Goal: Task Accomplishment & Management: Manage account settings

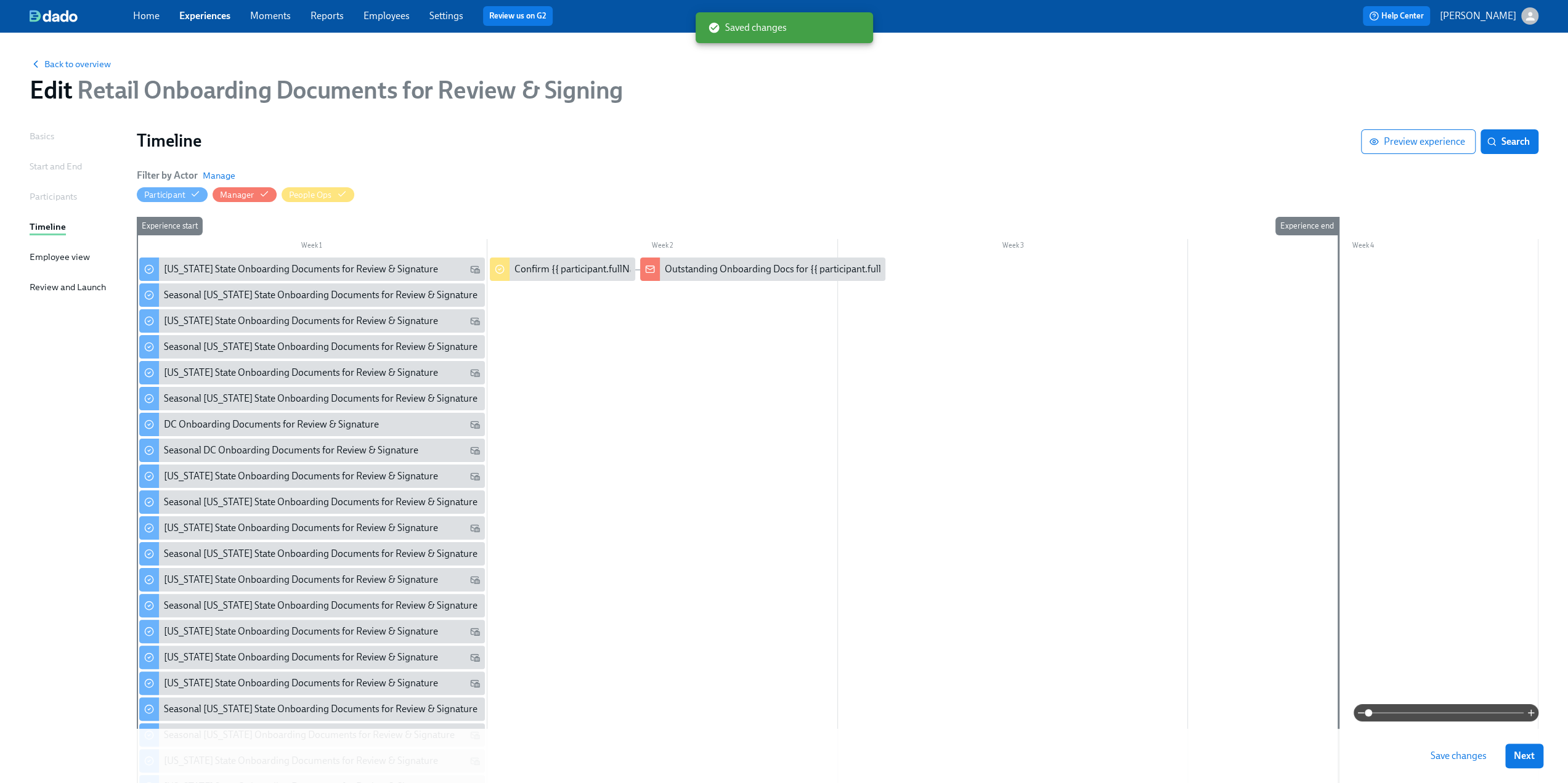
click at [1476, 754] on span "Save changes" at bounding box center [1459, 755] width 56 height 13
click at [214, 17] on link "Experiences" at bounding box center [204, 16] width 51 height 12
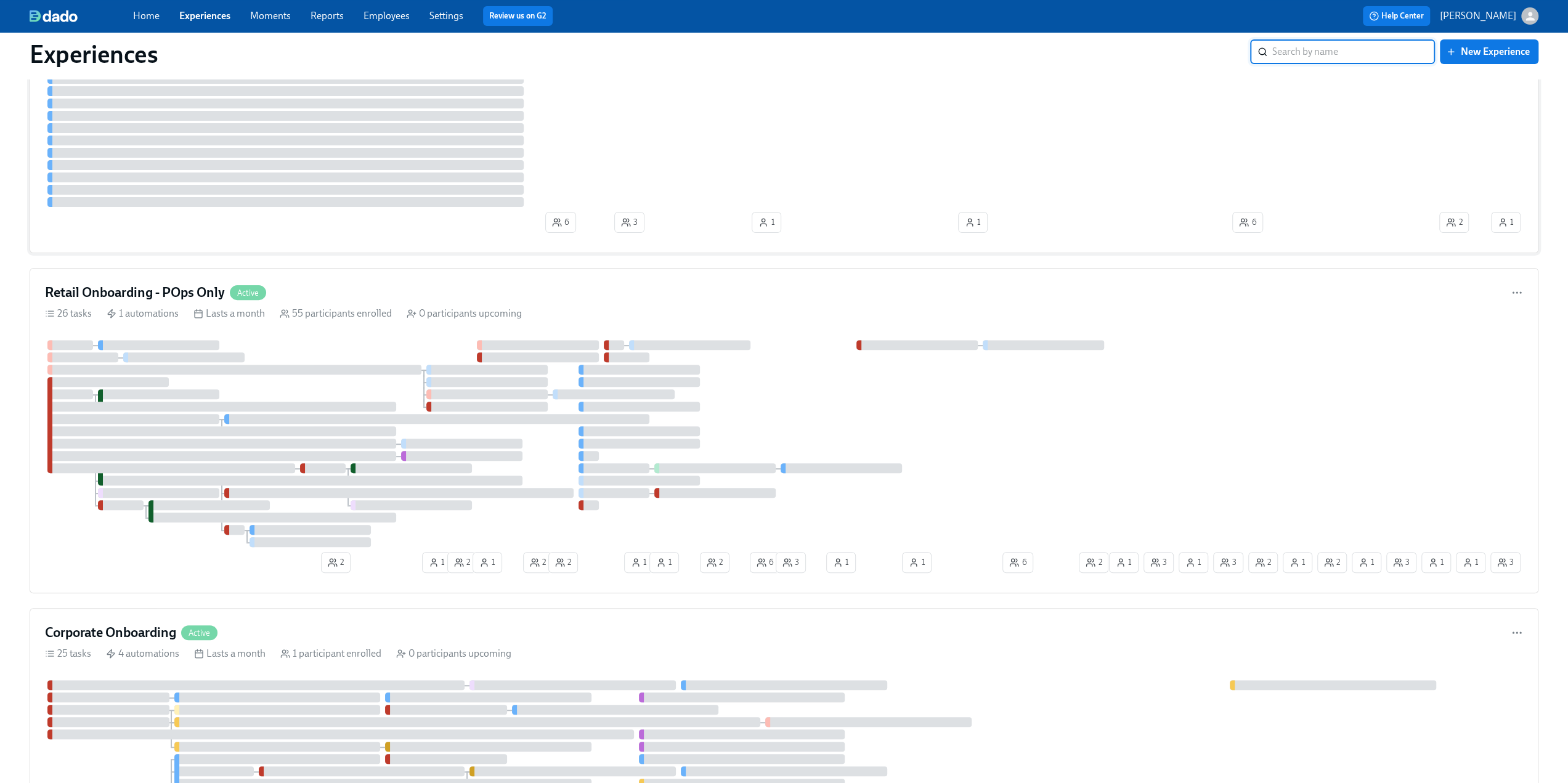
scroll to position [308, 0]
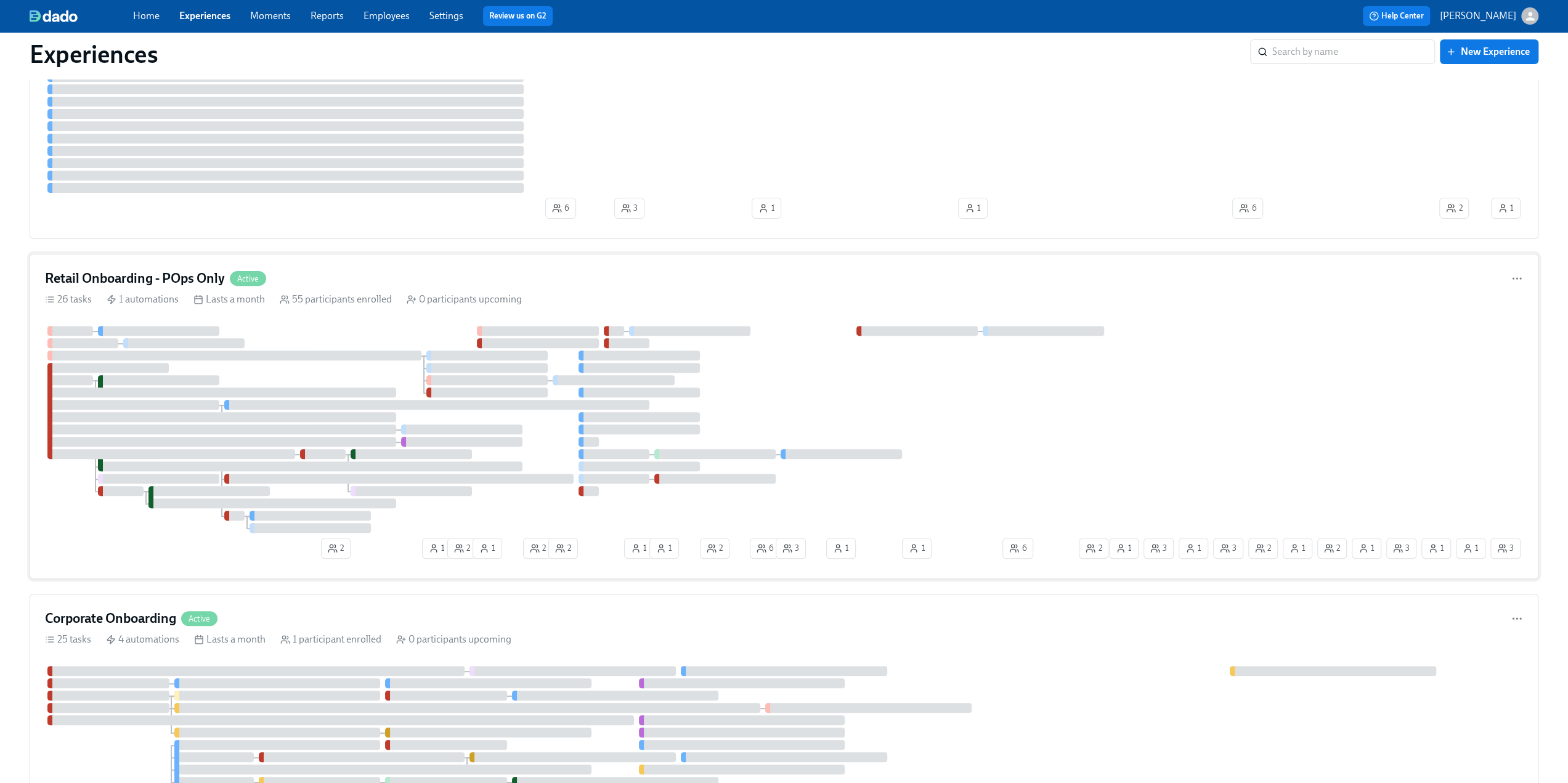
click at [330, 257] on div "Retail Onboarding - POps Only Active 26 tasks 1 automations Lasts a month 55 pa…" at bounding box center [784, 416] width 1509 height 325
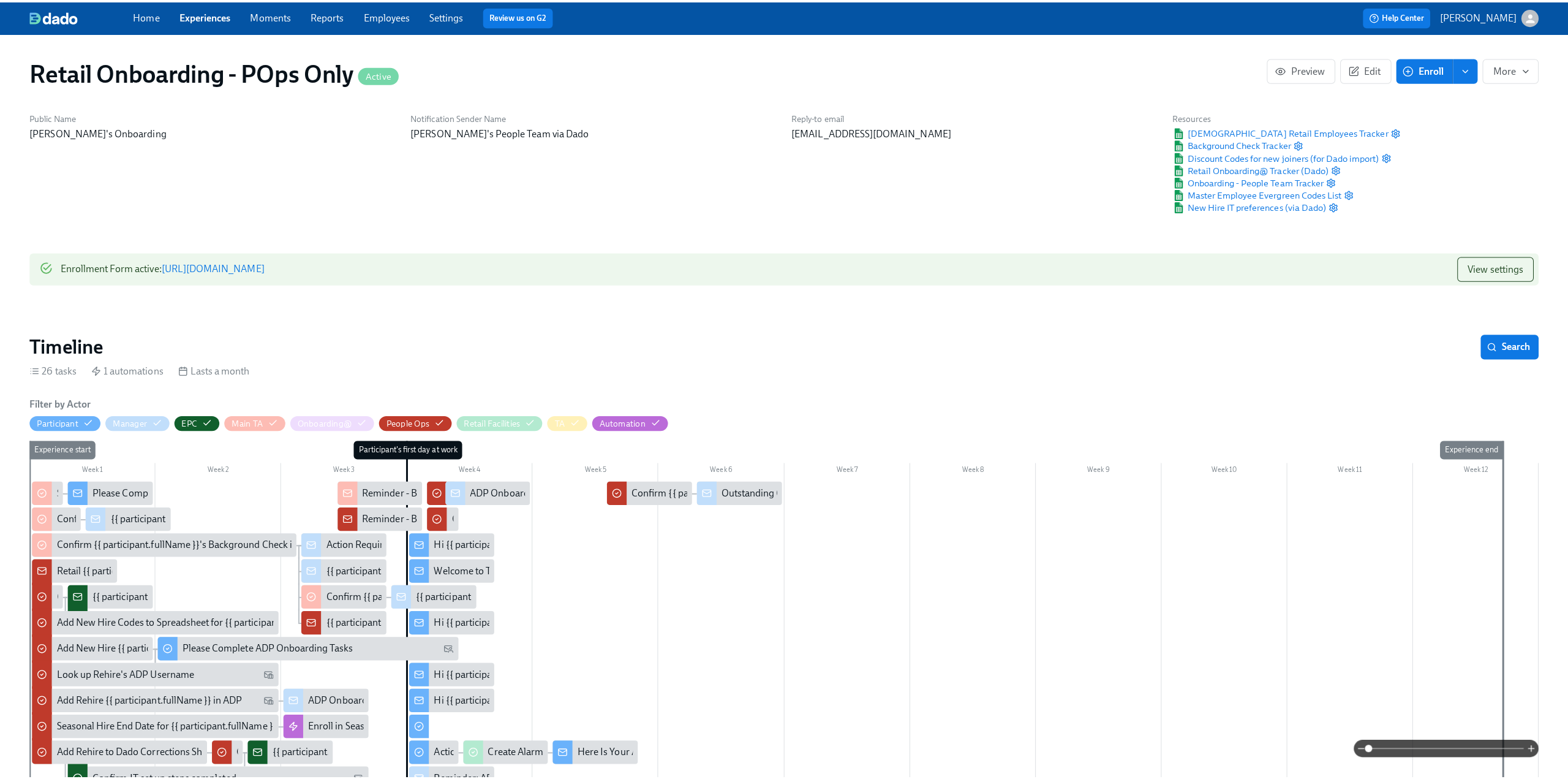
scroll to position [0, 12382]
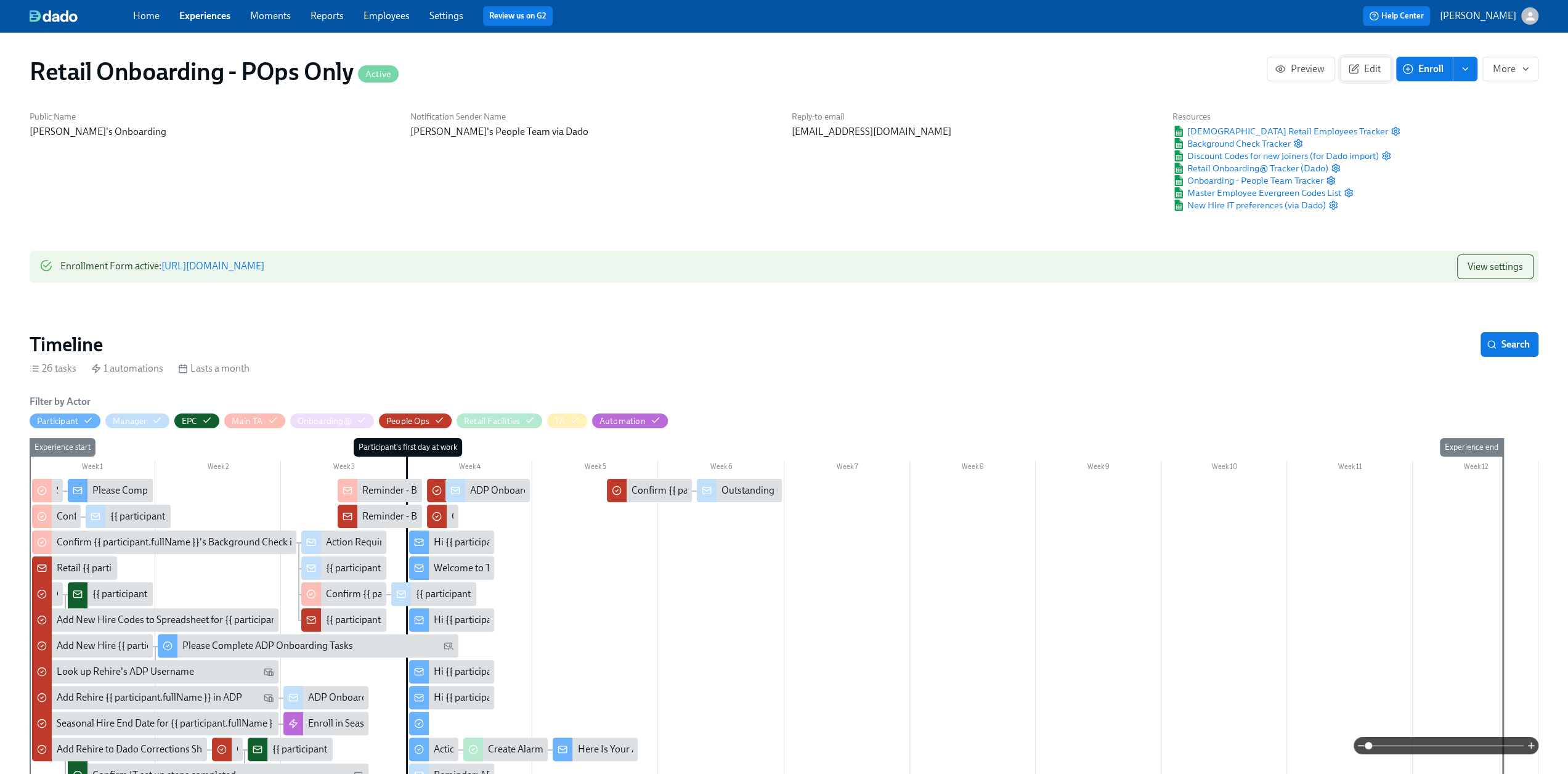
click at [1363, 72] on span "Edit" at bounding box center [1366, 69] width 31 height 13
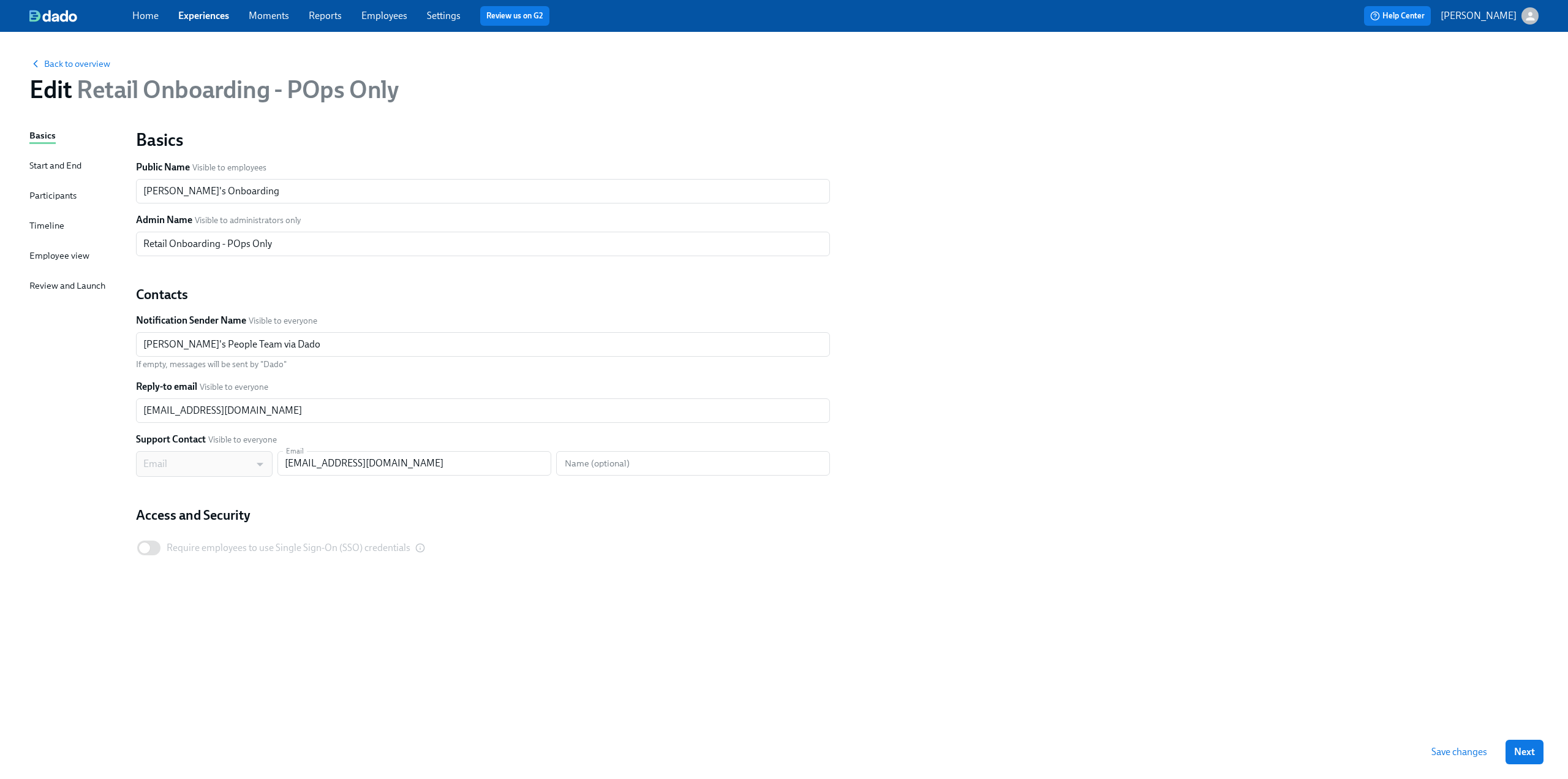
click at [32, 222] on div "Timeline" at bounding box center [47, 226] width 35 height 13
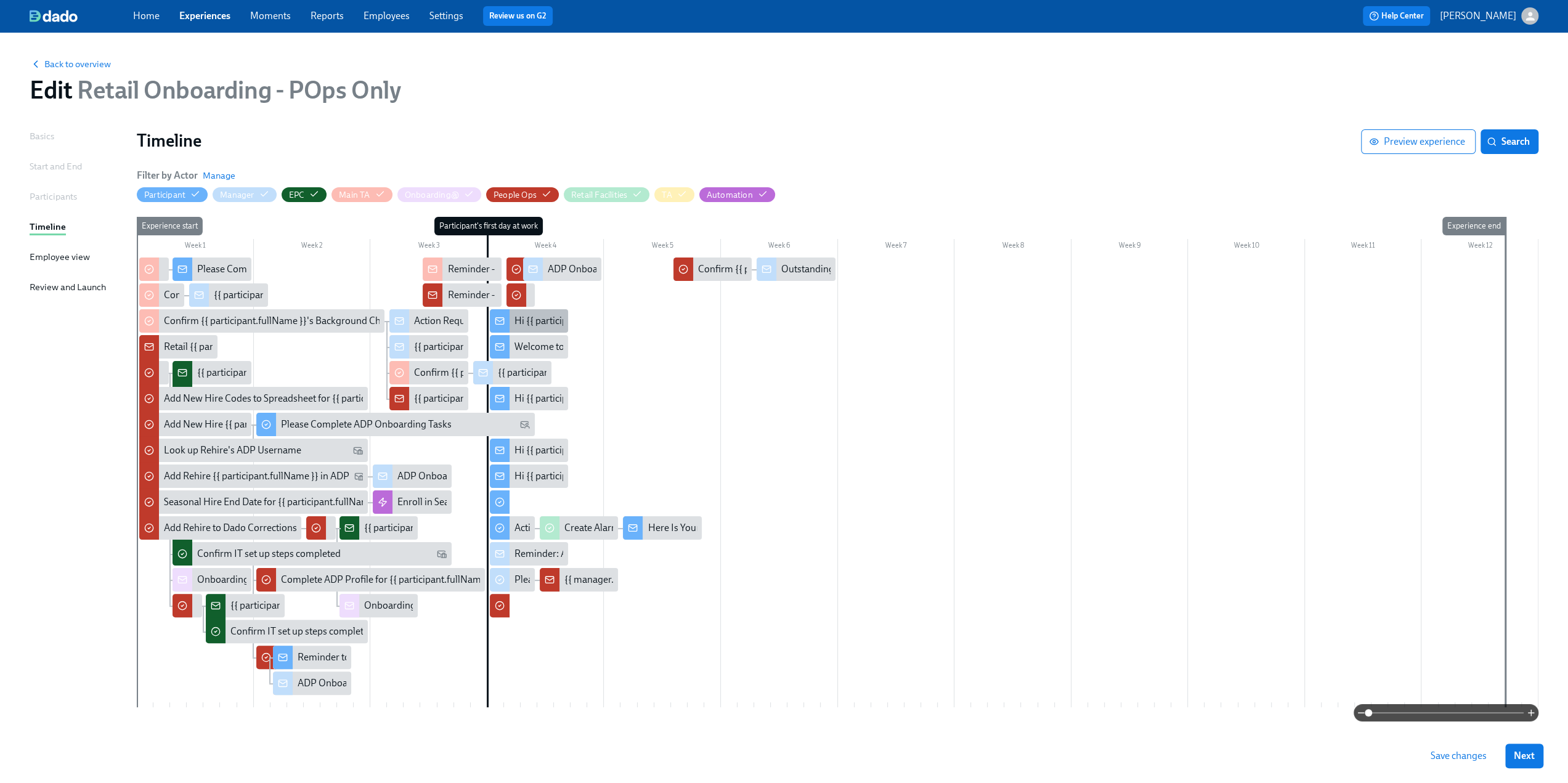
click at [535, 325] on div "Hi {{ participant.firstName }}, enjoy your semi-annual uniform codes." at bounding box center [659, 321] width 289 height 13
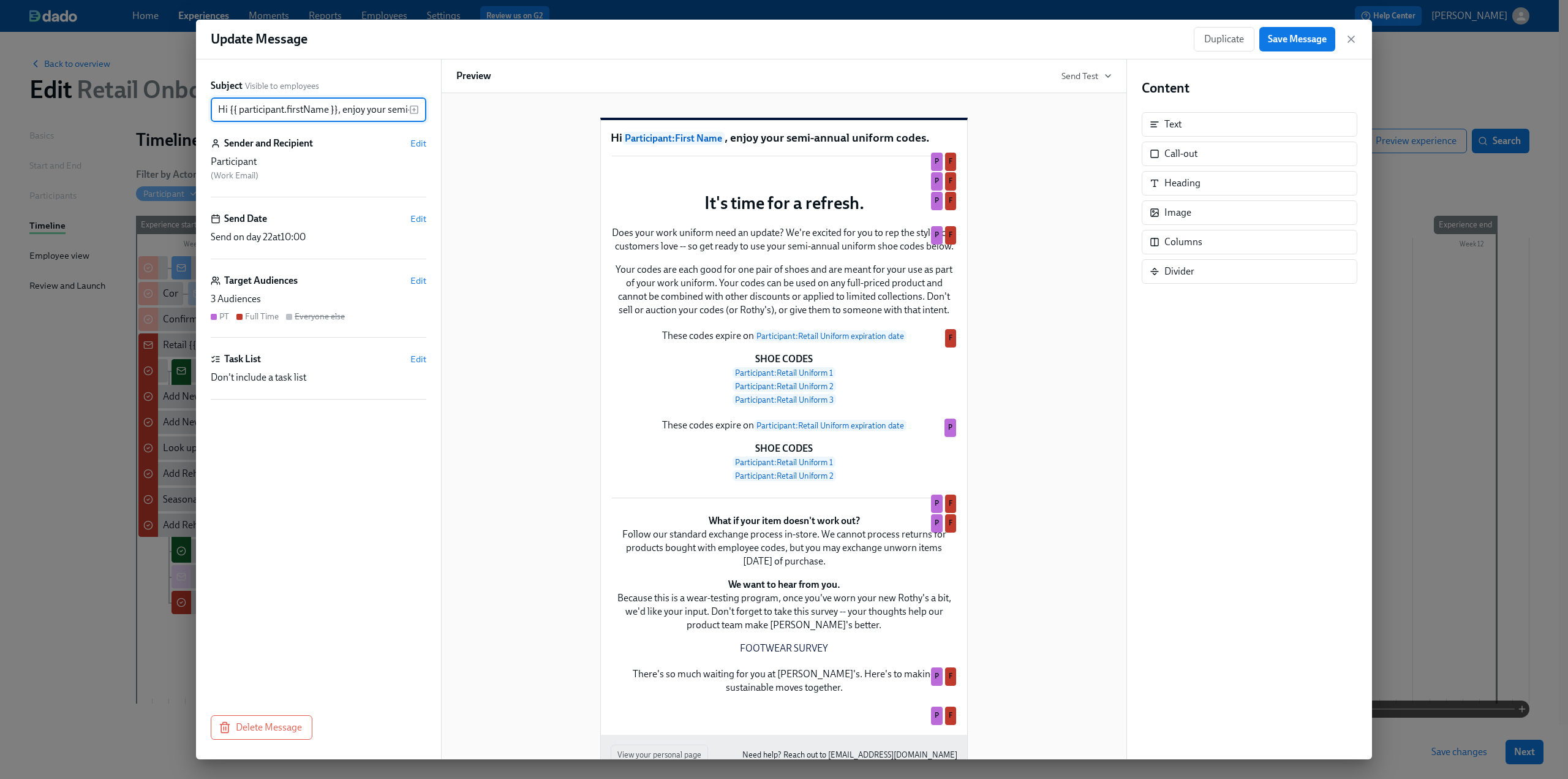
scroll to position [0, 95]
click at [1353, 39] on icon "button" at bounding box center [1351, 39] width 13 height 13
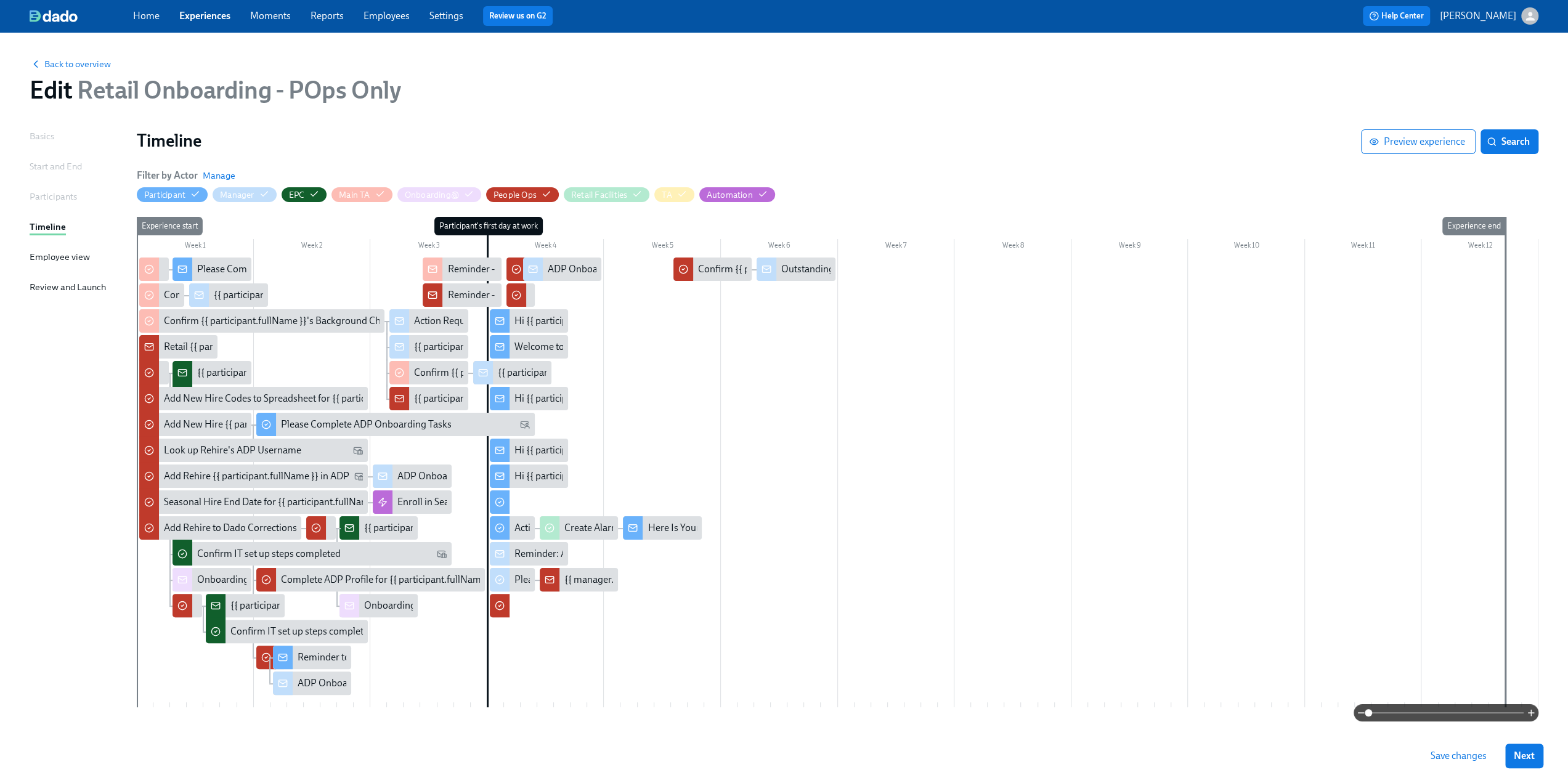
click at [920, 446] on div at bounding box center [837, 482] width 1402 height 450
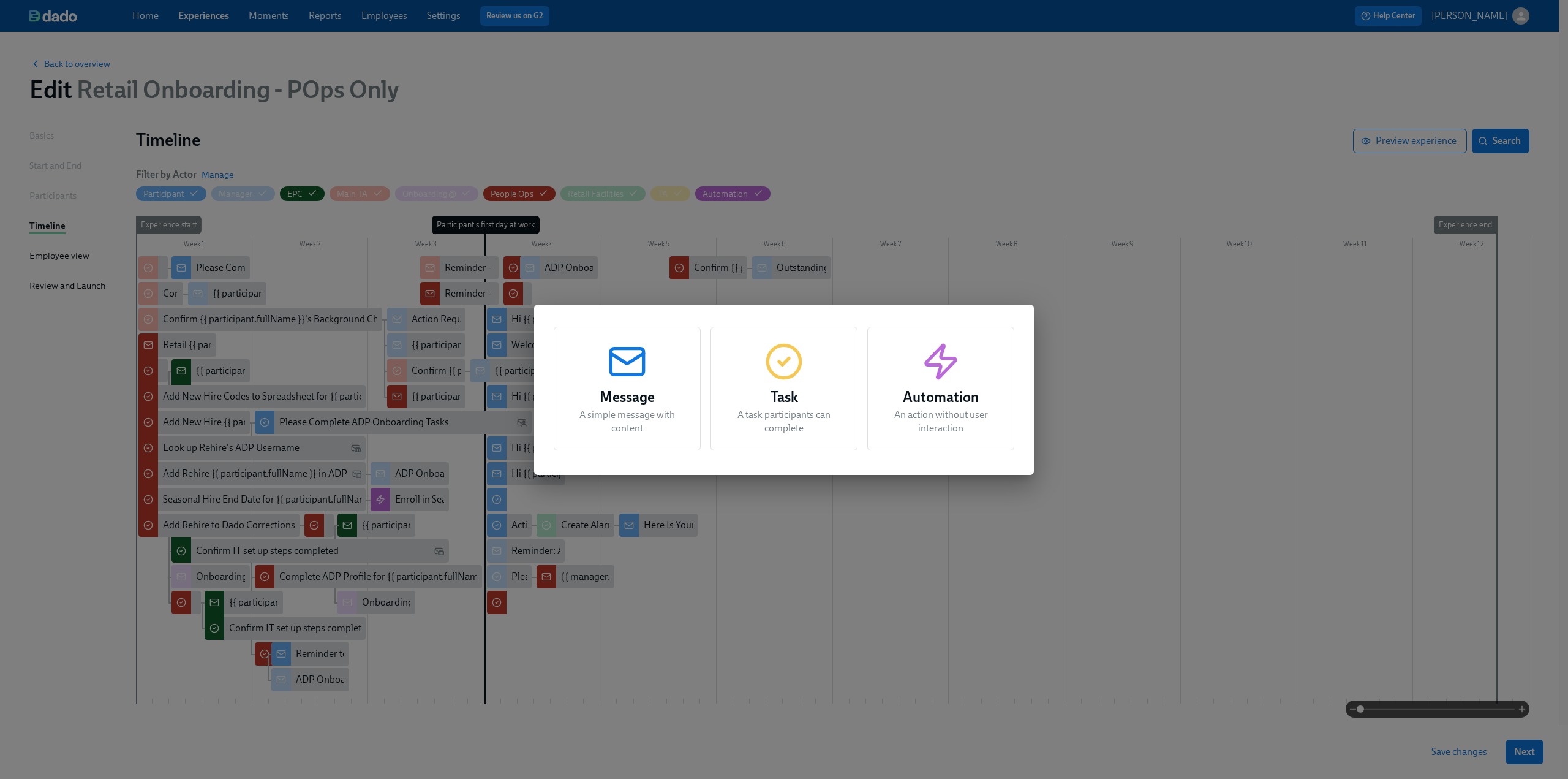
click at [769, 408] on h3 "Task" at bounding box center [784, 396] width 116 height 22
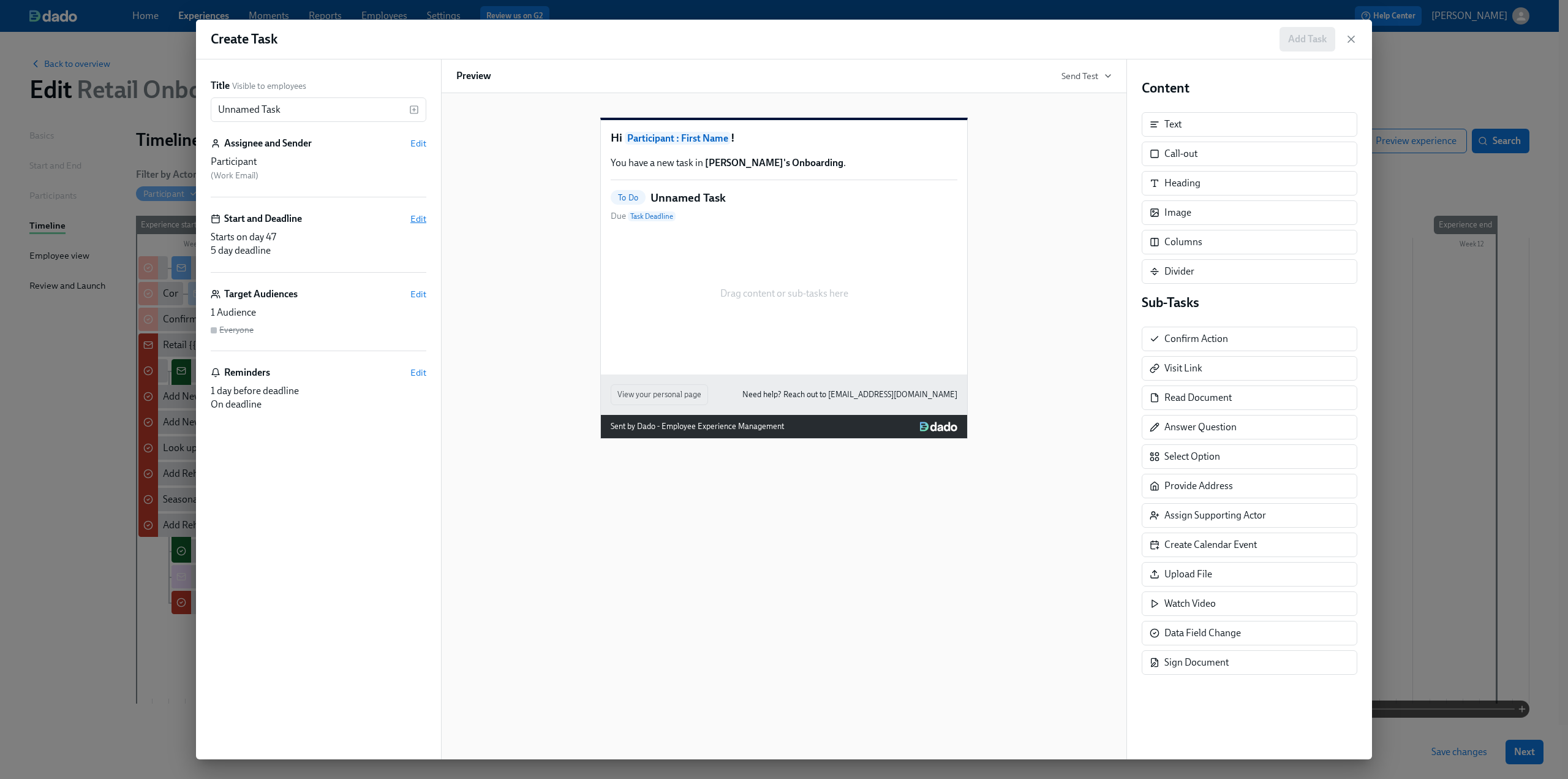
click at [415, 219] on span "Edit" at bounding box center [418, 218] width 16 height 13
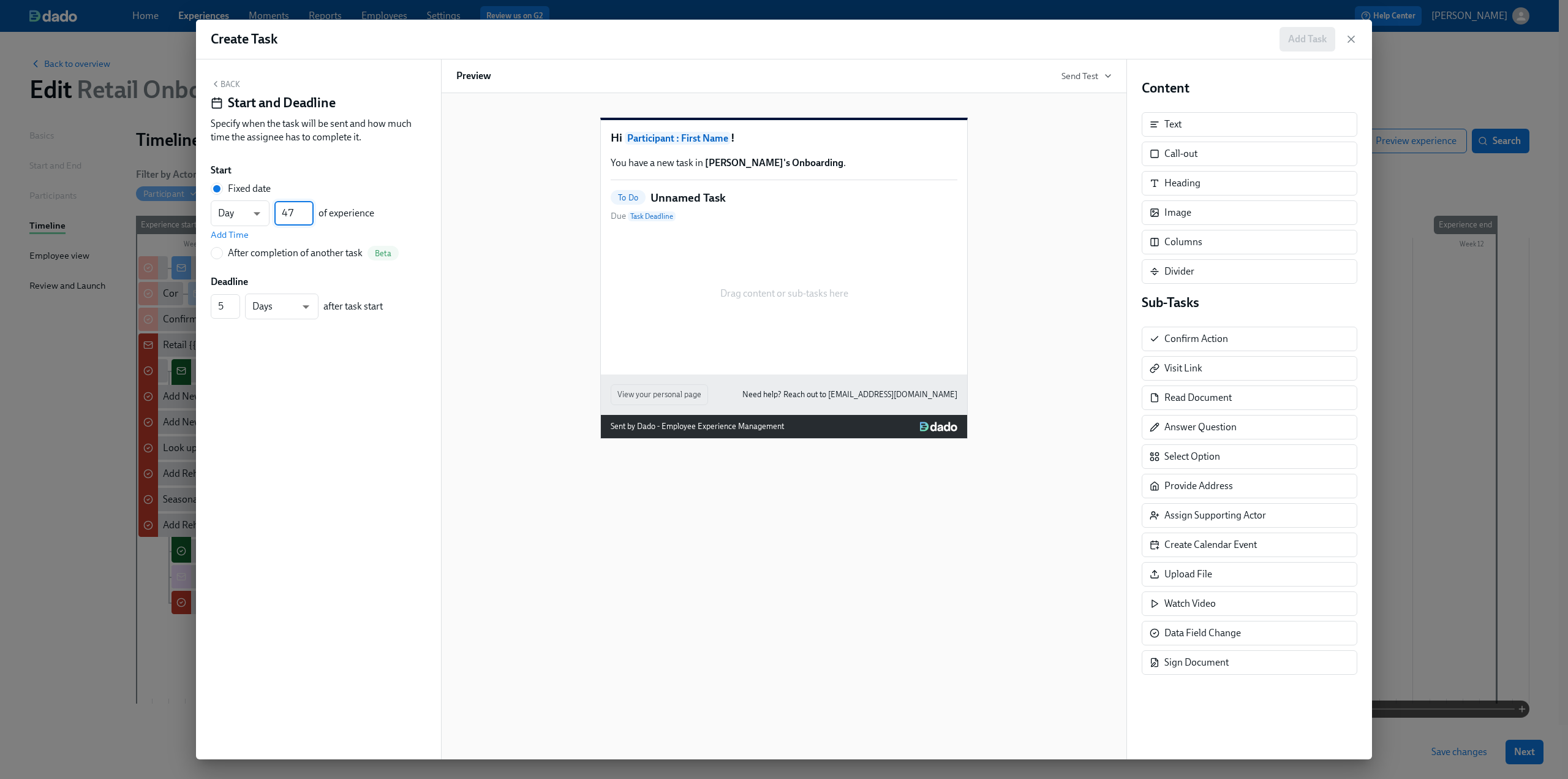
drag, startPoint x: 297, startPoint y: 215, endPoint x: 273, endPoint y: 214, distance: 24.0
click at [273, 214] on div "Day d ​ 47 ​ of experience" at bounding box center [293, 213] width 164 height 26
type input "67"
click at [268, 400] on div "Back Start and Deadline Specify when the task will be sent and how much time th…" at bounding box center [318, 409] width 245 height 700
click at [234, 302] on input "6" at bounding box center [226, 306] width 30 height 24
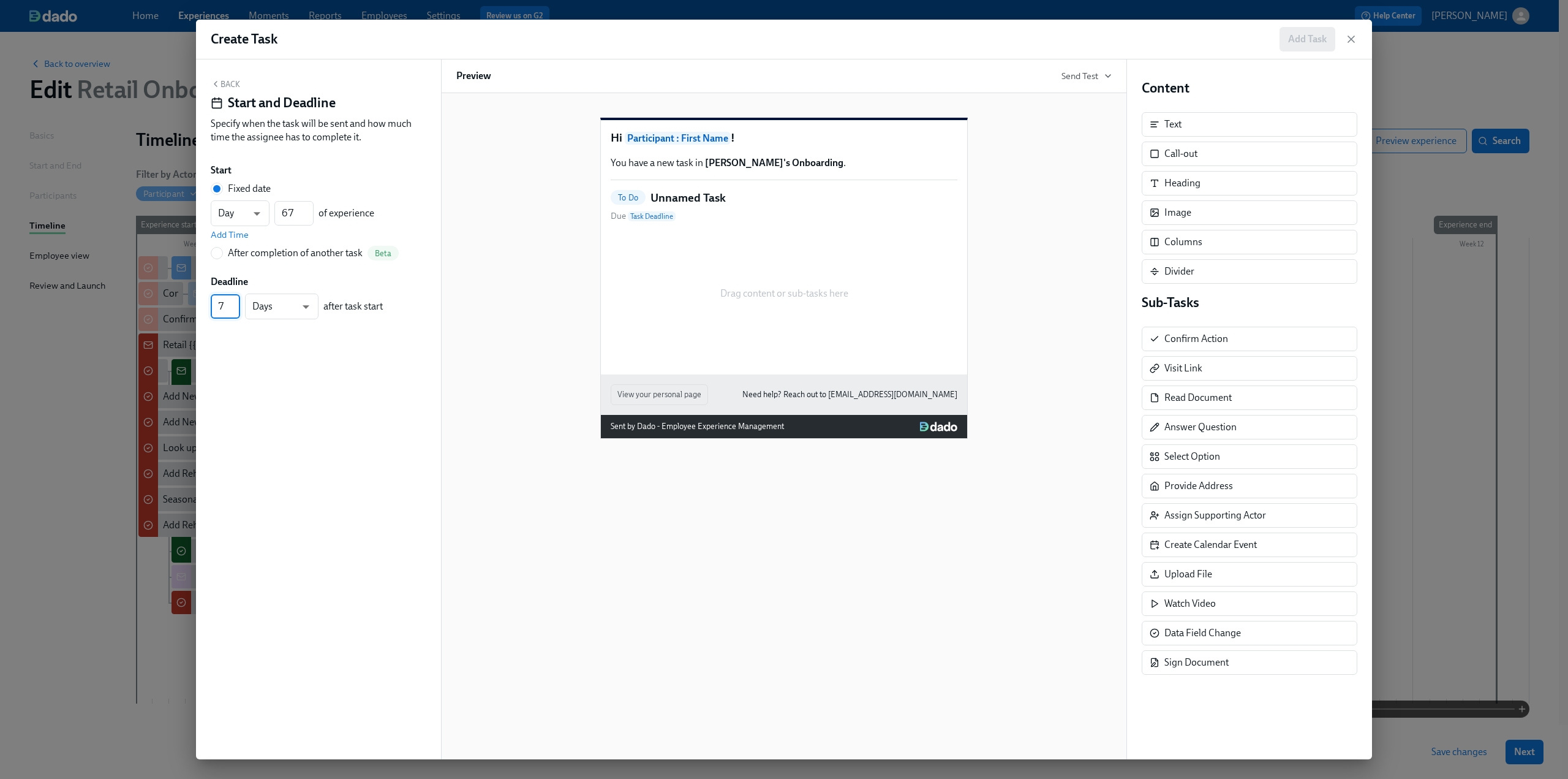
type input "7"
click at [235, 302] on input "7" at bounding box center [226, 306] width 30 height 24
click at [251, 375] on div "Back Start and Deadline Specify when the task will be sent and how much time th…" at bounding box center [318, 409] width 245 height 700
click at [227, 82] on button "Back" at bounding box center [226, 84] width 30 height 10
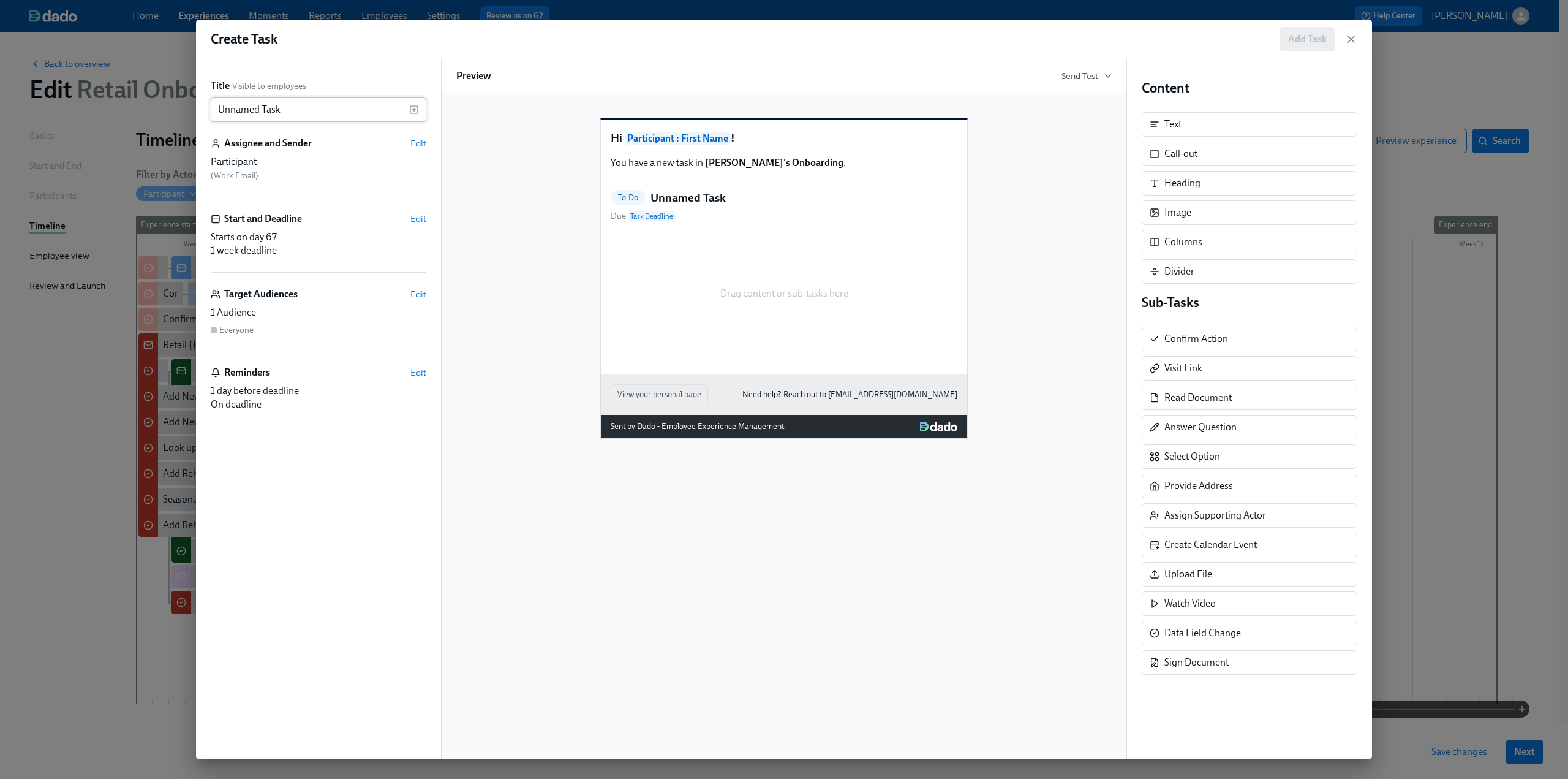
click at [311, 105] on input "Unnamed Task" at bounding box center [310, 109] width 198 height 24
drag, startPoint x: 281, startPoint y: 113, endPoint x: 193, endPoint y: 112, distance: 88.0
click at [193, 112] on div "Create Task Add Task Title Visible to employees Unnamed Task ​ Assignee and Sen…" at bounding box center [784, 389] width 1568 height 779
click at [1181, 339] on div "Sub-Tasks Confirm Action Confirm Action Visit Link Read Document Answer Questio…" at bounding box center [1249, 484] width 216 height 381
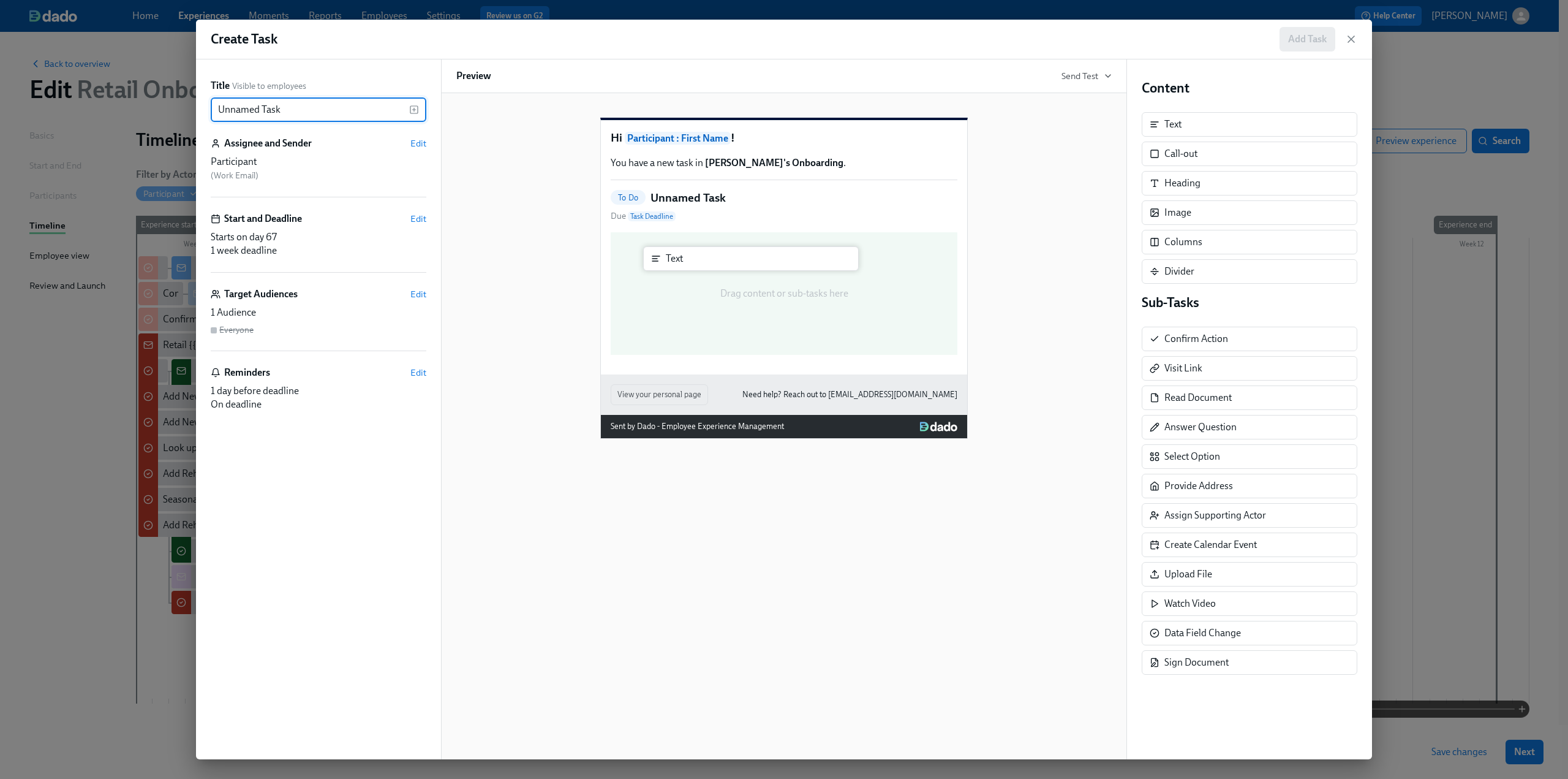
drag, startPoint x: 1159, startPoint y: 125, endPoint x: 660, endPoint y: 260, distance: 516.9
click at [660, 260] on div "Title Visible to employees Unnamed Task ​ Assignee and Sender Edit Participant …" at bounding box center [783, 409] width 1176 height 700
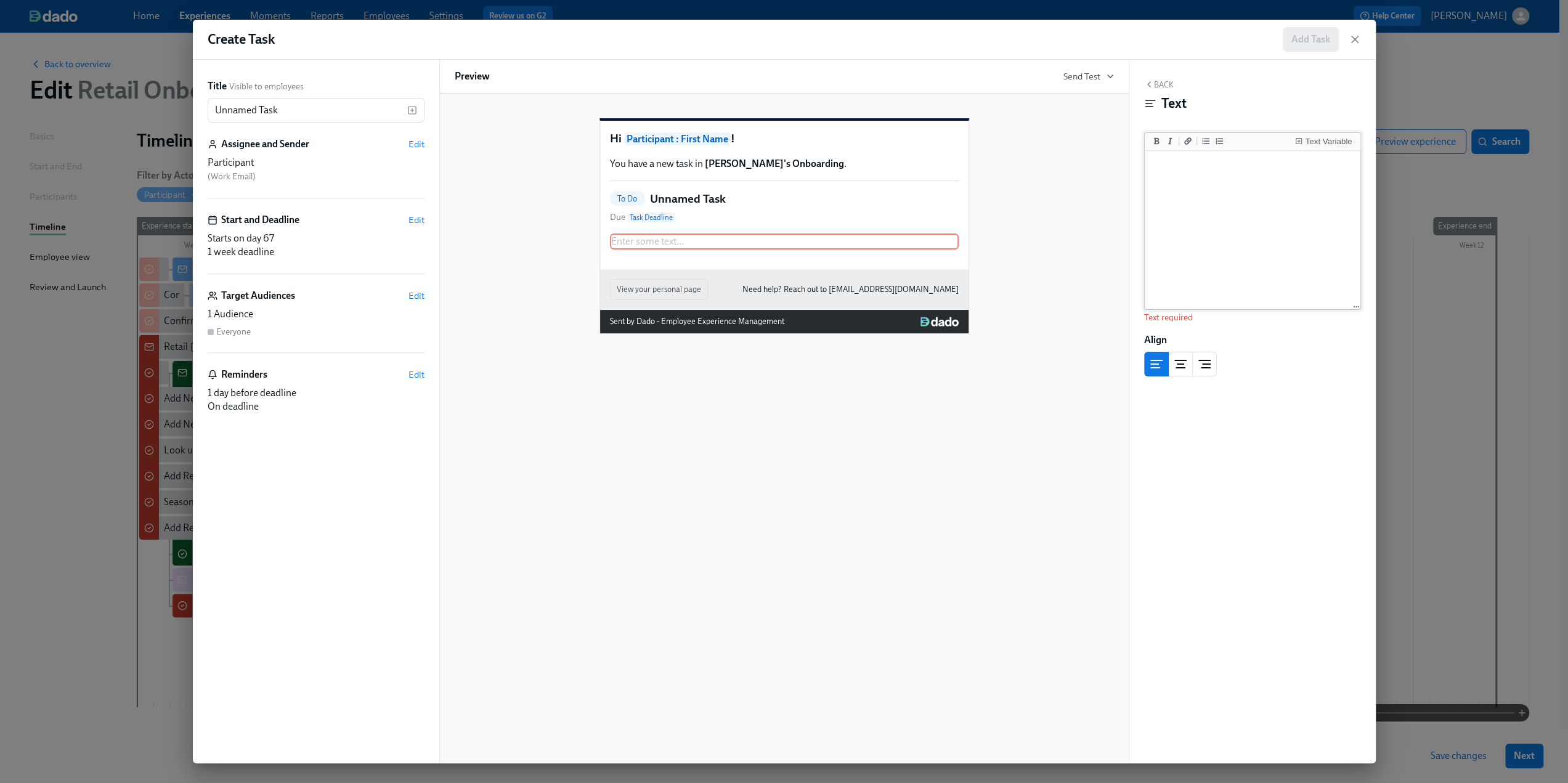
click at [1228, 177] on textarea at bounding box center [1253, 230] width 211 height 154
paste textarea "Now that you've been with us for 45 days, would you consider Rothy's a great pl…"
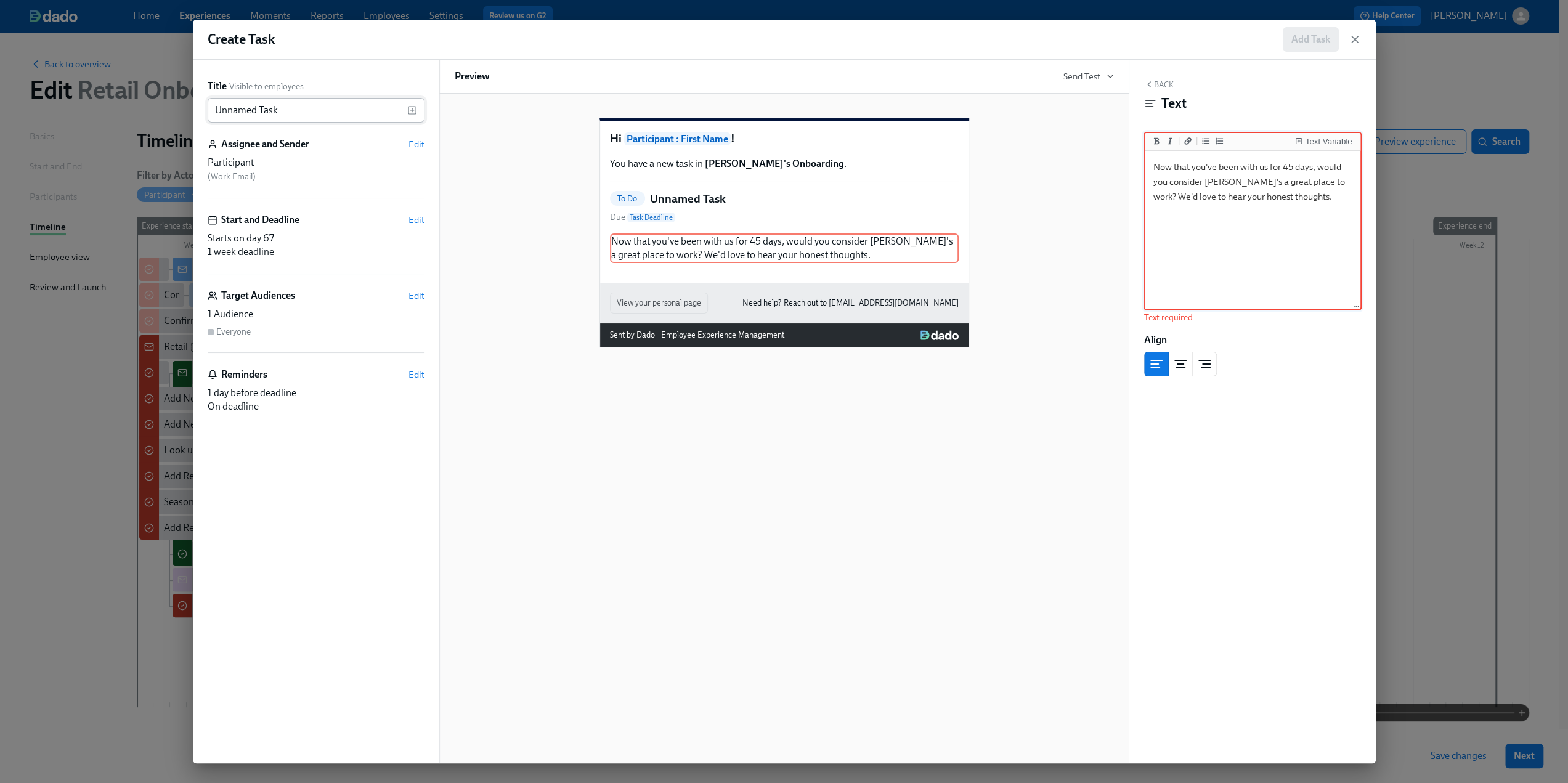
type textarea "Now that you've been with us for 45 days, would you consider Rothy's a great pl…"
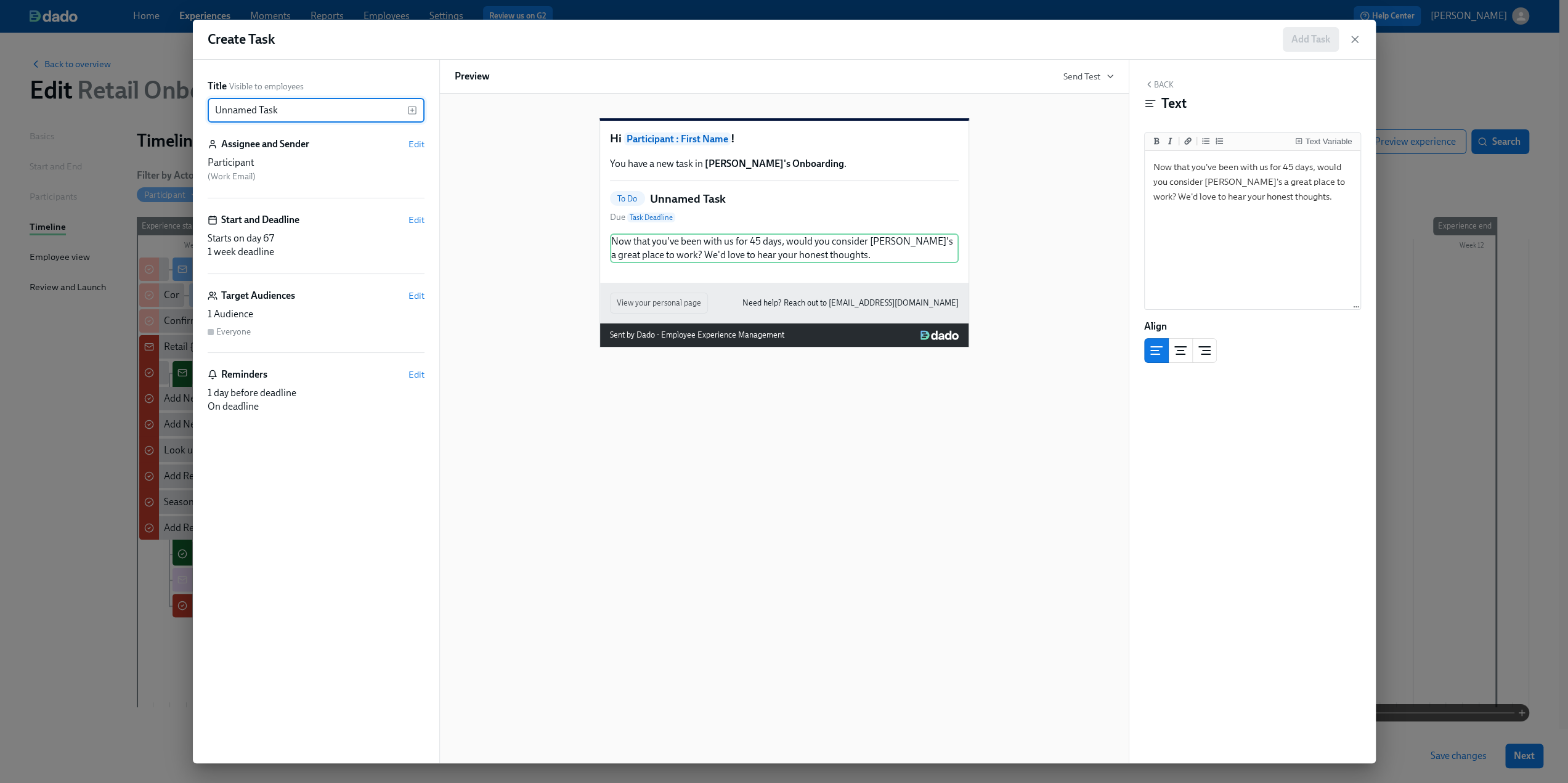
click at [295, 104] on input "Unnamed Task" at bounding box center [307, 110] width 200 height 25
drag, startPoint x: 291, startPoint y: 110, endPoint x: 141, endPoint y: 109, distance: 150.0
click at [141, 109] on div "Create Task Add Task Title Visible to employees Unnamed Task ​ Assignee and Sen…" at bounding box center [784, 391] width 1568 height 783
type input "Onboarding Experience Check-in"
click at [1156, 168] on textarea "Now that you've been with us for 45 days, would you consider Rothy's a great pl…" at bounding box center [1253, 230] width 211 height 154
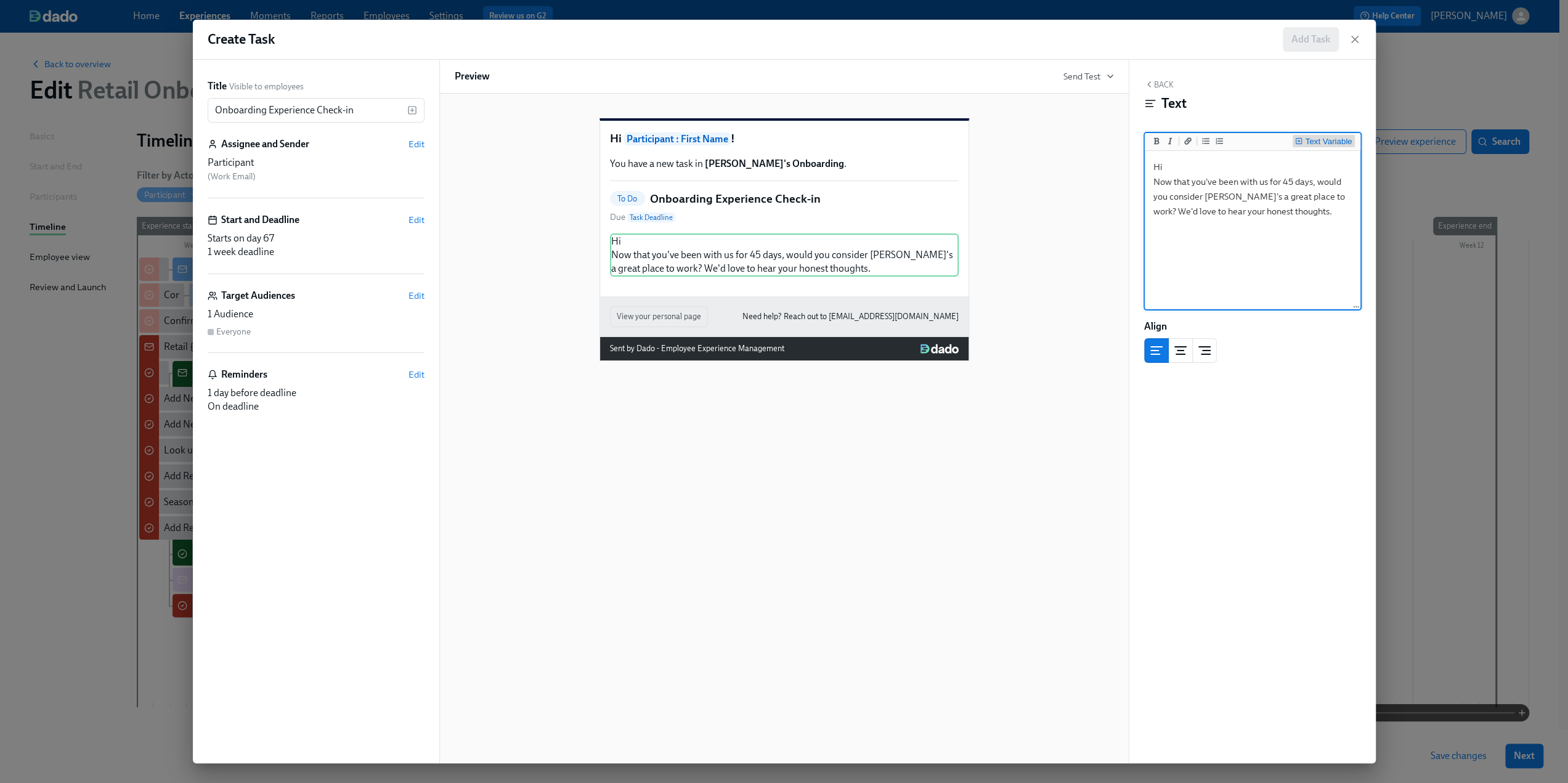
click at [1323, 141] on div "Text Variable" at bounding box center [1328, 141] width 47 height 9
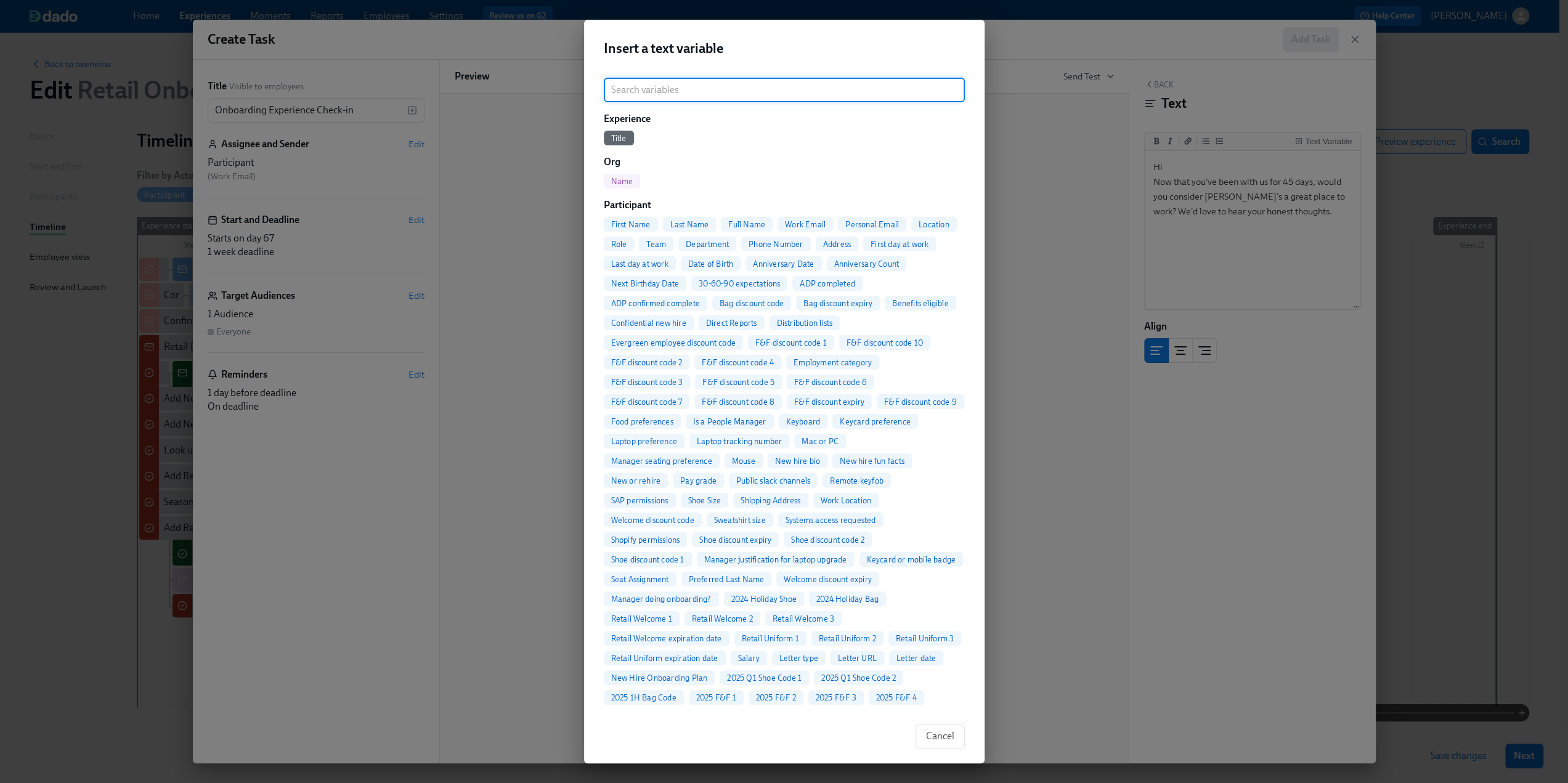
click at [626, 227] on span "First Name" at bounding box center [631, 225] width 54 height 9
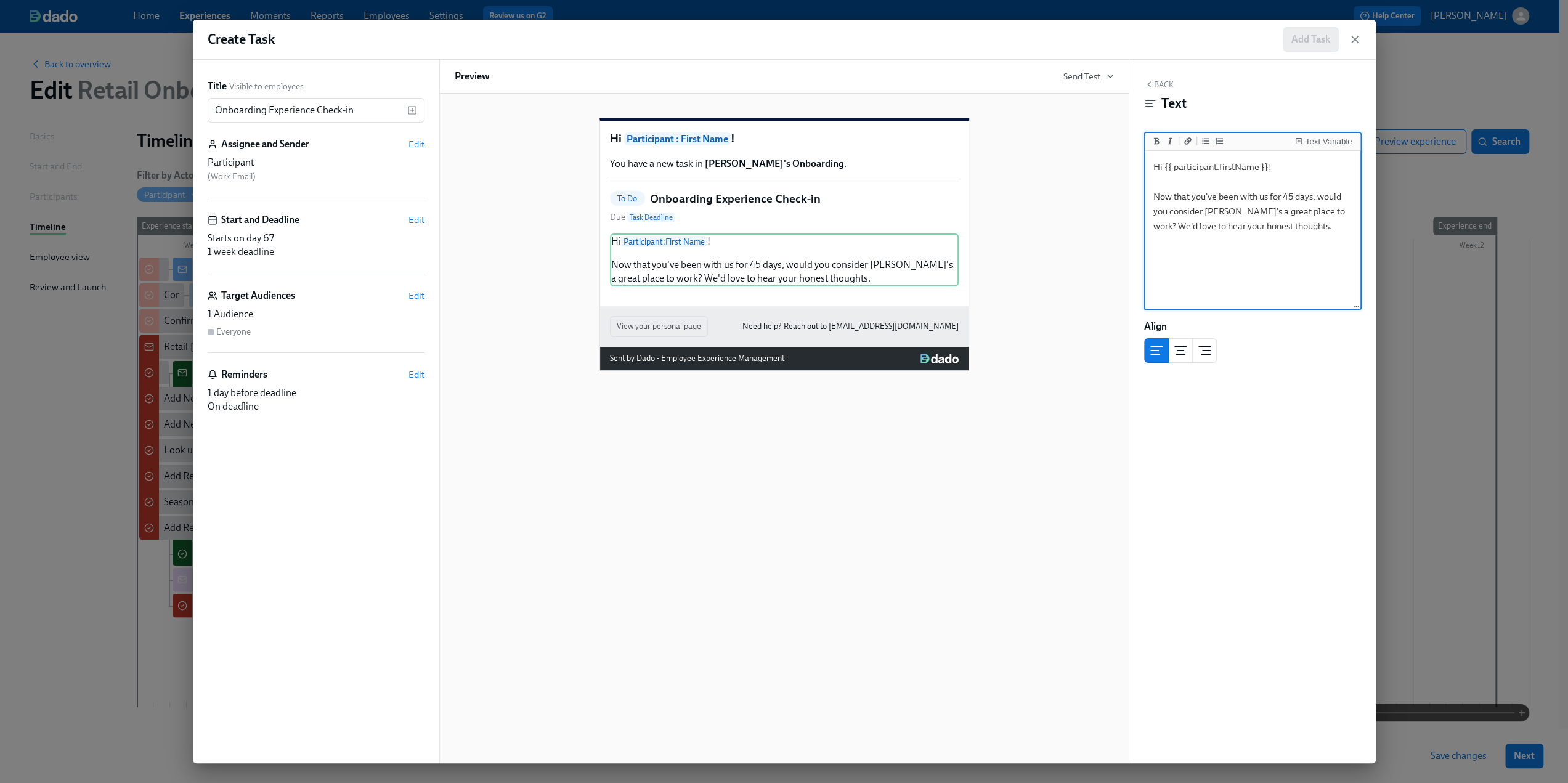
type textarea "Hi {{ participant.firstName }}! Now that you've been with us for 45 days, would…"
click at [517, 363] on div "Hi Participant : First Name ! You have a new task in Rothy's Onboarding . To Do…" at bounding box center [784, 235] width 659 height 272
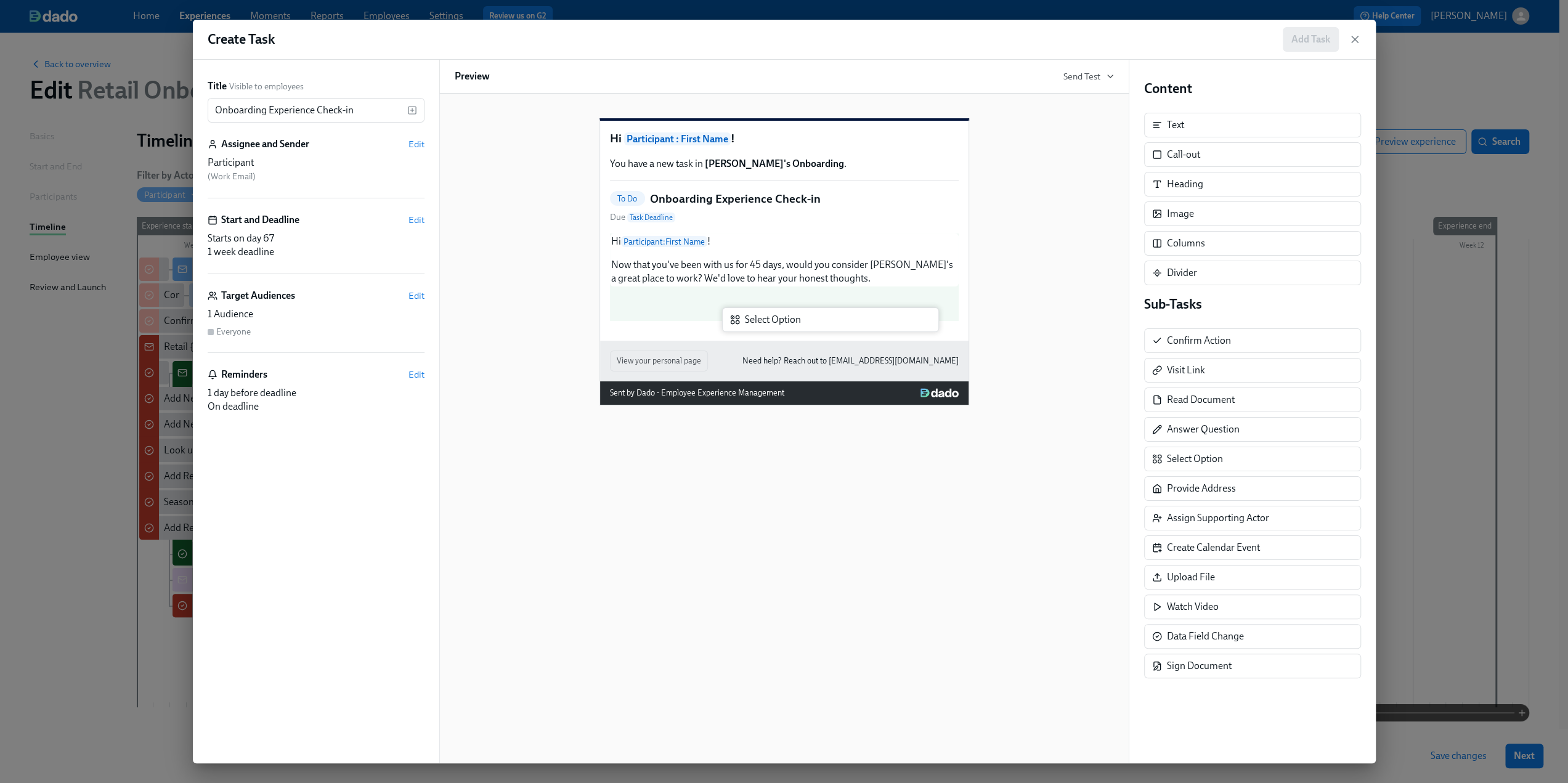
drag, startPoint x: 1224, startPoint y: 459, endPoint x: 797, endPoint y: 324, distance: 447.8
click at [797, 324] on div "Title Visible to employees Onboarding Experience Check-in ​ Assignee and Sender…" at bounding box center [784, 411] width 1183 height 703
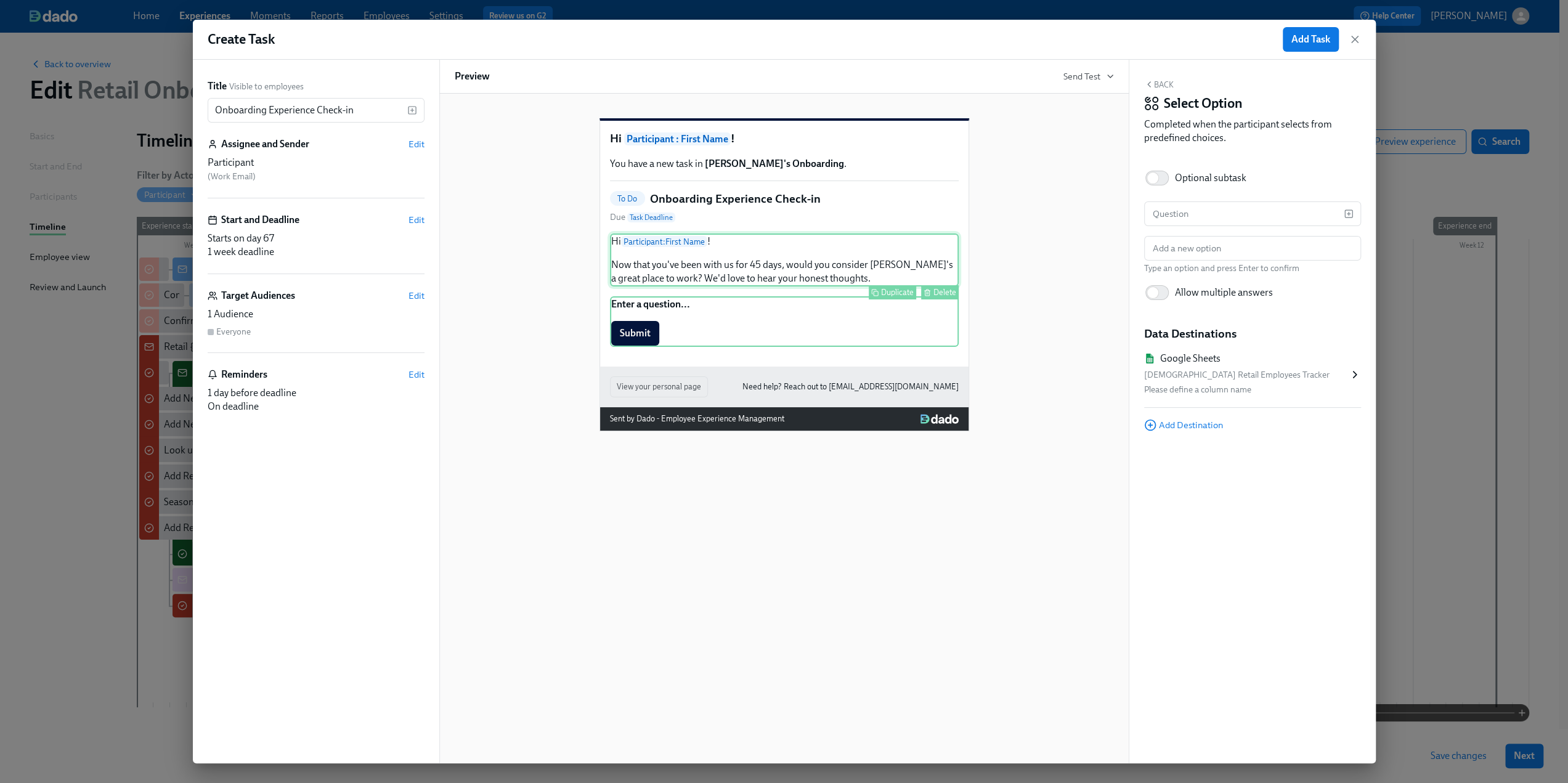
click at [730, 286] on div "Hi Participant : First Name ! Now that you've been with us for 45 days, would y…" at bounding box center [785, 260] width 349 height 53
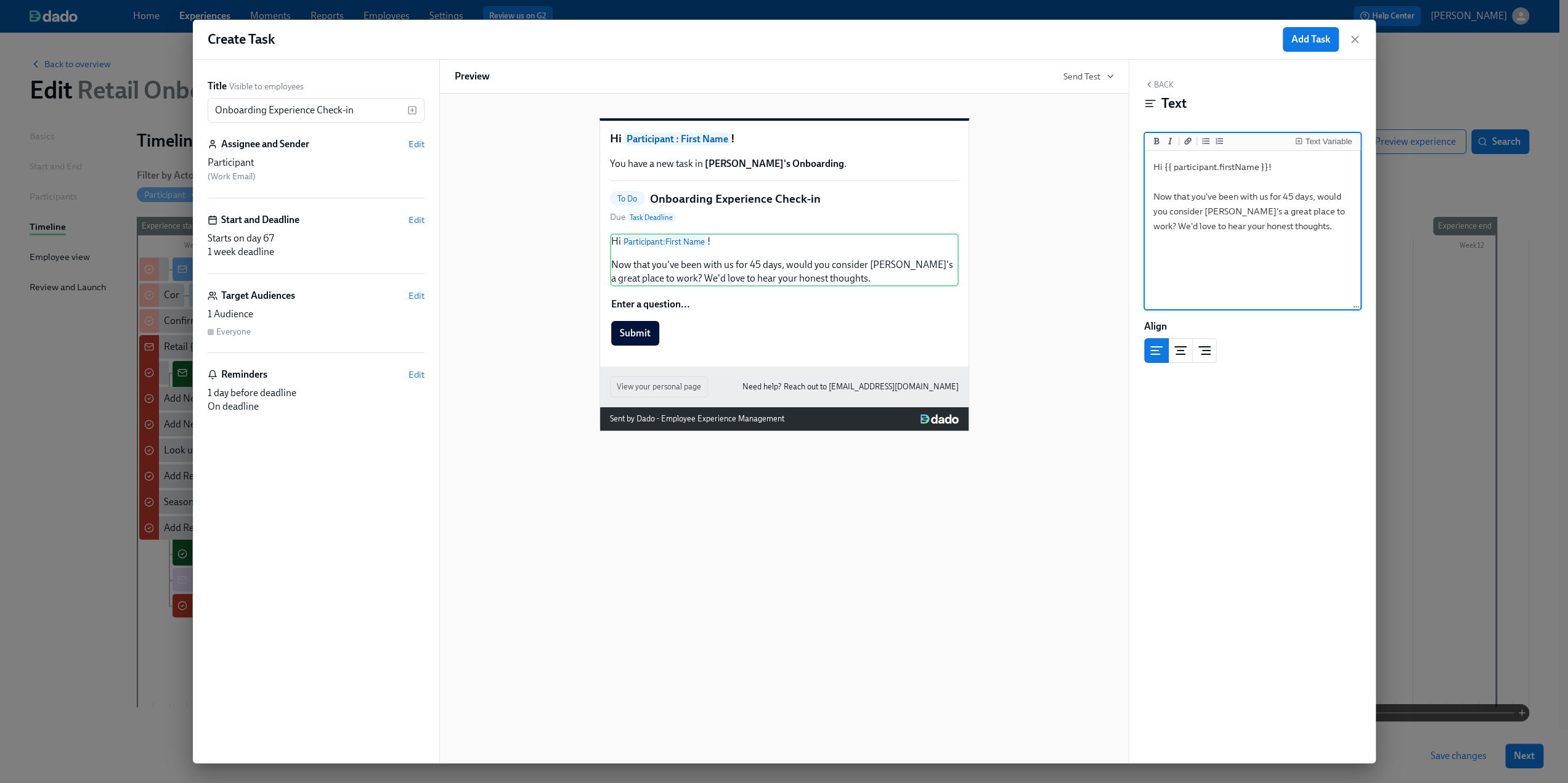
drag, startPoint x: 1294, startPoint y: 229, endPoint x: 1152, endPoint y: 194, distance: 146.2
click at [1152, 194] on textarea "Hi {{ participant.firstName }}! Now that you've been with us for 45 days, would…" at bounding box center [1253, 230] width 211 height 154
click at [688, 325] on div "Enter a question... Submit Duplicate Delete" at bounding box center [785, 322] width 349 height 50
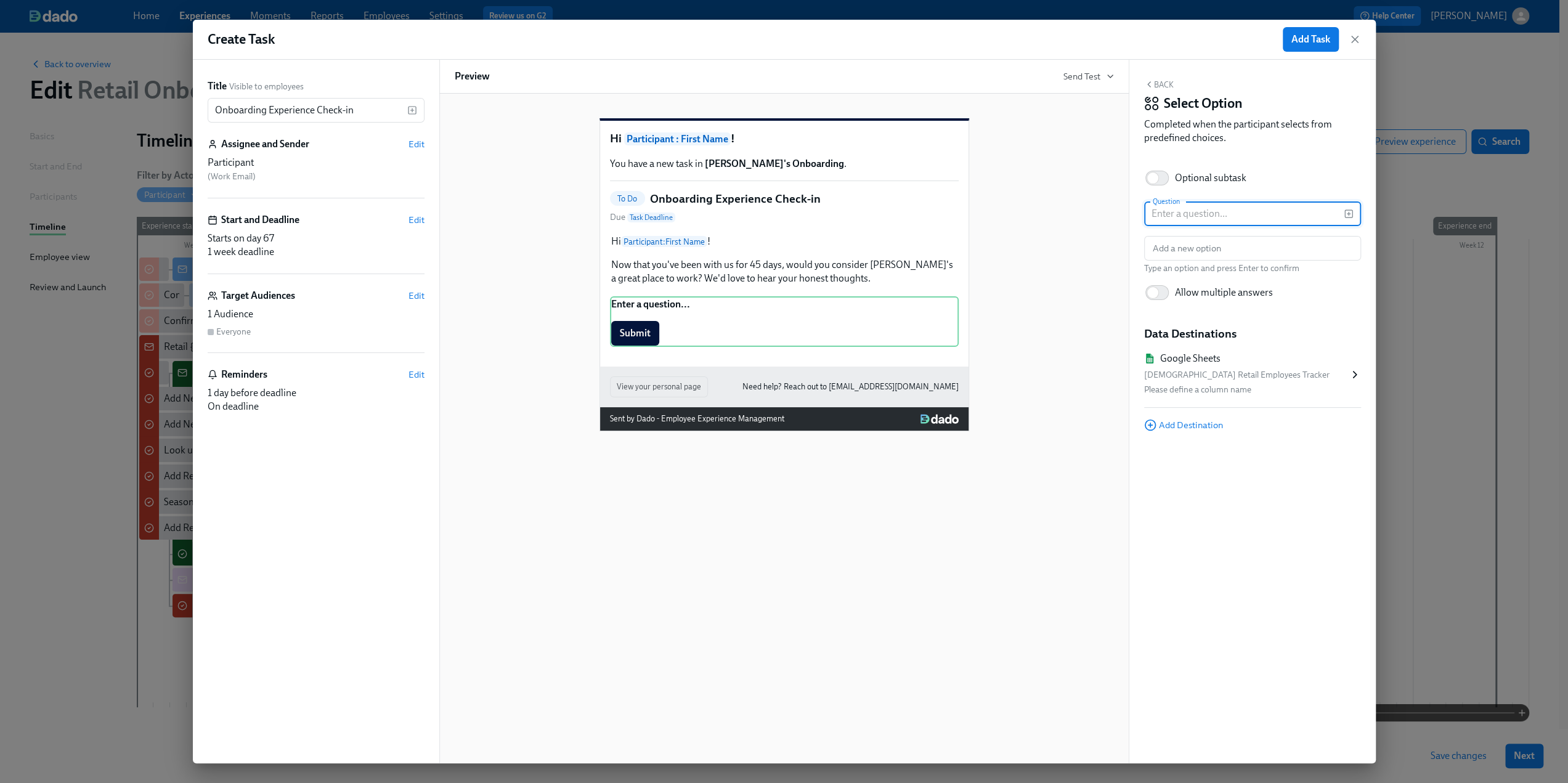
click at [1205, 206] on input "text" at bounding box center [1244, 213] width 200 height 25
paste input "Now that you've been with us for 45 days, would you consider Rothy's a great pl…"
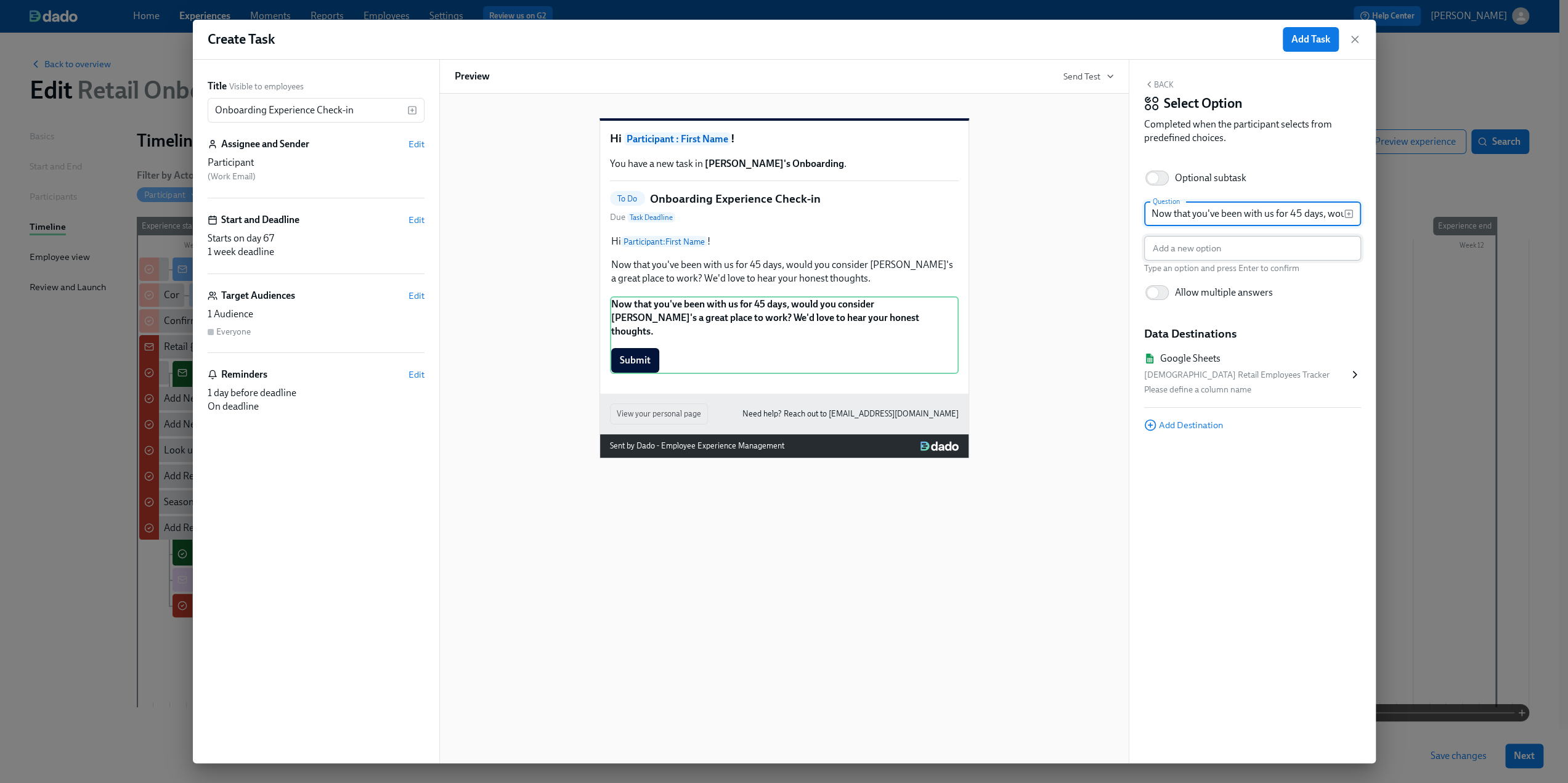
scroll to position [0, 358]
type input "Now that you've been with us for 45 days, would you consider Rothy's a great pl…"
click at [1201, 246] on input "text" at bounding box center [1252, 248] width 217 height 25
type input "Yes"
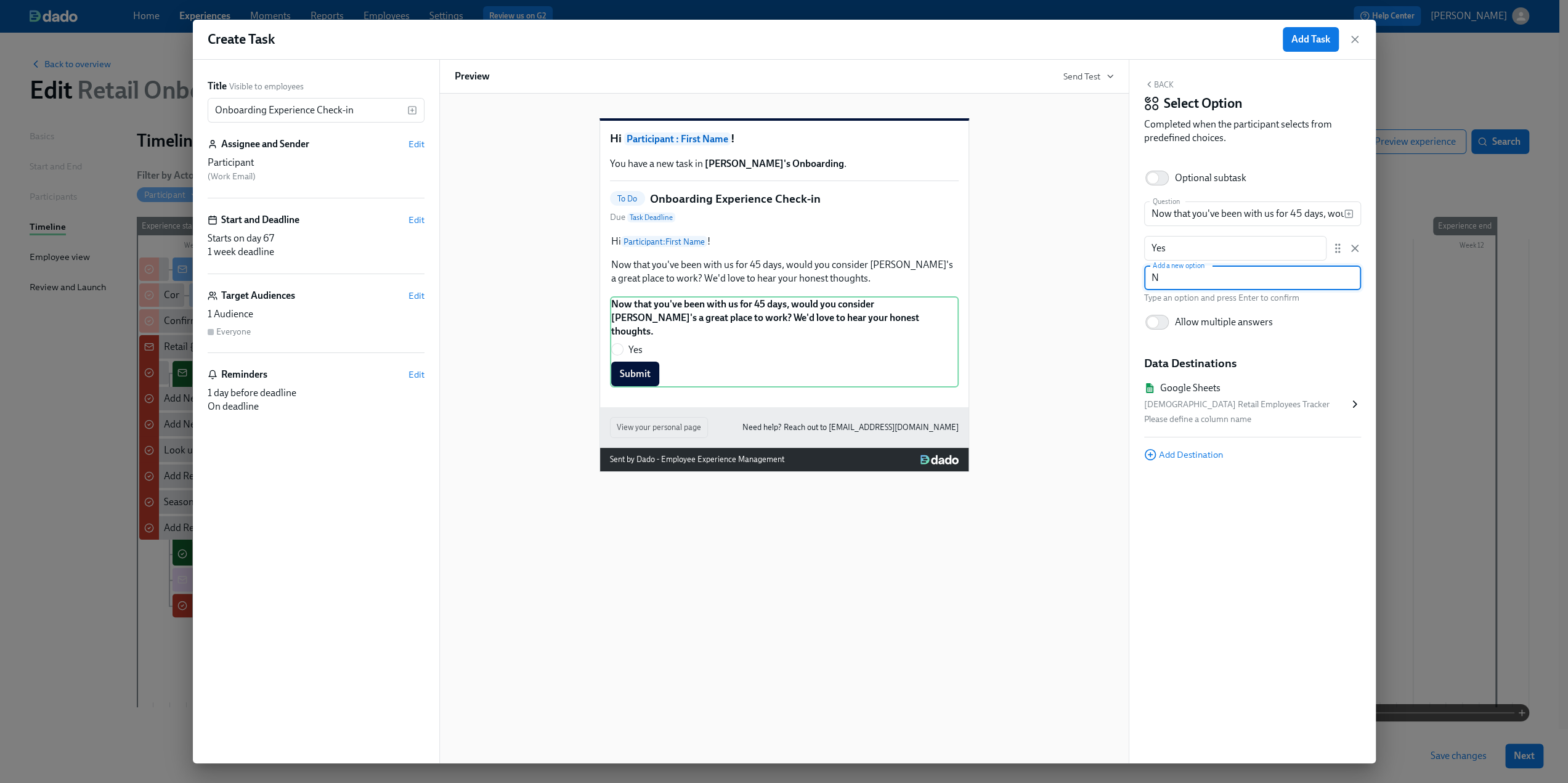
type input "No"
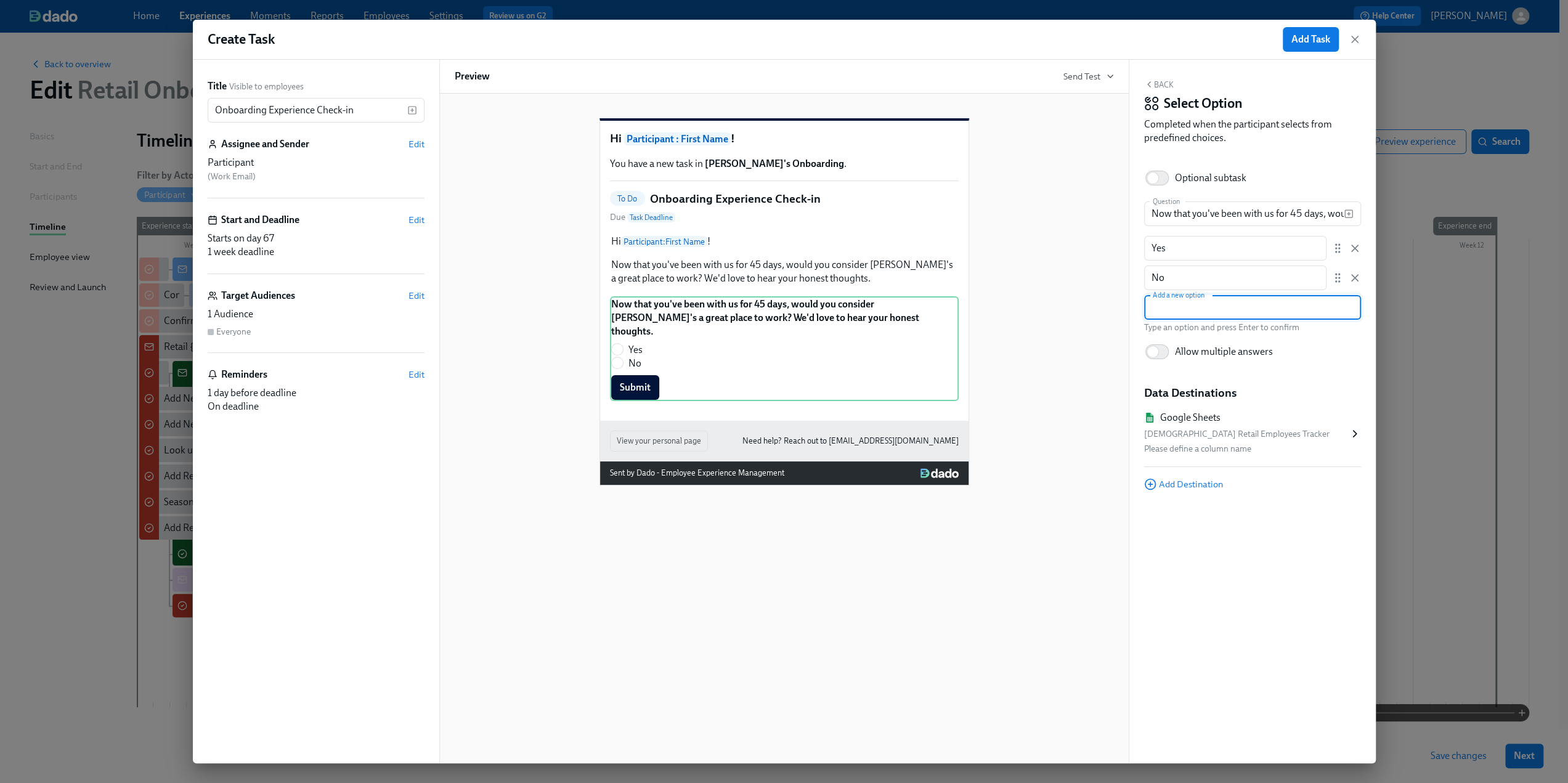
click at [1158, 84] on button "Back" at bounding box center [1159, 84] width 30 height 10
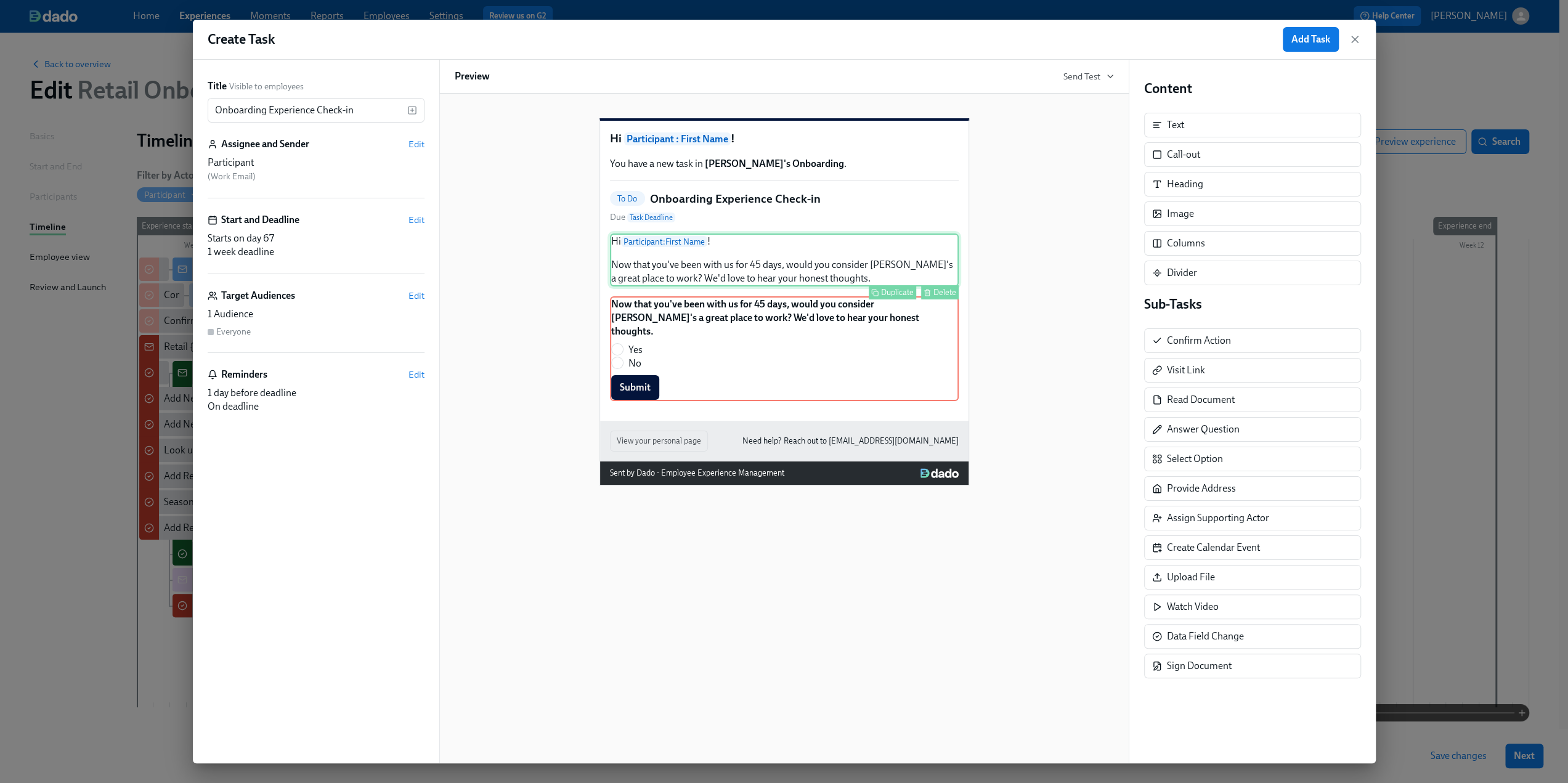
click at [732, 286] on div "Hi Participant : First Name ! Now that you've been with us for 45 days, would y…" at bounding box center [785, 260] width 349 height 53
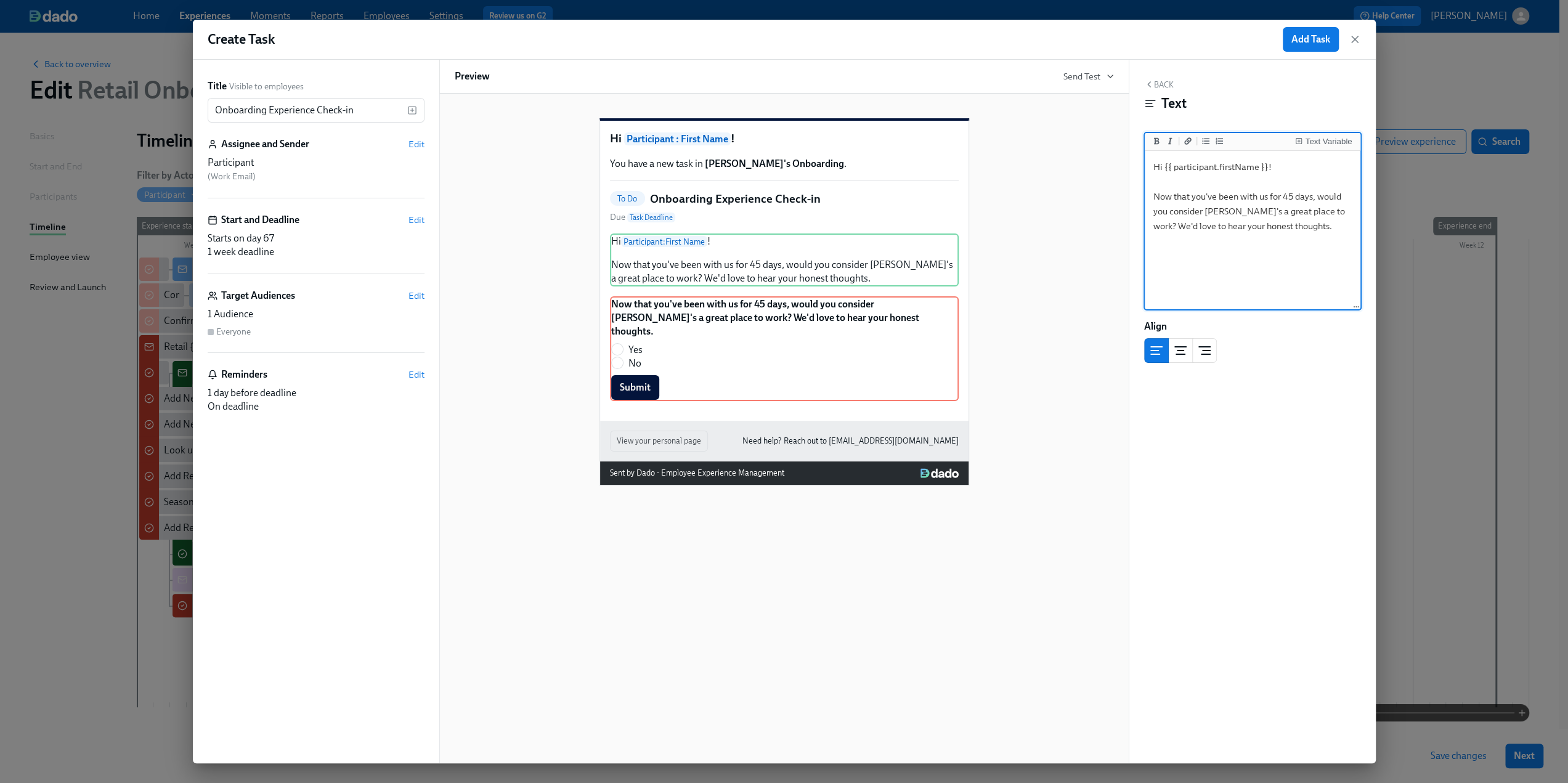
drag, startPoint x: 1301, startPoint y: 229, endPoint x: 1153, endPoint y: 193, distance: 152.3
click at [1153, 193] on textarea "Hi {{ participant.firstName }}! Now that you've been with us for 45 days, would…" at bounding box center [1253, 230] width 211 height 154
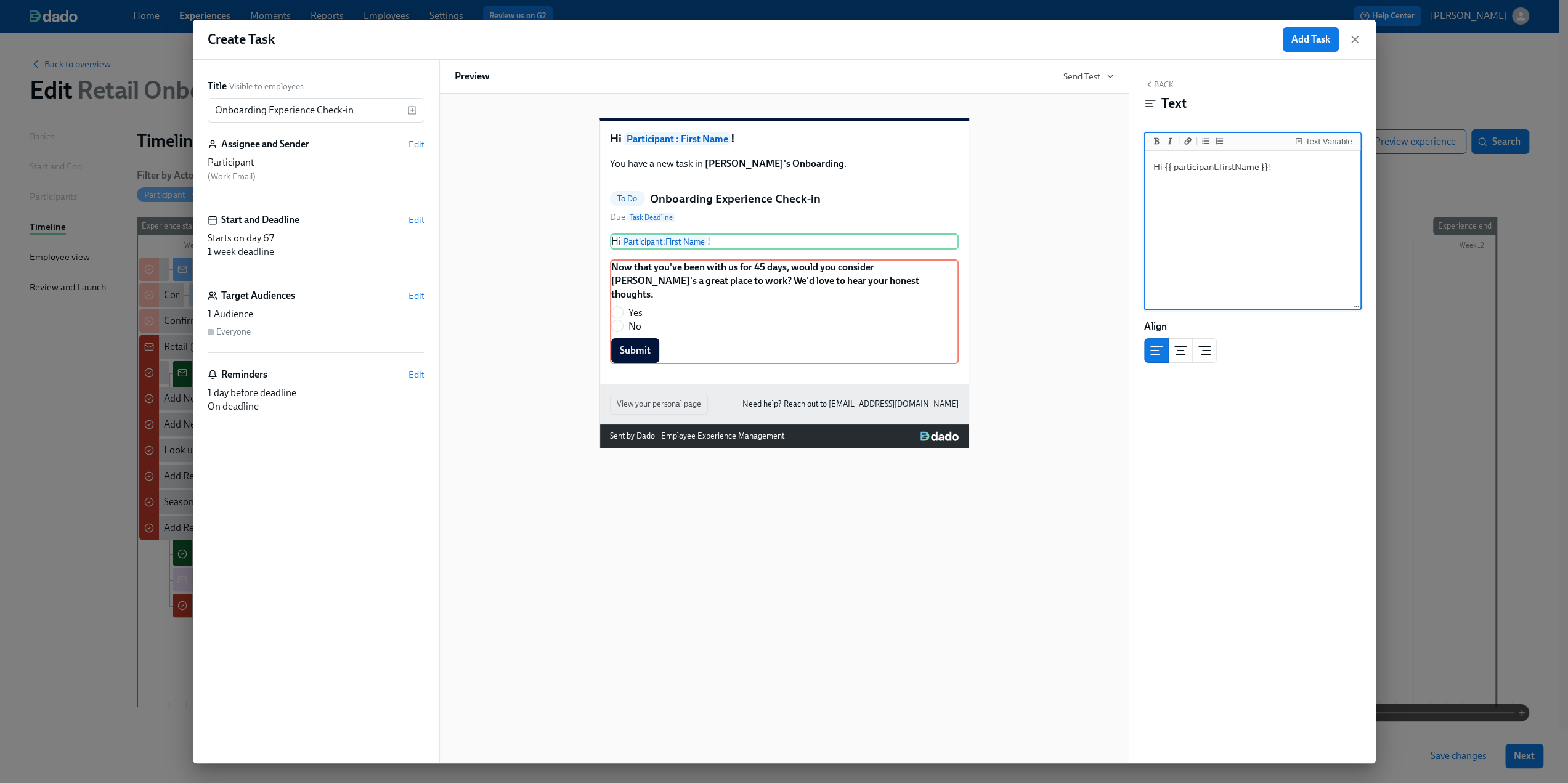
type textarea "Hi {{ participant.firstName }}!"
click at [1160, 83] on button "Back" at bounding box center [1159, 84] width 30 height 10
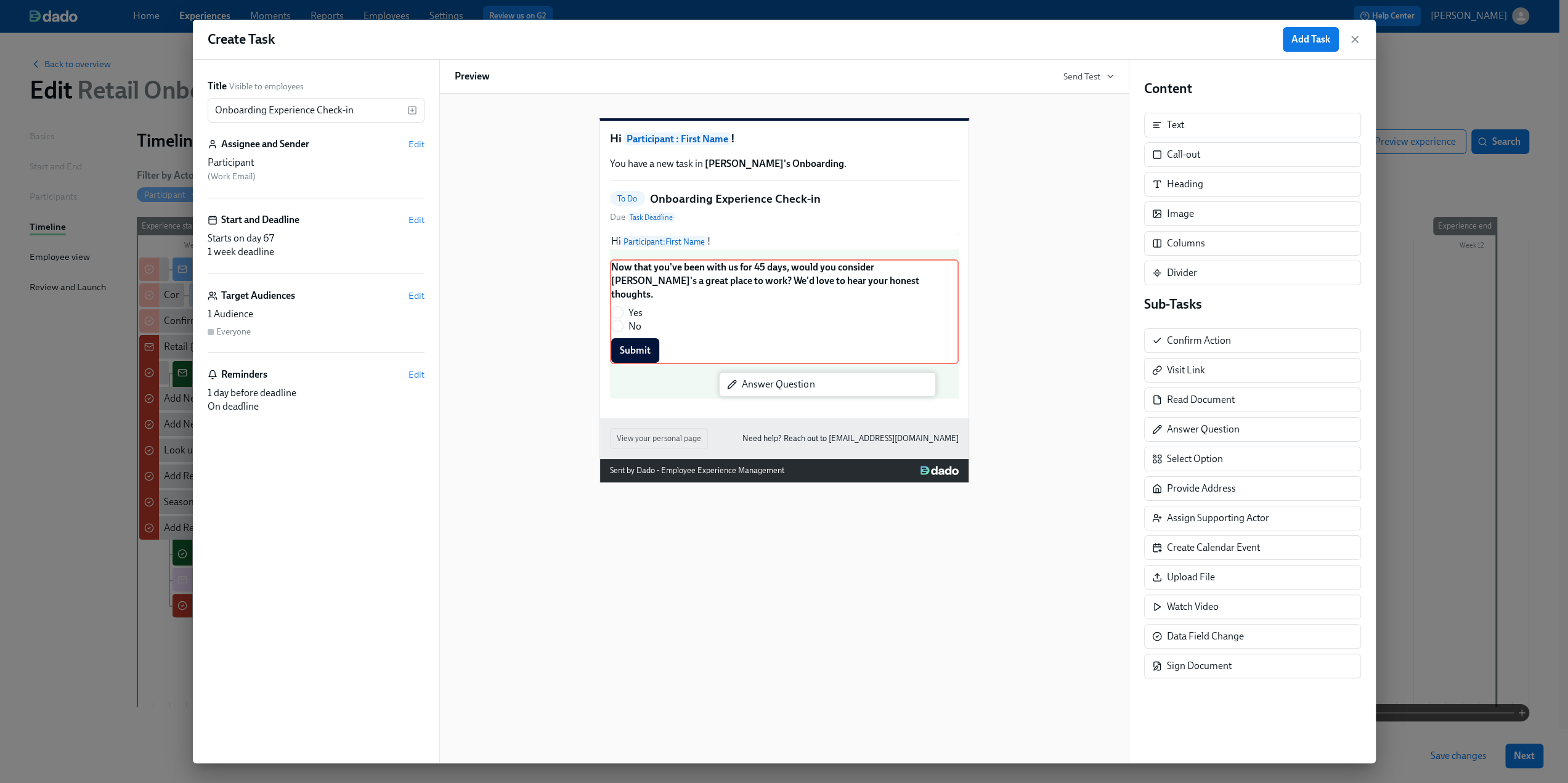
drag, startPoint x: 1226, startPoint y: 433, endPoint x: 785, endPoint y: 389, distance: 443.2
click at [785, 389] on div "Title Visible to employees Onboarding Experience Check-in ​ Assignee and Sender…" at bounding box center [784, 411] width 1183 height 703
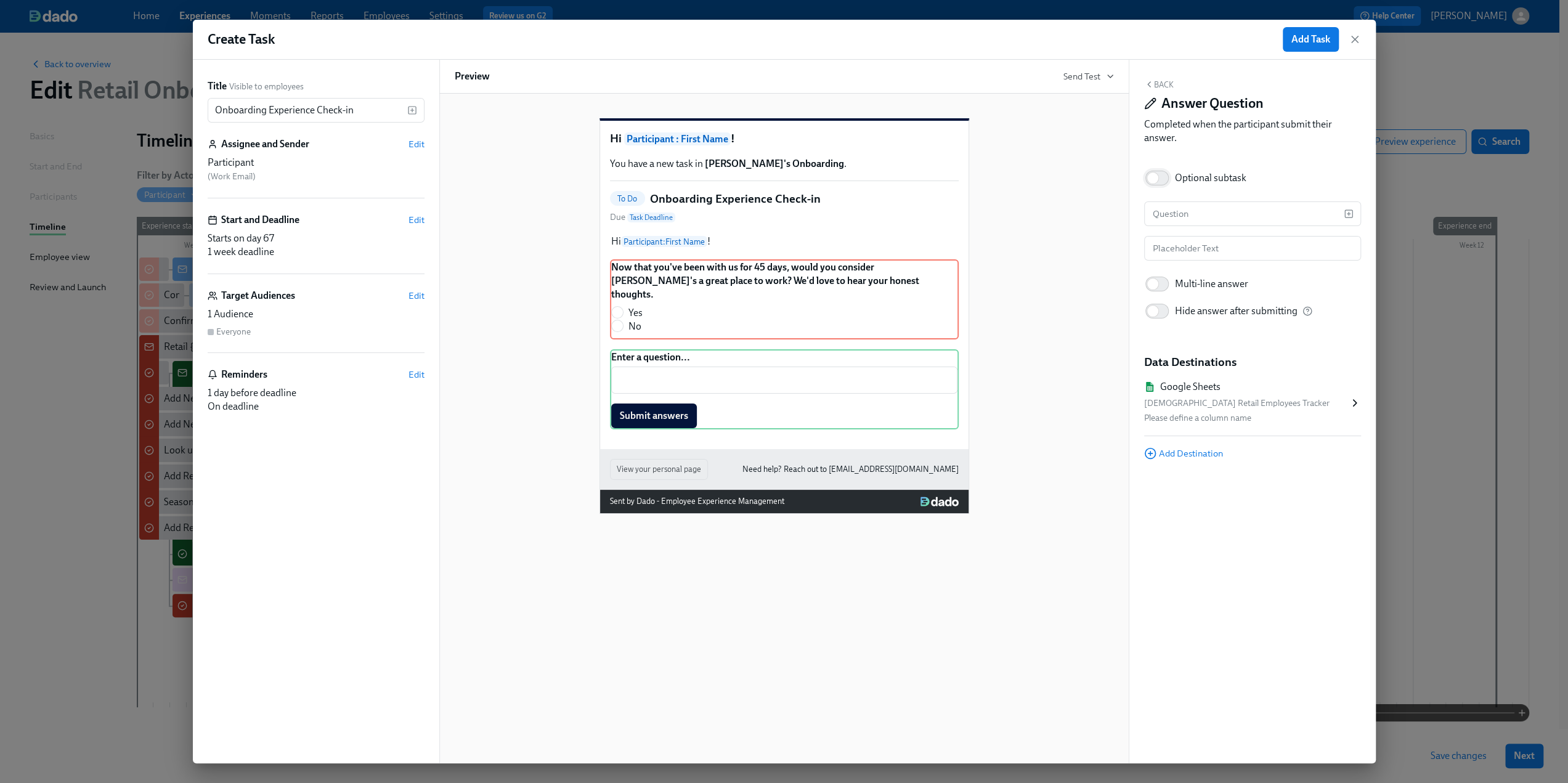
click at [1169, 179] on input "Optional subtask" at bounding box center [1153, 178] width 82 height 27
checkbox input "true"
click at [1189, 217] on input "text" at bounding box center [1244, 213] width 200 height 25
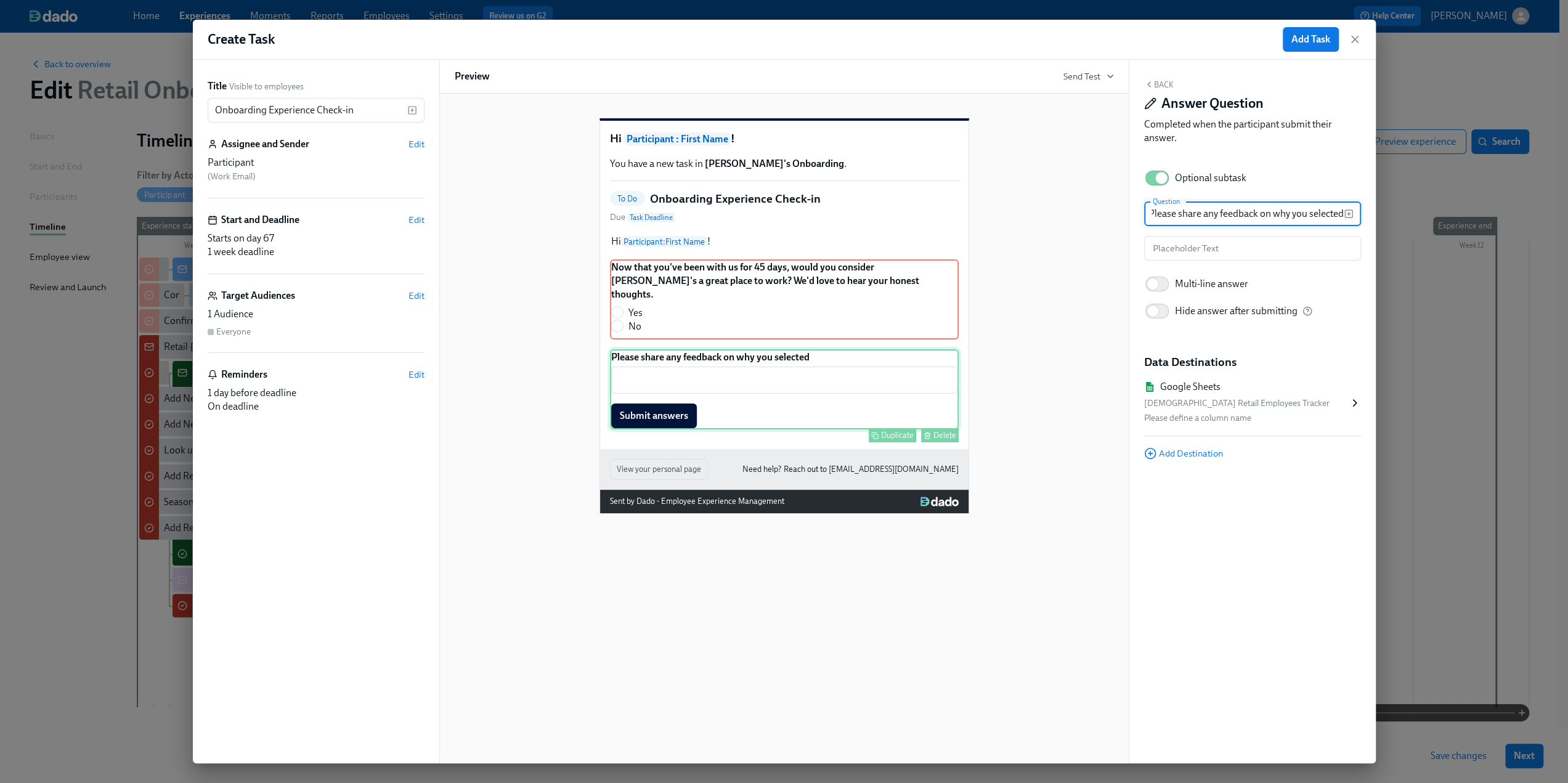
click at [616, 367] on div "Please share any feedback on why you selected ​ Submit answers Duplicate Delete" at bounding box center [785, 389] width 349 height 80
drag, startPoint x: 1163, startPoint y: 212, endPoint x: 1145, endPoint y: 214, distance: 18.1
click at [1145, 214] on input "Please share any feedback on why you selected" at bounding box center [1244, 213] width 200 height 25
click at [1151, 214] on input "Please share any feedback on why you selected" at bounding box center [1244, 213] width 200 height 25
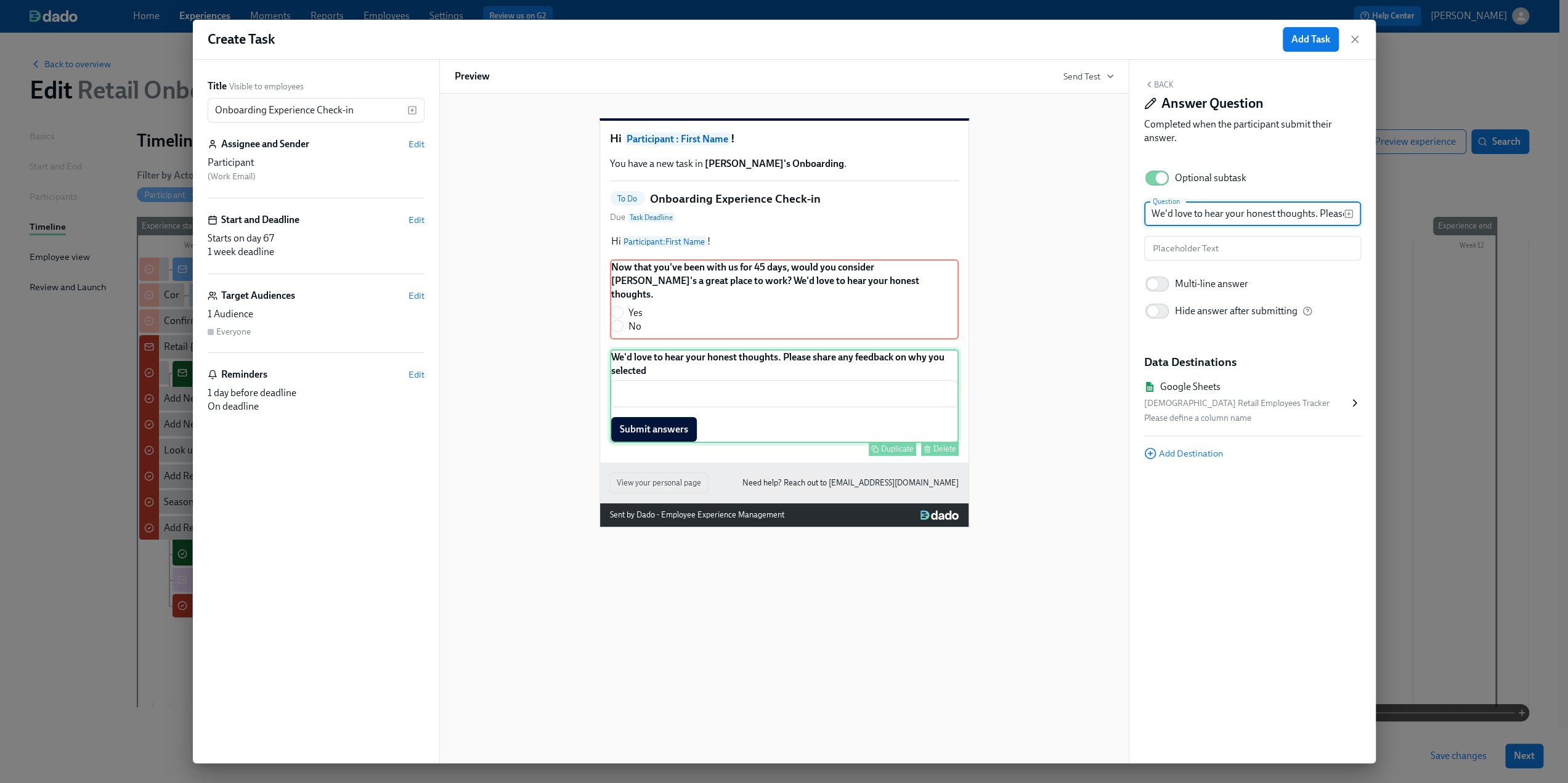
click at [661, 382] on div "We'd love to hear your honest thoughts. Please share any feedback on why you se…" at bounding box center [785, 396] width 349 height 93
drag, startPoint x: 1295, startPoint y: 213, endPoint x: 1354, endPoint y: 210, distance: 59.1
click at [1354, 210] on div "We'd love to hear your honest thoughts. Please share any feedback on why you se…" at bounding box center [1252, 213] width 217 height 25
click at [1334, 213] on input "We'd love to hear your honest thoughts. Please share any feedback on why you se…" at bounding box center [1244, 213] width 200 height 25
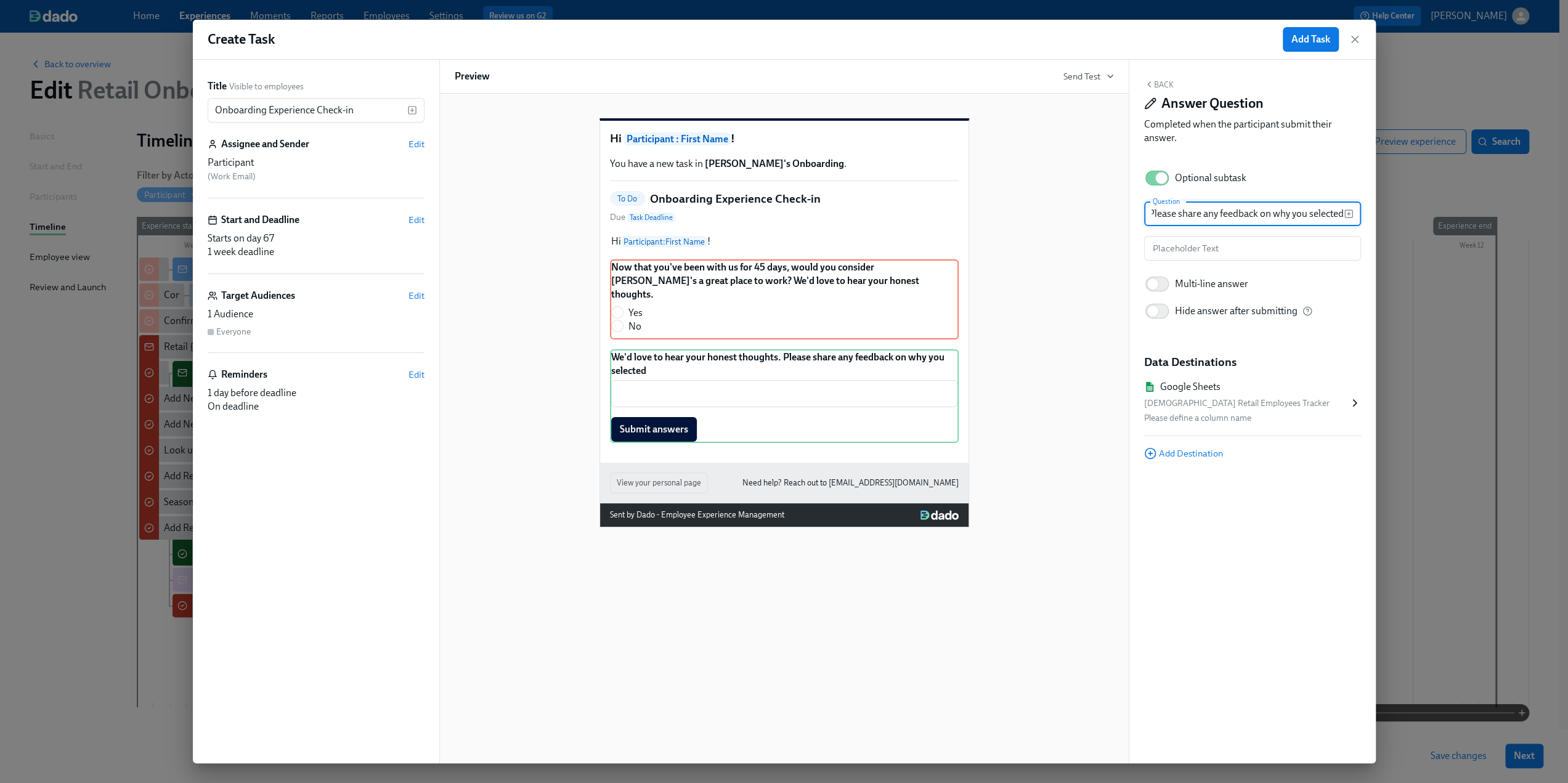
click at [1340, 219] on input "We'd love to hear your honest thoughts. Please share any feedback on why you se…" at bounding box center [1244, 213] width 200 height 25
type input "We'd love to hear your honest thoughts. Please share any feedback on why you se…"
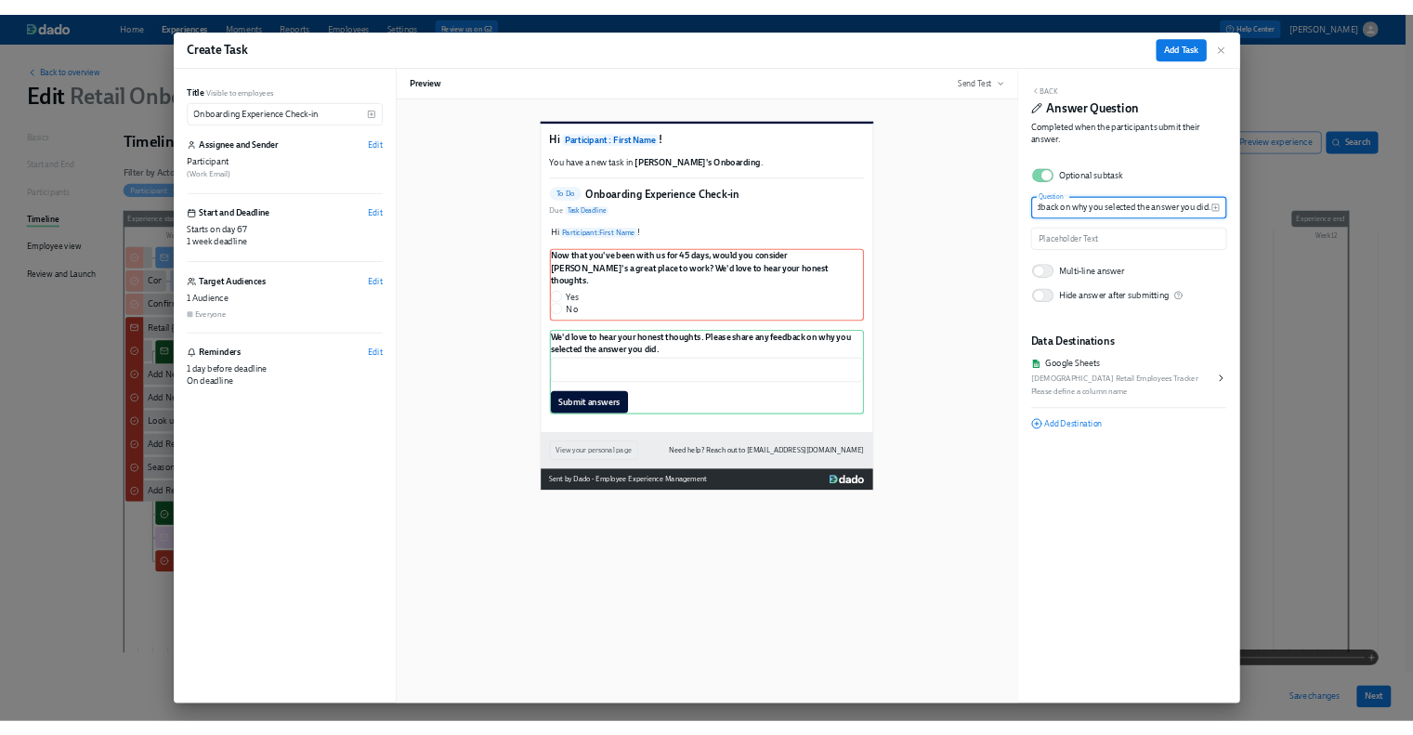
scroll to position [0, 0]
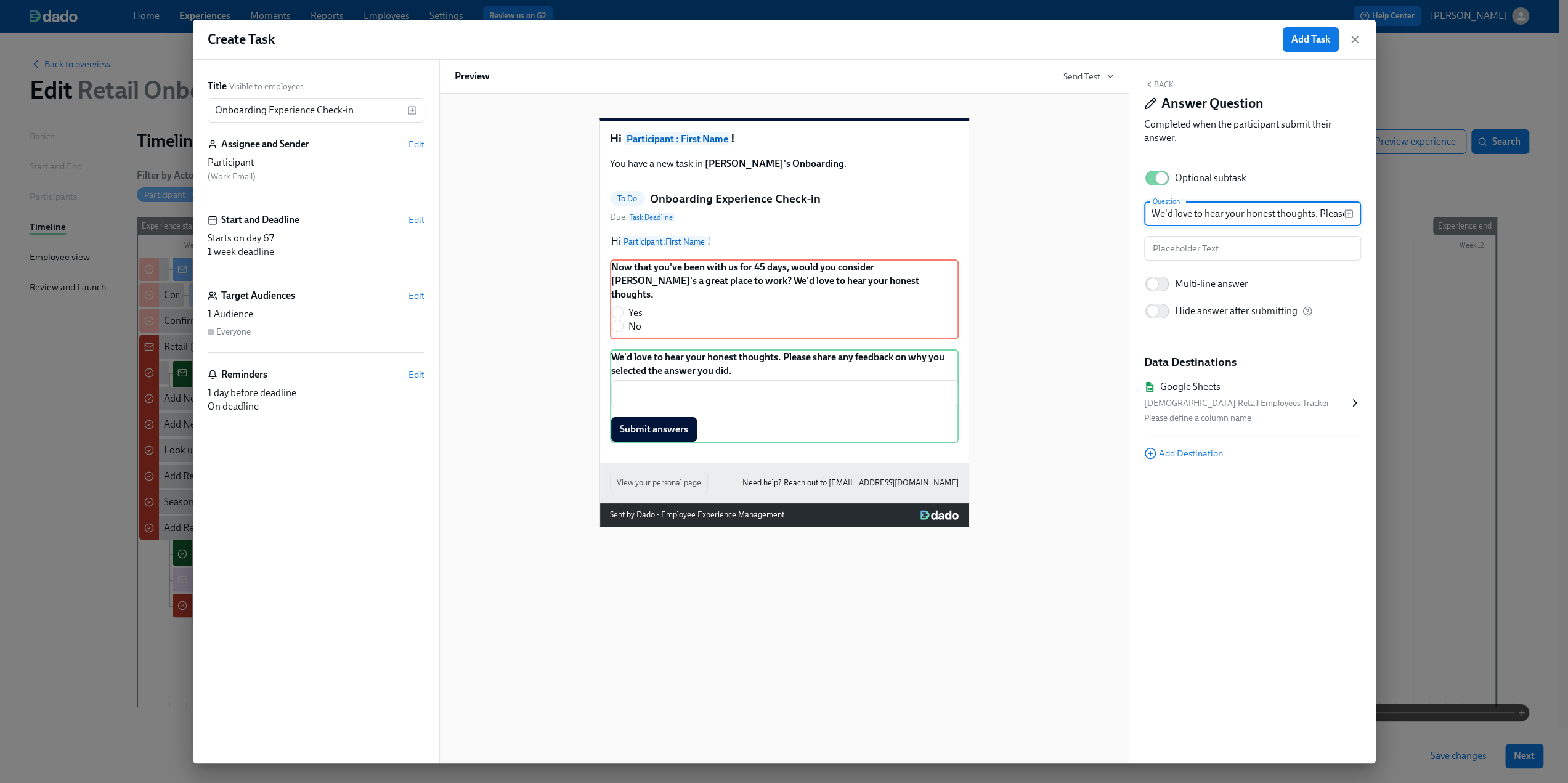
click at [1001, 339] on div "Hi Participant : First Name ! You have a new task in Rothy's Onboarding . To Do…" at bounding box center [784, 313] width 659 height 428
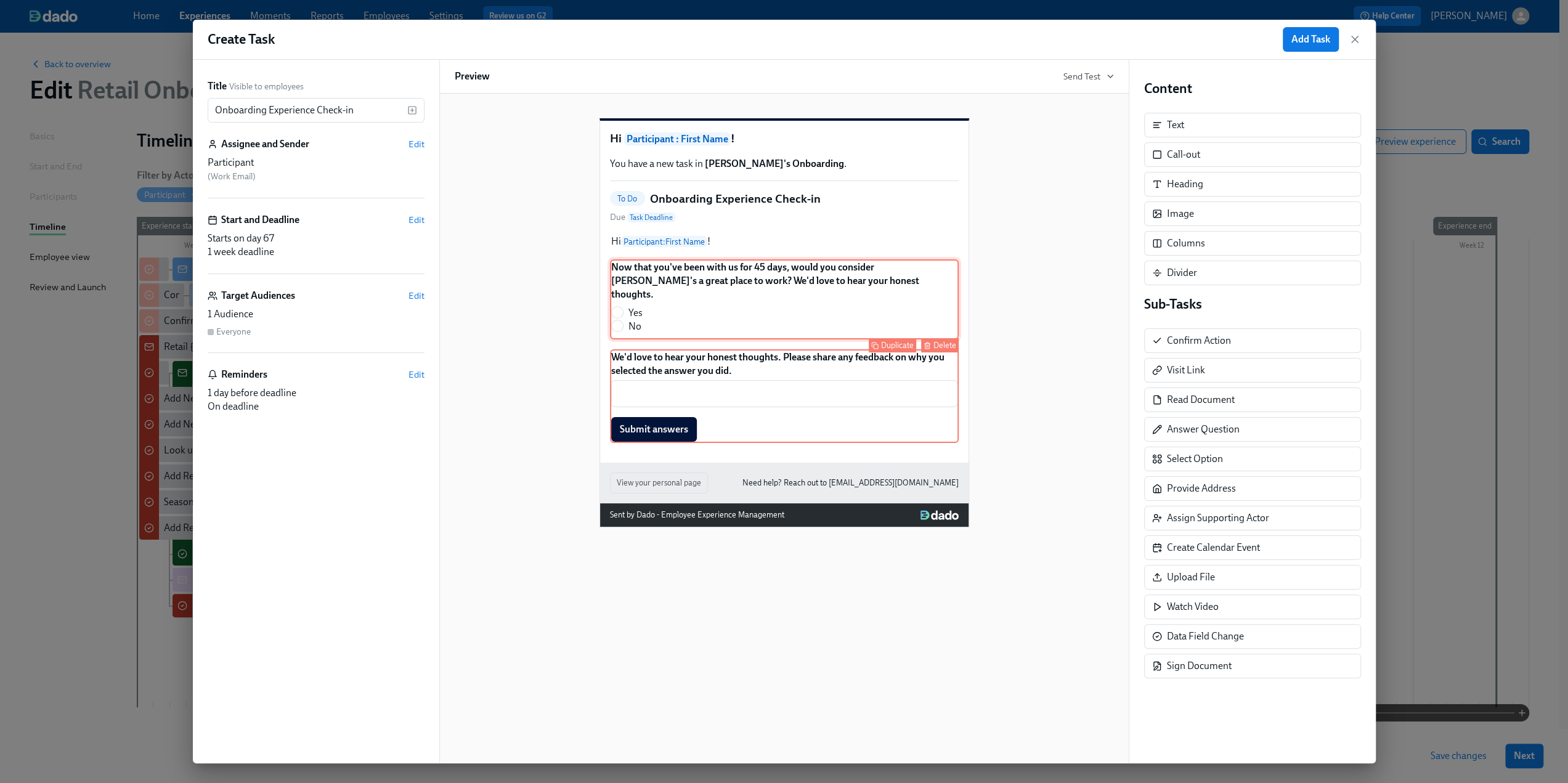
click at [919, 305] on div "Now that you've been with us for 45 days, would you consider Rothy's a great pl…" at bounding box center [785, 299] width 349 height 80
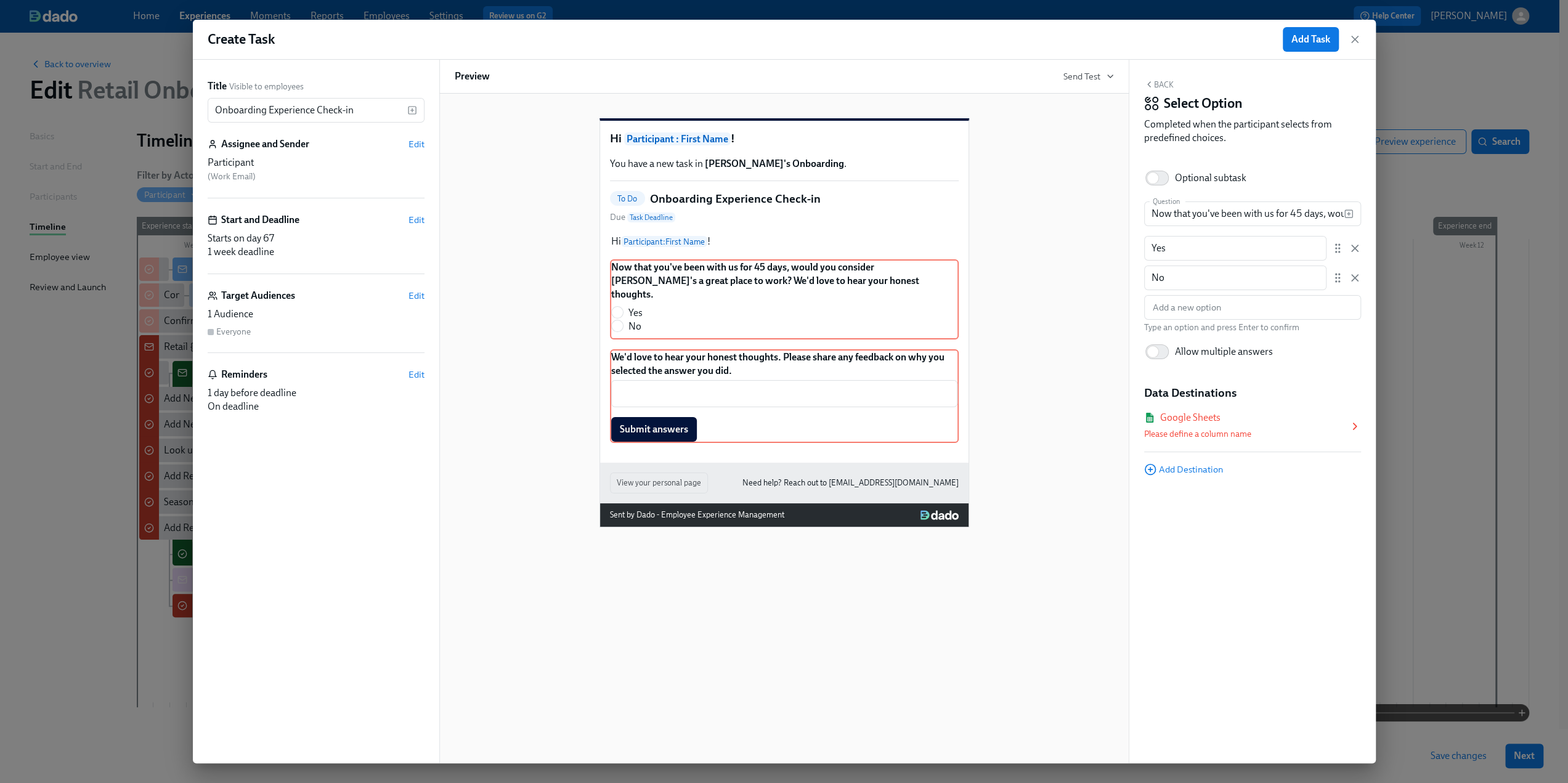
click at [1354, 427] on icon at bounding box center [1354, 426] width 13 height 13
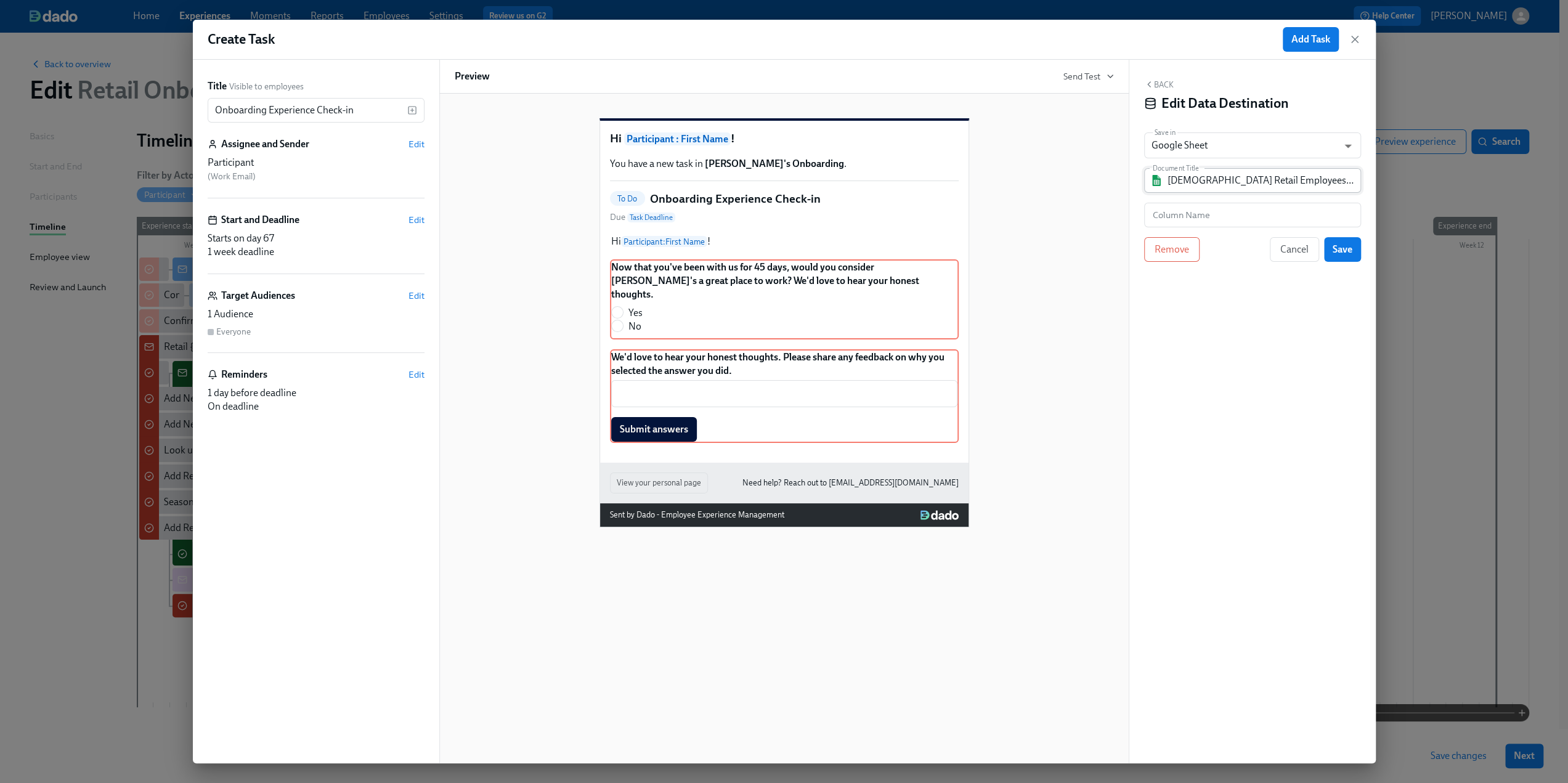
click at [1224, 185] on input "Seasonal Retail Employees Tracker" at bounding box center [1261, 180] width 187 height 25
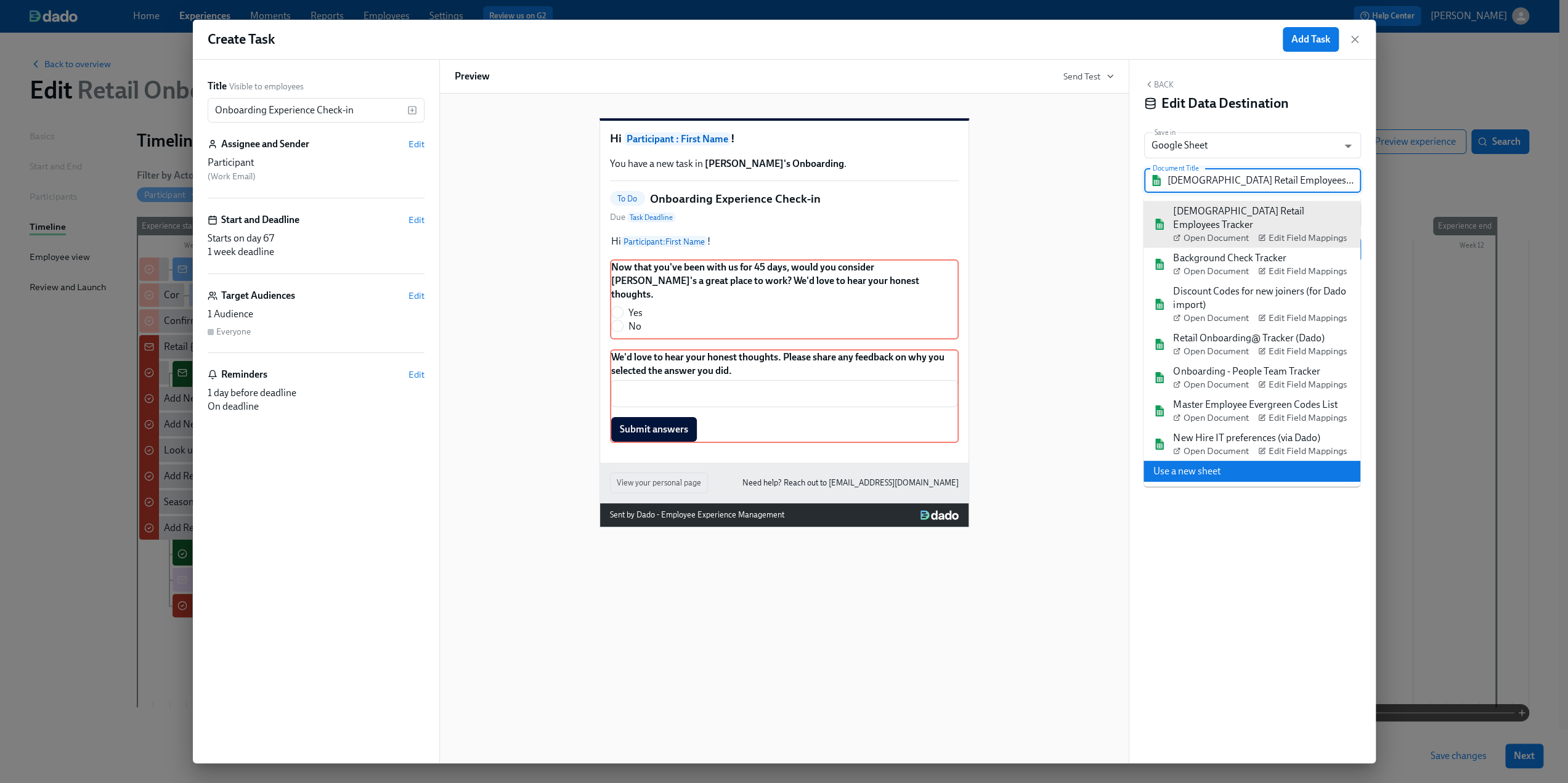
click at [1191, 461] on li "Use a new sheet" at bounding box center [1252, 471] width 217 height 21
type input "Dado - Retail Onboarding - POps Only"
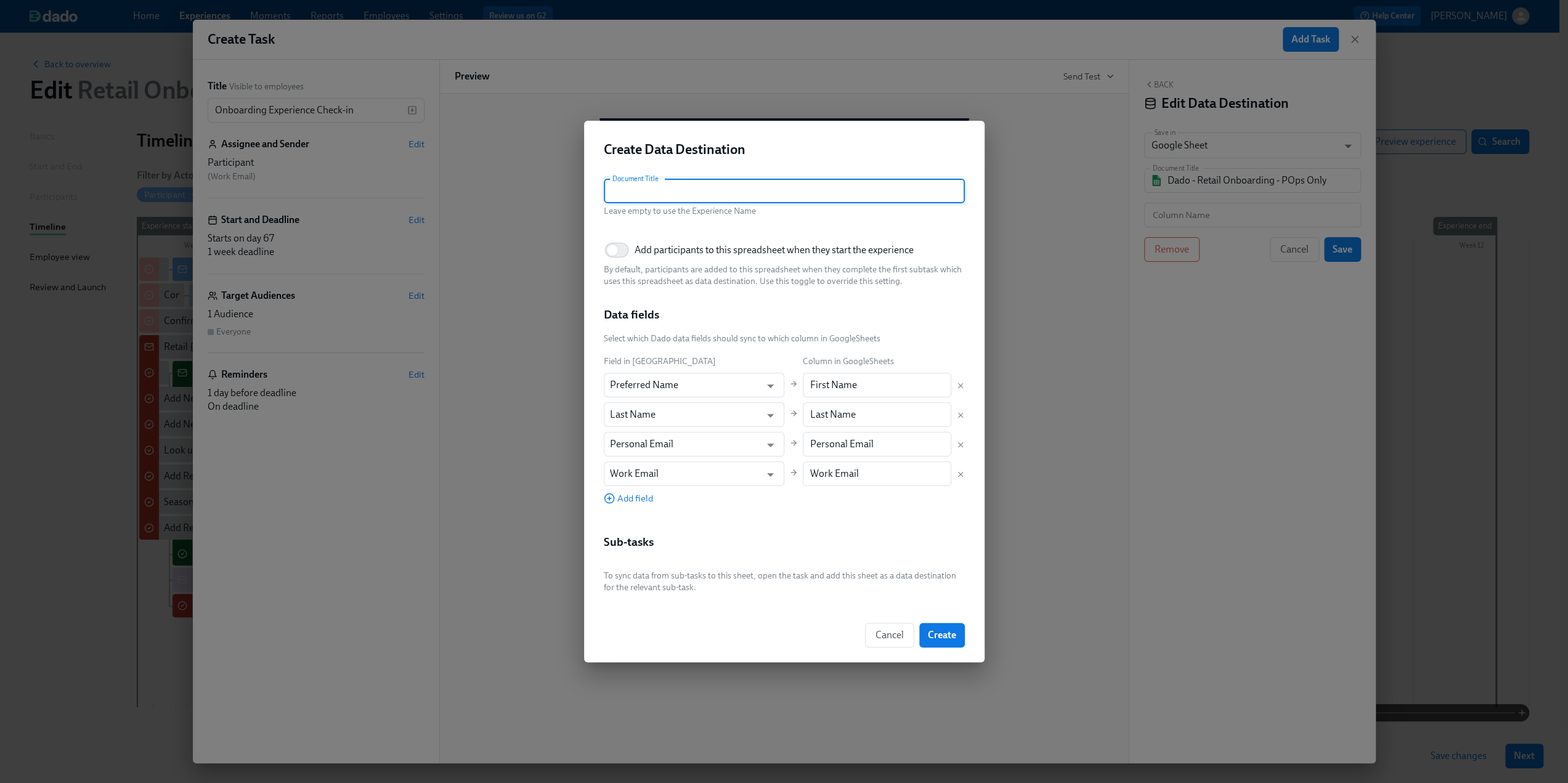
click at [637, 190] on input "text" at bounding box center [784, 190] width 361 height 25
type input "Retail Onboarding Feedback"
click at [963, 440] on icon "Delete mapping" at bounding box center [960, 444] width 9 height 9
type input "Work Email"
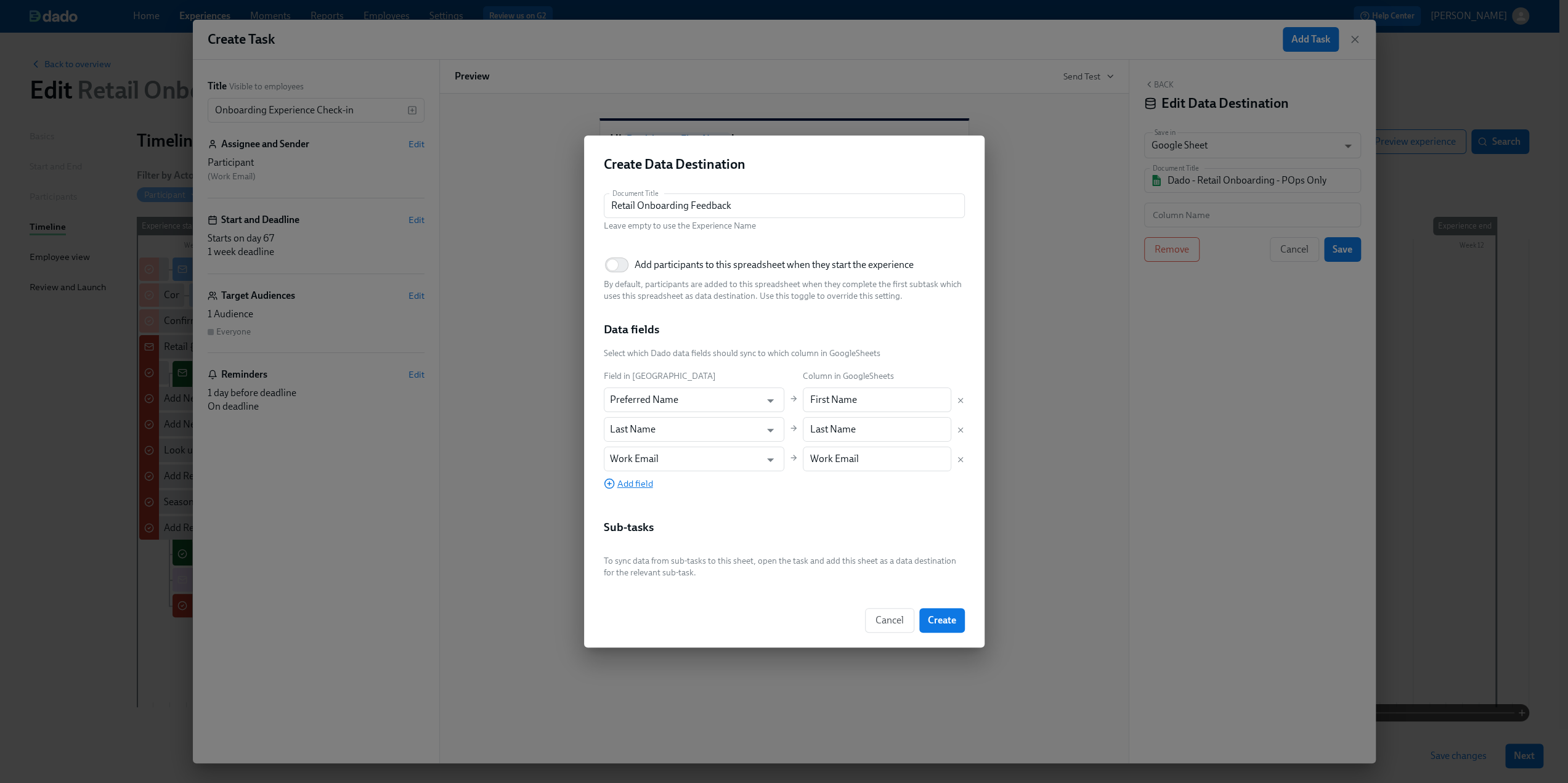
click at [645, 483] on span "Add field" at bounding box center [628, 483] width 49 height 13
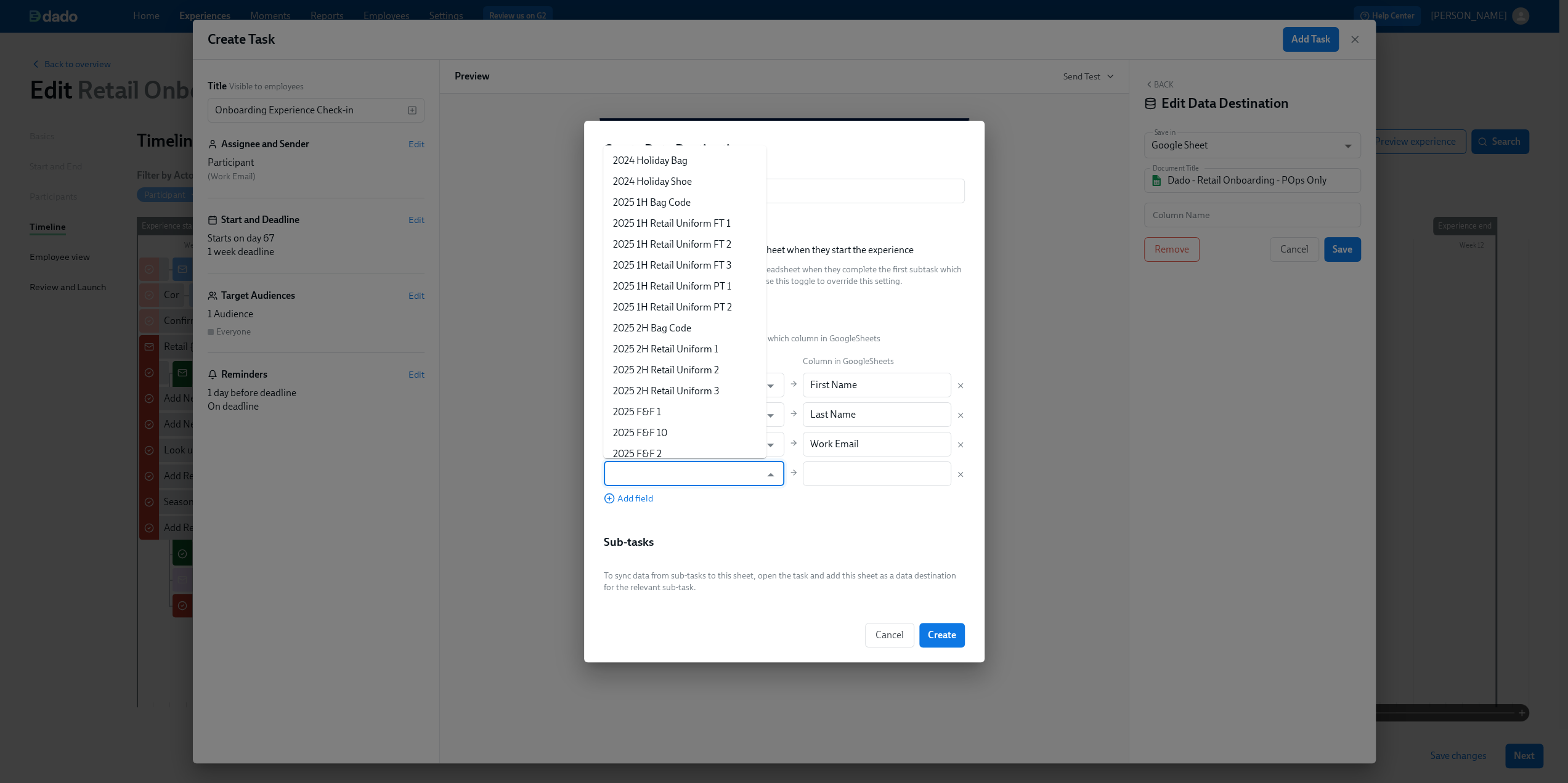
click at [641, 465] on input "text" at bounding box center [686, 473] width 151 height 25
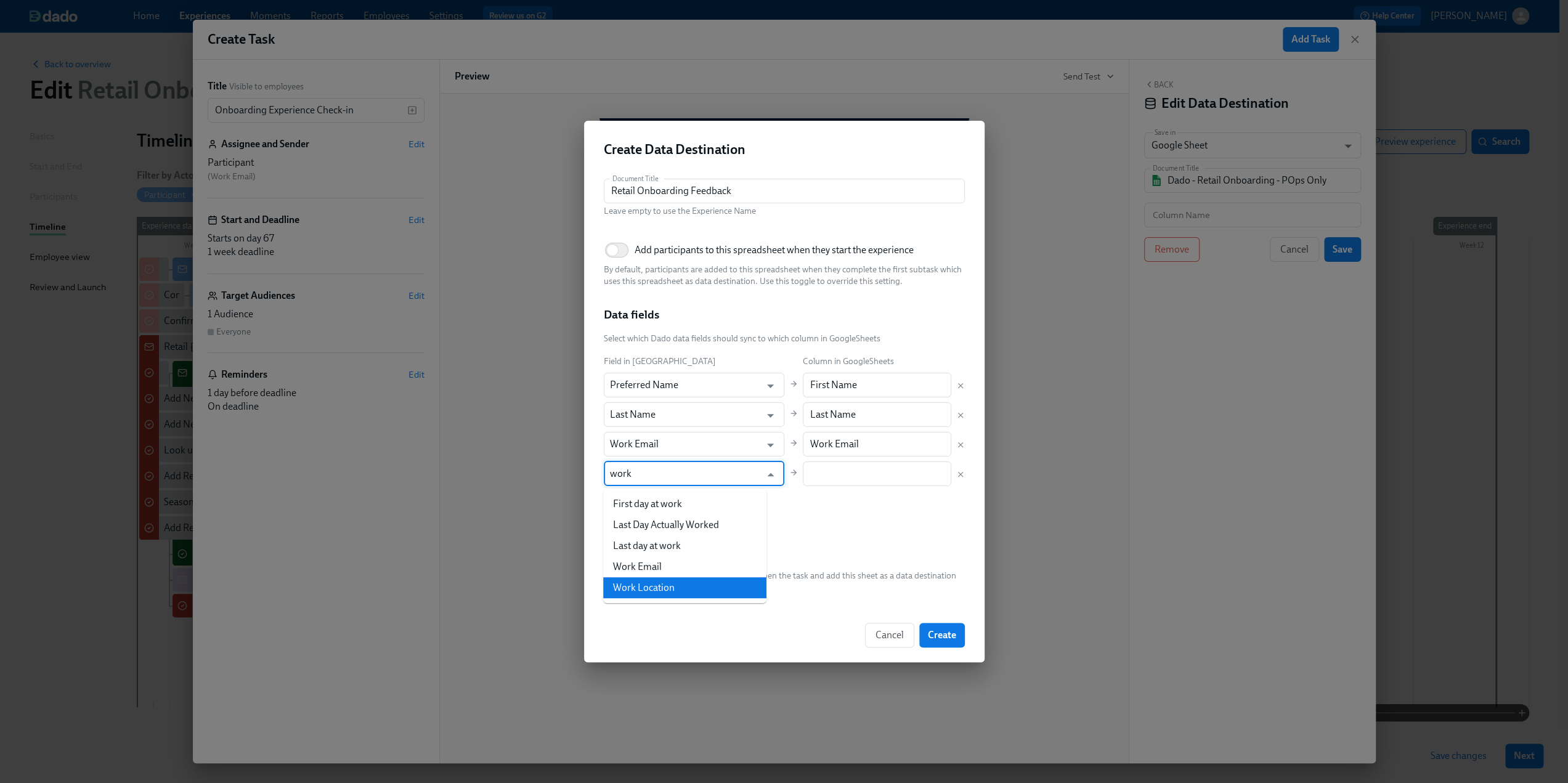
click at [671, 584] on li "Work Location" at bounding box center [685, 587] width 163 height 21
type input "Work Location"
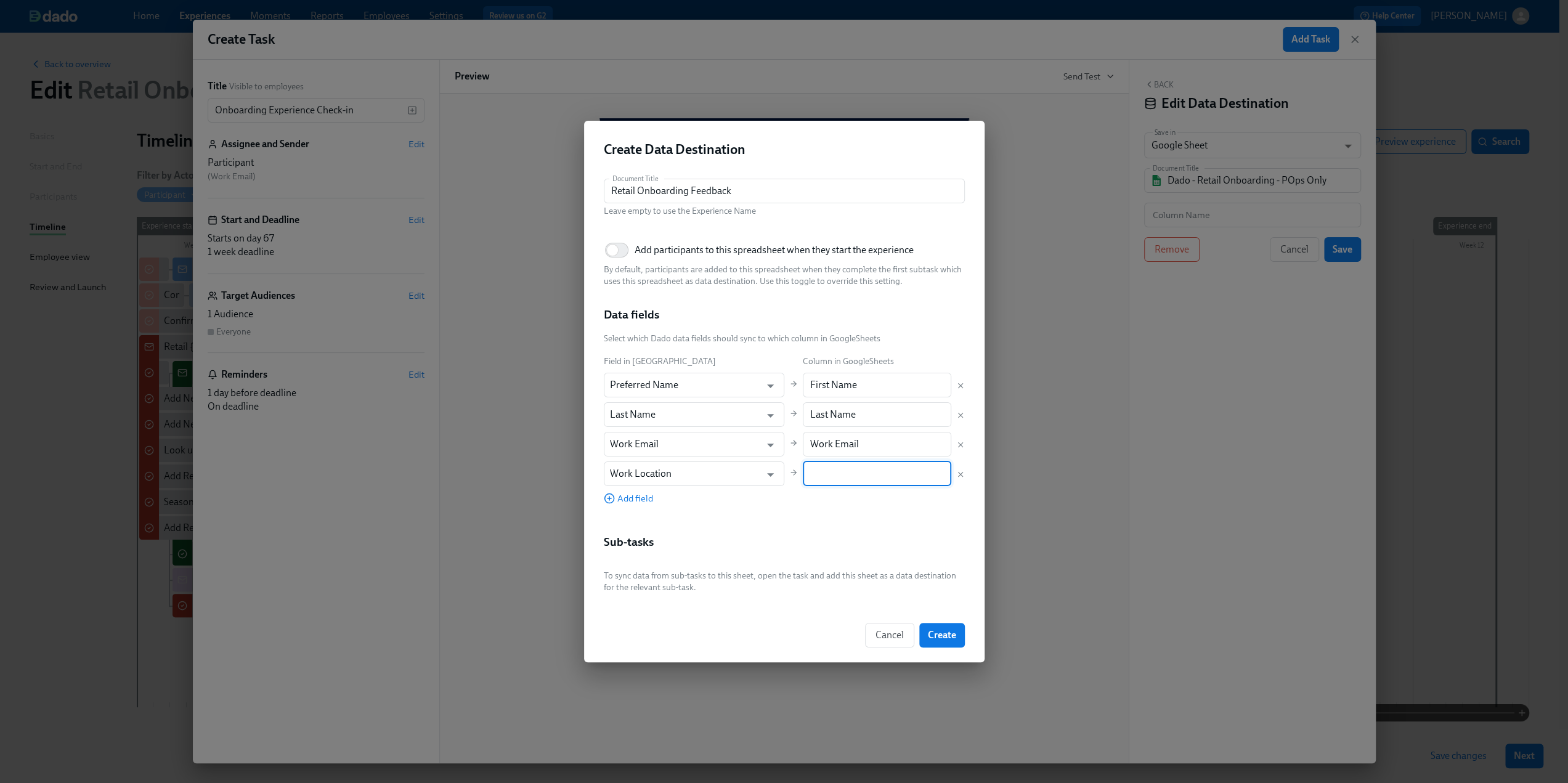
click at [803, 475] on input "text" at bounding box center [877, 473] width 149 height 25
drag, startPoint x: 854, startPoint y: 473, endPoint x: 817, endPoint y: 471, distance: 37.1
click at [817, 471] on input "Store lOcation" at bounding box center [877, 473] width 149 height 25
type input "Store Location"
click at [842, 524] on div "Document Title Retail Onboarding Feedback Document Title Leave empty to use the…" at bounding box center [784, 385] width 361 height 414
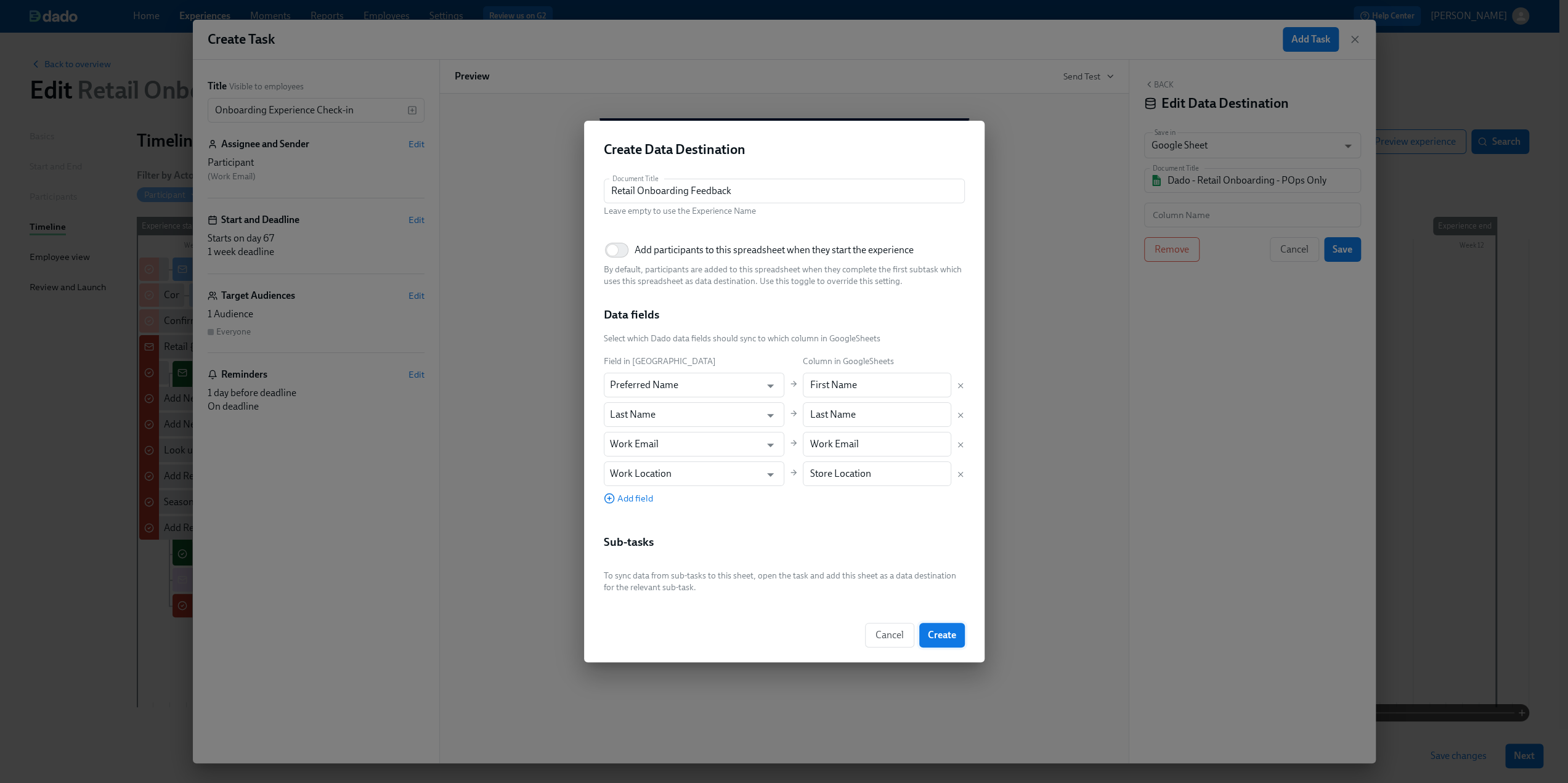
click at [951, 631] on span "Create" at bounding box center [942, 634] width 29 height 13
type input "Retail Onboarding Feedback"
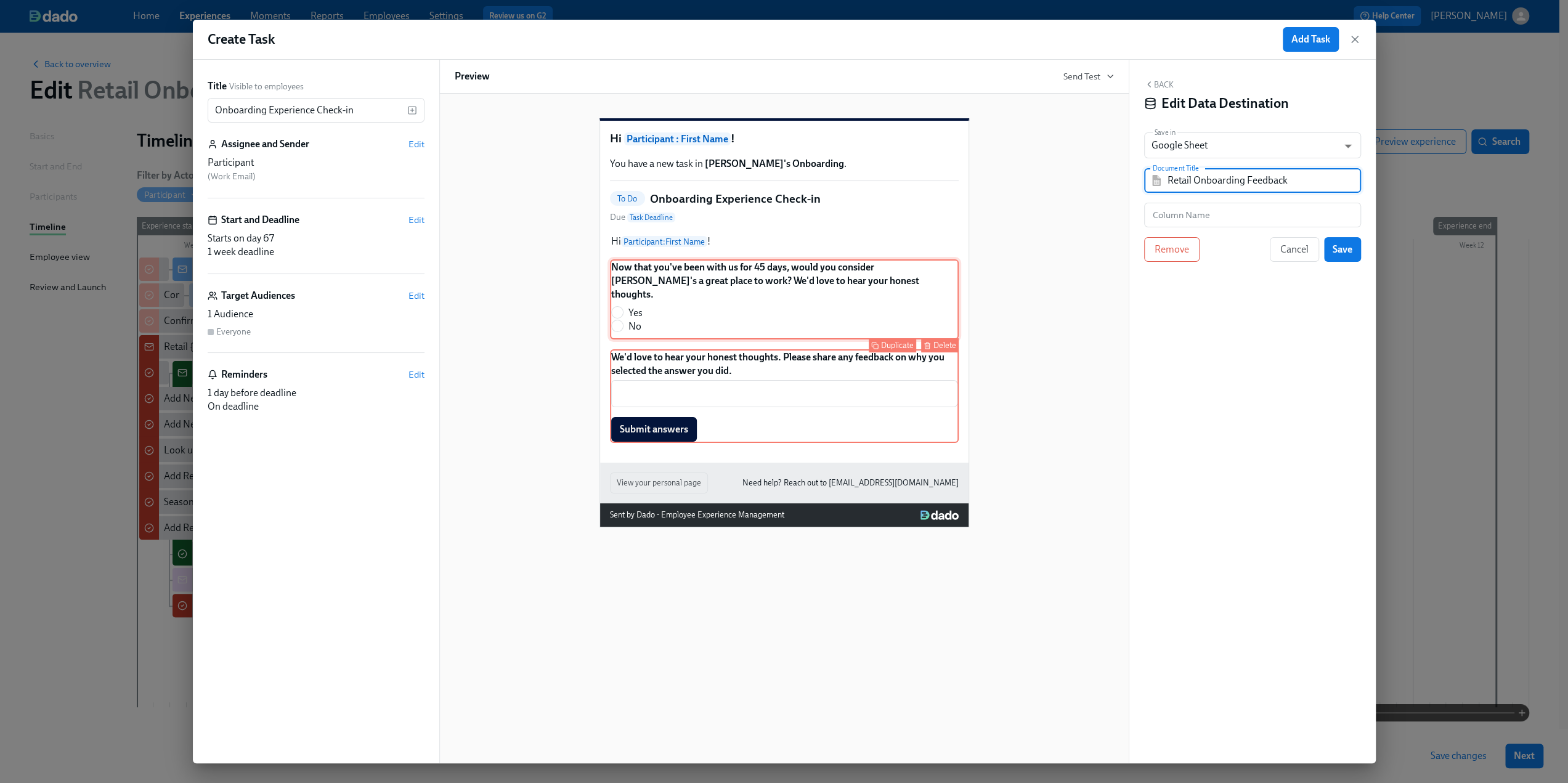
click at [791, 308] on div "Now that you've been with us for 45 days, would you consider Rothy's a great pl…" at bounding box center [785, 299] width 349 height 80
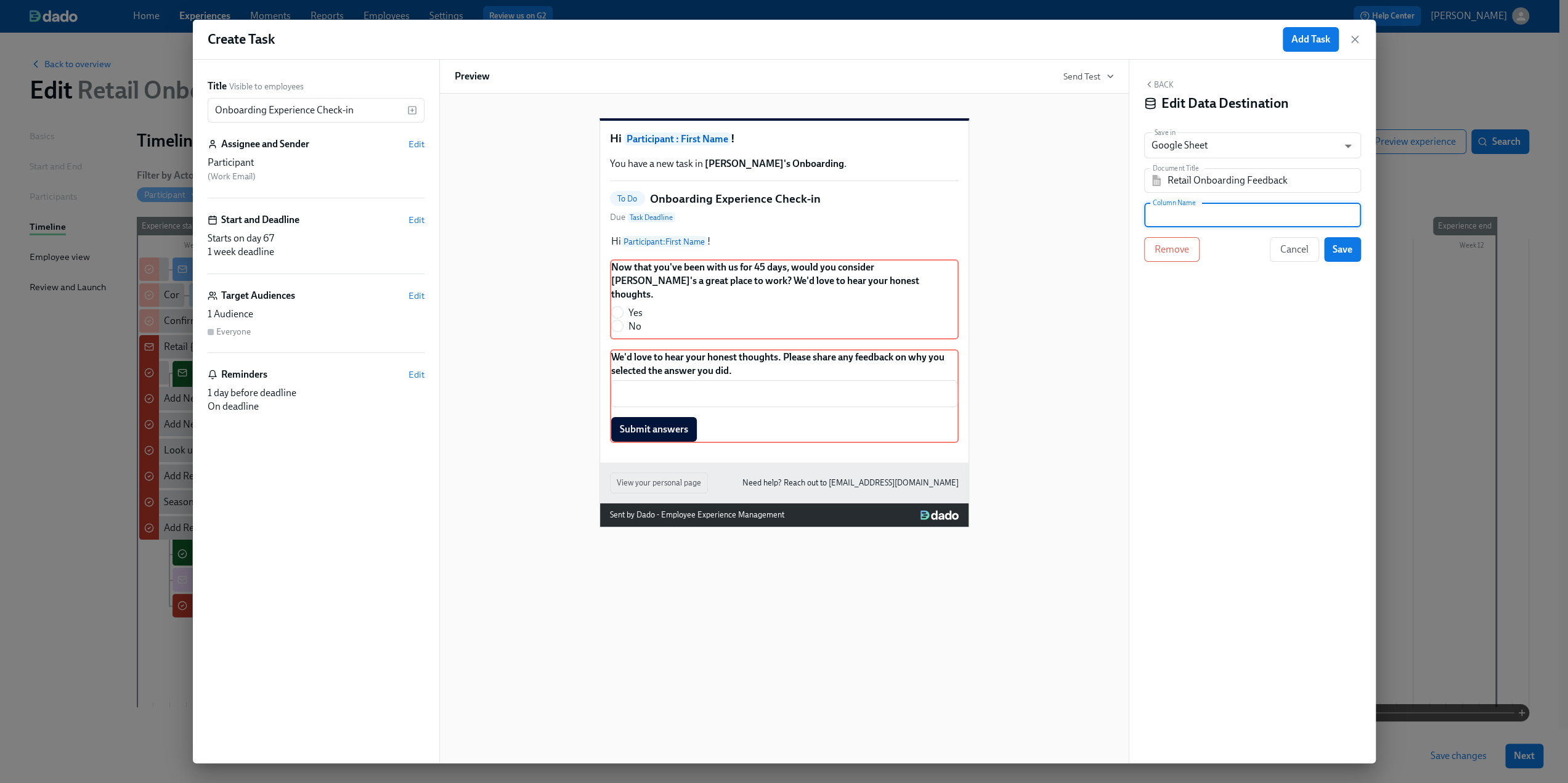
click at [1181, 214] on input "text" at bounding box center [1252, 215] width 217 height 25
type input "N"
type input "Is Rothy's a Great Place to Work?"
click at [1331, 249] on button "Save" at bounding box center [1342, 249] width 37 height 25
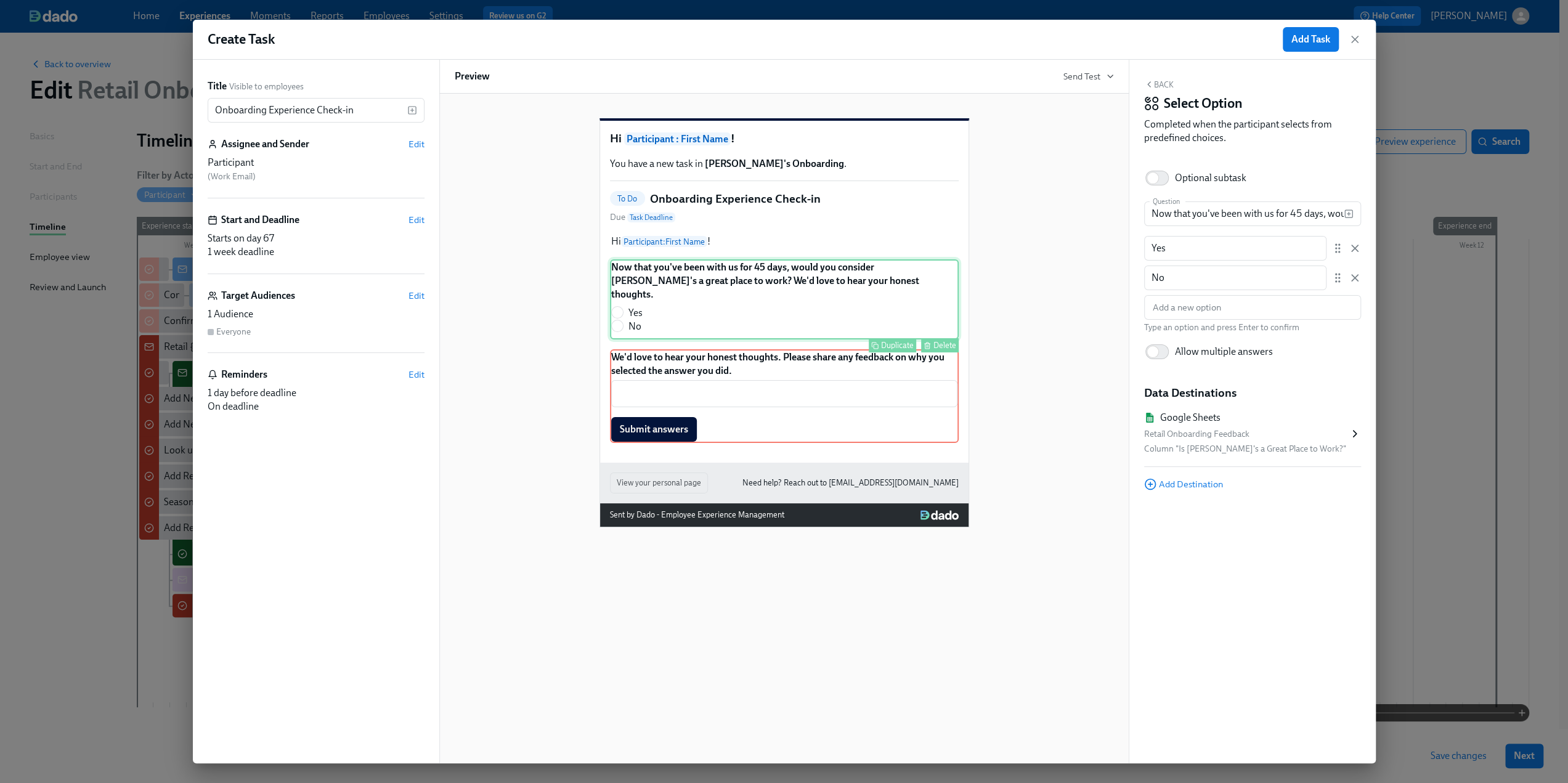
click at [663, 324] on div "Now that you've been with us for 45 days, would you consider Rothy's a great pl…" at bounding box center [785, 299] width 349 height 80
click at [1153, 83] on button "Back" at bounding box center [1159, 84] width 30 height 10
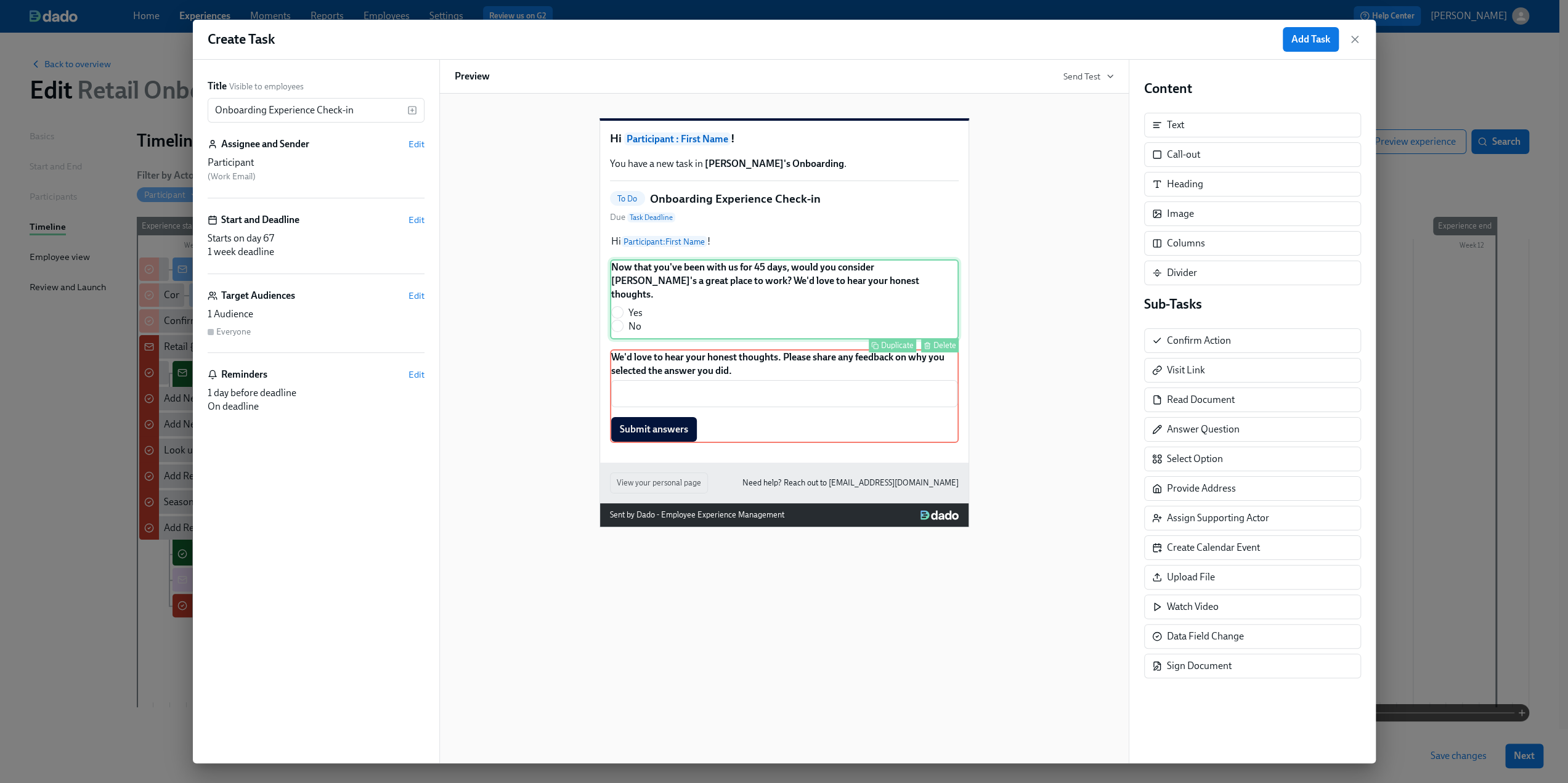
click at [864, 308] on div "Now that you've been with us for 45 days, would you consider Rothy's a great pl…" at bounding box center [785, 299] width 349 height 80
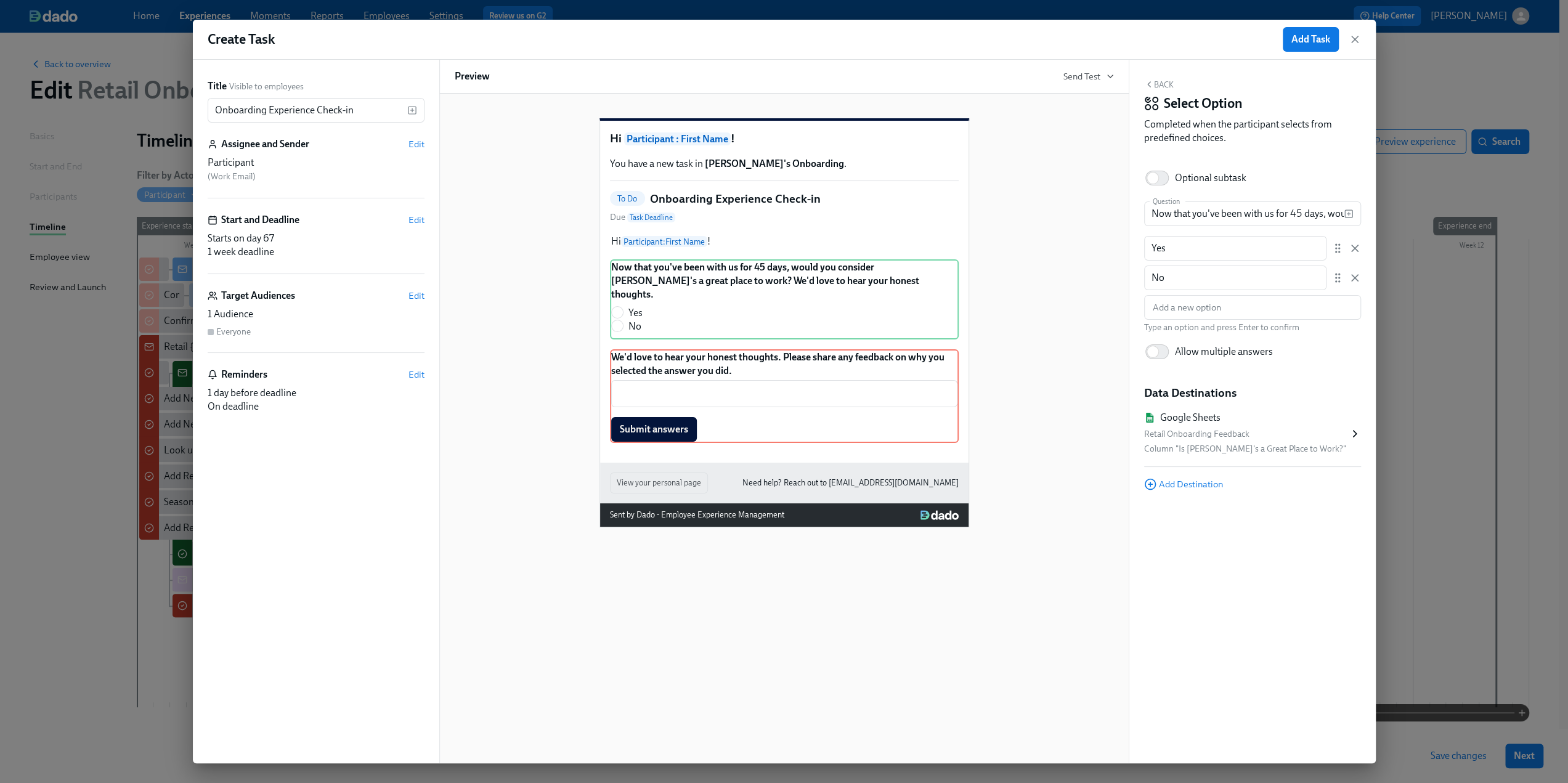
click at [1163, 83] on button "Back" at bounding box center [1159, 84] width 30 height 10
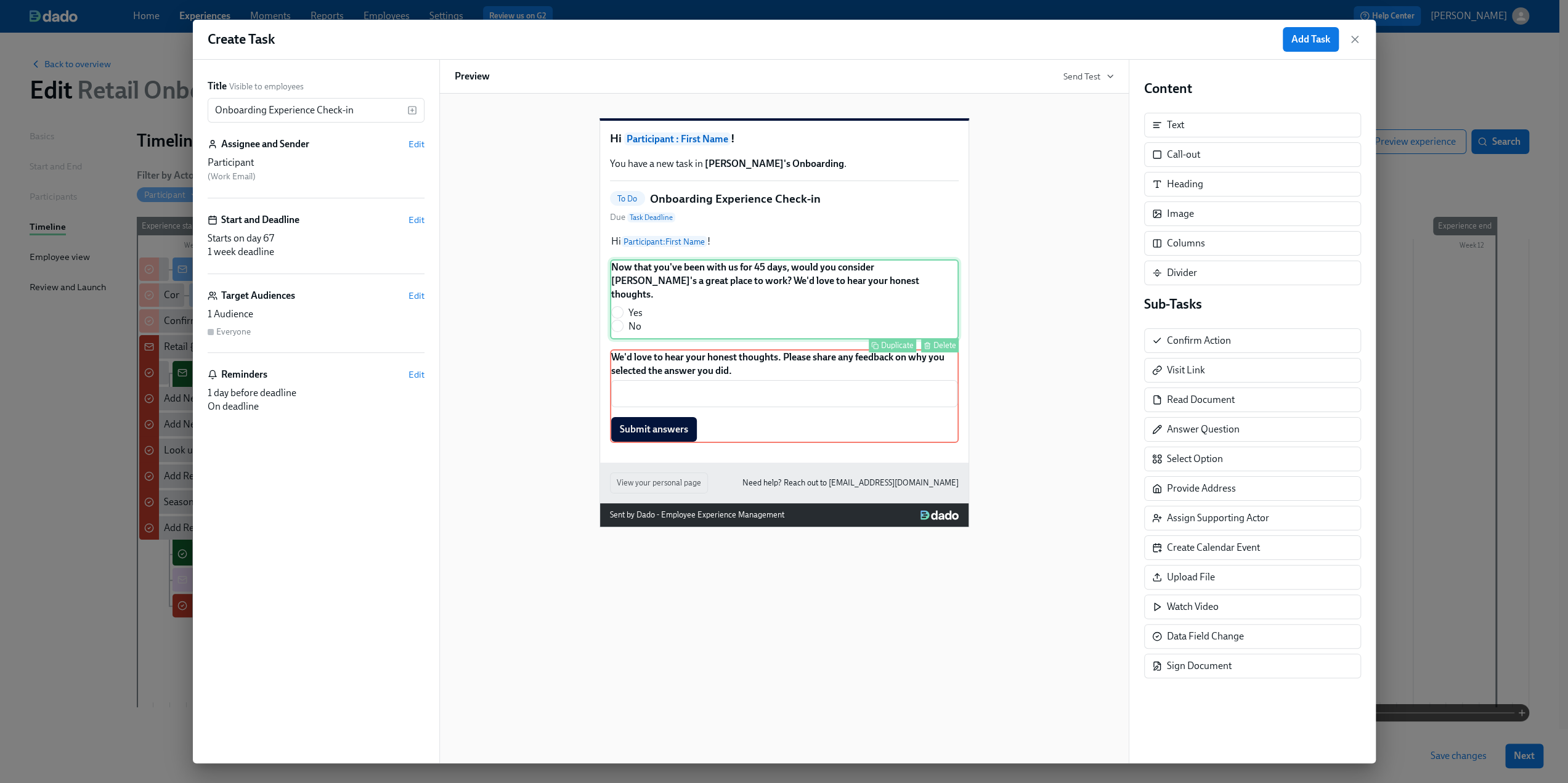
click at [866, 308] on div "Now that you've been with us for 45 days, would you consider Rothy's a great pl…" at bounding box center [785, 299] width 349 height 80
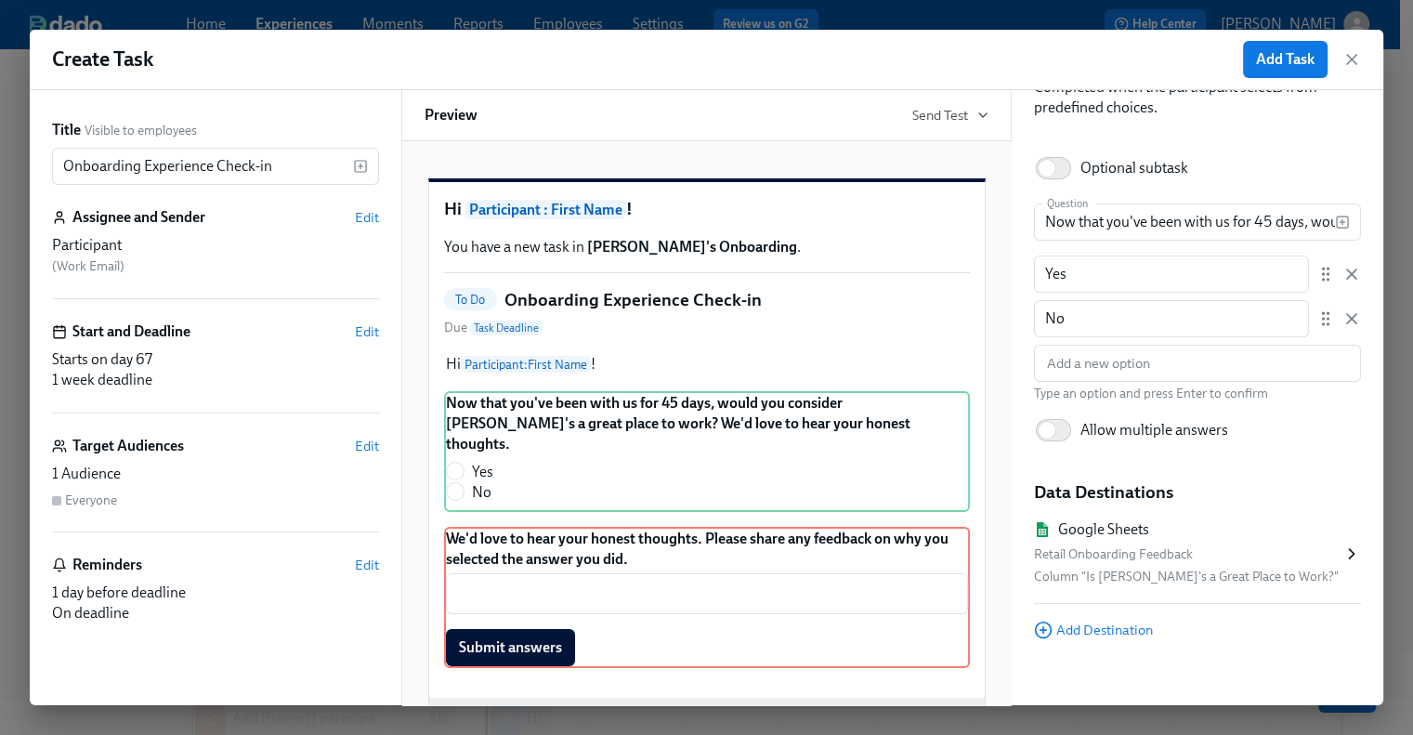
scroll to position [113, 0]
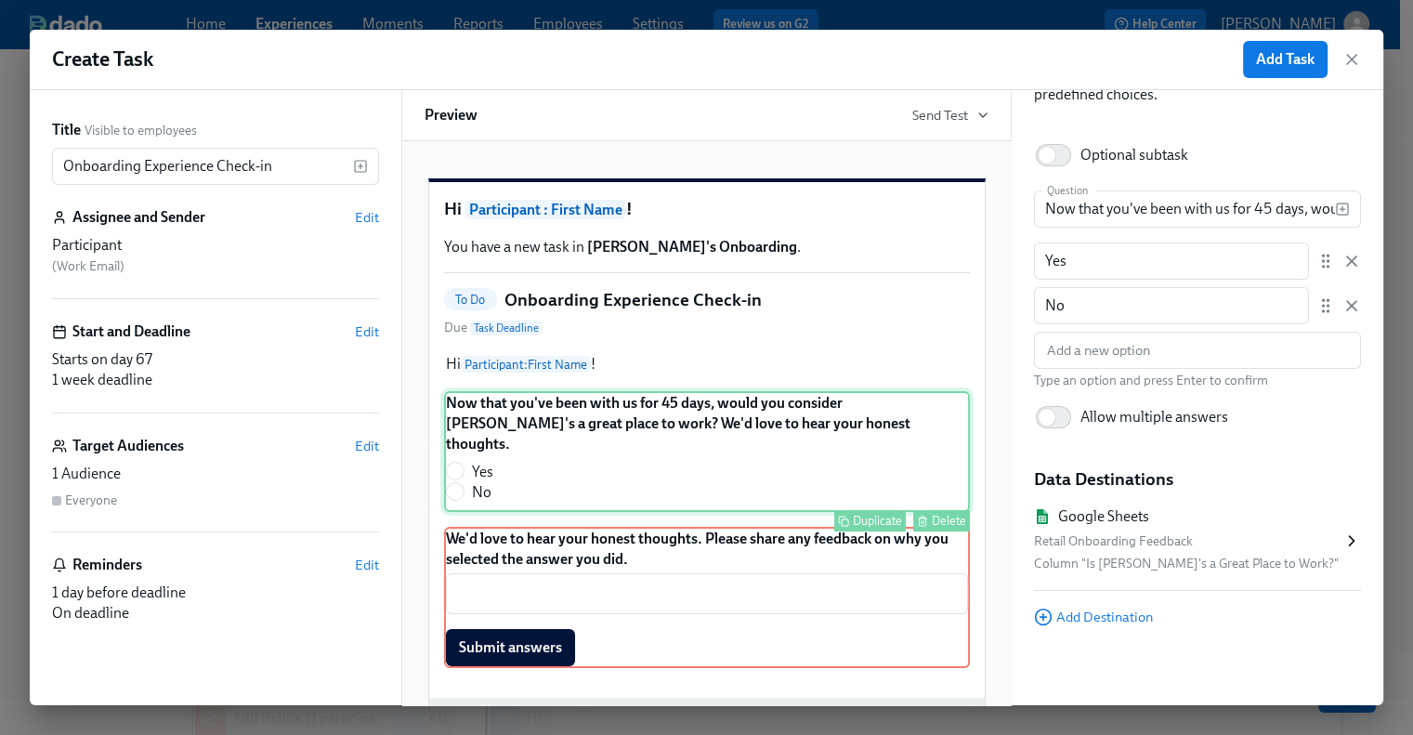
click at [520, 450] on div "Now that you've been with us for 45 days, would you consider Rothy's a great pl…" at bounding box center [707, 451] width 526 height 121
click at [773, 440] on div "Now that you've been with us for 45 days, would you consider Rothy's a great pl…" at bounding box center [707, 451] width 526 height 121
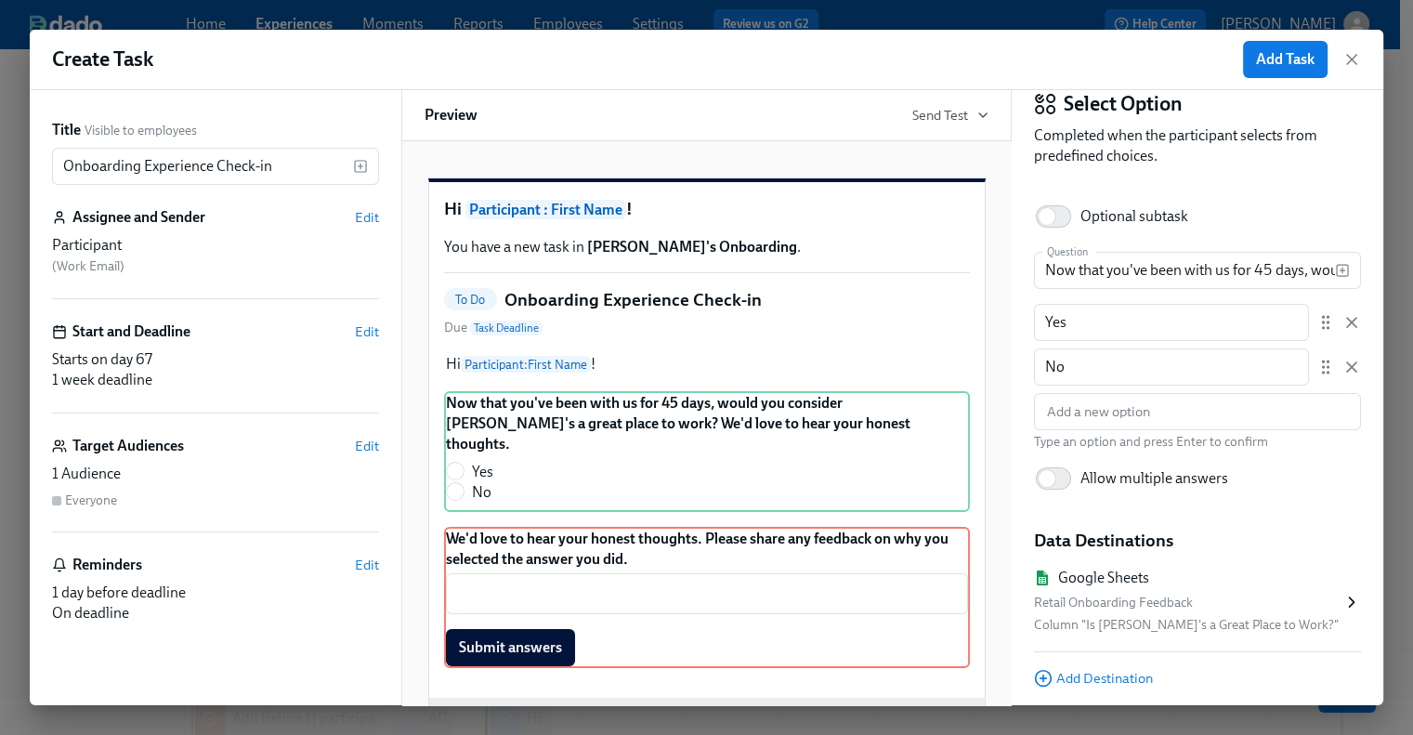
scroll to position [0, 0]
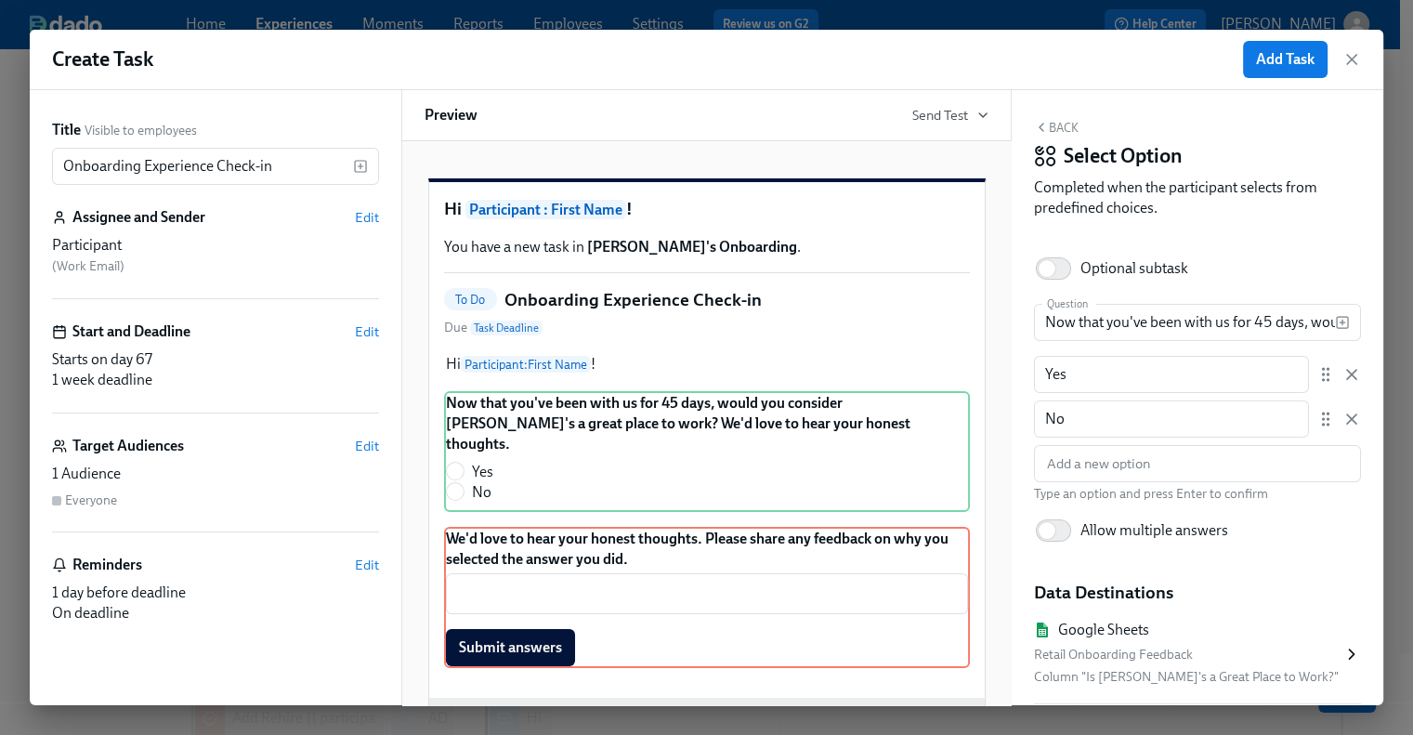
click at [1056, 117] on div "Back Select Option Completed when the participant selects from predefined choic…" at bounding box center [1198, 397] width 372 height 615
drag, startPoint x: 1141, startPoint y: 326, endPoint x: 1315, endPoint y: 326, distance: 174.6
click at [1315, 326] on input "Now that you've been with us for 45 days, would you consider Rothy's a great pl…" at bounding box center [1184, 322] width 301 height 37
click at [1172, 323] on input "Now that you've been with us for 45 days, would you consider Rothy's a great pl…" at bounding box center [1184, 322] width 301 height 37
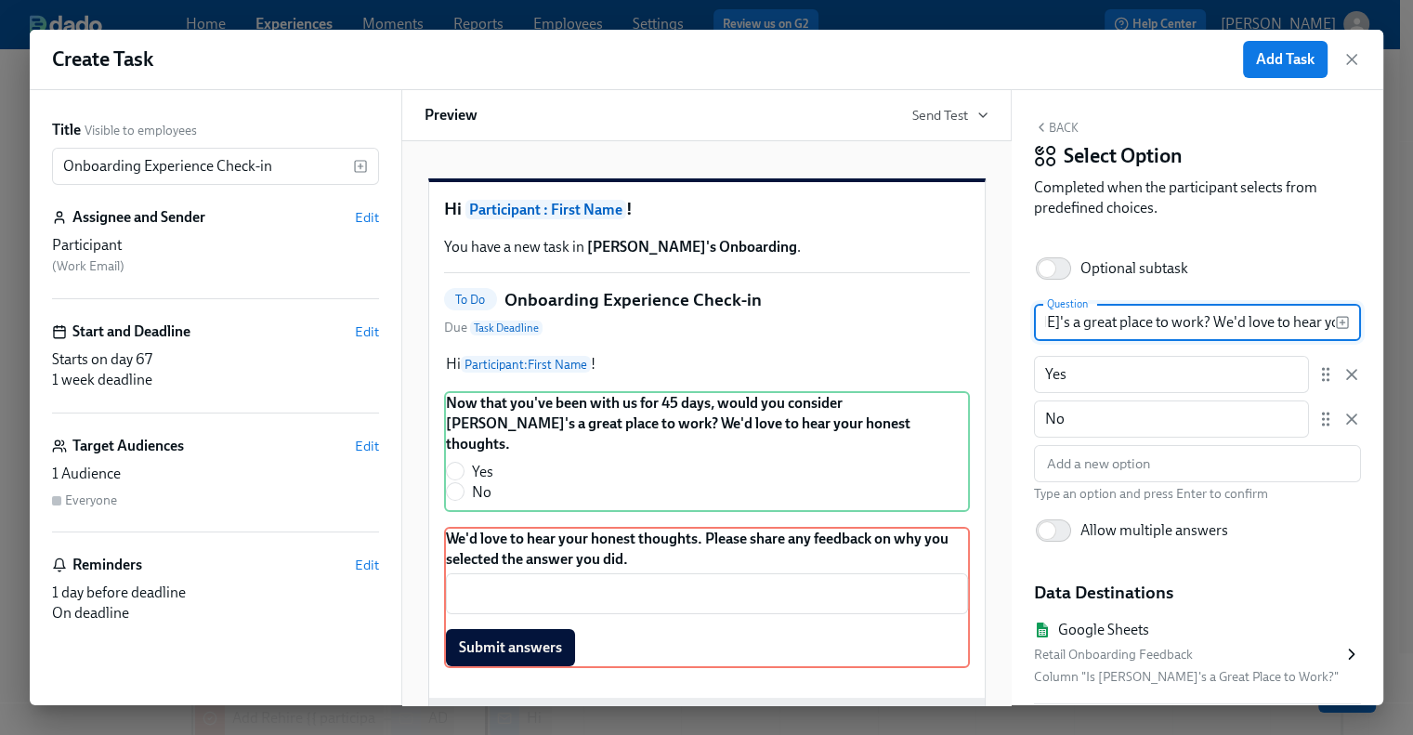
scroll to position [0, 554]
drag, startPoint x: 1143, startPoint y: 322, endPoint x: 1064, endPoint y: 320, distance: 79.9
click at [1064, 320] on input "Now that you've been with us for 45 days, would you consider Rothy's a great pl…" at bounding box center [1184, 322] width 301 height 37
drag, startPoint x: 736, startPoint y: 471, endPoint x: 764, endPoint y: 461, distance: 29.7
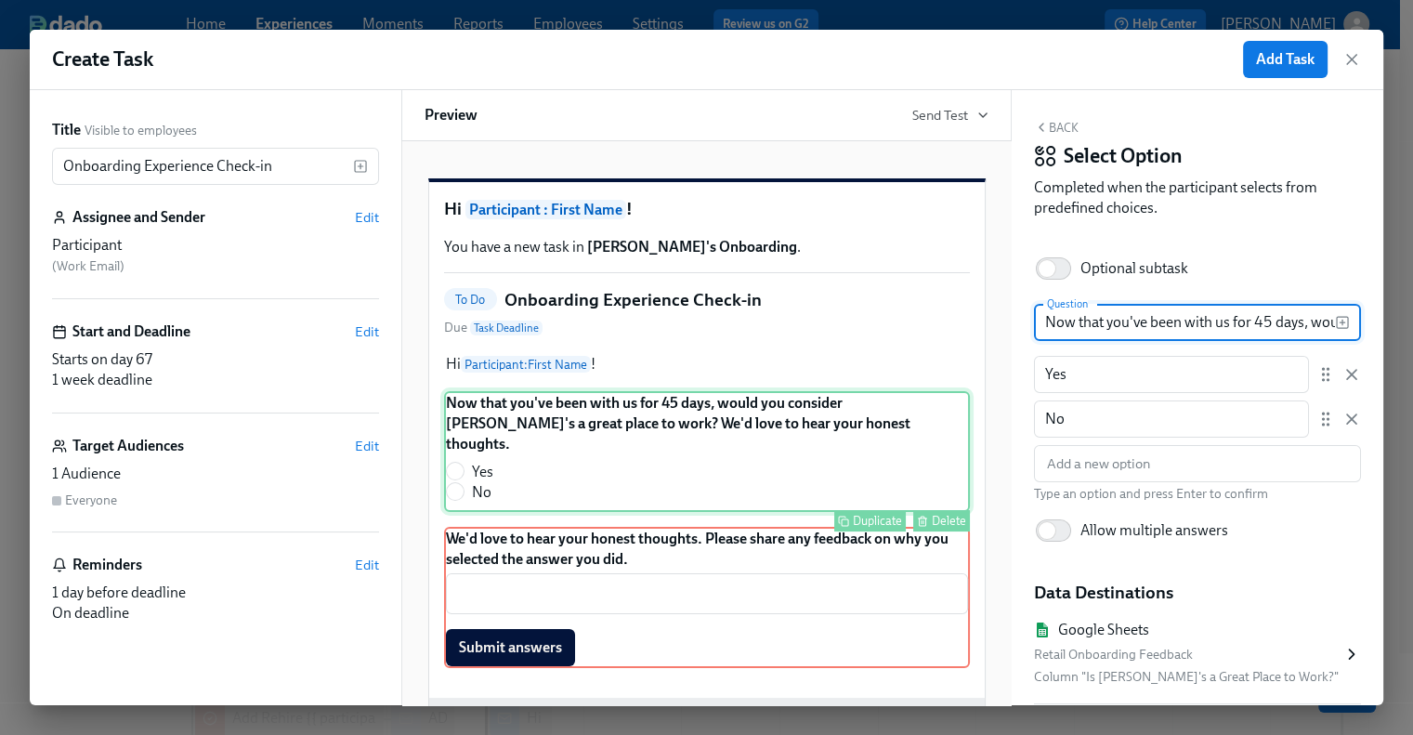
click at [736, 471] on div "Now that you've been with us for 45 days, would you consider Rothy's a great pl…" at bounding box center [707, 451] width 526 height 121
click at [1059, 114] on div "Back Select Option Completed when the participant selects from predefined choic…" at bounding box center [1198, 397] width 372 height 615
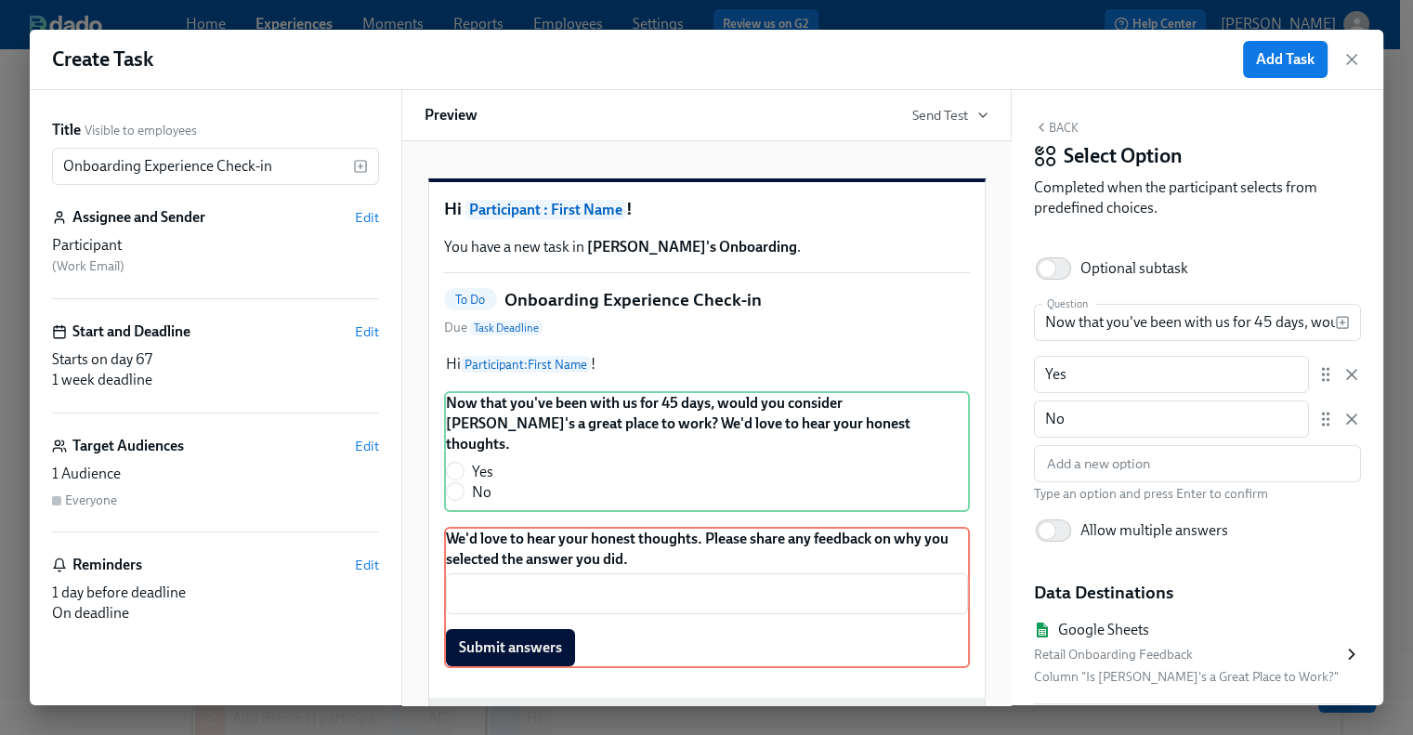
click at [1056, 123] on button "Back" at bounding box center [1056, 127] width 45 height 15
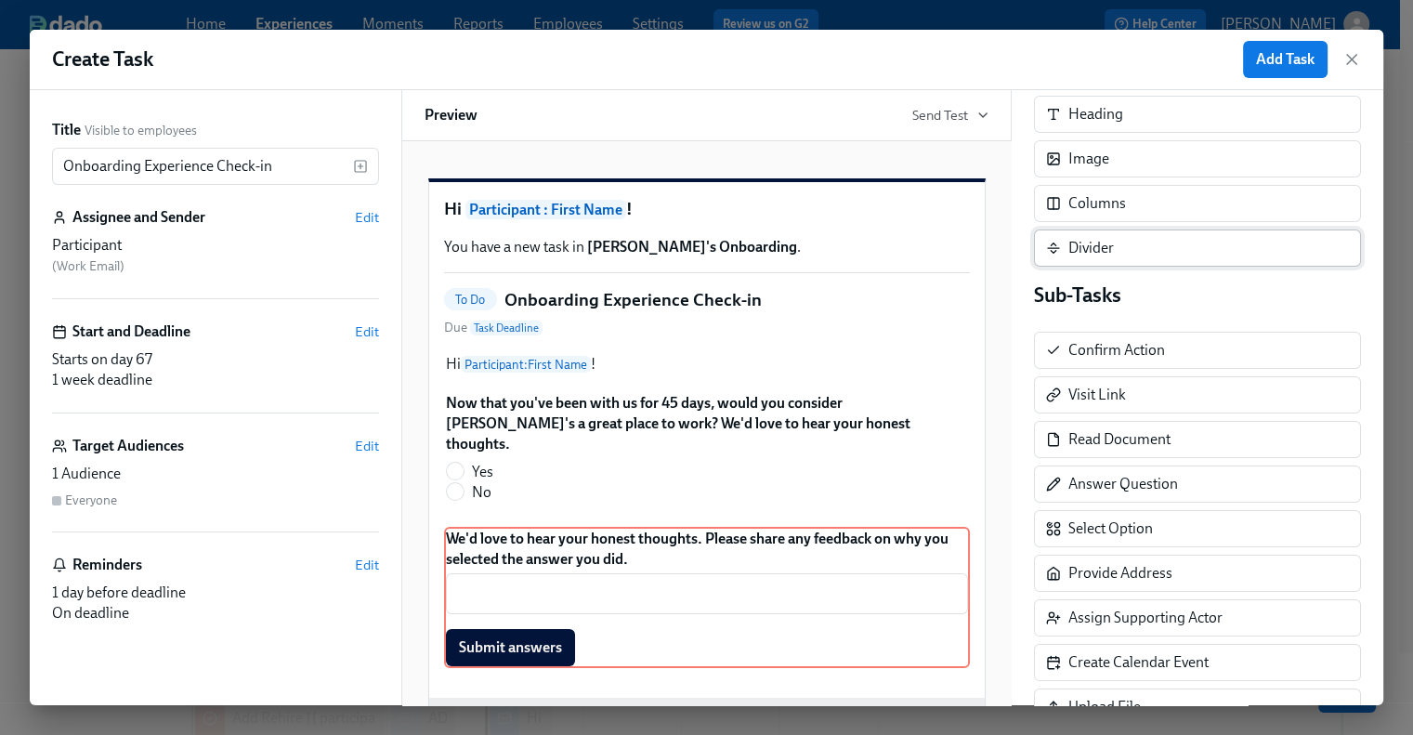
scroll to position [186, 0]
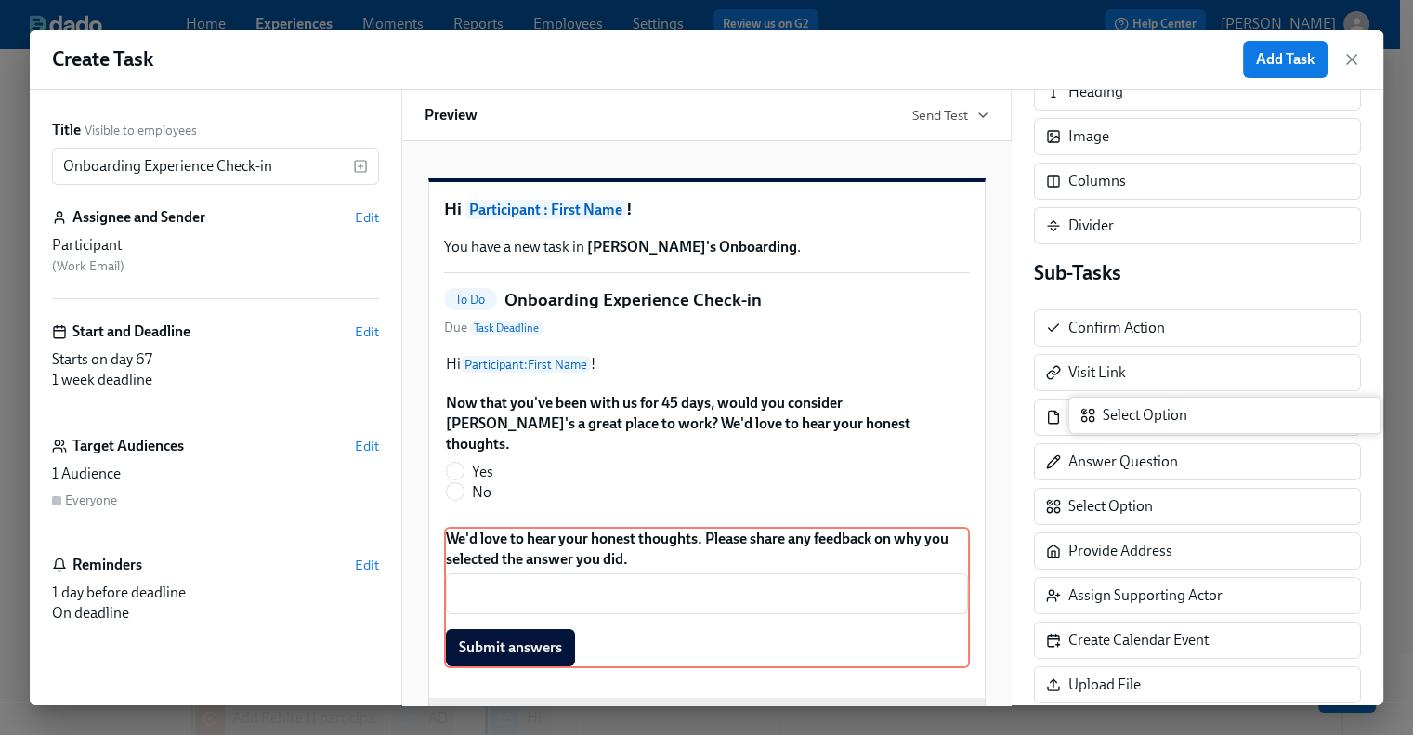
drag, startPoint x: 1144, startPoint y: 503, endPoint x: 1172, endPoint y: 415, distance: 92.5
click at [1172, 415] on div "Sub-Tasks Confirm Action Visit Link Read Document Answer Question Select Option…" at bounding box center [1197, 548] width 327 height 578
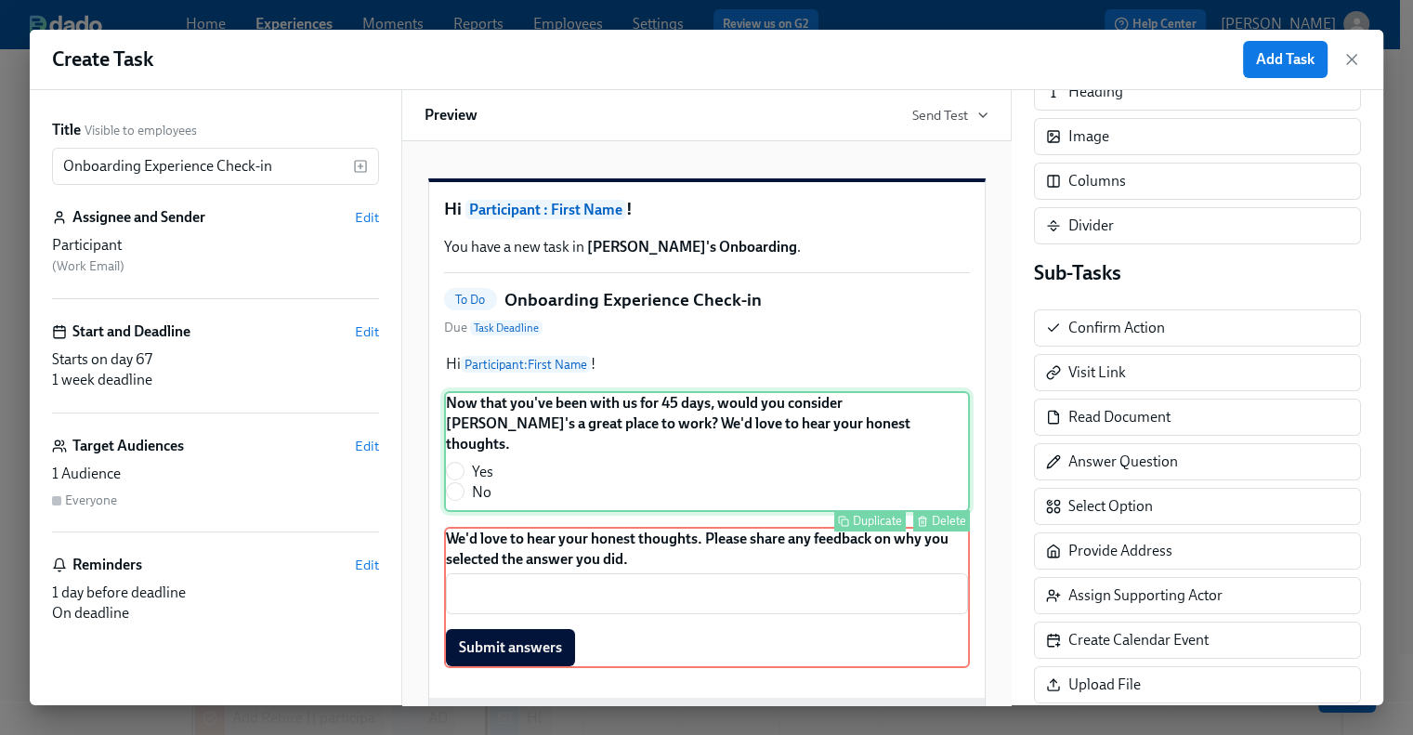
click at [705, 510] on div "Now that you've been with us for 45 days, would you consider Rothy's a great pl…" at bounding box center [707, 451] width 526 height 121
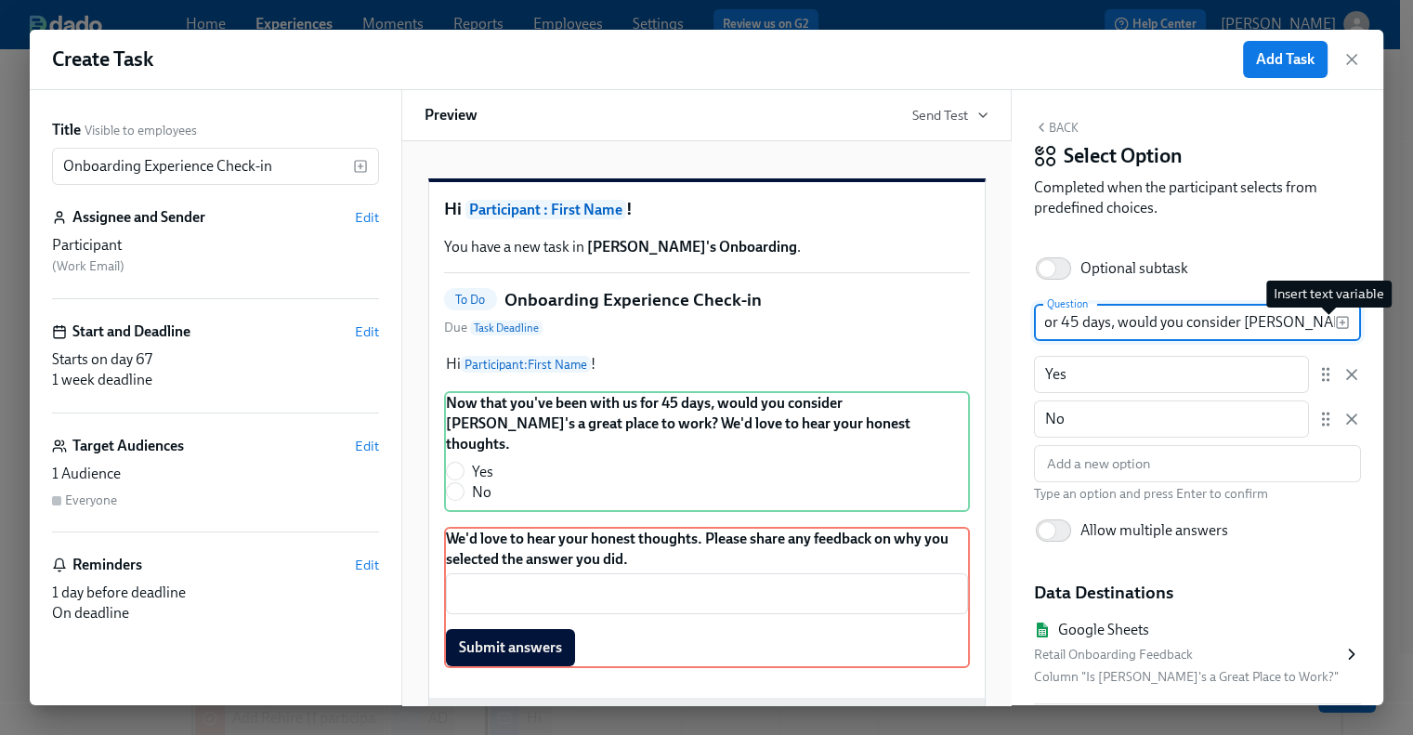
drag, startPoint x: 1234, startPoint y: 316, endPoint x: 1320, endPoint y: 319, distance: 86.4
click at [1320, 319] on div "Now that you've been with us for 45 days, would you consider Rothy's a great pl…" at bounding box center [1197, 322] width 327 height 37
click at [1225, 321] on input "Now that you've been with us for 45 days, would you consider Rothy's a great pl…" at bounding box center [1184, 322] width 301 height 37
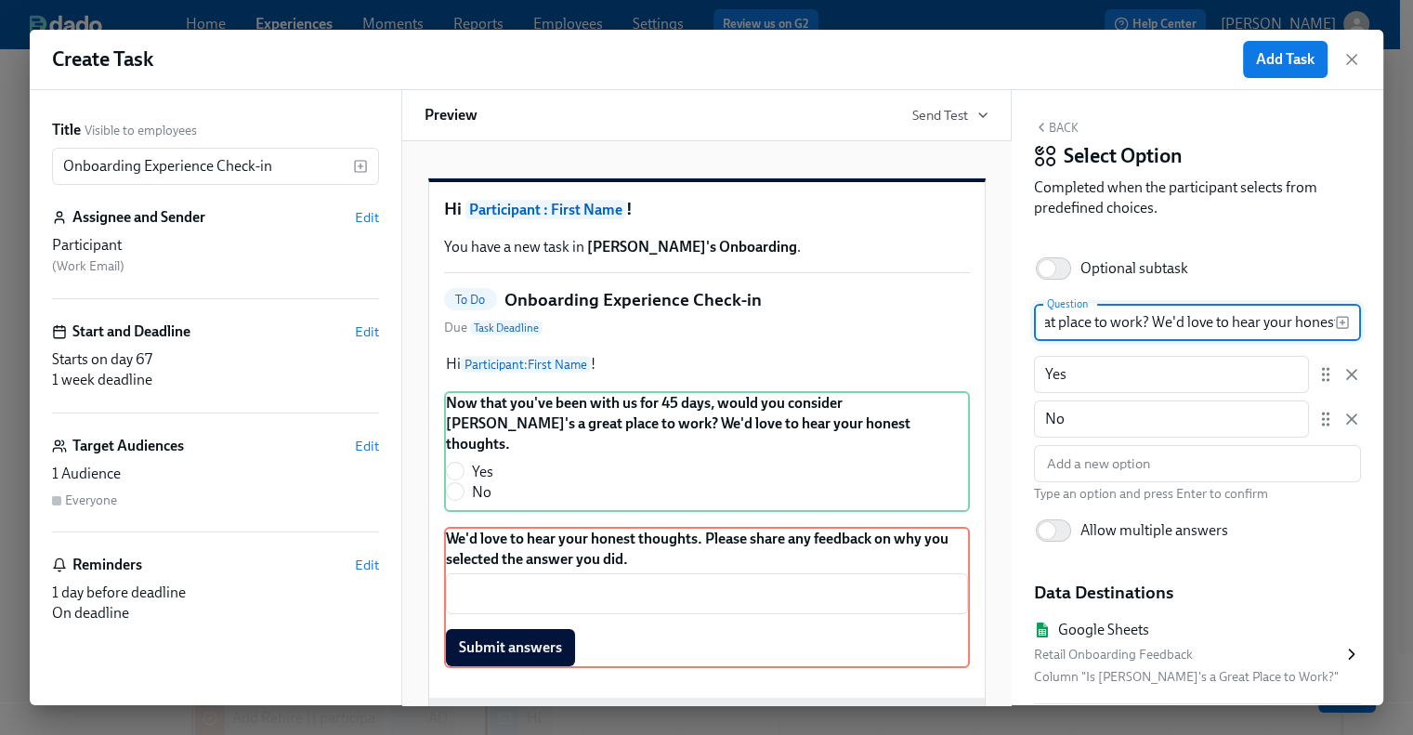
drag, startPoint x: 1204, startPoint y: 321, endPoint x: 1351, endPoint y: 328, distance: 146.9
click at [1351, 328] on div "Back Select Option Completed when the participant selects from predefined choic…" at bounding box center [1198, 397] width 372 height 615
click at [1134, 326] on input "Now that you've been with us for 45 days, would you consider Rothy's a great pl…" at bounding box center [1184, 322] width 301 height 37
drag, startPoint x: 1072, startPoint y: 320, endPoint x: 1338, endPoint y: 327, distance: 265.7
click at [1338, 327] on div "Now that you've been with us for 45 days, would you consider Rothy's a great pl…" at bounding box center [1197, 322] width 327 height 37
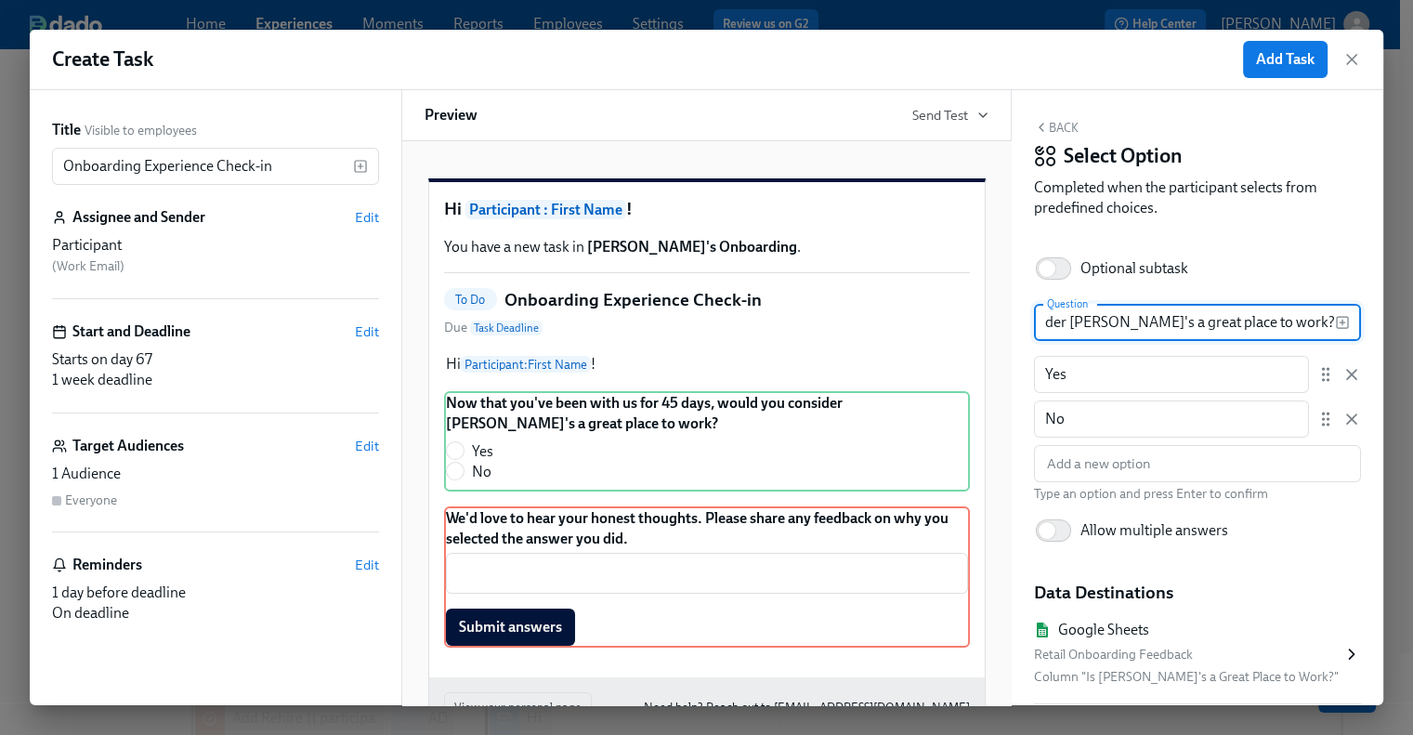
scroll to position [0, 305]
type input "Now that you've been with us for 45 days, would you consider Rothy's a great pl…"
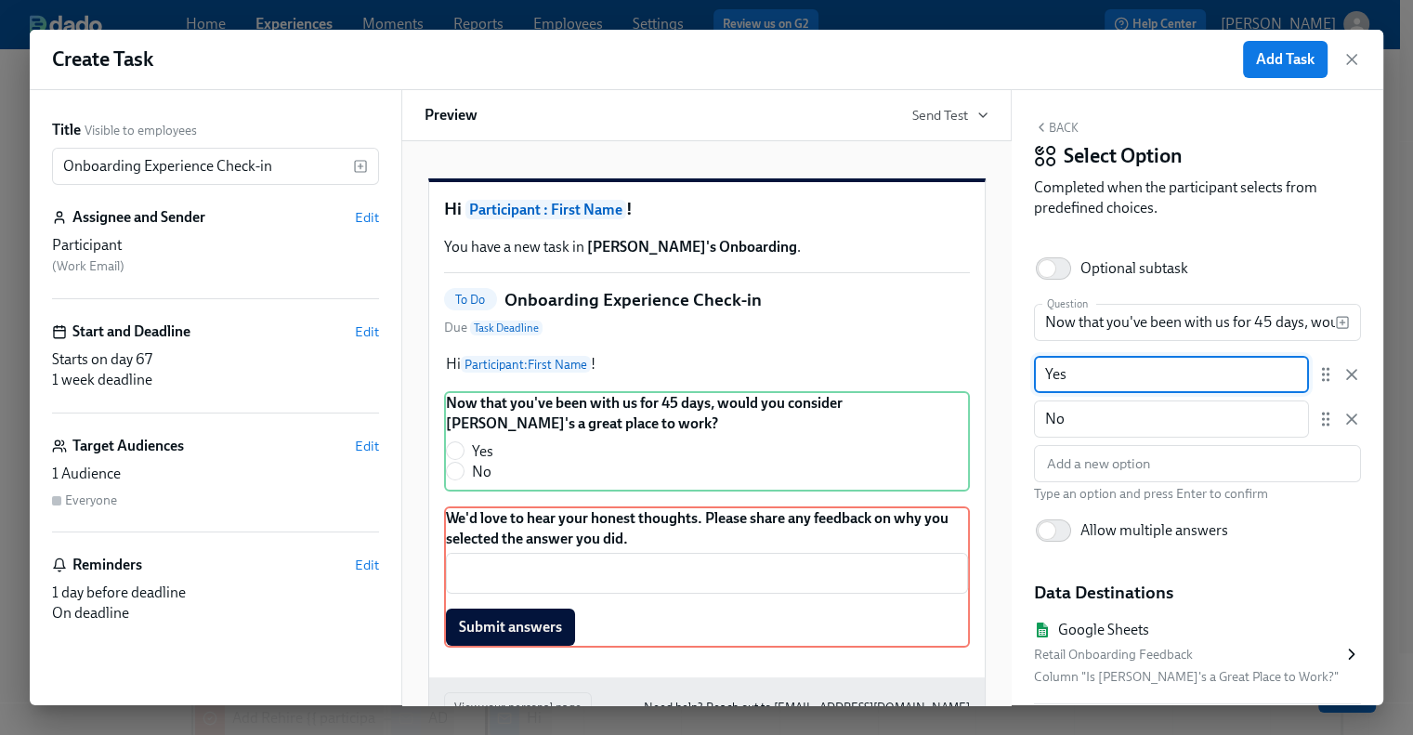
drag, startPoint x: 1077, startPoint y: 379, endPoint x: 1025, endPoint y: 374, distance: 52.2
click at [1025, 374] on div "Back Select Option Completed when the participant selects from predefined choic…" at bounding box center [1198, 397] width 372 height 615
type input "1"
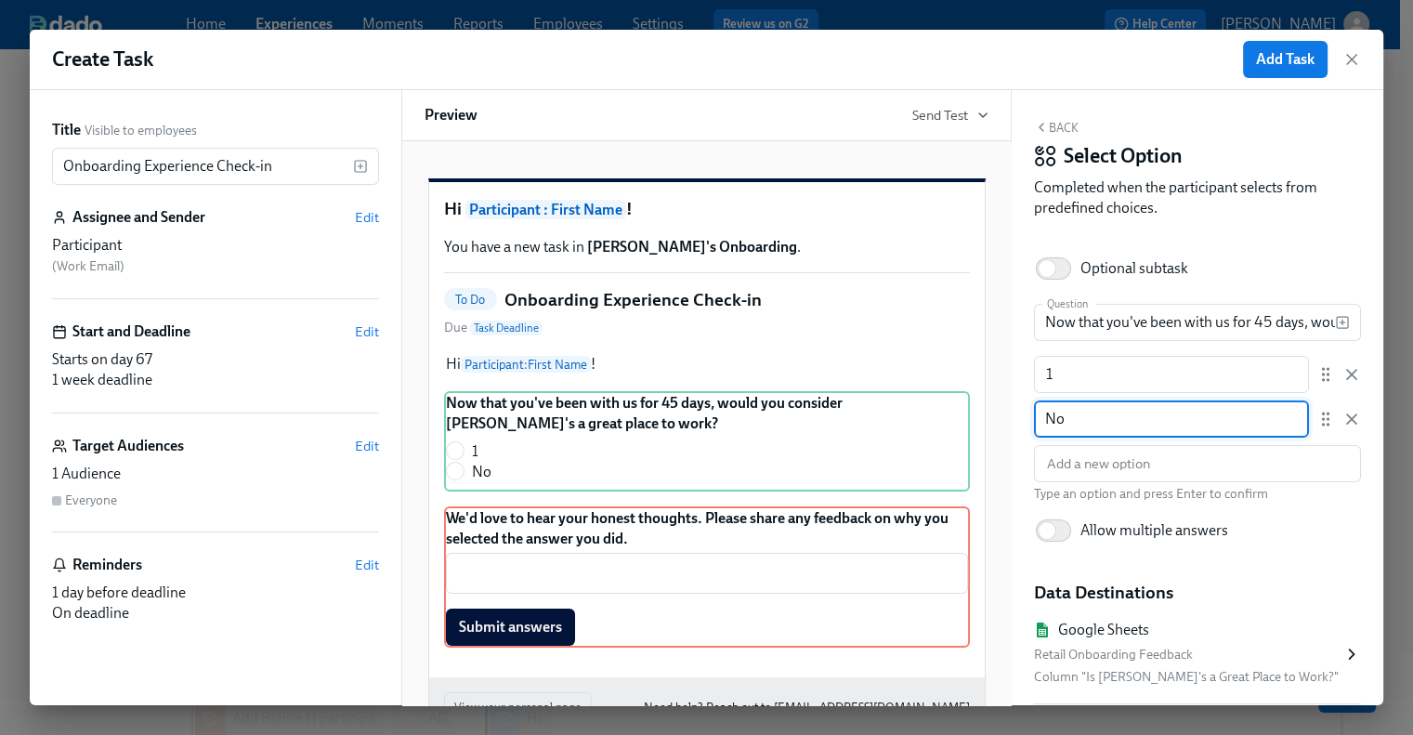
drag, startPoint x: 1083, startPoint y: 430, endPoint x: 1028, endPoint y: 427, distance: 54.9
click at [1028, 427] on div "Back Select Option Completed when the participant selects from predefined choic…" at bounding box center [1198, 397] width 372 height 615
type input "5"
type input "2"
click at [1070, 453] on input "text" at bounding box center [1197, 463] width 327 height 37
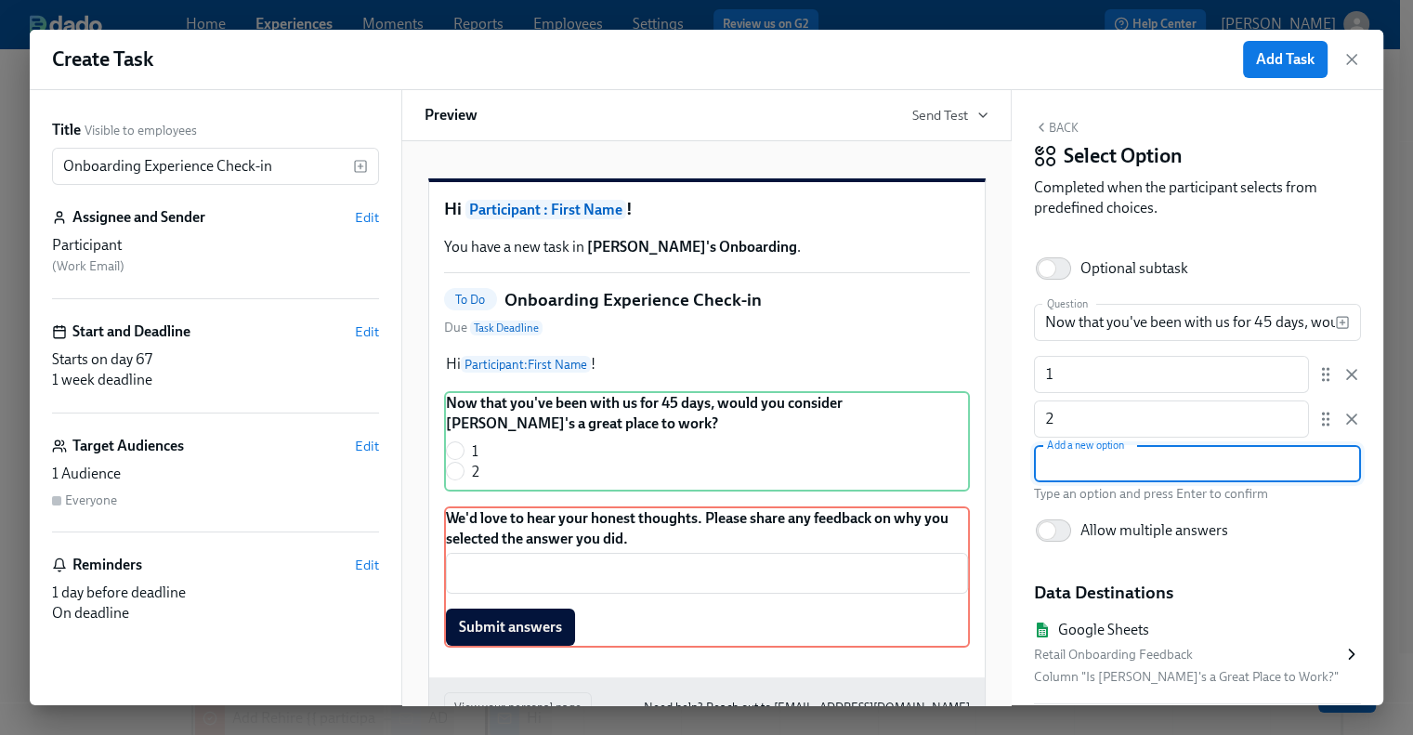
type input "3"
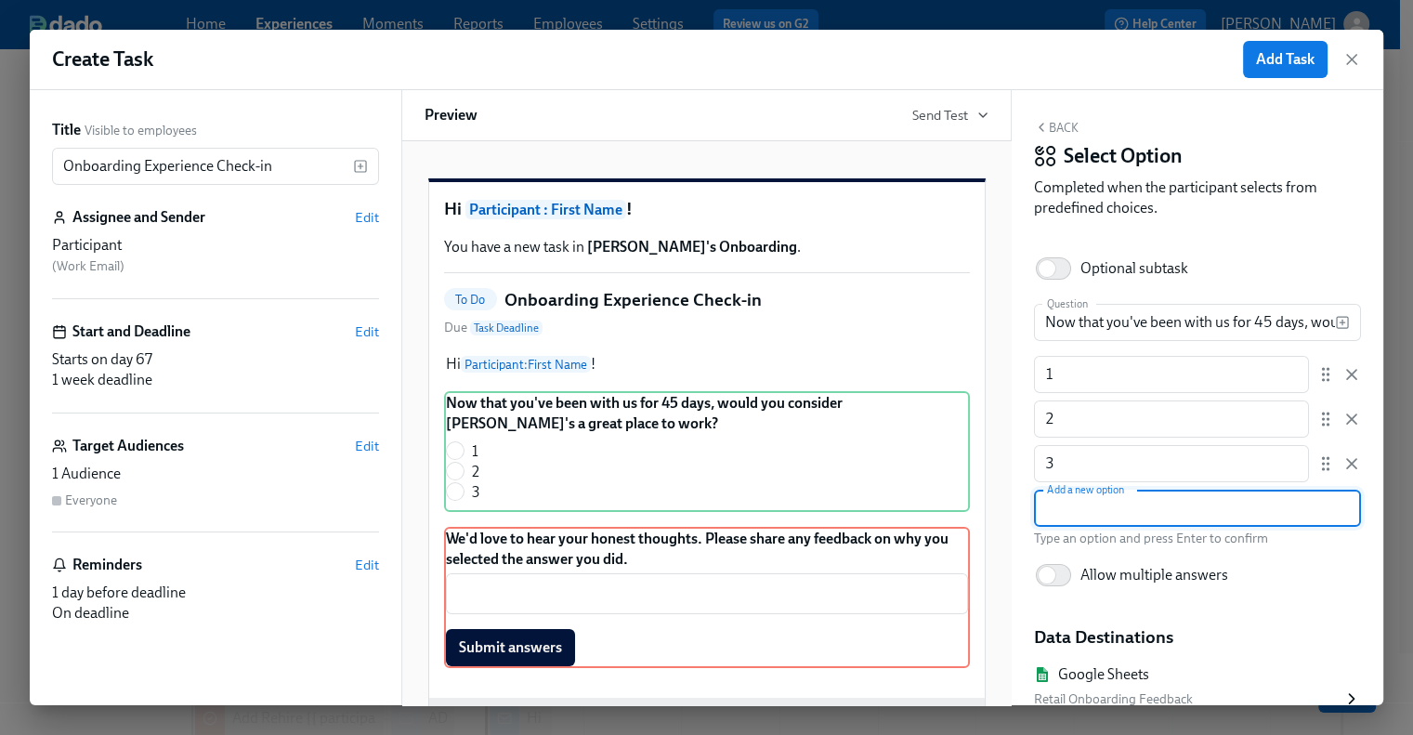
type input "4"
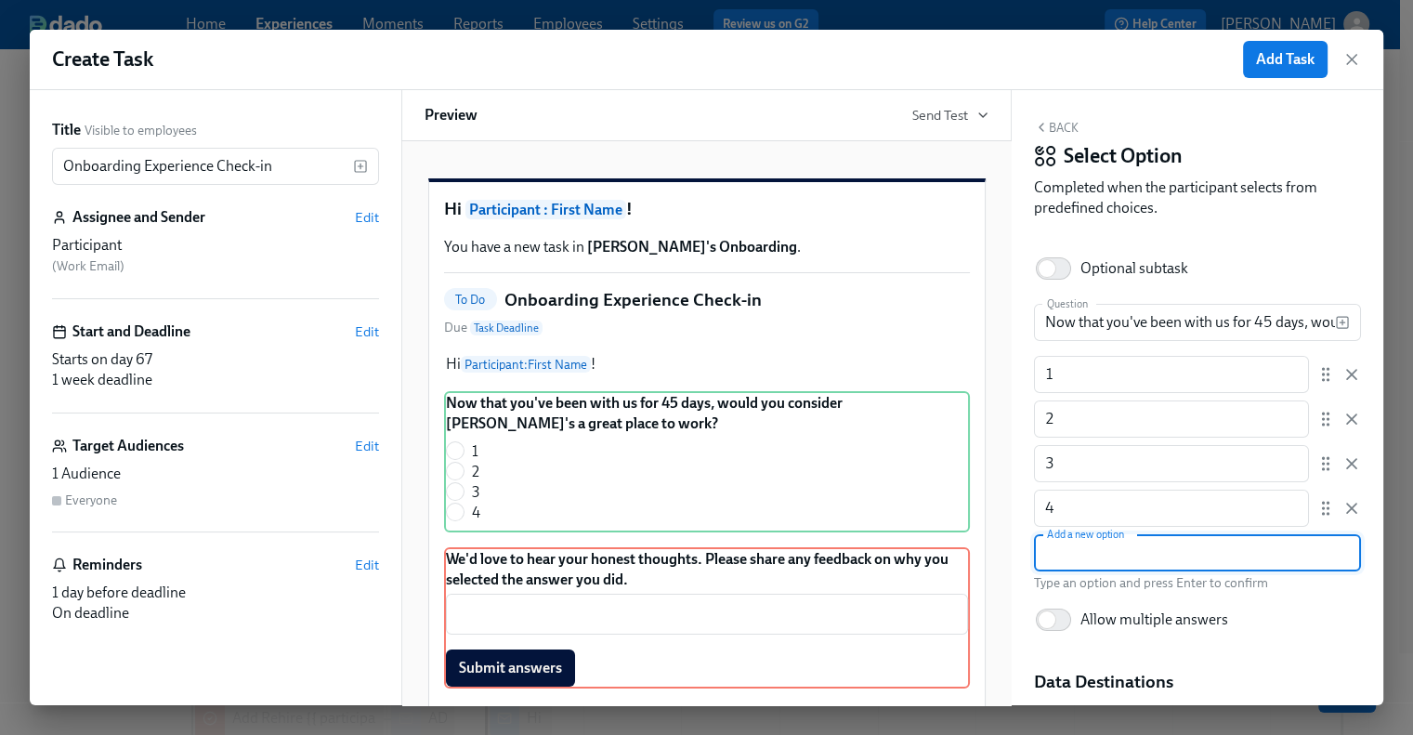
type input "5"
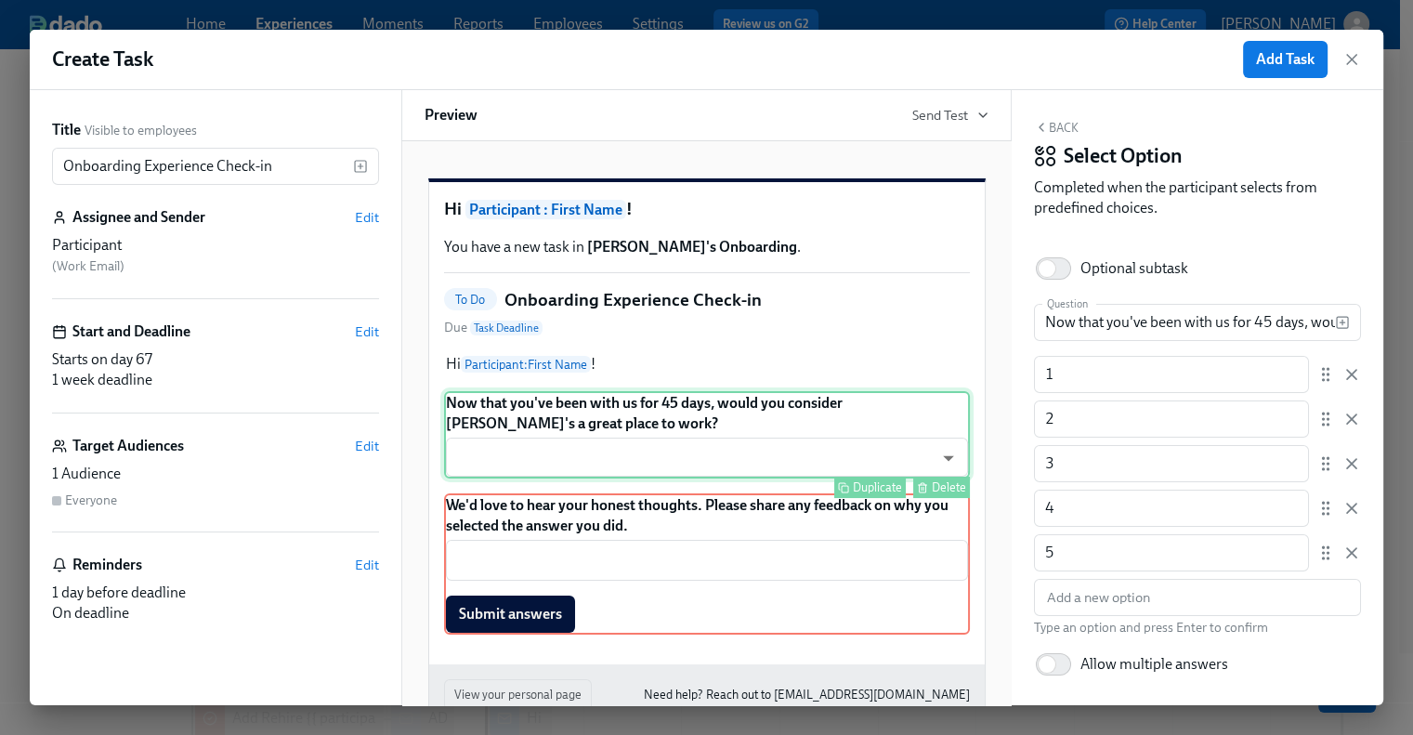
click at [554, 478] on div "Now that you've been with us for 45 days, would you consider Rothy's a great pl…" at bounding box center [707, 434] width 526 height 87
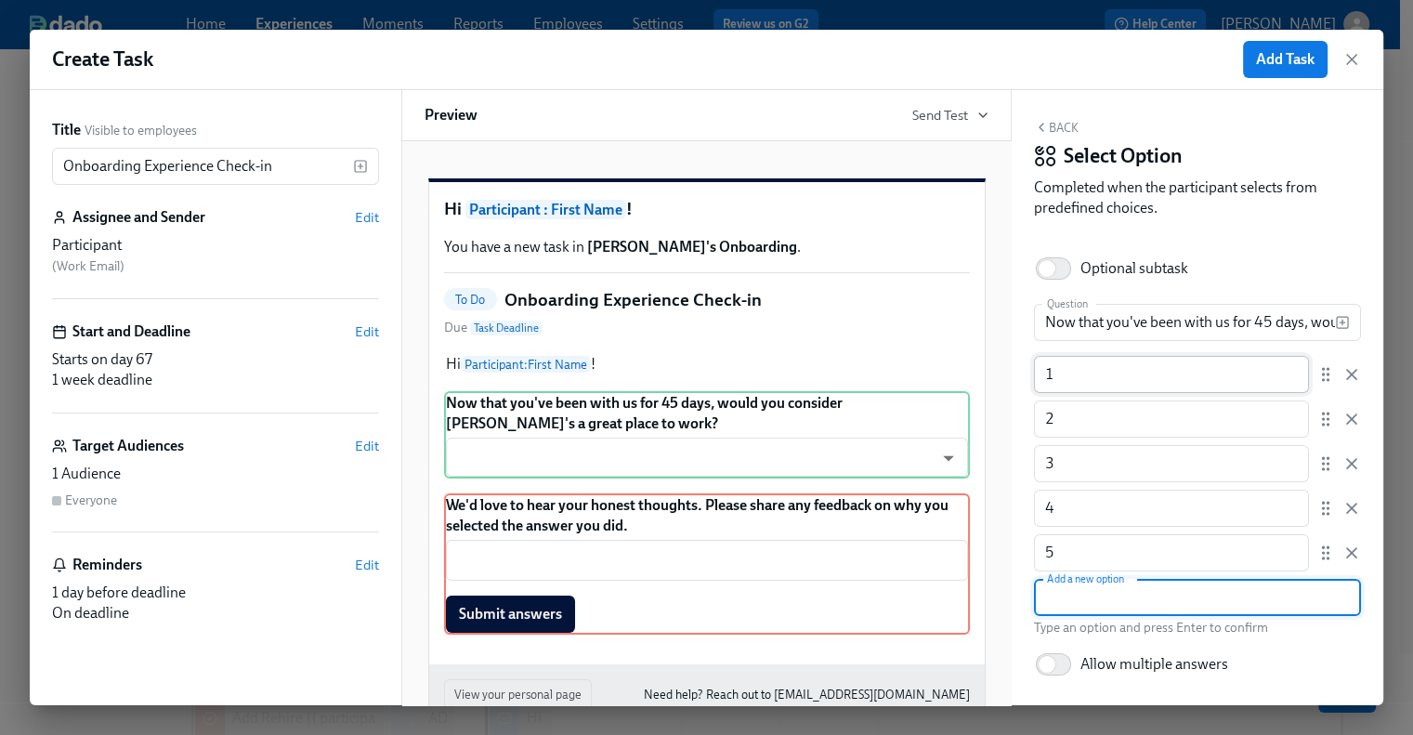
click at [1123, 382] on input "1" at bounding box center [1171, 374] width 275 height 37
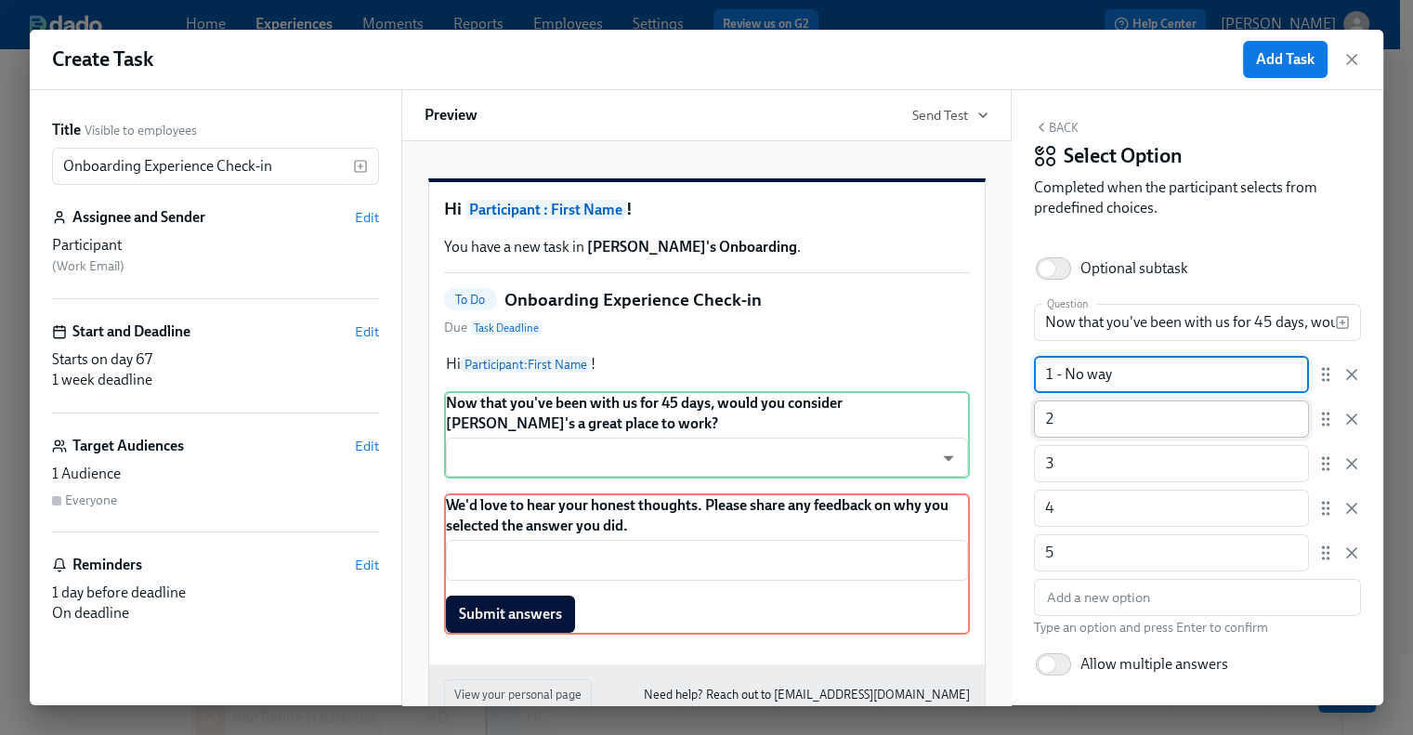
type input "1 - No way"
click at [1123, 408] on input "2" at bounding box center [1171, 418] width 275 height 37
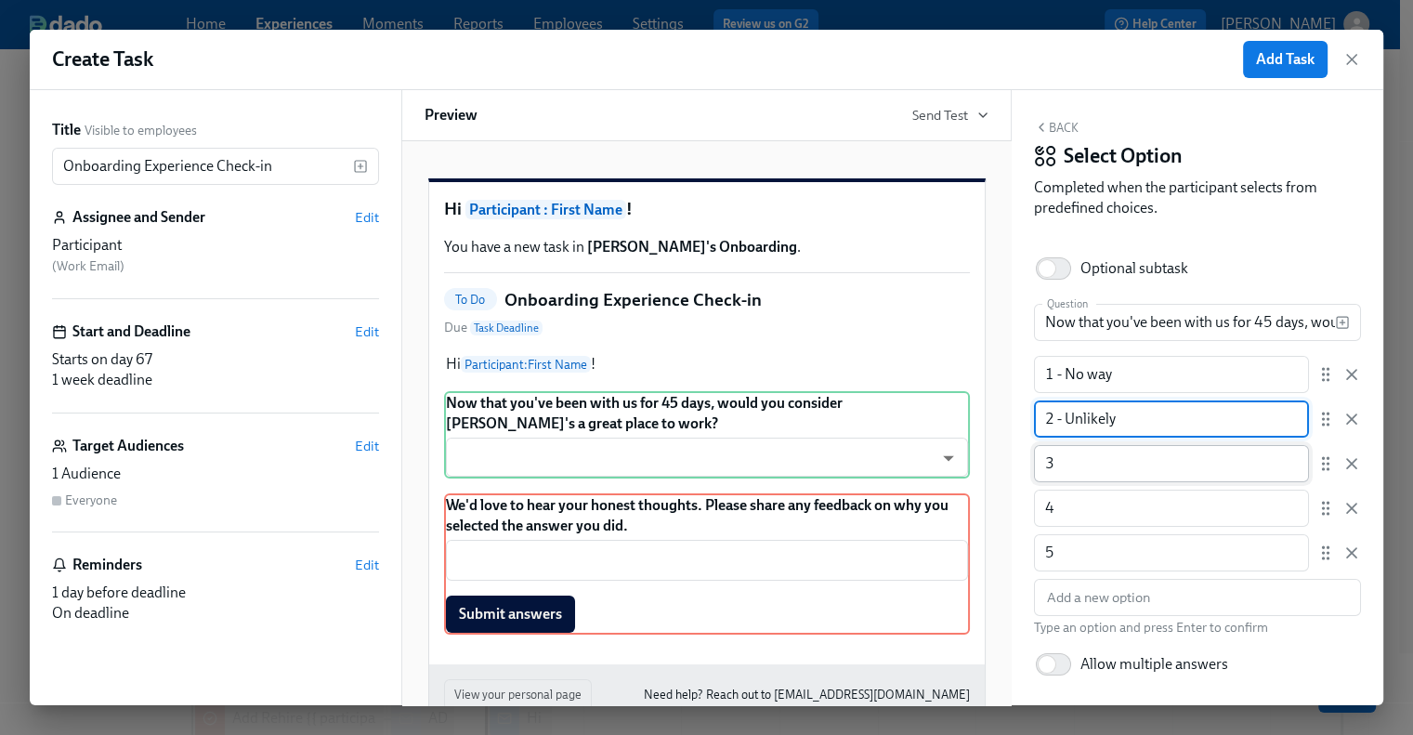
type input "2 - Unlikely"
click at [1104, 464] on input "3" at bounding box center [1171, 463] width 275 height 37
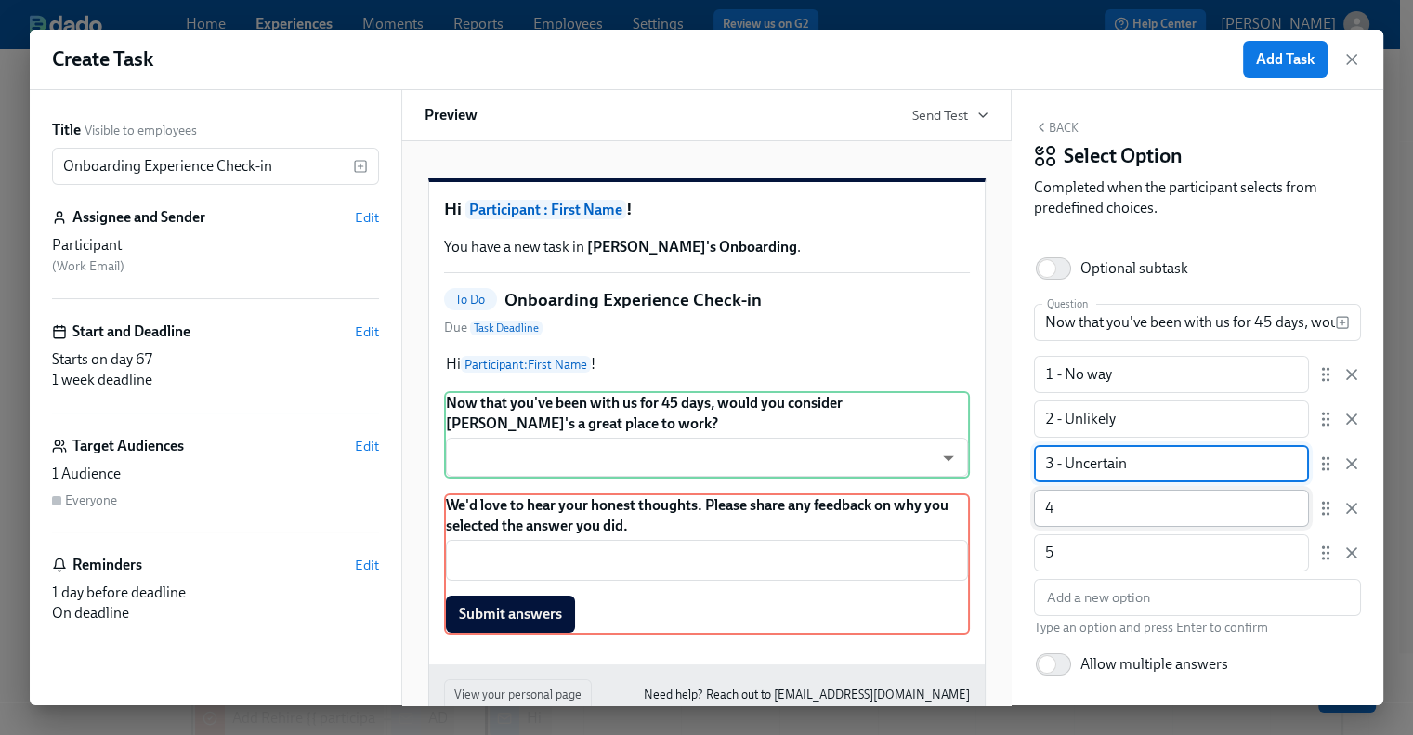
type input "3 - Uncertain"
click at [1106, 506] on input "4" at bounding box center [1171, 508] width 275 height 37
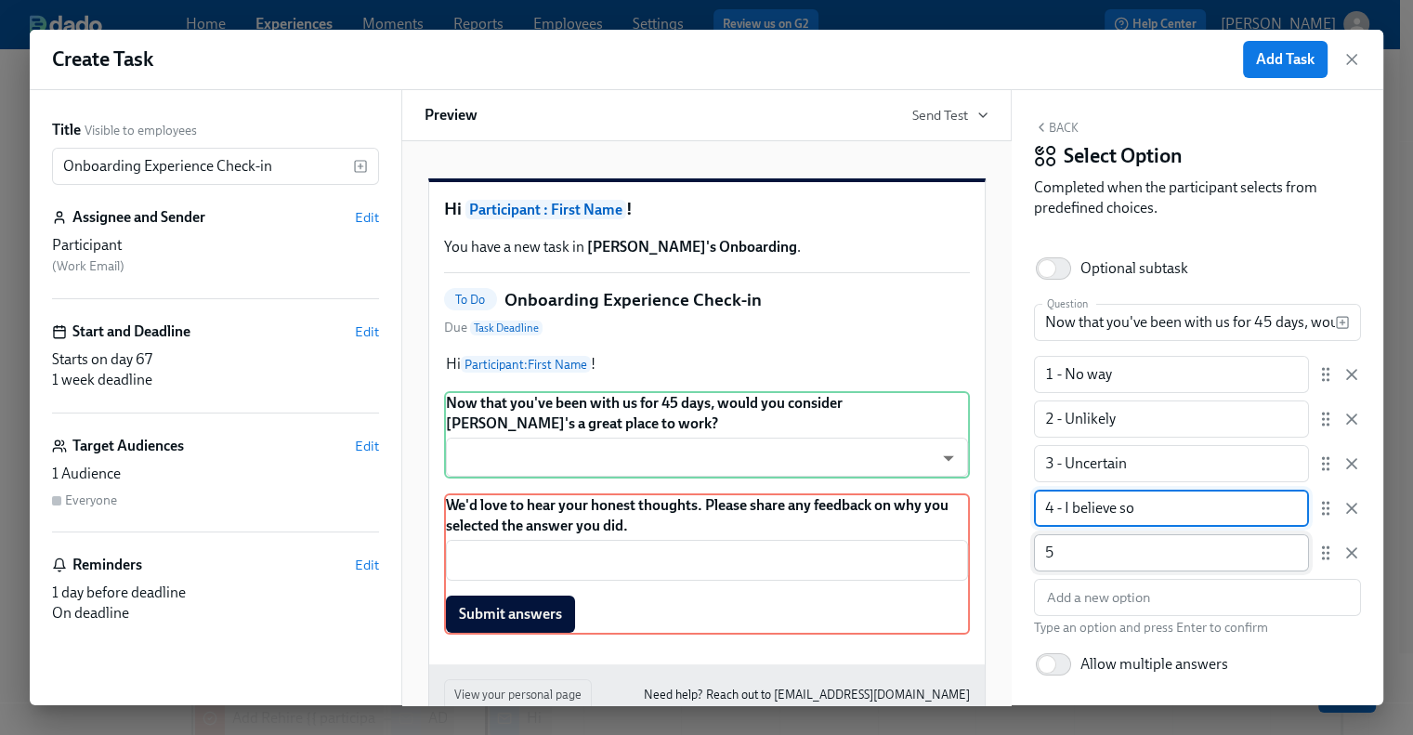
type input "4 - I believe so"
click at [1137, 543] on input "5" at bounding box center [1171, 552] width 275 height 37
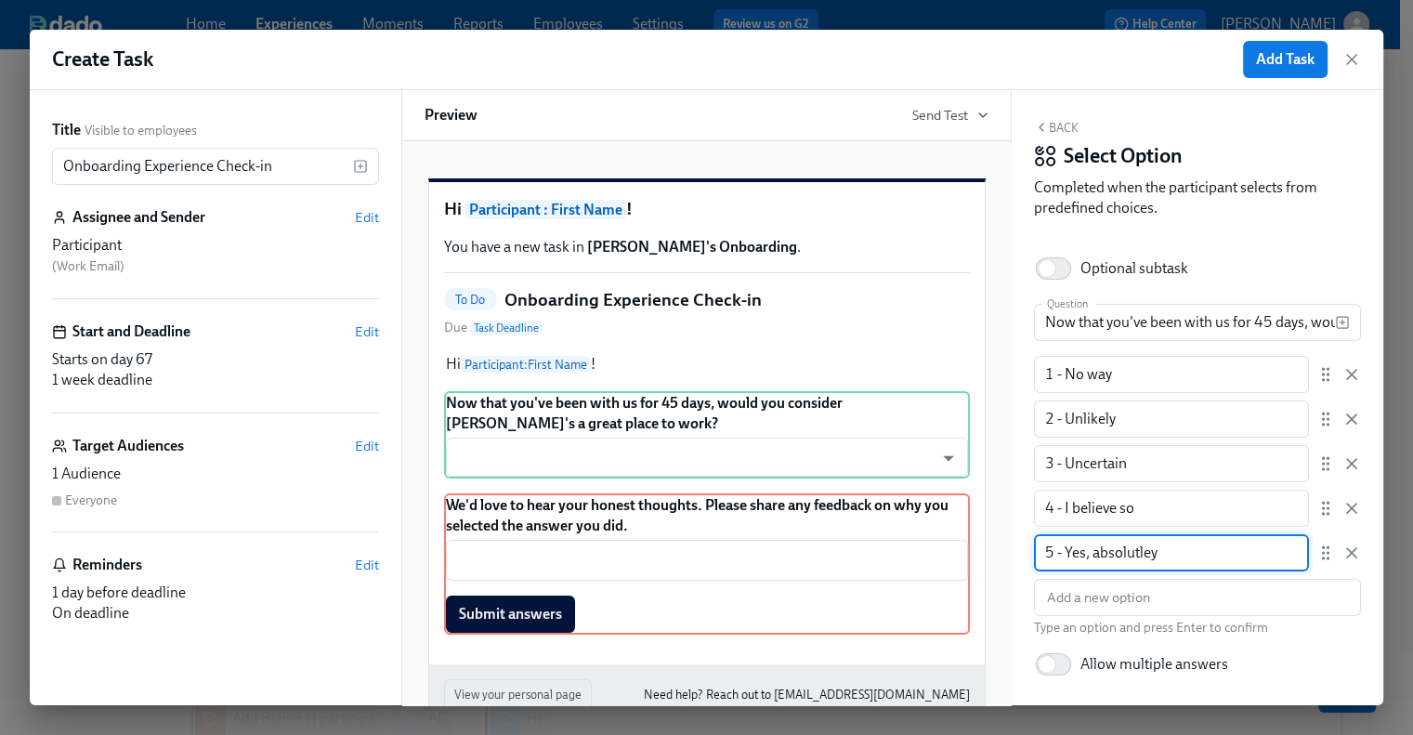
type input "5 - Yes, absolutely"
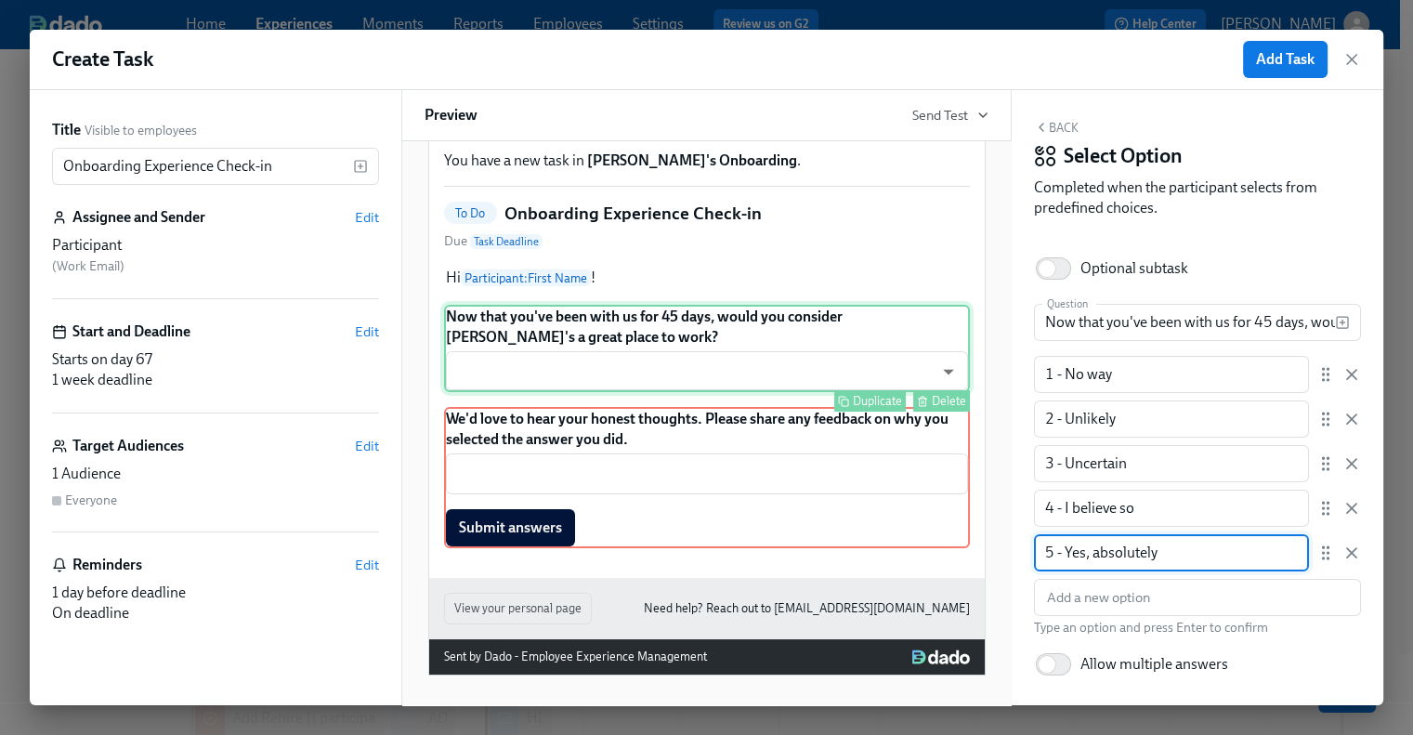
scroll to position [111, 0]
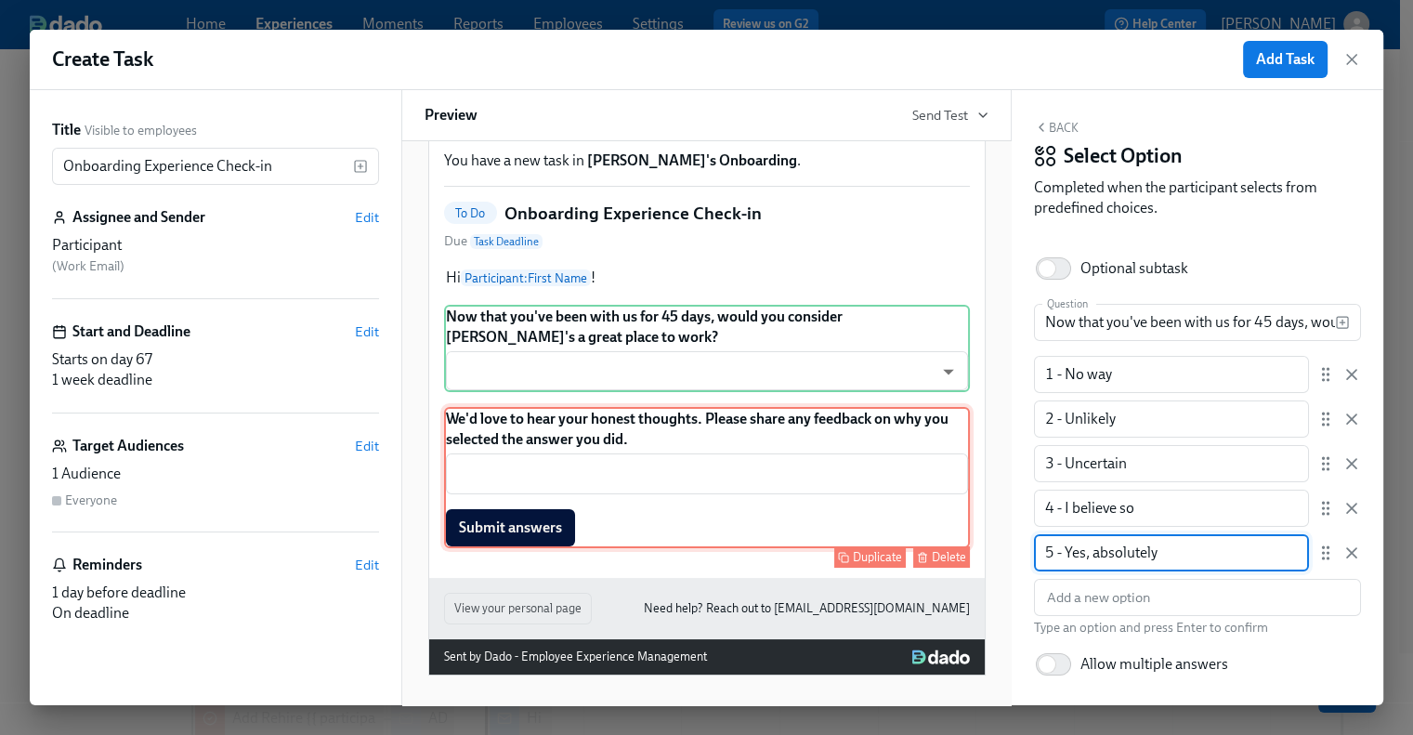
click at [669, 478] on div "We'd love to hear your honest thoughts. Please share any feedback on why you se…" at bounding box center [707, 477] width 526 height 141
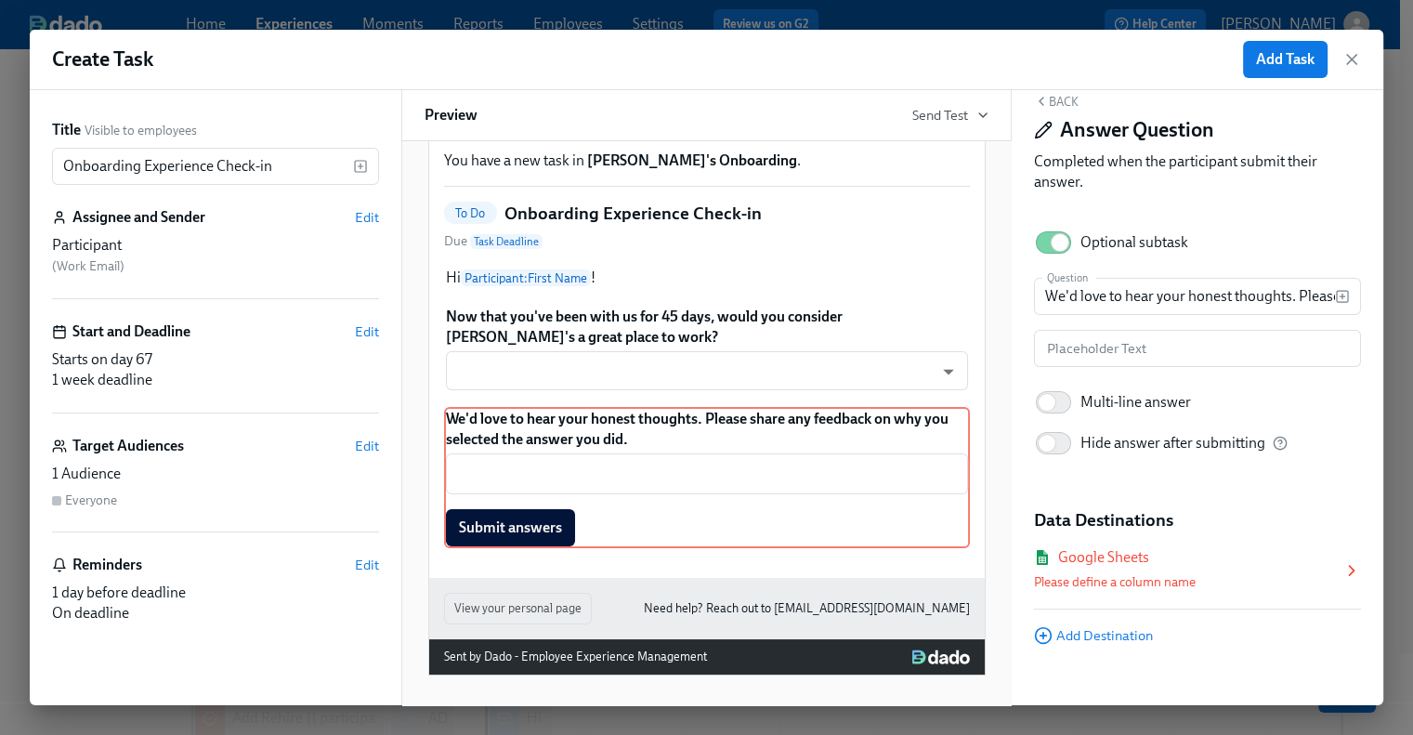
scroll to position [45, 0]
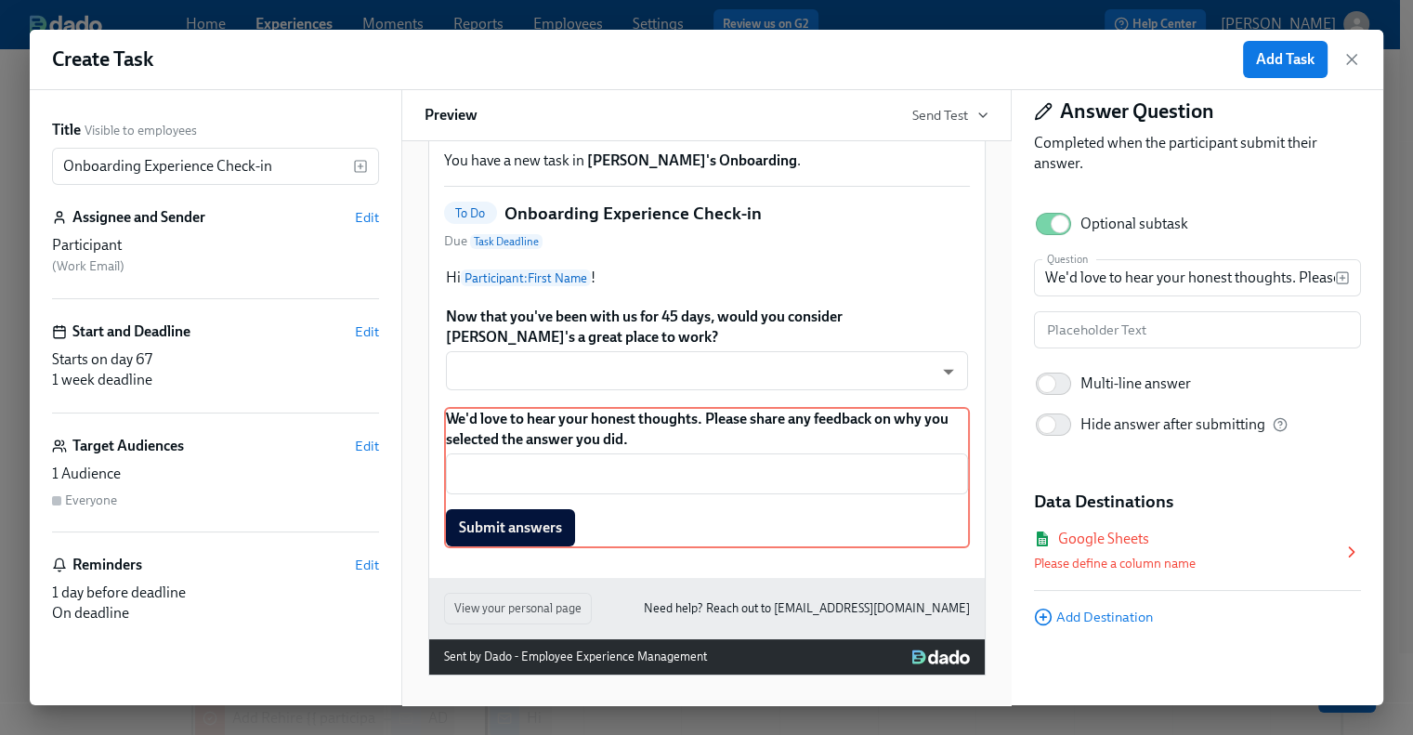
click at [1350, 551] on icon at bounding box center [1352, 551] width 5 height 9
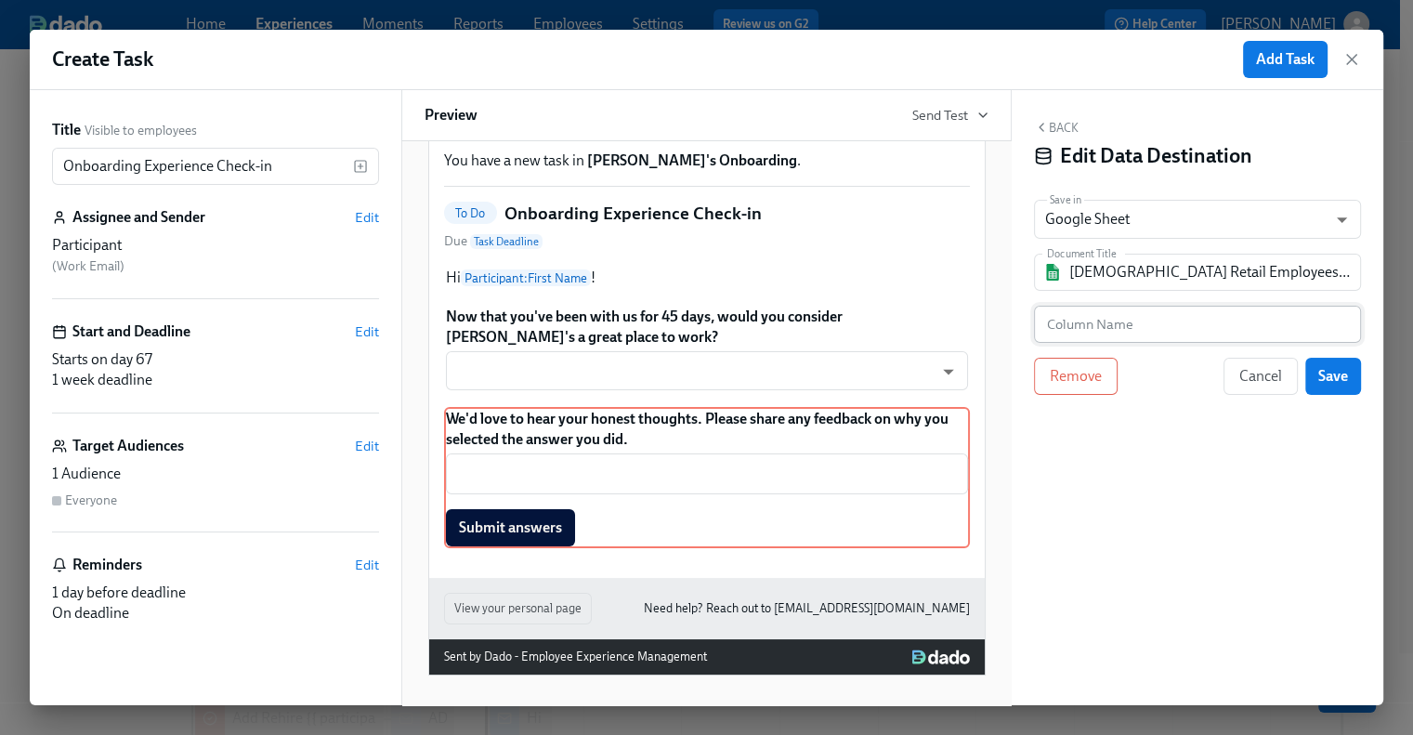
click at [1107, 315] on input "text" at bounding box center [1197, 324] width 327 height 37
paste input "Additional Employee Feedback"
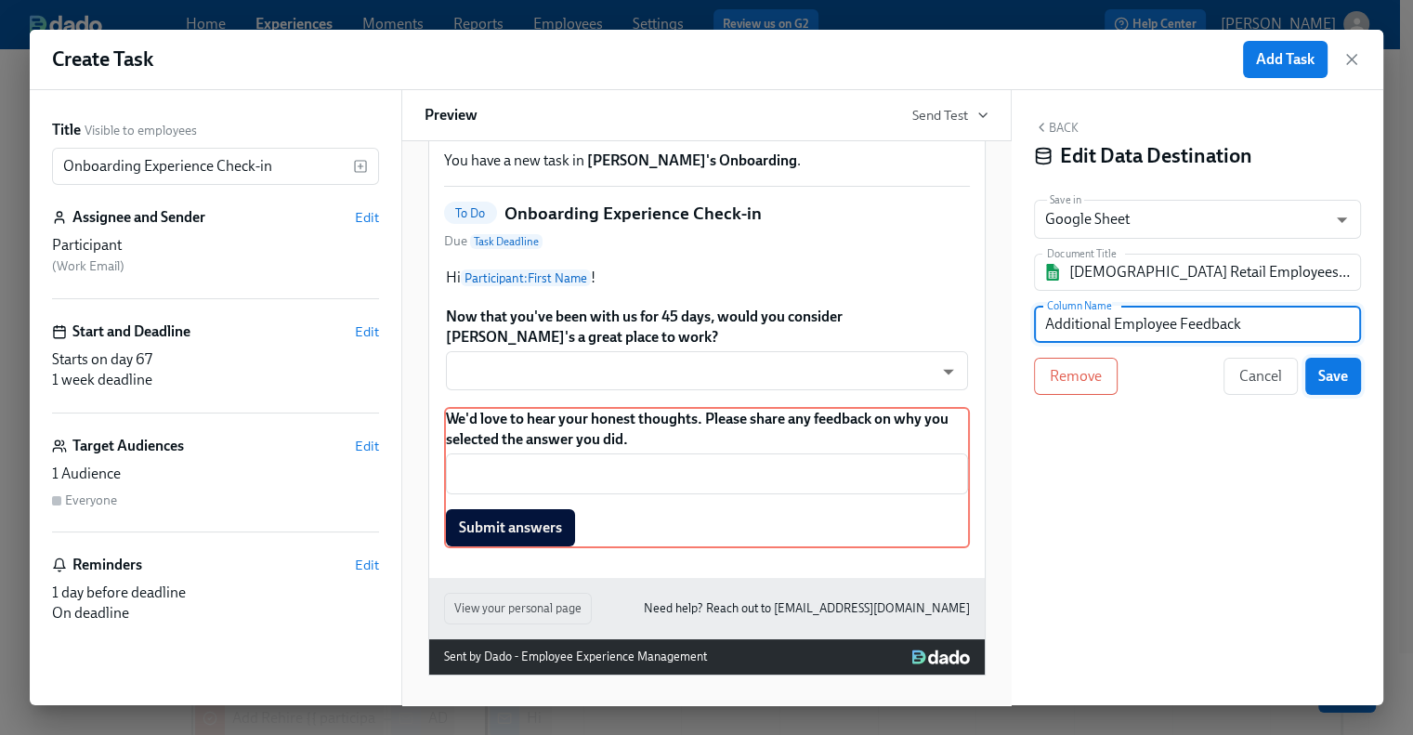
type input "Additional Employee Feedback"
click at [1346, 380] on span "Save" at bounding box center [1333, 376] width 30 height 19
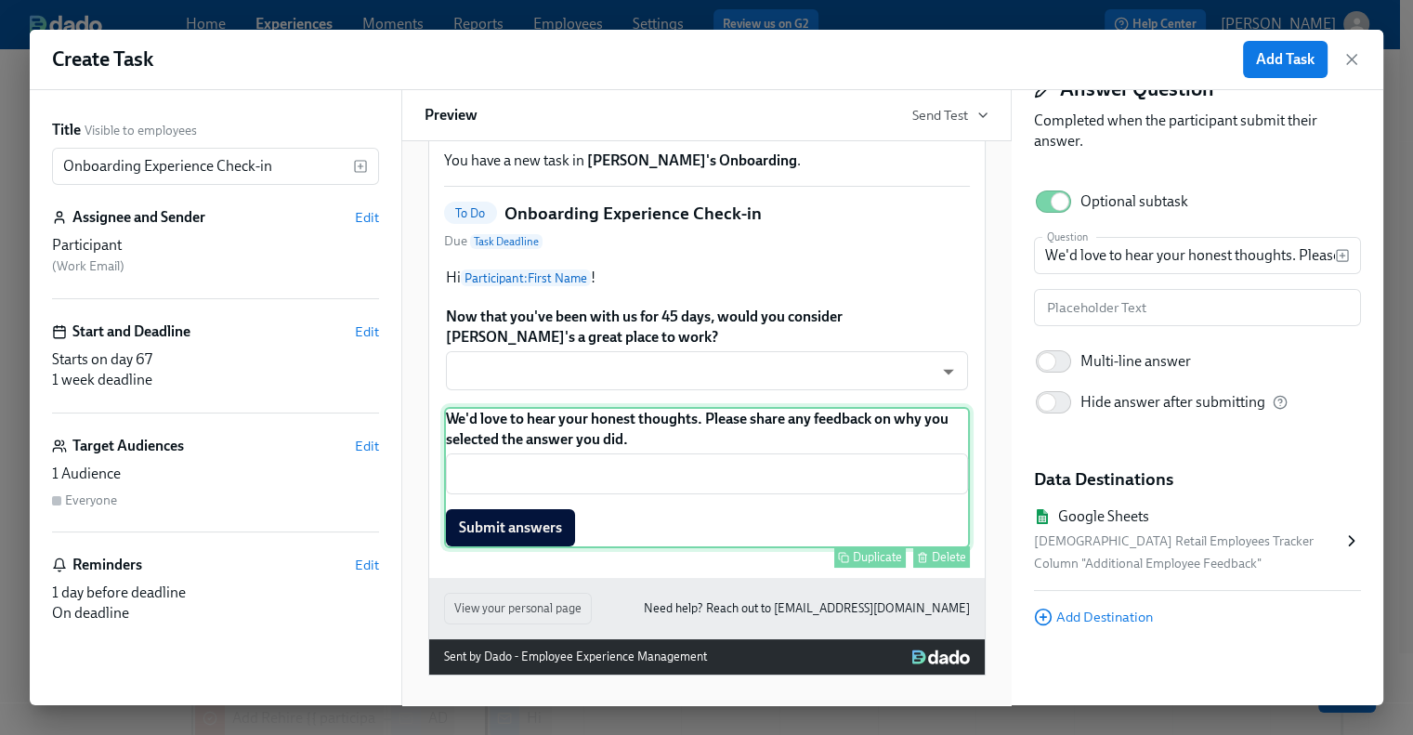
scroll to position [19, 0]
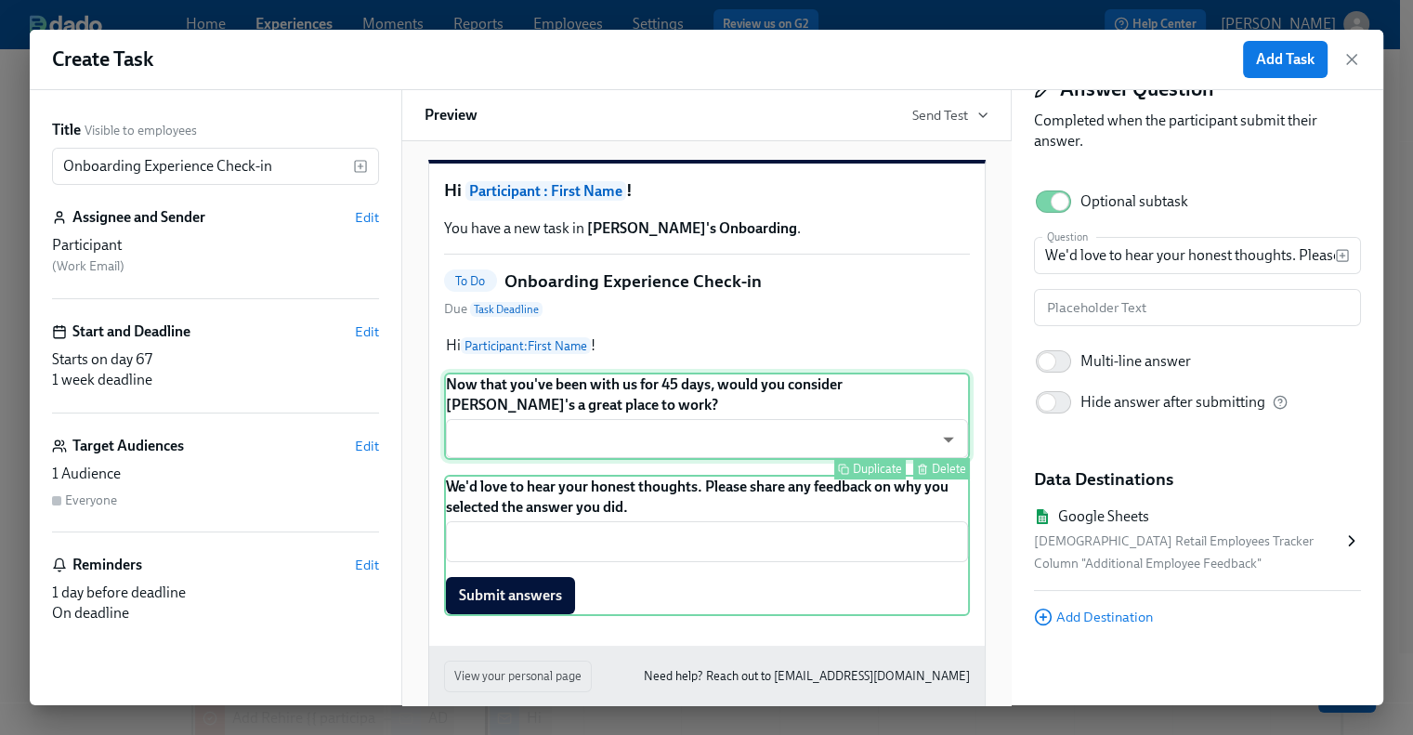
click at [790, 415] on div "Now that you've been with us for 45 days, would you consider Rothy's a great pl…" at bounding box center [707, 415] width 526 height 87
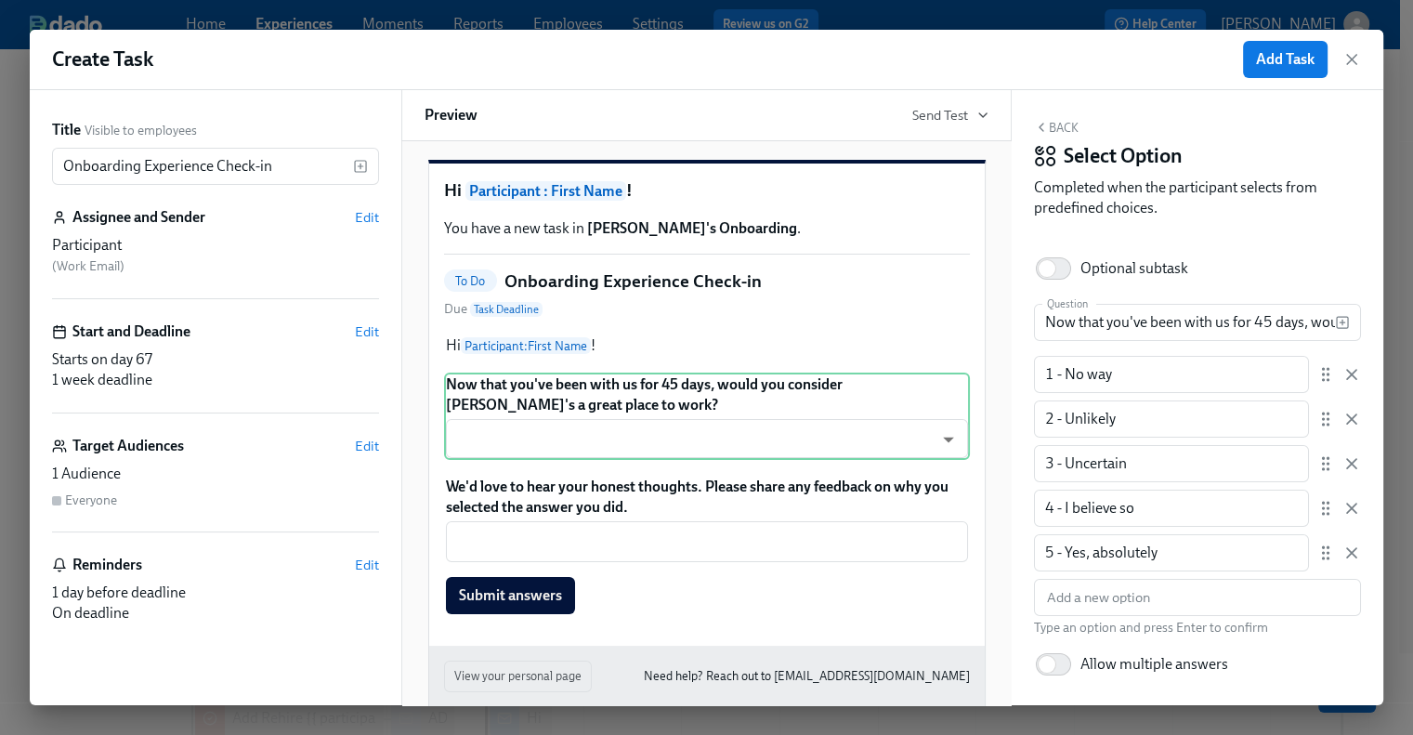
scroll to position [0, 0]
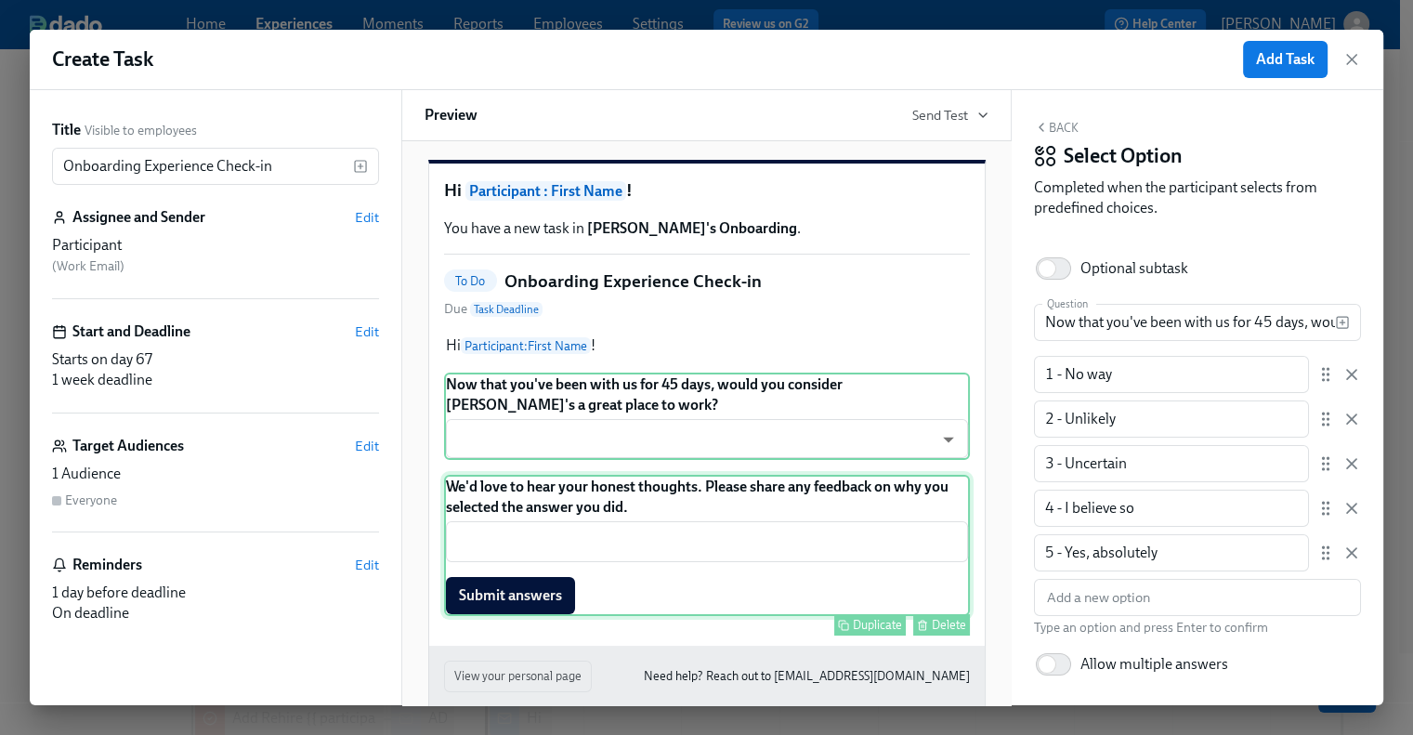
click at [572, 534] on div "We'd love to hear your honest thoughts. Please share any feedback on why you se…" at bounding box center [707, 545] width 526 height 141
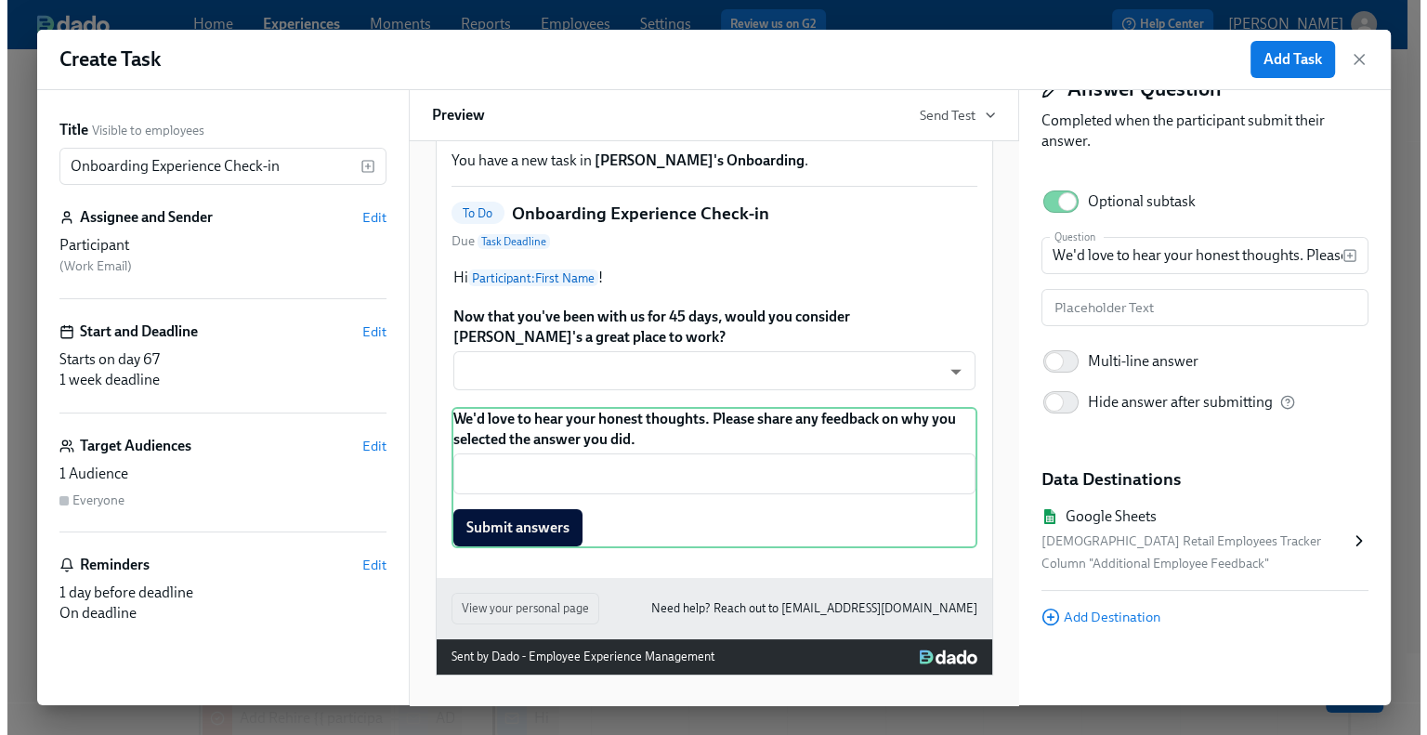
scroll to position [111, 0]
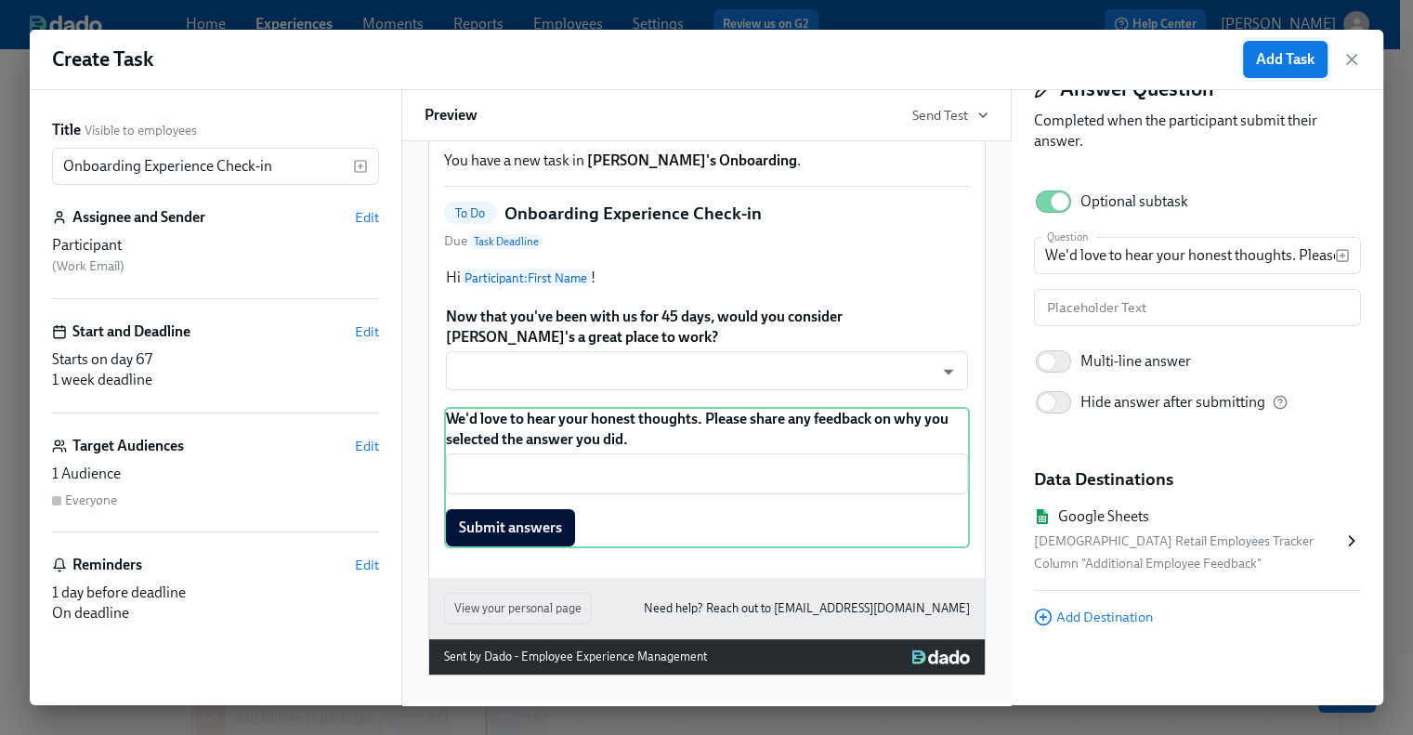
click at [1269, 61] on span "Add Task" at bounding box center [1285, 59] width 59 height 19
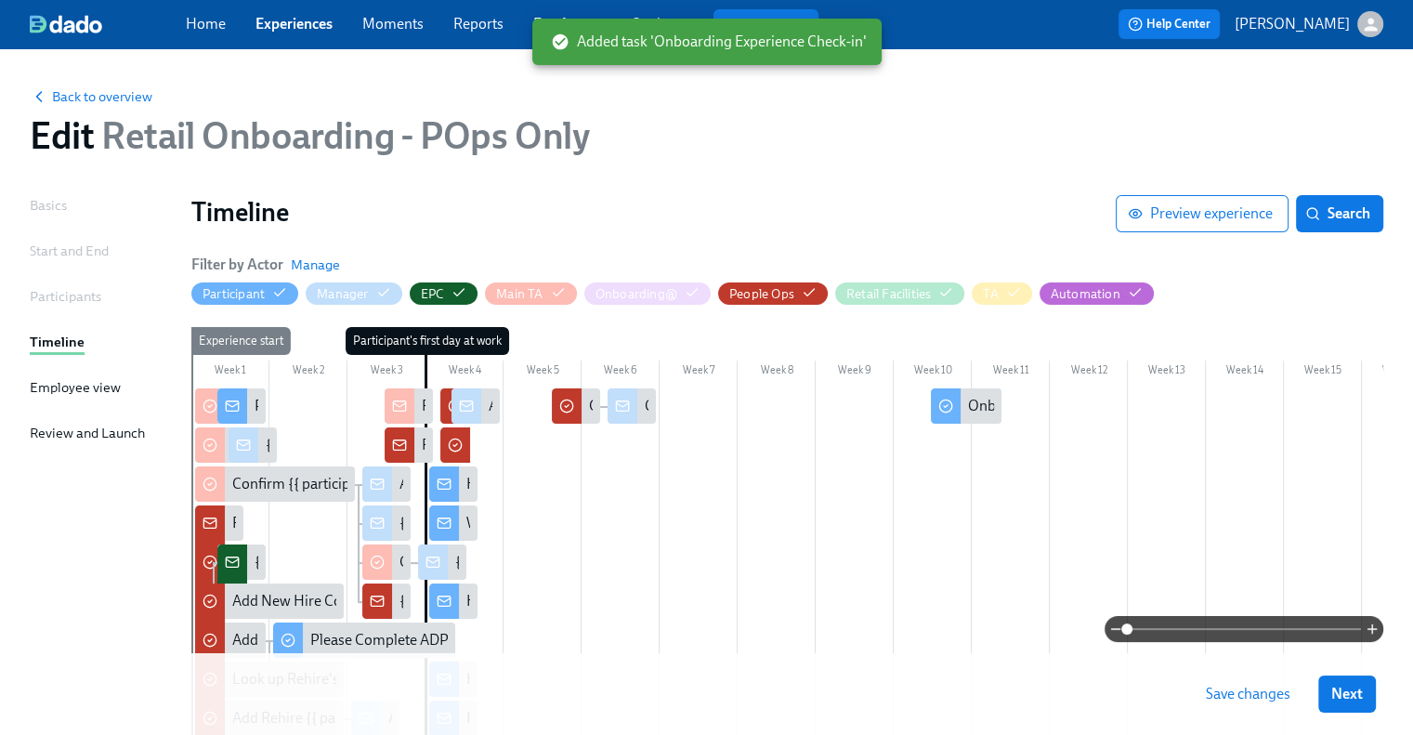
click at [949, 432] on div at bounding box center [854, 727] width 1326 height 678
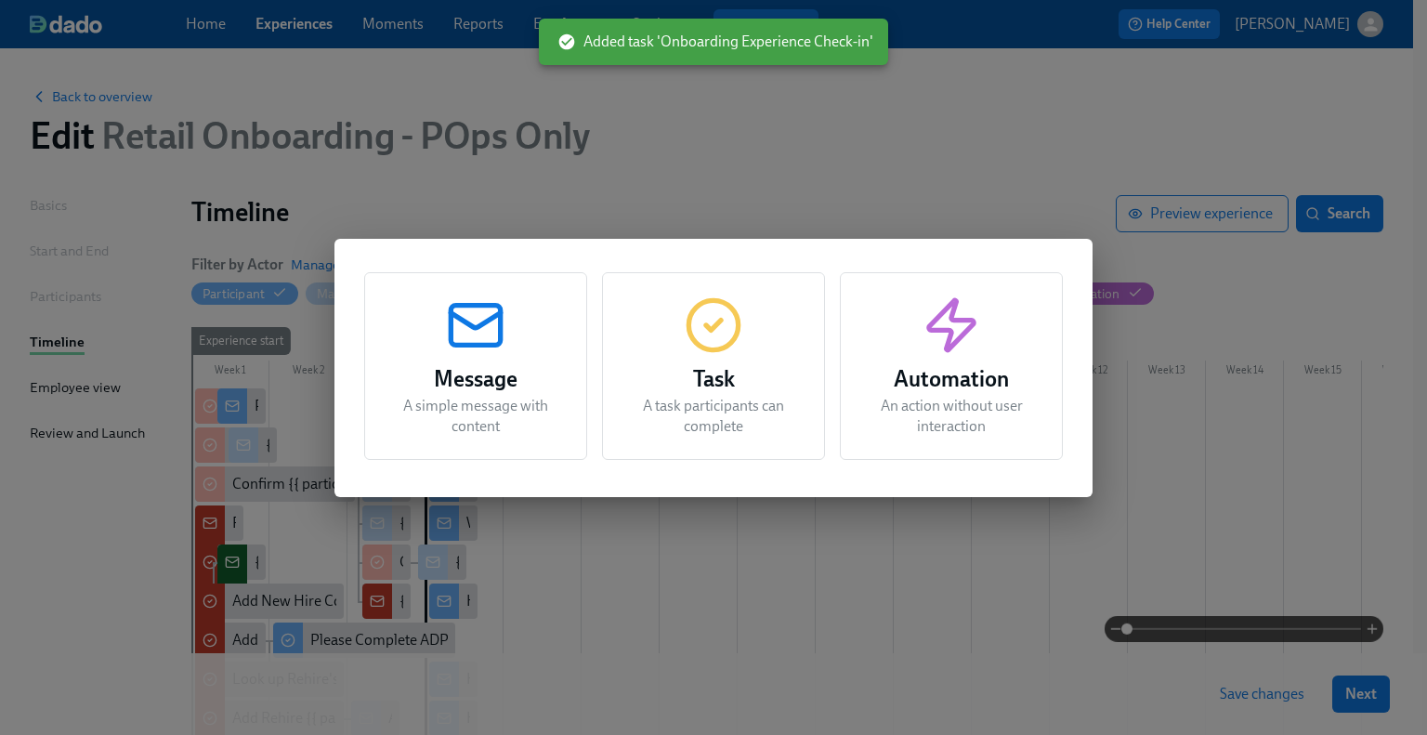
click at [691, 393] on h3 "Task" at bounding box center [713, 378] width 176 height 33
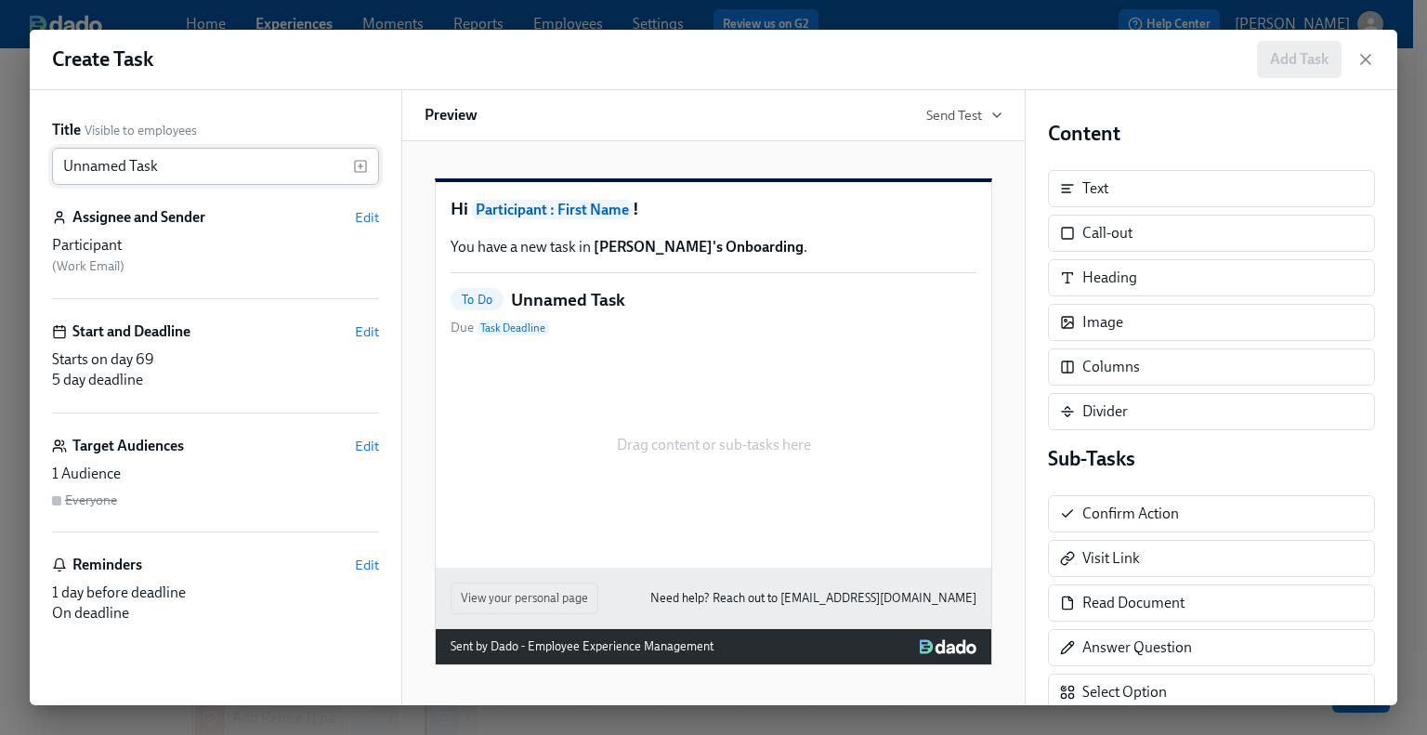
click at [215, 164] on input "Unnamed Task" at bounding box center [202, 166] width 301 height 37
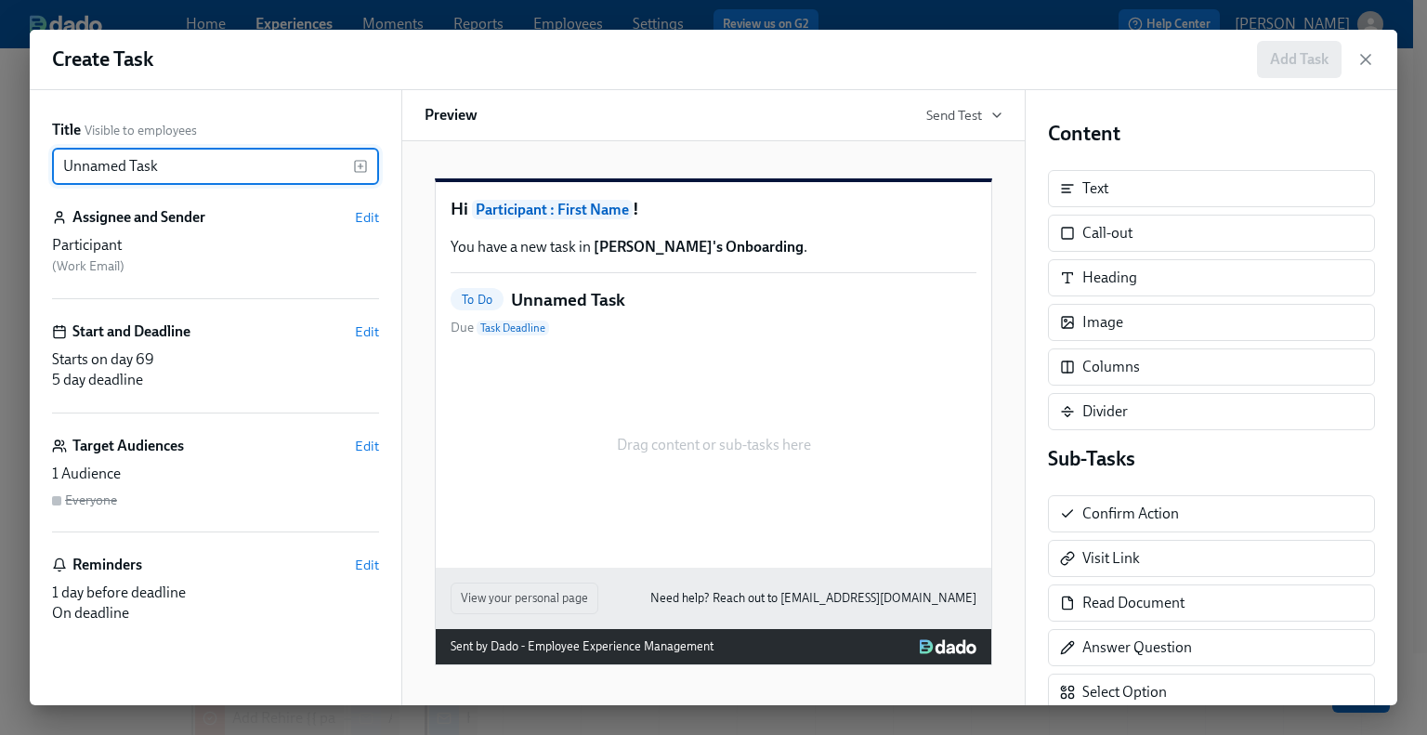
click at [360, 167] on icon "button" at bounding box center [360, 165] width 0 height 5
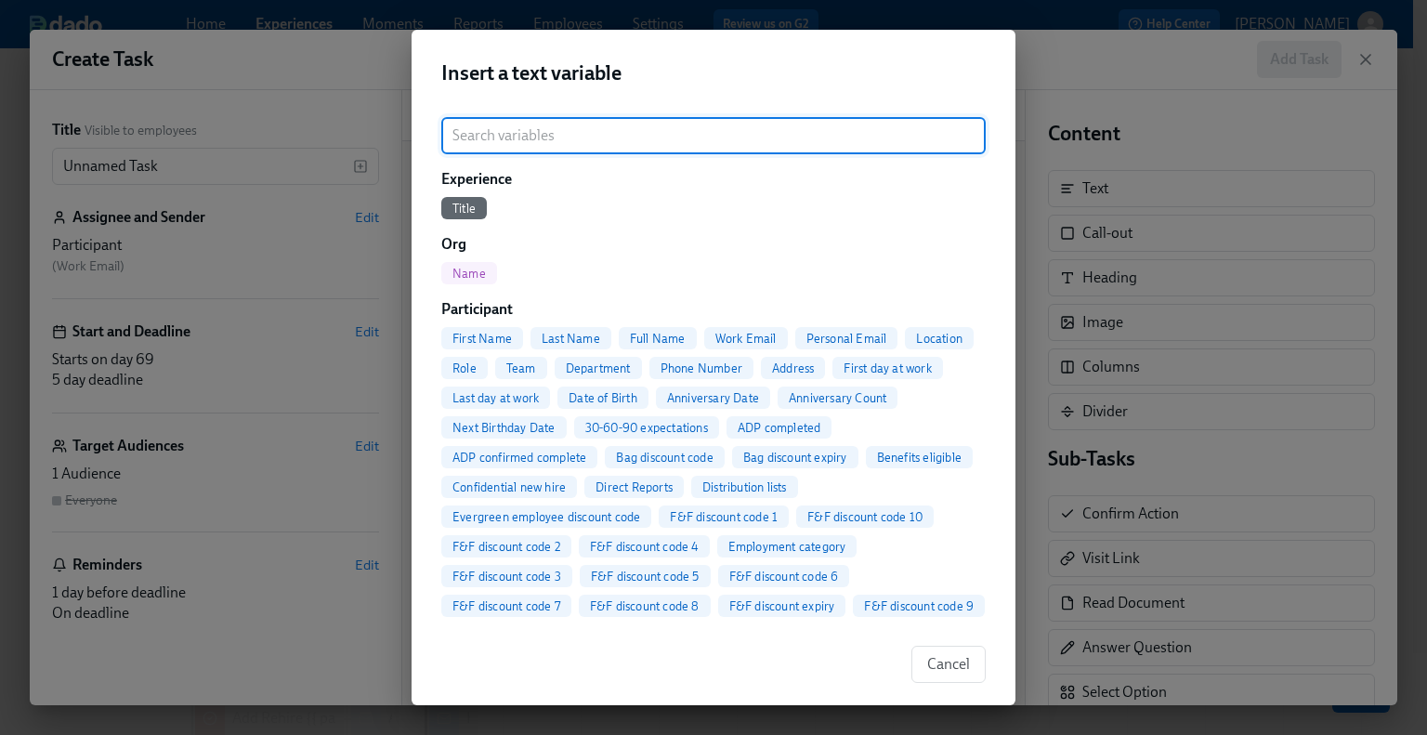
click at [111, 153] on div "Insert a text variable ​ Experience Title Org Name Participant First Name Last …" at bounding box center [713, 367] width 1427 height 735
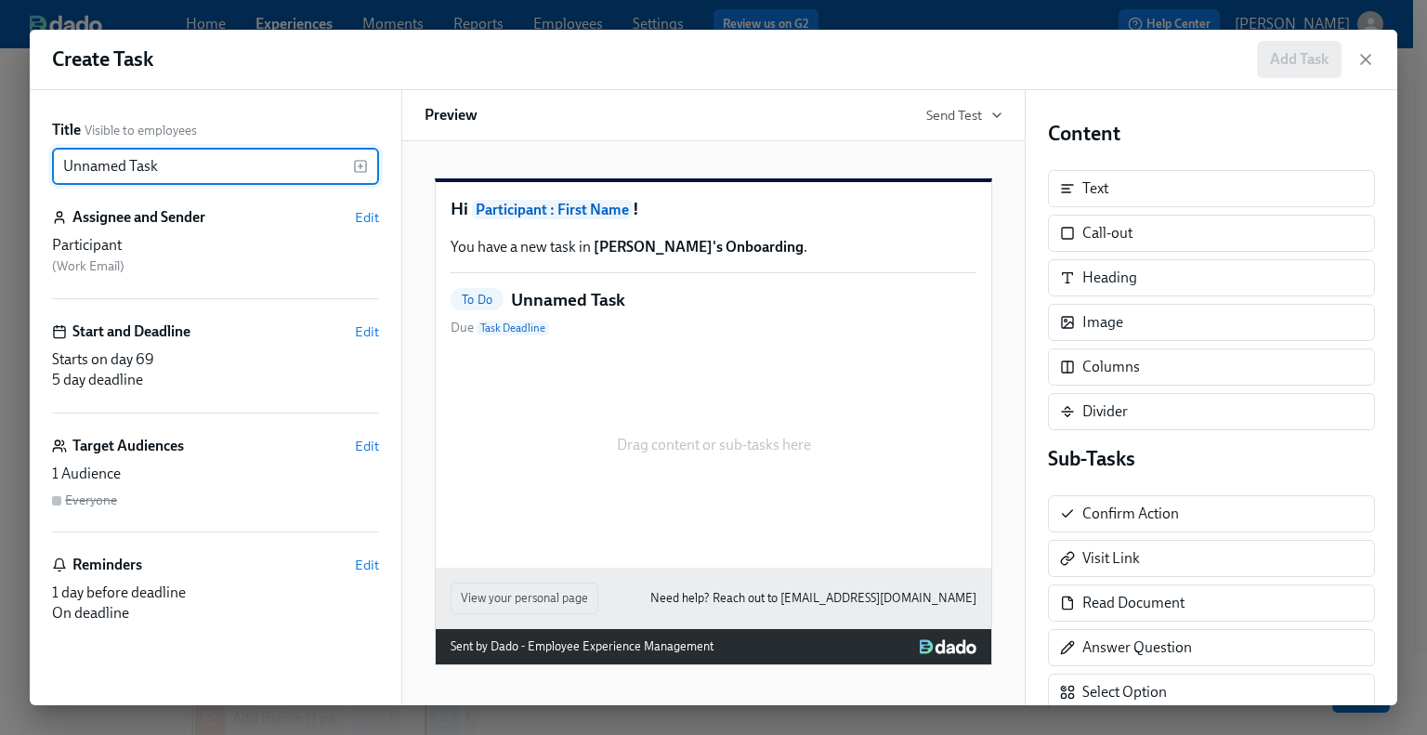
click at [137, 169] on input "Unnamed Task" at bounding box center [202, 166] width 301 height 37
drag, startPoint x: 197, startPoint y: 166, endPoint x: 4, endPoint y: 163, distance: 193.2
click at [4, 163] on div "Create Task Add Task Title Visible to employees Unnamed Task ​ Assignee and Sen…" at bounding box center [713, 367] width 1427 height 735
click at [350, 171] on input "Onboarding Check In for" at bounding box center [202, 166] width 301 height 37
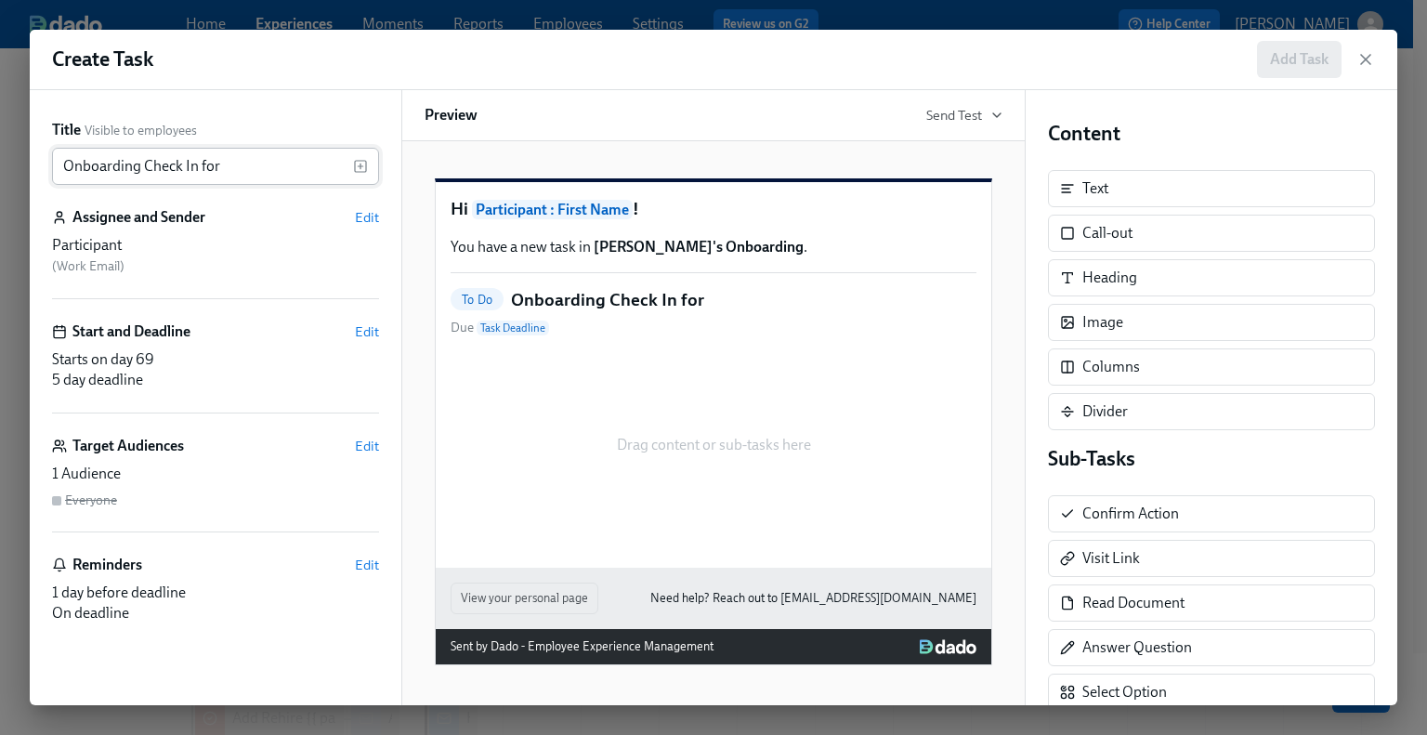
click at [359, 166] on icon "button" at bounding box center [360, 166] width 5 height 0
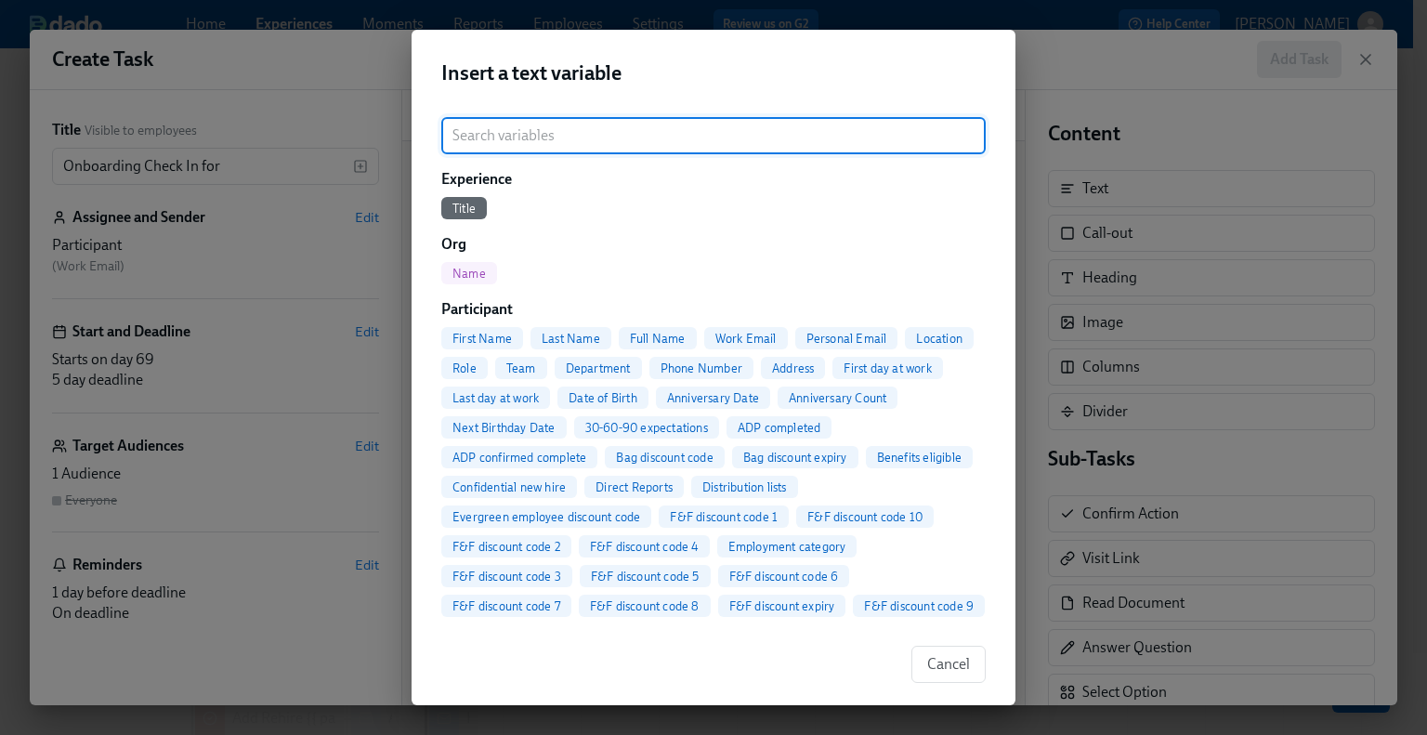
click at [643, 334] on span "Full Name" at bounding box center [658, 339] width 78 height 14
type input "Onboarding Check In for {{ participant.fullName }}"
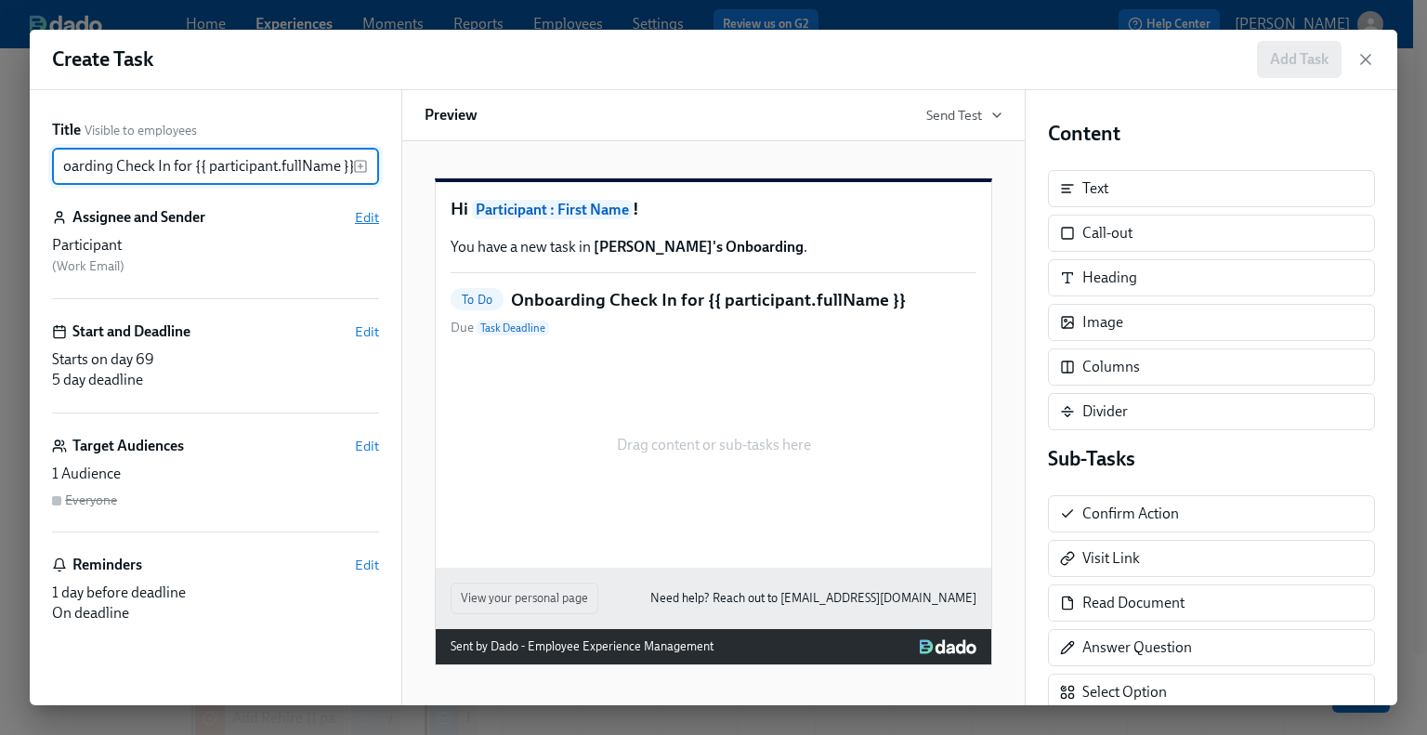
scroll to position [0, 0]
click at [372, 217] on span "Edit" at bounding box center [367, 217] width 24 height 19
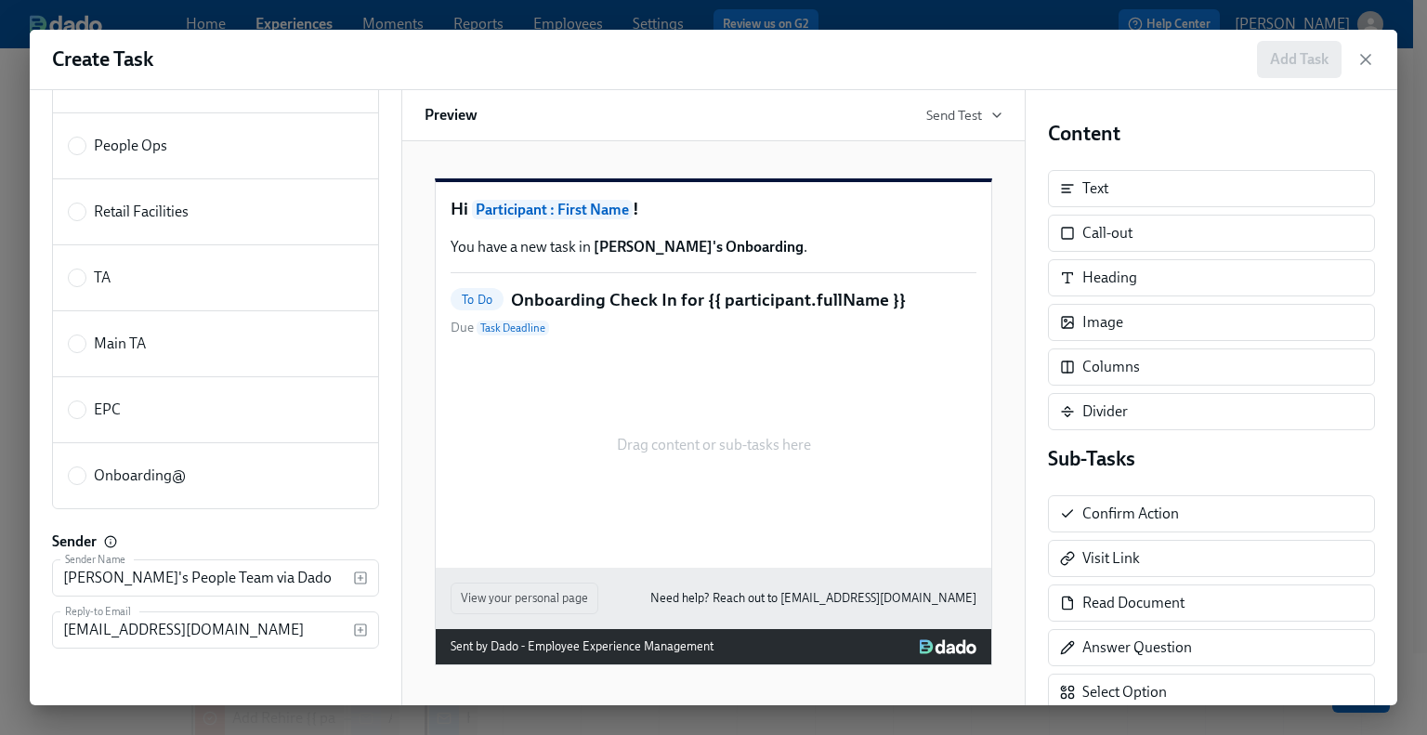
scroll to position [186, 0]
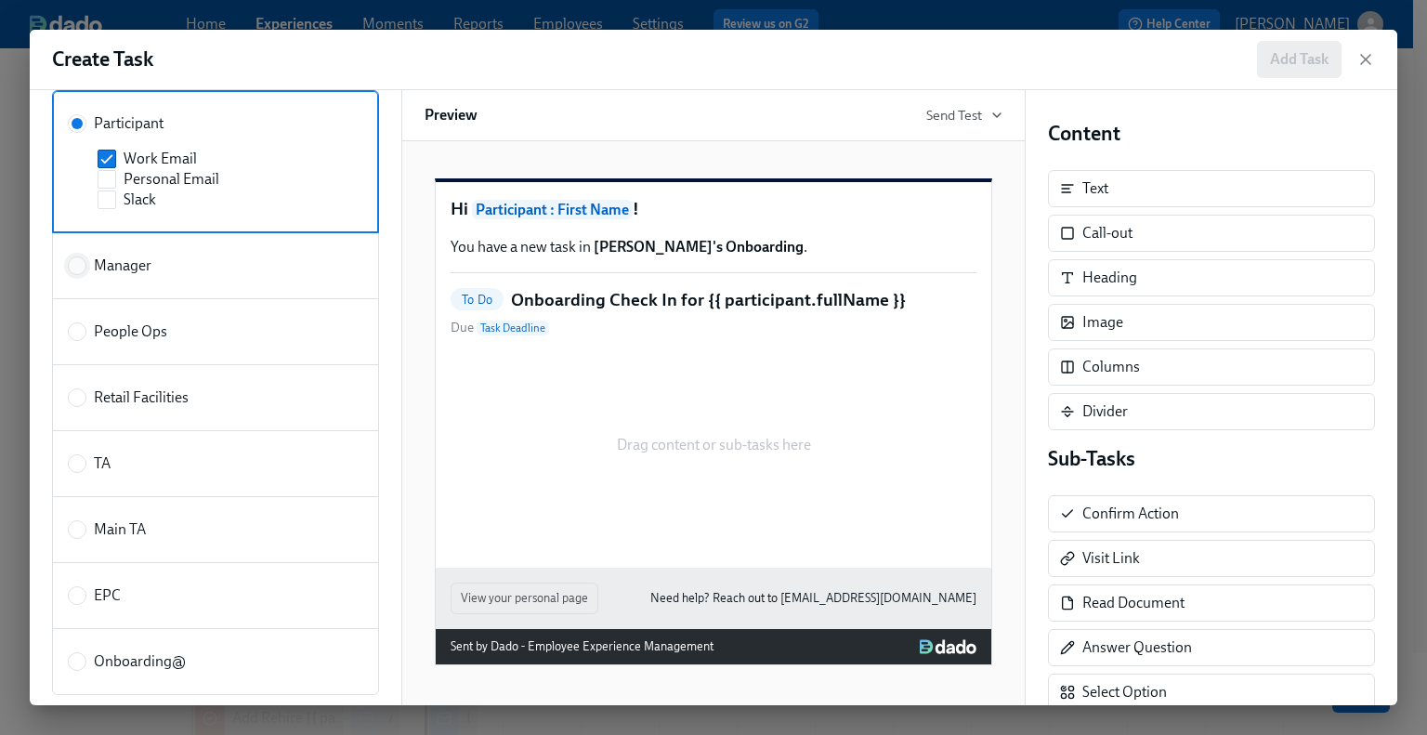
click at [82, 267] on input "Manager" at bounding box center [77, 265] width 17 height 17
radio input "true"
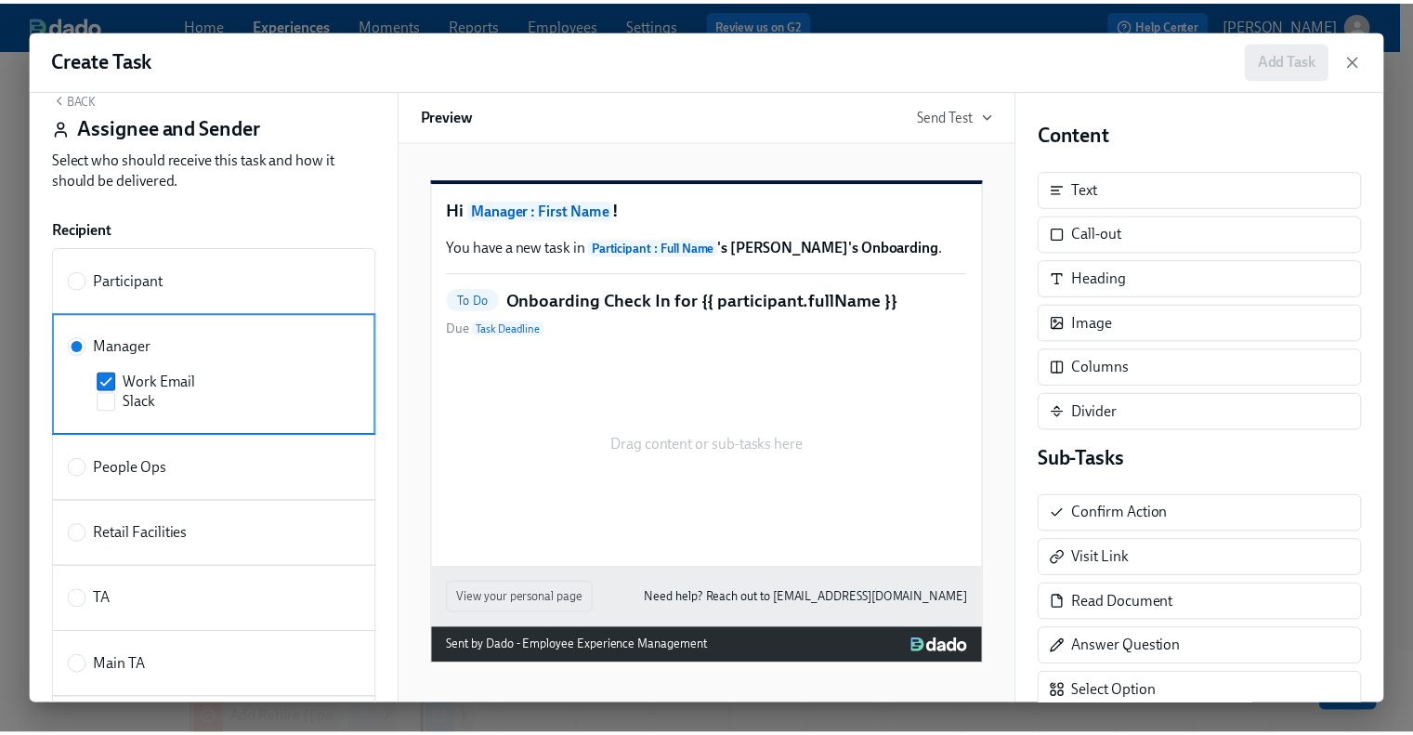
scroll to position [0, 0]
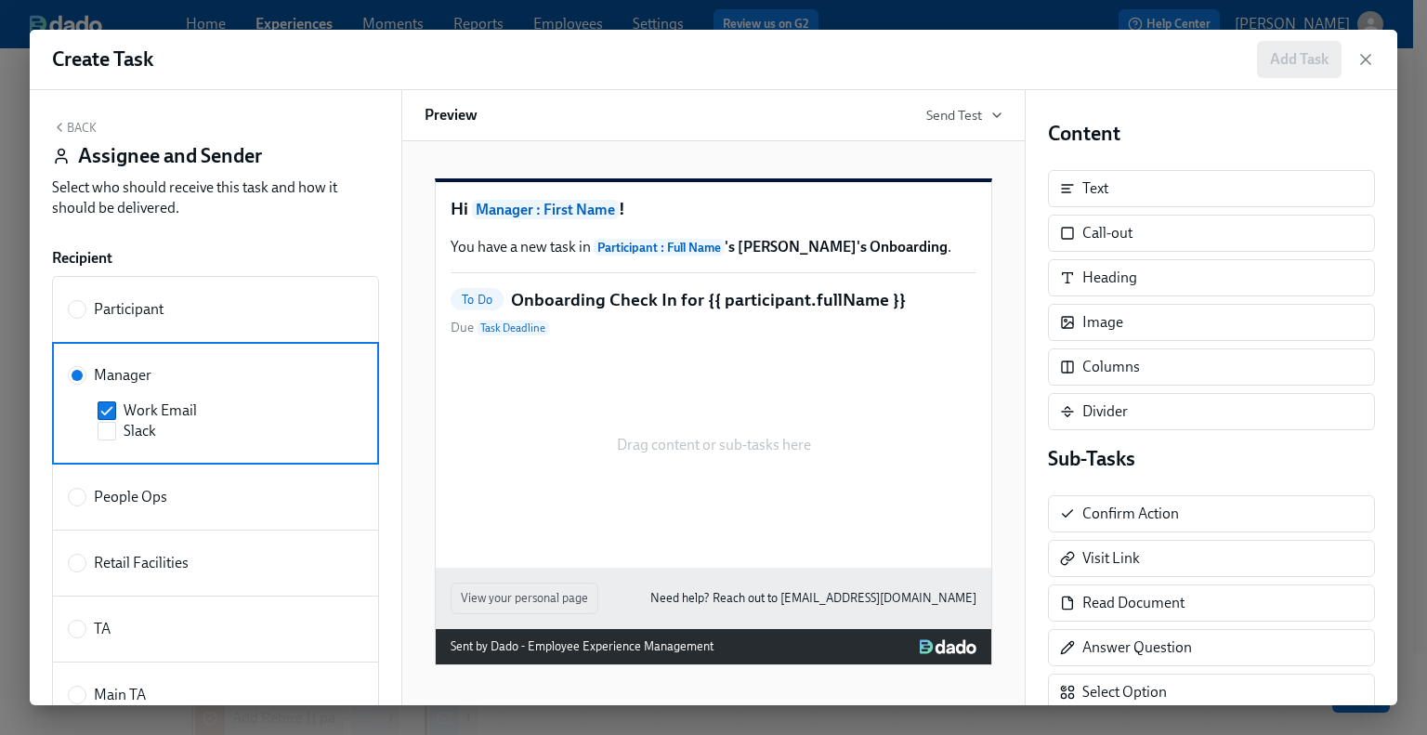
click at [80, 126] on button "Back" at bounding box center [74, 127] width 45 height 15
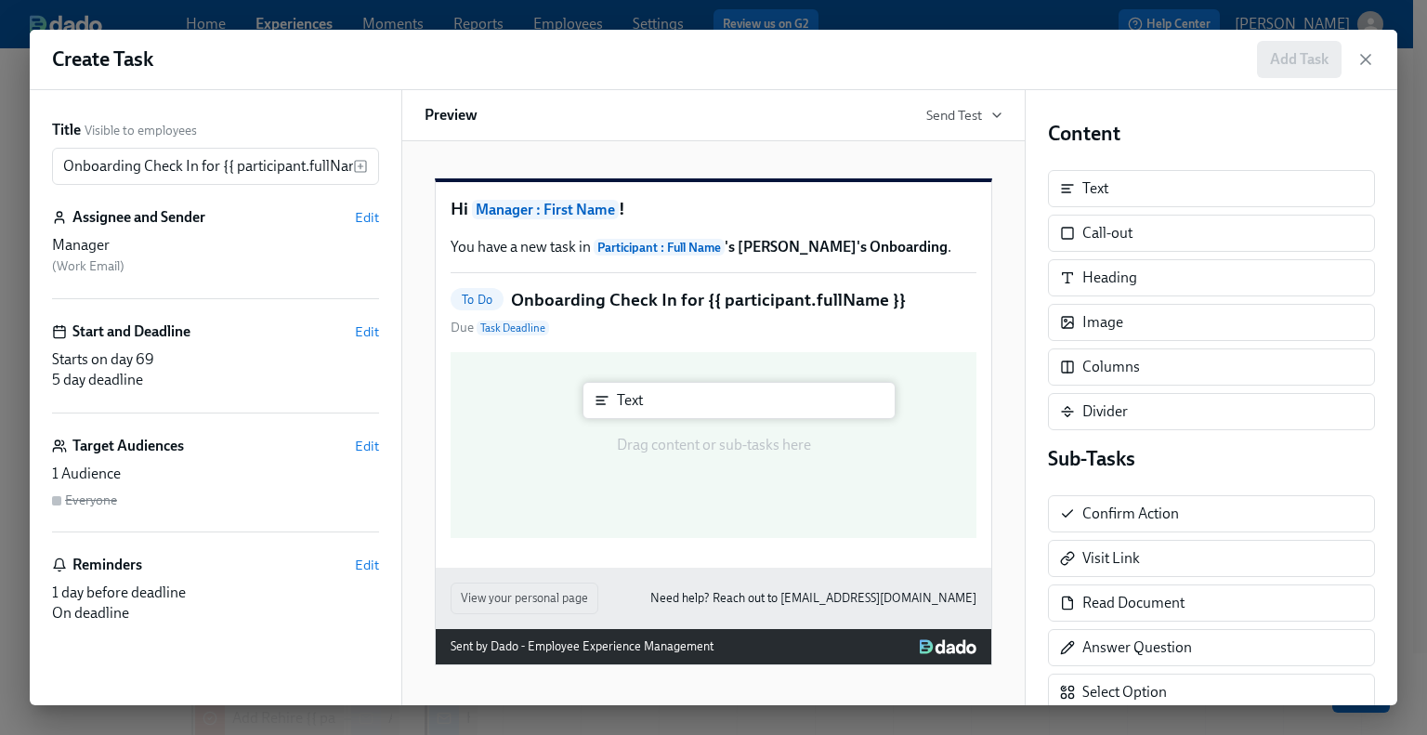
drag, startPoint x: 1217, startPoint y: 196, endPoint x: 745, endPoint y: 408, distance: 517.2
click at [745, 408] on div "Title Visible to employees Onboarding Check In for {{ participant.fullName }} ​…" at bounding box center [713, 397] width 1367 height 615
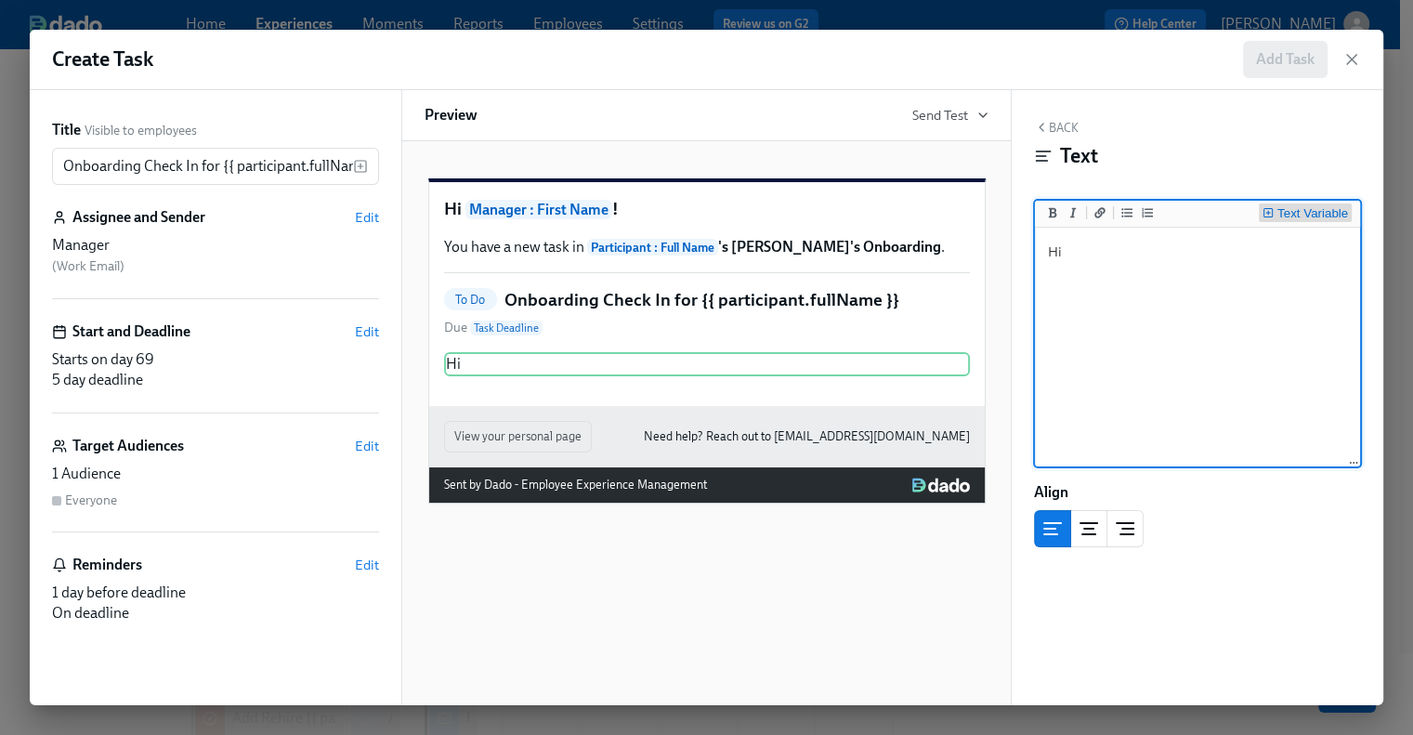
type textarea "Hi"
click at [1297, 203] on button "Text Variable" at bounding box center [1305, 212] width 93 height 19
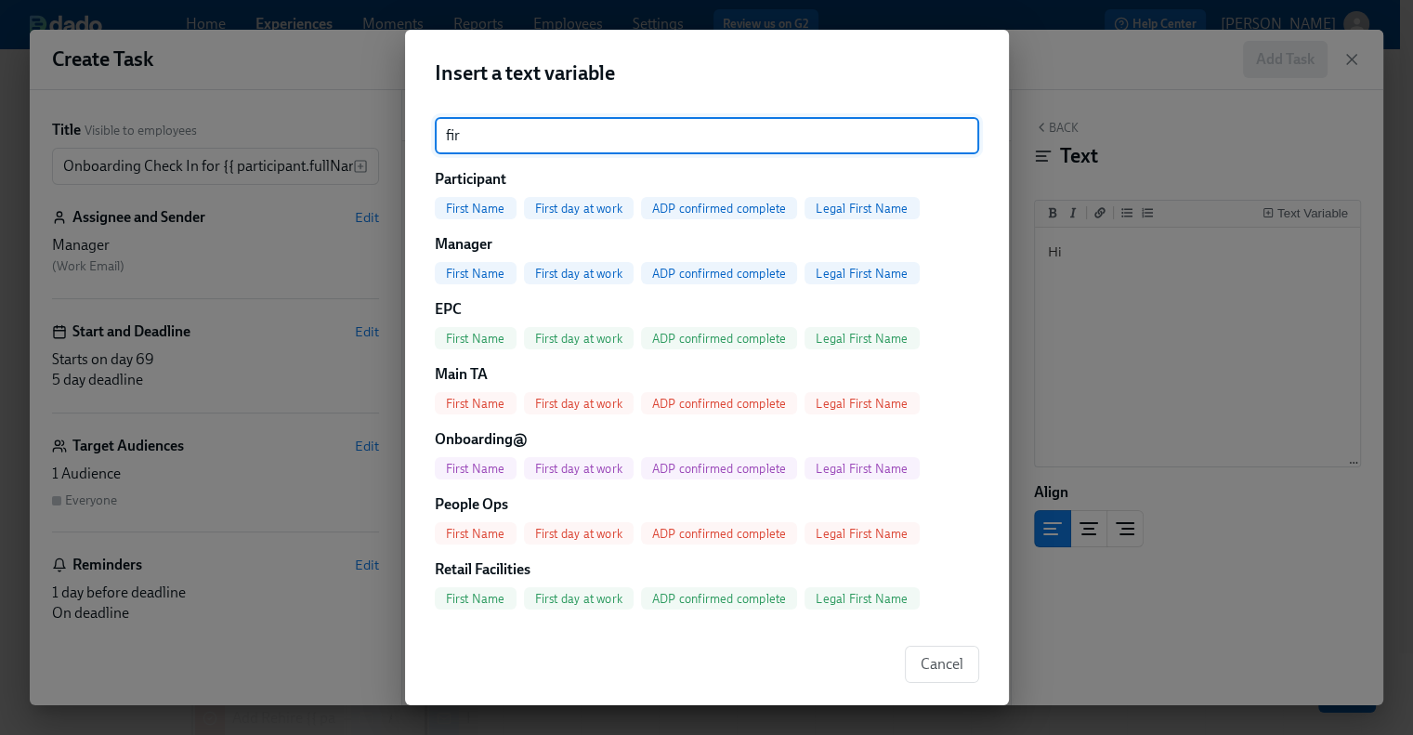
type input "fir"
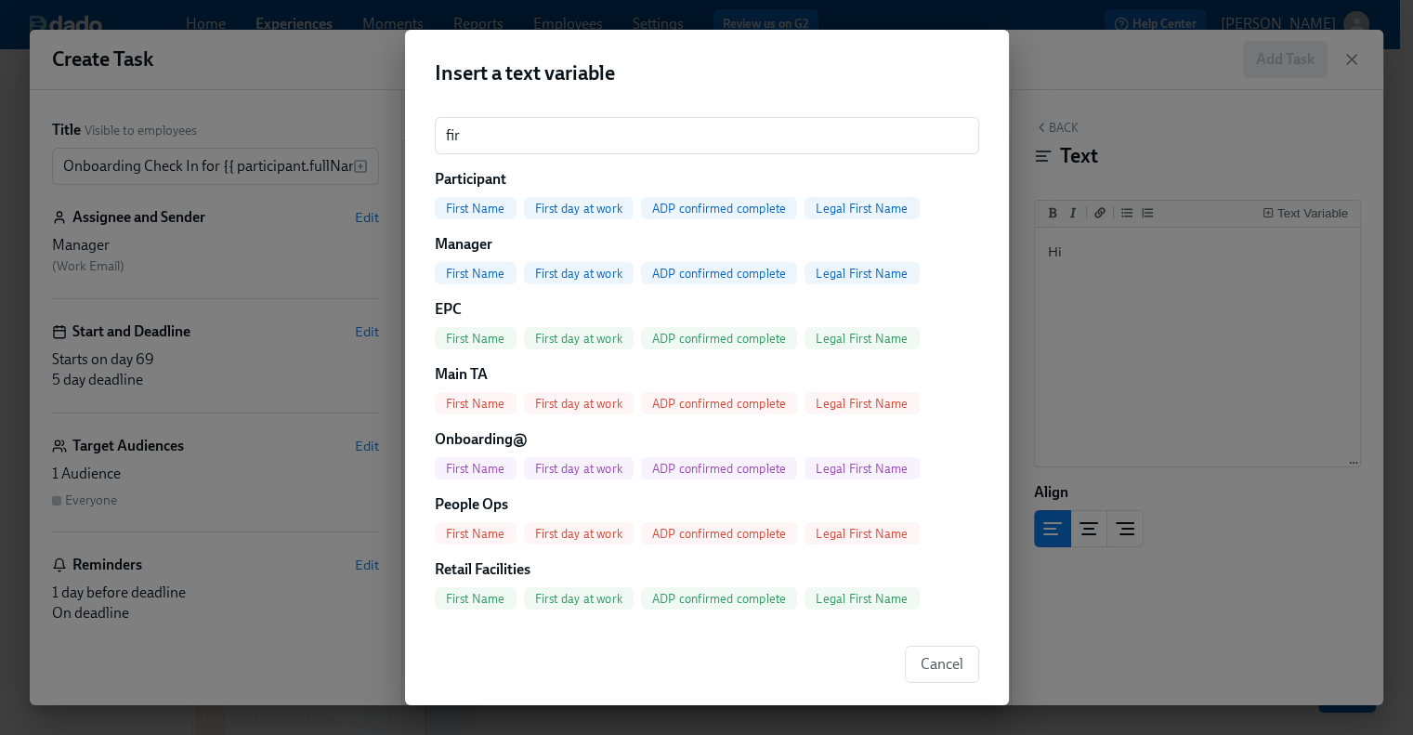
click at [460, 268] on span "First Name" at bounding box center [476, 274] width 82 height 14
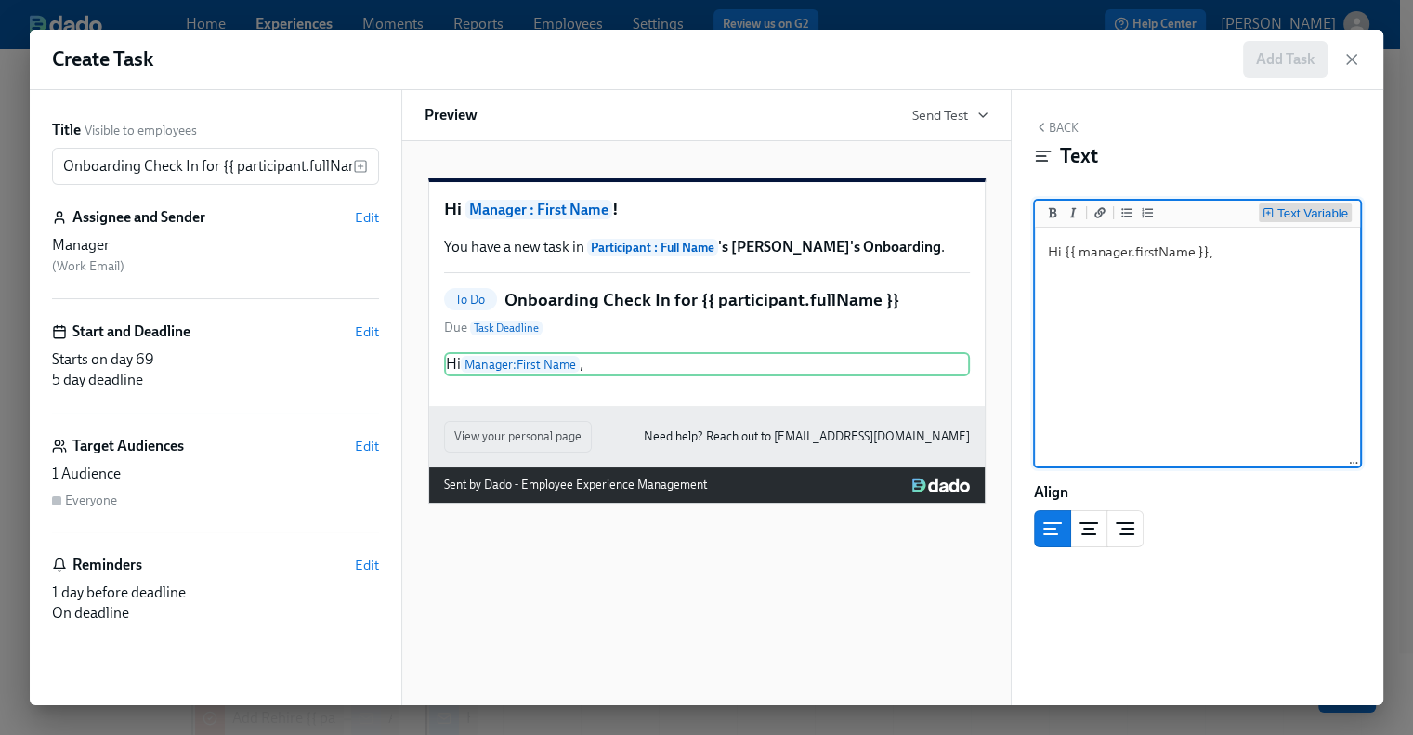
click at [1296, 203] on button "Text Variable" at bounding box center [1305, 212] width 93 height 19
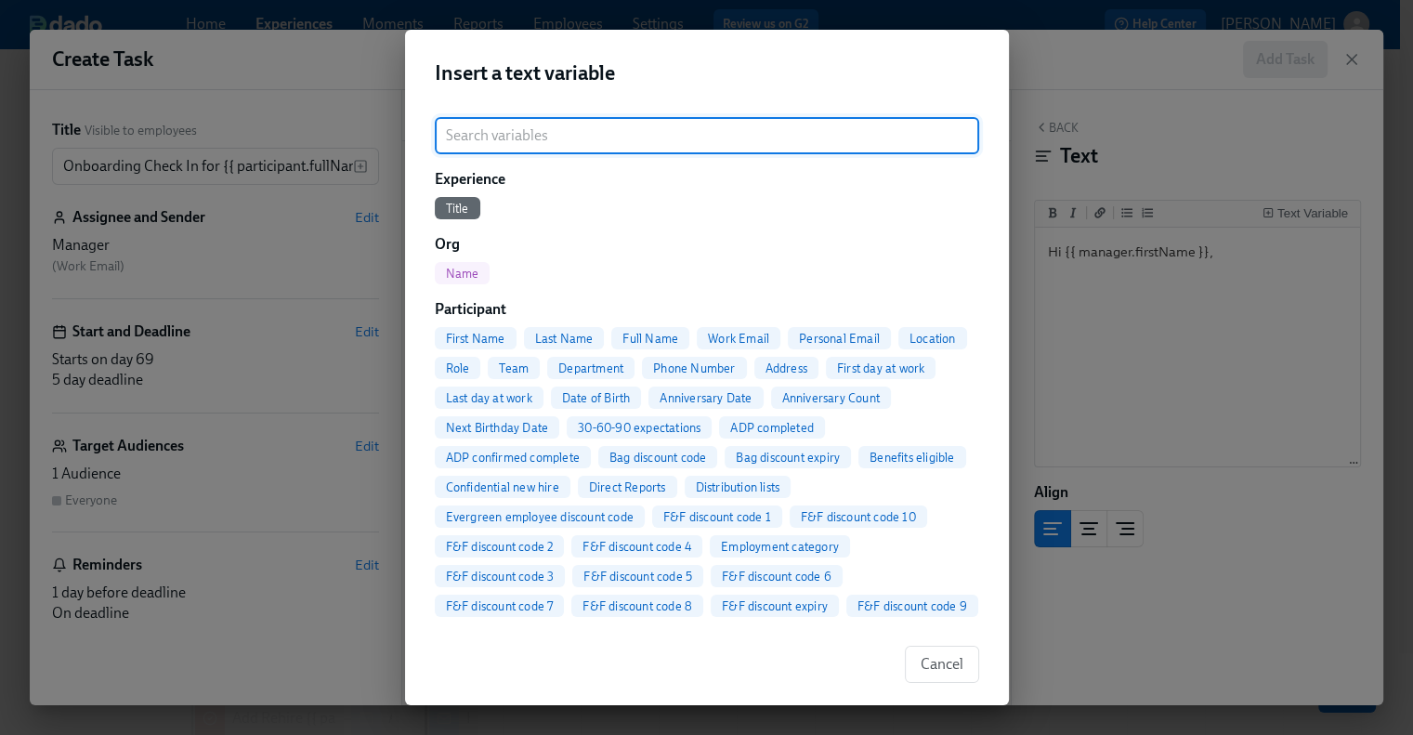
click at [659, 332] on span "Full Name" at bounding box center [650, 339] width 78 height 14
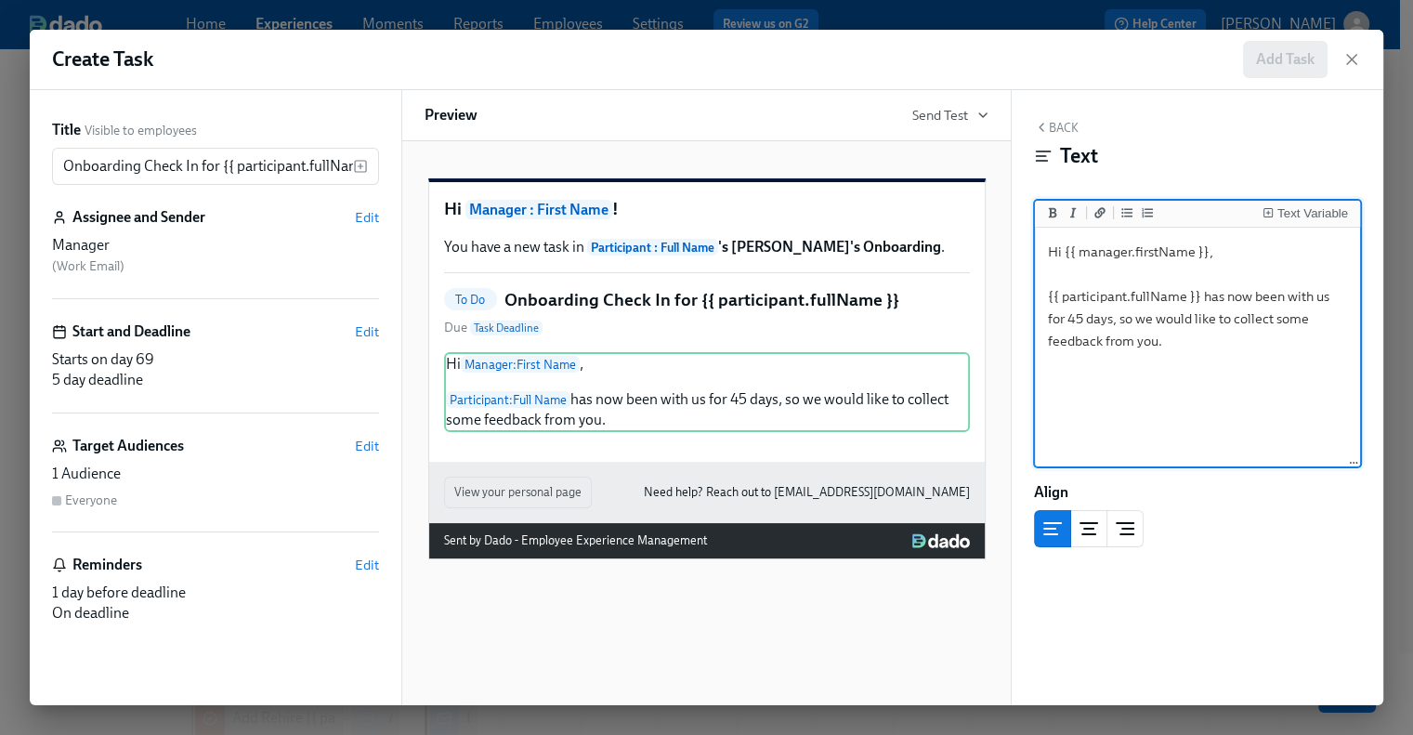
type textarea "Hi {{ manager.firstName }}, {{ participant.fullName }} has now been with us for…"
click at [1051, 129] on button "Back" at bounding box center [1056, 127] width 45 height 15
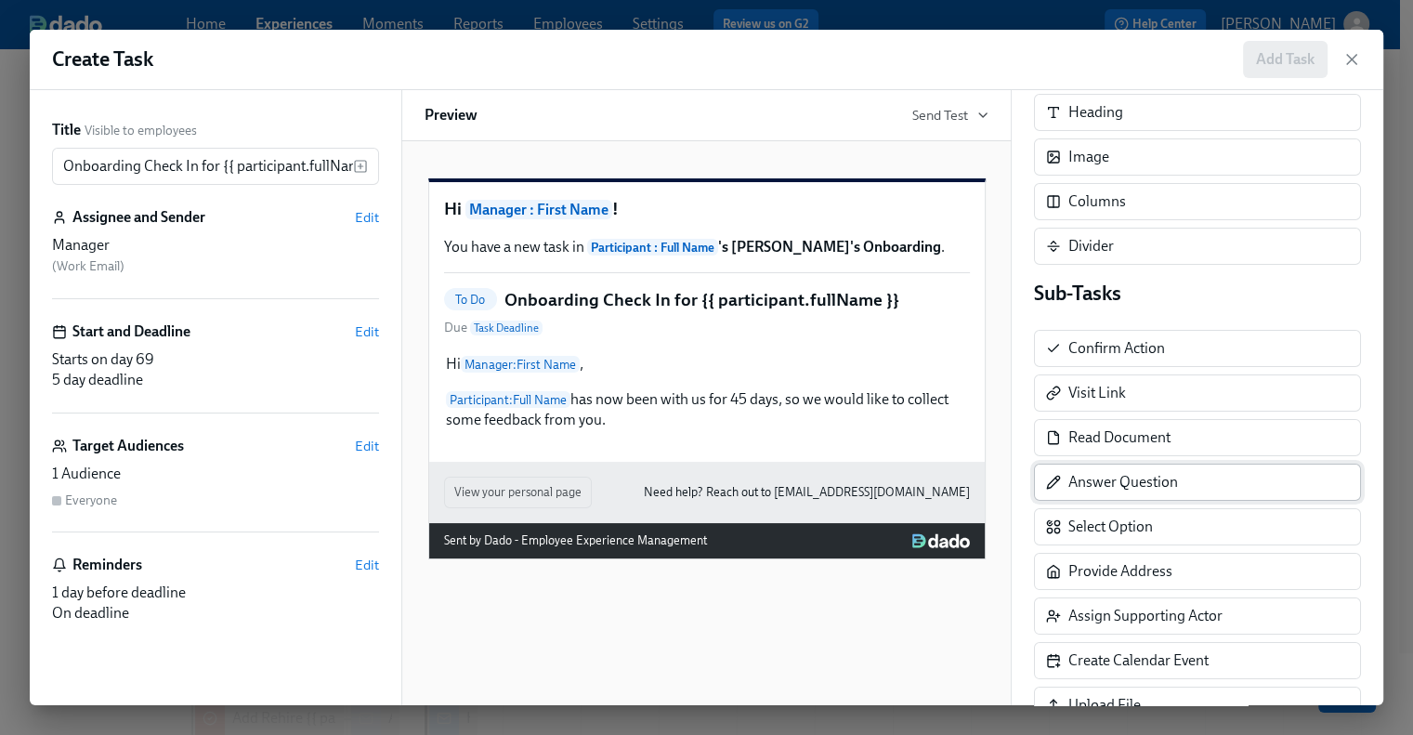
scroll to position [186, 0]
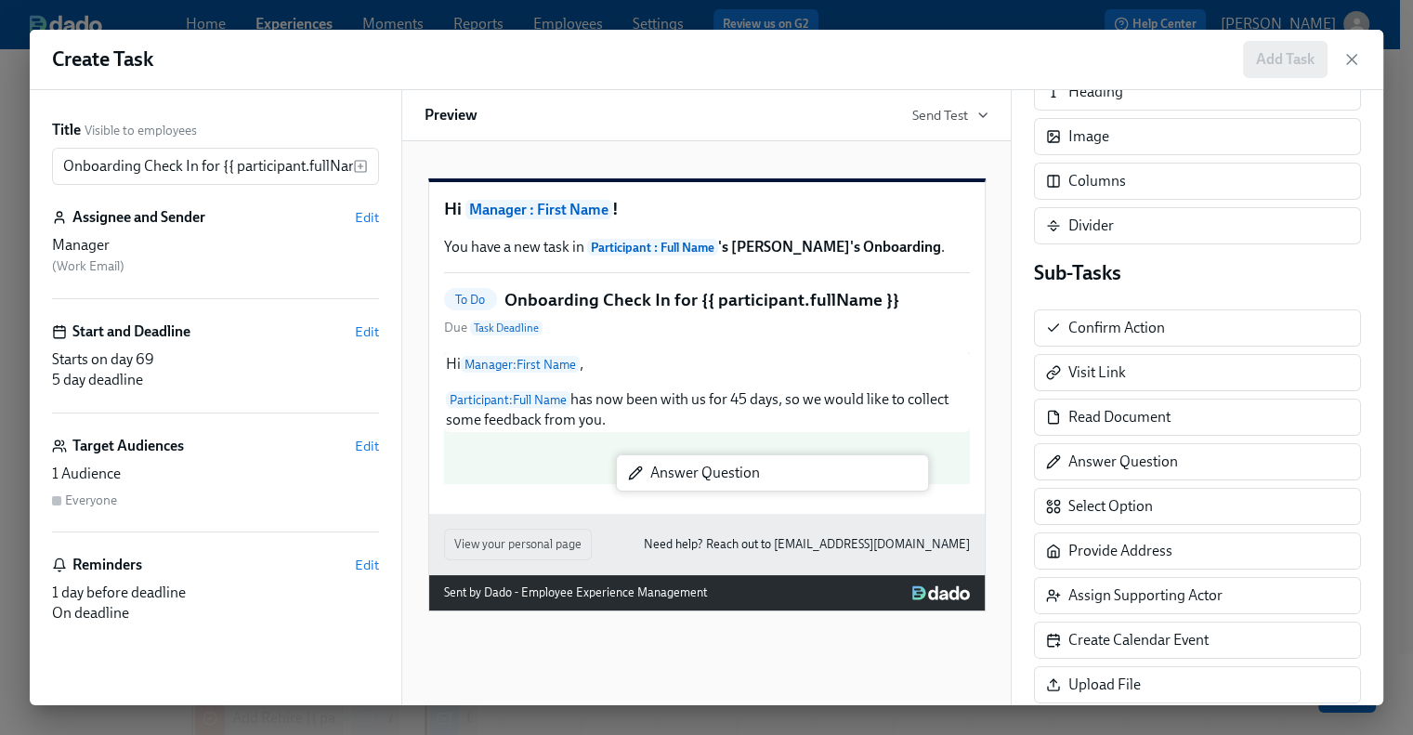
drag, startPoint x: 1132, startPoint y: 464, endPoint x: 704, endPoint y: 478, distance: 428.5
click at [704, 478] on div "Title Visible to employees Onboarding Check In for {{ participant.fullName }} ​…" at bounding box center [706, 397] width 1353 height 615
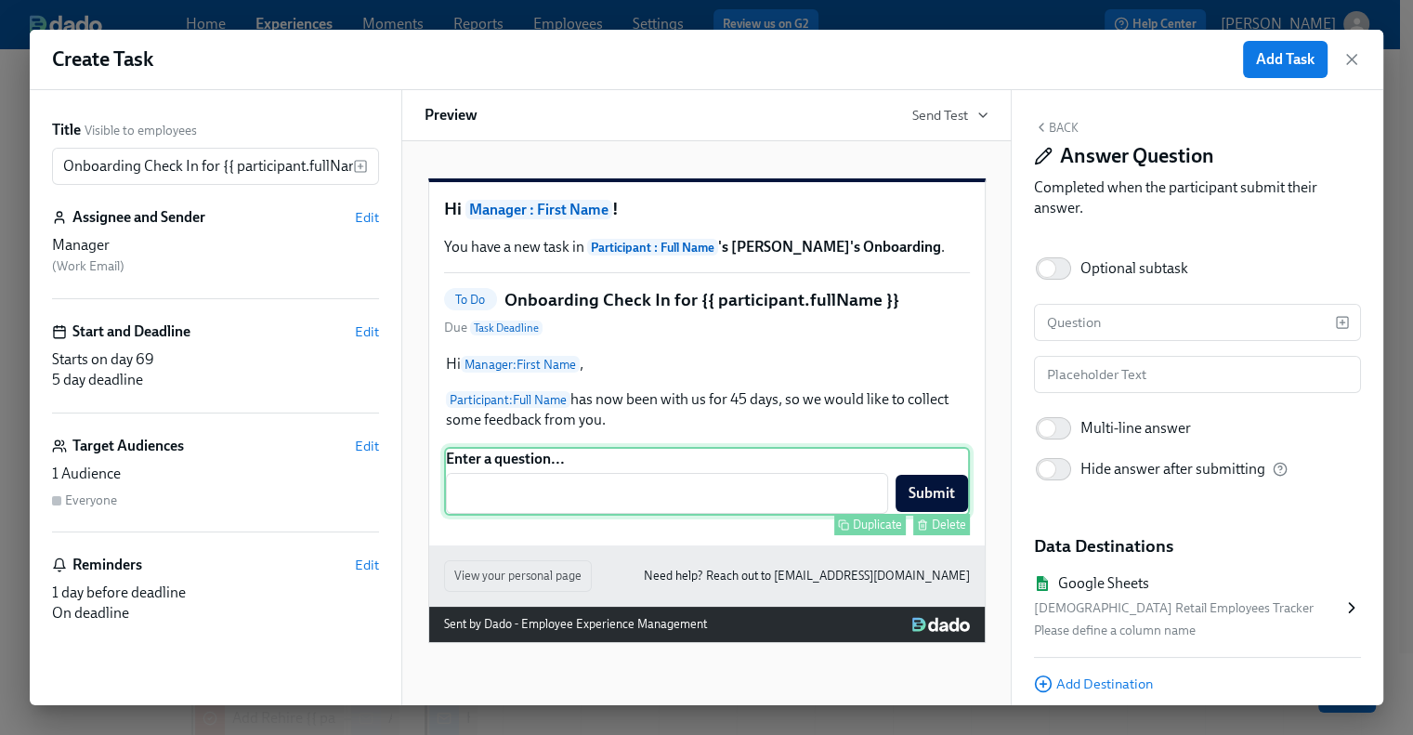
click at [521, 485] on div "Enter a question... ​ Submit Duplicate Delete" at bounding box center [707, 481] width 526 height 69
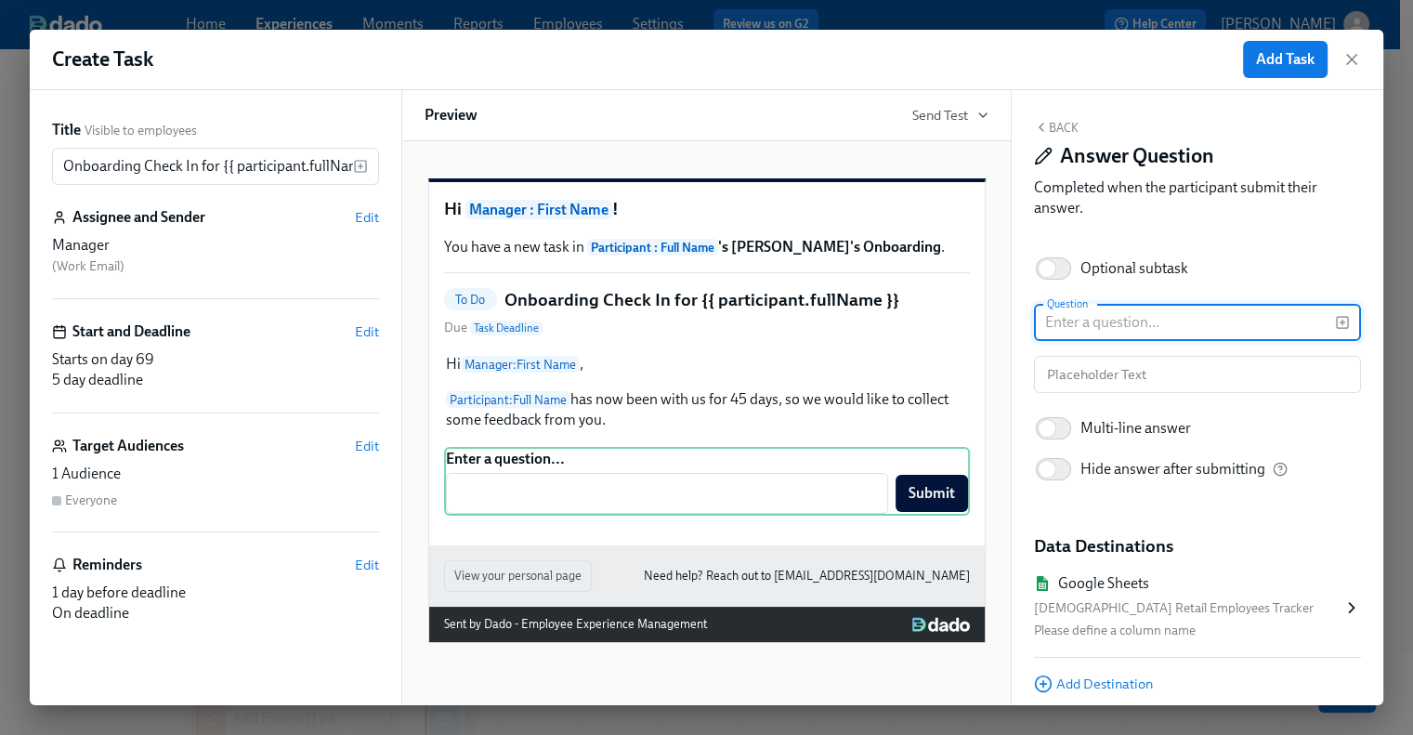
click at [1135, 314] on input "text" at bounding box center [1184, 322] width 301 height 37
paste input "would we still make the same decision to hire [Name] if we were deciding today?"
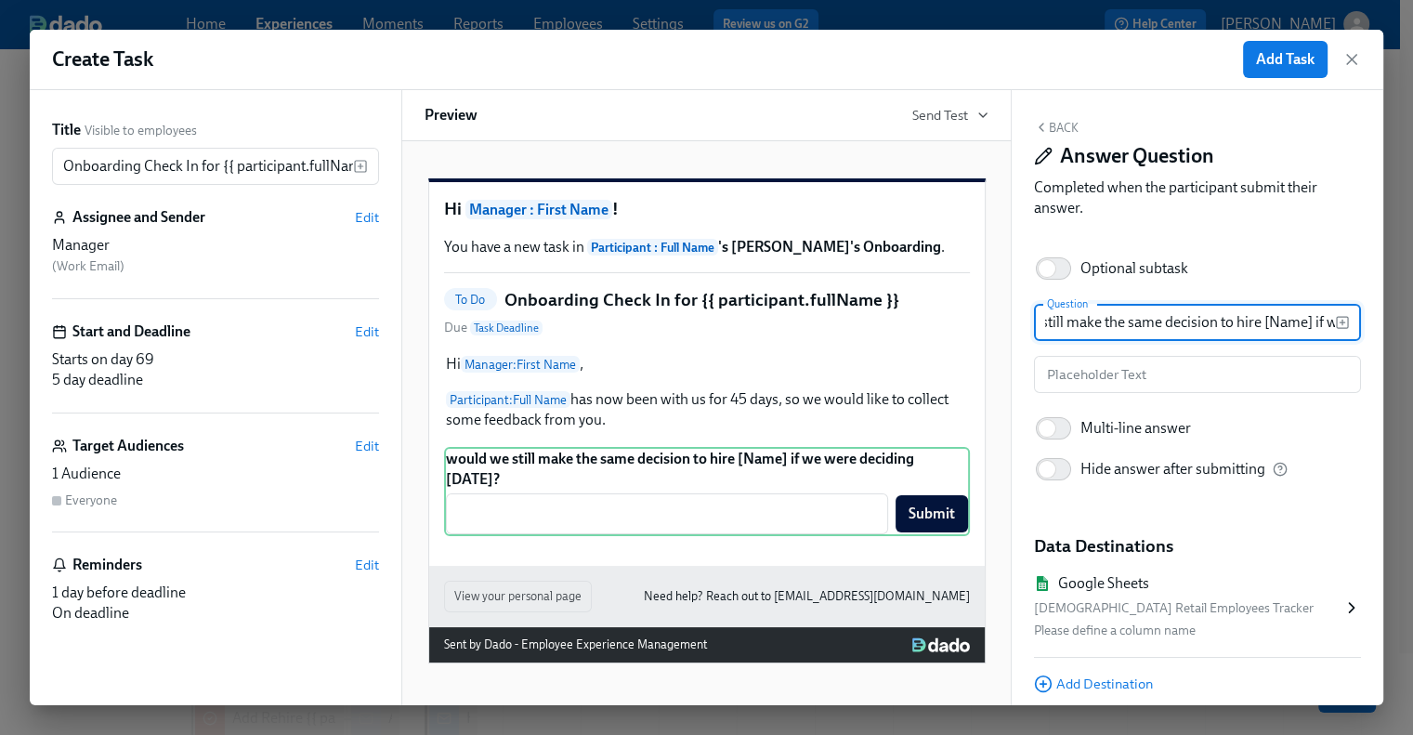
scroll to position [0, 0]
drag, startPoint x: 1074, startPoint y: 325, endPoint x: 1043, endPoint y: 324, distance: 30.7
click at [1043, 324] on input "would we still make the same decision to hire [Name] if we were deciding today?" at bounding box center [1184, 322] width 301 height 37
click at [1055, 326] on input "would we still make the same decision to hire [Name] if we were deciding today?" at bounding box center [1184, 322] width 301 height 37
click at [1237, 303] on div "Back Answer Question Completed when the participant submit their answer. Option…" at bounding box center [1198, 397] width 372 height 615
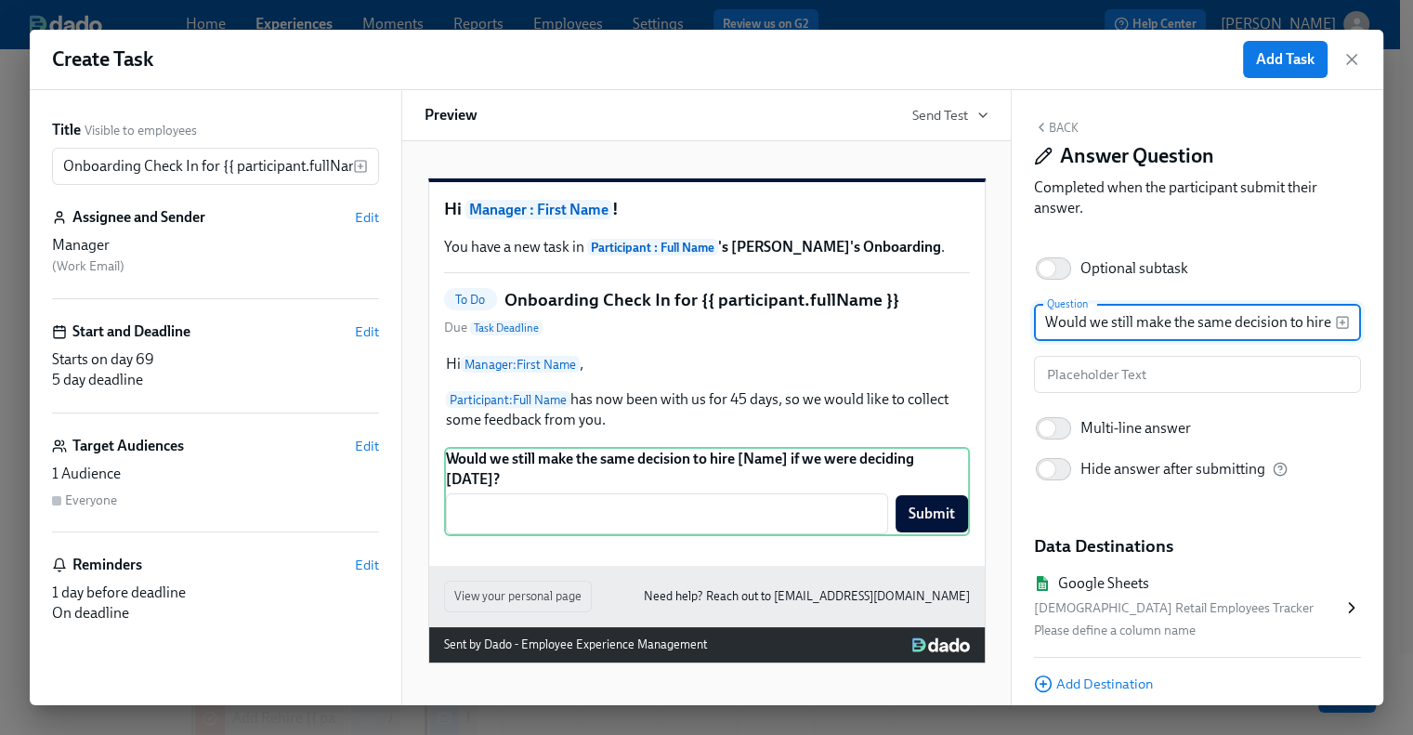
drag, startPoint x: 1234, startPoint y: 321, endPoint x: 1303, endPoint y: 321, distance: 69.7
click at [1303, 321] on input "Would we still make the same decision to hire [Name] if we were deciding today?" at bounding box center [1184, 322] width 301 height 37
drag, startPoint x: 1287, startPoint y: 327, endPoint x: 1341, endPoint y: 319, distance: 54.5
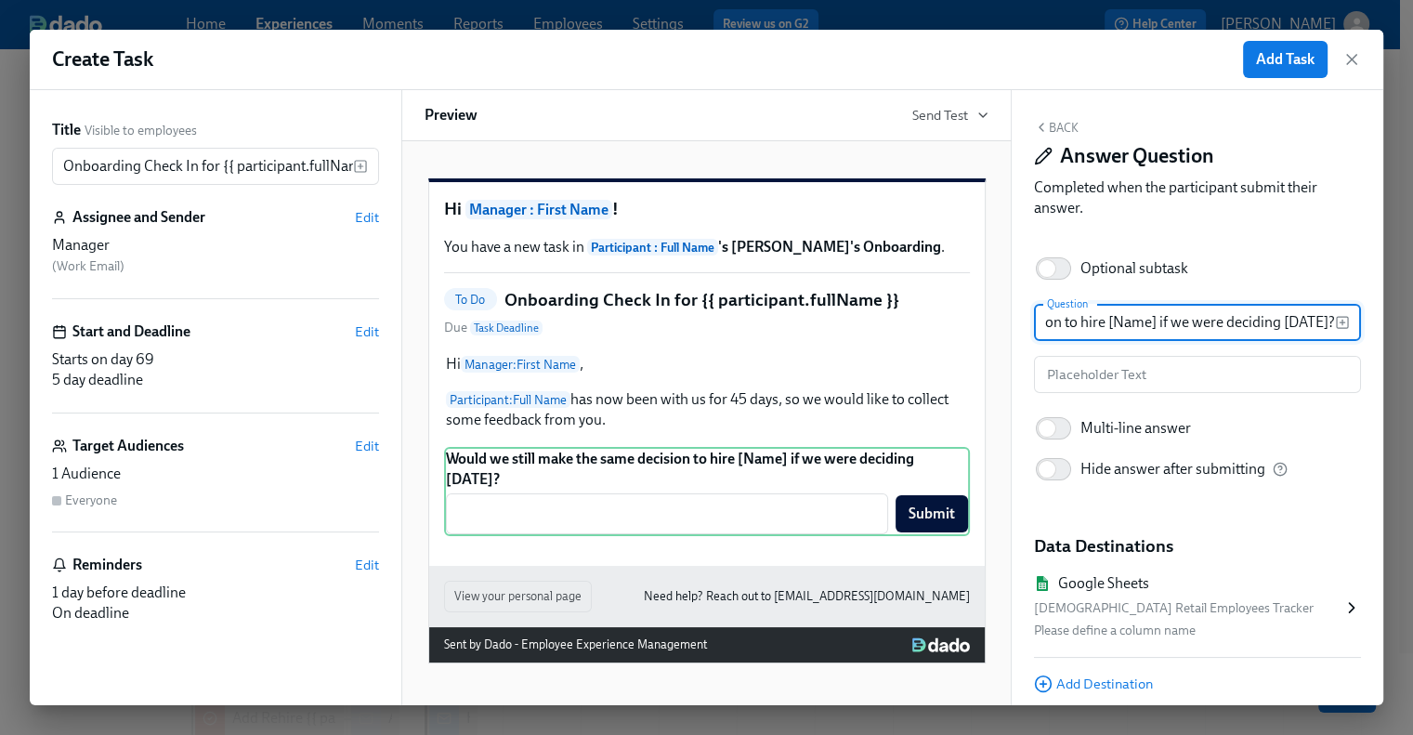
click at [1341, 319] on div "Would we still make the same decision to hire [Name] if we were deciding today?…" at bounding box center [1197, 322] width 327 height 37
click at [1187, 325] on input "Would we still make the same decision to hire [Name] if we were deciding today?" at bounding box center [1184, 322] width 301 height 37
drag, startPoint x: 1148, startPoint y: 322, endPoint x: 1104, endPoint y: 321, distance: 43.7
click at [1104, 321] on input "Would we still make the same decision to hire [Name] if we were deciding today?" at bounding box center [1184, 322] width 301 height 37
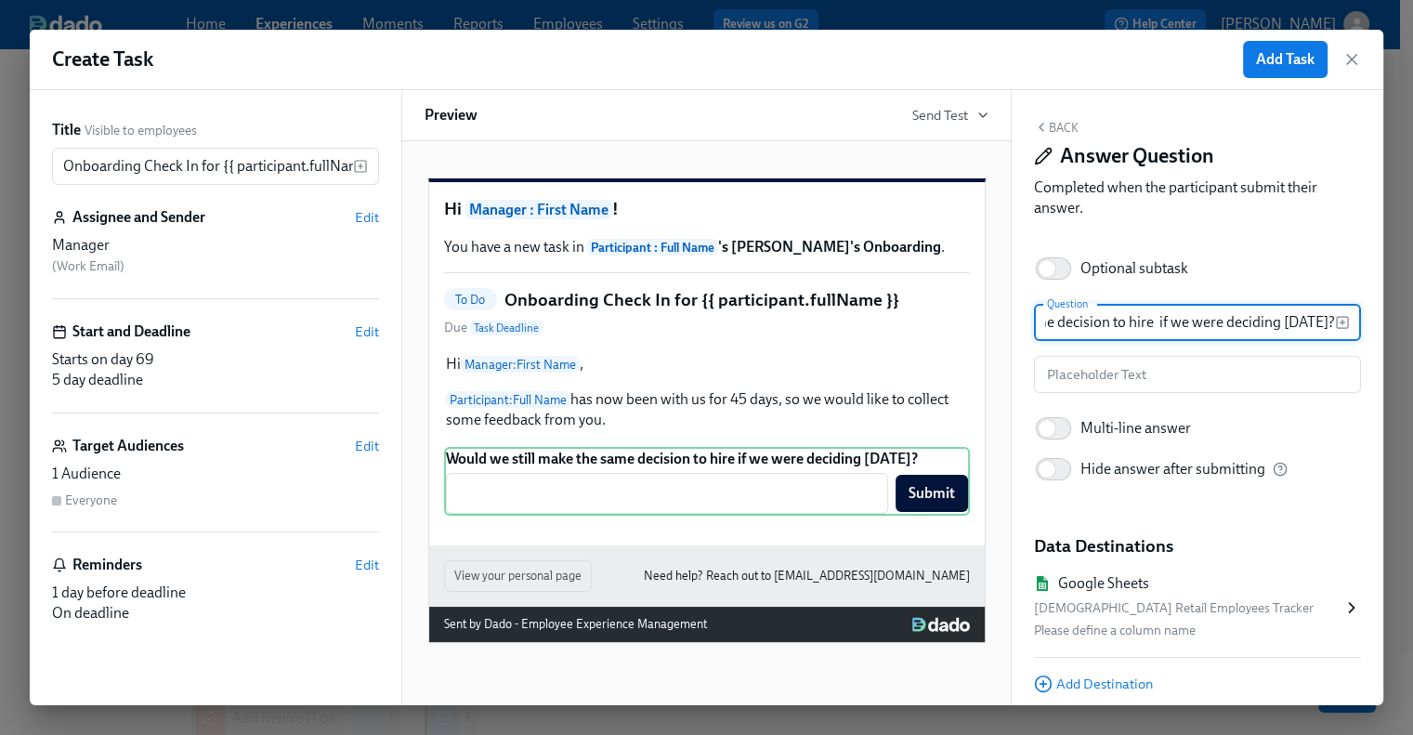
scroll to position [0, 178]
click at [1339, 322] on icon "button" at bounding box center [1341, 322] width 5 height 0
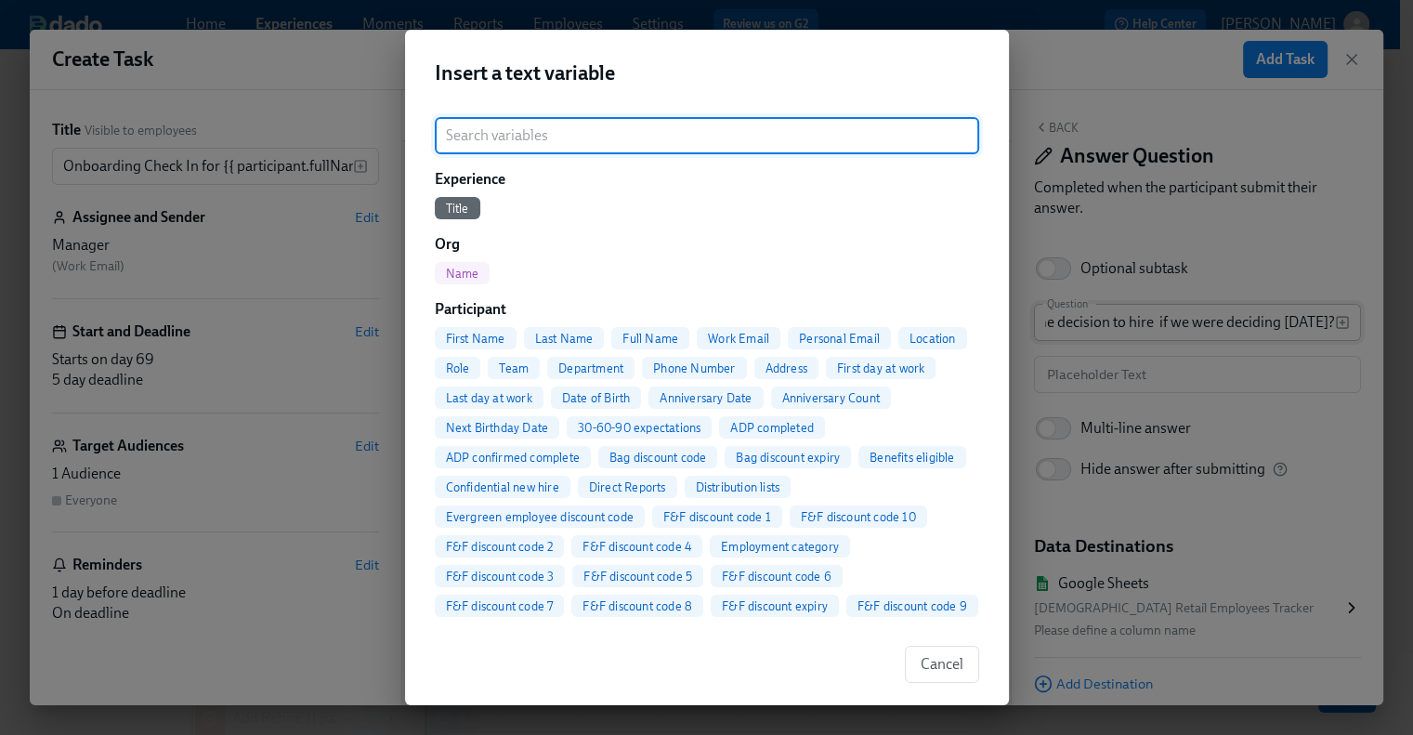
scroll to position [0, 0]
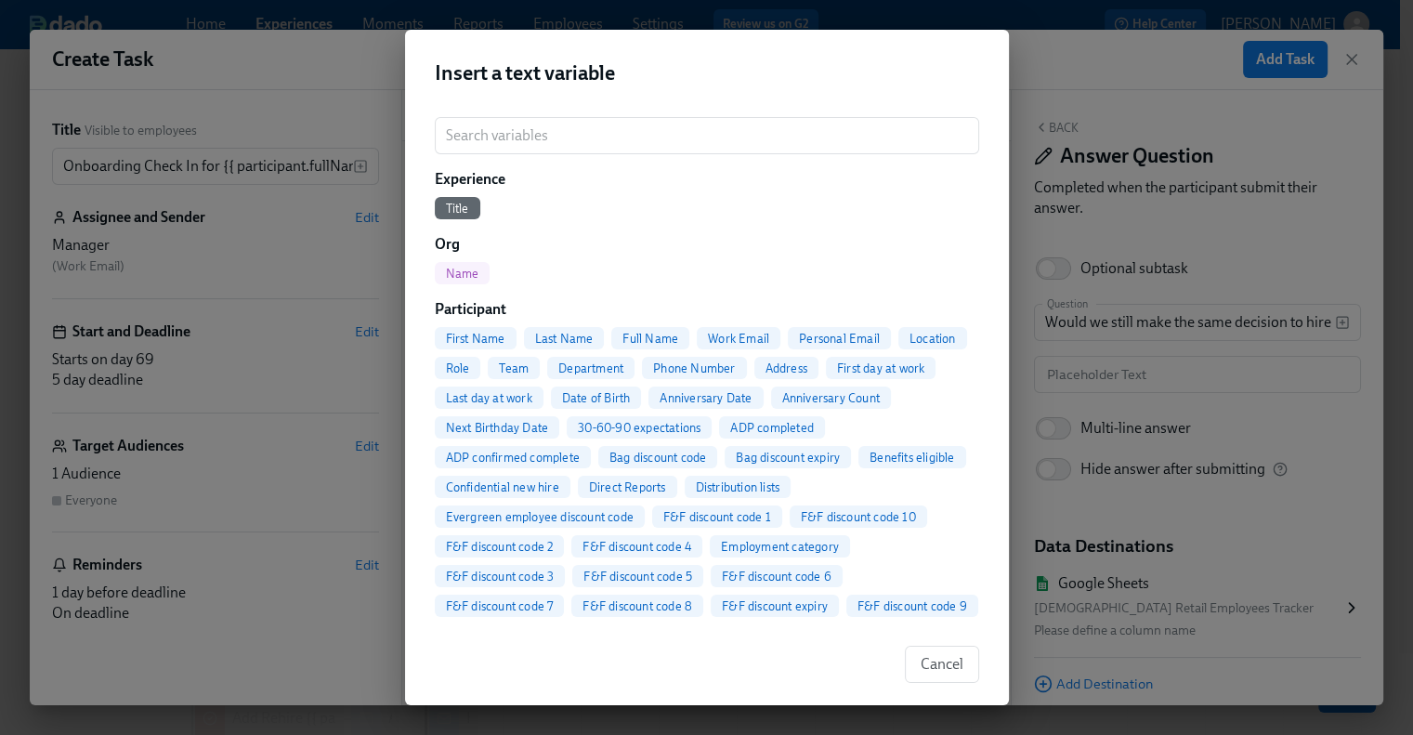
click at [644, 333] on span "Full Name" at bounding box center [650, 339] width 78 height 14
type input "Would we still make the same decision to hire {{ participant.fullName }} if we …"
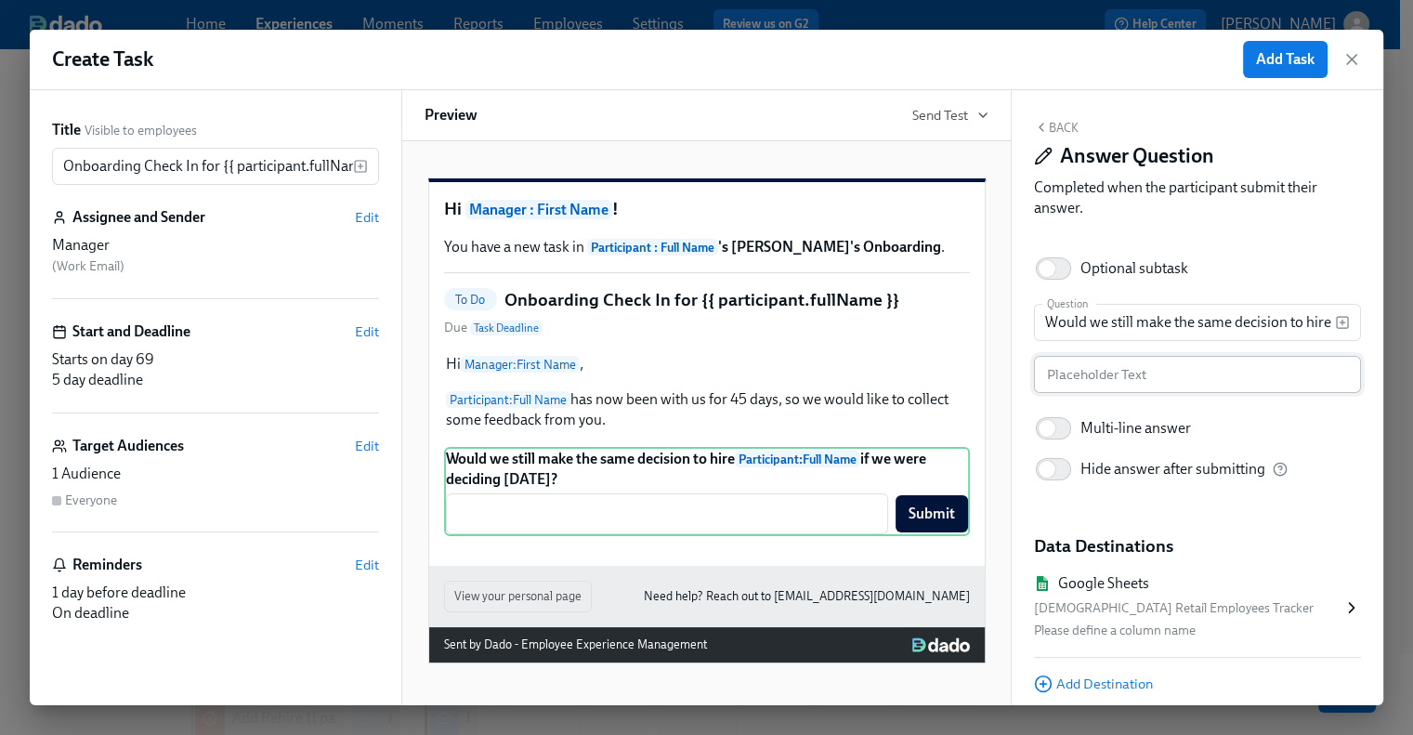
click at [1083, 376] on input "text" at bounding box center [1197, 374] width 327 height 37
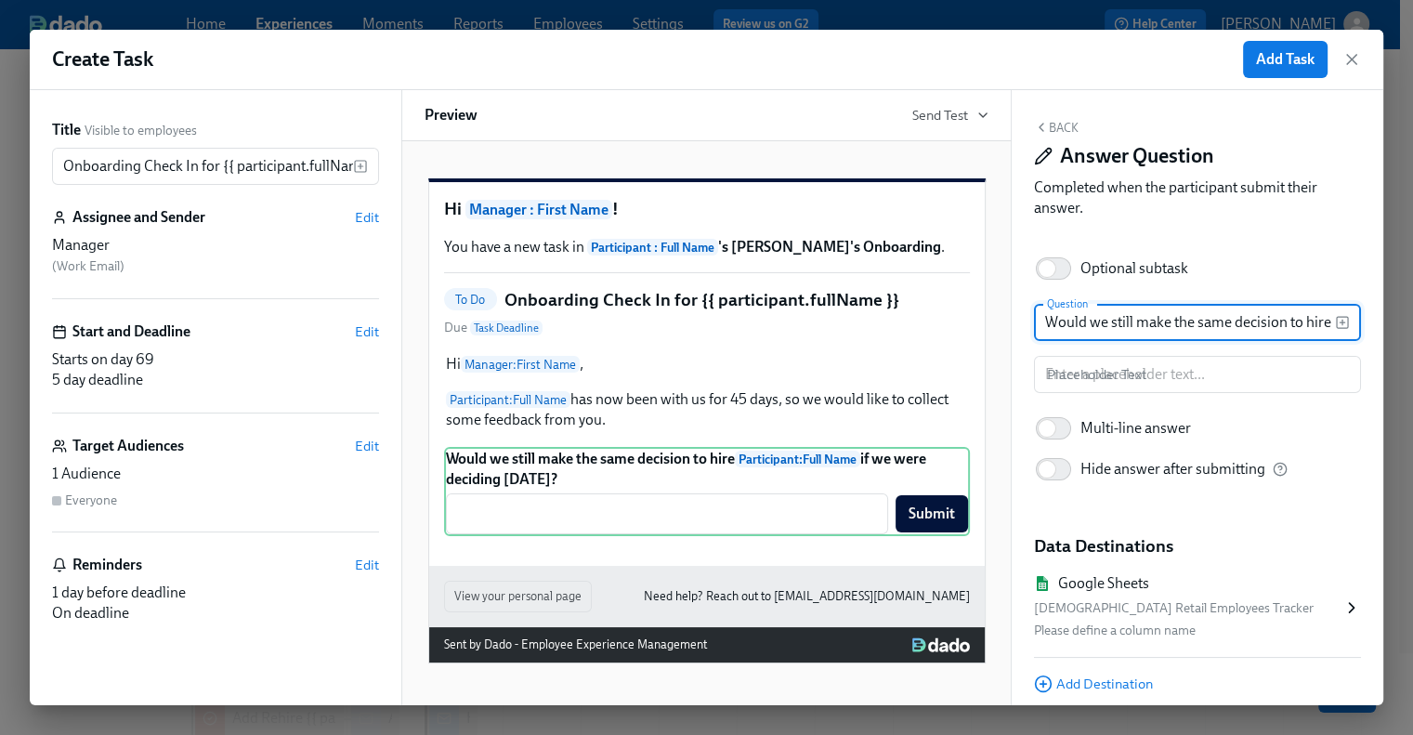
click at [1042, 316] on input "Would we still make the same decision to hire {{ participant.fullName }} if we …" at bounding box center [1184, 322] width 301 height 37
drag, startPoint x: 1042, startPoint y: 316, endPoint x: 1338, endPoint y: 319, distance: 296.3
click at [1338, 319] on div "Would we still make the same decision to hire {{ participant.fullName }} if we …" at bounding box center [1197, 322] width 327 height 37
click at [1219, 237] on div "Back Answer Question Completed when the participant submit their answer. Option…" at bounding box center [1198, 397] width 372 height 615
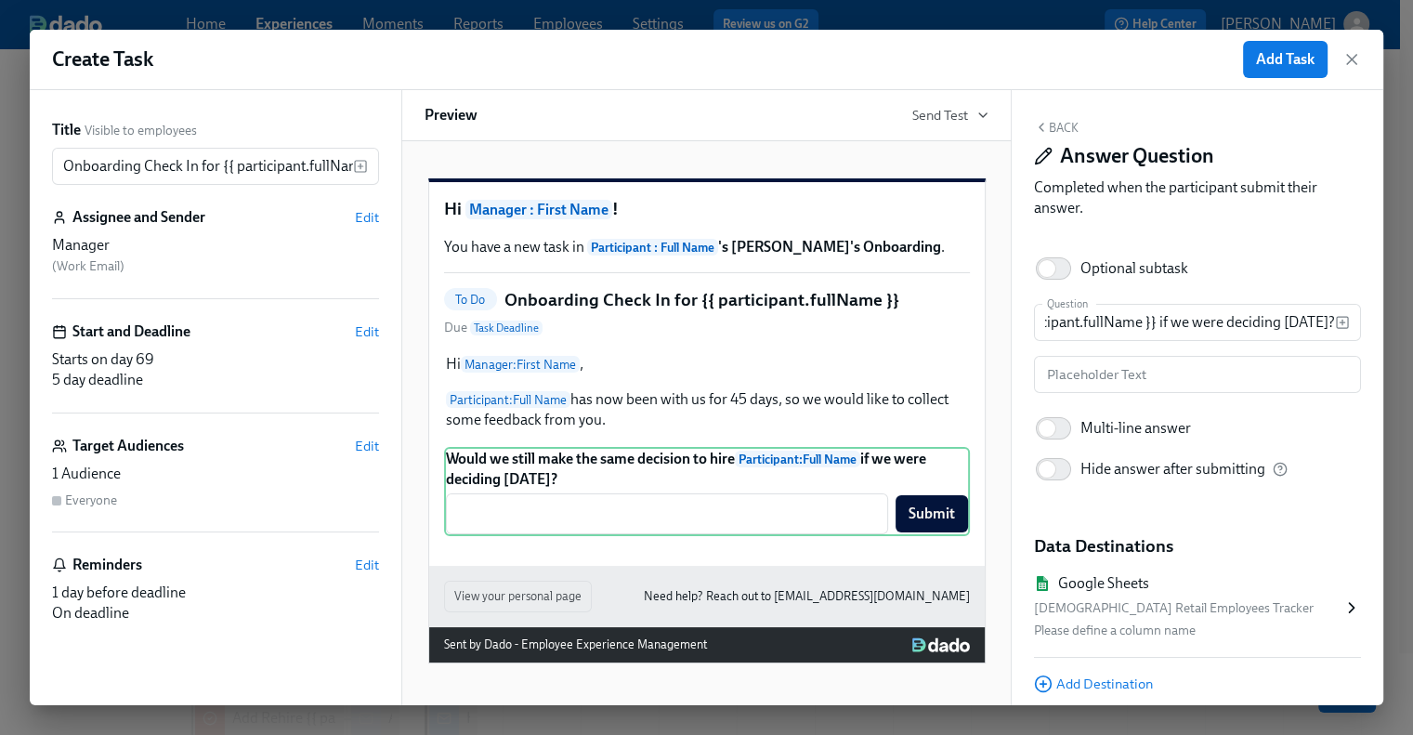
scroll to position [0, 0]
click at [1066, 126] on button "Back" at bounding box center [1056, 127] width 45 height 15
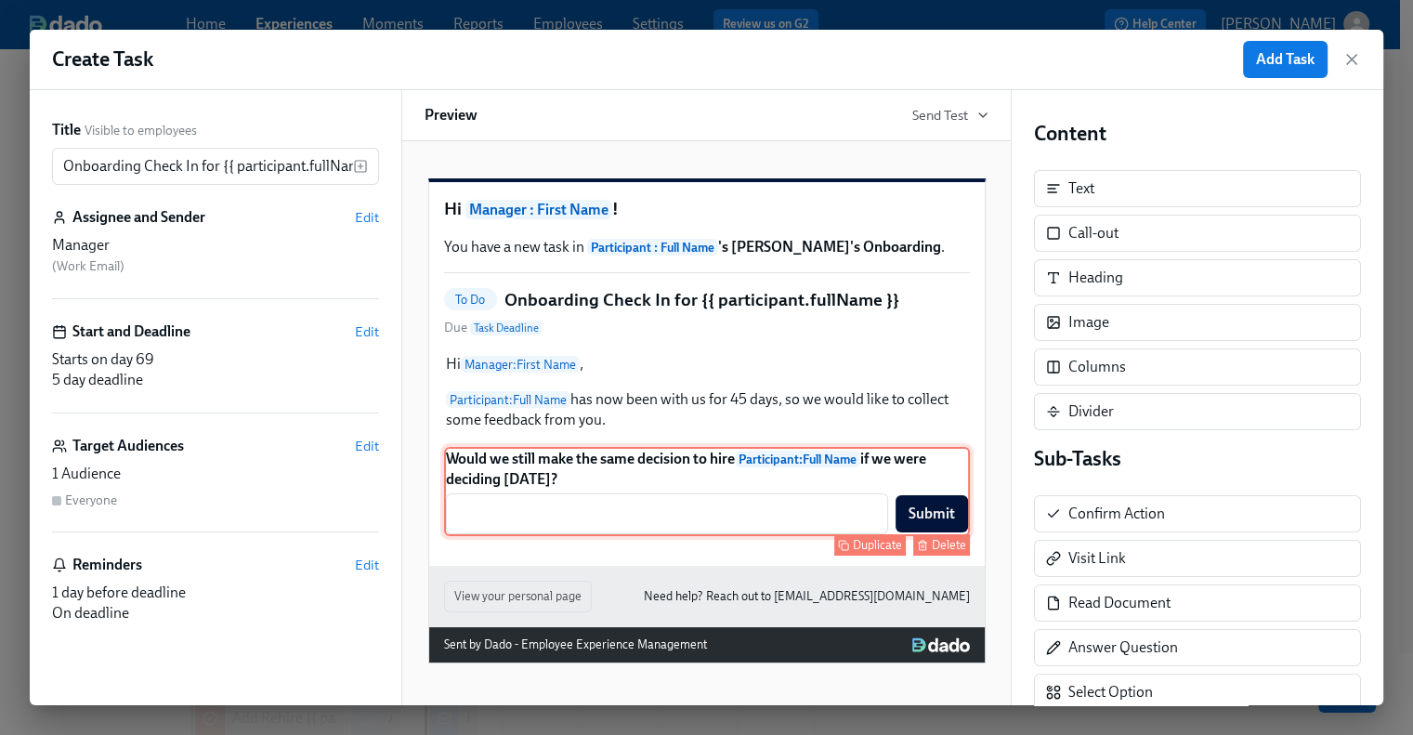
click at [921, 555] on button "Delete" at bounding box center [941, 544] width 57 height 21
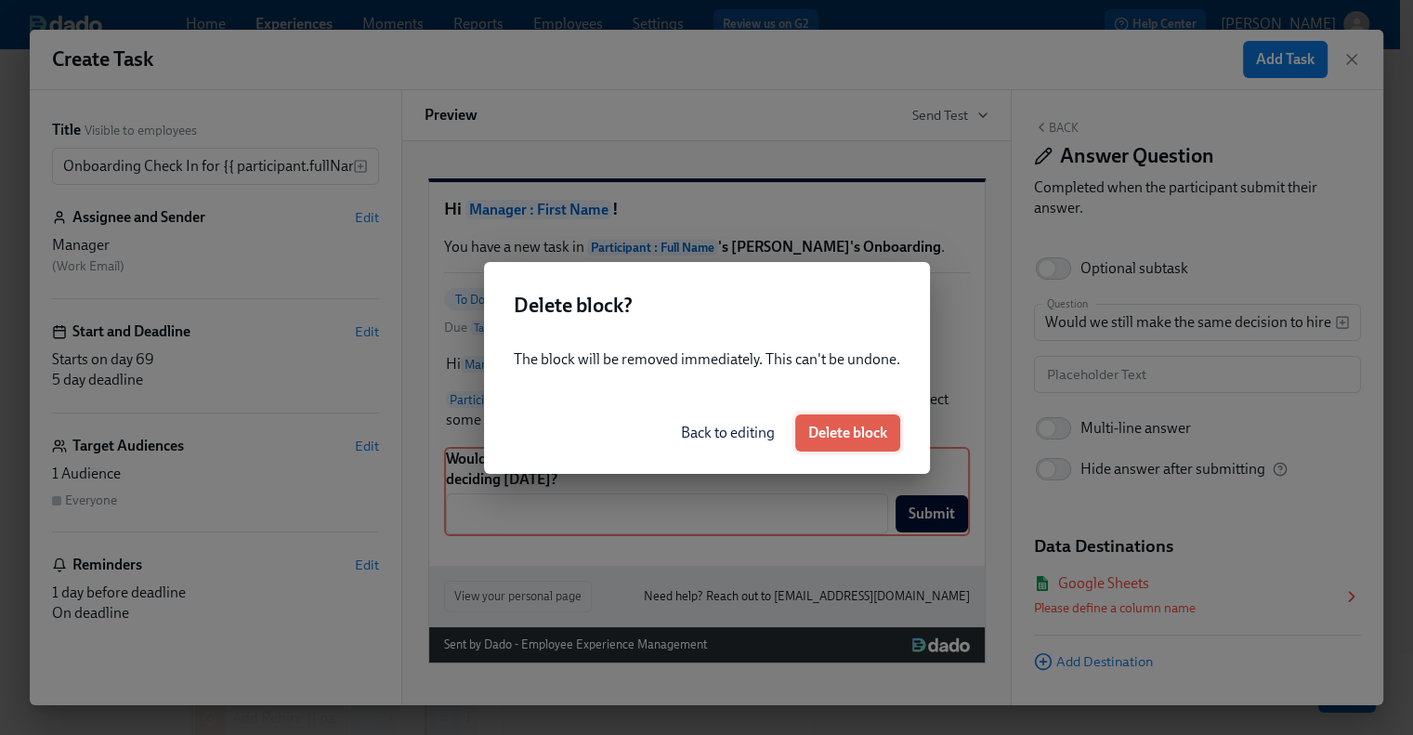
click at [854, 437] on span "Delete block" at bounding box center [847, 433] width 79 height 19
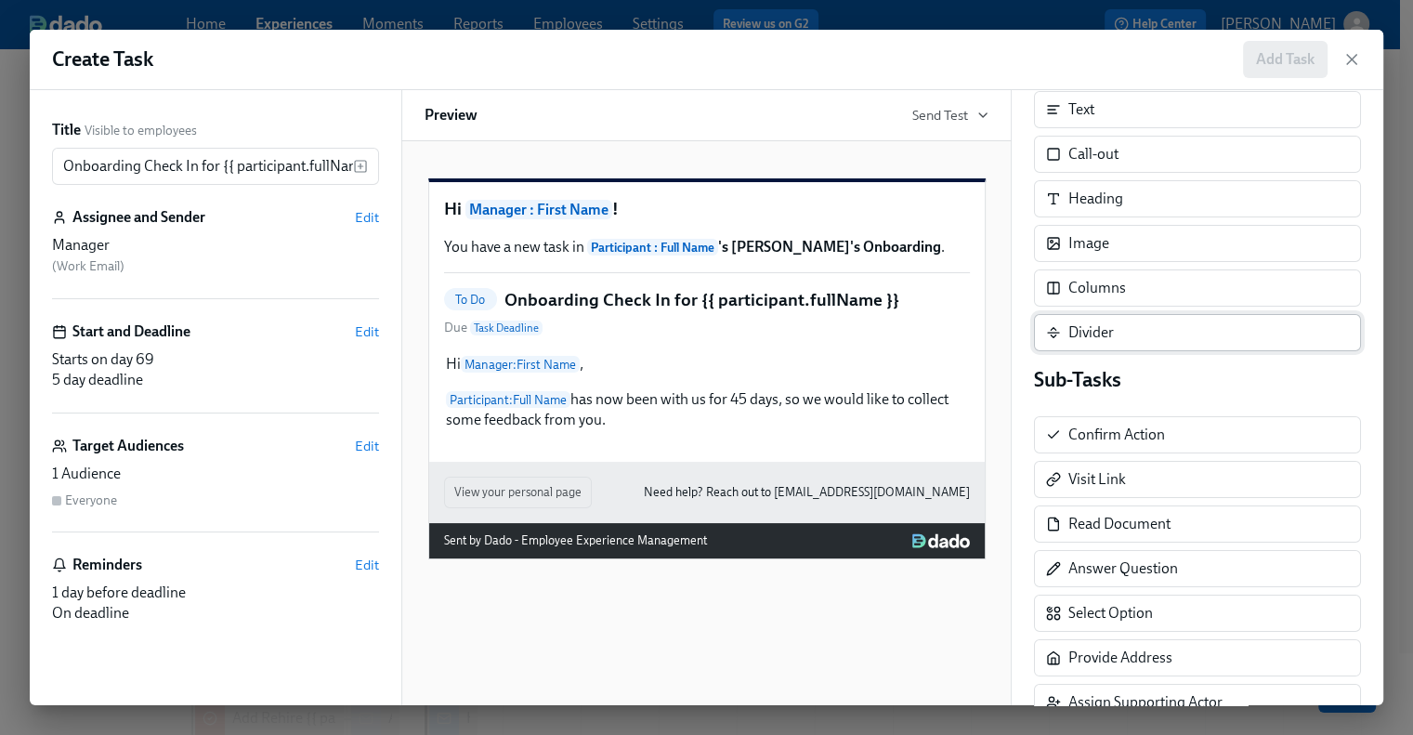
scroll to position [186, 0]
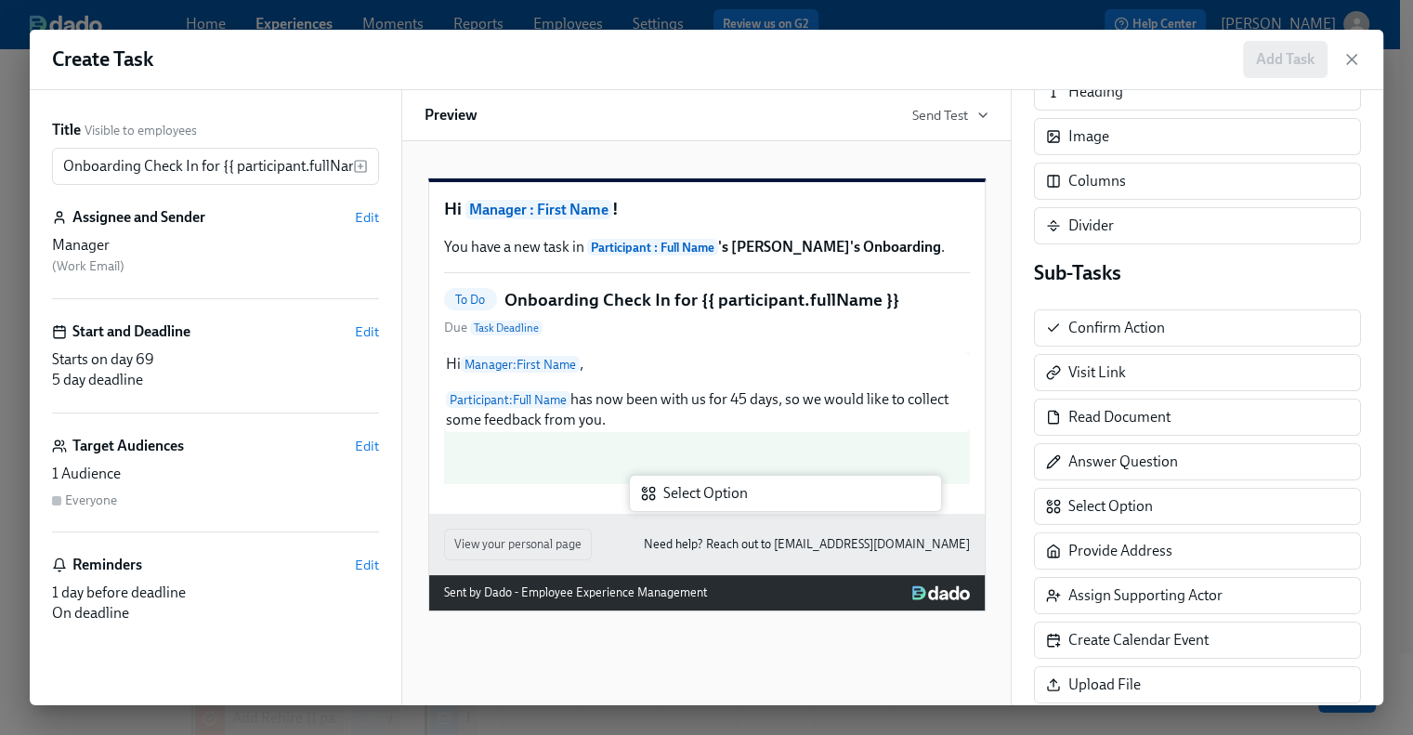
drag, startPoint x: 1142, startPoint y: 505, endPoint x: 728, endPoint y: 496, distance: 413.4
click at [728, 496] on div "Title Visible to employees Onboarding Check In for {{ participant.fullName }} ​…" at bounding box center [706, 397] width 1353 height 615
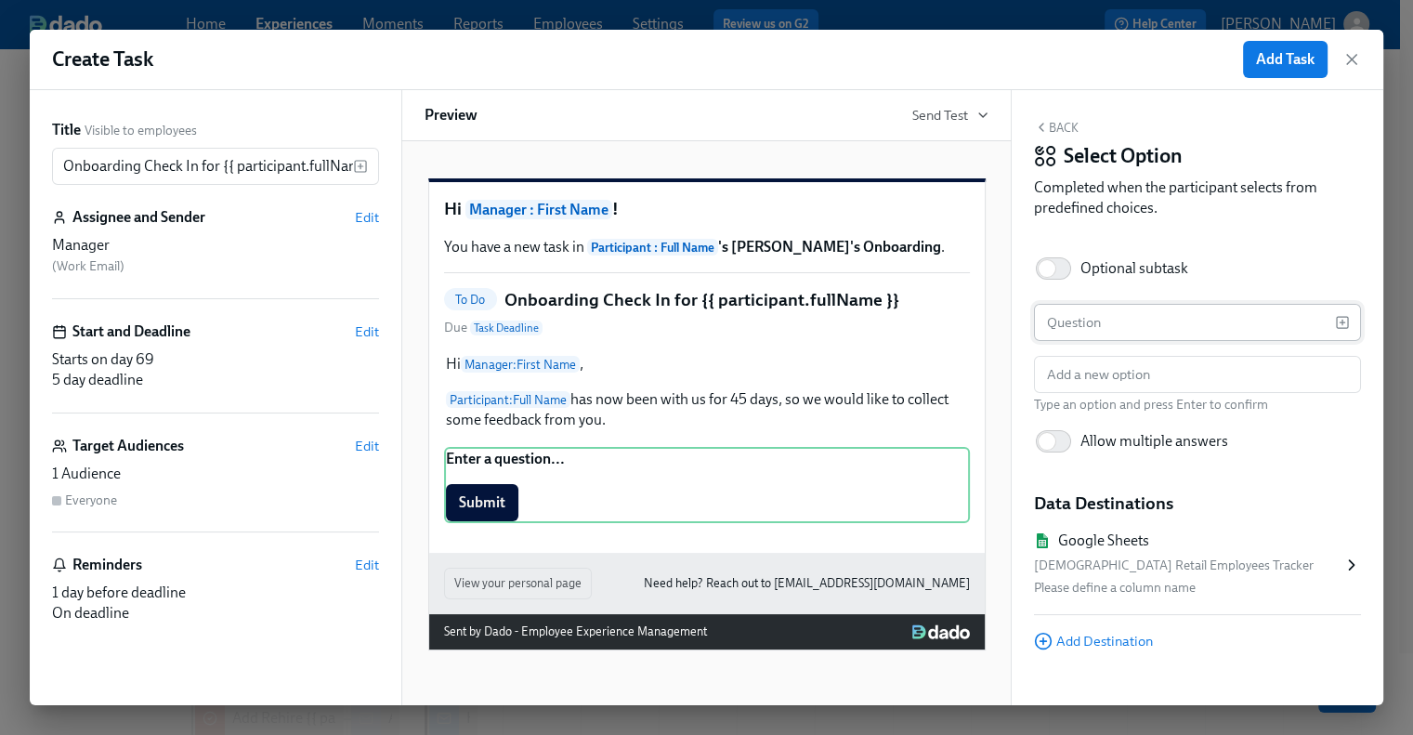
click at [1100, 321] on input "text" at bounding box center [1184, 322] width 301 height 37
paste input "Would we still make the same decision to hire {{ participant.fullName }} if we …"
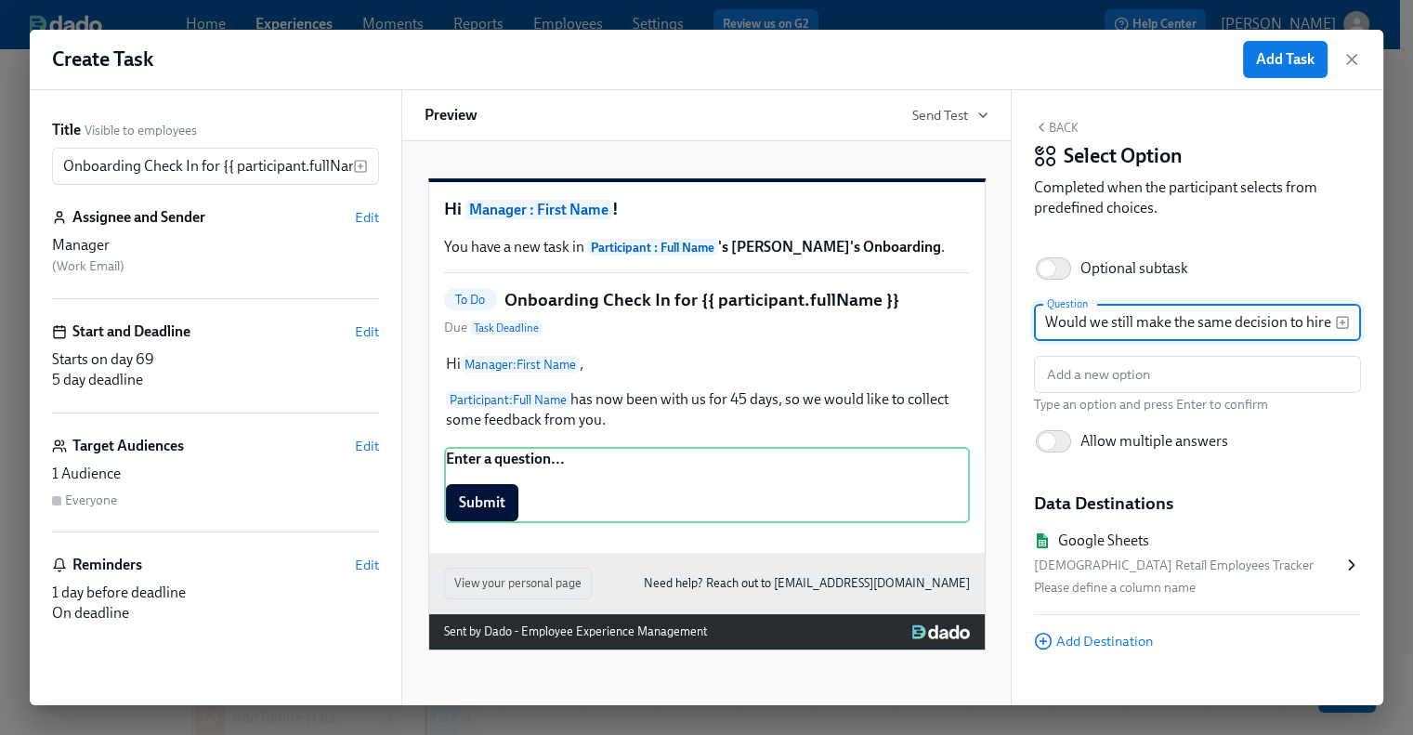
scroll to position [0, 338]
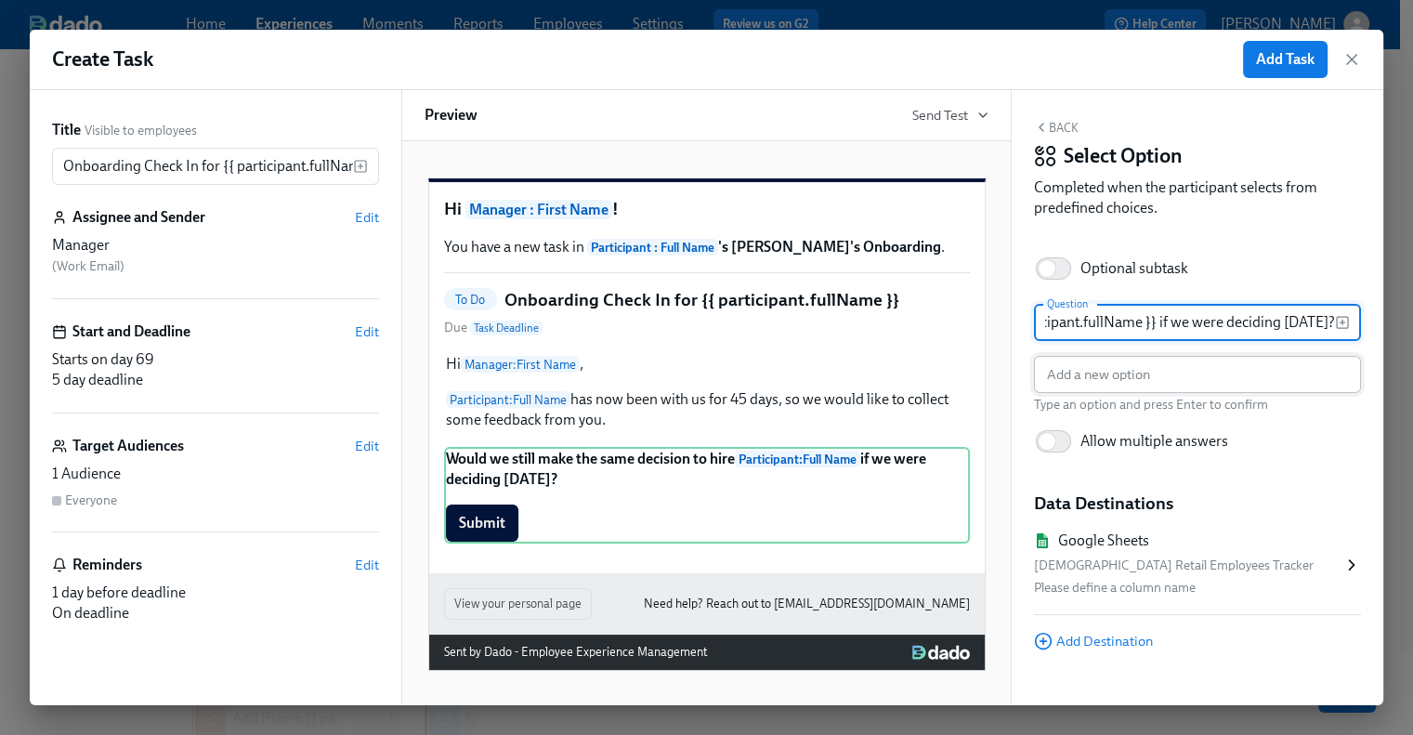
type input "Would we still make the same decision to hire {{ participant.fullName }} if we …"
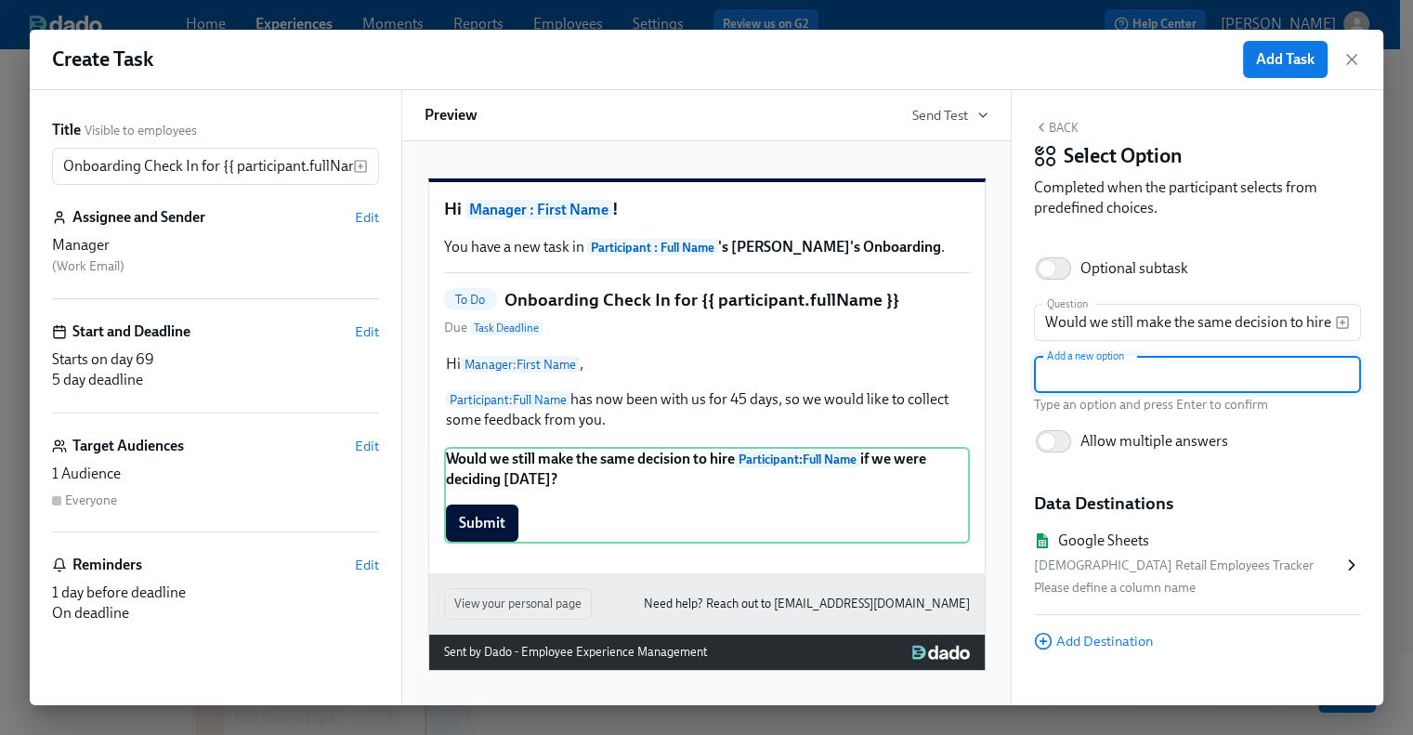
click at [1088, 366] on input "text" at bounding box center [1197, 374] width 327 height 37
type input "1 - No way"
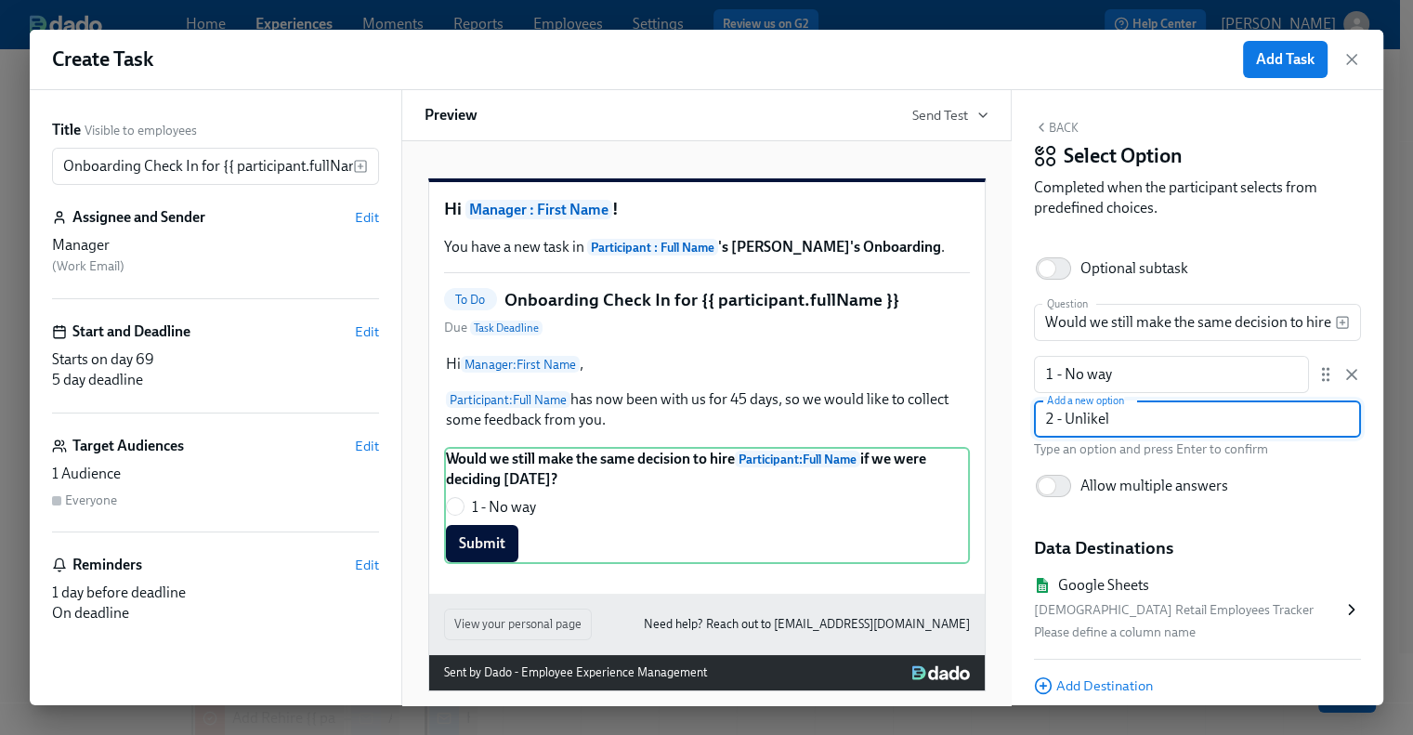
type input "2 - Unlikely"
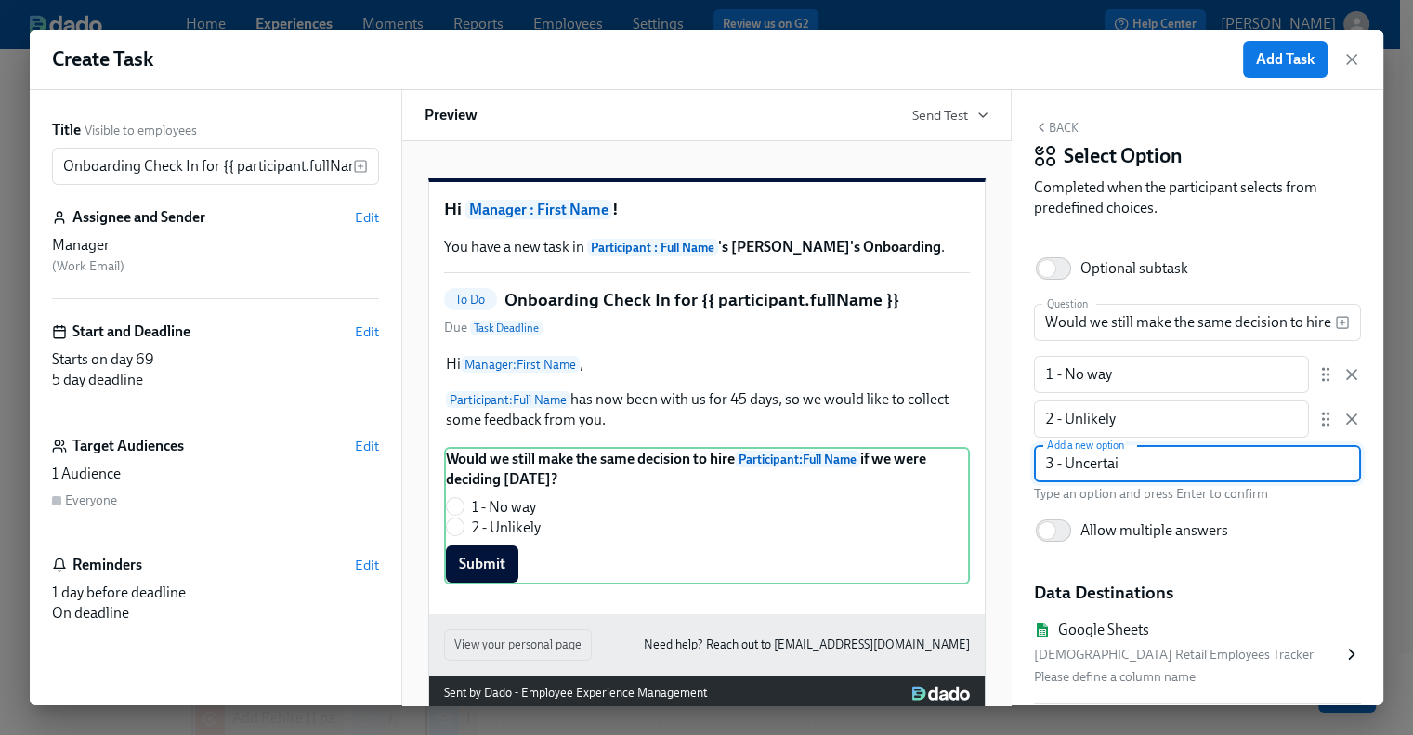
type input "3 - Uncertain"
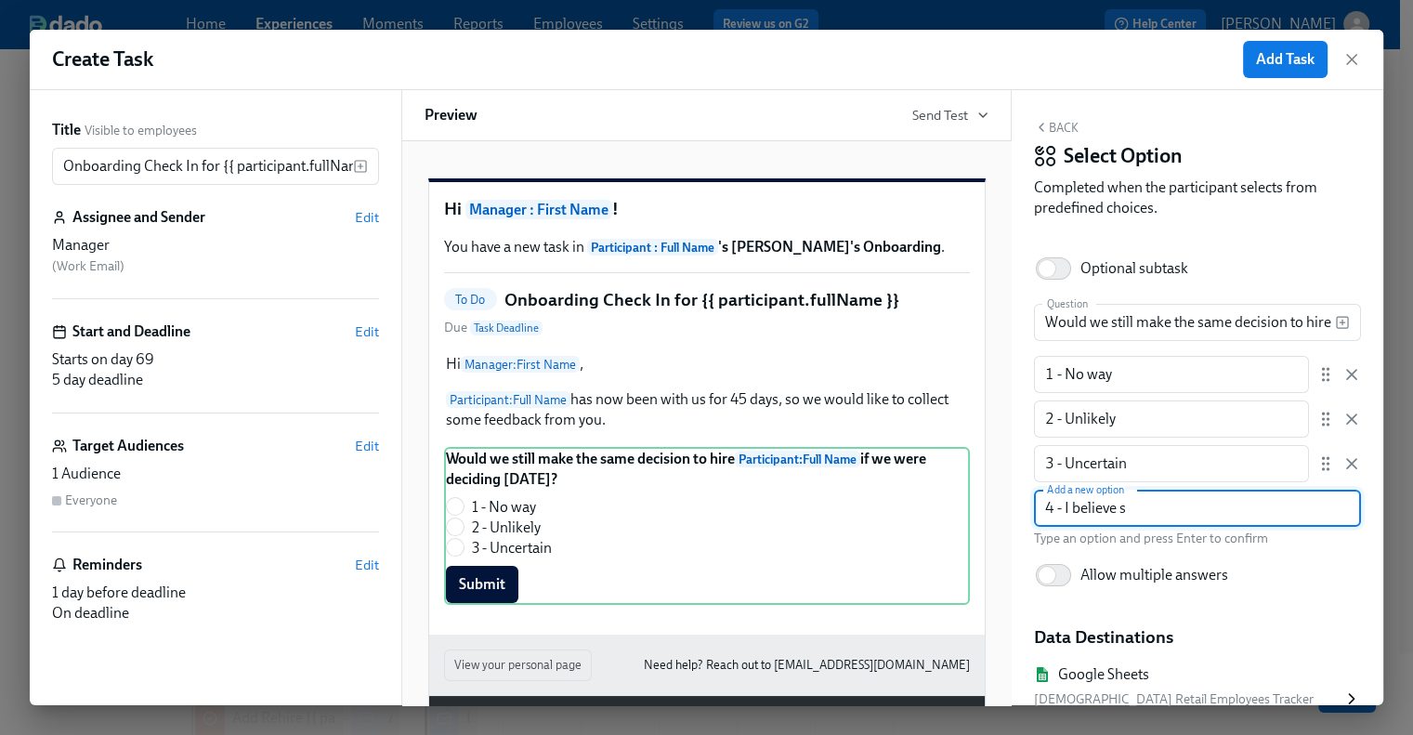
type input "4 - I believe so"
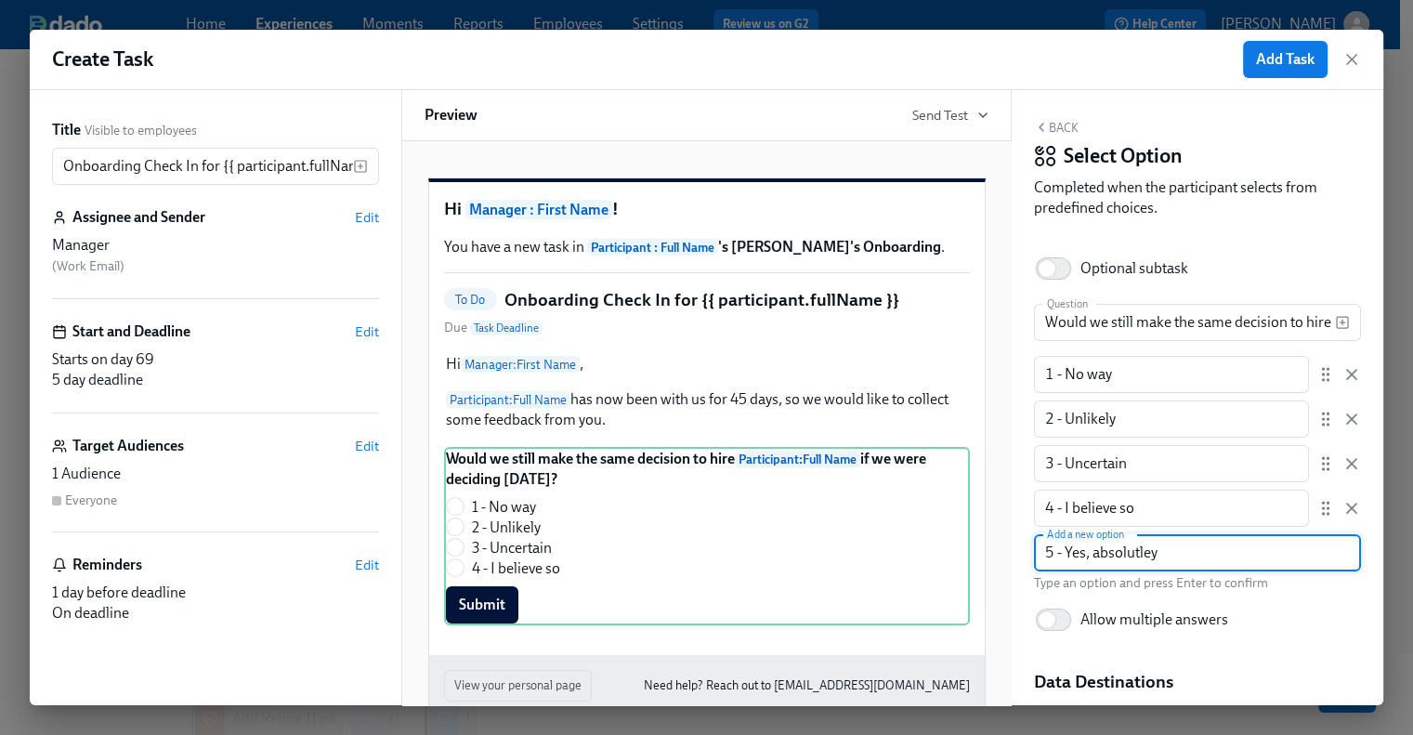
type input "5 - Yes, absolutely"
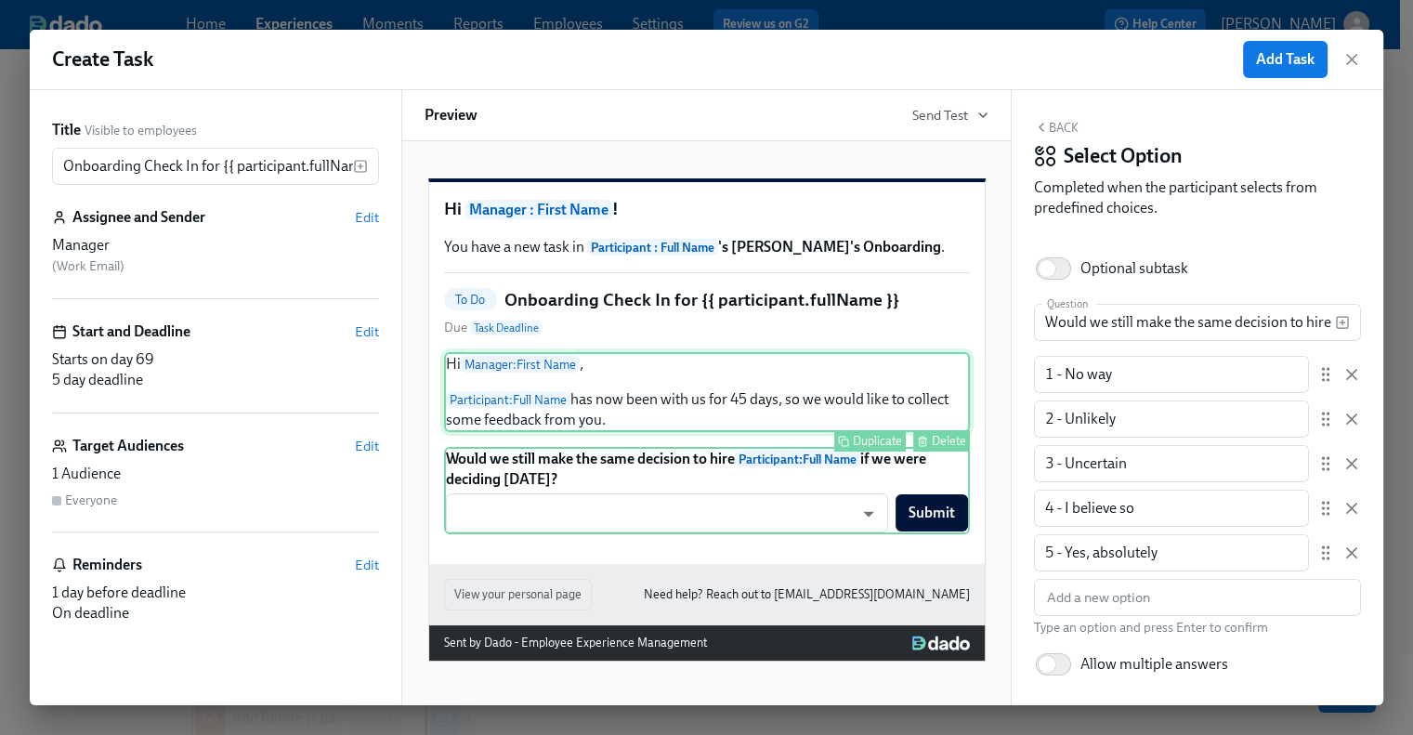
scroll to position [15, 0]
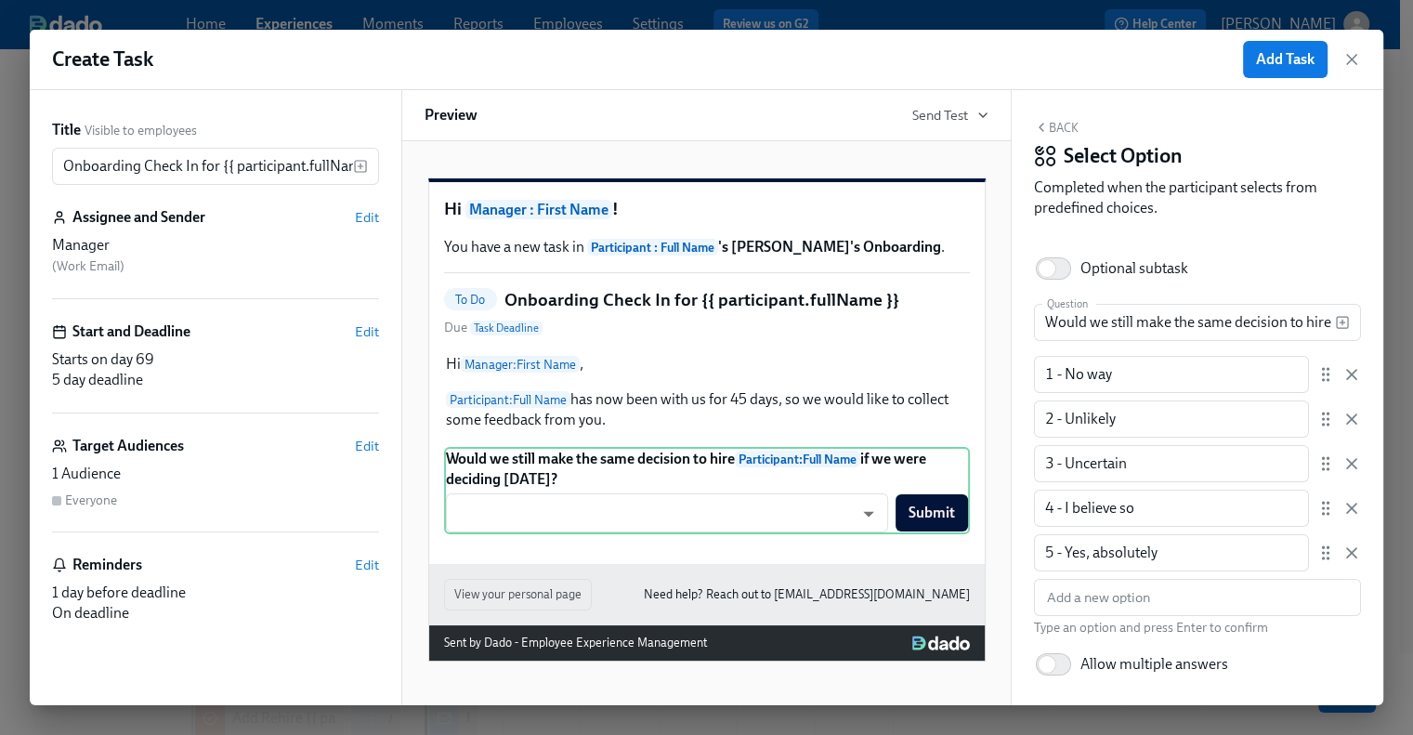
click at [1048, 123] on icon "button" at bounding box center [1041, 127] width 15 height 15
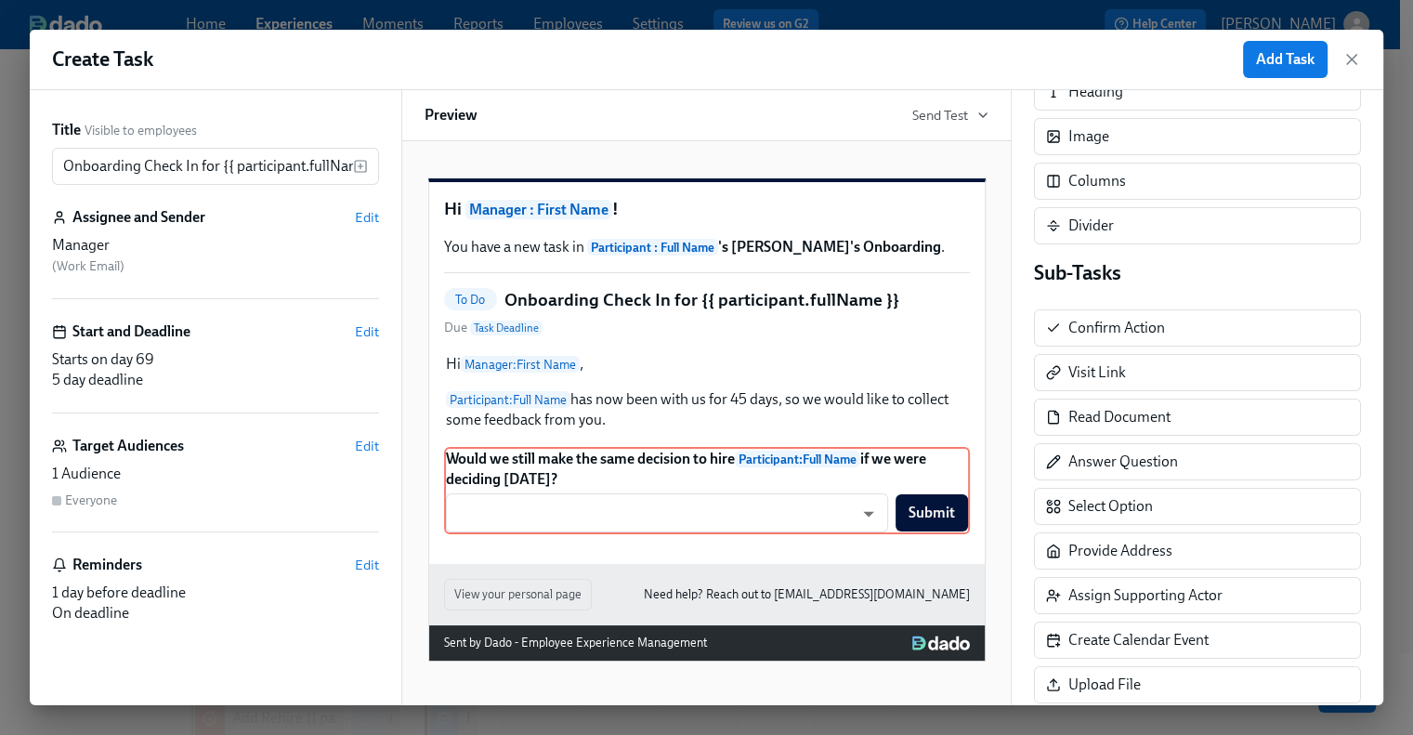
scroll to position [279, 0]
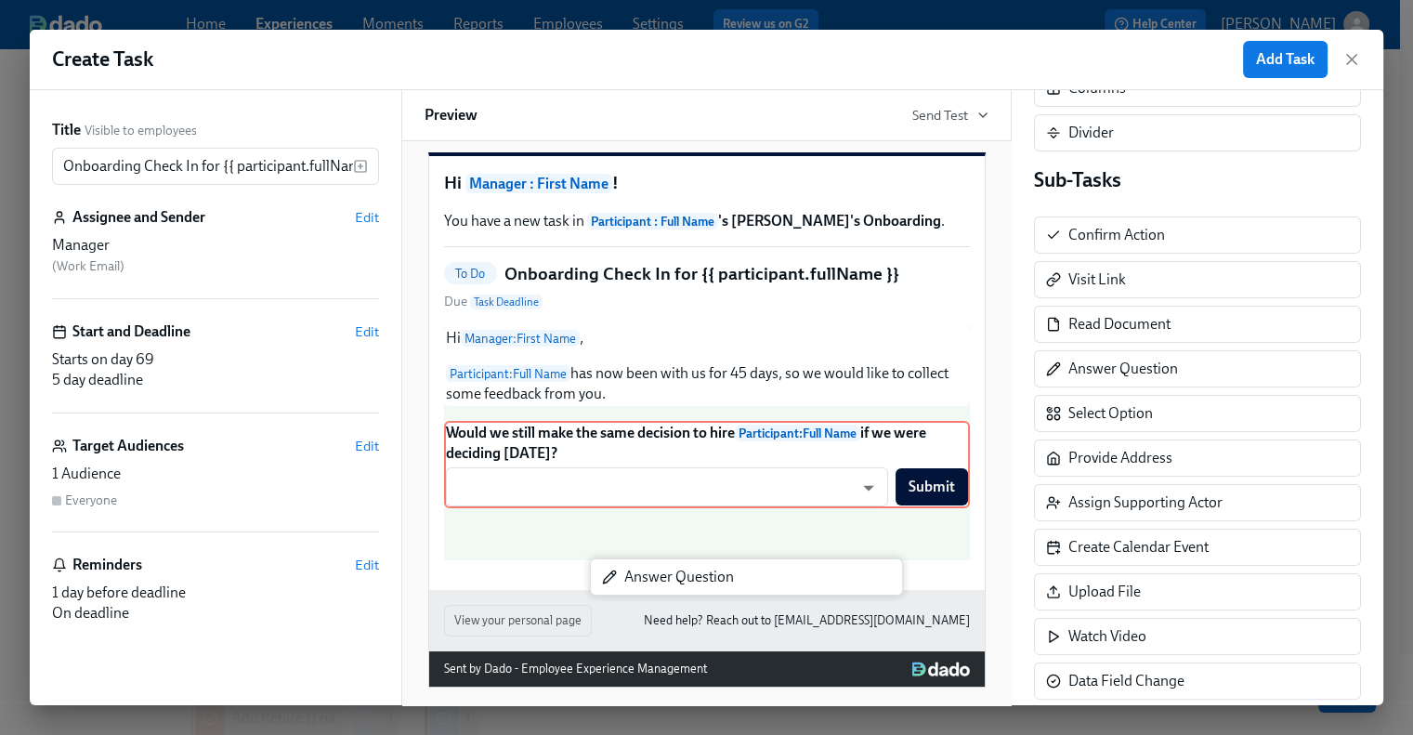
drag, startPoint x: 1144, startPoint y: 371, endPoint x: 695, endPoint y: 582, distance: 497.0
click at [695, 582] on div "Title Visible to employees Onboarding Check In for {{ participant.fullName }} ​…" at bounding box center [706, 397] width 1353 height 615
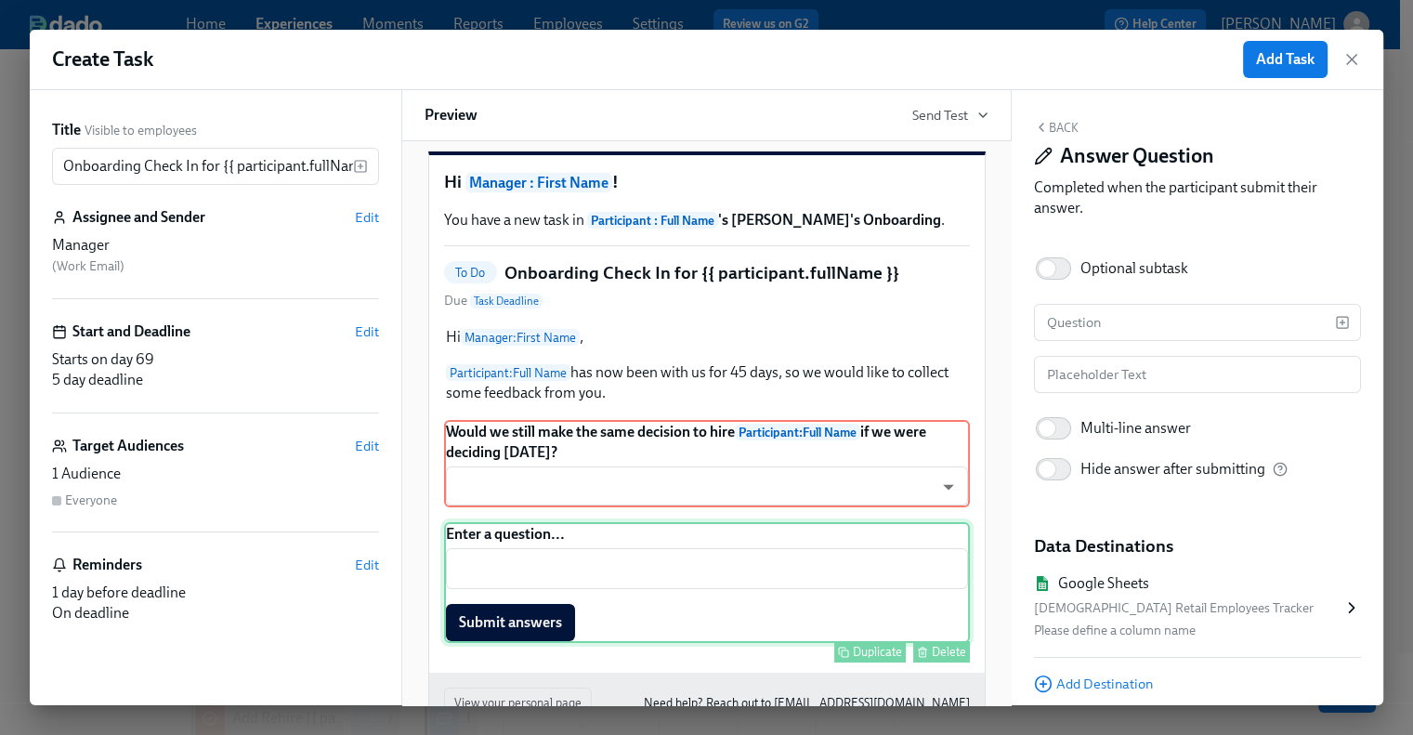
click at [550, 581] on div "Enter a question... ​ Submit answers Duplicate Delete" at bounding box center [707, 582] width 526 height 121
click at [1048, 272] on input "Optional subtask" at bounding box center [1047, 268] width 123 height 41
checkbox input "true"
click at [1088, 310] on input "text" at bounding box center [1184, 322] width 301 height 37
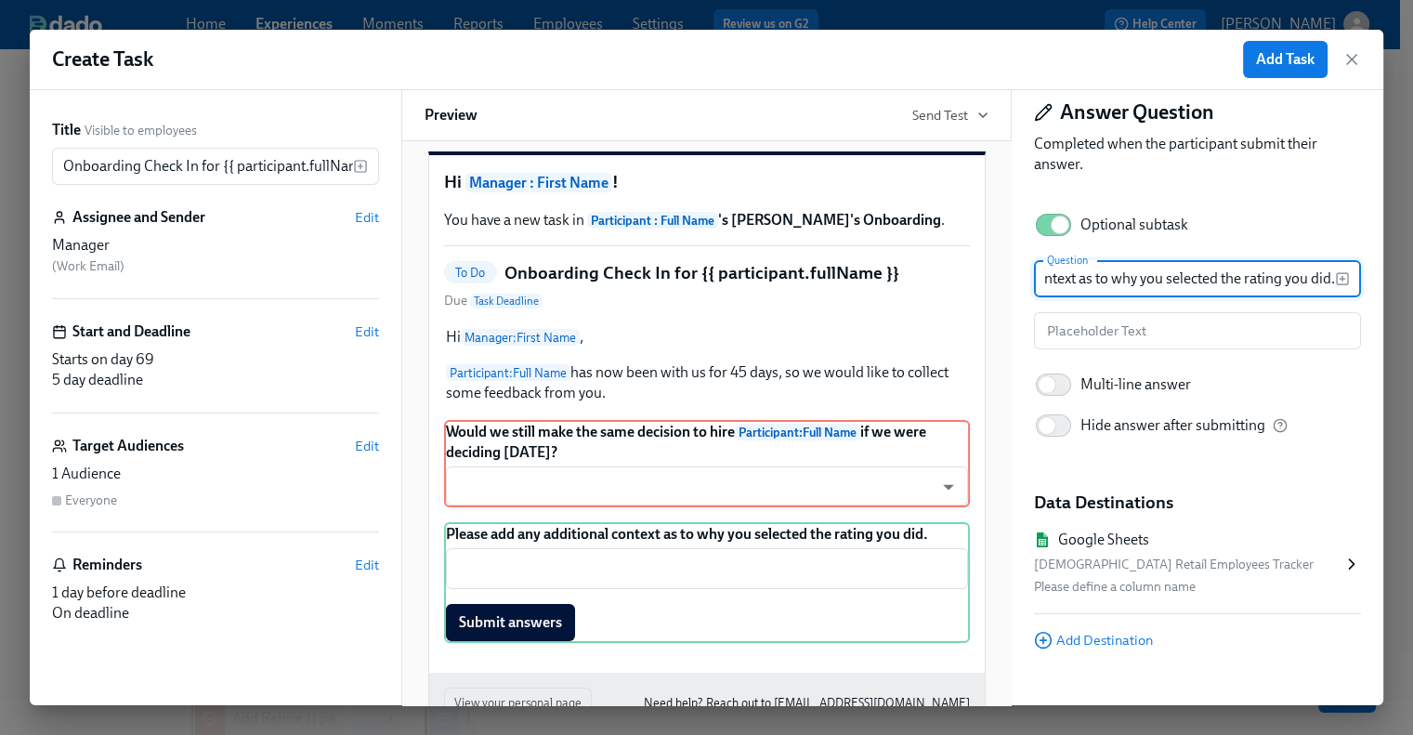
scroll to position [67, 0]
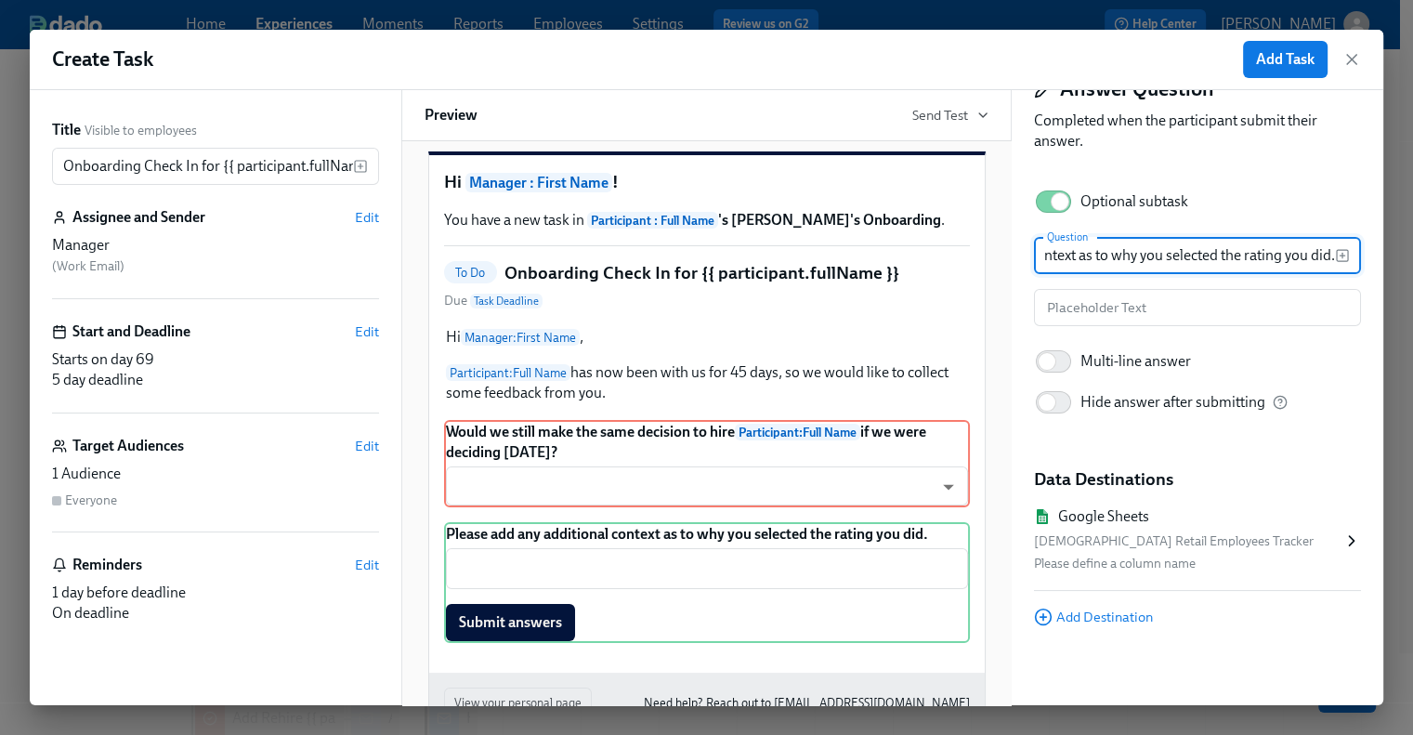
type input "Please add any additional context as to why you selected the rating you did."
click at [1342, 531] on icon at bounding box center [1351, 540] width 19 height 19
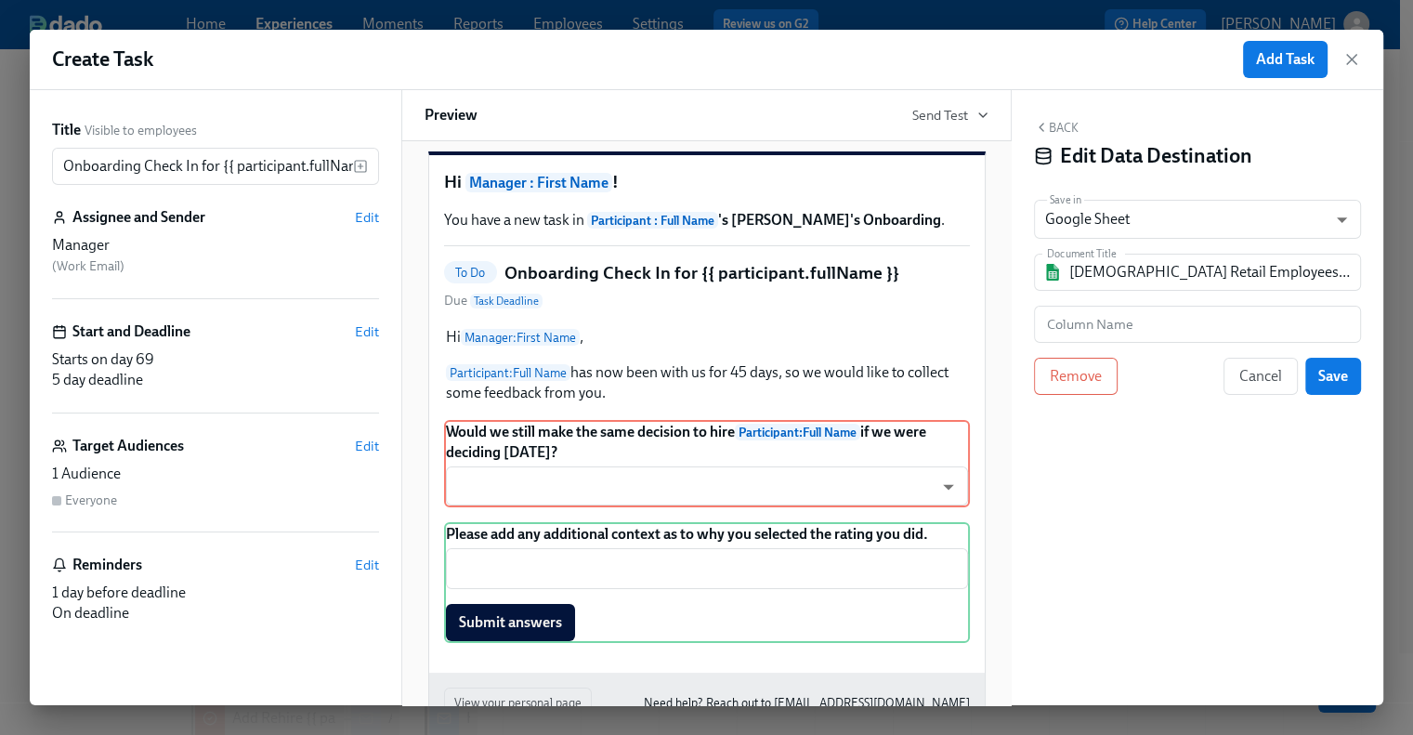
scroll to position [0, 0]
click at [1159, 323] on input "text" at bounding box center [1197, 324] width 327 height 37
paste input "Additional Manager Feedback"
type input "Additional Manager Feedback"
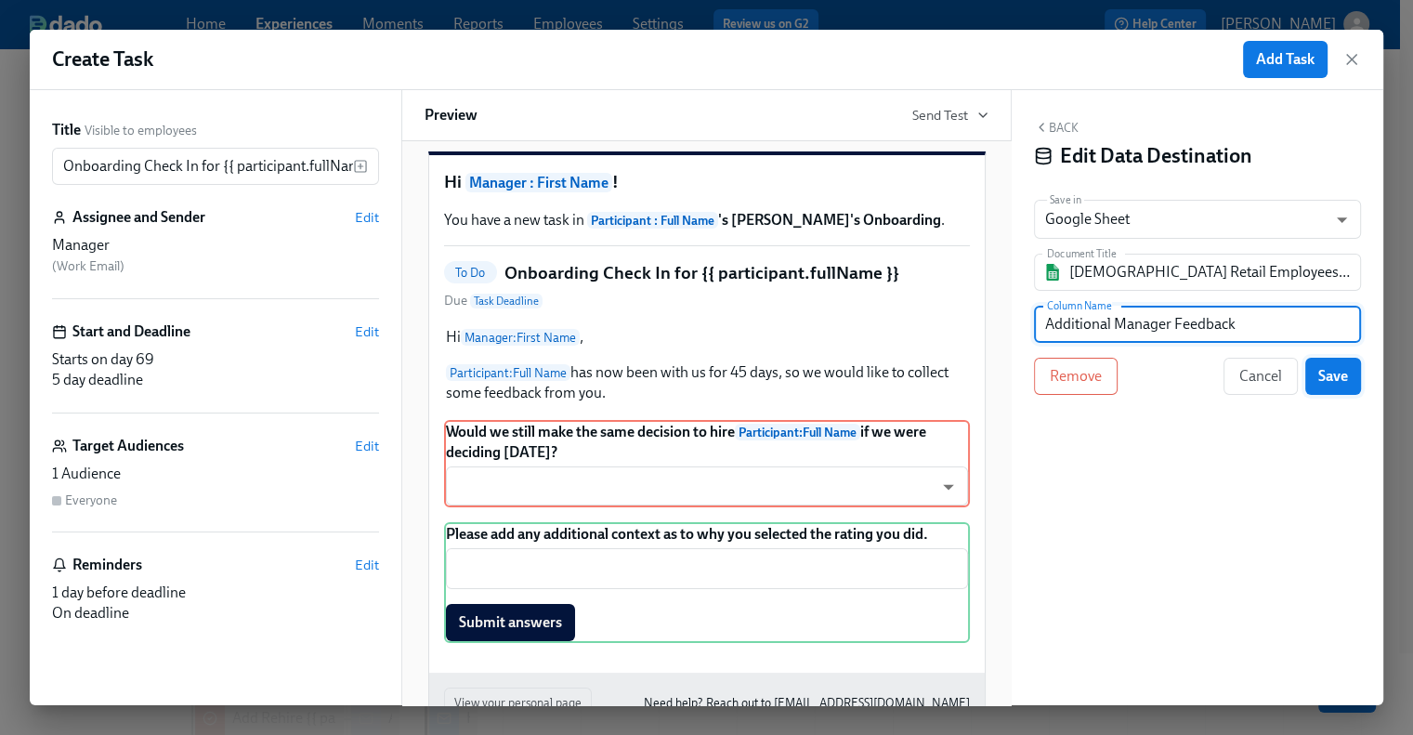
click at [1319, 378] on span "Save" at bounding box center [1333, 376] width 30 height 19
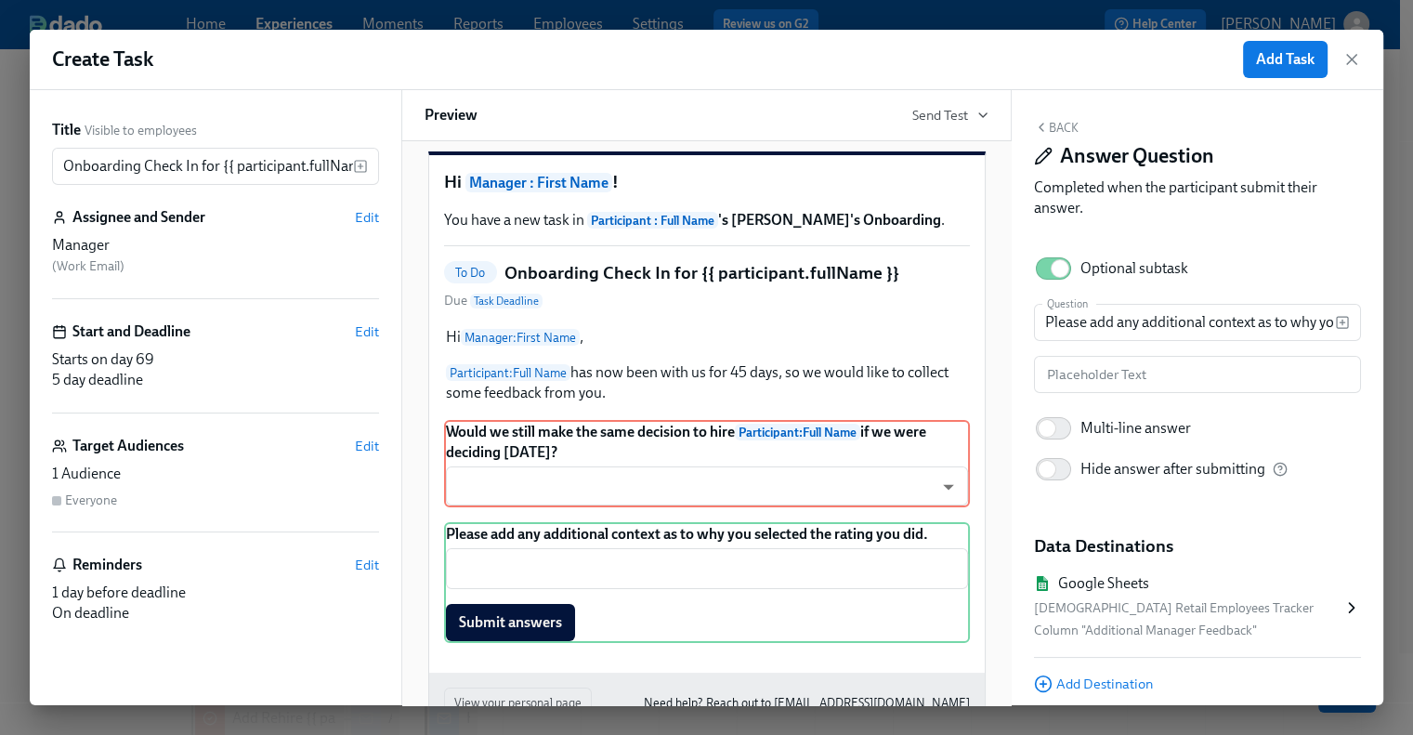
click at [1071, 125] on button "Back" at bounding box center [1056, 127] width 45 height 15
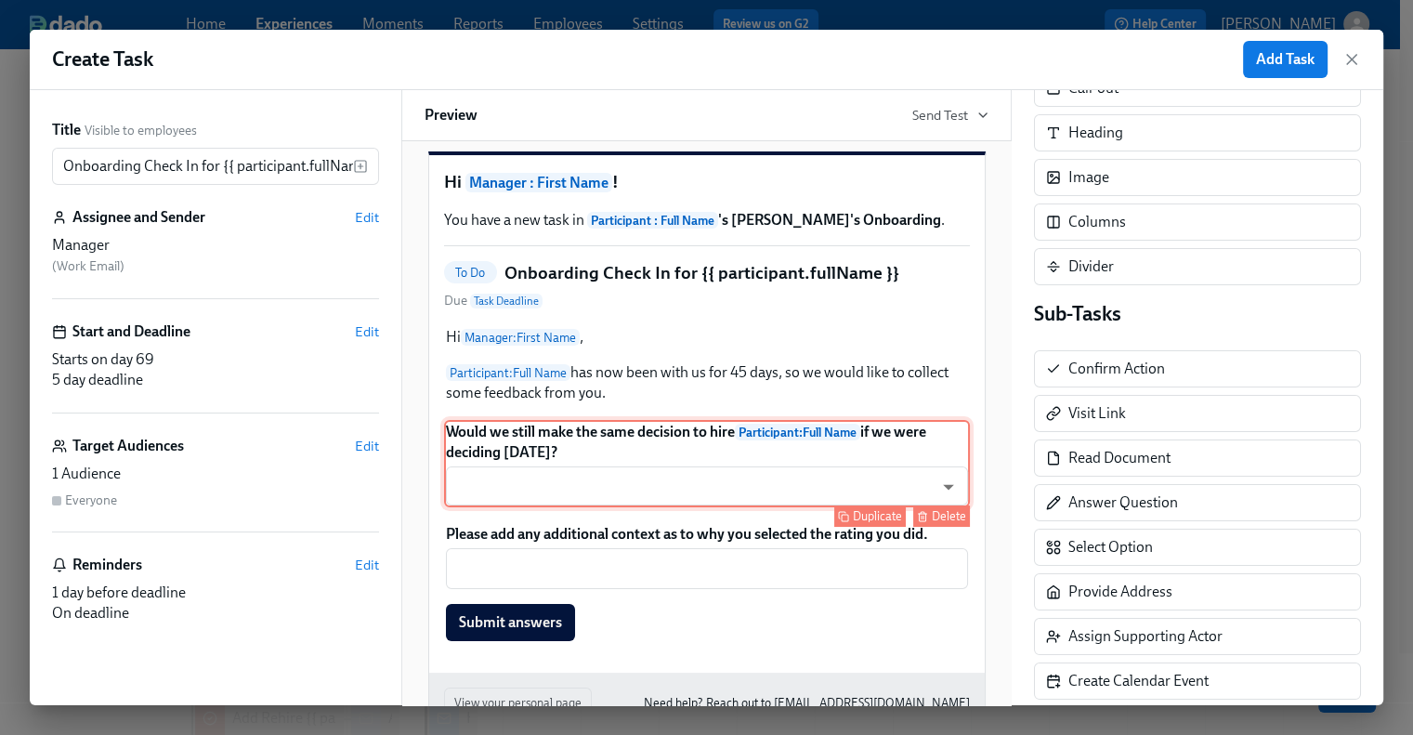
scroll to position [186, 0]
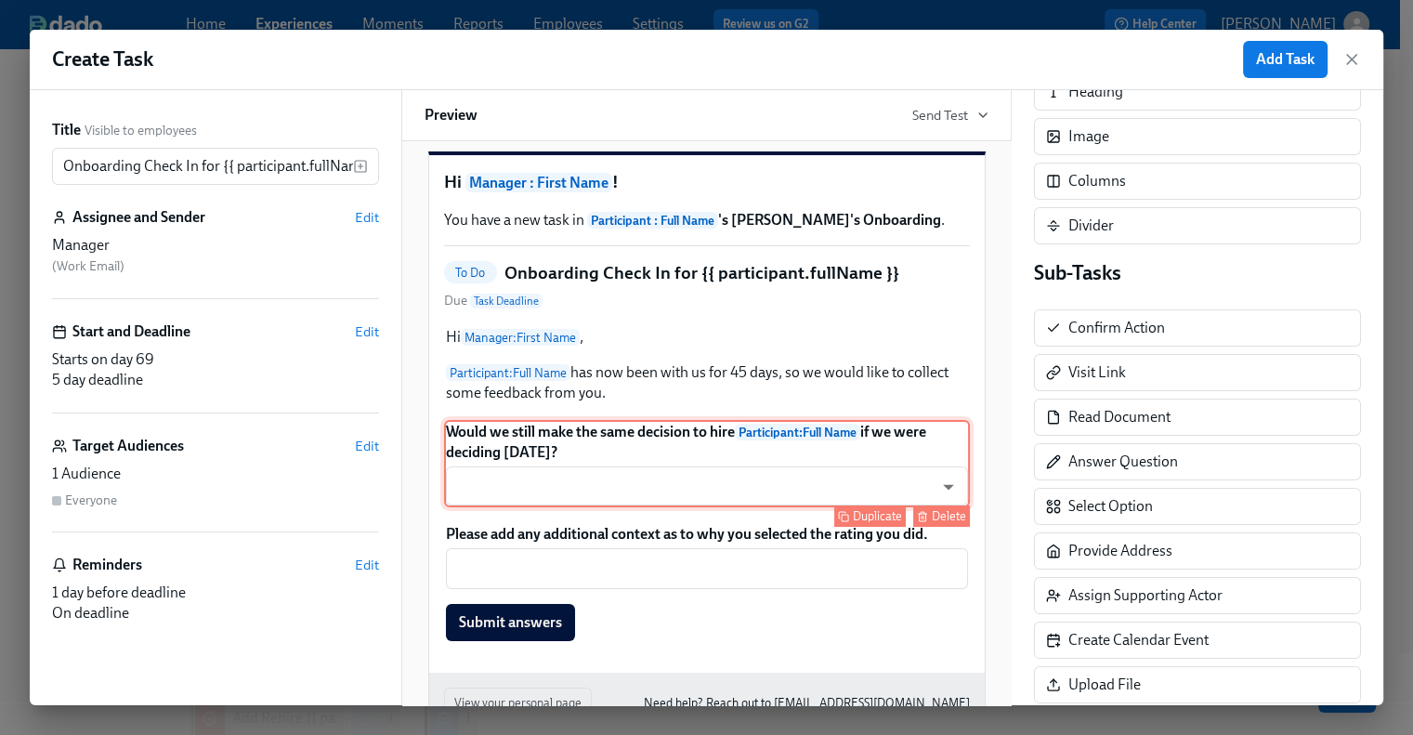
click at [766, 478] on div "Would we still make the same decision to hire Participant : Full Name if we wer…" at bounding box center [707, 463] width 526 height 87
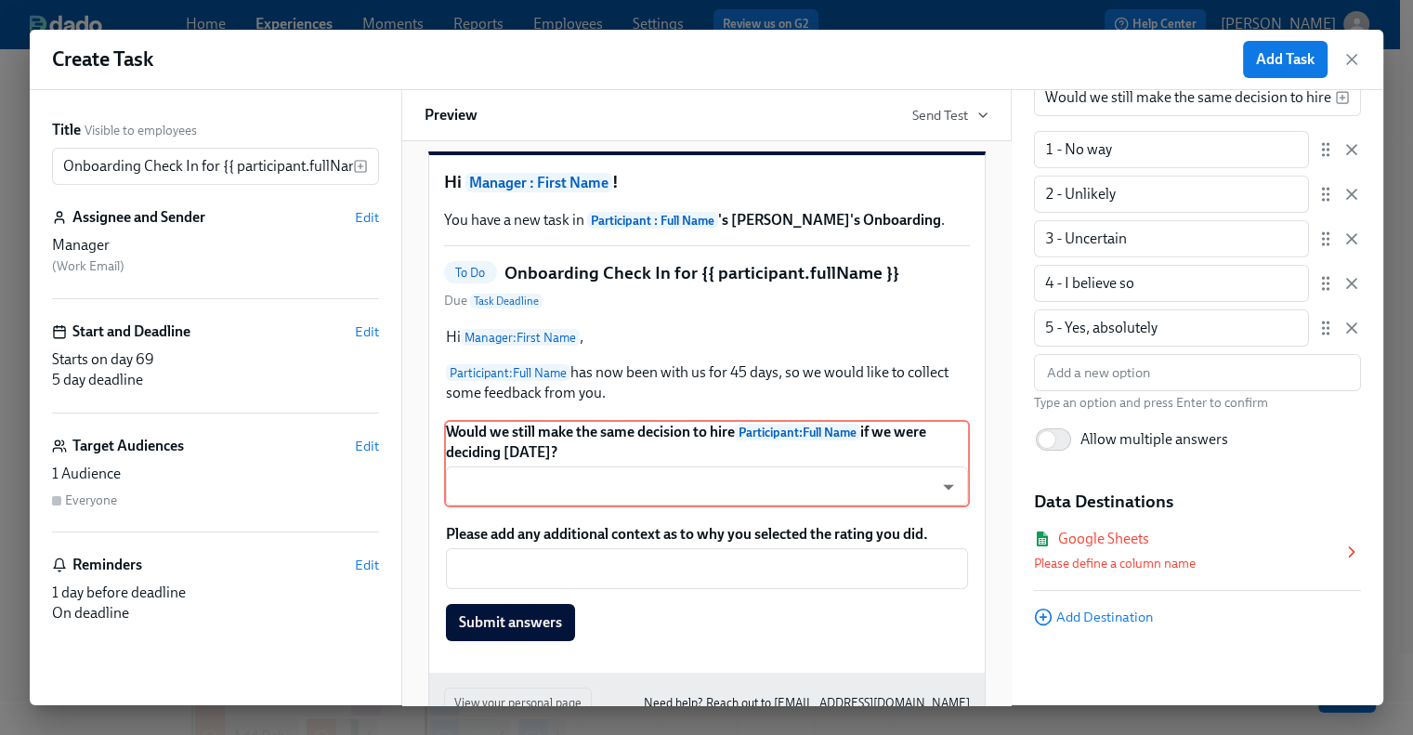
scroll to position [93, 0]
click at [1350, 551] on icon at bounding box center [1352, 551] width 5 height 9
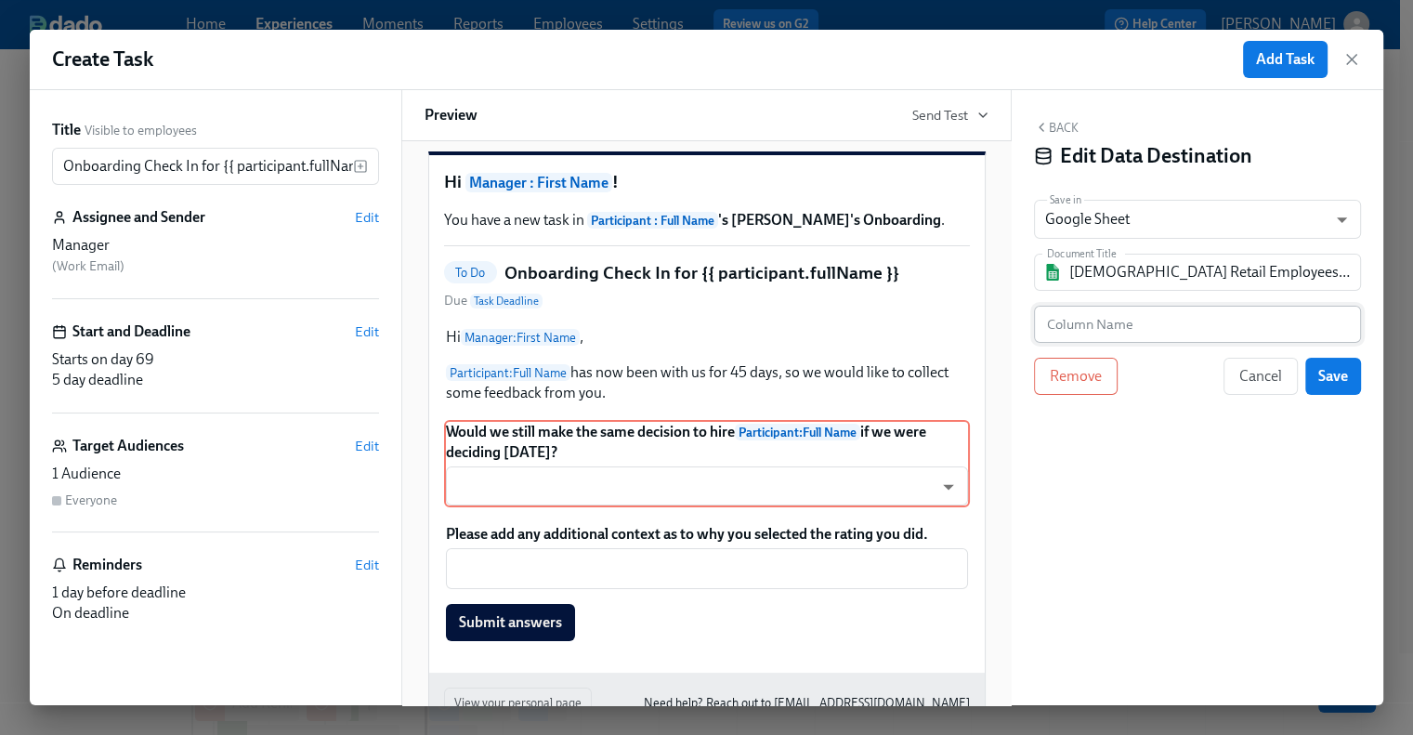
click at [1137, 316] on input "text" at bounding box center [1197, 324] width 327 height 37
paste input "Would you make the same hiring decision?"
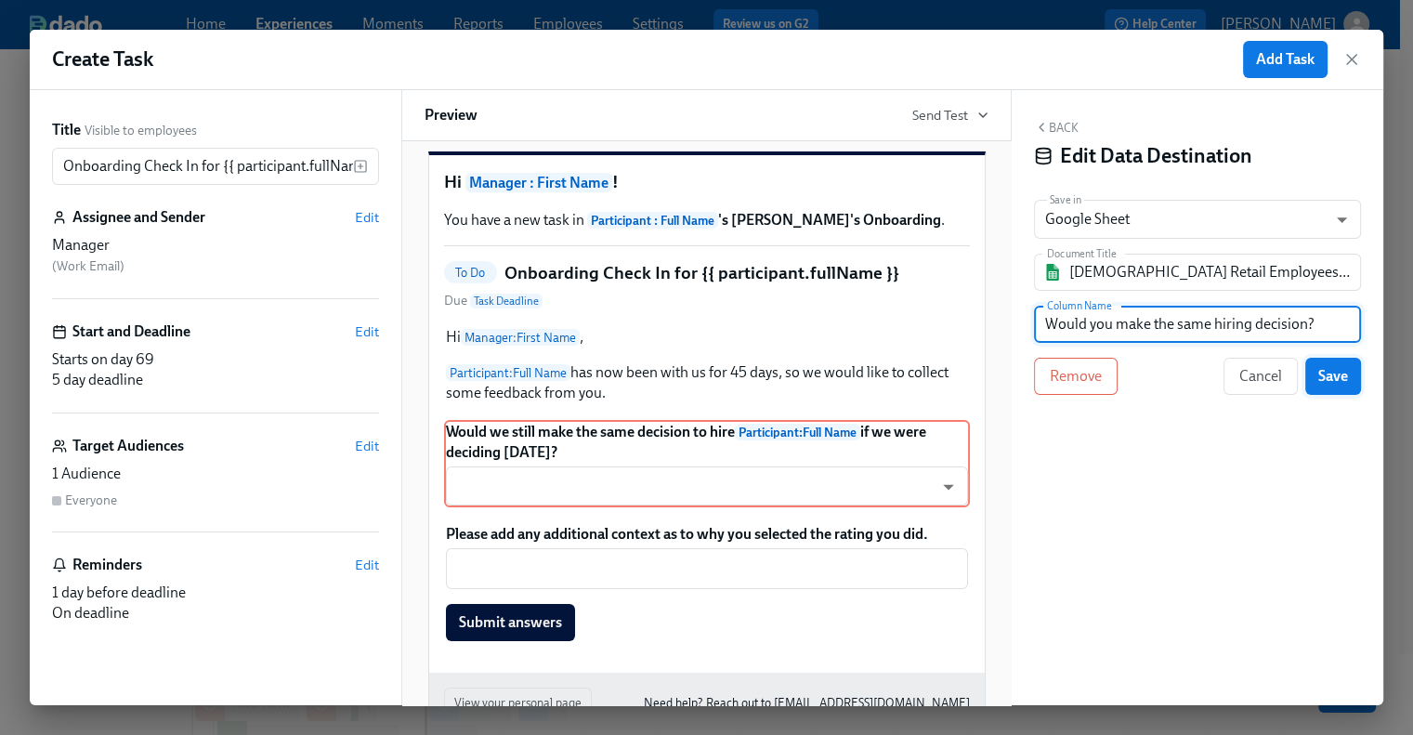
type input "Would you make the same hiring decision?"
click at [1333, 369] on span "Save" at bounding box center [1333, 376] width 30 height 19
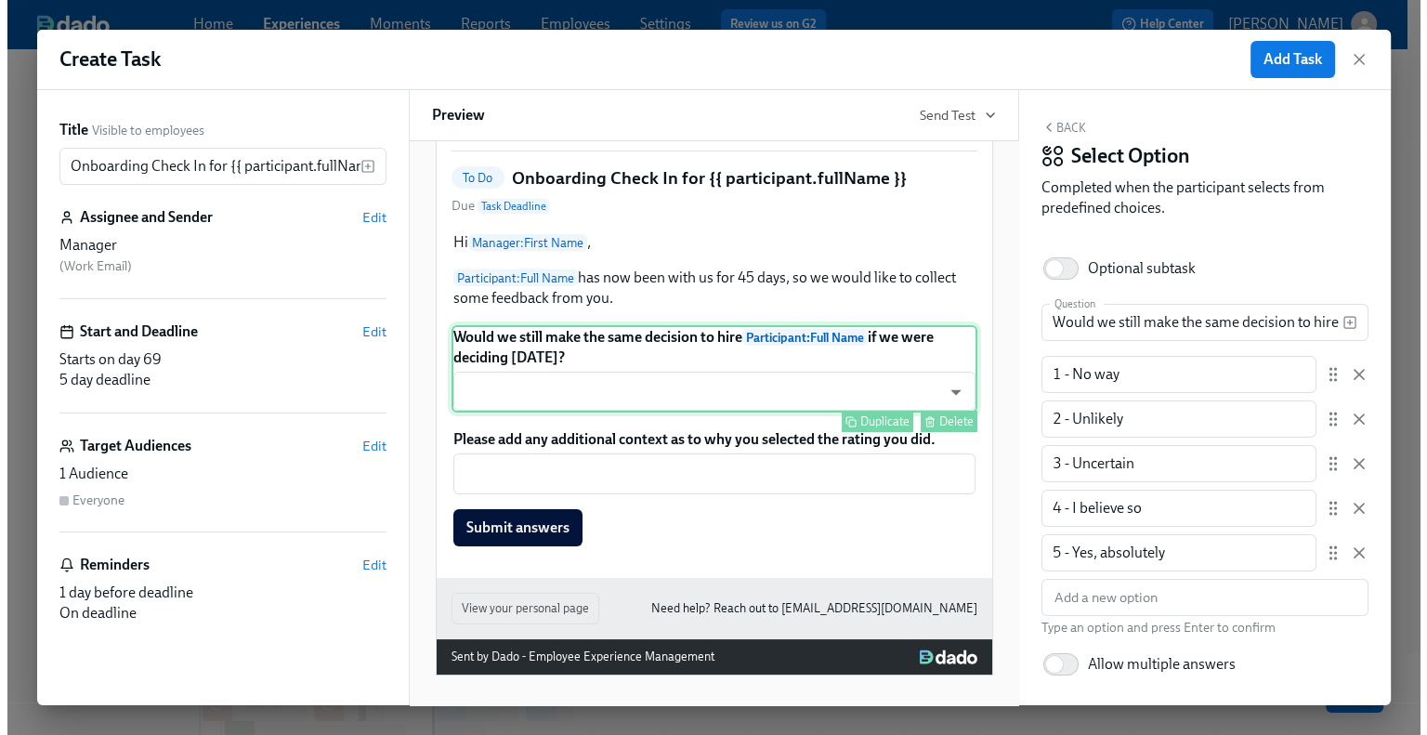
scroll to position [150, 0]
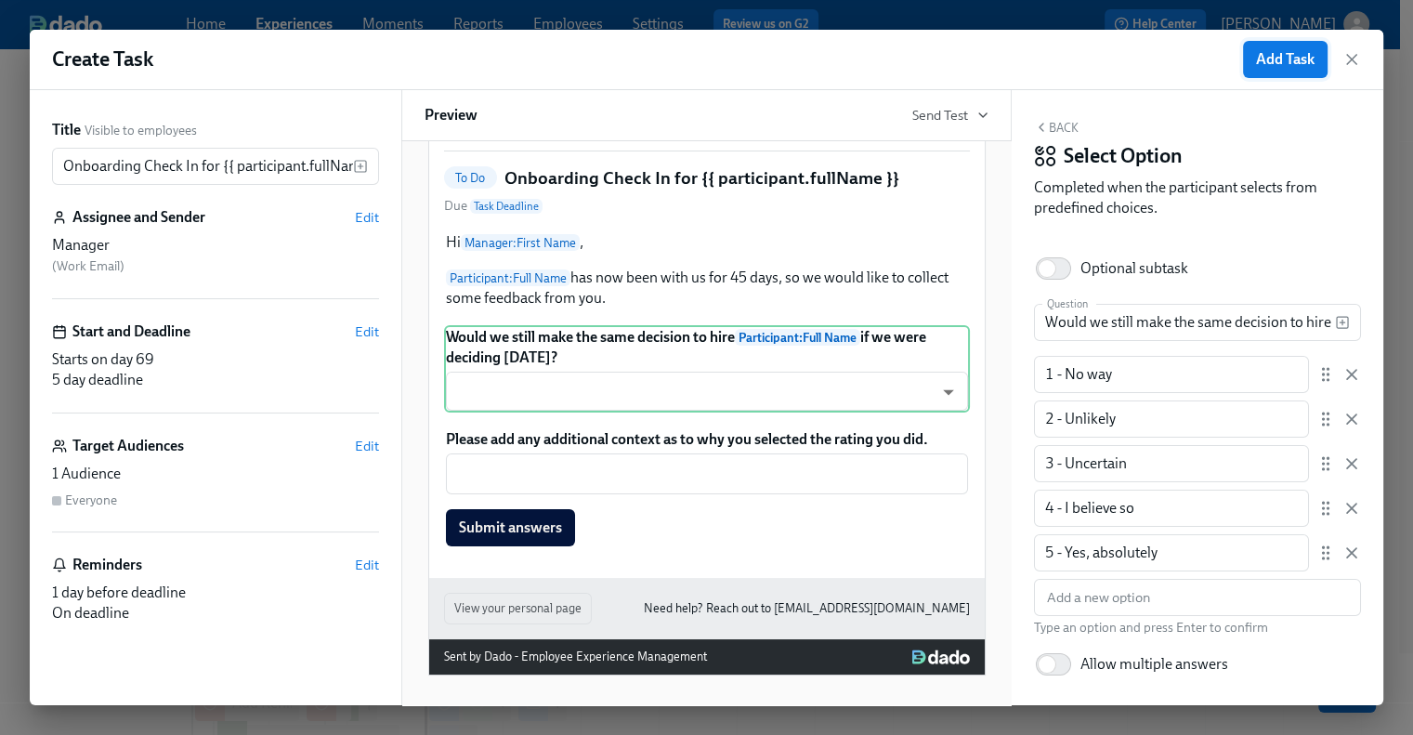
click at [1258, 54] on span "Add Task" at bounding box center [1285, 59] width 59 height 19
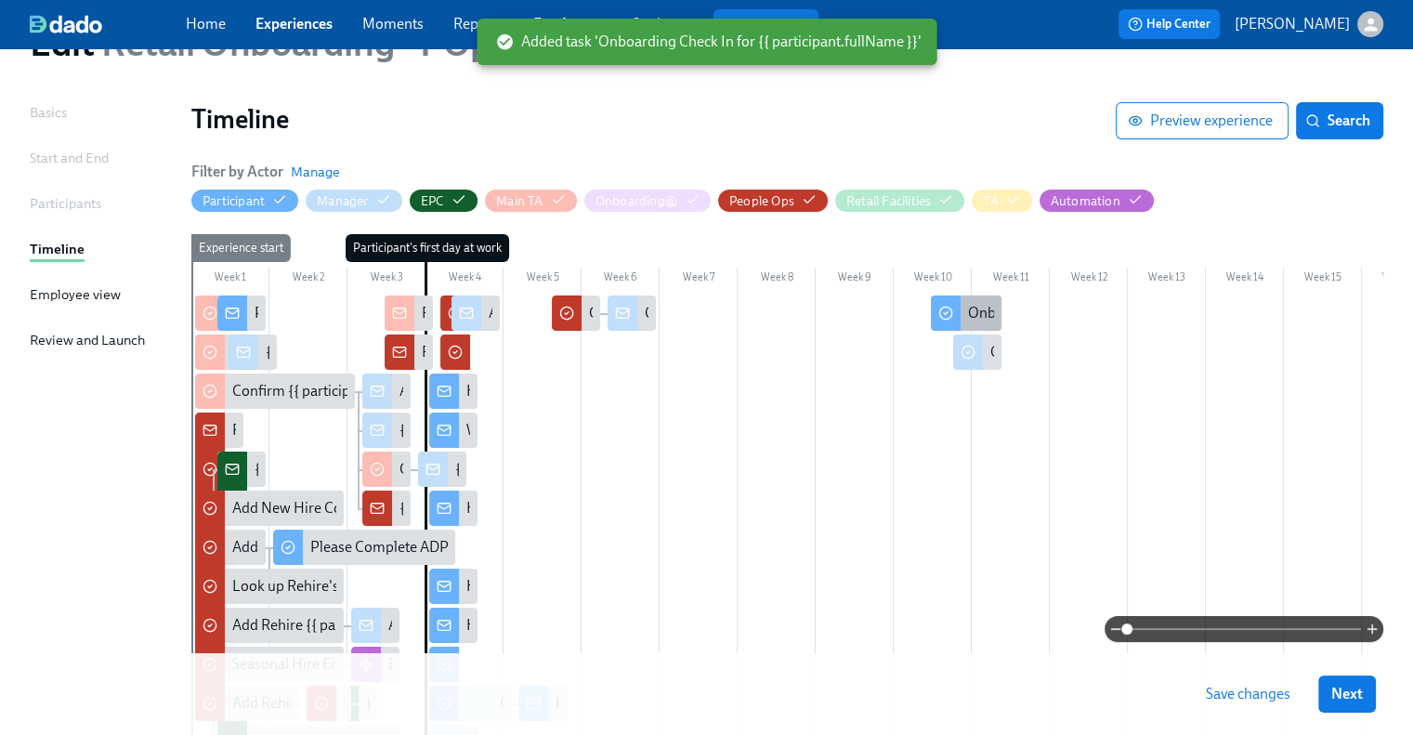
click at [986, 307] on div "Onboarding Experience Check-in" at bounding box center [1072, 313] width 209 height 20
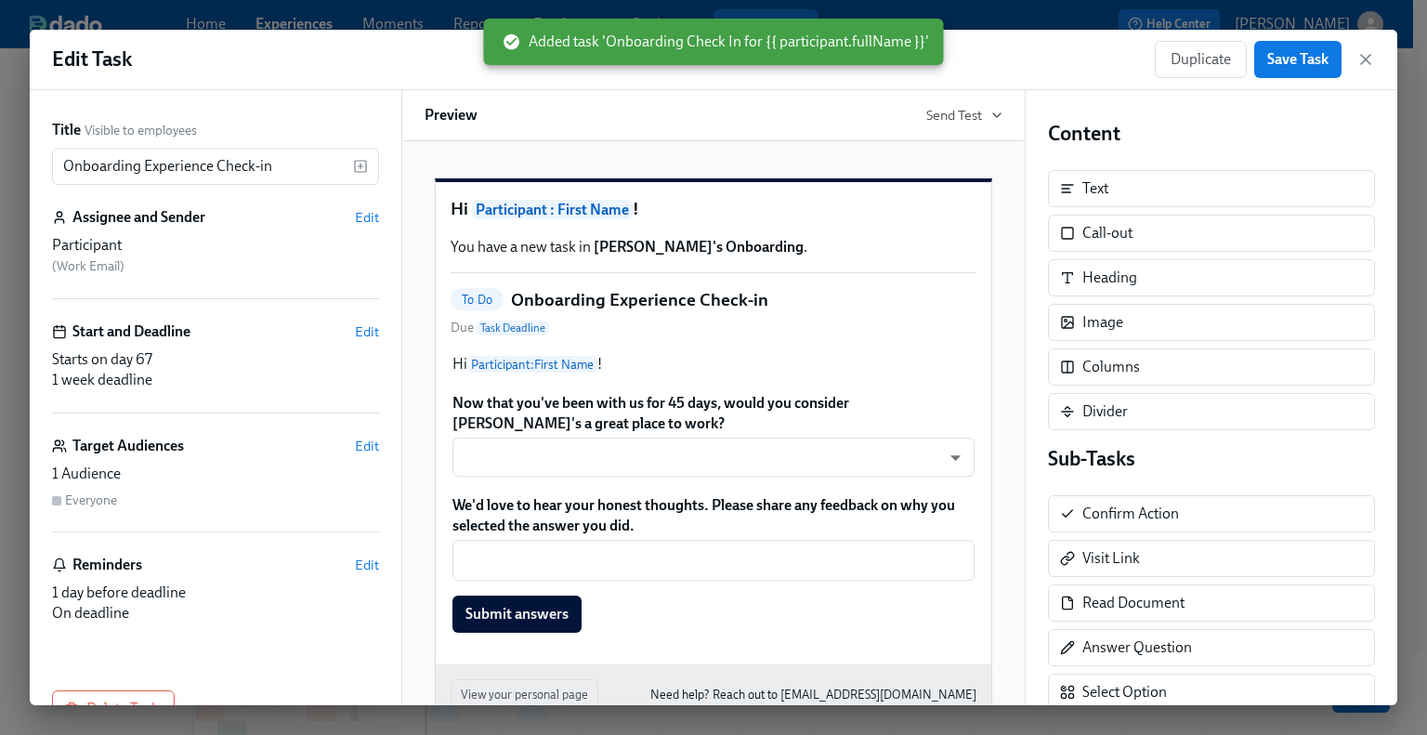
click at [1375, 55] on div "Edit Task Duplicate Save Task" at bounding box center [713, 60] width 1367 height 60
click at [1360, 60] on icon "button" at bounding box center [1365, 59] width 19 height 19
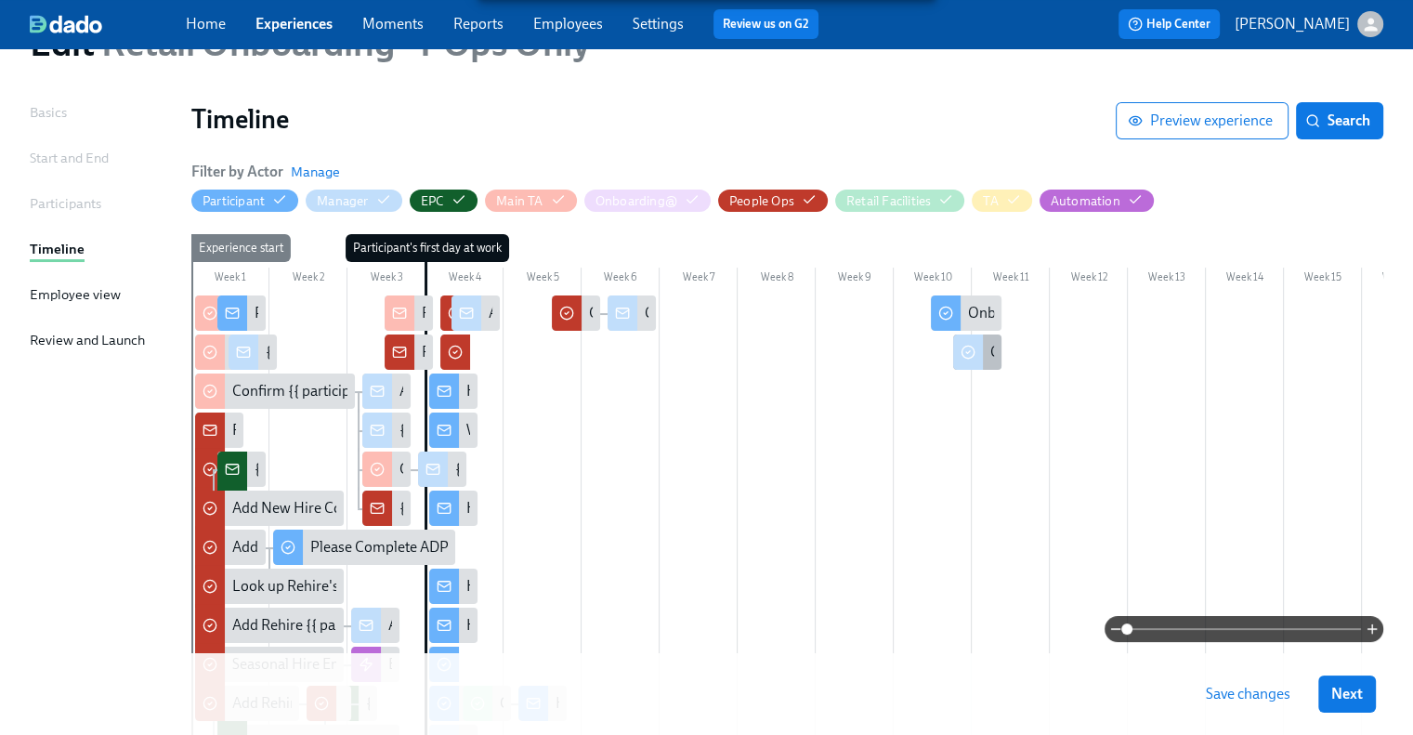
click at [988, 353] on div "Onboarding Check In for {{ participant.fullName }}" at bounding box center [977, 351] width 48 height 35
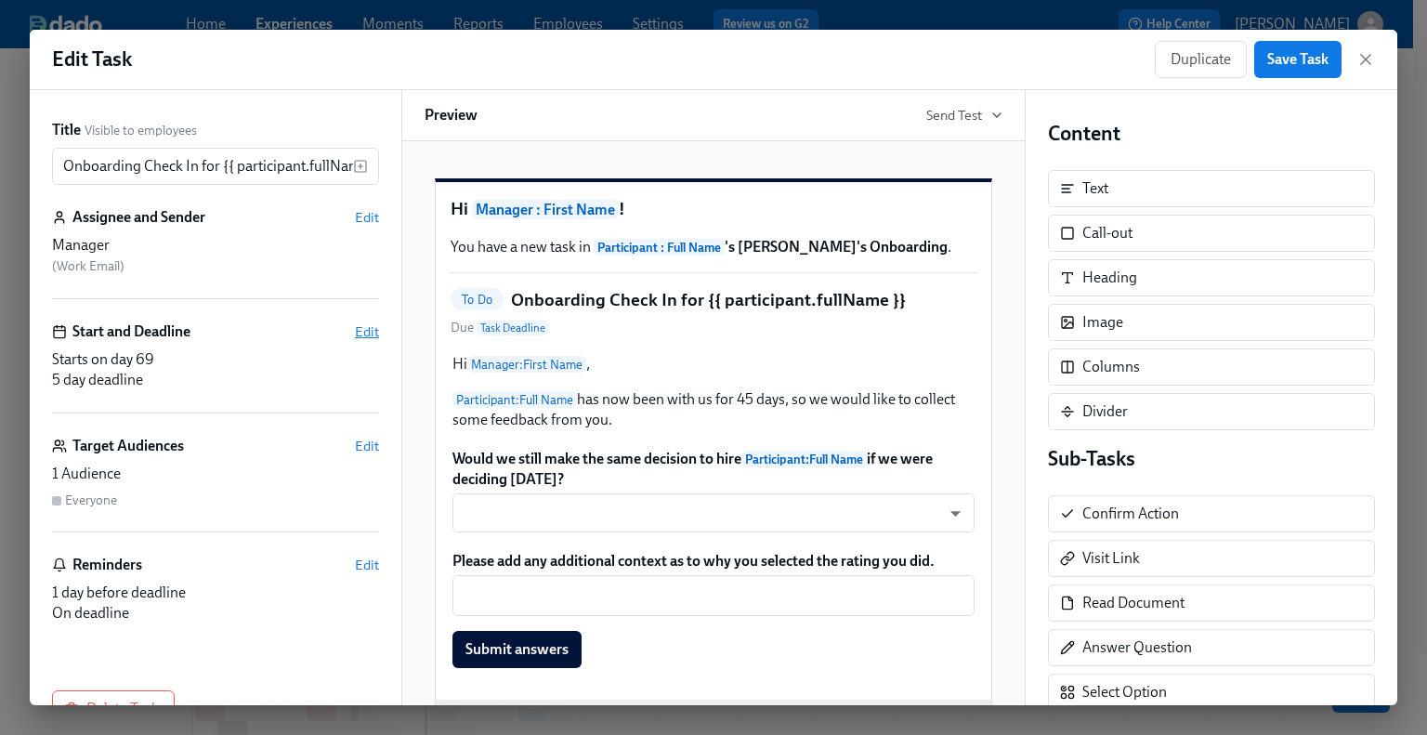
click at [355, 330] on span "Edit" at bounding box center [367, 331] width 24 height 19
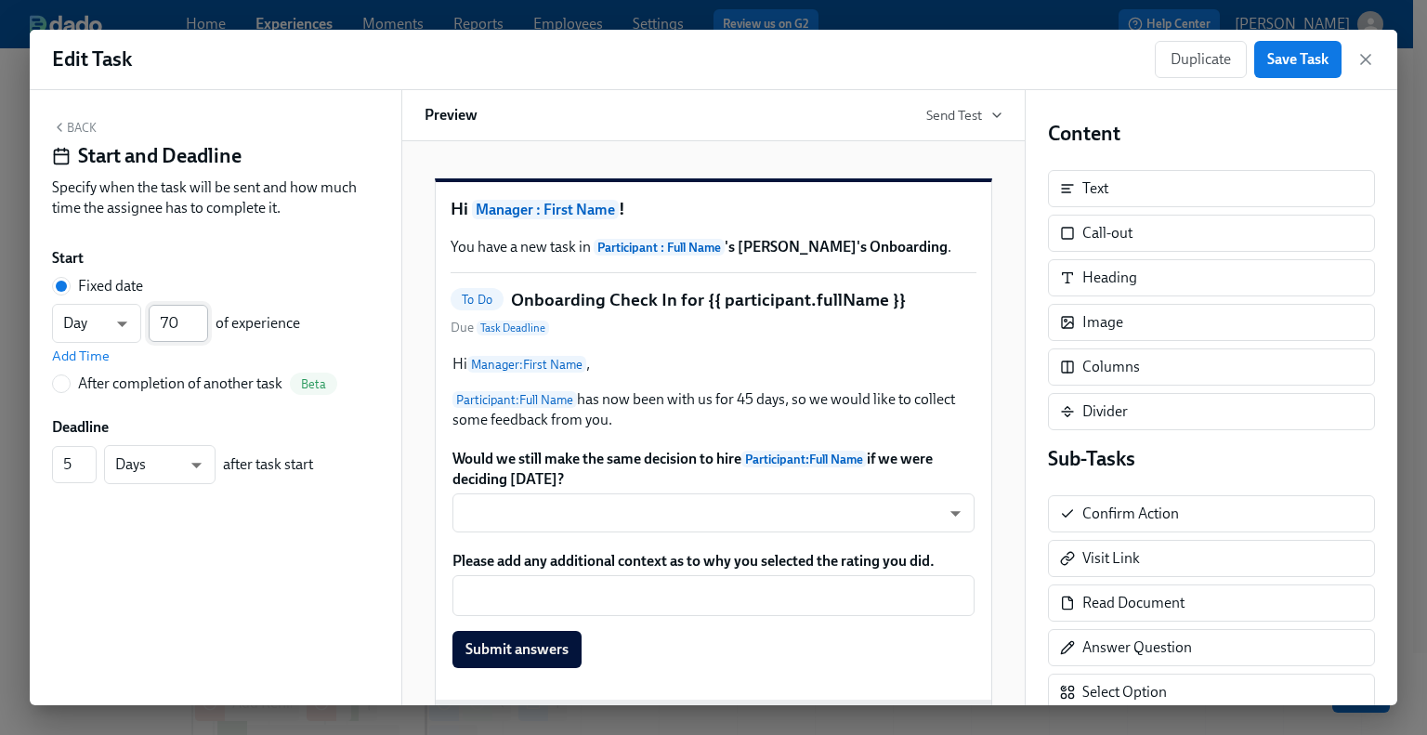
click at [197, 318] on input "70" at bounding box center [178, 323] width 59 height 37
click at [201, 330] on input "69" at bounding box center [178, 323] width 59 height 37
click at [201, 330] on input "68" at bounding box center [178, 323] width 59 height 37
type input "67"
click at [201, 330] on input "67" at bounding box center [178, 323] width 59 height 37
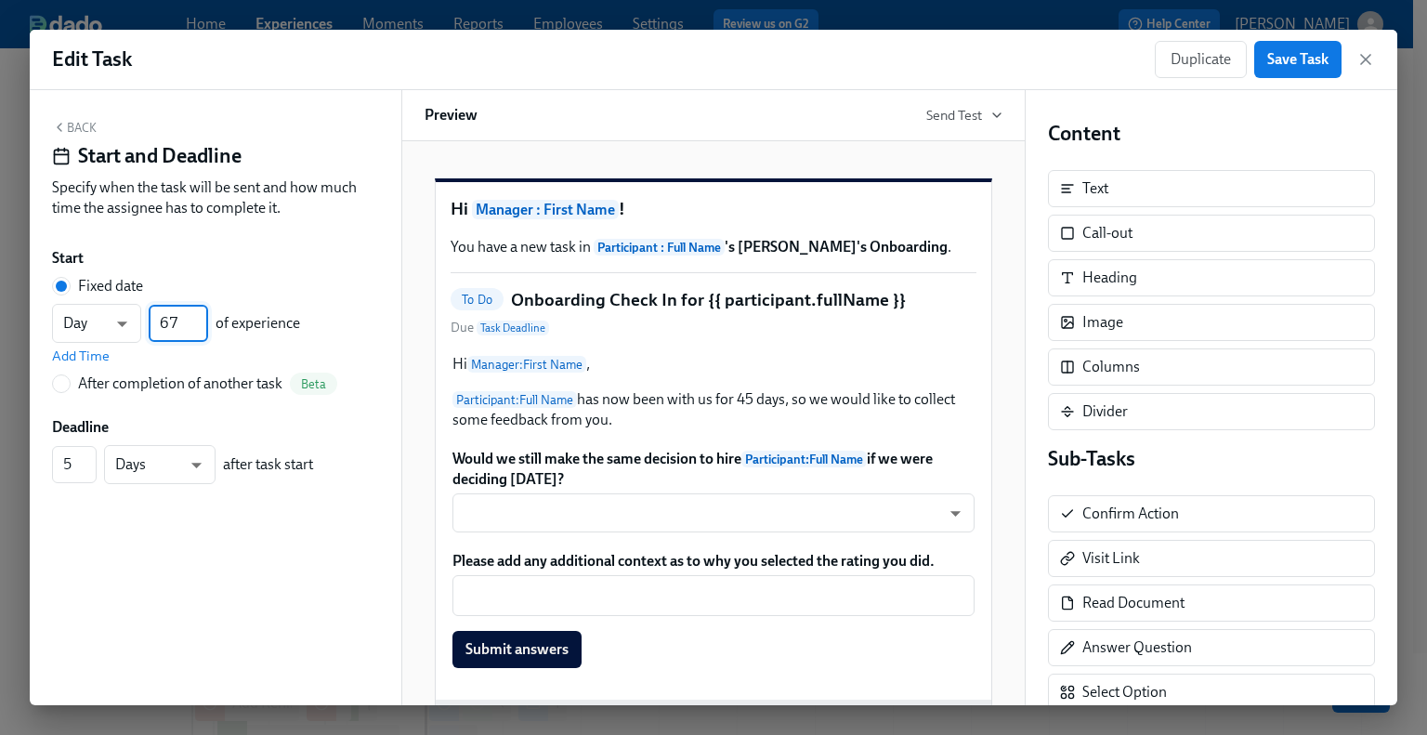
click at [72, 125] on button "Back" at bounding box center [74, 127] width 45 height 15
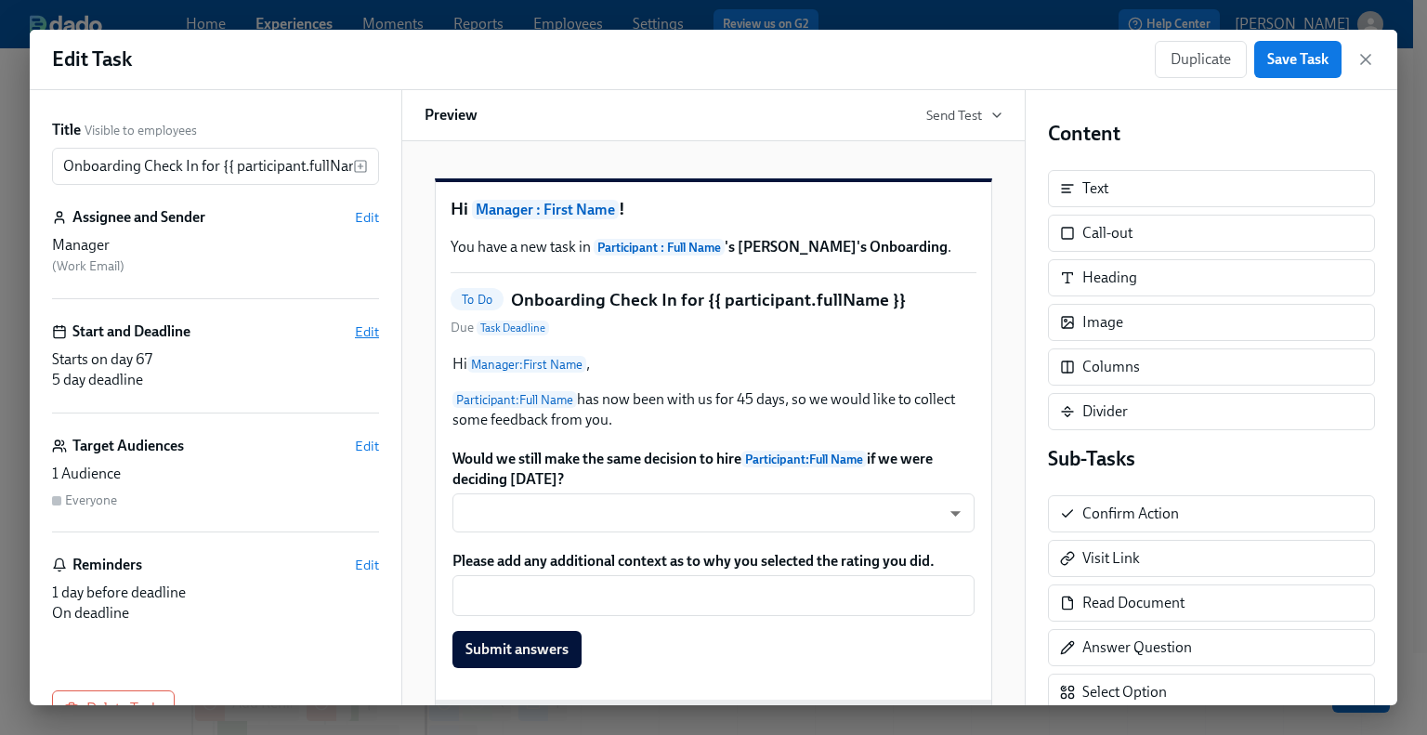
click at [355, 330] on span "Edit" at bounding box center [367, 331] width 24 height 19
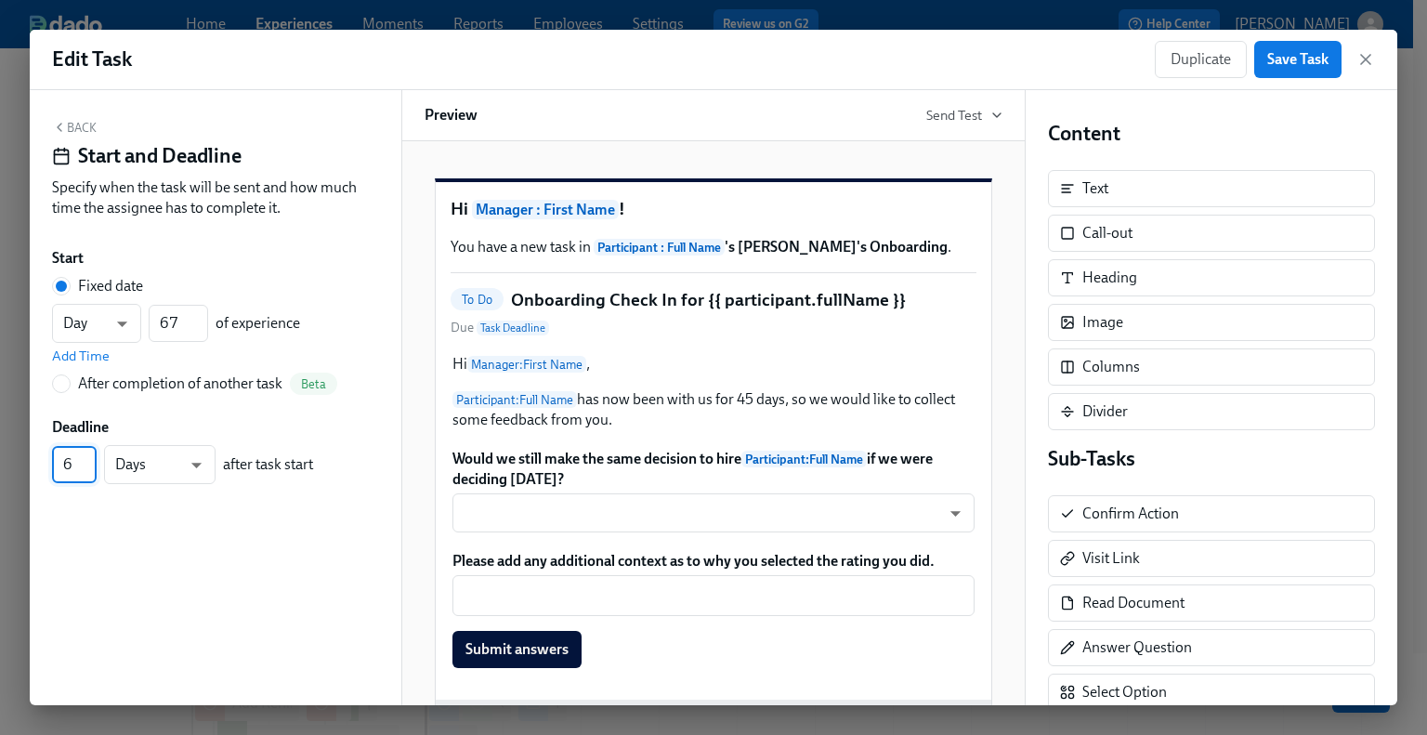
click at [86, 456] on input "6" at bounding box center [74, 464] width 45 height 37
type input "7"
click at [86, 456] on input "7" at bounding box center [74, 464] width 45 height 37
click at [71, 125] on button "Back" at bounding box center [74, 127] width 45 height 15
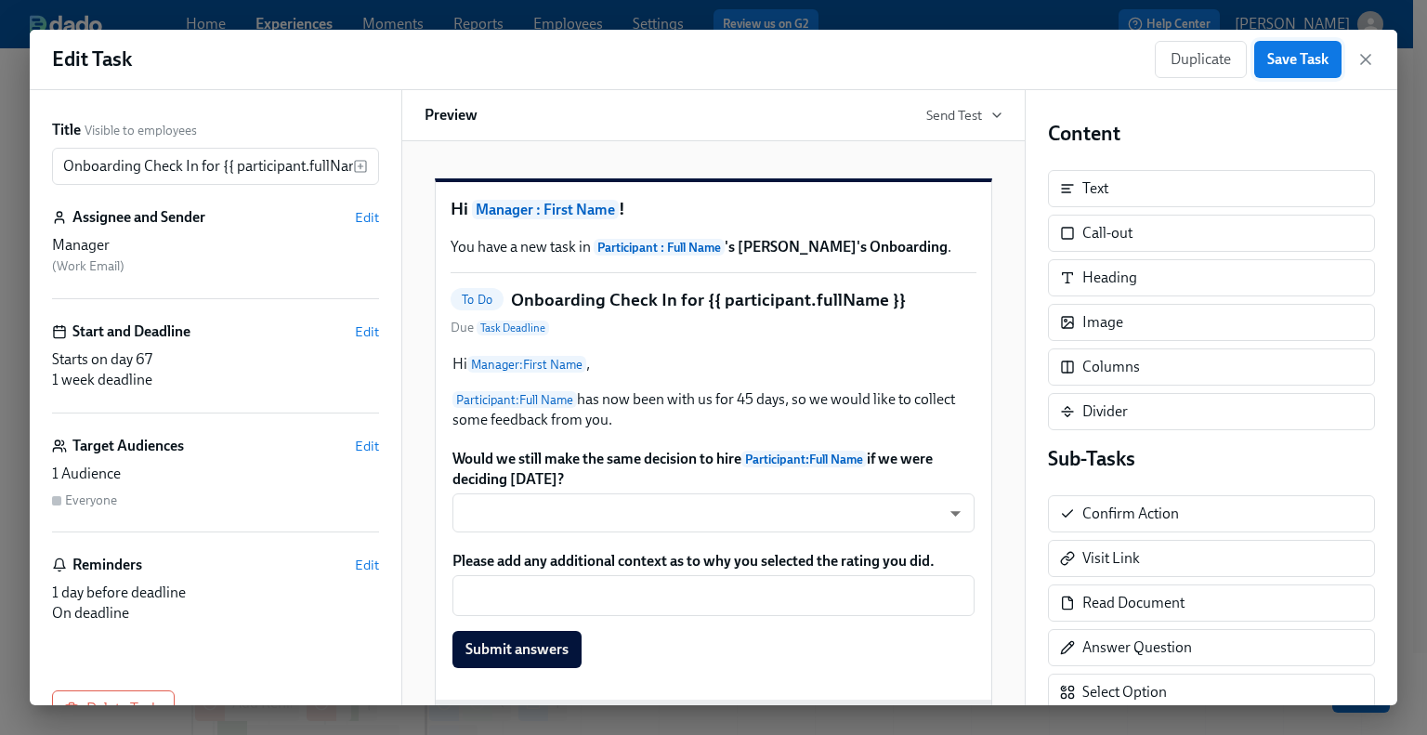
click at [1307, 59] on span "Save Task" at bounding box center [1297, 59] width 61 height 19
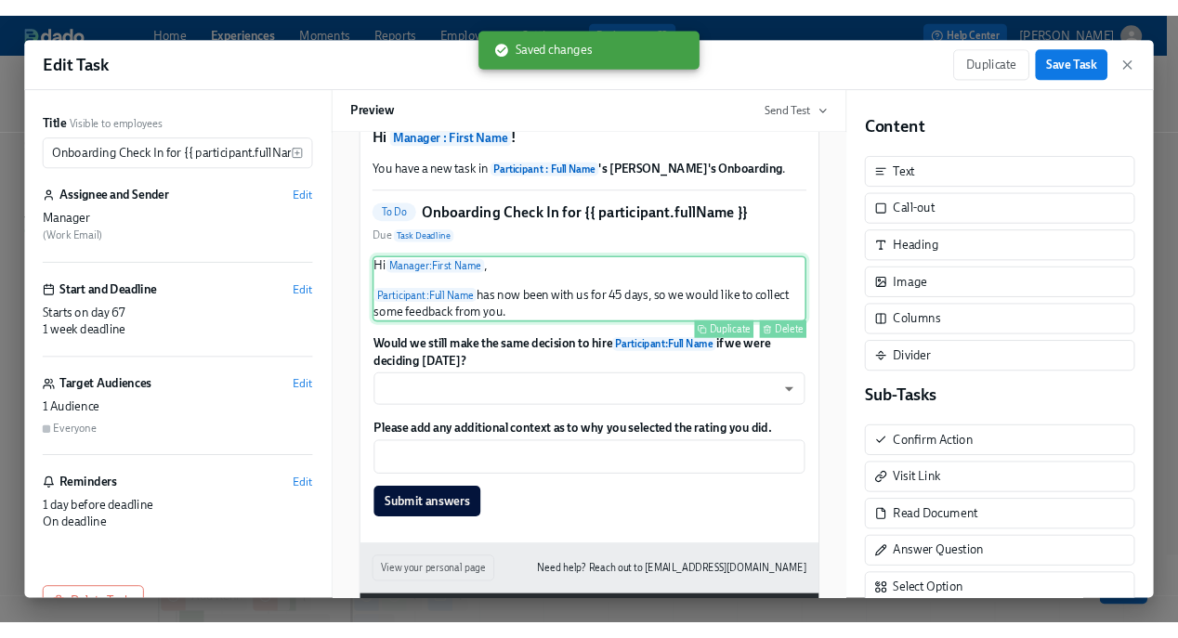
scroll to position [93, 0]
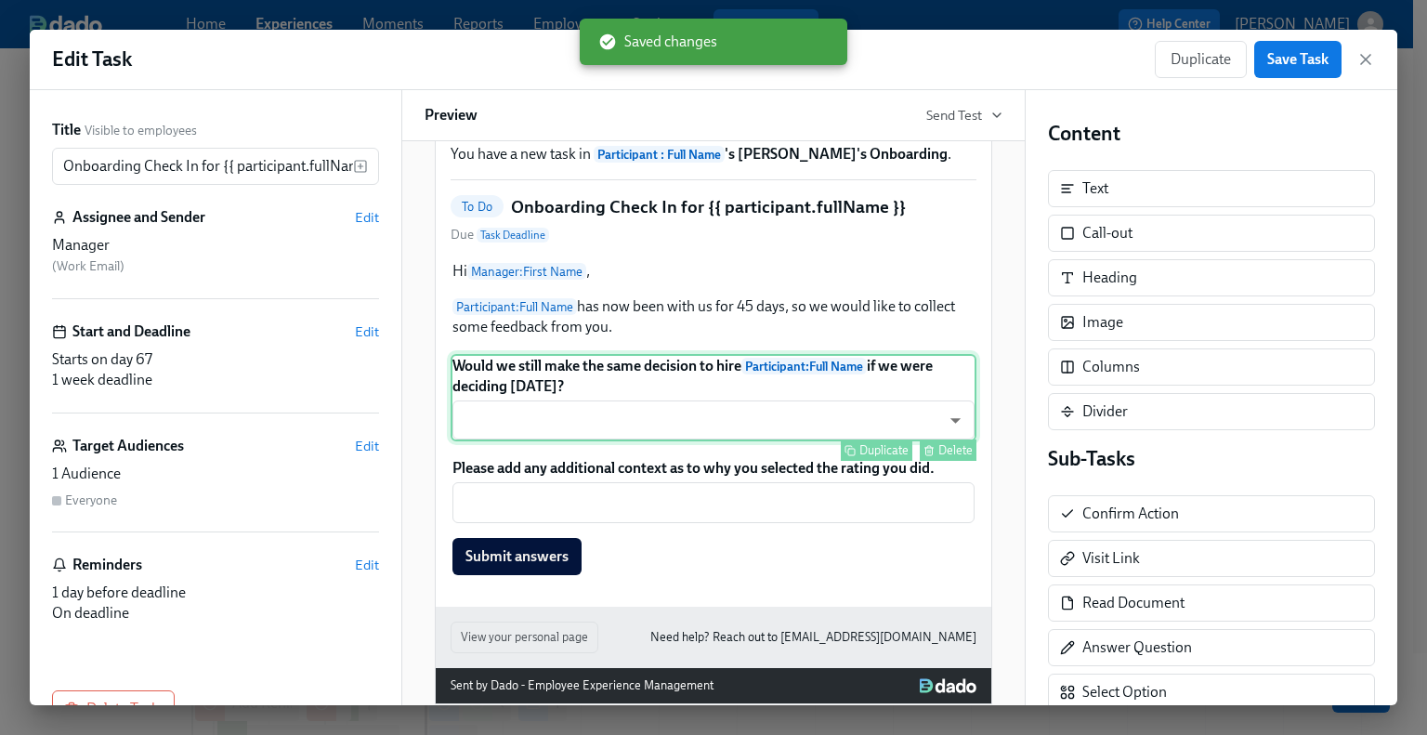
click at [680, 440] on div "Would we still make the same decision to hire Participant : Full Name if we wer…" at bounding box center [713, 397] width 526 height 87
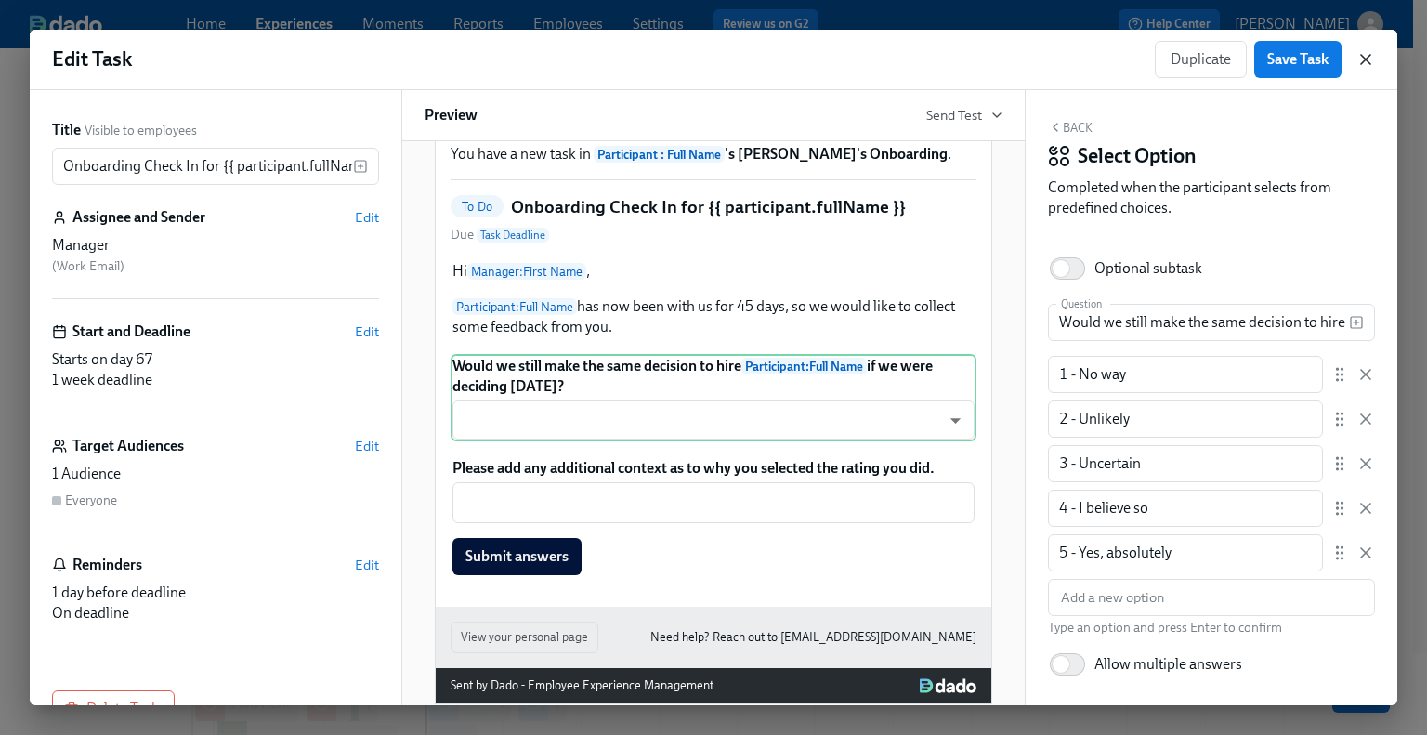
click at [1364, 57] on icon "button" at bounding box center [1365, 59] width 19 height 19
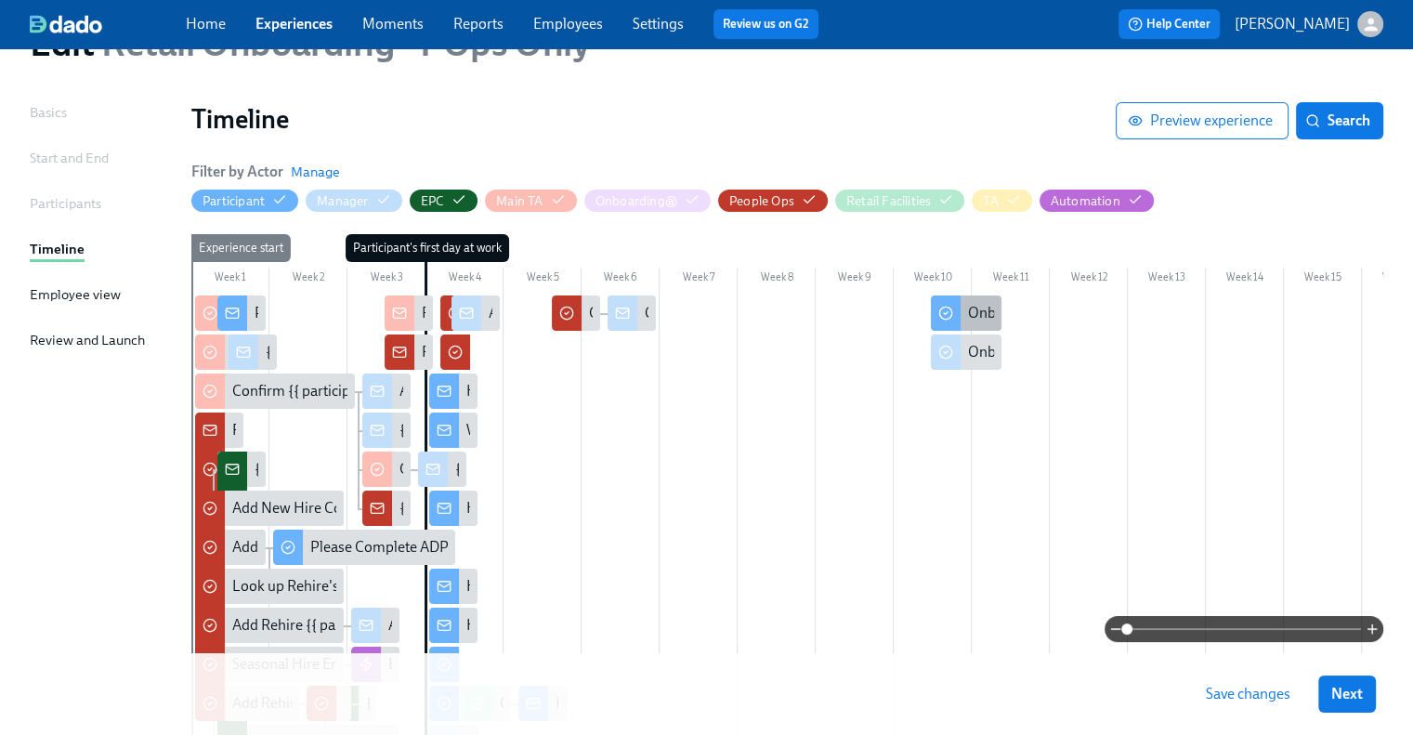
click at [979, 309] on div "Onboarding Experience Check-in" at bounding box center [1072, 313] width 209 height 20
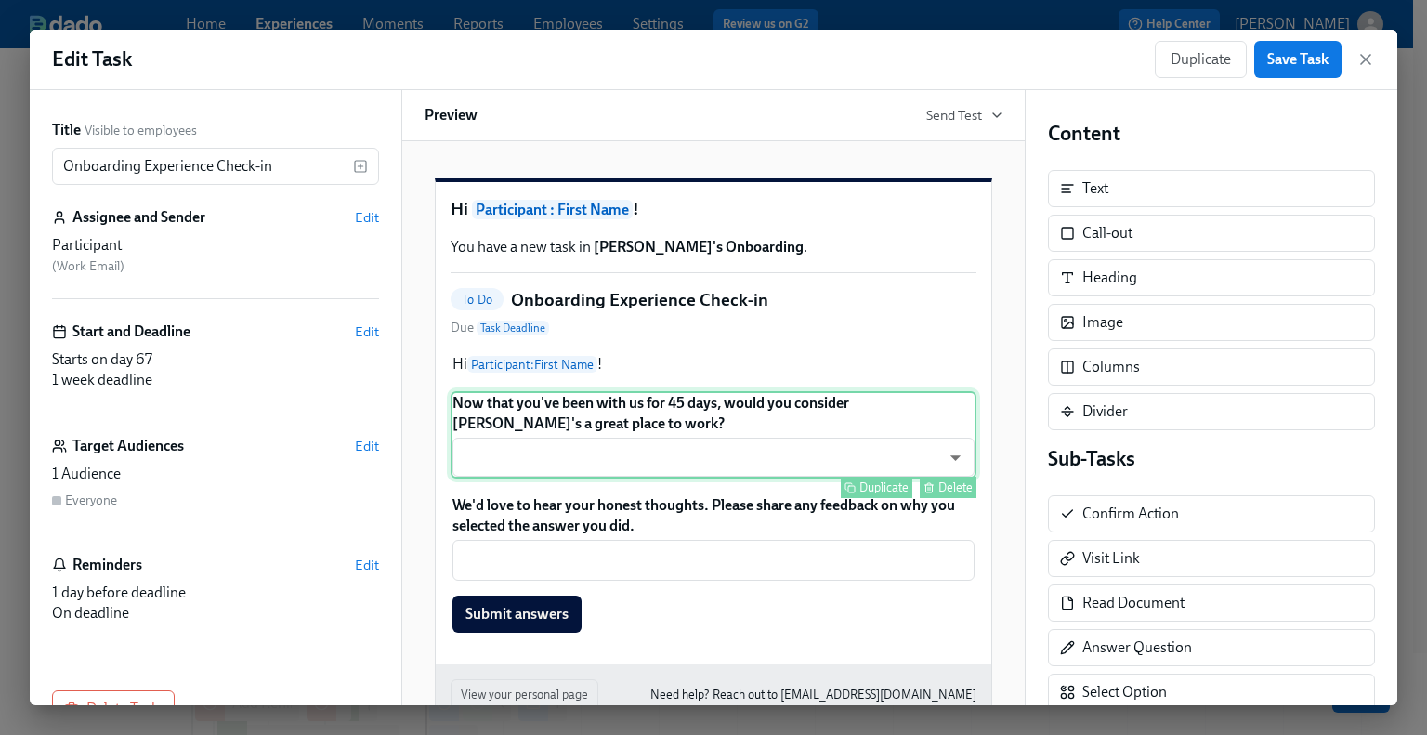
click at [791, 471] on div "Now that you've been with us for 45 days, would you consider Rothy's a great pl…" at bounding box center [713, 434] width 526 height 87
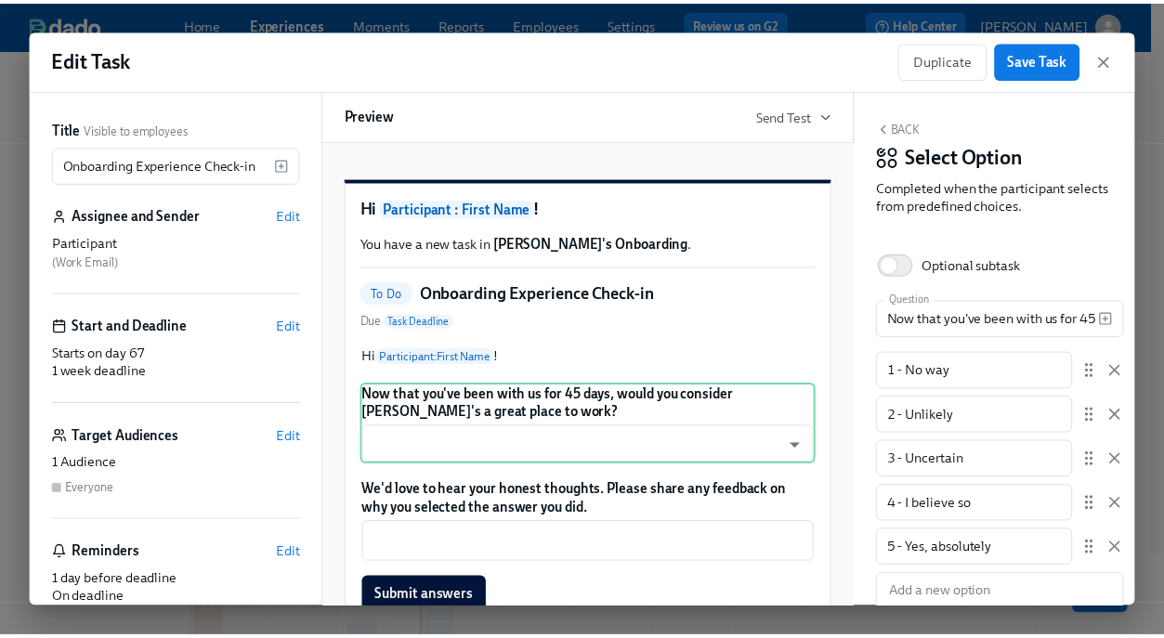
scroll to position [46, 0]
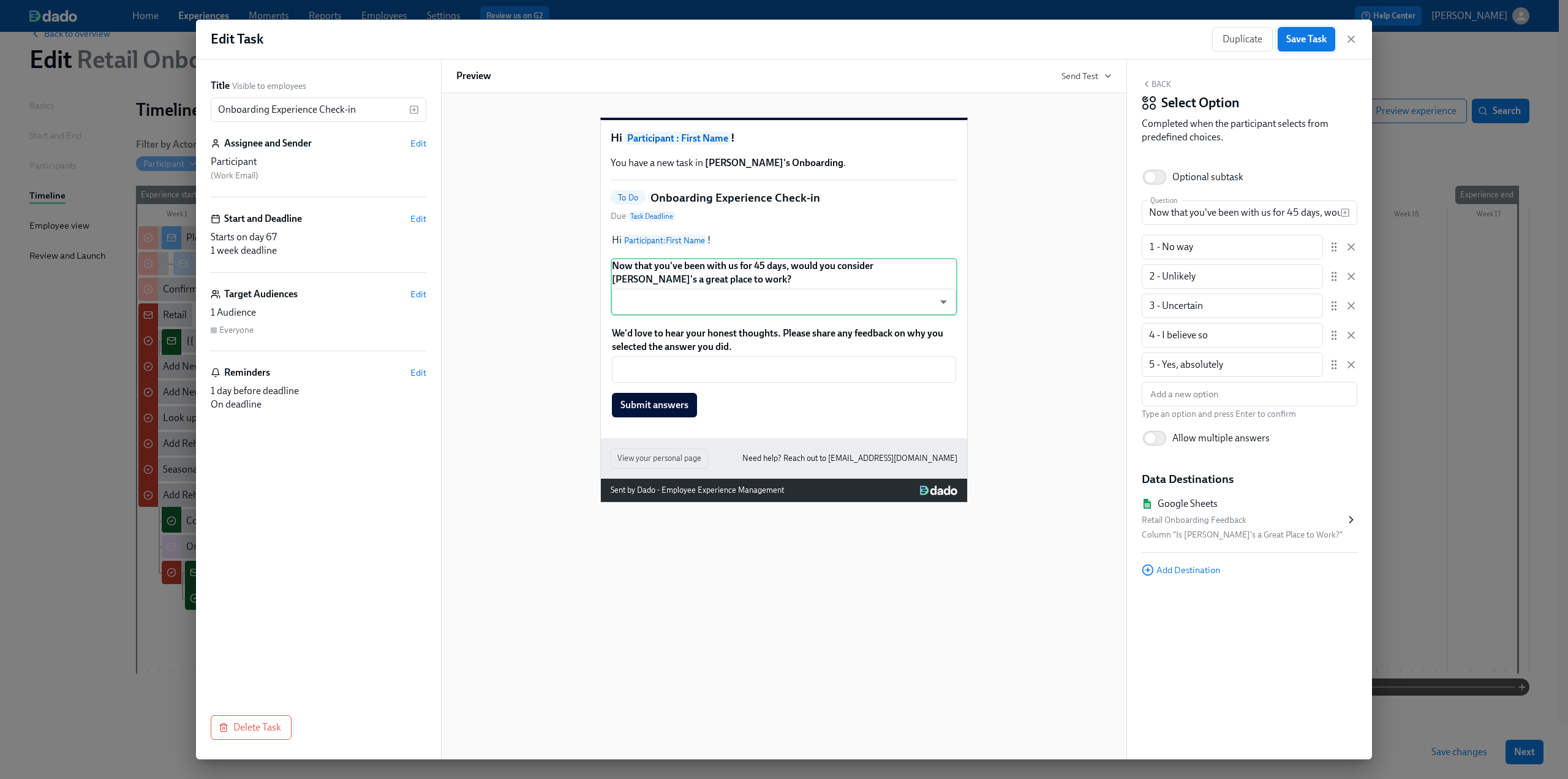
click at [1302, 37] on span "Save Task" at bounding box center [1306, 39] width 40 height 13
click at [1350, 38] on icon "button" at bounding box center [1350, 39] width 6 height 6
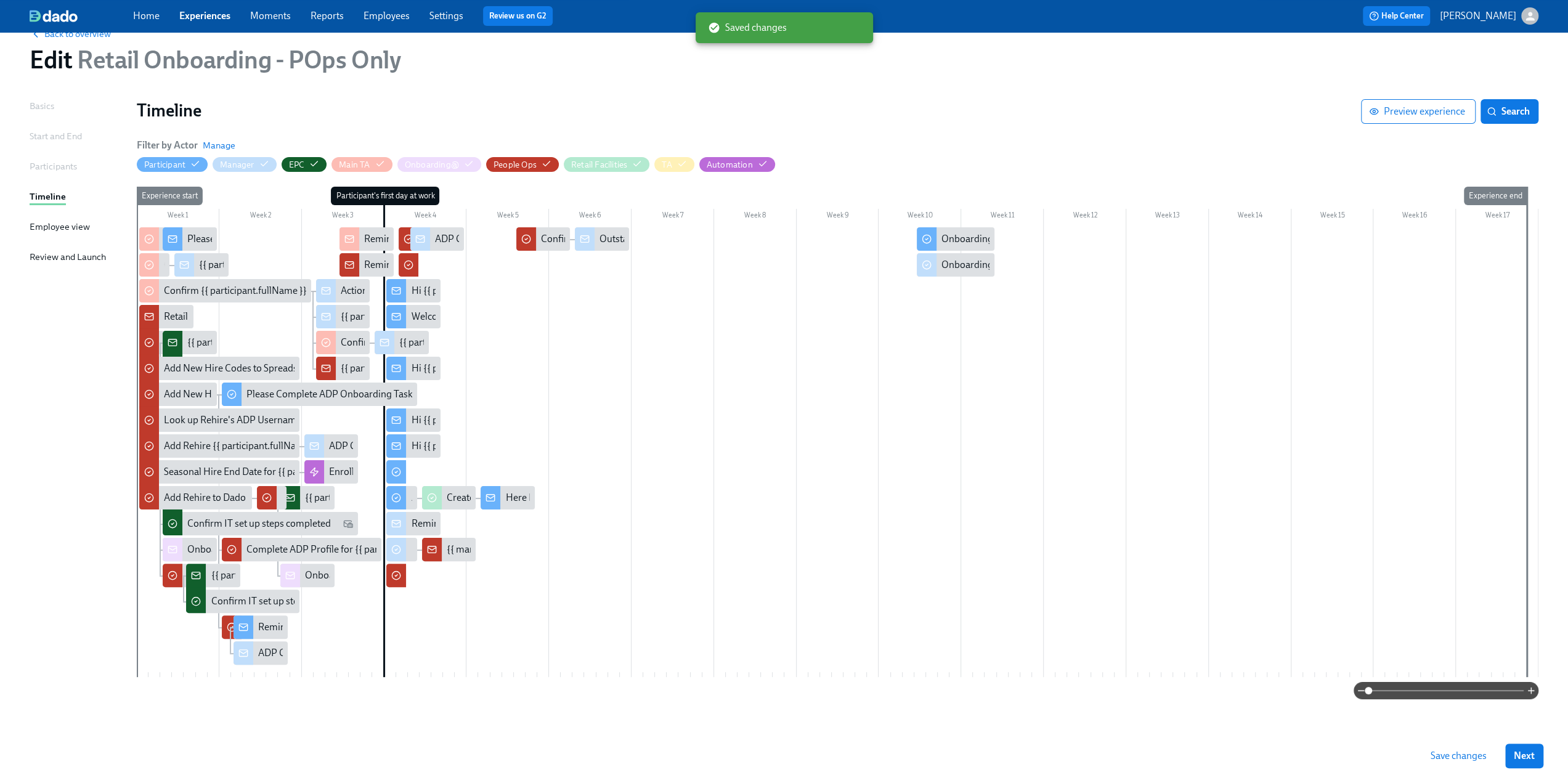
click at [1476, 760] on span "Save changes" at bounding box center [1459, 755] width 56 height 13
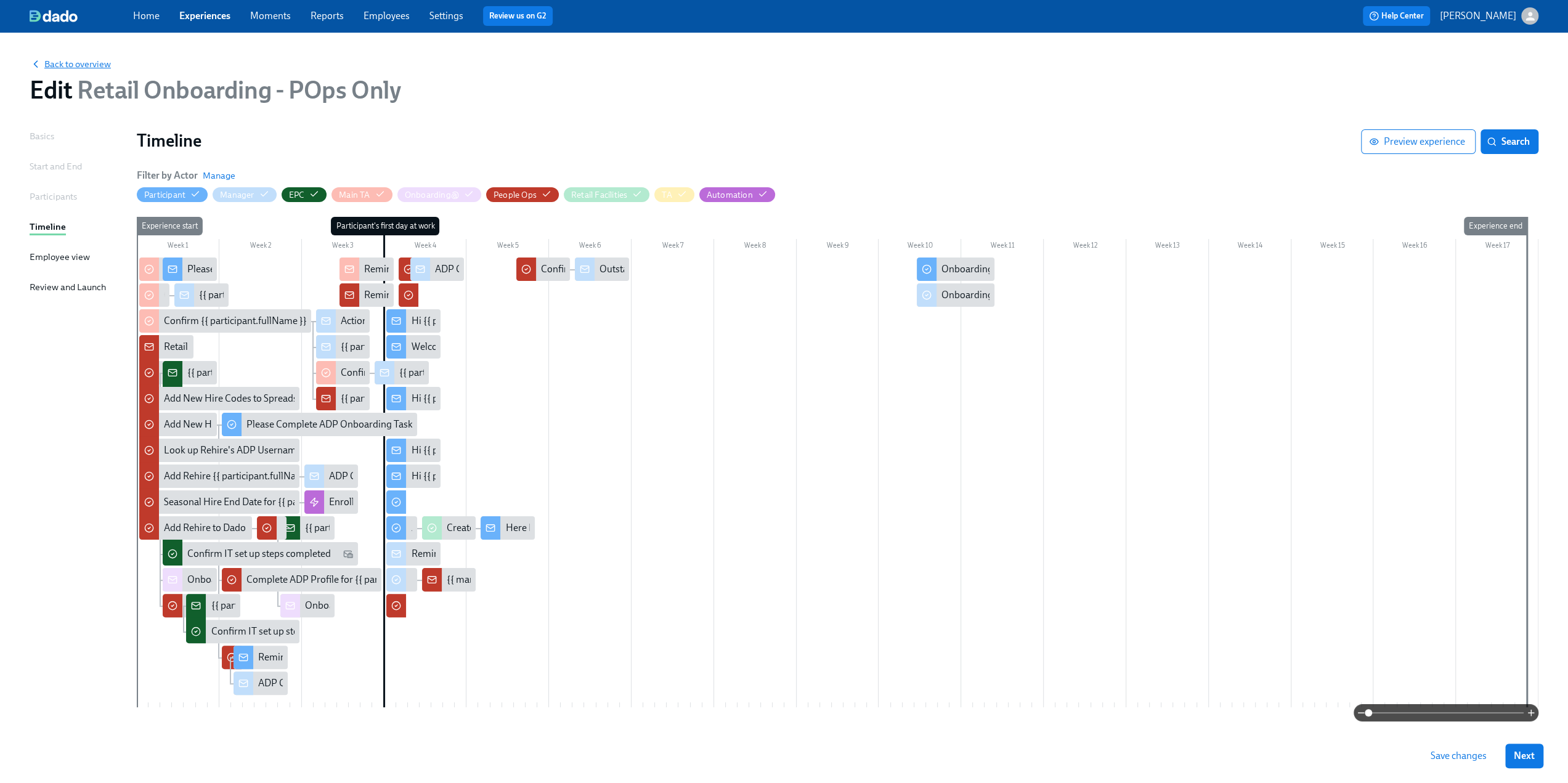
click at [59, 65] on span "Back to overview" at bounding box center [70, 64] width 82 height 13
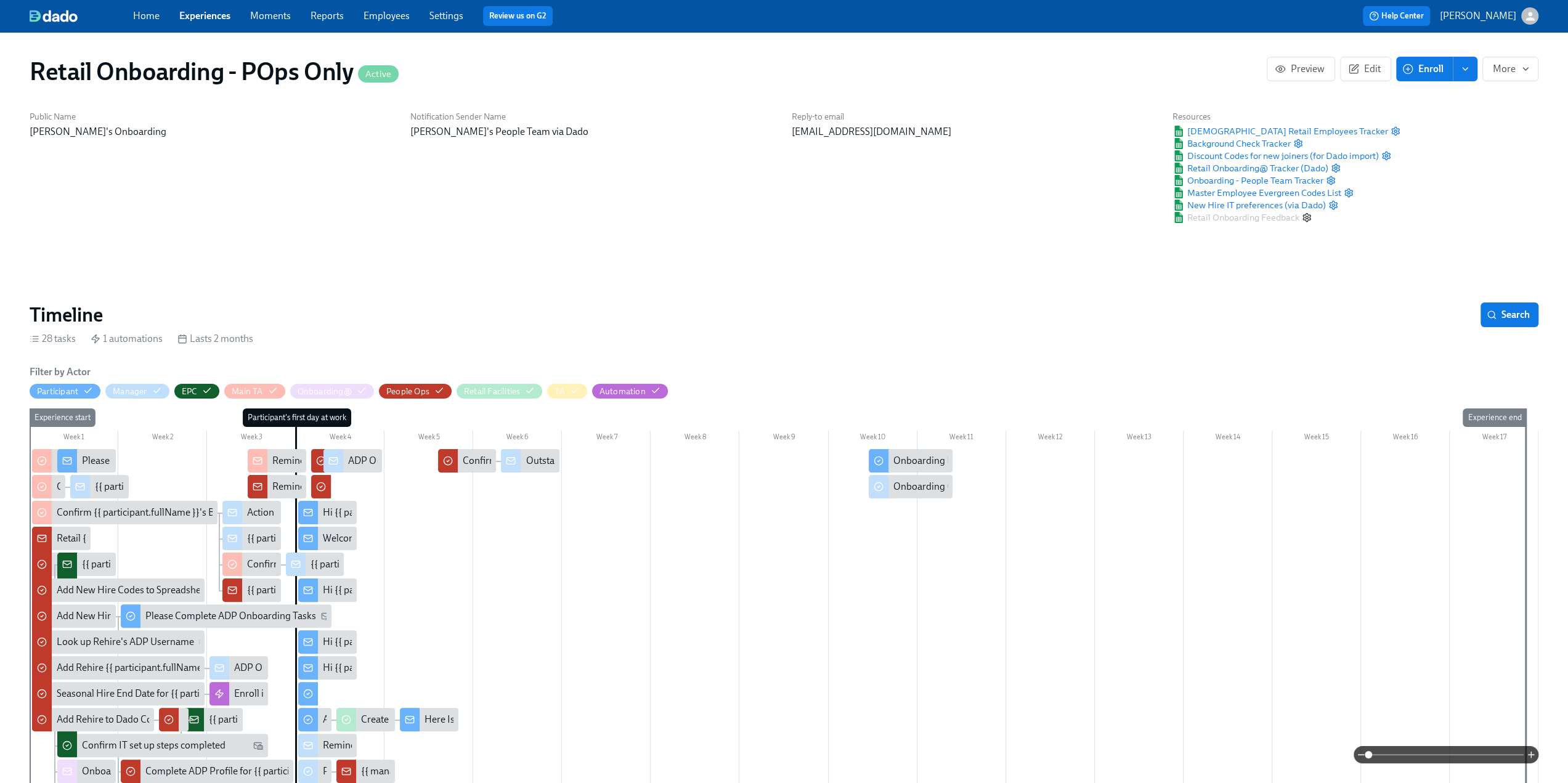
click at [1305, 217] on icon "button" at bounding box center [1307, 217] width 10 height 10
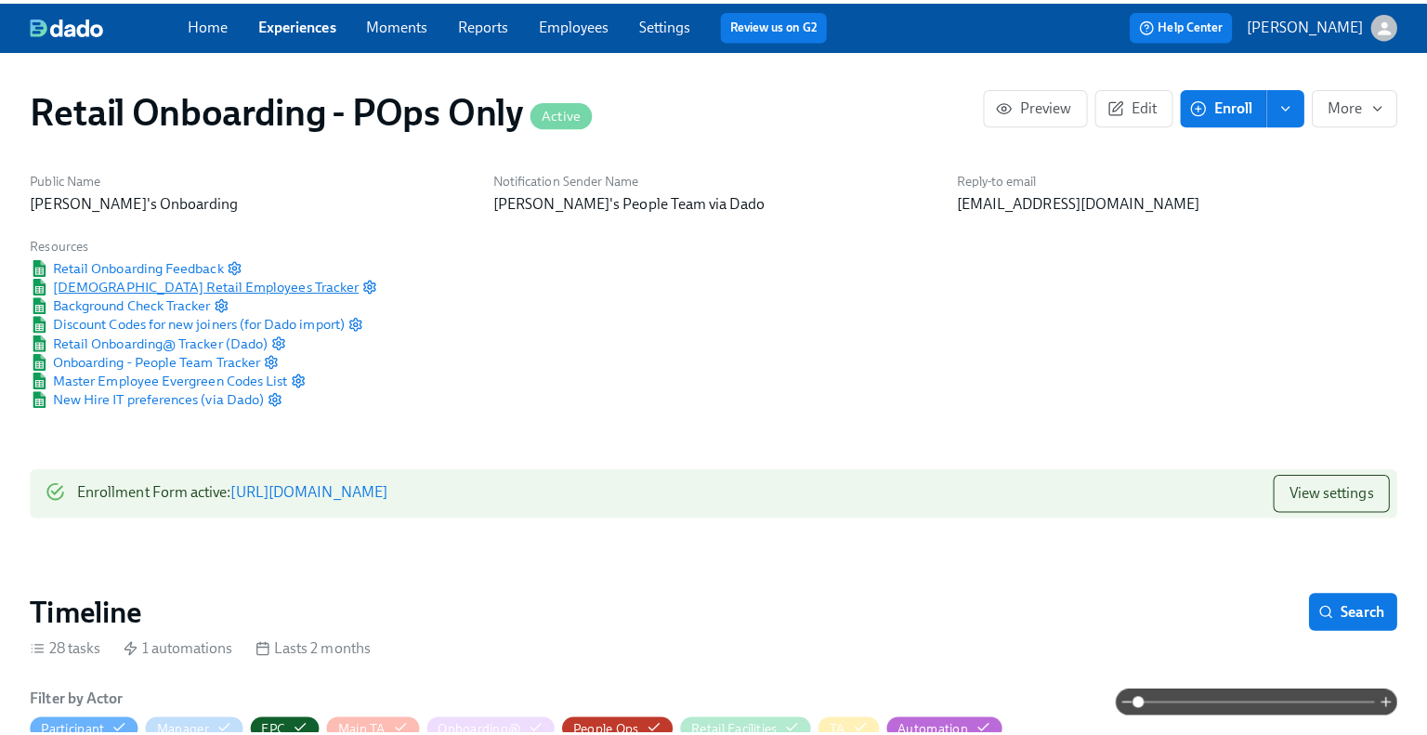
scroll to position [0, 27984]
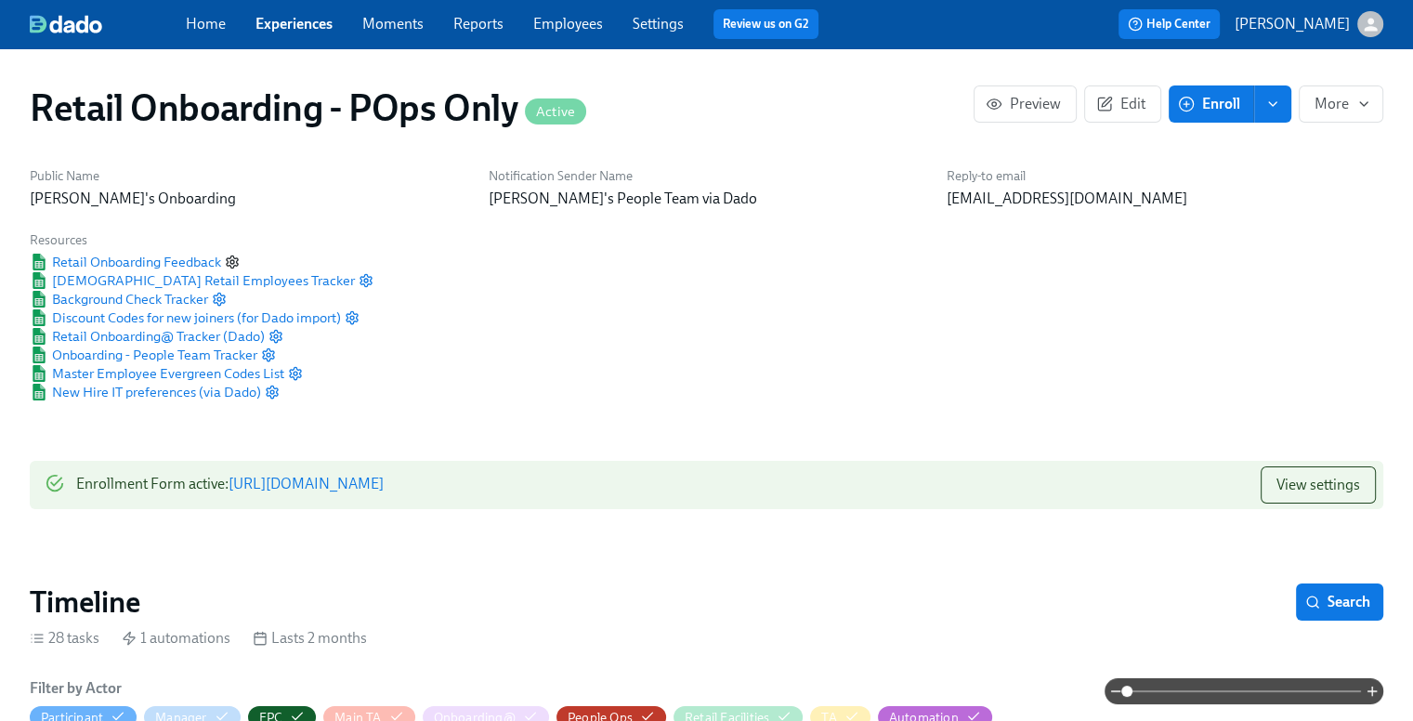
click at [230, 261] on icon "button" at bounding box center [232, 262] width 15 height 15
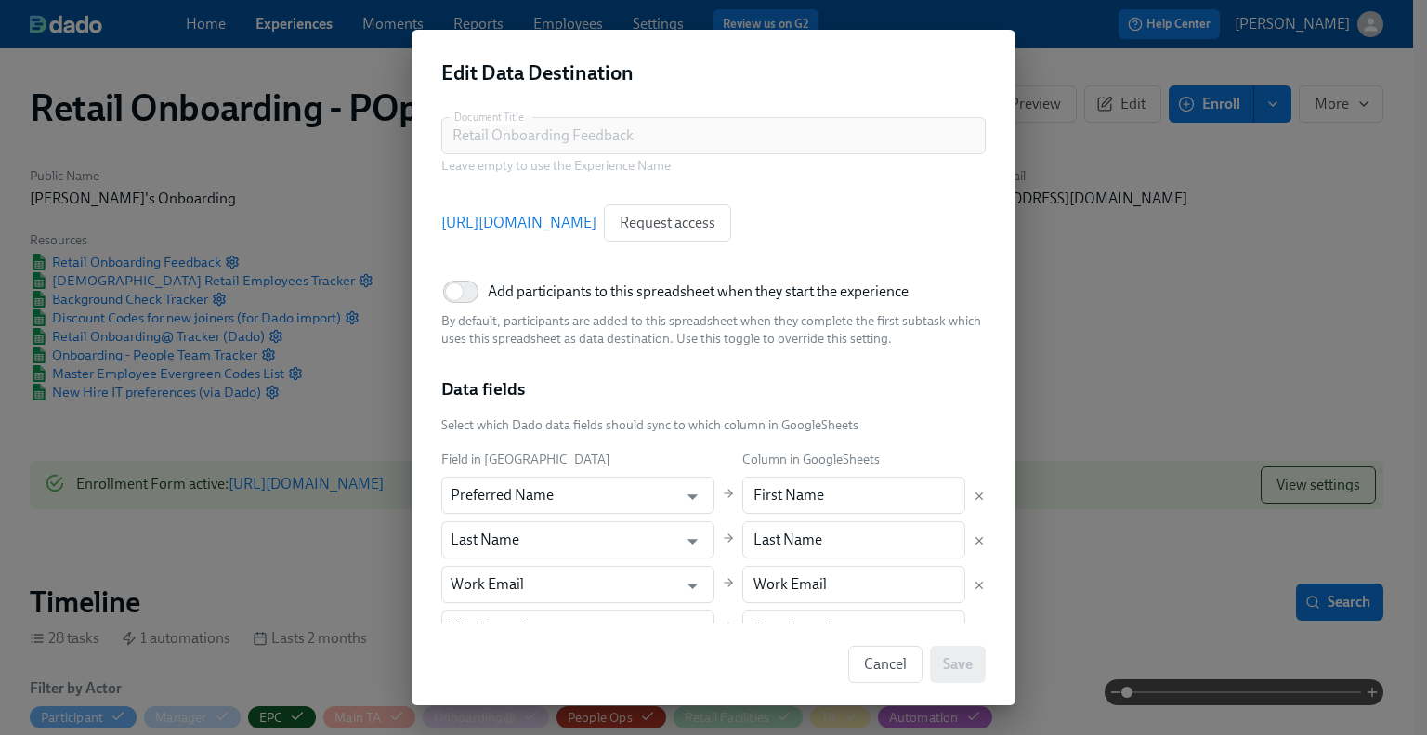
scroll to position [186, 0]
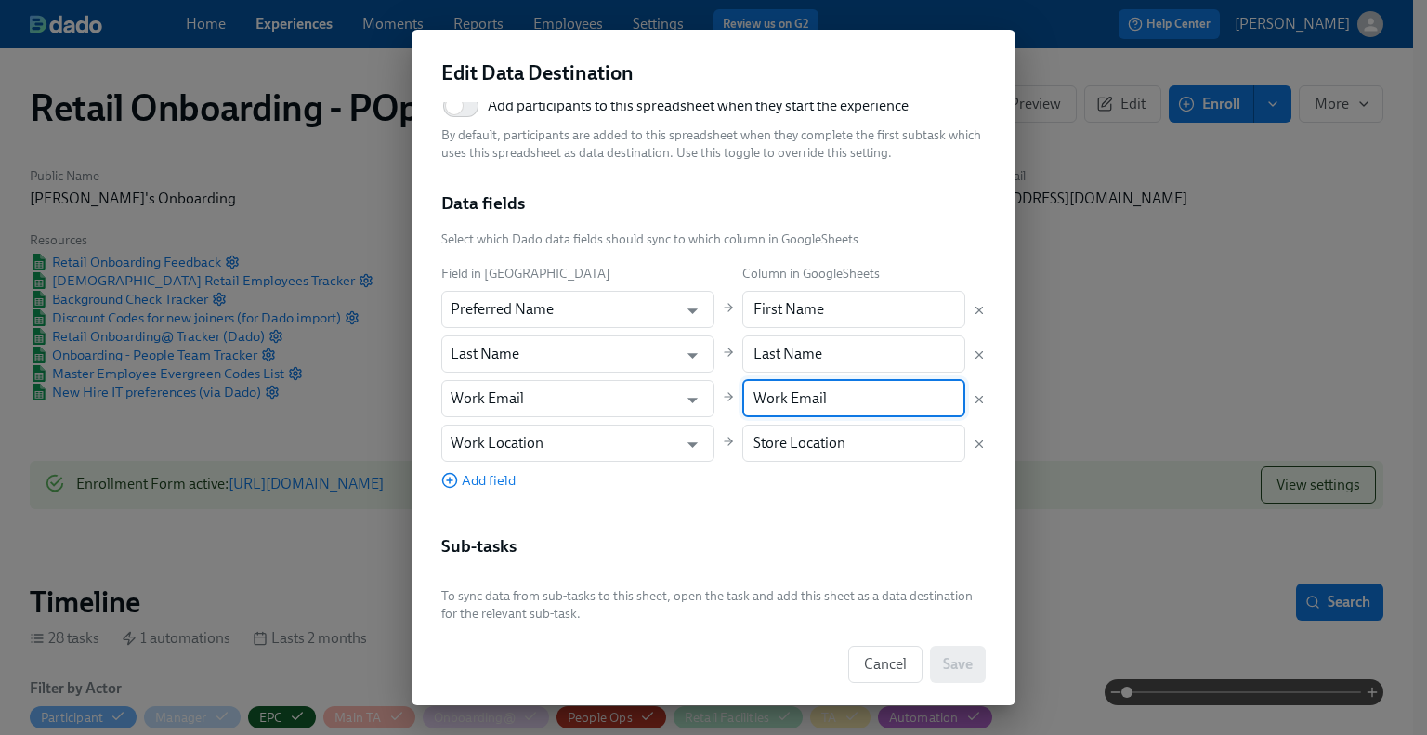
drag, startPoint x: 806, startPoint y: 401, endPoint x: 698, endPoint y: 404, distance: 108.7
click at [698, 404] on div "Field in Dado Column in GoogleSheets Preferred Name ​ First Name ​ Last Name ​ …" at bounding box center [713, 376] width 544 height 227
paste input "Rothy's e"
type input "Rothy's email"
click at [513, 481] on span "Add field" at bounding box center [478, 480] width 74 height 19
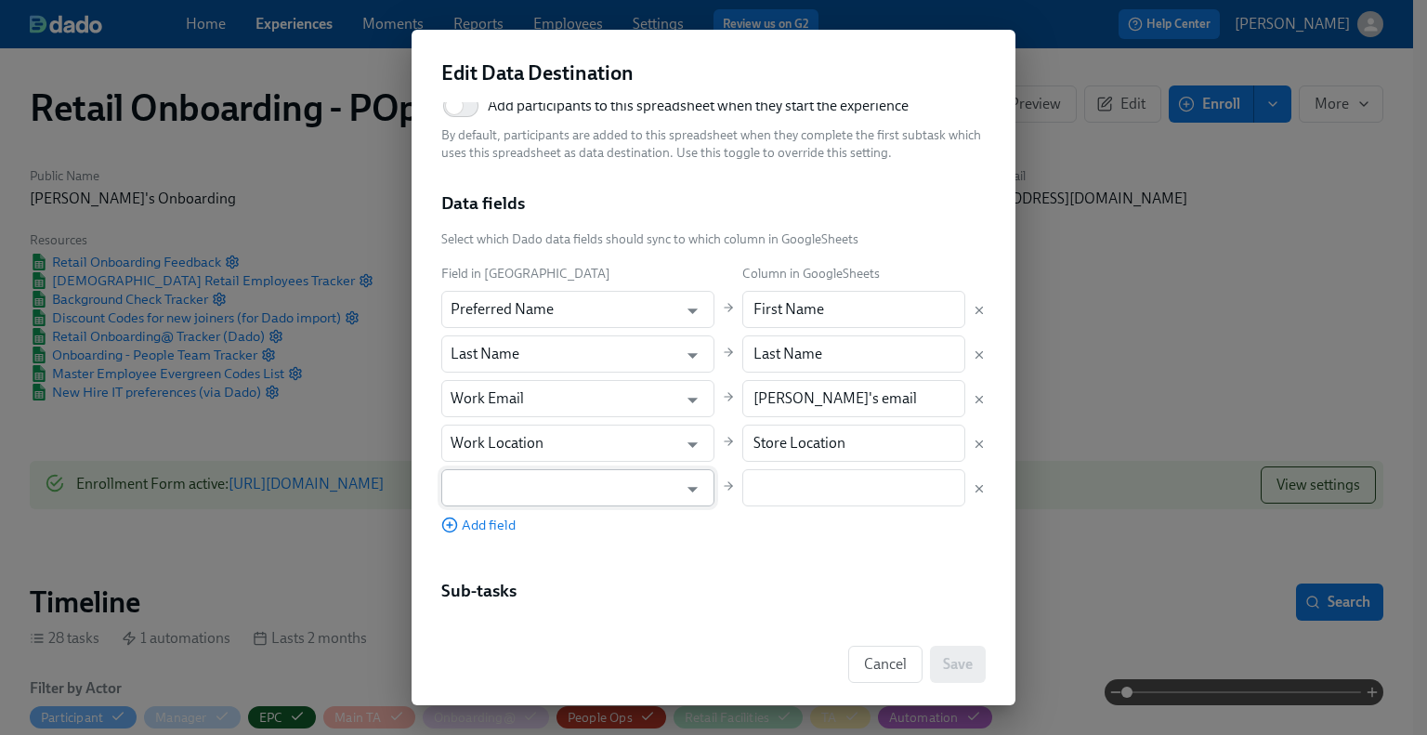
click at [595, 482] on input "text" at bounding box center [564, 487] width 228 height 37
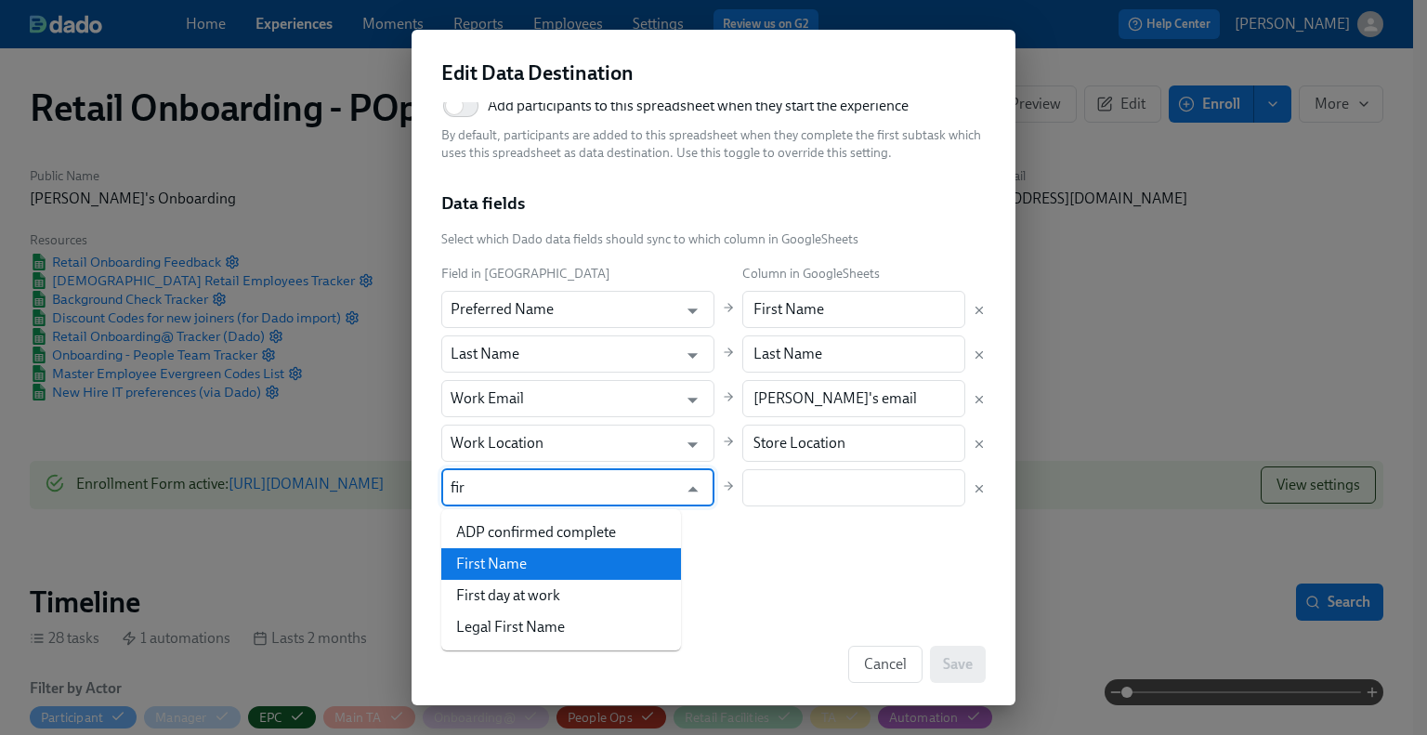
click at [566, 567] on li "First Name" at bounding box center [561, 564] width 240 height 32
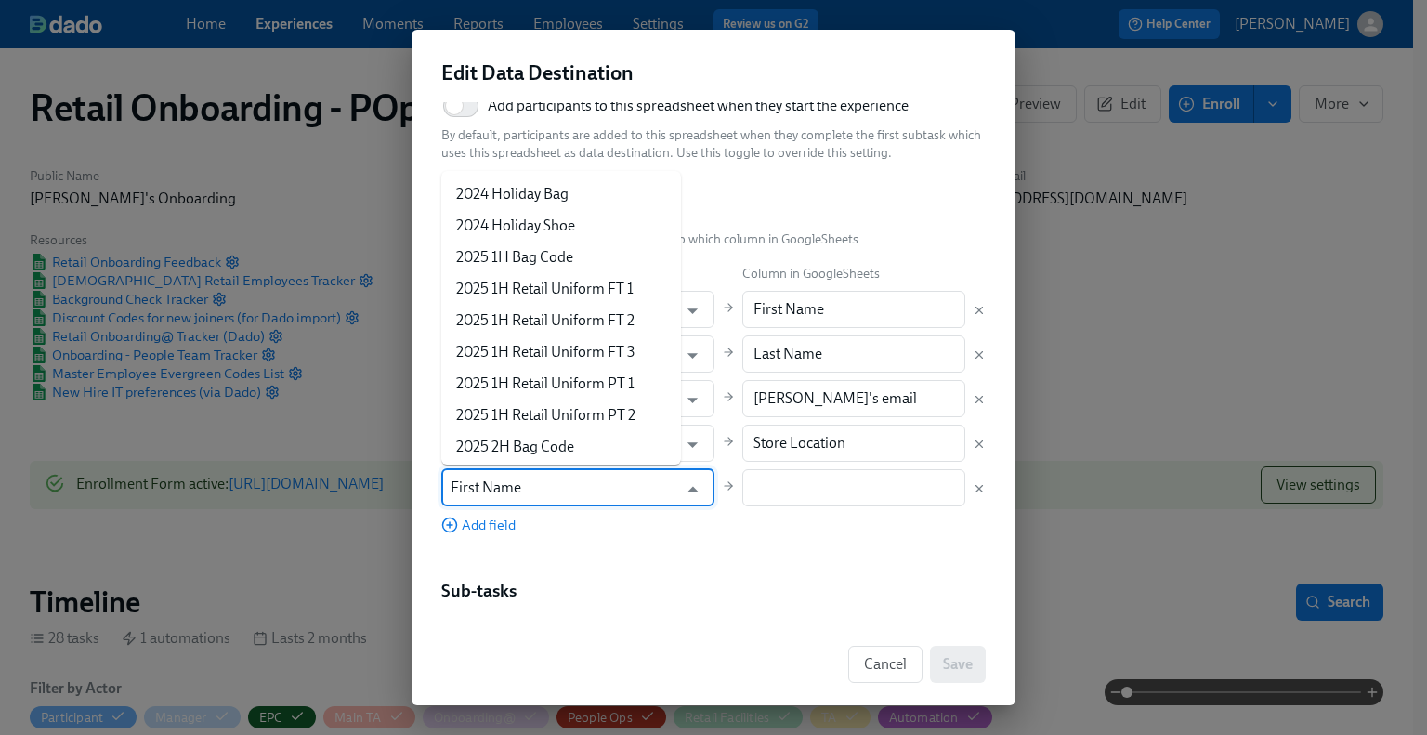
scroll to position [2096, 0]
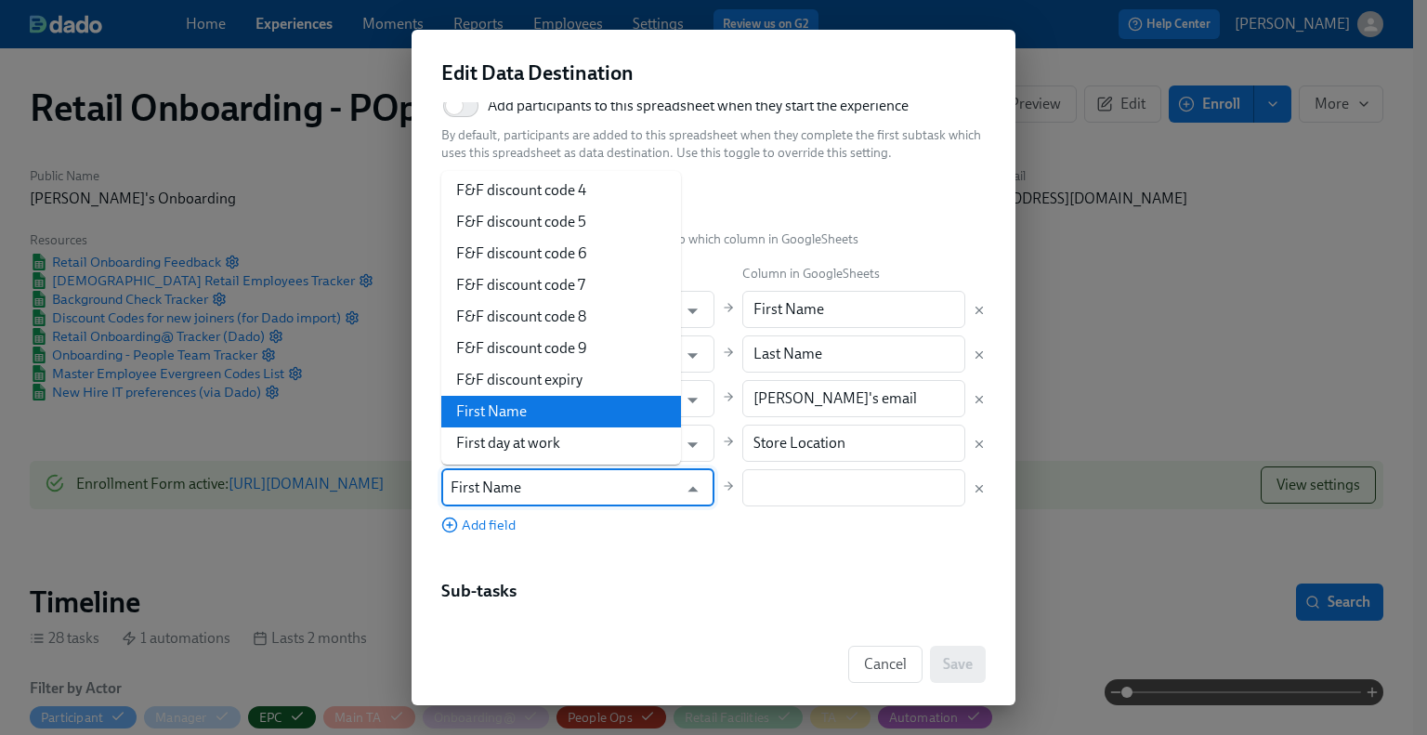
drag, startPoint x: 536, startPoint y: 493, endPoint x: 412, endPoint y: 501, distance: 123.8
click at [412, 501] on div "Document Title Retail Onboarding Feedback Document Title Leave empty to use the…" at bounding box center [713, 362] width 604 height 521
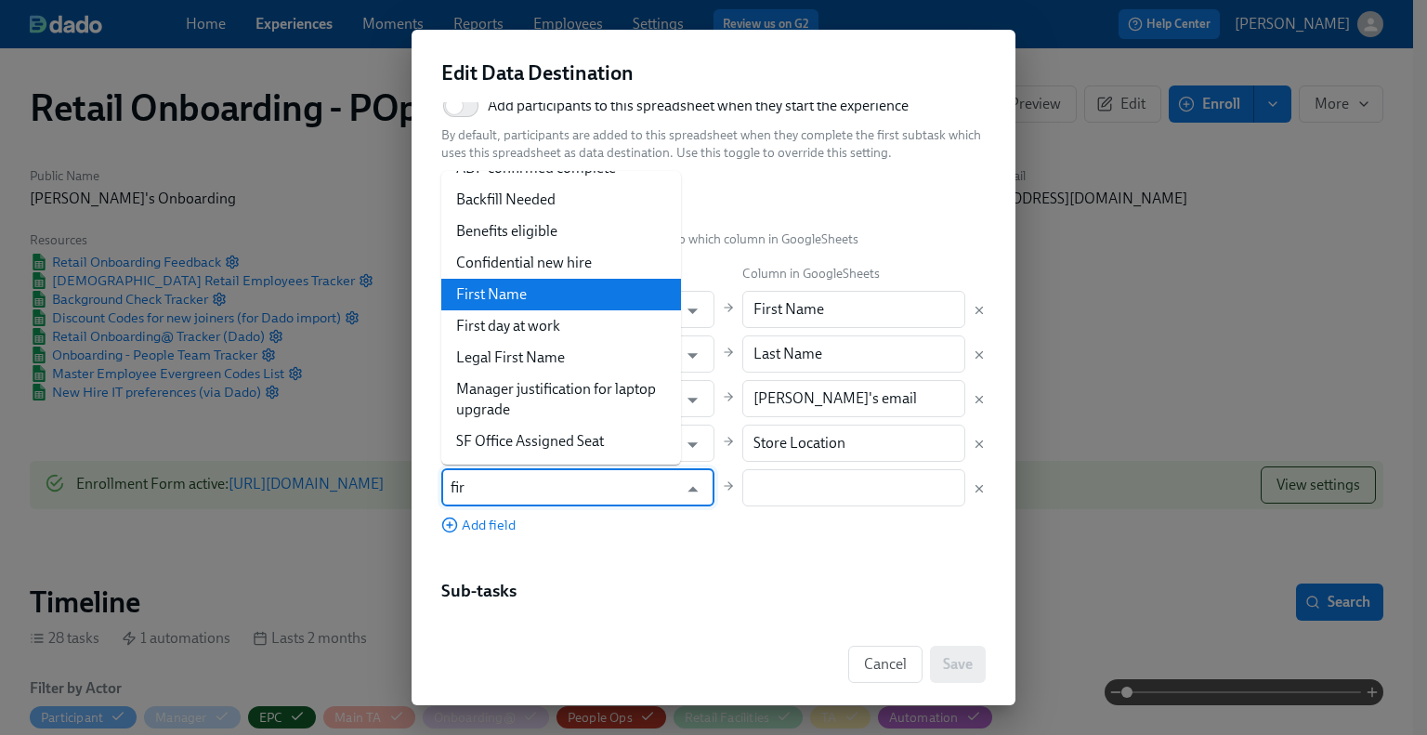
scroll to position [0, 0]
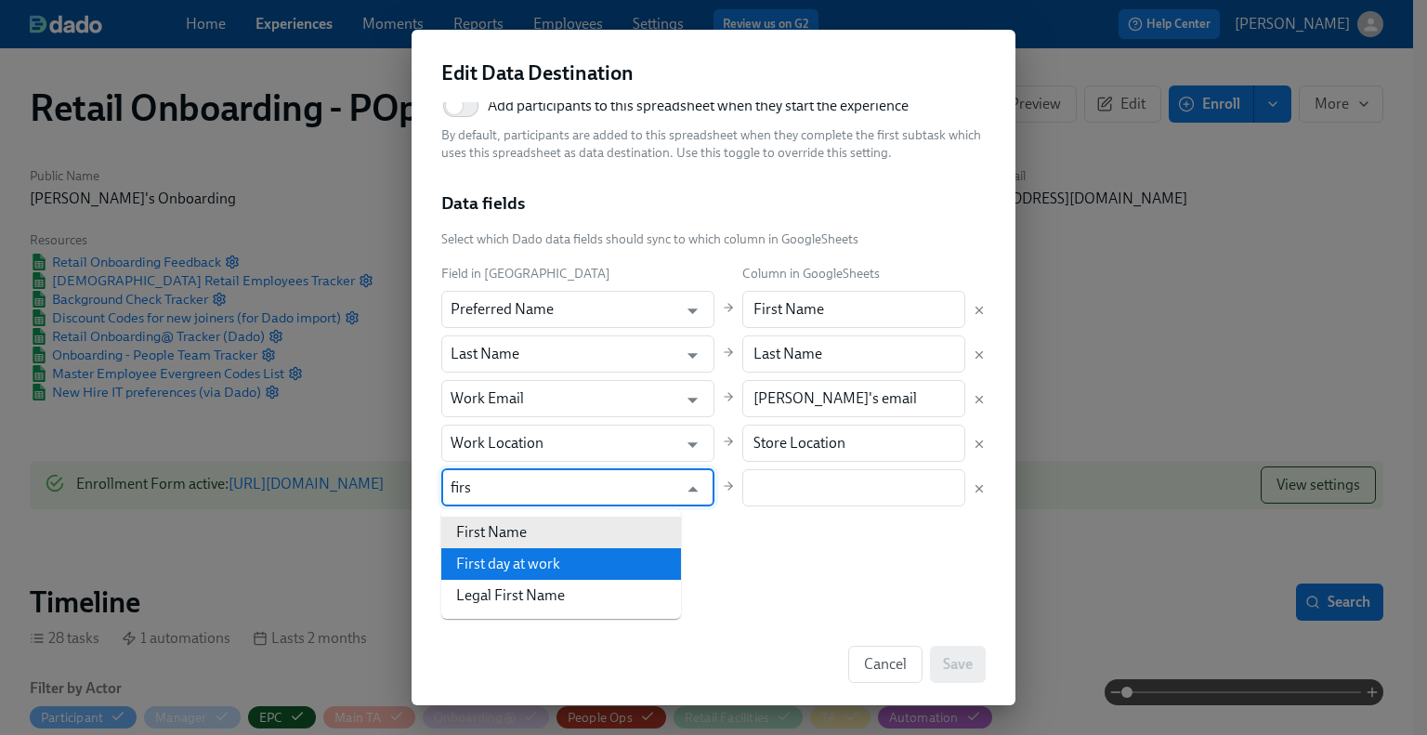
click at [529, 568] on li "First day at work" at bounding box center [561, 564] width 240 height 32
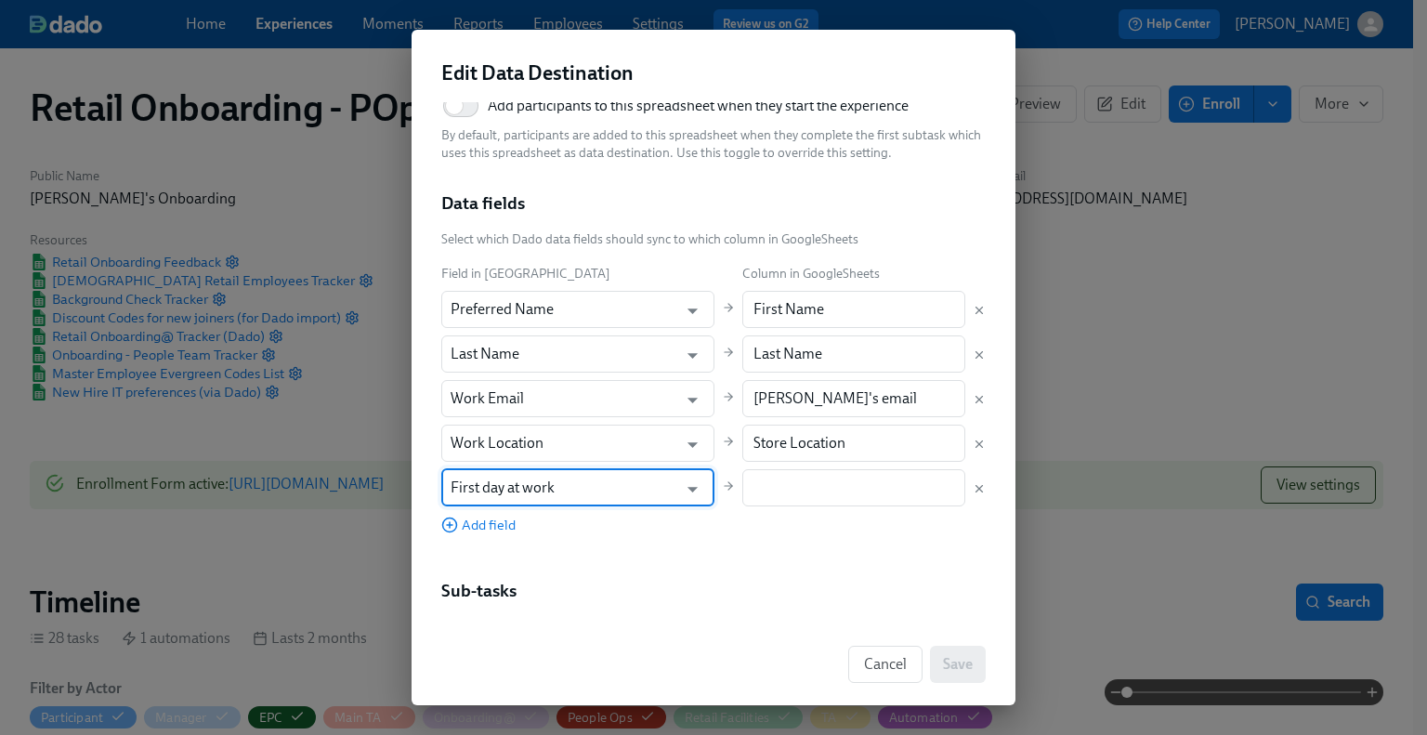
type input "First day at work"
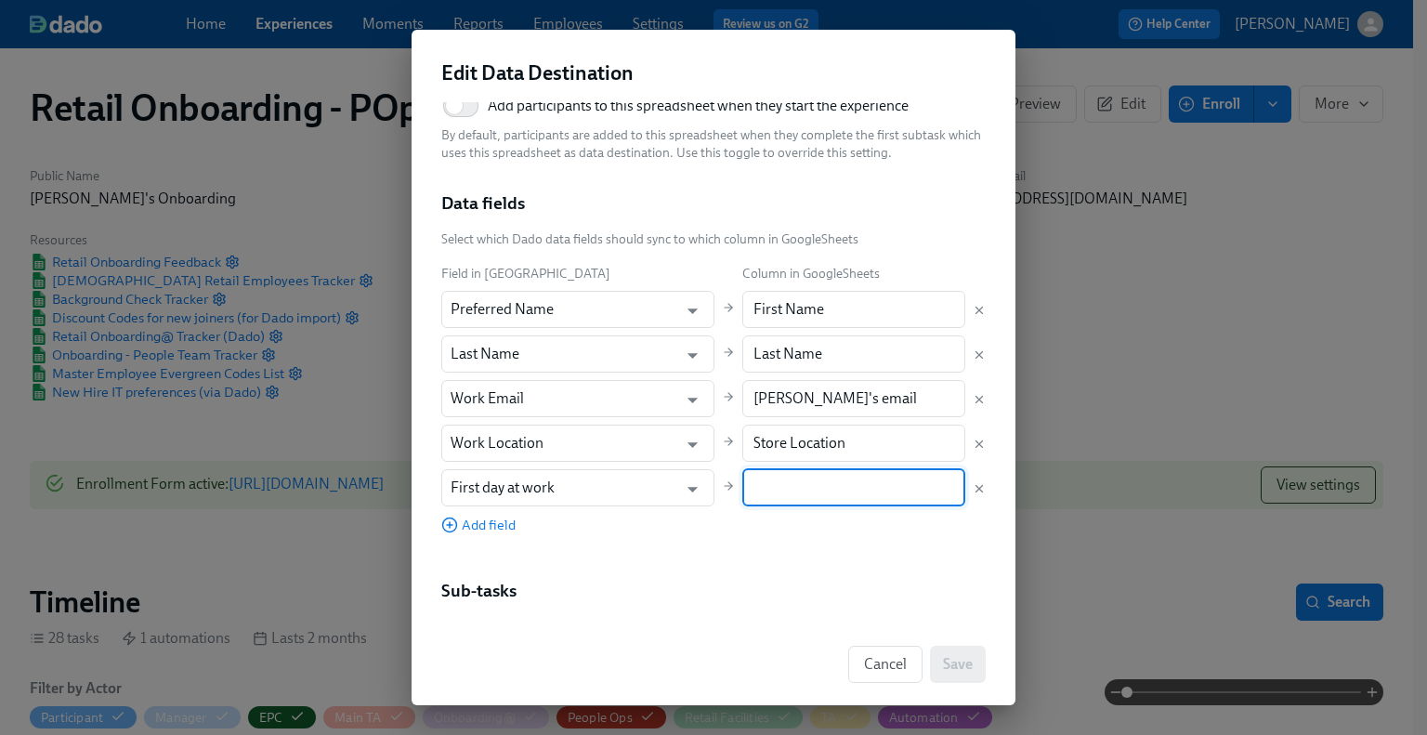
click at [764, 484] on input "text" at bounding box center [854, 487] width 224 height 37
paste input "Start Date"
type input "Start Date"
click at [486, 527] on span "Add field" at bounding box center [478, 525] width 74 height 19
click at [490, 535] on input "text" at bounding box center [564, 532] width 228 height 37
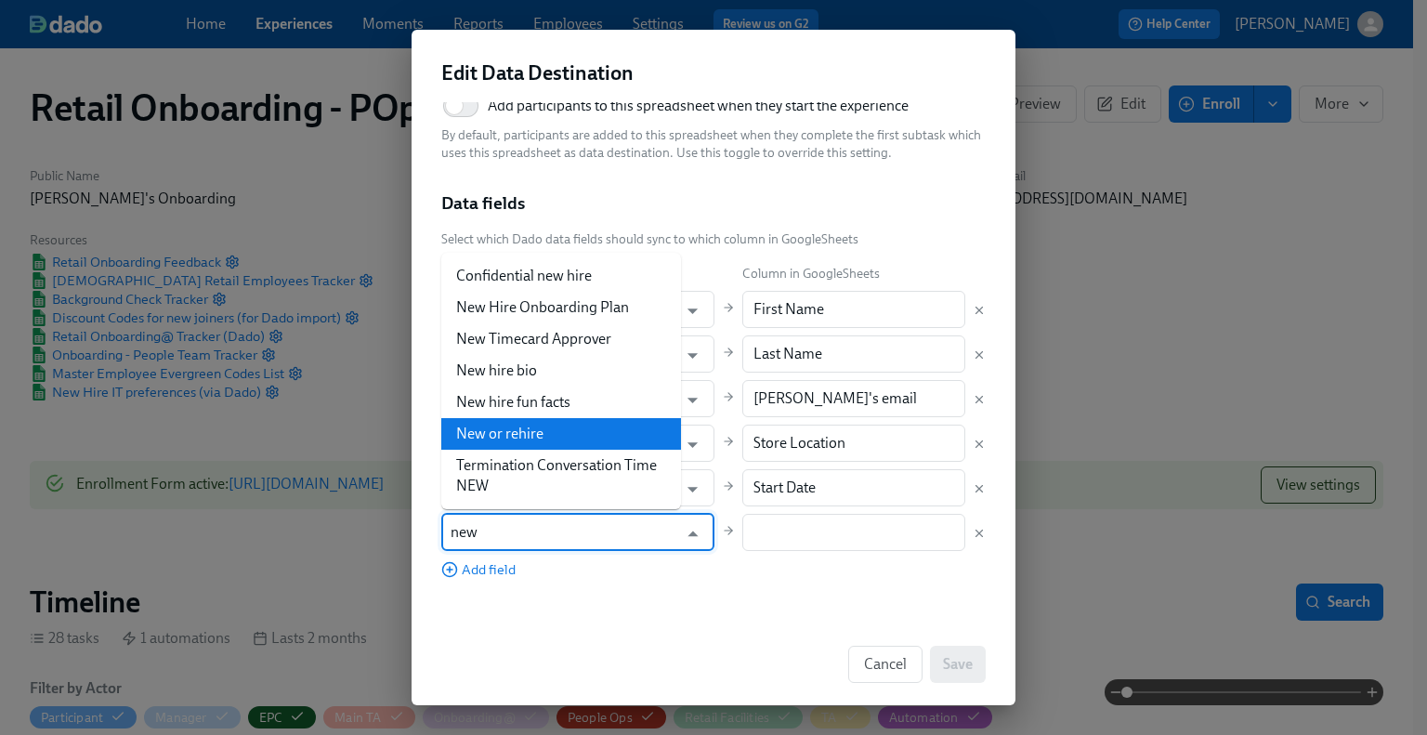
click at [552, 430] on li "New or rehire" at bounding box center [561, 434] width 240 height 32
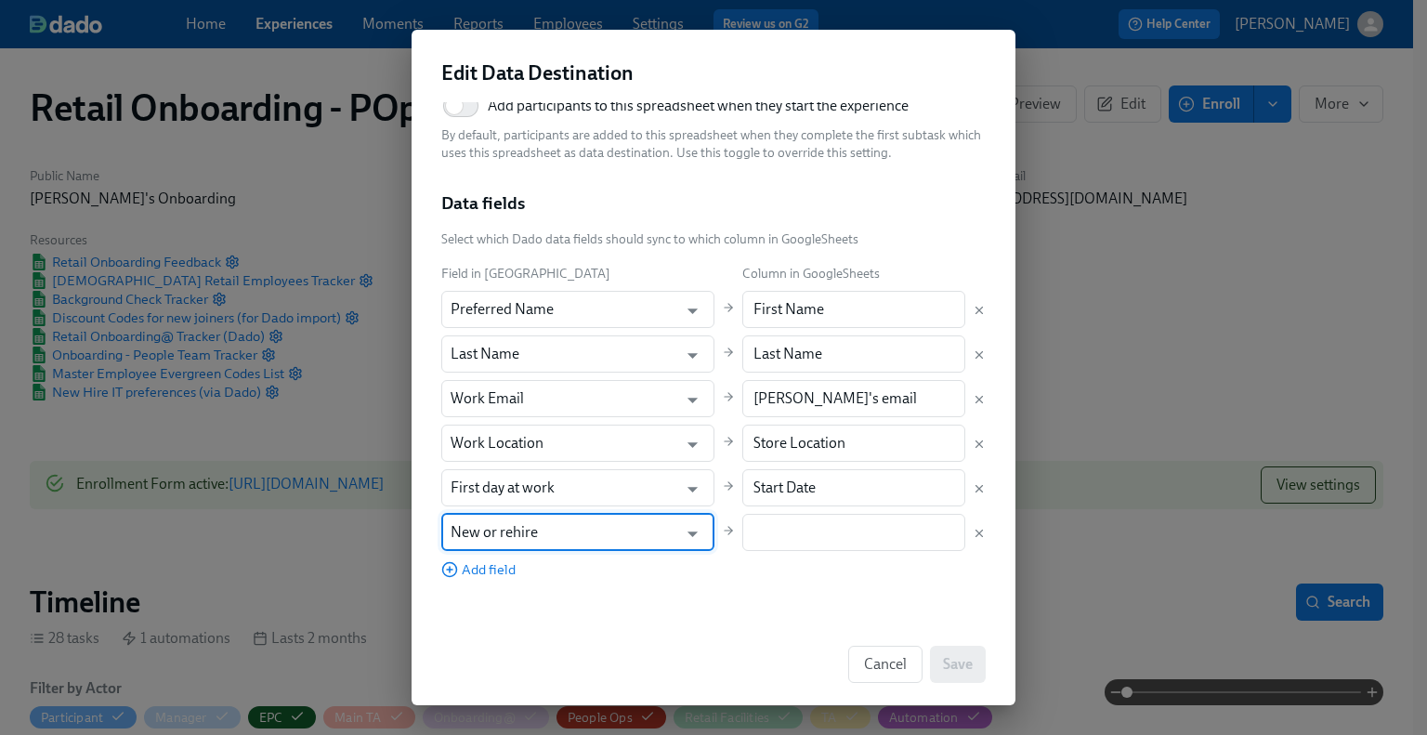
type input "New or rehire"
click at [742, 523] on input "text" at bounding box center [854, 532] width 224 height 37
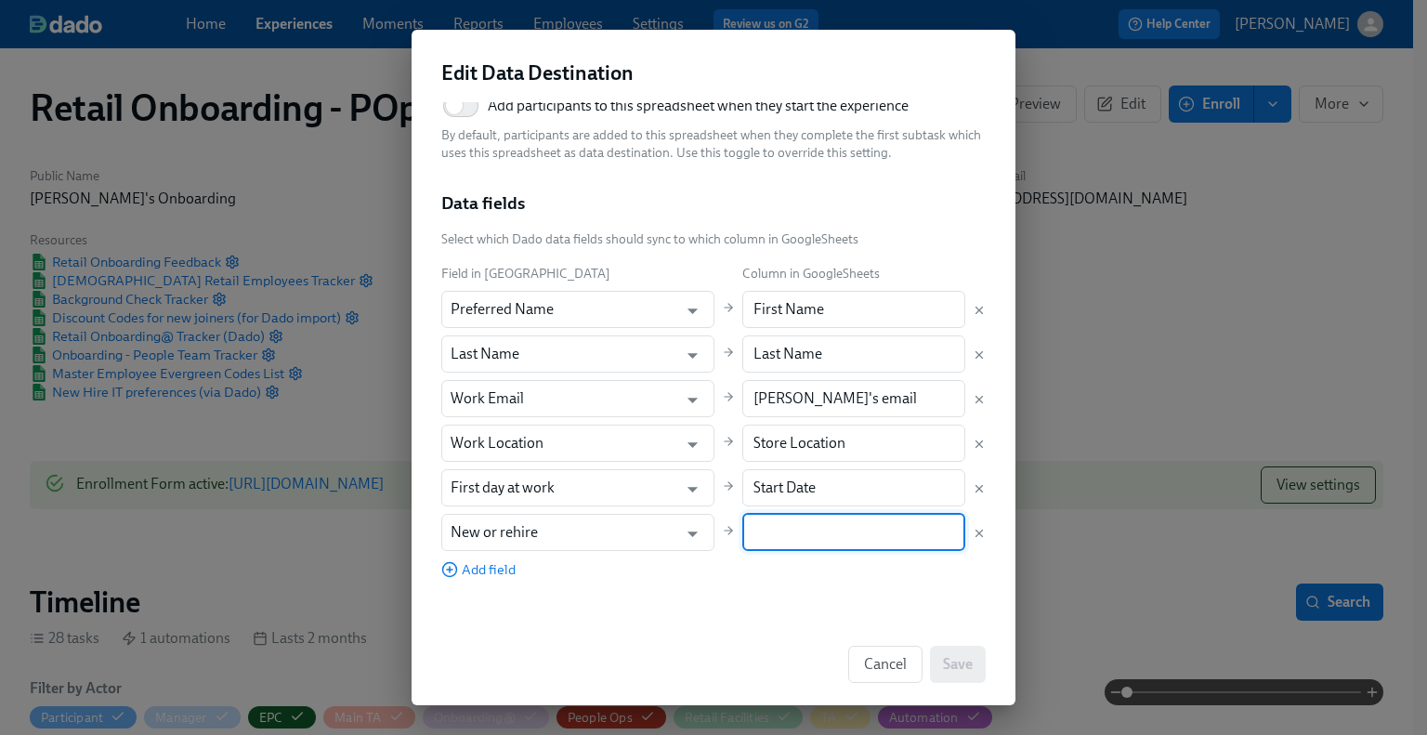
paste input "New Hire/Rehire?"
type input "New Hire/Rehire?"
click at [496, 570] on span "Add field" at bounding box center [478, 569] width 74 height 19
click at [496, 570] on input "text" at bounding box center [564, 576] width 228 height 37
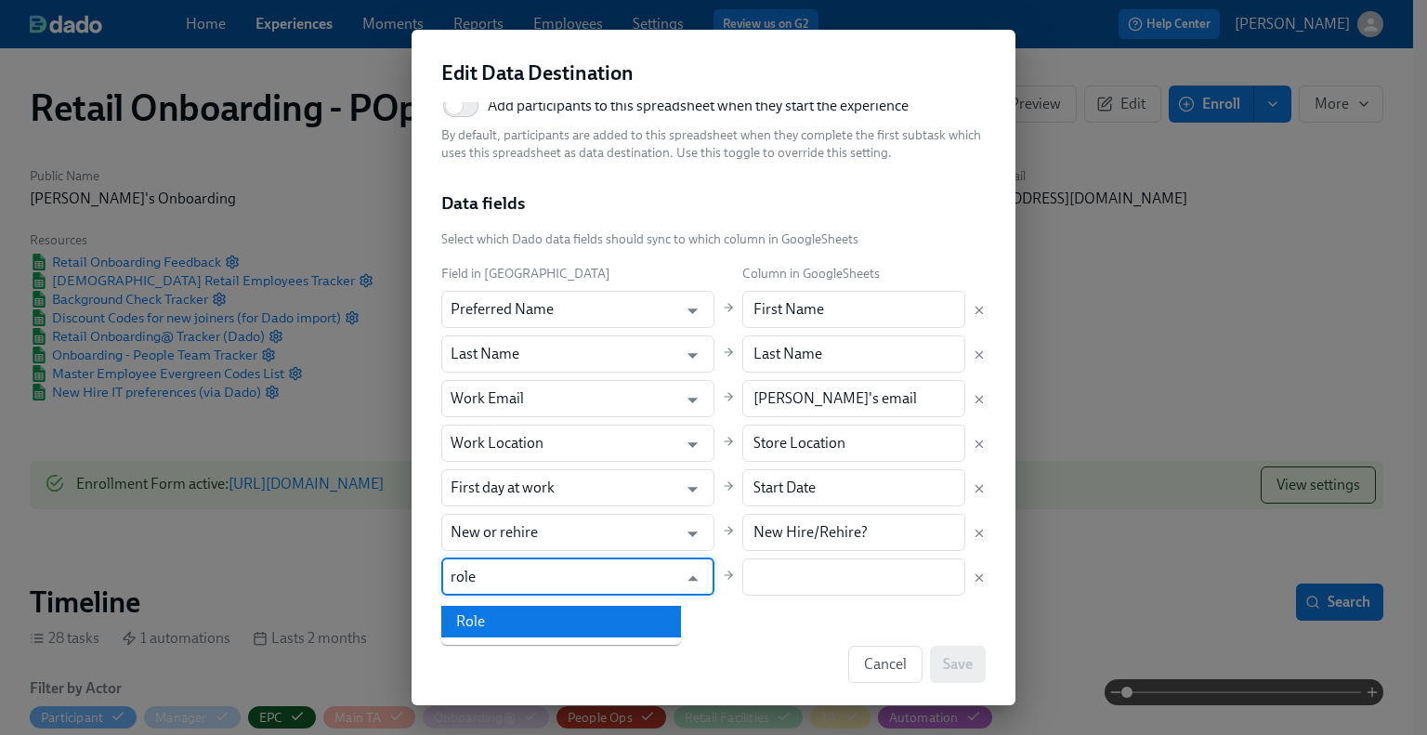
click at [499, 613] on li "Role" at bounding box center [561, 622] width 240 height 32
type input "Role"
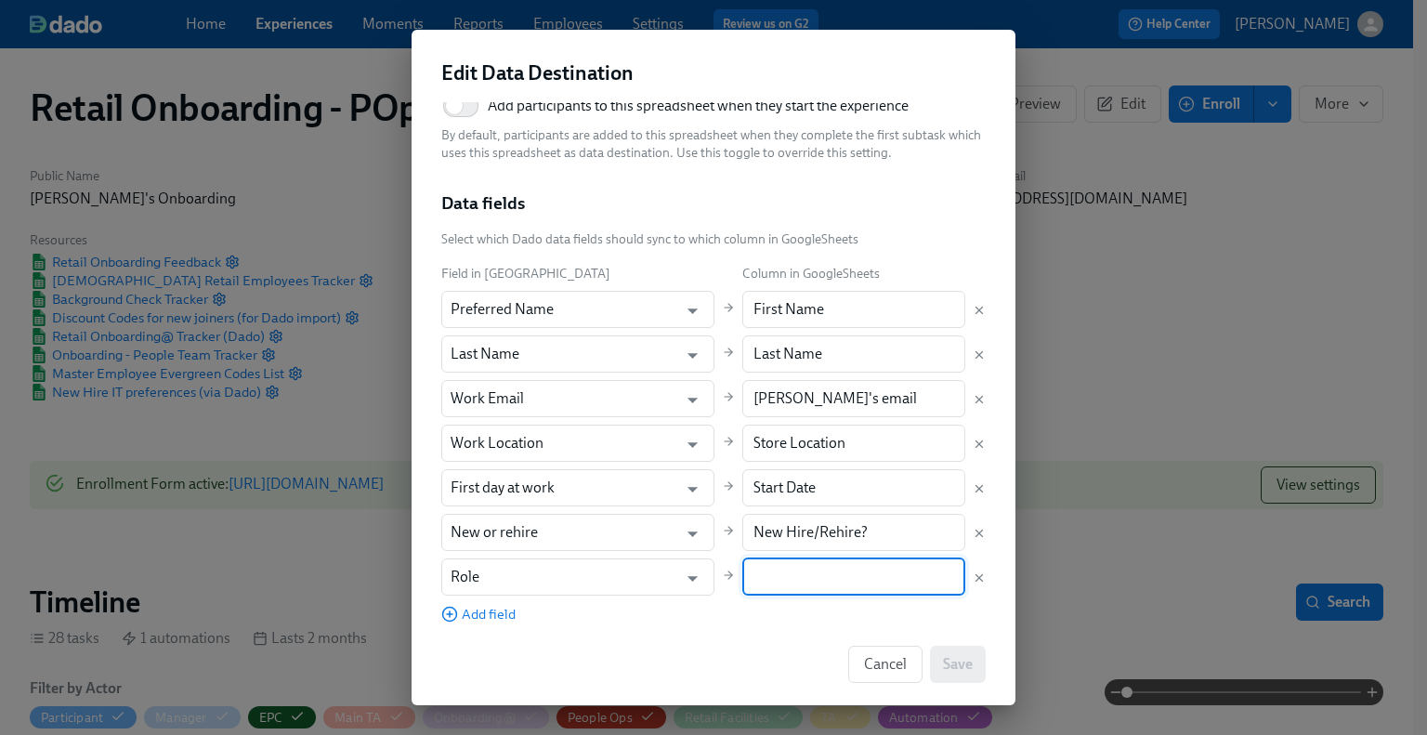
click at [742, 579] on input "text" at bounding box center [854, 576] width 224 height 37
paste input "Job Title"
type input "Job Title"
click at [470, 612] on span "Add field" at bounding box center [478, 614] width 74 height 19
click at [493, 623] on input "text" at bounding box center [564, 621] width 228 height 37
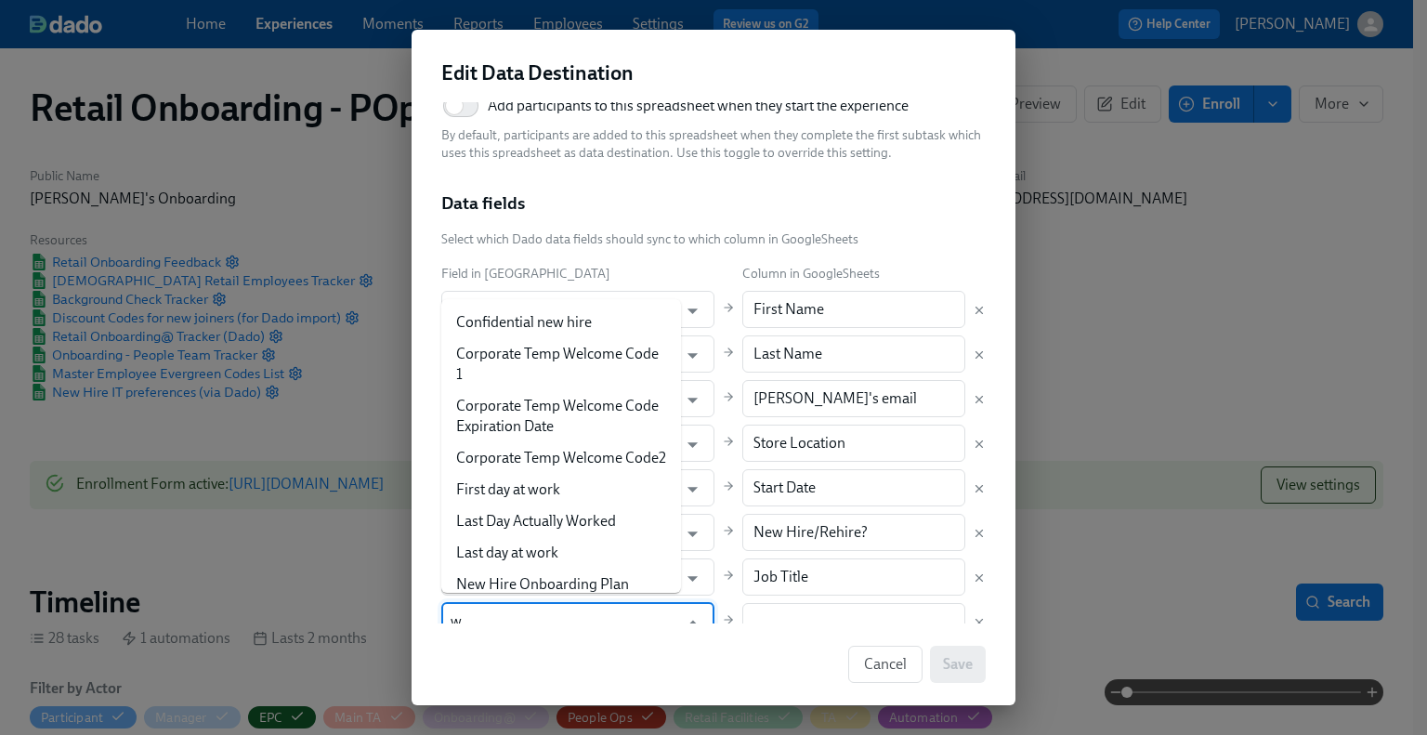
scroll to position [191, 0]
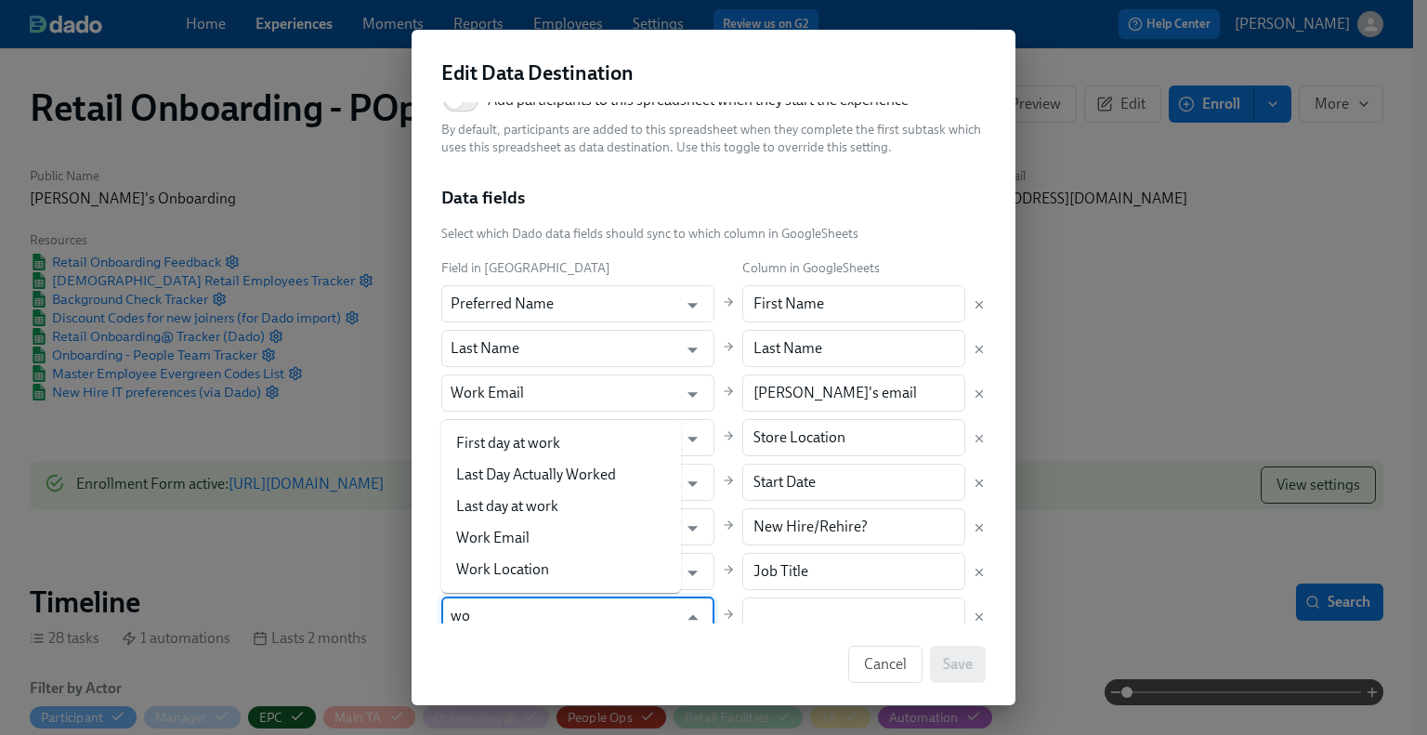
type input "w"
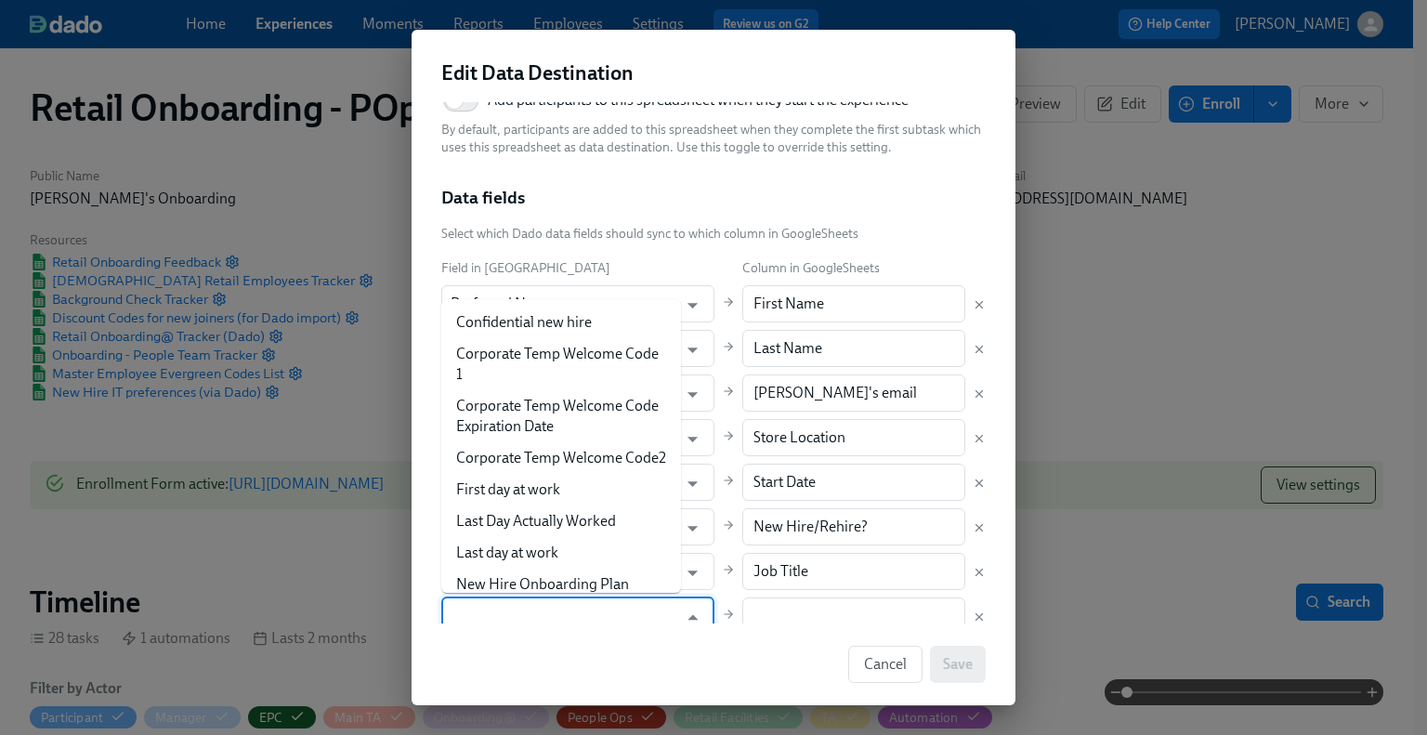
scroll to position [192, 0]
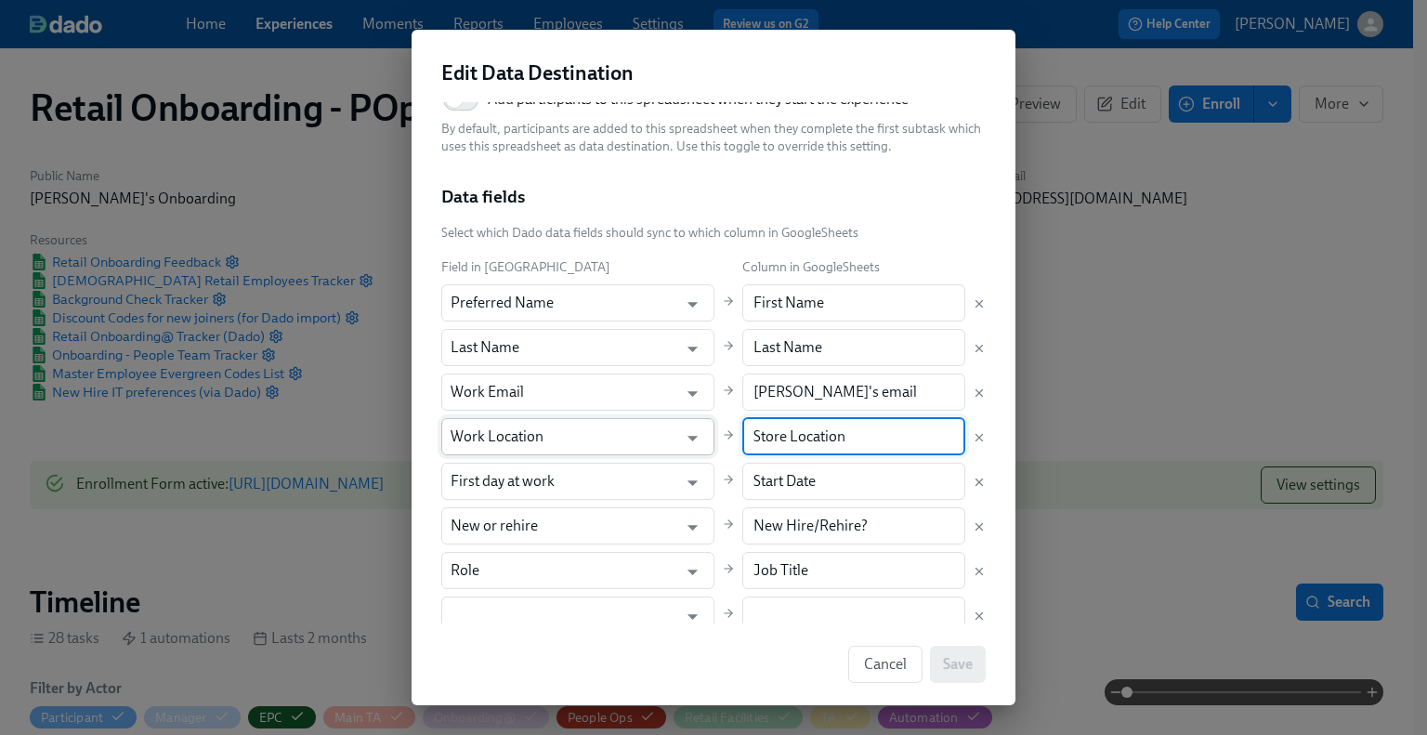
drag, startPoint x: 814, startPoint y: 441, endPoint x: 675, endPoint y: 438, distance: 138.4
click at [675, 438] on div "Field in Dado Column in GoogleSheets Preferred Name ​ First Name ​ Last Name ​ …" at bounding box center [713, 458] width 544 height 405
paste input "text"
type input "Location"
click at [924, 186] on div "Data fields" at bounding box center [713, 204] width 544 height 39
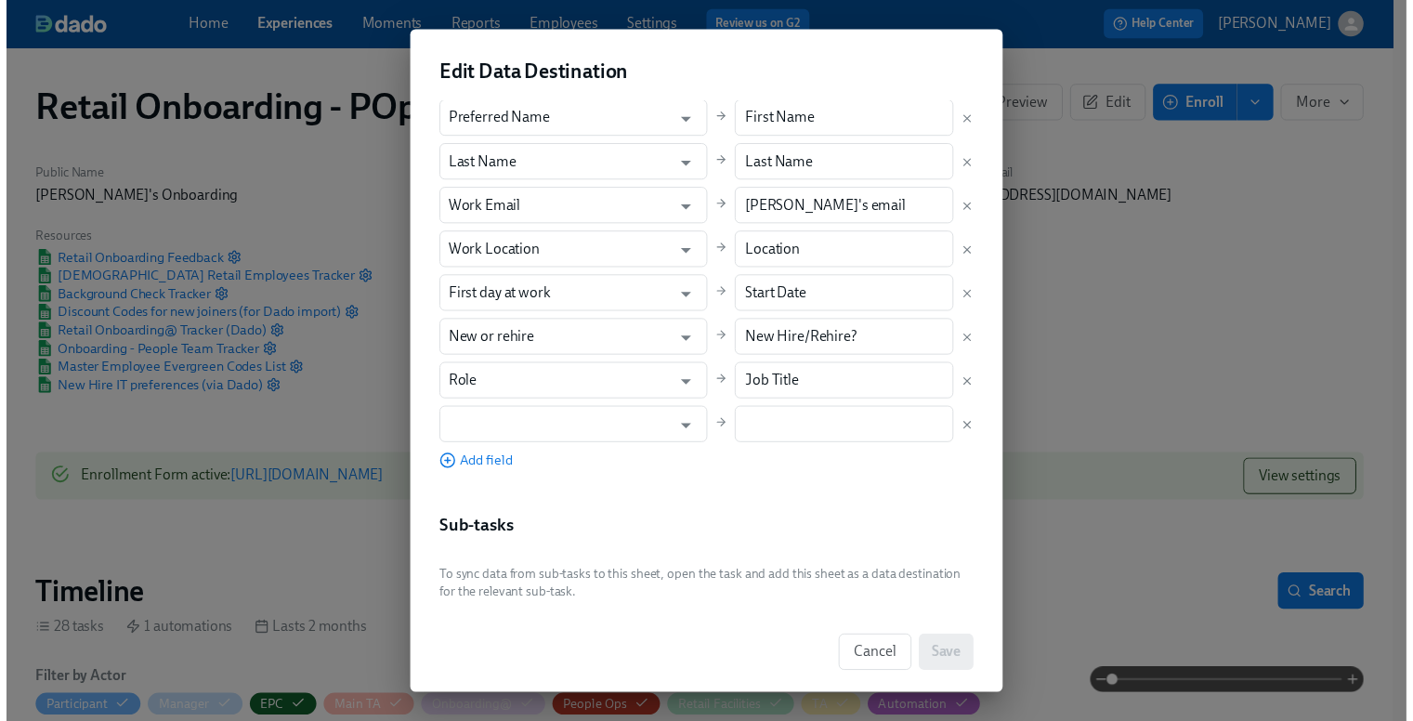
scroll to position [385, 0]
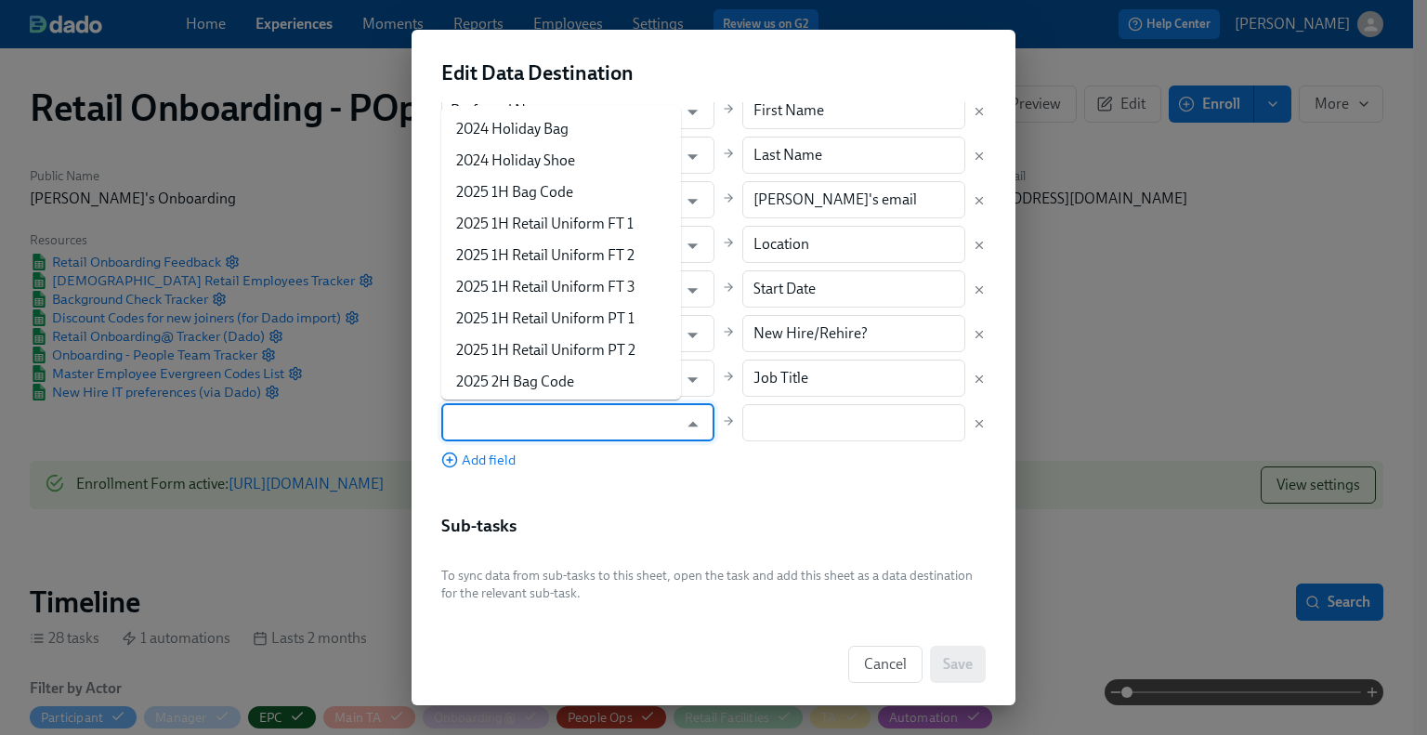
click at [577, 426] on input "text" at bounding box center [564, 422] width 228 height 37
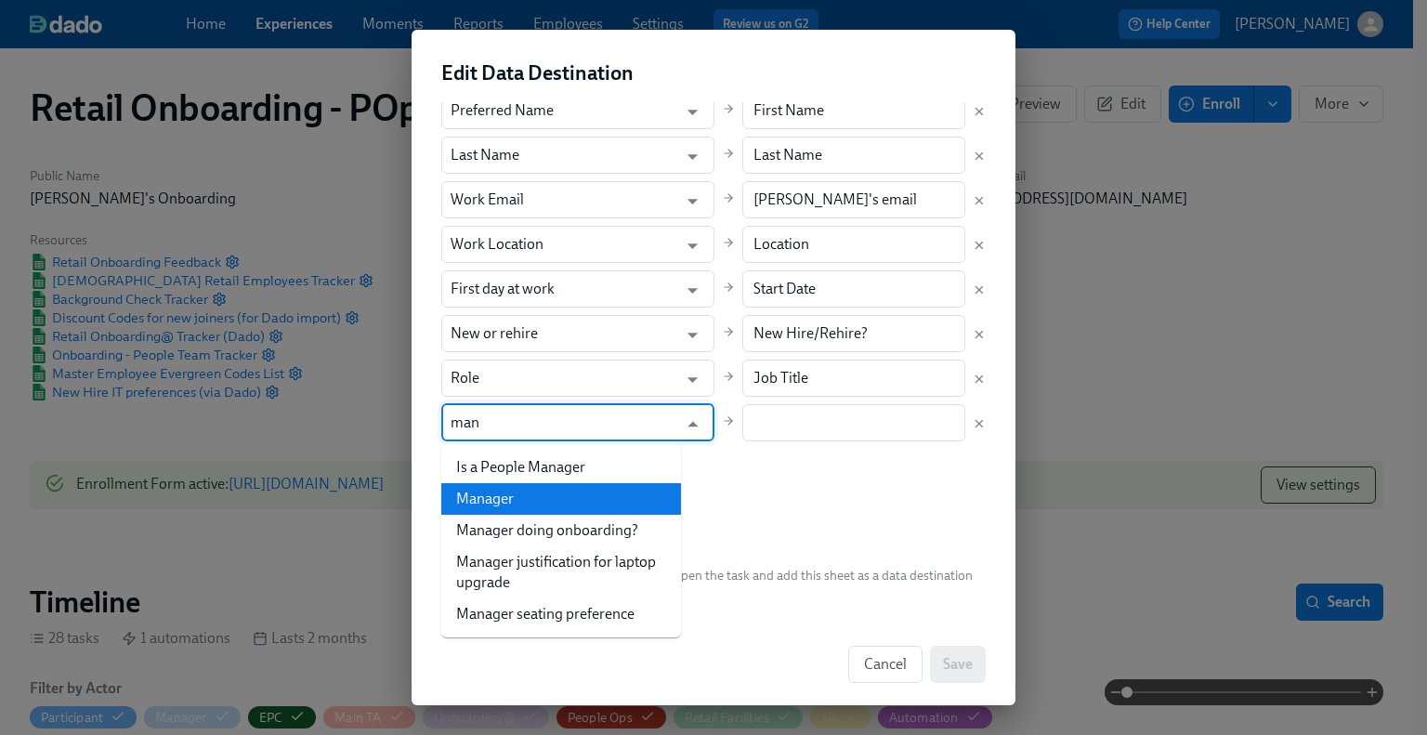
click at [565, 491] on li "Manager" at bounding box center [561, 499] width 240 height 32
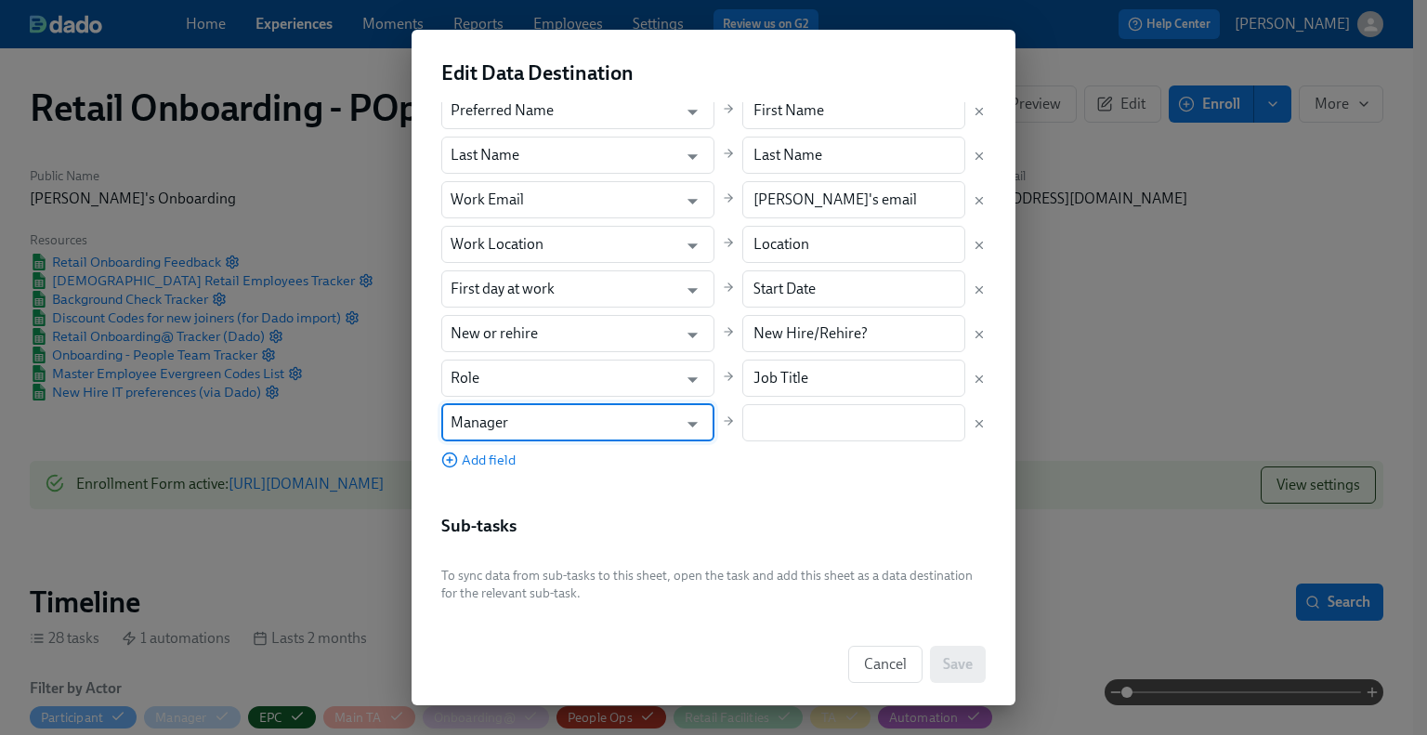
type input "Manager"
click at [747, 425] on input "text" at bounding box center [854, 422] width 224 height 37
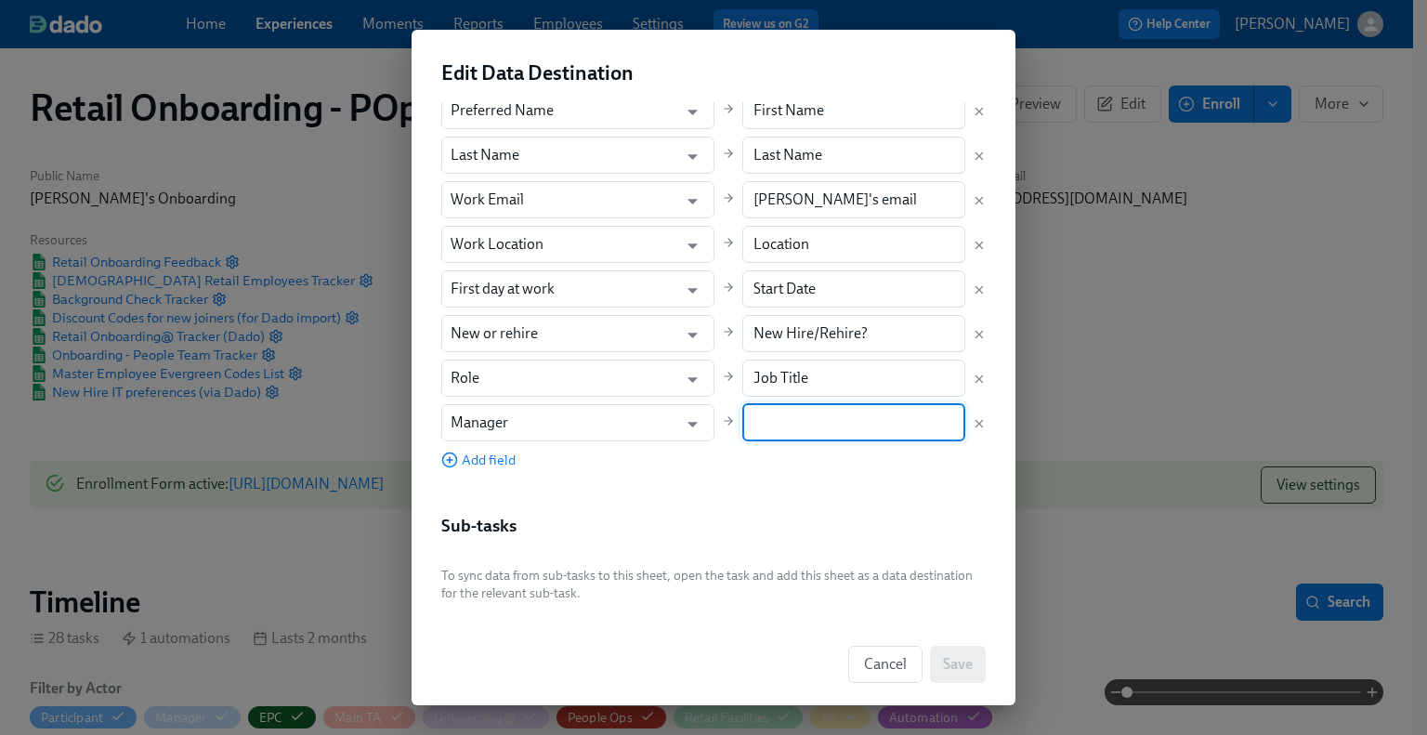
paste input "Manager"
type input "Manager"
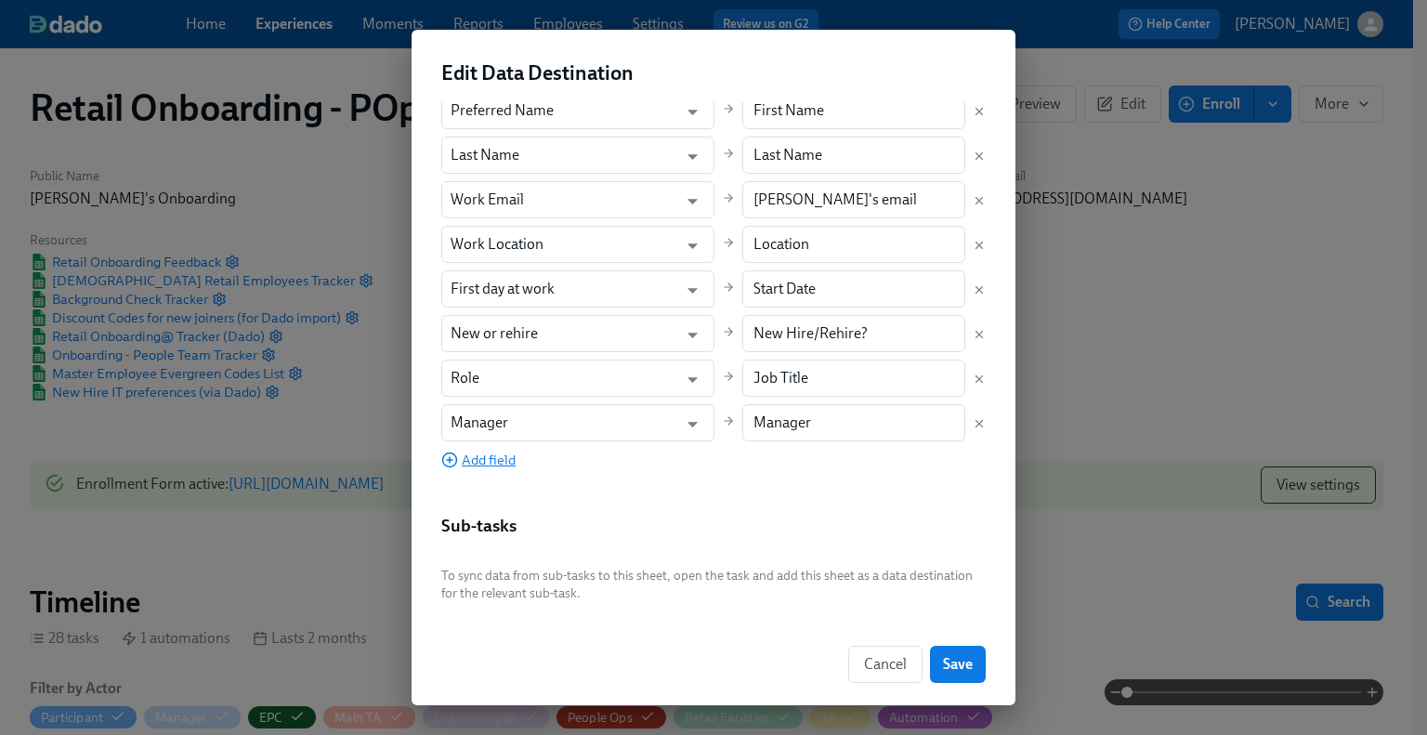
click at [478, 460] on span "Add field" at bounding box center [478, 459] width 74 height 19
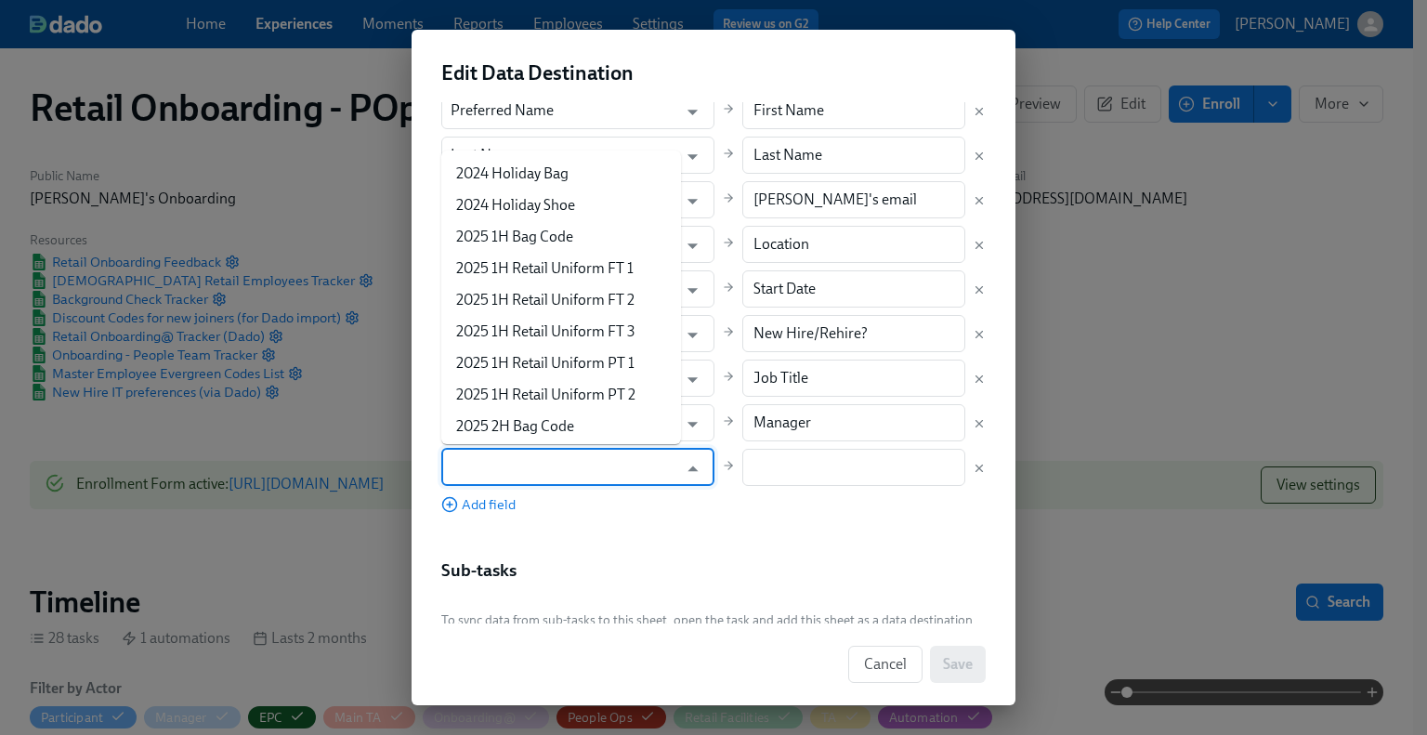
click at [502, 467] on input "text" at bounding box center [564, 467] width 228 height 37
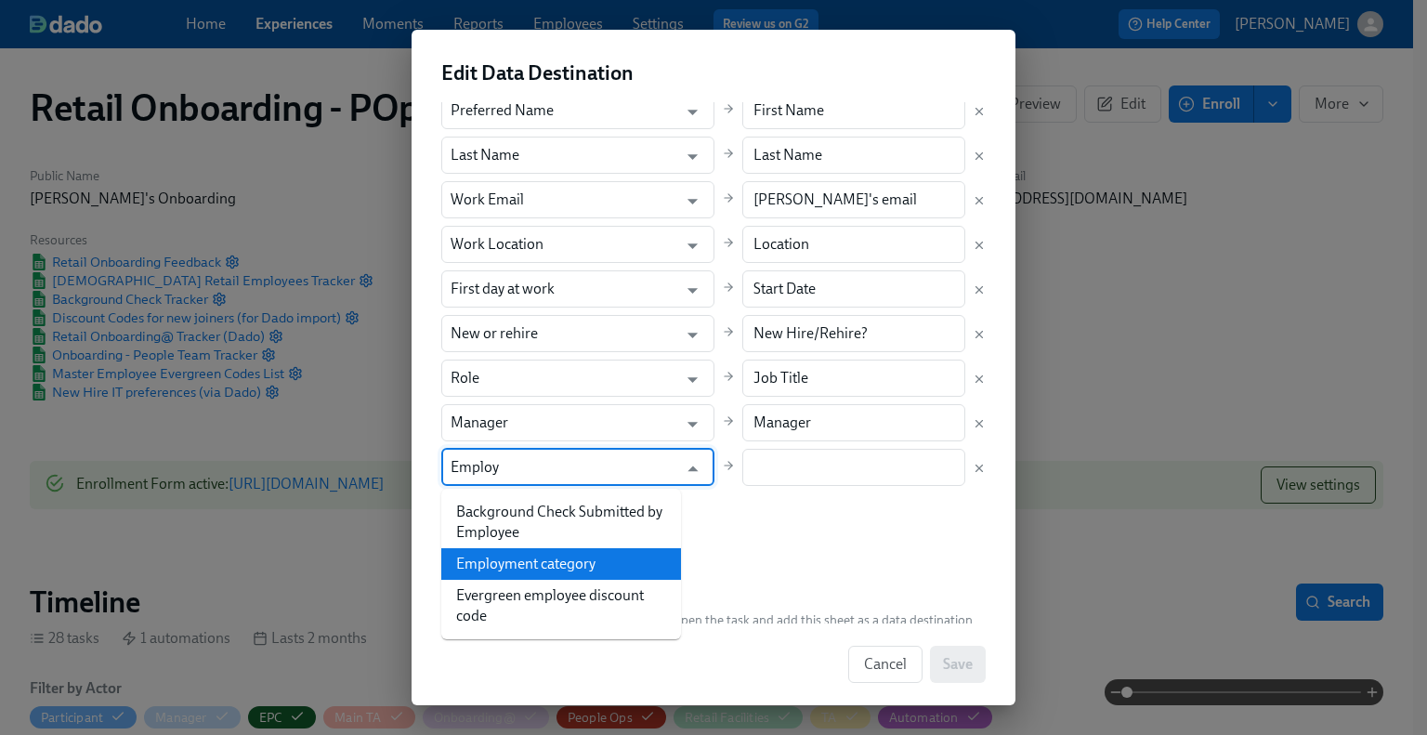
click at [543, 557] on li "Employment category" at bounding box center [561, 564] width 240 height 32
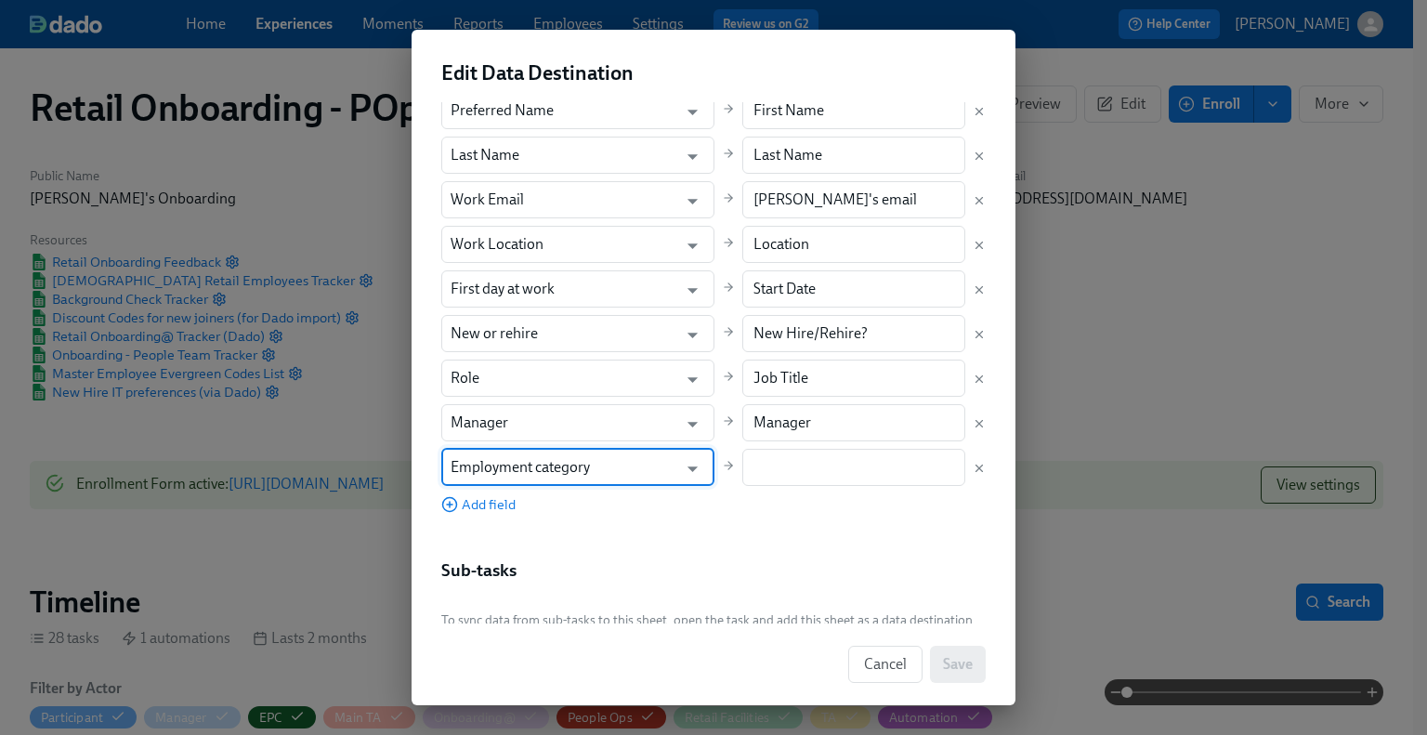
type input "Employment category"
click at [760, 454] on input "text" at bounding box center [854, 467] width 224 height 37
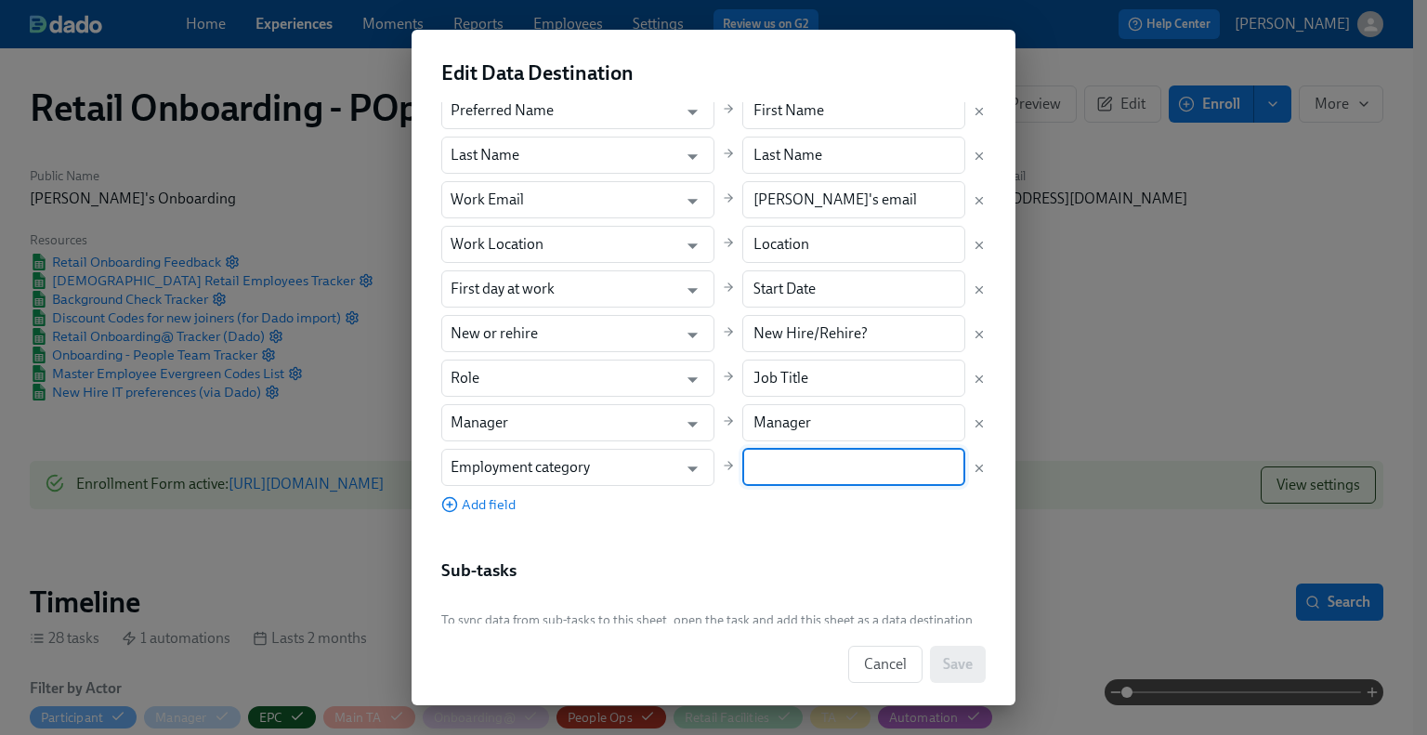
paste input "Employment Category"
type input "Employment Category"
click at [784, 530] on div "Document Title Retail Onboarding Feedback Document Title Leave empty to use the…" at bounding box center [713, 189] width 544 height 914
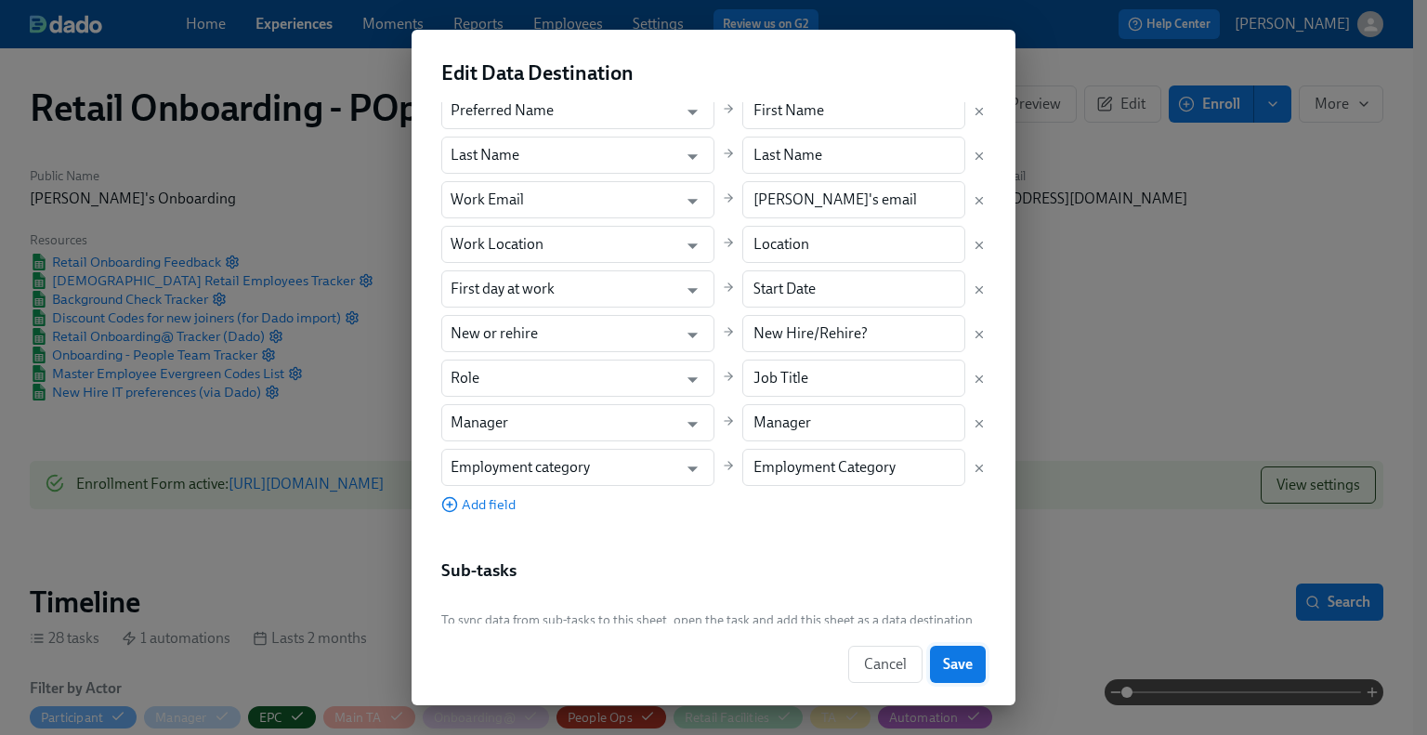
click at [957, 667] on span "Save" at bounding box center [958, 664] width 30 height 19
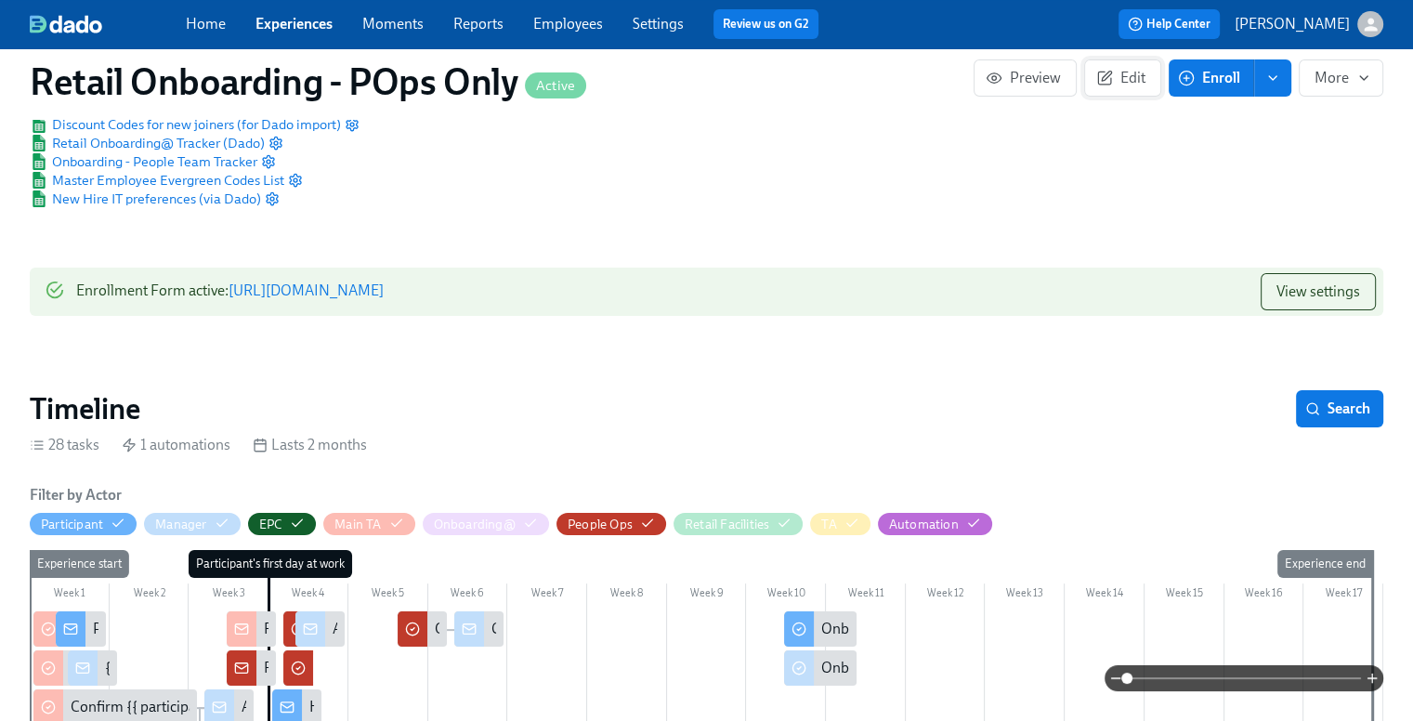
scroll to position [186, 0]
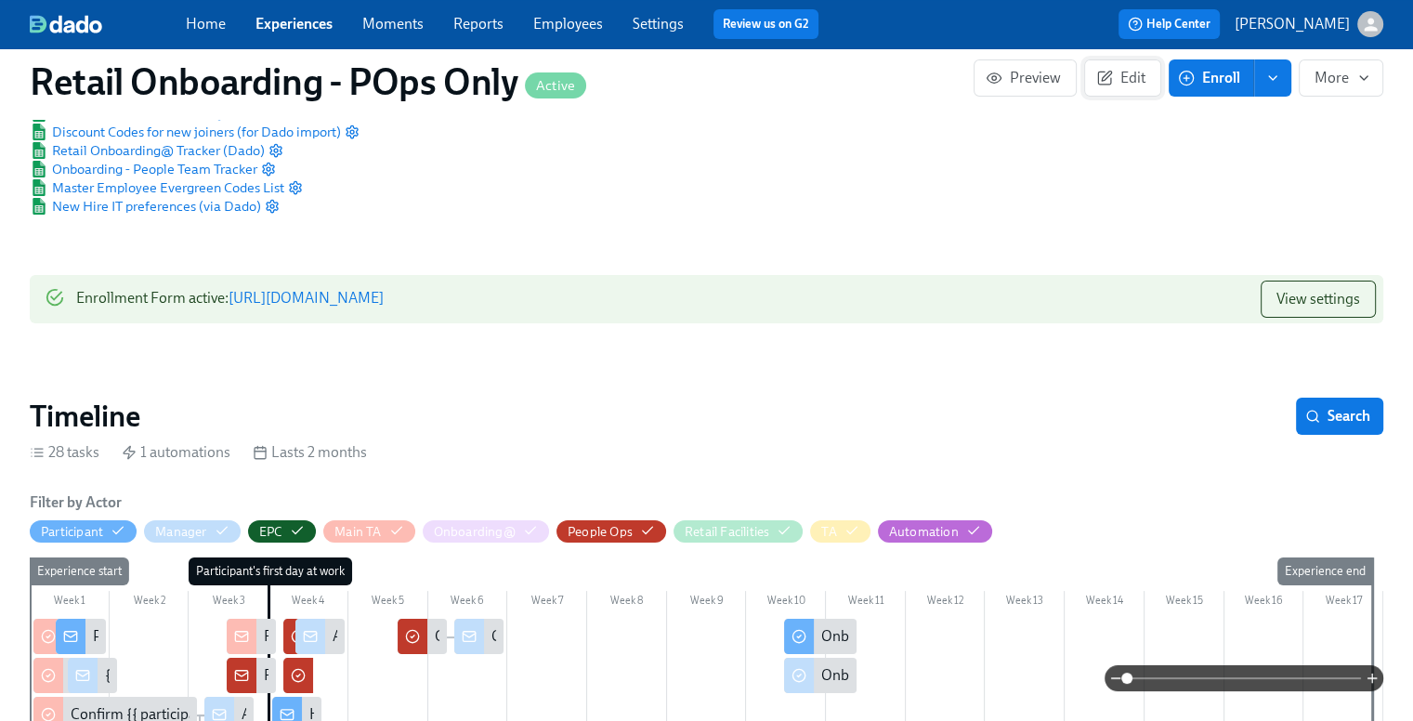
click at [1129, 70] on span "Edit" at bounding box center [1123, 78] width 46 height 19
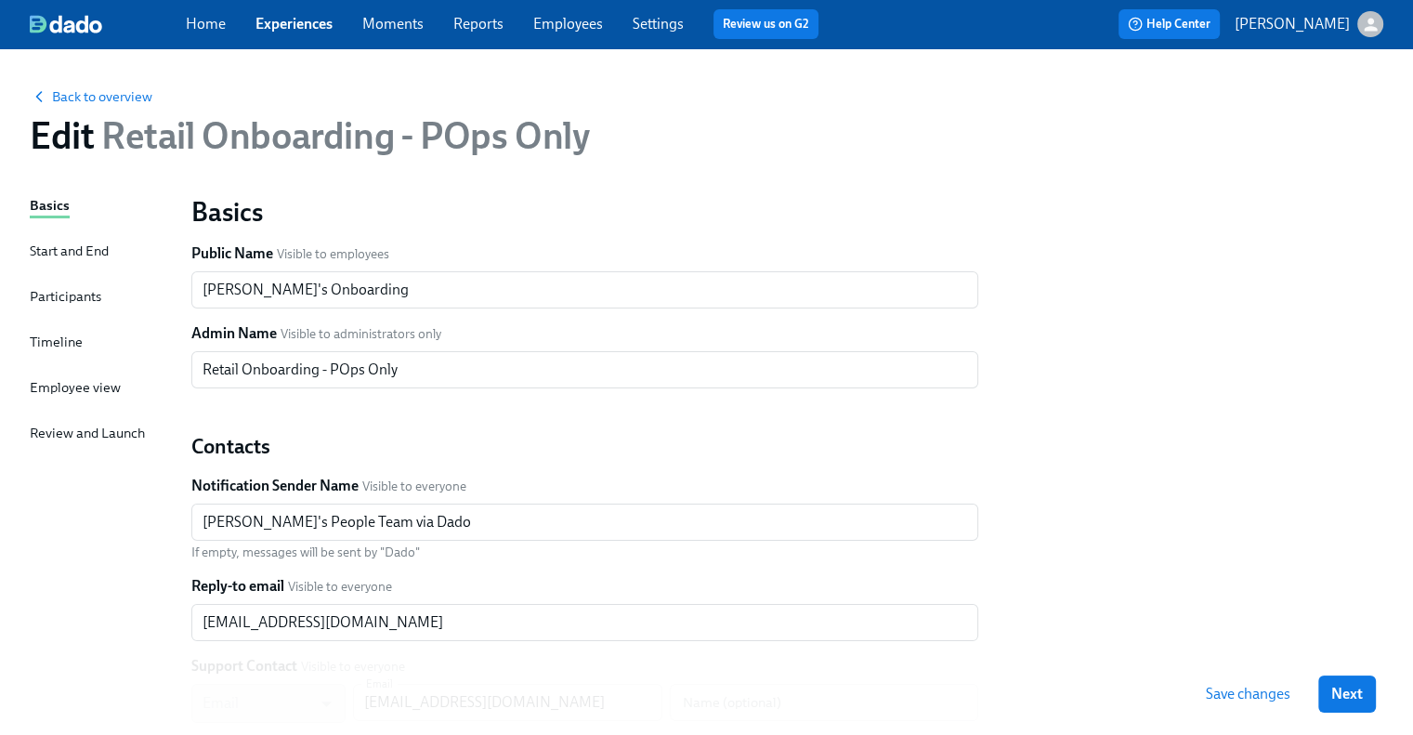
click at [48, 249] on div "Start and End" at bounding box center [69, 251] width 79 height 20
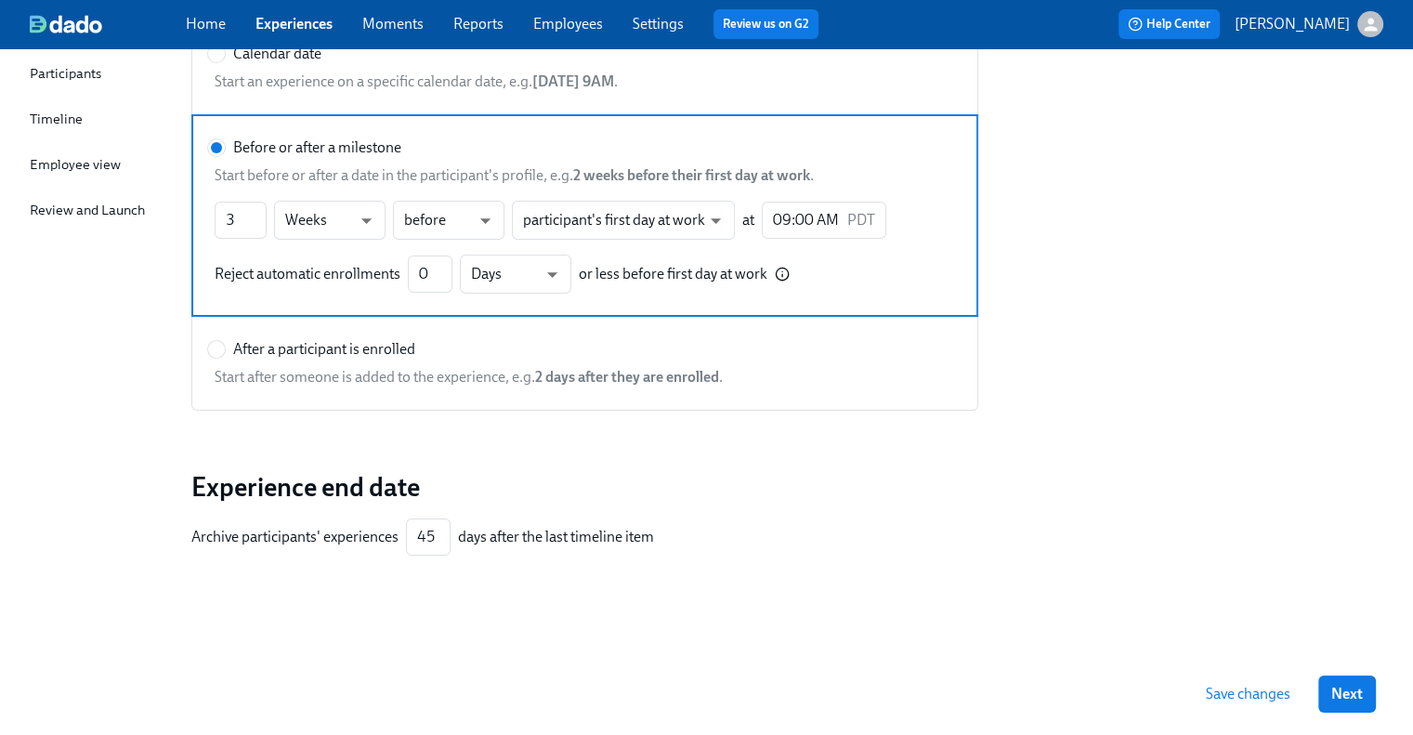
scroll to position [228, 0]
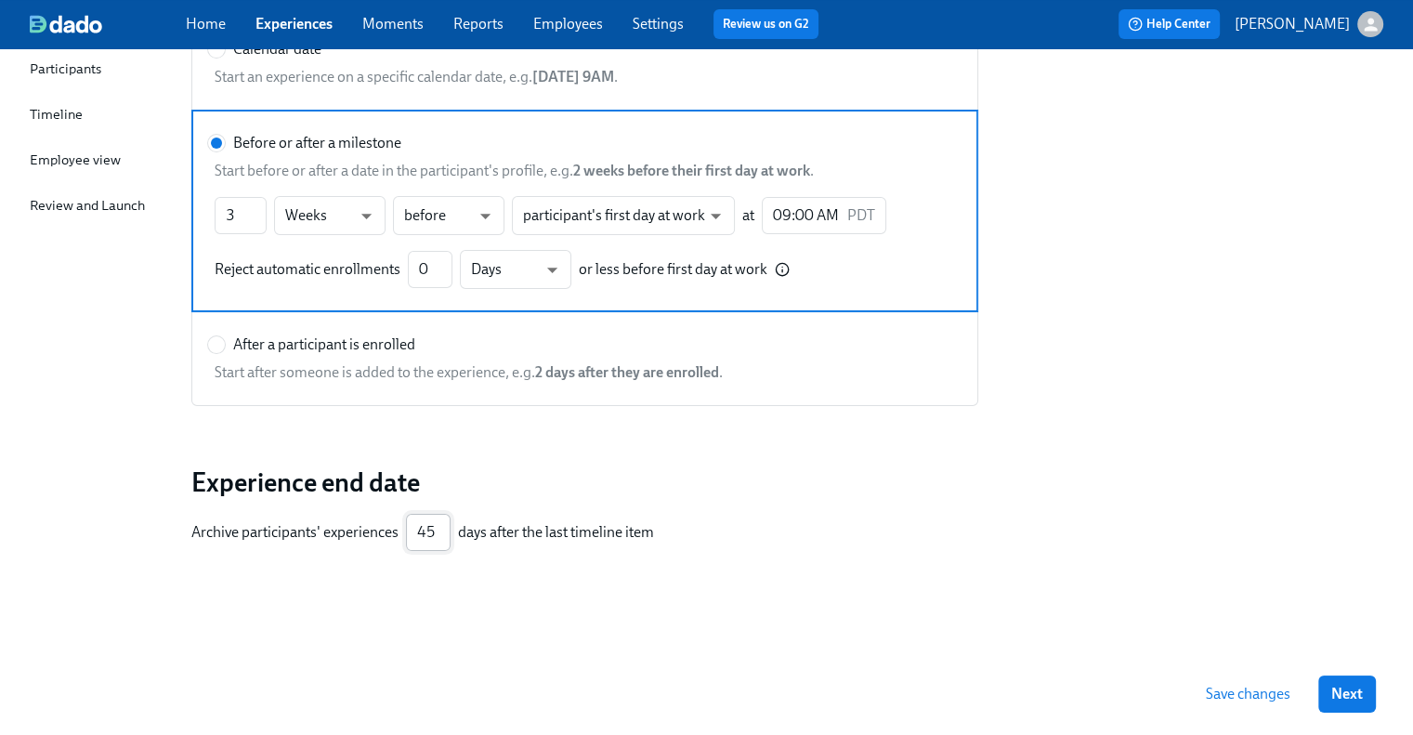
click at [412, 545] on input "45" at bounding box center [428, 532] width 45 height 37
drag, startPoint x: 417, startPoint y: 537, endPoint x: 465, endPoint y: 538, distance: 48.3
click at [465, 538] on div "Archive participants' experiences 45 ​ days after the last timeline item" at bounding box center [584, 532] width 787 height 37
type input "20"
click at [1275, 694] on span "Save changes" at bounding box center [1248, 694] width 85 height 19
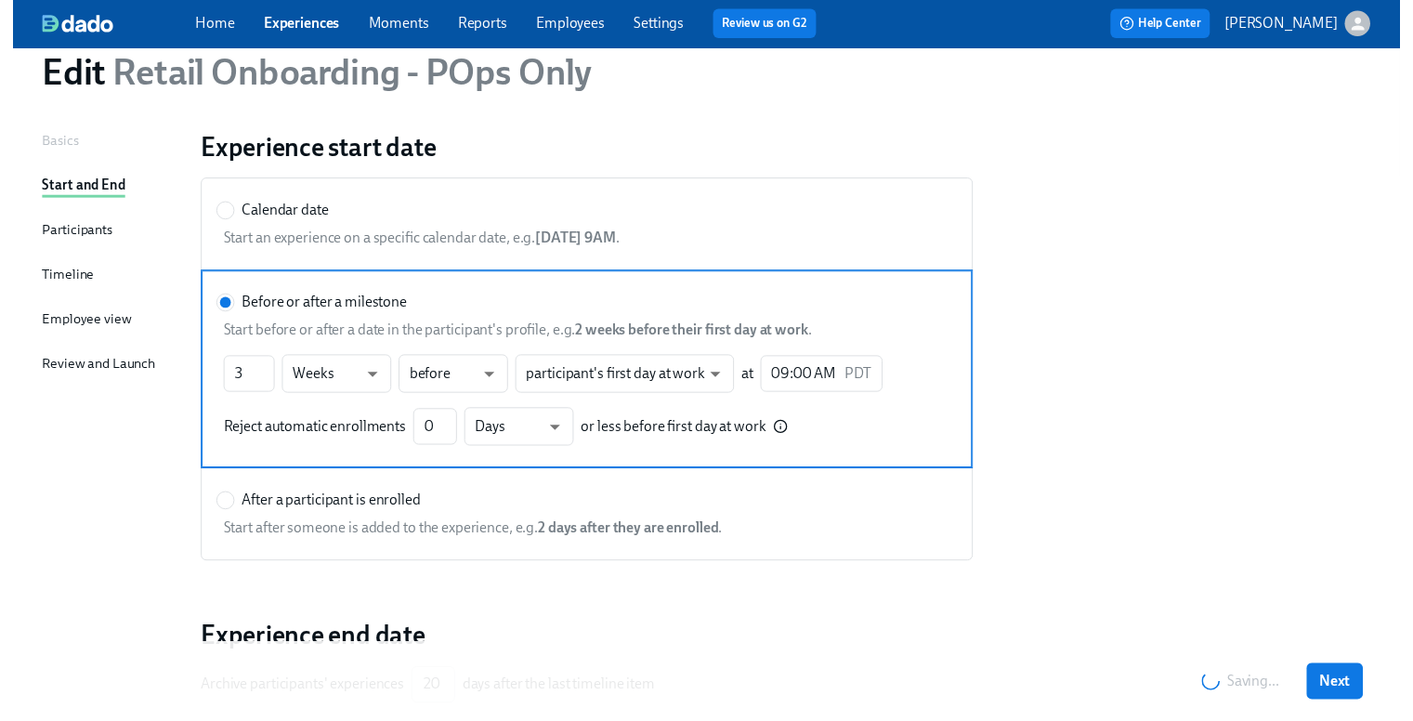
scroll to position [0, 0]
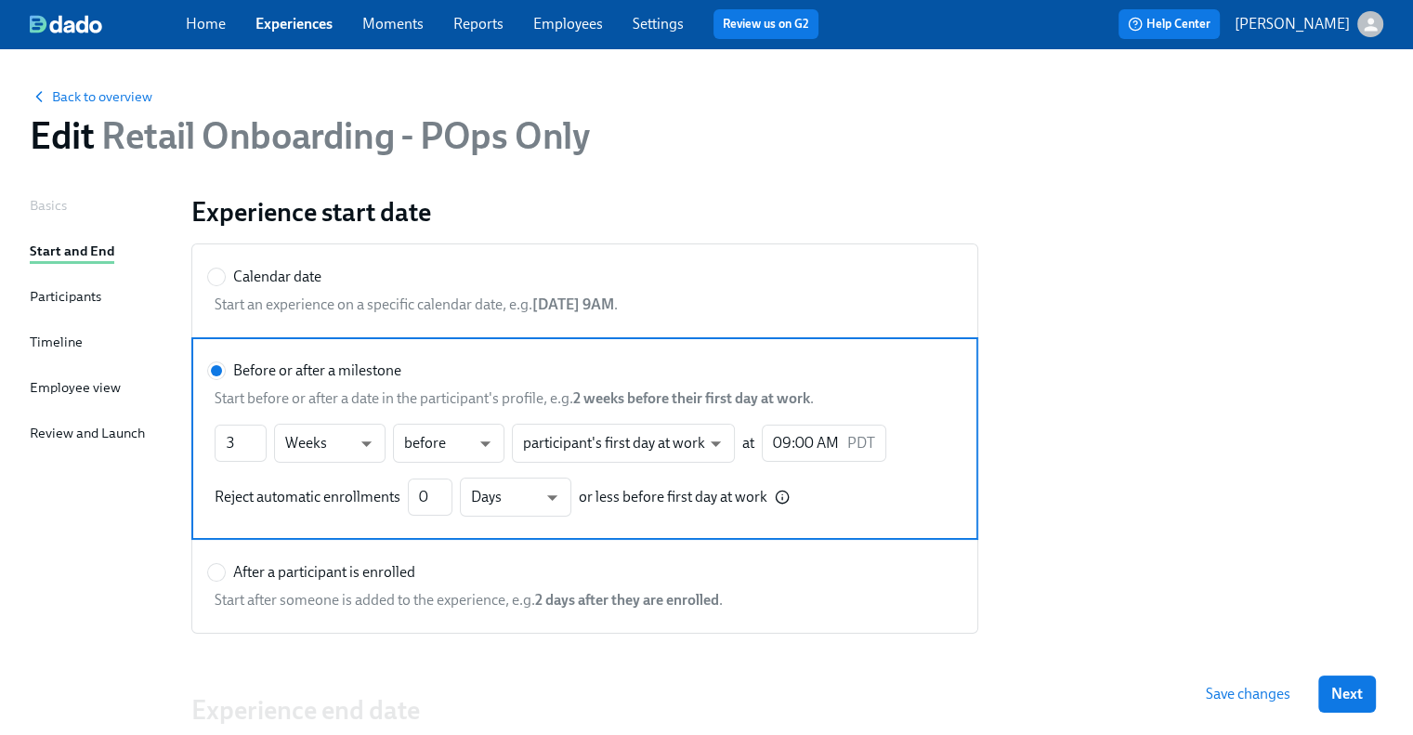
click at [297, 24] on link "Experiences" at bounding box center [293, 24] width 77 height 18
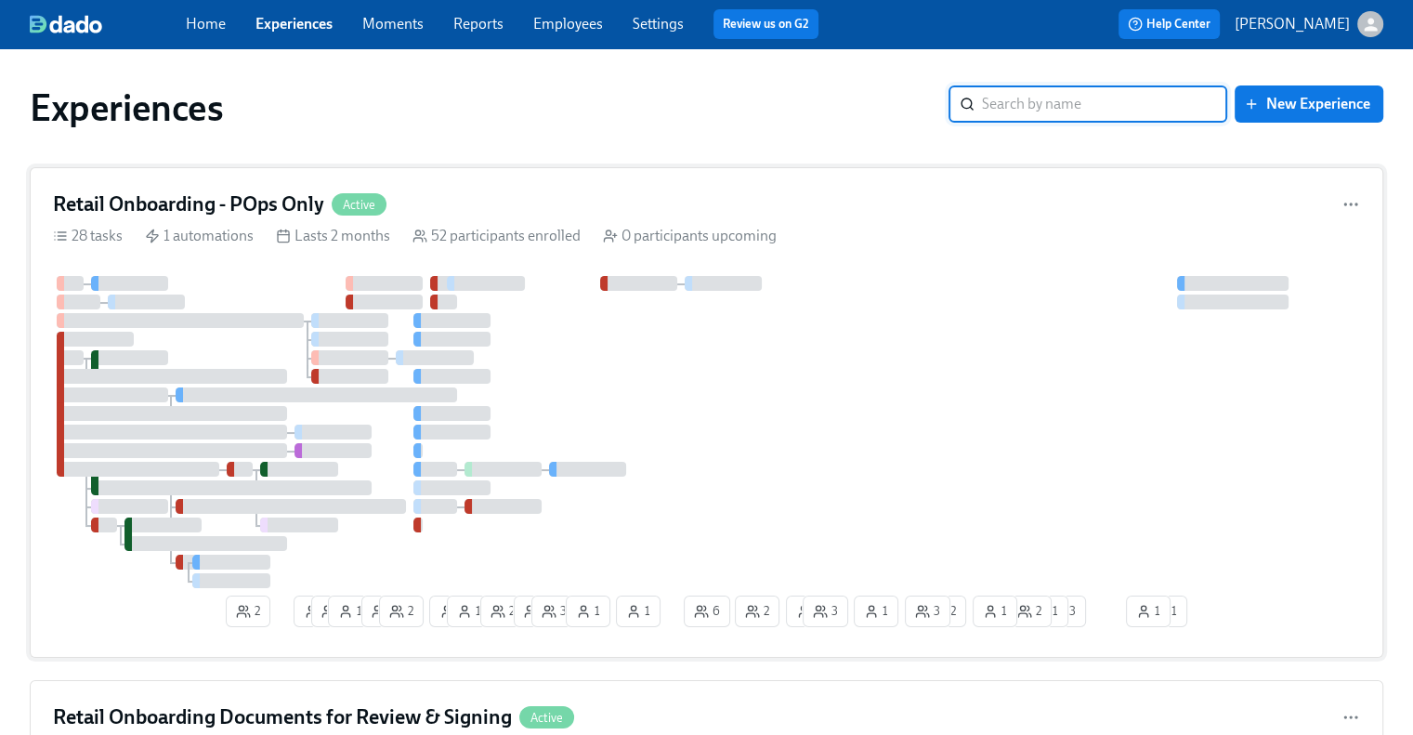
click at [323, 199] on h4 "Retail Onboarding - POps Only" at bounding box center [188, 204] width 271 height 28
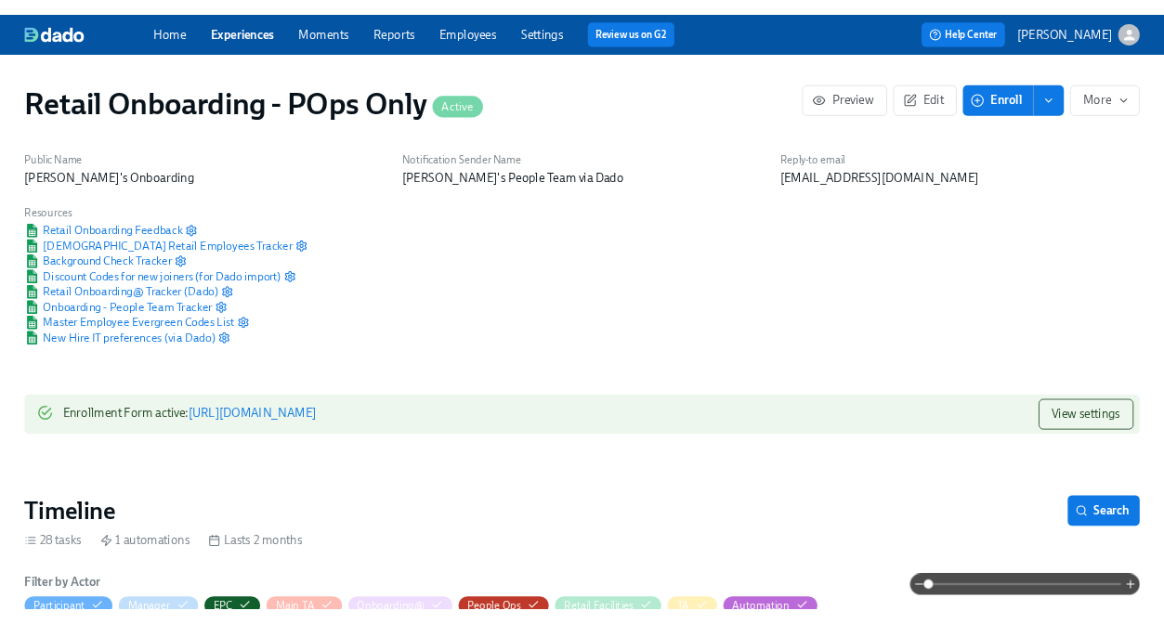
scroll to position [0, 17017]
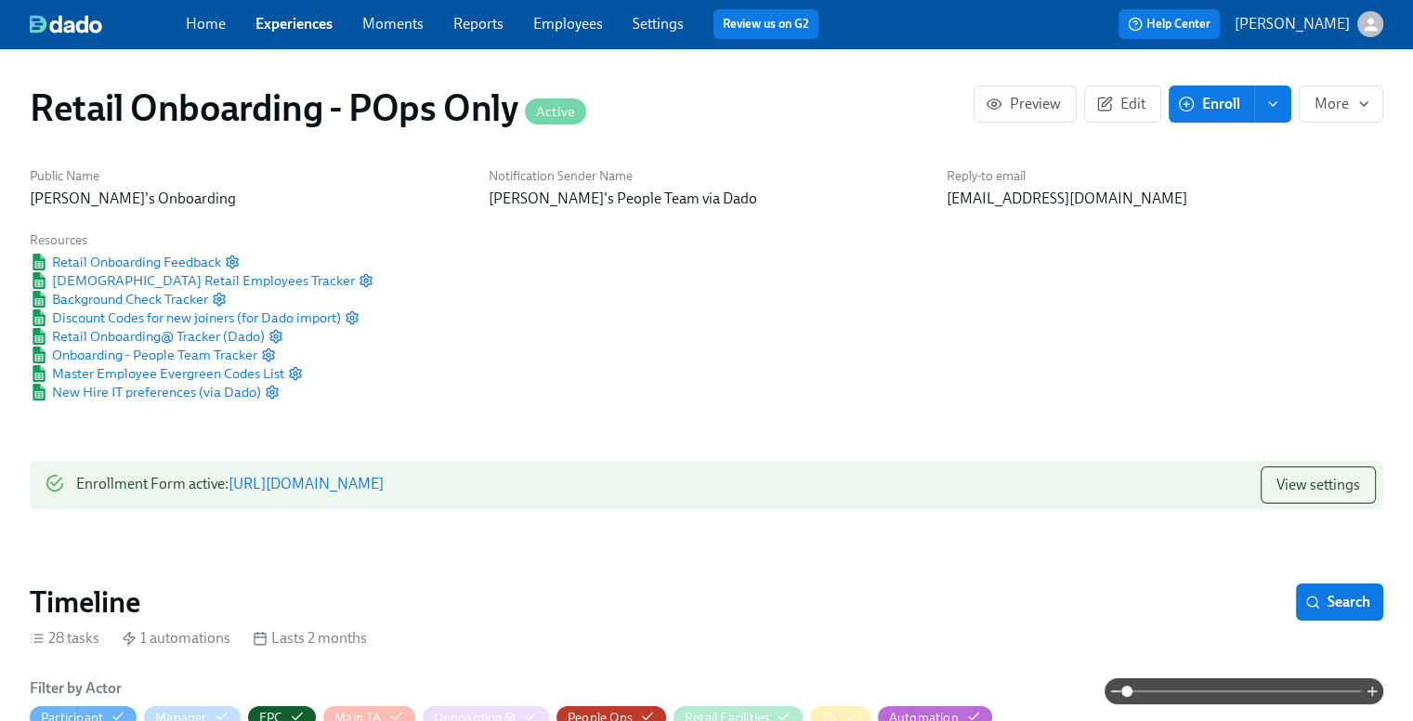
click at [66, 118] on h1 "Retail Onboarding - POps Only Active" at bounding box center [308, 107] width 556 height 45
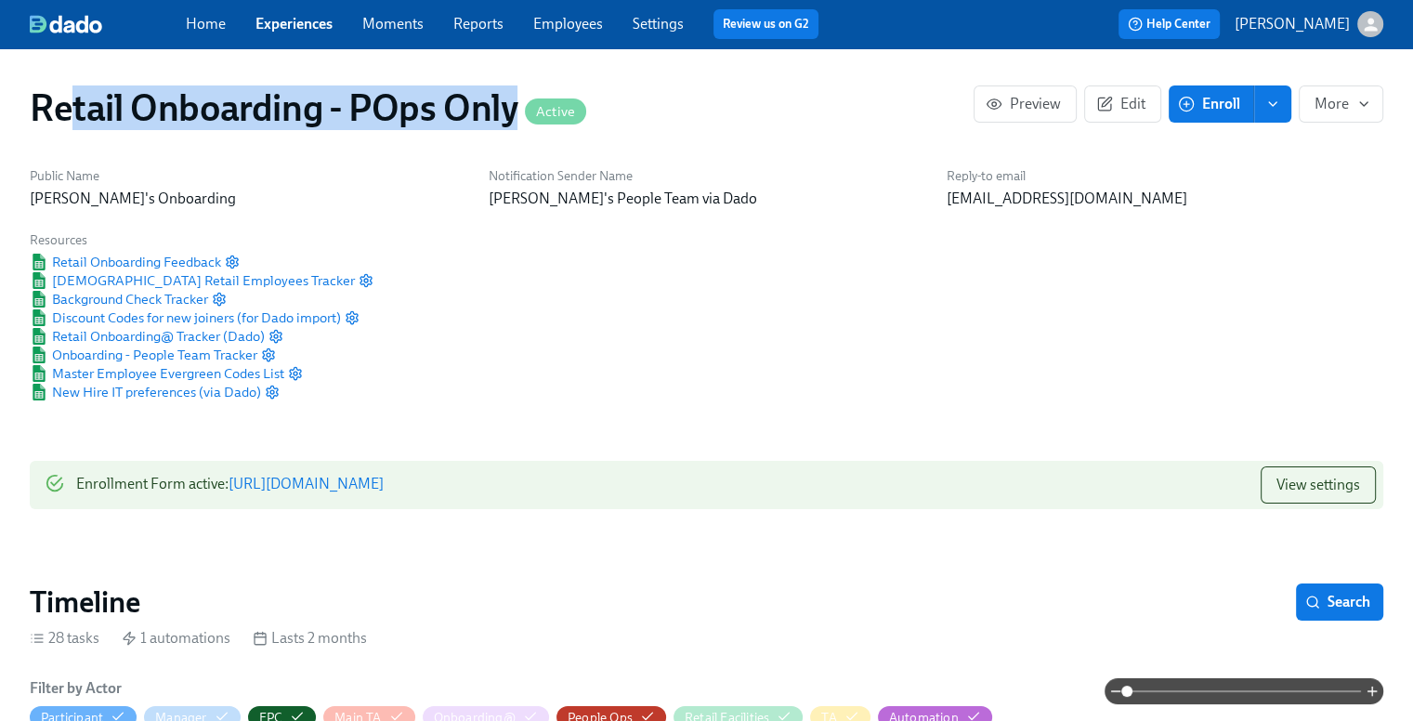
click at [26, 111] on div "Retail Onboarding - POps Only Active Preview Edit Enroll More" at bounding box center [706, 108] width 1383 height 74
drag, startPoint x: 30, startPoint y: 105, endPoint x: 509, endPoint y: 111, distance: 479.3
click at [509, 111] on h1 "Retail Onboarding - POps Only Active" at bounding box center [308, 107] width 556 height 45
copy h1 "Retail Onboarding - POps Only"
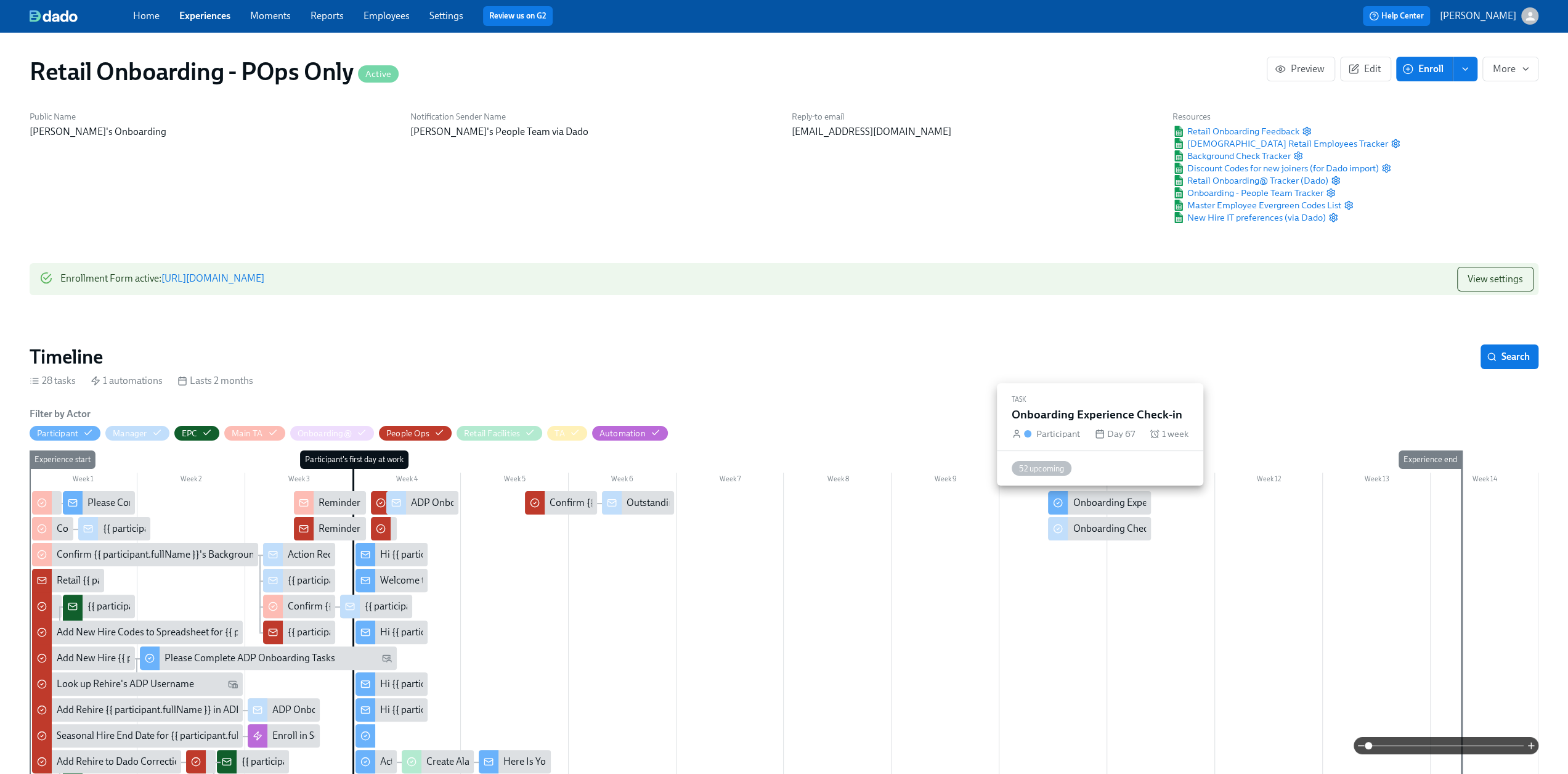
click at [1099, 506] on div "Onboarding Experience Check-in" at bounding box center [1142, 503] width 139 height 13
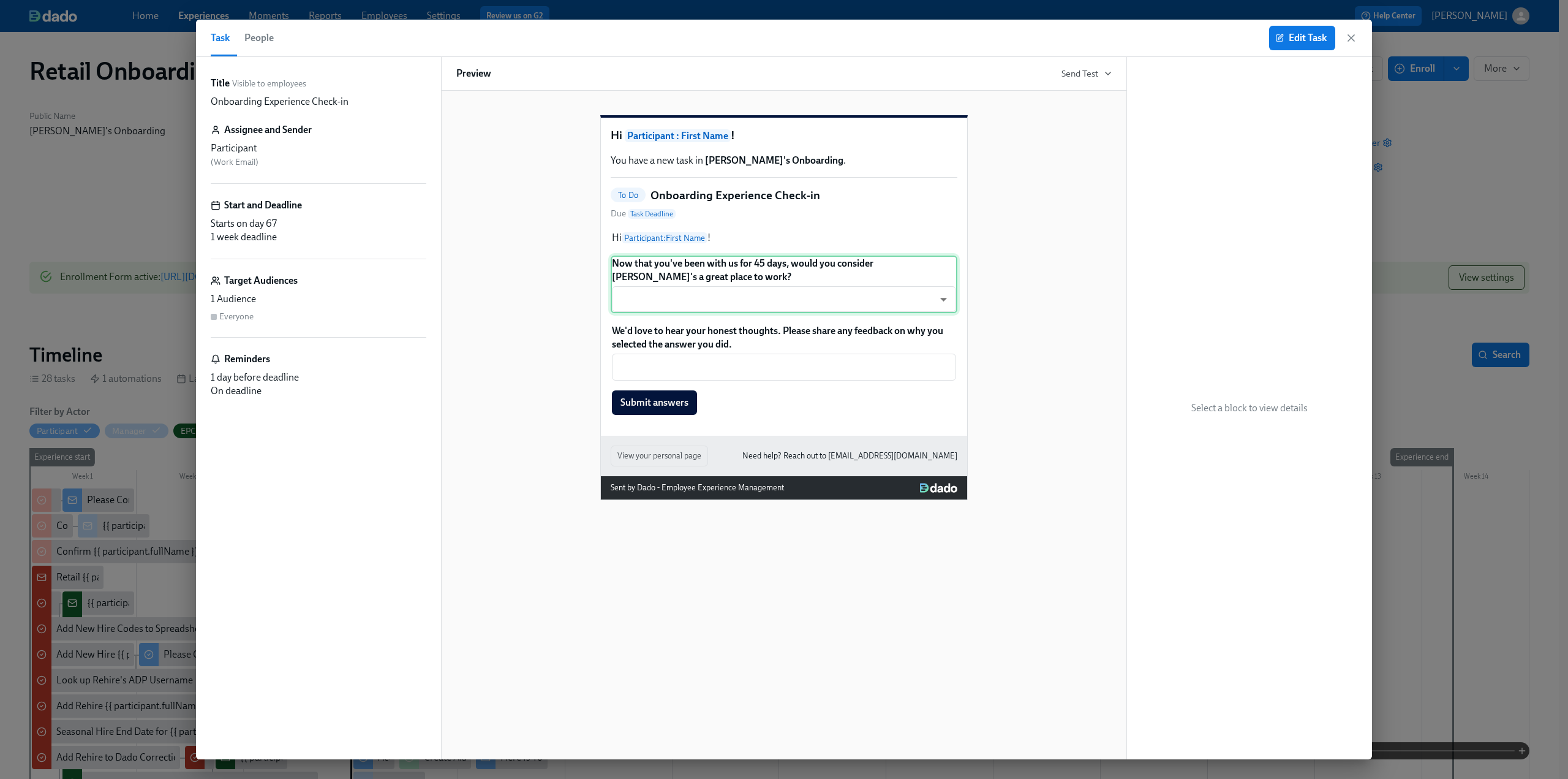
click at [779, 313] on div "Now that you've been with us for 45 days, would you consider Rothy's a great pl…" at bounding box center [784, 284] width 347 height 57
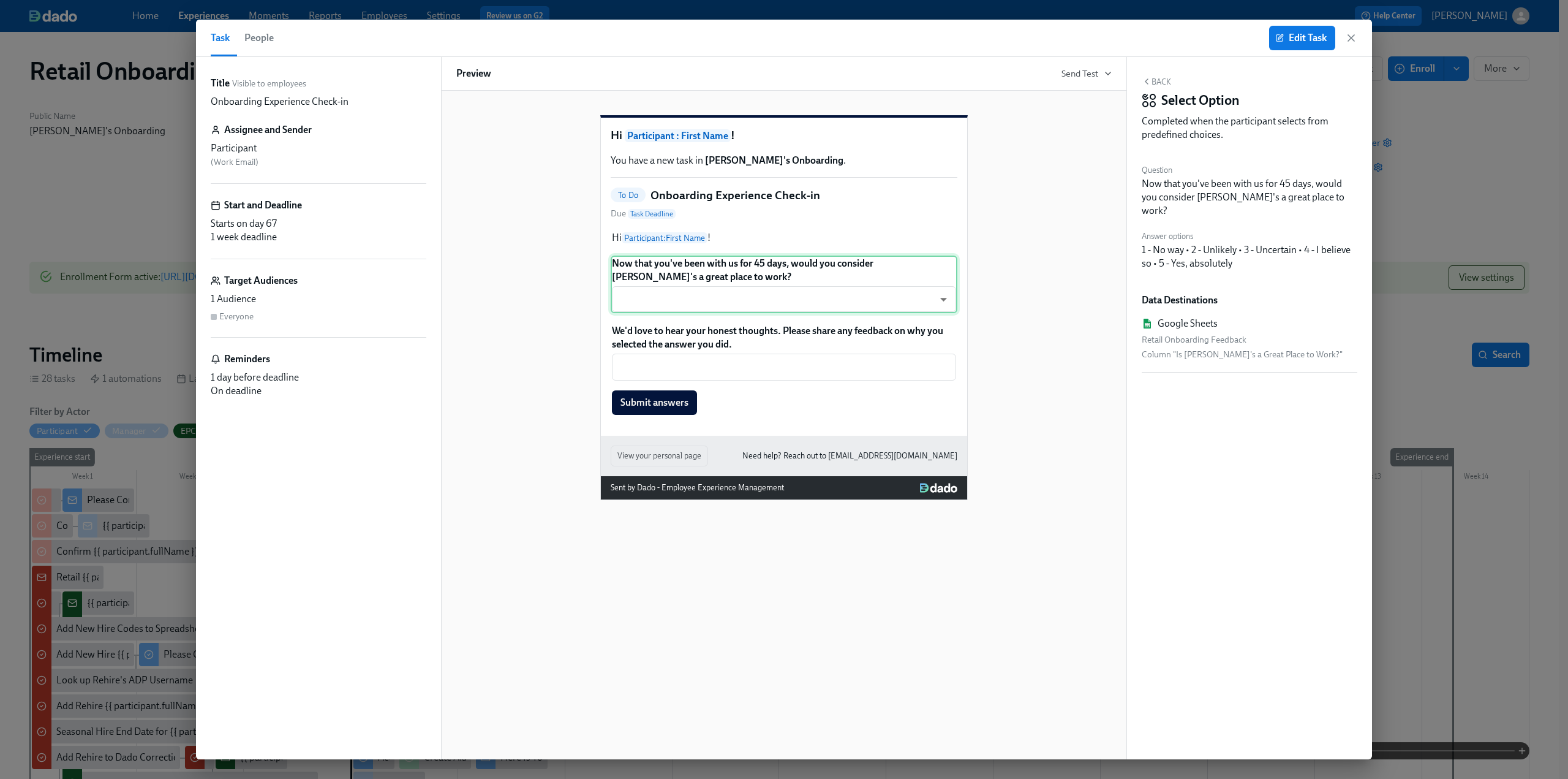
click at [669, 296] on div "Now that you've been with us for 45 days, would you consider Rothy's a great pl…" at bounding box center [784, 284] width 347 height 57
drag, startPoint x: 1322, startPoint y: 197, endPoint x: 1137, endPoint y: 189, distance: 185.2
click at [1137, 189] on div "Back Select Option Completed when the participant selects from predefined choic…" at bounding box center [1250, 408] width 245 height 702
copy div "Now that you've been with us for 45 days, would you consider Rothy's a great pl…"
click at [723, 359] on div "We'd love to hear your honest thoughts. Please share any feedback on why you se…" at bounding box center [784, 369] width 347 height 93
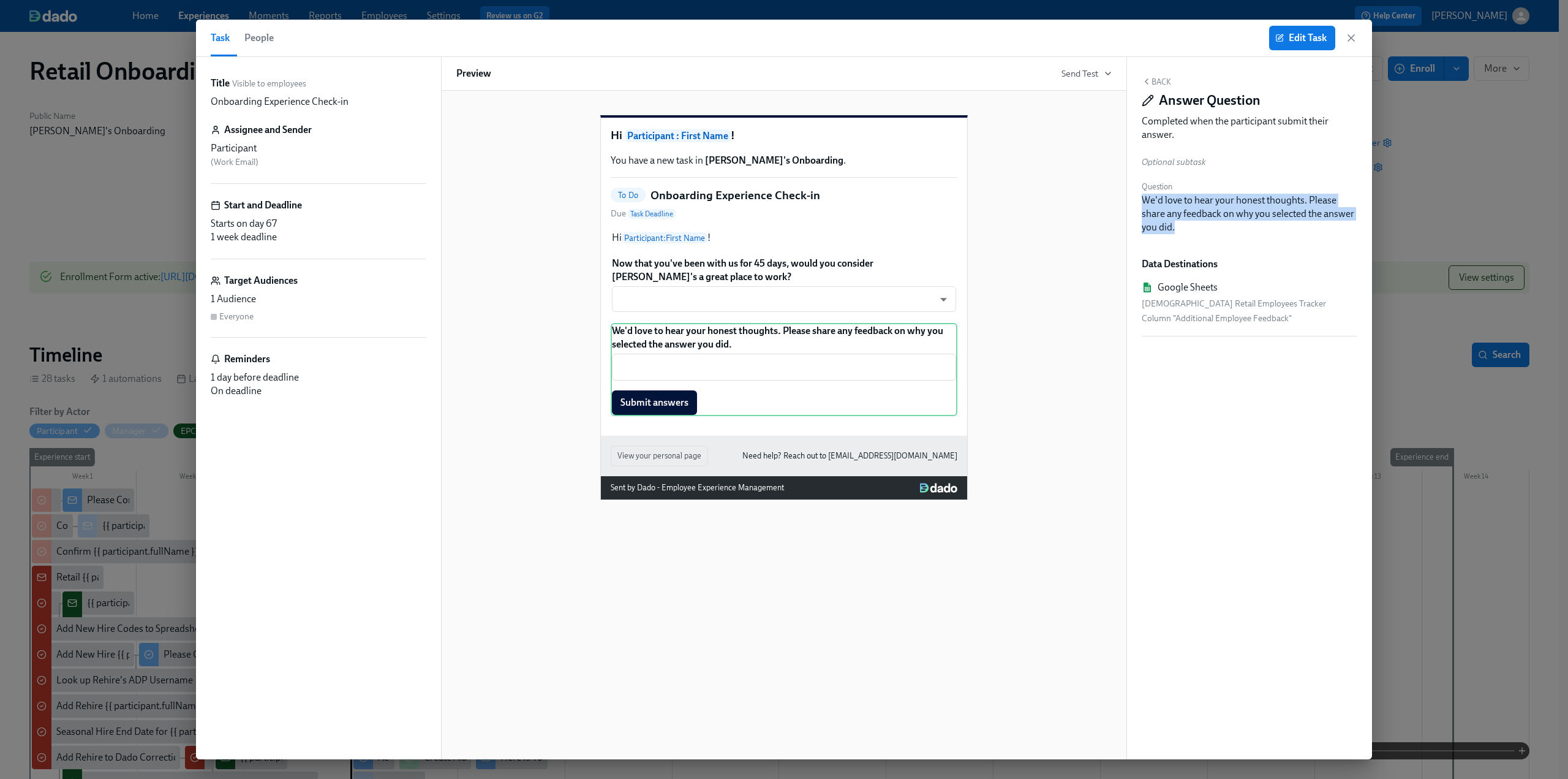
drag, startPoint x: 1181, startPoint y: 224, endPoint x: 1132, endPoint y: 204, distance: 52.9
click at [1132, 204] on div "Back Answer Question Completed when the participant submit their answer. Option…" at bounding box center [1250, 408] width 245 height 702
copy div "We'd love to hear your honest thoughts. Please share any feedback on why you se…"
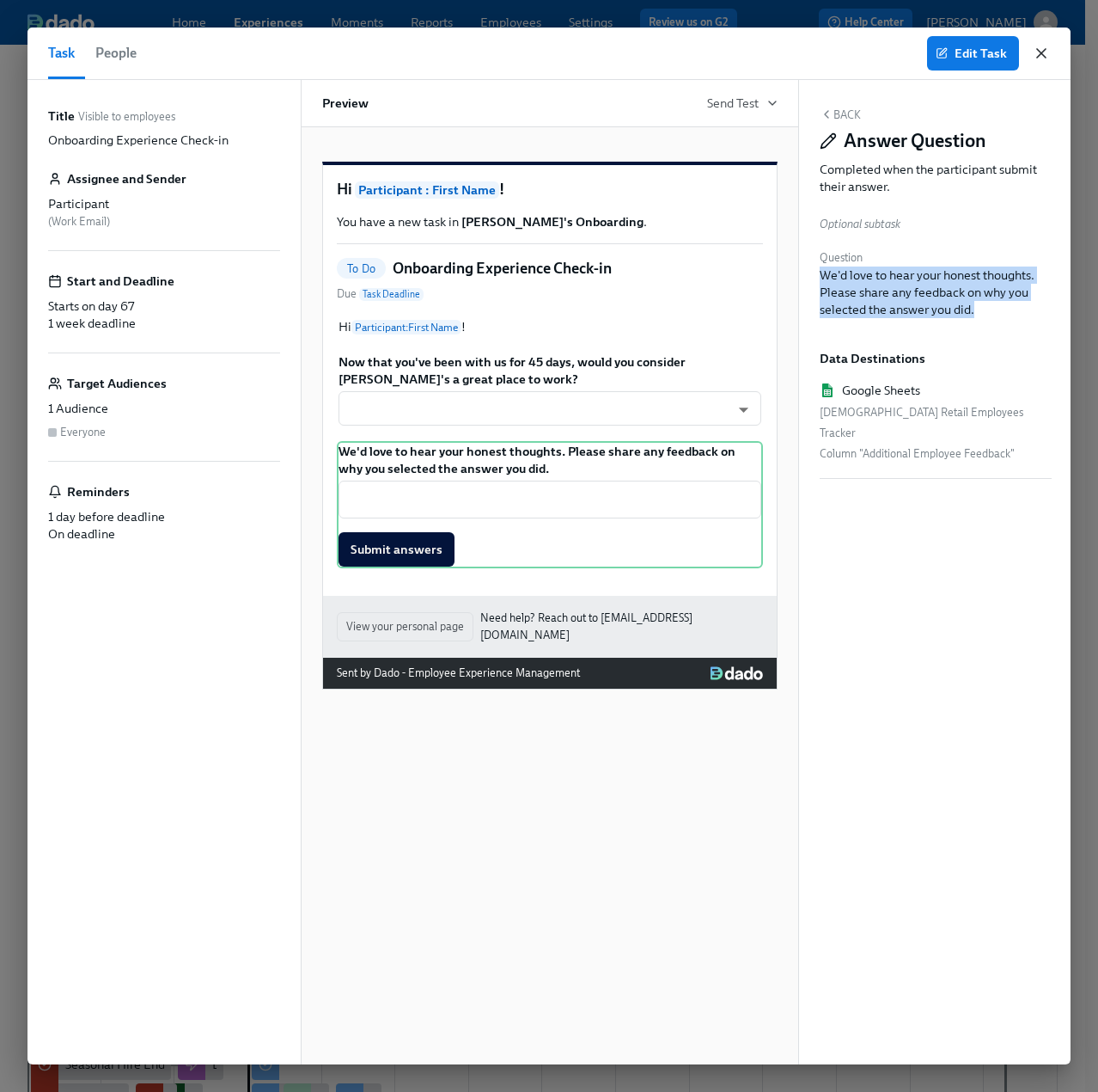
click at [1043, 54] on icon "button" at bounding box center [1041, 53] width 18 height 18
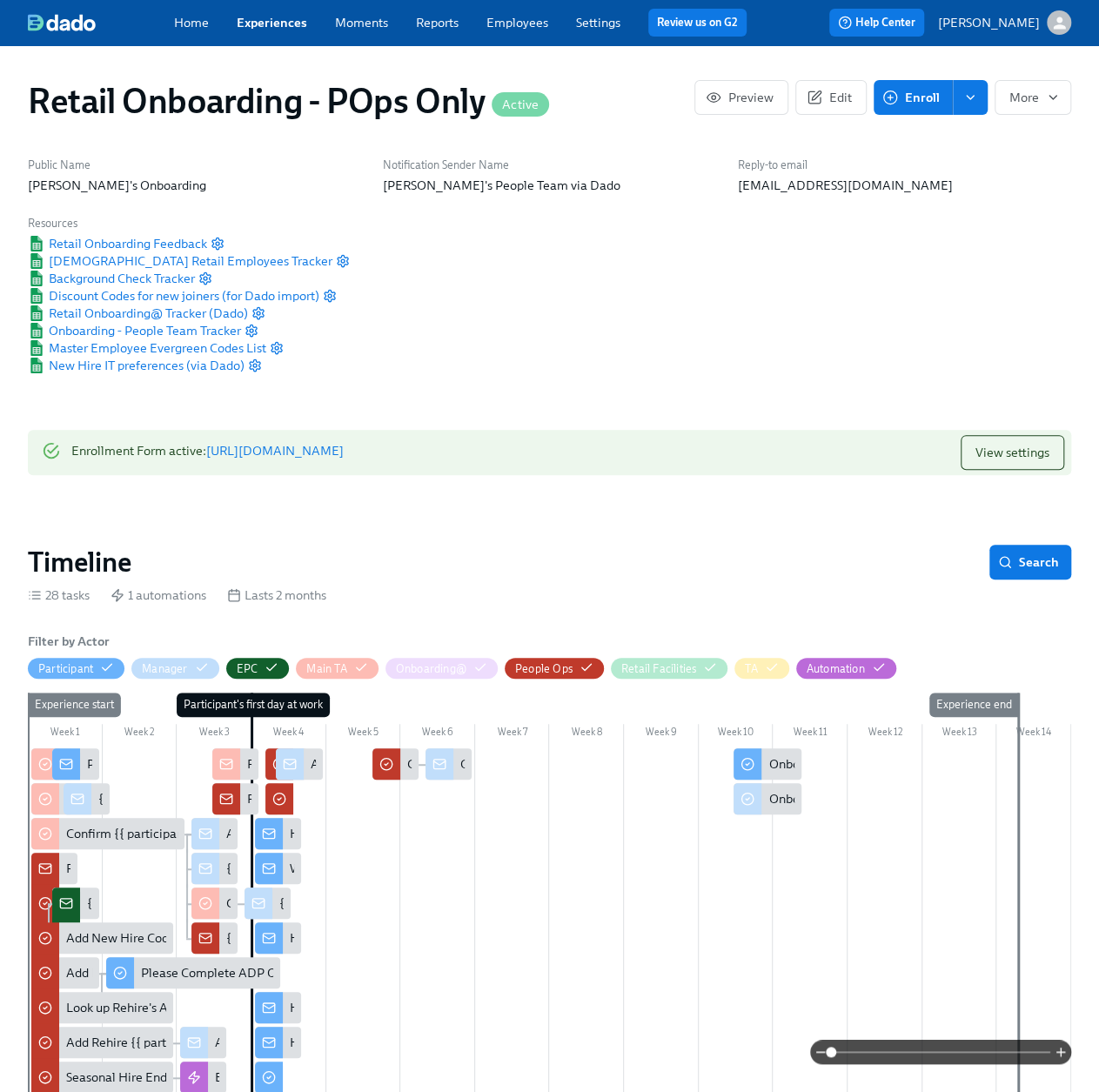
click at [787, 803] on div "Onboarding Check In for {{ participant.fullName }}" at bounding box center [908, 798] width 280 height 18
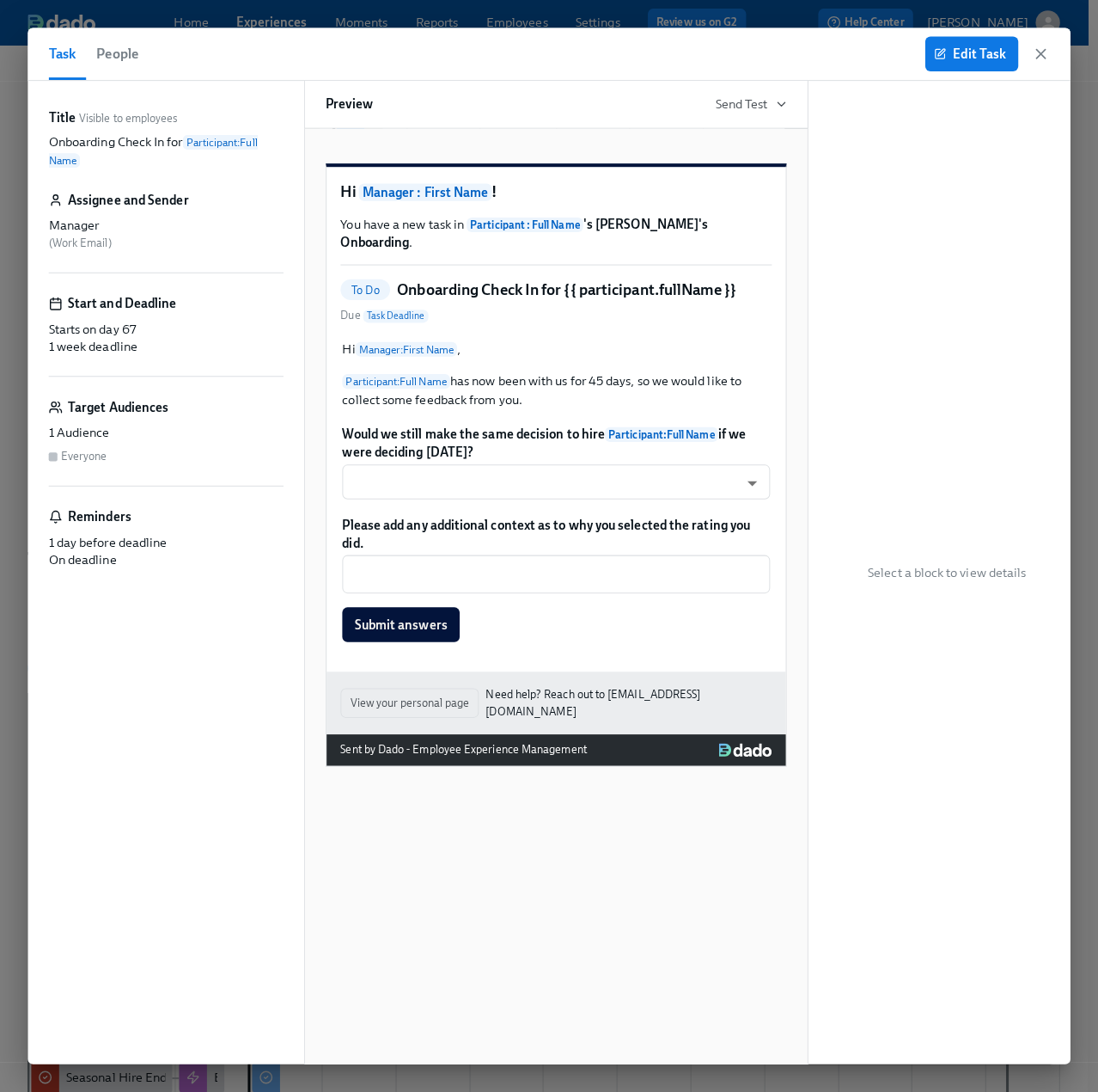
scroll to position [86, 0]
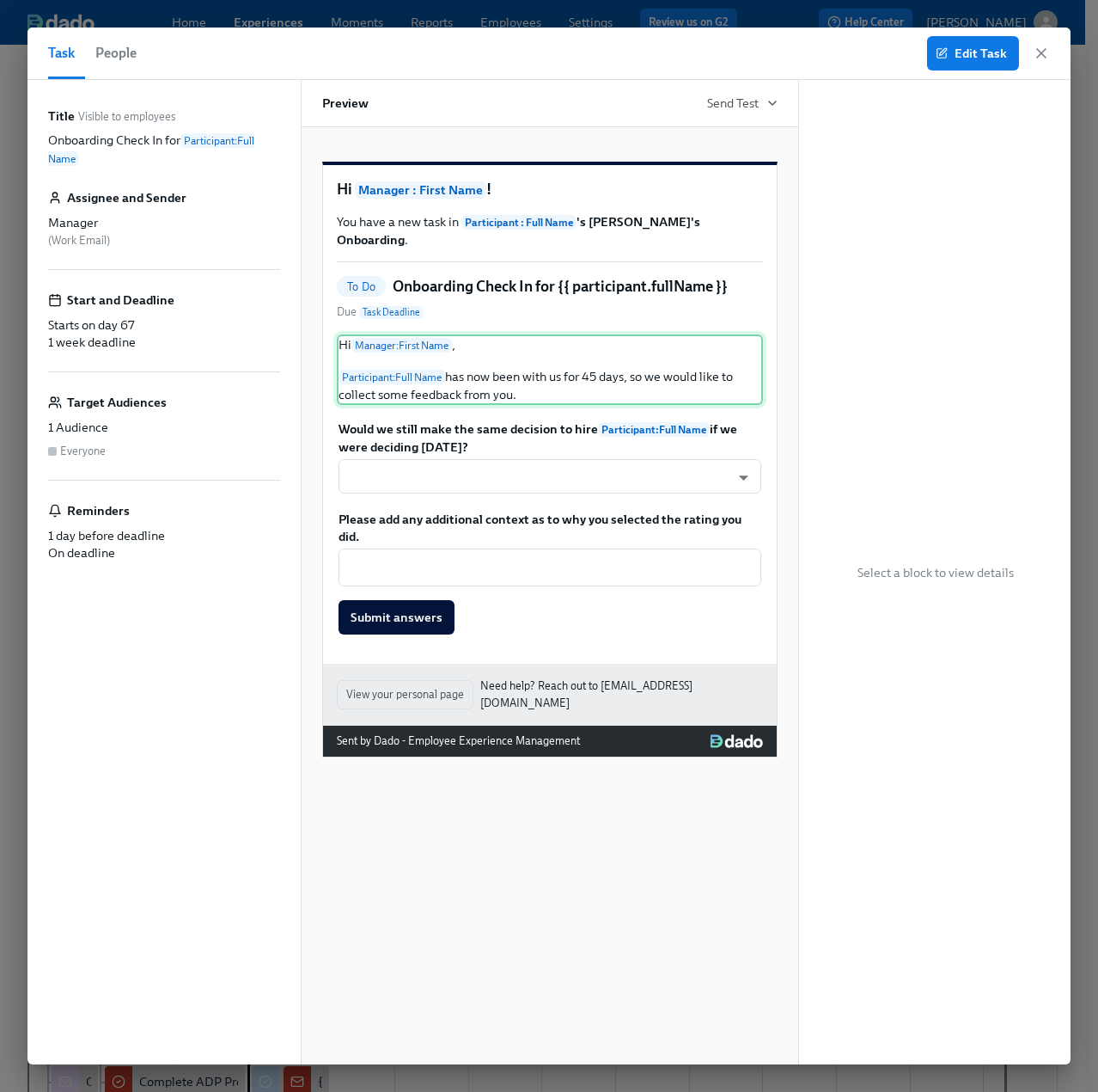
click at [595, 380] on div "Hi Manager : First Name , Participant : Full Name has now been with us for 45 d…" at bounding box center [549, 369] width 426 height 70
click at [985, 53] on span "Edit Task" at bounding box center [972, 53] width 68 height 18
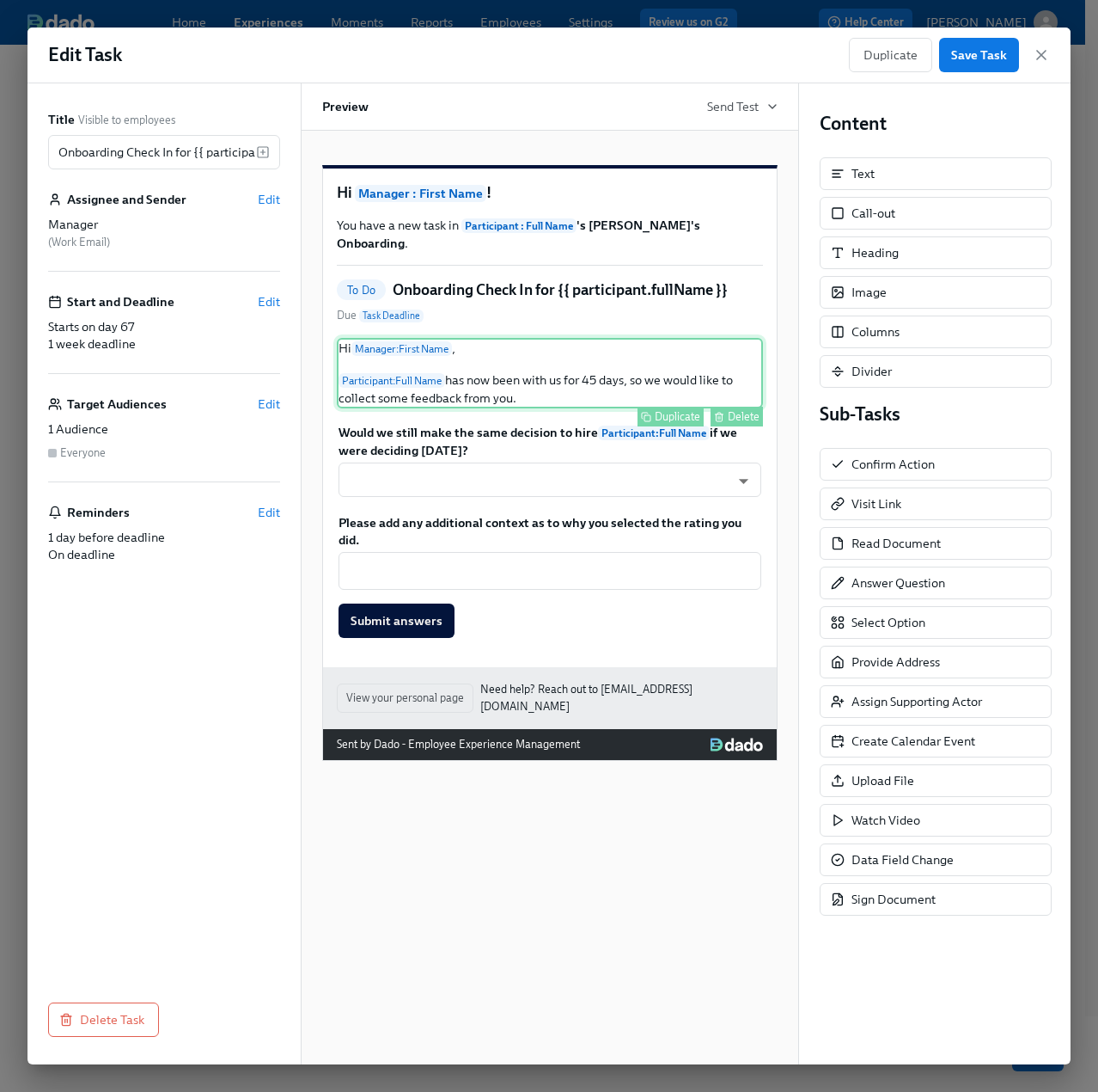
click at [591, 394] on div "Hi Manager : First Name , Participant : Full Name has now been with us for 45 d…" at bounding box center [549, 373] width 426 height 70
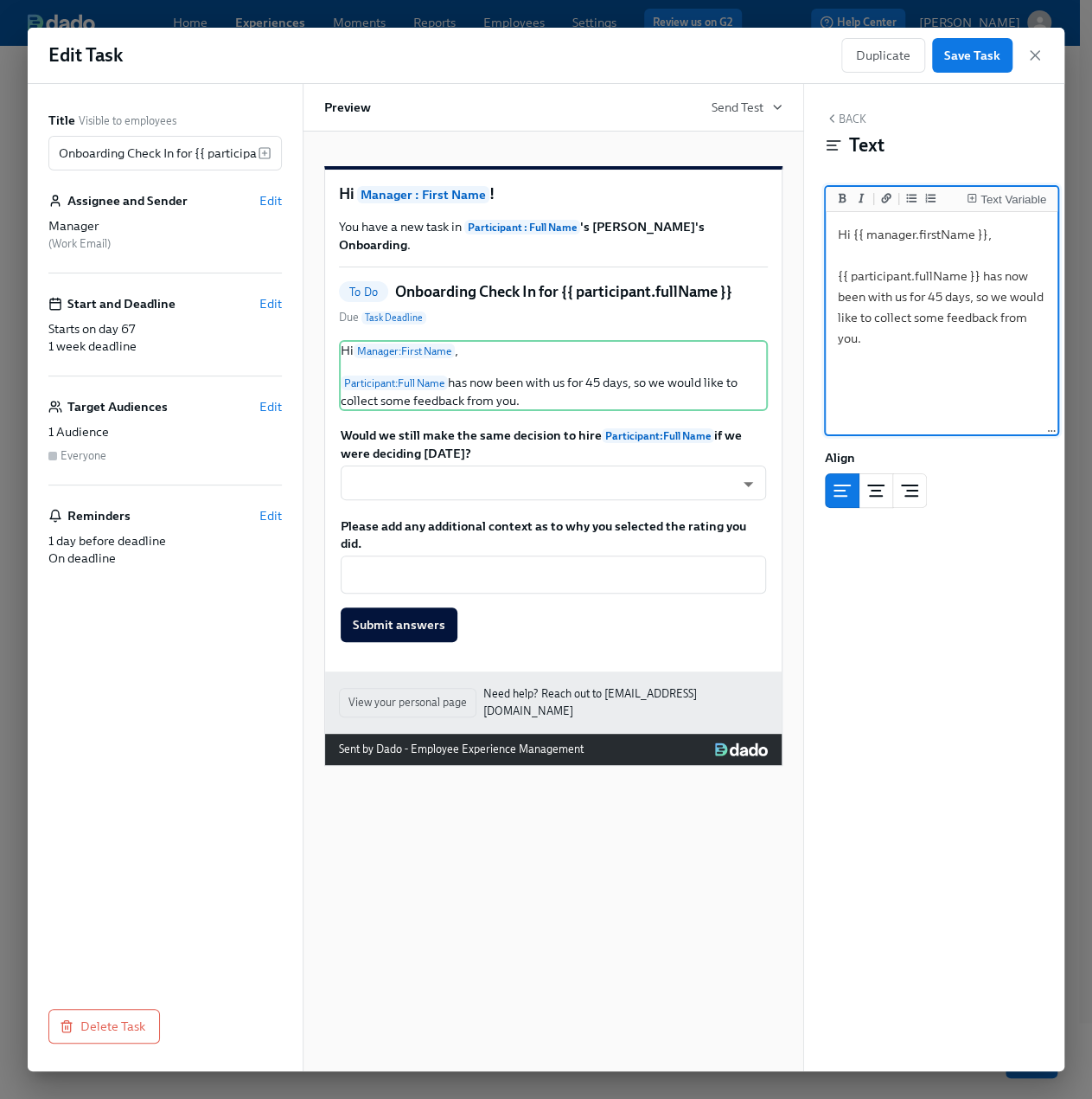
drag, startPoint x: 887, startPoint y: 346, endPoint x: 810, endPoint y: 235, distance: 135.1
click at [810, 235] on div "Back Text Text Variable Hi {{ manager.firstName }}, {{ participant.fullName }} …" at bounding box center [941, 577] width 275 height 987
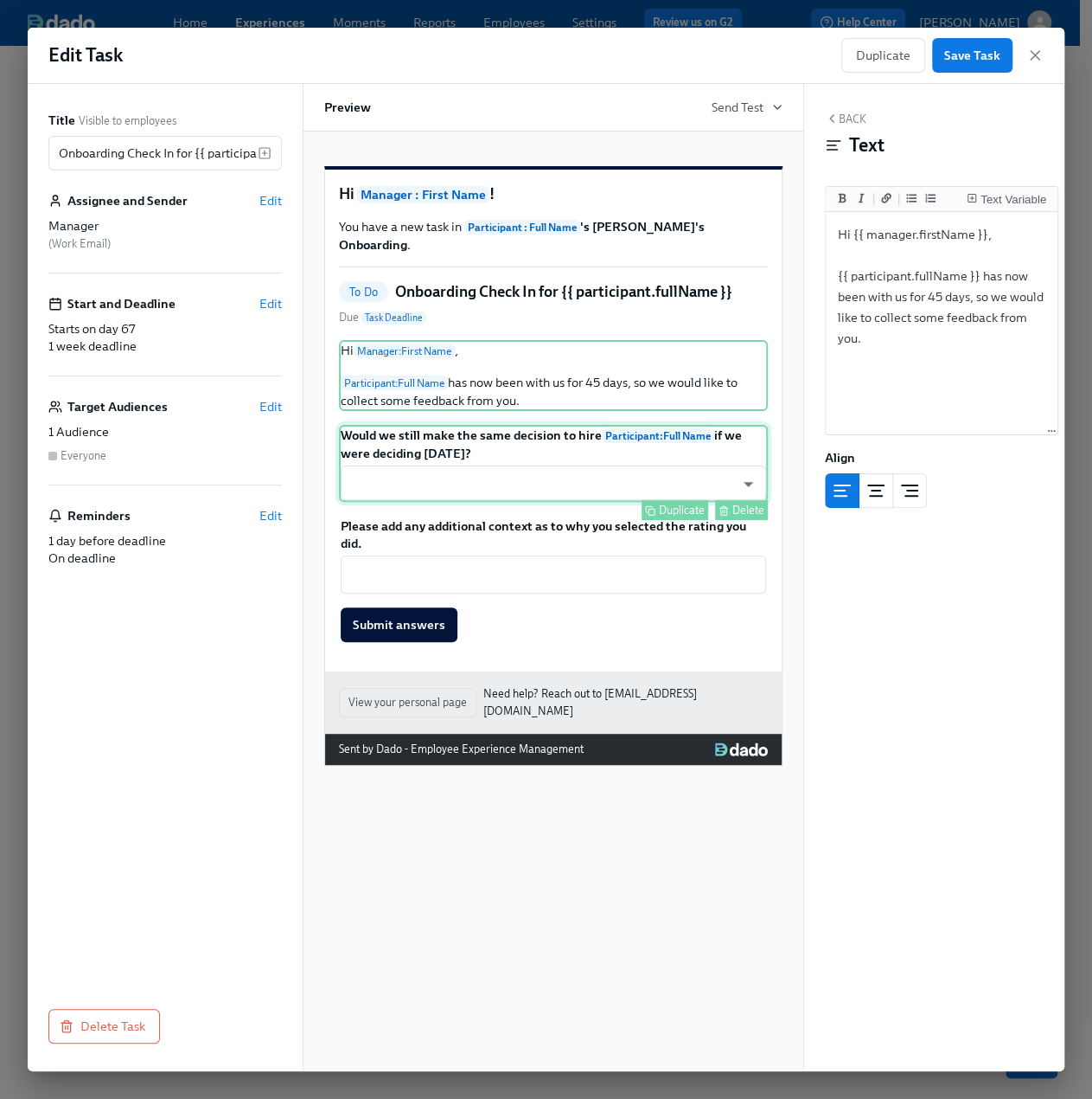
click at [455, 456] on div "Would we still make the same decision to hire Participant : Full Name if we wer…" at bounding box center [553, 463] width 429 height 77
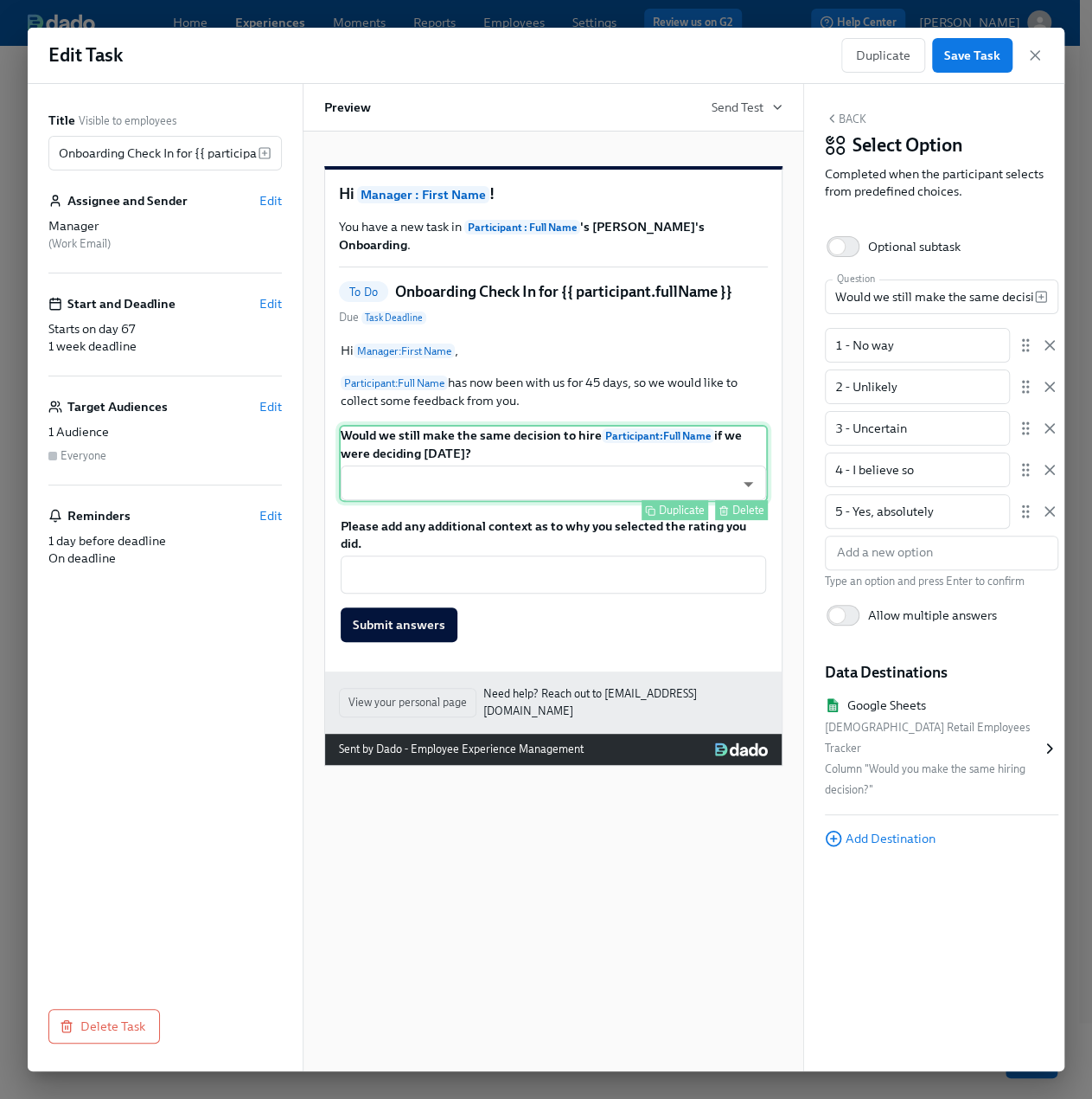
click at [474, 456] on div "Would we still make the same decision to hire Participant : Full Name if we wer…" at bounding box center [553, 463] width 429 height 77
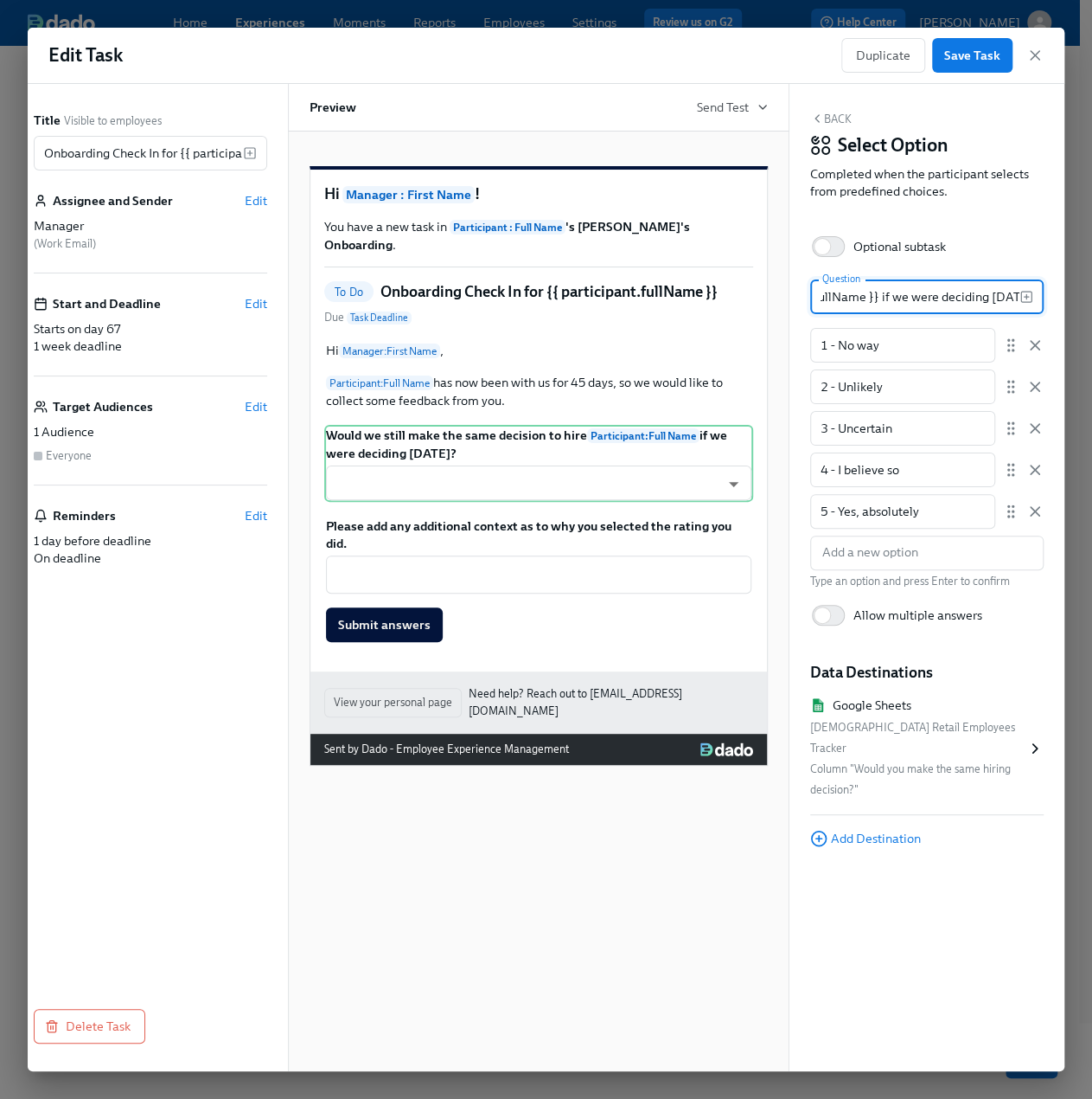
drag, startPoint x: 837, startPoint y: 293, endPoint x: 1087, endPoint y: 290, distance: 250.0
click at [1087, 290] on div "Edit Task Duplicate Save Task Title Visible to employees Onboarding Check In fo…" at bounding box center [546, 550] width 1092 height 1099
drag, startPoint x: 928, startPoint y: 350, endPoint x: 797, endPoint y: 348, distance: 131.0
click at [797, 348] on div "Back Select Option Completed when the participant selects from predefined choic…" at bounding box center [926, 577] width 275 height 987
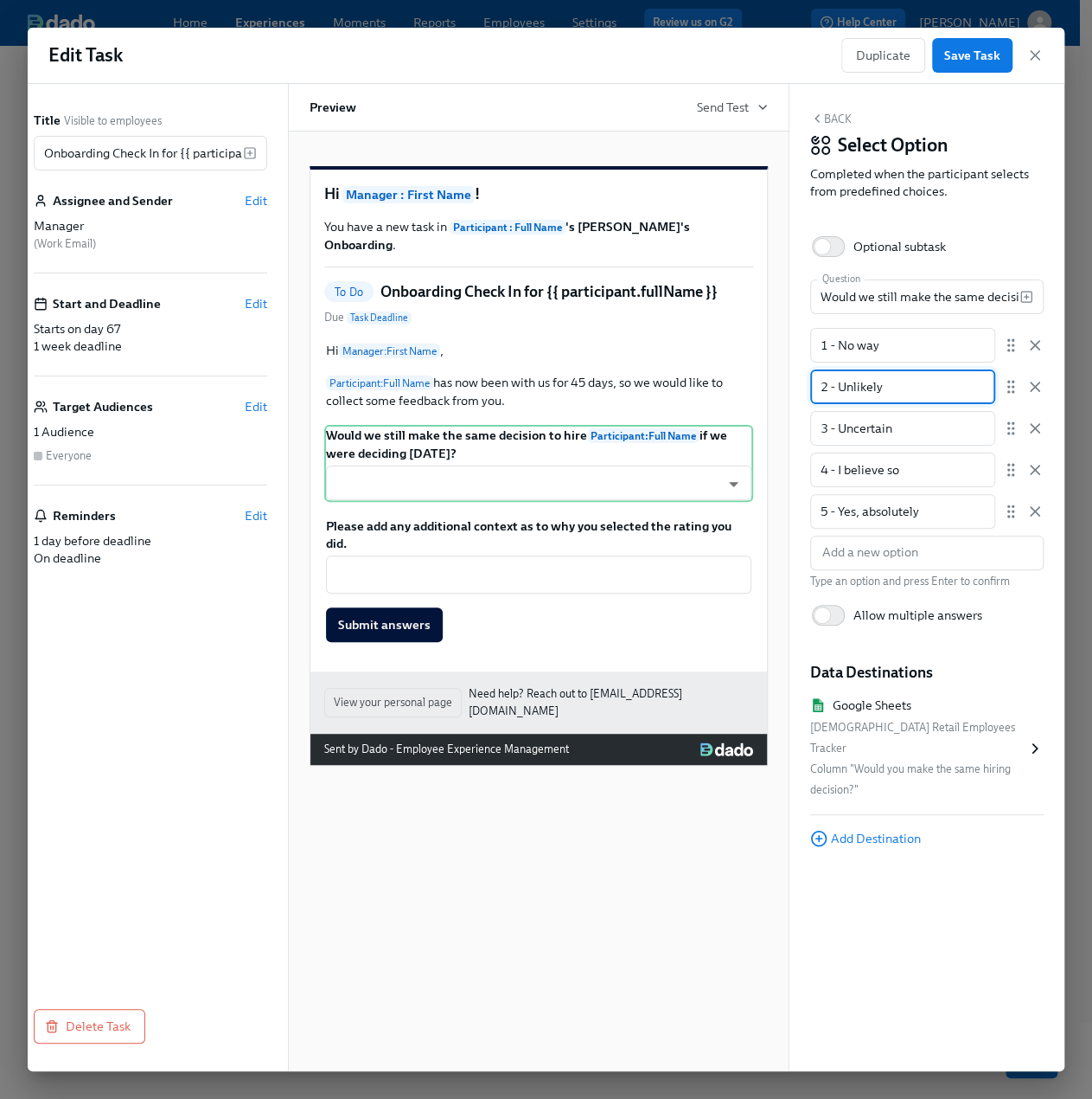
drag, startPoint x: 869, startPoint y: 388, endPoint x: 814, endPoint y: 392, distance: 55.1
click at [814, 392] on input "2 - Unlikely" at bounding box center [902, 387] width 185 height 34
drag, startPoint x: 903, startPoint y: 425, endPoint x: 798, endPoint y: 430, distance: 105.1
click at [798, 430] on div "Back Select Option Completed when the participant selects from predefined choic…" at bounding box center [926, 577] width 275 height 987
drag, startPoint x: 939, startPoint y: 468, endPoint x: 815, endPoint y: 468, distance: 124.0
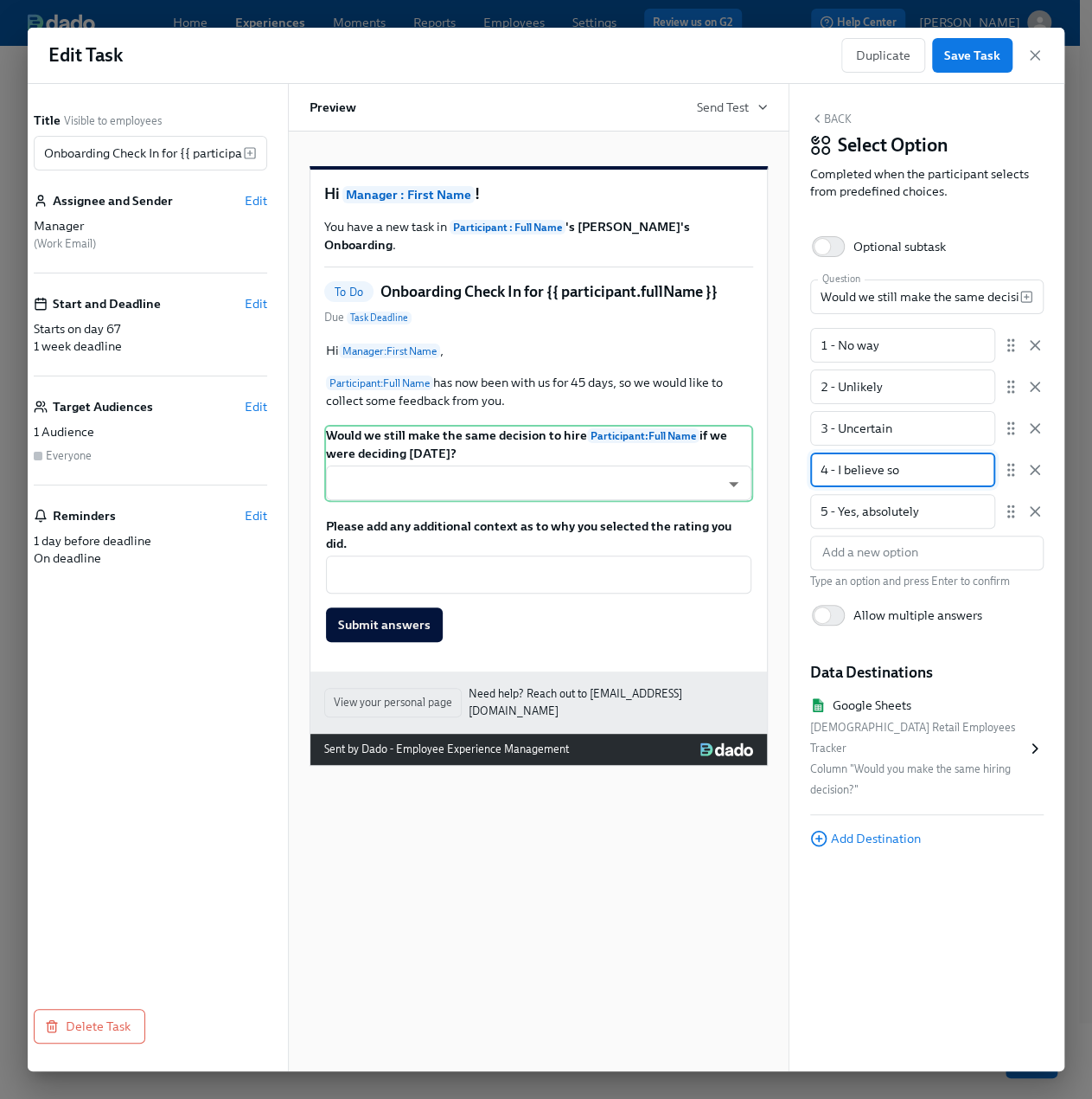
click at [816, 468] on input "4 - I believe so" at bounding box center [902, 469] width 185 height 34
drag, startPoint x: 920, startPoint y: 514, endPoint x: 778, endPoint y: 515, distance: 142.0
click at [778, 515] on div "Title Visible to employees Onboarding Check In for {{ participant.fullName }} ​…" at bounding box center [532, 577] width 1037 height 987
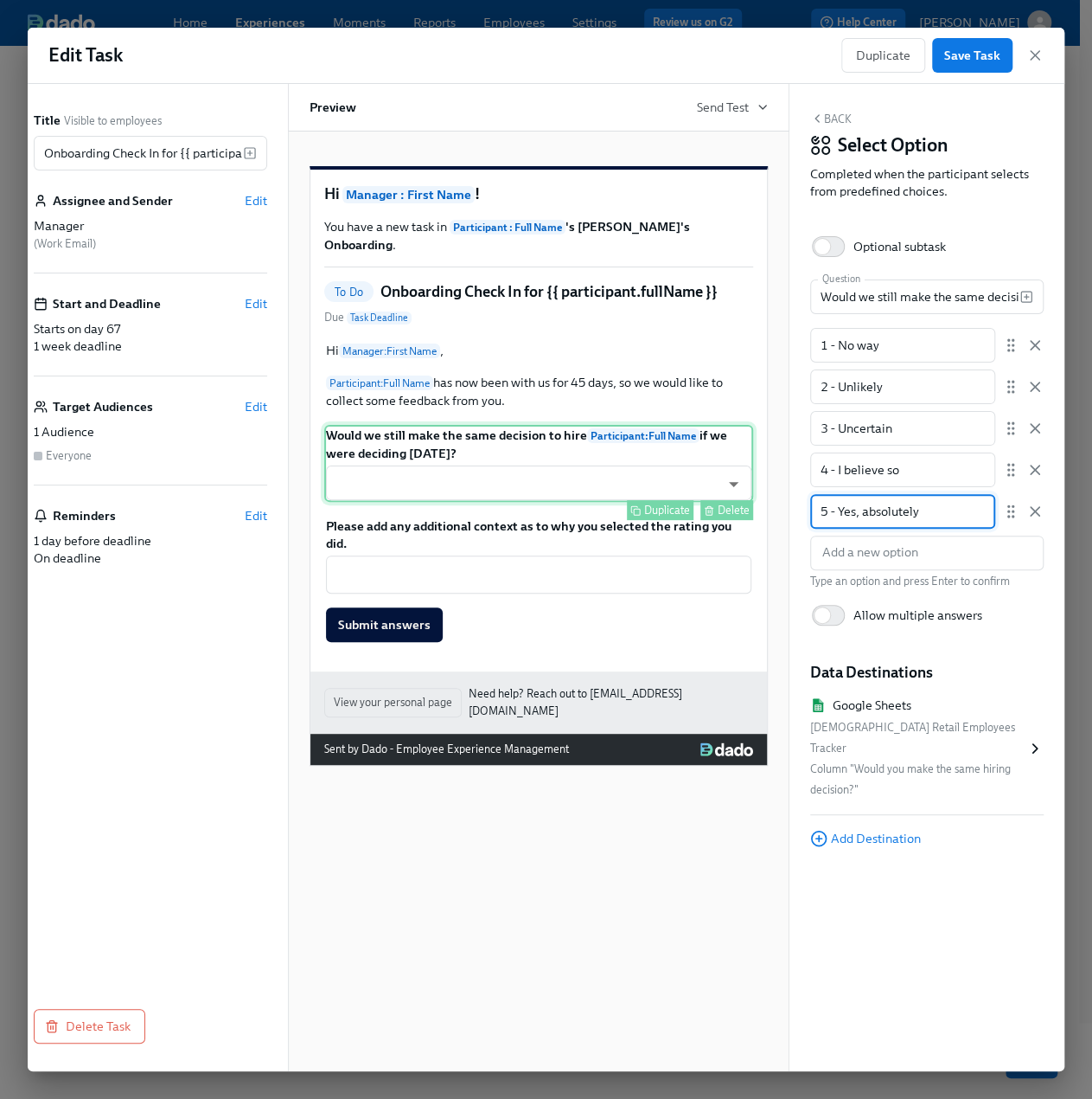
click at [494, 458] on div "Would we still make the same decision to hire Participant : Full Name if we wer…" at bounding box center [538, 463] width 429 height 77
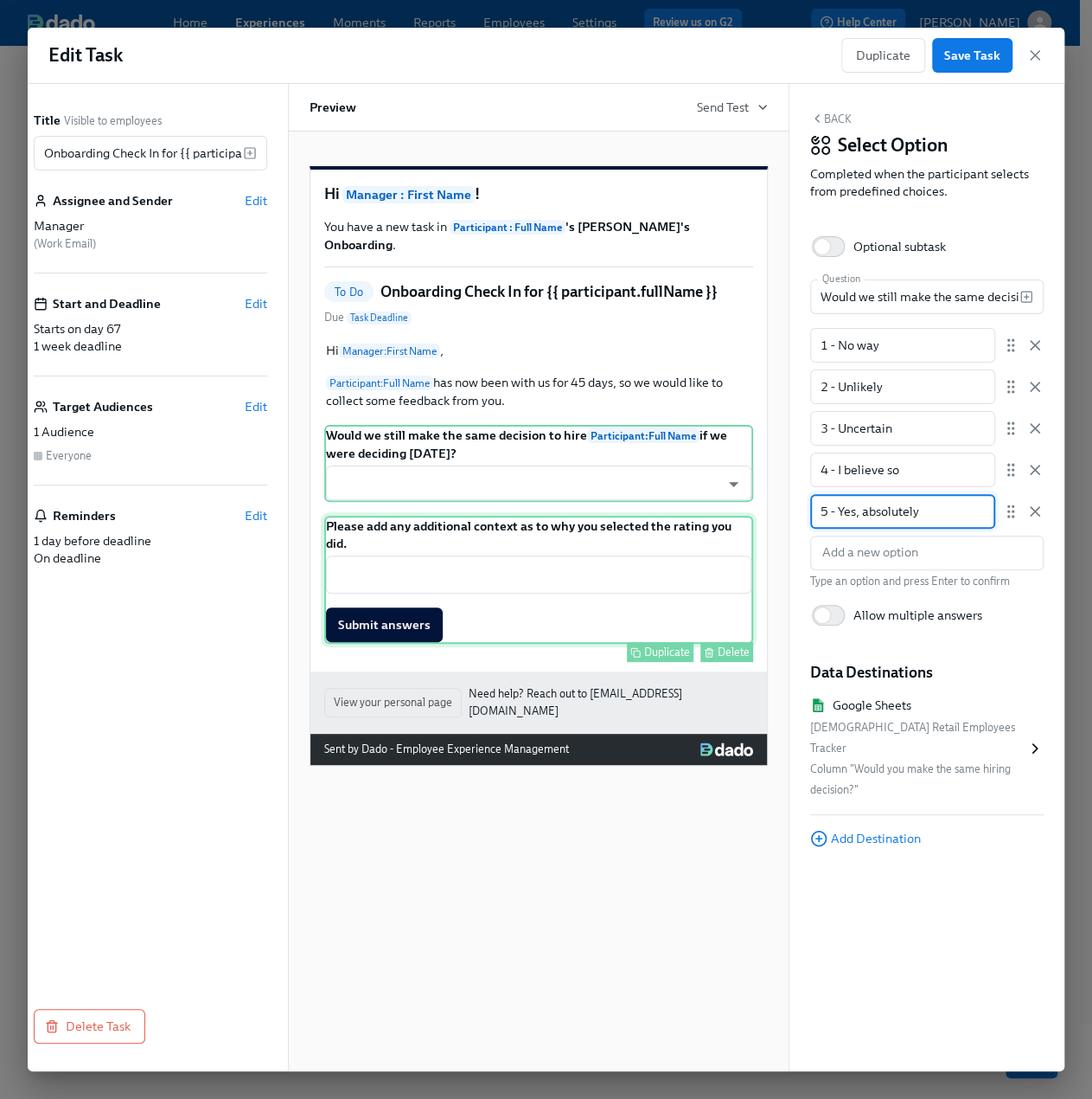
click at [510, 531] on div "Please add any additional context as to why you selected the rating you did. ​ …" at bounding box center [538, 579] width 429 height 128
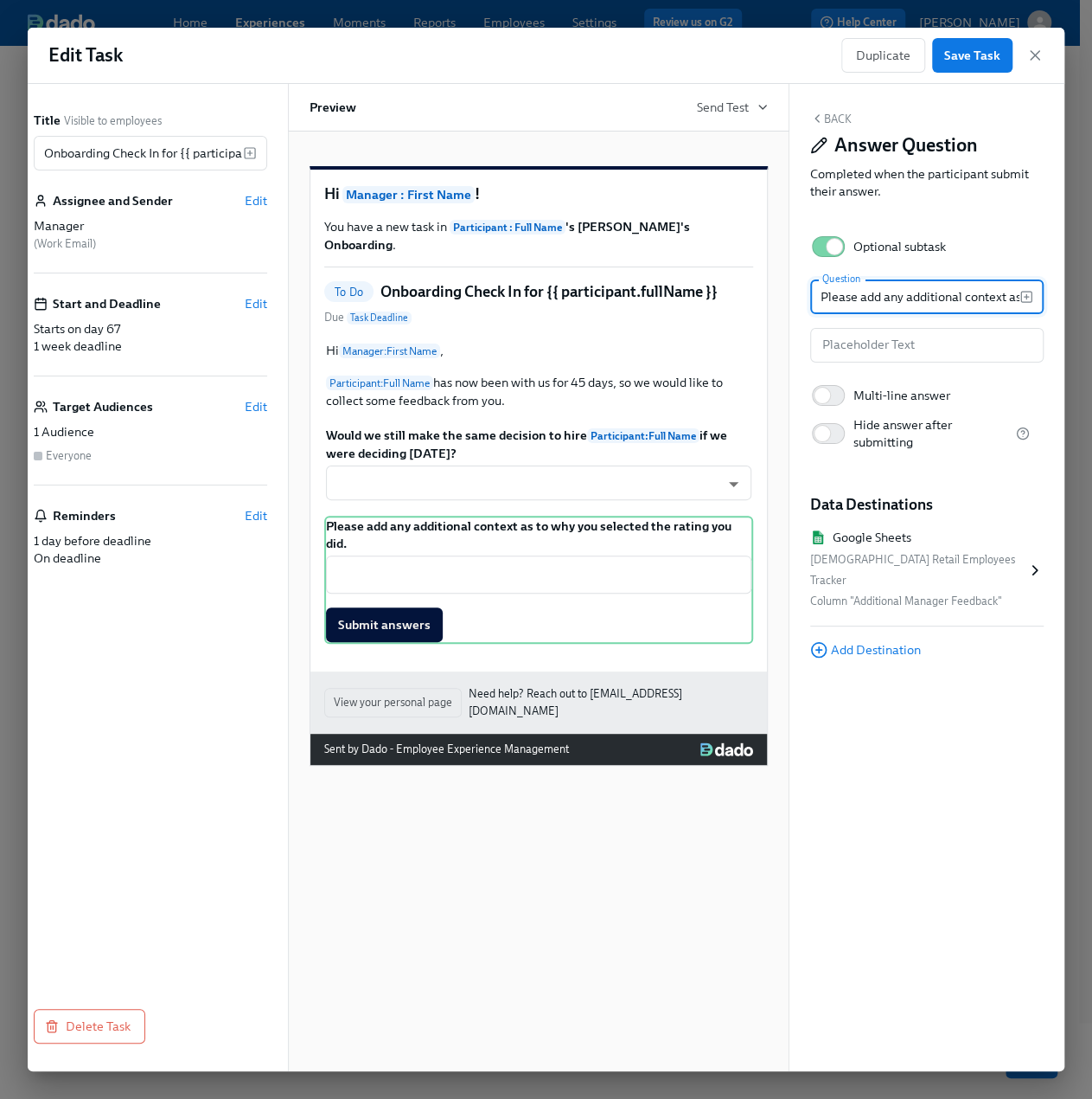
scroll to position [0, 212]
drag, startPoint x: 820, startPoint y: 298, endPoint x: 1066, endPoint y: 291, distance: 246.1
click at [1066, 291] on div "Edit Task Duplicate Save Task Title Visible to employees Onboarding Check In fo…" at bounding box center [546, 550] width 1092 height 1099
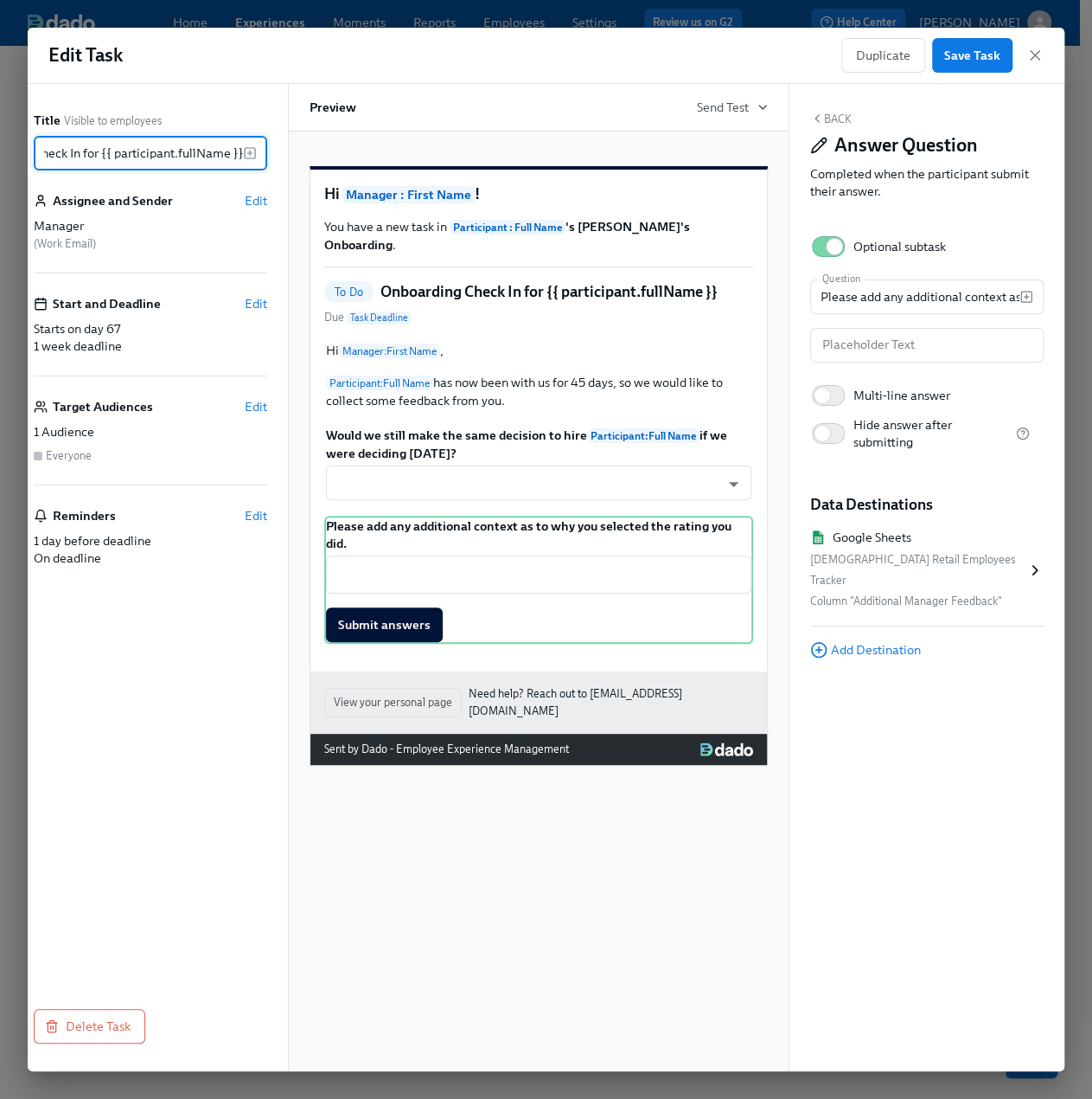
drag, startPoint x: 43, startPoint y: 153, endPoint x: 380, endPoint y: 143, distance: 337.1
click at [380, 143] on div "Title Visible to employees Onboarding Check In for {{ participant.fullName }} ​…" at bounding box center [532, 577] width 1037 height 987
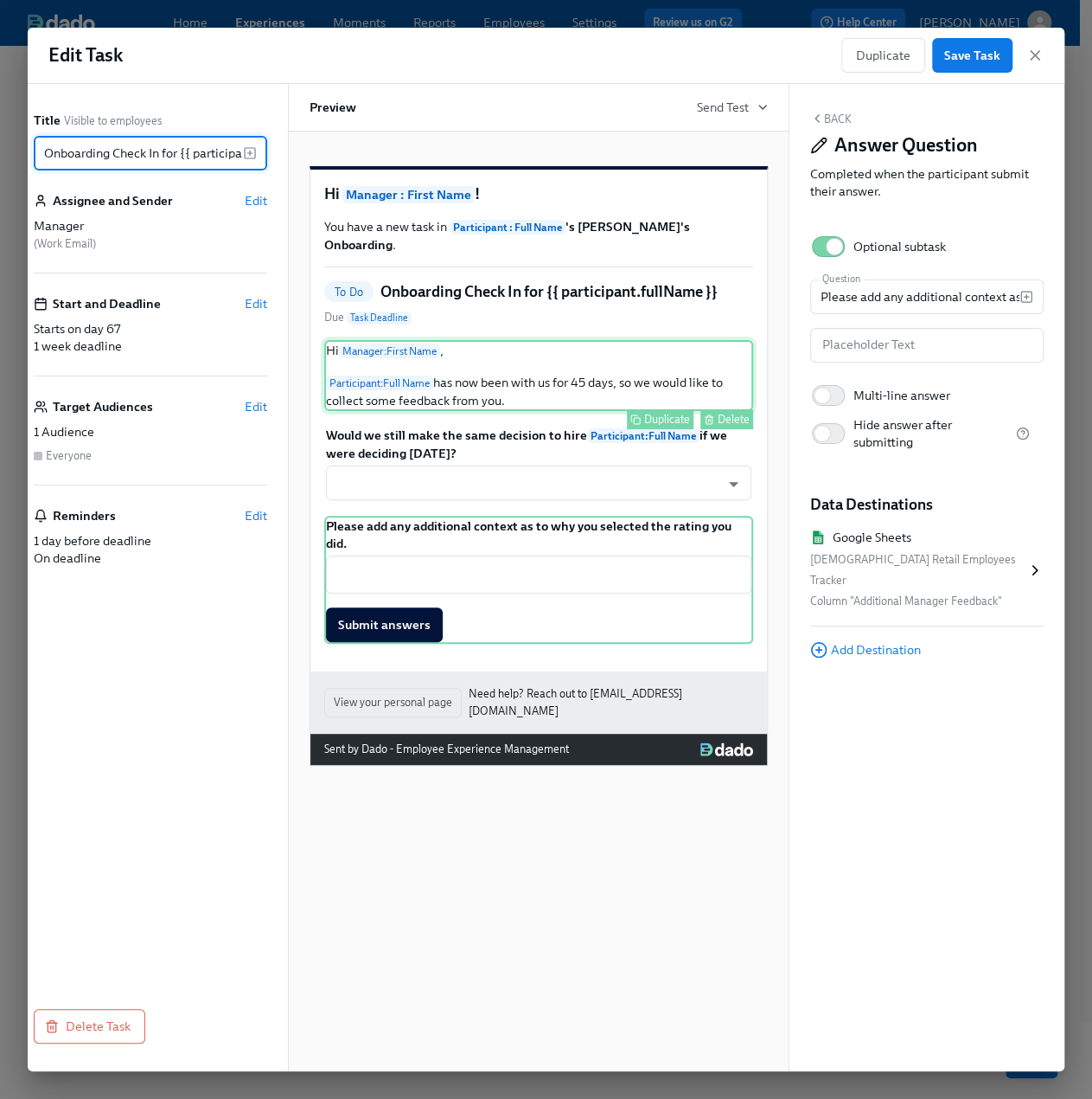
click at [398, 385] on div "Hi Manager : First Name , Participant : Full Name has now been with us for 45 d…" at bounding box center [538, 375] width 429 height 71
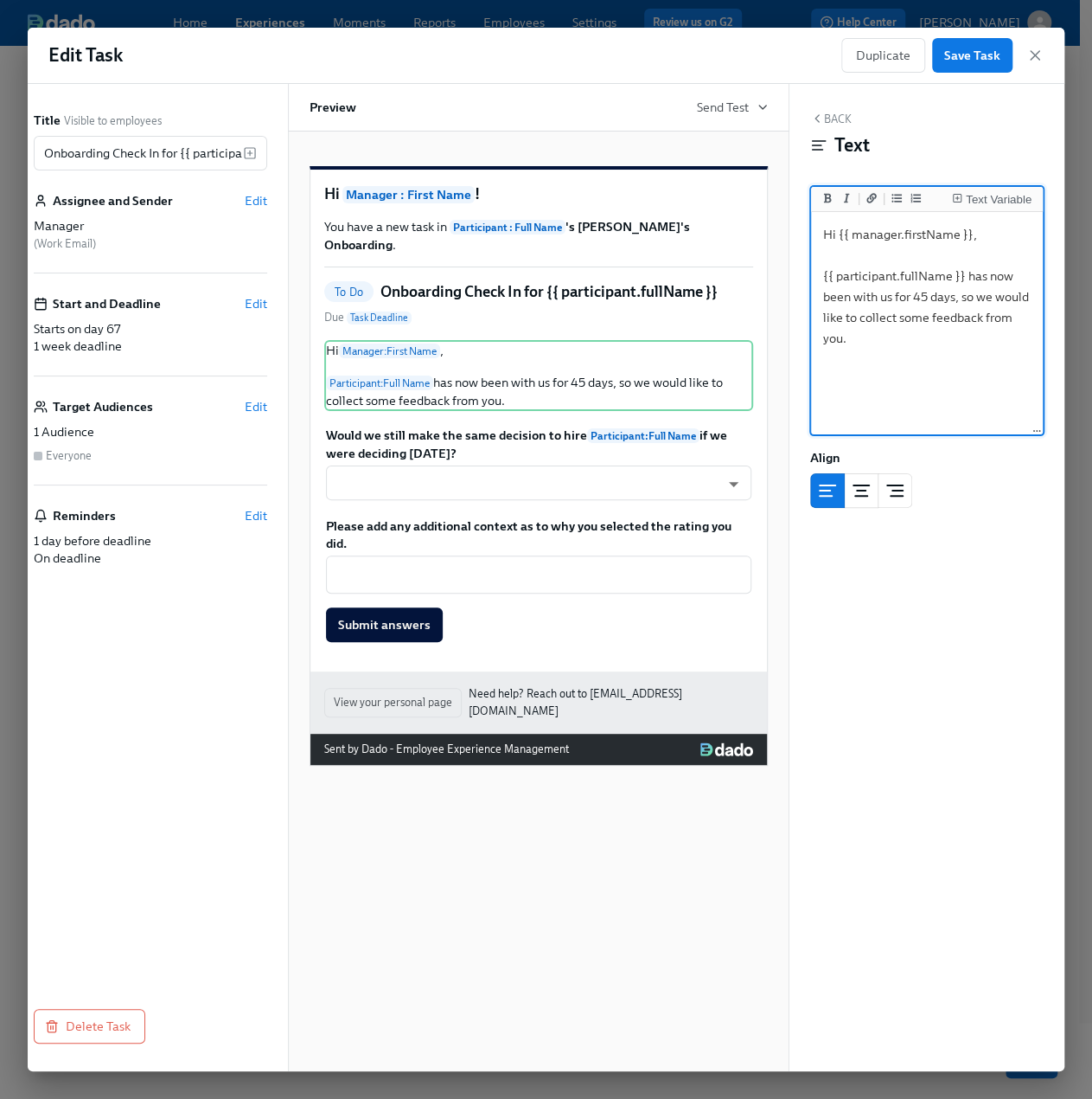
drag, startPoint x: 821, startPoint y: 237, endPoint x: 942, endPoint y: 349, distance: 164.9
click at [942, 349] on textarea "Hi {{ manager.firstName }}, {{ participant.fullName }} has now been with us for…" at bounding box center [927, 323] width 225 height 217
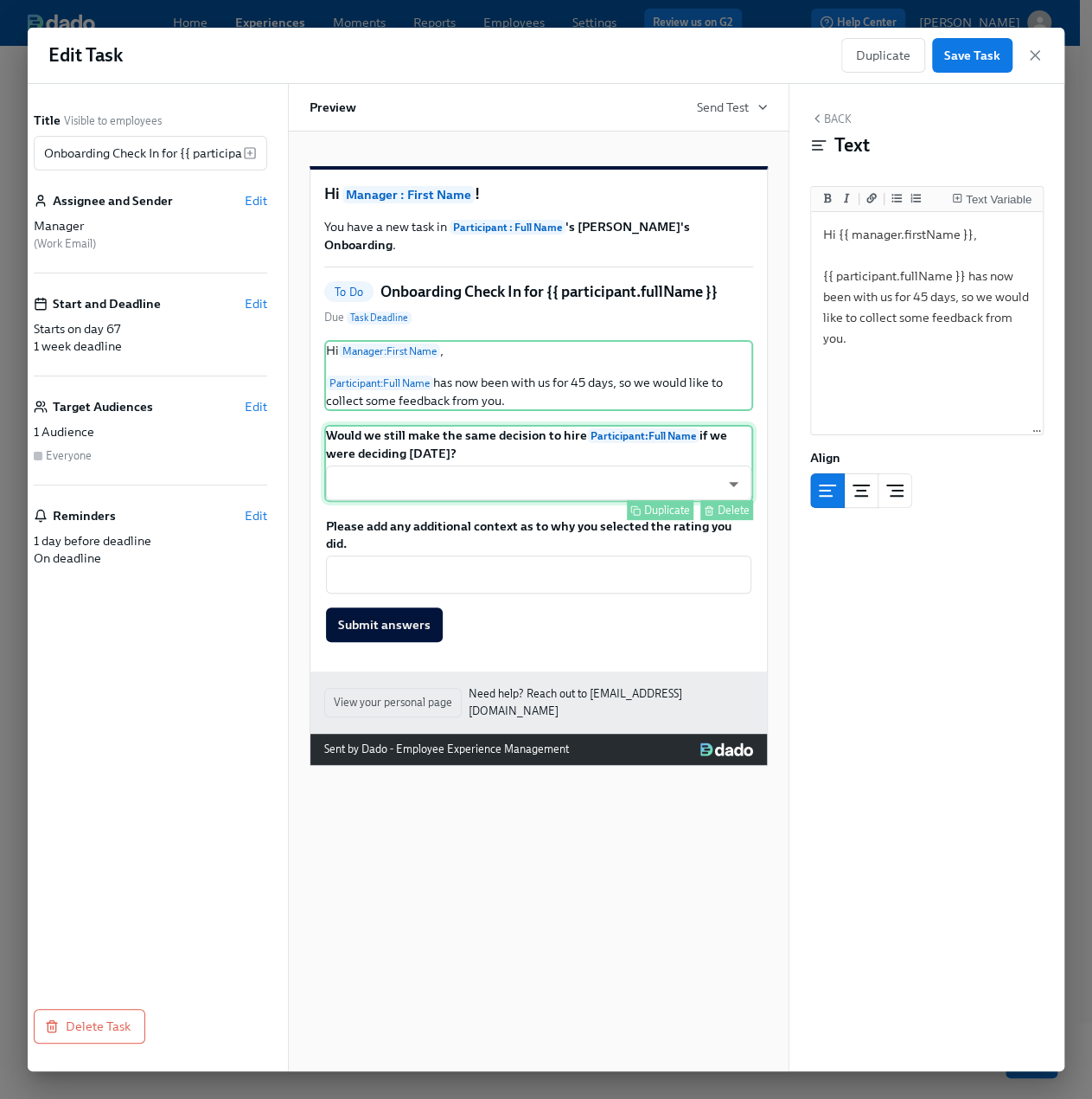
click at [534, 487] on div "Would we still make the same decision to hire Participant : Full Name if we wer…" at bounding box center [538, 463] width 429 height 77
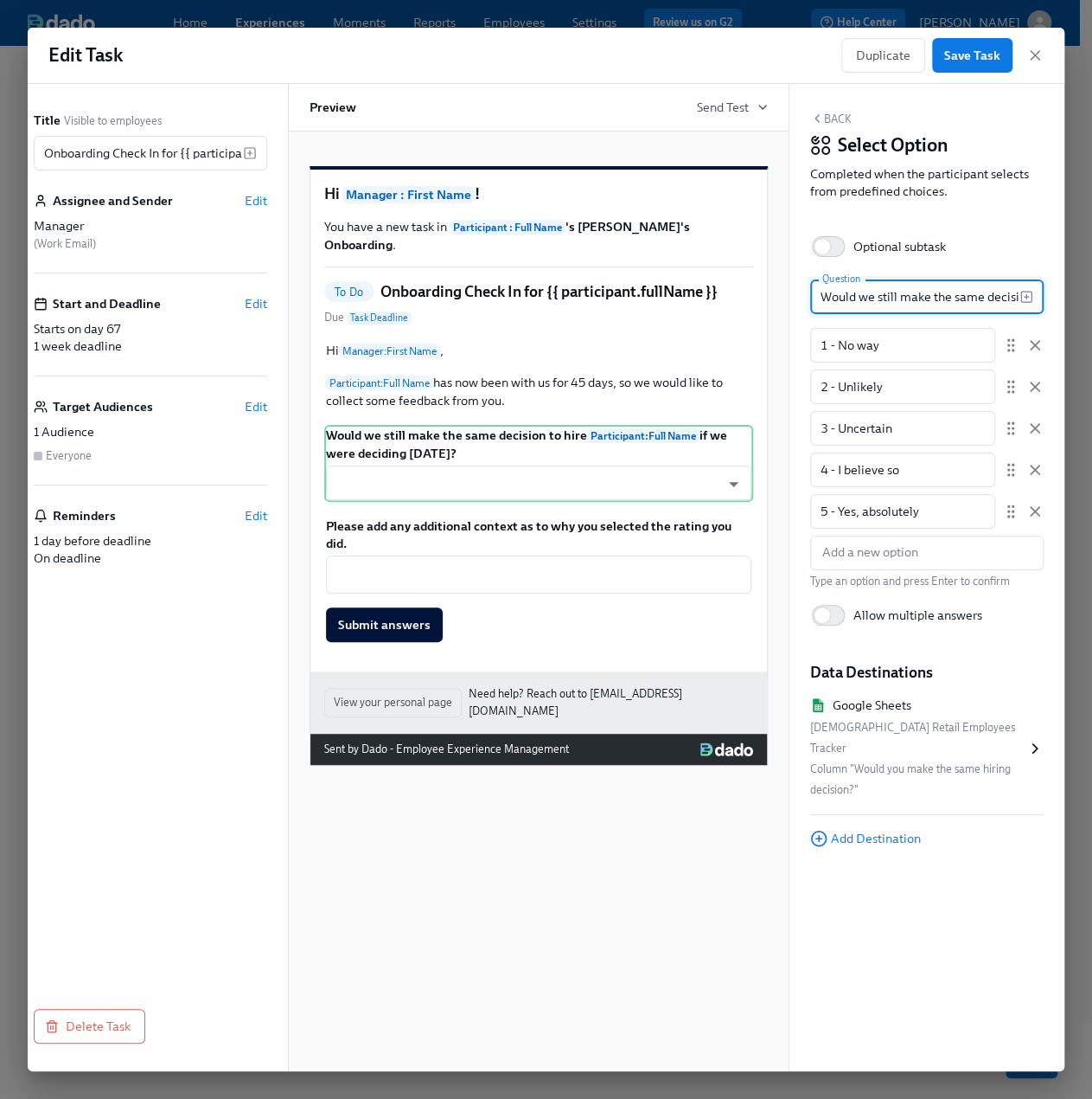
scroll to position [0, 337]
drag, startPoint x: 820, startPoint y: 293, endPoint x: 1057, endPoint y: 292, distance: 237.0
click at [1057, 292] on div "Back Select Option Completed when the participant selects from predefined choic…" at bounding box center [926, 577] width 275 height 987
drag, startPoint x: 894, startPoint y: 345, endPoint x: 819, endPoint y: 346, distance: 75.0
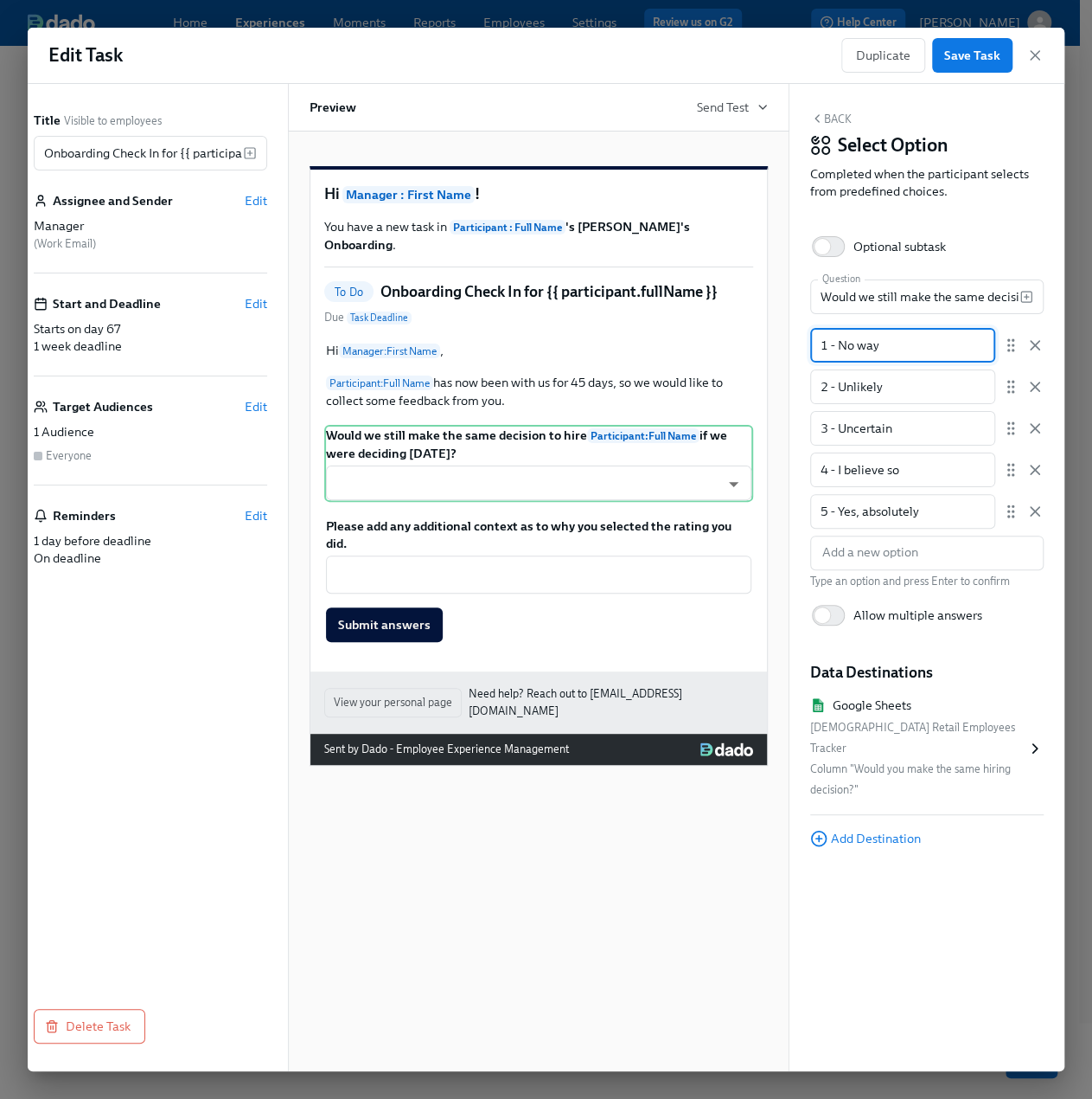
click at [819, 346] on input "1 - No way" at bounding box center [902, 345] width 185 height 34
drag, startPoint x: 938, startPoint y: 389, endPoint x: 780, endPoint y: 402, distance: 158.5
click at [780, 402] on div "Title Visible to employees Onboarding Check In for {{ participant.fullName }} ​…" at bounding box center [532, 577] width 1037 height 987
drag, startPoint x: 920, startPoint y: 417, endPoint x: 920, endPoint y: 427, distance: 10.0
click at [920, 427] on input "3 - Uncertain" at bounding box center [902, 427] width 185 height 34
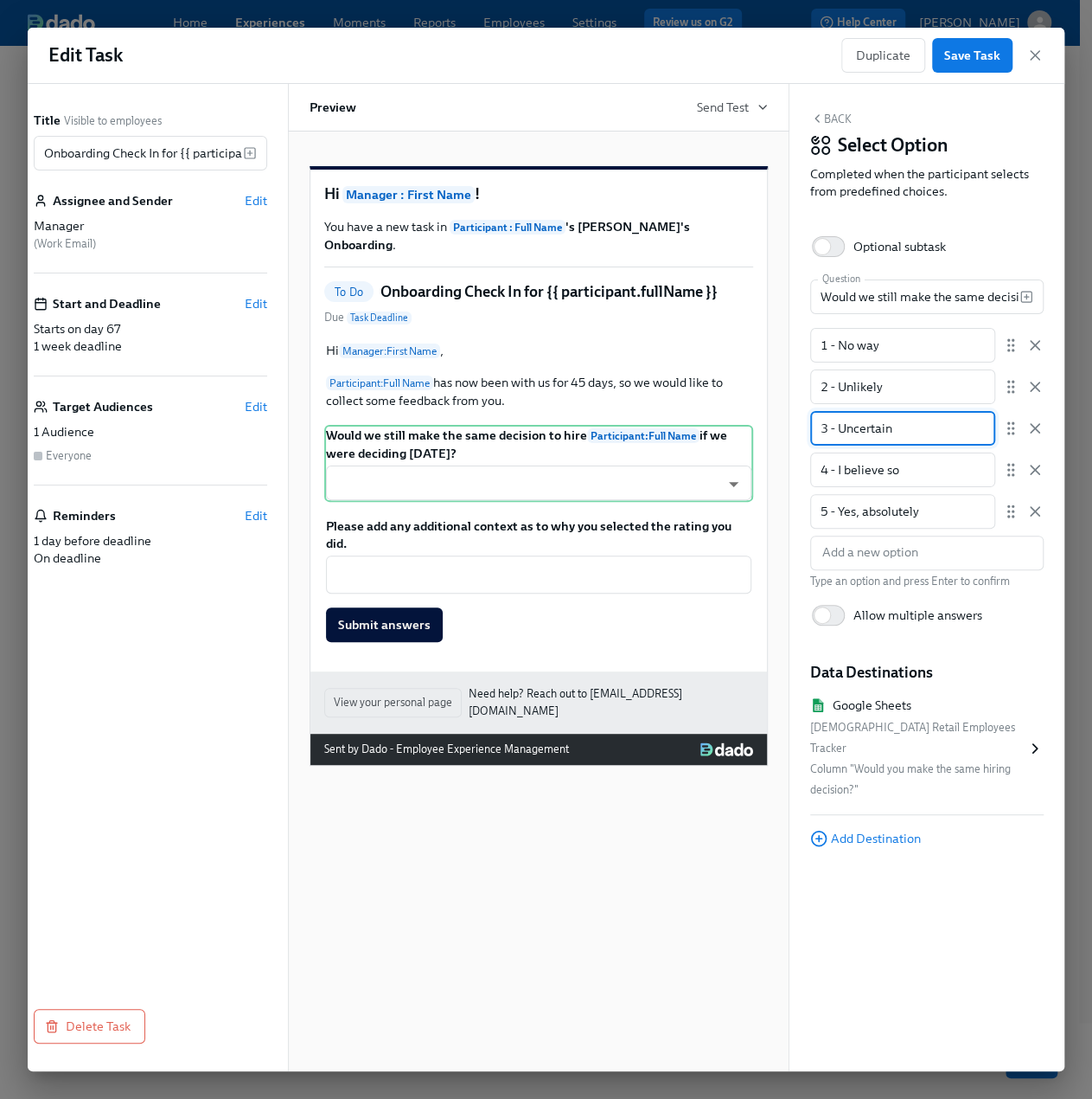
click at [920, 427] on input "3 - Uncertain" at bounding box center [902, 427] width 185 height 34
drag, startPoint x: 920, startPoint y: 429, endPoint x: 796, endPoint y: 430, distance: 124.0
click at [796, 430] on div "Back Select Option Completed when the participant selects from predefined choic…" at bounding box center [926, 577] width 275 height 987
drag, startPoint x: 931, startPoint y: 467, endPoint x: 778, endPoint y: 479, distance: 153.5
click at [778, 479] on div "Title Visible to employees Onboarding Check In for {{ participant.fullName }} ​…" at bounding box center [532, 577] width 1037 height 987
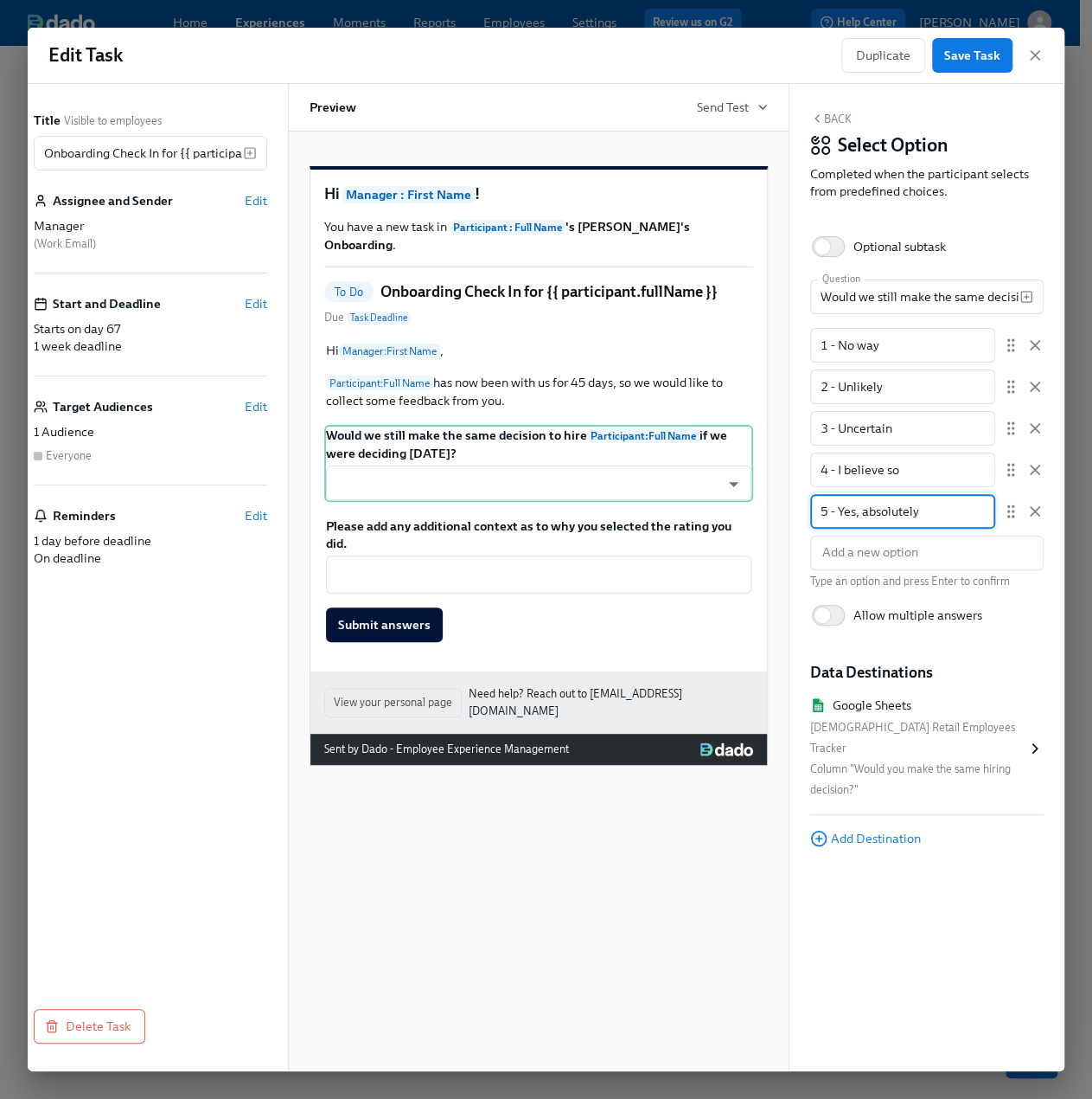
drag, startPoint x: 942, startPoint y: 508, endPoint x: 764, endPoint y: 508, distance: 178.0
click at [764, 508] on div "Title Visible to employees Onboarding Check In for {{ participant.fullName }} ​…" at bounding box center [532, 577] width 1037 height 987
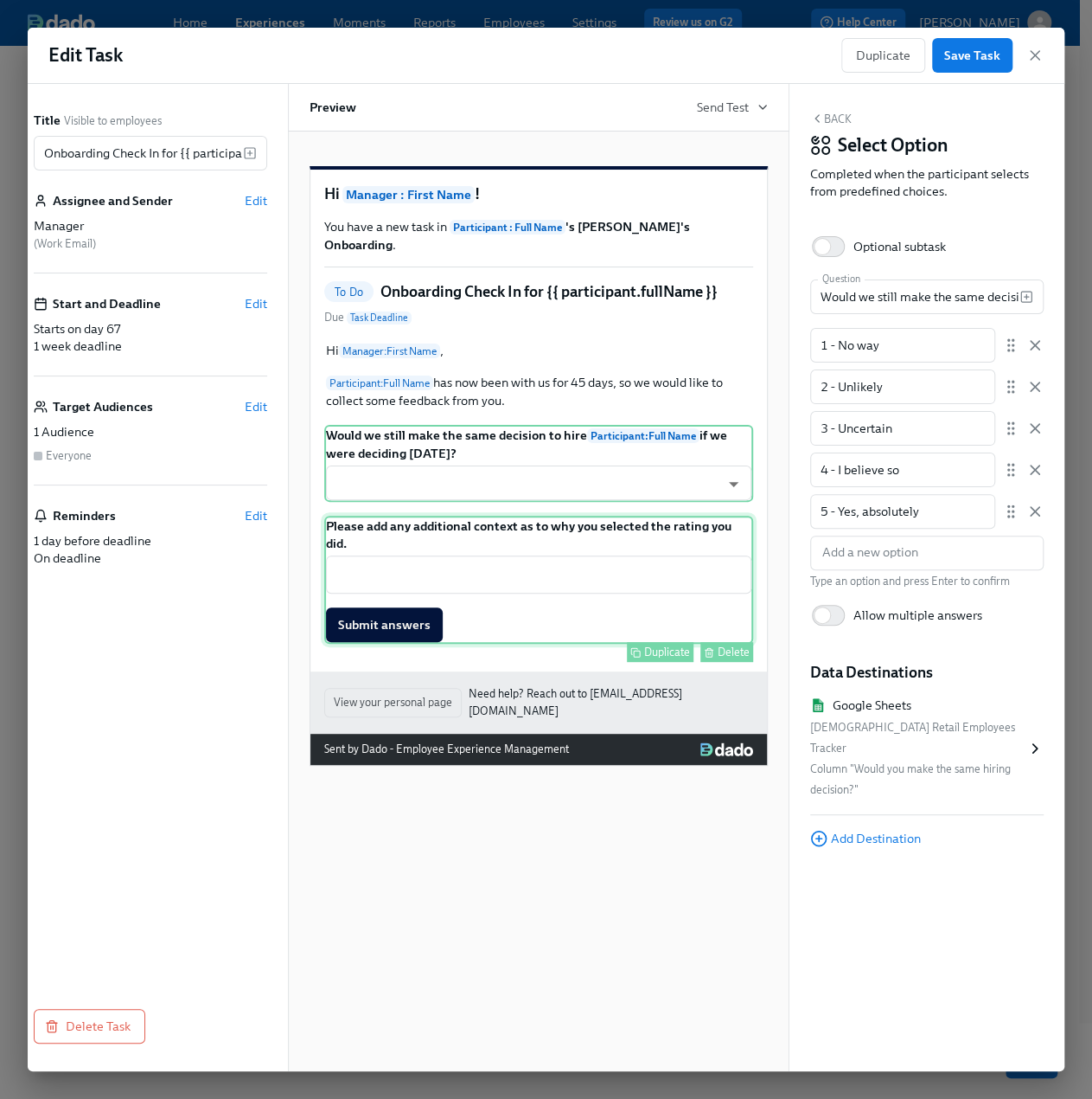
click at [492, 548] on div "Please add any additional context as to why you selected the rating you did. ​ …" at bounding box center [538, 579] width 429 height 128
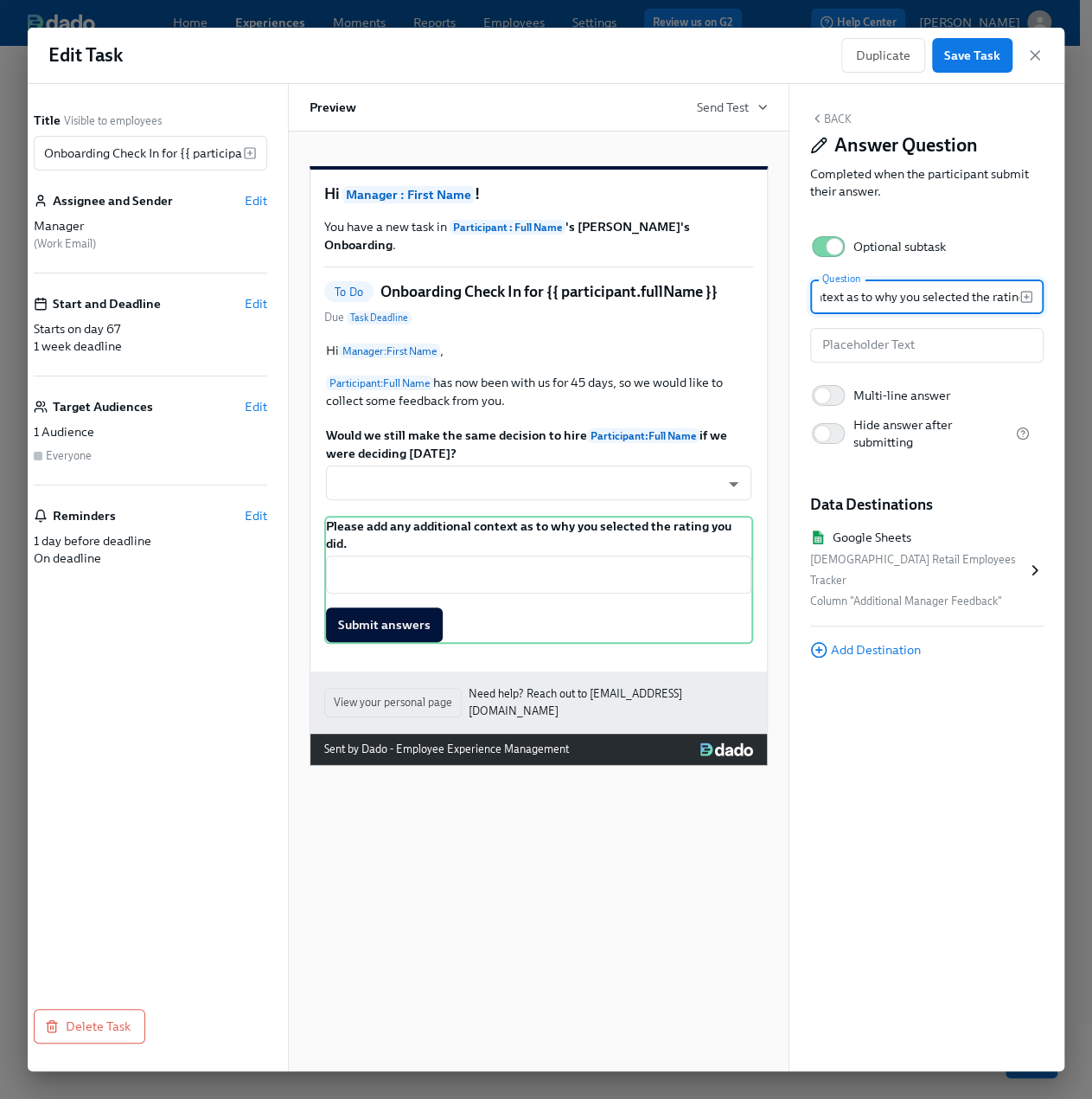
scroll to position [0, 212]
drag, startPoint x: 818, startPoint y: 293, endPoint x: 1063, endPoint y: 286, distance: 245.1
click at [1063, 286] on div "Back Answer Question Completed when the participant submit their answer. Option…" at bounding box center [926, 577] width 275 height 987
click at [1036, 61] on icon "button" at bounding box center [1035, 55] width 18 height 18
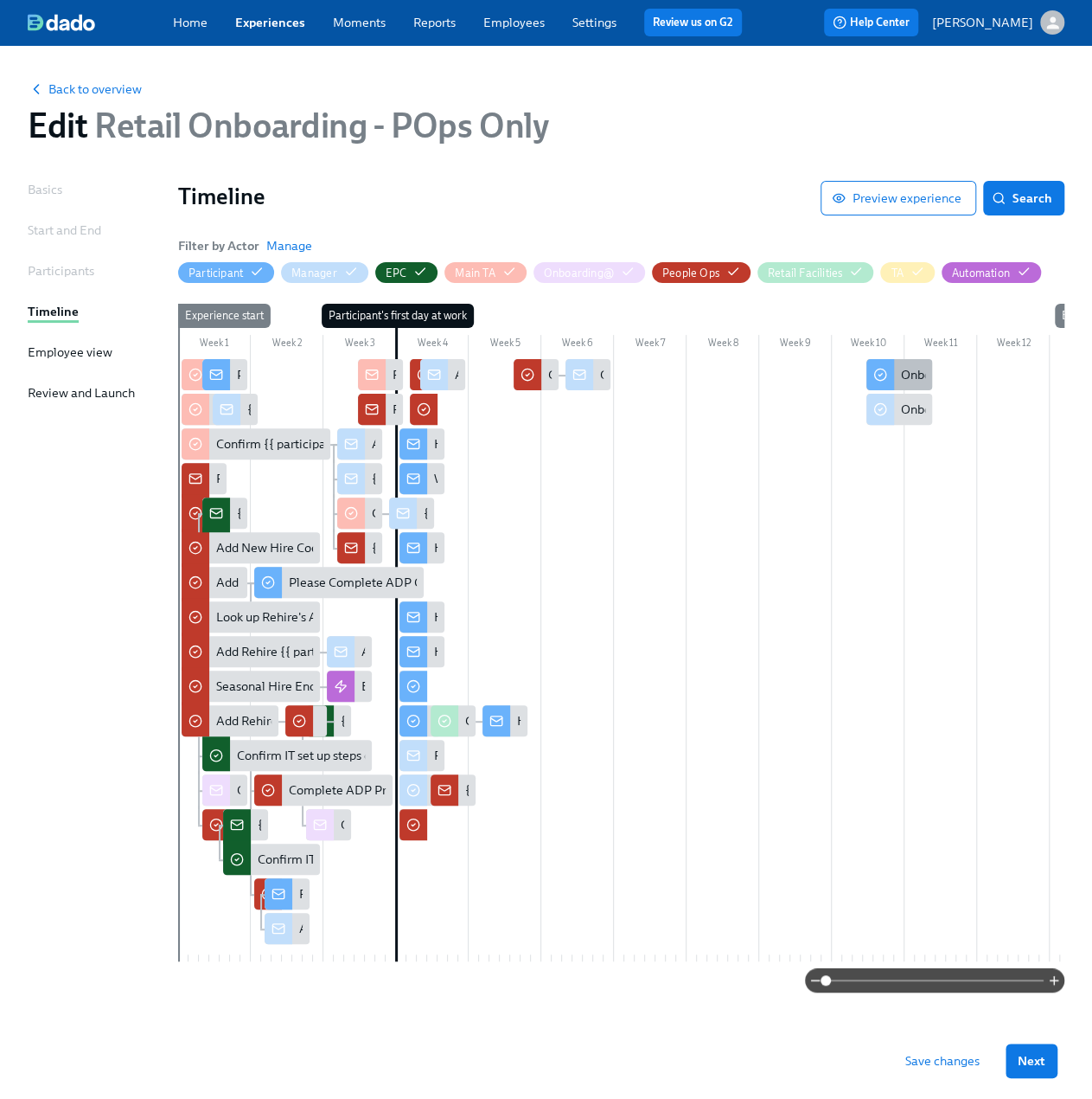
click at [913, 371] on div "Onboarding Experience Check-in" at bounding box center [991, 374] width 182 height 18
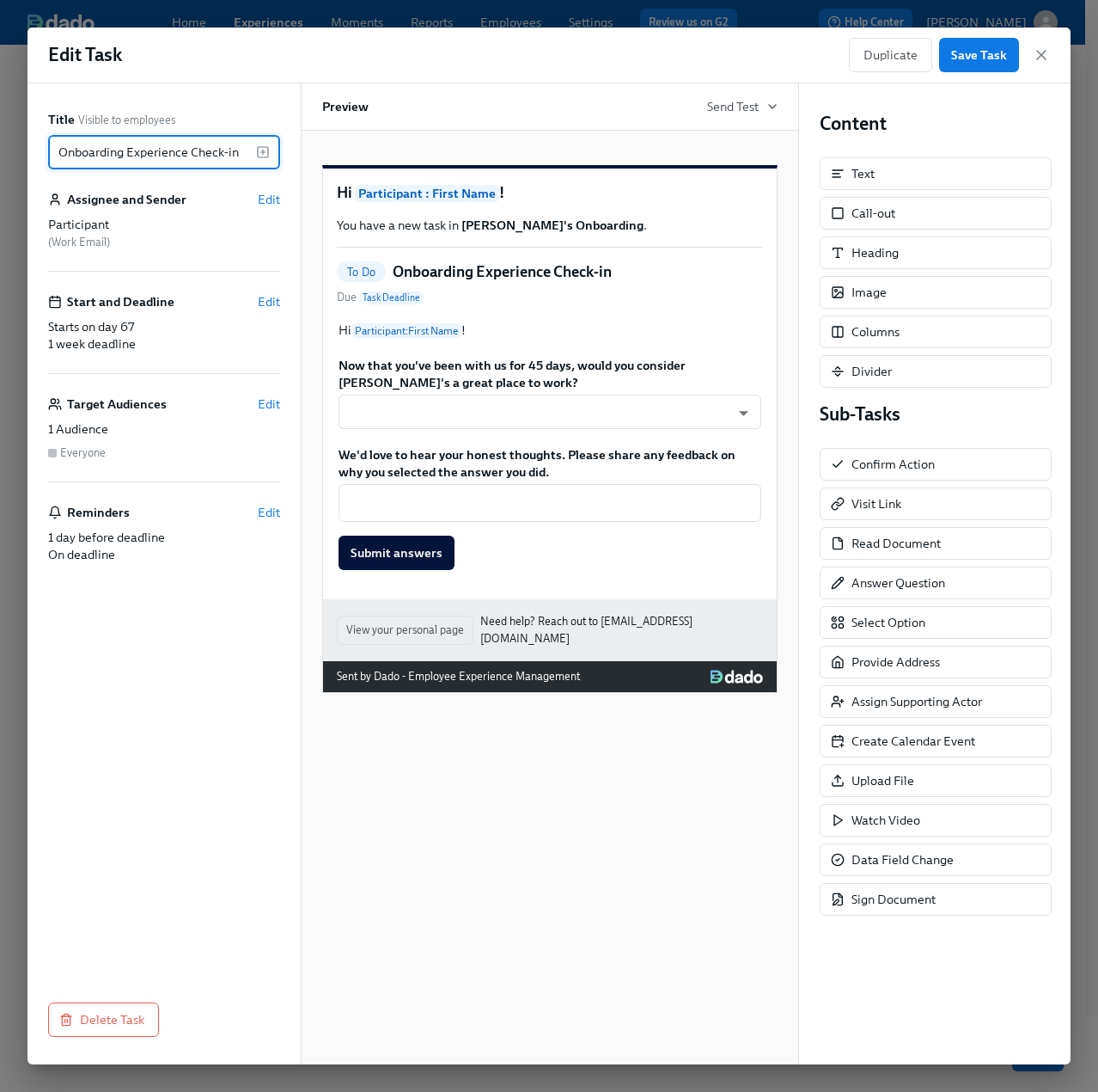
drag, startPoint x: 56, startPoint y: 153, endPoint x: 277, endPoint y: 151, distance: 221.0
click at [277, 151] on div "Onboarding Experience Check-in ​" at bounding box center [164, 152] width 232 height 34
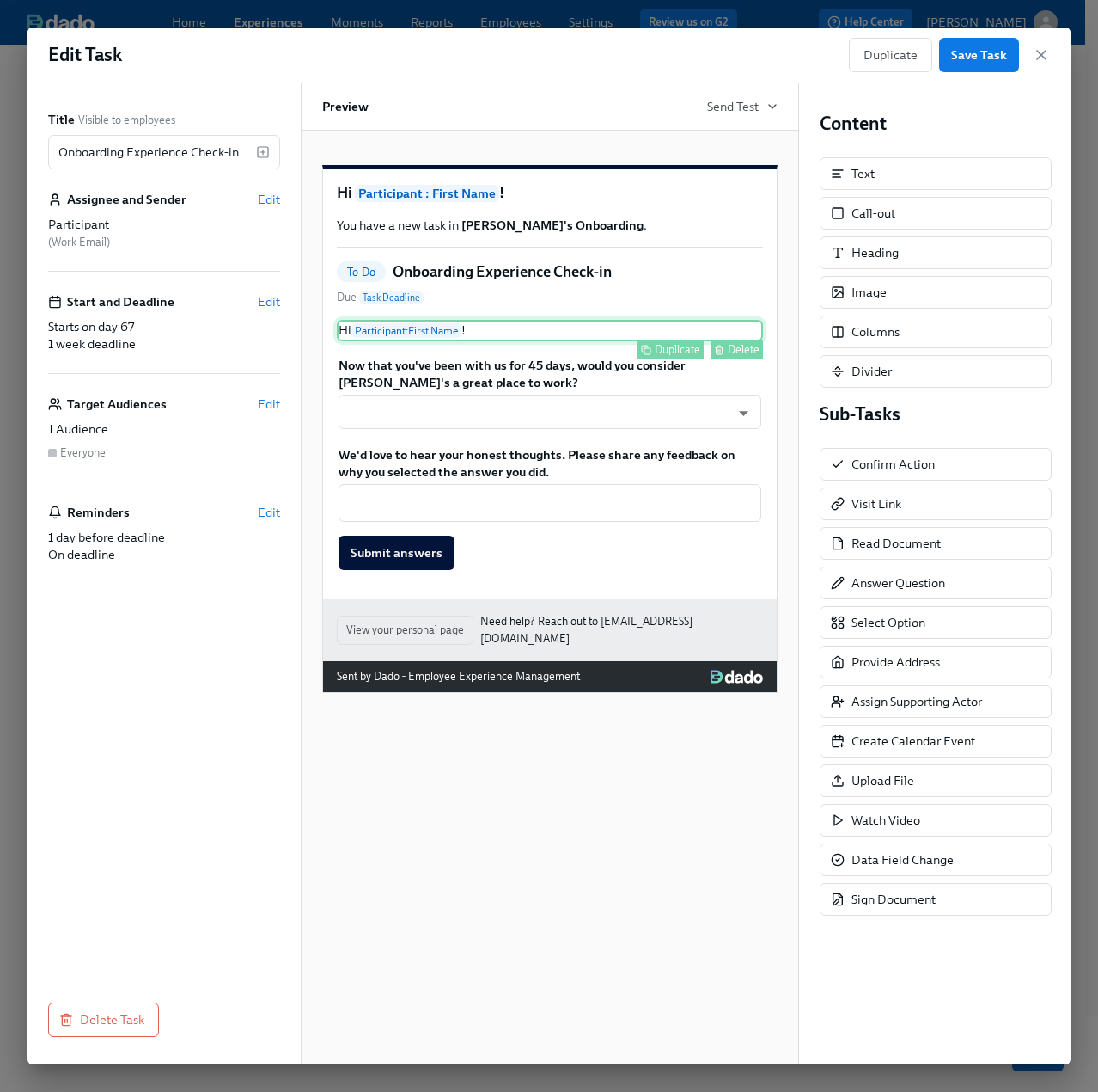
click at [505, 359] on div "Duplicate Delete" at bounding box center [551, 349] width 423 height 19
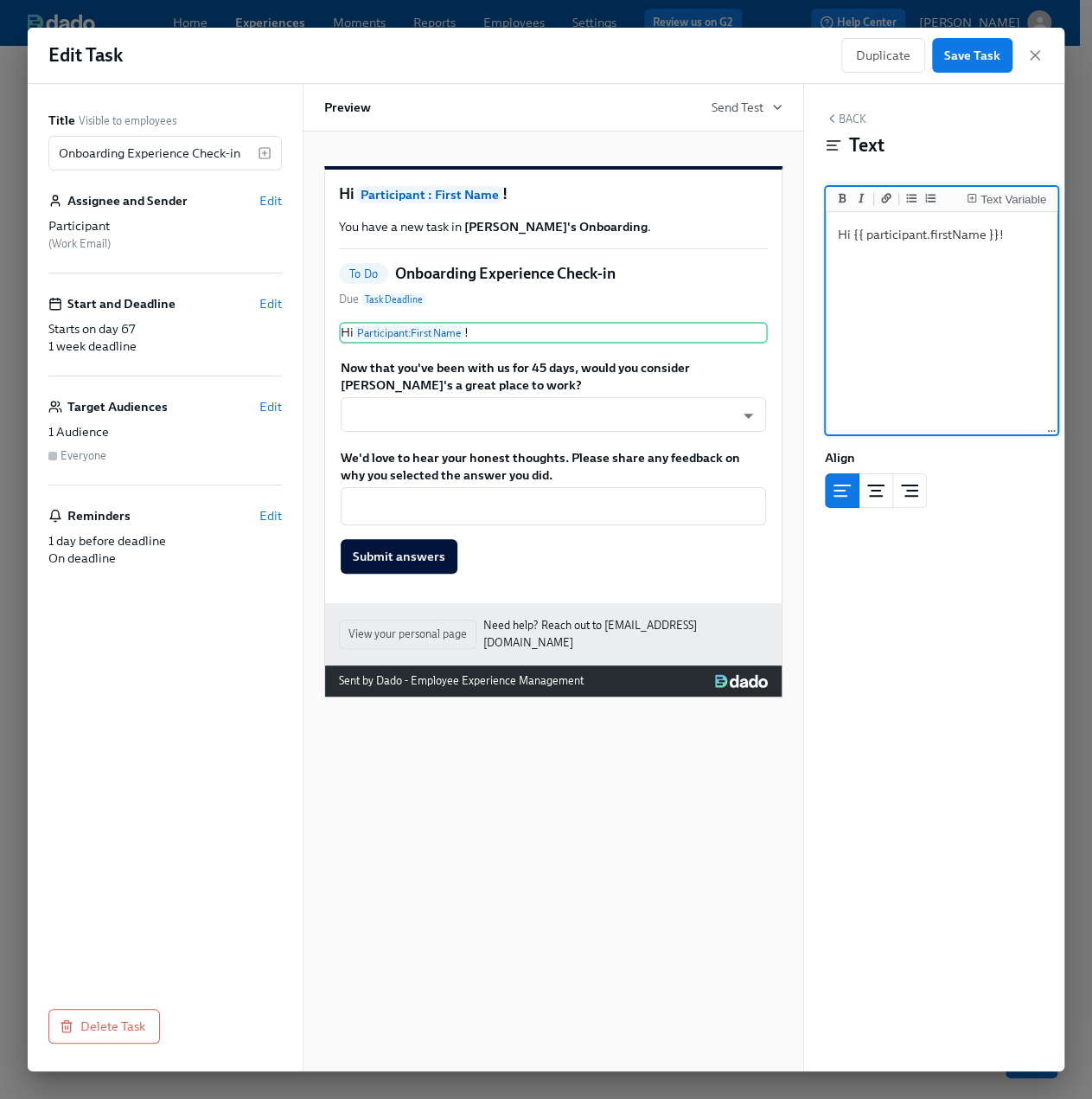
drag, startPoint x: 838, startPoint y: 237, endPoint x: 1040, endPoint y: 236, distance: 202.0
click at [1040, 236] on textarea "Hi {{ participant.firstName }}!" at bounding box center [942, 323] width 225 height 217
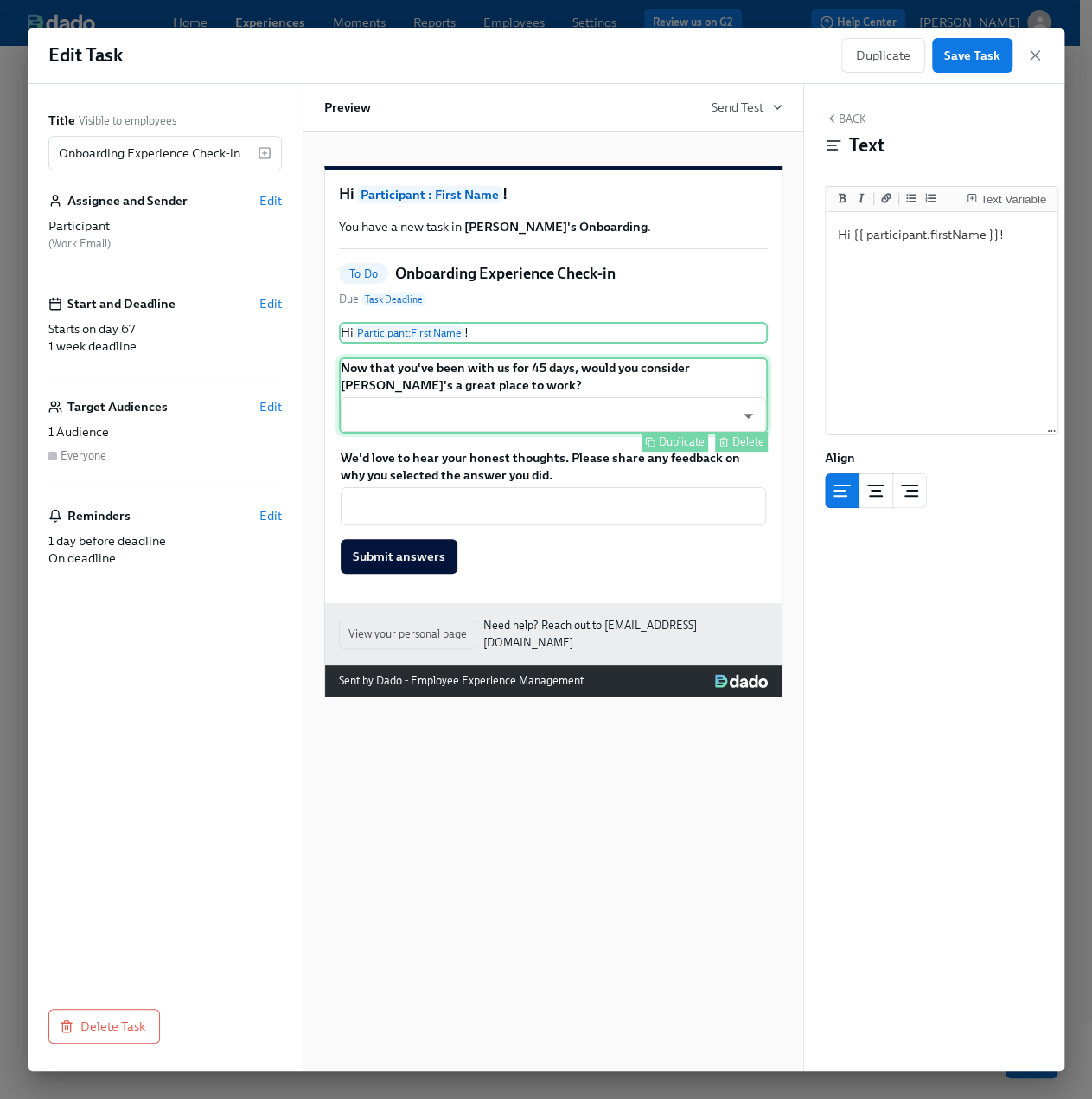
click at [609, 389] on div "Now that you've been with us for 45 days, would you consider Rothy's a great pl…" at bounding box center [553, 396] width 429 height 76
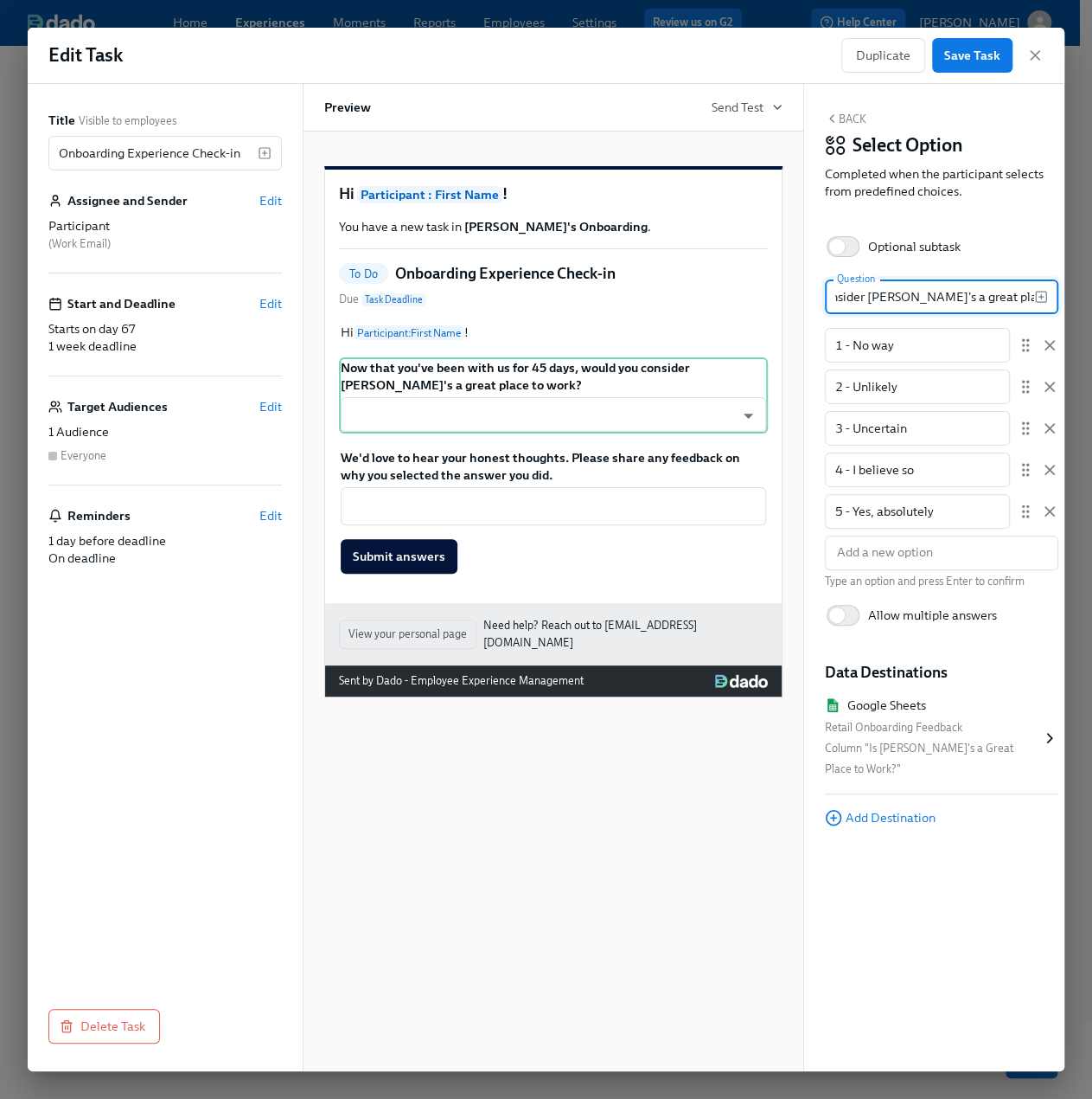
scroll to position [0, 15]
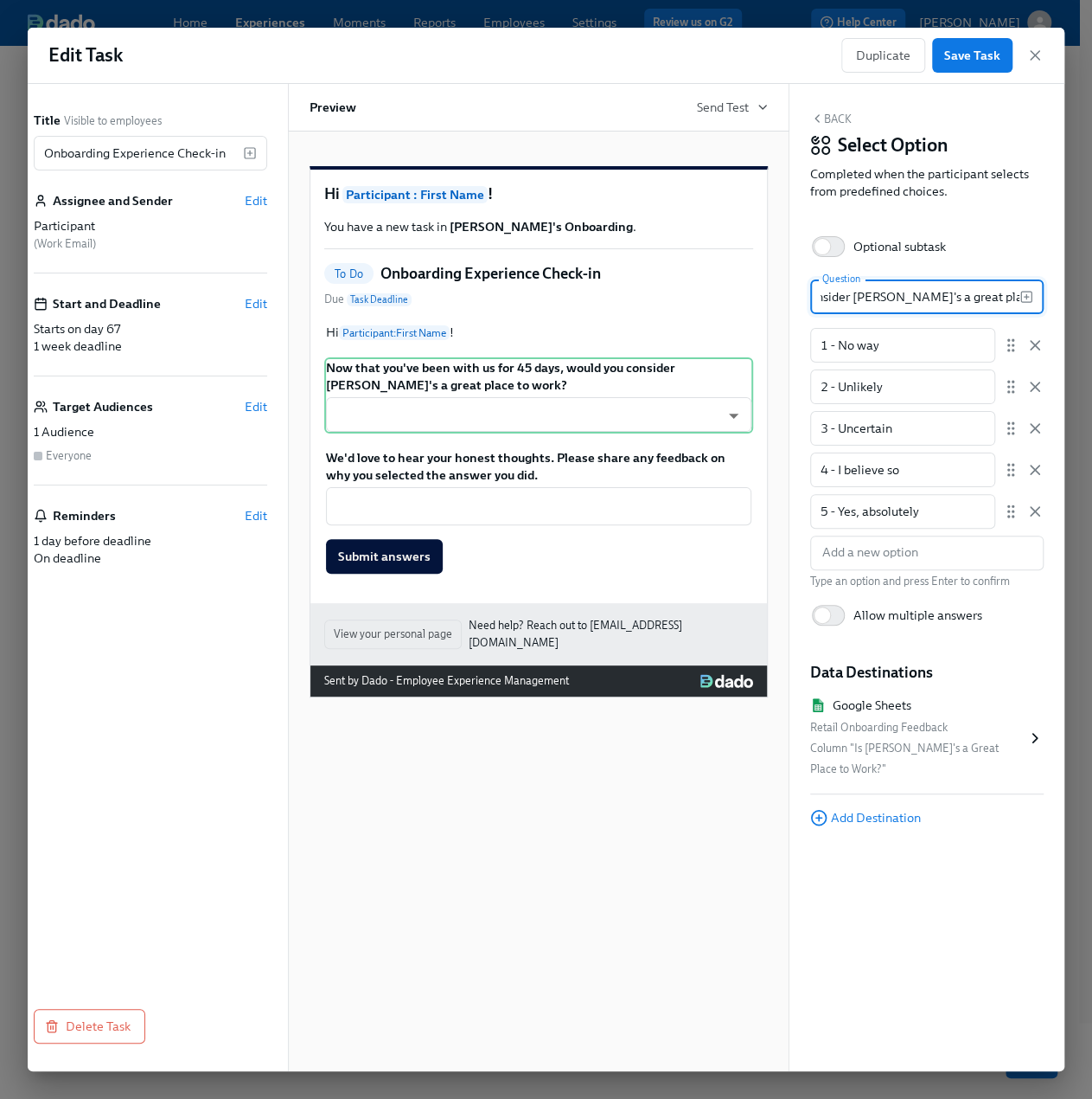
drag, startPoint x: 837, startPoint y: 295, endPoint x: 1105, endPoint y: 291, distance: 268.0
click at [1092, 291] on html "Home Experiences Moments Reports Employees Settings Review us on G2 Help Center…" at bounding box center [546, 555] width 1092 height 1110
drag, startPoint x: 917, startPoint y: 342, endPoint x: 812, endPoint y: 350, distance: 105.3
click at [812, 350] on input "1 - No way" at bounding box center [902, 345] width 185 height 34
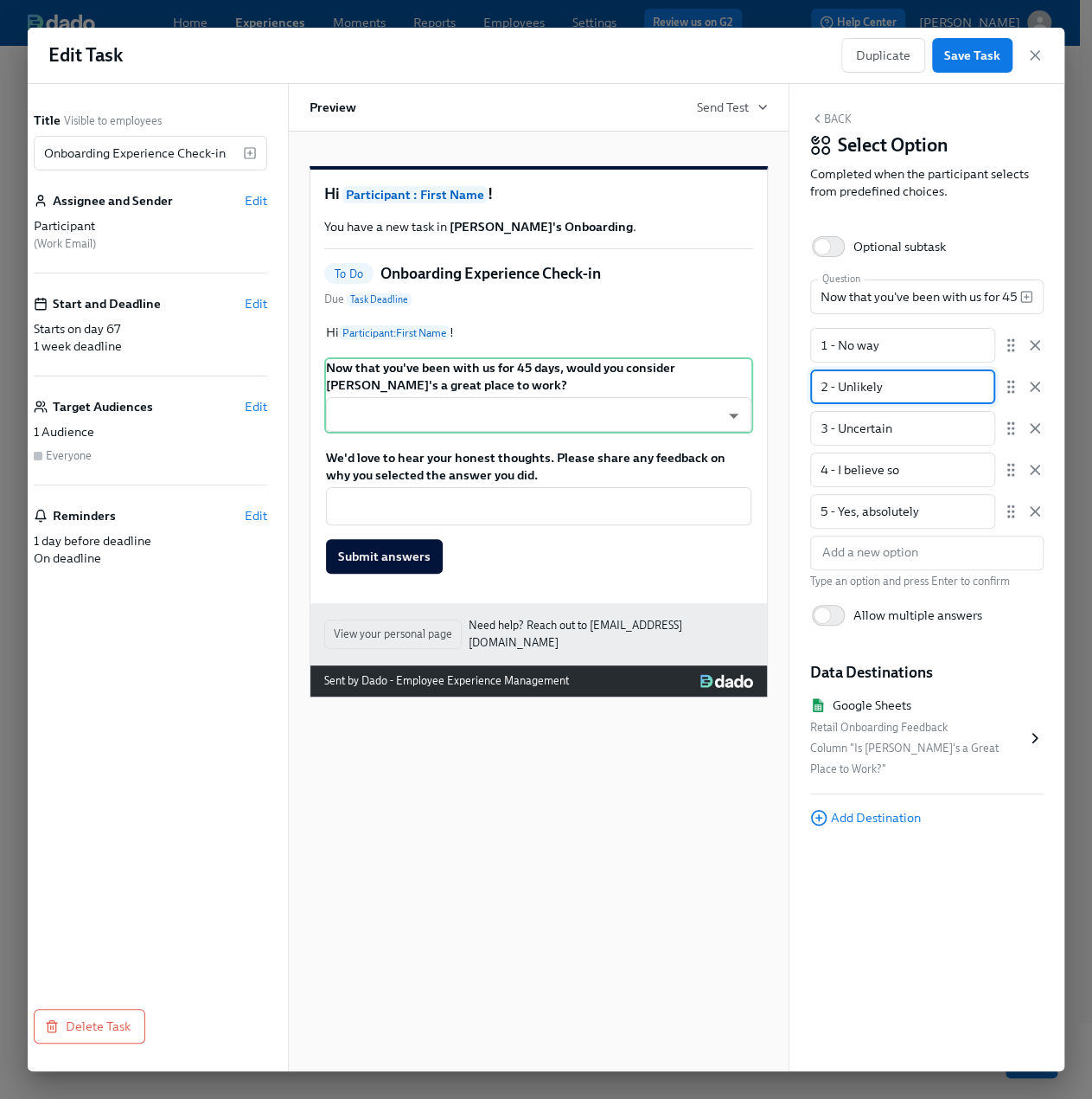
drag, startPoint x: 932, startPoint y: 385, endPoint x: 784, endPoint y: 397, distance: 148.5
click at [784, 397] on div "Title Visible to employees Onboarding Experience Check-in ​ Assignee and Sender…" at bounding box center [532, 577] width 1037 height 987
drag, startPoint x: 917, startPoint y: 428, endPoint x: 788, endPoint y: 435, distance: 129.2
click at [788, 435] on div "Title Visible to employees Onboarding Experience Check-in ​ Assignee and Sender…" at bounding box center [532, 577] width 1037 height 987
drag, startPoint x: 924, startPoint y: 468, endPoint x: 775, endPoint y: 481, distance: 149.6
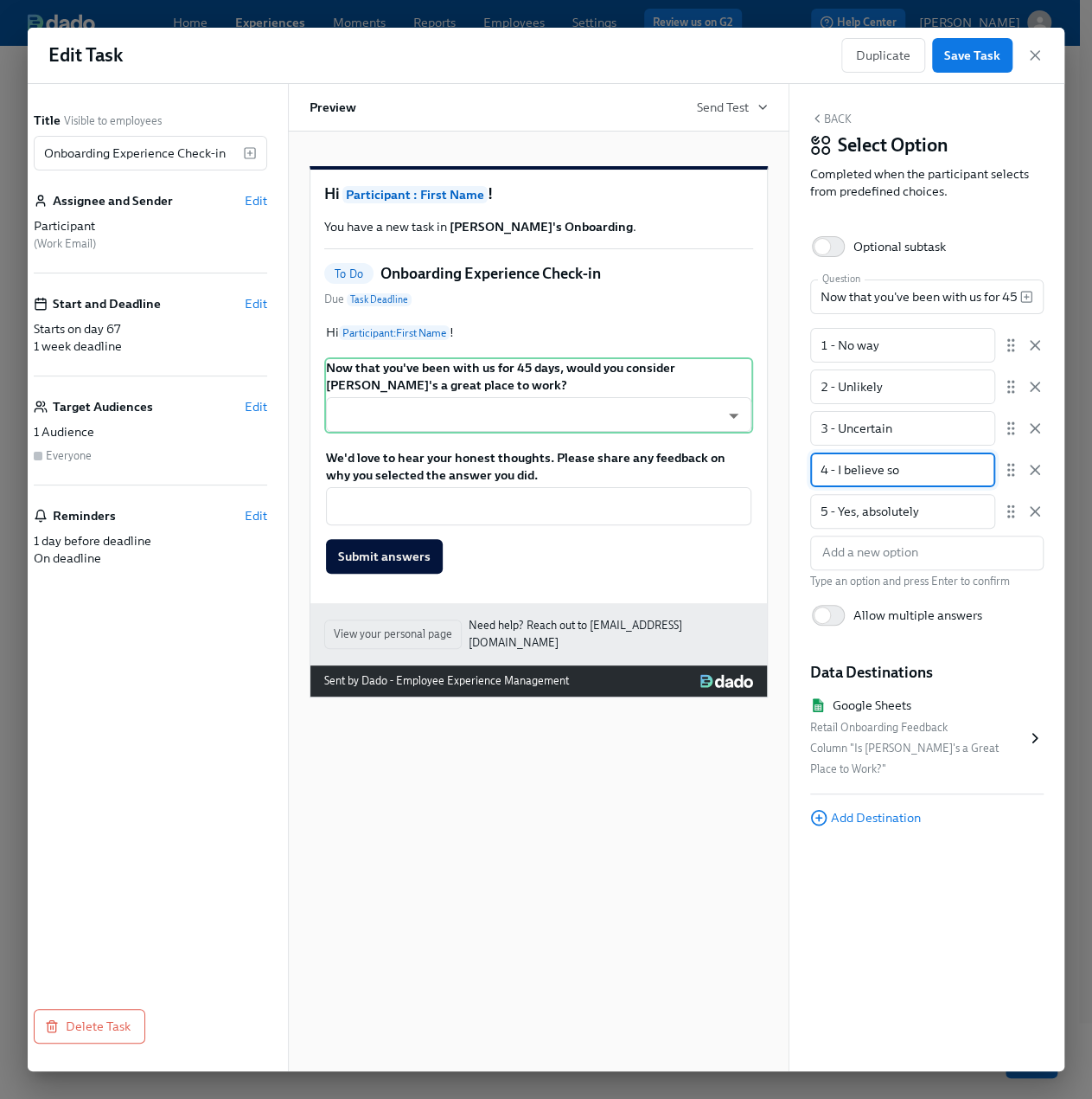
click at [775, 481] on div "Title Visible to employees Onboarding Experience Check-in ​ Assignee and Sender…" at bounding box center [532, 577] width 1037 height 987
drag, startPoint x: 953, startPoint y: 514, endPoint x: 776, endPoint y: 516, distance: 177.0
click at [776, 516] on div "Title Visible to employees Onboarding Experience Check-in ​ Assignee and Sender…" at bounding box center [532, 577] width 1037 height 987
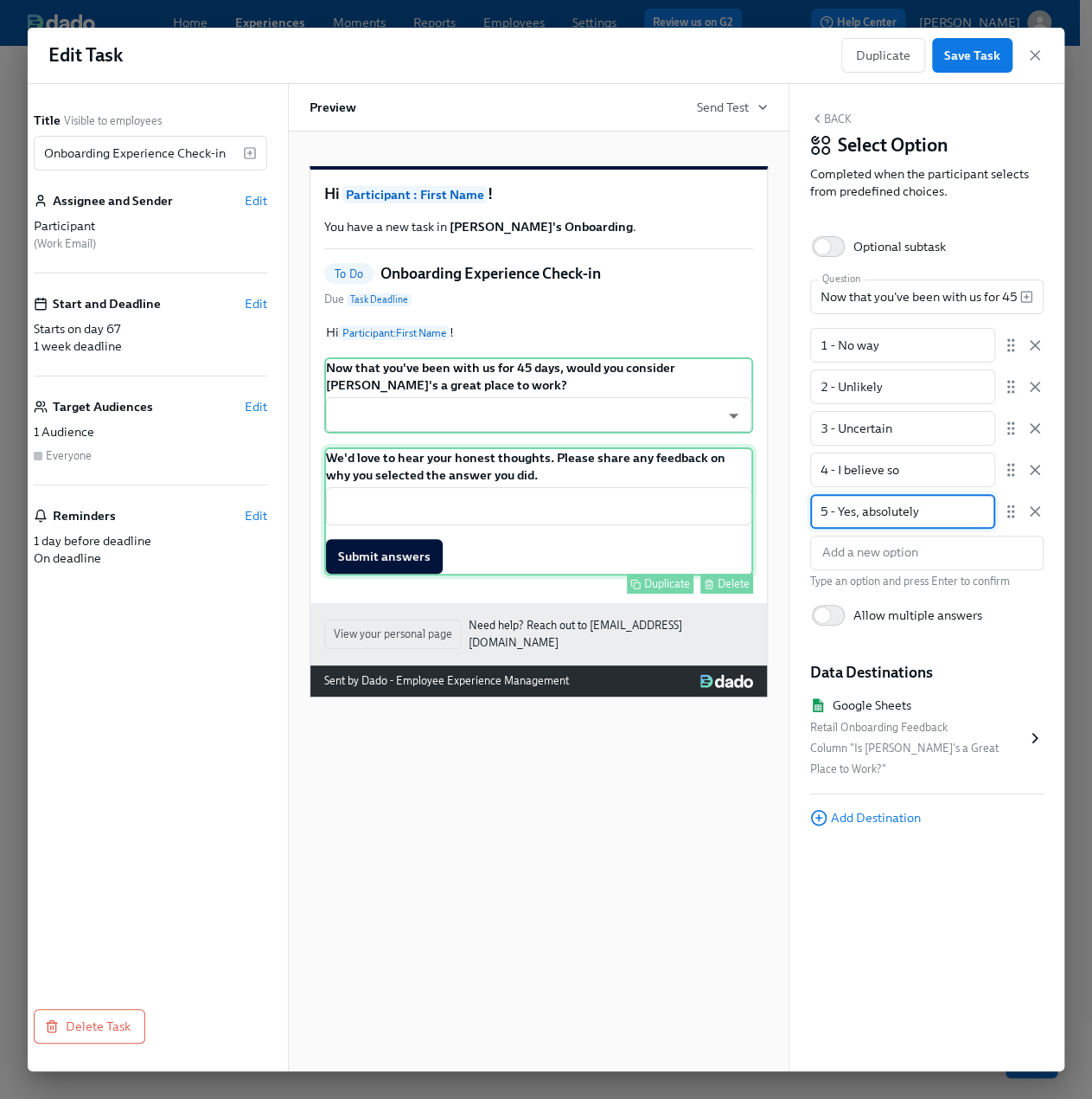
click at [616, 490] on div "We'd love to hear your honest thoughts. Please share any feedback on why you se…" at bounding box center [538, 510] width 429 height 128
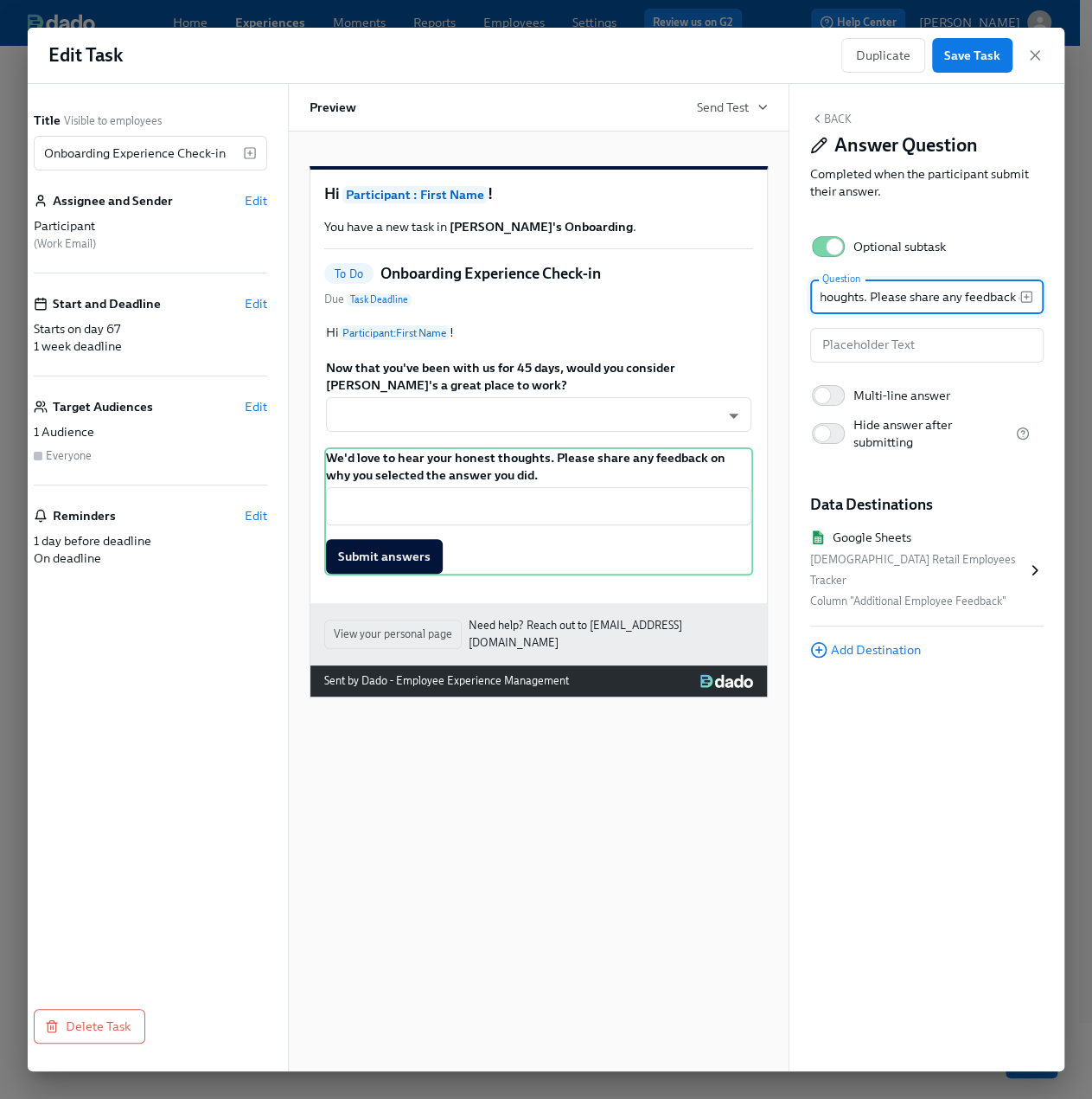
scroll to position [0, 393]
drag, startPoint x: 821, startPoint y: 297, endPoint x: 1063, endPoint y: 296, distance: 242.0
click at [1063, 296] on div "Edit Task Duplicate Save Task Title Visible to employees Onboarding Experience …" at bounding box center [546, 550] width 1092 height 1099
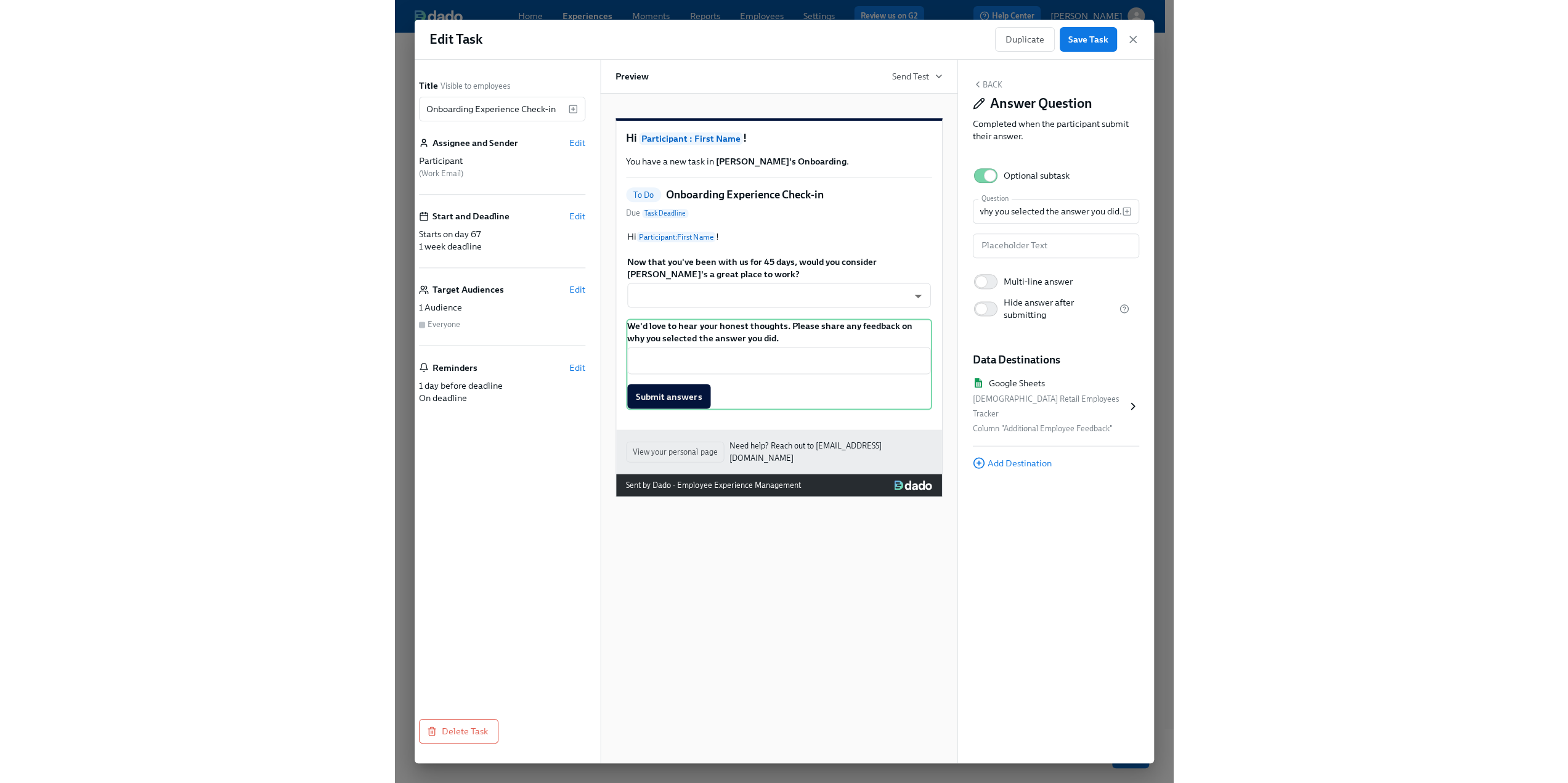
scroll to position [0, 0]
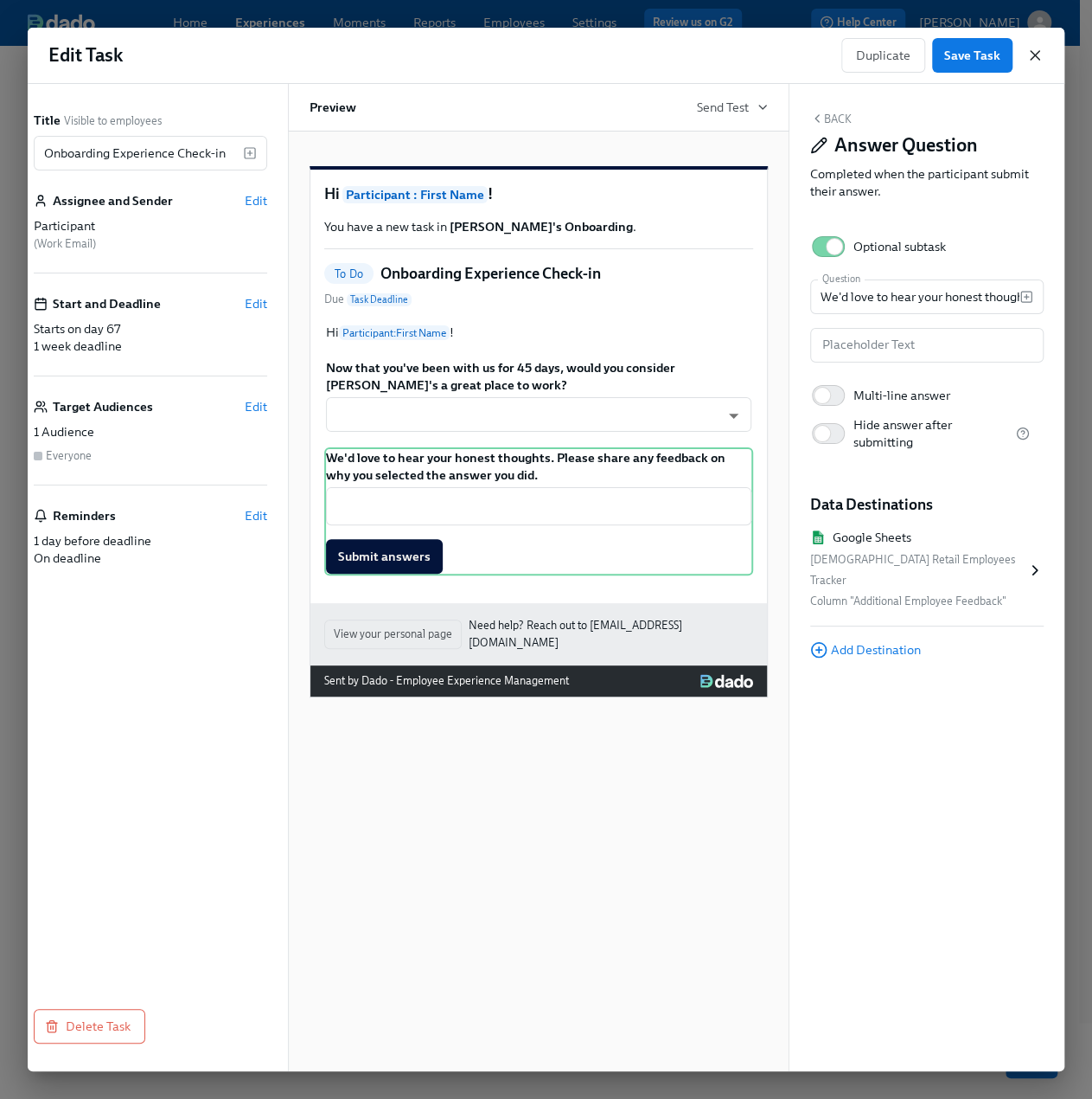
click at [1029, 47] on icon "button" at bounding box center [1035, 55] width 18 height 18
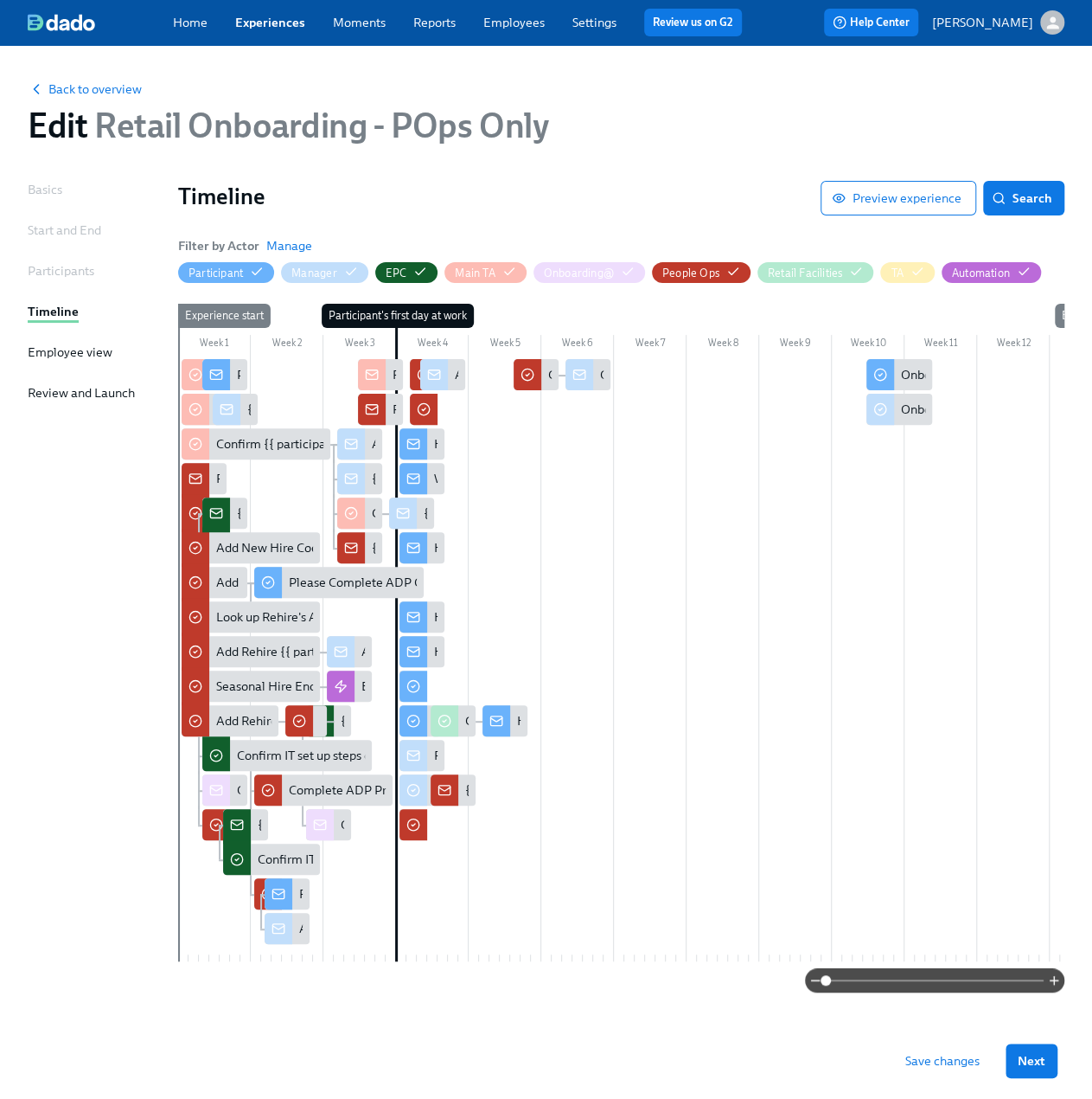
drag, startPoint x: 280, startPoint y: 27, endPoint x: 346, endPoint y: 18, distance: 66.6
click at [280, 27] on link "Experiences" at bounding box center [270, 22] width 70 height 16
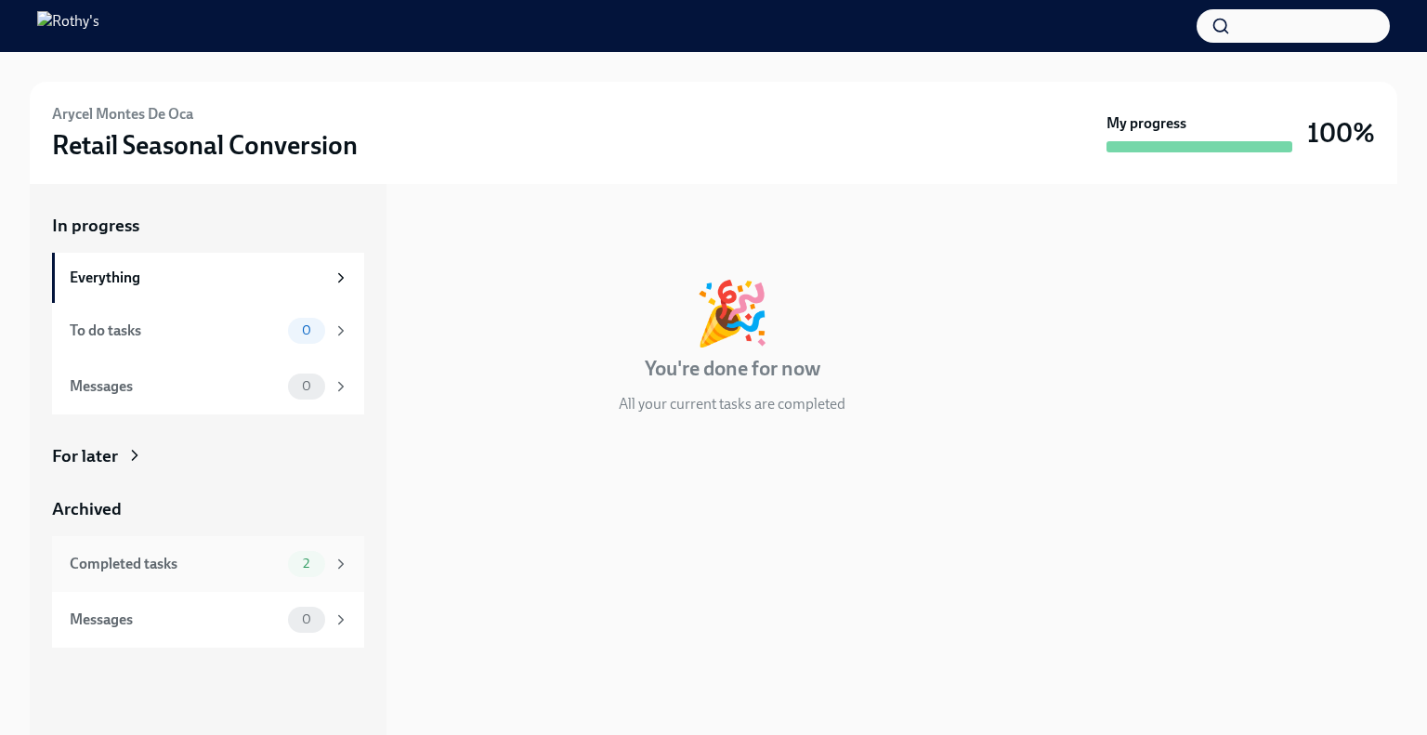
click at [201, 560] on div "Completed tasks" at bounding box center [175, 564] width 211 height 20
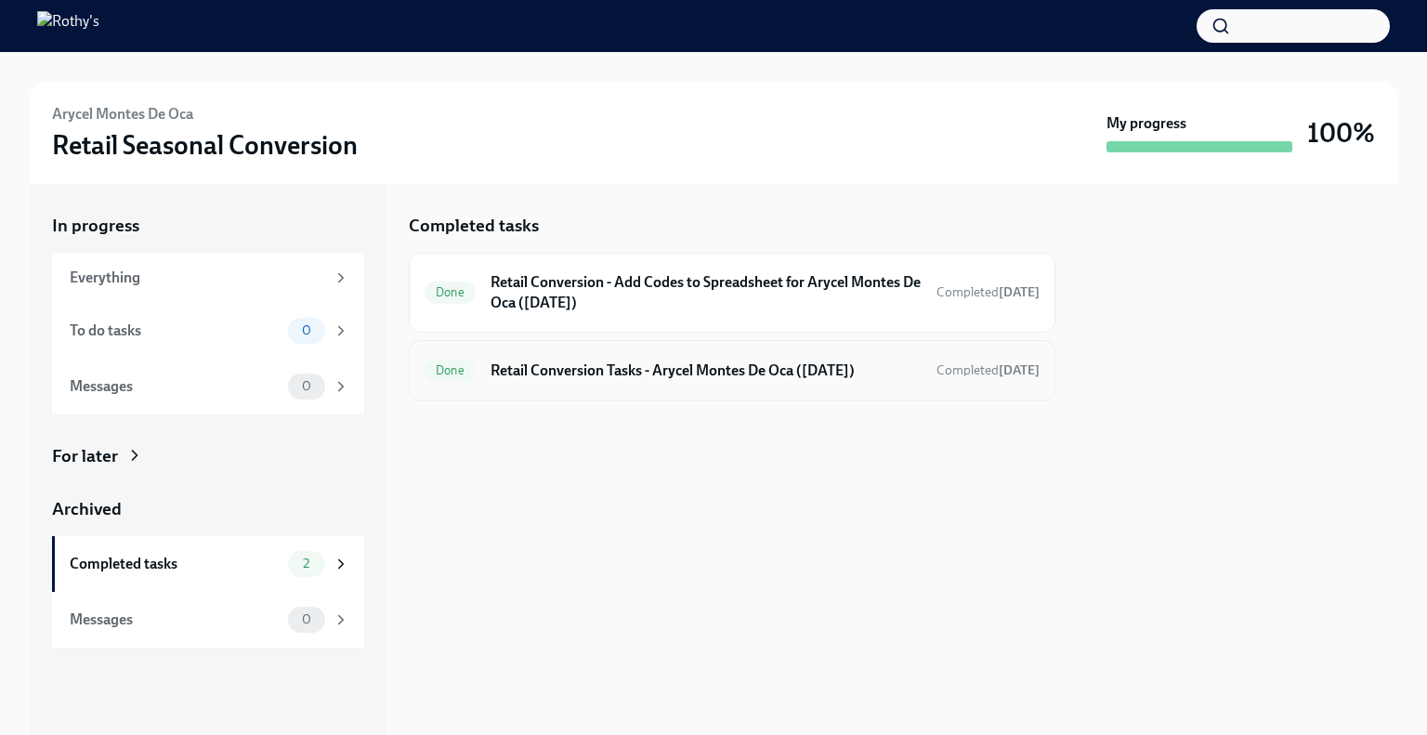
click at [725, 365] on h6 "Retail Conversion Tasks - Arycel Montes De Oca ([DATE])" at bounding box center [705, 370] width 431 height 20
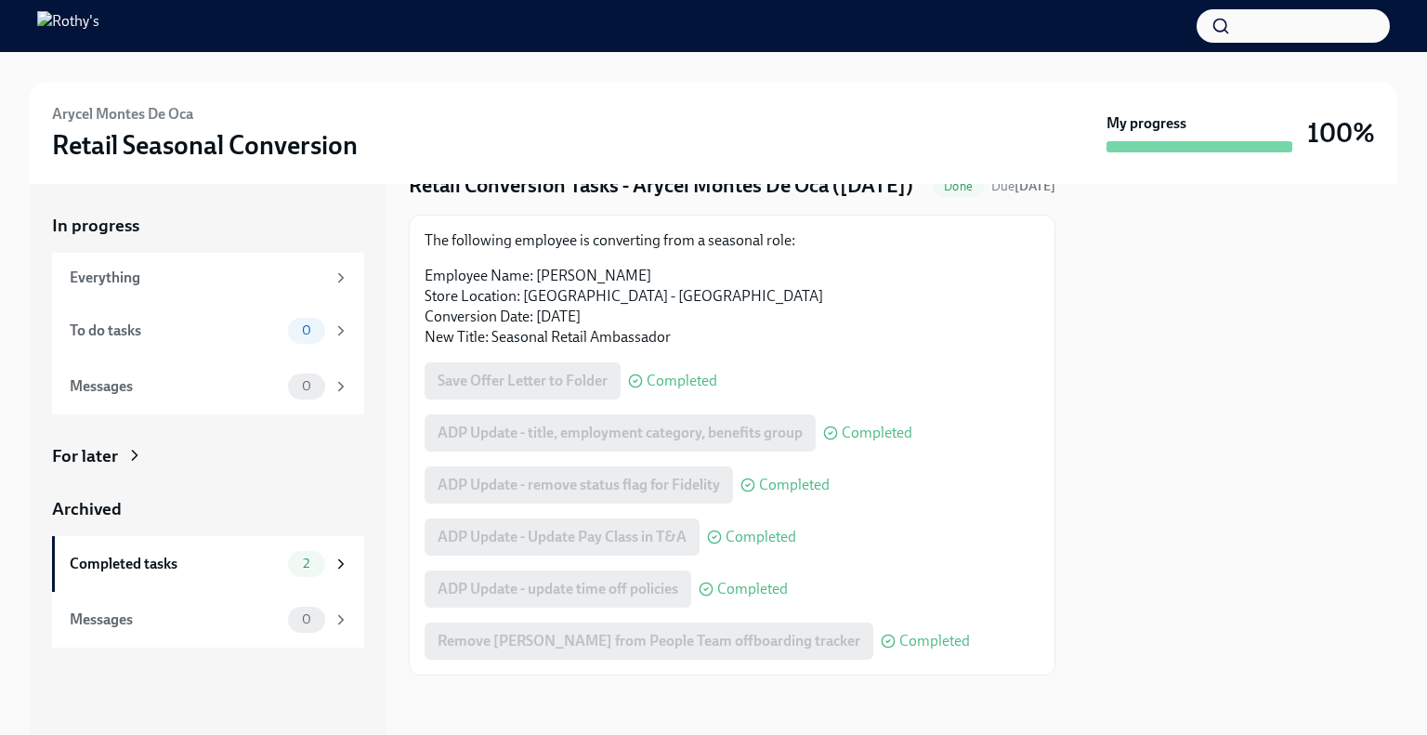
scroll to position [106, 0]
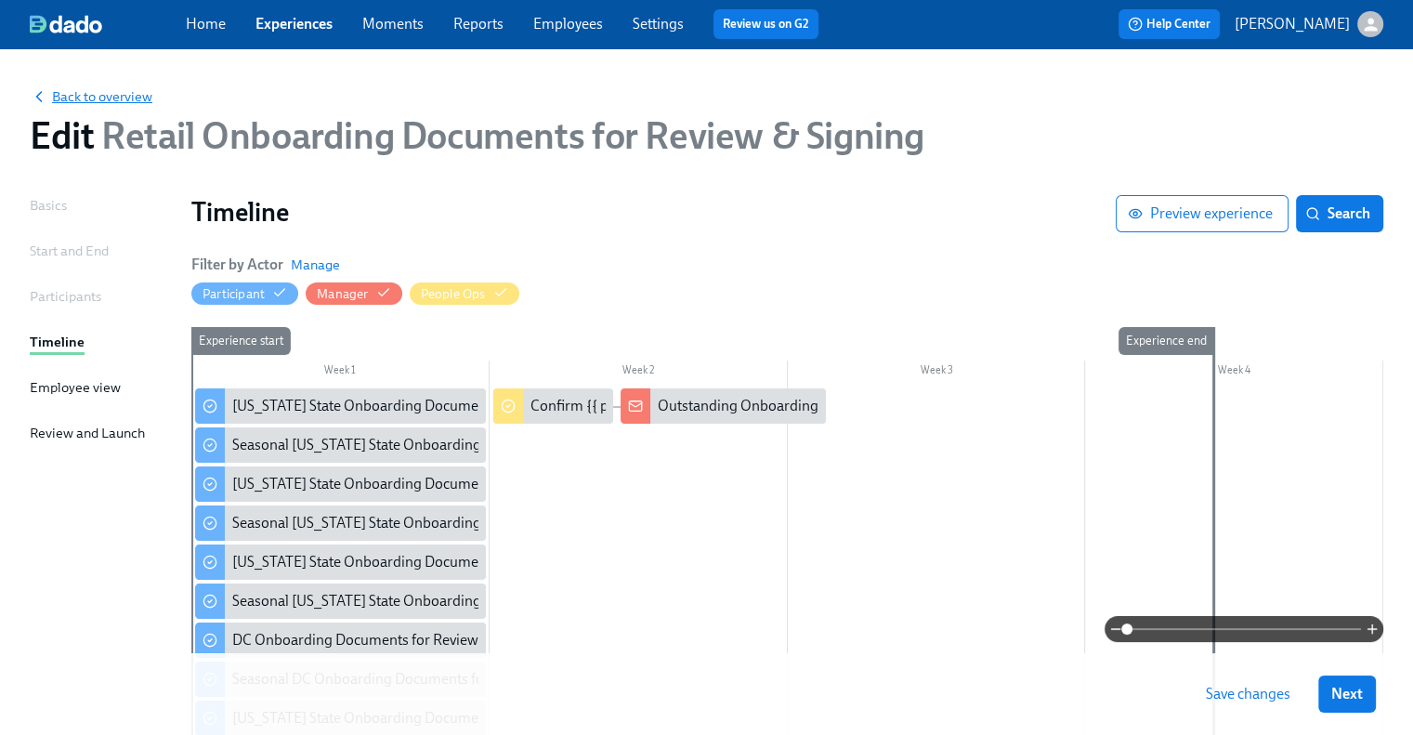
click at [107, 98] on span "Back to overview" at bounding box center [91, 96] width 123 height 19
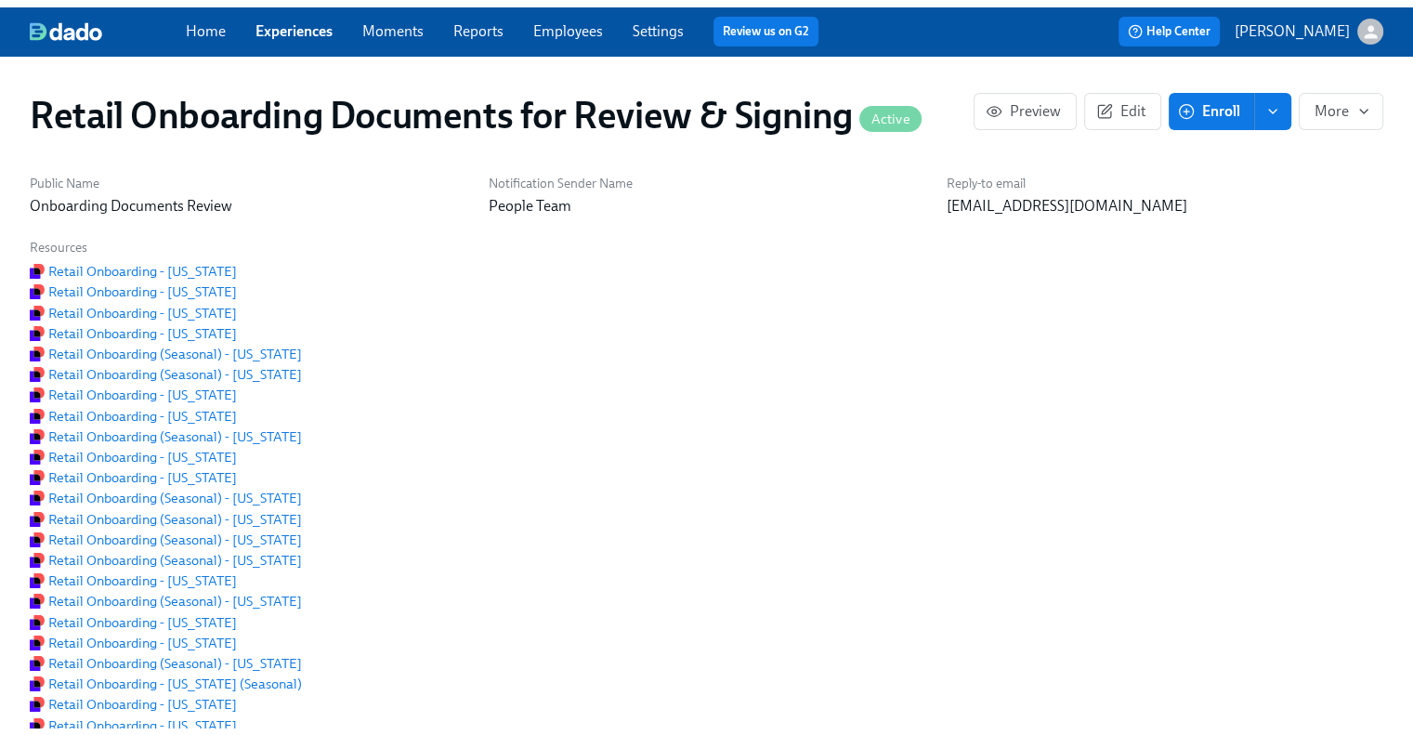
scroll to position [0, 2154]
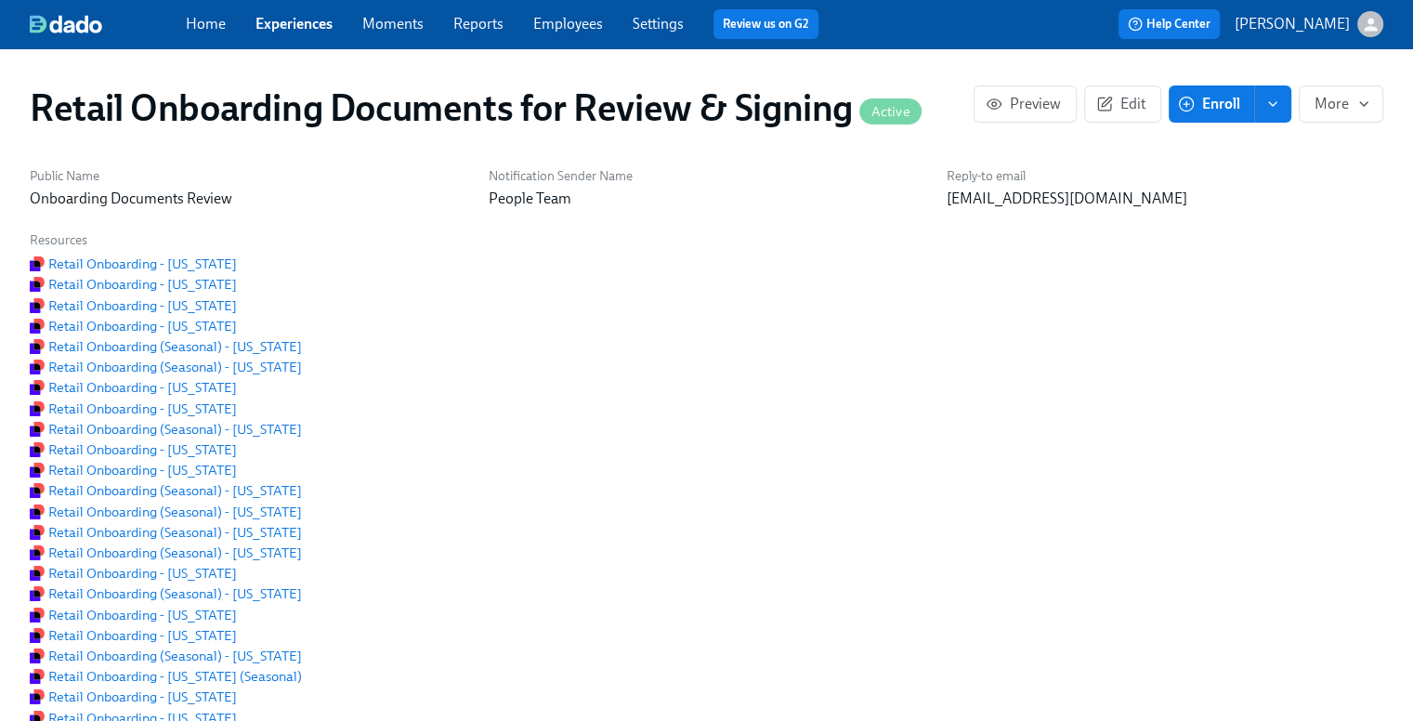
click at [290, 22] on link "Experiences" at bounding box center [293, 24] width 77 height 18
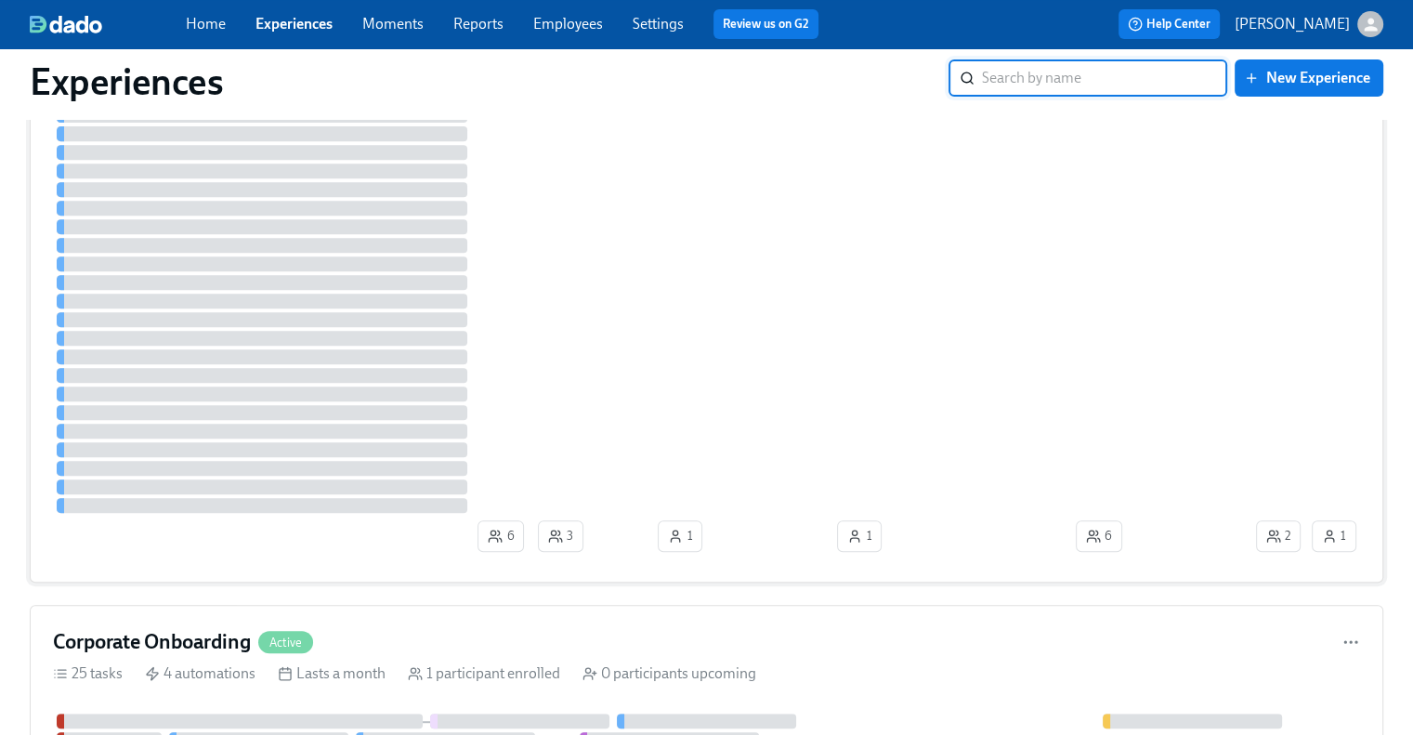
scroll to position [1115, 0]
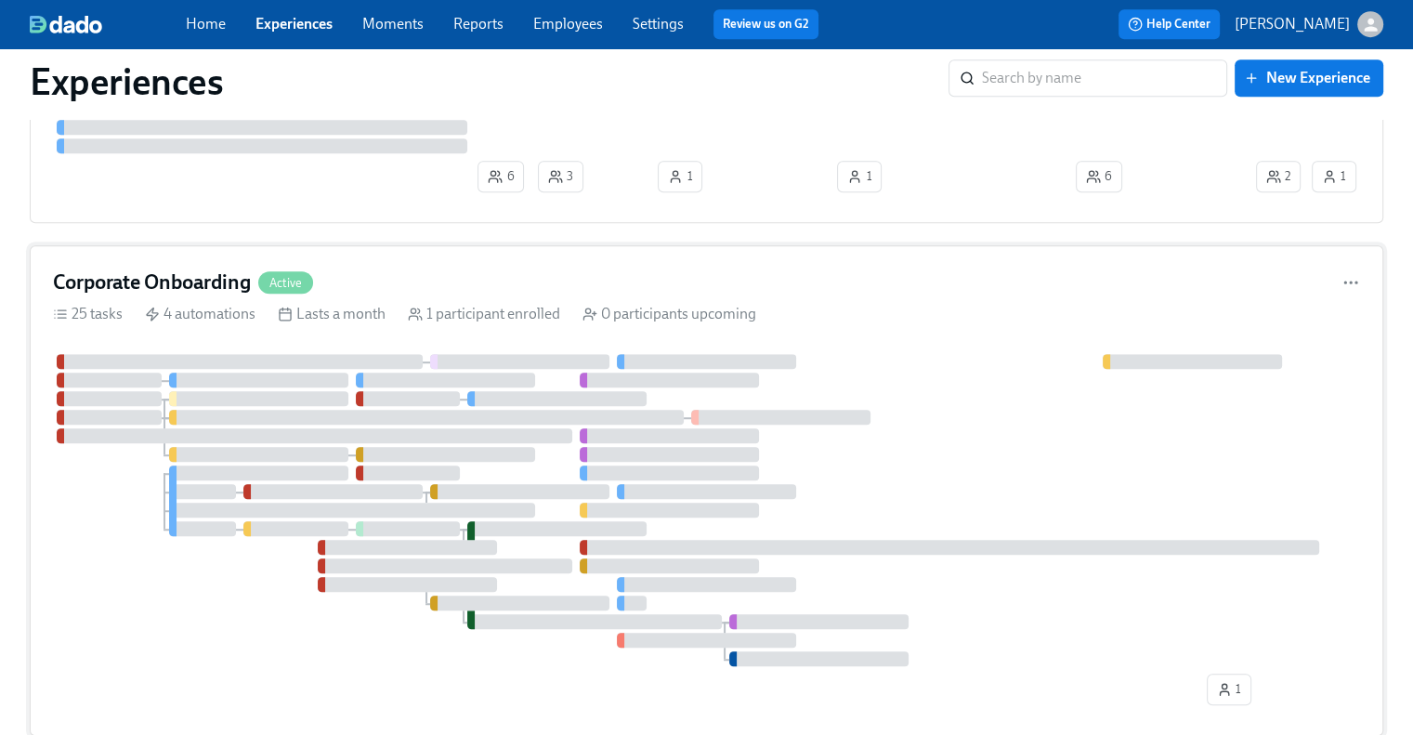
click at [498, 290] on div "Corporate Onboarding Active" at bounding box center [706, 282] width 1307 height 28
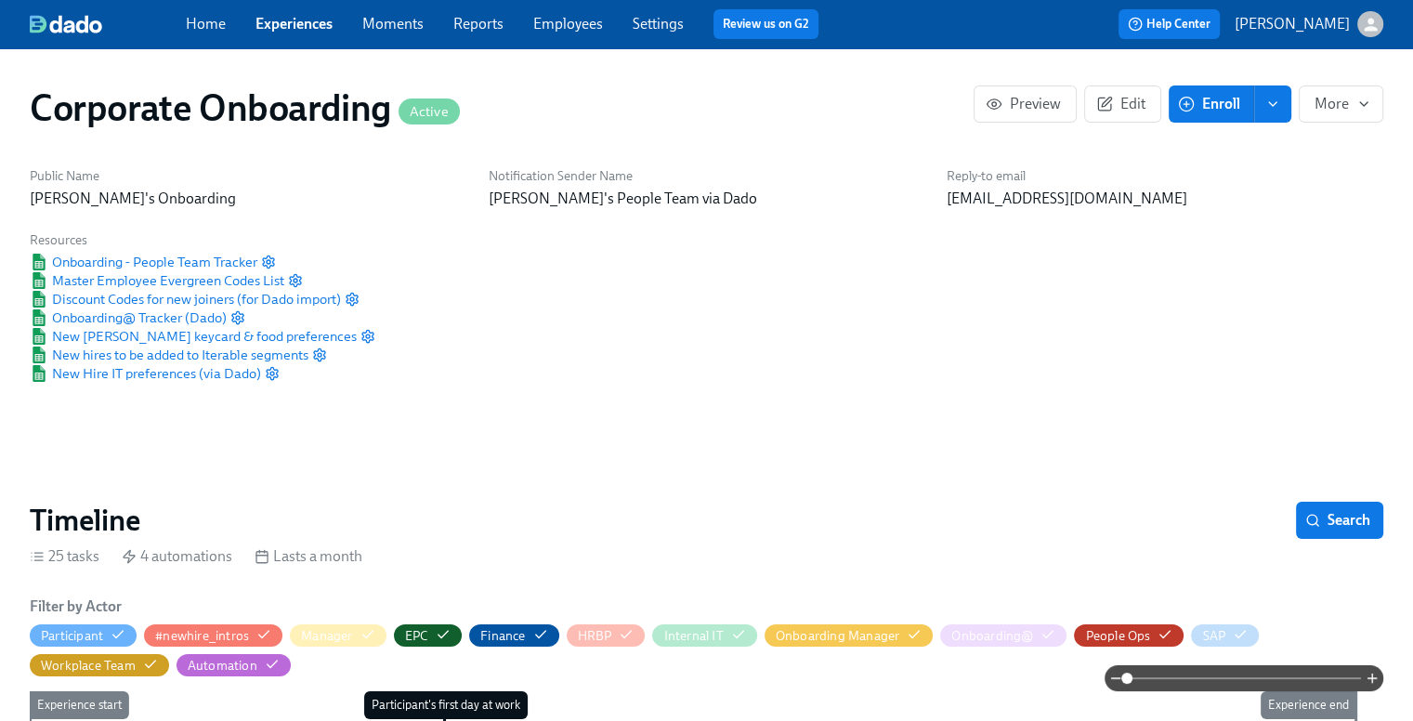
scroll to position [464, 0]
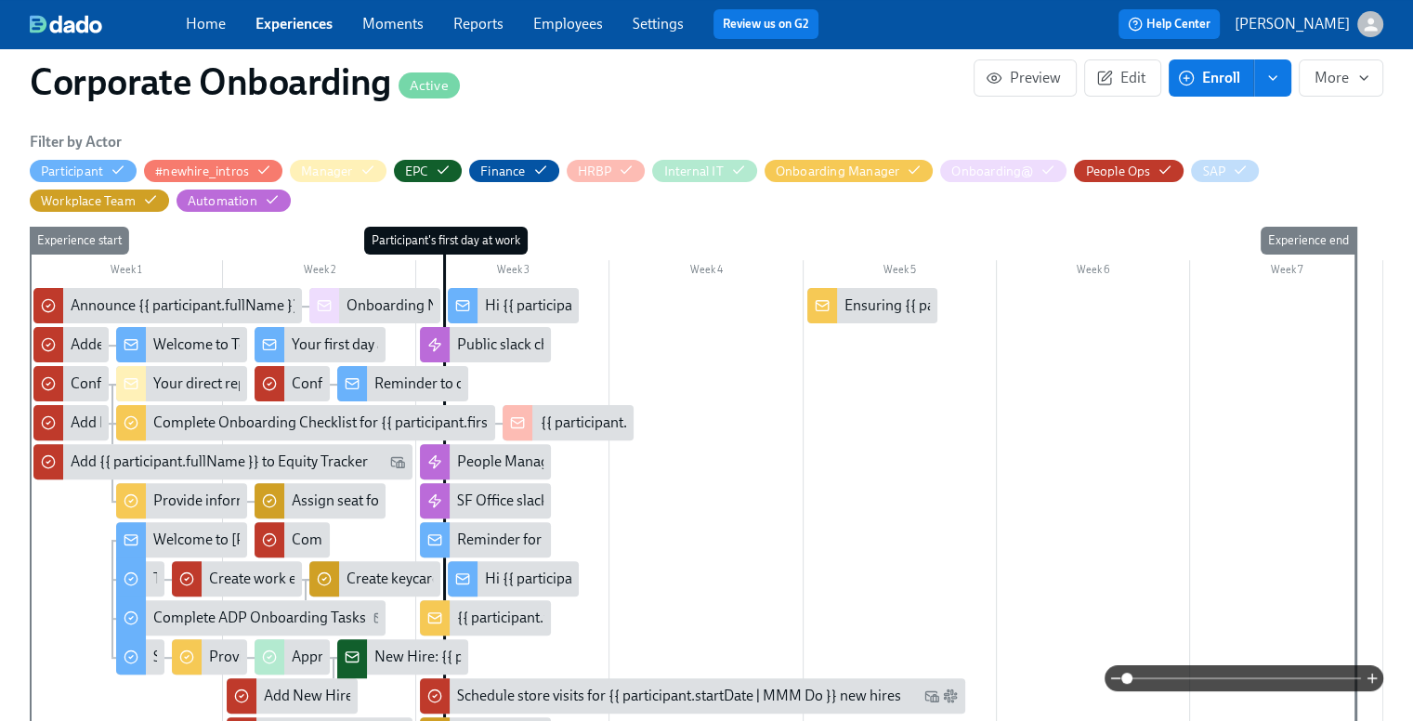
click at [502, 308] on div "Hi {{ participant.firstName }}, enjoy your new shoe & bag codes" at bounding box center [684, 305] width 398 height 20
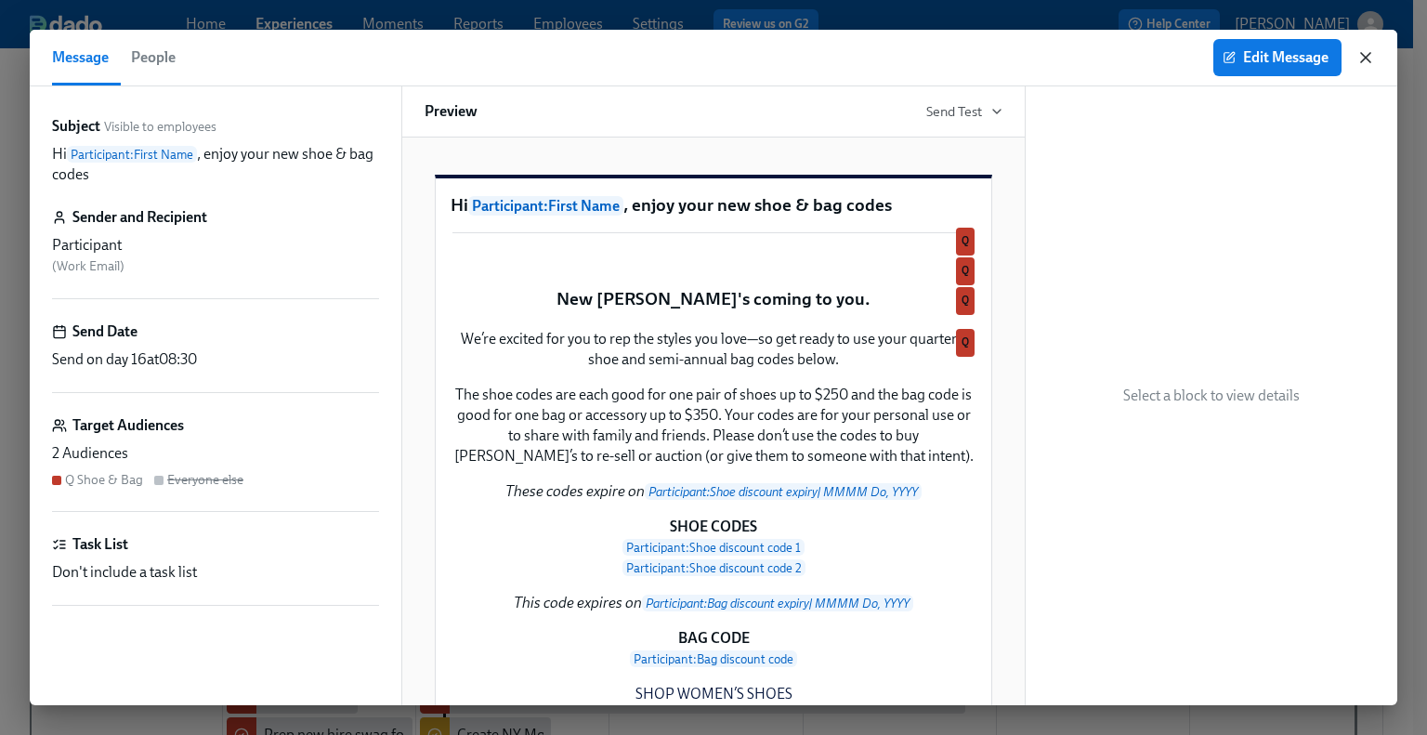
click at [1362, 63] on icon "button" at bounding box center [1365, 57] width 19 height 19
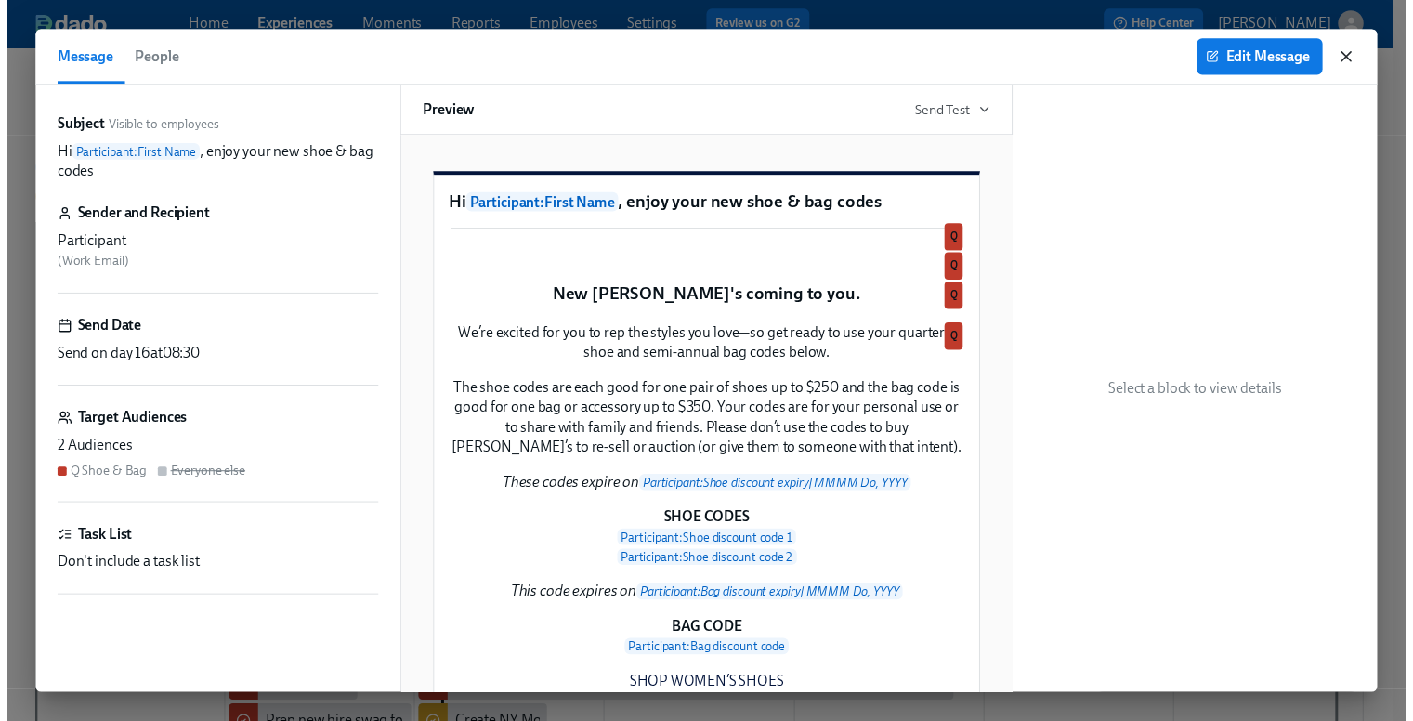
scroll to position [0, 1260]
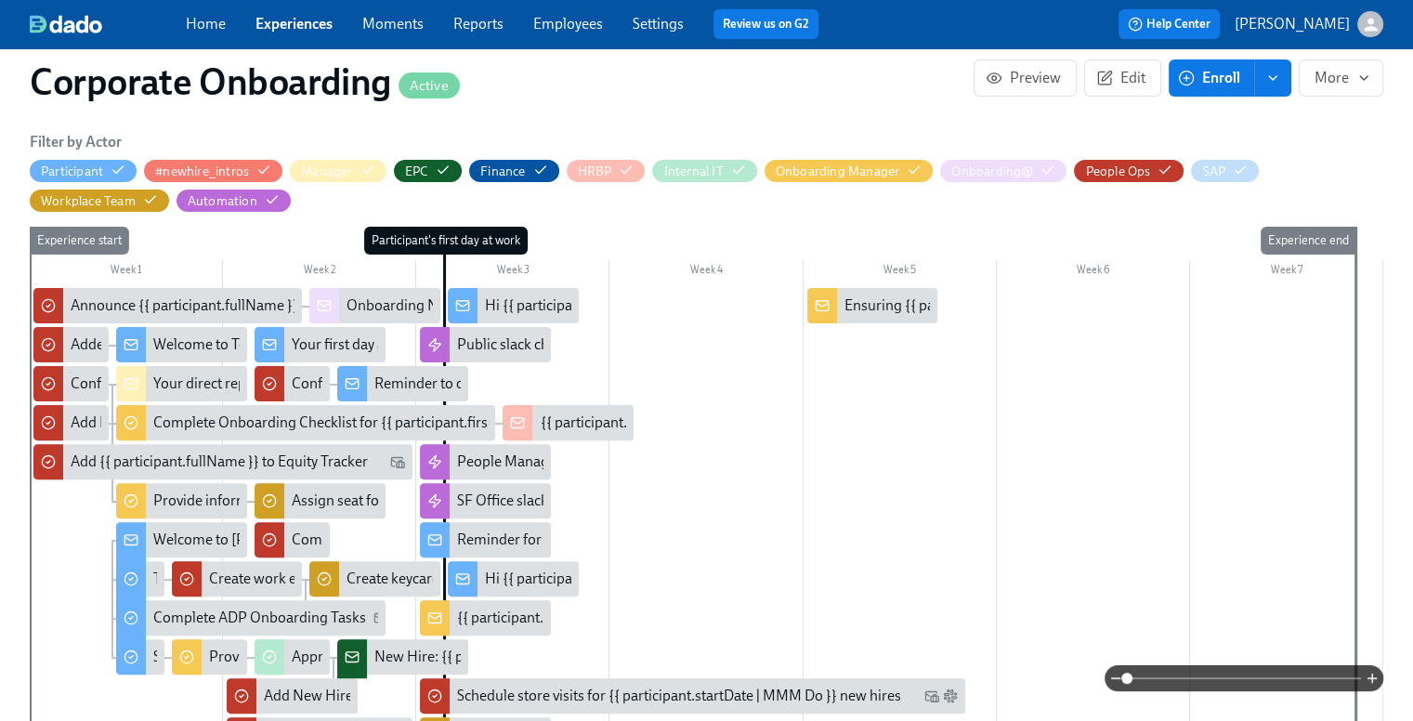
click at [894, 479] on div at bounding box center [706, 619] width 1353 height 663
click at [1129, 69] on span "Edit" at bounding box center [1123, 78] width 46 height 19
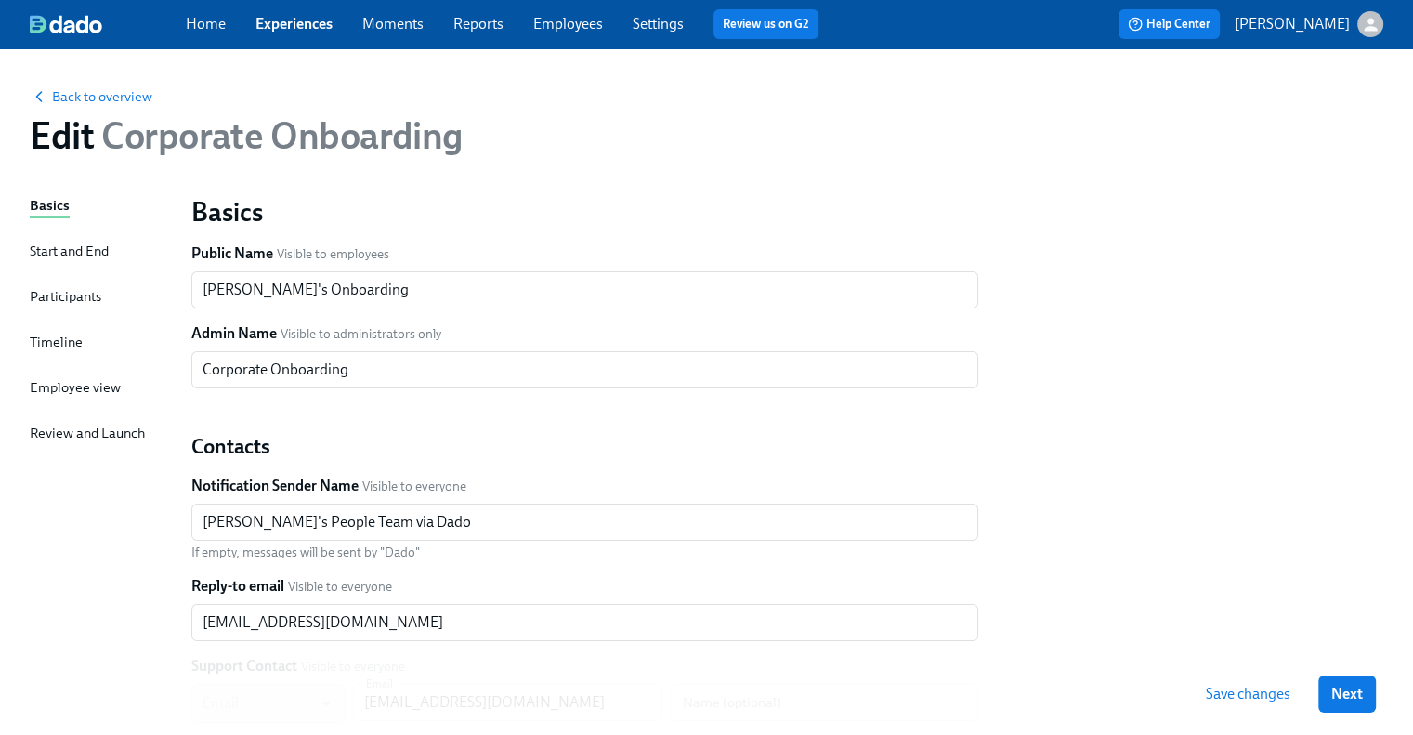
click at [56, 337] on div "Timeline" at bounding box center [56, 342] width 53 height 20
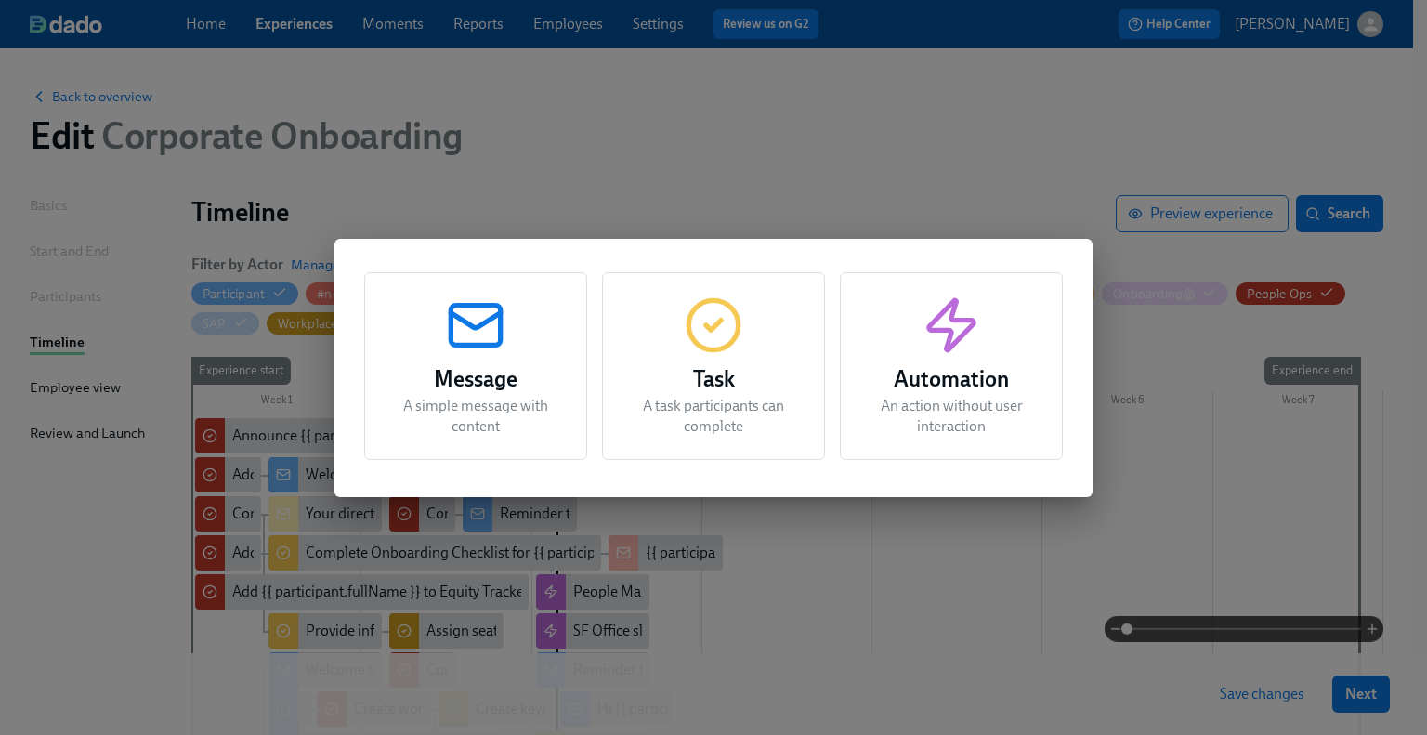
click at [680, 332] on div "Task A task participants can complete" at bounding box center [713, 366] width 223 height 188
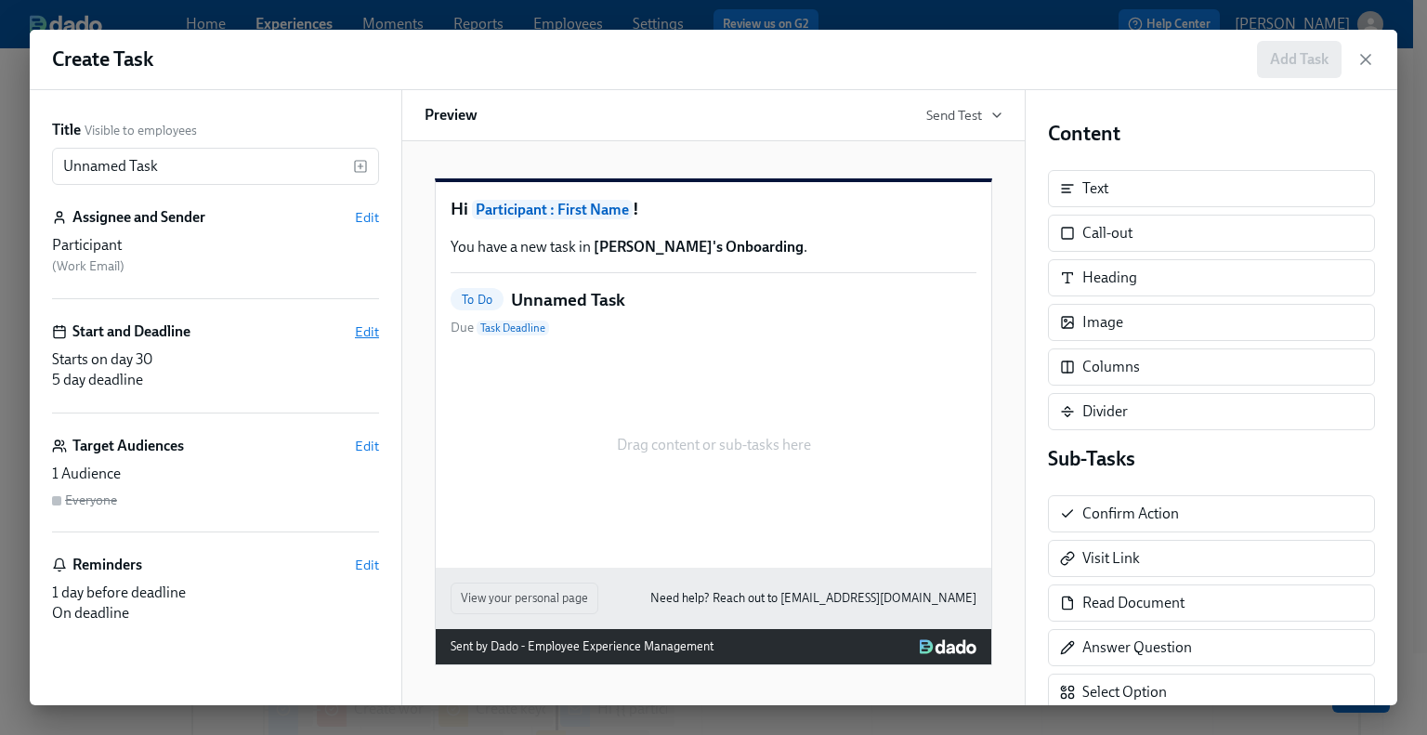
click at [375, 337] on span "Edit" at bounding box center [367, 331] width 24 height 19
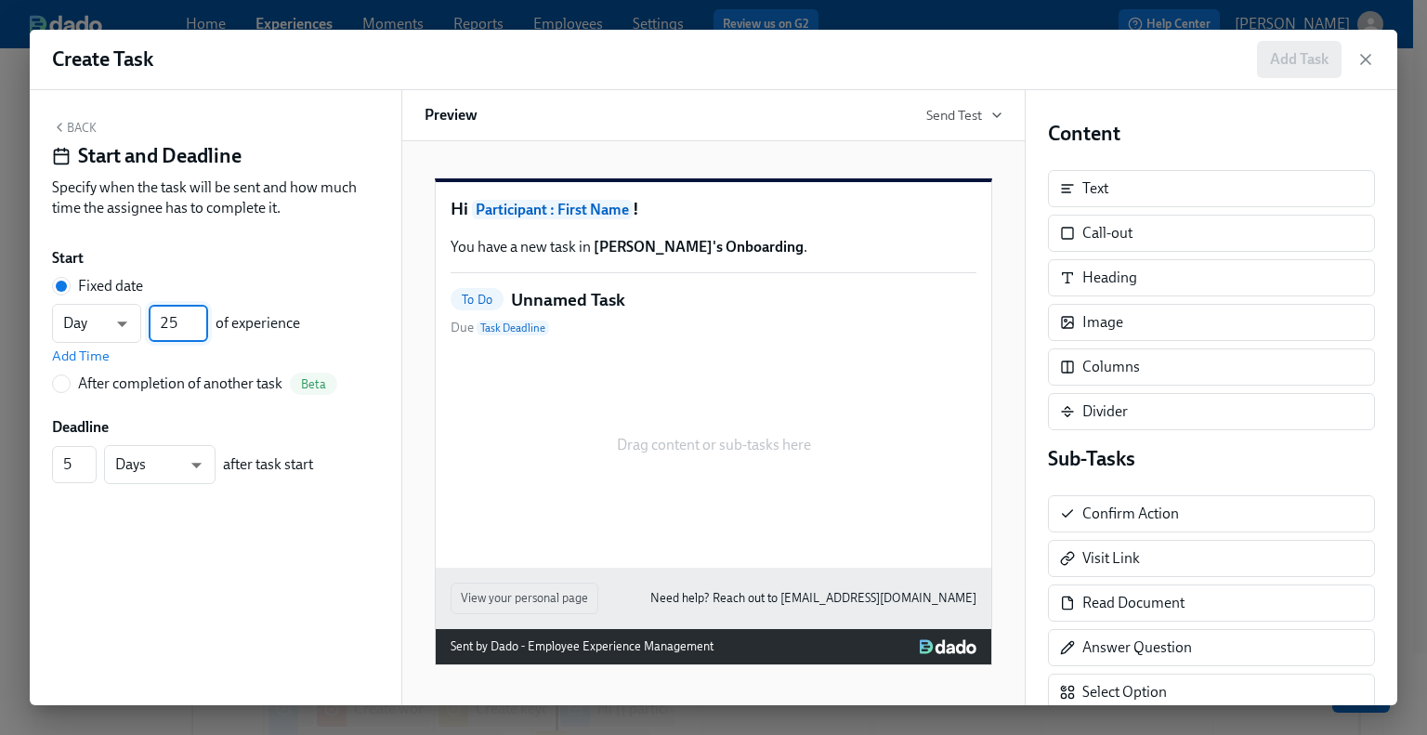
drag, startPoint x: 198, startPoint y: 330, endPoint x: 144, endPoint y: 329, distance: 53.9
click at [149, 329] on input "24" at bounding box center [178, 323] width 59 height 37
drag, startPoint x: 186, startPoint y: 321, endPoint x: 150, endPoint y: 322, distance: 36.2
click at [150, 322] on input "24" at bounding box center [178, 323] width 59 height 37
type input "61"
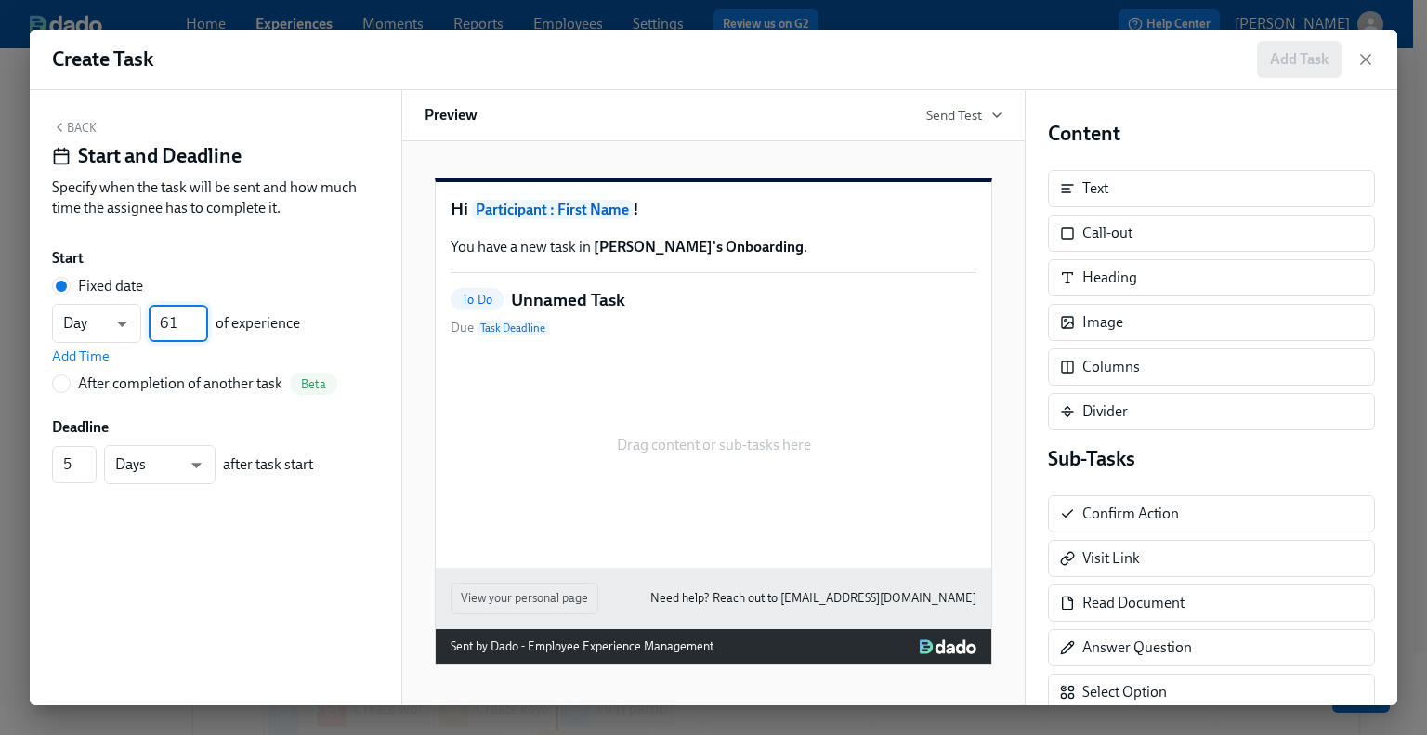
click at [130, 575] on div "Back Start and Deadline Specify when the task will be sent and how much time th…" at bounding box center [216, 397] width 372 height 615
click at [85, 469] on input "4" at bounding box center [74, 464] width 45 height 37
click at [88, 454] on input "5" at bounding box center [74, 464] width 45 height 37
click at [88, 454] on input "6" at bounding box center [74, 464] width 45 height 37
type input "7"
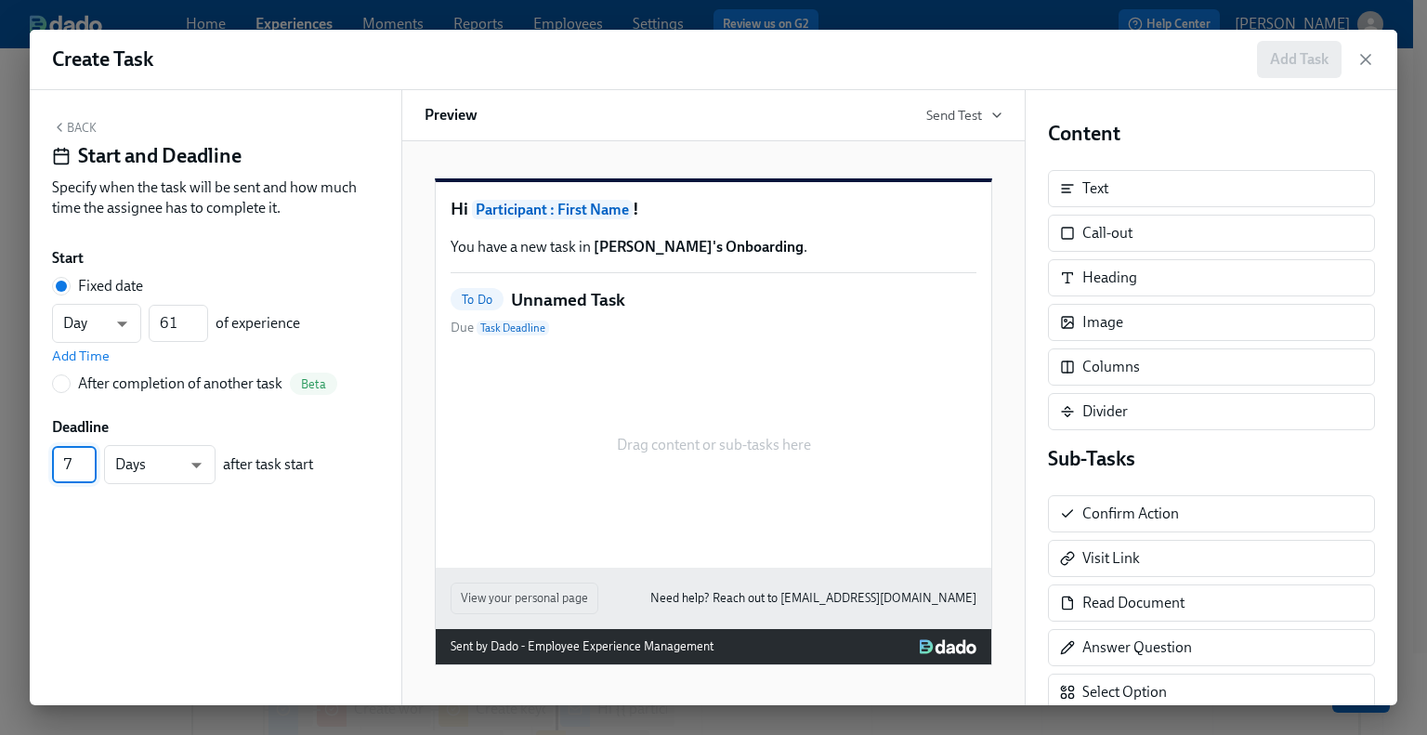
click at [88, 454] on input "7" at bounding box center [74, 464] width 45 height 37
click at [123, 579] on div "Back Start and Deadline Specify when the task will be sent and how much time th…" at bounding box center [216, 397] width 372 height 615
click at [67, 129] on button "Back" at bounding box center [74, 127] width 45 height 15
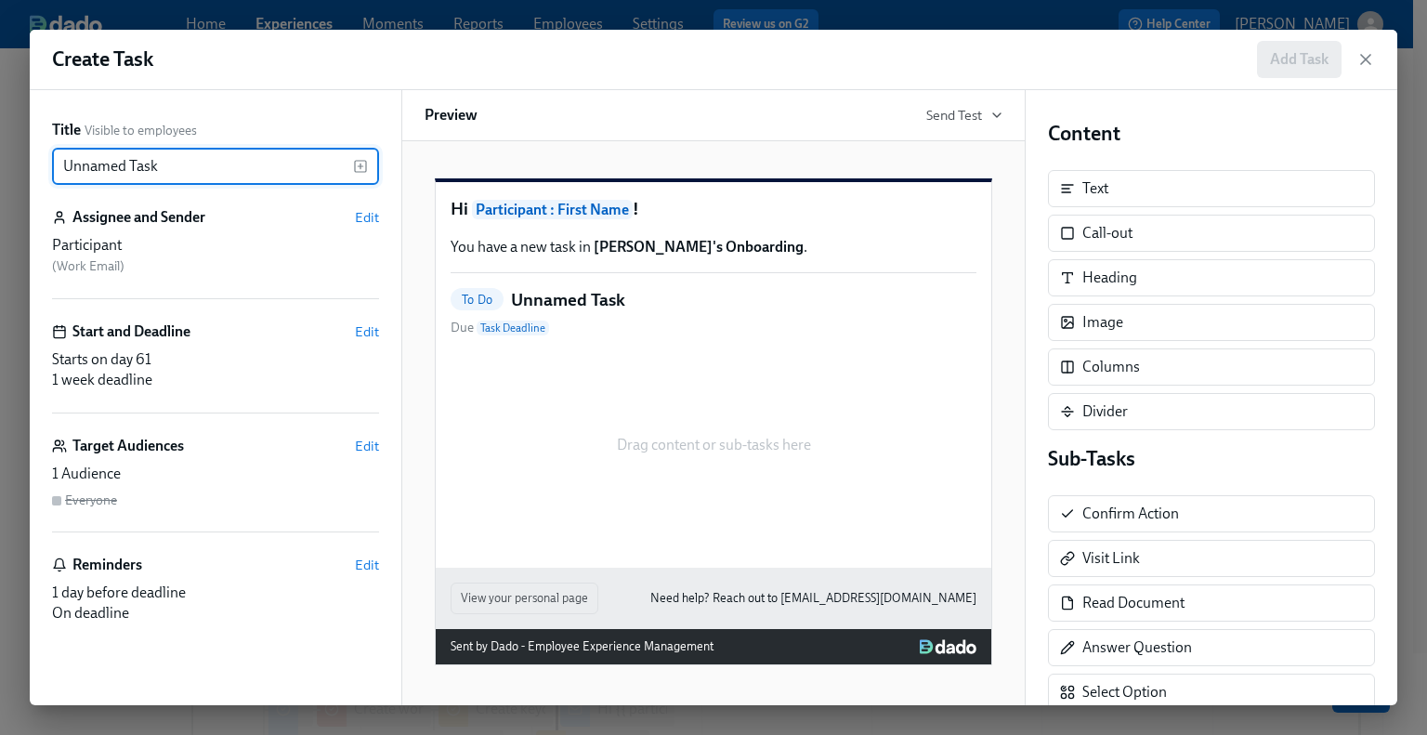
drag, startPoint x: 202, startPoint y: 160, endPoint x: 1, endPoint y: 162, distance: 201.6
click at [1, 162] on div "Create Task Add Task Title Visible to employees Unnamed Task ​ Assignee and Sen…" at bounding box center [713, 367] width 1427 height 735
type input "Onboarding Experience Check-in"
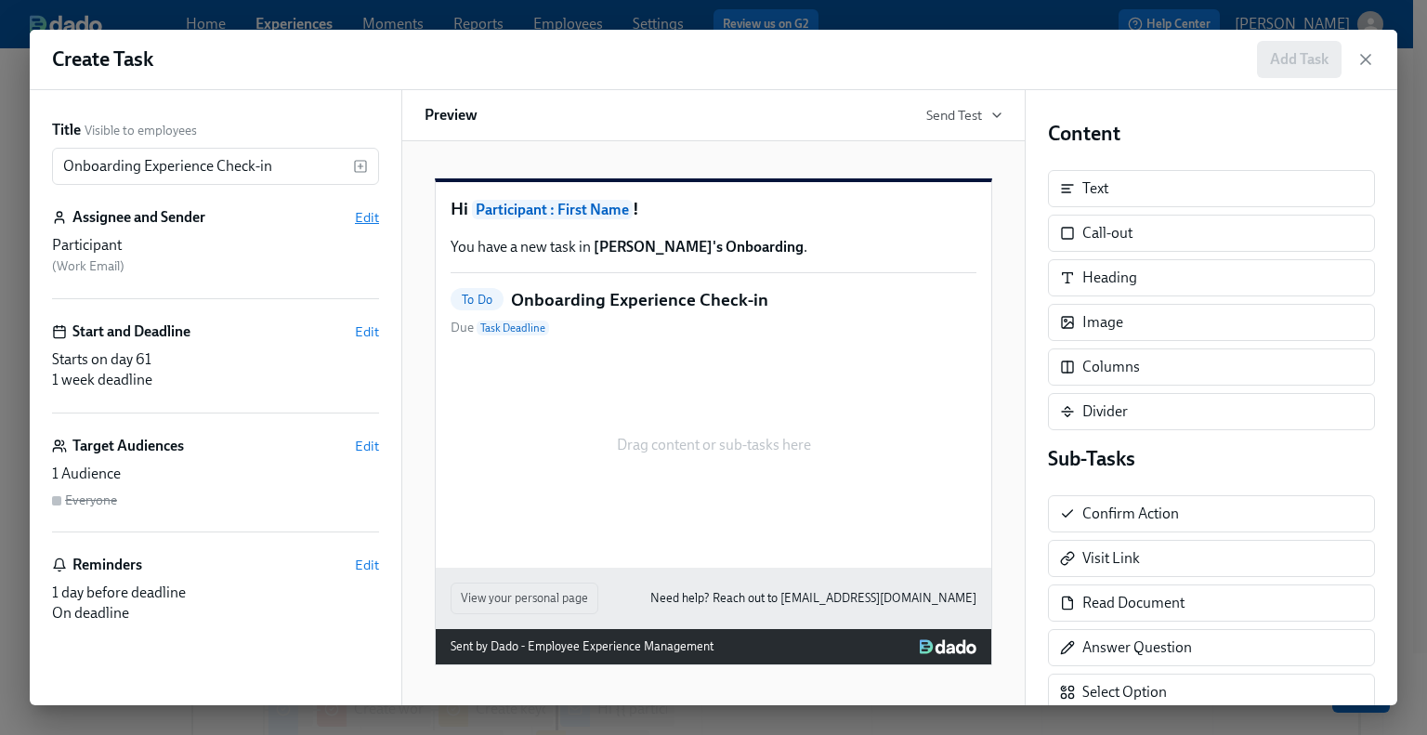
click at [366, 215] on span "Edit" at bounding box center [367, 217] width 24 height 19
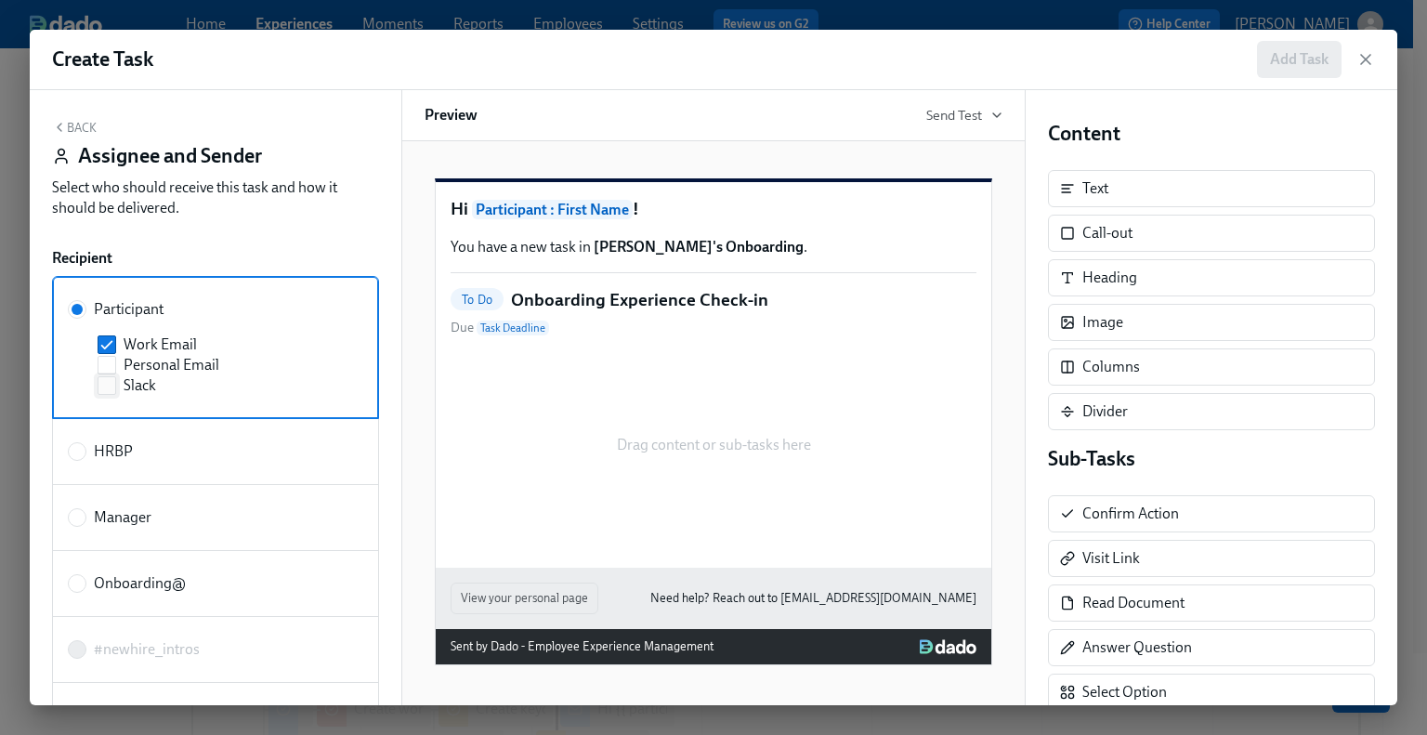
click at [110, 385] on input "Slack" at bounding box center [106, 385] width 17 height 17
checkbox input "true"
click at [83, 124] on button "Back" at bounding box center [74, 127] width 45 height 15
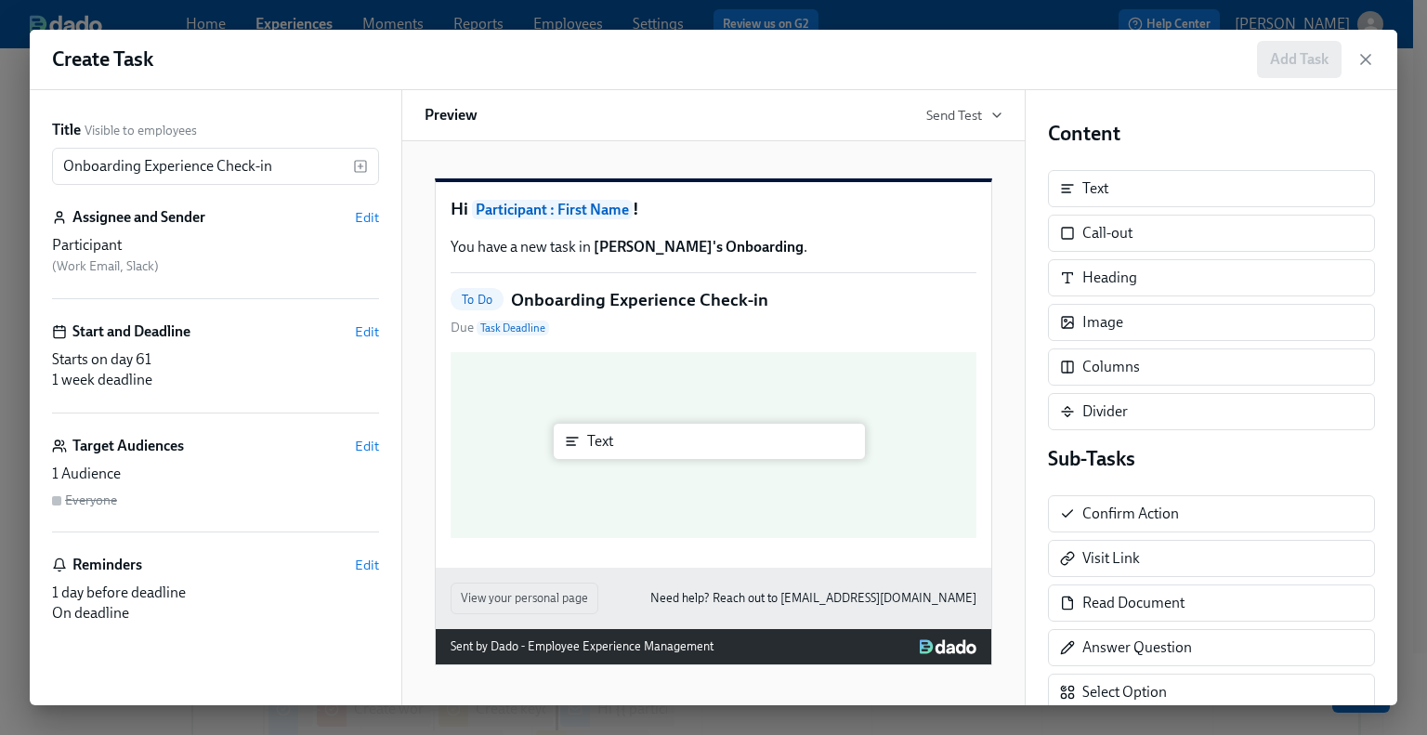
drag, startPoint x: 1131, startPoint y: 189, endPoint x: 631, endPoint y: 441, distance: 560.8
click at [631, 441] on div "Title Visible to employees Onboarding Experience Check-in ​ Assignee and Sender…" at bounding box center [713, 397] width 1367 height 615
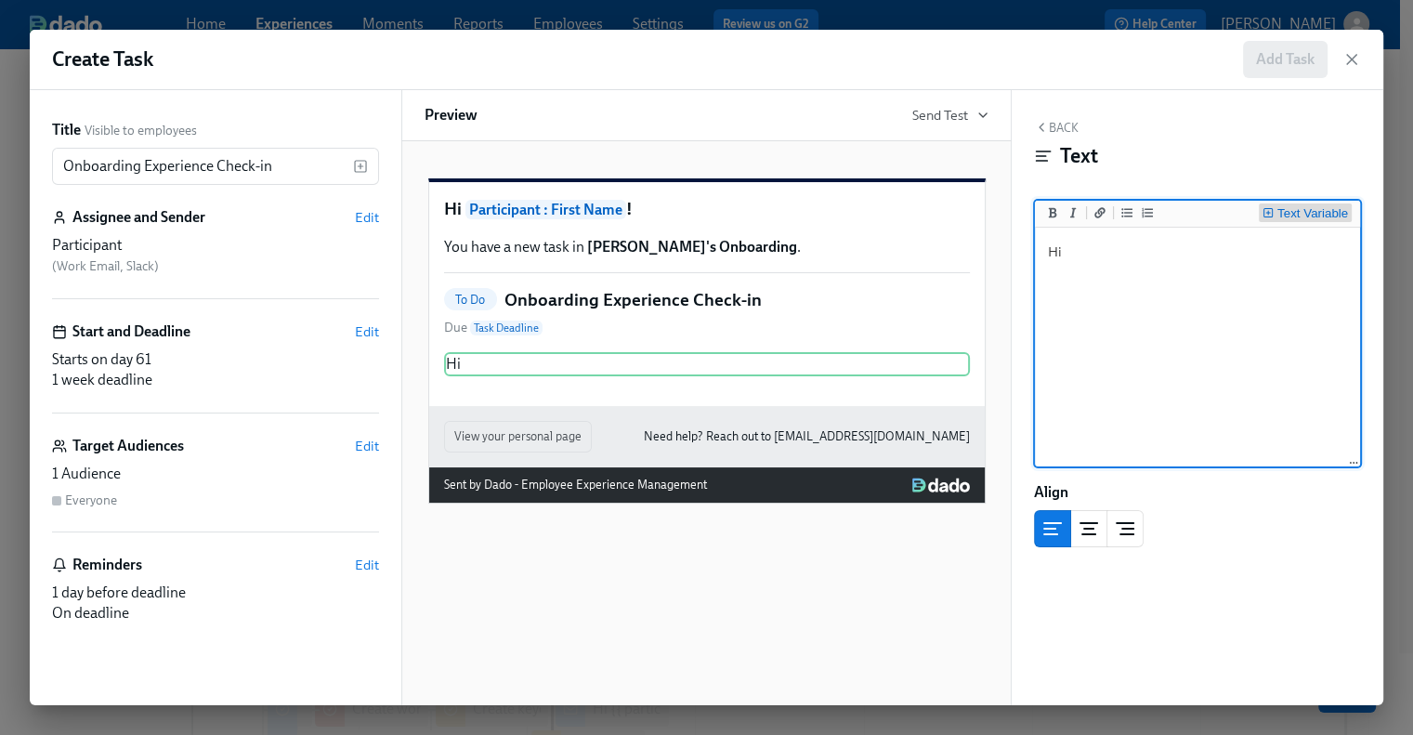
click at [1299, 215] on div "Text Variable" at bounding box center [1312, 213] width 71 height 13
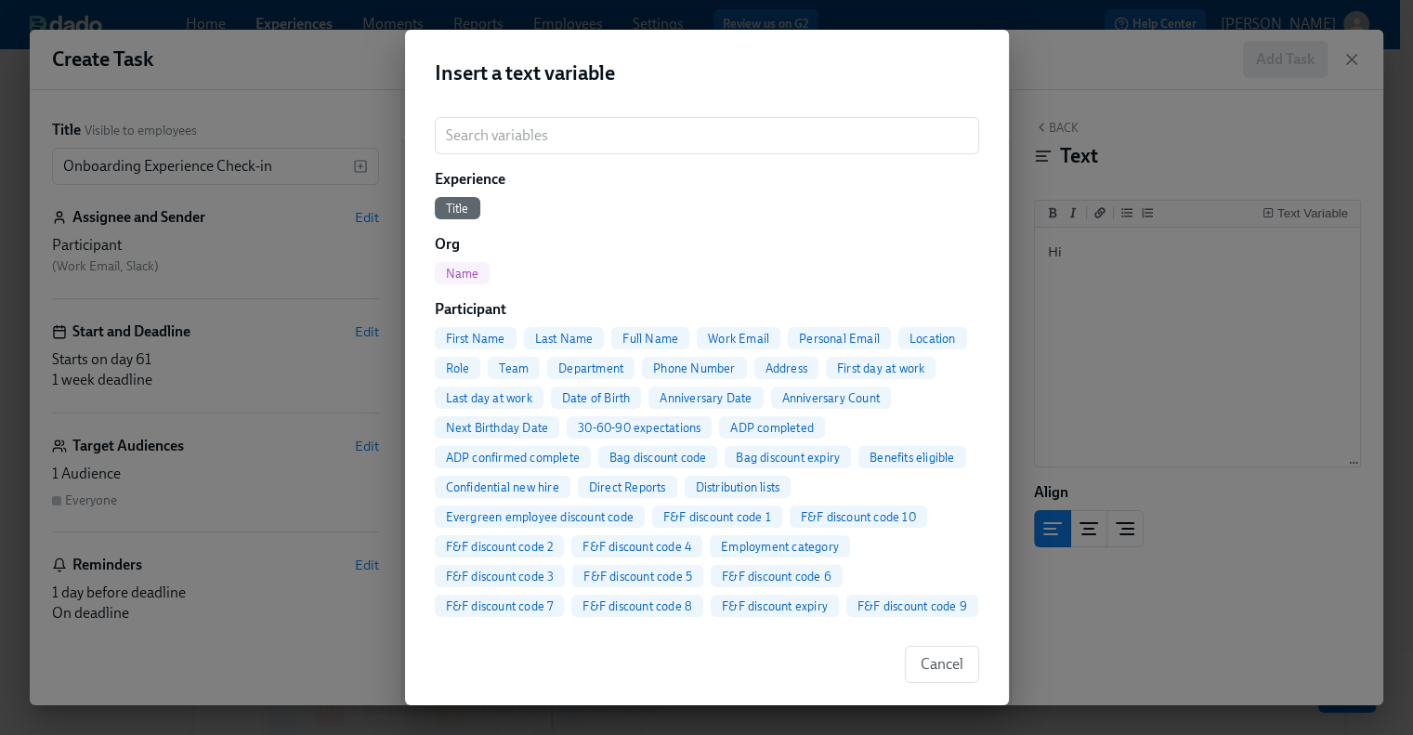
click at [477, 332] on span "First Name" at bounding box center [476, 339] width 82 height 14
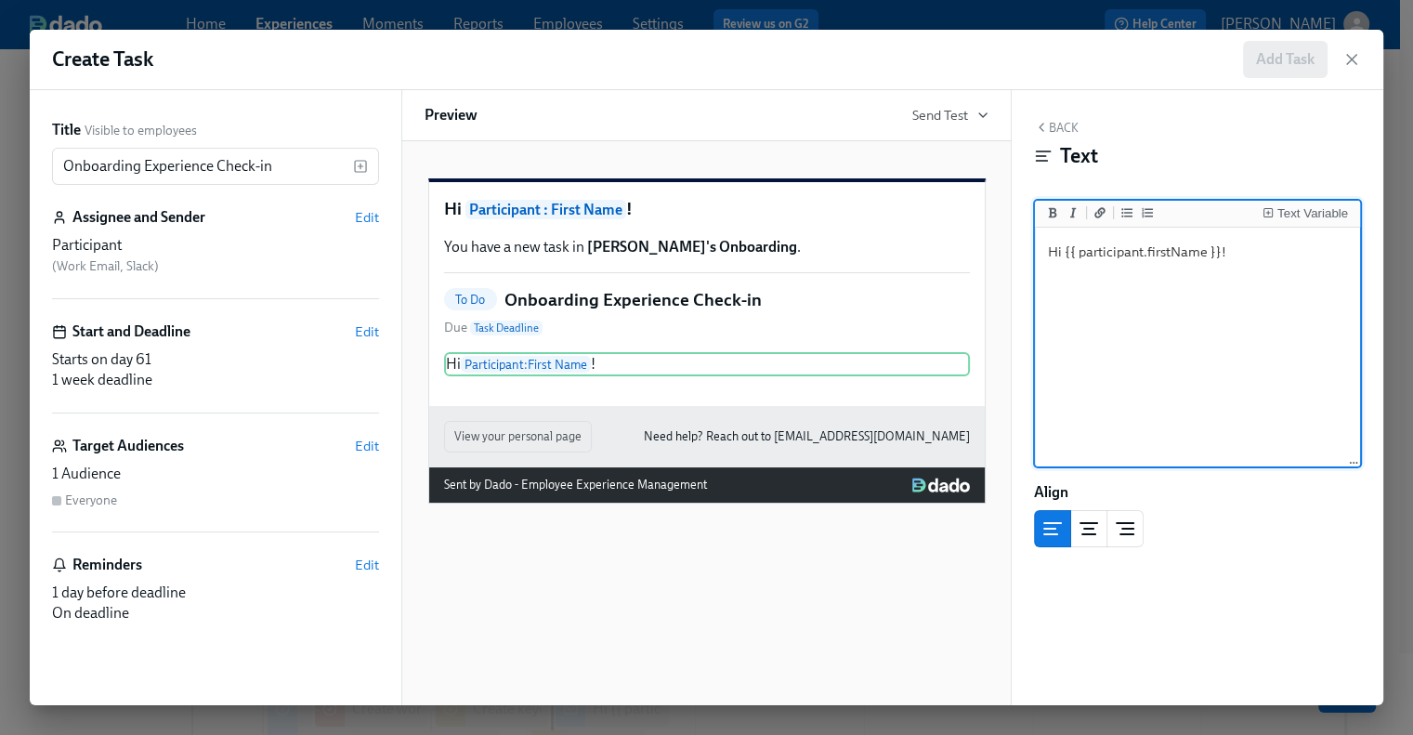
type textarea "Hi {{ participant.firstName }}!"
click at [1063, 137] on div "Back Text" at bounding box center [1197, 149] width 327 height 58
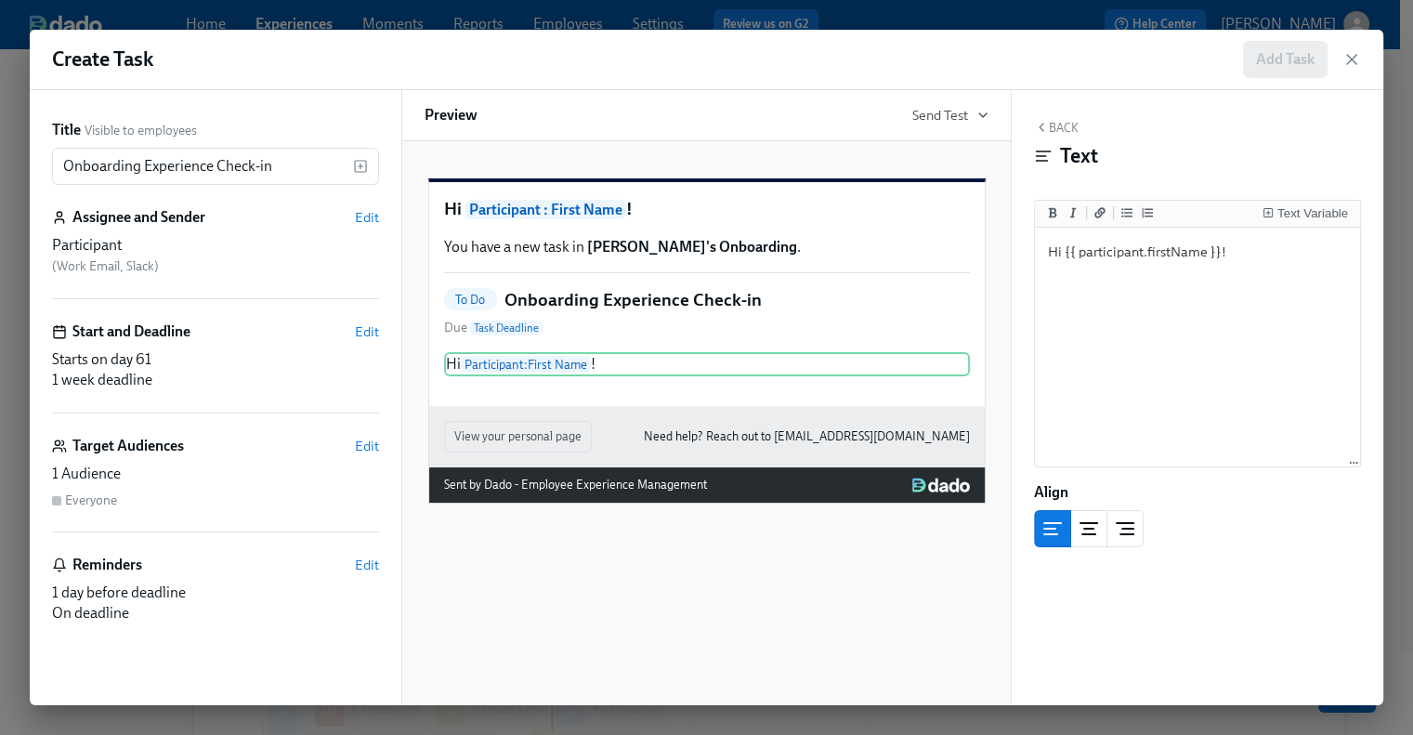
click at [1060, 127] on button "Back" at bounding box center [1056, 127] width 45 height 15
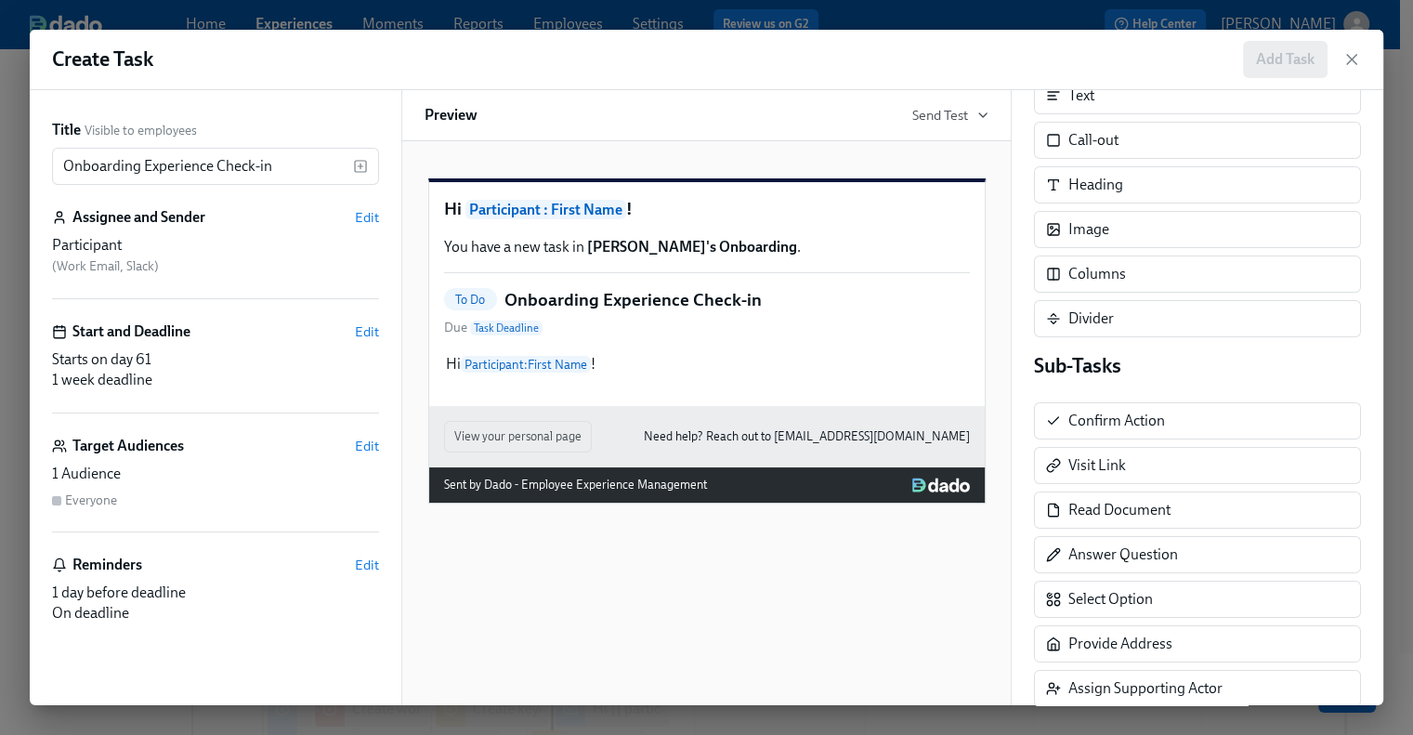
scroll to position [93, 0]
drag, startPoint x: 1156, startPoint y: 594, endPoint x: 656, endPoint y: 457, distance: 518.0
click at [656, 457] on div "Title Visible to employees Onboarding Experience Check-in ​ Assignee and Sender…" at bounding box center [706, 397] width 1353 height 615
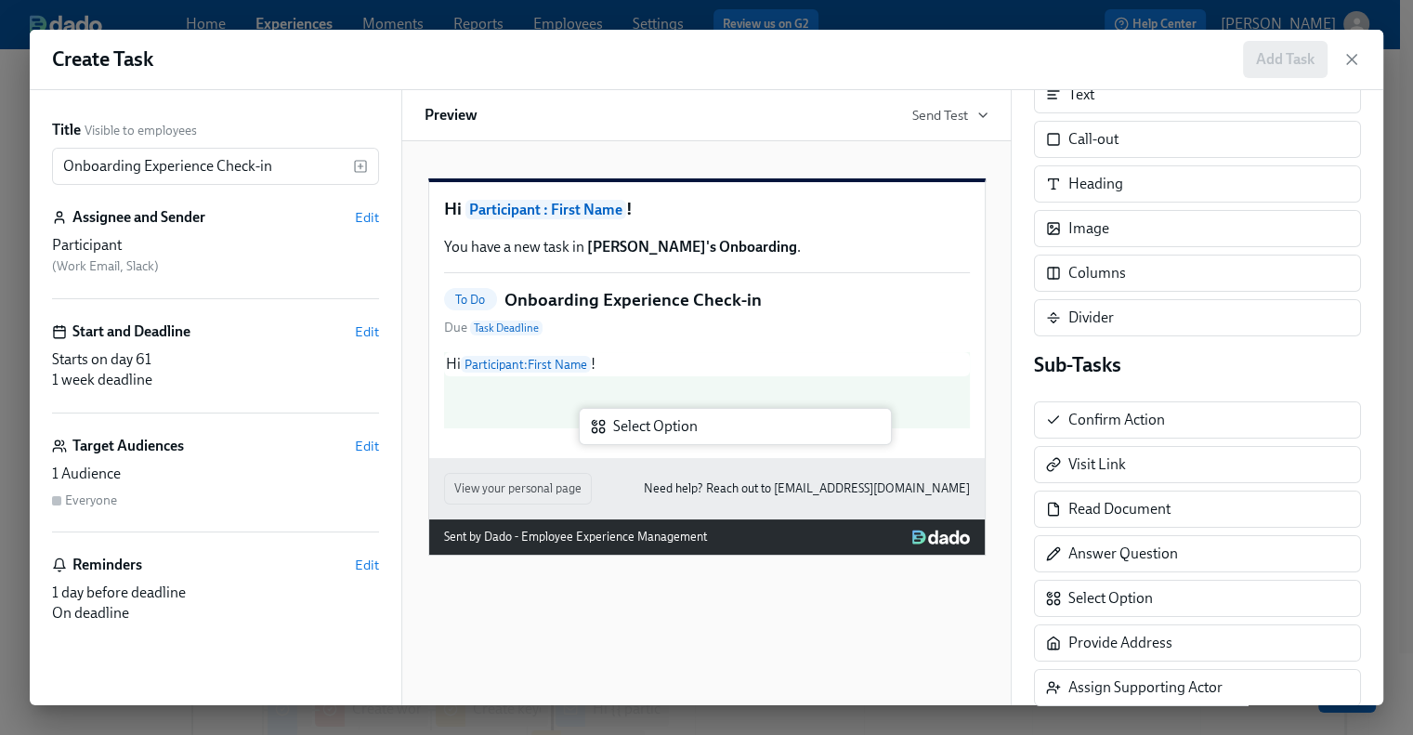
drag, startPoint x: 1089, startPoint y: 608, endPoint x: 628, endPoint y: 437, distance: 491.4
click at [628, 437] on div "Title Visible to employees Onboarding Experience Check-in ​ Assignee and Sender…" at bounding box center [706, 397] width 1353 height 615
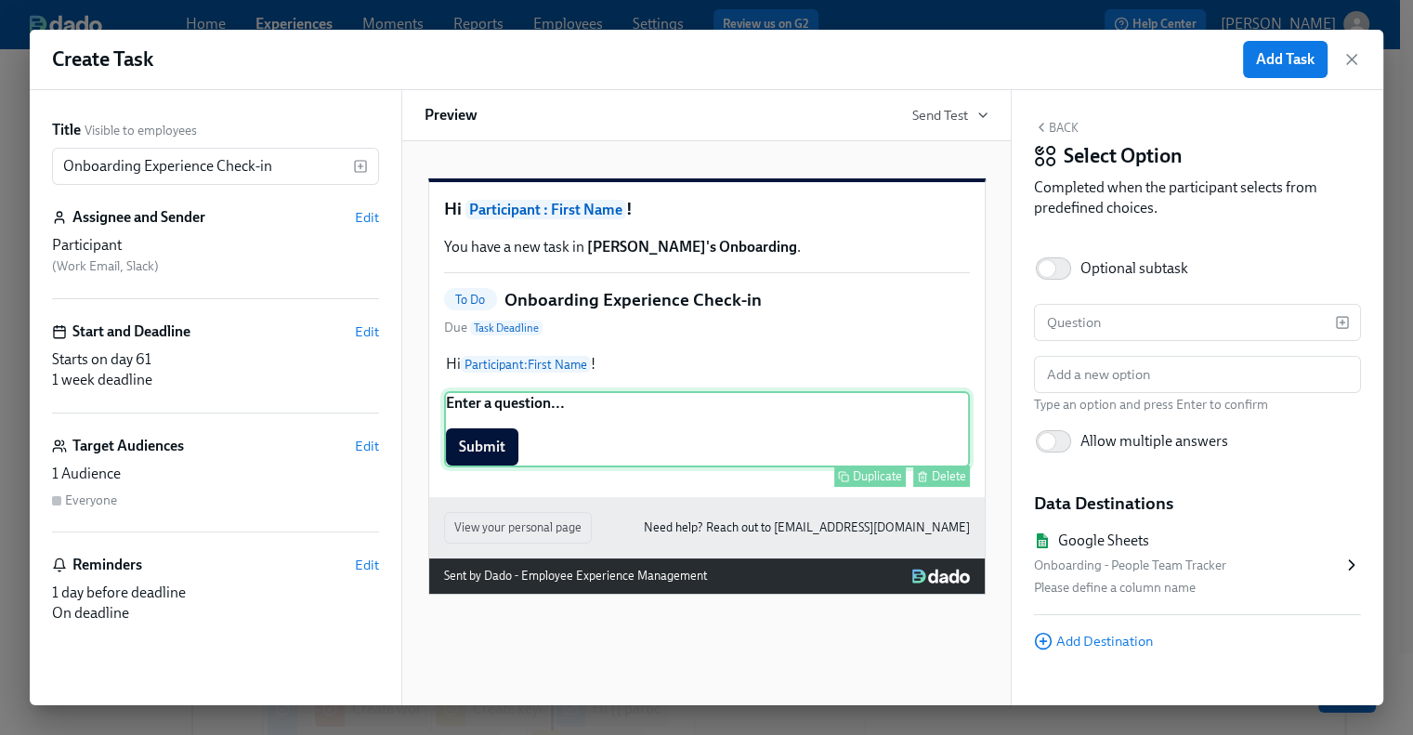
click at [503, 433] on div "Enter a question... Submit Duplicate Delete" at bounding box center [707, 429] width 526 height 76
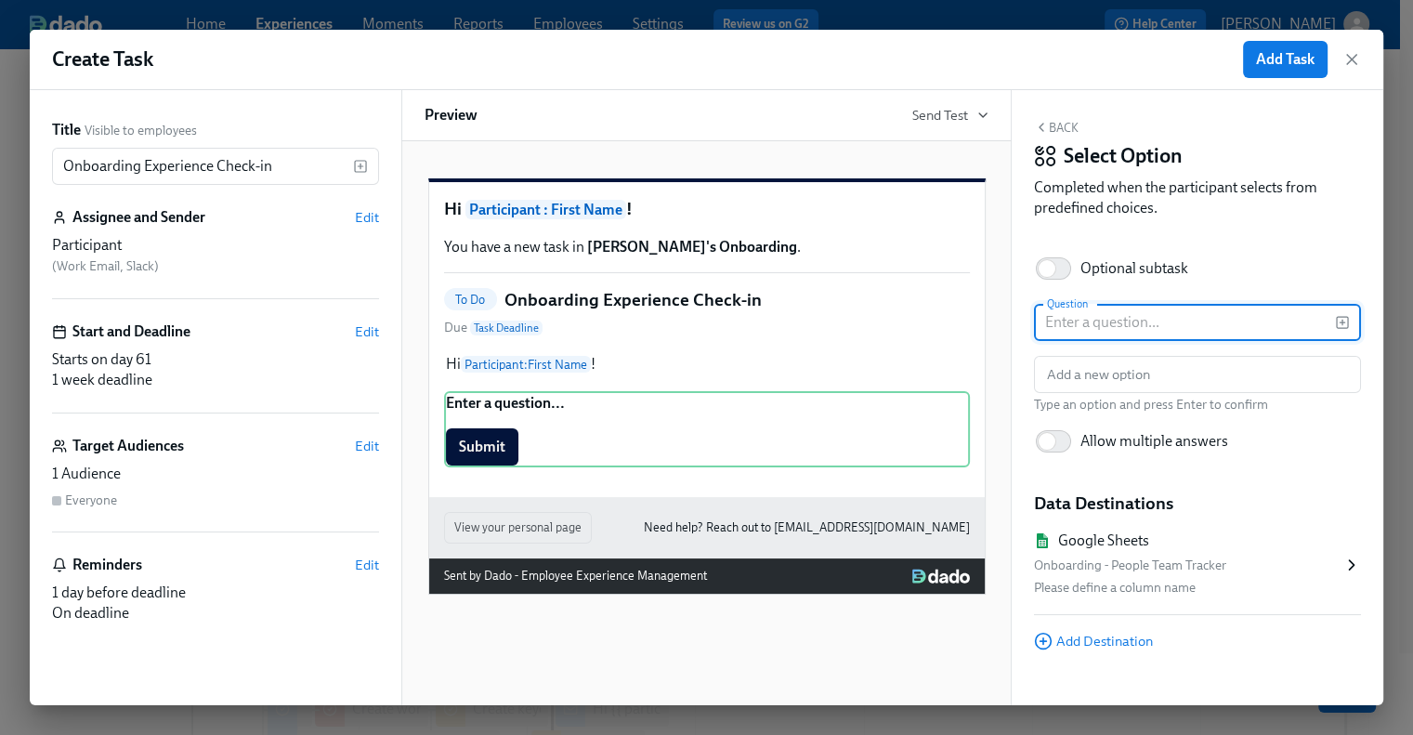
click at [1090, 328] on input "text" at bounding box center [1184, 322] width 301 height 37
paste input "Now that you've been with us for 45 days, would you consider Rothy's a great pl…"
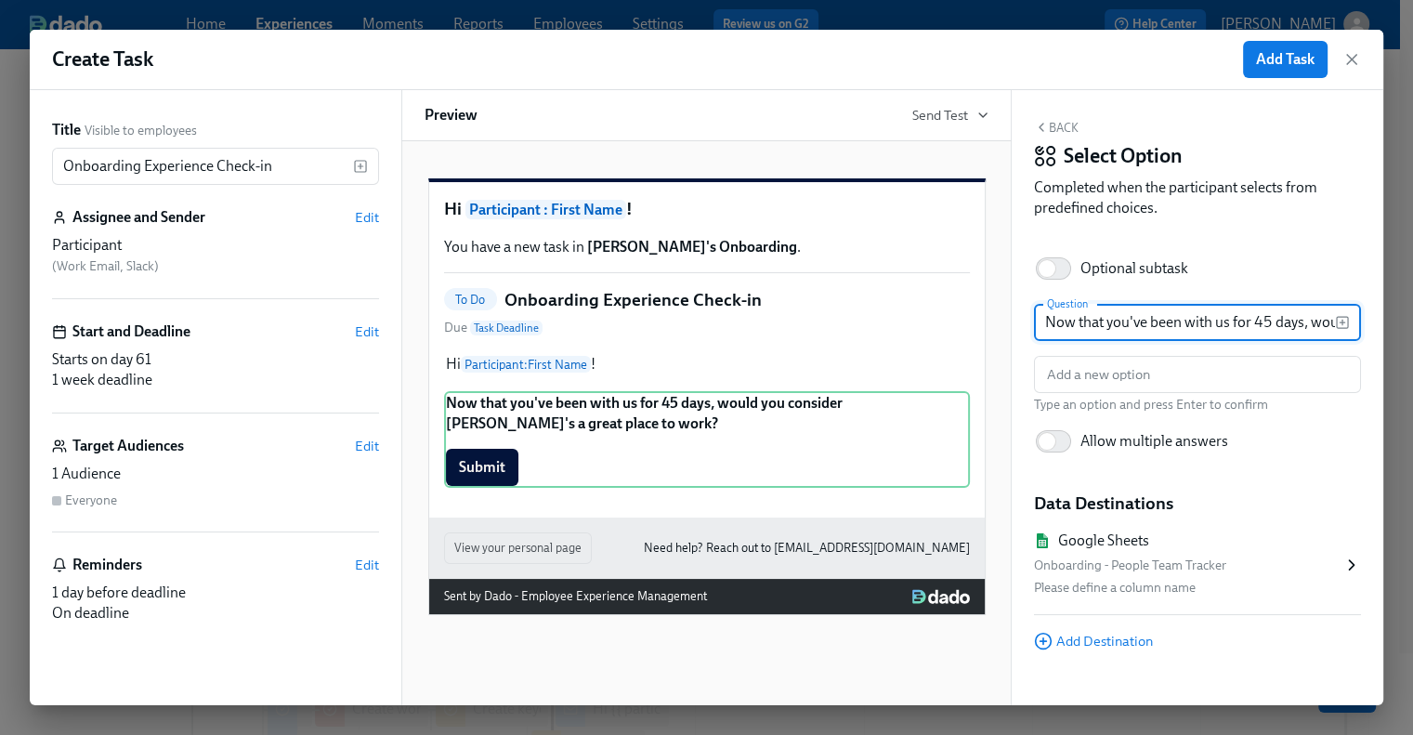
scroll to position [0, 301]
type input "Now that you've been with us for 45 days, would you consider Rothy's a great pl…"
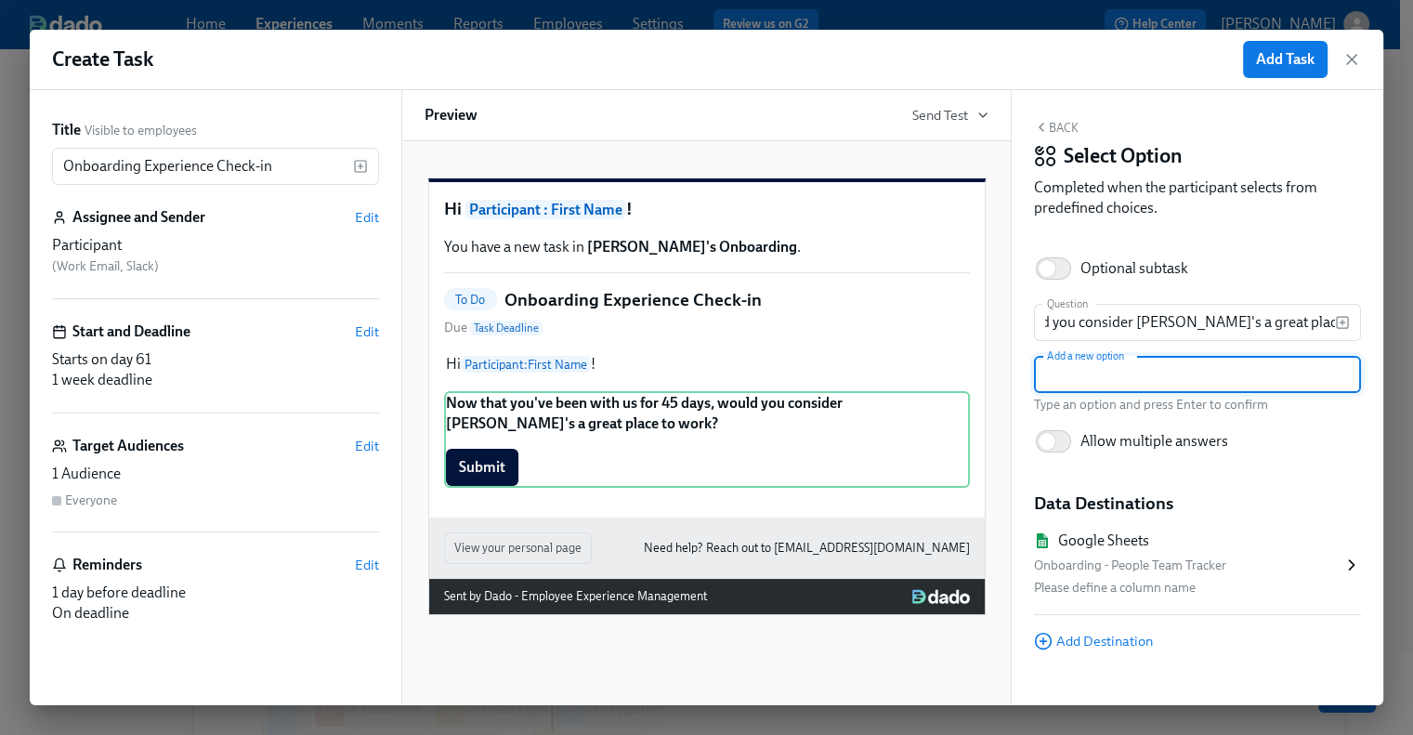
click at [1100, 364] on input "text" at bounding box center [1197, 374] width 327 height 37
type input "1 - No way"
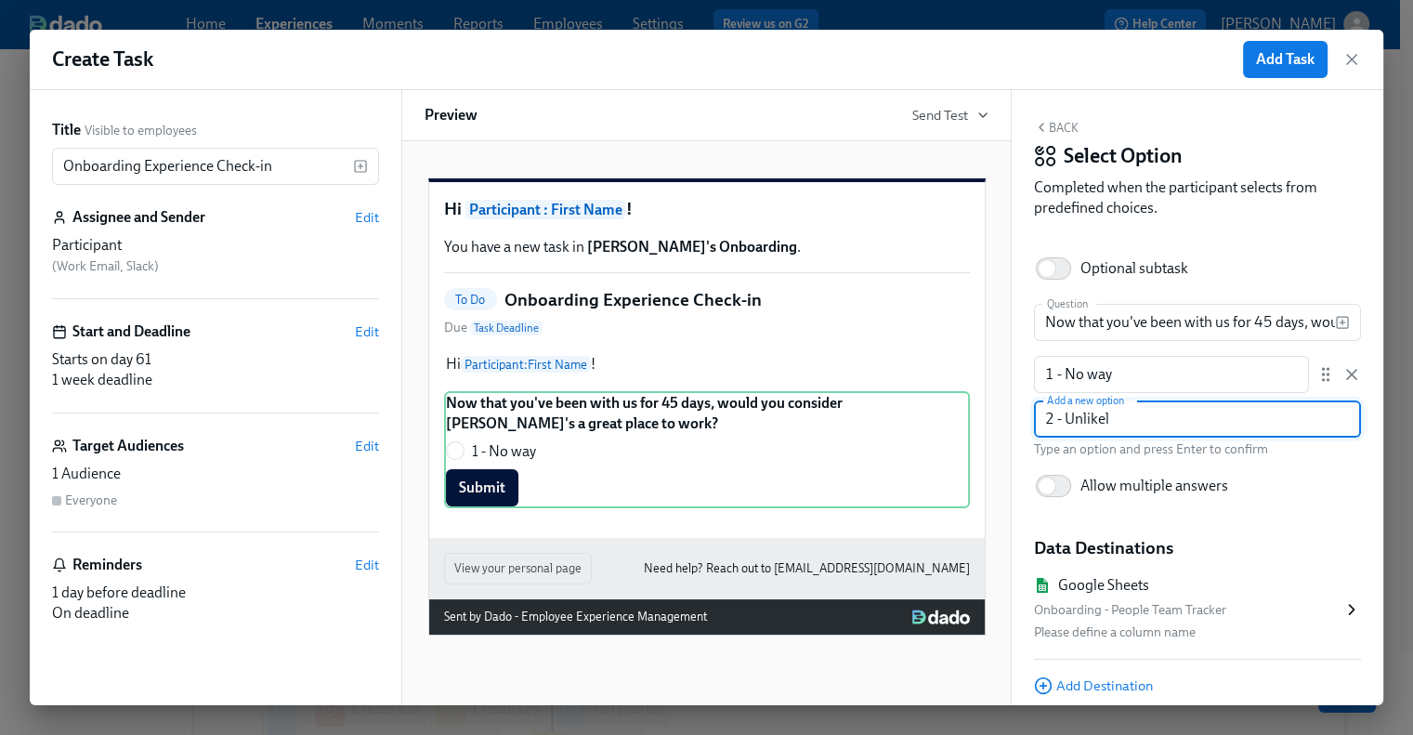
type input "2 - Unlikely"
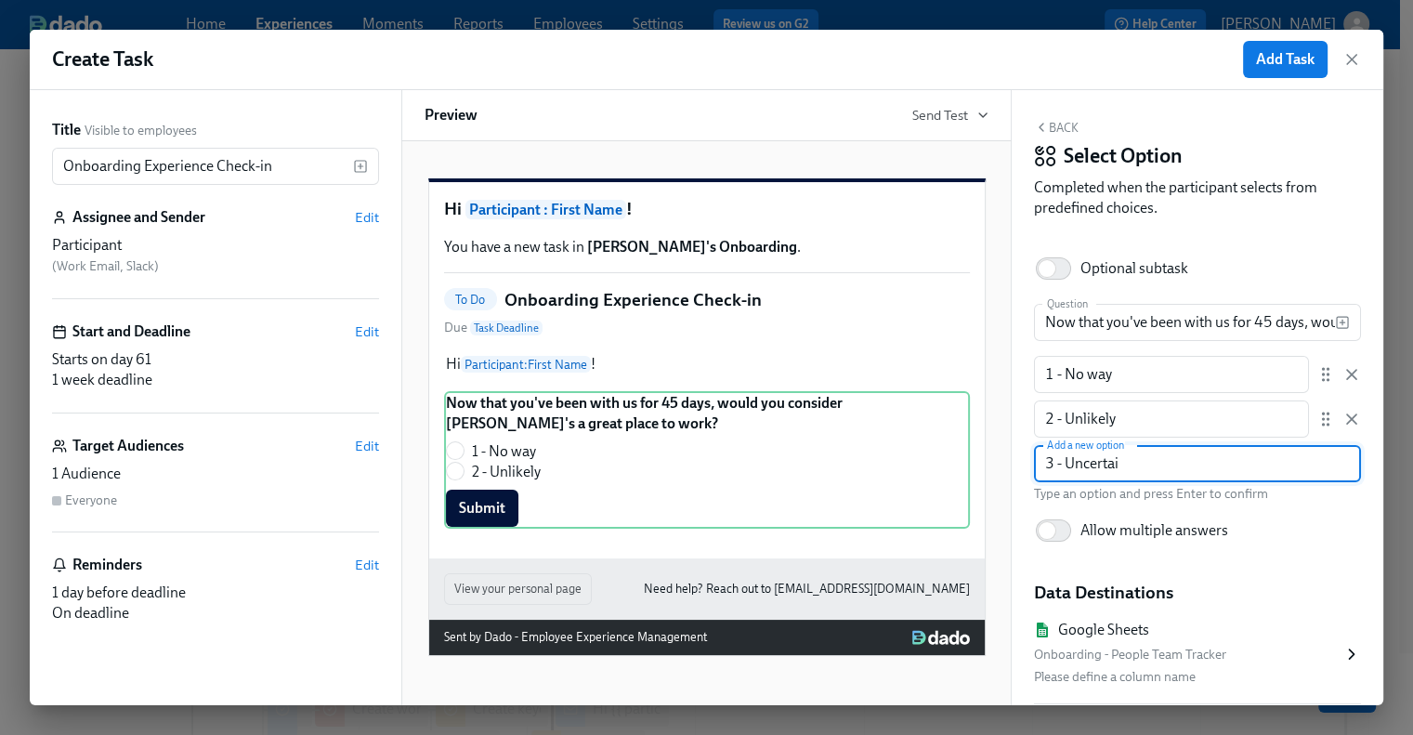
type input "3 - Uncertain"
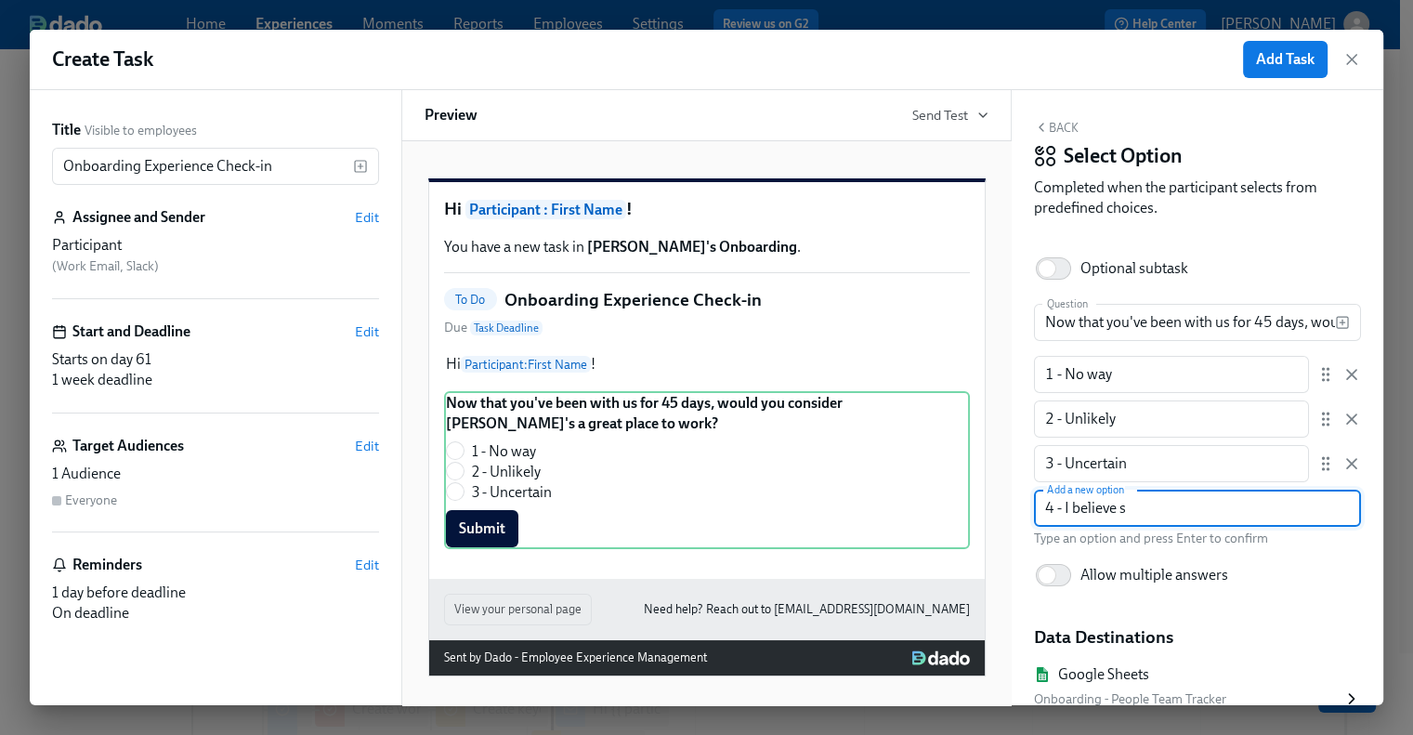
type input "4 - I believe so"
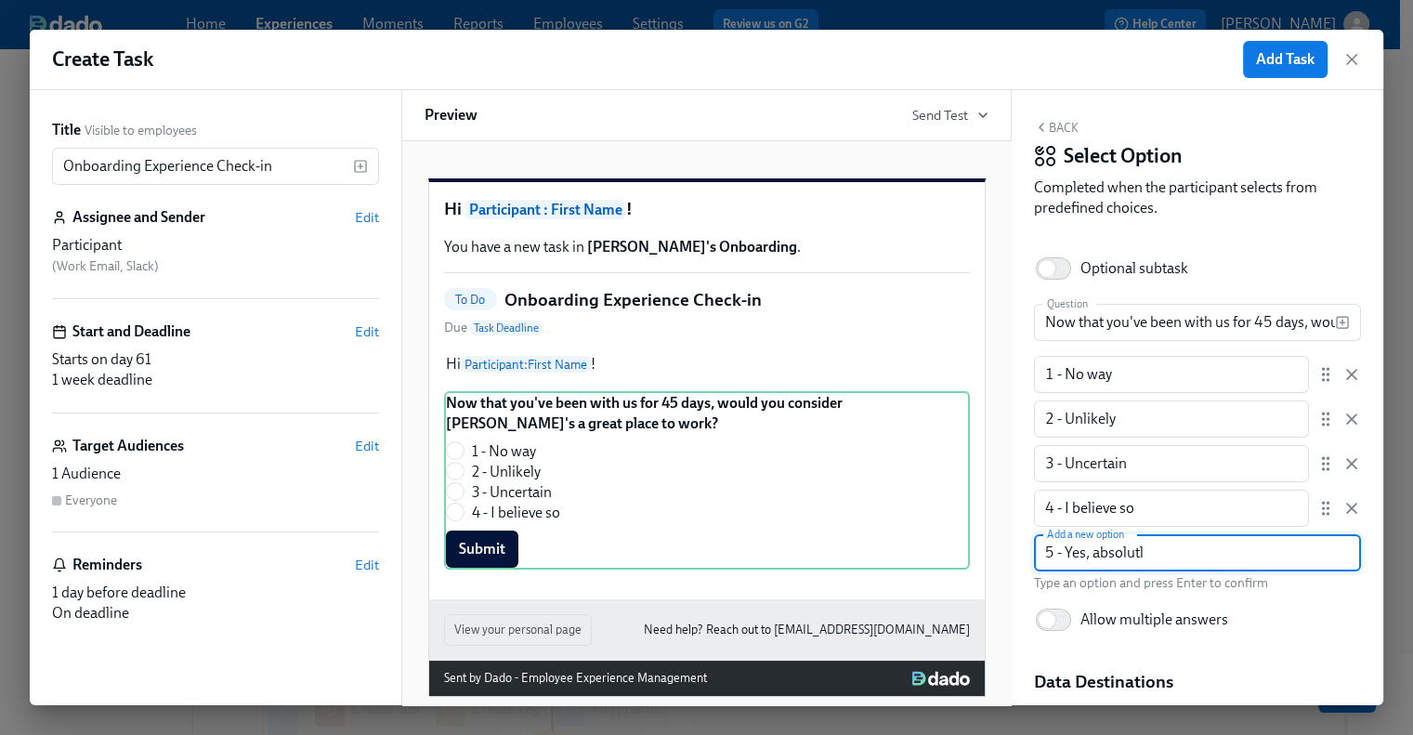
type input "5 - Yes, absolutly"
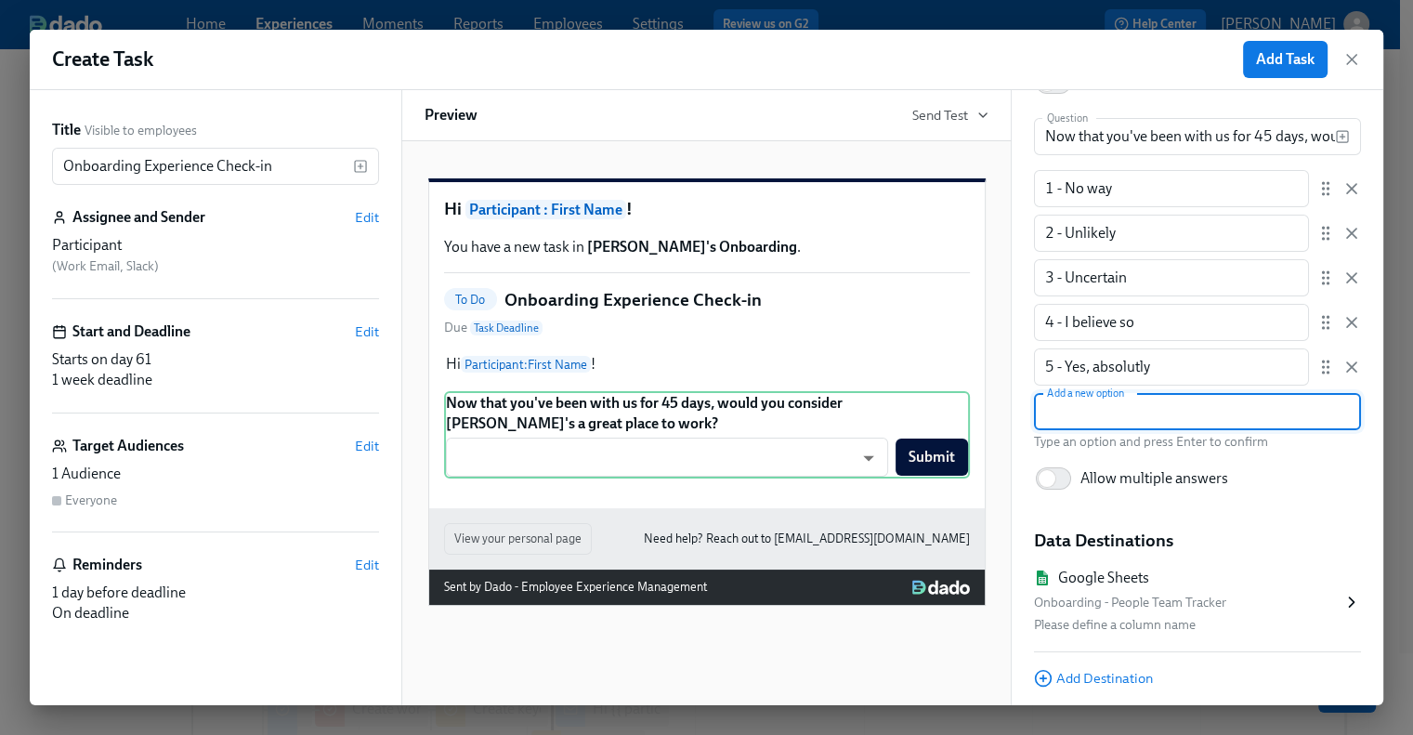
scroll to position [247, 0]
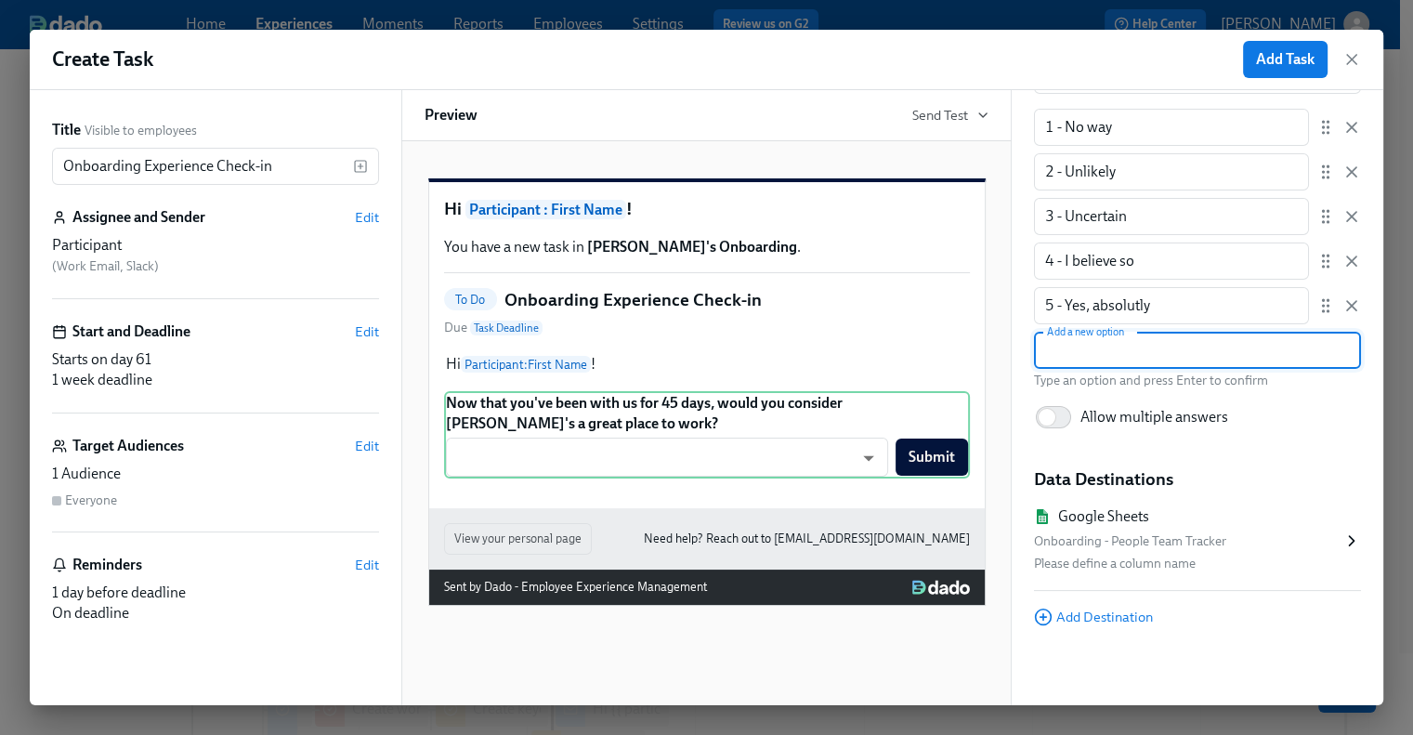
click at [1342, 540] on icon at bounding box center [1351, 540] width 19 height 19
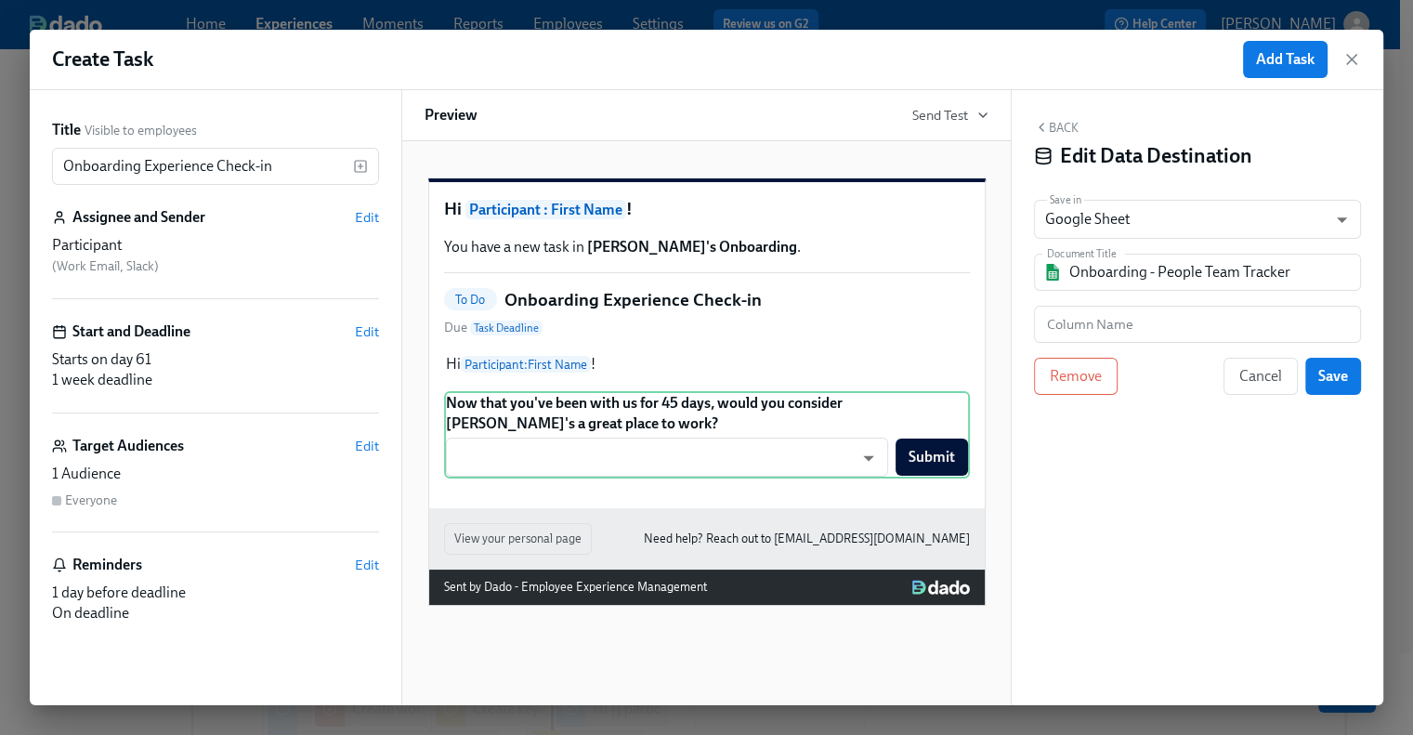
scroll to position [0, 0]
click at [1184, 273] on input "Onboarding - People Team Tracker" at bounding box center [1210, 272] width 282 height 37
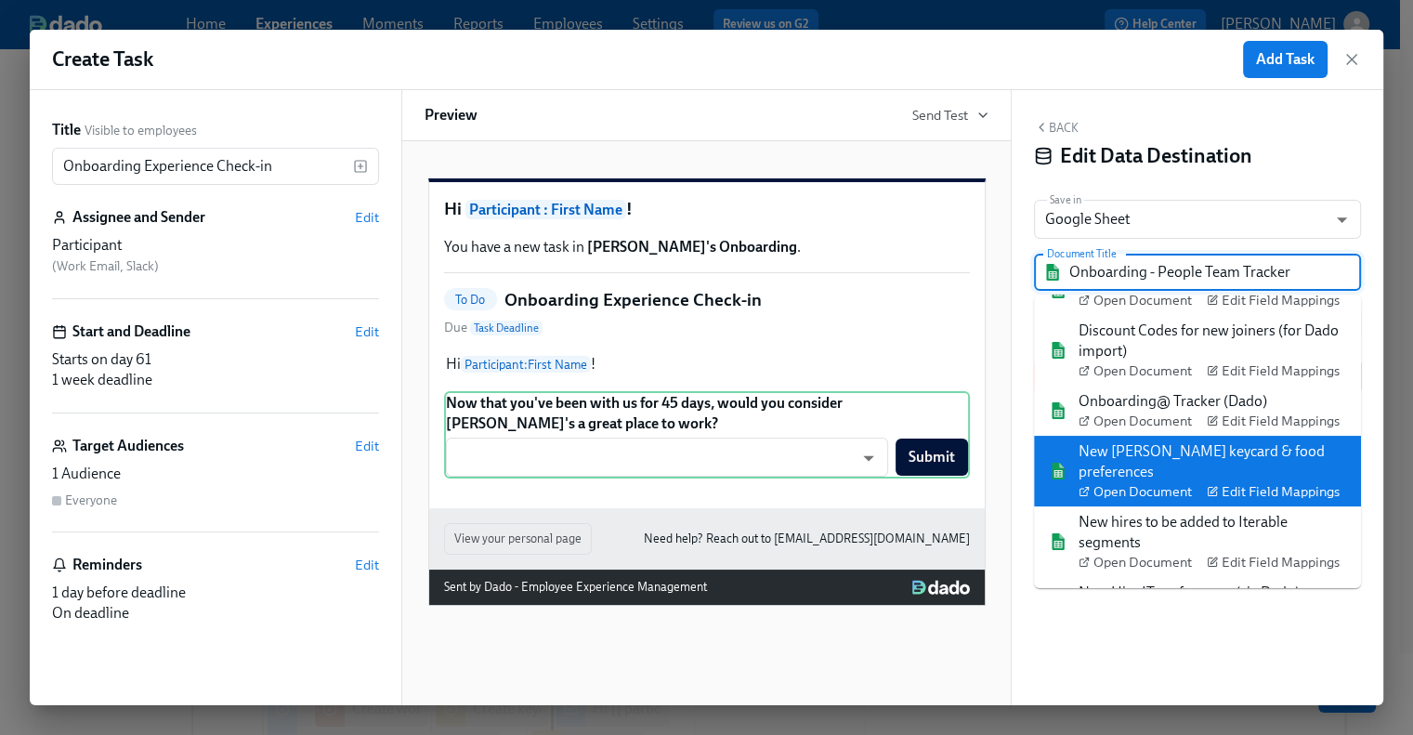
scroll to position [144, 0]
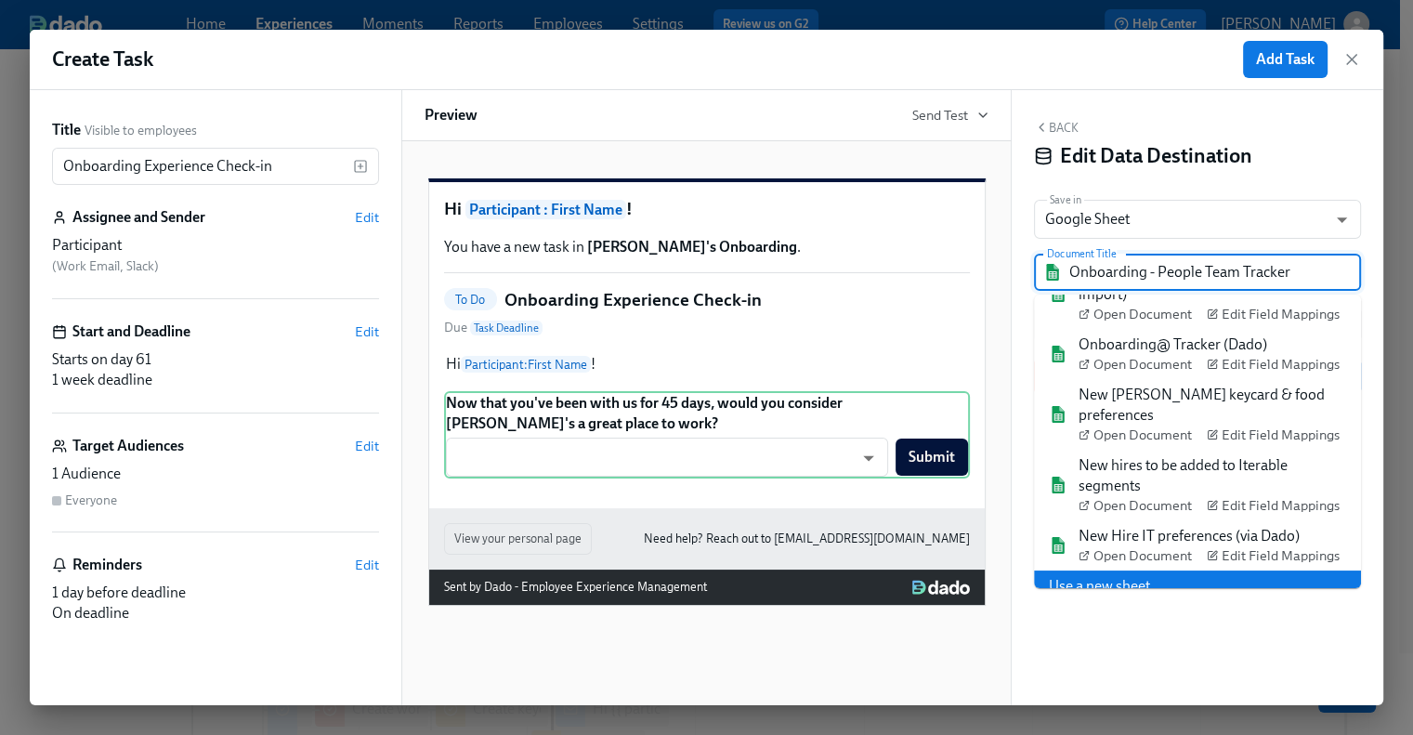
click at [1147, 570] on li "Use a new sheet" at bounding box center [1197, 586] width 327 height 32
type input "Dado - Corporate Onboarding"
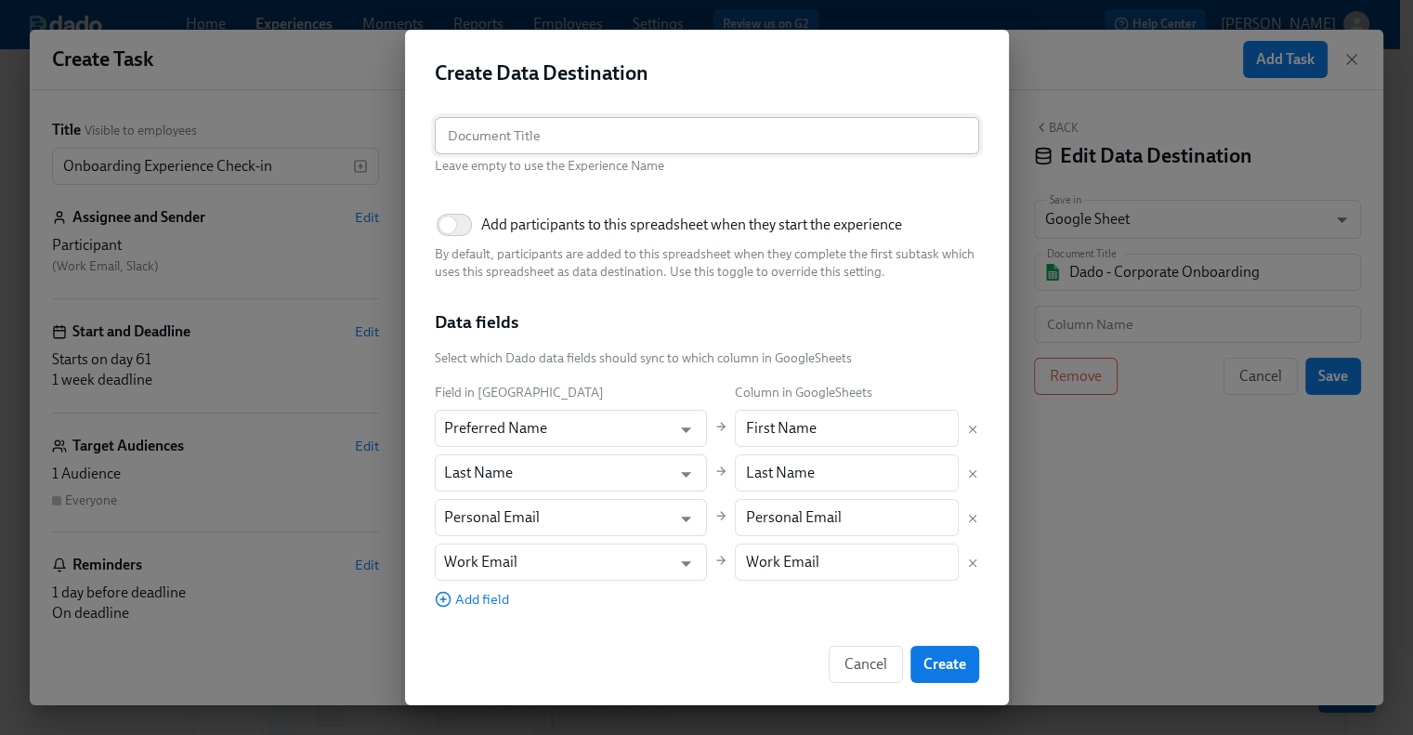
click at [531, 137] on input "text" at bounding box center [707, 135] width 544 height 37
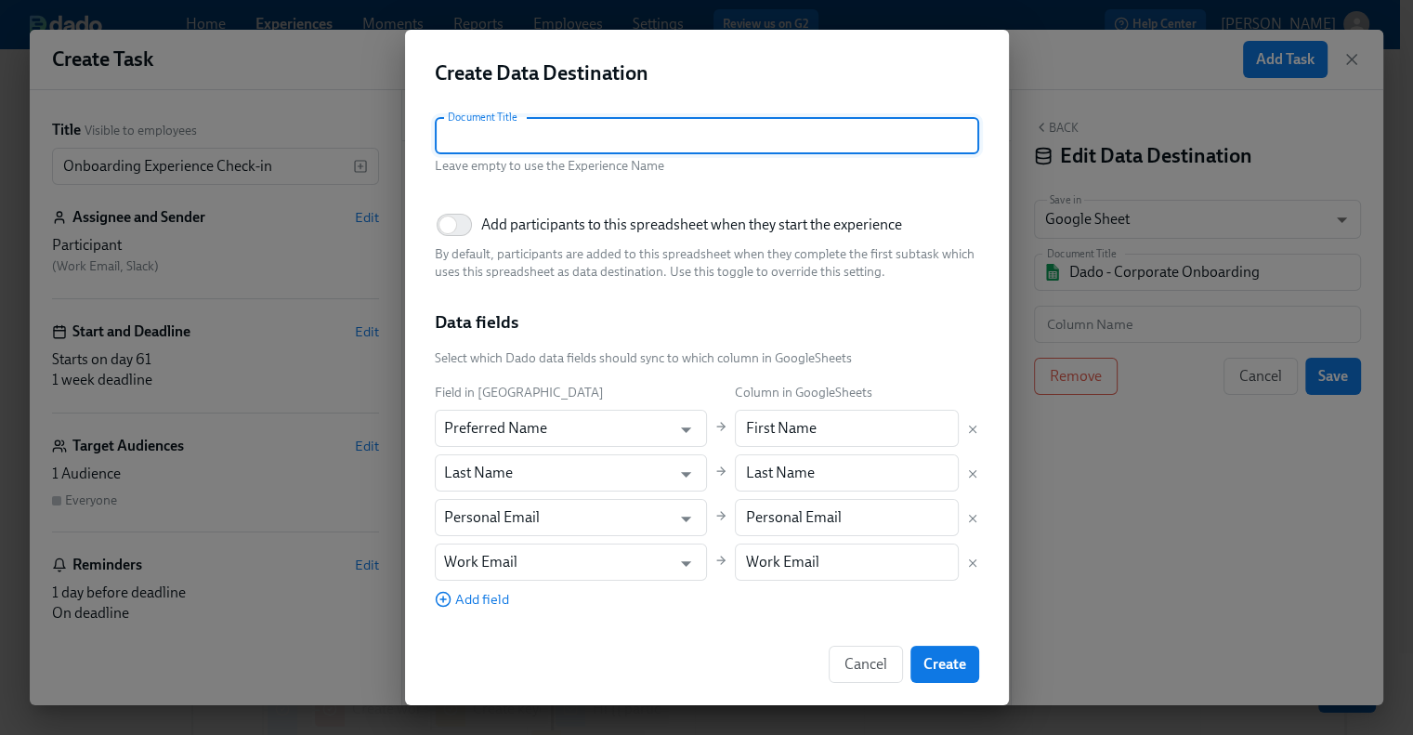
paste input "Onboarding Pulse Check Feedback"
type input "Onboarding Pulse Check Feedback"
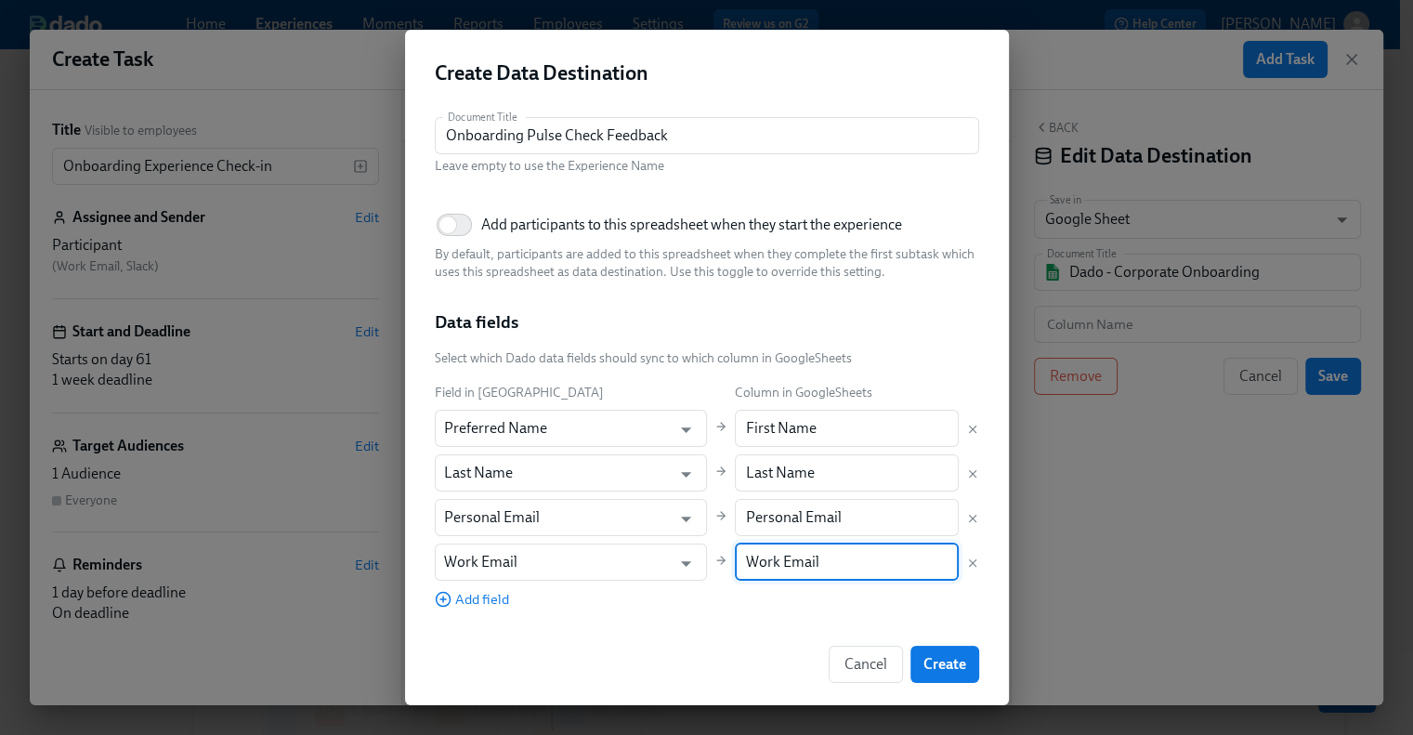
drag, startPoint x: 810, startPoint y: 561, endPoint x: 674, endPoint y: 564, distance: 135.6
click at [674, 564] on div "Field in Dado Column in GoogleSheets Preferred Name ​ First Name ​ Last Name ​ …" at bounding box center [707, 495] width 544 height 227
paste input "Rothy's e"
type input "Rothy's email"
click at [966, 519] on icon "Delete mapping" at bounding box center [972, 518] width 13 height 13
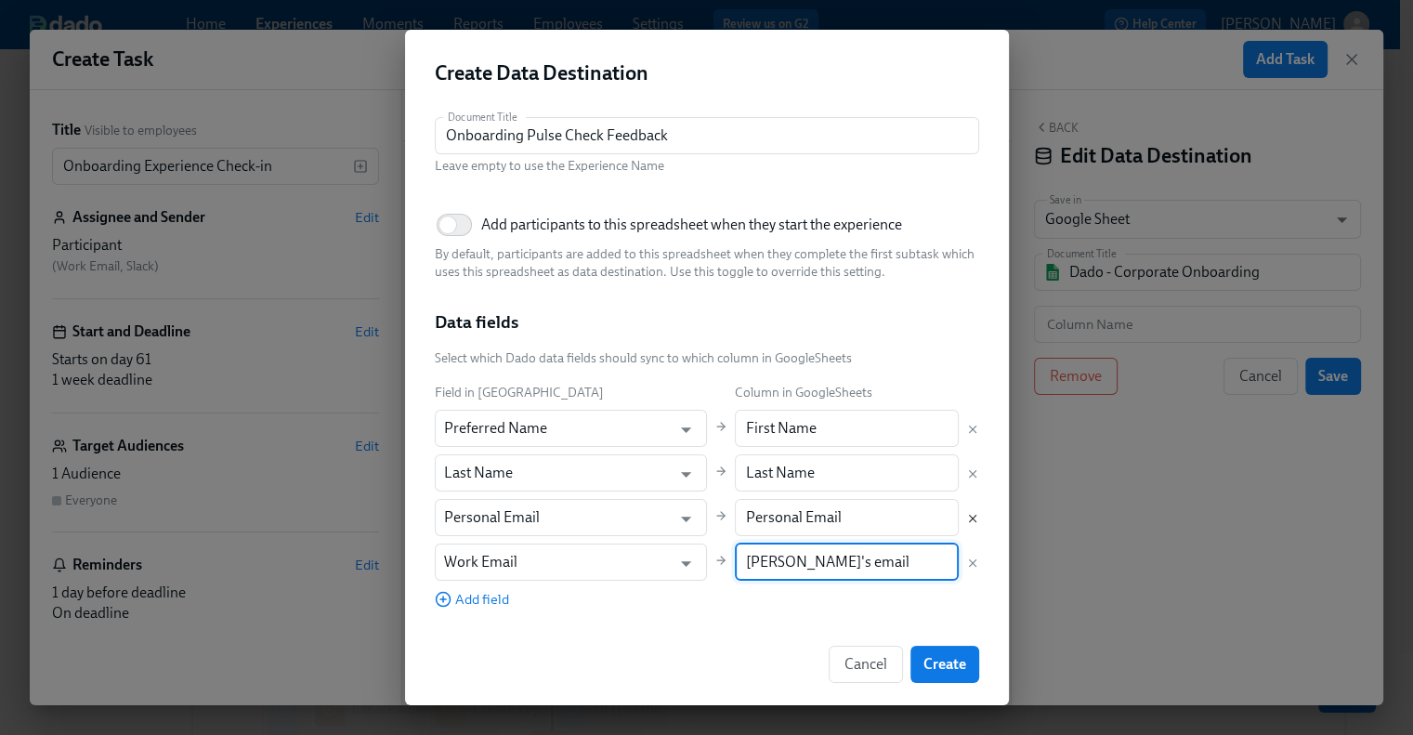
type input "Work Email"
type input "Rothy's email"
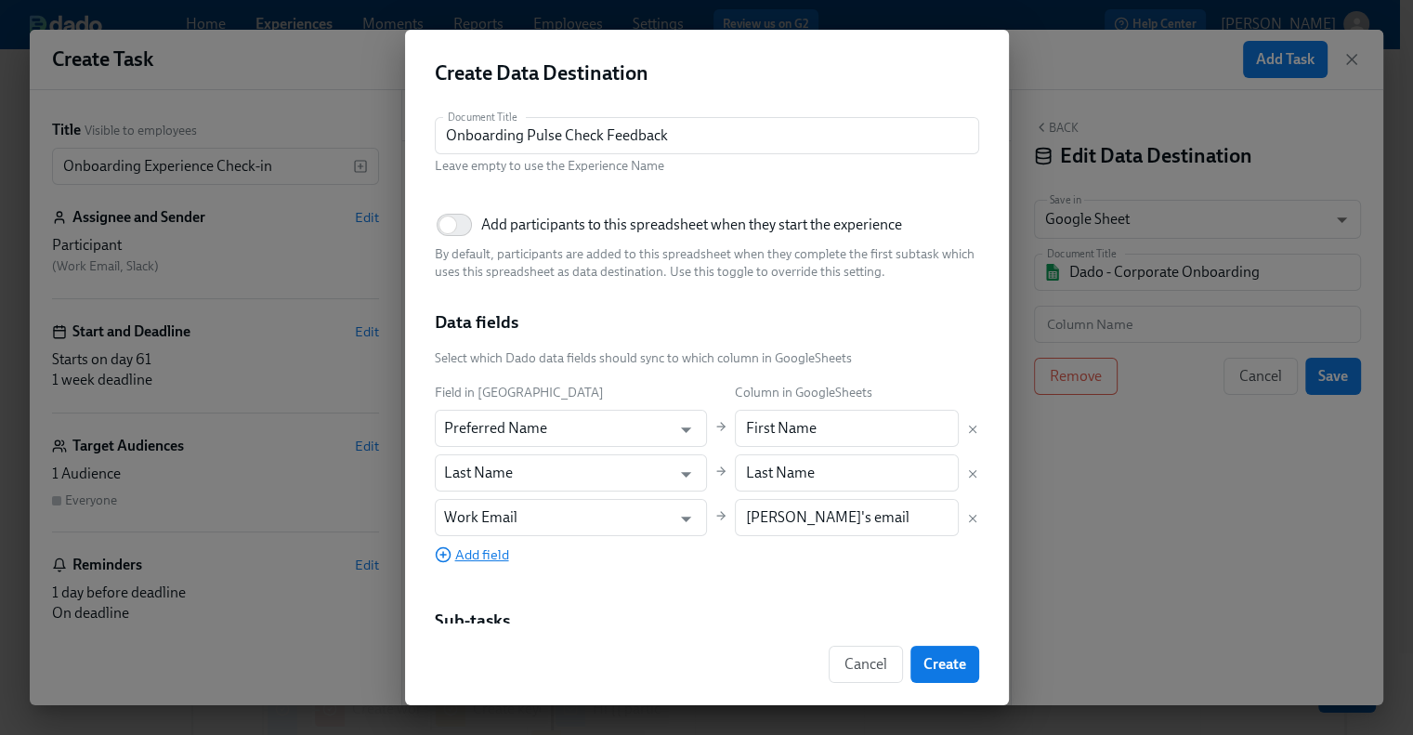
click at [470, 555] on span "Add field" at bounding box center [472, 554] width 74 height 19
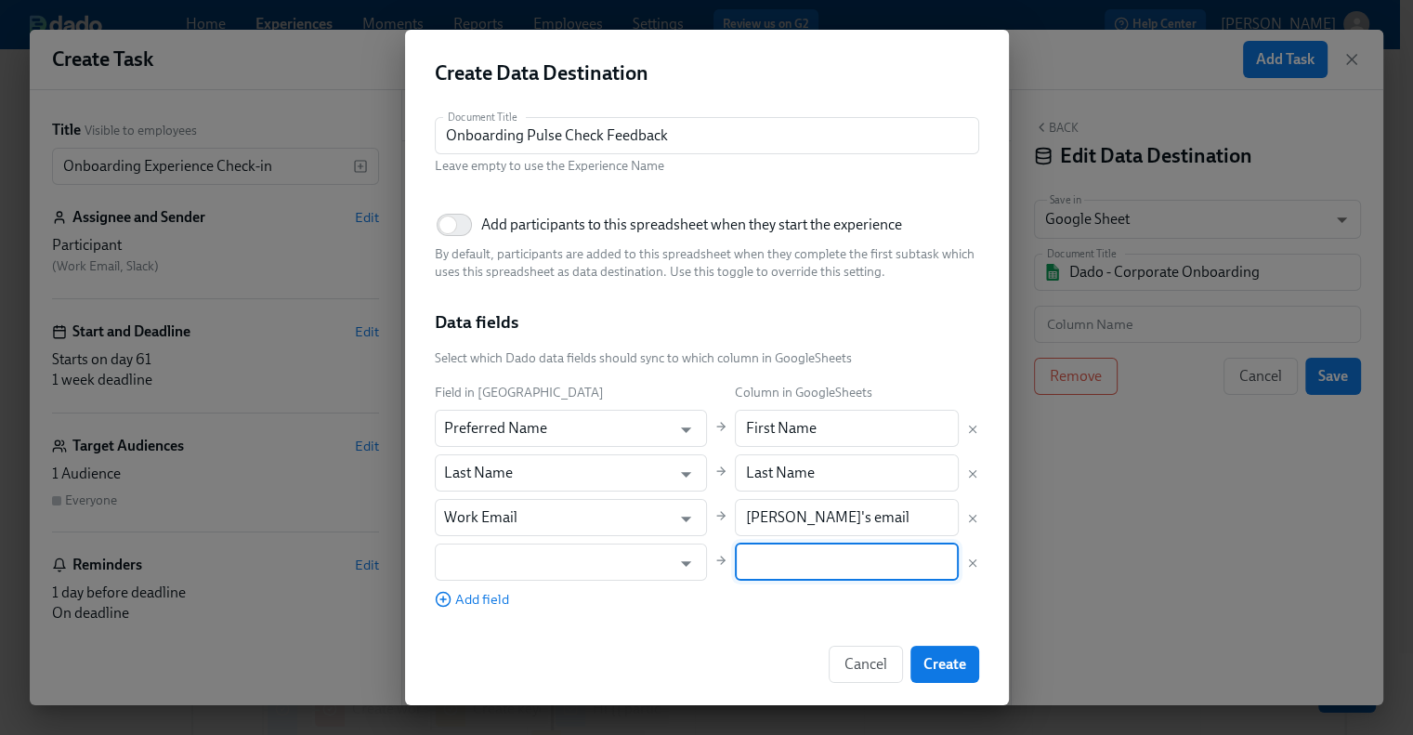
click at [737, 559] on input "text" at bounding box center [847, 561] width 224 height 37
paste input "Start Date"
type input "Start Date"
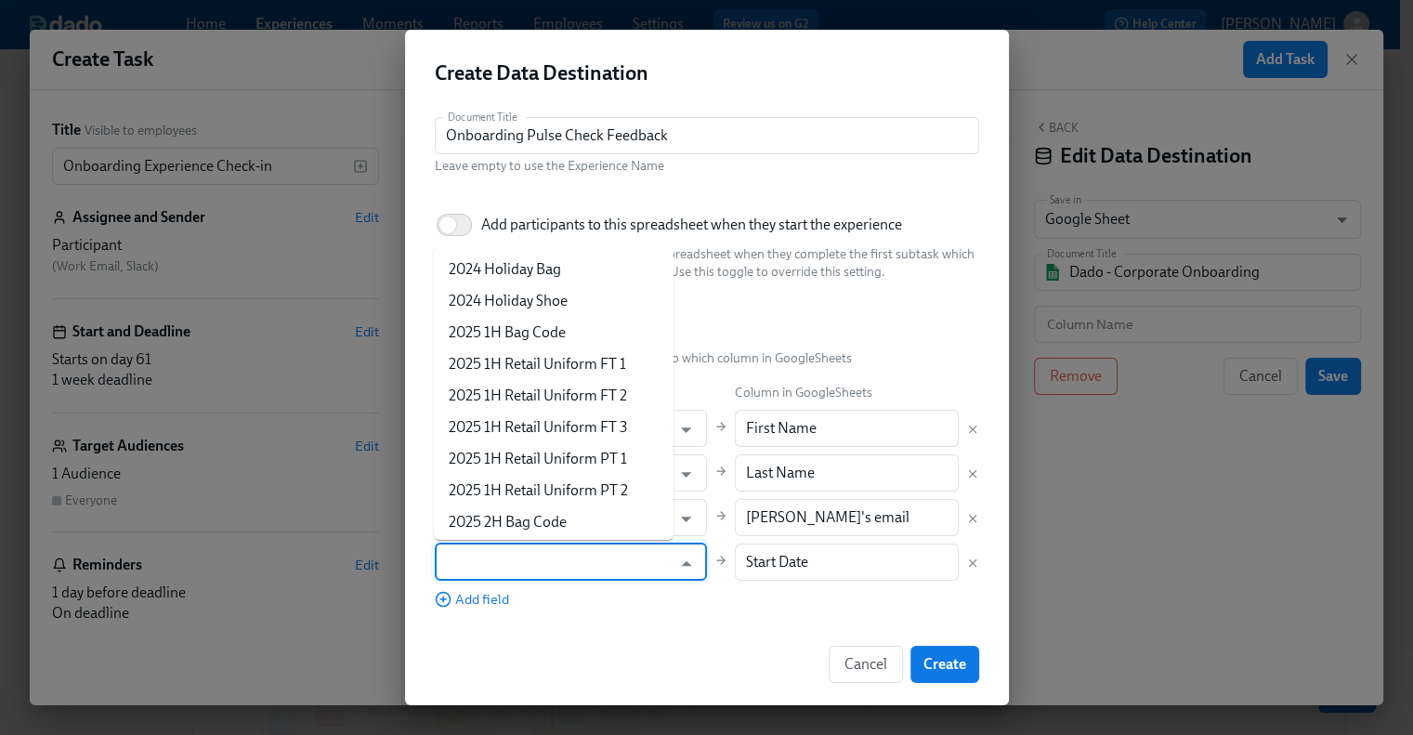
click at [557, 564] on input "text" at bounding box center [558, 561] width 228 height 37
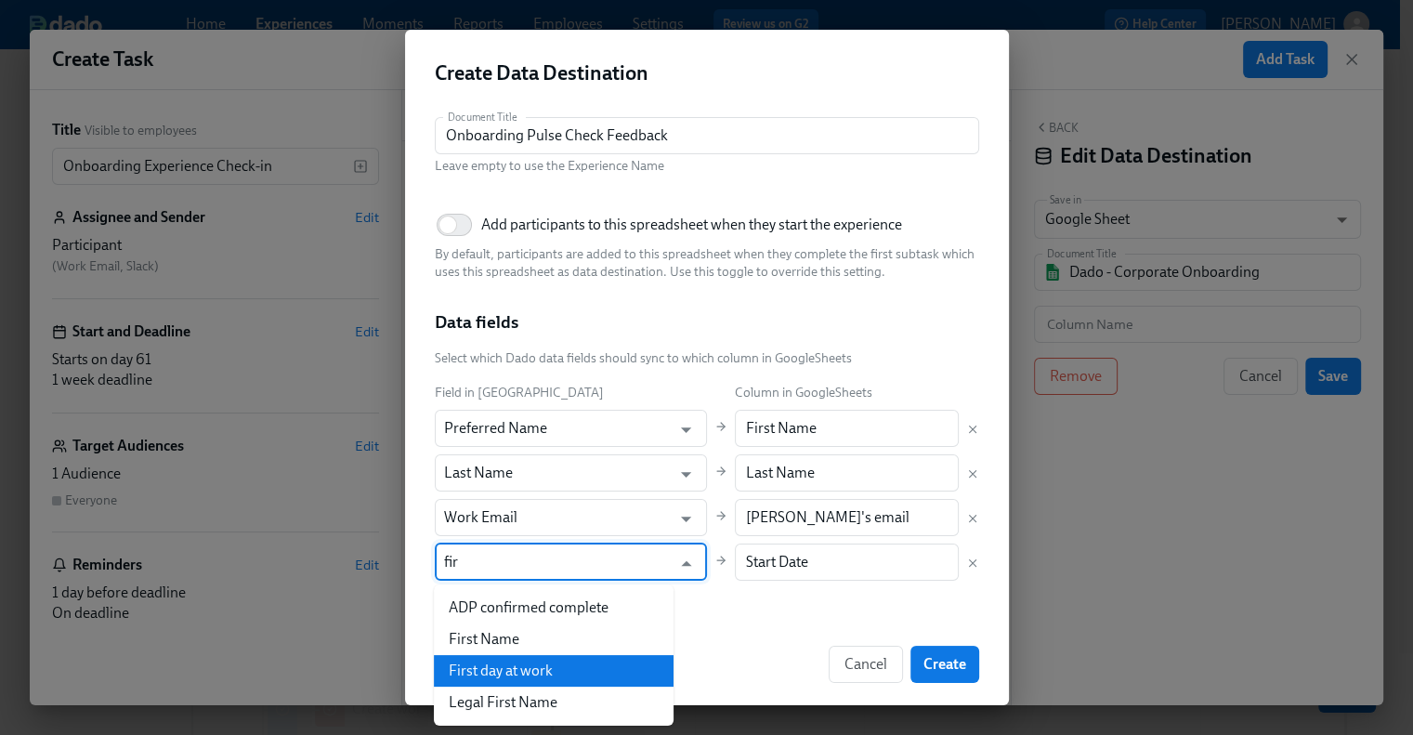
click at [538, 671] on li "First day at work" at bounding box center [554, 671] width 240 height 32
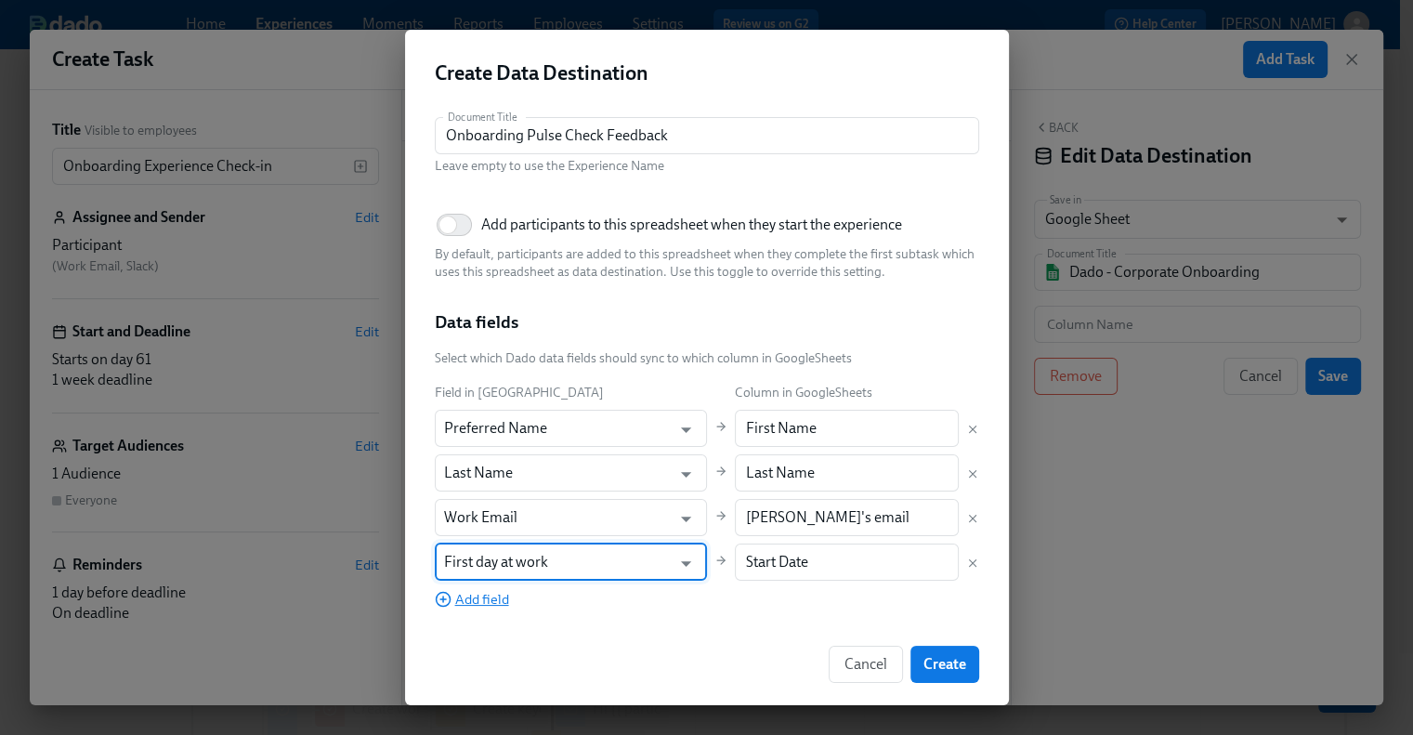
type input "First day at work"
click at [490, 602] on span "Add field" at bounding box center [472, 599] width 74 height 19
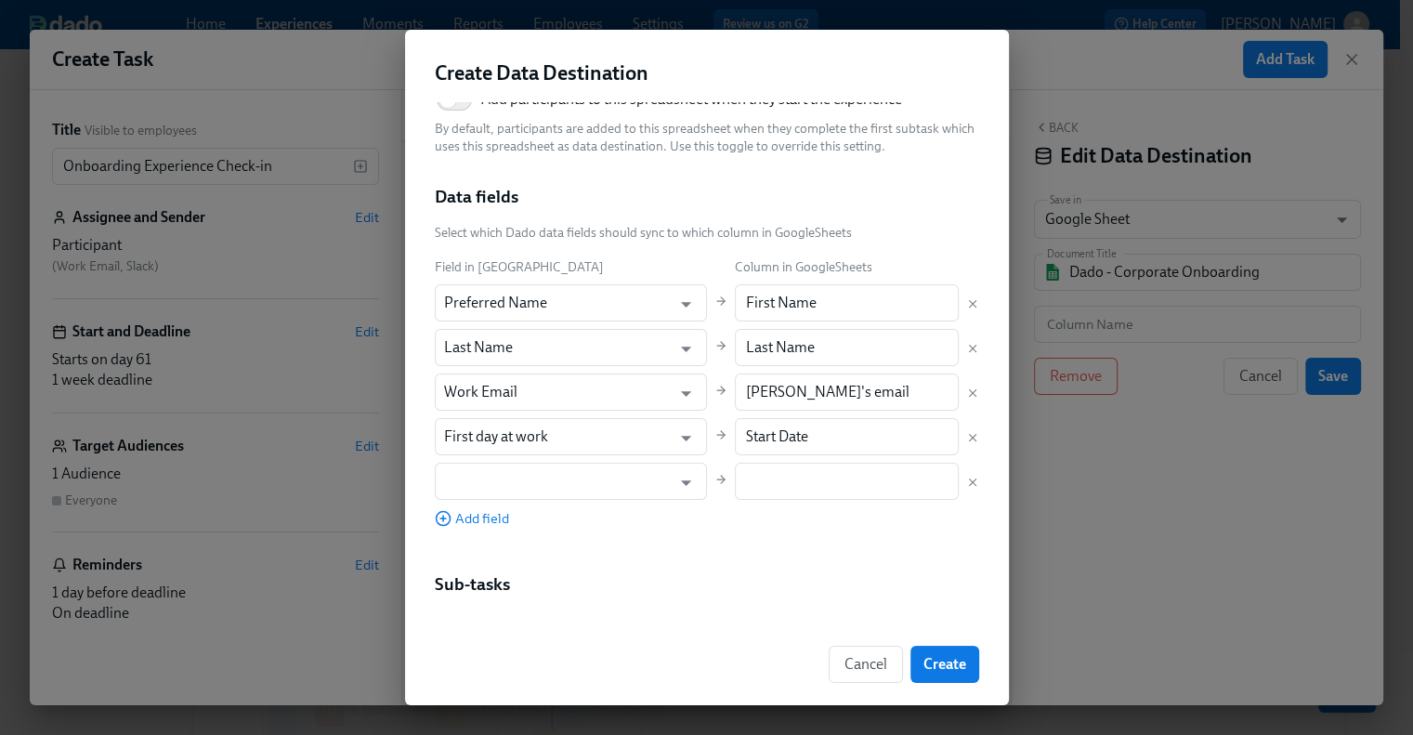
scroll to position [185, 0]
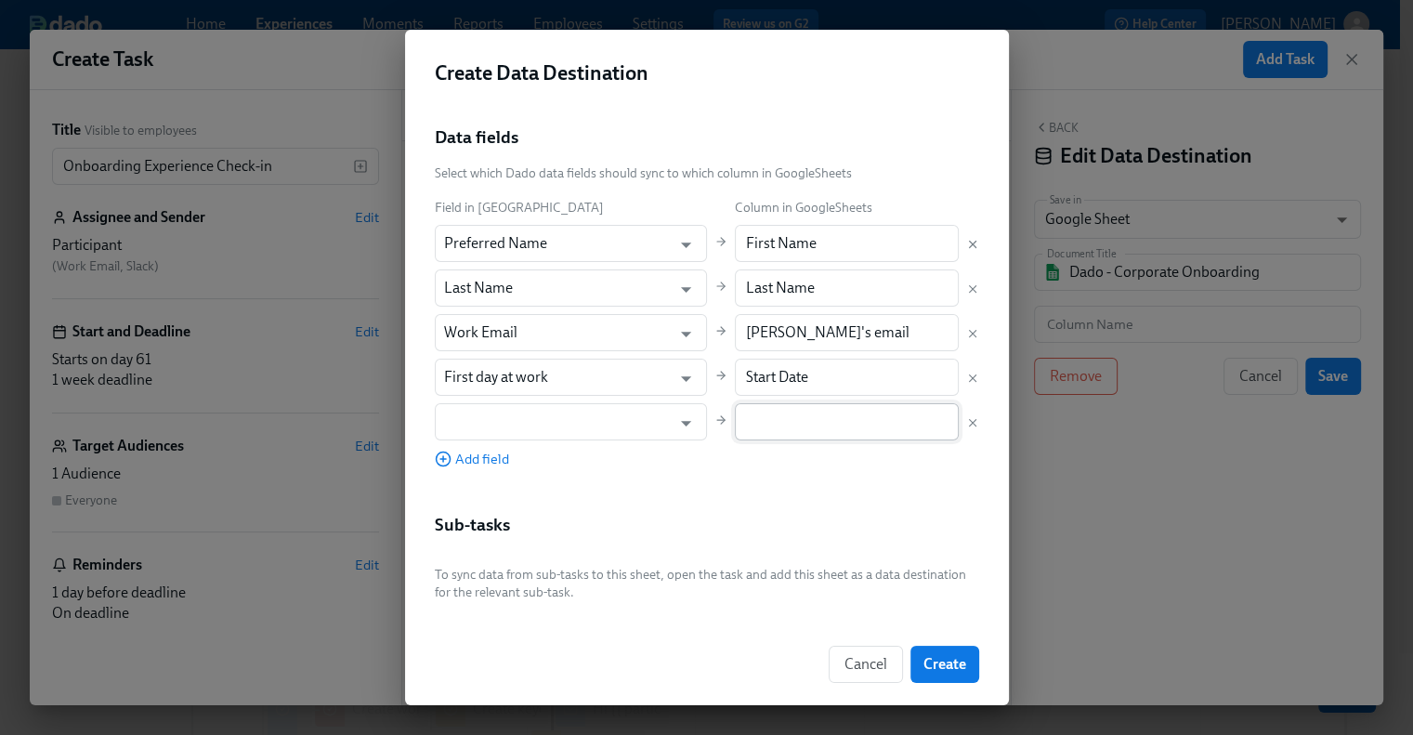
click at [781, 418] on input "text" at bounding box center [847, 421] width 224 height 37
click at [768, 429] on input "text" at bounding box center [847, 421] width 224 height 37
paste input "Job Title"
type input "Job Title"
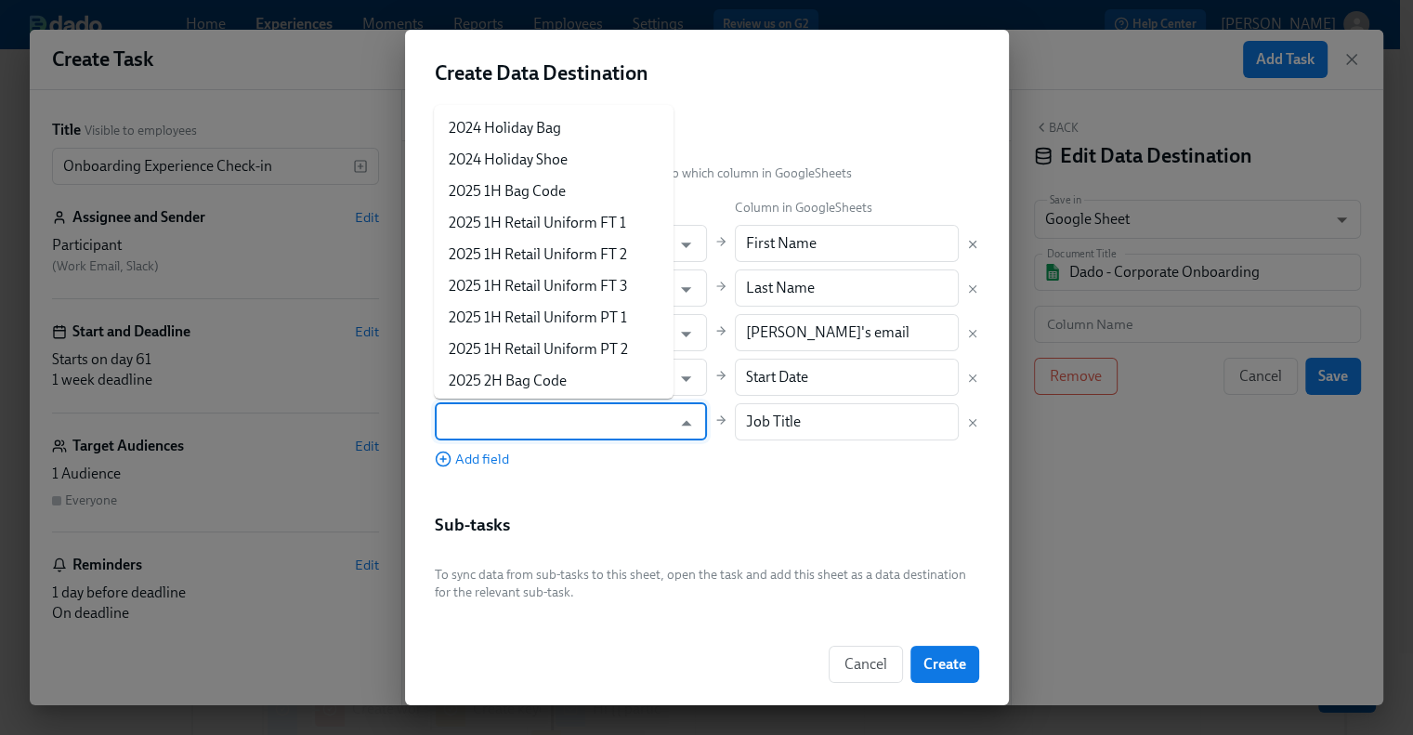
click at [542, 426] on input "text" at bounding box center [558, 421] width 228 height 37
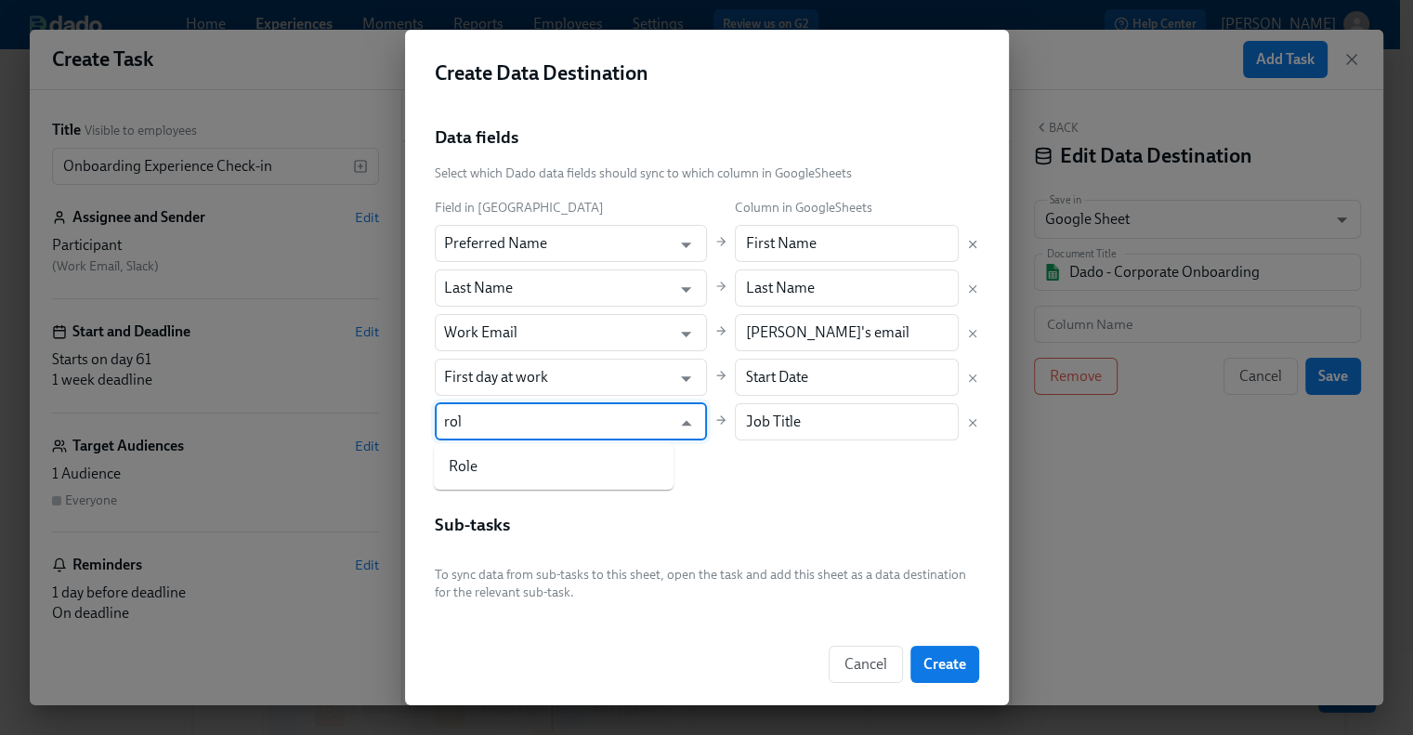
click at [531, 456] on li "Role" at bounding box center [554, 466] width 240 height 32
type input "Role"
click at [461, 459] on span "Add field" at bounding box center [472, 459] width 74 height 19
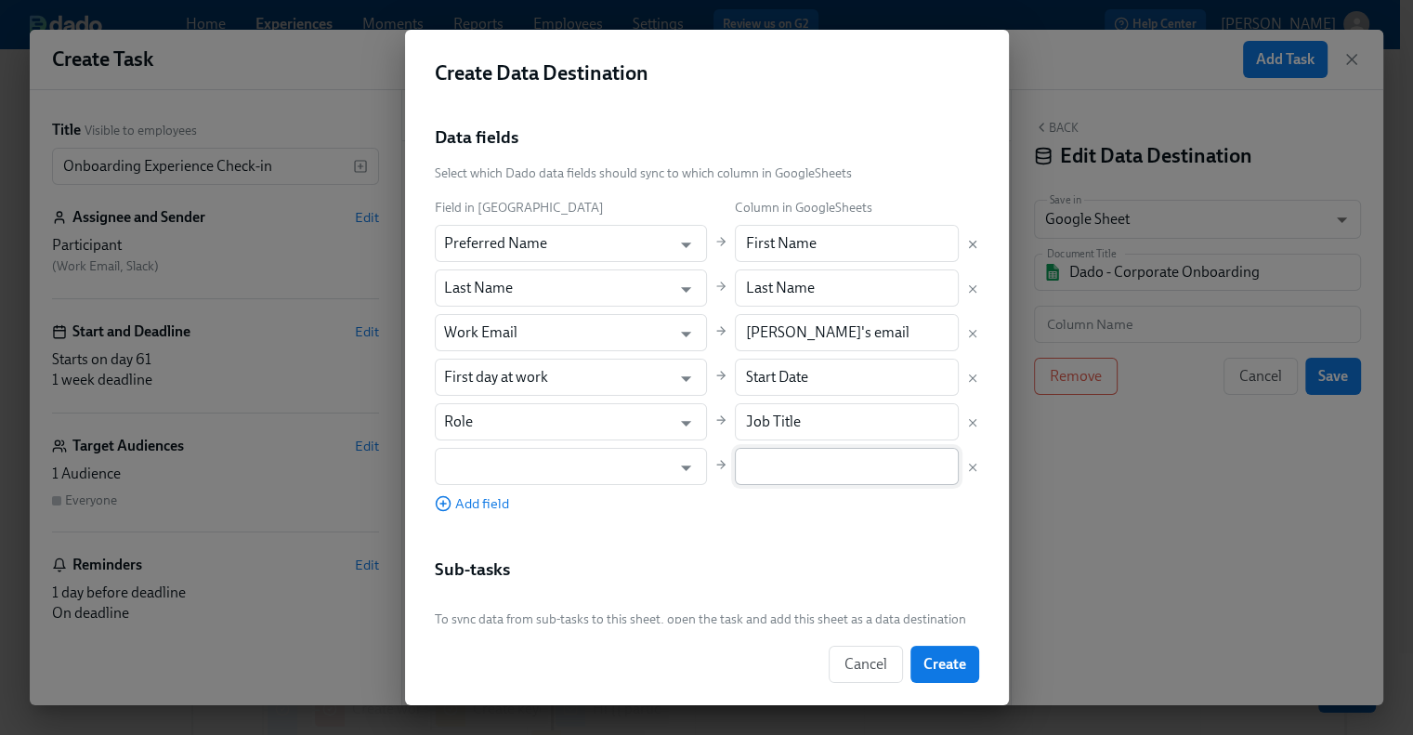
click at [791, 471] on input "text" at bounding box center [847, 466] width 224 height 37
paste input "Location"
type input "Location"
click at [572, 469] on input "text" at bounding box center [558, 466] width 228 height 37
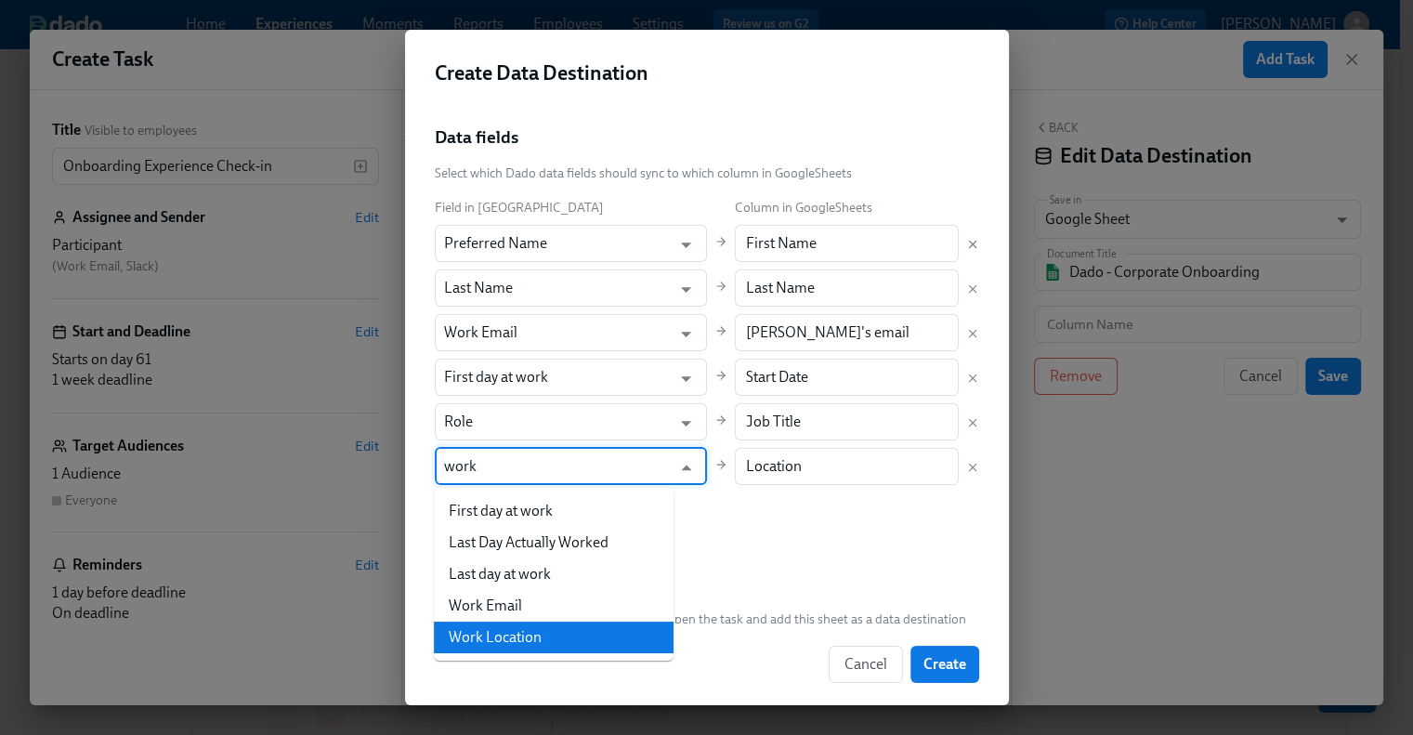
click at [557, 631] on li "Work Location" at bounding box center [554, 637] width 240 height 32
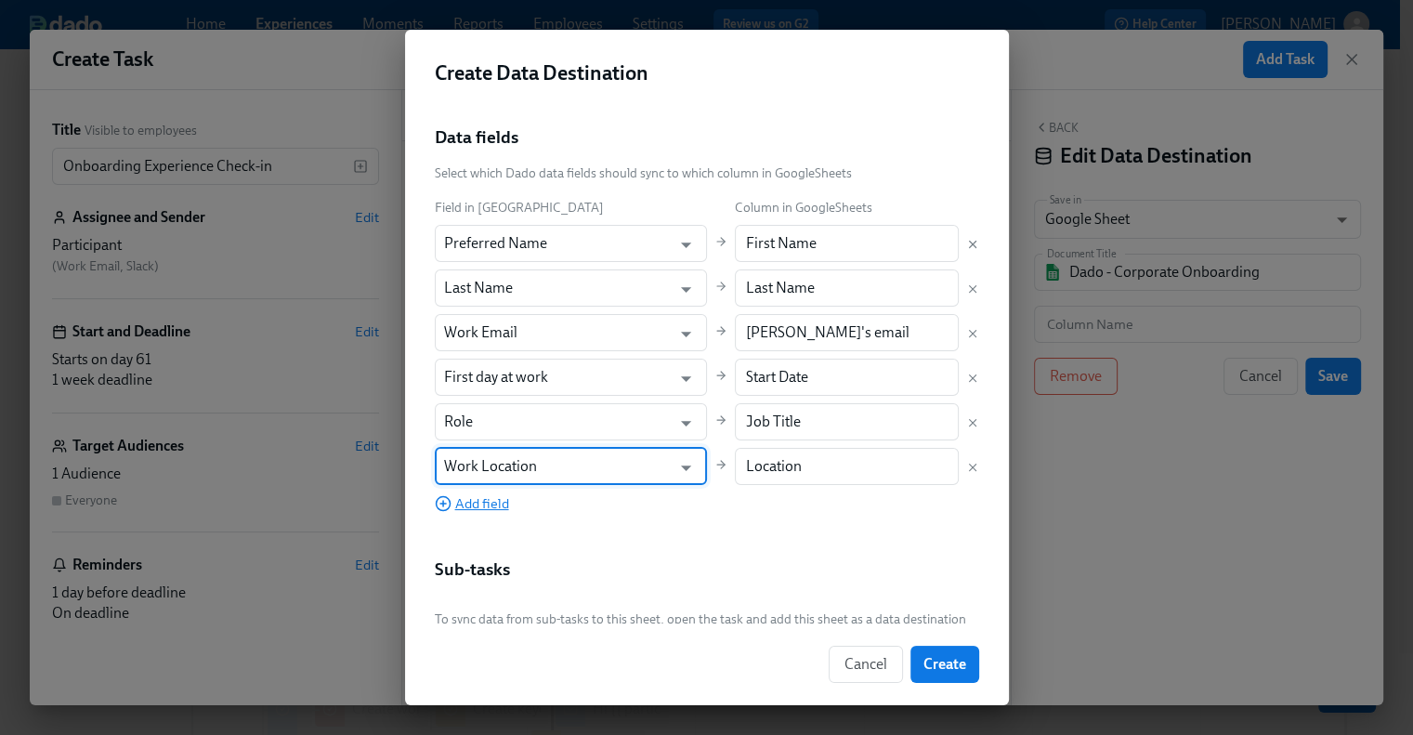
type input "Work Location"
click at [477, 502] on span "Add field" at bounding box center [472, 503] width 74 height 19
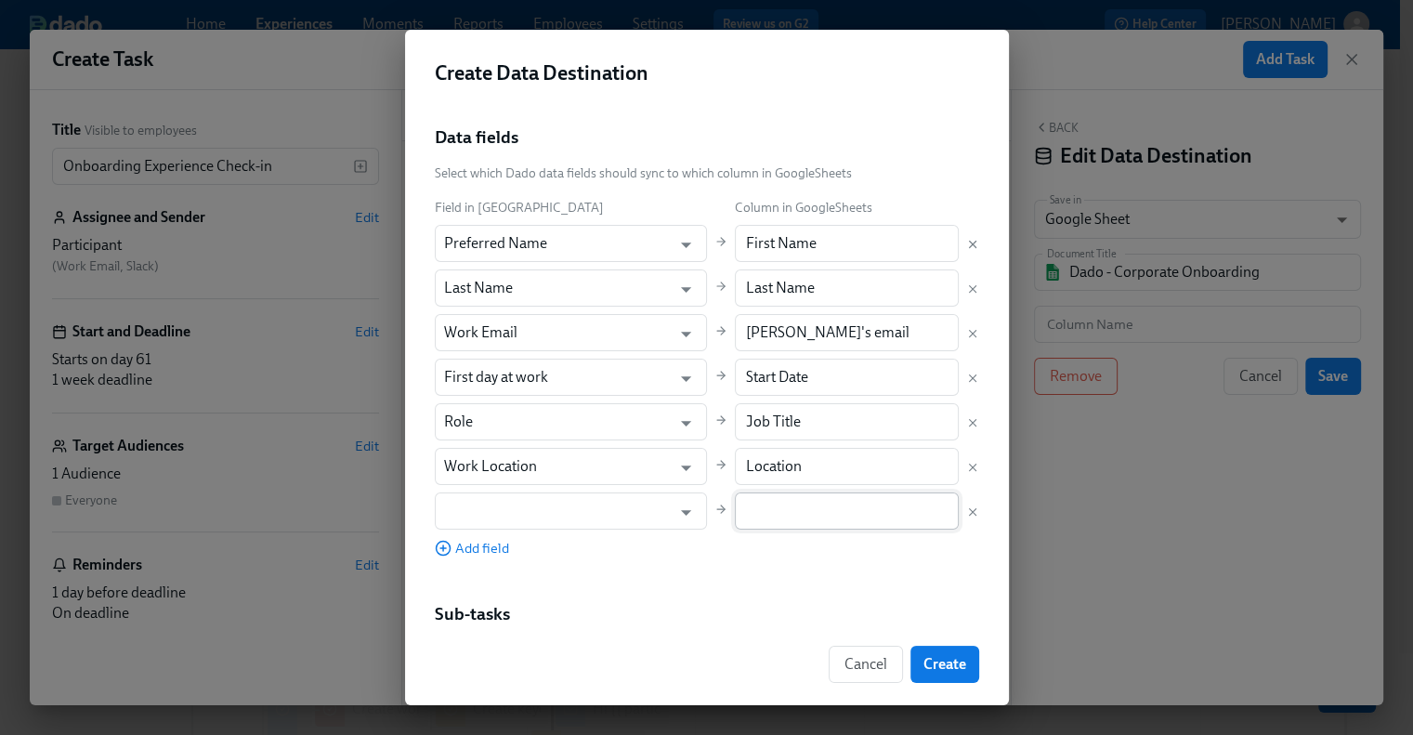
click at [735, 519] on input "text" at bounding box center [847, 510] width 224 height 37
paste input "Department"
type input "Department"
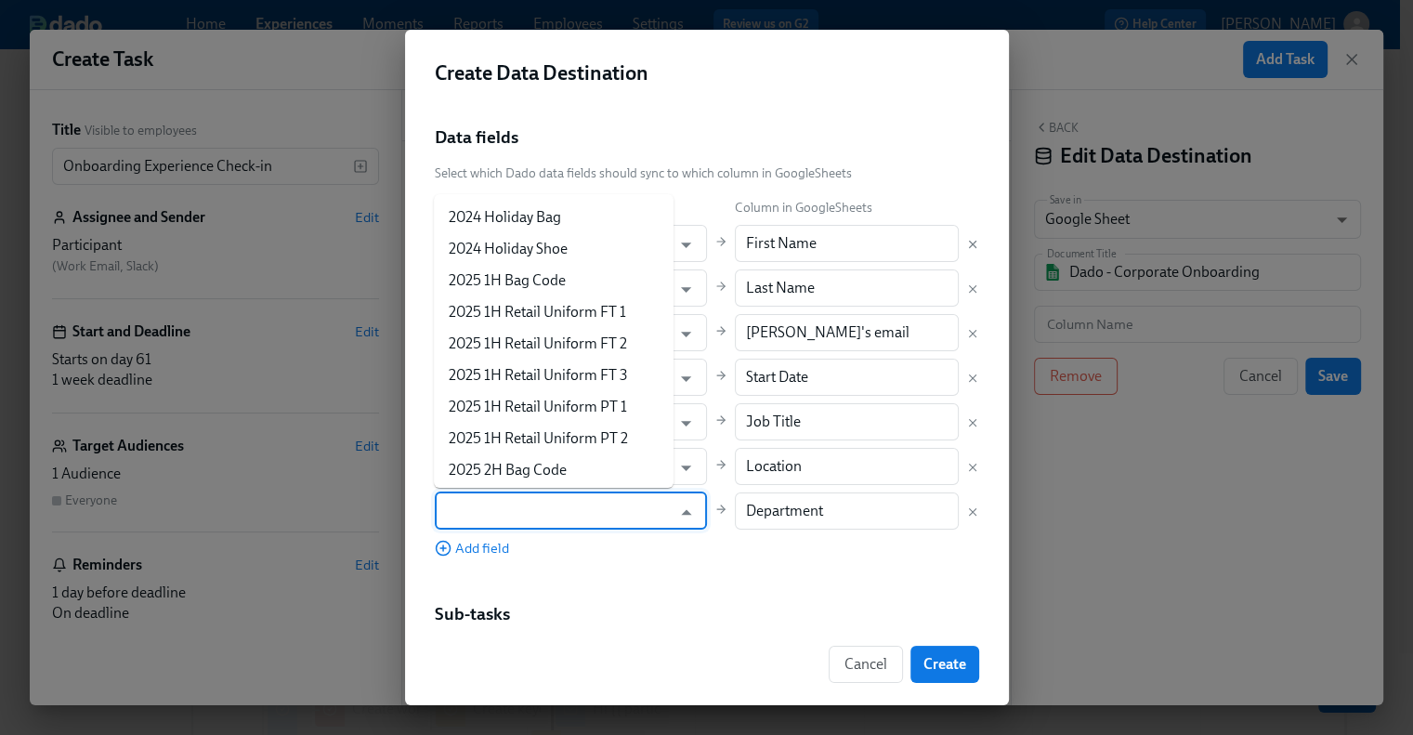
click at [557, 512] on input "text" at bounding box center [558, 510] width 228 height 37
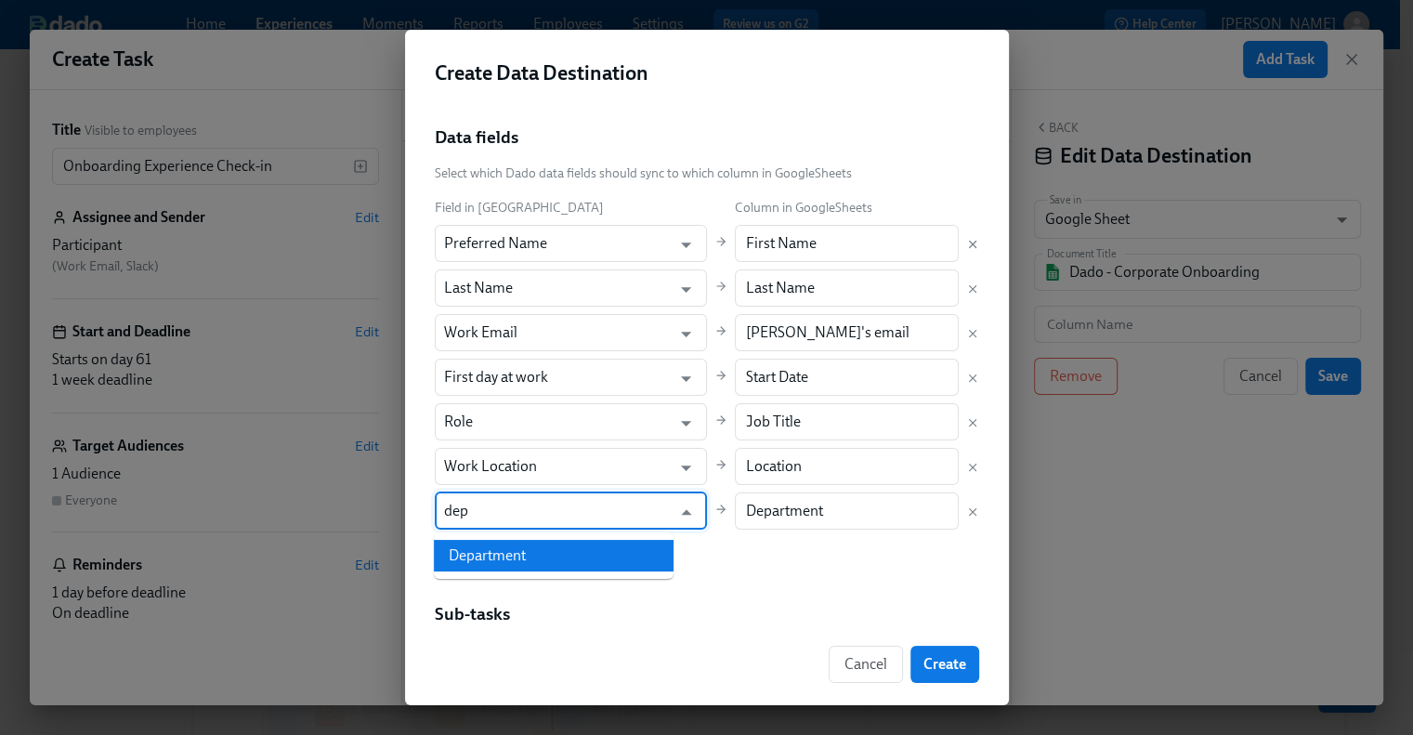
click at [545, 553] on li "Department" at bounding box center [554, 556] width 240 height 32
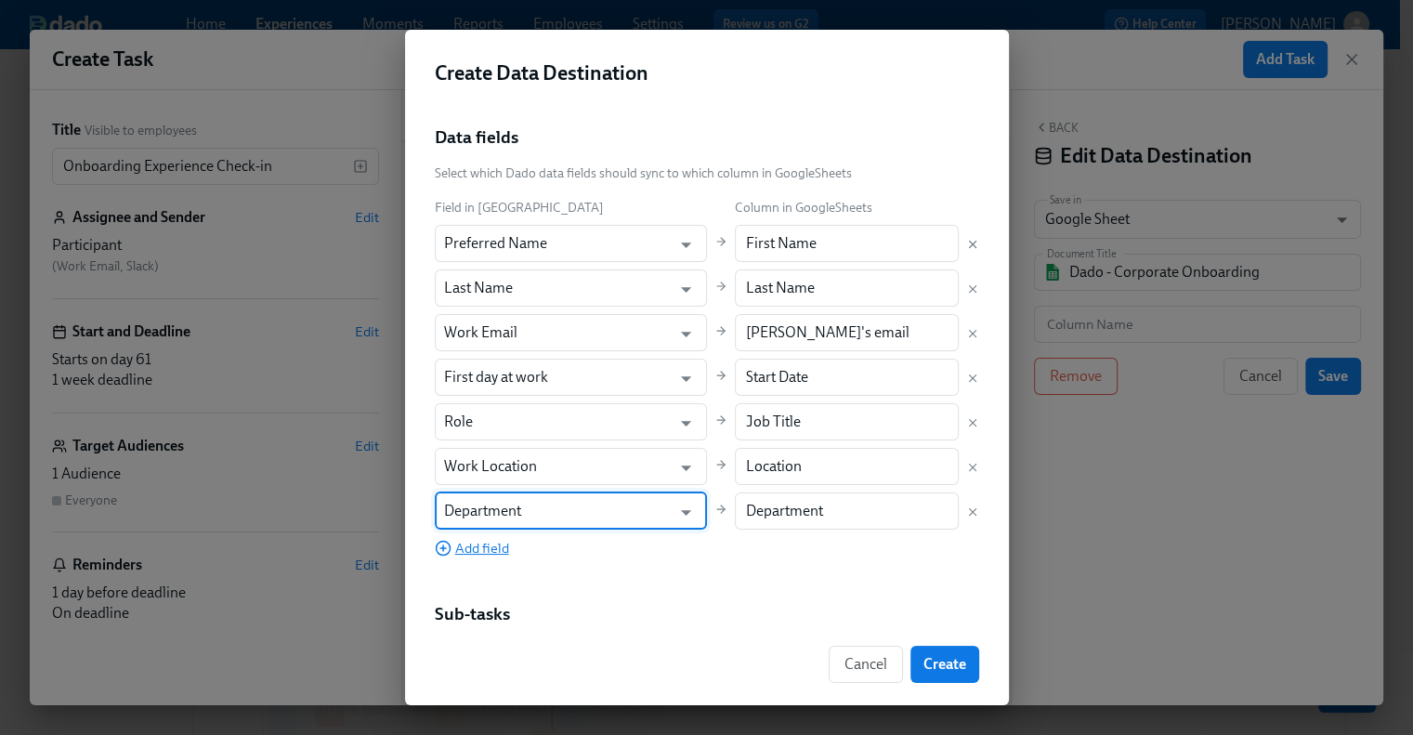
type input "Department"
click at [455, 549] on span "Add field" at bounding box center [472, 548] width 74 height 19
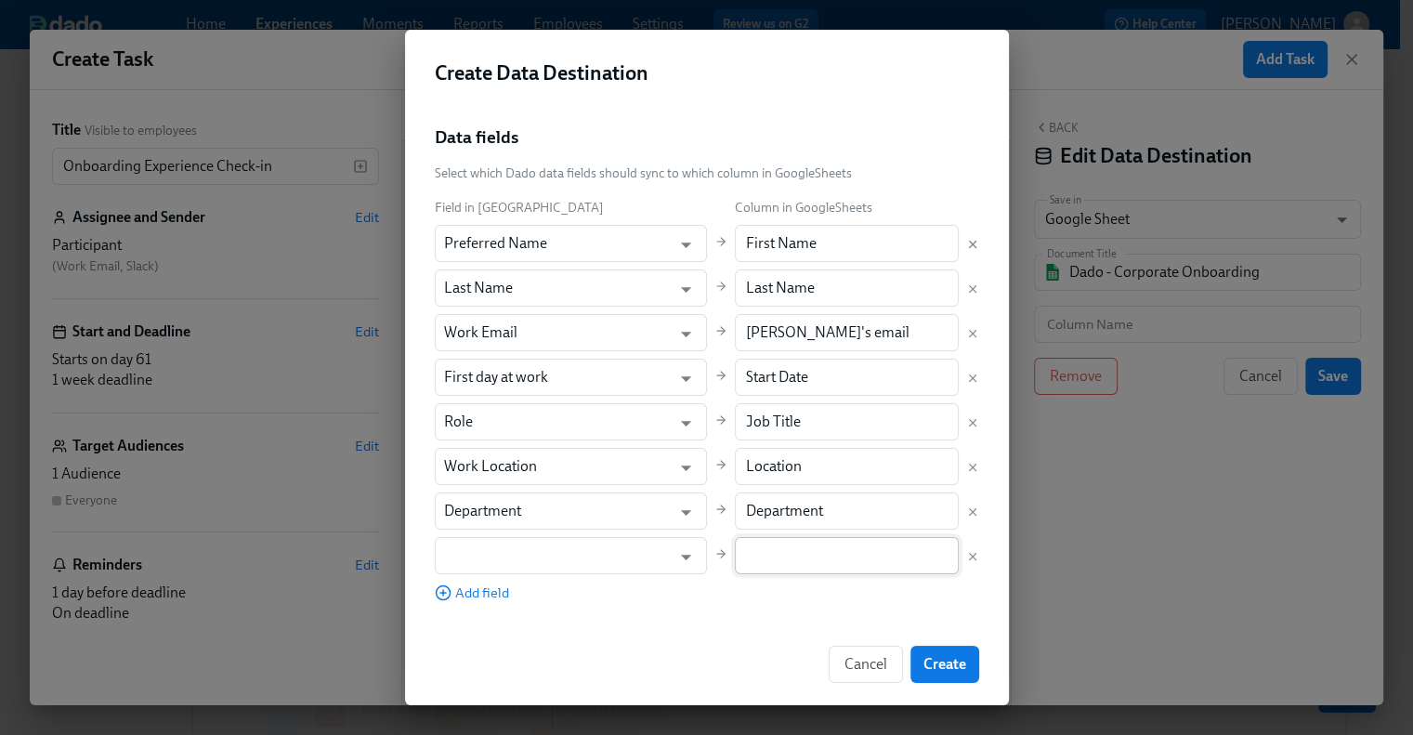
click at [753, 568] on input "text" at bounding box center [847, 555] width 224 height 37
paste input "Manager"
type input "Manager"
click at [583, 556] on input "text" at bounding box center [558, 555] width 228 height 37
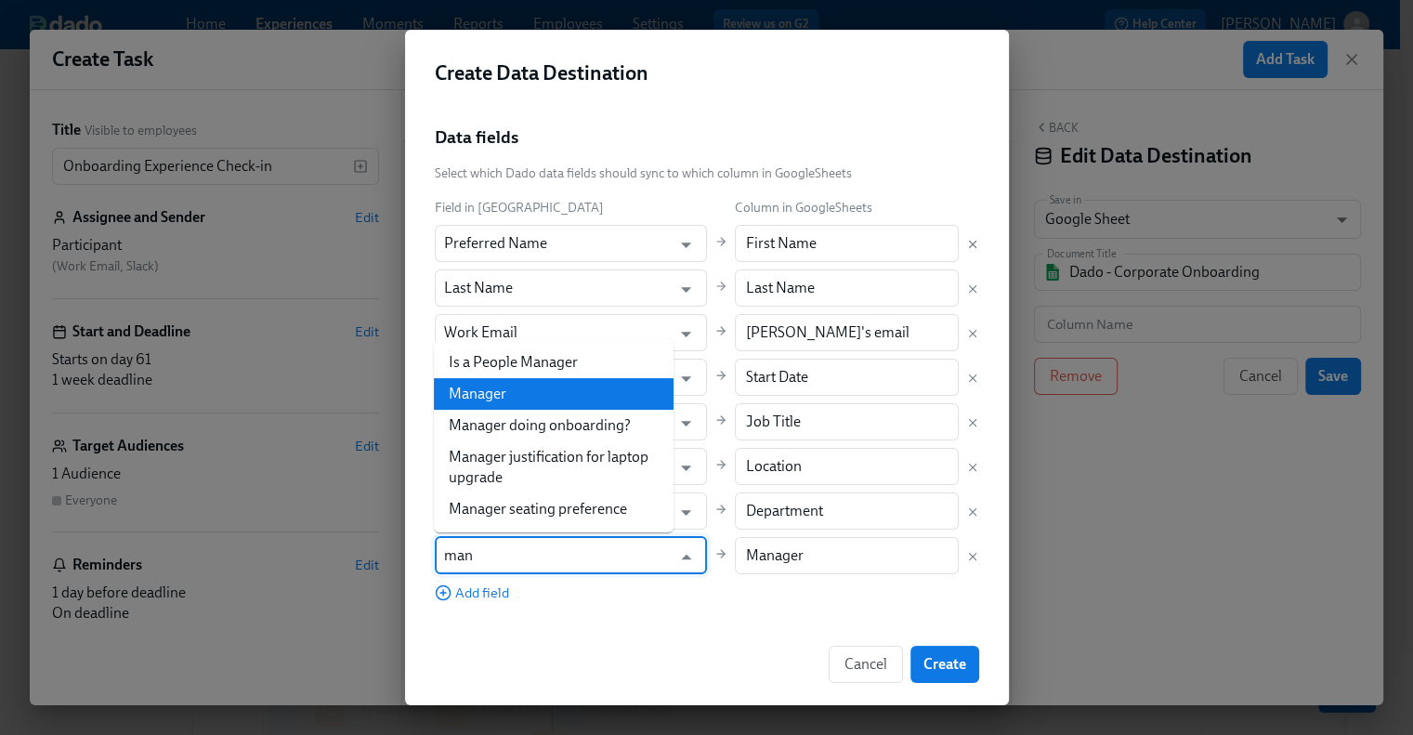
click at [546, 396] on li "Manager" at bounding box center [554, 394] width 240 height 32
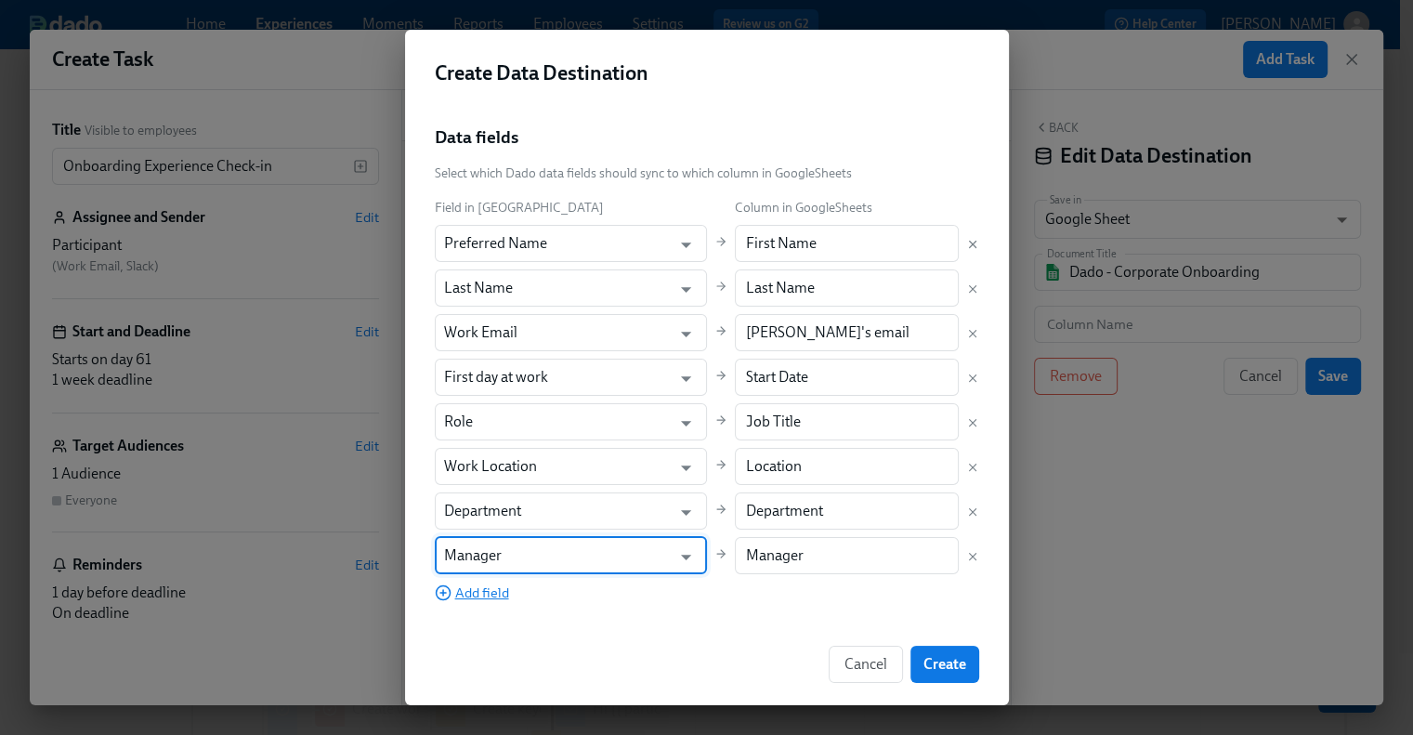
type input "Manager"
click at [472, 593] on span "Add field" at bounding box center [472, 592] width 74 height 19
click at [787, 606] on input "text" at bounding box center [847, 599] width 224 height 37
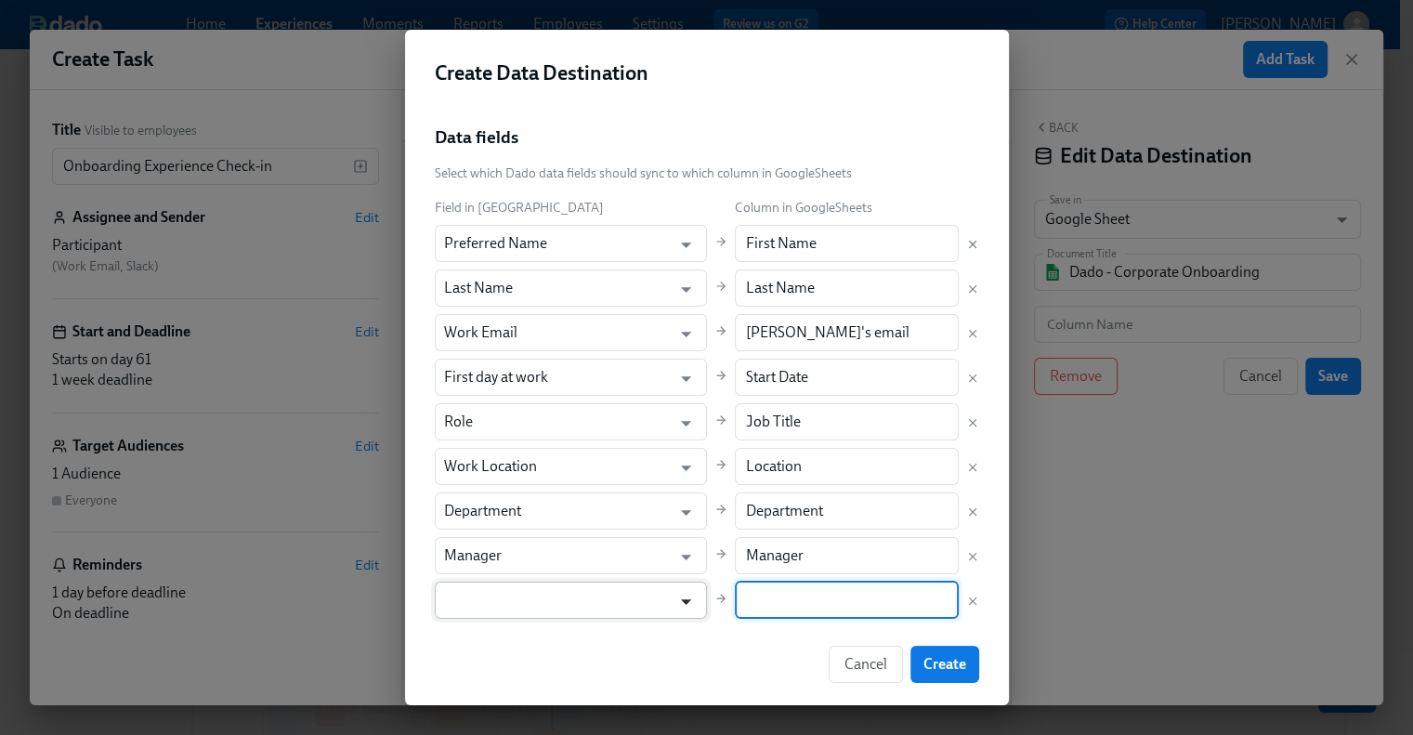
paste input "Employment Category"
type input "Employment Category"
click at [546, 606] on input "text" at bounding box center [558, 599] width 228 height 37
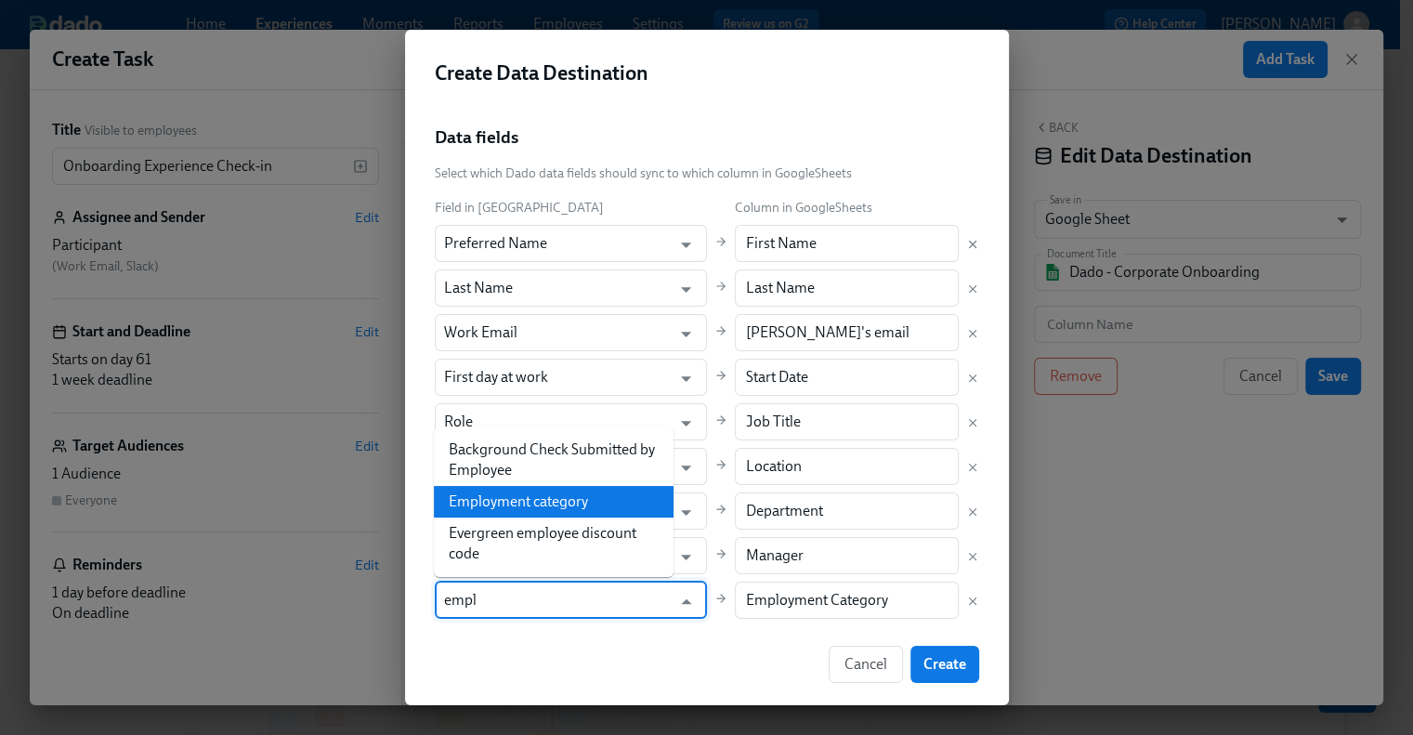
click at [565, 516] on li "Employment category" at bounding box center [554, 502] width 240 height 32
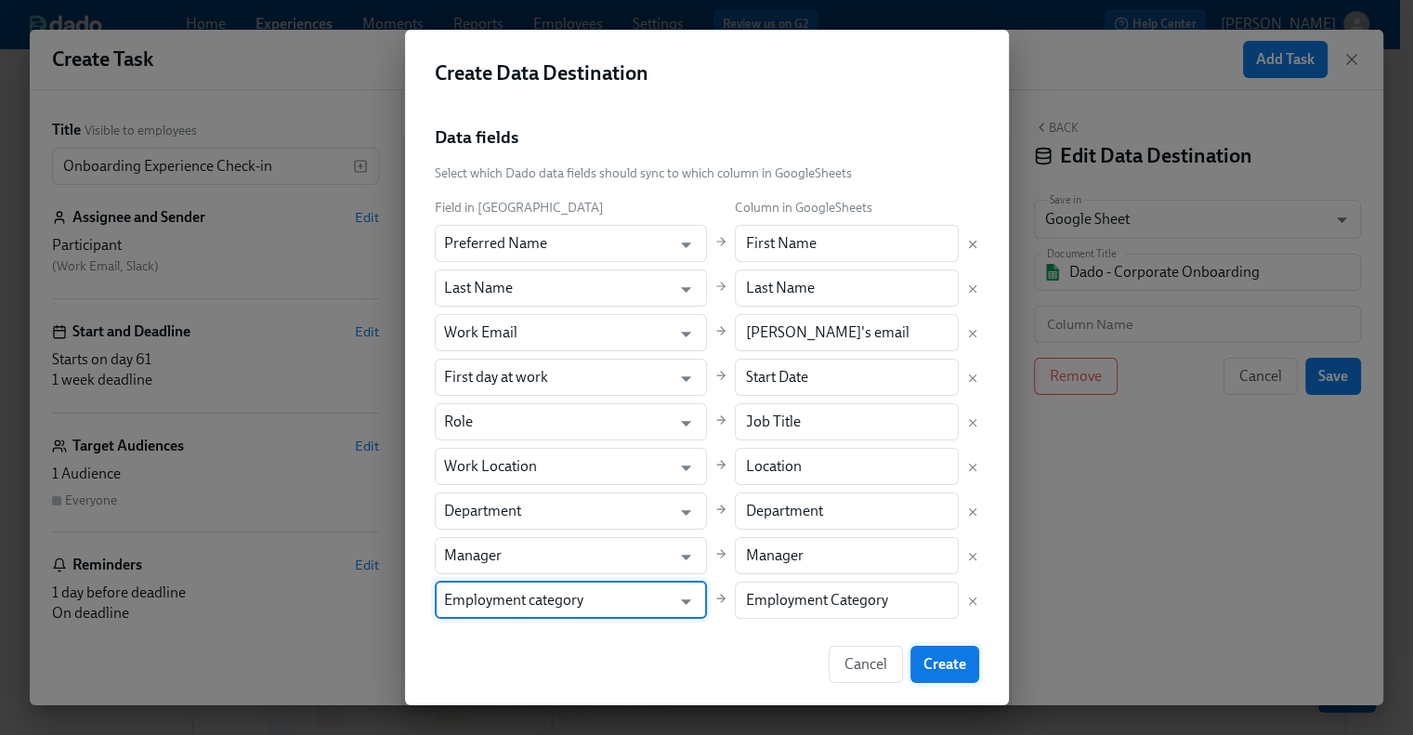
type input "Employment category"
click at [947, 662] on span "Create" at bounding box center [944, 664] width 43 height 19
type input "Onboarding Pulse Check Feedback"
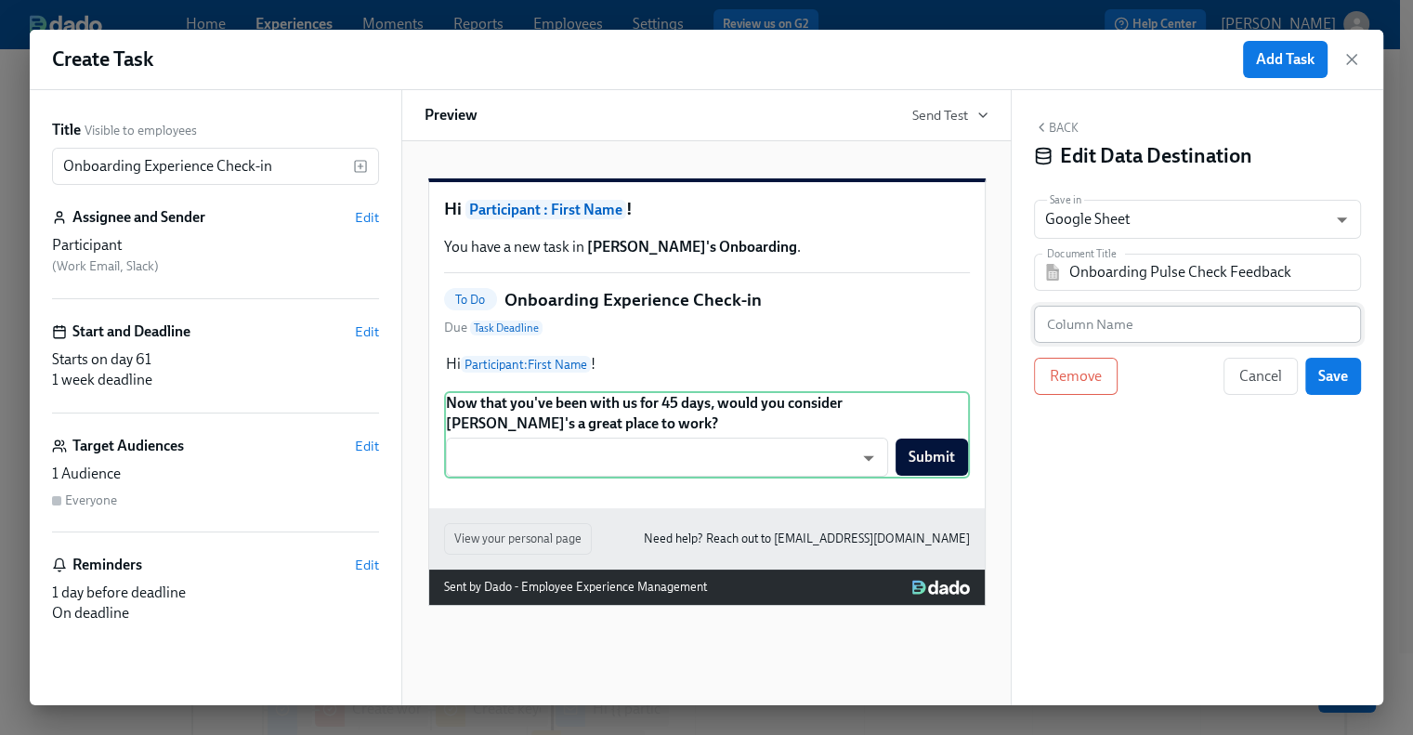
click at [1193, 311] on input "text" at bounding box center [1197, 324] width 327 height 37
paste input "Is Rothy's a Great Place to Work?"
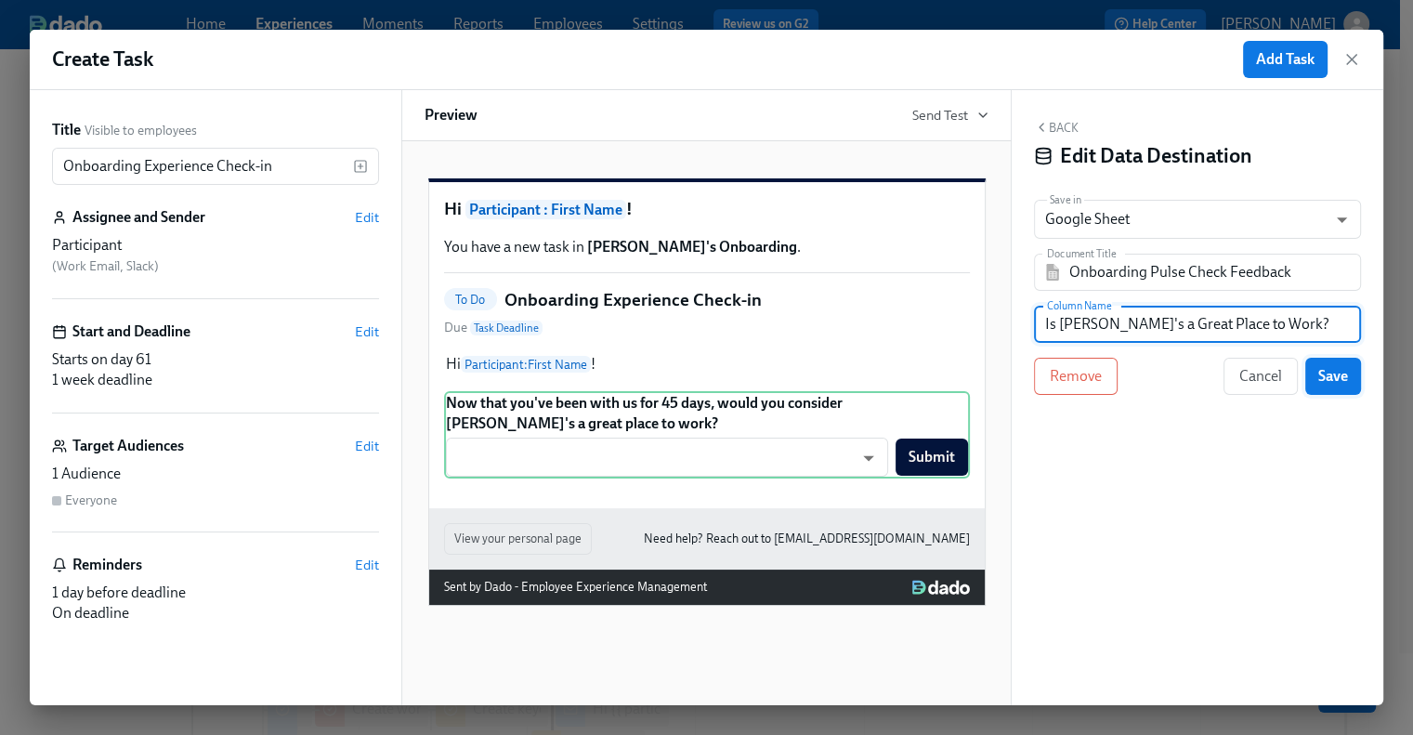
type input "Is Rothy's a Great Place to Work?"
click at [1347, 369] on span "Save" at bounding box center [1333, 376] width 30 height 19
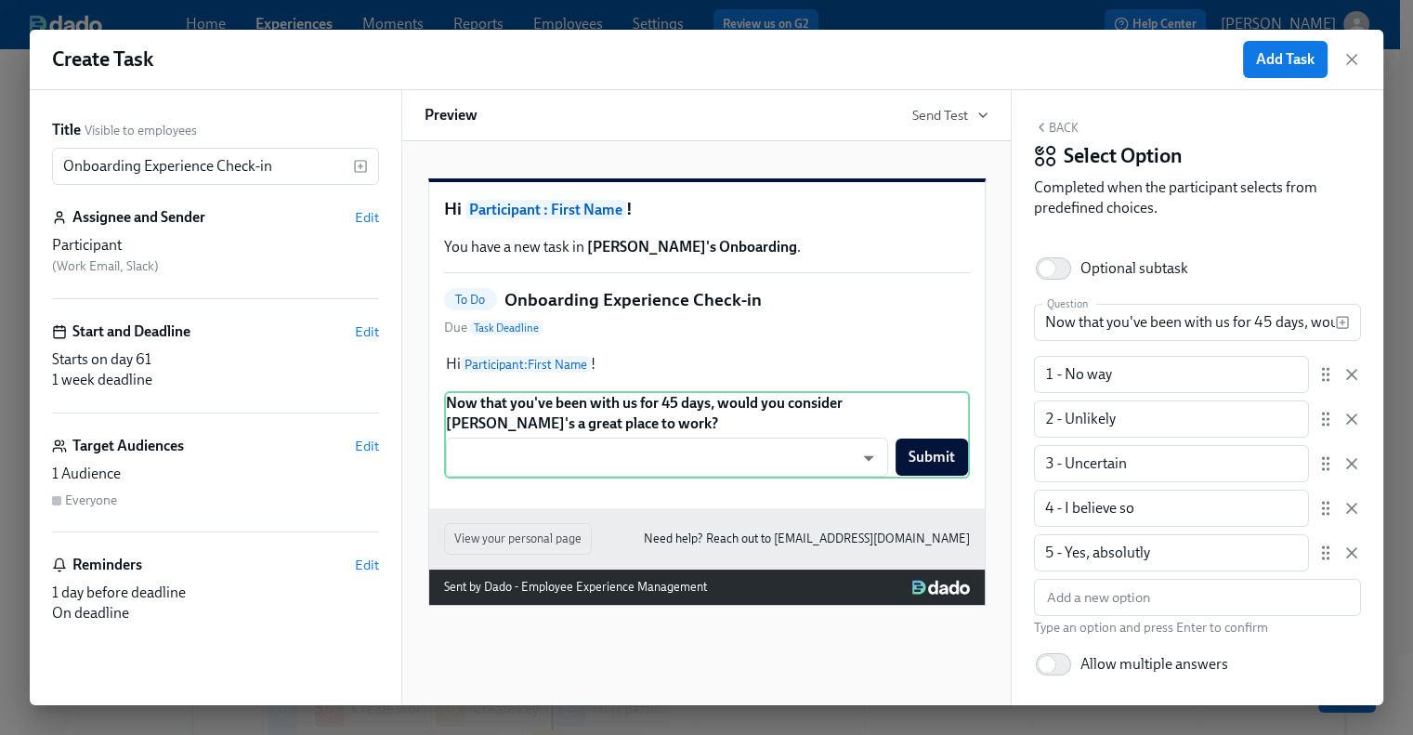
click at [1067, 122] on button "Back" at bounding box center [1056, 127] width 45 height 15
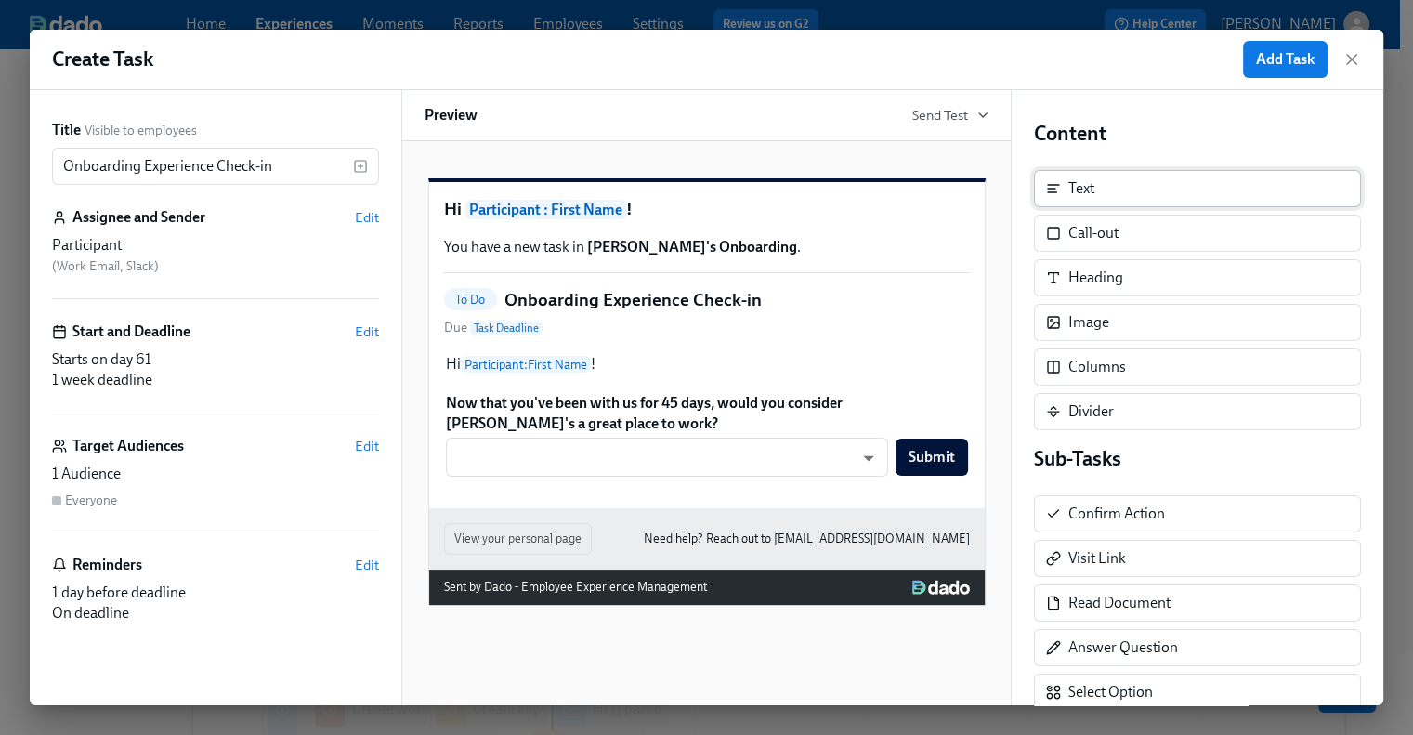
click at [1111, 194] on div "Text" at bounding box center [1197, 188] width 327 height 37
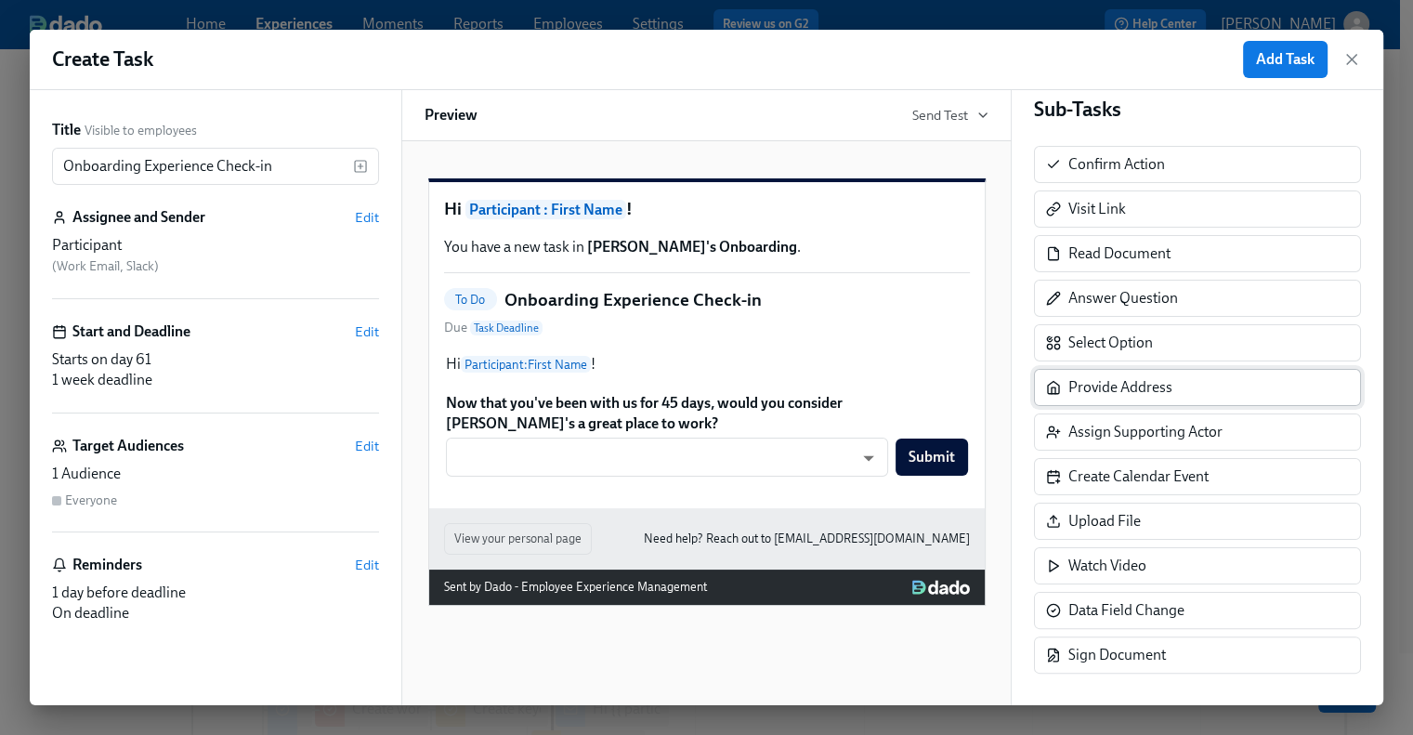
scroll to position [355, 0]
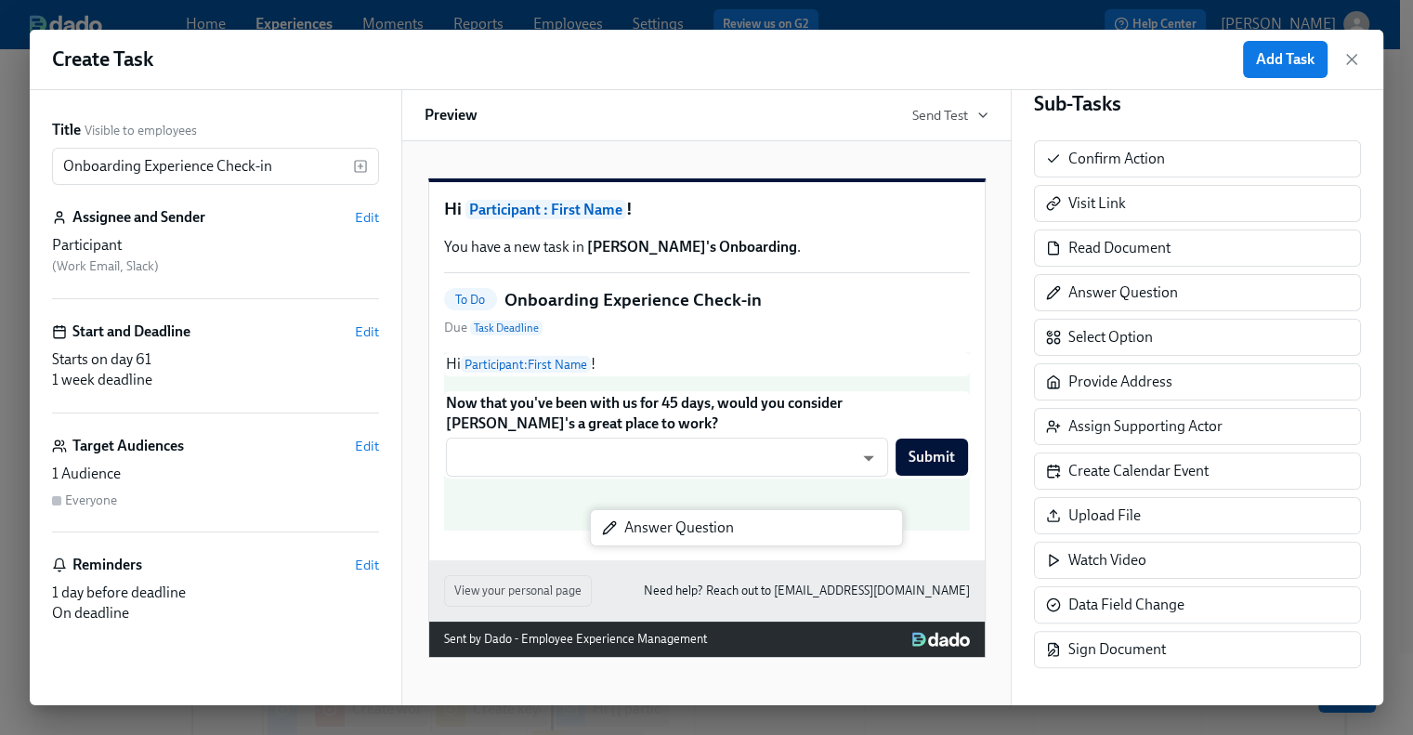
drag, startPoint x: 1116, startPoint y: 297, endPoint x: 661, endPoint y: 534, distance: 512.3
click at [661, 534] on div "Title Visible to employees Onboarding Experience Check-in ​ Assignee and Sender…" at bounding box center [706, 397] width 1353 height 615
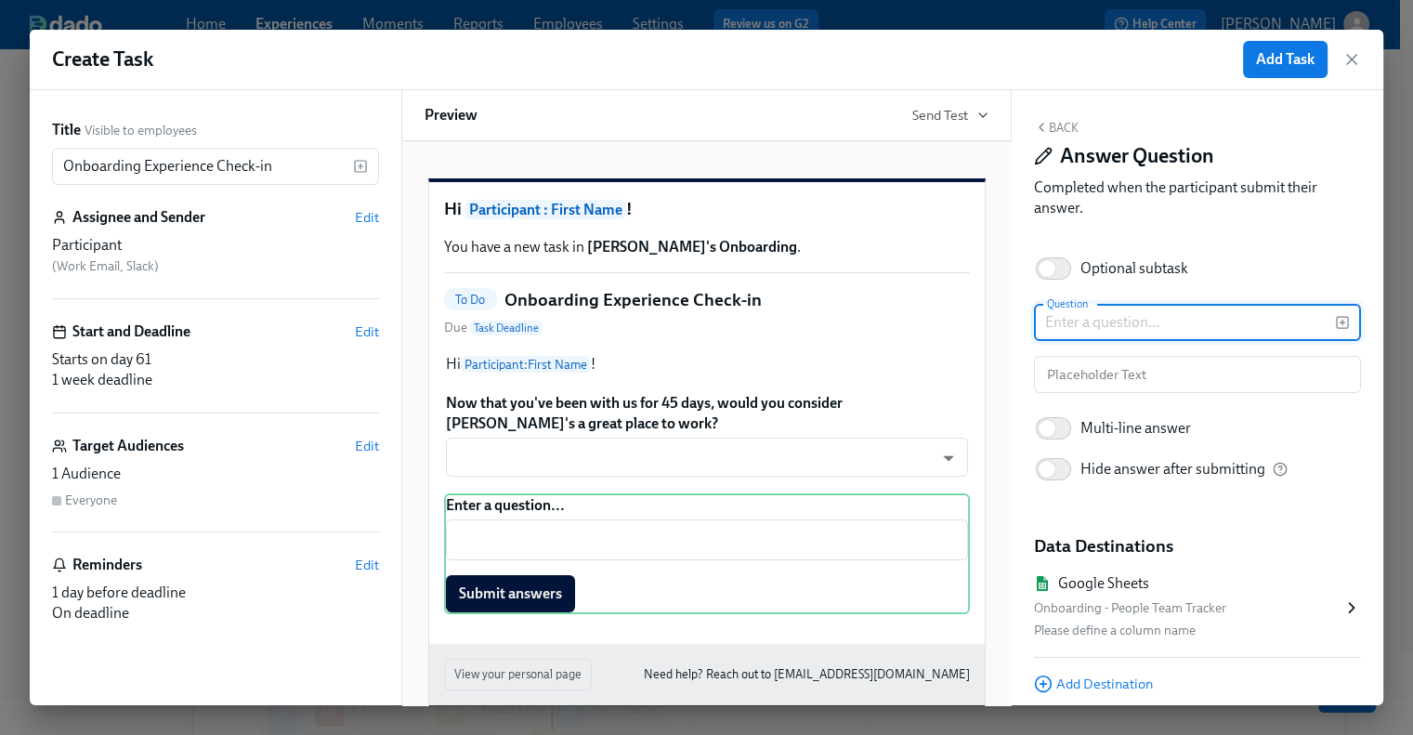
click at [1127, 311] on input "text" at bounding box center [1184, 322] width 301 height 37
paste input "We'd love to hear your honest thoughts. Please share any feedback on why you se…"
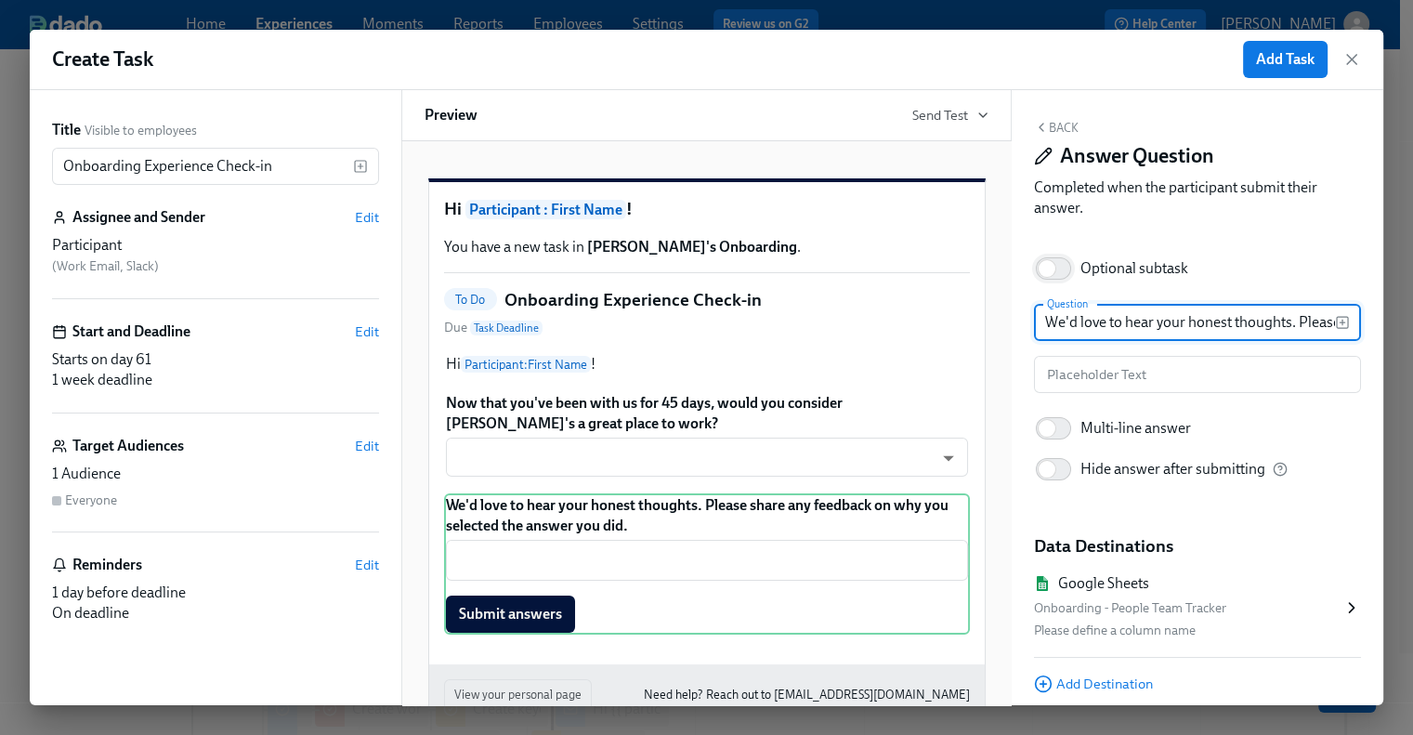
scroll to position [0, 397]
type input "We'd love to hear your honest thoughts. Please share any feedback on why you se…"
click at [1064, 267] on input "Optional subtask" at bounding box center [1047, 268] width 123 height 41
checkbox input "true"
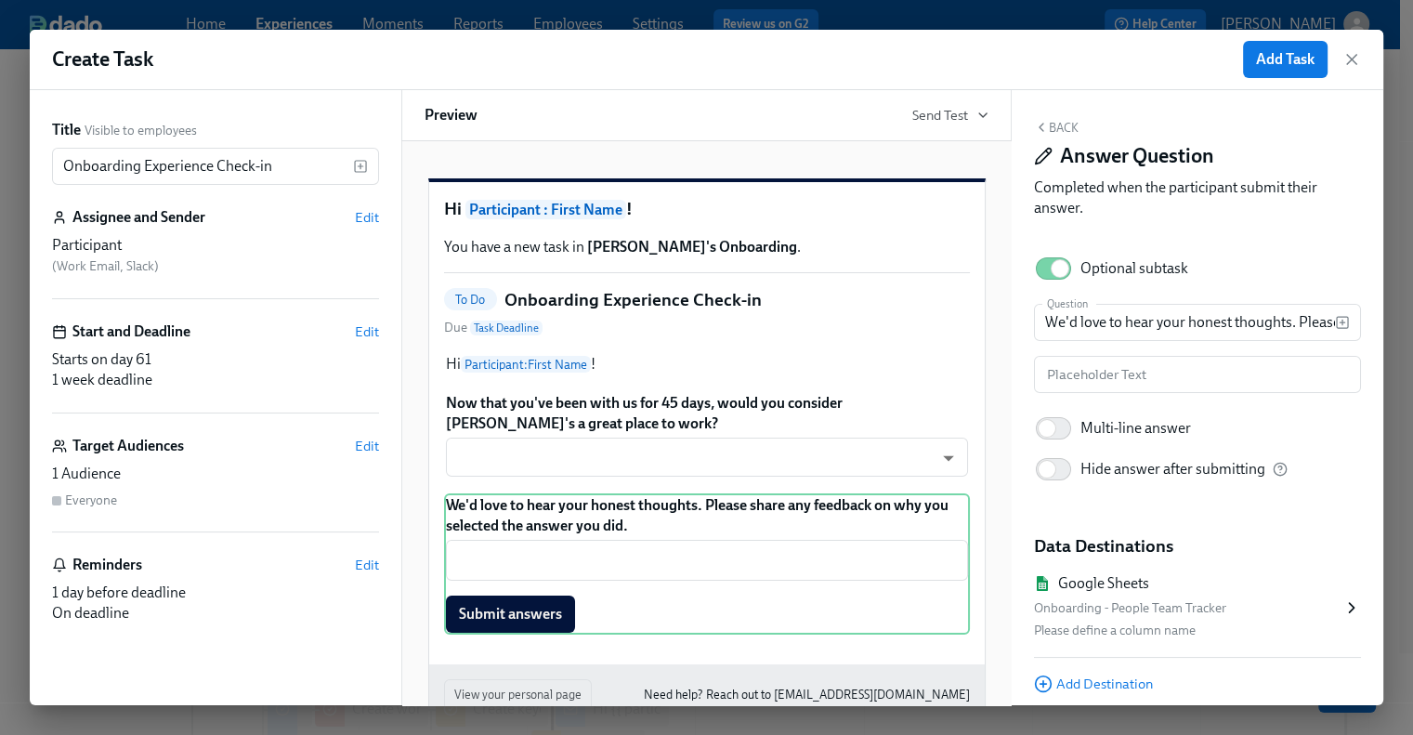
click at [1342, 600] on icon at bounding box center [1351, 607] width 19 height 19
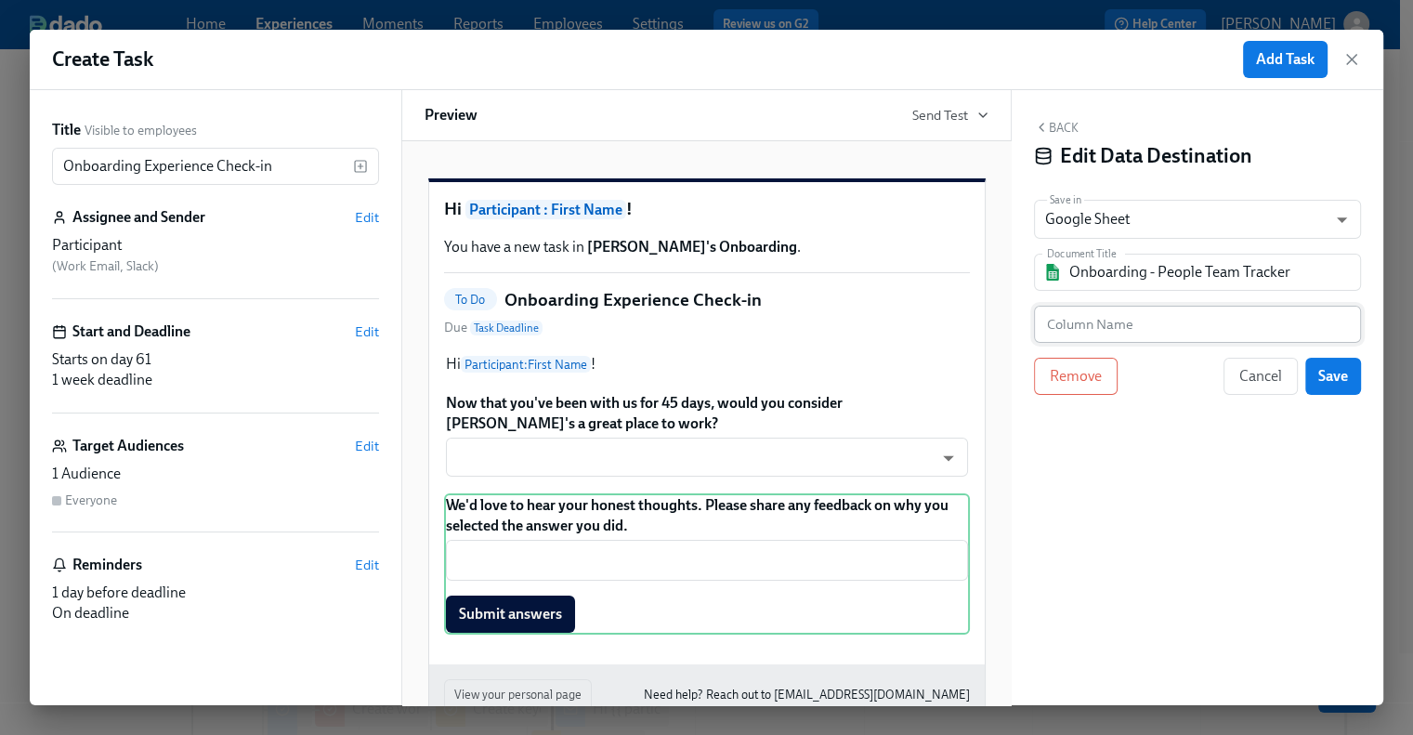
click at [1111, 327] on input "text" at bounding box center [1197, 324] width 327 height 37
paste input "Additional Employee Feedback"
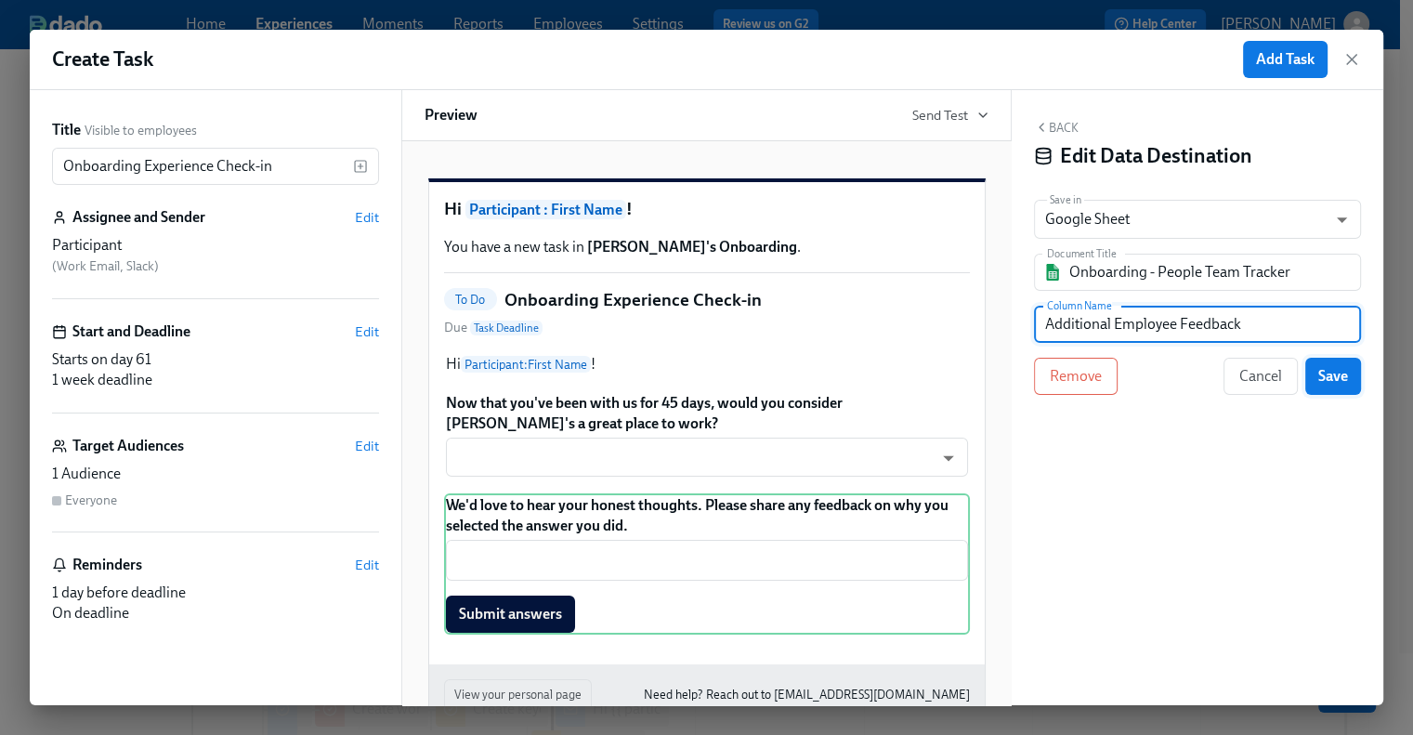
type input "Additional Employee Feedback"
click at [1344, 381] on span "Save" at bounding box center [1333, 376] width 30 height 19
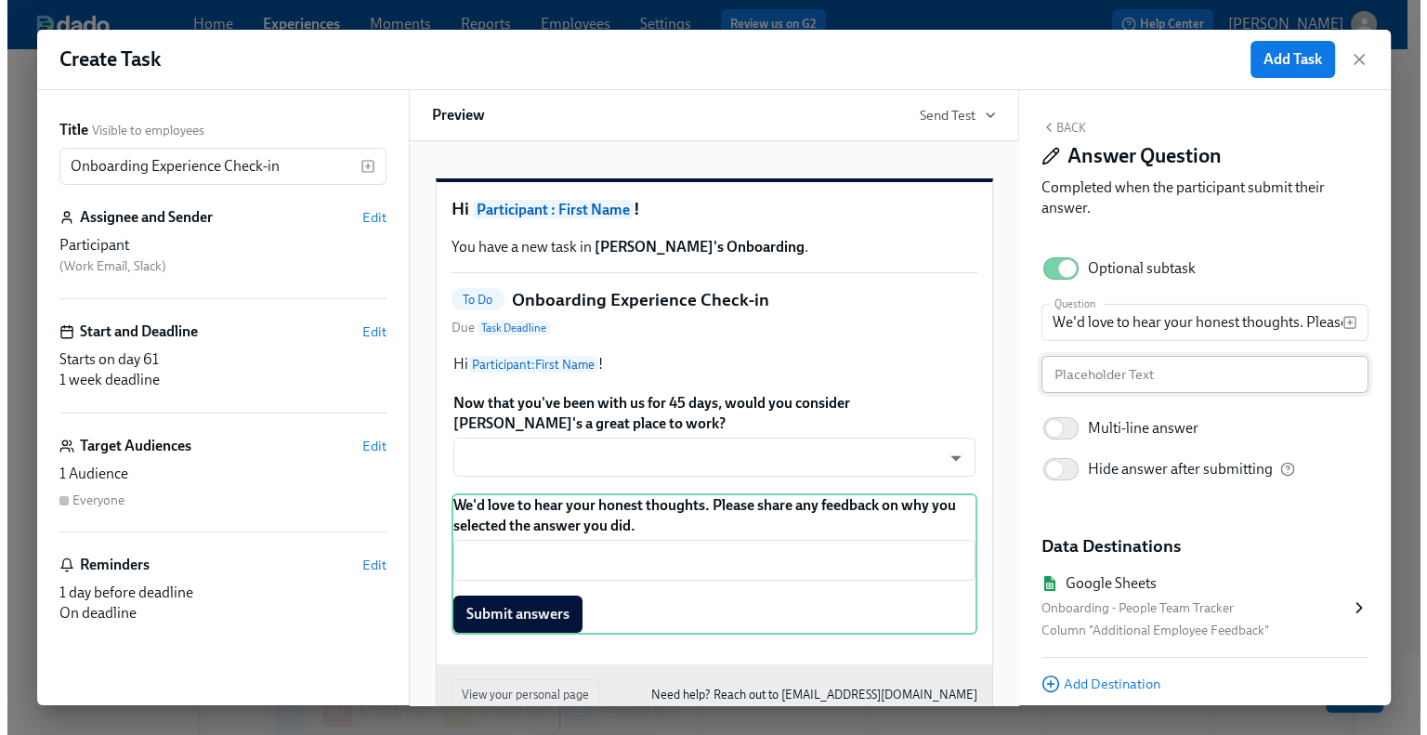
scroll to position [67, 0]
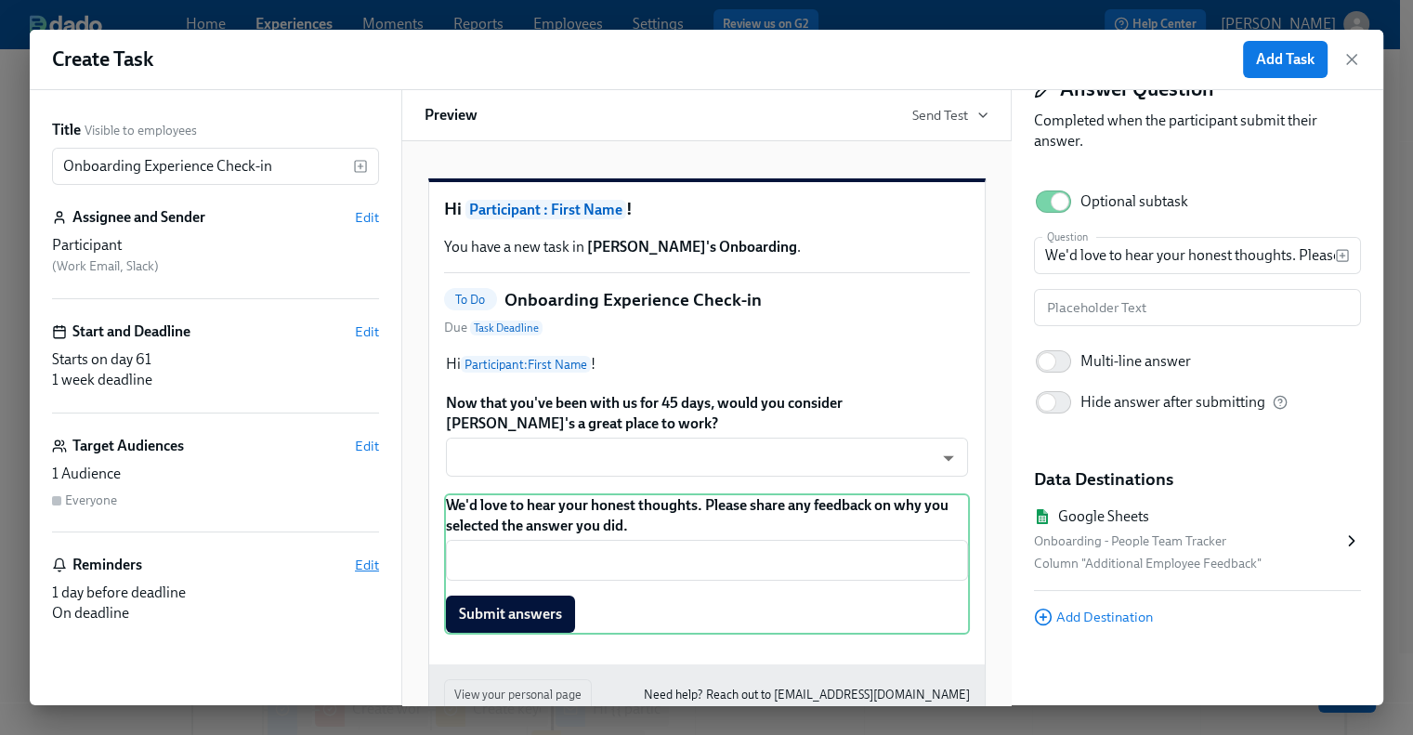
click at [368, 567] on span "Edit" at bounding box center [367, 564] width 24 height 19
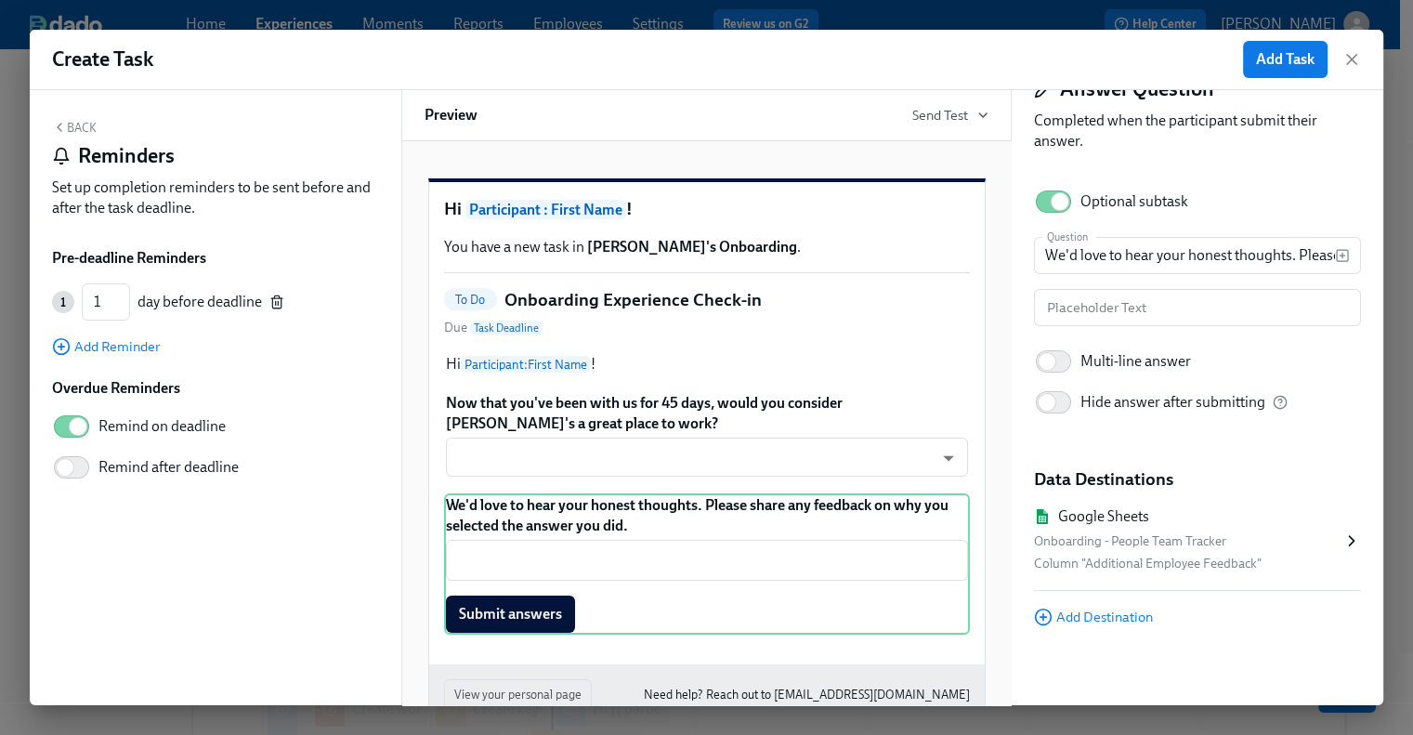
click at [275, 296] on icon "button" at bounding box center [276, 301] width 15 height 15
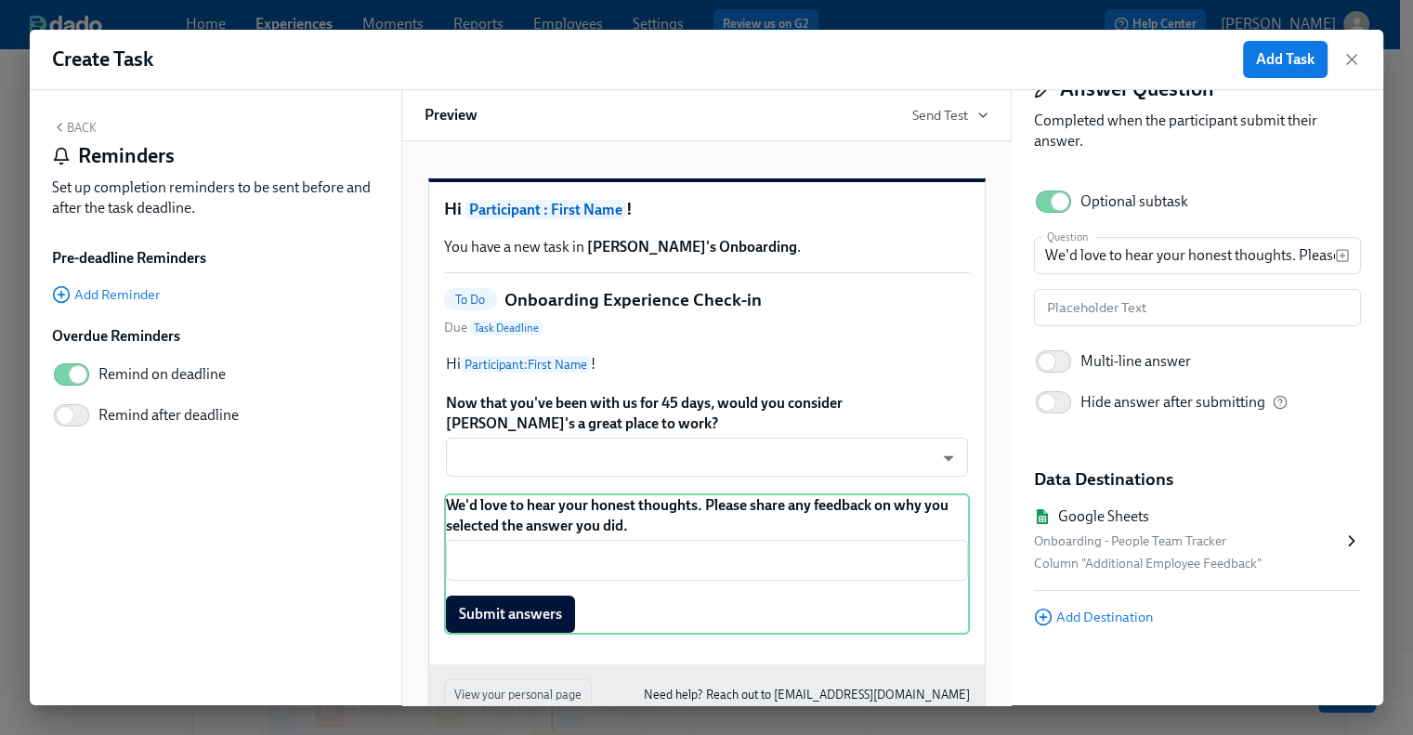
click at [71, 123] on button "Back" at bounding box center [74, 127] width 45 height 15
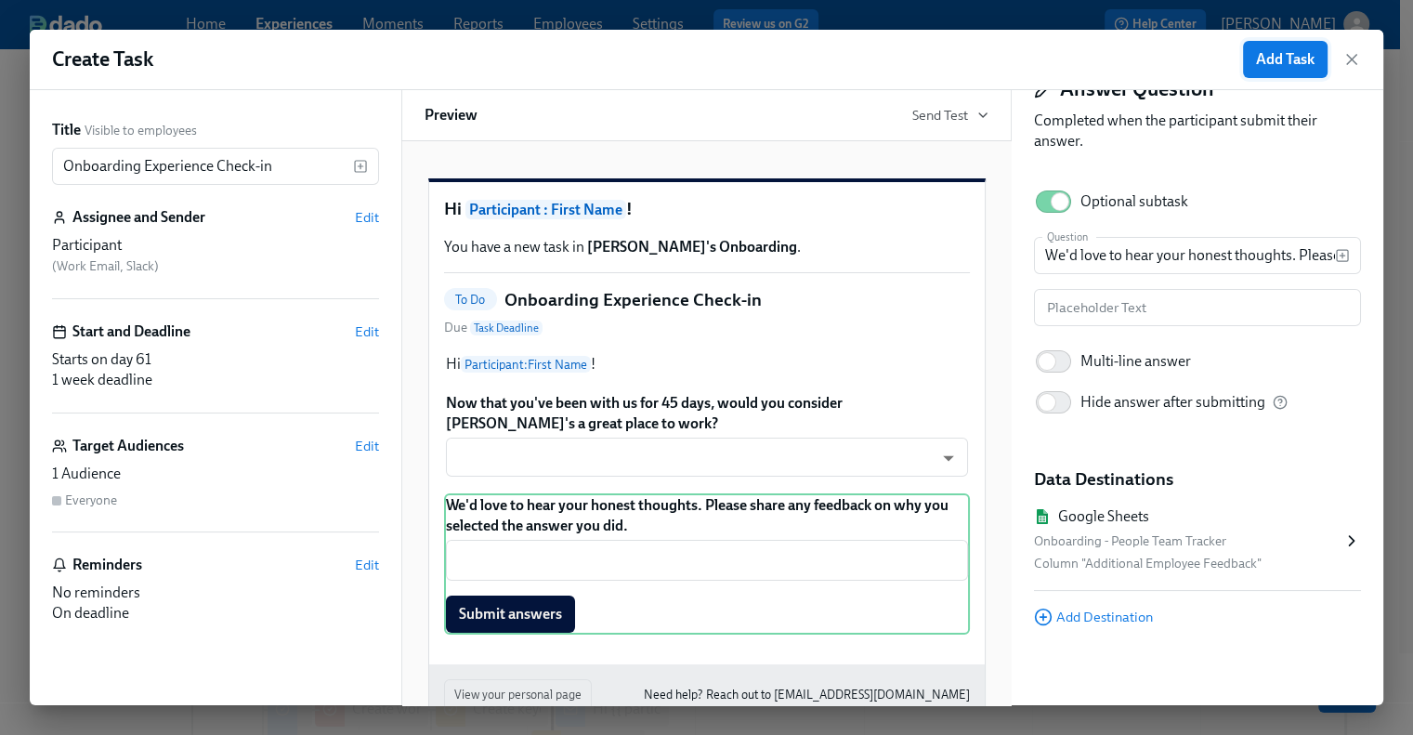
click at [1286, 56] on span "Add Task" at bounding box center [1285, 59] width 59 height 19
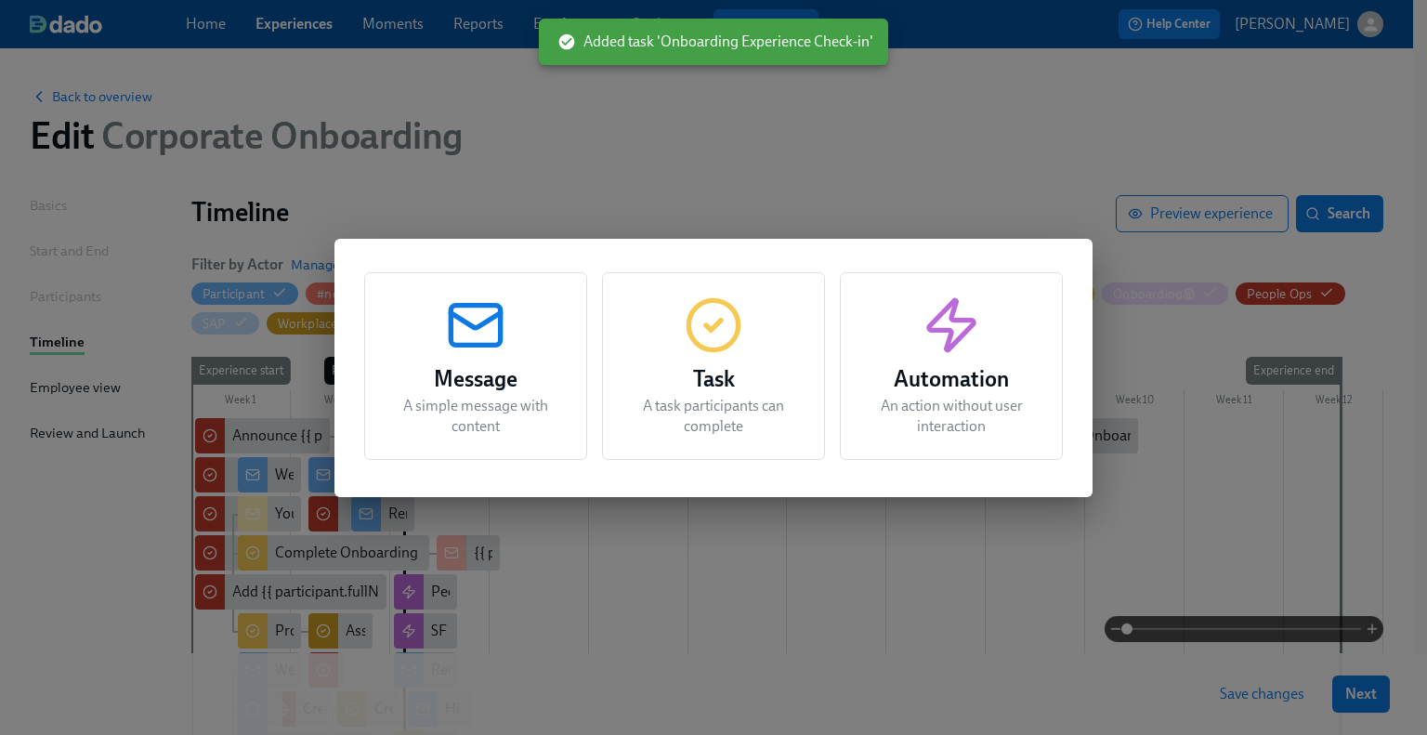
click at [728, 380] on h3 "Task" at bounding box center [713, 378] width 176 height 33
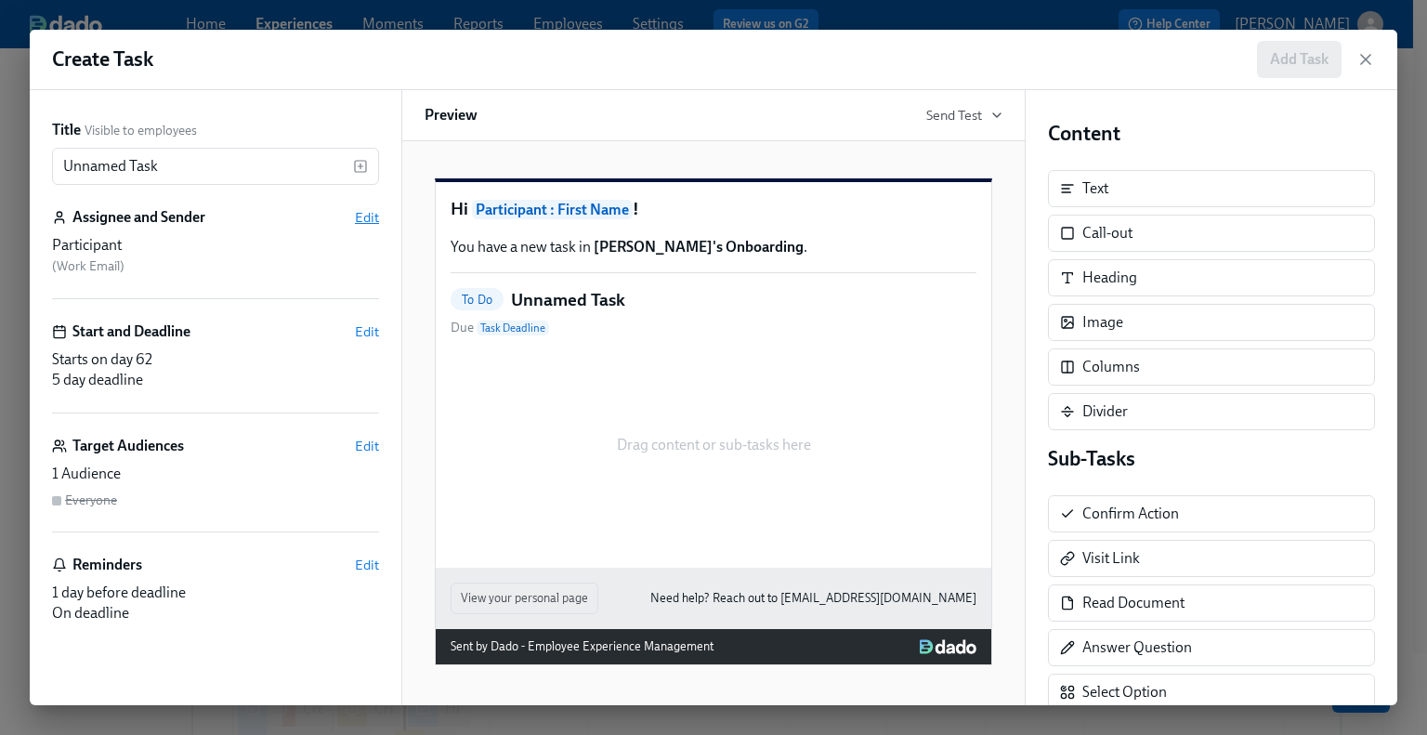
click at [370, 220] on span "Edit" at bounding box center [367, 217] width 24 height 19
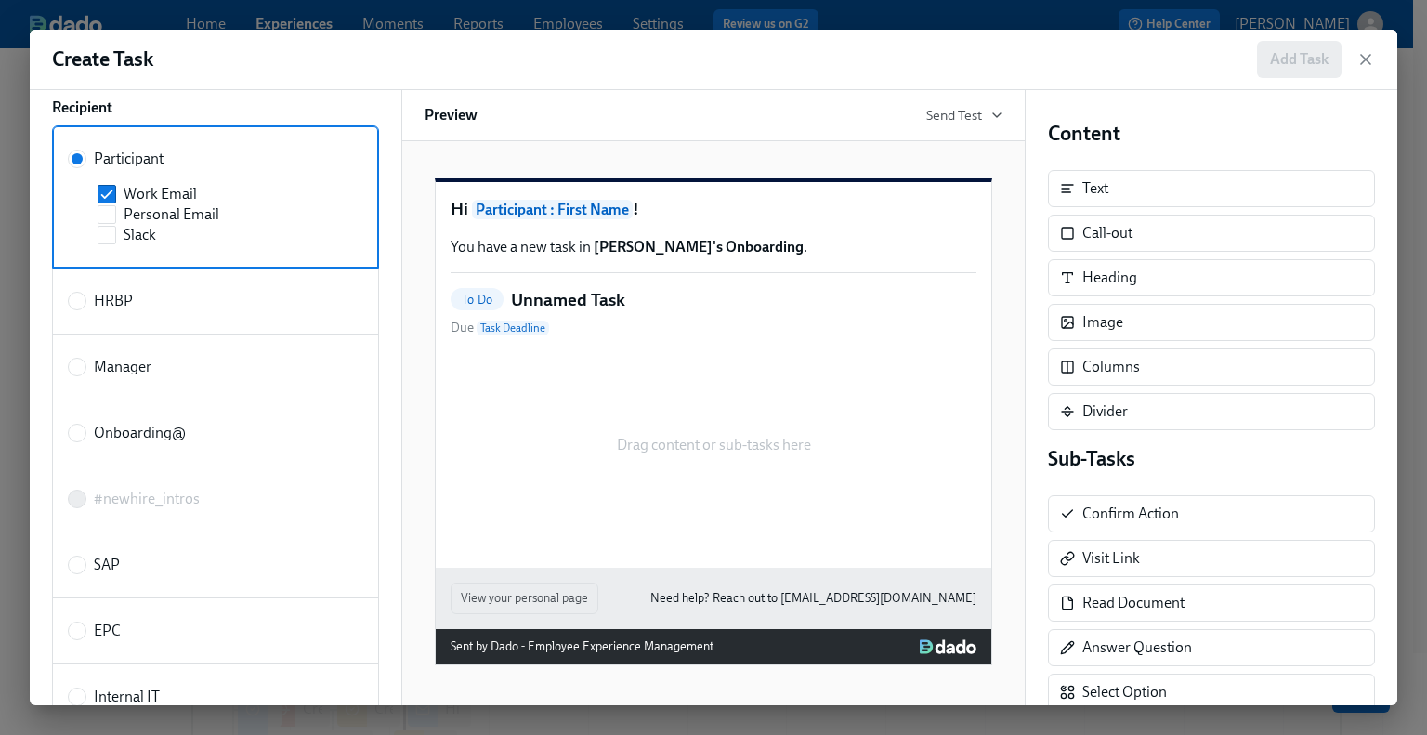
scroll to position [93, 0]
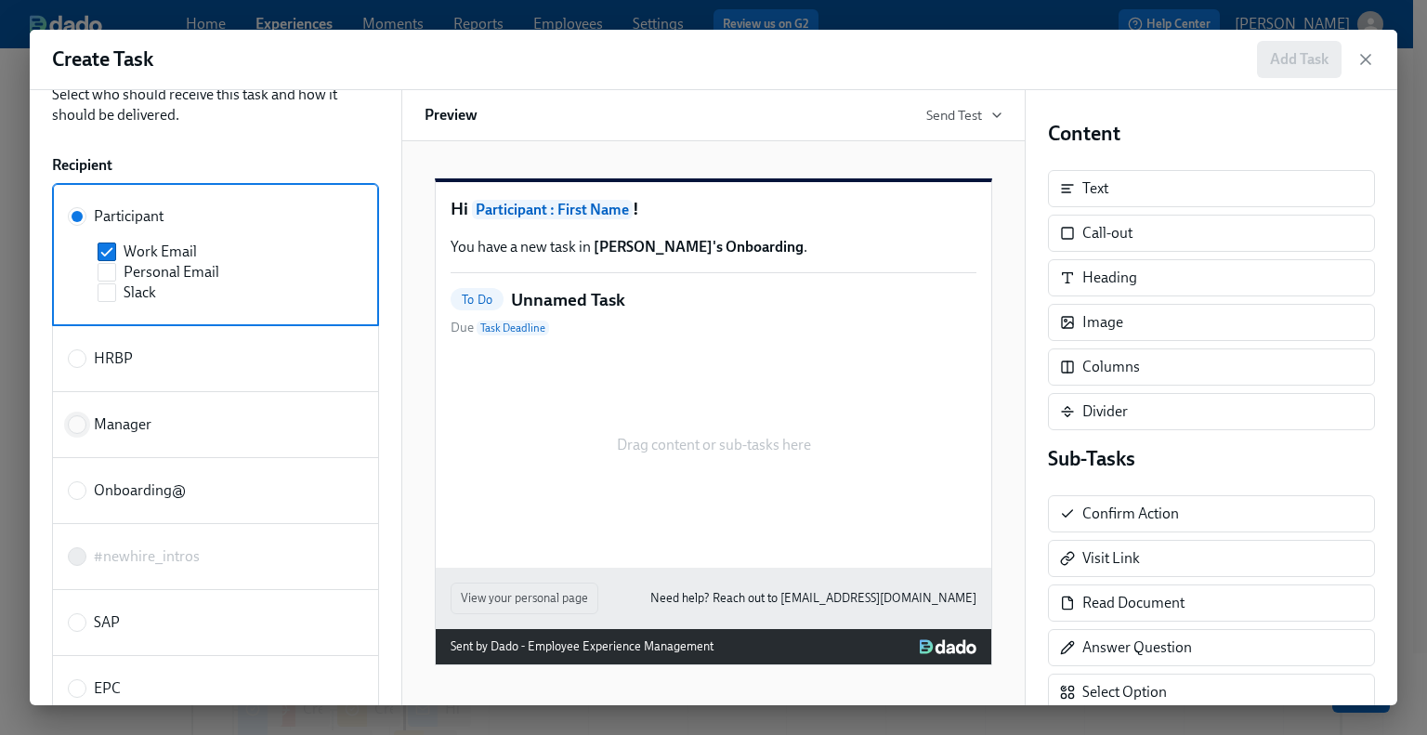
click at [72, 426] on input "Manager" at bounding box center [77, 424] width 17 height 17
radio input "true"
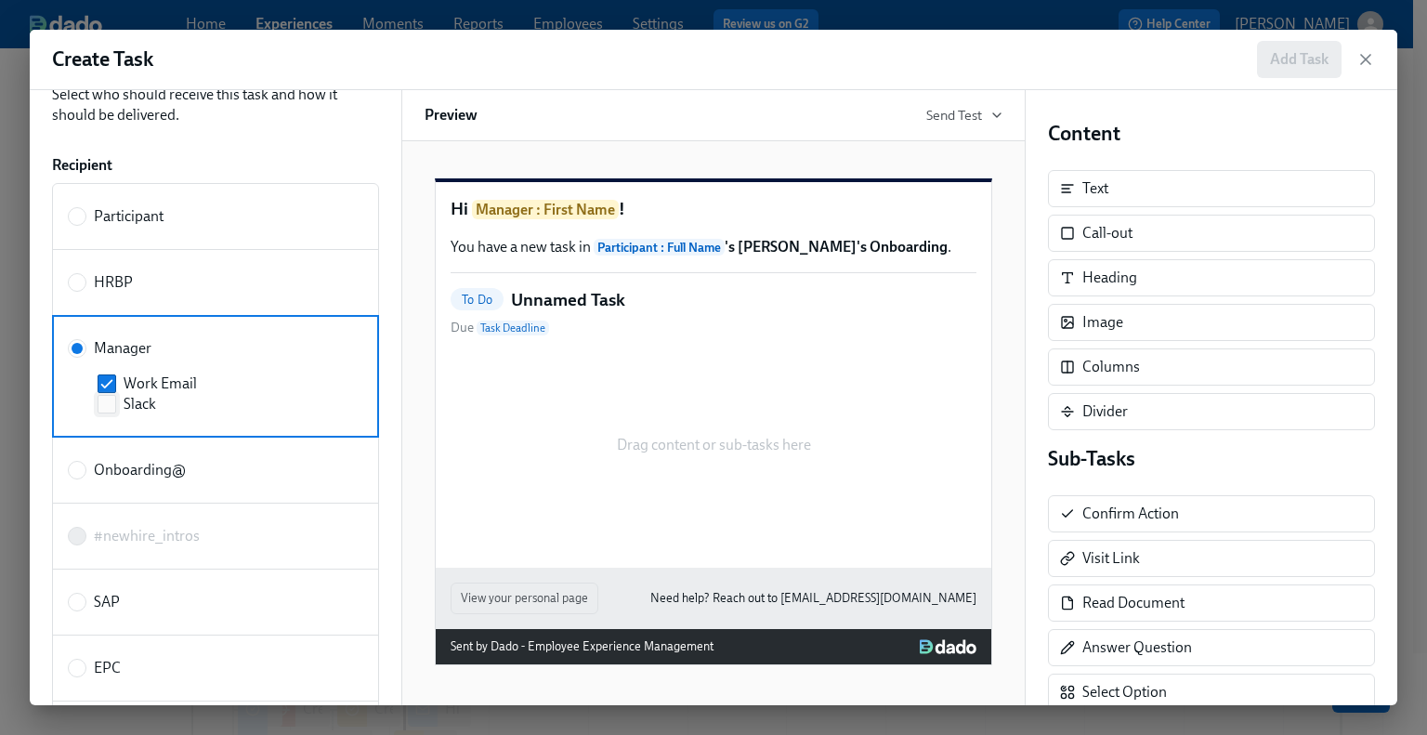
click at [100, 412] on label "Slack" at bounding box center [219, 404] width 243 height 20
click at [100, 412] on input "Slack" at bounding box center [106, 404] width 17 height 17
checkbox input "true"
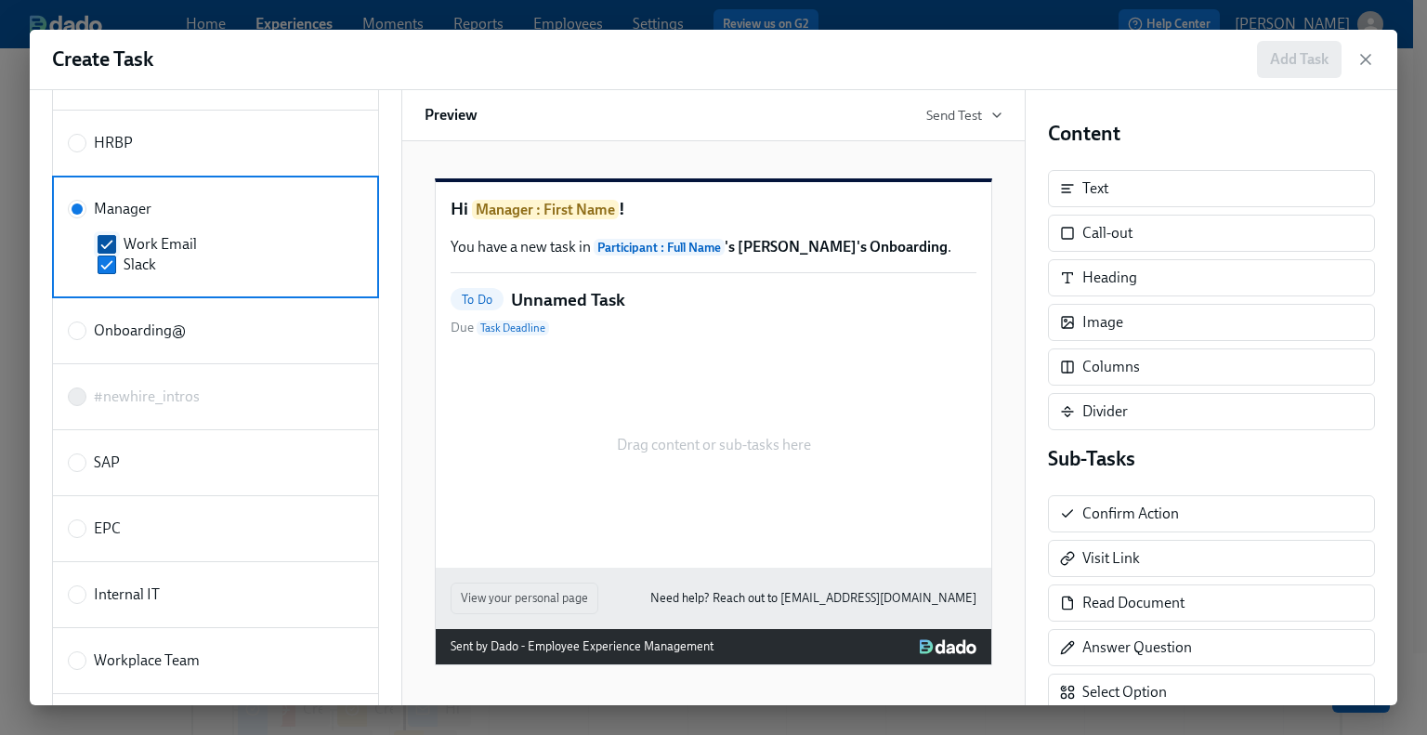
scroll to position [0, 0]
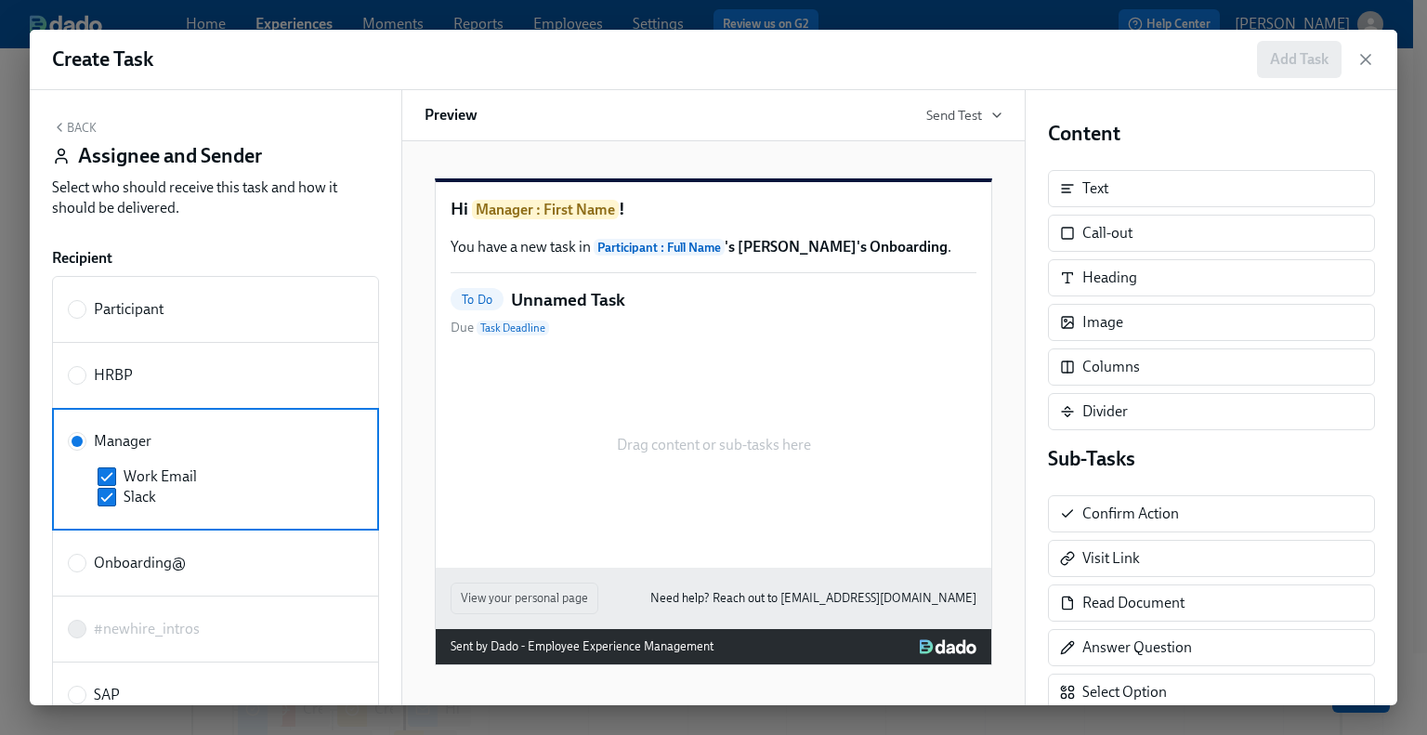
click at [78, 129] on button "Back" at bounding box center [74, 127] width 45 height 15
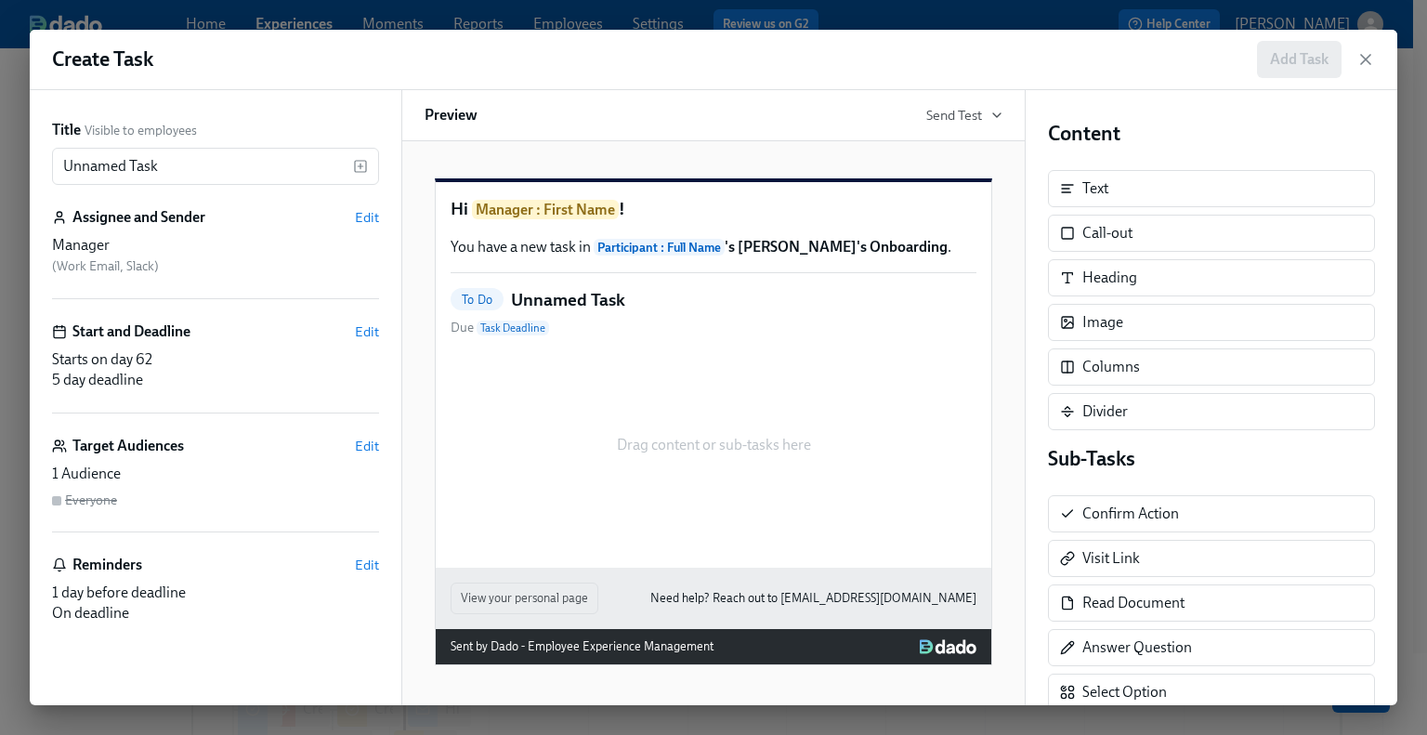
click at [635, 329] on div "To Do Unnamed Task Due Task Deadline" at bounding box center [713, 313] width 526 height 50
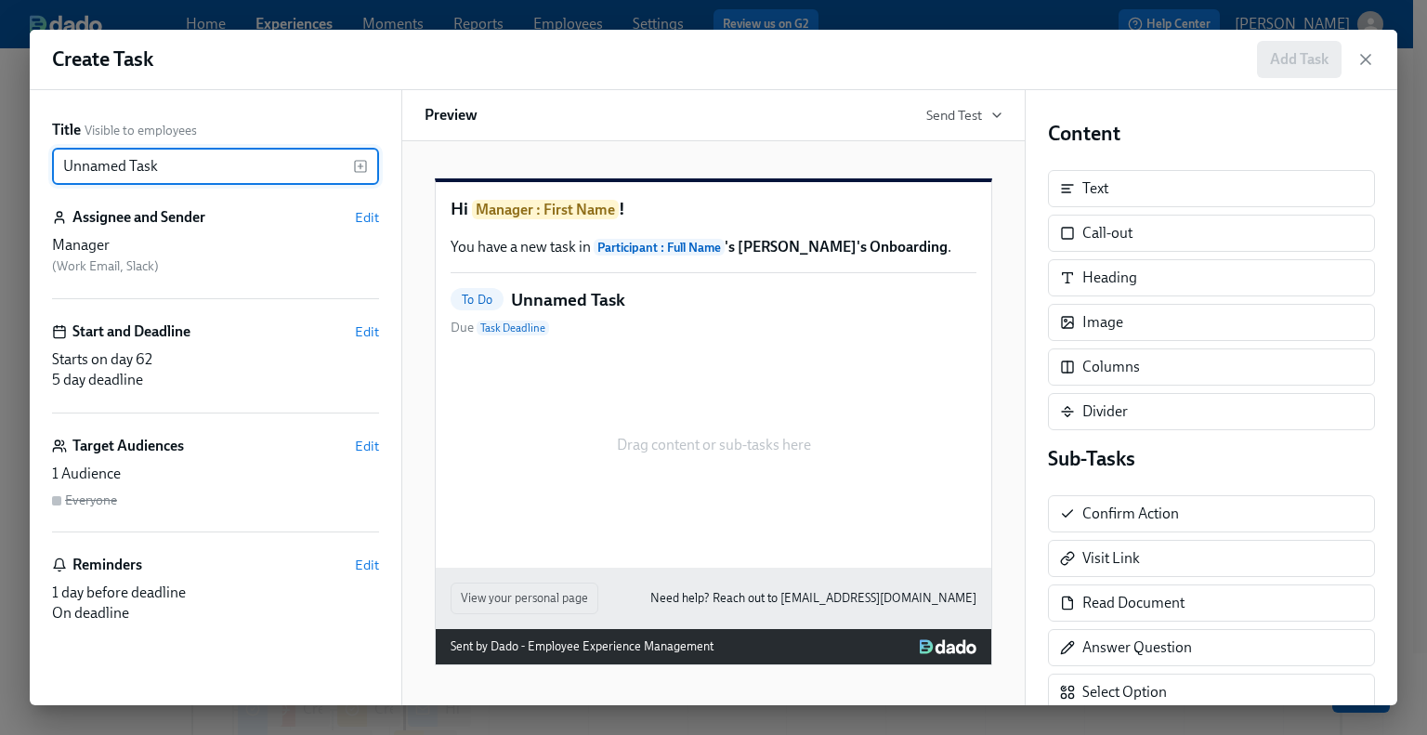
drag, startPoint x: 200, startPoint y: 162, endPoint x: 0, endPoint y: 151, distance: 200.0
click at [0, 151] on div "Create Task Add Task Title Visible to employees Unnamed Task ​ Assignee and Sen…" at bounding box center [713, 367] width 1427 height 735
click at [368, 164] on div "Onboarding Check In for ​" at bounding box center [215, 166] width 327 height 37
click at [362, 163] on icon "button" at bounding box center [360, 166] width 15 height 15
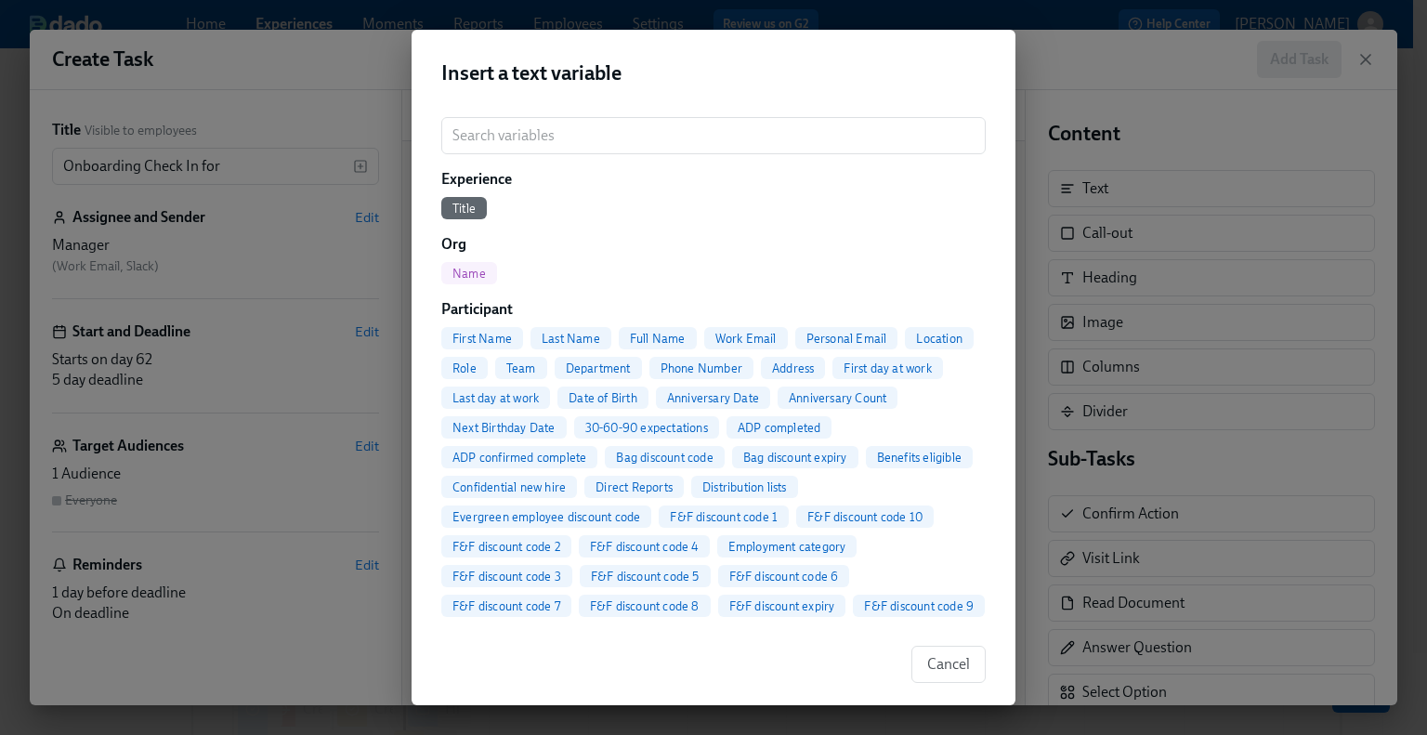
click at [659, 335] on span "Full Name" at bounding box center [658, 339] width 78 height 14
type input "Onboarding Check In for {{ participant.fullName }}"
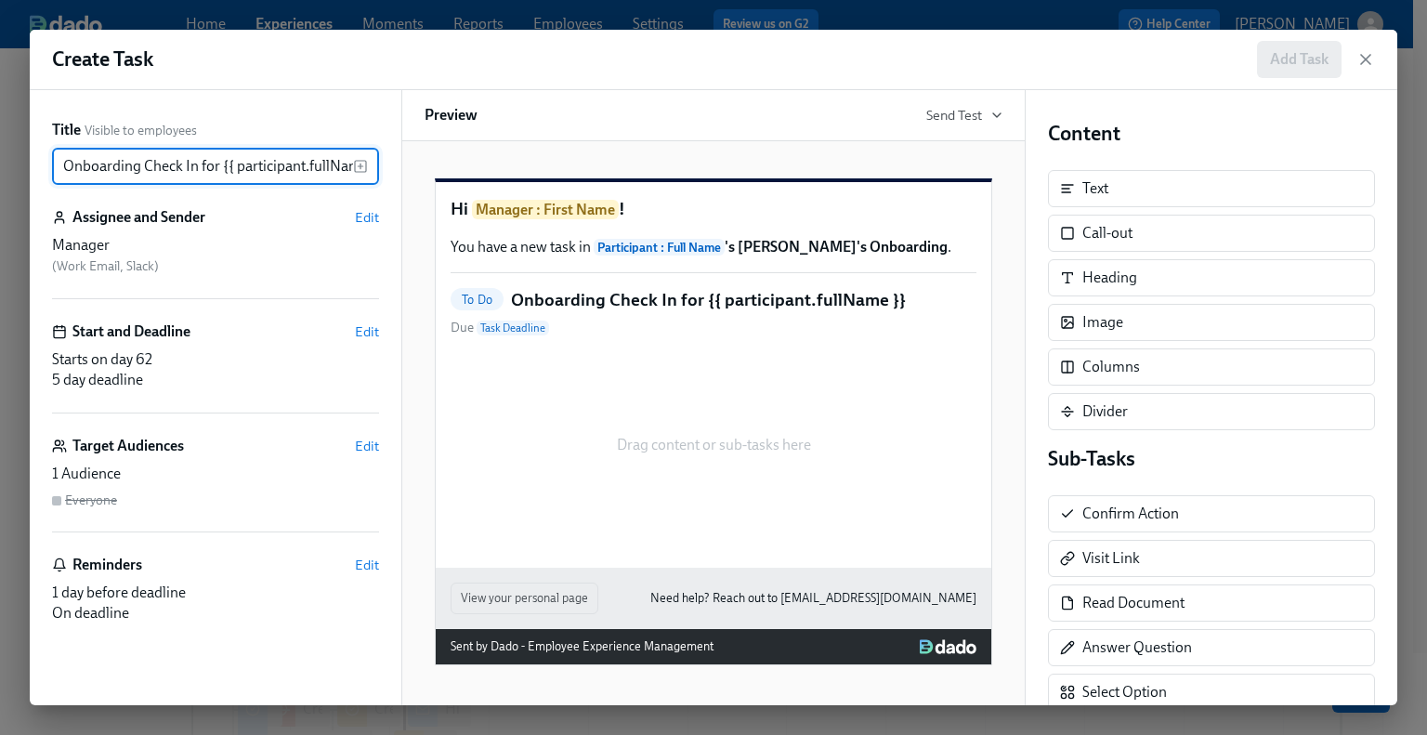
scroll to position [0, 28]
click at [377, 329] on span "Edit" at bounding box center [367, 331] width 24 height 19
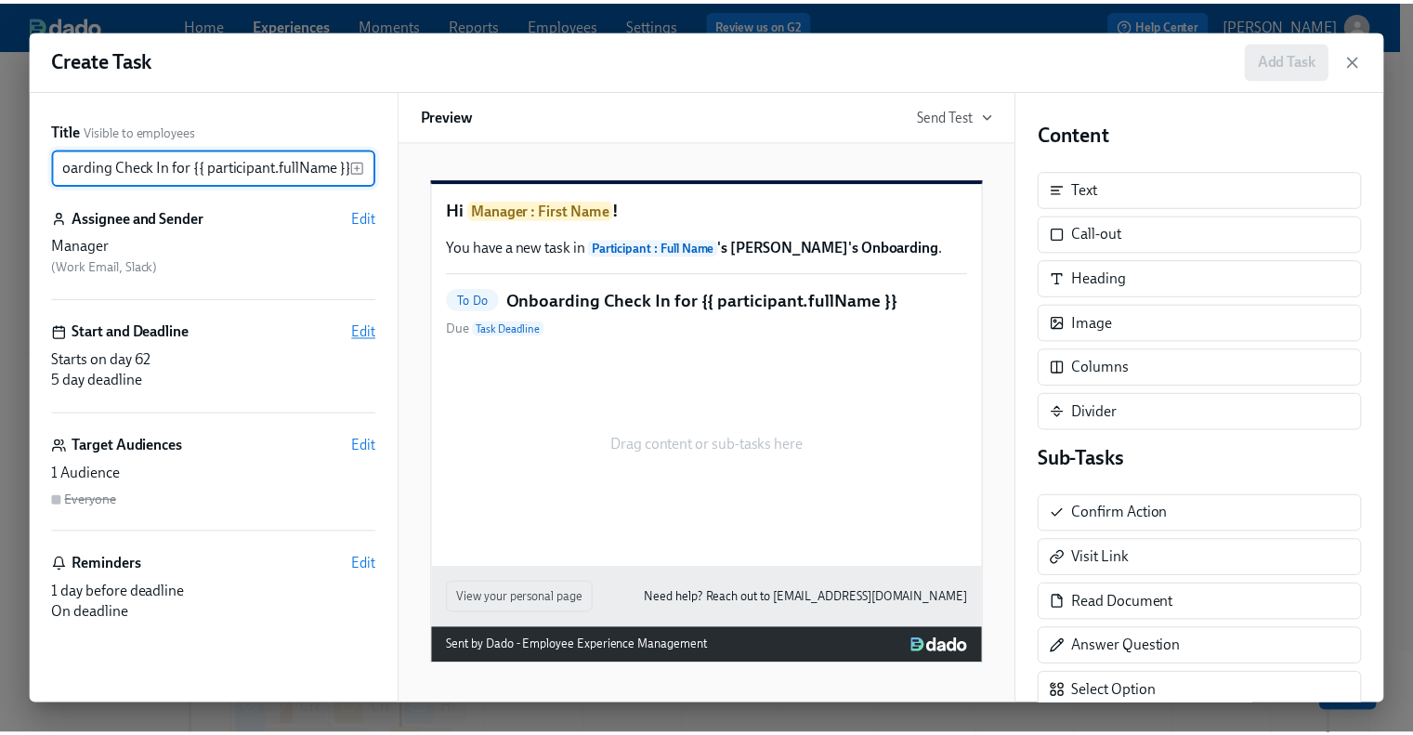
scroll to position [0, 0]
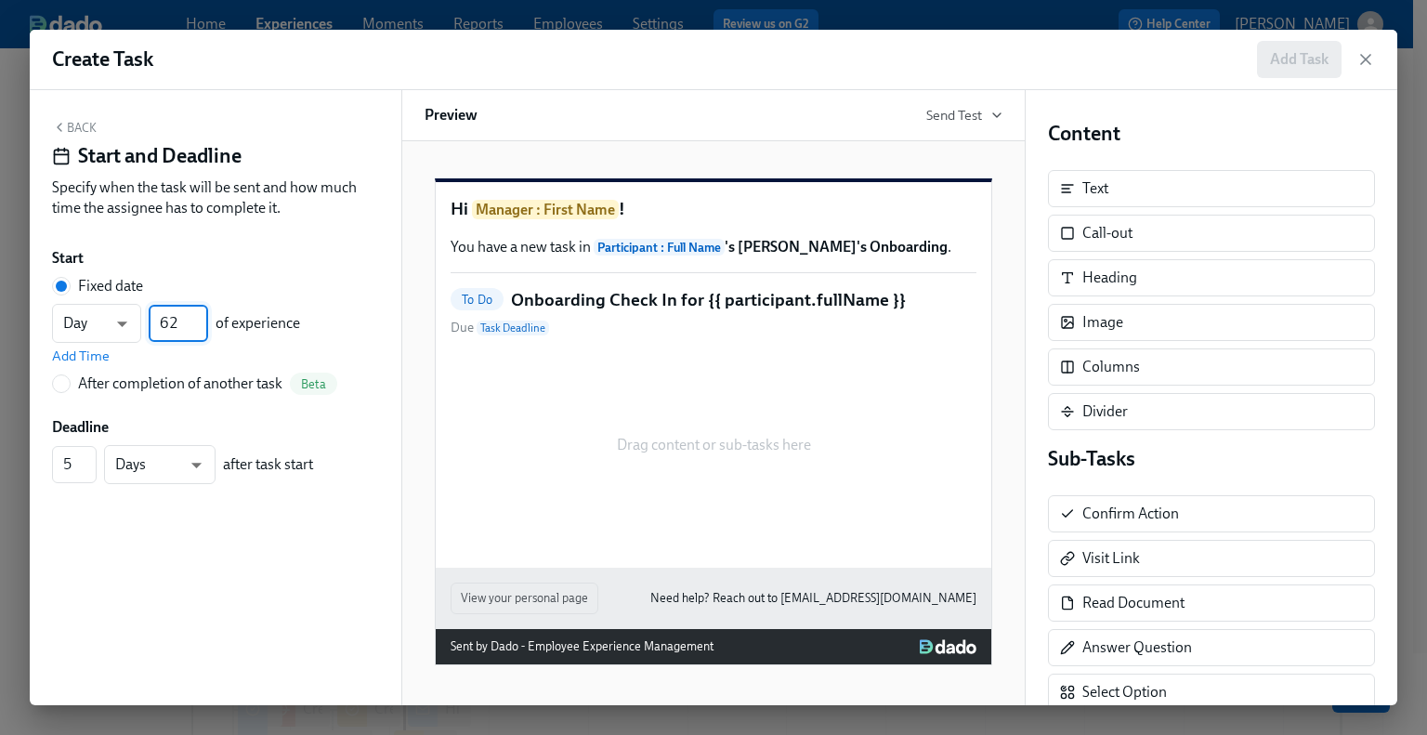
click at [170, 319] on input "62" at bounding box center [178, 323] width 59 height 37
type input "61"
click at [89, 460] on input "6" at bounding box center [74, 464] width 45 height 37
type input "7"
click at [89, 460] on input "7" at bounding box center [74, 464] width 45 height 37
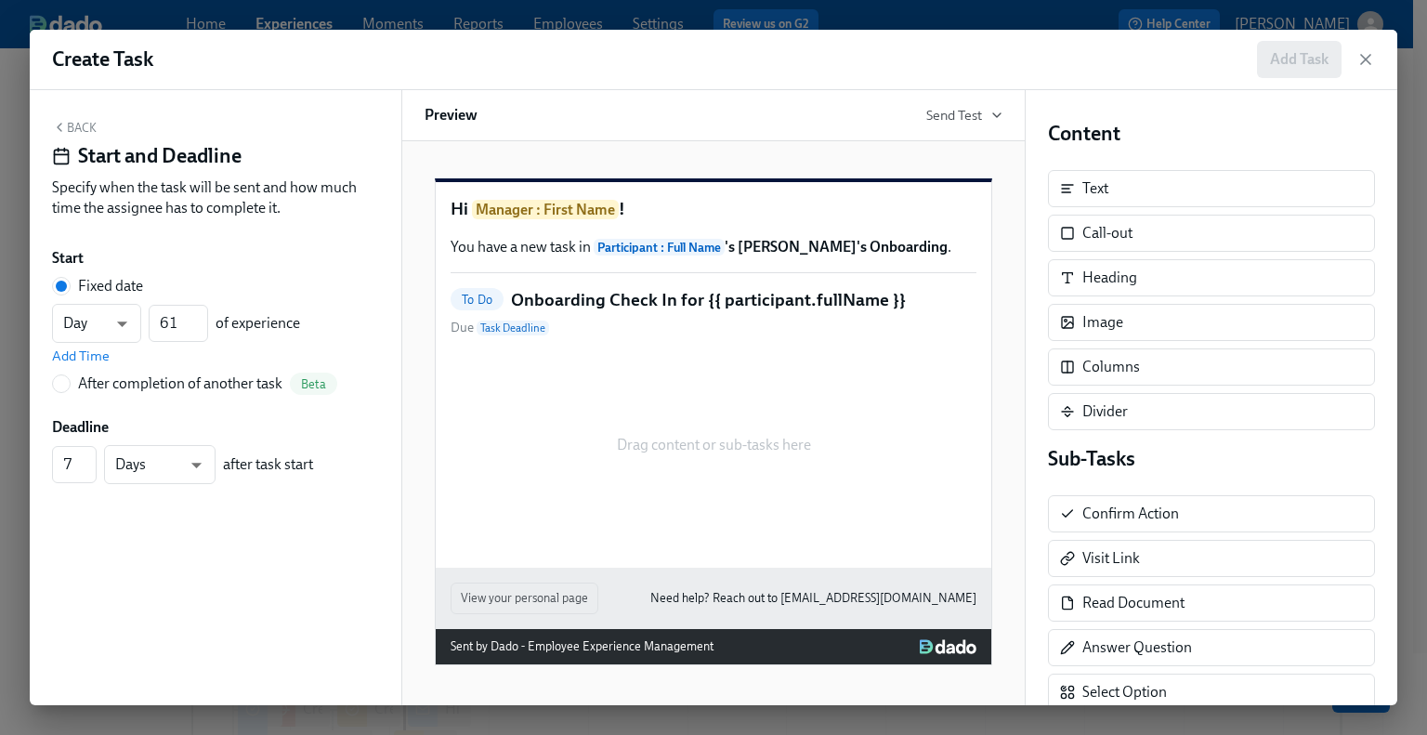
click at [85, 128] on button "Back" at bounding box center [74, 127] width 45 height 15
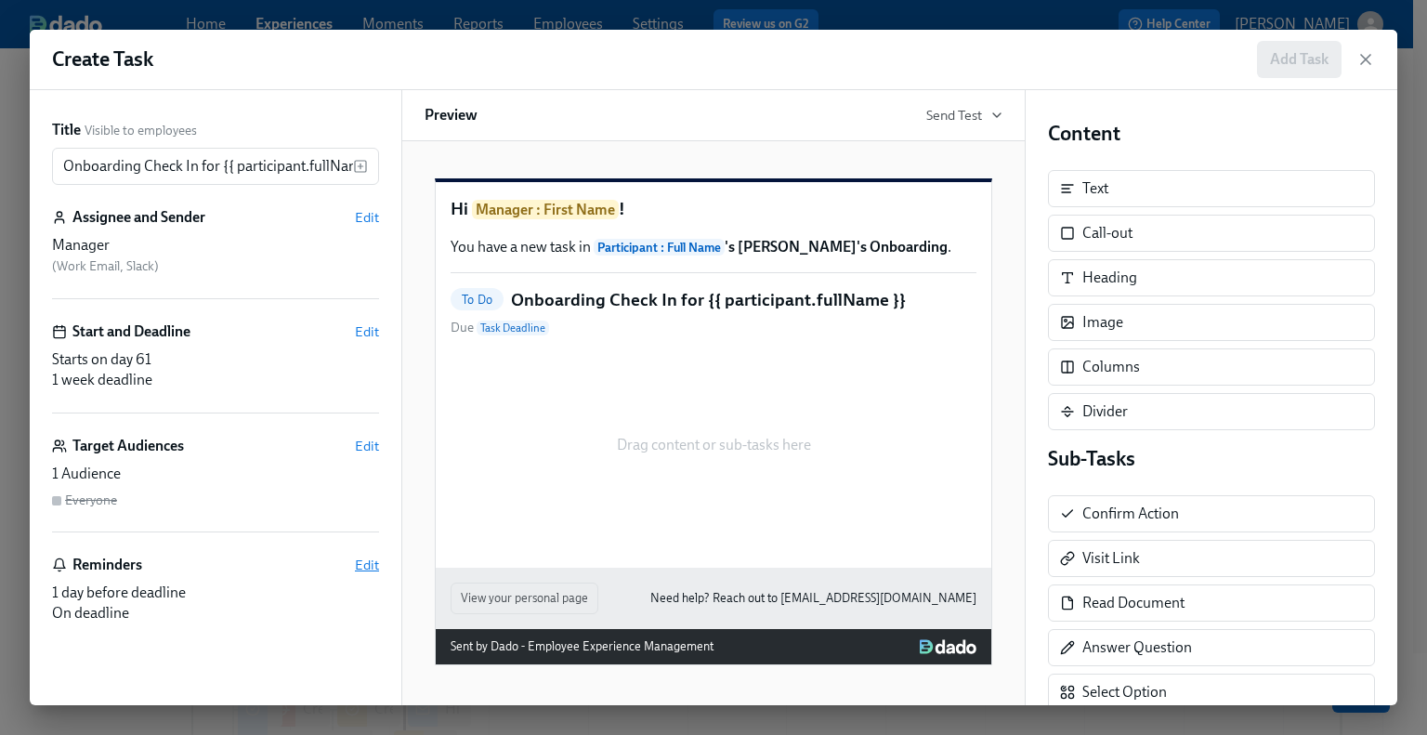
click at [364, 568] on span "Edit" at bounding box center [367, 564] width 24 height 19
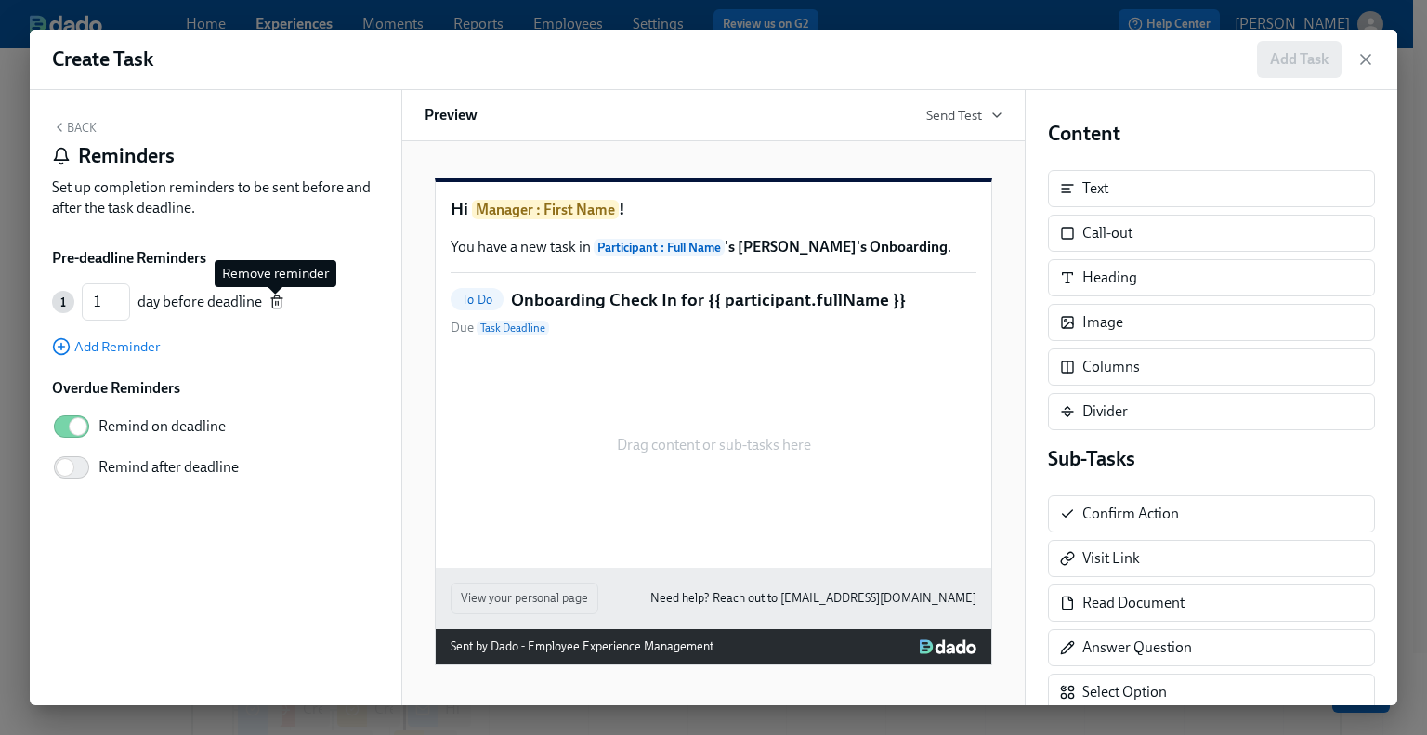
click at [281, 305] on icon "button" at bounding box center [276, 303] width 8 height 10
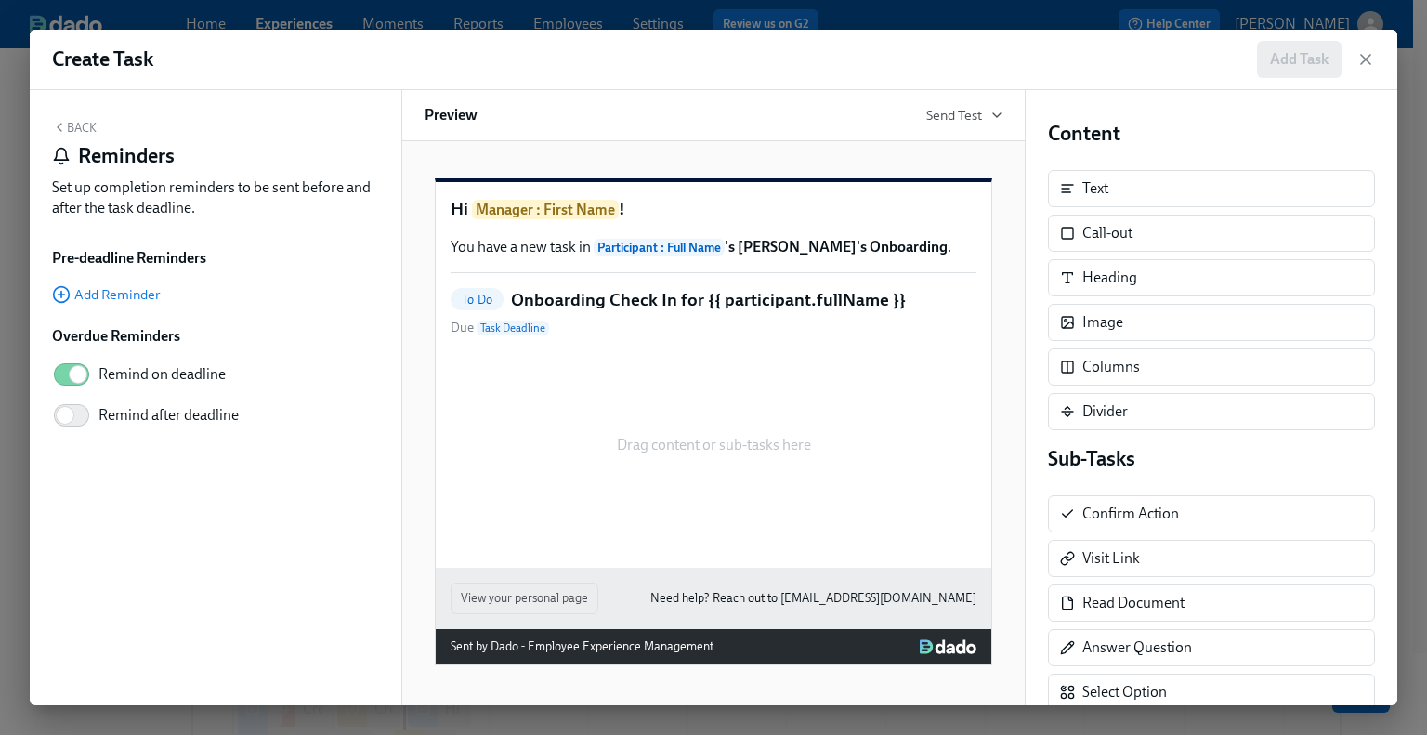
click at [75, 130] on button "Back" at bounding box center [74, 127] width 45 height 15
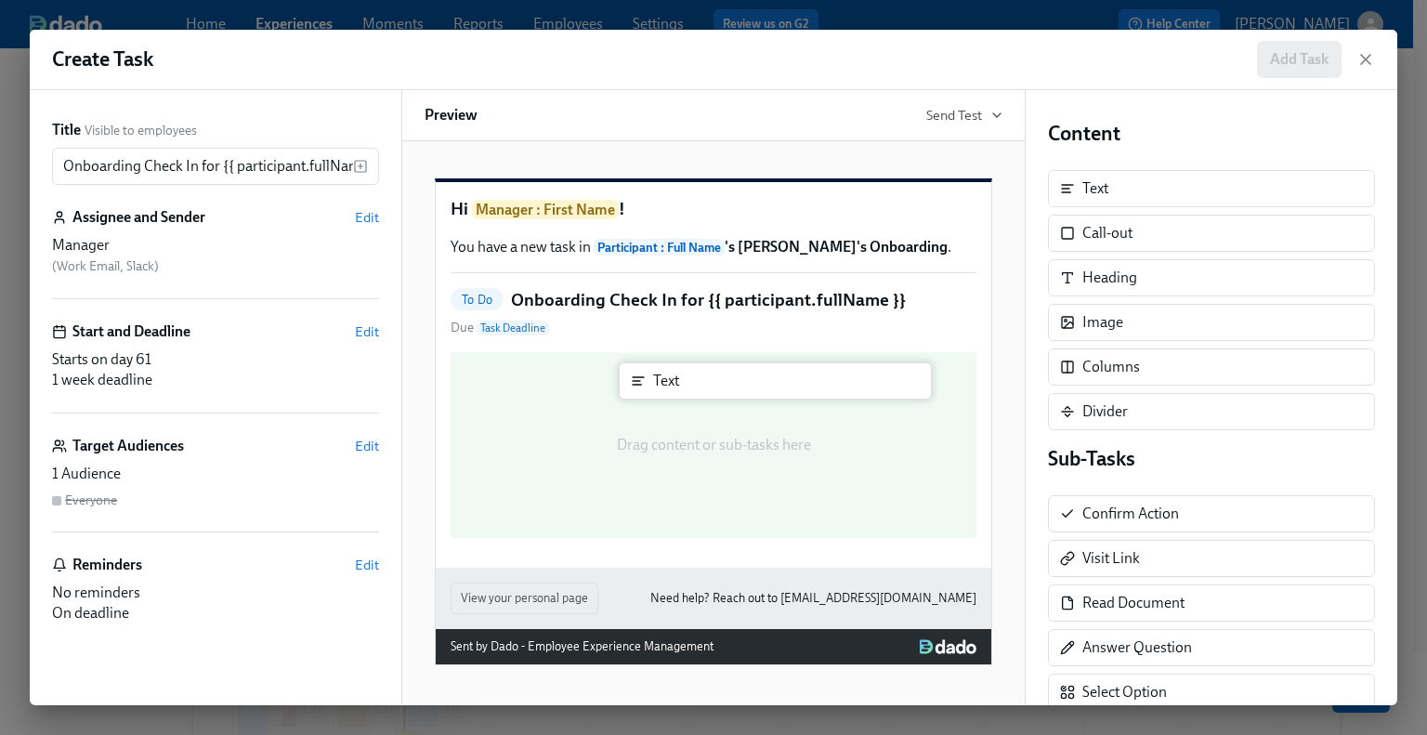
drag, startPoint x: 1127, startPoint y: 185, endPoint x: 677, endPoint y: 387, distance: 493.1
click at [677, 387] on div "Title Visible to employees Onboarding Check In for {{ participant.fullName }} ​…" at bounding box center [713, 397] width 1367 height 615
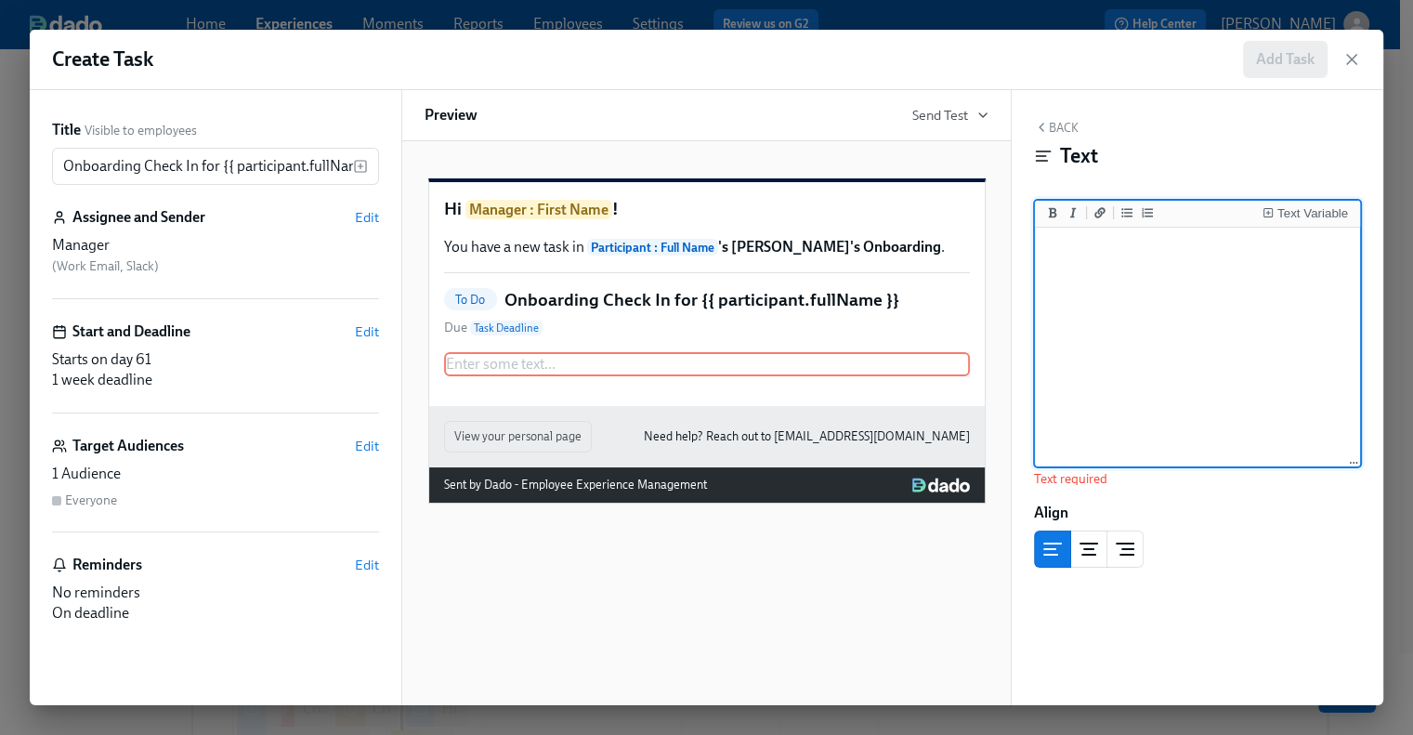
click at [1210, 256] on textarea at bounding box center [1197, 347] width 318 height 233
paste textarea "Hi {{ manager.firstName }}, {{ participant.fullName }} has now been with us for…"
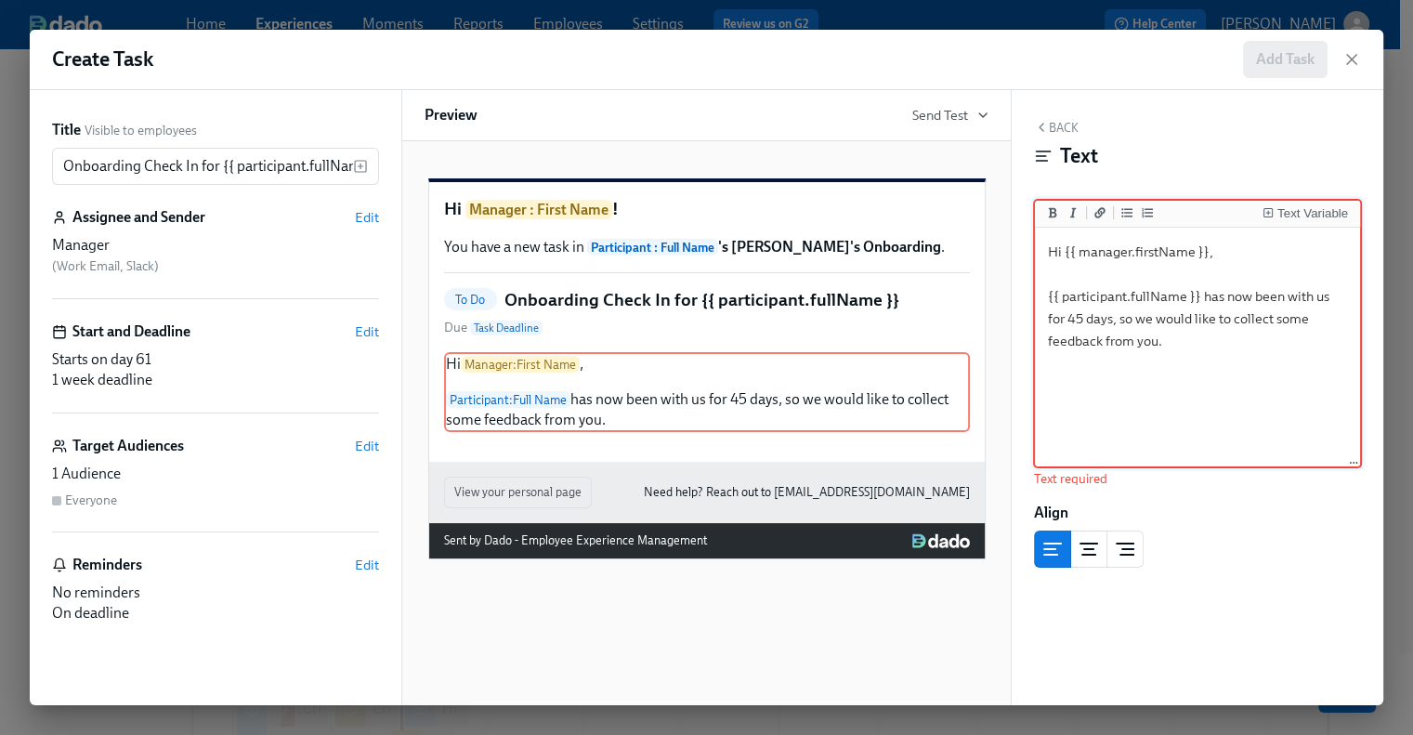
type textarea "Hi {{ manager.firstName }}, {{ participant.fullName }} has now been with us for…"
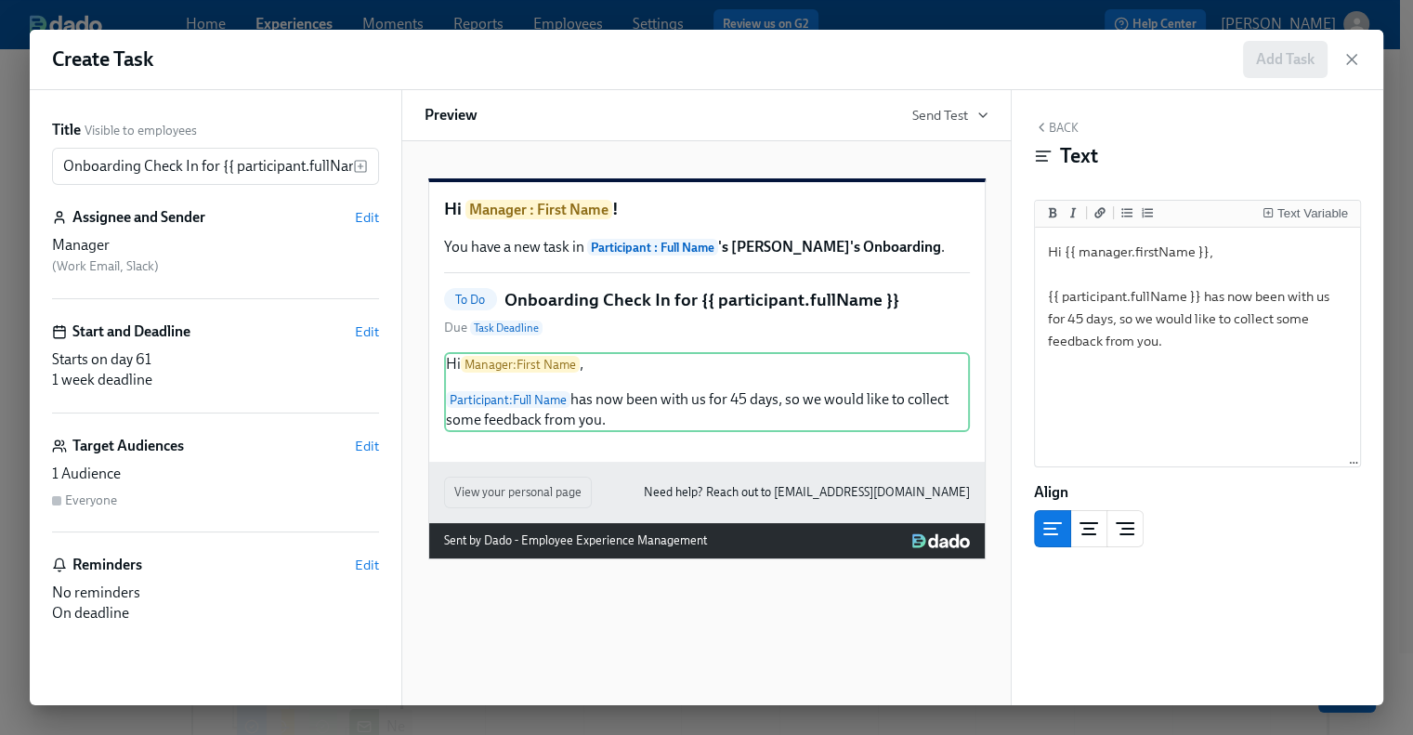
scroll to position [186, 0]
click at [1062, 129] on button "Back" at bounding box center [1056, 127] width 45 height 15
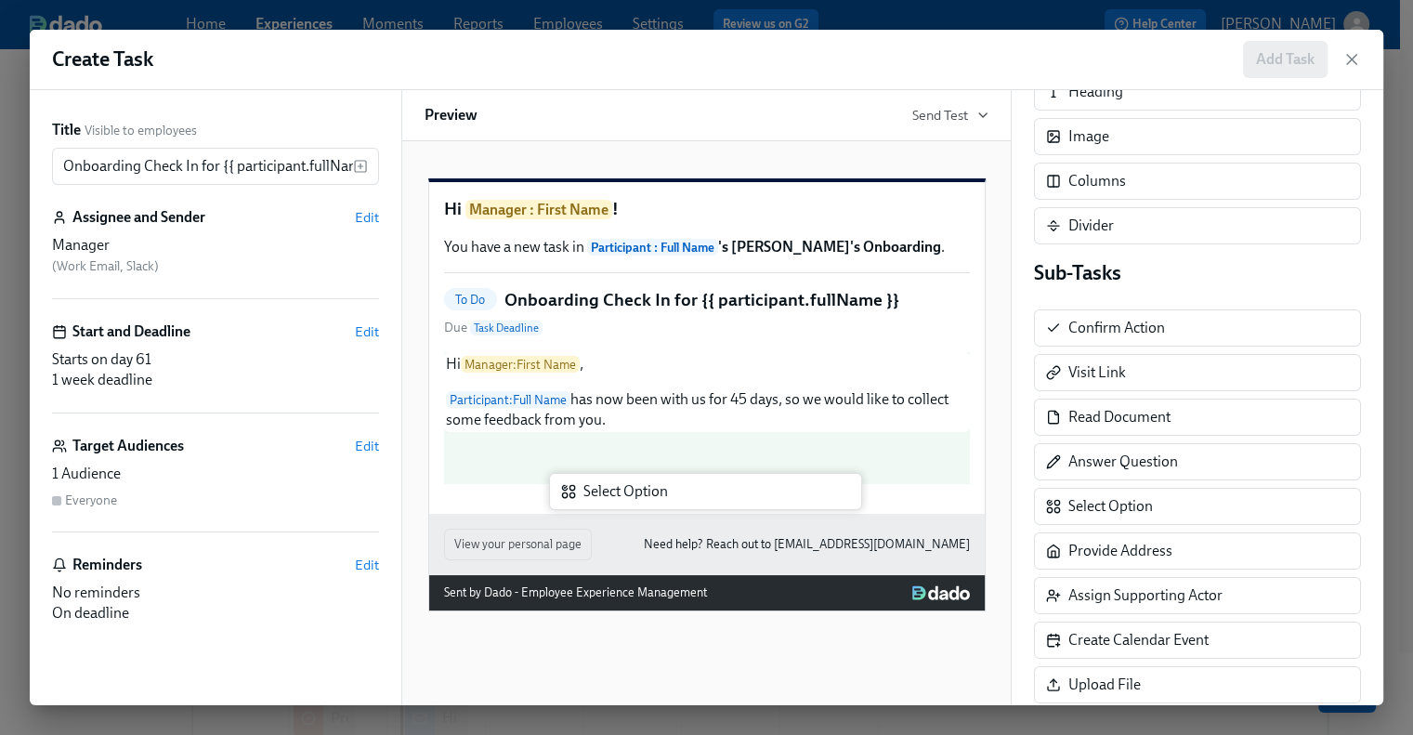
drag, startPoint x: 1155, startPoint y: 508, endPoint x: 660, endPoint y: 497, distance: 494.3
click at [660, 497] on div "Title Visible to employees Onboarding Check In for {{ participant.fullName }} ​…" at bounding box center [706, 397] width 1353 height 615
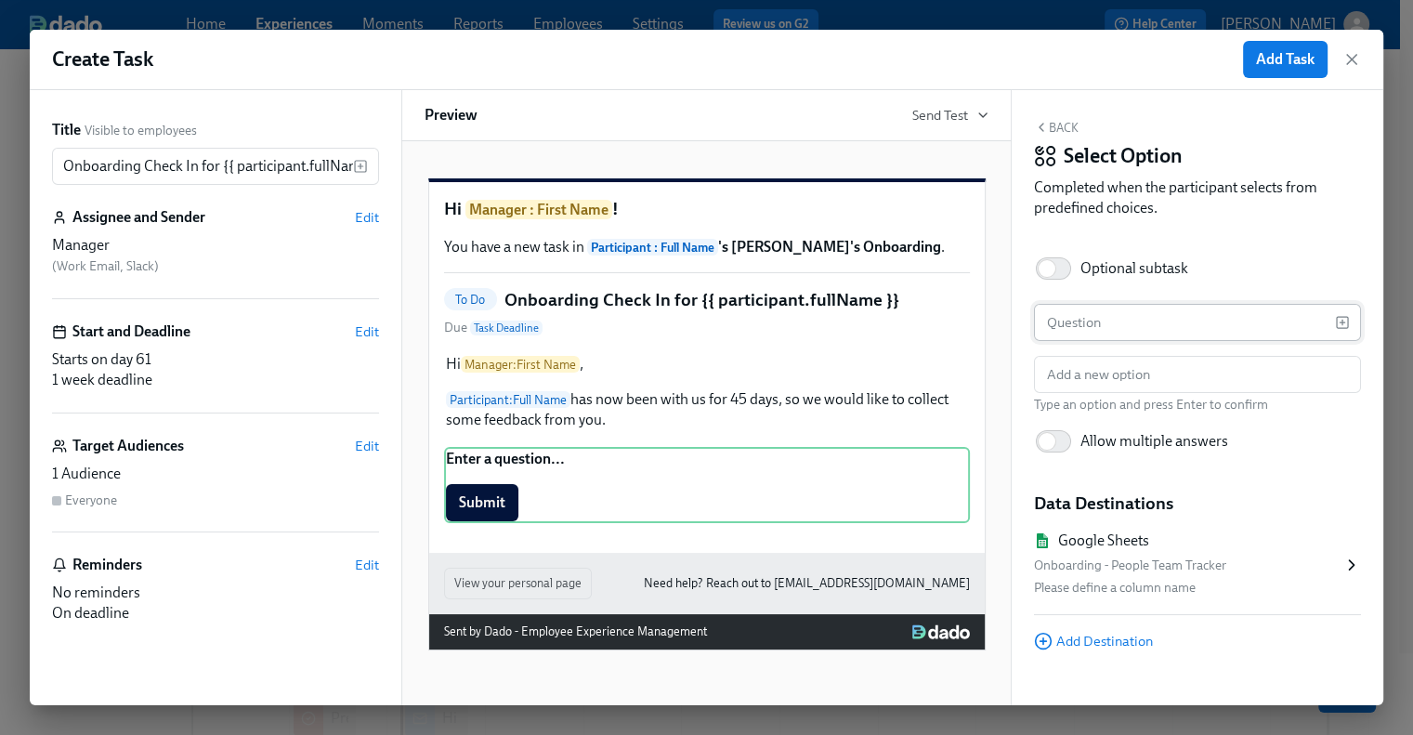
click at [1129, 330] on input "text" at bounding box center [1184, 322] width 301 height 37
paste input "Would we still make the same decision to hire {{ participant.fullName }} if we …"
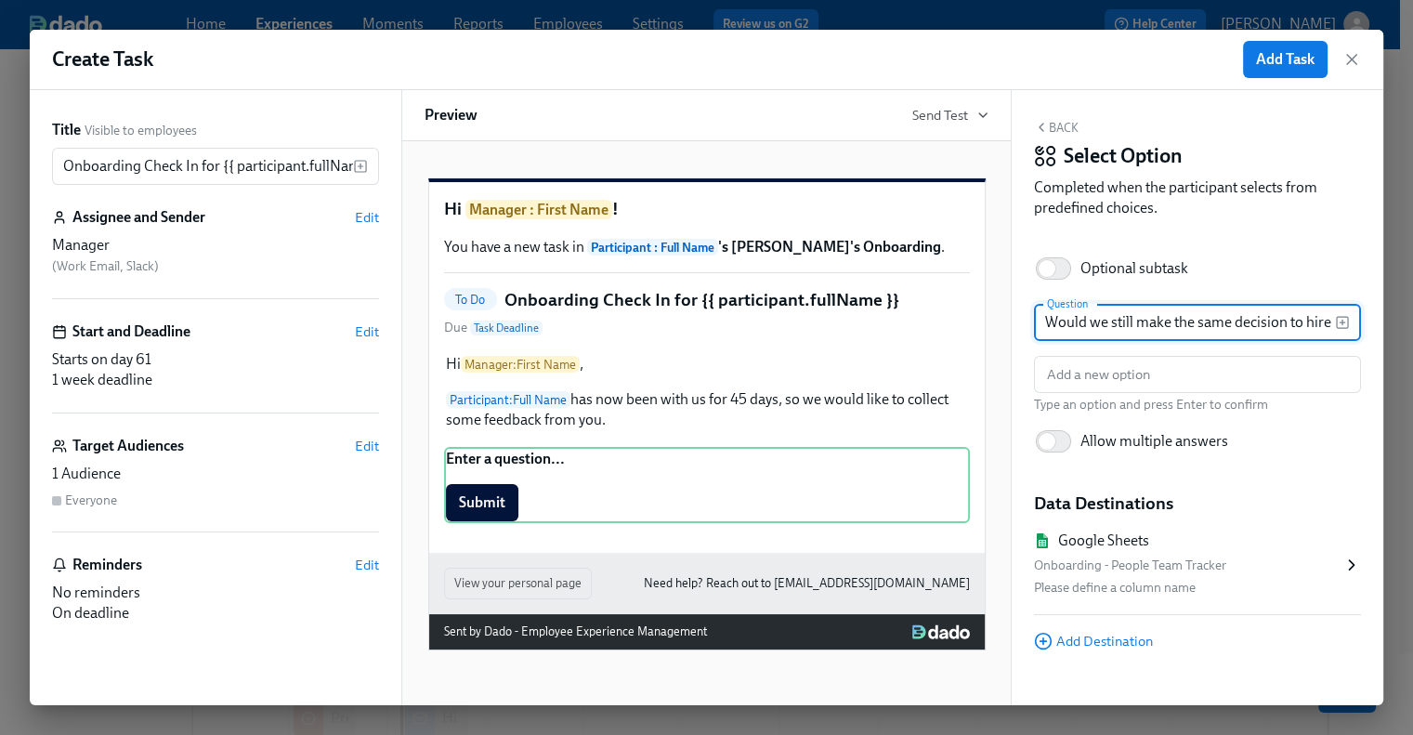
scroll to position [0, 338]
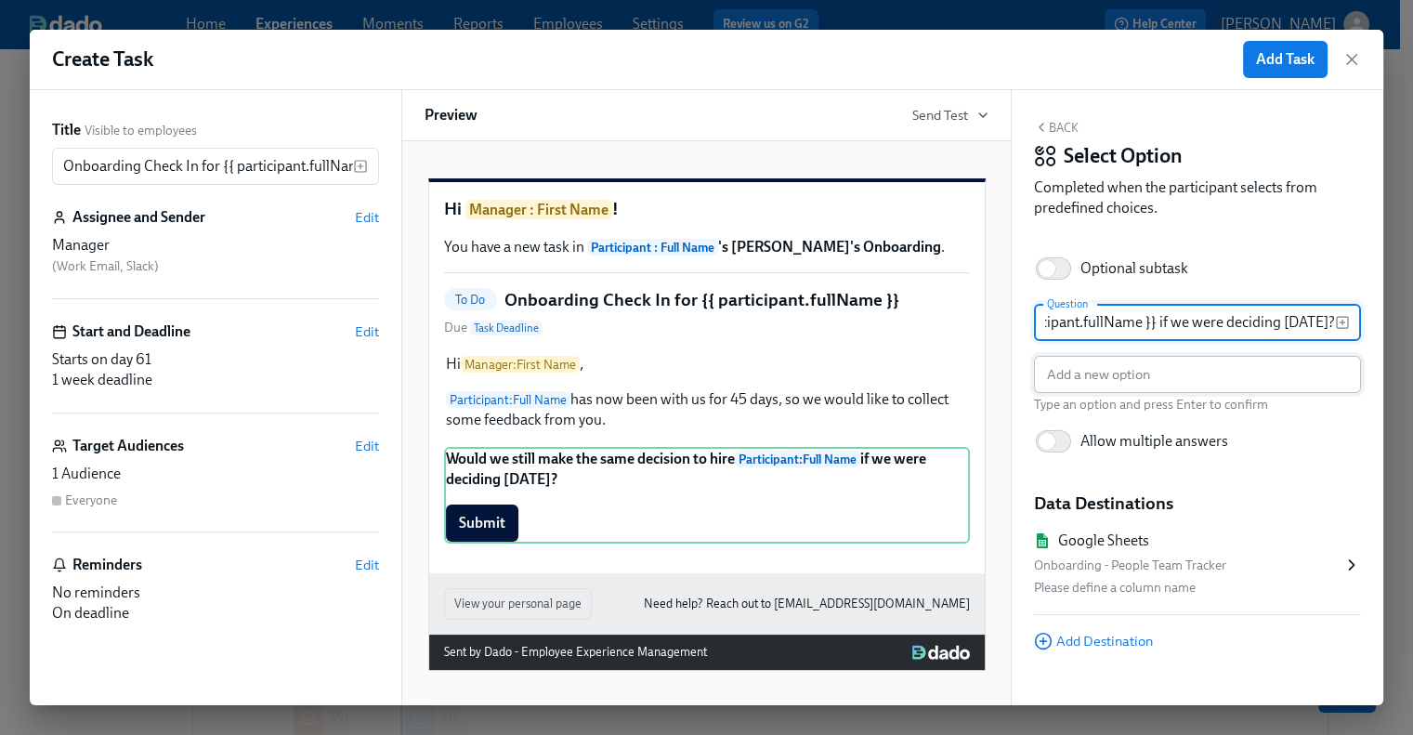
type input "Would we still make the same decision to hire {{ participant.fullName }} if we …"
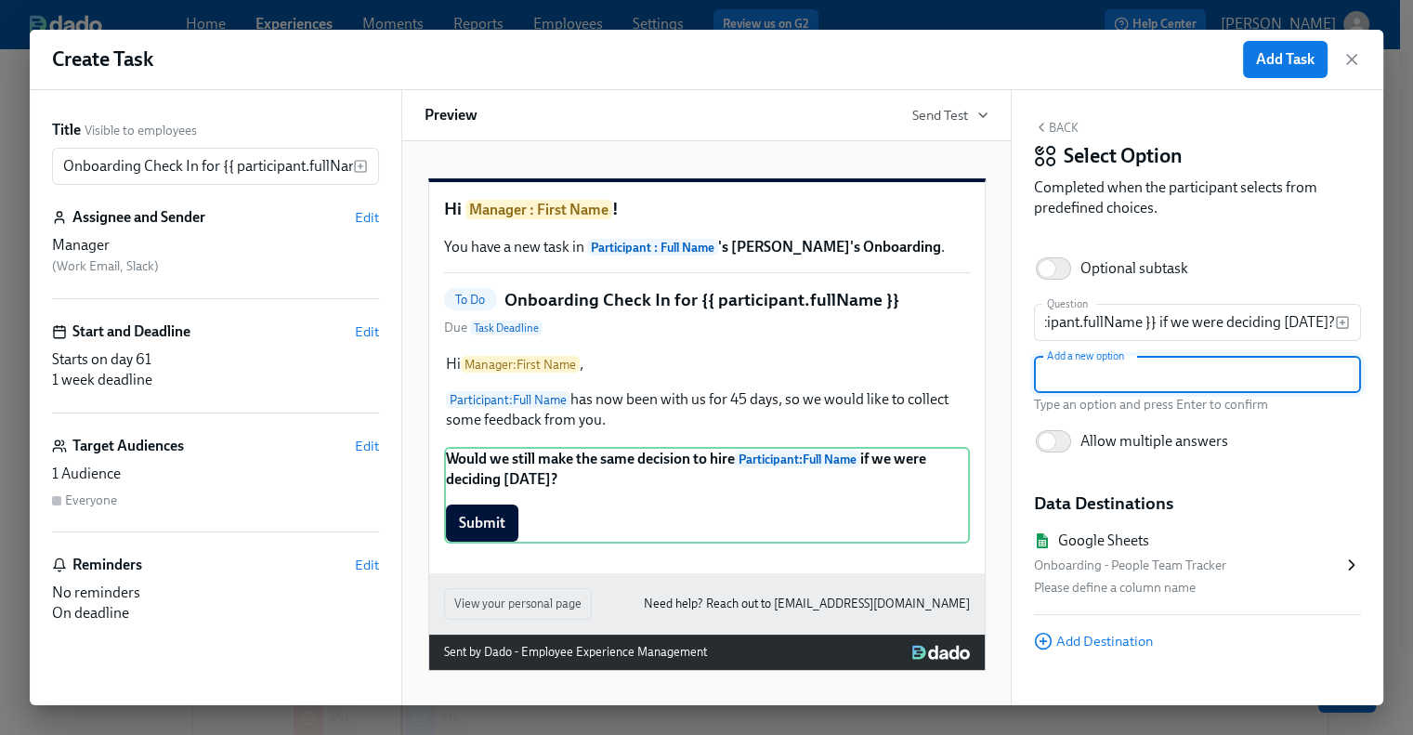
click at [1113, 374] on input "text" at bounding box center [1197, 374] width 327 height 37
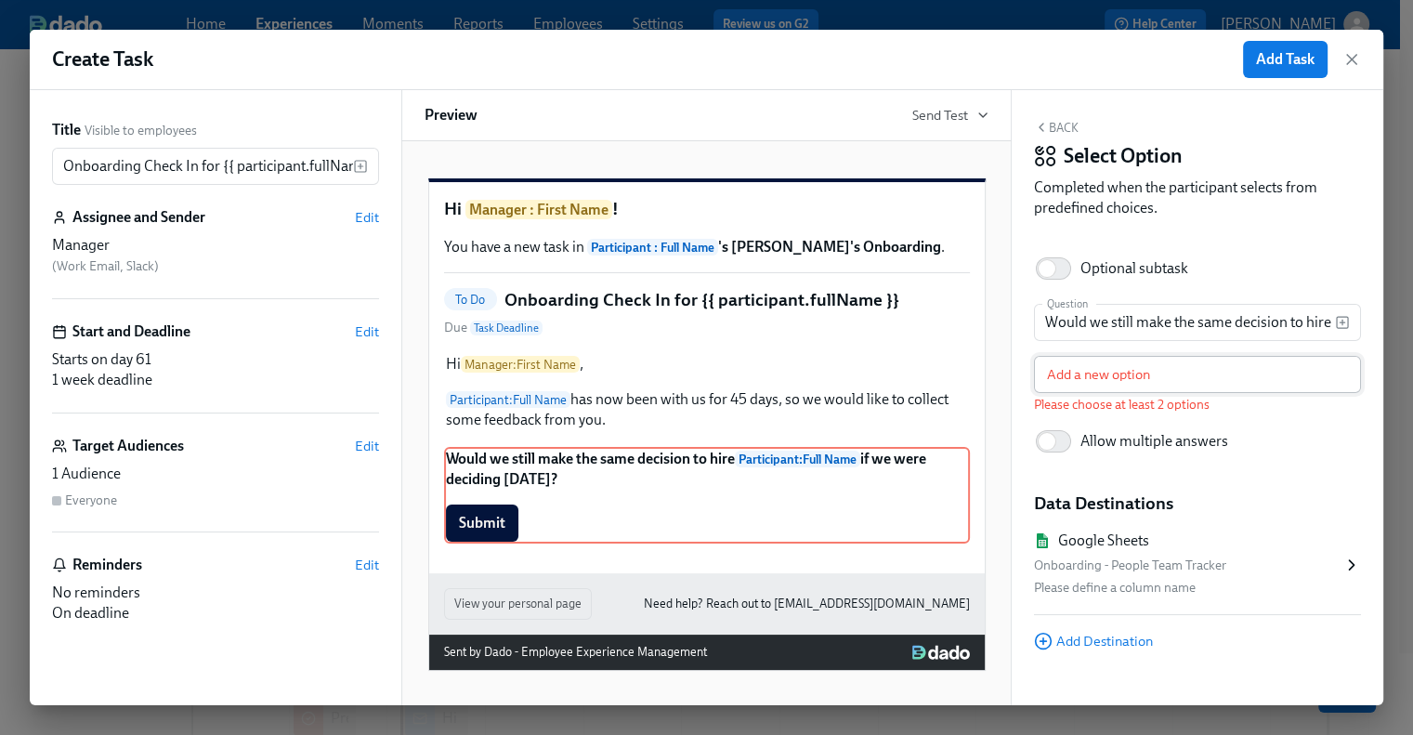
click at [1196, 380] on input "text" at bounding box center [1197, 374] width 327 height 37
paste input "1 - No way"
type input "1 - No way"
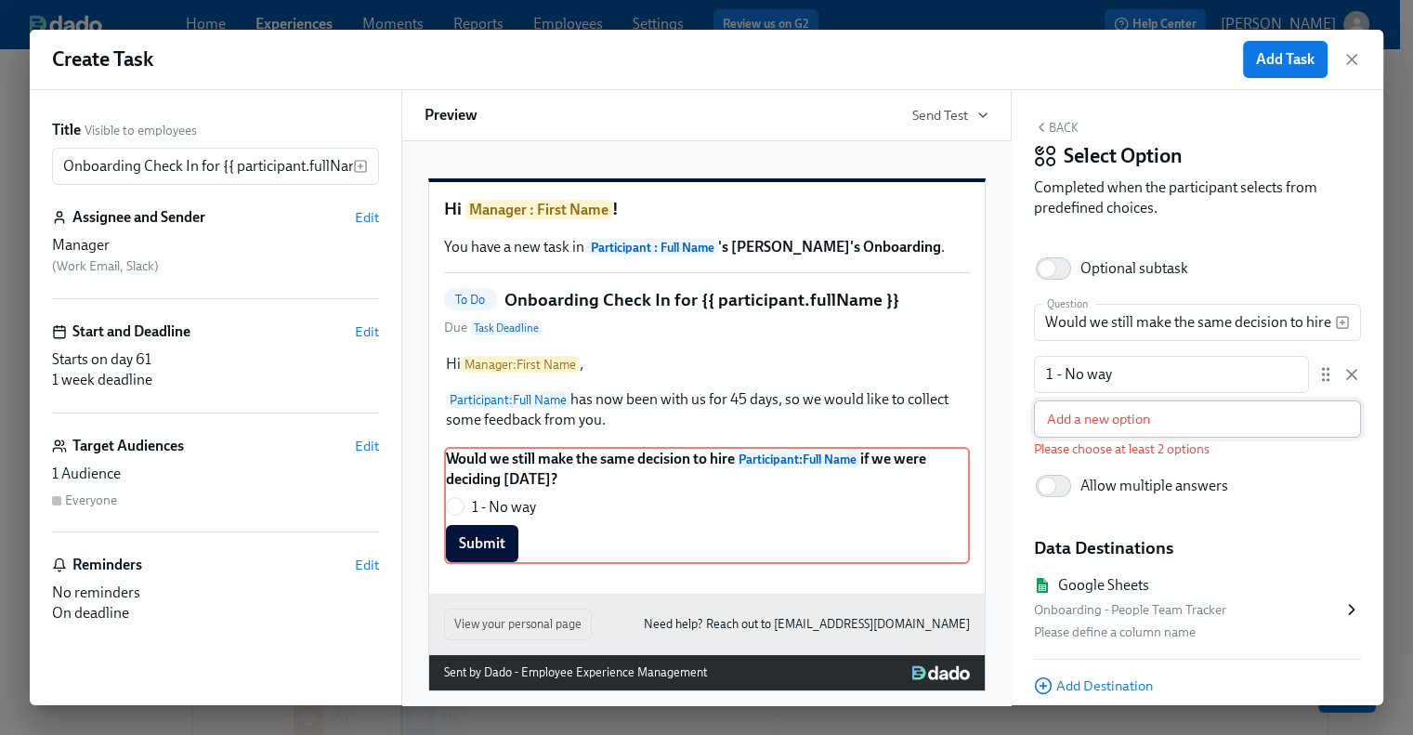
click at [1070, 432] on input "text" at bounding box center [1197, 418] width 327 height 37
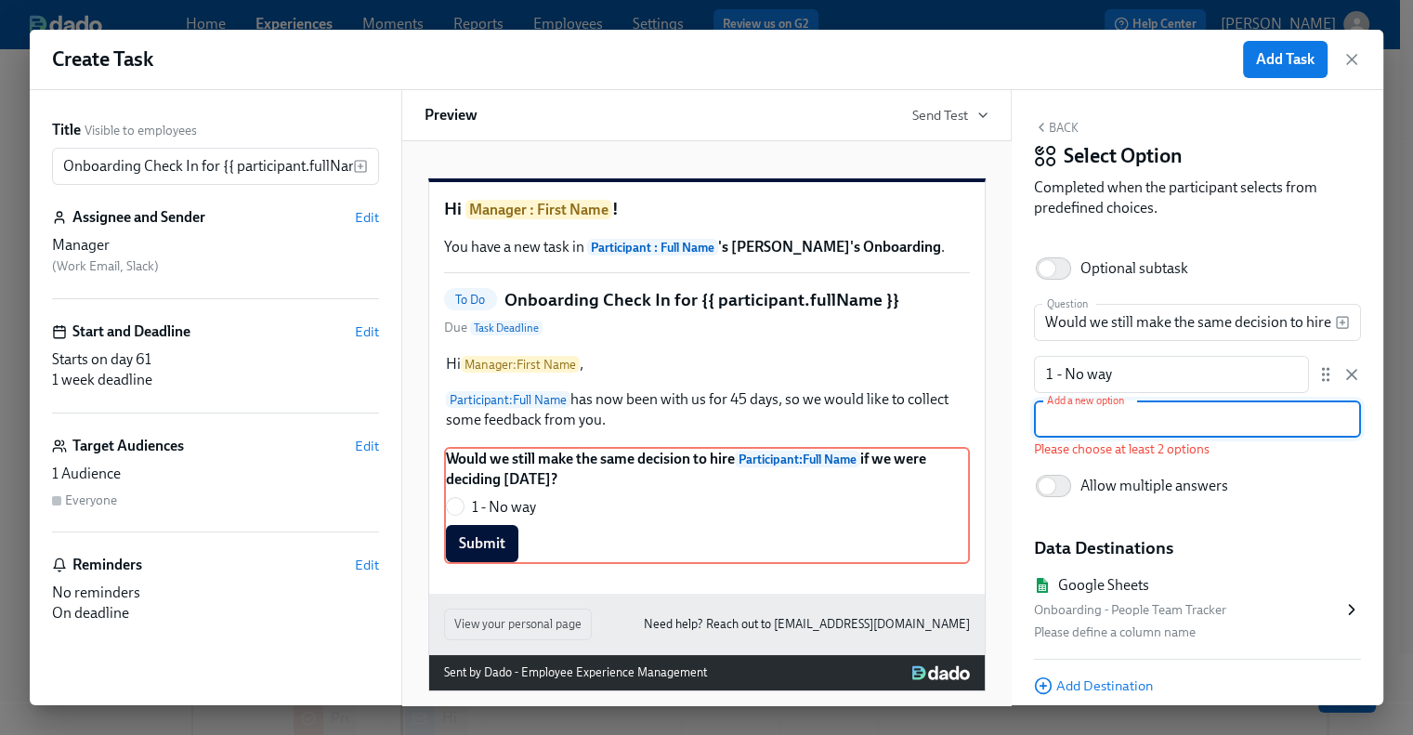
paste input "2 - Unlikely"
type input "2 - Unlikely"
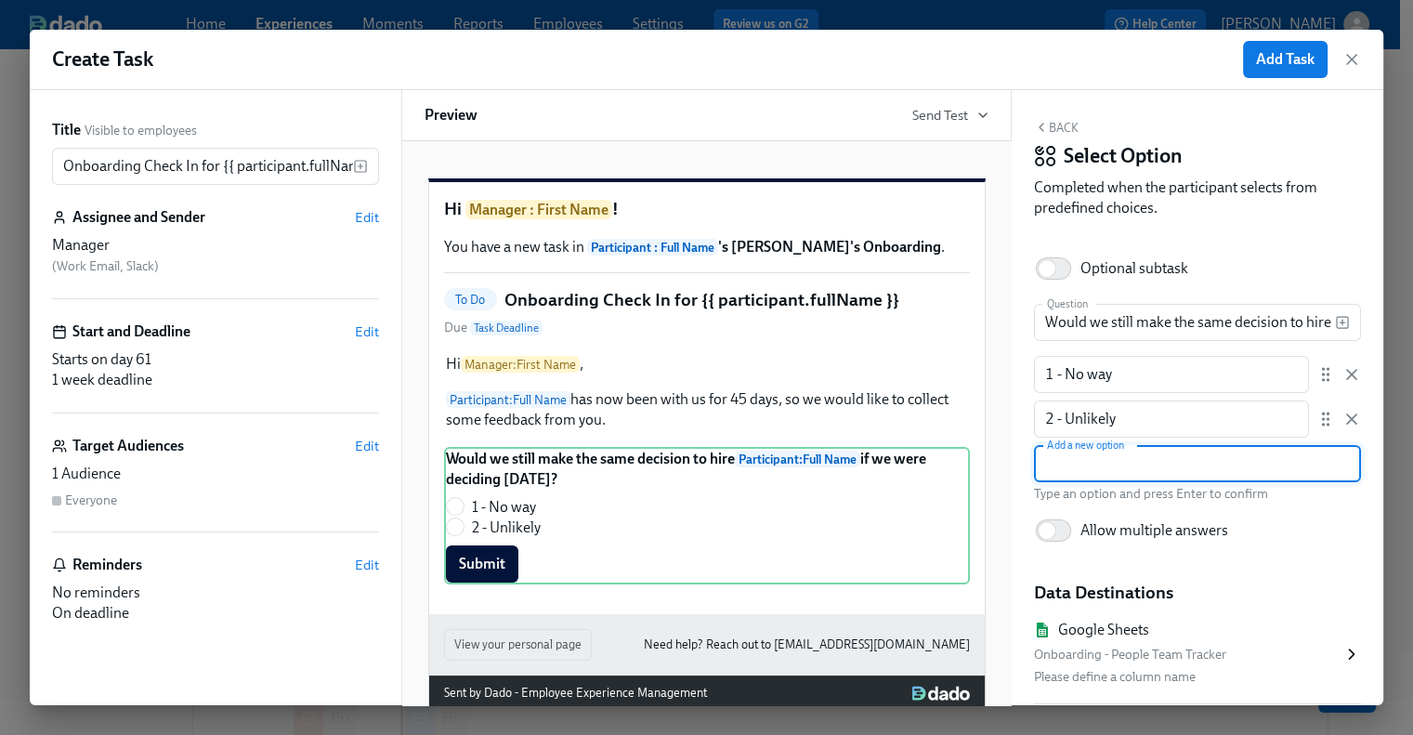
click at [1118, 459] on input "text" at bounding box center [1197, 463] width 327 height 37
paste input "3 - Uncertain"
type input "3 - Uncertain"
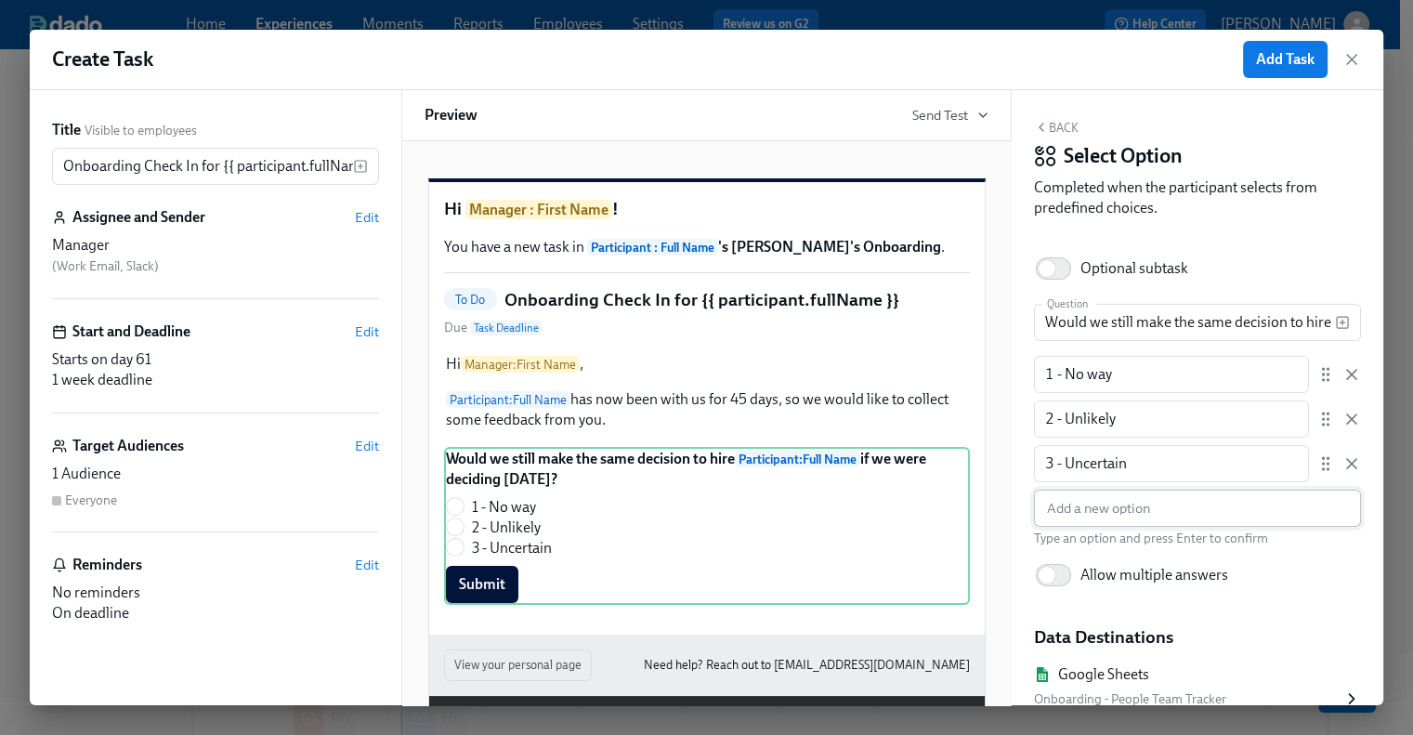
click at [1202, 512] on input "text" at bounding box center [1197, 508] width 327 height 37
paste input "4 - I believe so"
type input "4 - I believe so"
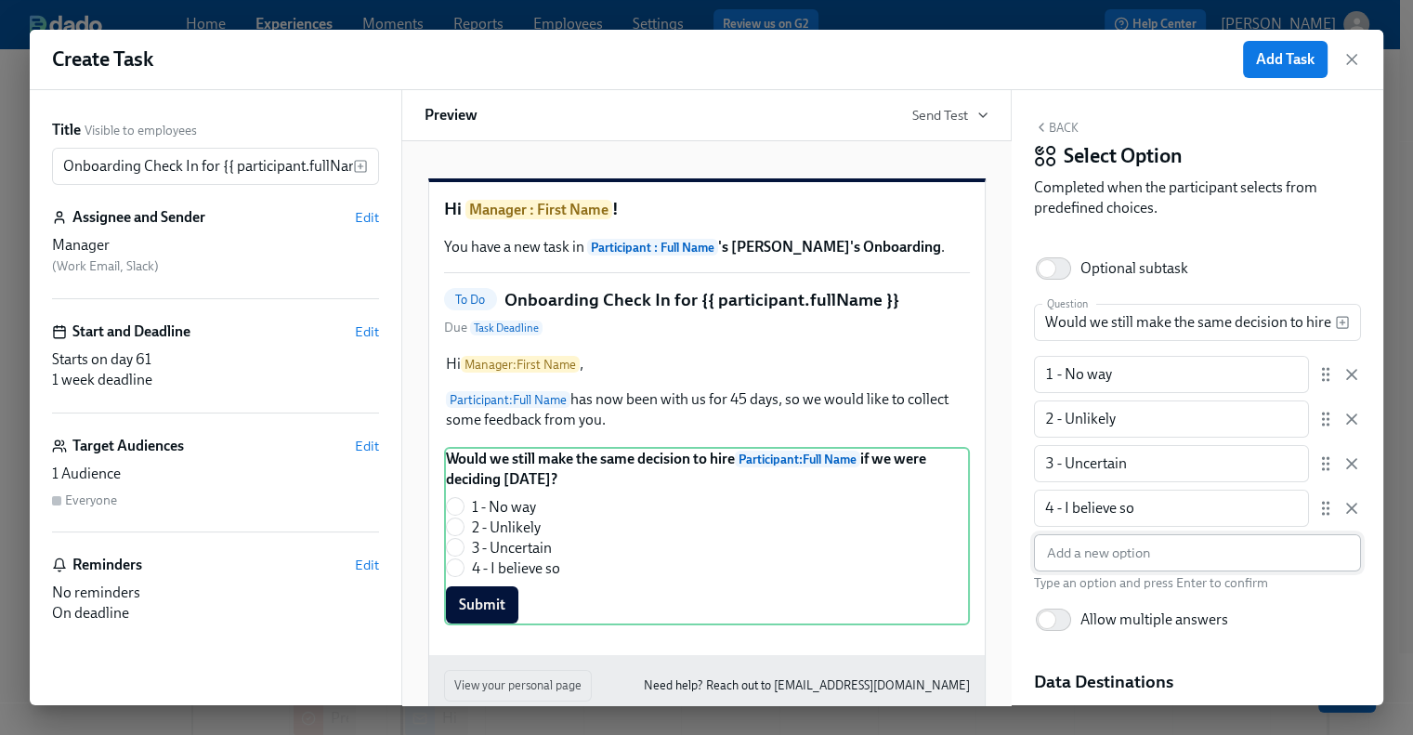
click at [1141, 537] on input "text" at bounding box center [1197, 552] width 327 height 37
paste input "5 - Yes, absolutely"
type input "5 - Yes, absolutely"
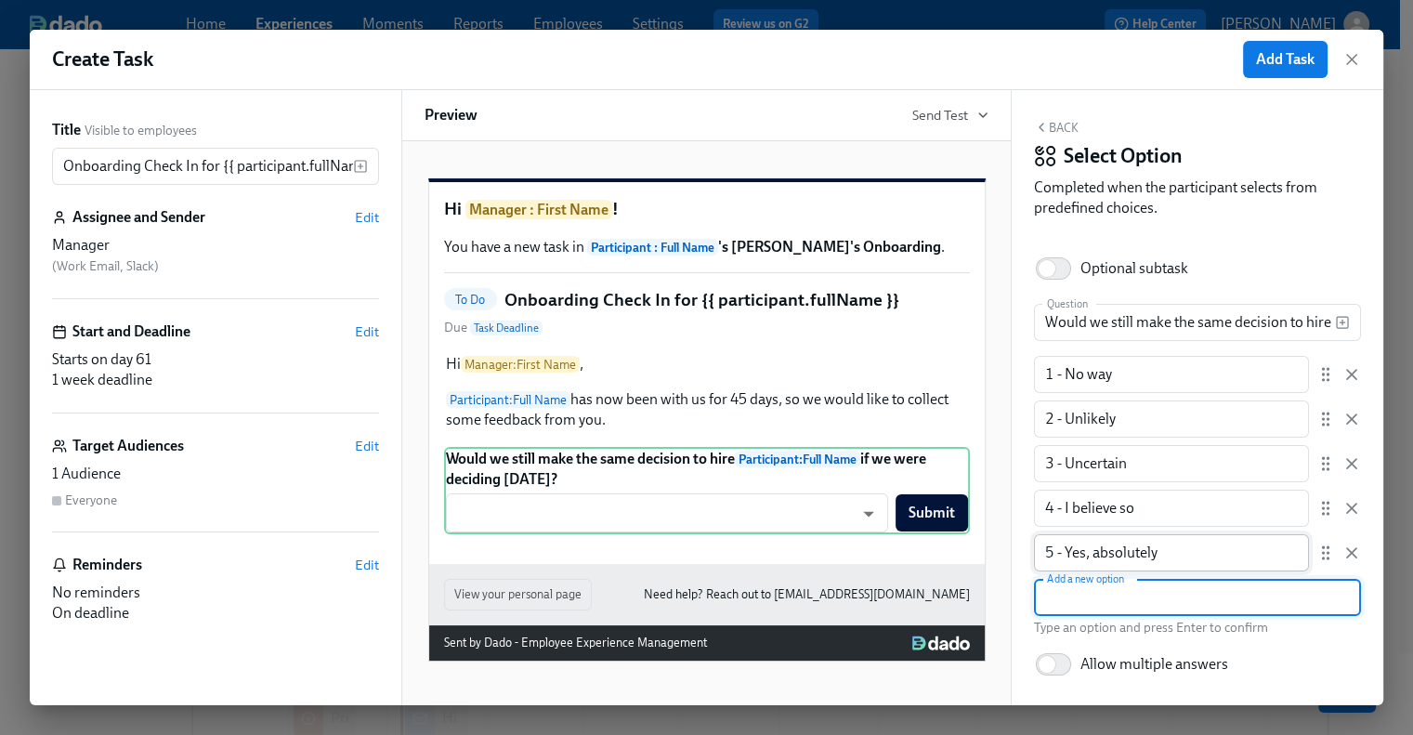
scroll to position [247, 0]
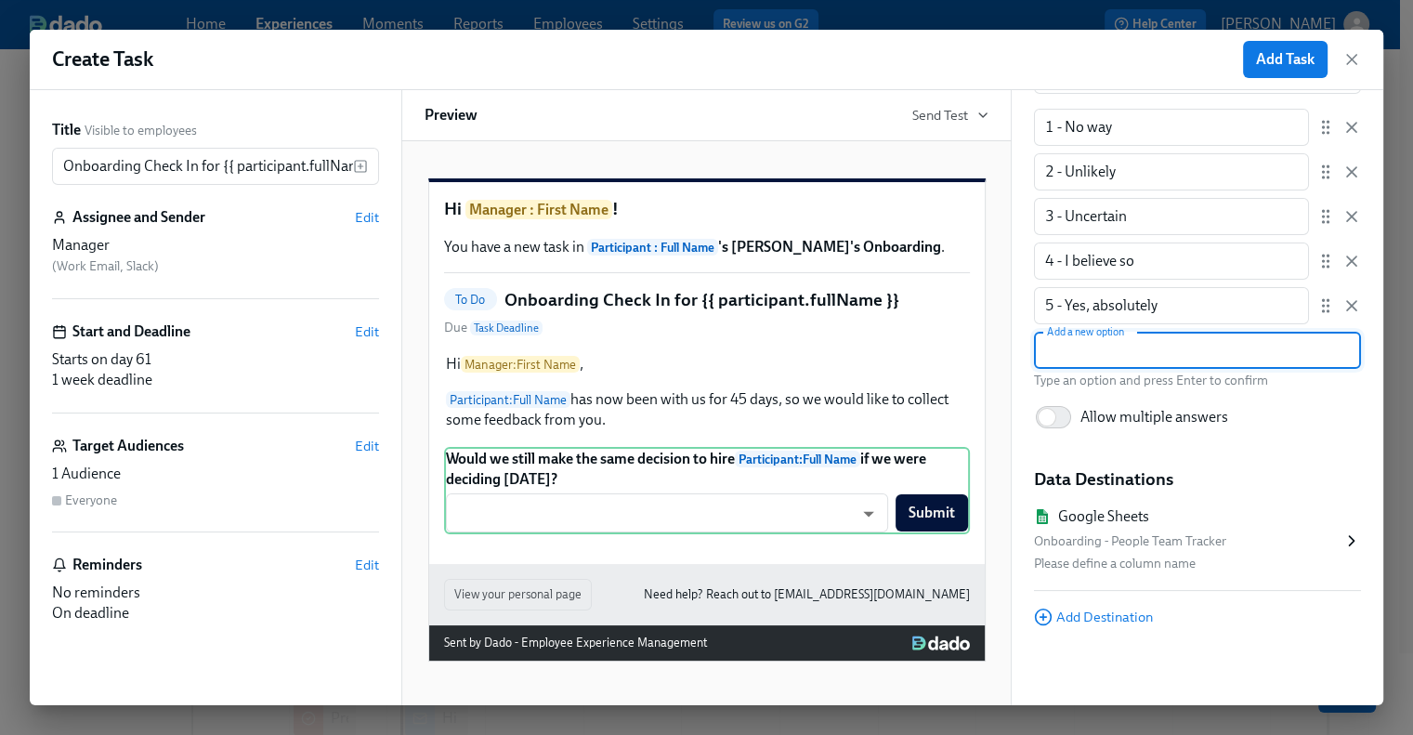
click at [1342, 531] on icon at bounding box center [1351, 540] width 19 height 19
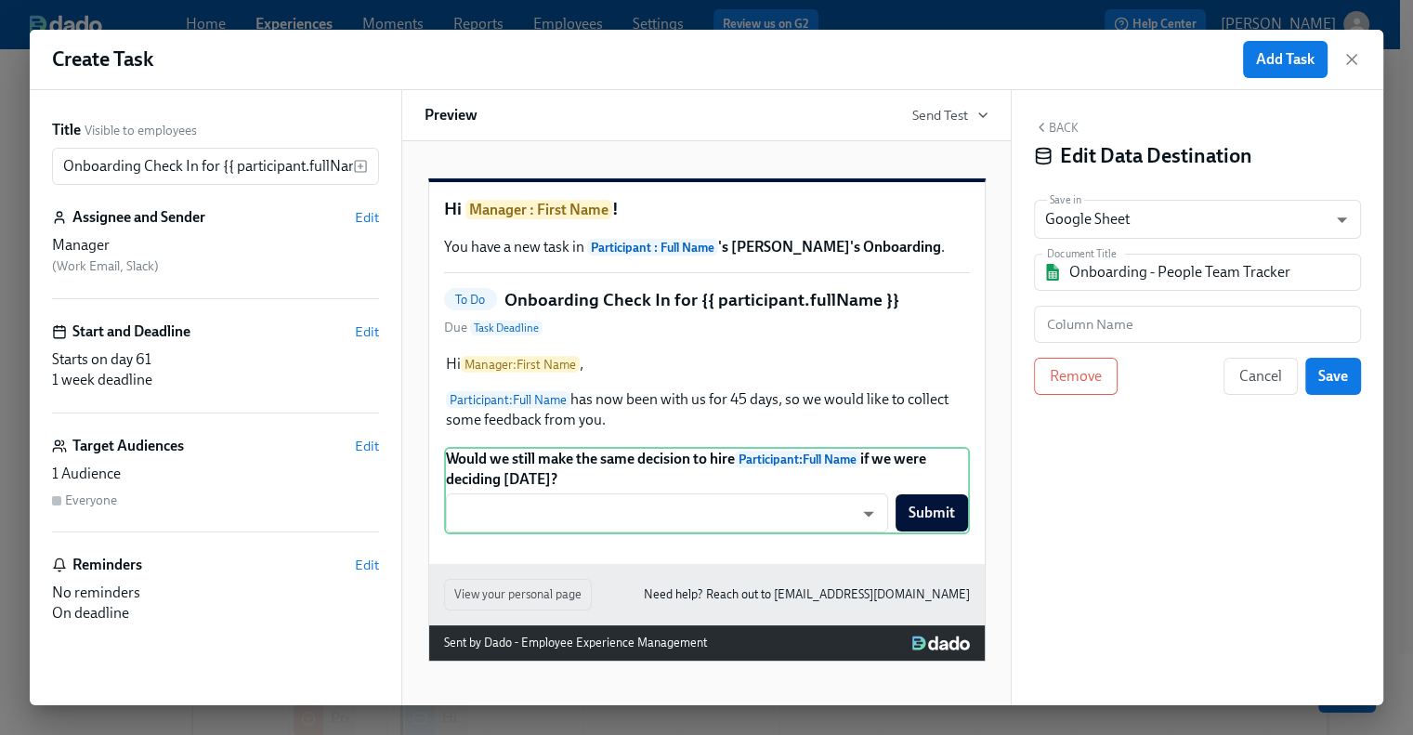
scroll to position [0, 0]
click at [1141, 280] on input "Onboarding - People Team Tracker" at bounding box center [1210, 272] width 282 height 37
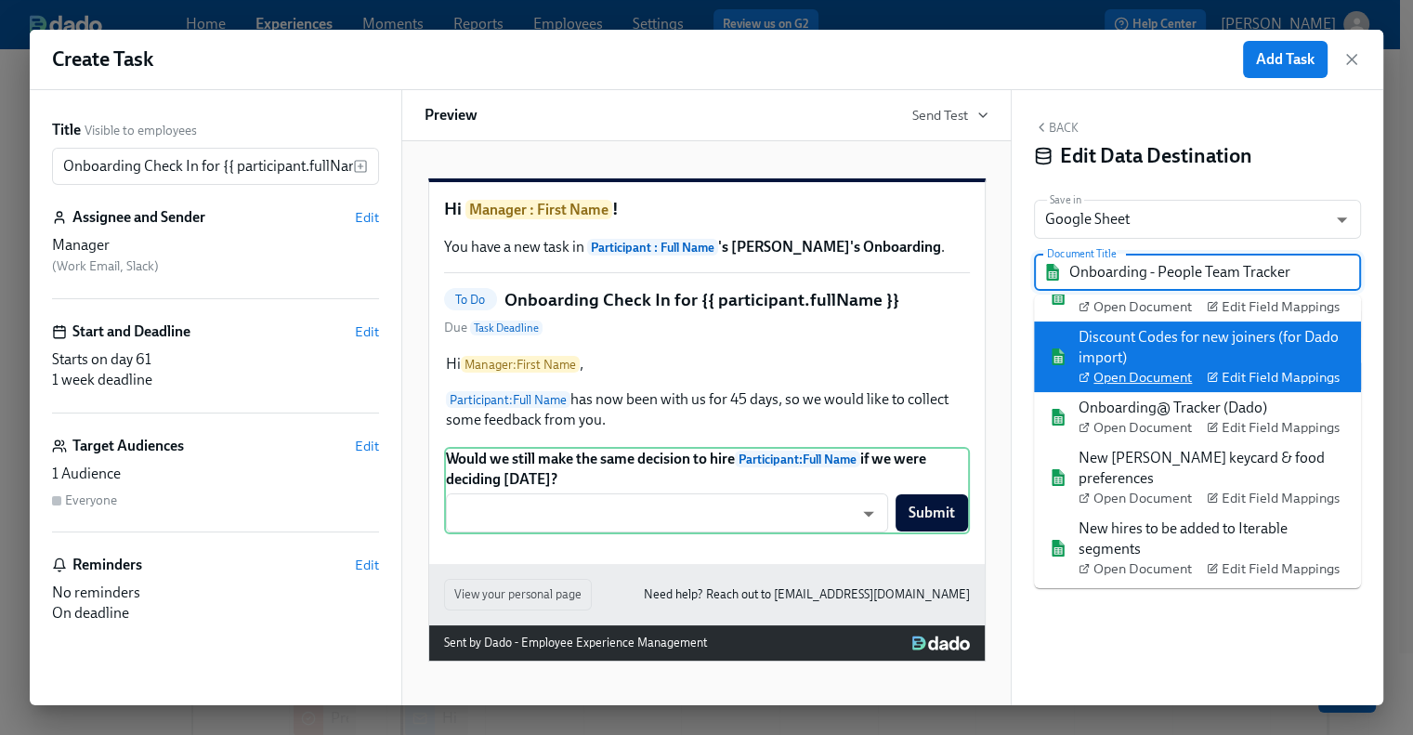
scroll to position [194, 0]
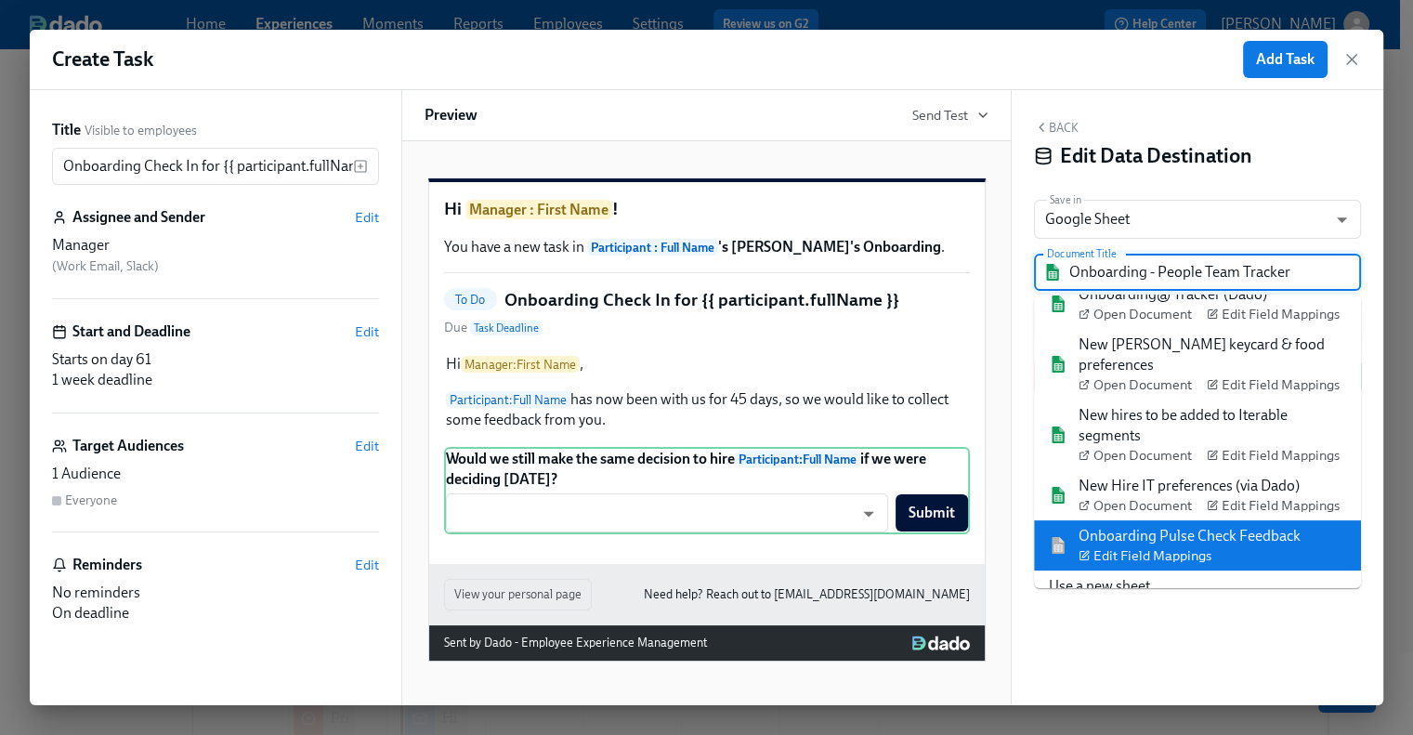
click at [1170, 526] on div "Onboarding Pulse Check Feedback Edit Field Mappings" at bounding box center [1189, 545] width 222 height 39
type input "Onboarding Pulse Check Feedback"
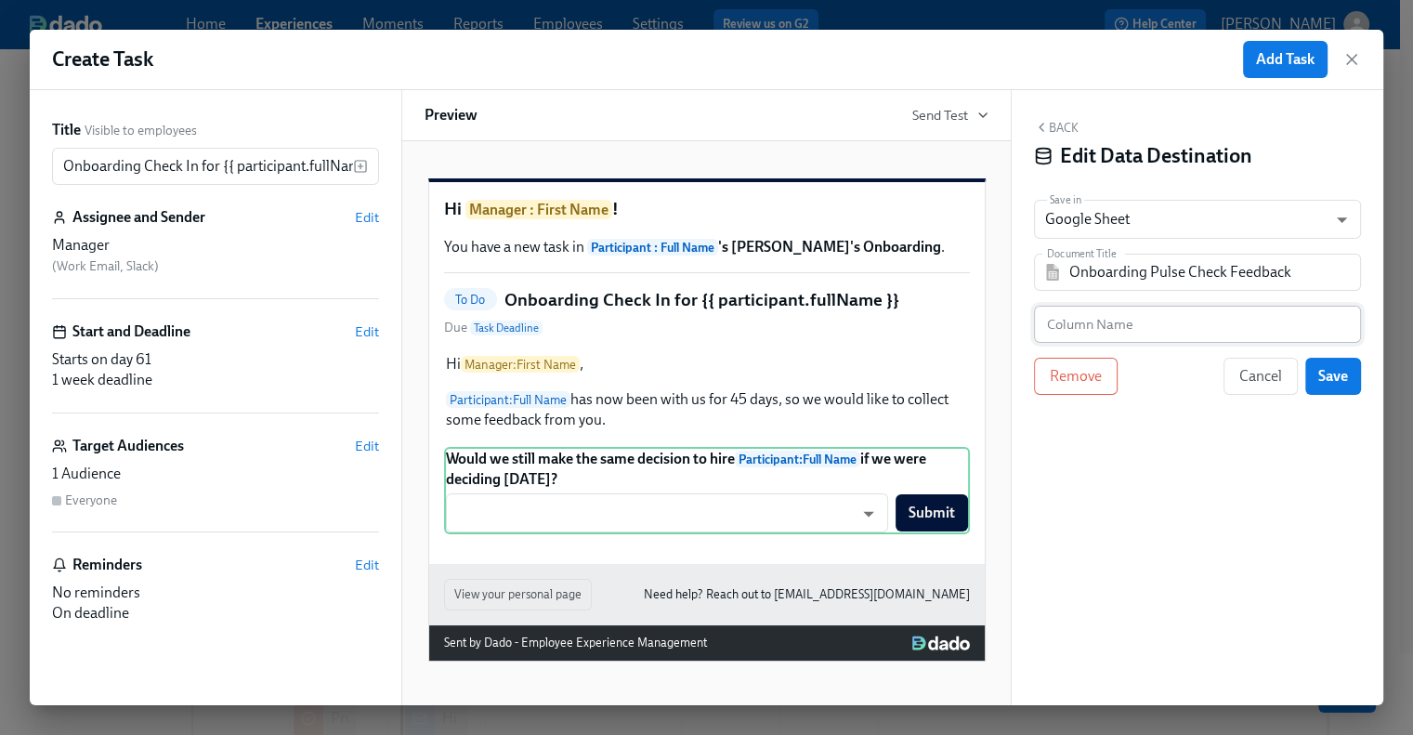
click at [1066, 322] on input "text" at bounding box center [1197, 324] width 327 height 37
paste input "Would you make the same hiring decision?"
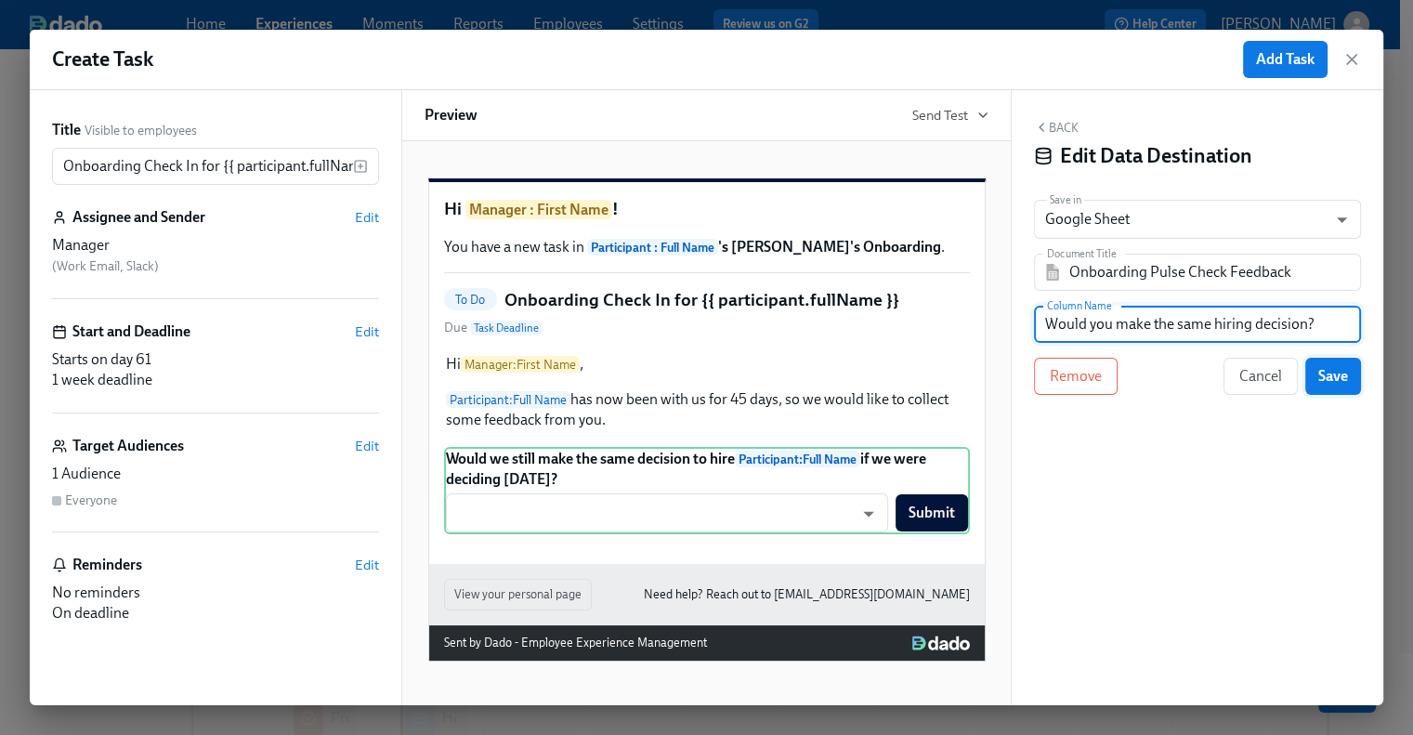
type input "Would you make the same hiring decision?"
click at [1349, 382] on button "Save" at bounding box center [1333, 376] width 56 height 37
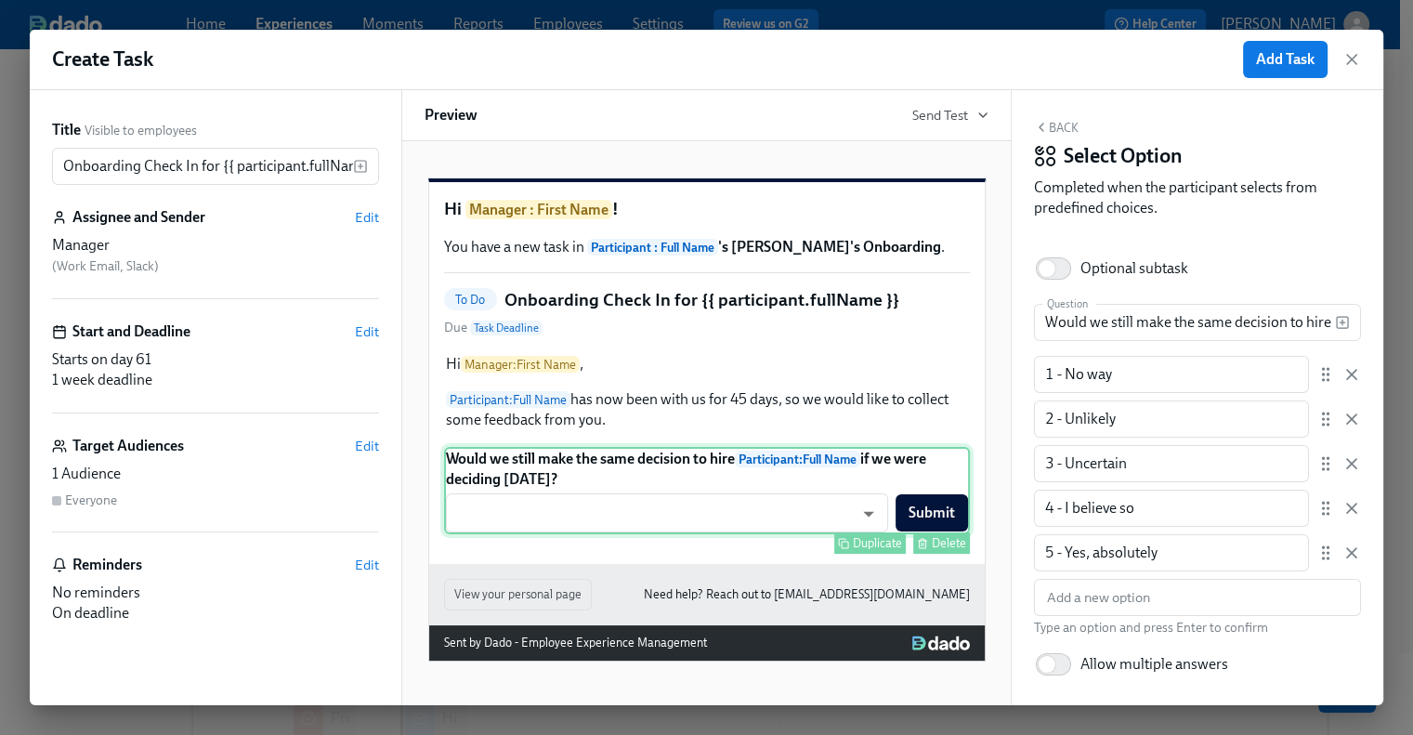
scroll to position [15, 0]
click at [1057, 127] on button "Back" at bounding box center [1056, 127] width 45 height 15
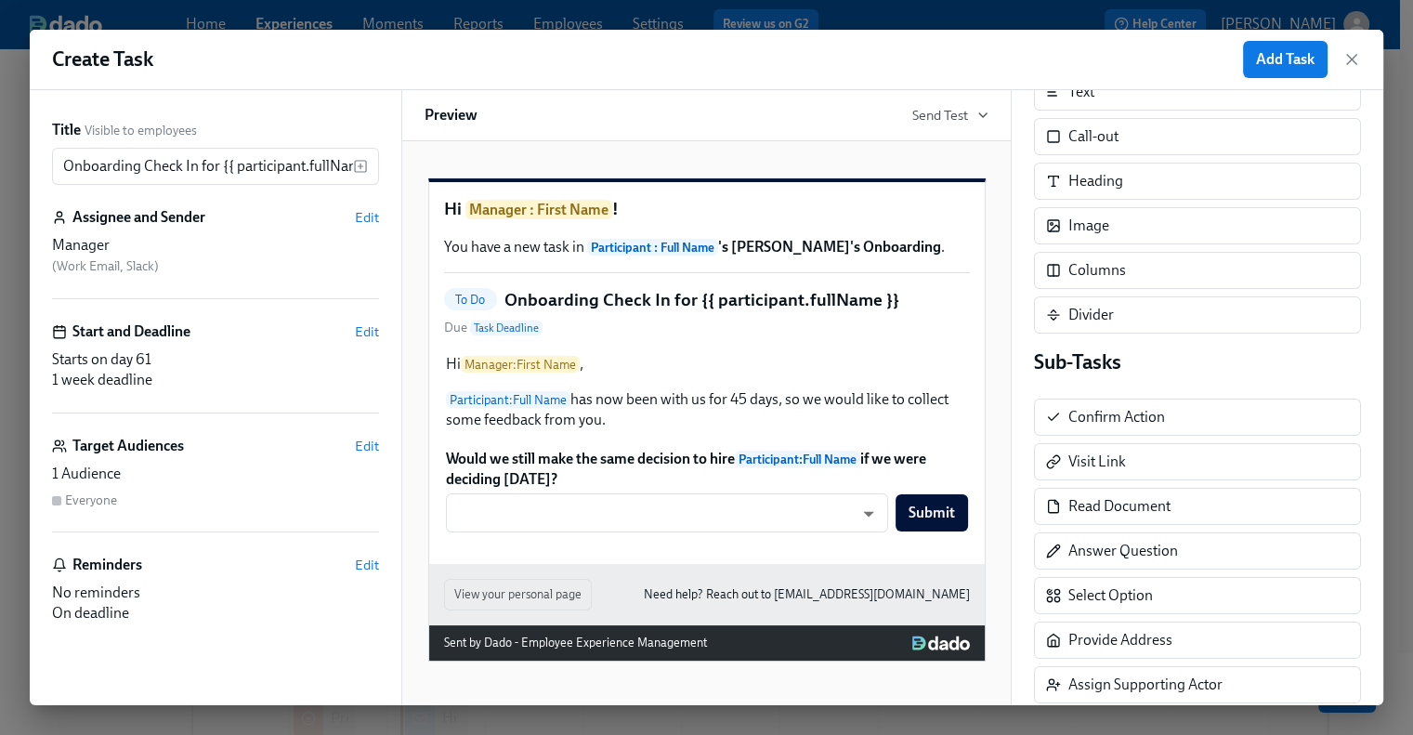
scroll to position [355, 0]
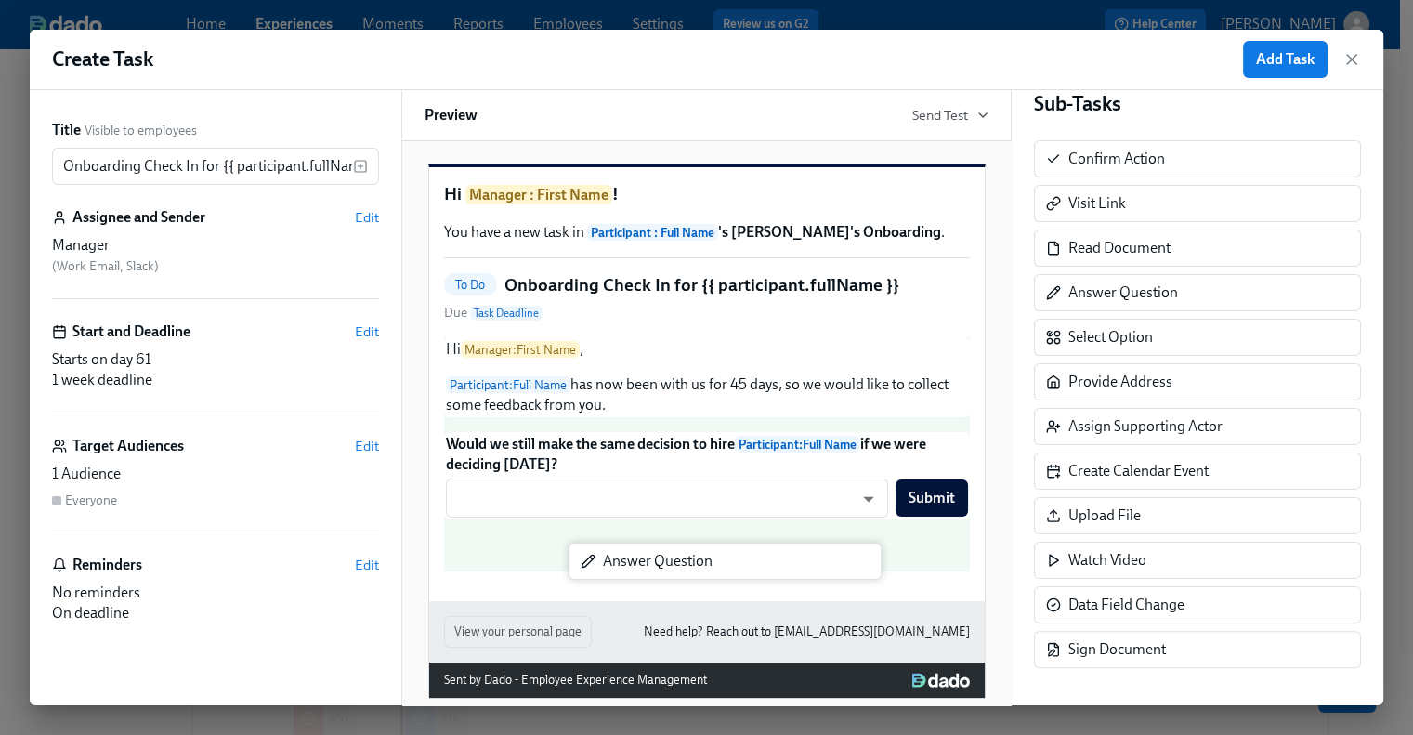
drag, startPoint x: 1123, startPoint y: 294, endPoint x: 646, endPoint y: 565, distance: 548.3
click at [646, 565] on div "Title Visible to employees Onboarding Check In for {{ participant.fullName }} ​…" at bounding box center [706, 397] width 1353 height 615
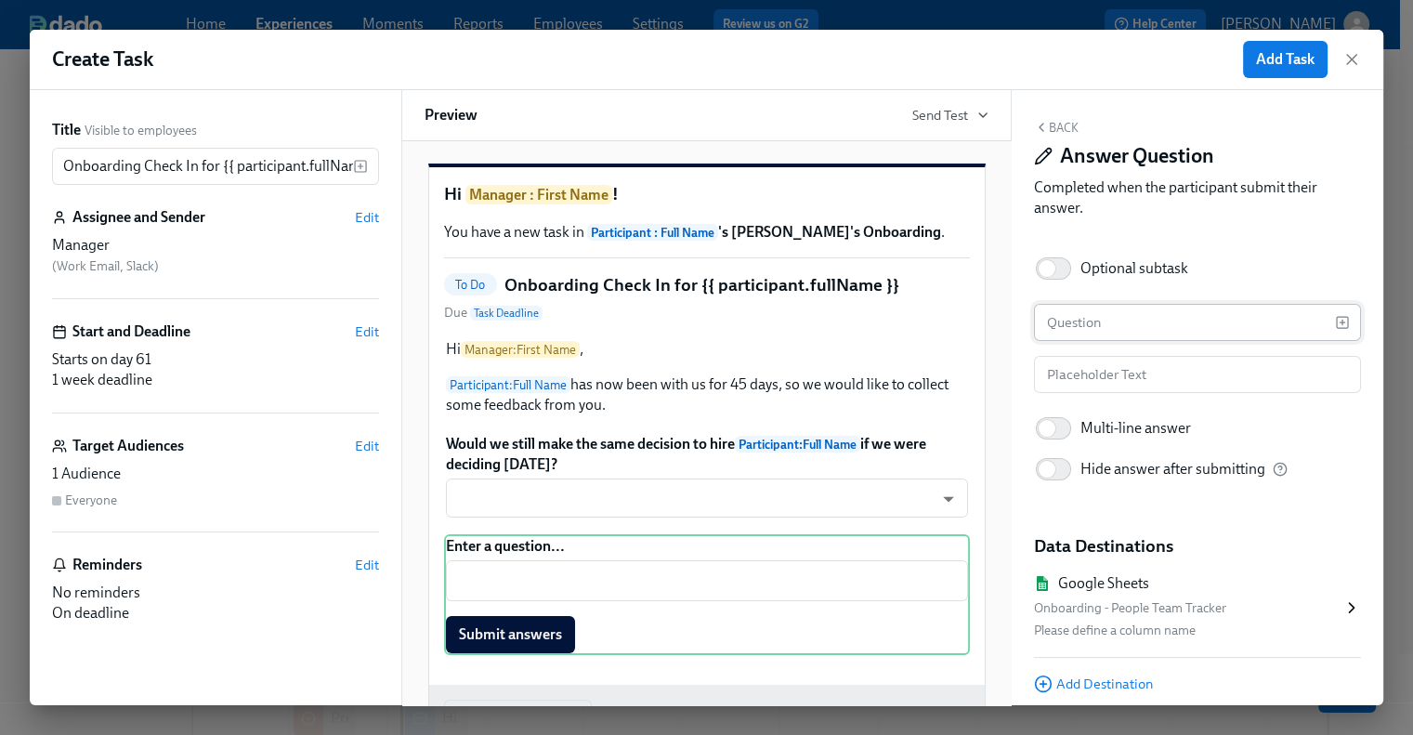
click at [1063, 333] on input "text" at bounding box center [1184, 322] width 301 height 37
paste input "Please add any additional context as to why you selected the rating you did."
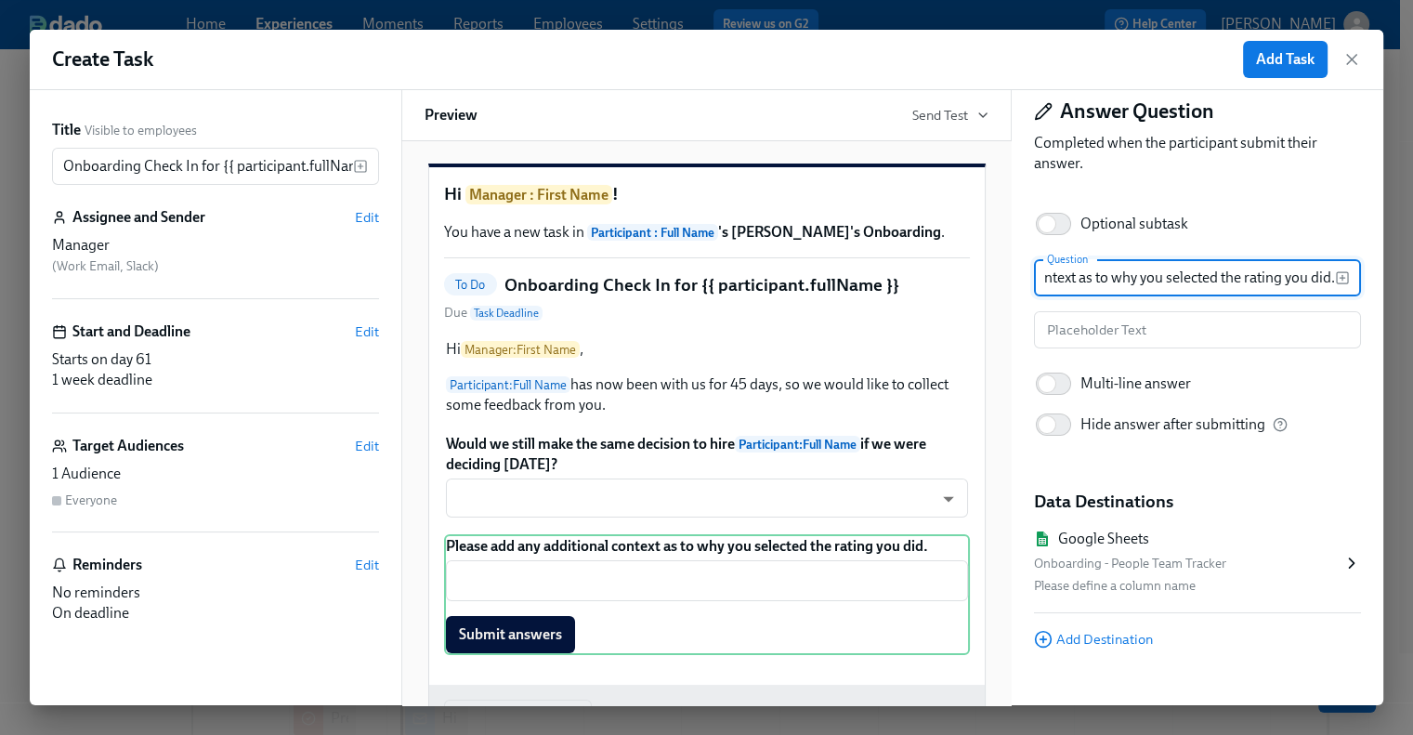
scroll to position [67, 0]
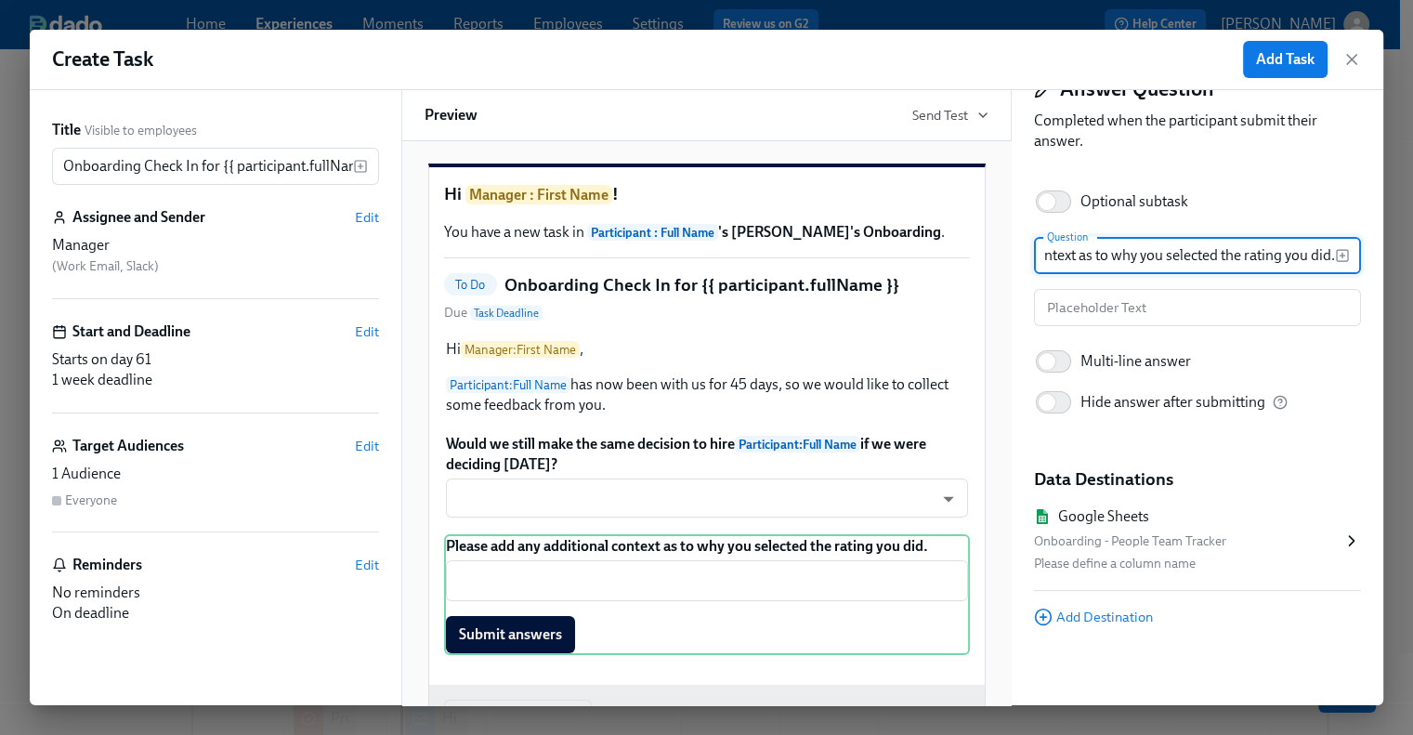
type input "Please add any additional context as to why you selected the rating you did."
click at [1342, 538] on icon at bounding box center [1351, 540] width 19 height 19
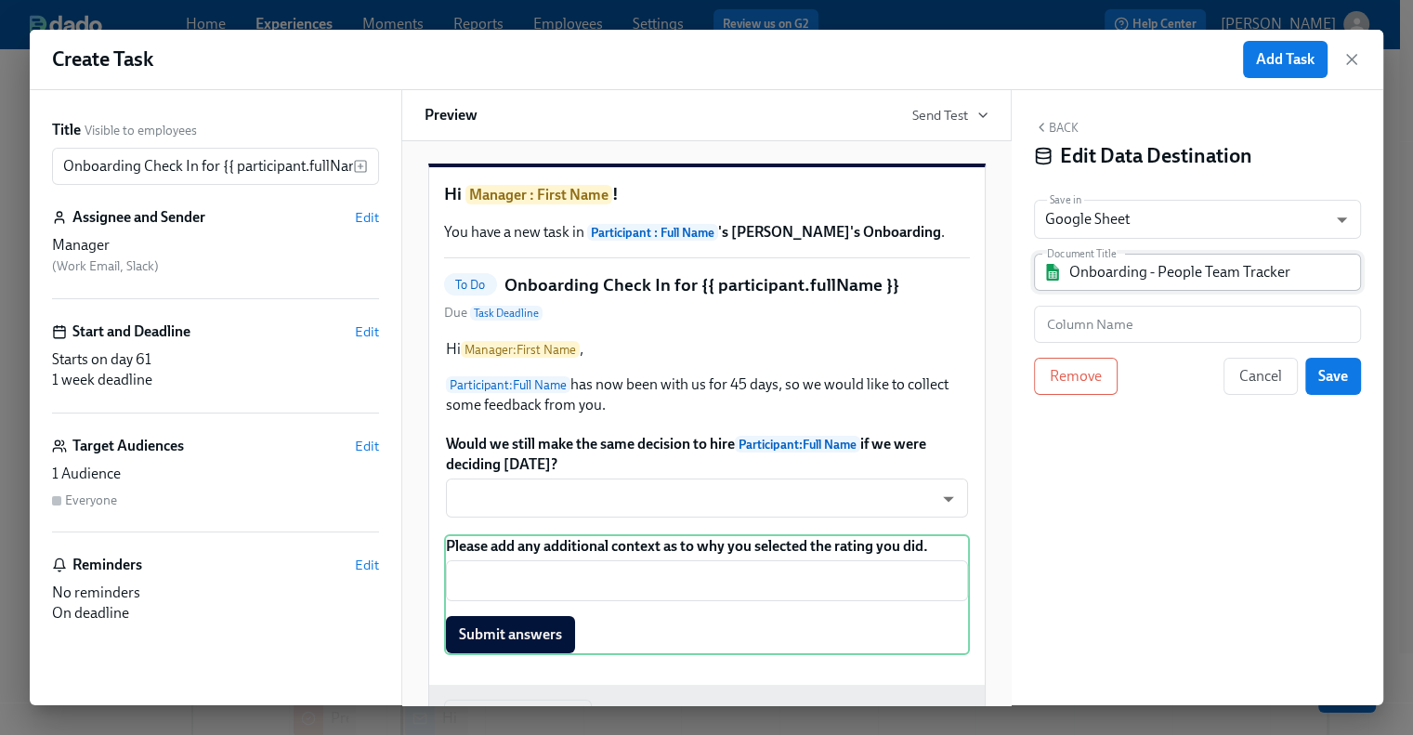
click at [1155, 289] on input "Onboarding - People Team Tracker" at bounding box center [1210, 272] width 282 height 37
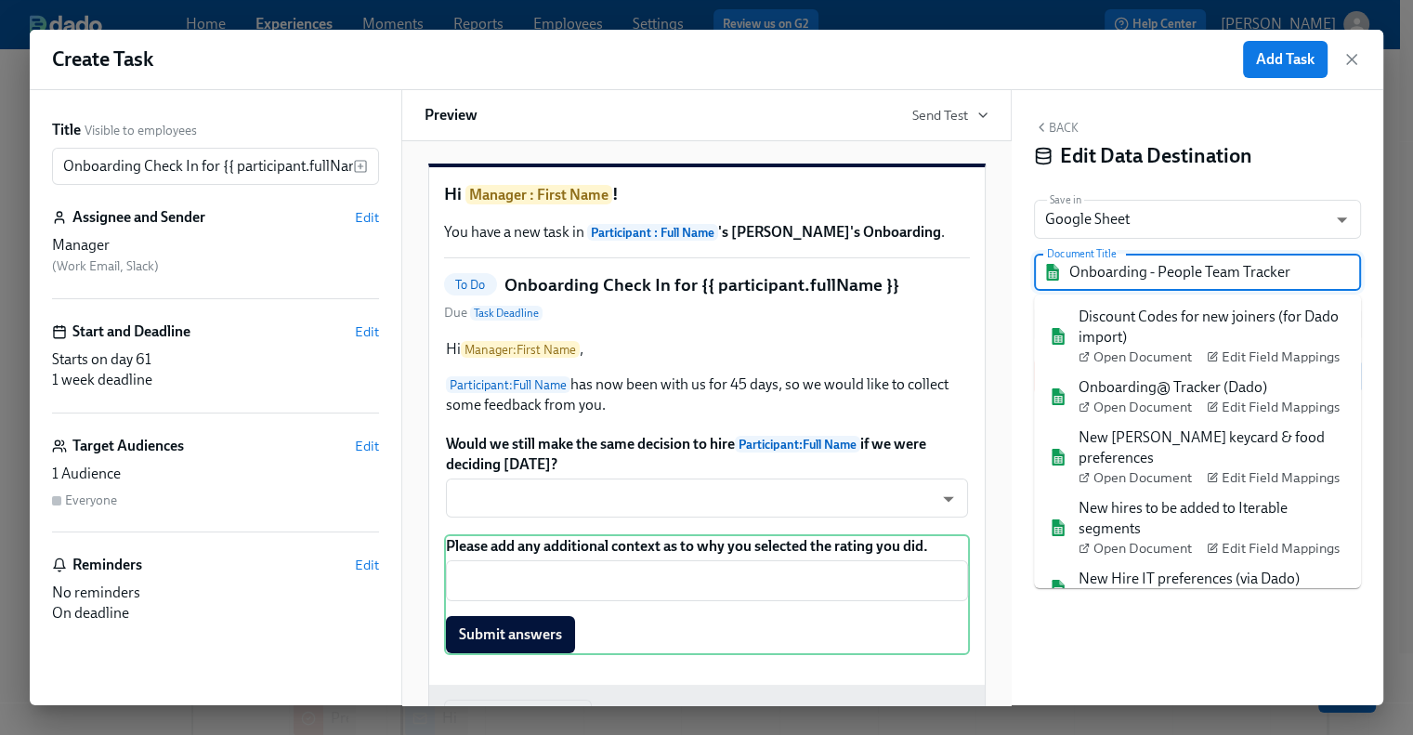
scroll to position [194, 0]
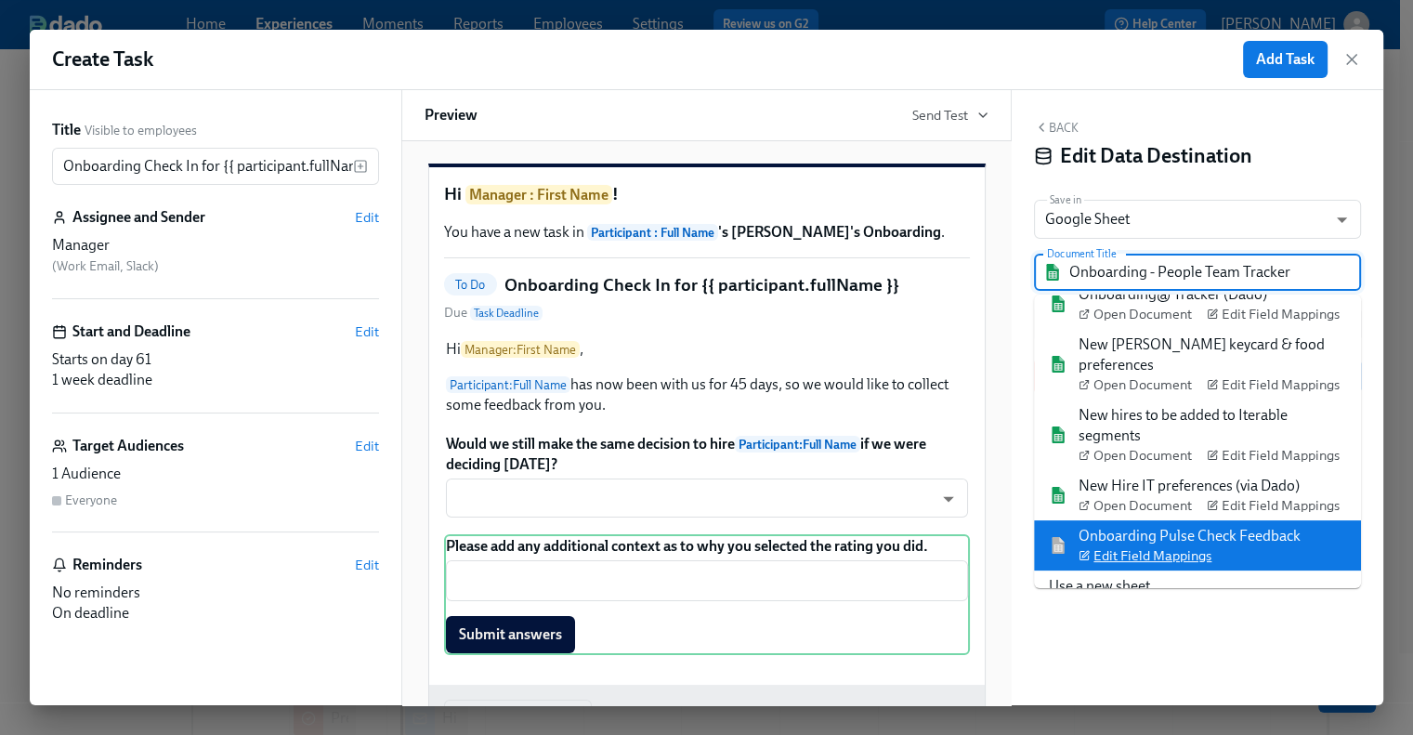
click at [1170, 546] on span "Edit Field Mappings" at bounding box center [1144, 555] width 133 height 19
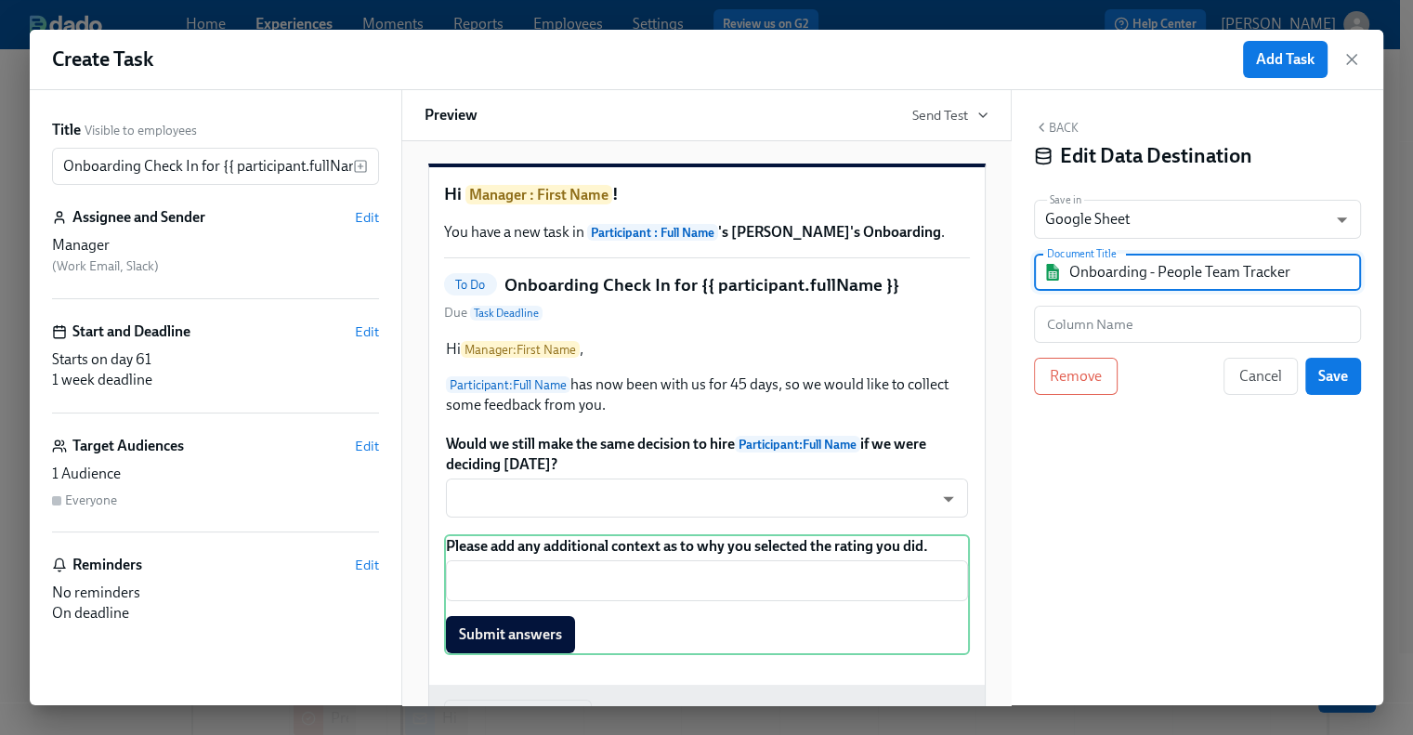
click at [1200, 268] on input "Onboarding - People Team Tracker" at bounding box center [1210, 272] width 282 height 37
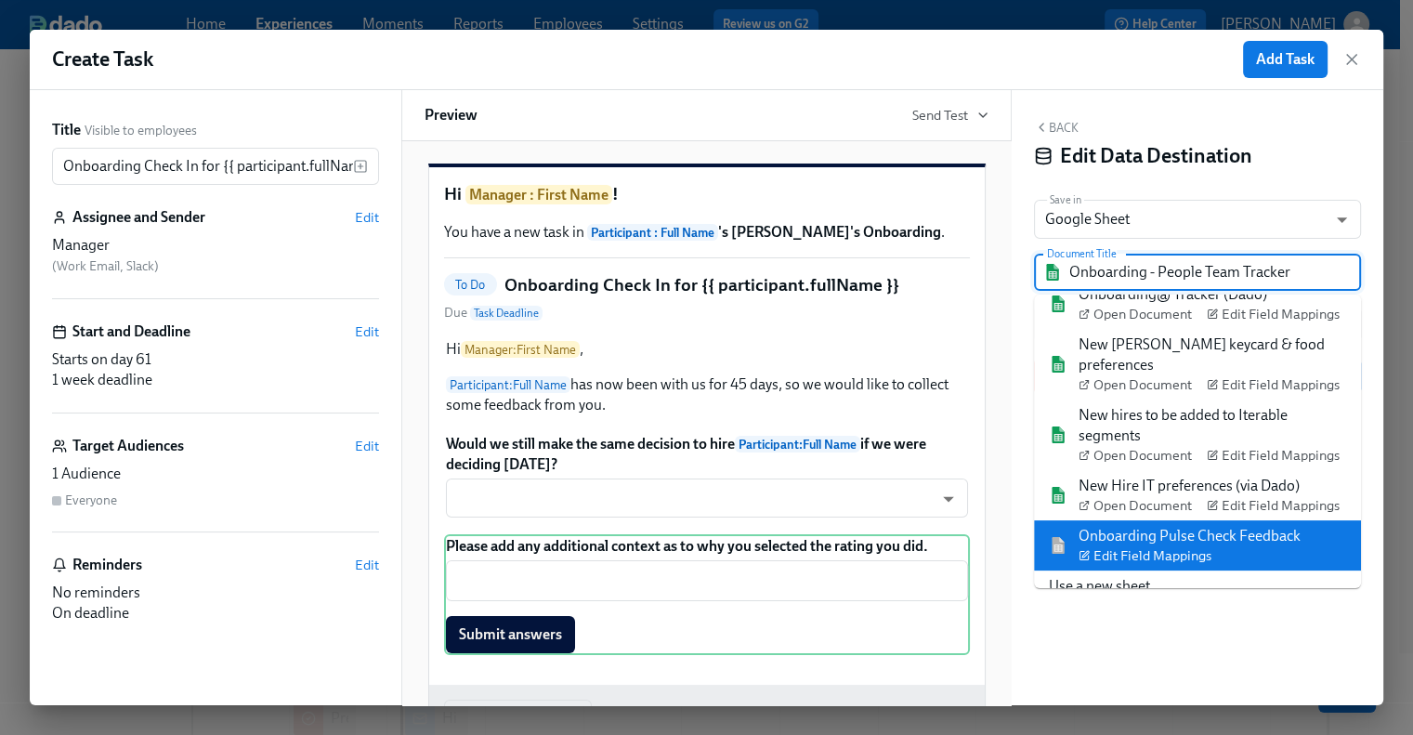
click at [1161, 526] on div "Onboarding Pulse Check Feedback Edit Field Mappings" at bounding box center [1189, 545] width 222 height 39
type input "Onboarding Pulse Check Feedback"
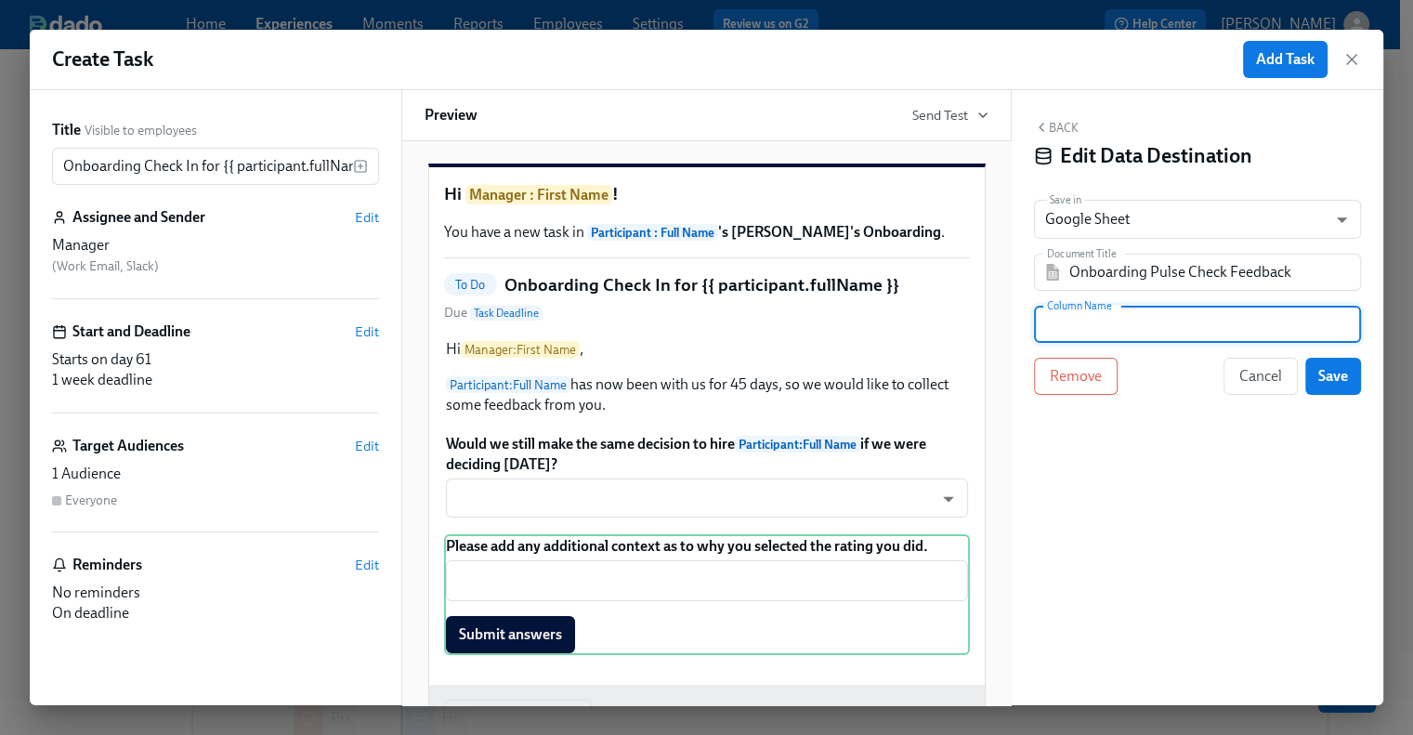
click at [1141, 326] on input "text" at bounding box center [1197, 324] width 327 height 37
paste input "Additional Manager Feedback"
type input "Additional Manager Feedback"
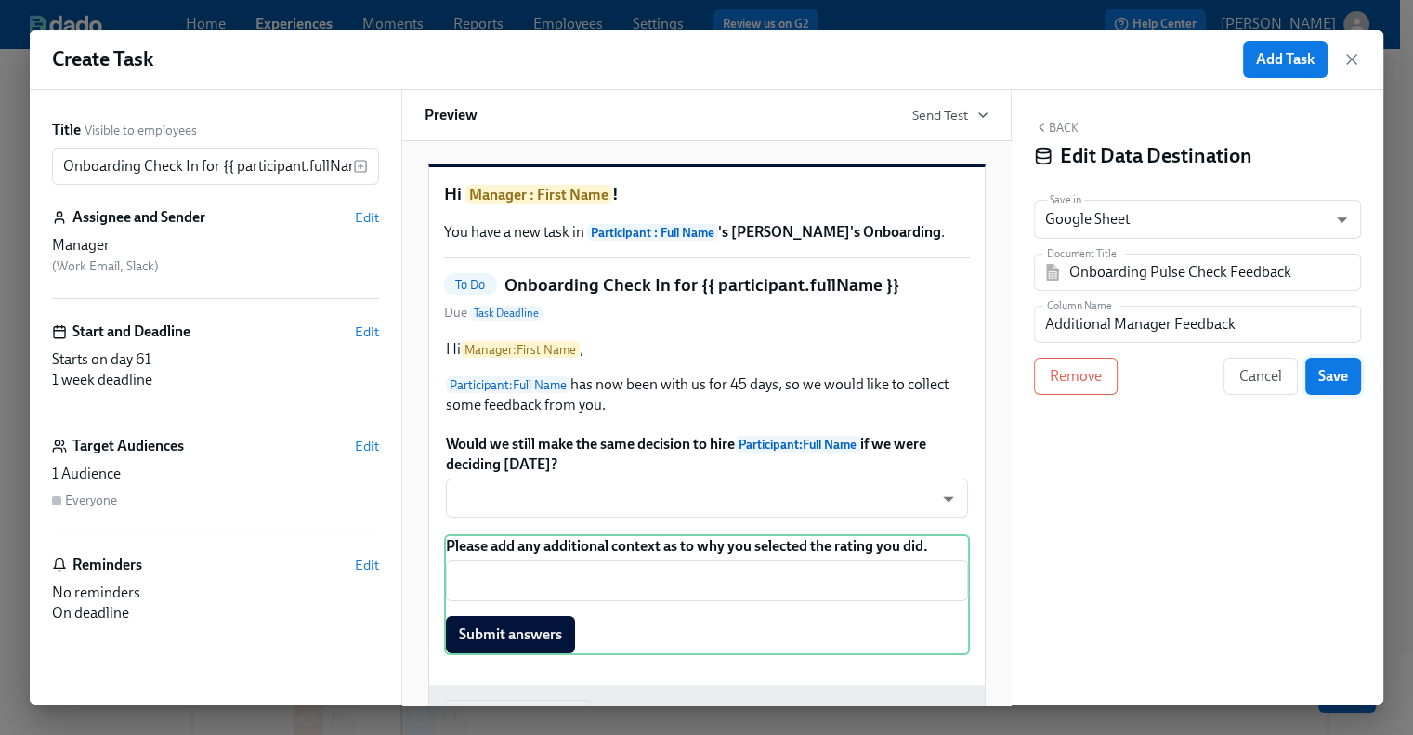
click at [1338, 385] on button "Save" at bounding box center [1333, 376] width 56 height 37
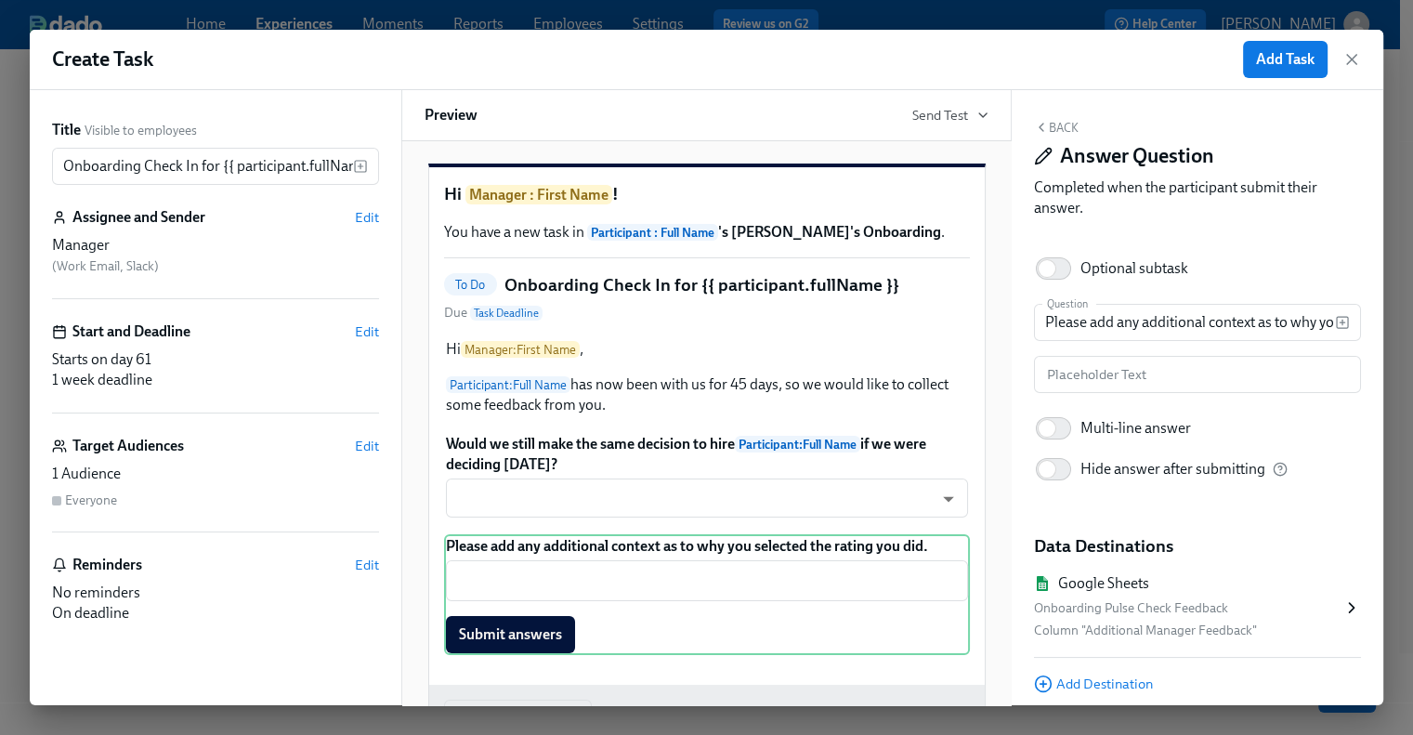
scroll to position [0, 0]
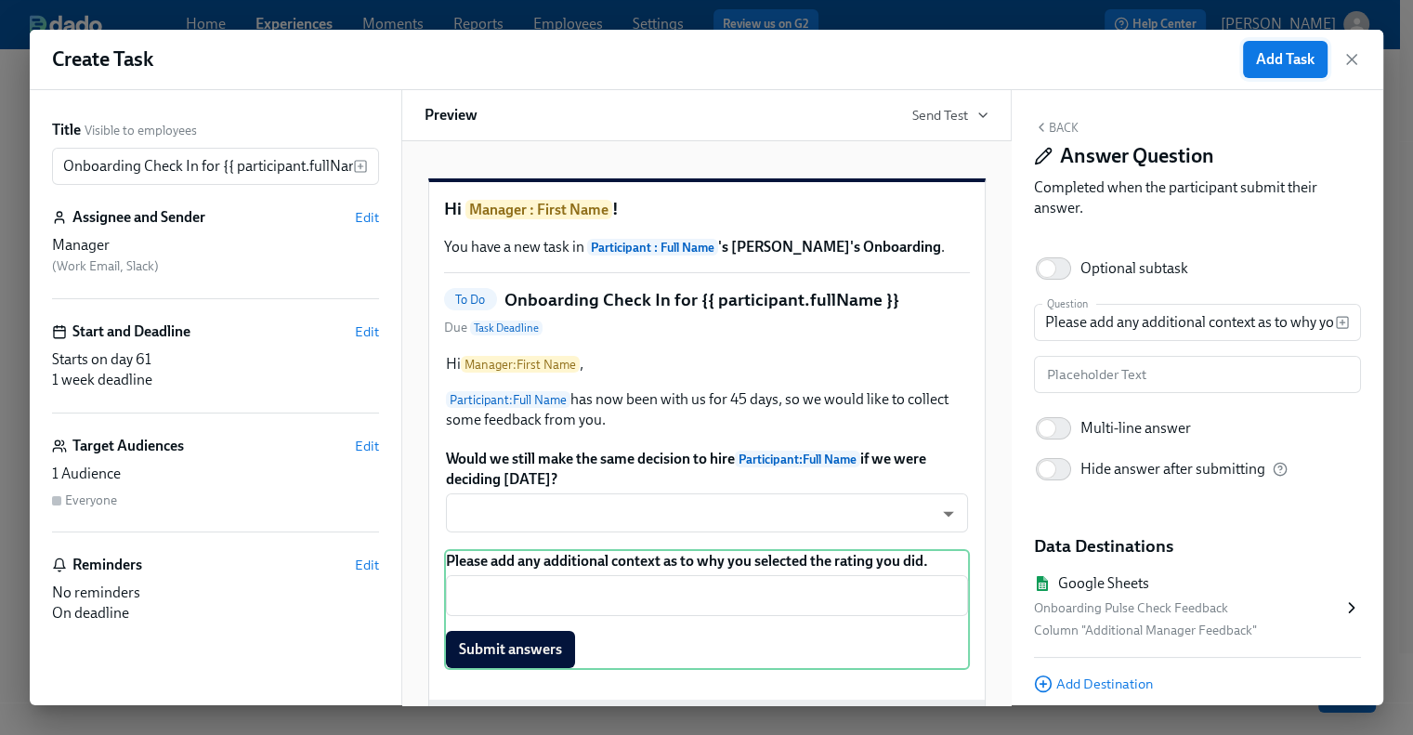
click at [1299, 59] on span "Add Task" at bounding box center [1285, 59] width 59 height 19
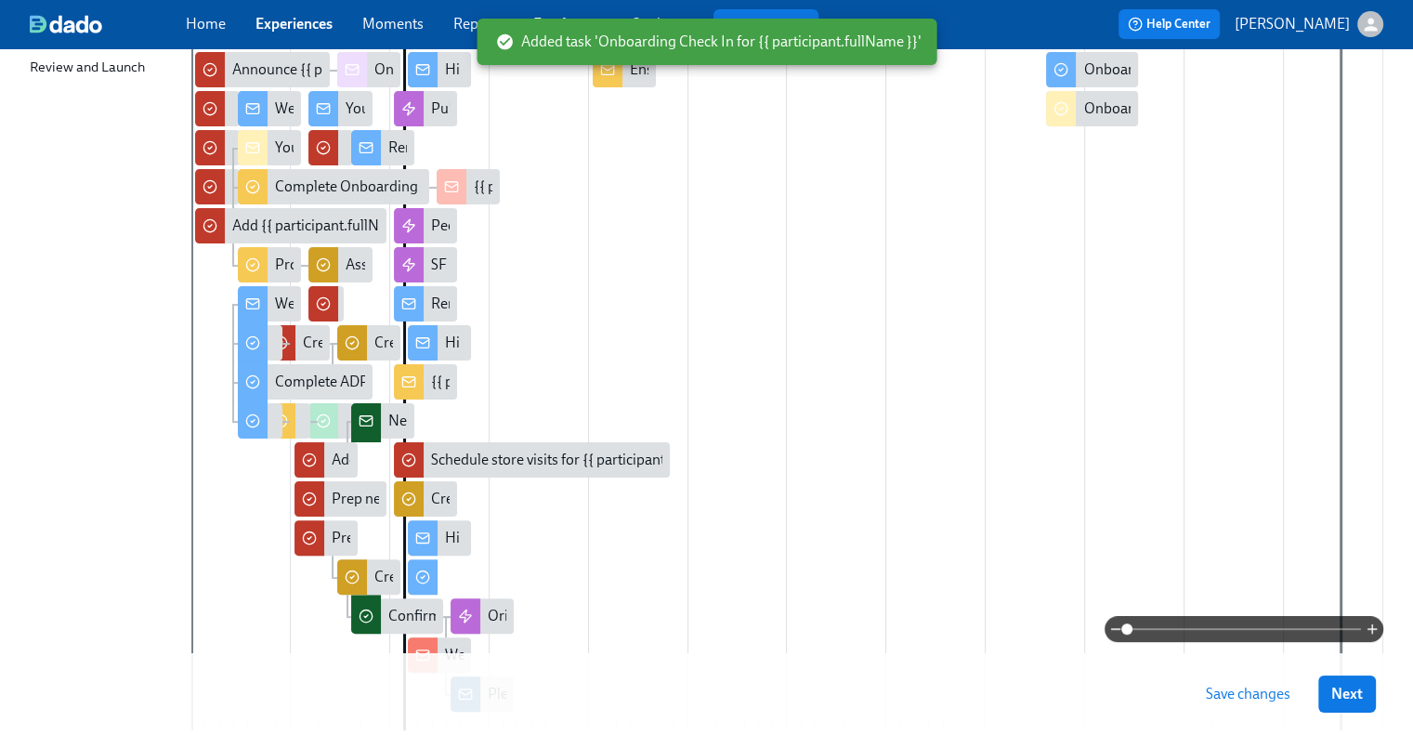
scroll to position [56, 0]
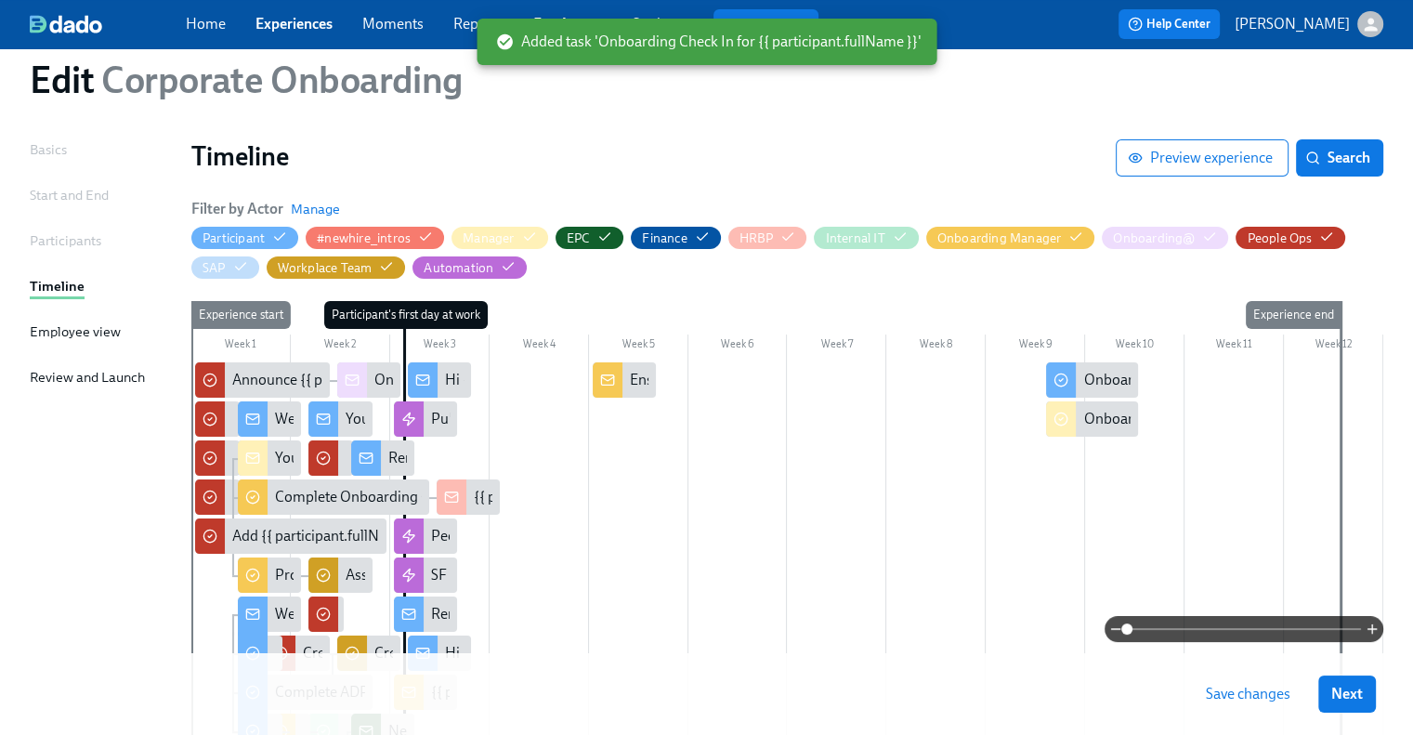
click at [1273, 695] on span "Save changes" at bounding box center [1248, 694] width 85 height 19
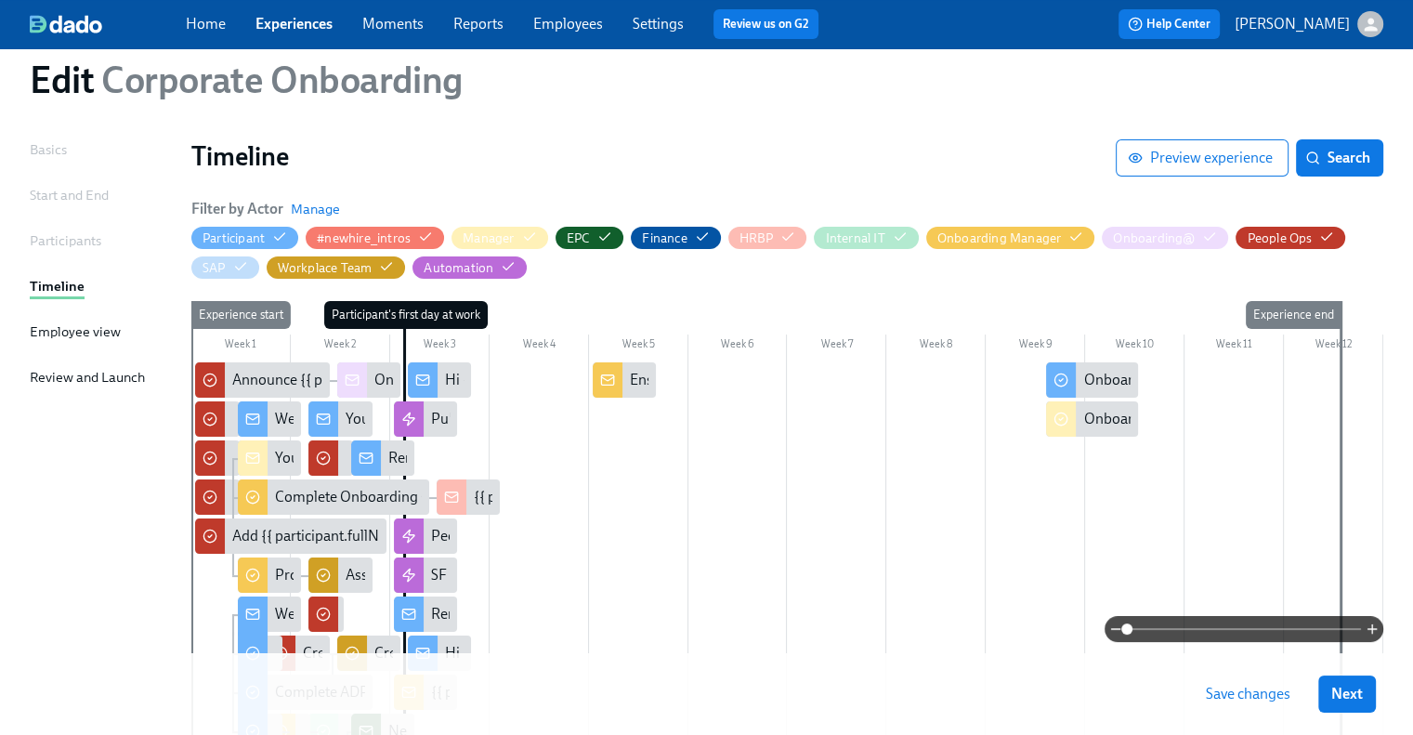
click at [1290, 697] on span "Save changes" at bounding box center [1248, 694] width 85 height 19
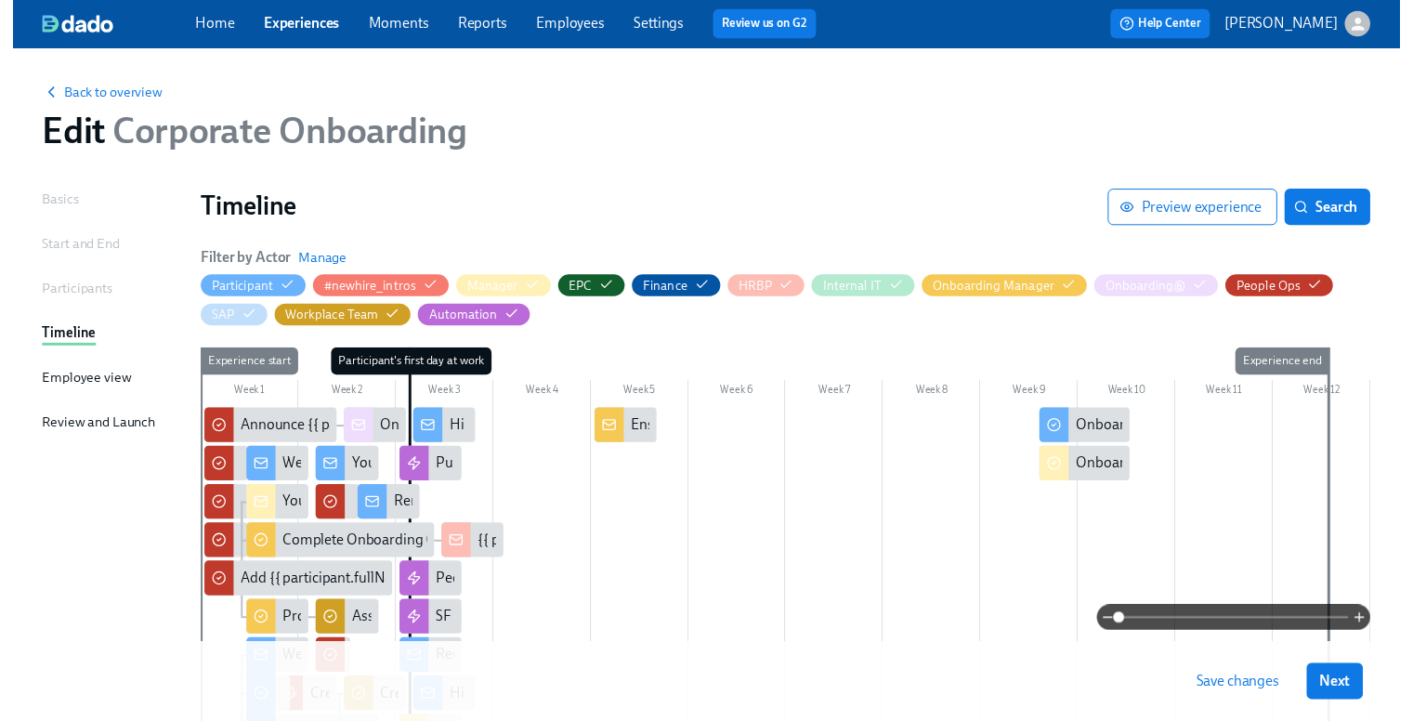
scroll to position [0, 0]
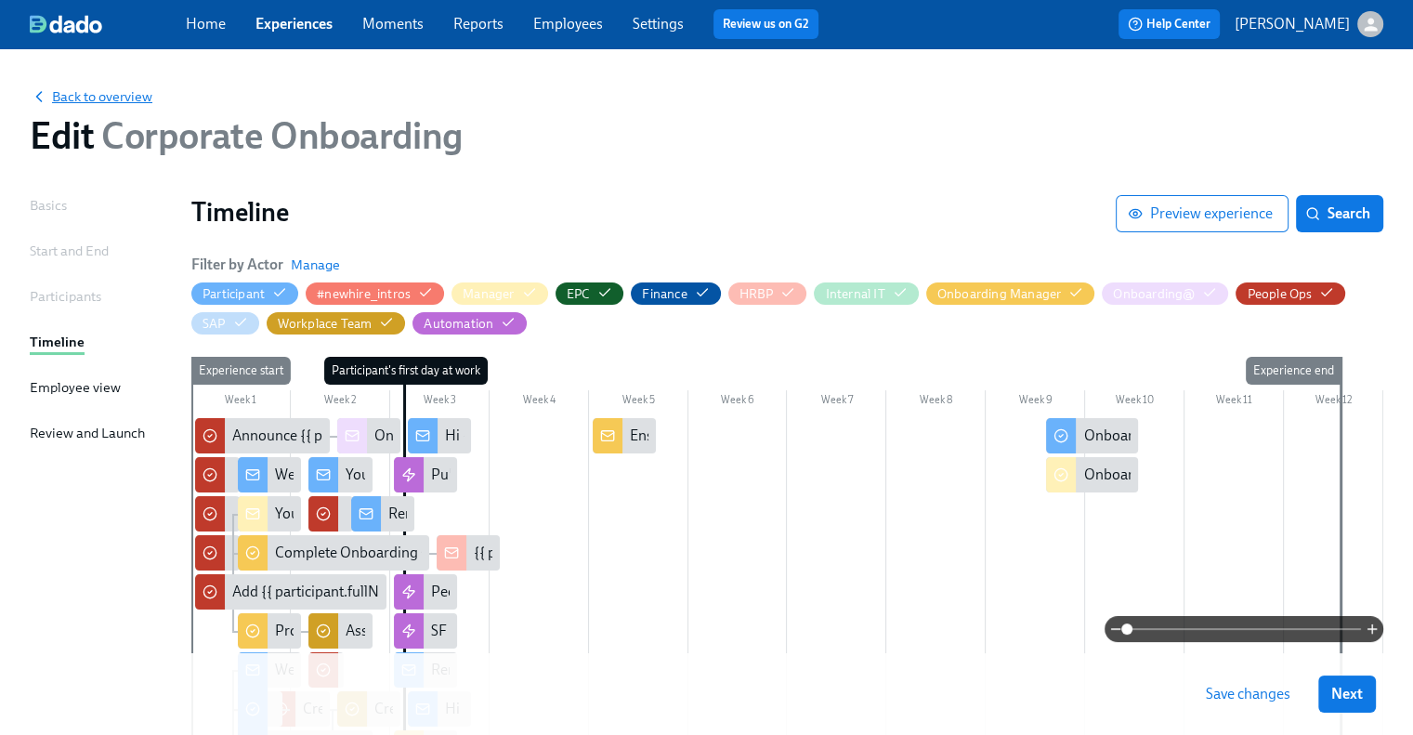
click at [127, 96] on span "Back to overview" at bounding box center [91, 96] width 123 height 19
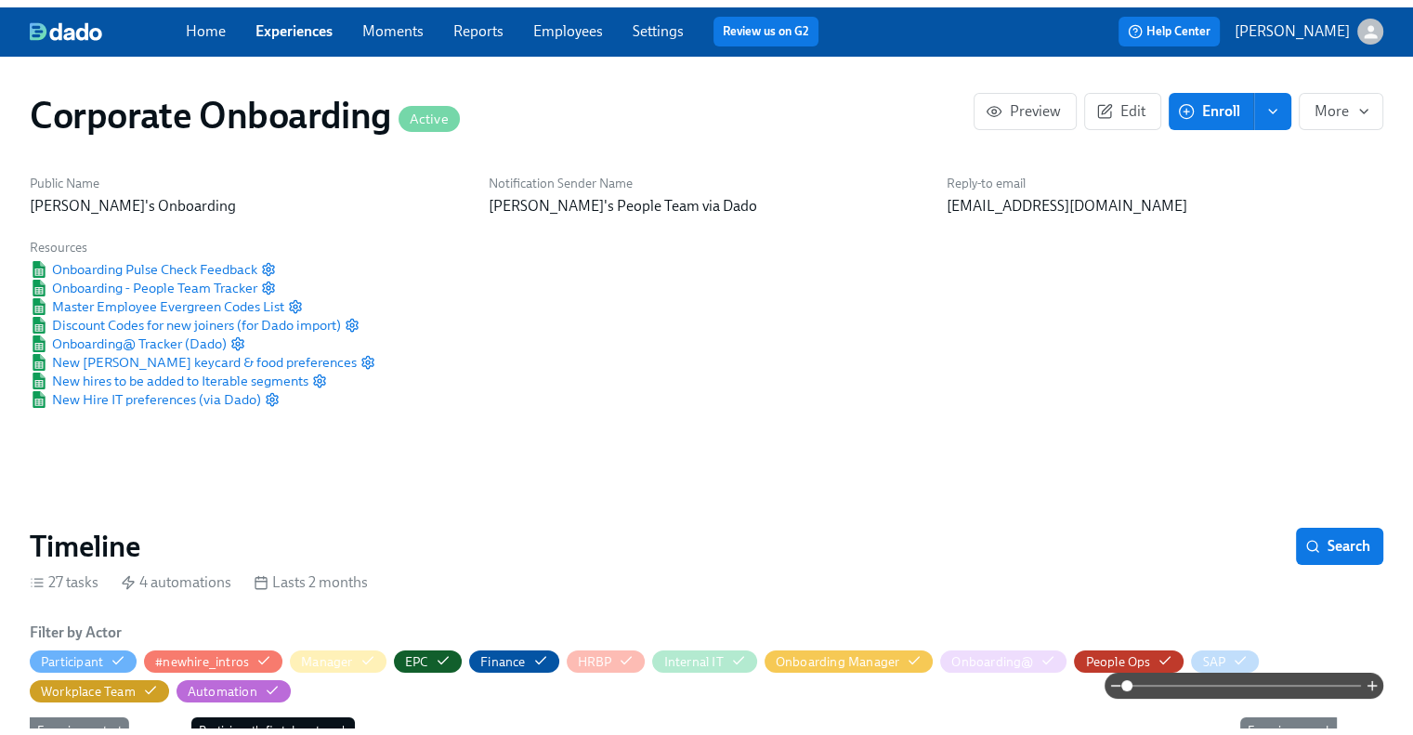
scroll to position [0, 1567]
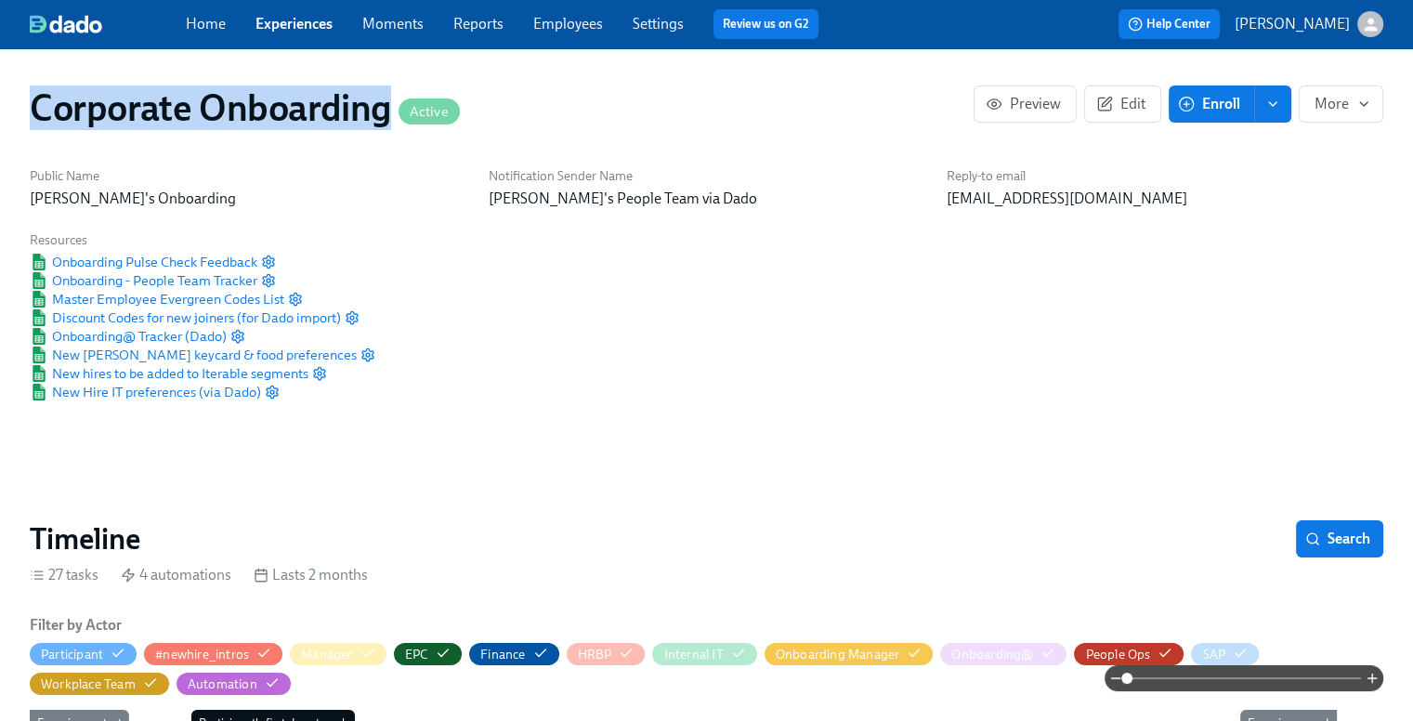
drag, startPoint x: 387, startPoint y: 114, endPoint x: 0, endPoint y: 114, distance: 387.3
copy h1 "Corporate Onboarding"
click at [308, 29] on link "Experiences" at bounding box center [293, 24] width 77 height 18
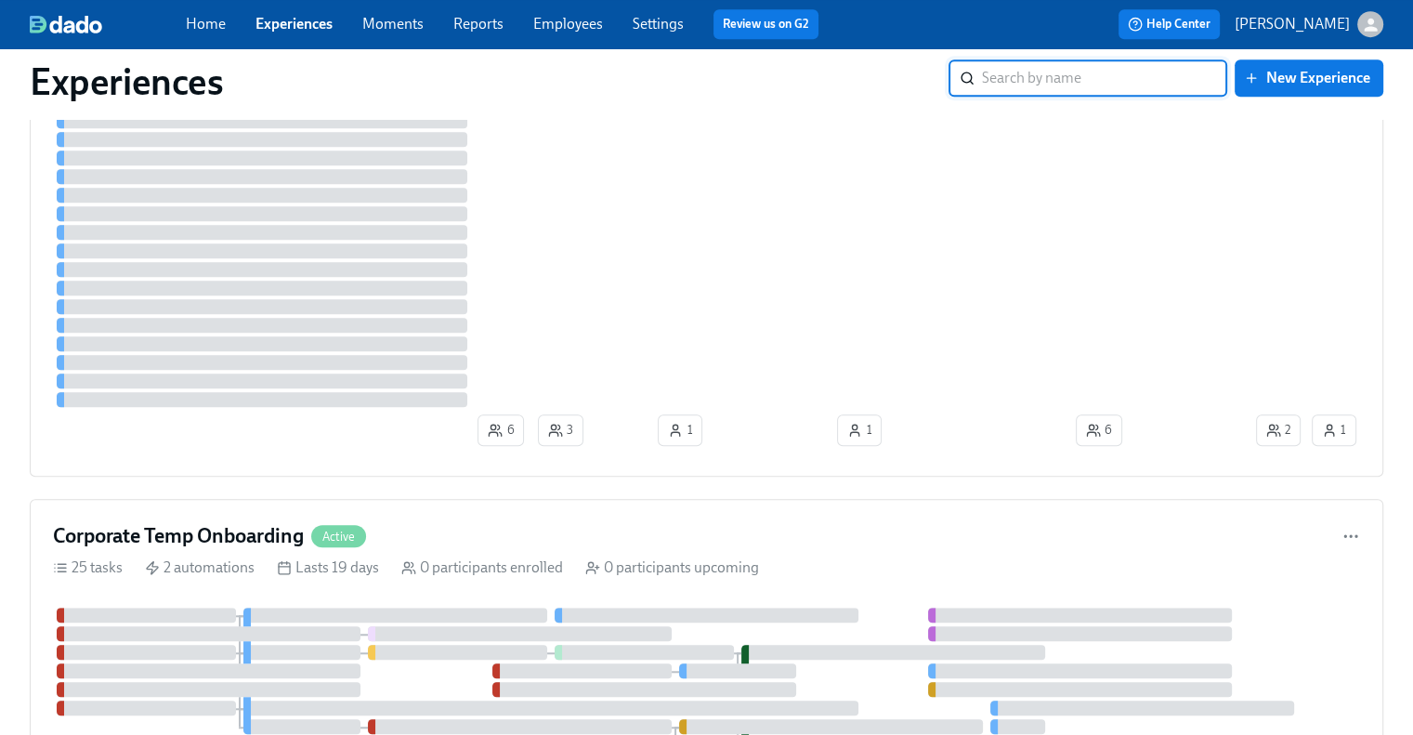
scroll to position [1672, 0]
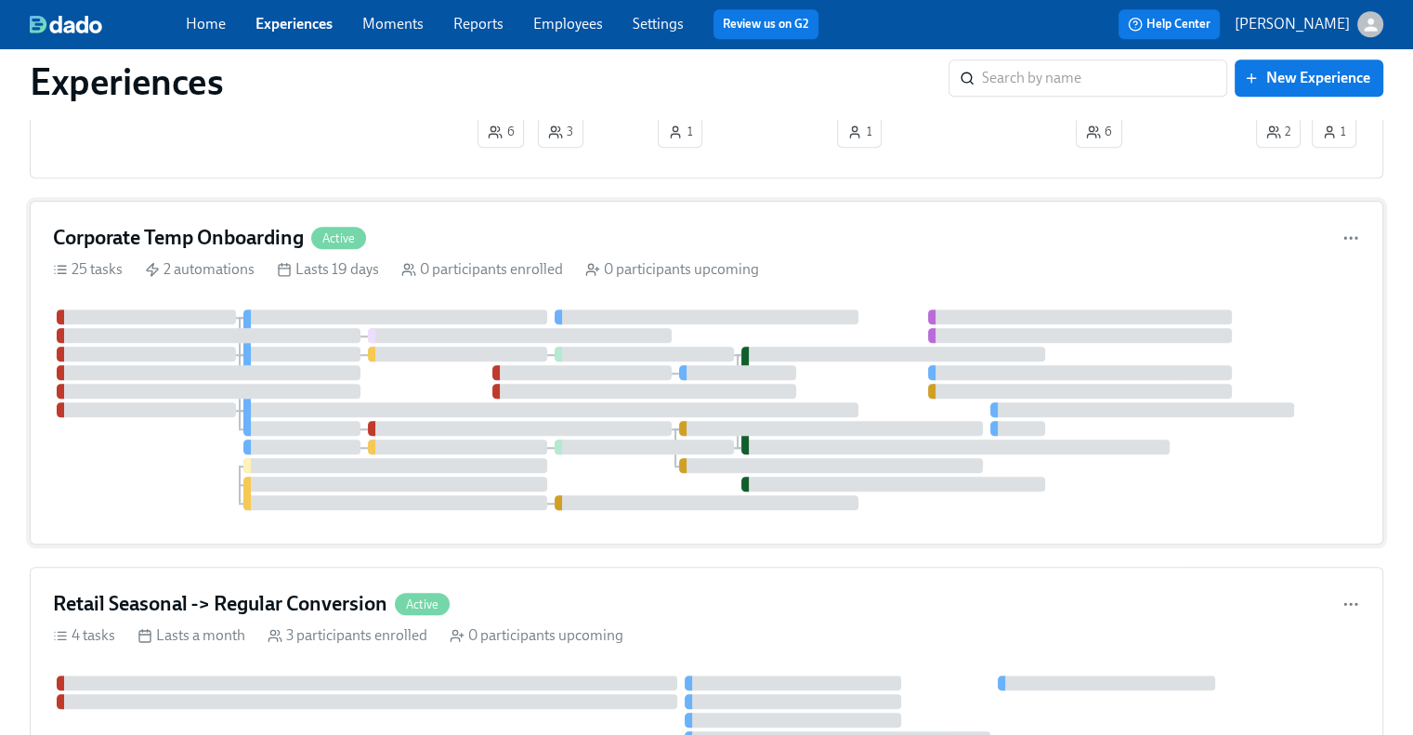
click at [160, 220] on div "Corporate Temp Onboarding Active 25 tasks 2 automations Lasts 19 days 0 partici…" at bounding box center [706, 373] width 1353 height 344
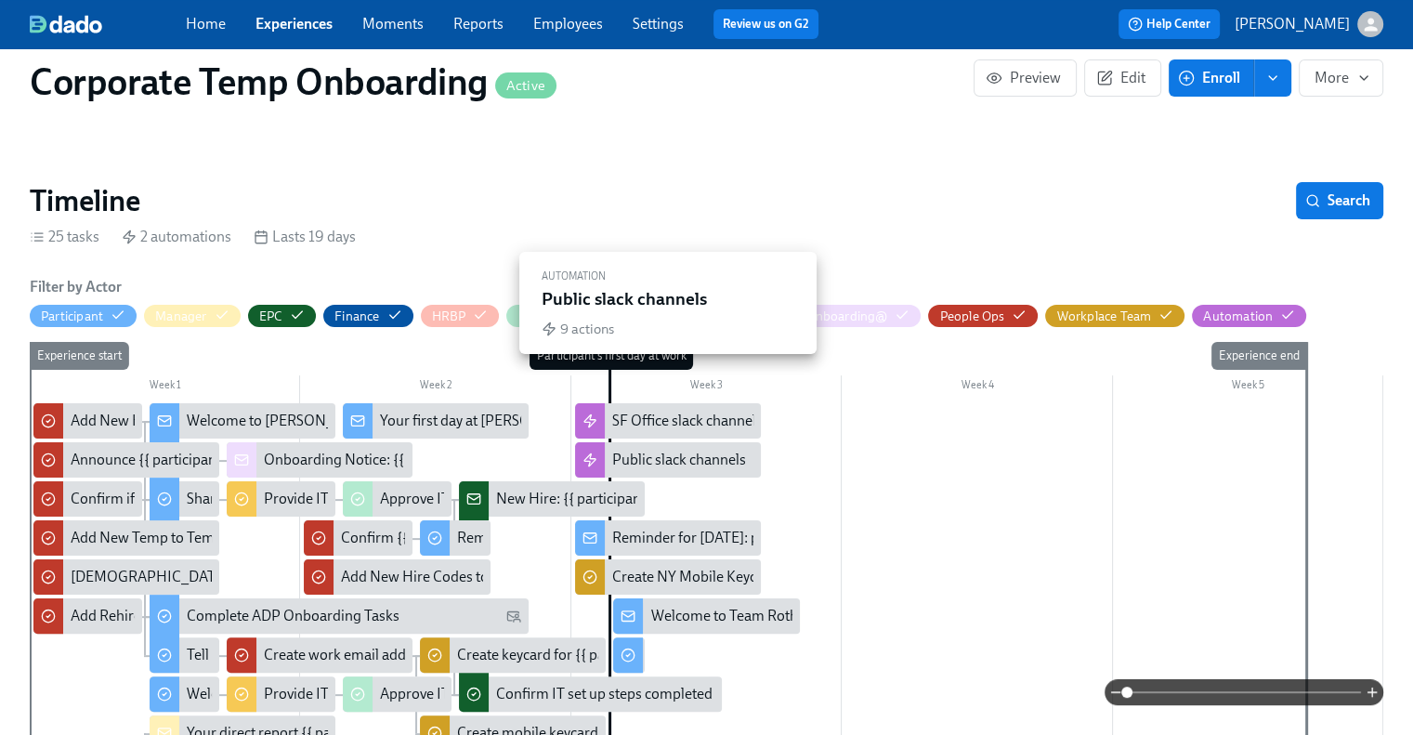
scroll to position [372, 0]
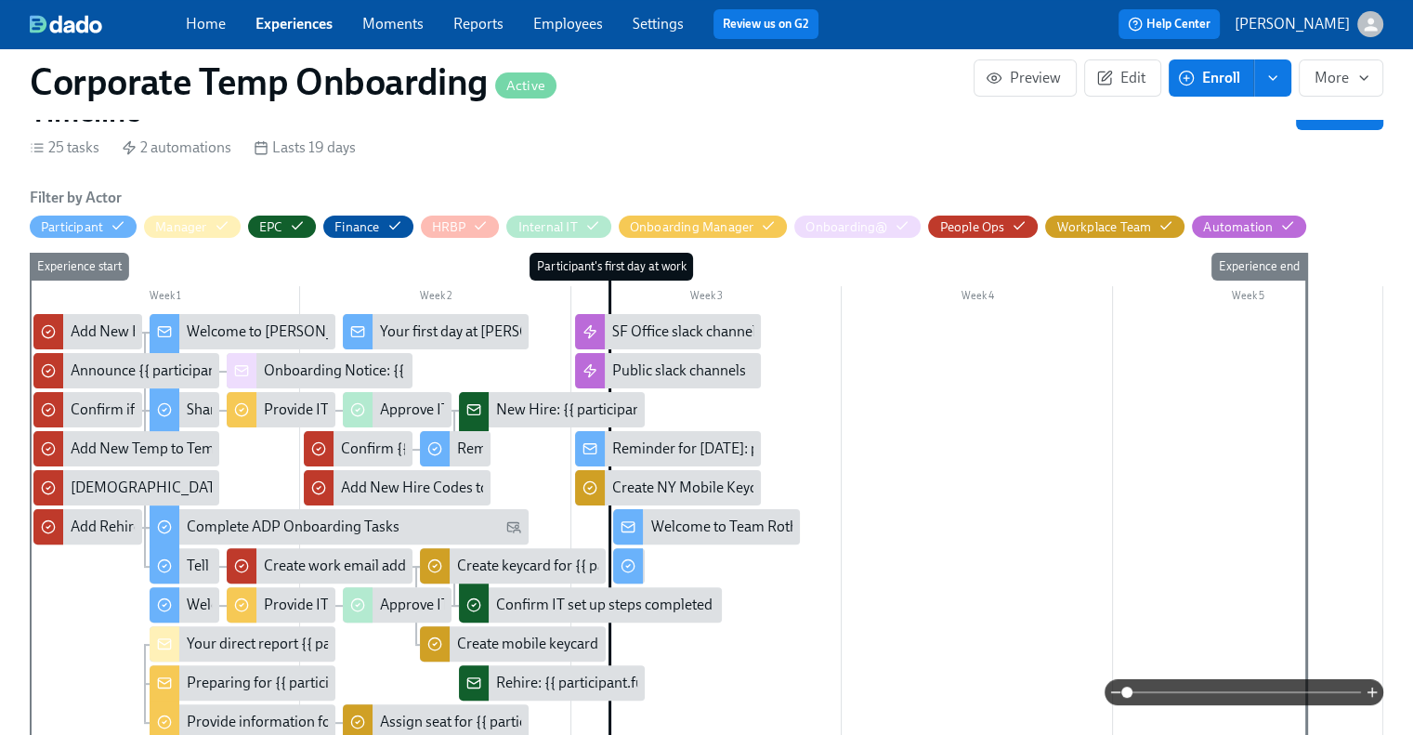
click at [668, 527] on div "Welcome to Team Rothy’s!" at bounding box center [733, 526] width 166 height 20
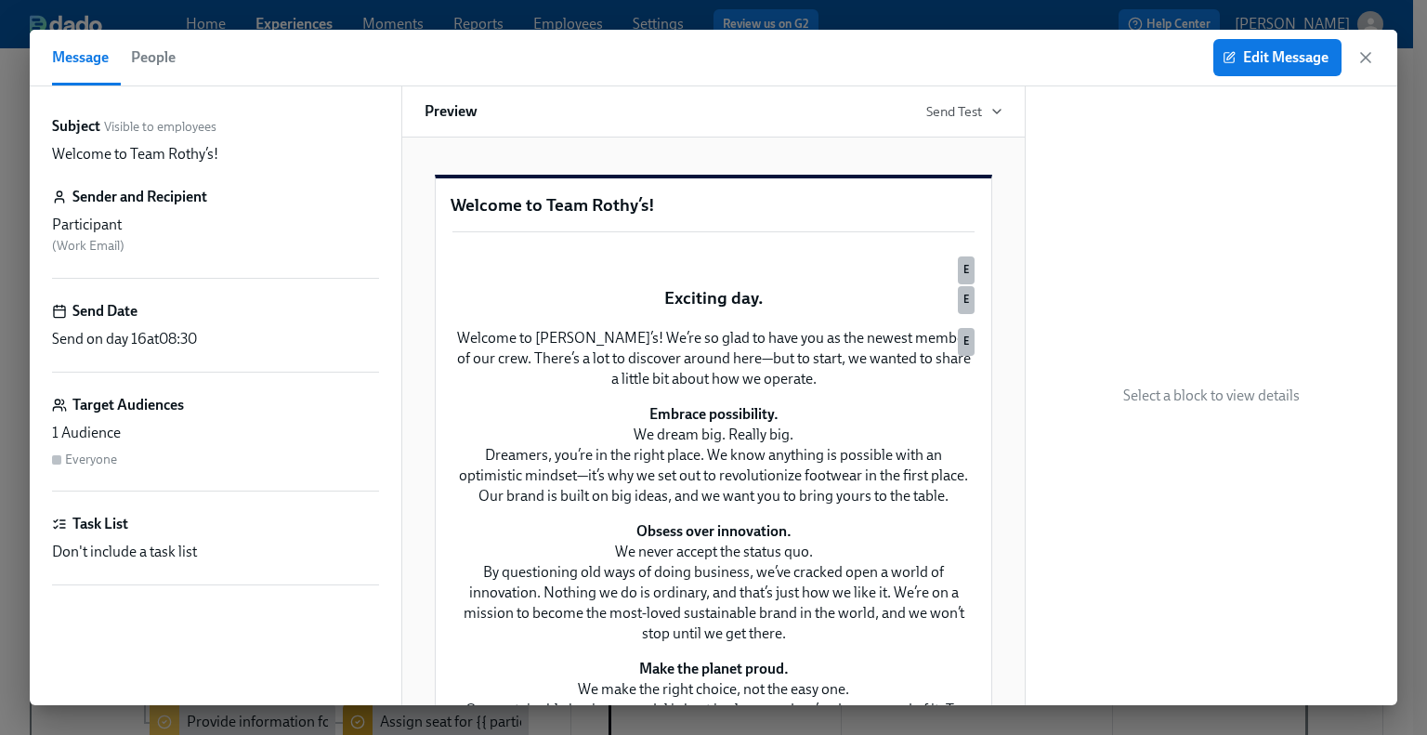
click at [1352, 58] on div "Edit Message" at bounding box center [1294, 57] width 162 height 37
click at [1355, 62] on div "Edit Message" at bounding box center [1294, 57] width 162 height 37
click at [1369, 60] on icon "button" at bounding box center [1365, 57] width 9 height 9
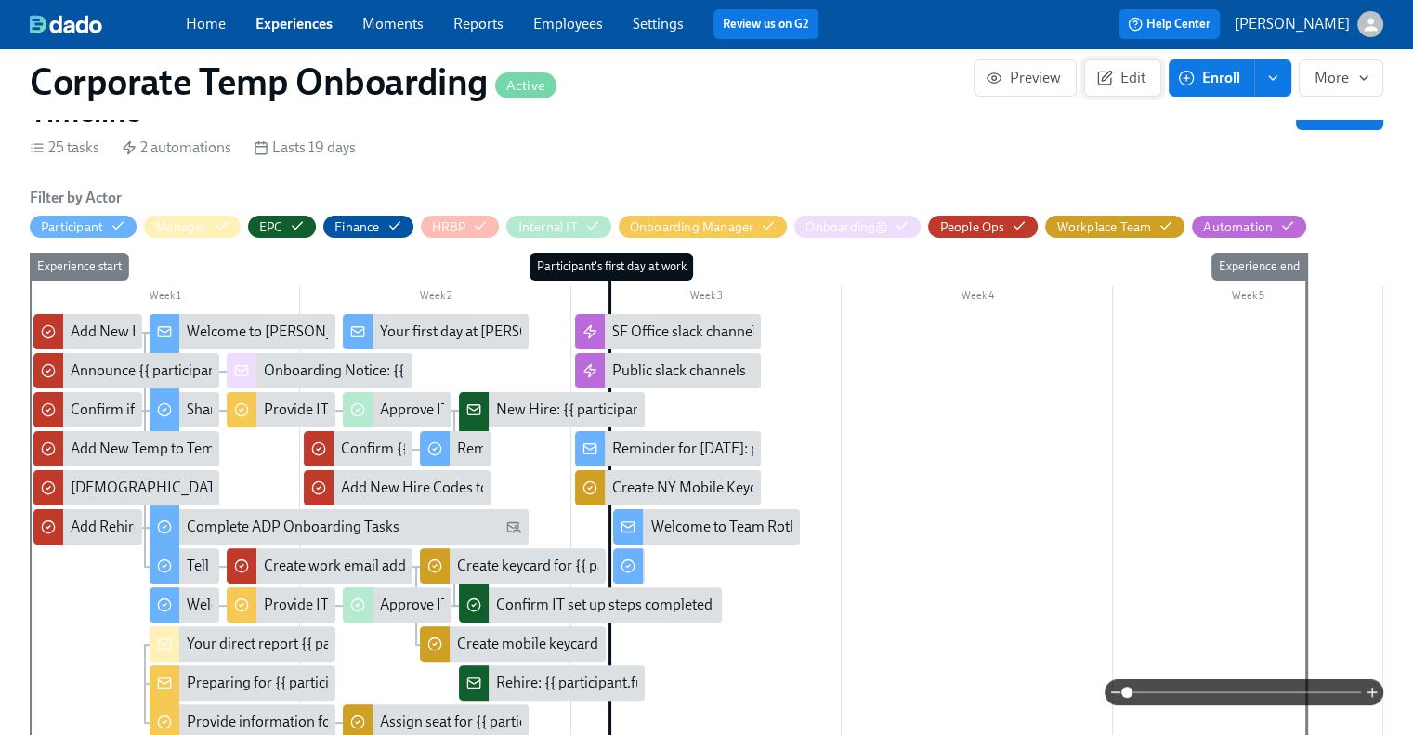
click at [1099, 72] on icon "button" at bounding box center [1104, 78] width 13 height 13
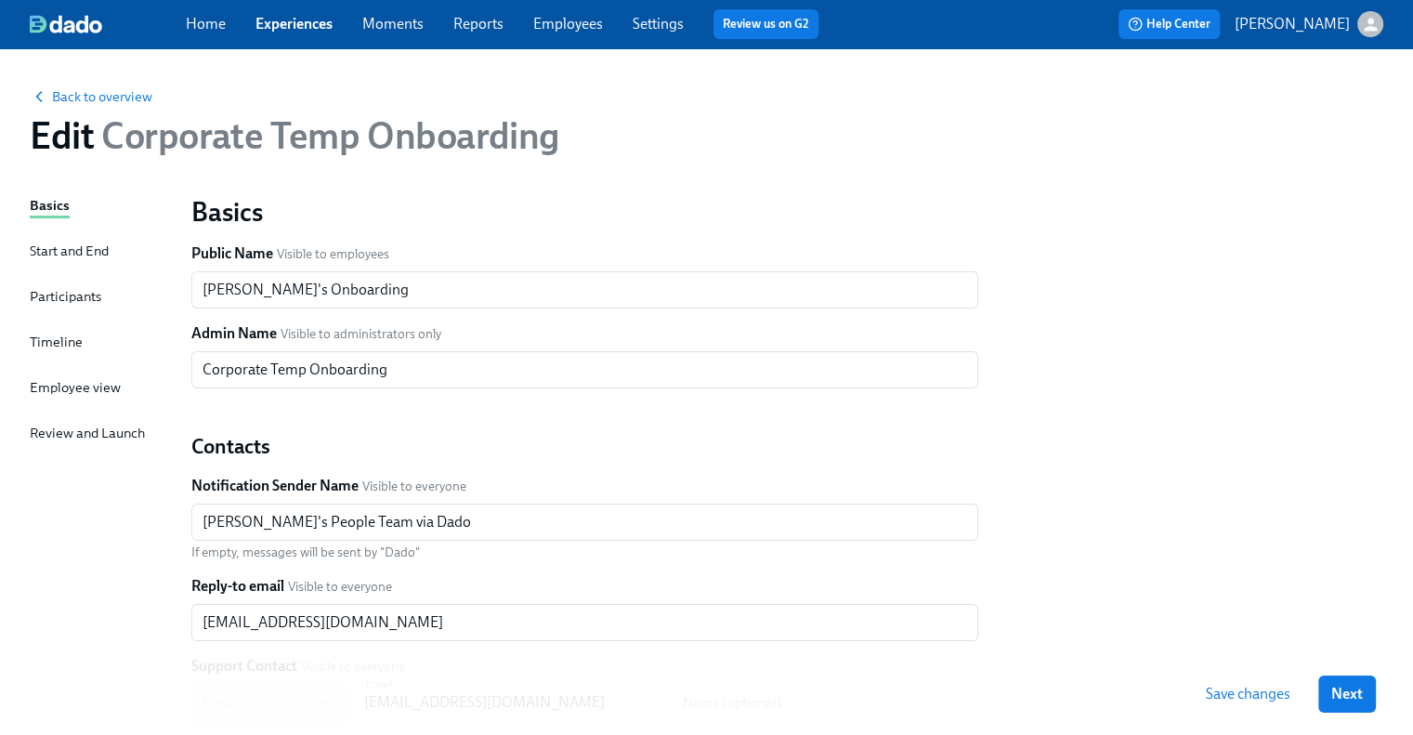
click at [52, 337] on div "Timeline" at bounding box center [56, 342] width 53 height 20
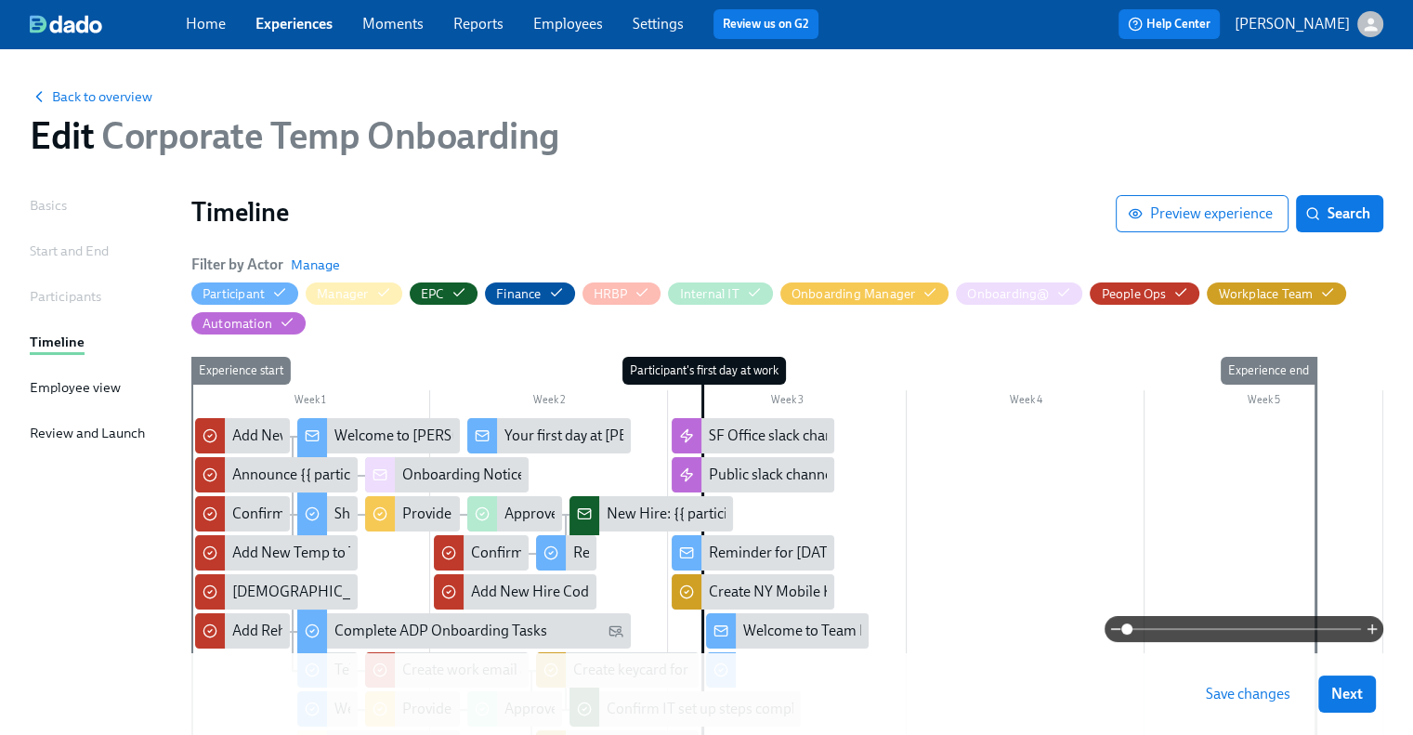
click at [1163, 448] on div at bounding box center [787, 640] width 1192 height 444
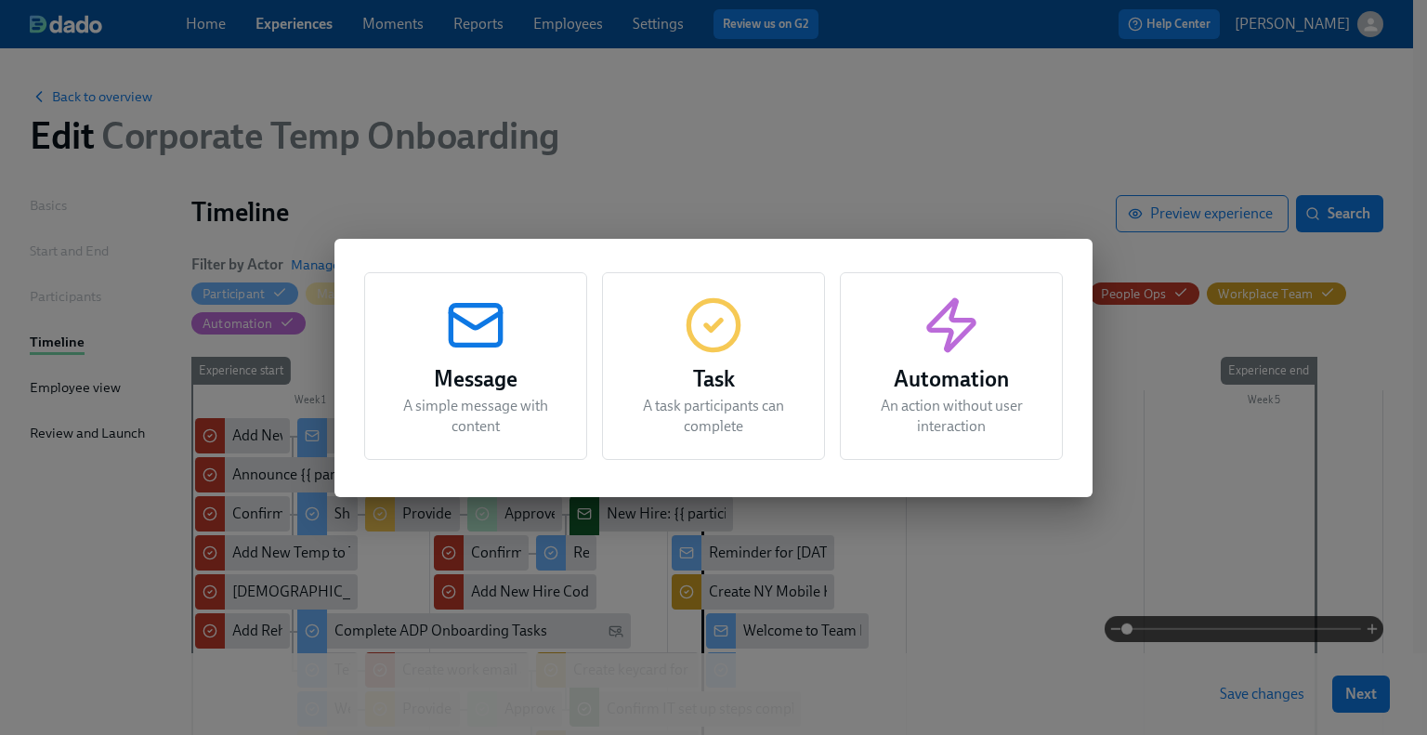
click at [680, 339] on div "Task A task participants can complete" at bounding box center [713, 366] width 223 height 188
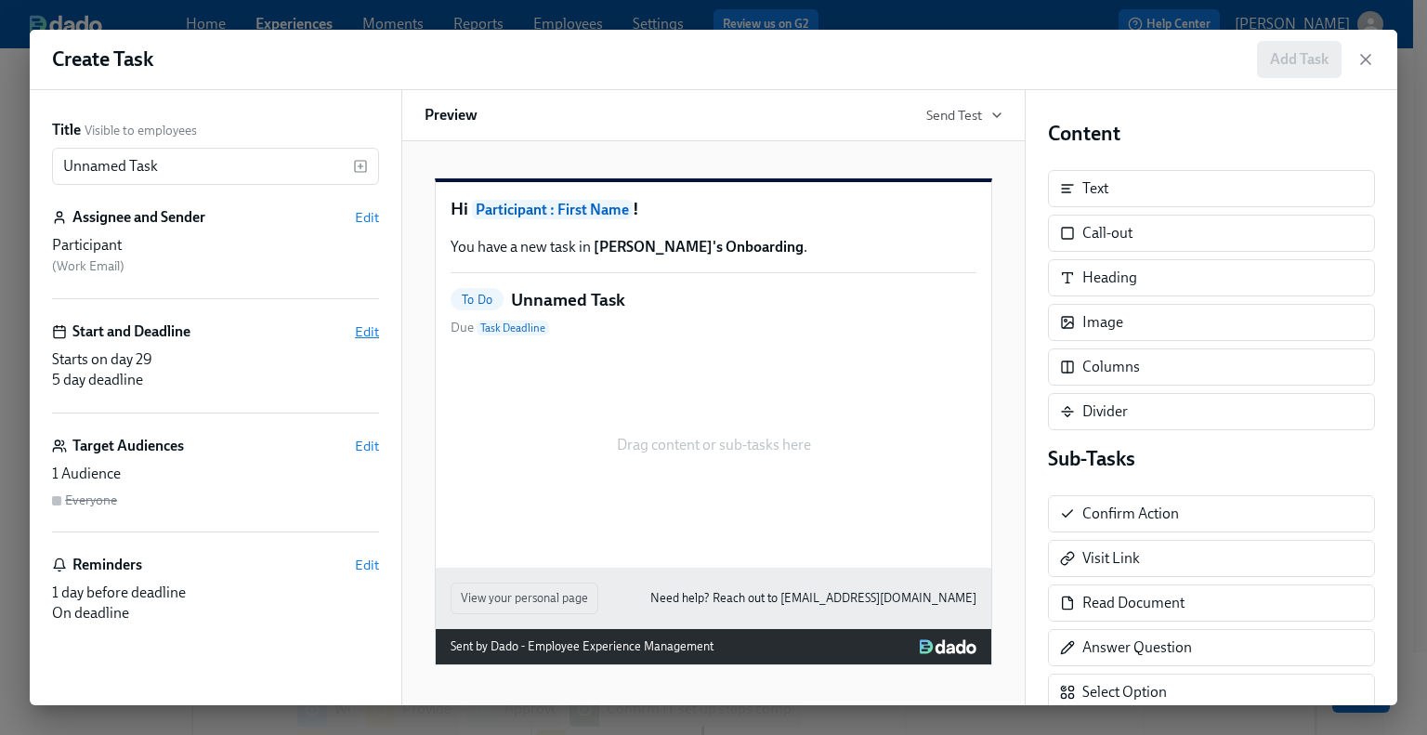
click at [372, 329] on span "Edit" at bounding box center [367, 331] width 24 height 19
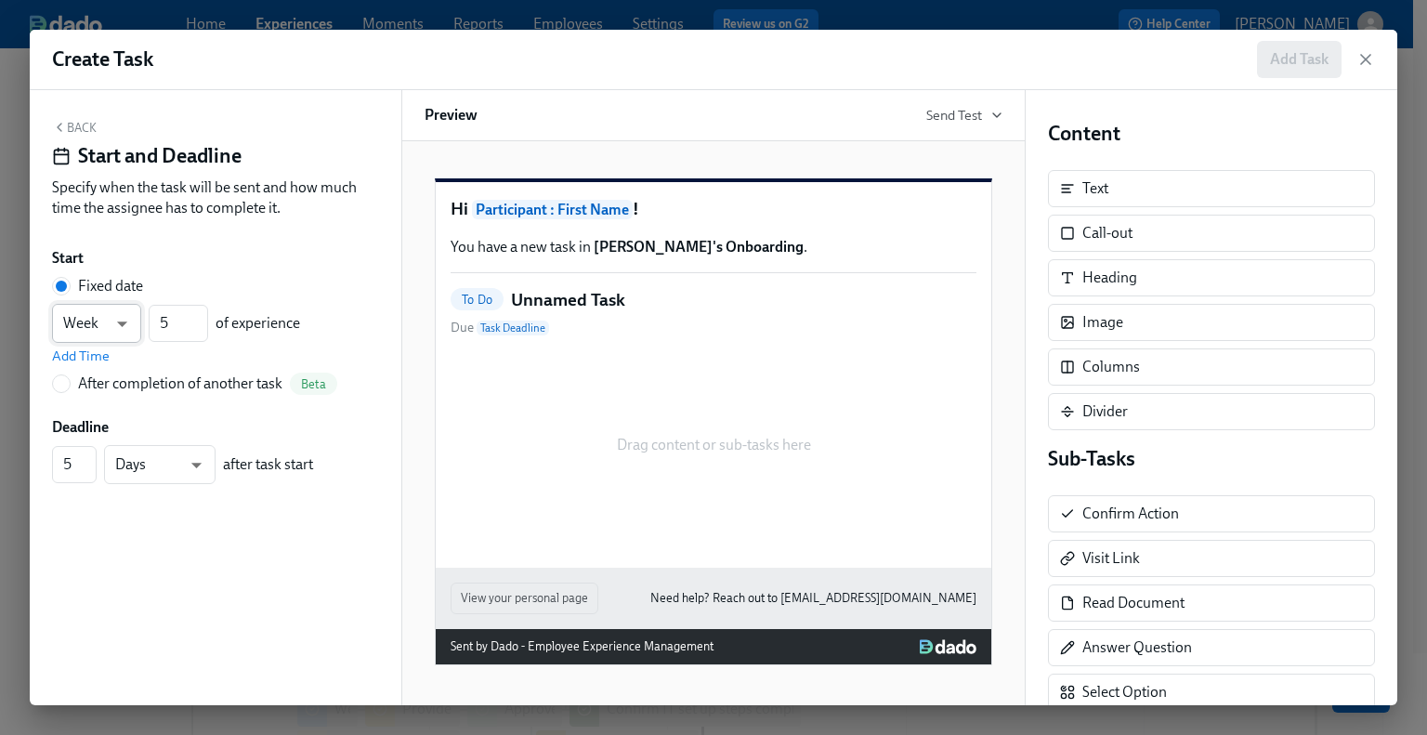
click at [124, 331] on body "Home Experiences Moments Reports Employees Settings Review us on G2 Help Center…" at bounding box center [713, 511] width 1427 height 1022
click at [110, 282] on li "Day" at bounding box center [96, 292] width 89 height 32
type input "d"
drag, startPoint x: 182, startPoint y: 324, endPoint x: 143, endPoint y: 322, distance: 39.1
click at [143, 322] on div "Day d ​ 5 ​ of experience" at bounding box center [176, 323] width 248 height 39
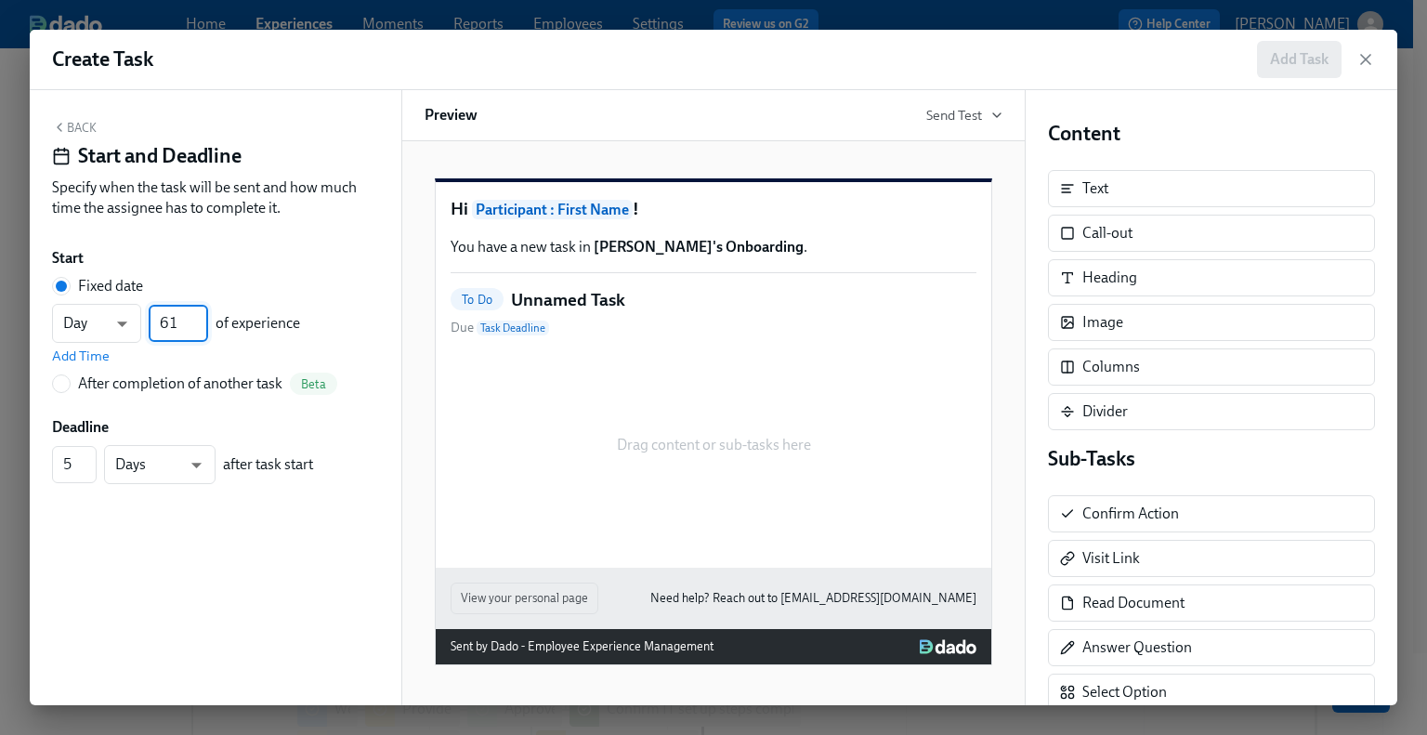
type input "61"
click at [146, 522] on div "Back Start and Deadline Specify when the task will be sent and how much time th…" at bounding box center [216, 397] width 372 height 615
click at [86, 457] on input "6" at bounding box center [74, 464] width 45 height 37
type input "7"
click at [86, 457] on input "7" at bounding box center [74, 464] width 45 height 37
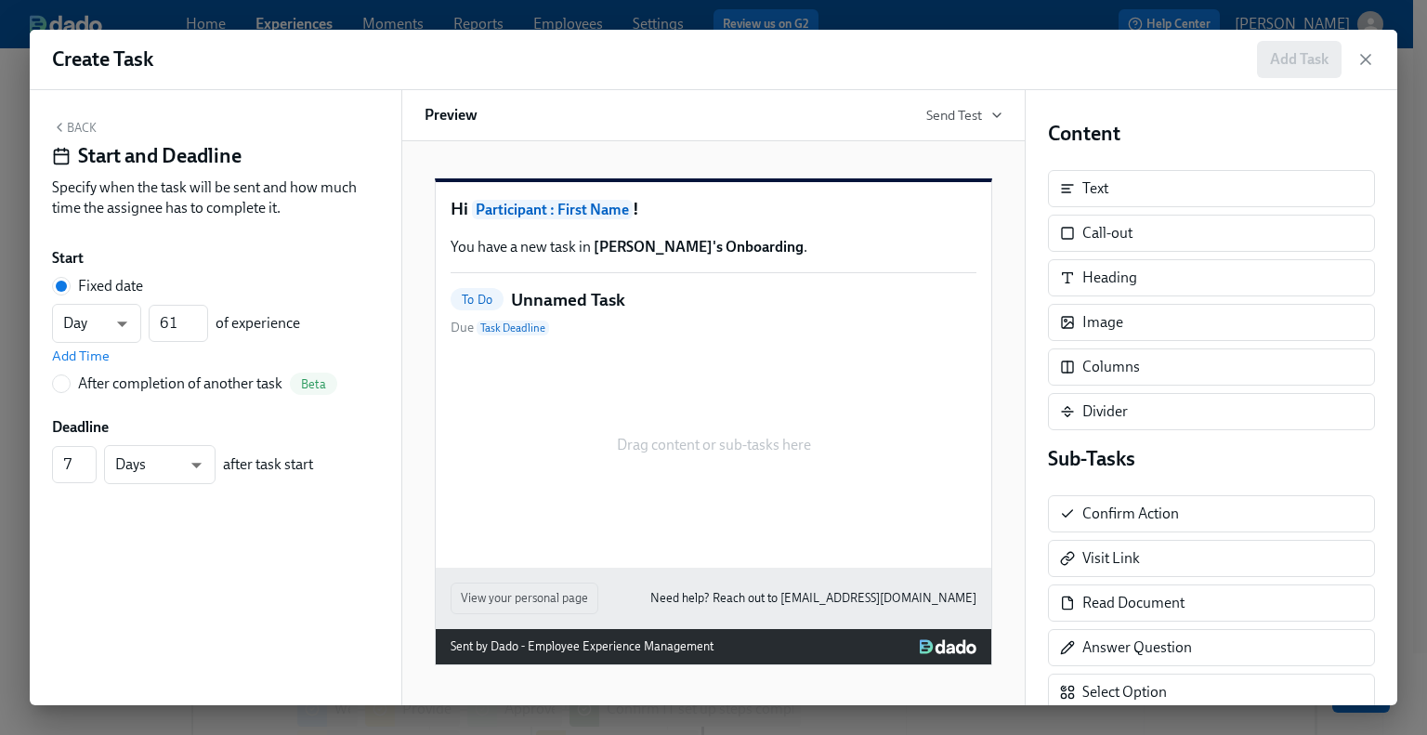
click at [81, 129] on button "Back" at bounding box center [74, 127] width 45 height 15
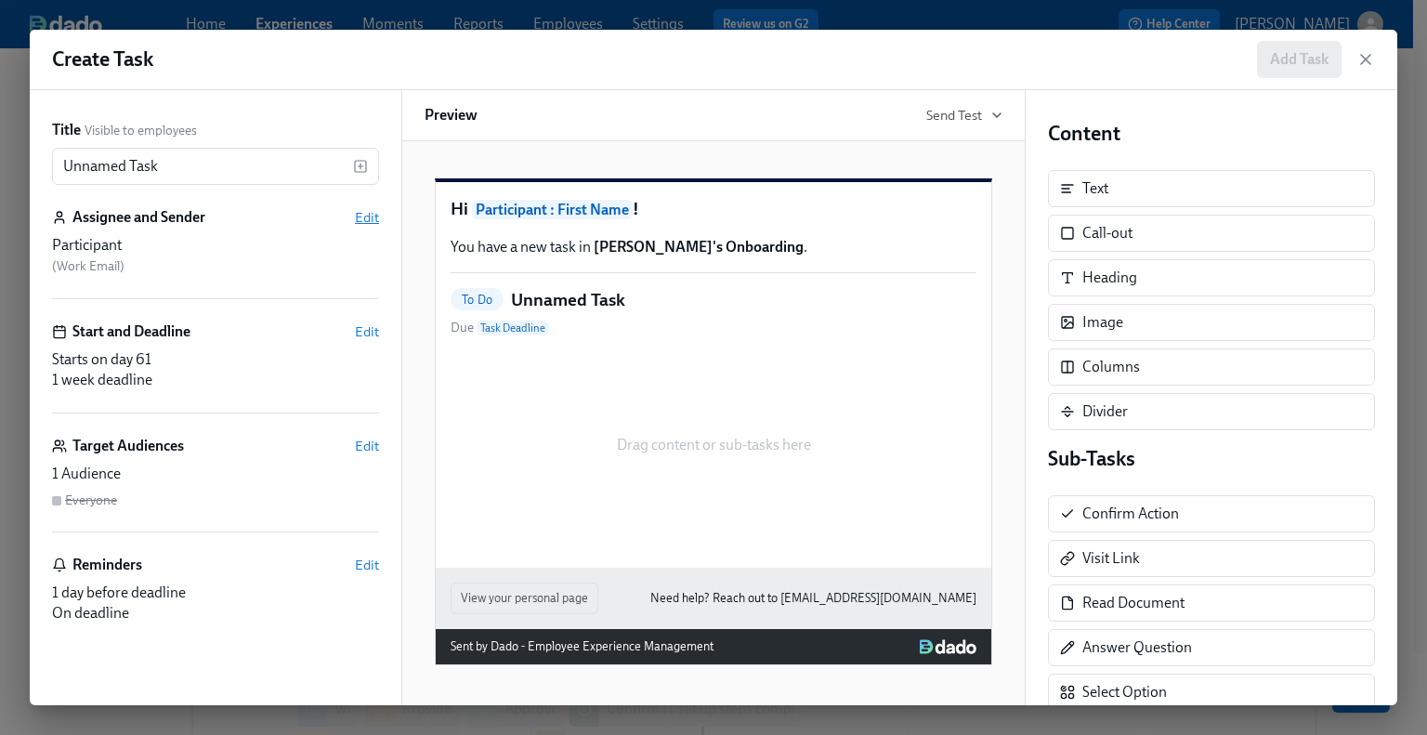
click at [362, 219] on span "Edit" at bounding box center [367, 217] width 24 height 19
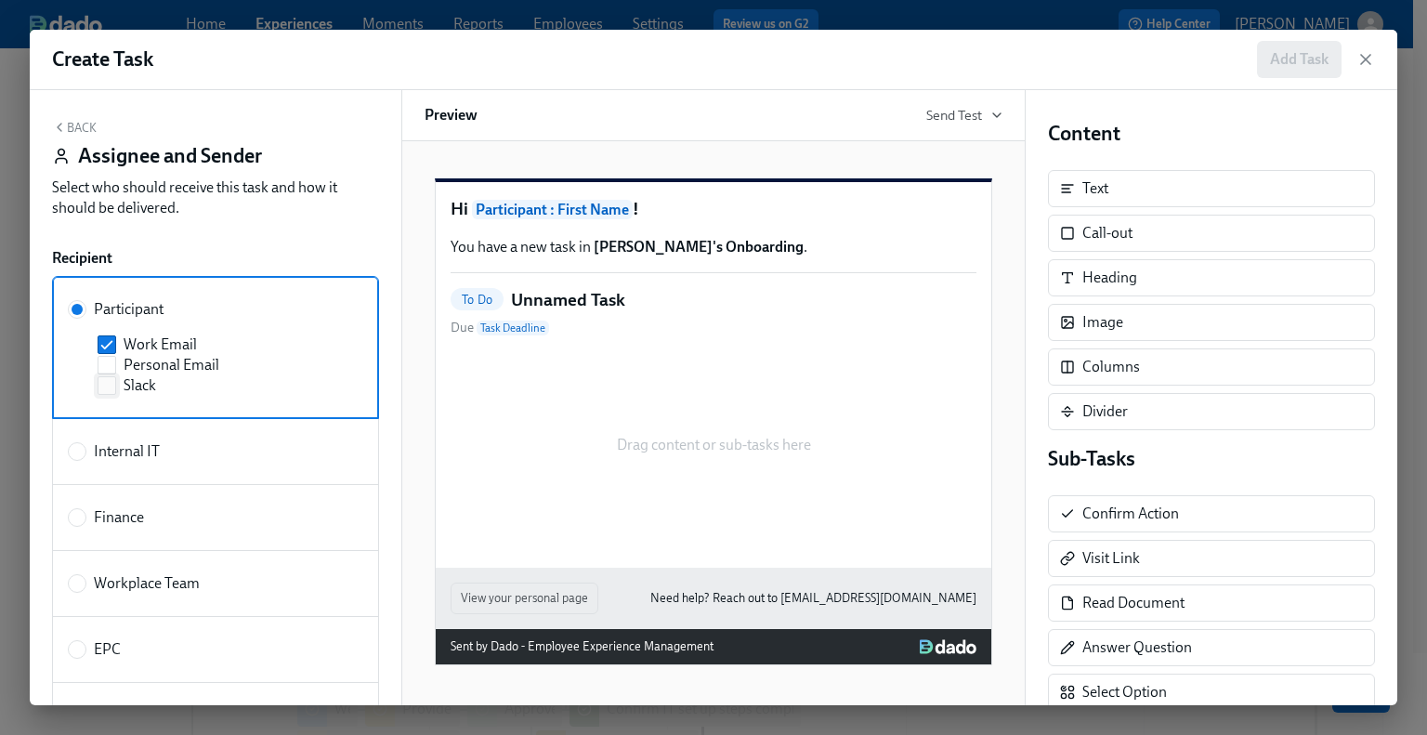
click at [115, 387] on label "Slack" at bounding box center [219, 385] width 243 height 20
click at [115, 387] on input "Slack" at bounding box center [106, 385] width 17 height 17
checkbox input "true"
click at [61, 124] on icon "button" at bounding box center [60, 127] width 4 height 7
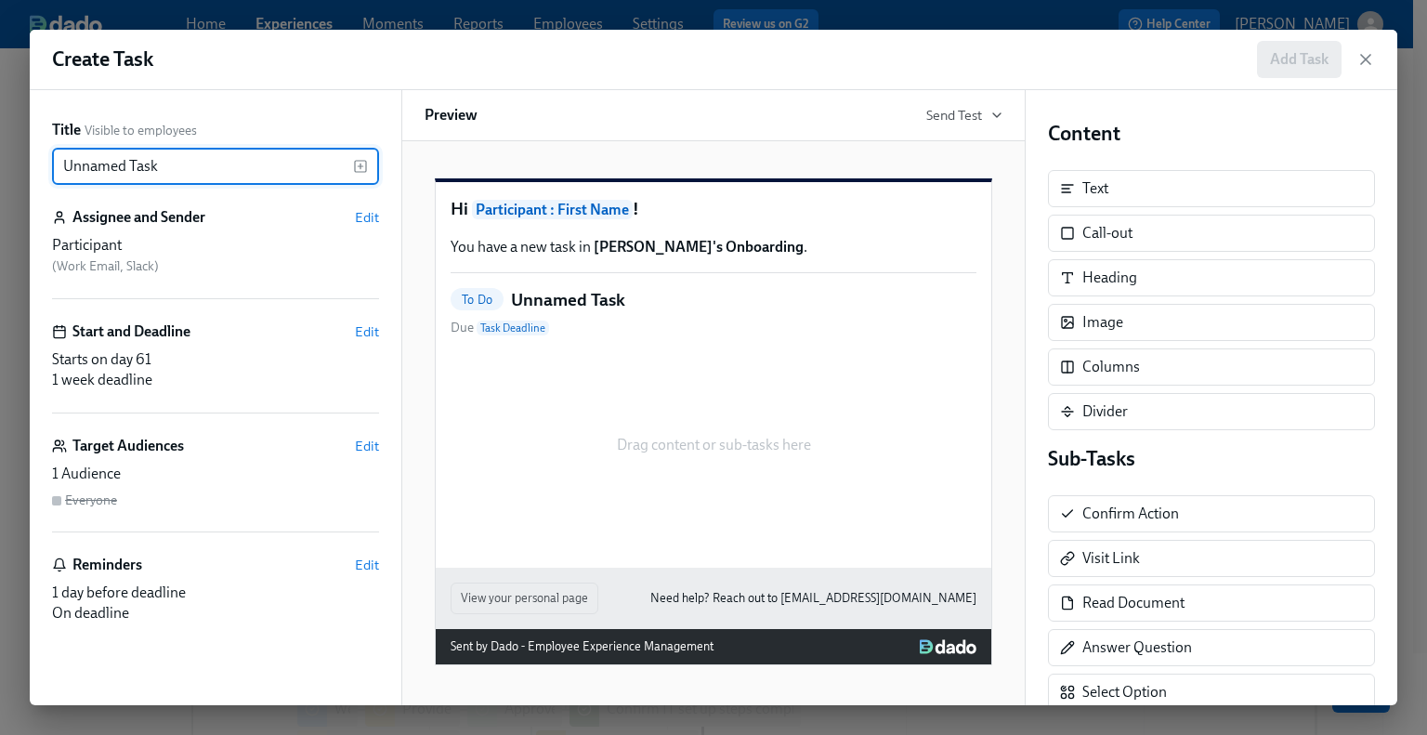
click at [167, 163] on input "Unnamed Task" at bounding box center [202, 166] width 301 height 37
drag, startPoint x: 193, startPoint y: 170, endPoint x: 15, endPoint y: 170, distance: 178.3
click at [15, 170] on div "Create Task Add Task Title Visible to employees Unnamed Task ​ Assignee and Sen…" at bounding box center [713, 367] width 1427 height 735
click at [360, 214] on span "Edit" at bounding box center [367, 217] width 24 height 19
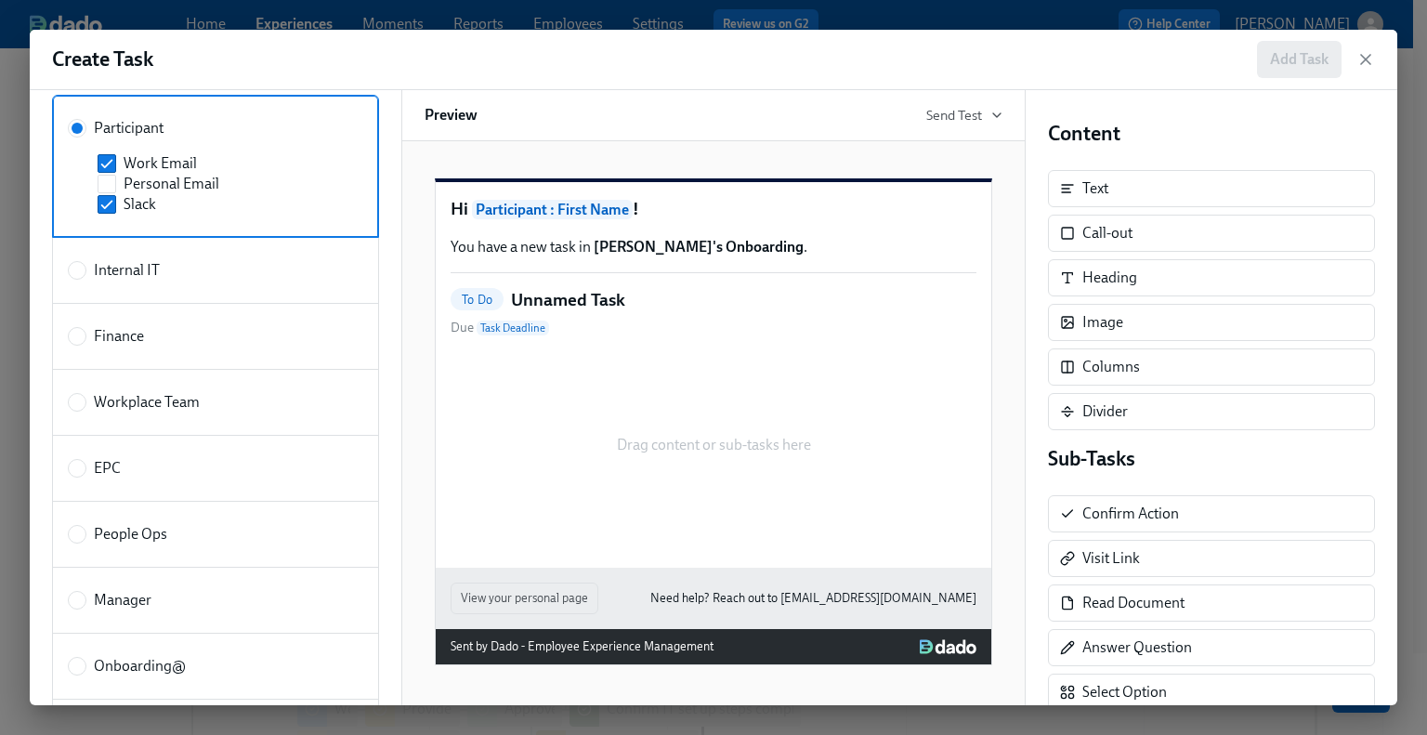
scroll to position [186, 0]
click at [79, 595] on input "Manager" at bounding box center [77, 595] width 17 height 17
radio input "true"
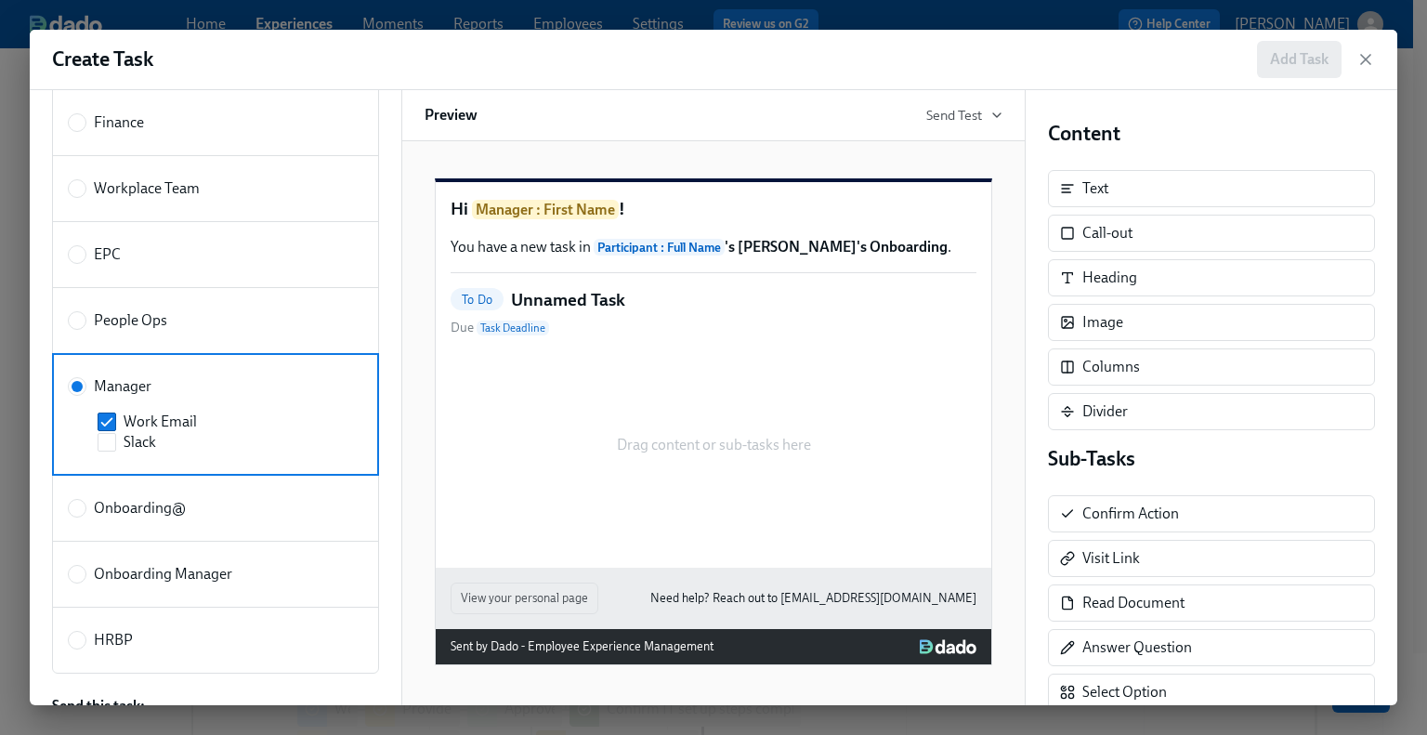
scroll to position [372, 0]
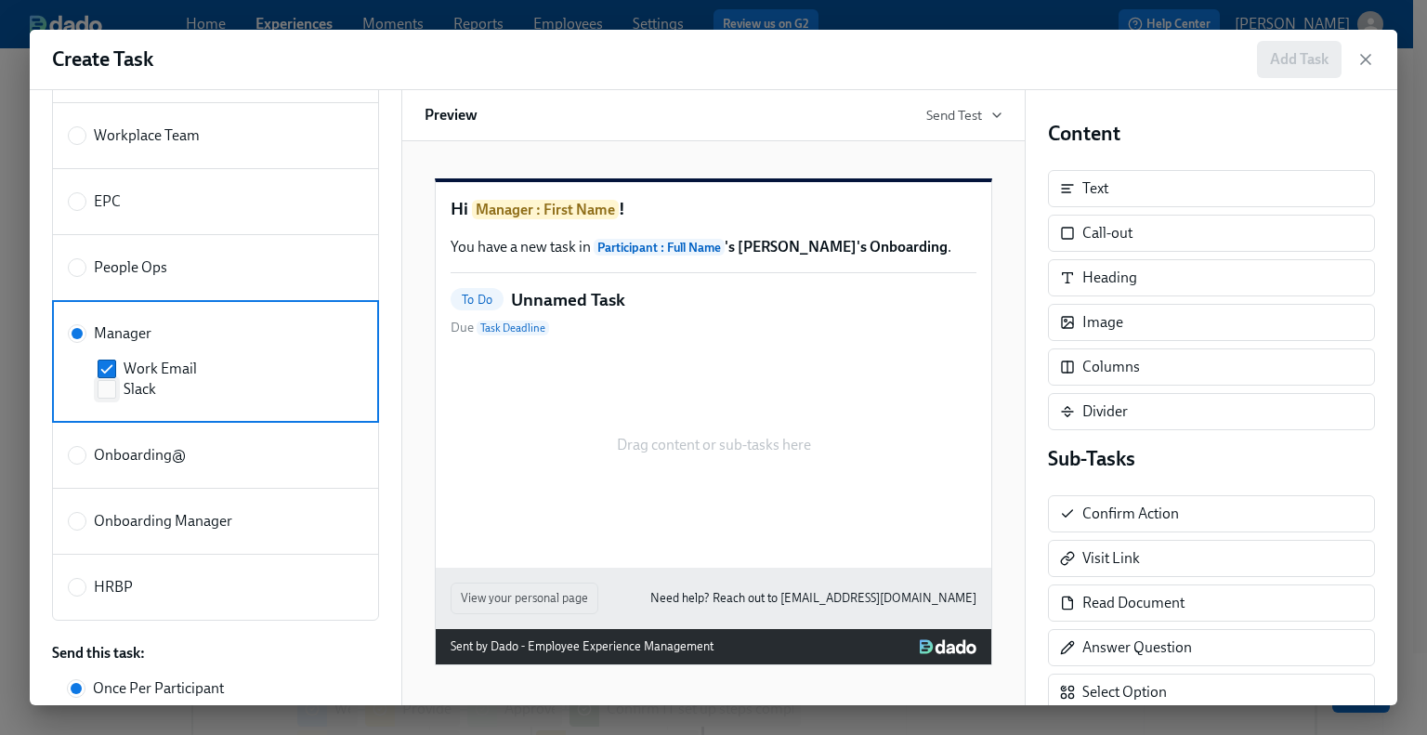
click at [106, 393] on input "Slack" at bounding box center [106, 389] width 17 height 17
checkbox input "true"
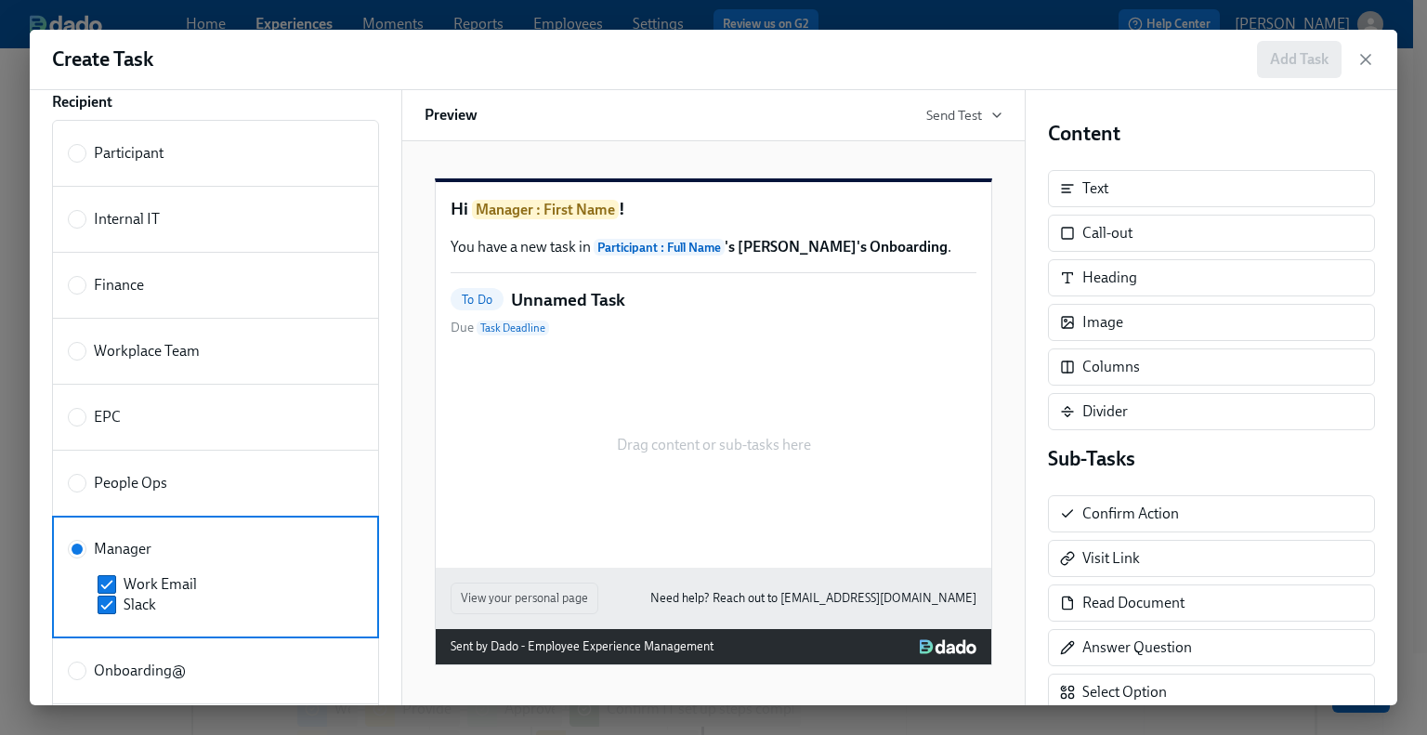
scroll to position [0, 0]
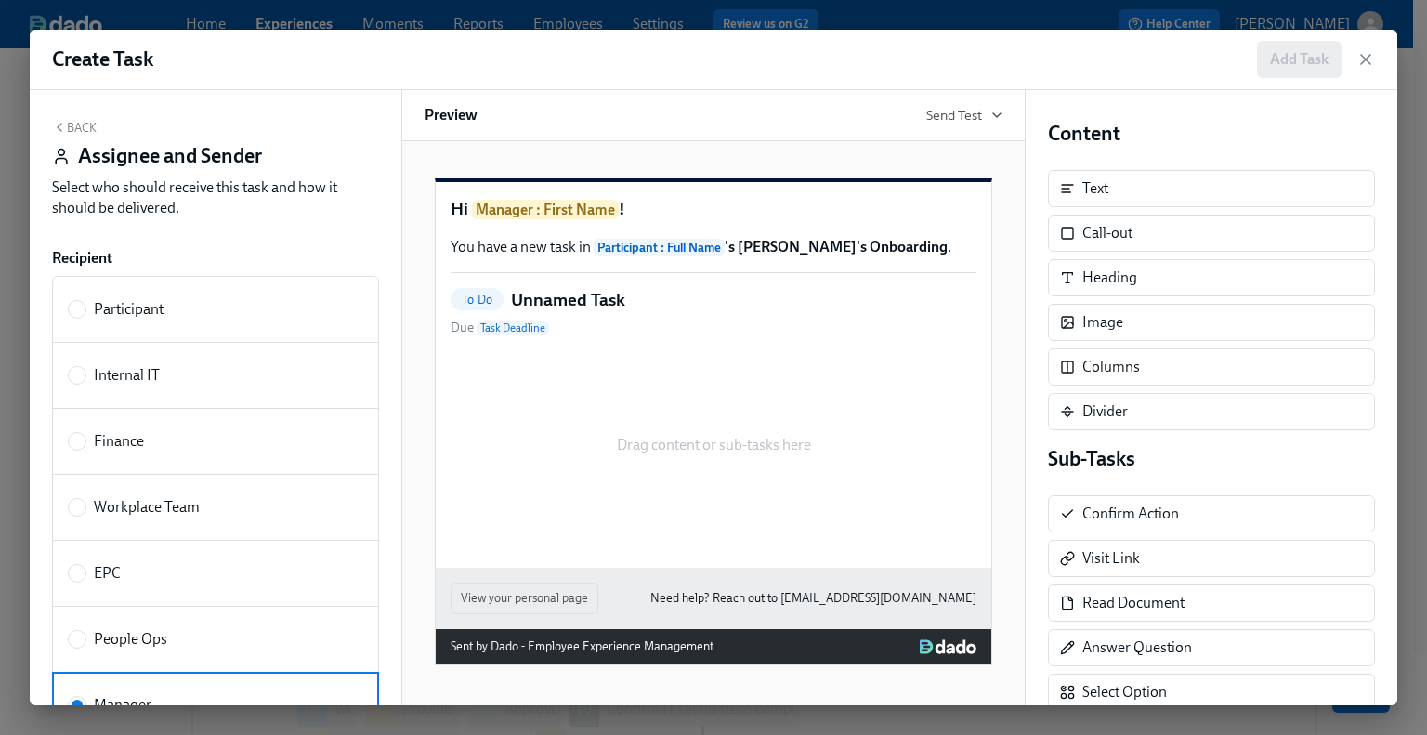
click at [64, 128] on icon "button" at bounding box center [59, 127] width 15 height 15
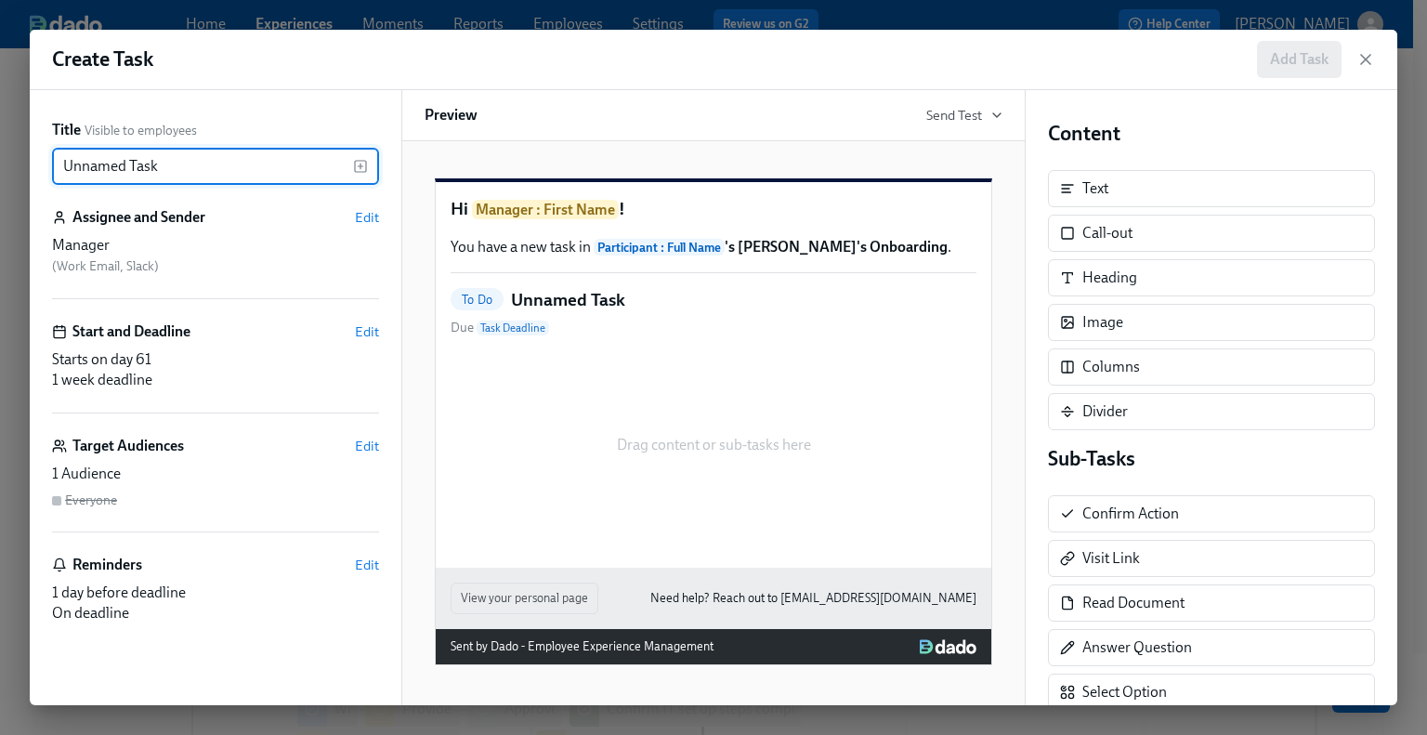
drag, startPoint x: 192, startPoint y: 163, endPoint x: 33, endPoint y: 163, distance: 158.8
click at [33, 163] on div "Title Visible to employees Unnamed Task ​ Assignee and Sender Edit Manager ( Wo…" at bounding box center [216, 397] width 372 height 615
paste input "Onboarding Check In for {{ participant.fullName }}"
type input "Onboarding Check In for {{ participant.fullName }}"
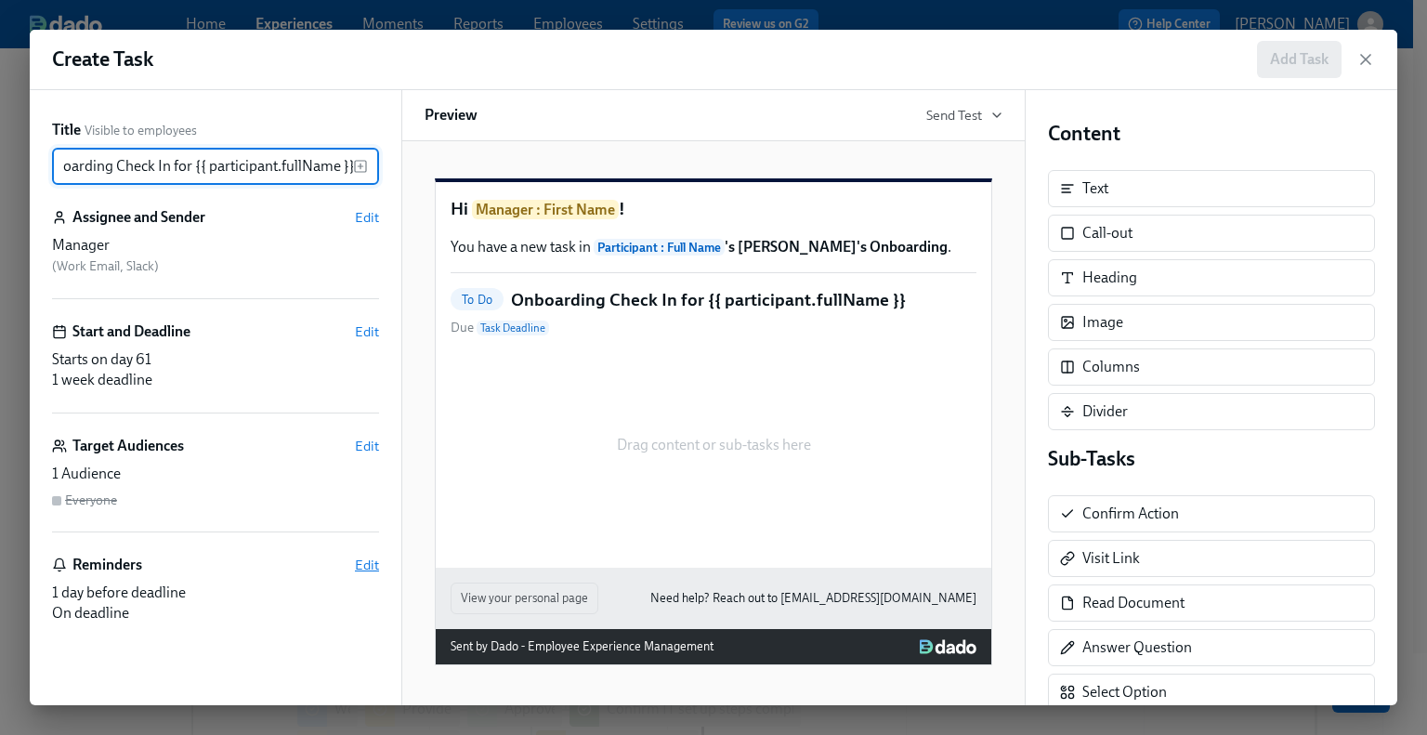
click at [366, 567] on span "Edit" at bounding box center [367, 564] width 24 height 19
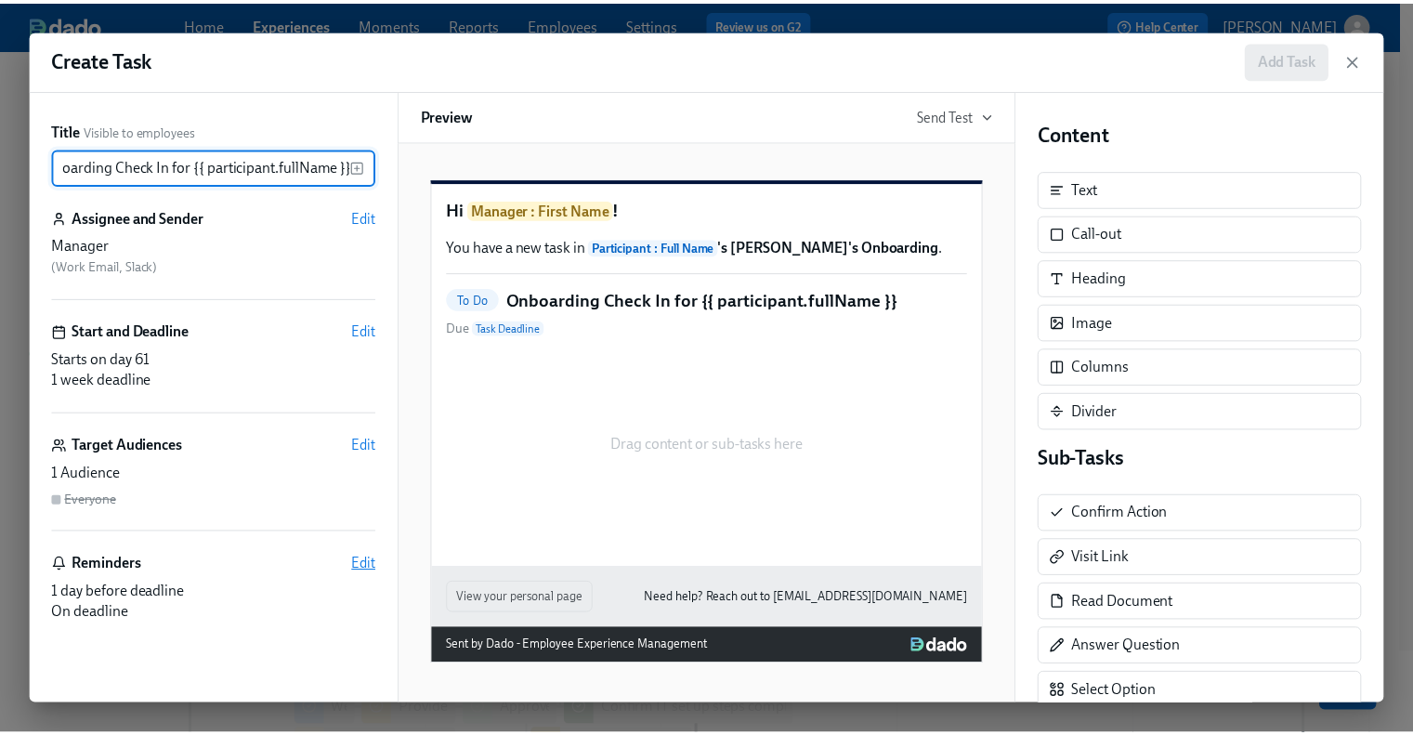
scroll to position [0, 0]
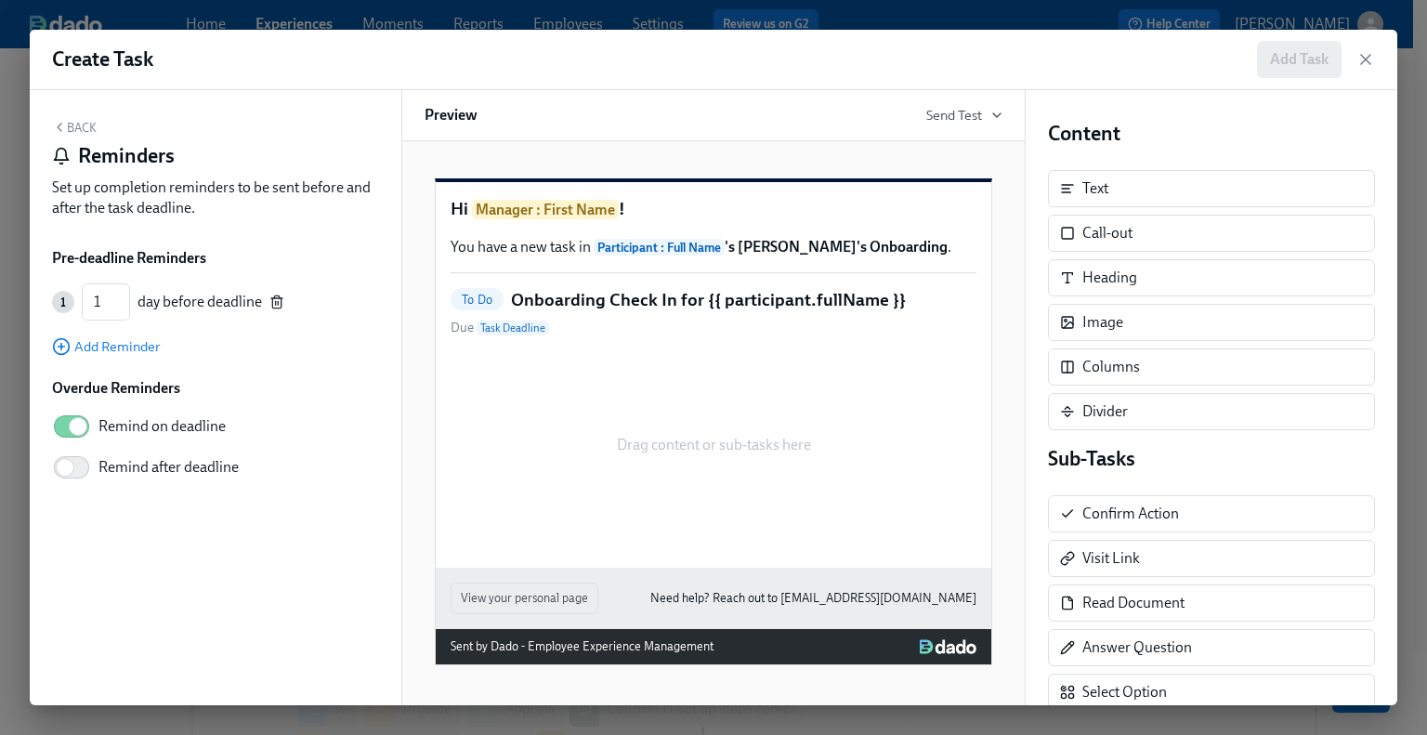
click at [274, 301] on icon "button" at bounding box center [276, 301] width 15 height 15
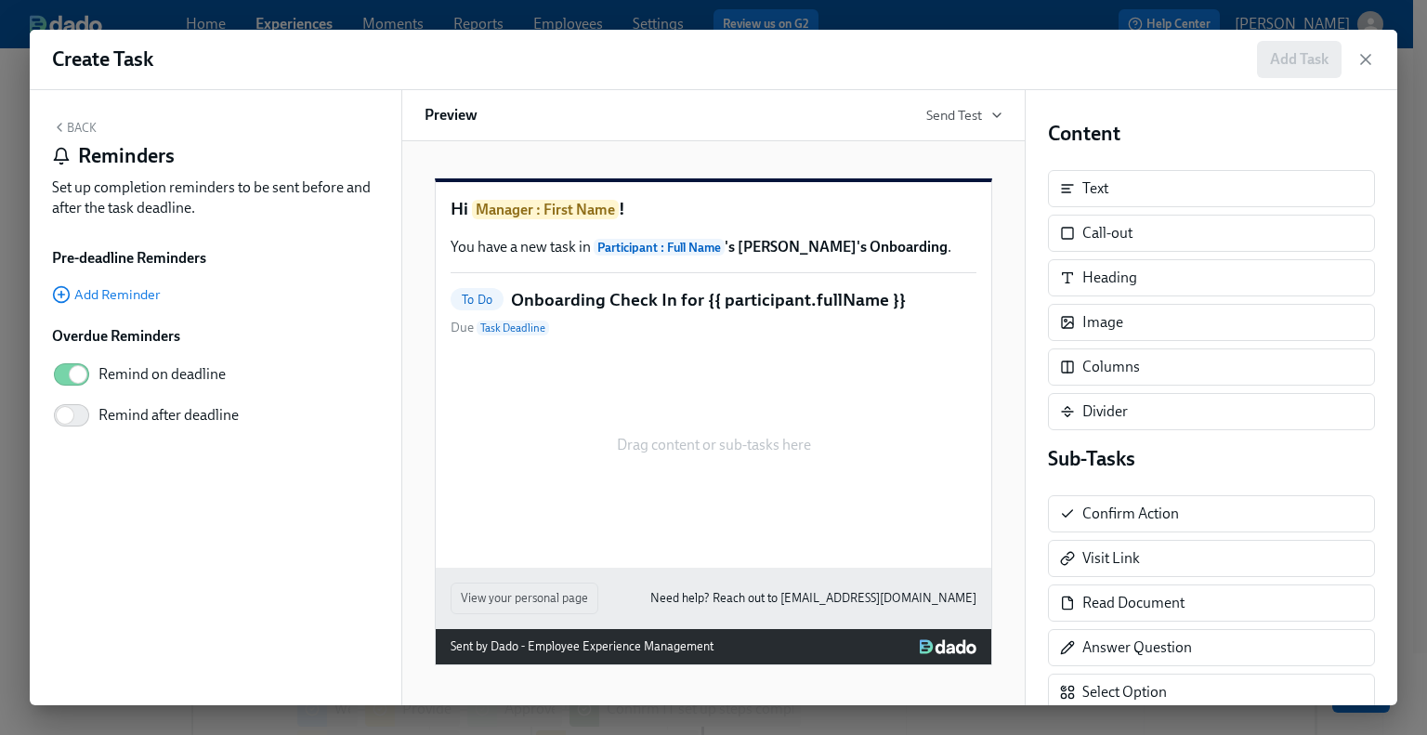
click at [76, 123] on button "Back" at bounding box center [74, 127] width 45 height 15
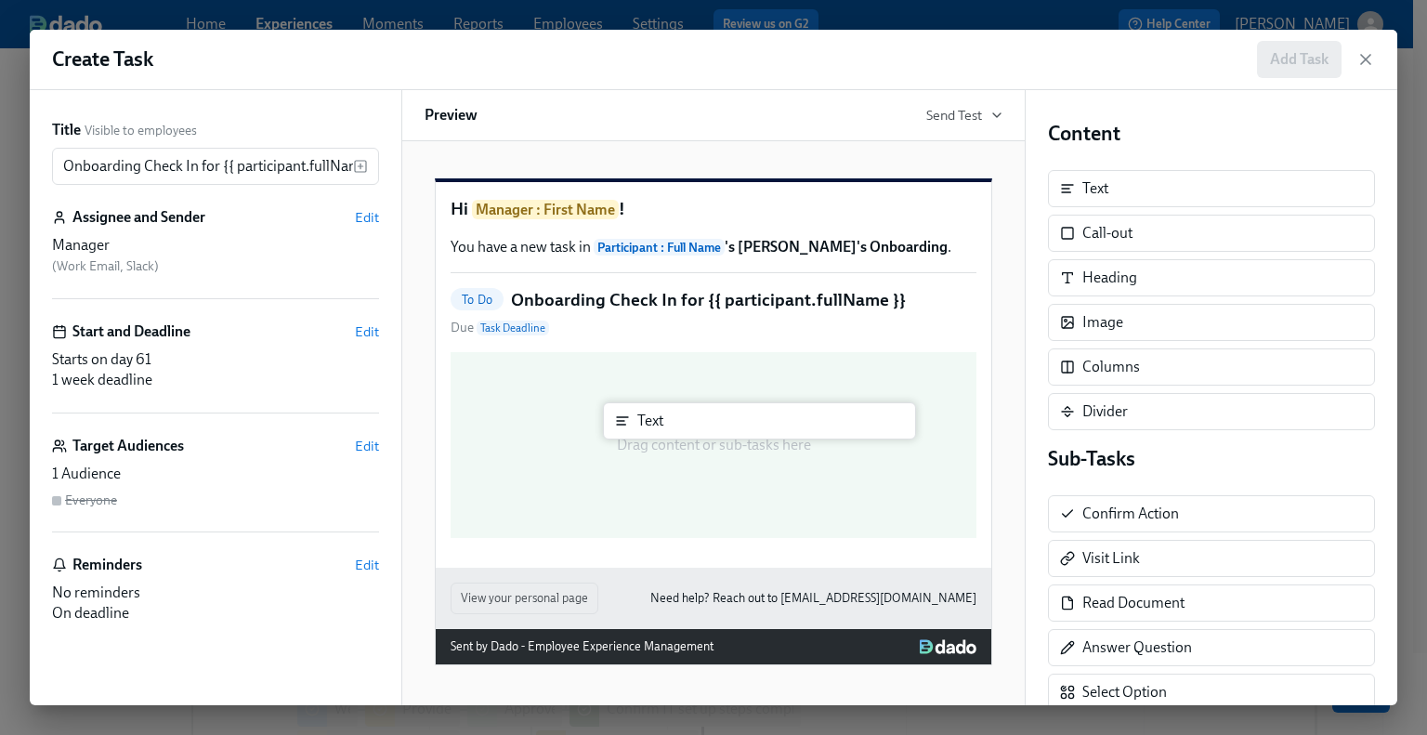
drag, startPoint x: 1102, startPoint y: 190, endPoint x: 642, endPoint y: 435, distance: 520.7
click at [642, 435] on div "Title Visible to employees Onboarding Check In for {{ participant.fullName }} ​…" at bounding box center [713, 397] width 1367 height 615
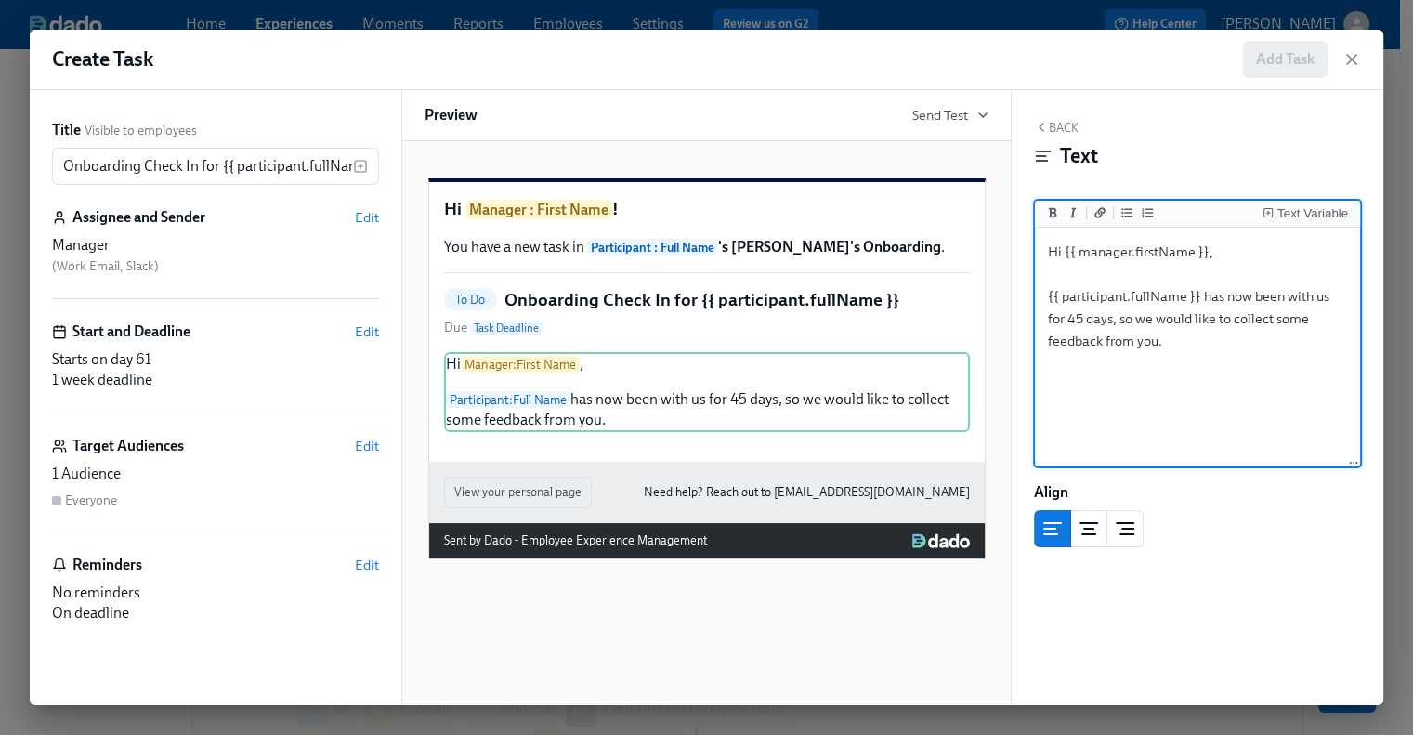
type textarea "Hi {{ manager.firstName }}, {{ participant.fullName }} has now been with us for…"
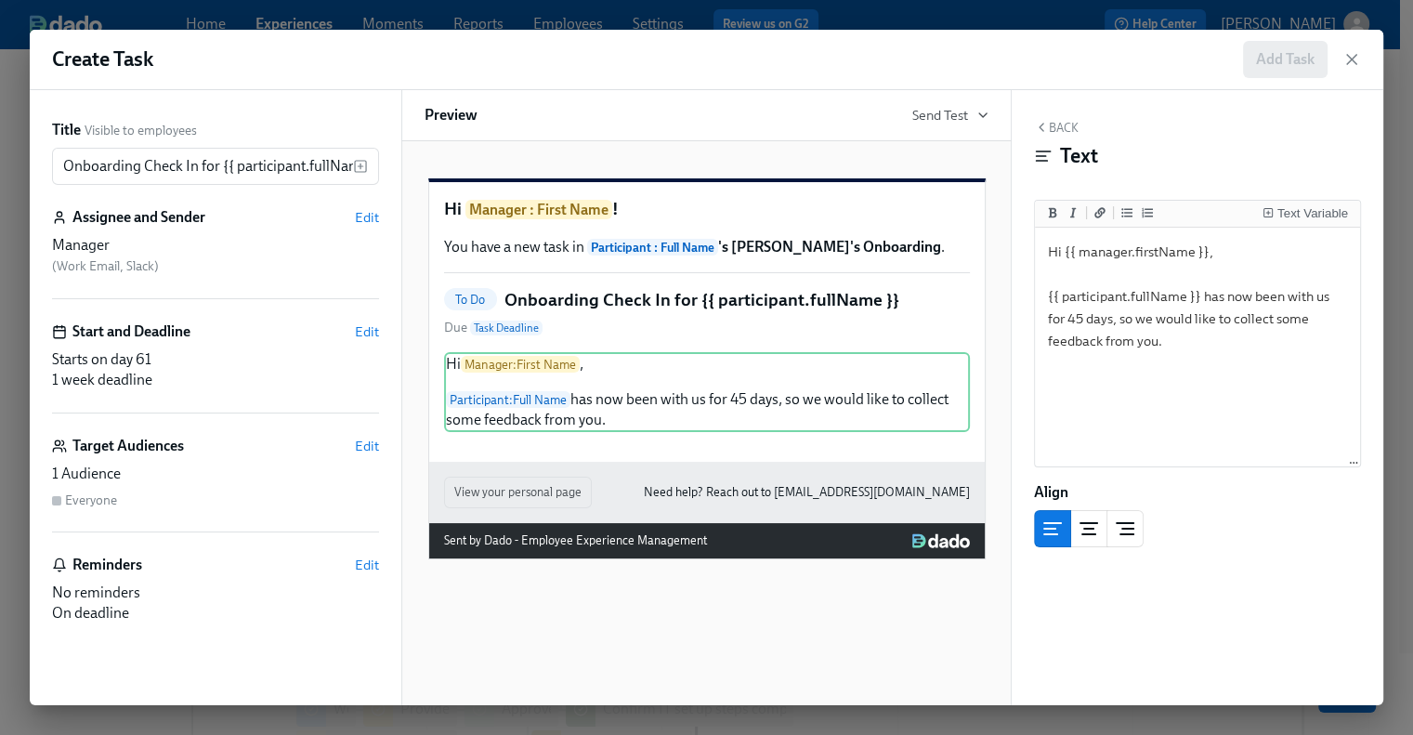
click at [1060, 124] on button "Back" at bounding box center [1056, 127] width 45 height 15
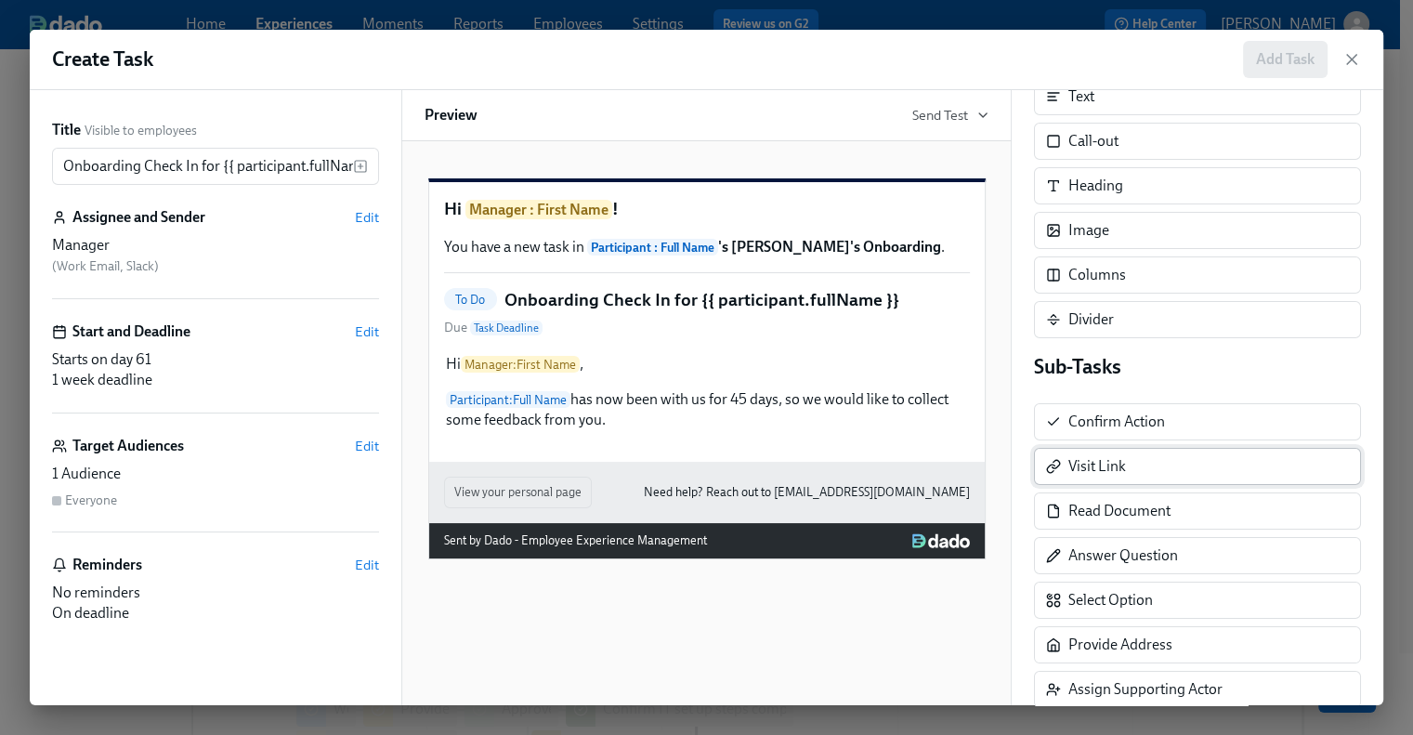
scroll to position [186, 0]
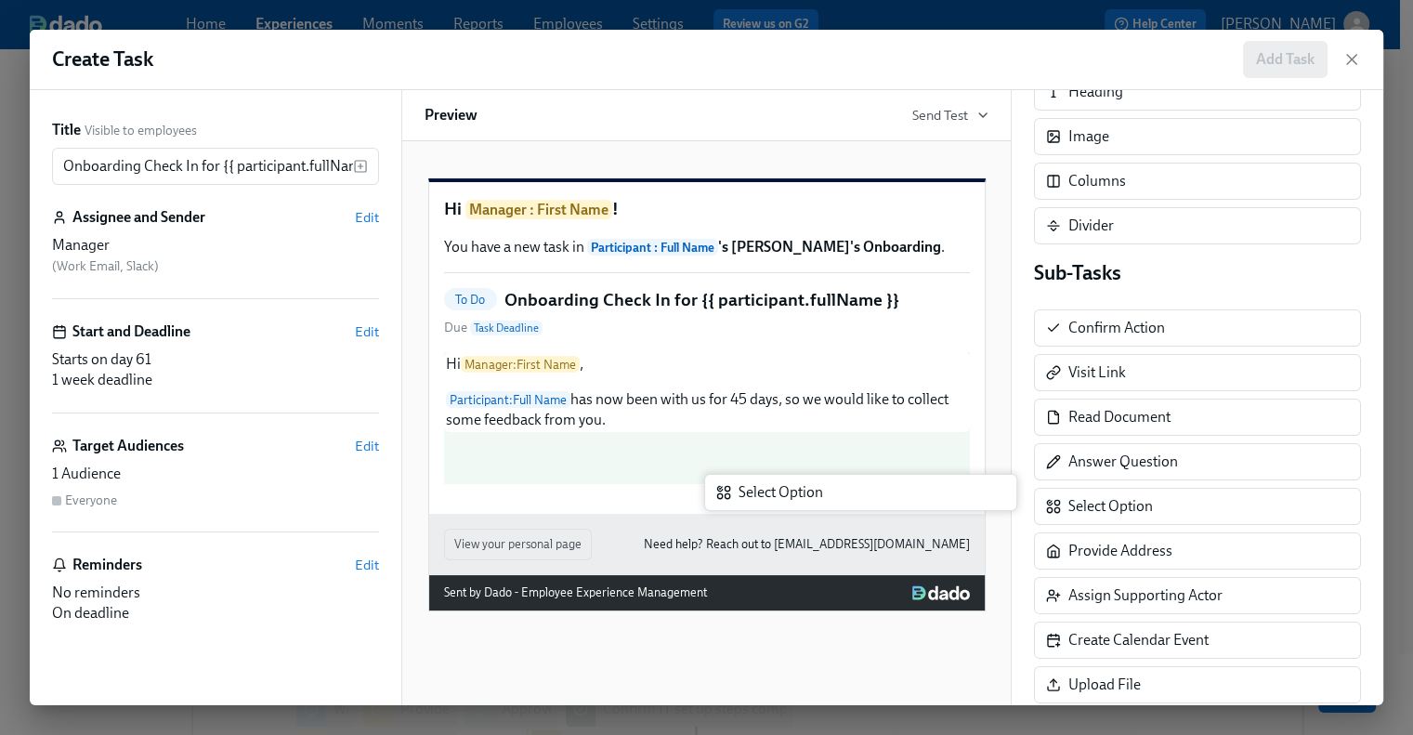
drag, startPoint x: 1129, startPoint y: 497, endPoint x: 792, endPoint y: 486, distance: 337.4
click at [792, 486] on div "Title Visible to employees Onboarding Check In for {{ participant.fullName }} ​…" at bounding box center [706, 397] width 1353 height 615
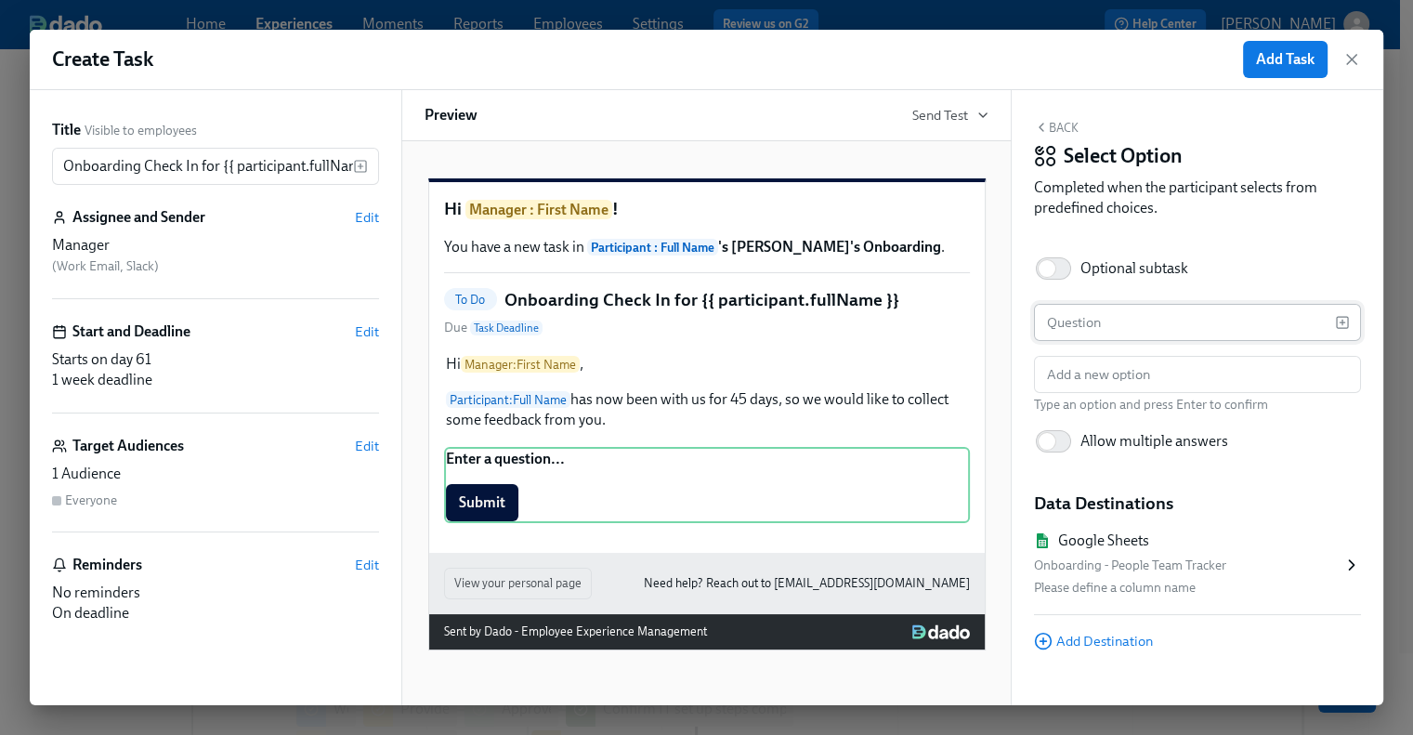
click at [1067, 315] on input "text" at bounding box center [1184, 322] width 301 height 37
paste input "Would we still make the same decision to hire {{ participant.fullName }} if we …"
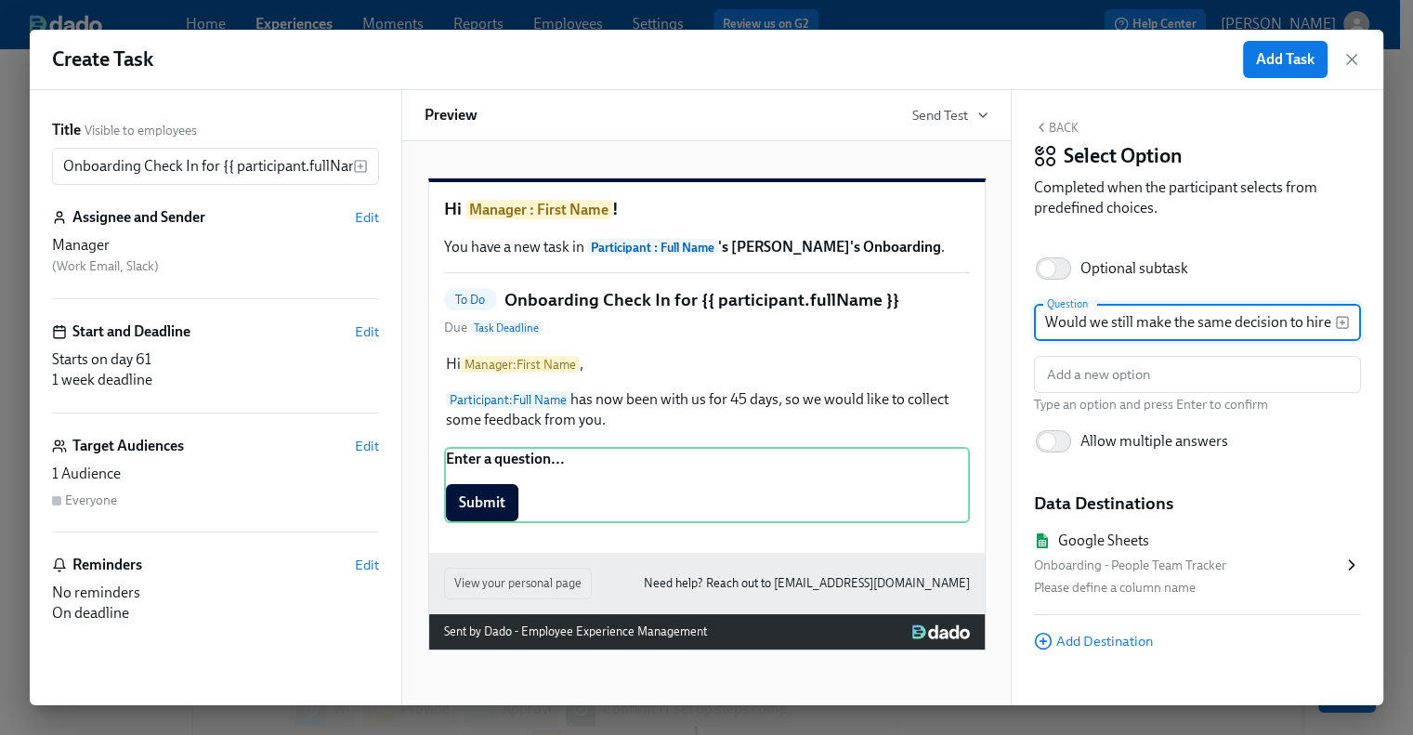
scroll to position [0, 338]
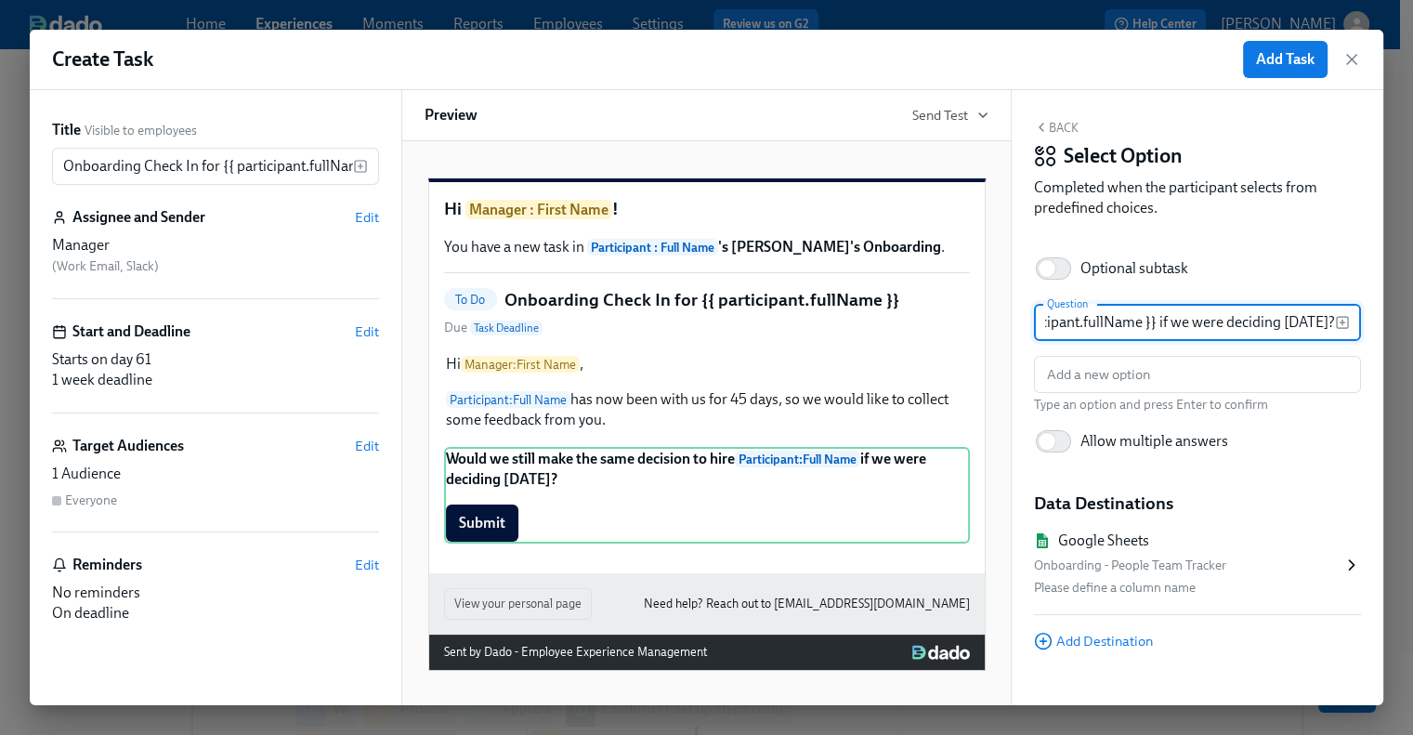
type input "Would we still make the same decision to hire {{ participant.fullName }} if we …"
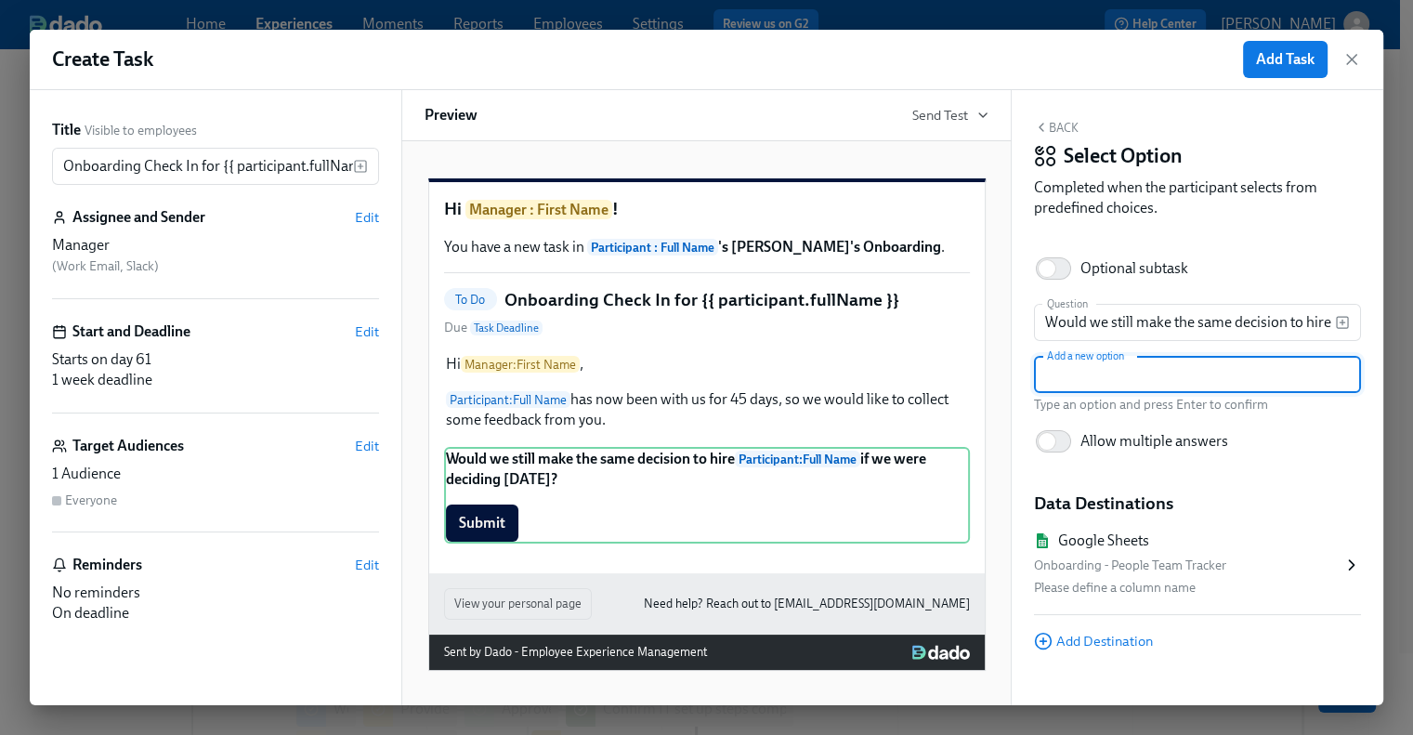
click at [1122, 376] on input "text" at bounding box center [1197, 374] width 327 height 37
paste input "1 - No way"
type input "1 - No way"
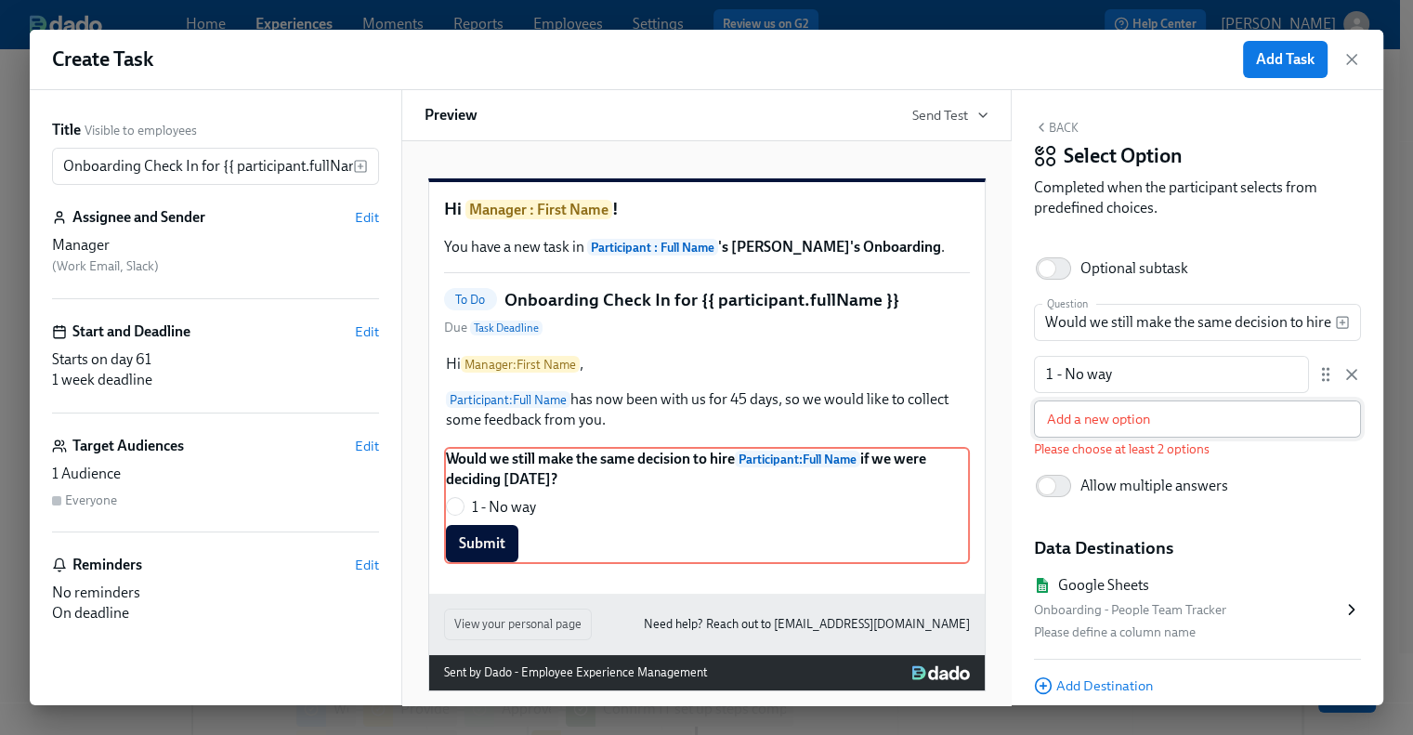
click at [1147, 420] on input "text" at bounding box center [1197, 418] width 327 height 37
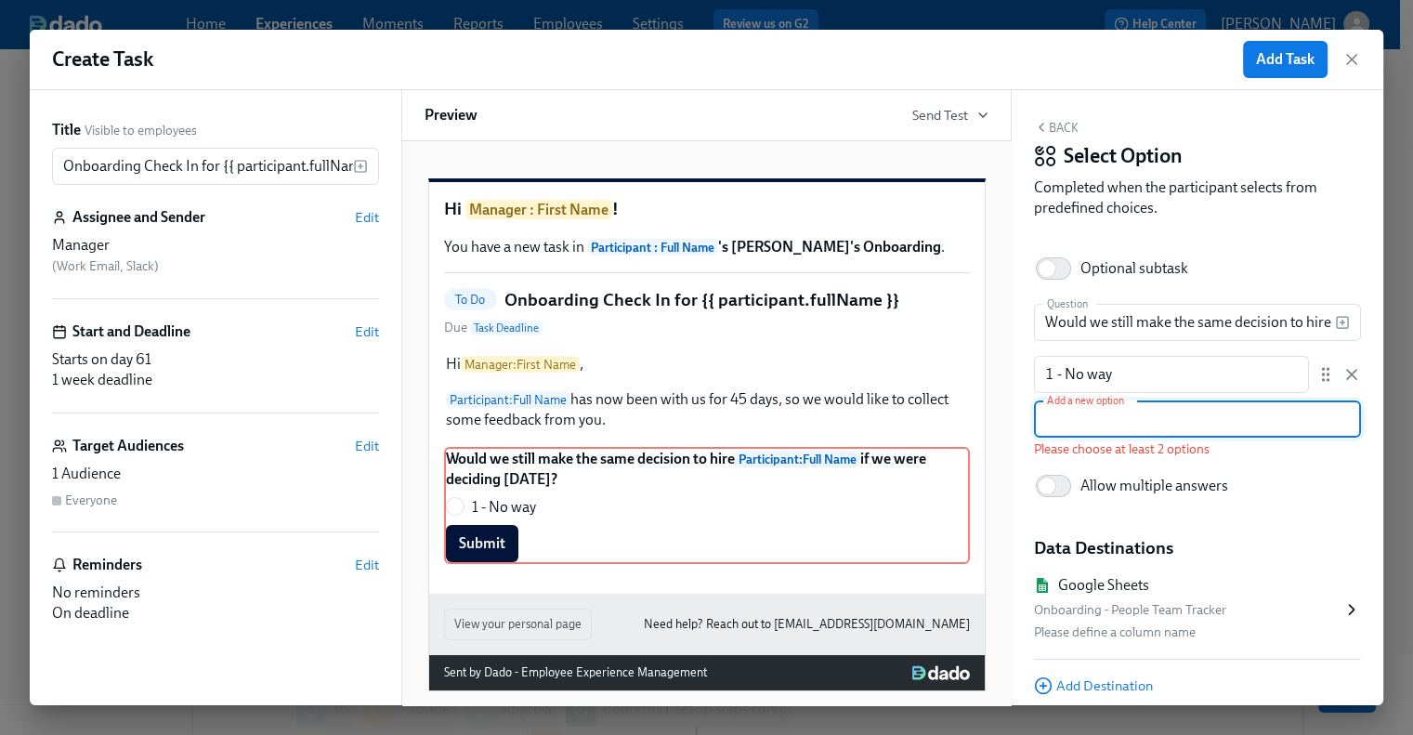
paste input "2 - Unlikely"
type input "2 - Unlikely"
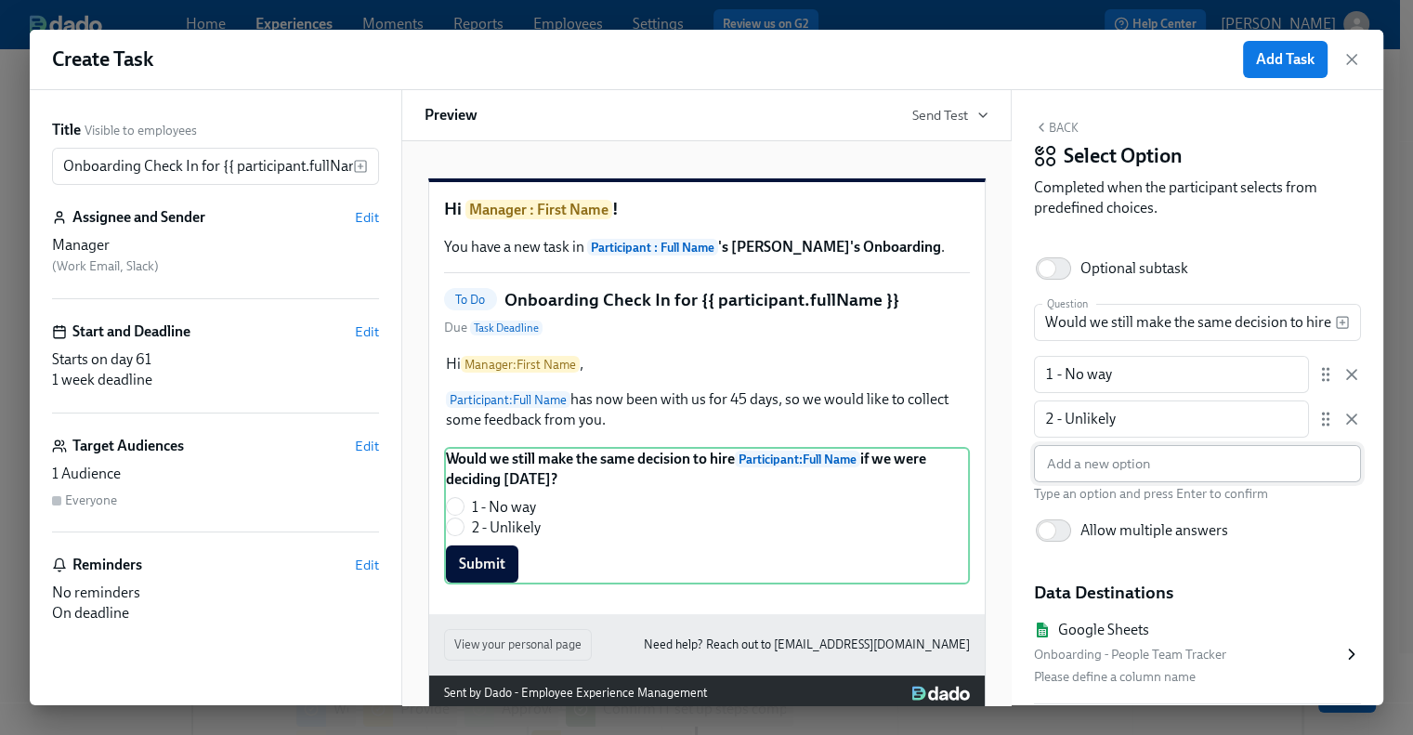
click at [1082, 472] on input "text" at bounding box center [1197, 463] width 327 height 37
paste input "3 - Uncertain"
type input "3 - Uncertain"
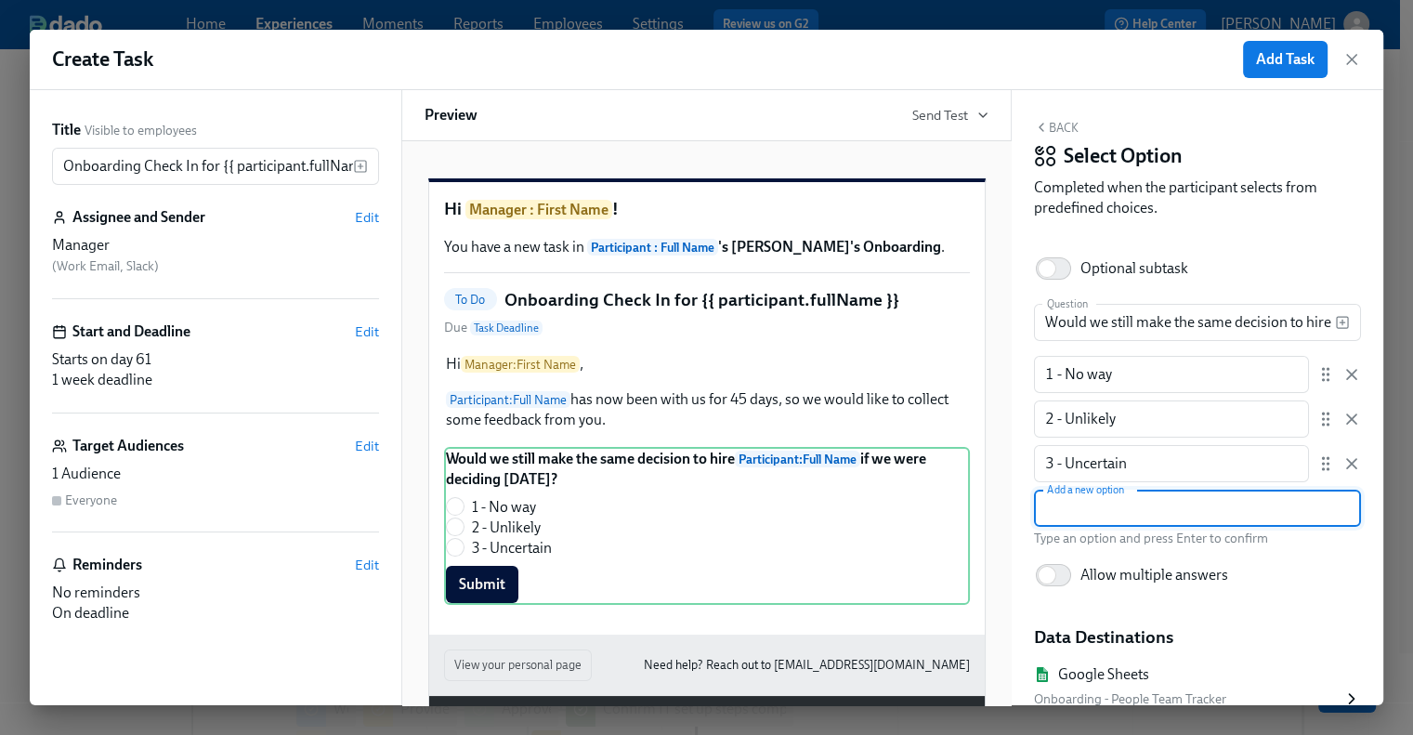
click at [1100, 521] on input "text" at bounding box center [1197, 508] width 327 height 37
paste input "4 - I believe so"
type input "4 - I believe so"
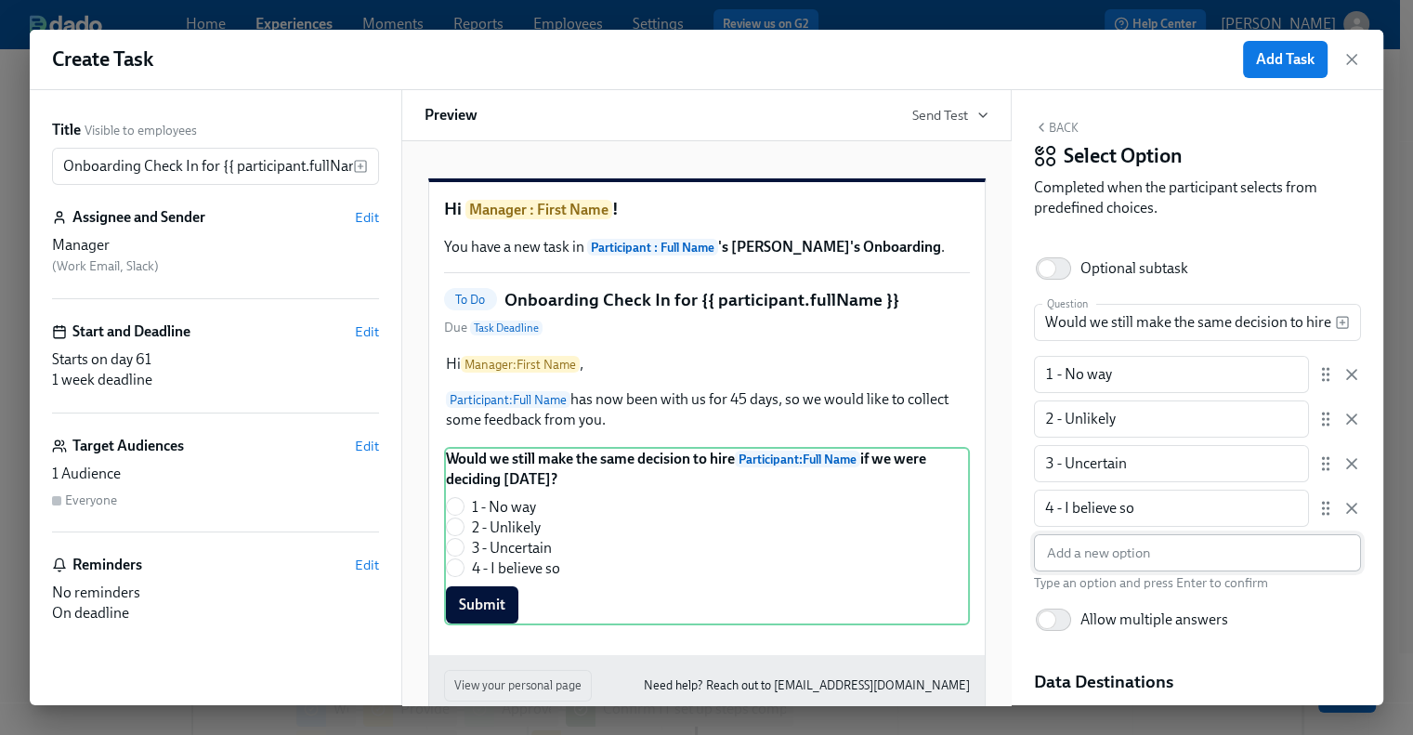
click at [1126, 568] on input "text" at bounding box center [1197, 552] width 327 height 37
paste input "5 - Yes, absolutely"
type input "5 - Yes, absolutely"
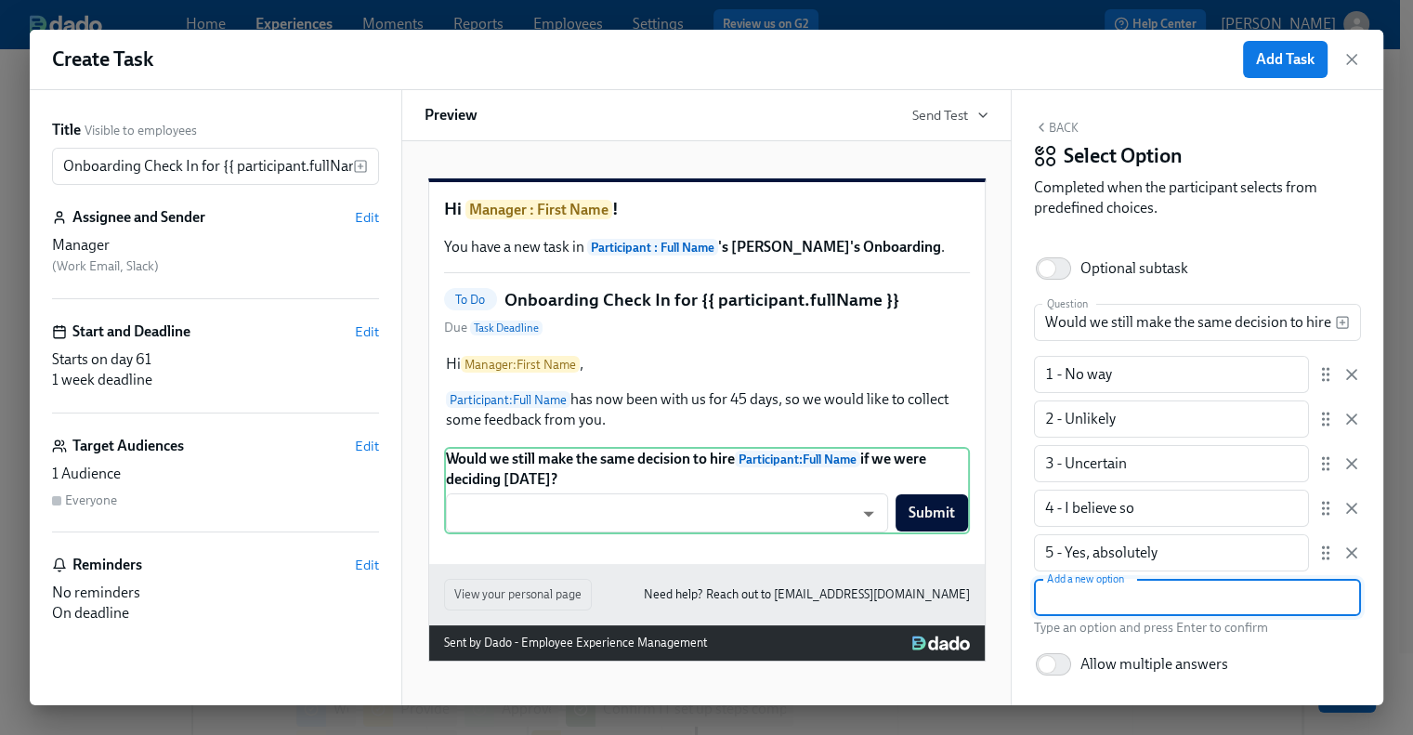
scroll to position [247, 0]
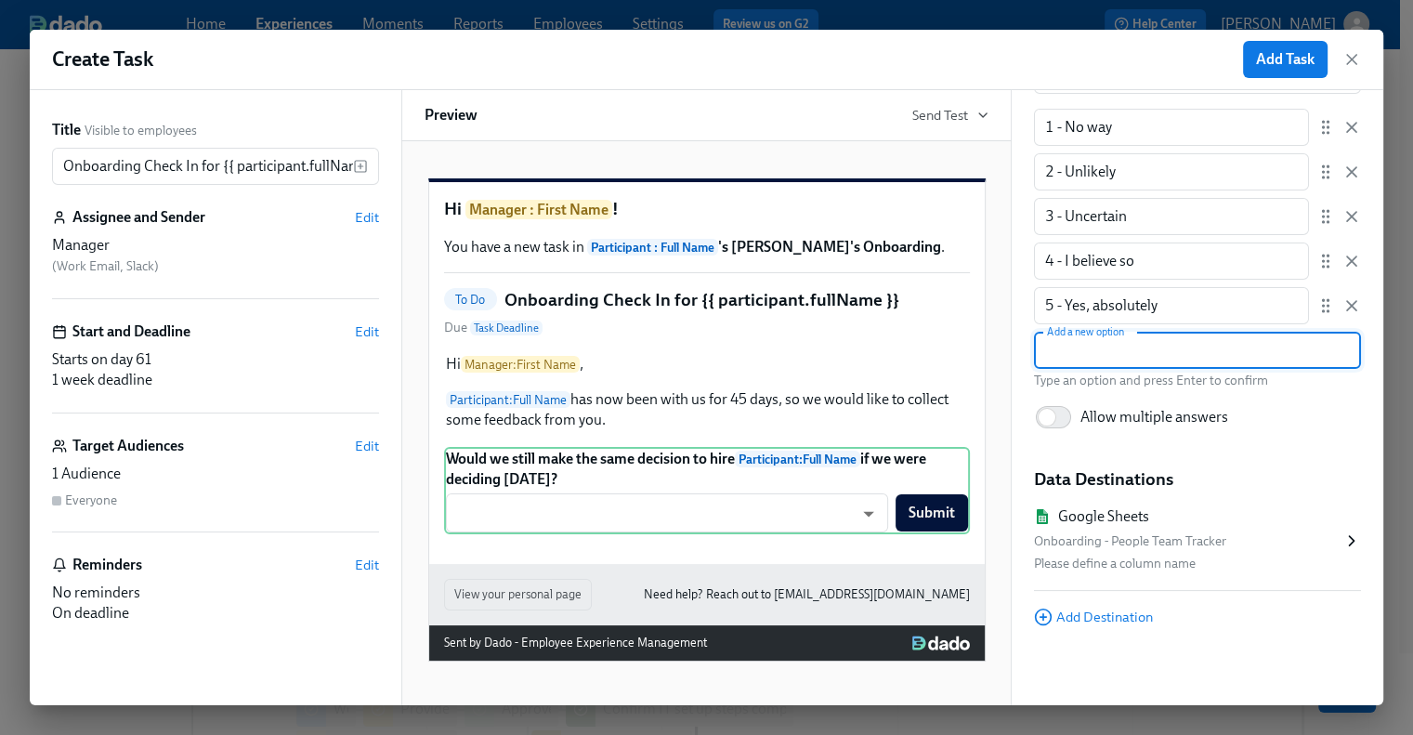
click at [1146, 519] on div "Google Sheets" at bounding box center [1103, 516] width 91 height 20
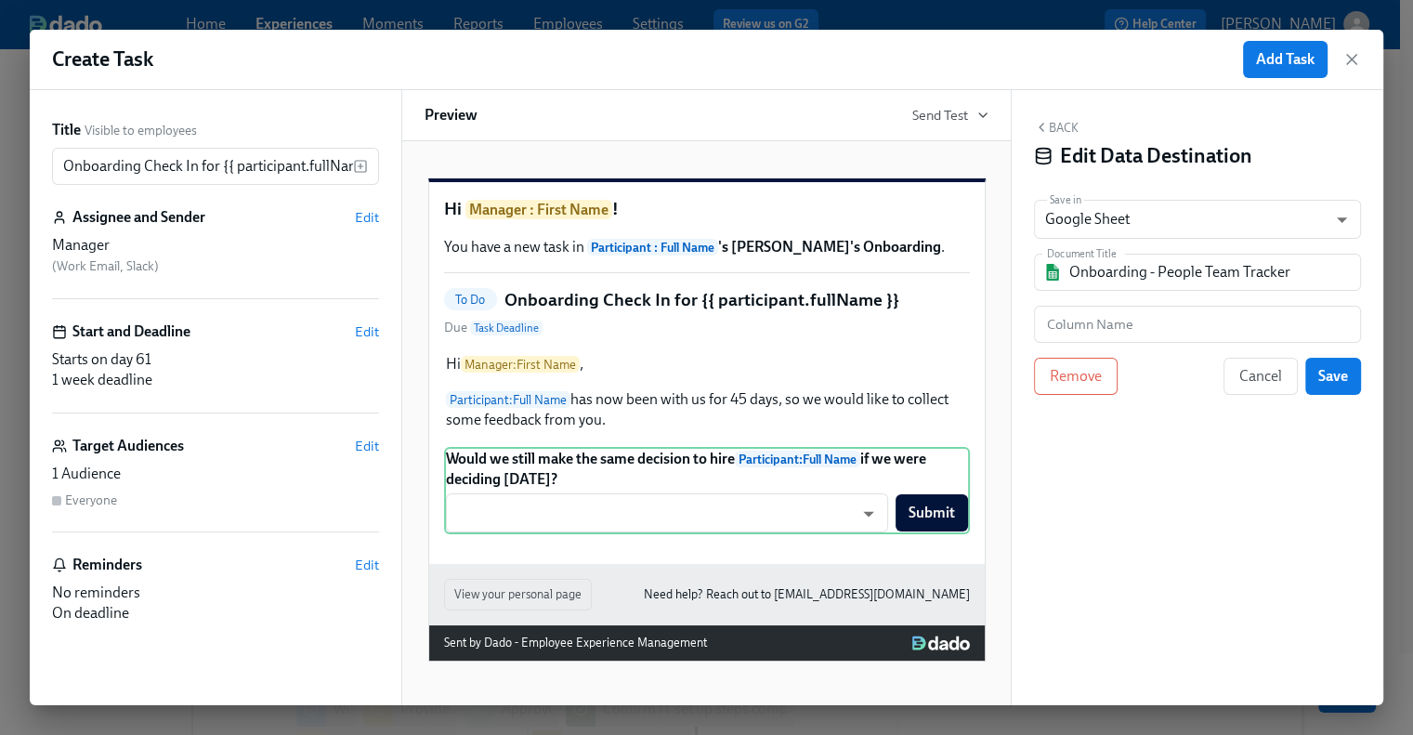
scroll to position [0, 0]
click at [1234, 268] on input "Onboarding - People Team Tracker" at bounding box center [1210, 272] width 282 height 37
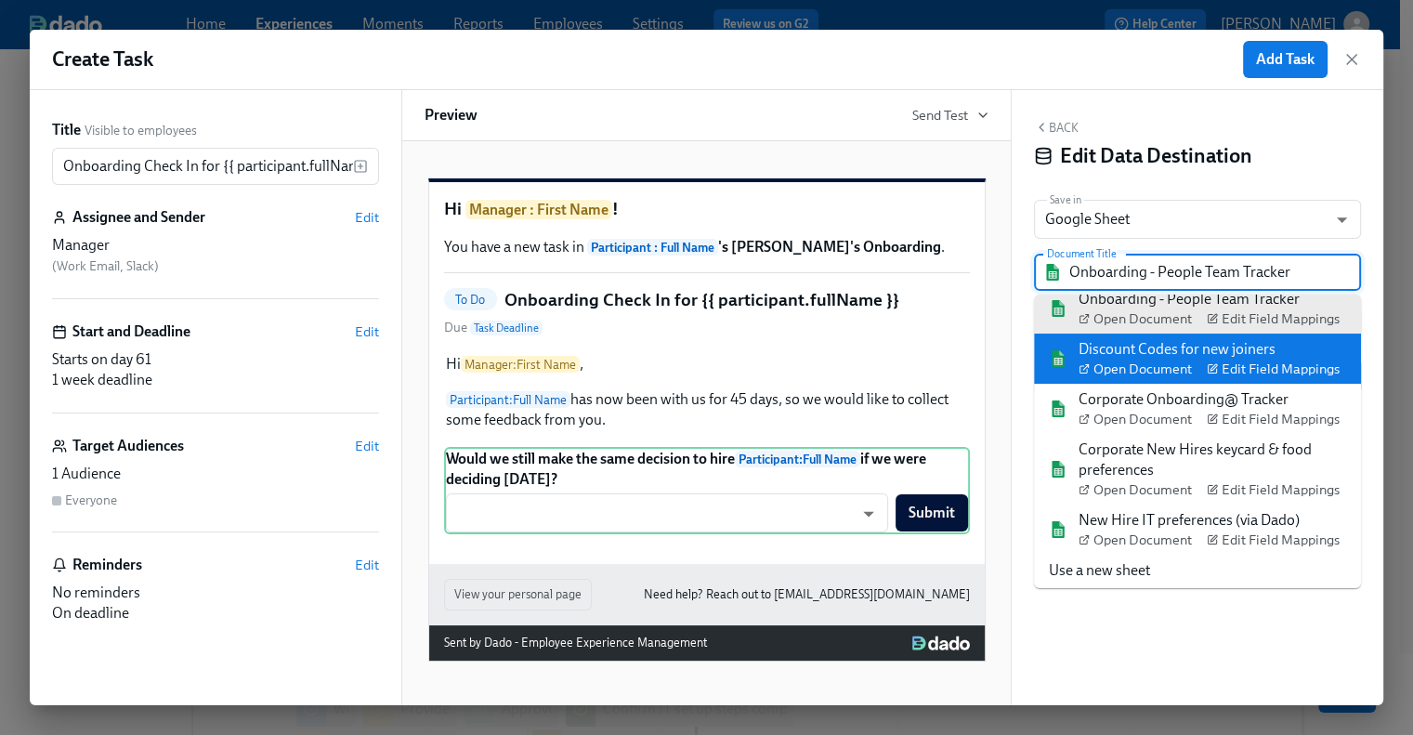
scroll to position [23, 0]
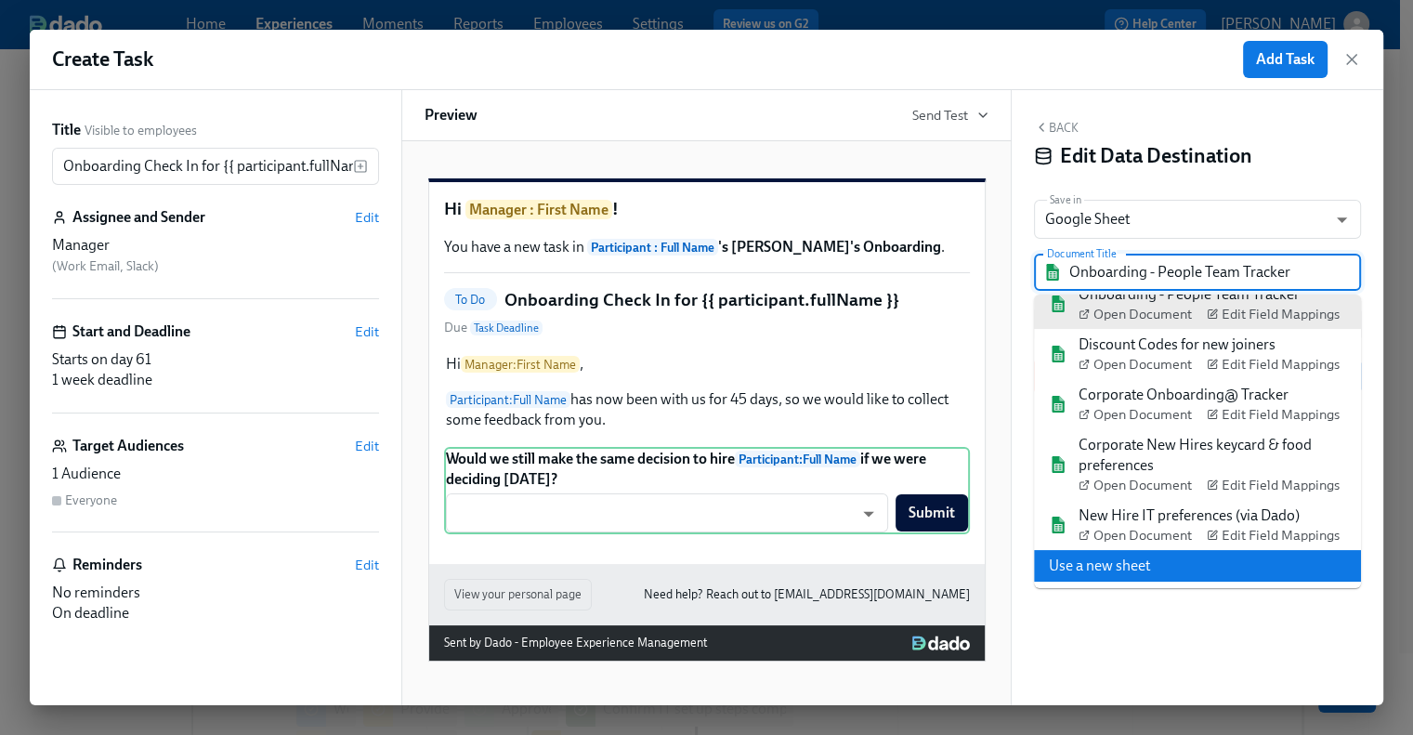
click at [1165, 565] on li "Use a new sheet" at bounding box center [1197, 566] width 327 height 32
type input "Dado - Corporate Temp Onboarding"
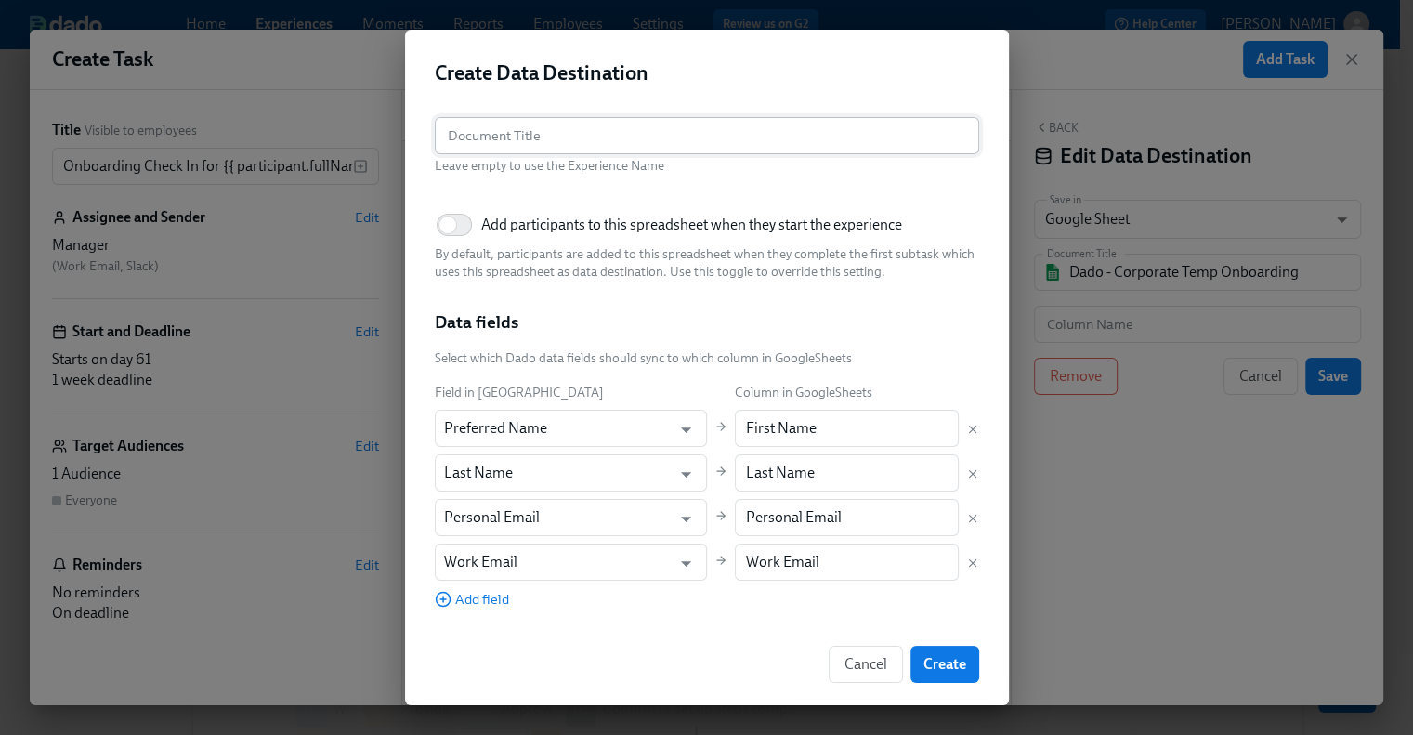
click at [565, 143] on input "text" at bounding box center [707, 135] width 544 height 37
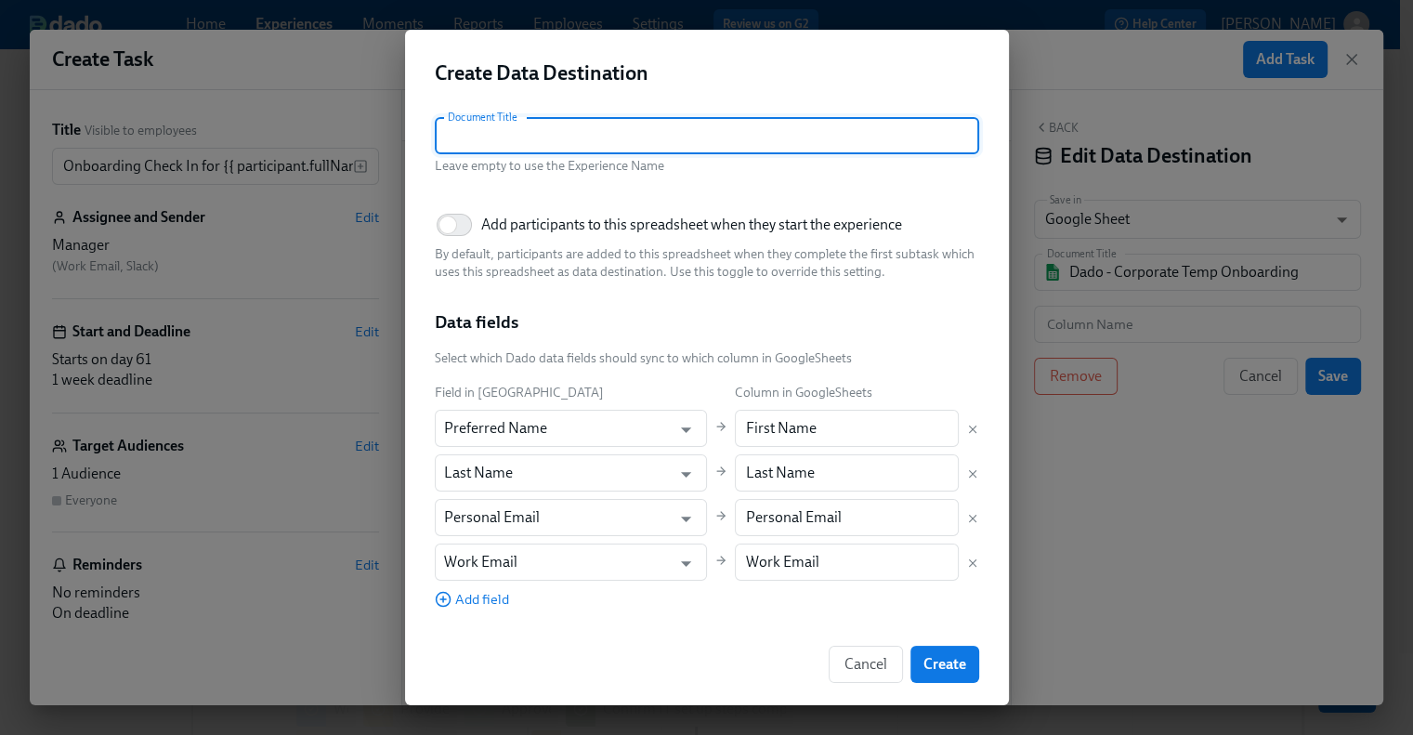
paste input "Onboarding Pulse Check Feedback"
type input "Onboarding Pulse Check Feedback"
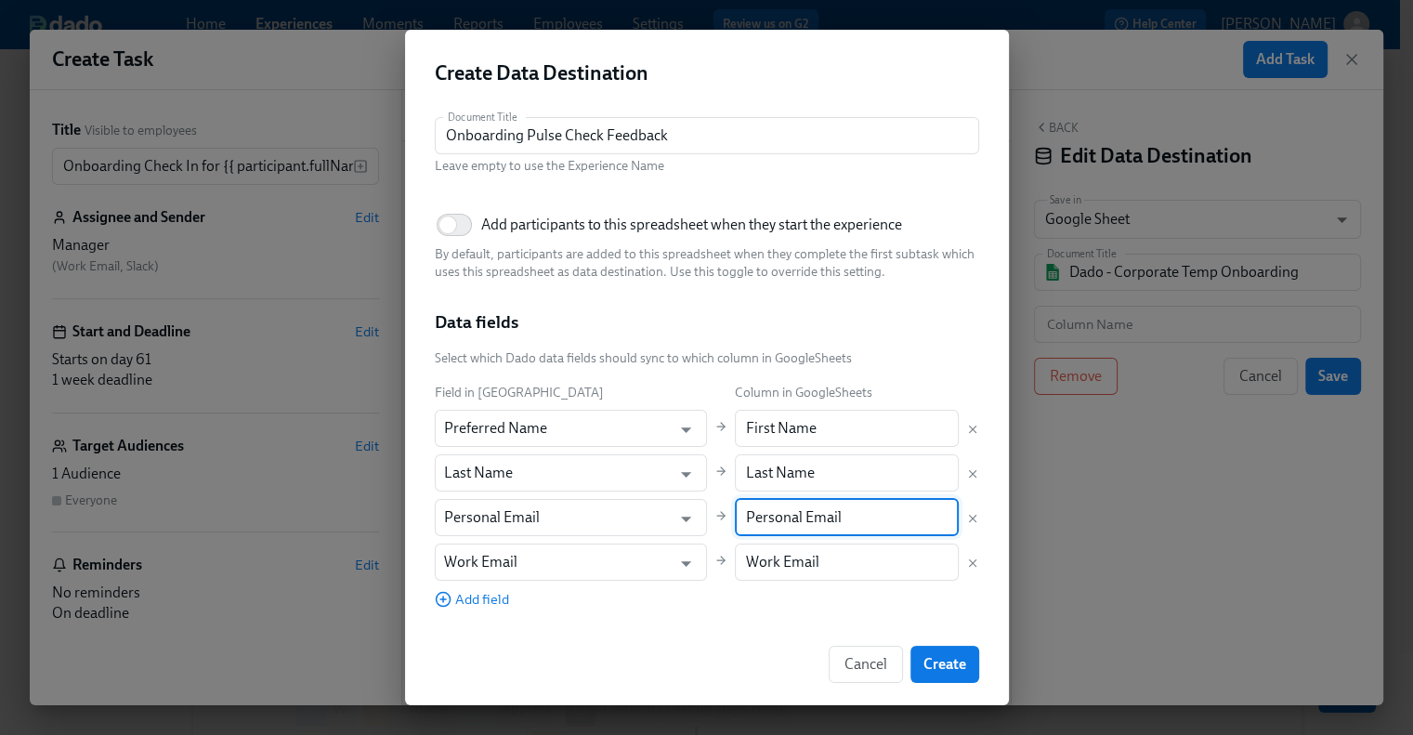
click at [825, 520] on input "Personal Email" at bounding box center [847, 517] width 224 height 37
click at [966, 524] on icon "Delete mapping" at bounding box center [972, 518] width 13 height 13
type input "Work Email"
drag, startPoint x: 836, startPoint y: 524, endPoint x: 717, endPoint y: 524, distance: 118.9
click at [735, 524] on input "Work Email" at bounding box center [847, 517] width 224 height 37
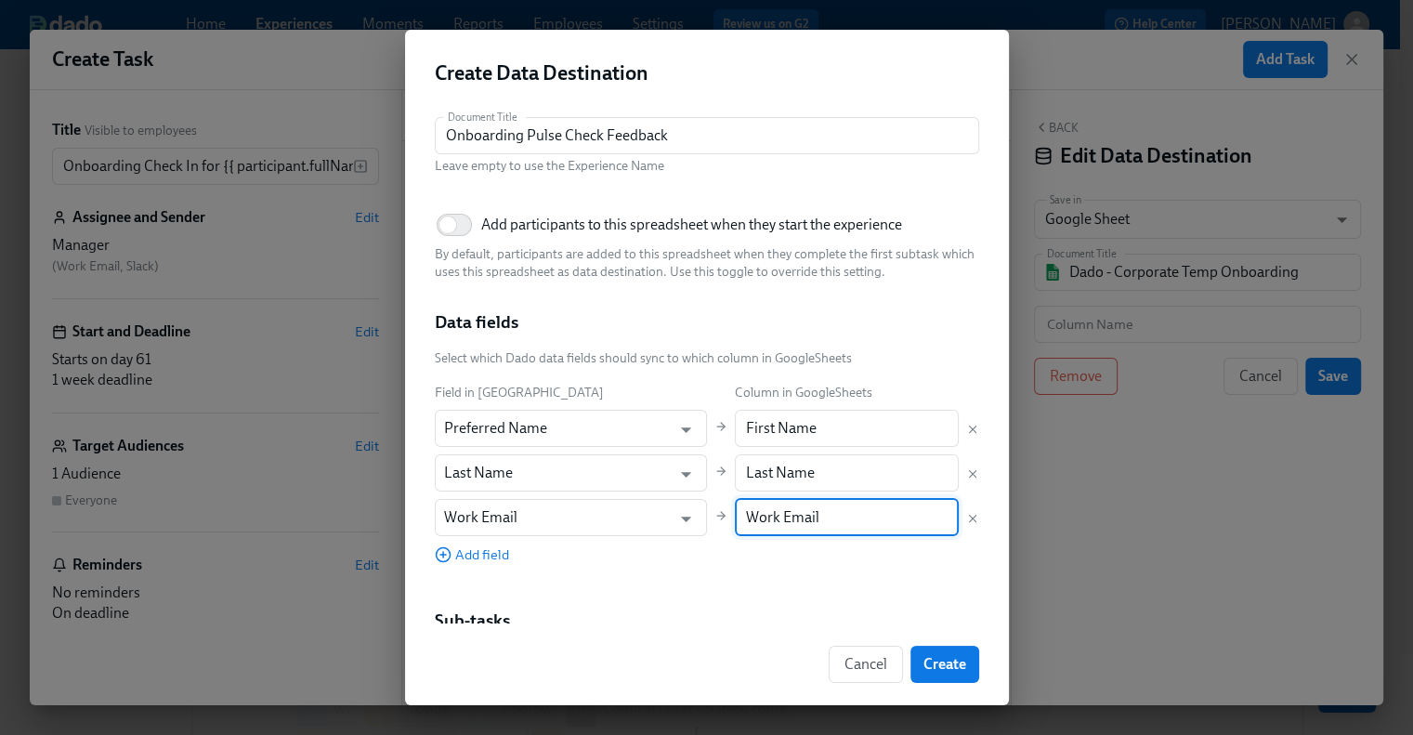
paste input "Rothy's e"
type input "Rothy's email"
click at [492, 556] on span "Add field" at bounding box center [472, 554] width 74 height 19
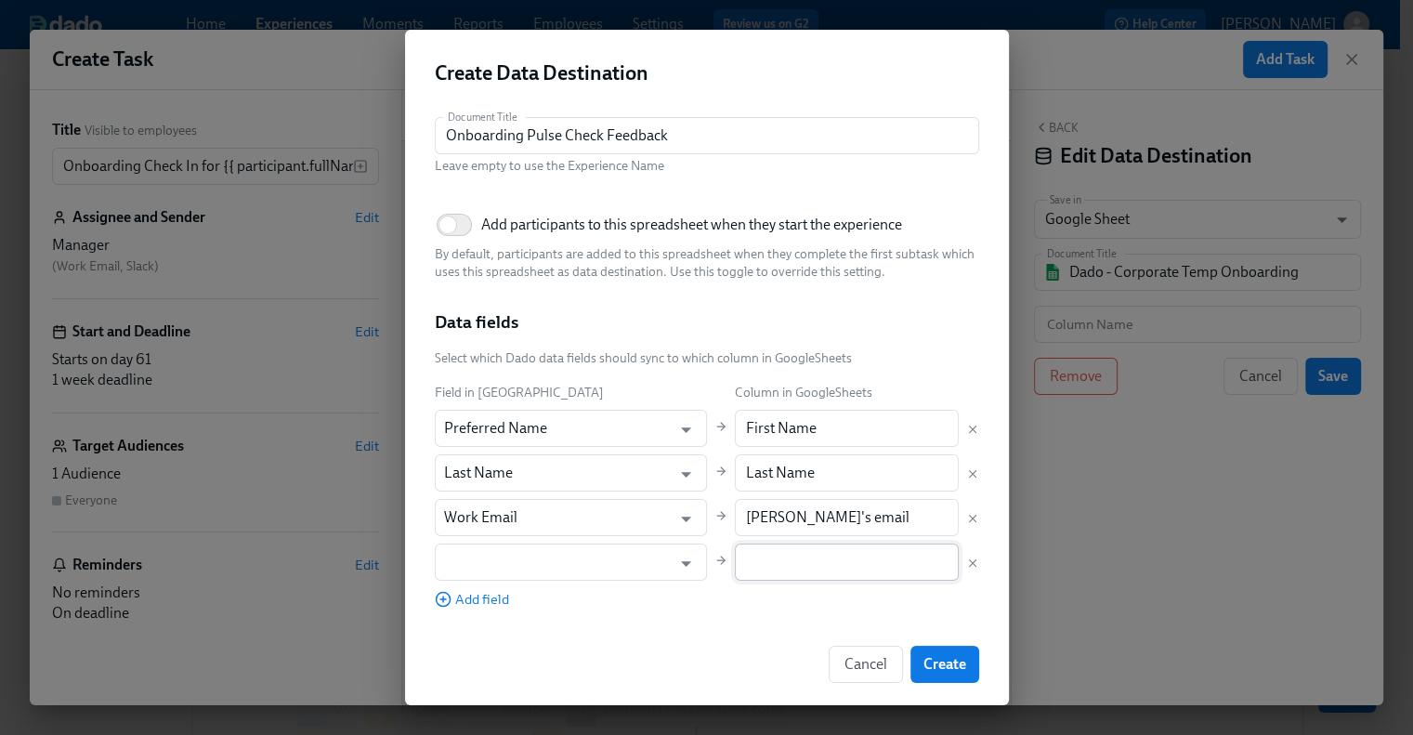
click at [749, 571] on input "text" at bounding box center [847, 561] width 224 height 37
paste input "Start Date"
type input "Start Date"
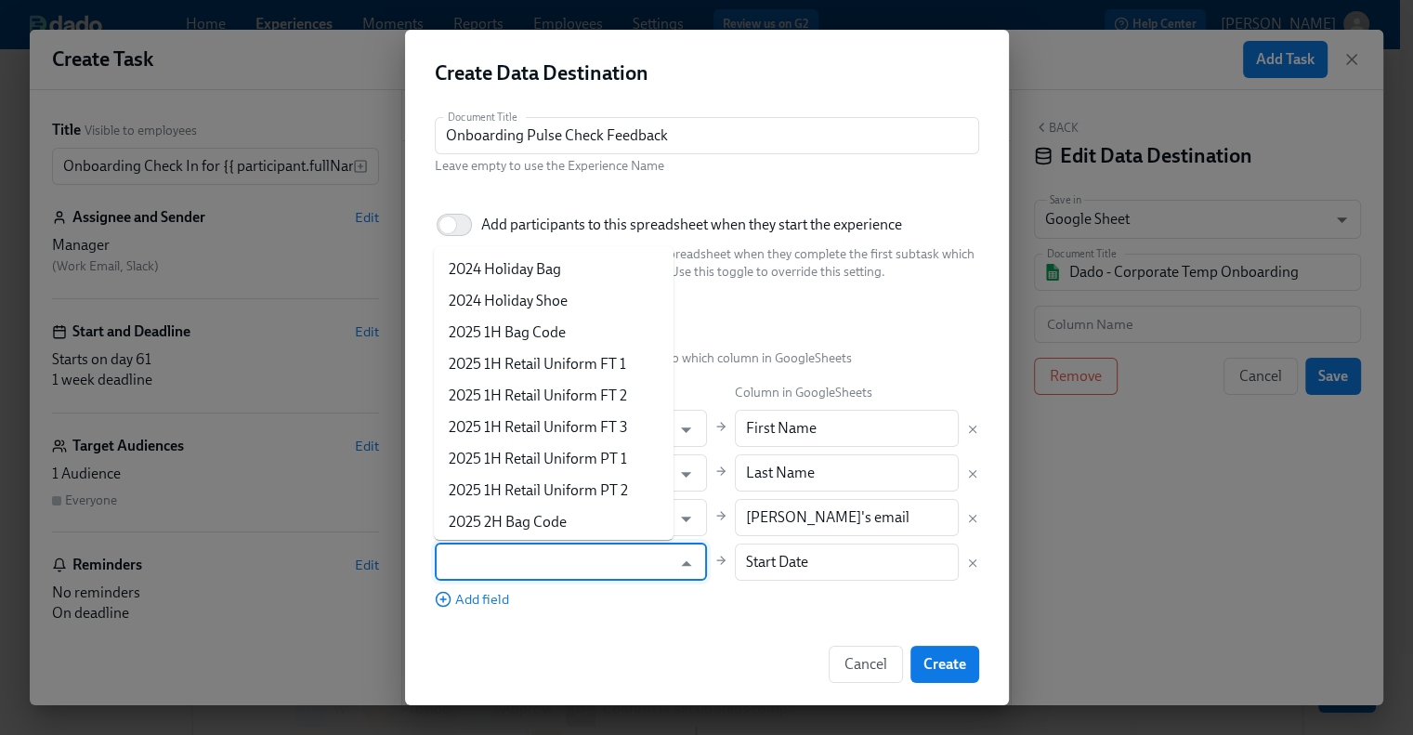
click at [543, 556] on input "text" at bounding box center [558, 561] width 228 height 37
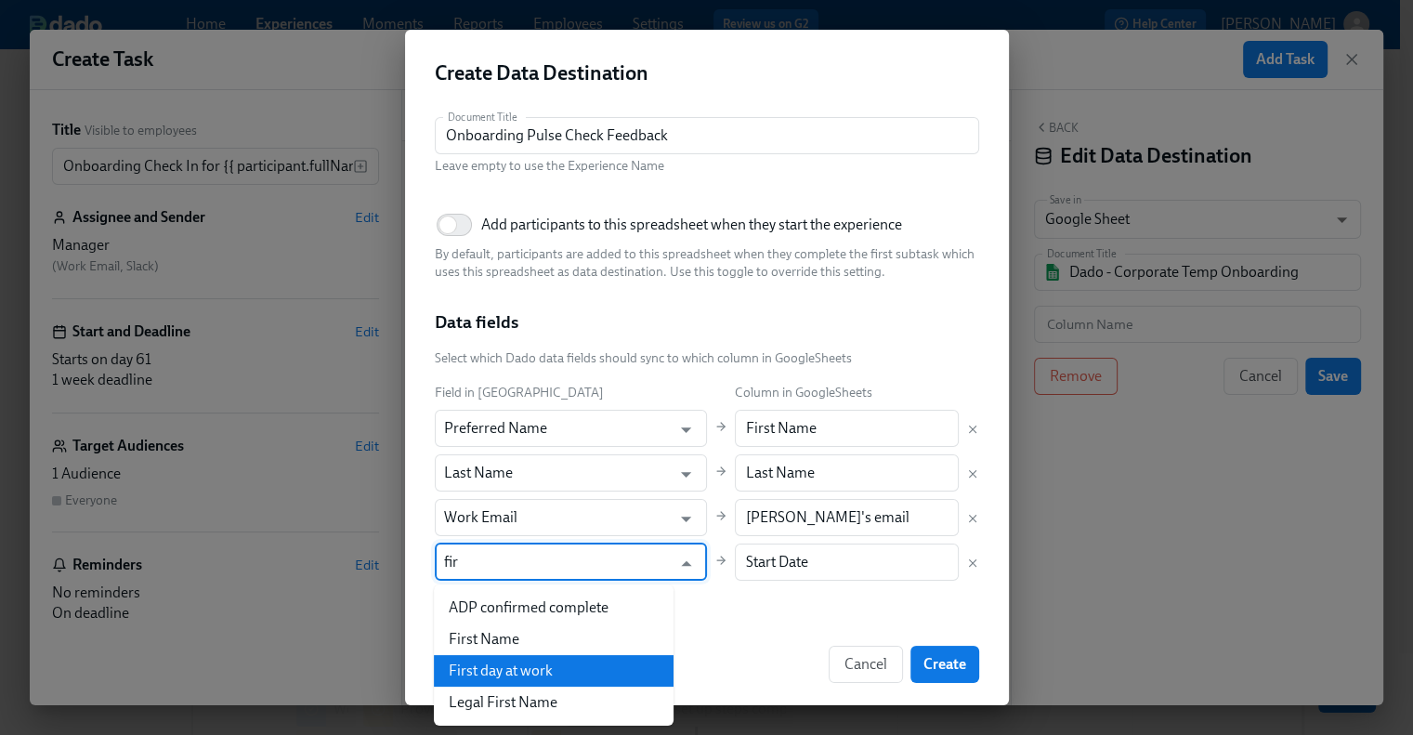
click at [517, 667] on li "First day at work" at bounding box center [554, 671] width 240 height 32
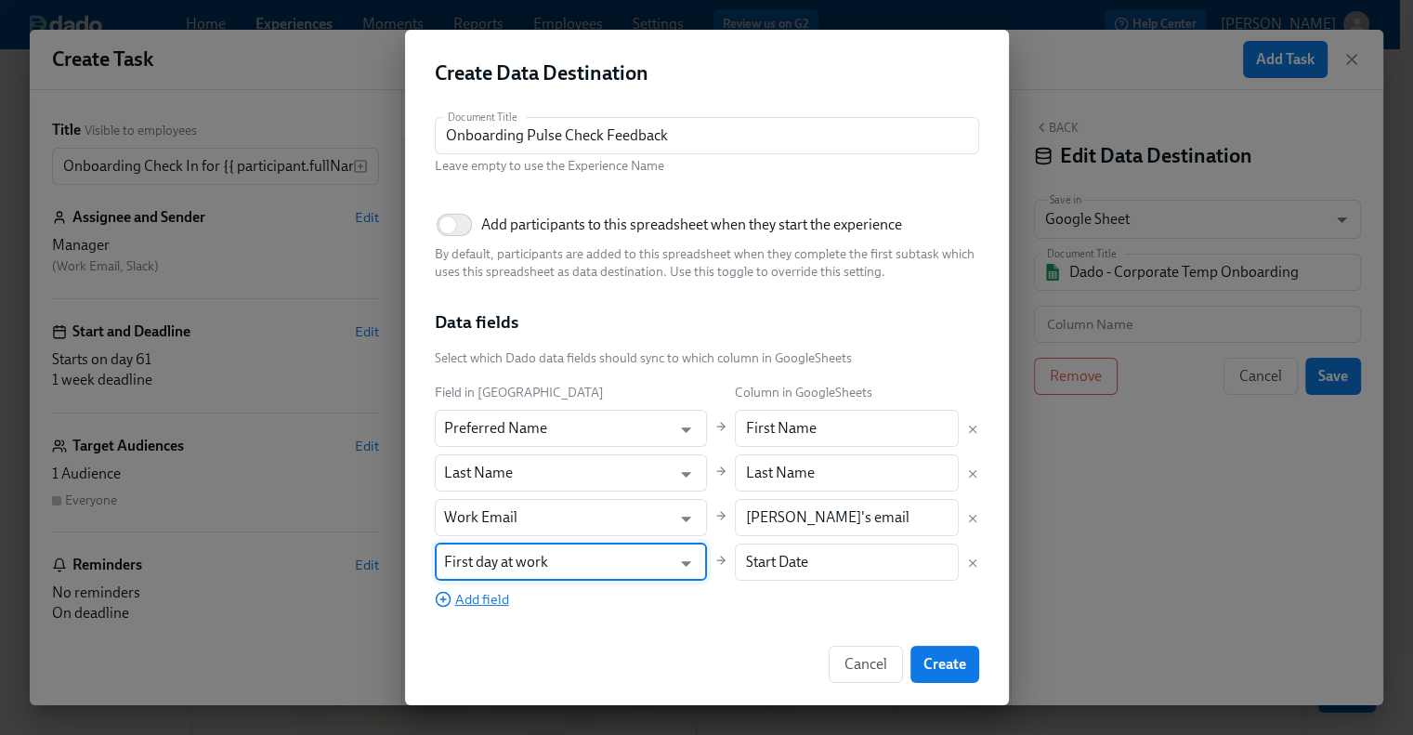
type input "First day at work"
click at [489, 597] on span "Add field" at bounding box center [472, 599] width 74 height 19
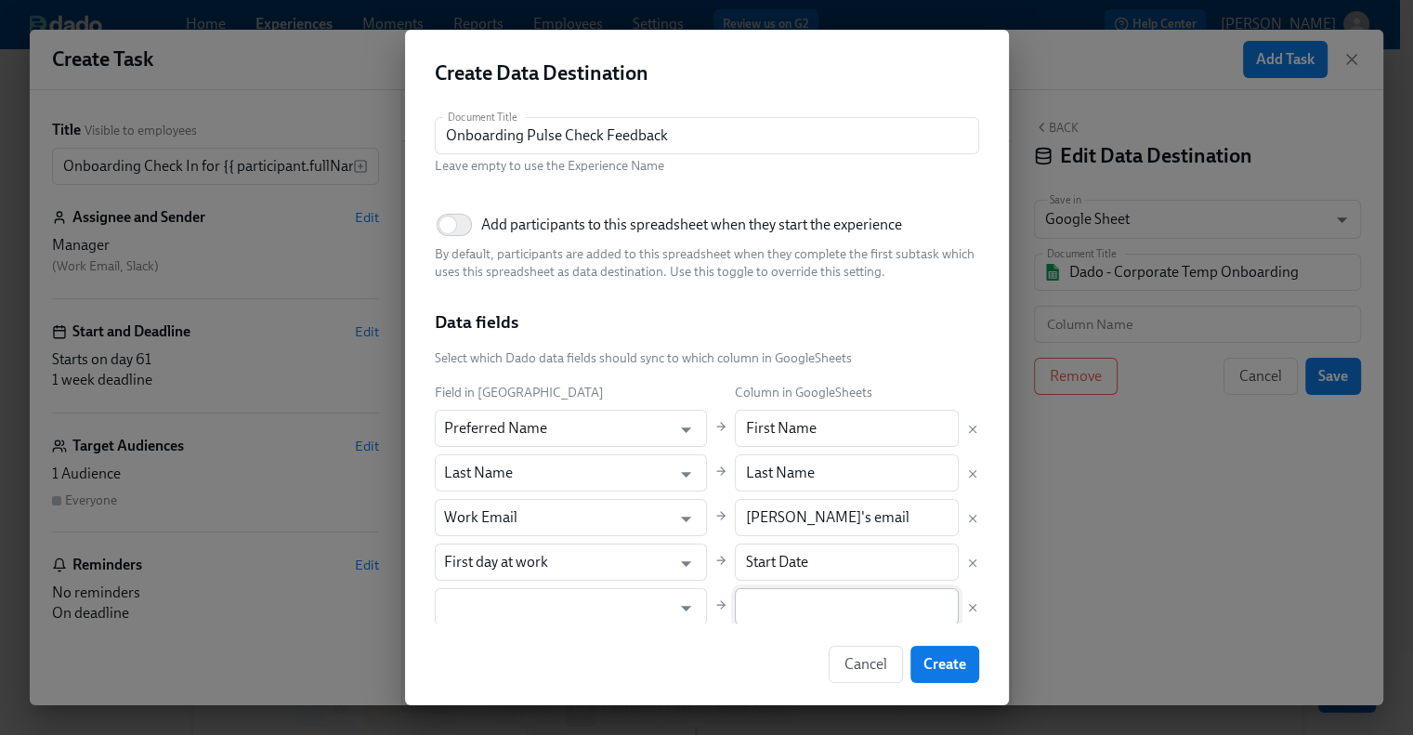
click at [776, 608] on input "text" at bounding box center [847, 606] width 224 height 37
paste input "New Hire/Rehire?"
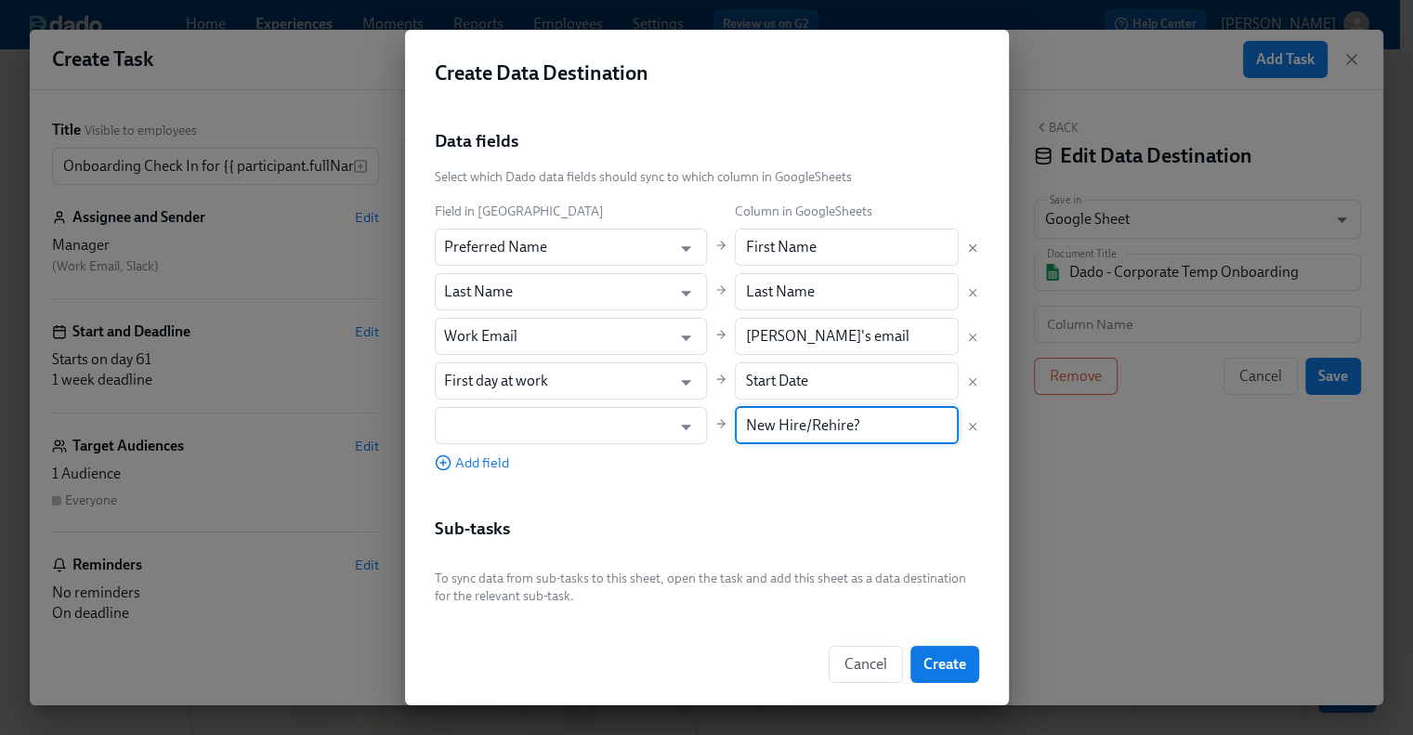
scroll to position [185, 0]
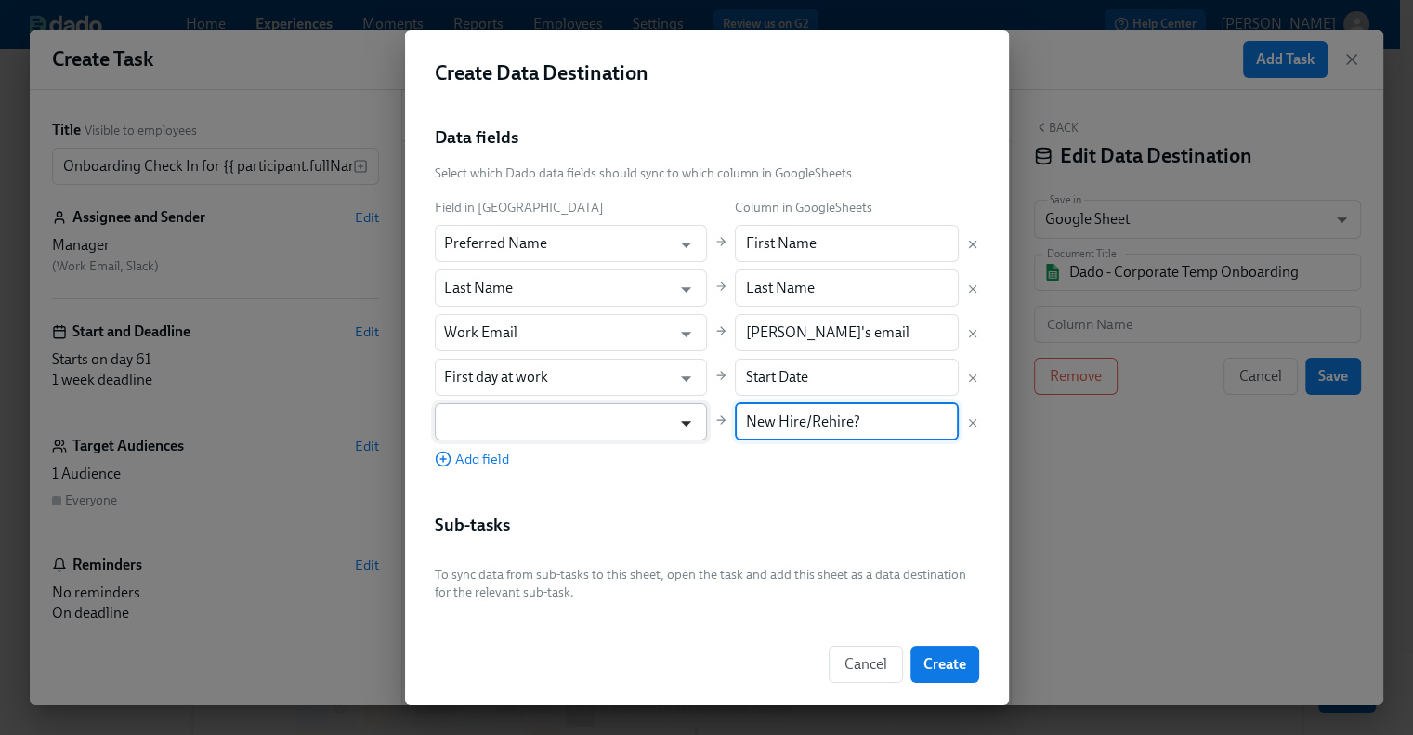
drag, startPoint x: 895, startPoint y: 433, endPoint x: 650, endPoint y: 421, distance: 245.5
click at [650, 421] on div "Field in Dado Column in GoogleSheets Preferred Name ​ First Name ​ Last Name ​ …" at bounding box center [707, 332] width 544 height 271
paste input "Job Title"
type input "Job Title"
click at [603, 424] on input "text" at bounding box center [558, 421] width 228 height 37
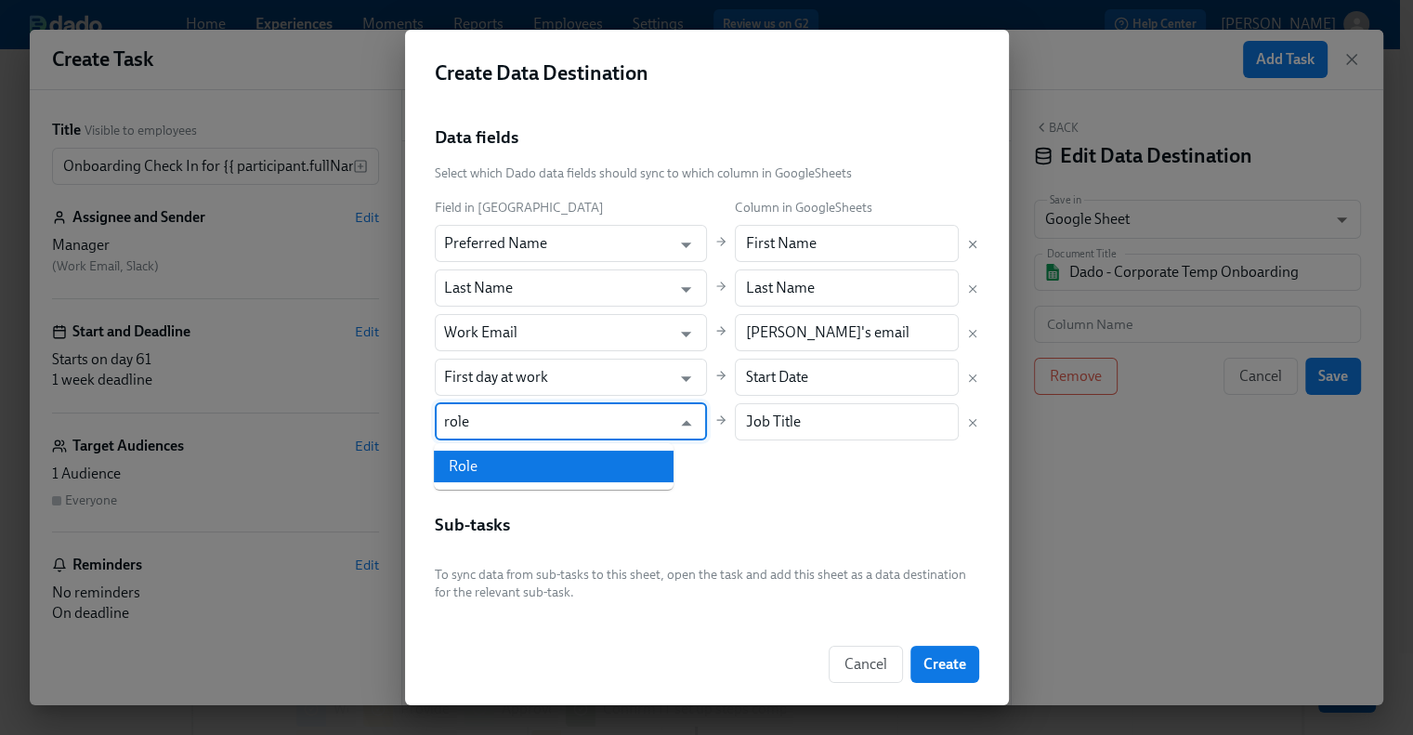
click at [544, 460] on li "Role" at bounding box center [554, 466] width 240 height 32
type input "Role"
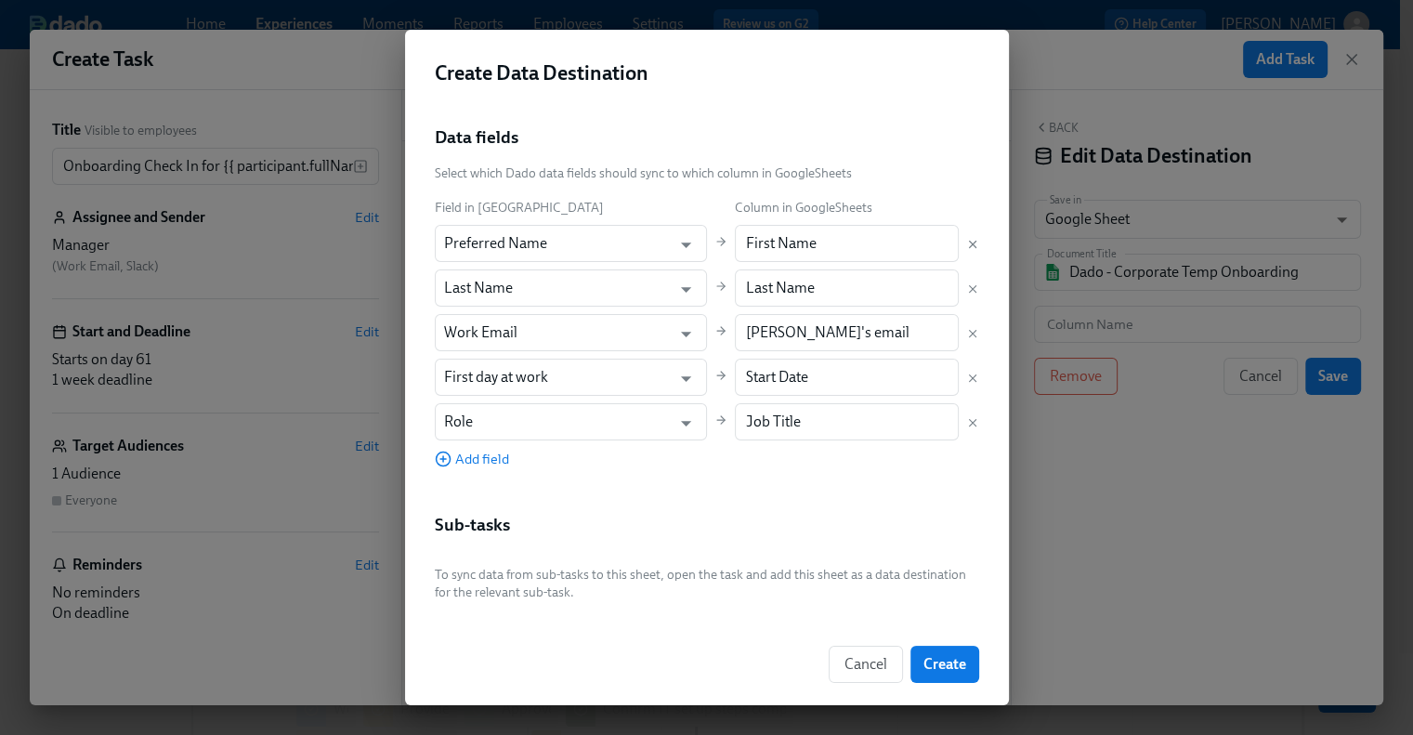
click at [483, 467] on div "Data fields Select which Dado data fields should sync to which column in Google…" at bounding box center [707, 304] width 544 height 358
click at [505, 460] on span "Add field" at bounding box center [472, 459] width 74 height 19
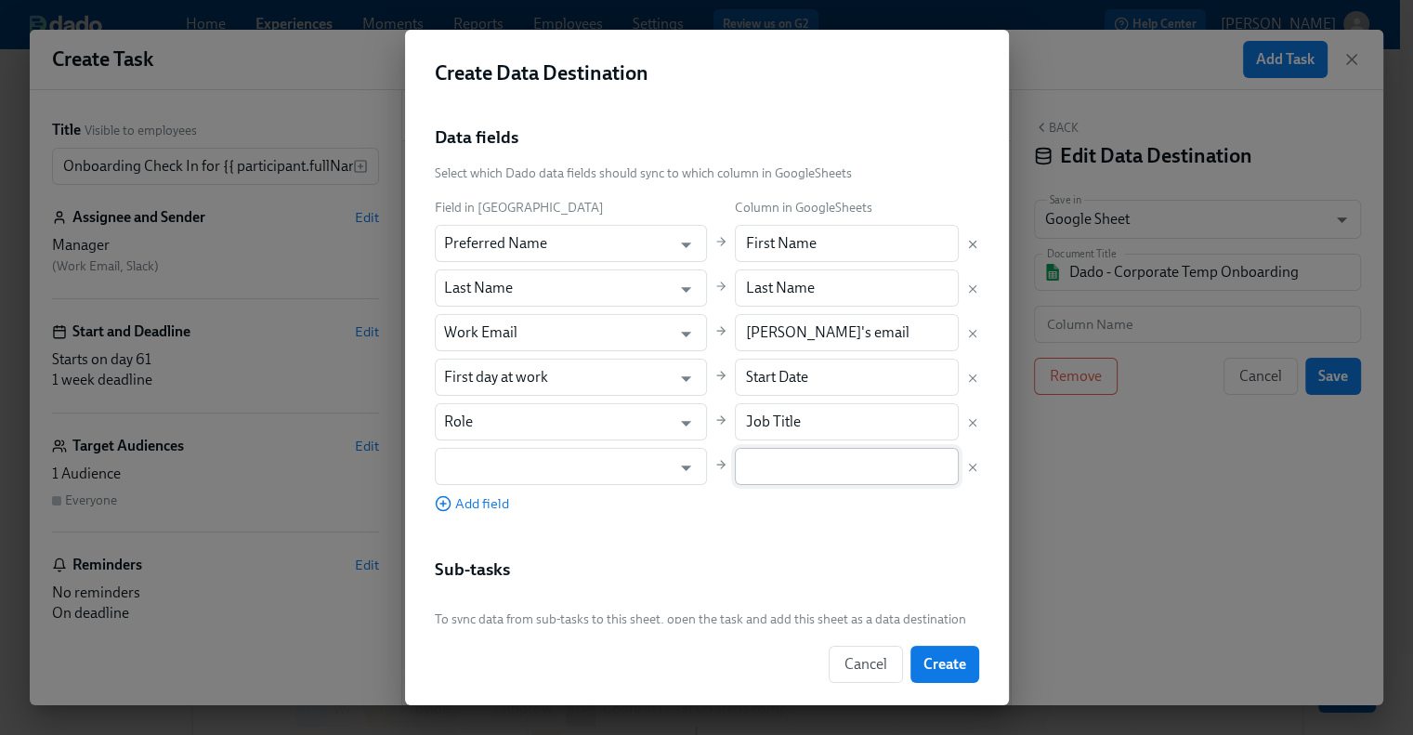
click at [735, 481] on input "text" at bounding box center [847, 466] width 224 height 37
paste input "Location"
type input "Location"
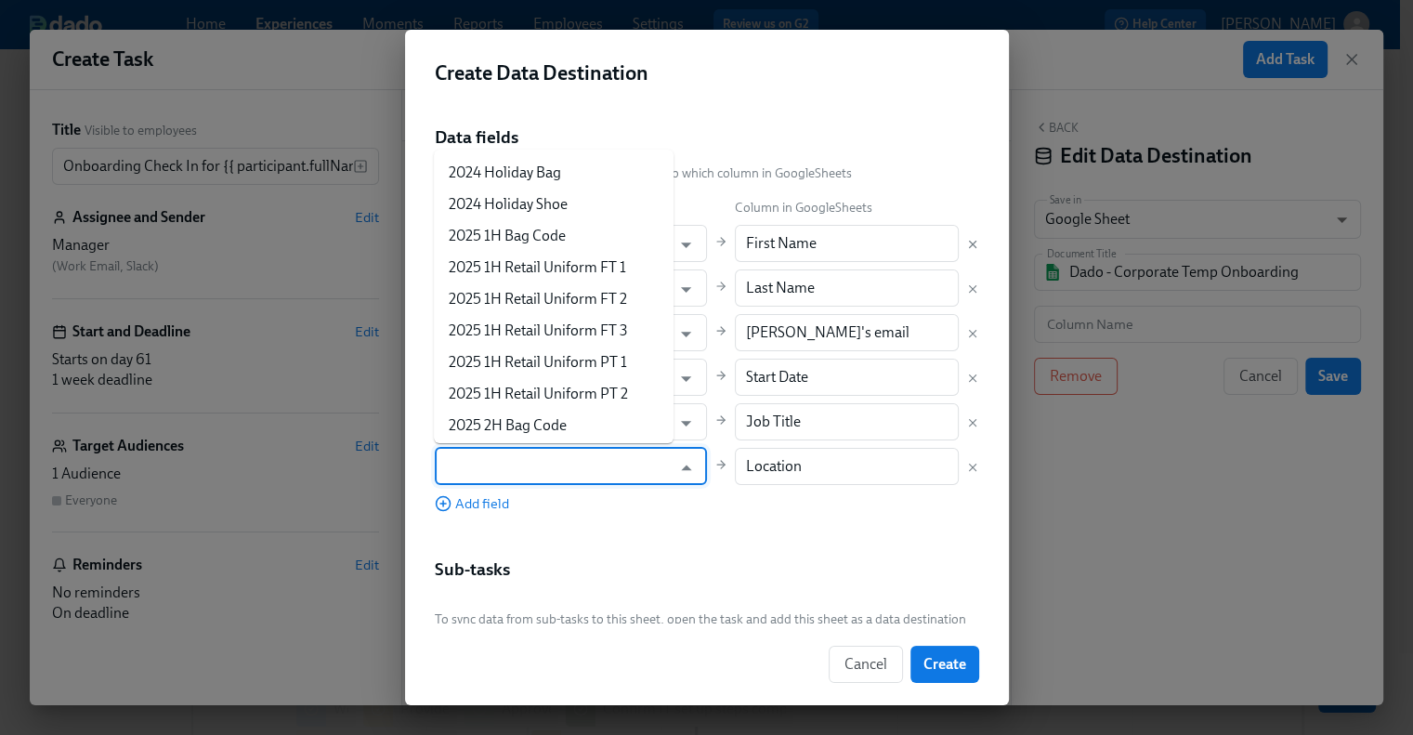
click at [491, 460] on input "text" at bounding box center [558, 466] width 228 height 37
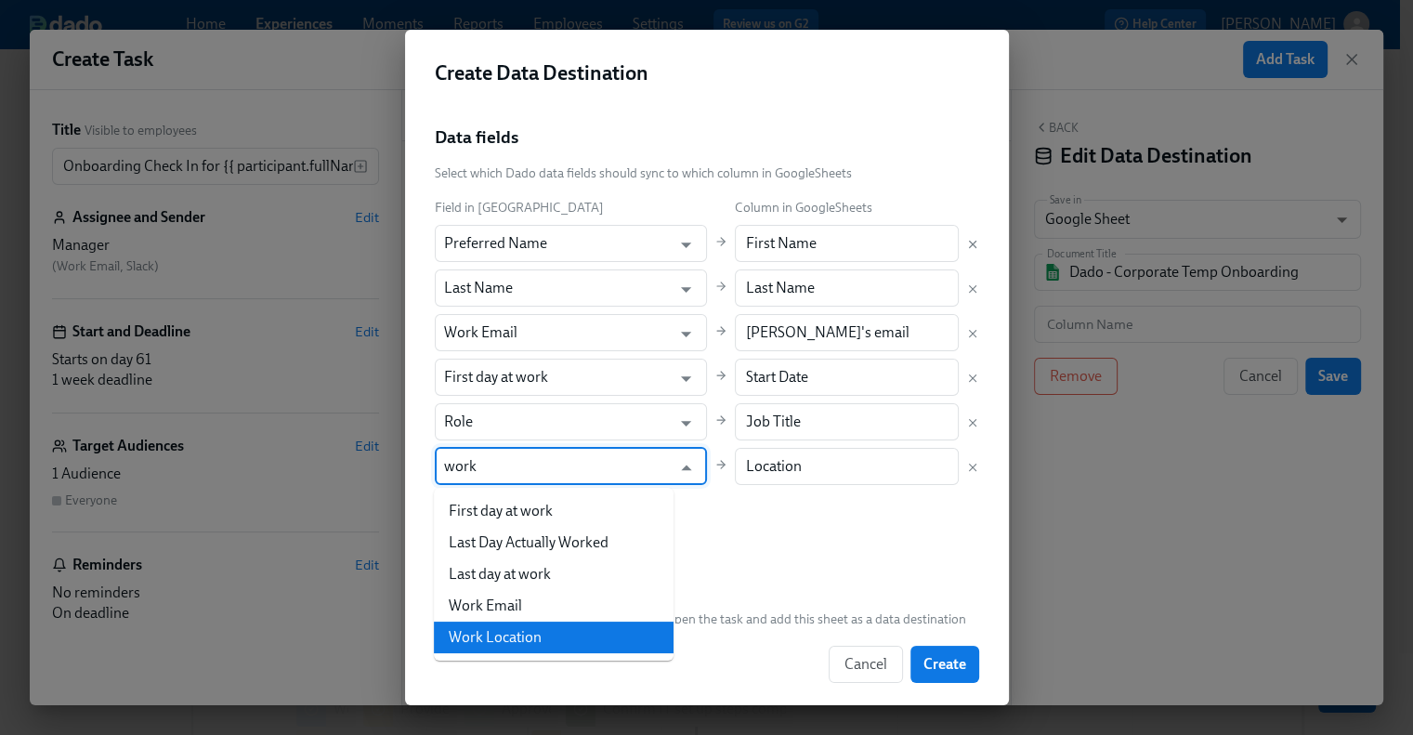
click at [487, 638] on li "Work Location" at bounding box center [554, 637] width 240 height 32
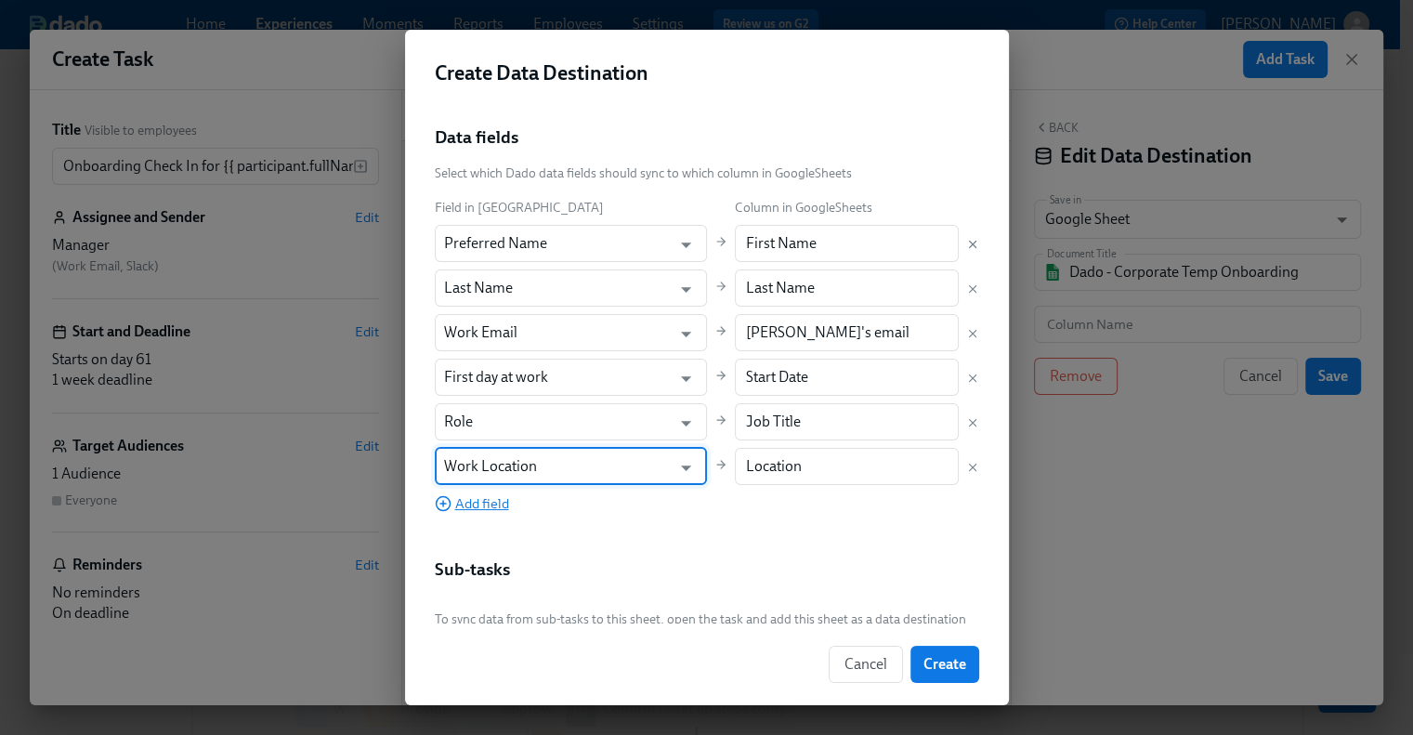
type input "Work Location"
click at [476, 501] on span "Add field" at bounding box center [472, 503] width 74 height 19
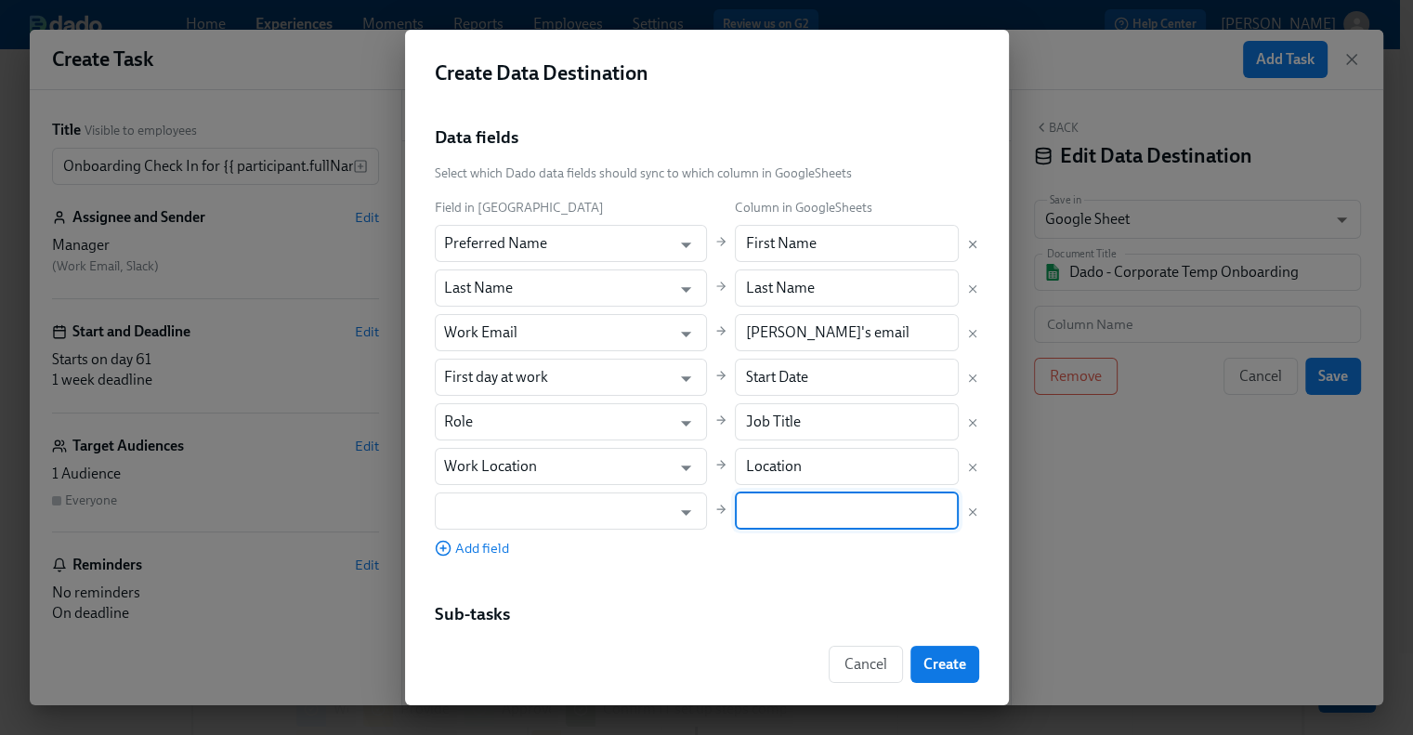
click at [747, 508] on input "text" at bounding box center [847, 510] width 224 height 37
paste input "Department"
type input "Department"
click at [568, 510] on input "text" at bounding box center [558, 510] width 228 height 37
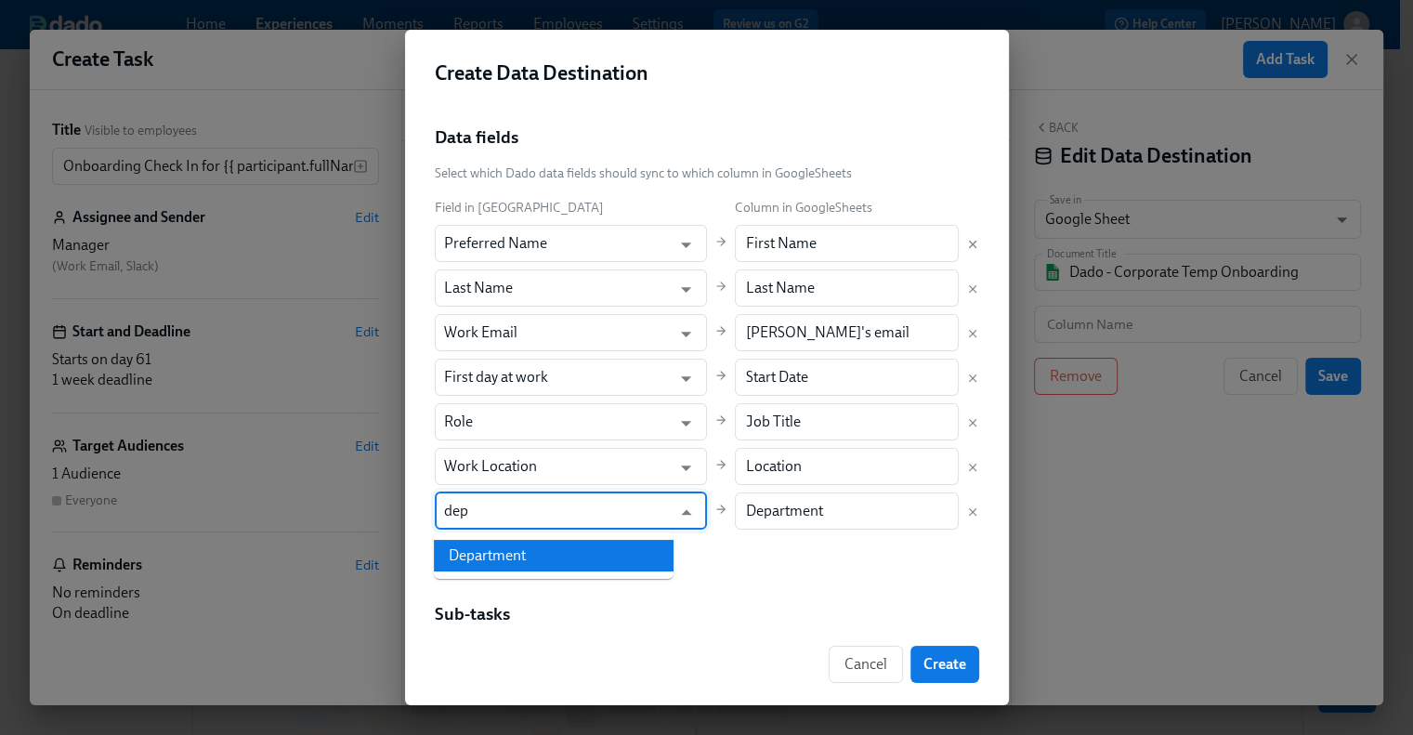
click at [561, 556] on li "Department" at bounding box center [554, 556] width 240 height 32
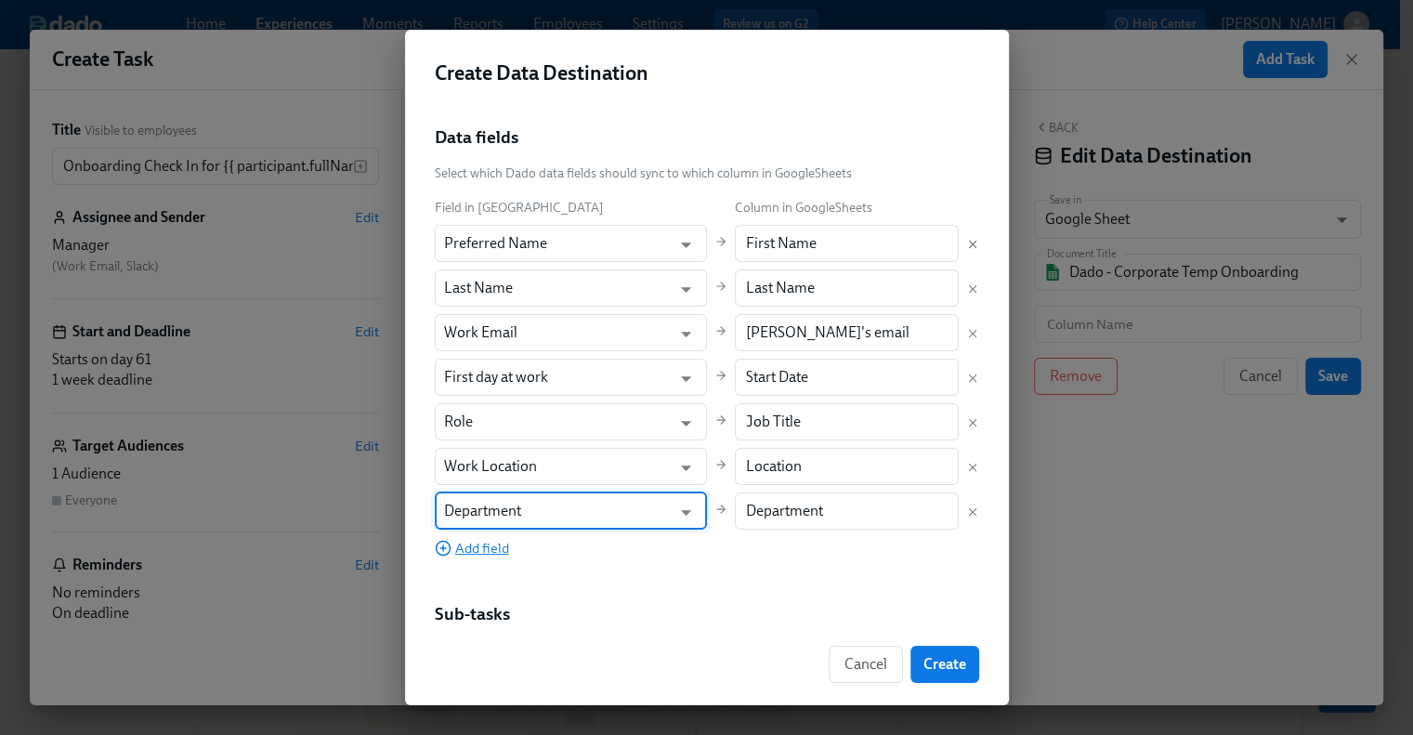
type input "Department"
click at [469, 553] on span "Add field" at bounding box center [472, 548] width 74 height 19
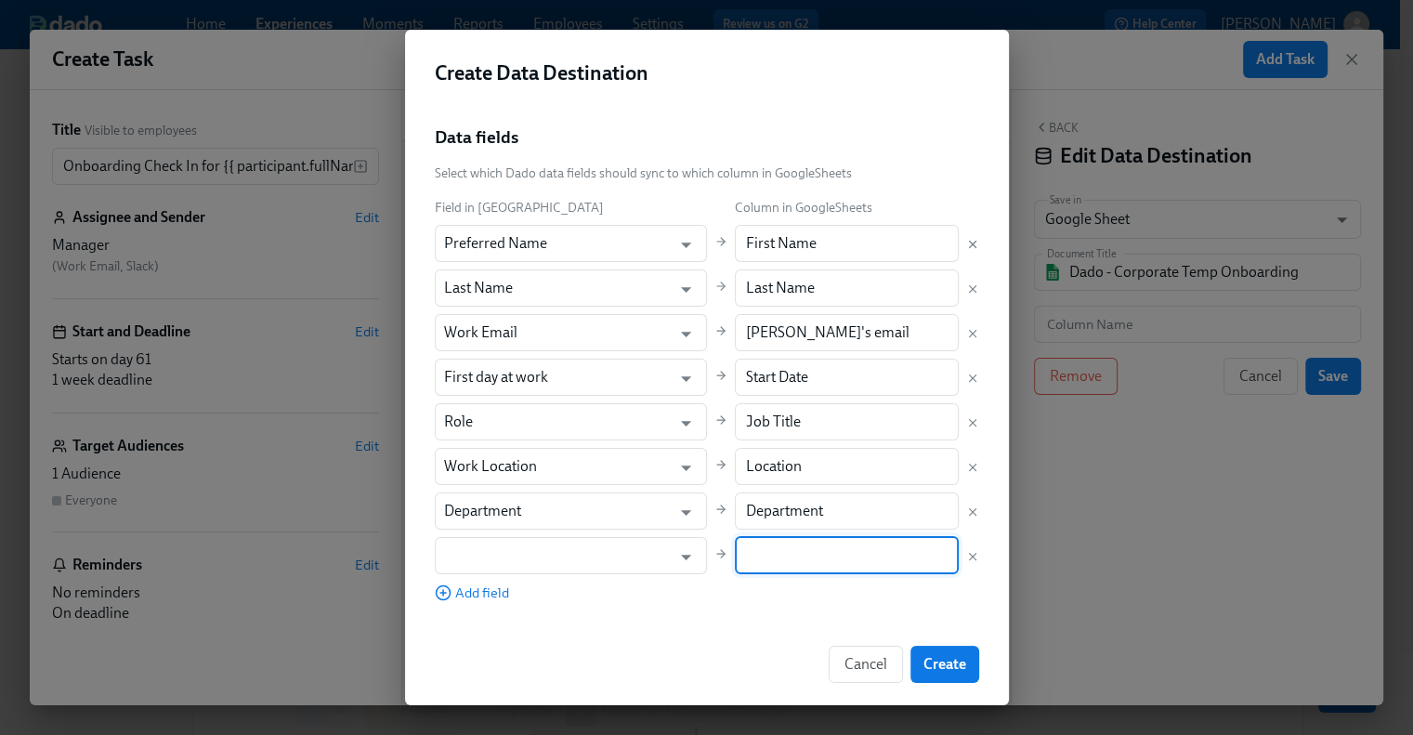
drag, startPoint x: 778, startPoint y: 559, endPoint x: 760, endPoint y: 562, distance: 18.8
click at [778, 559] on input "text" at bounding box center [847, 555] width 224 height 37
paste input "Manager"
type input "Manager"
click at [526, 563] on input "text" at bounding box center [558, 555] width 228 height 37
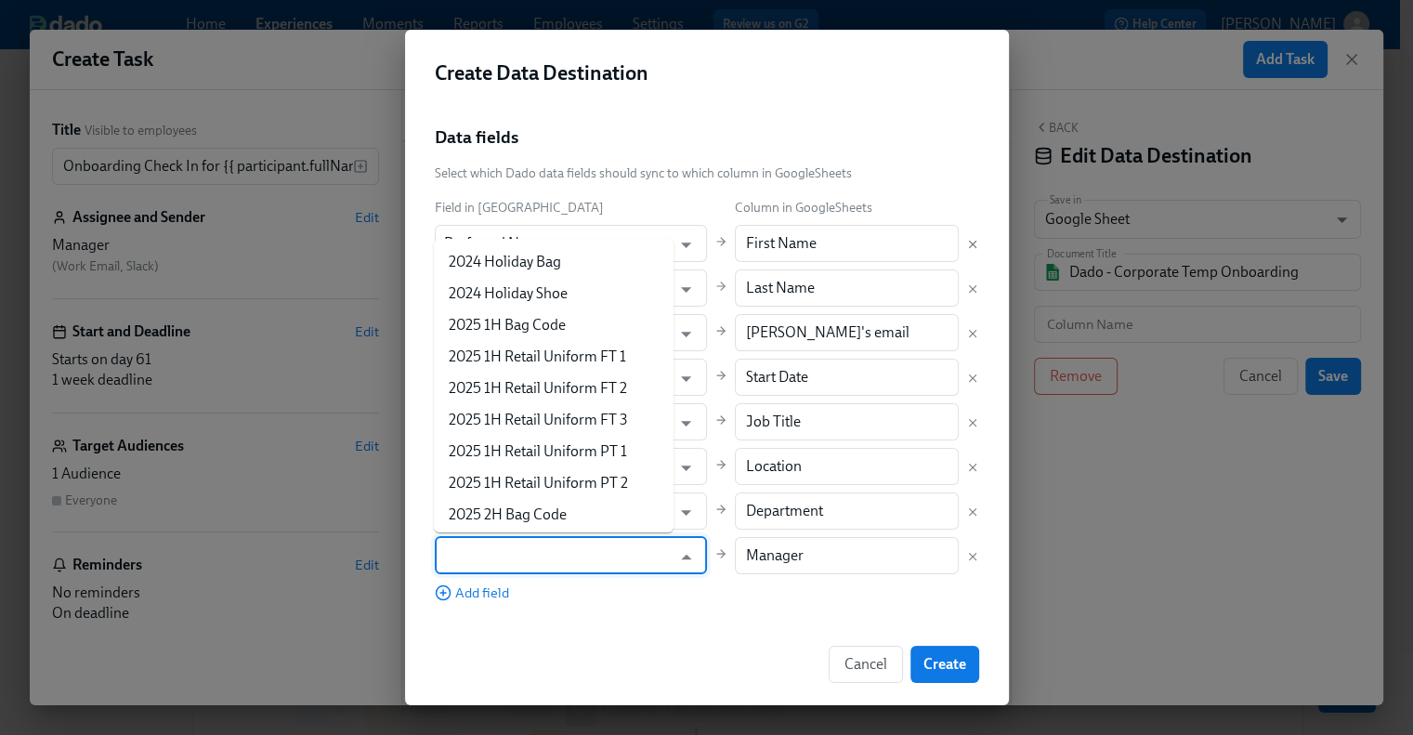
paste input "Manager"
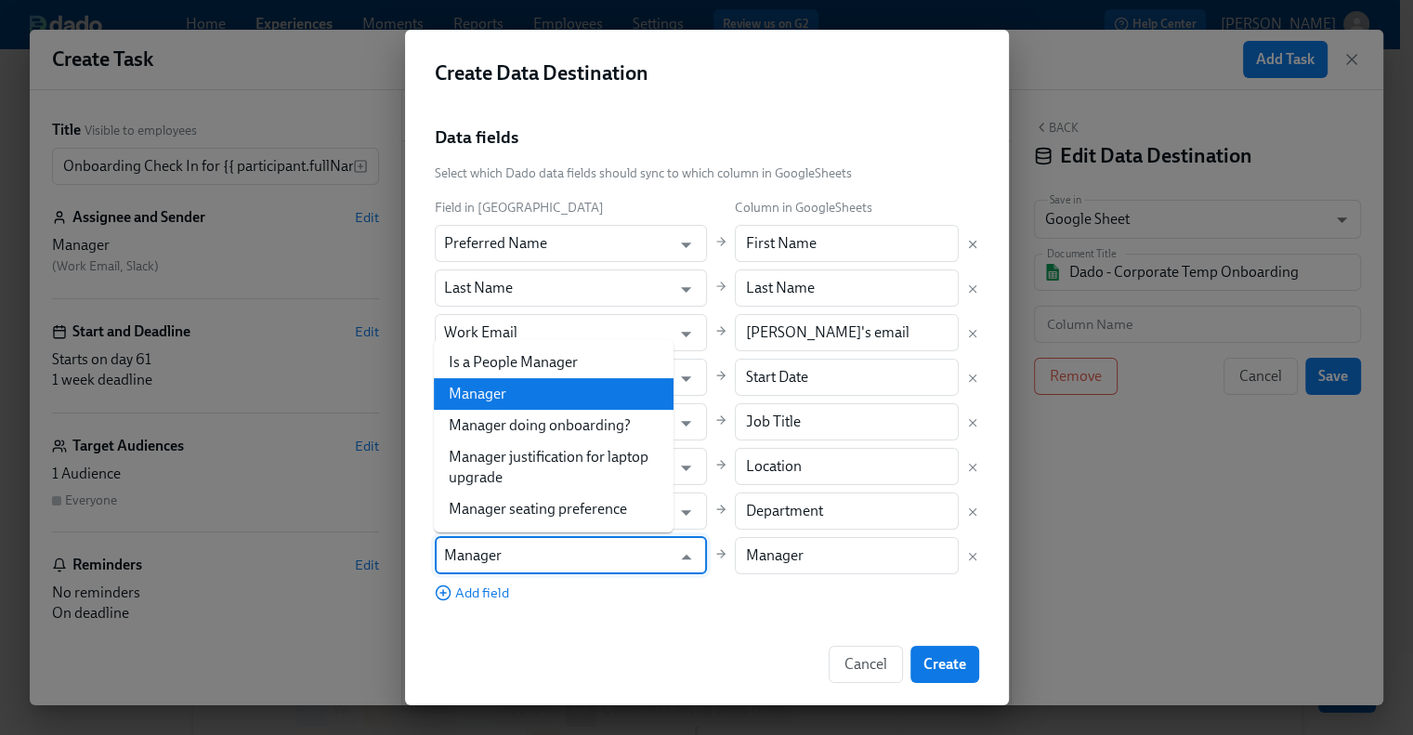
click at [518, 384] on li "Manager" at bounding box center [554, 394] width 240 height 32
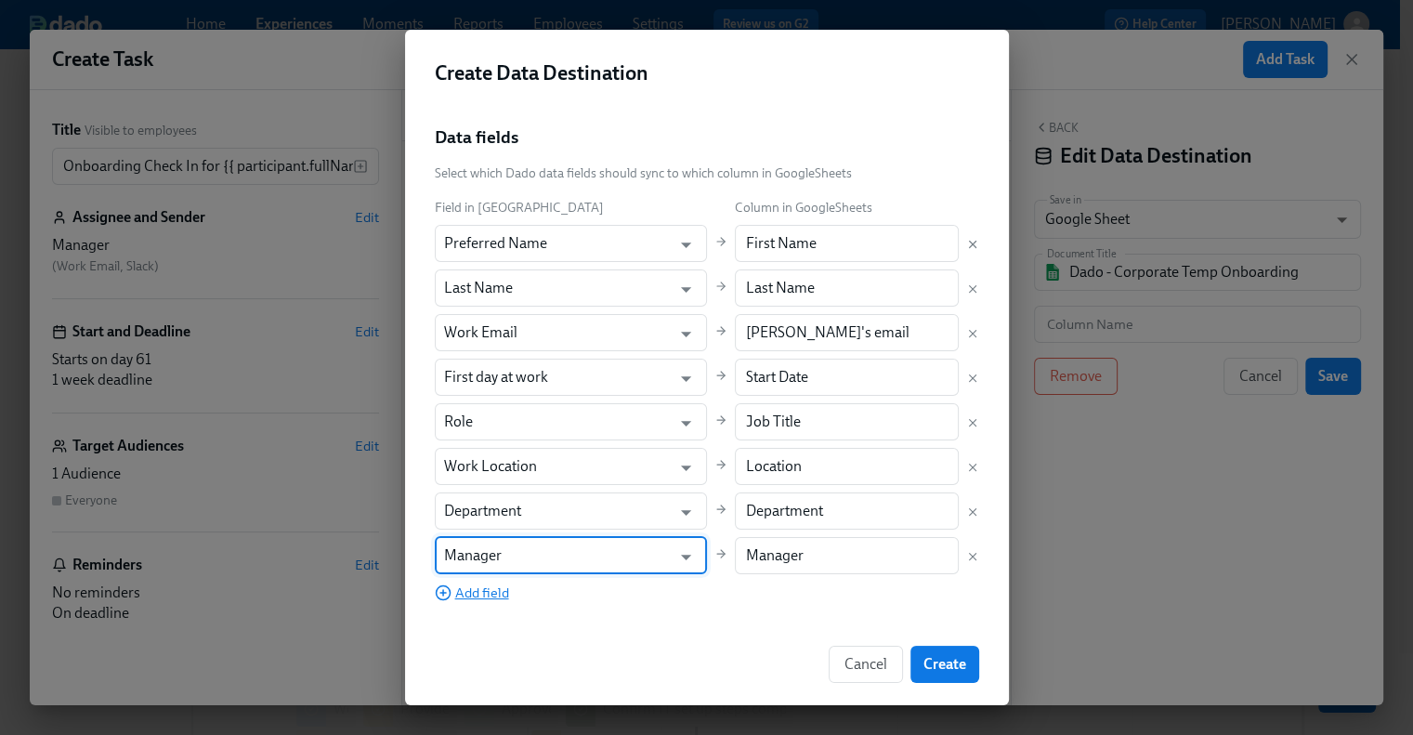
type input "Manager"
click at [461, 591] on span "Add field" at bounding box center [472, 592] width 74 height 19
click at [803, 594] on input "text" at bounding box center [847, 599] width 224 height 37
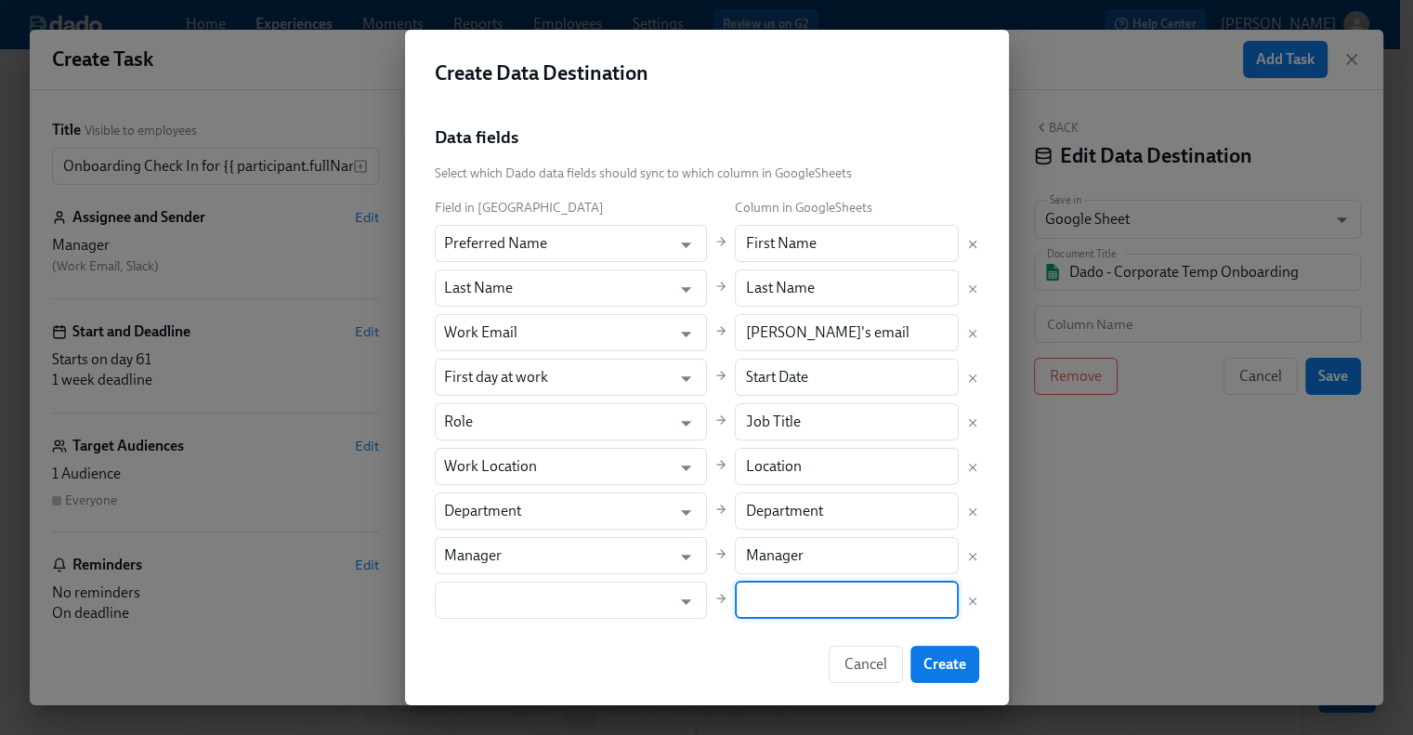
paste input "Employment Category"
type input "Employment Category"
click at [585, 608] on input "text" at bounding box center [558, 599] width 228 height 37
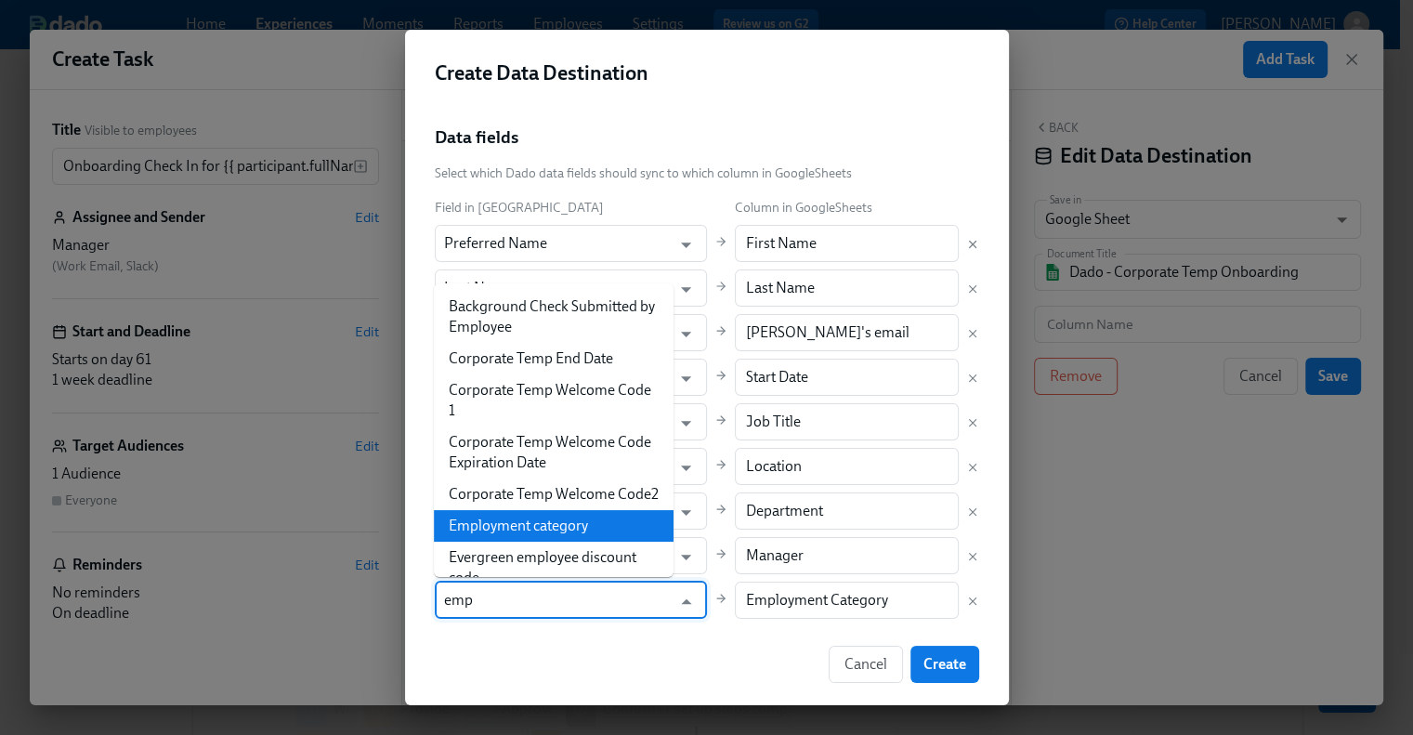
click at [554, 542] on li "Employment category" at bounding box center [554, 526] width 240 height 32
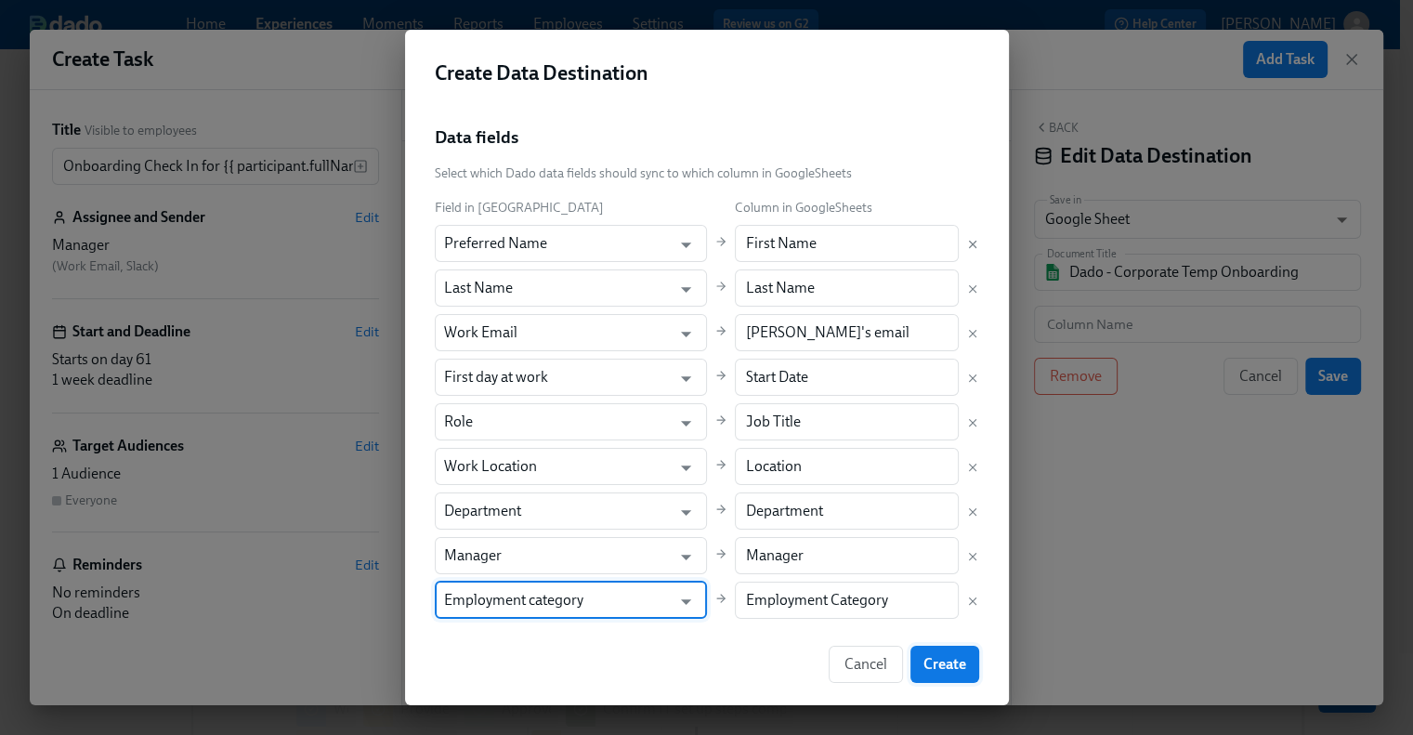
type input "Employment category"
click at [958, 657] on span "Create" at bounding box center [944, 664] width 43 height 19
type input "Onboarding Pulse Check Feedback"
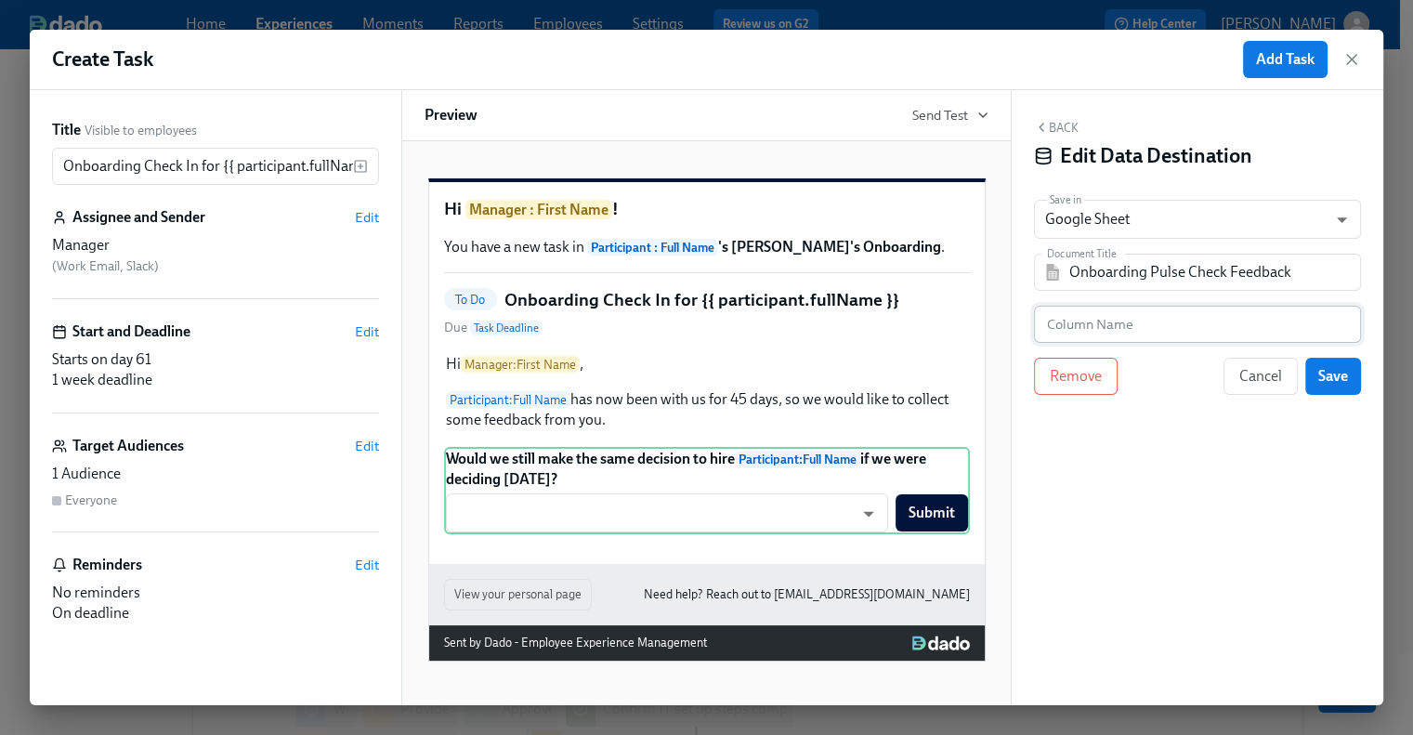
click at [1152, 324] on input "text" at bounding box center [1197, 324] width 327 height 37
paste input "Would you make the same hiring decision?"
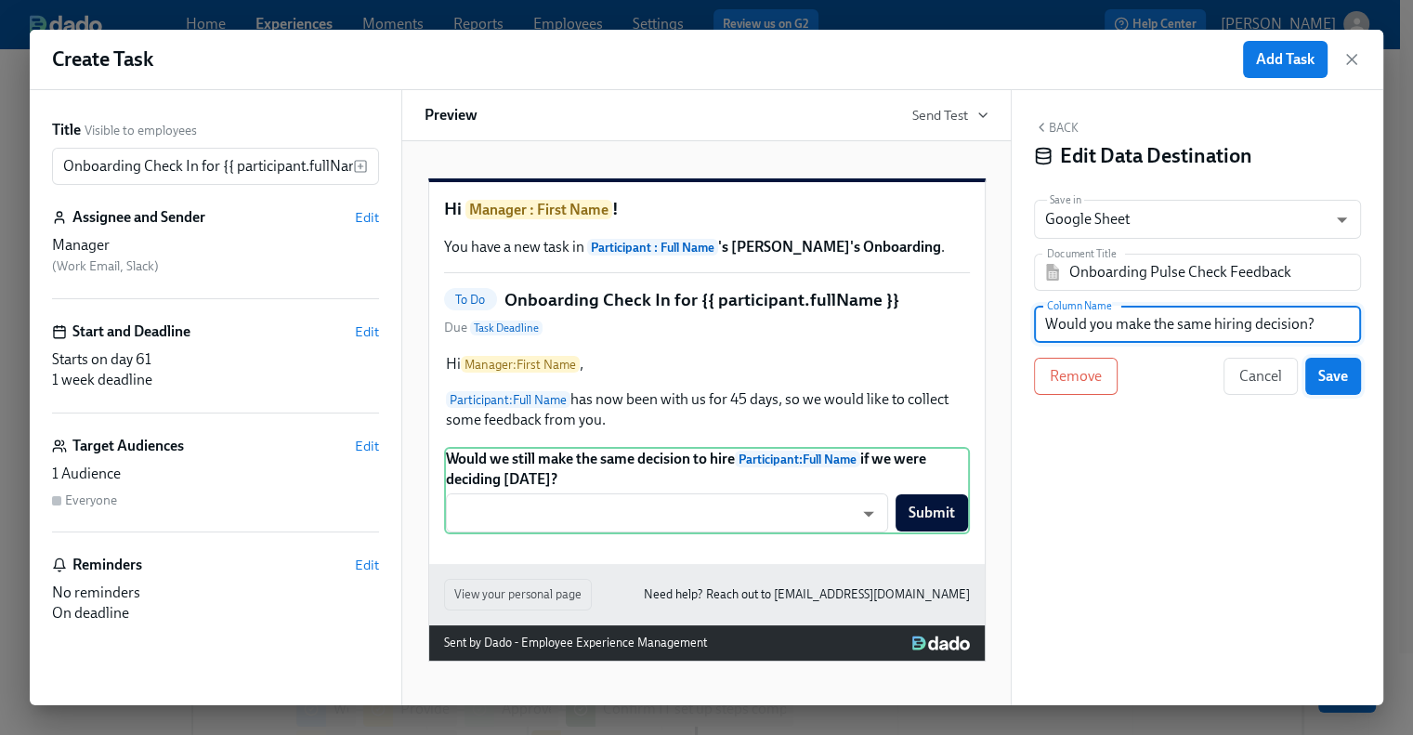
type input "Would you make the same hiring decision?"
click at [1350, 374] on button "Save" at bounding box center [1333, 376] width 56 height 37
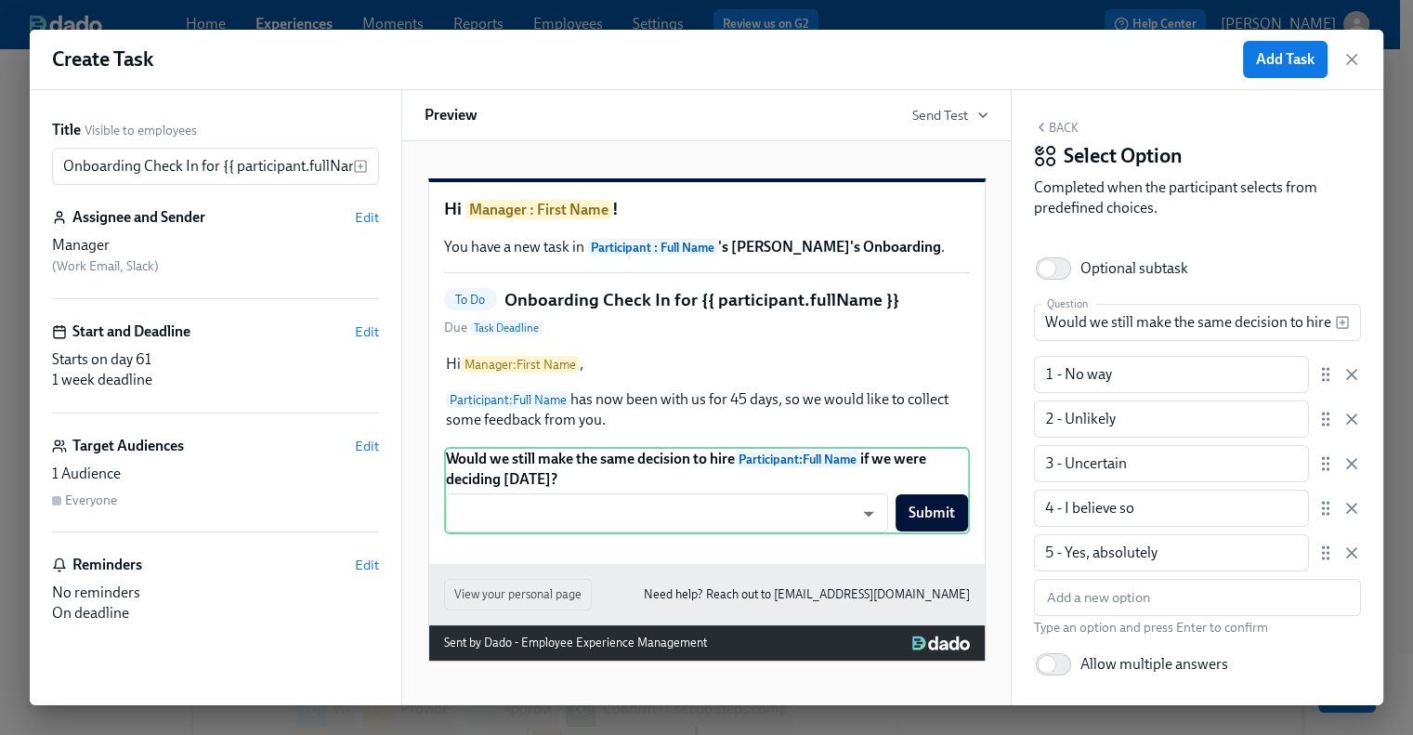
click at [1058, 121] on button "Back" at bounding box center [1056, 127] width 45 height 15
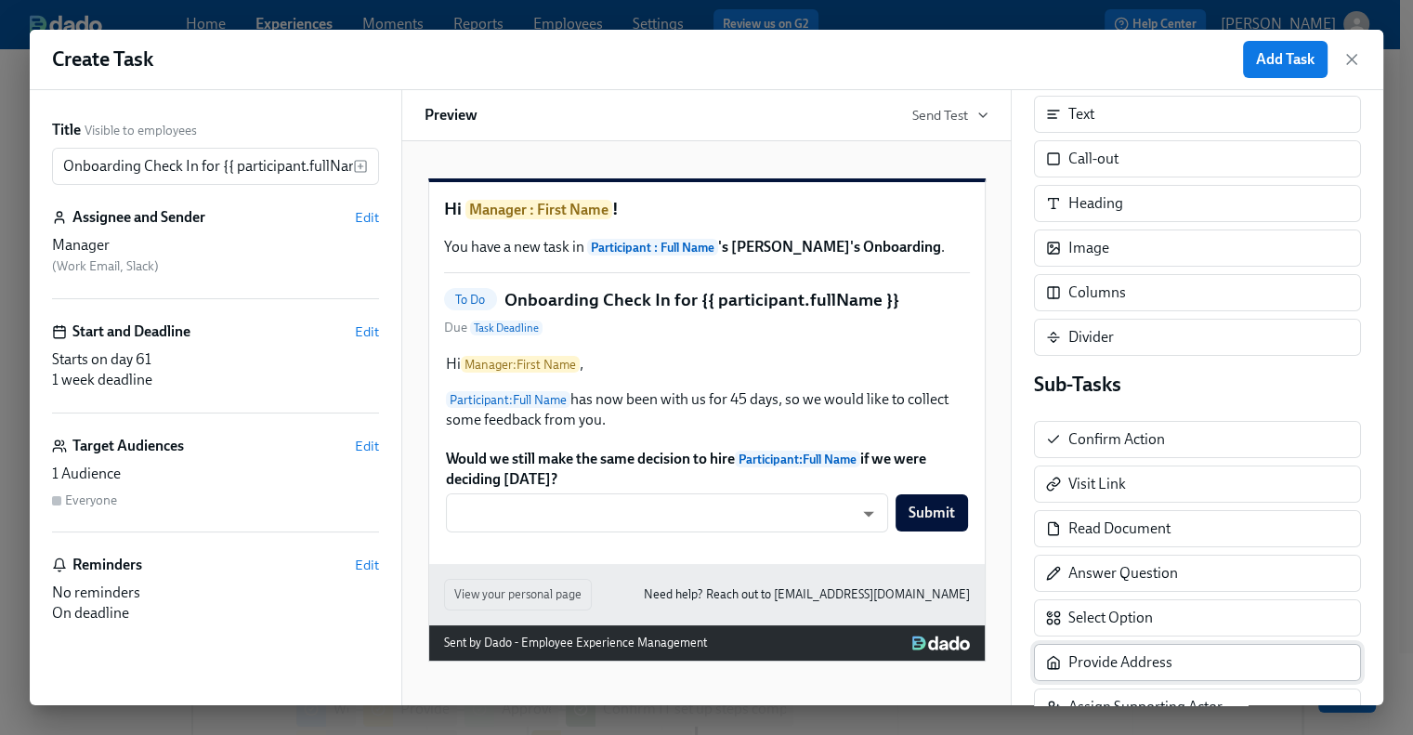
scroll to position [186, 0]
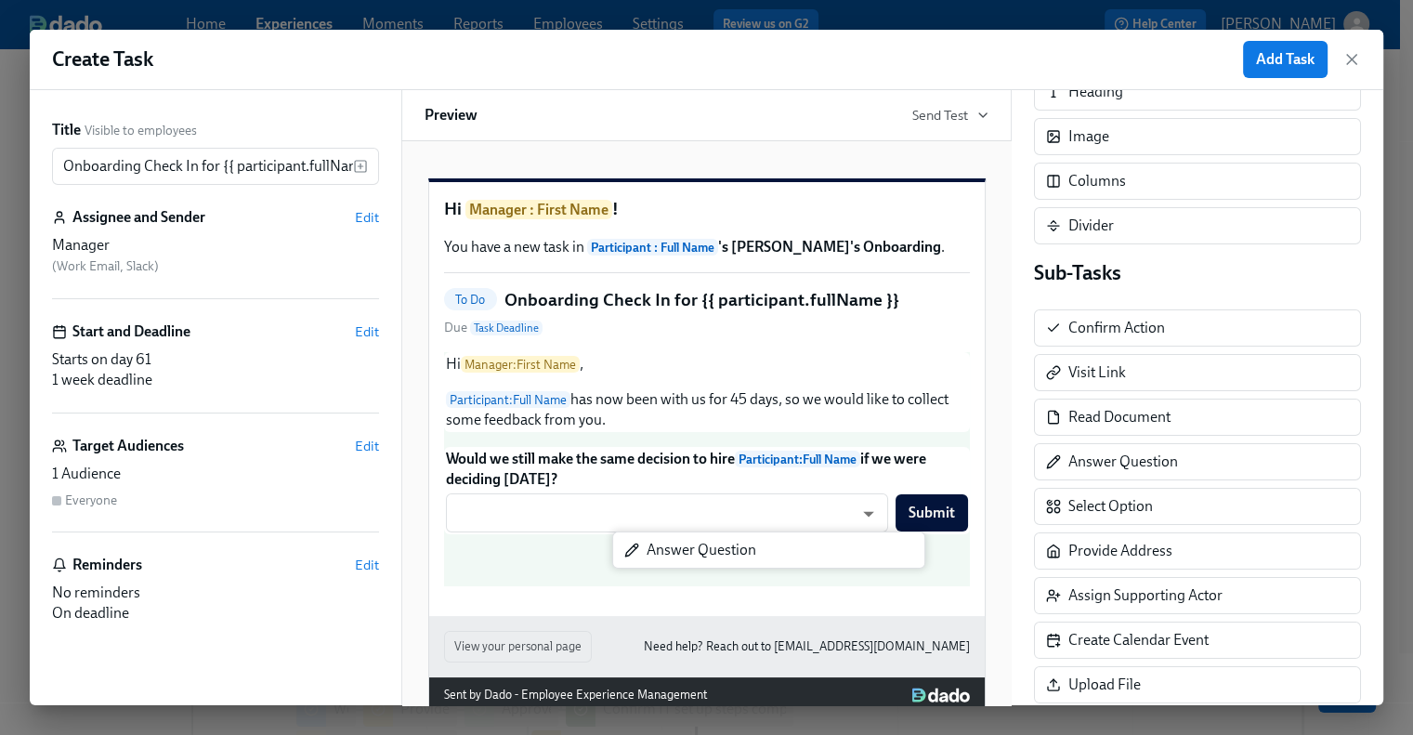
drag, startPoint x: 1136, startPoint y: 467, endPoint x: 706, endPoint y: 564, distance: 440.8
click at [706, 564] on div "Title Visible to employees Onboarding Check In for {{ participant.fullName }} ​…" at bounding box center [706, 397] width 1353 height 615
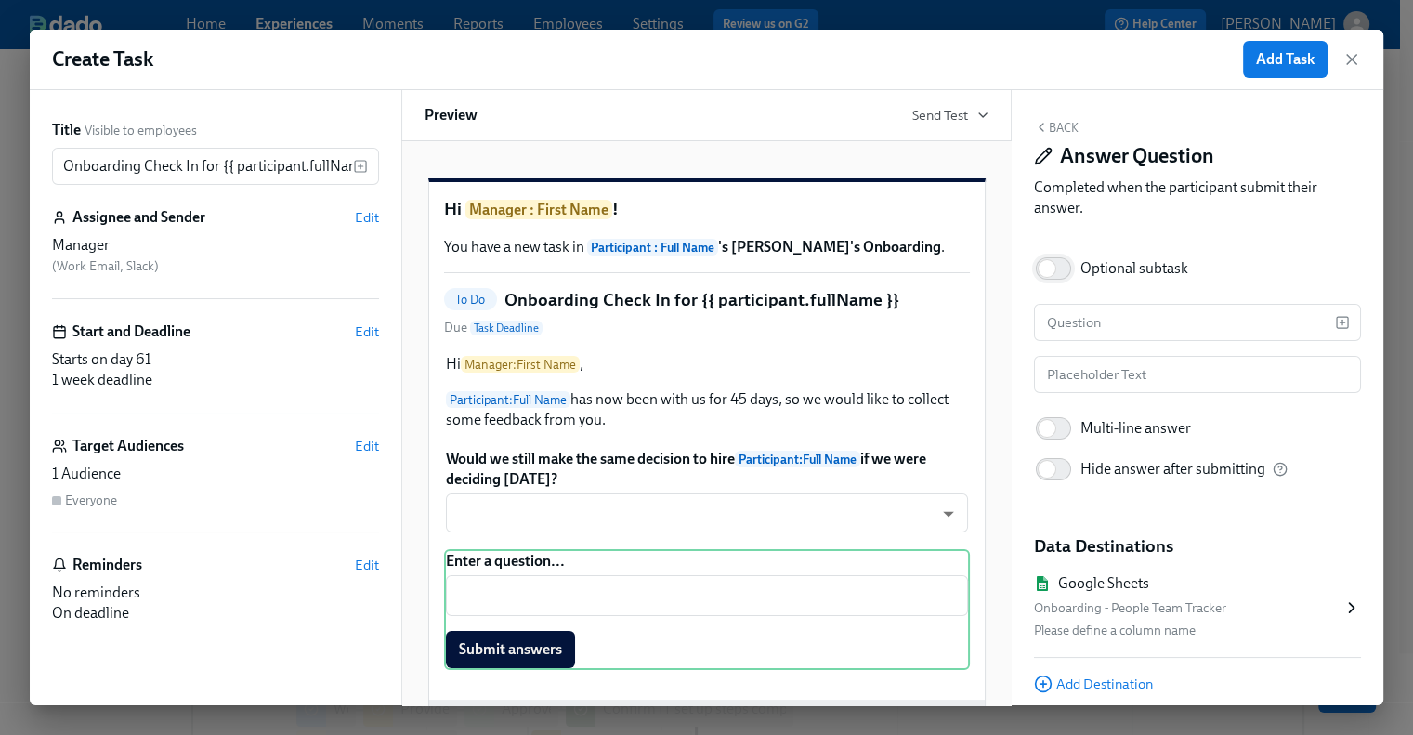
click at [1056, 257] on input "Optional subtask" at bounding box center [1047, 268] width 123 height 41
checkbox input "true"
click at [1139, 333] on input "text" at bounding box center [1184, 322] width 301 height 37
paste input "Please add any additional context as to why you selected the rating you did."
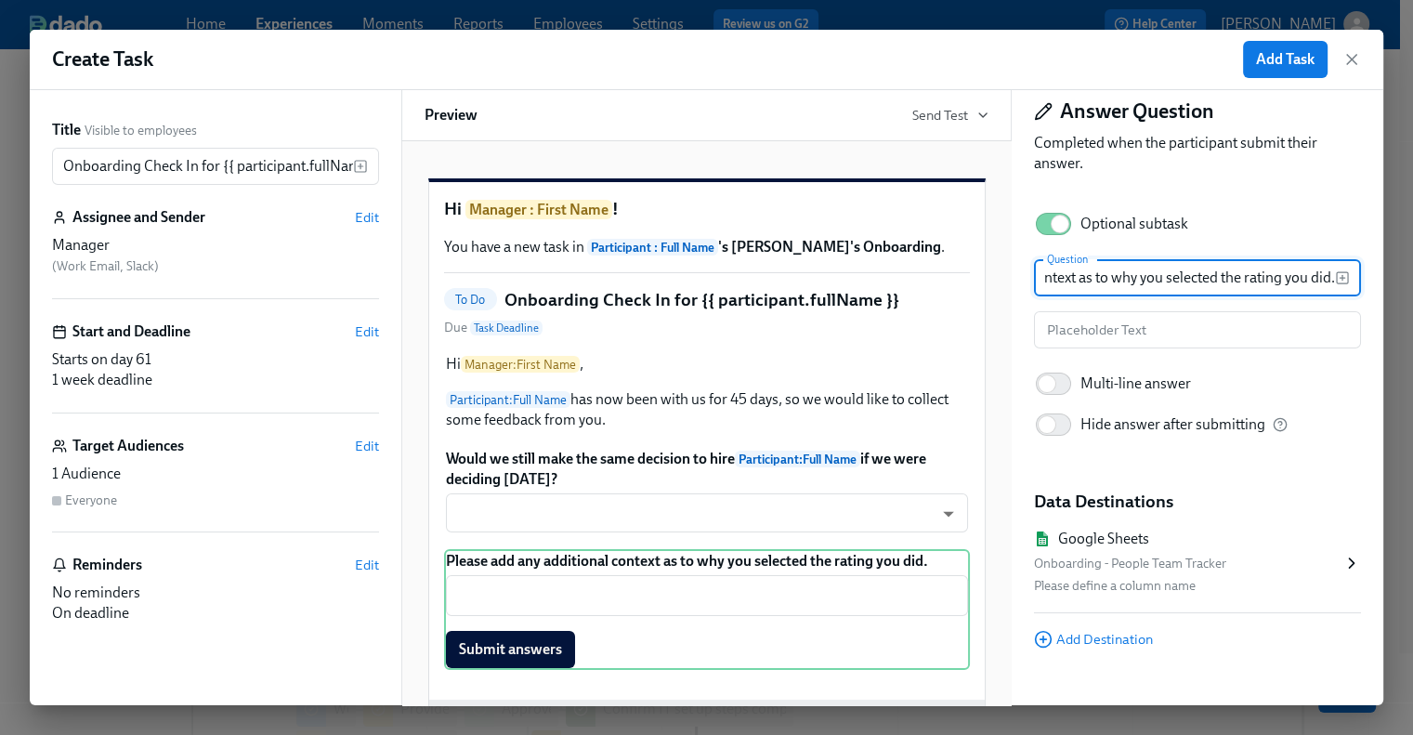
scroll to position [67, 0]
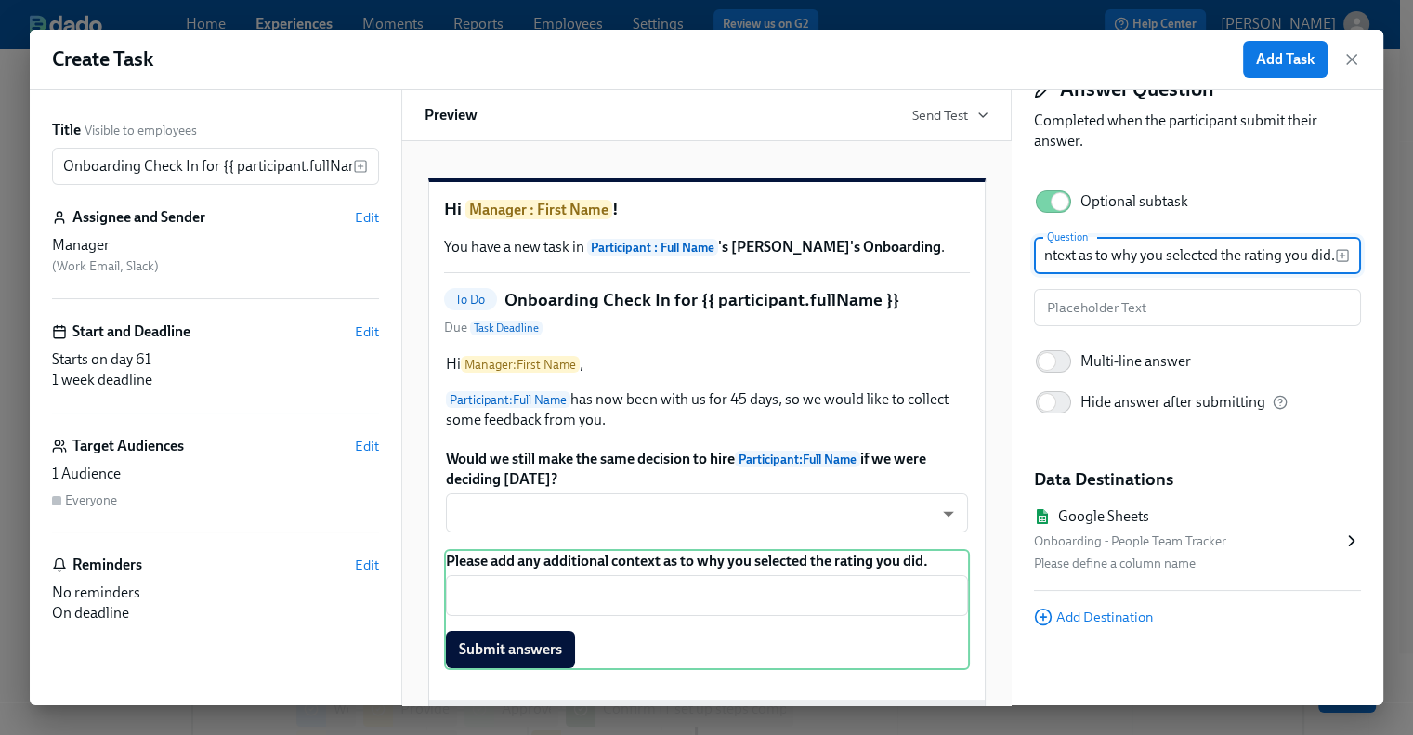
type input "Please add any additional context as to why you selected the rating you did."
click at [1342, 537] on icon at bounding box center [1351, 540] width 19 height 19
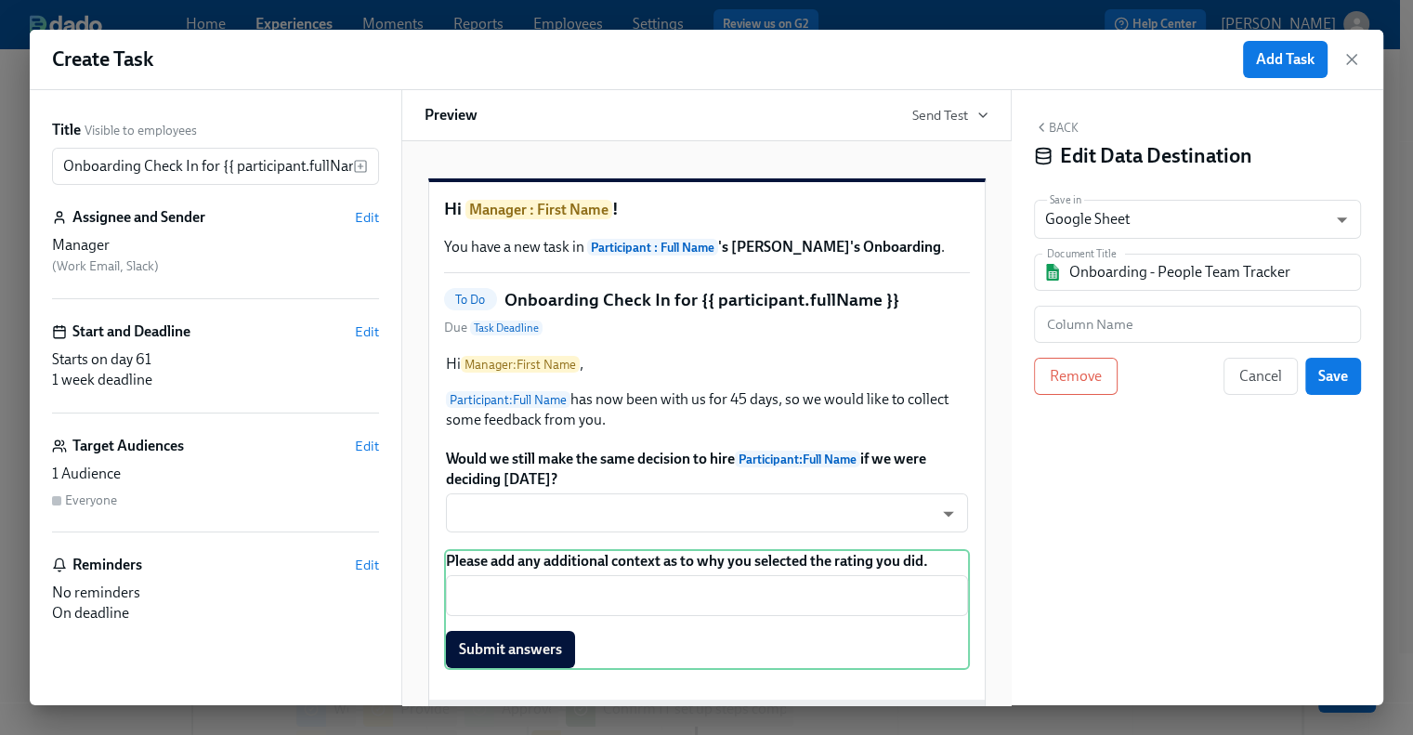
scroll to position [0, 0]
click at [1133, 272] on input "Onboarding - People Team Tracker" at bounding box center [1210, 272] width 282 height 37
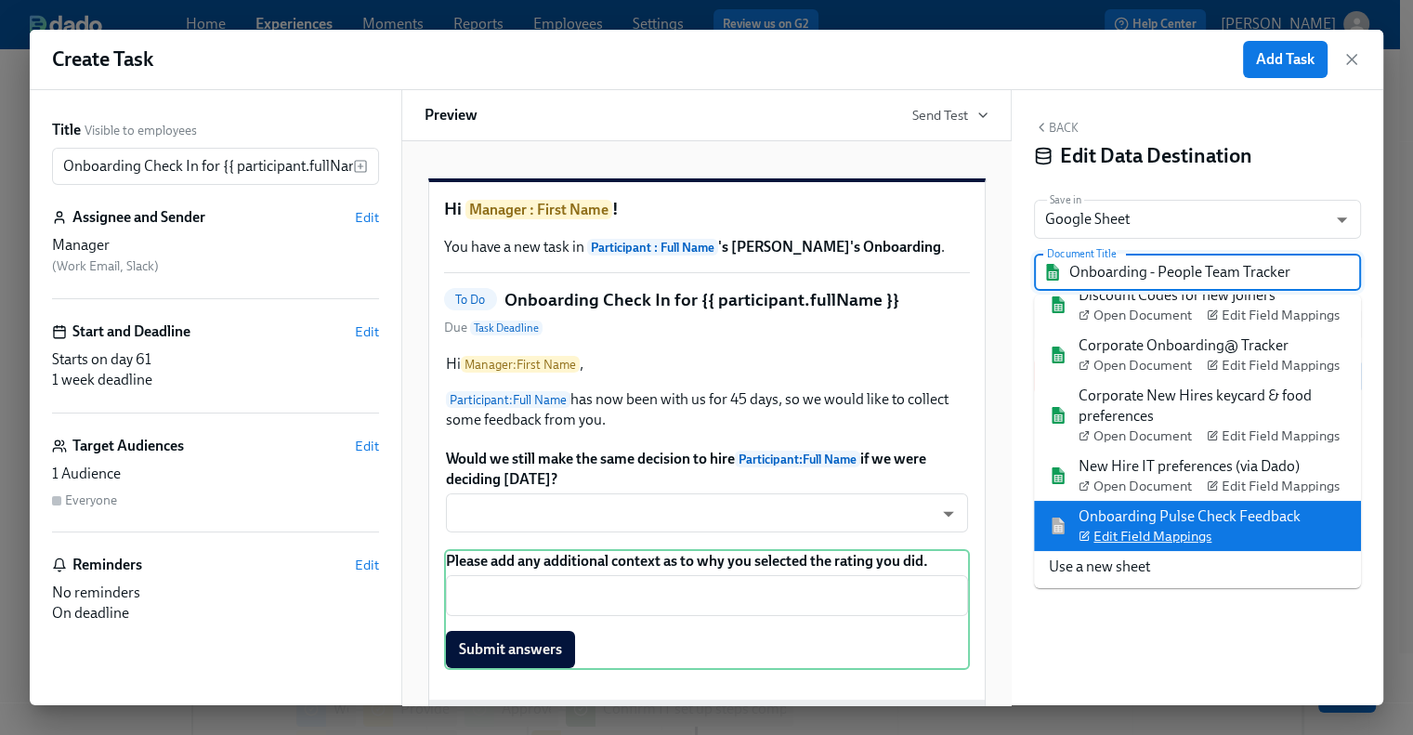
scroll to position [73, 0]
click at [1189, 543] on span "Edit Field Mappings" at bounding box center [1144, 535] width 133 height 19
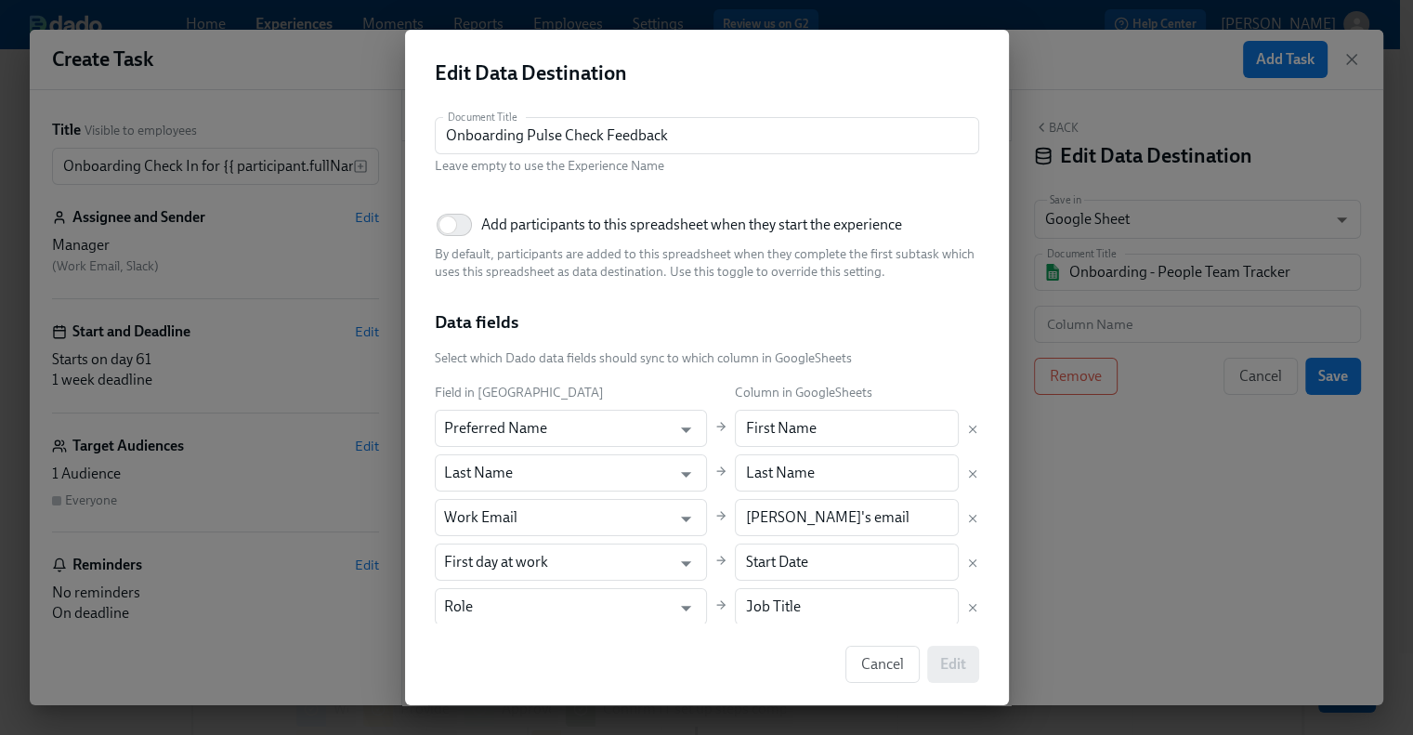
click at [899, 66] on h2 "Edit Data Destination" at bounding box center [707, 73] width 544 height 28
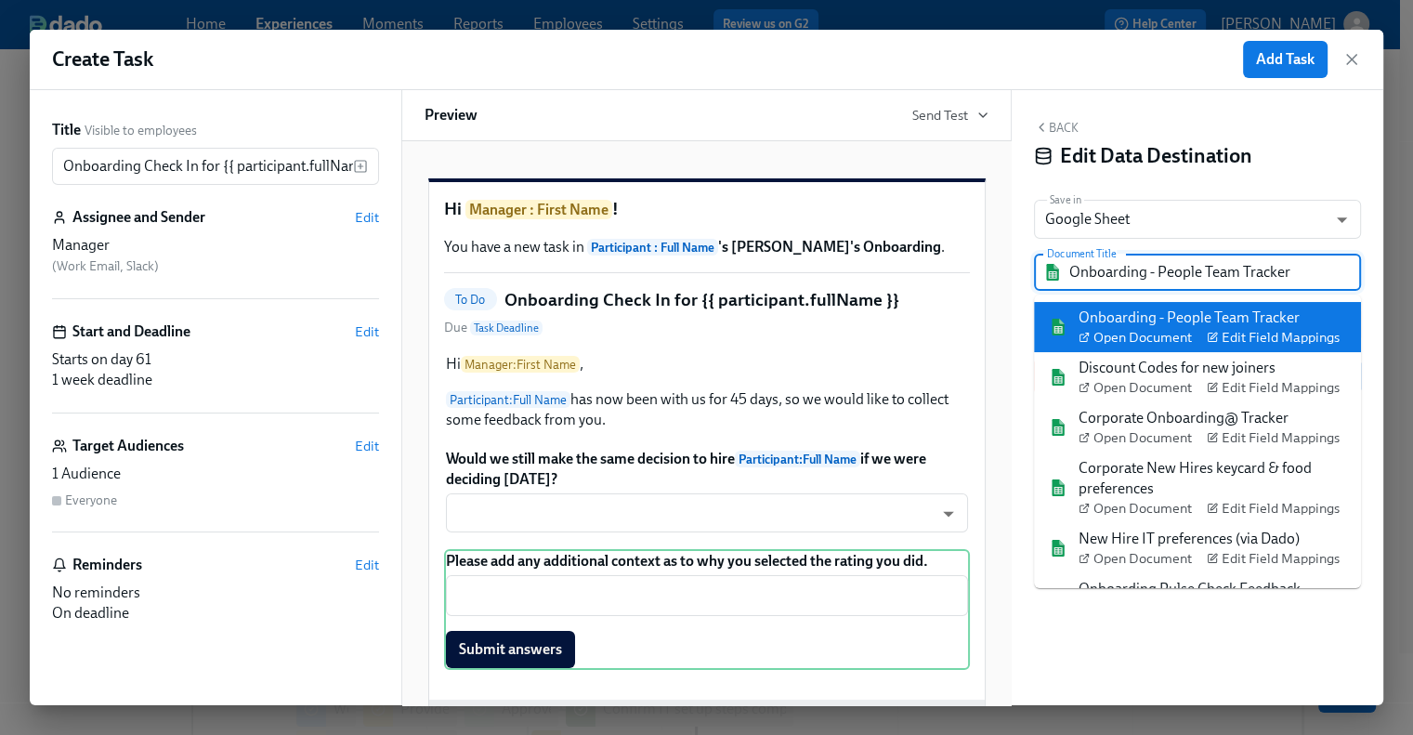
click at [1323, 281] on input "Onboarding - People Team Tracker" at bounding box center [1210, 272] width 282 height 37
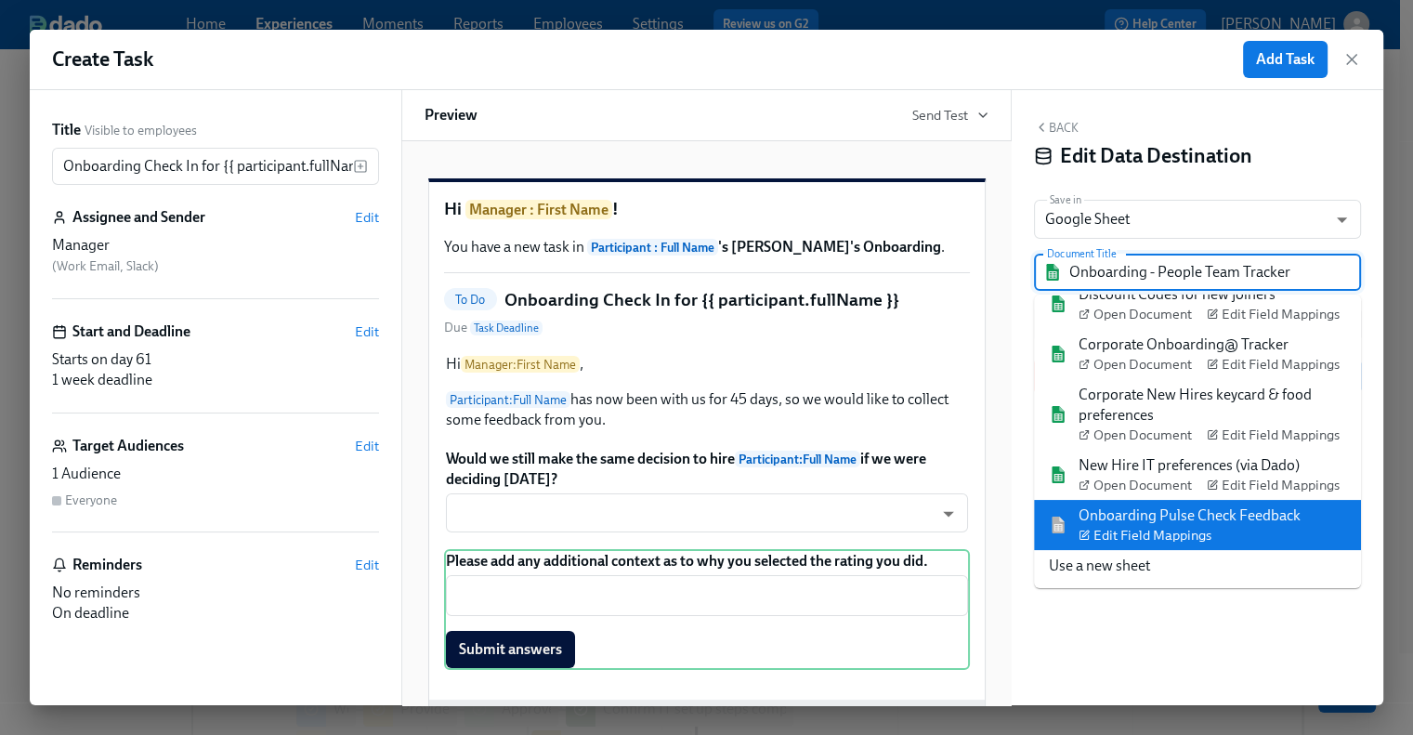
click at [1180, 504] on li "Onboarding Pulse Check Feedback Edit Field Mappings" at bounding box center [1197, 525] width 327 height 50
type input "Onboarding Pulse Check Feedback"
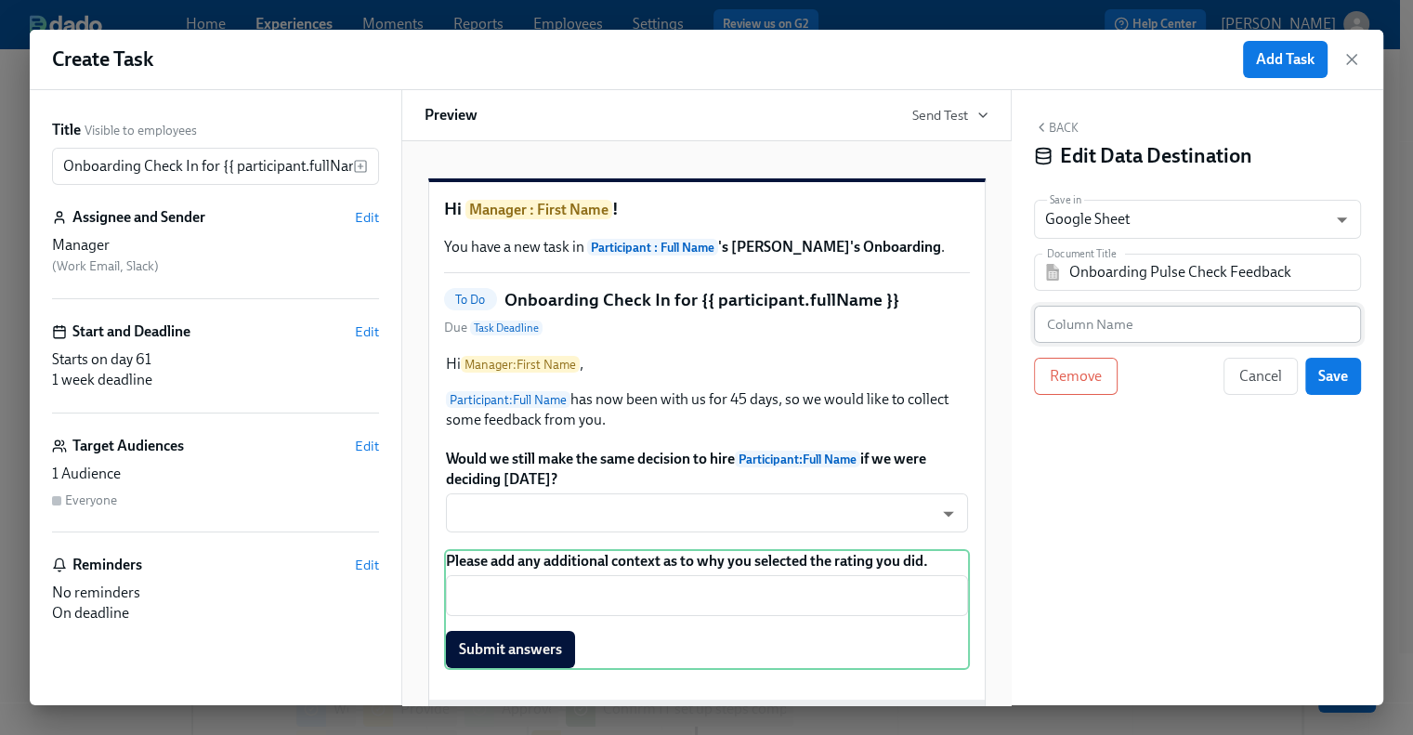
click at [1170, 331] on input "text" at bounding box center [1197, 324] width 327 height 37
click at [1153, 326] on input "text" at bounding box center [1197, 324] width 327 height 37
paste input "Additional Manager Feedback"
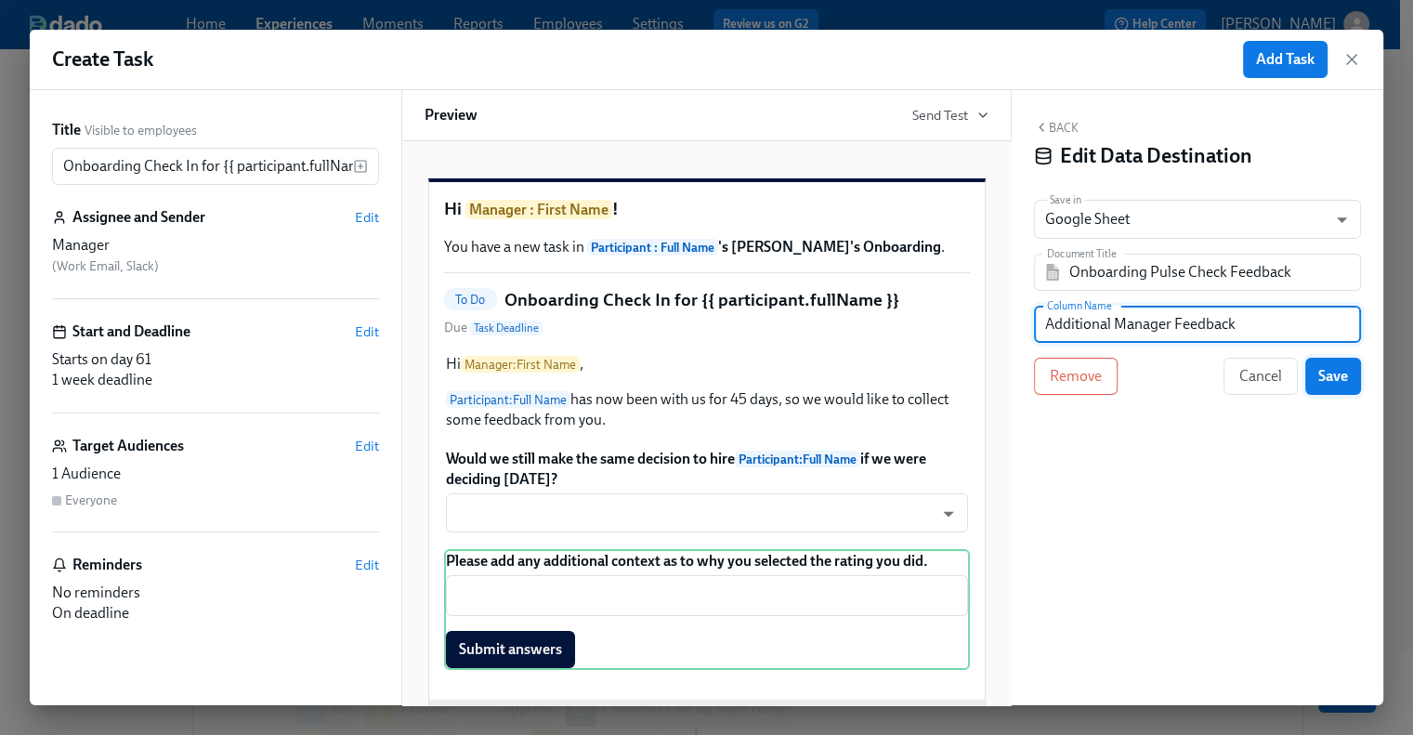
type input "Additional Manager Feedback"
click at [1326, 367] on span "Save" at bounding box center [1333, 376] width 30 height 19
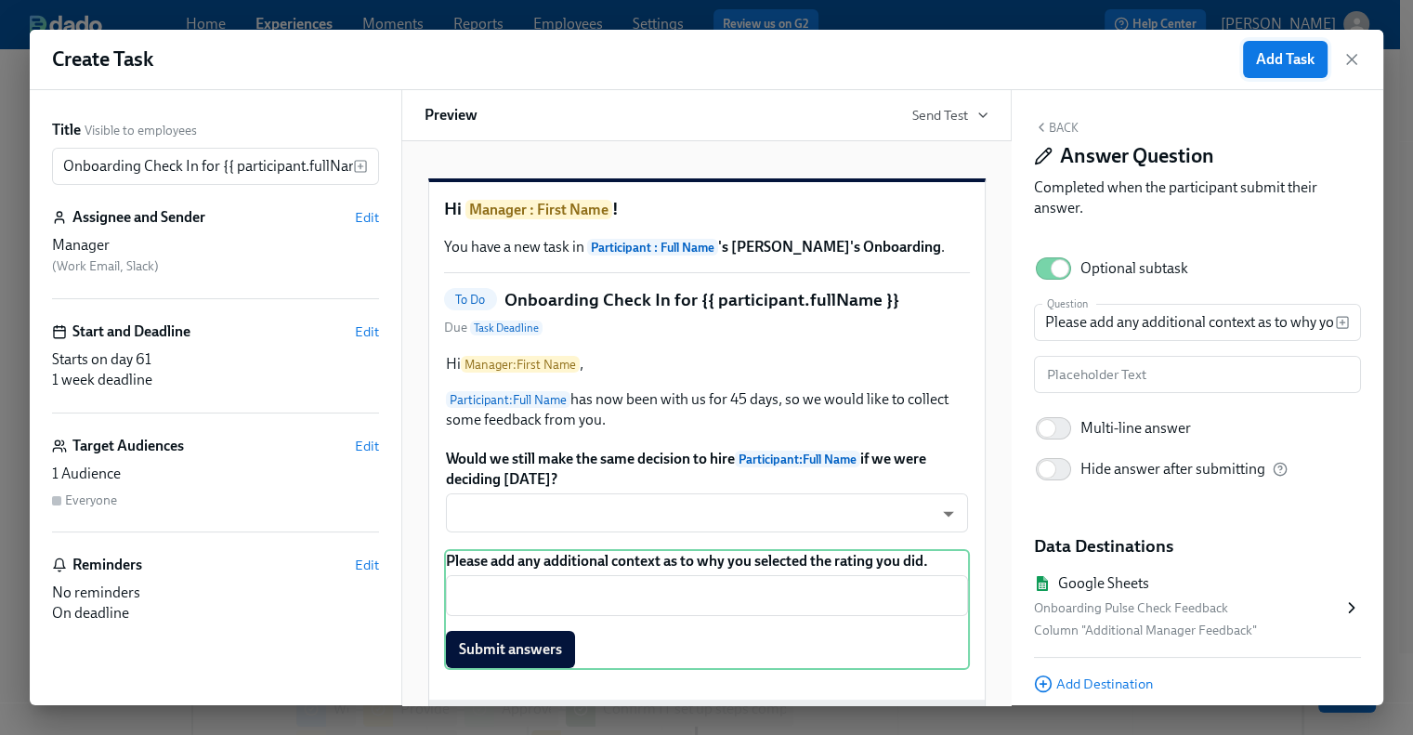
click at [1283, 56] on span "Add Task" at bounding box center [1285, 59] width 59 height 19
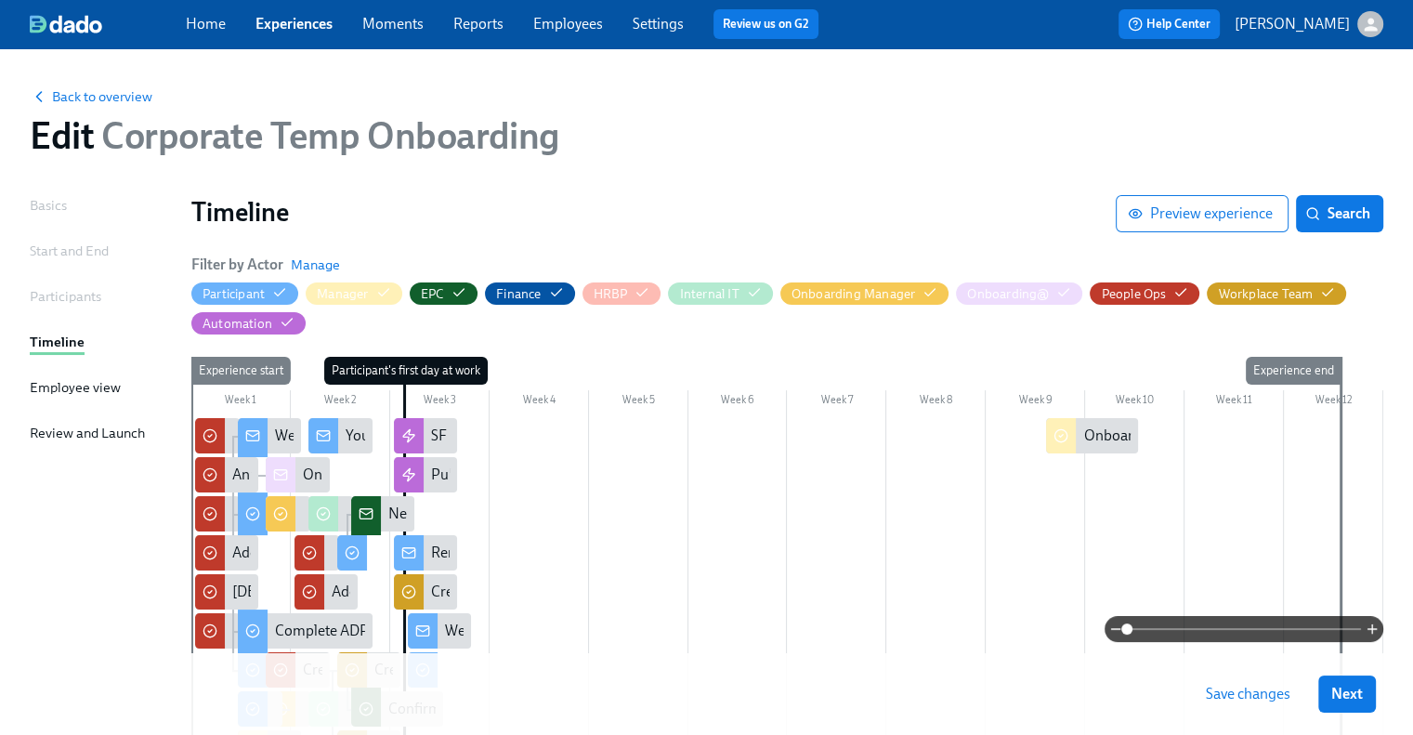
click at [1077, 470] on div at bounding box center [787, 640] width 1192 height 444
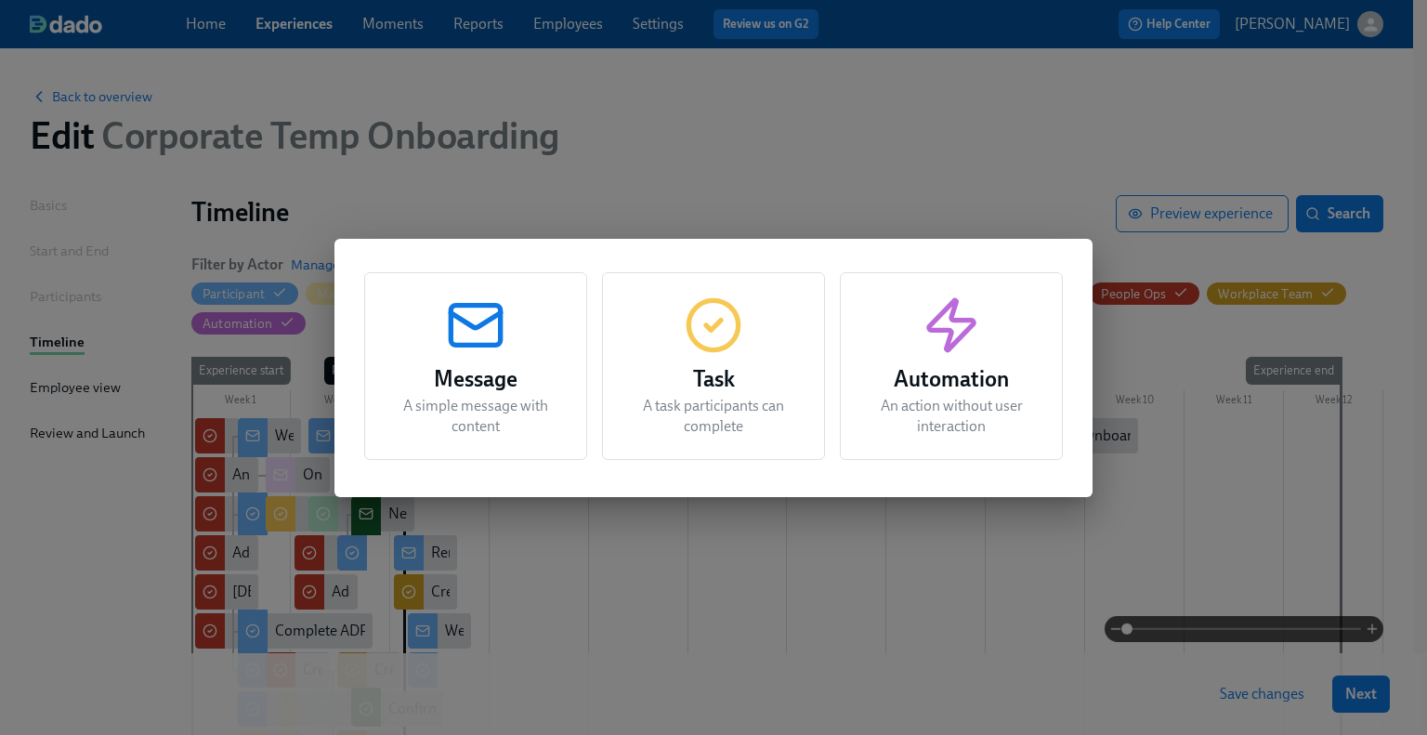
click at [738, 353] on icon "button" at bounding box center [713, 324] width 59 height 59
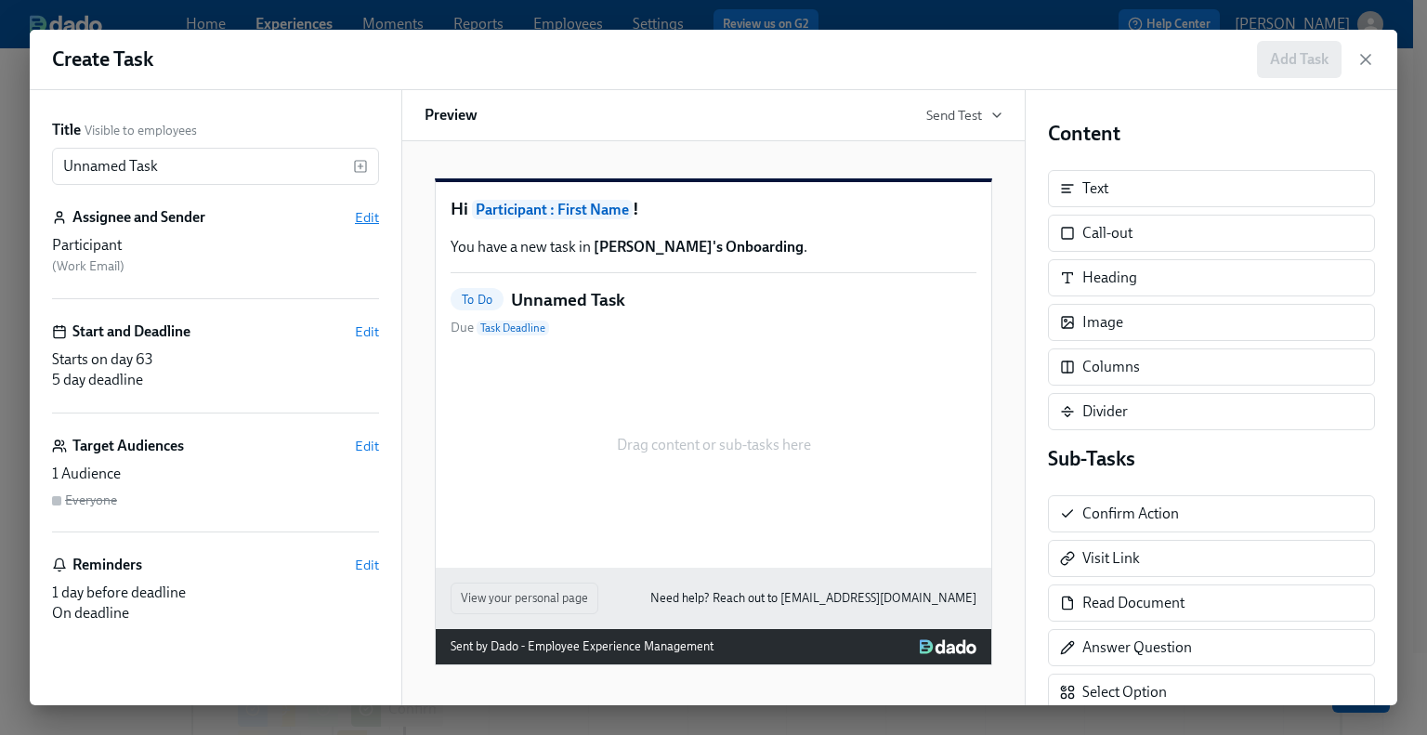
click at [376, 216] on span "Edit" at bounding box center [367, 217] width 24 height 19
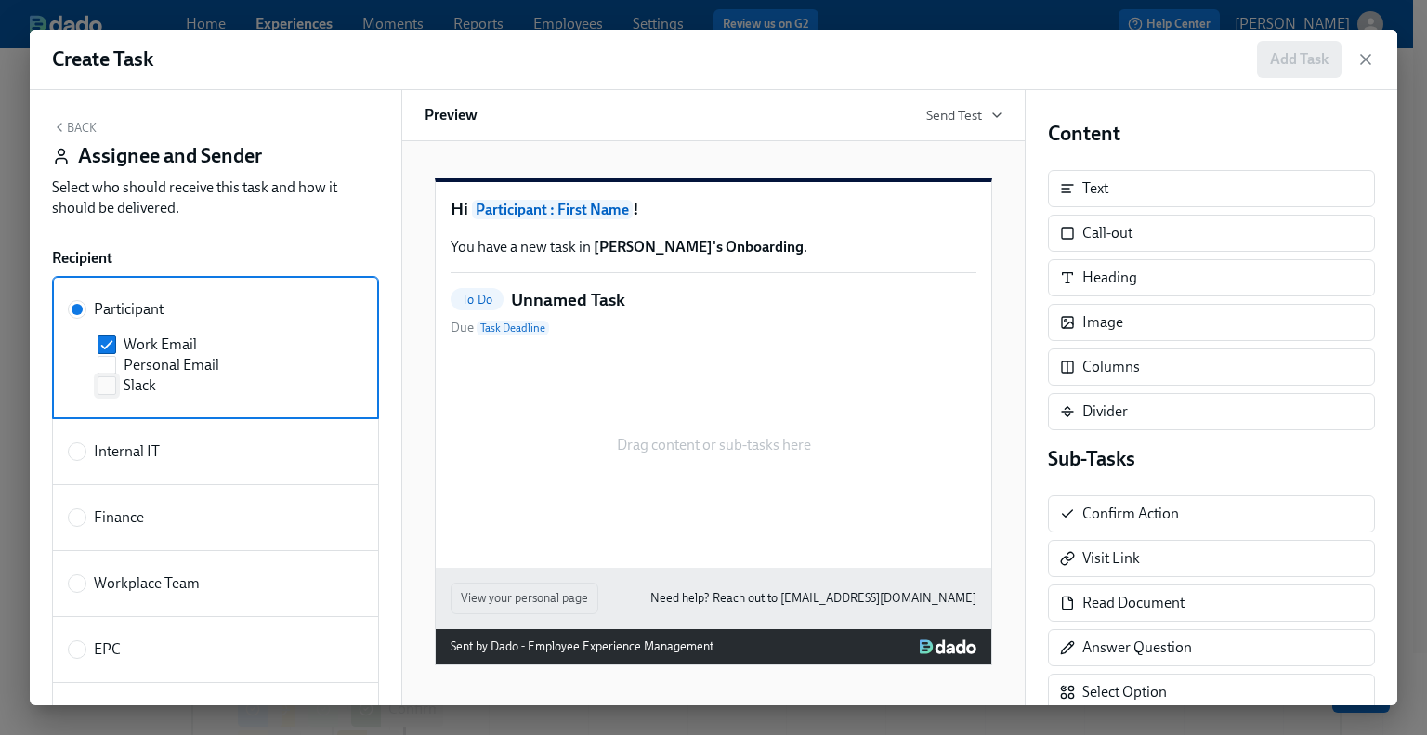
click at [116, 391] on label "Slack" at bounding box center [219, 385] width 243 height 20
click at [115, 391] on input "Slack" at bounding box center [106, 385] width 17 height 17
checkbox input "true"
click at [72, 126] on button "Back" at bounding box center [74, 127] width 45 height 15
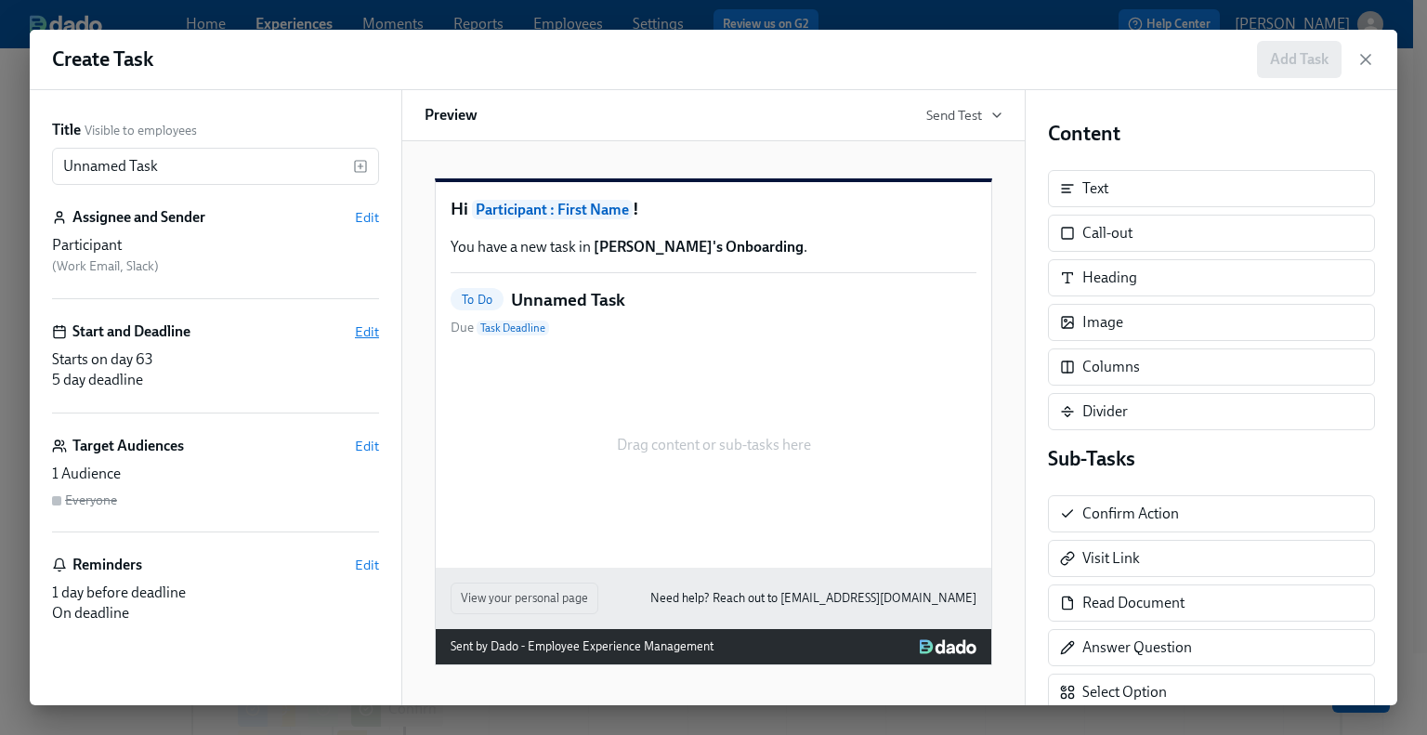
click at [368, 333] on span "Edit" at bounding box center [367, 331] width 24 height 19
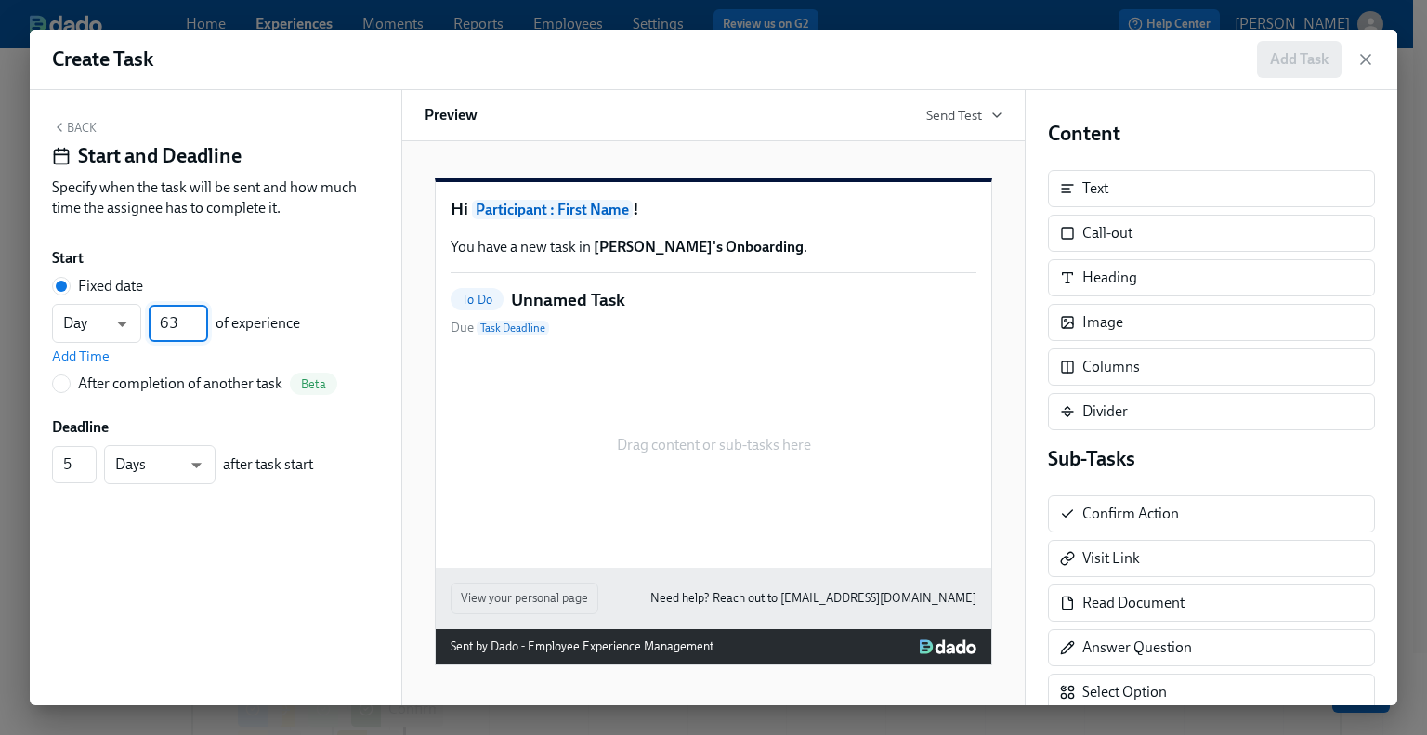
click at [171, 325] on input "63" at bounding box center [178, 323] width 59 height 37
type input "61"
click at [90, 453] on input "6" at bounding box center [74, 464] width 45 height 37
type input "7"
click at [90, 453] on input "7" at bounding box center [74, 464] width 45 height 37
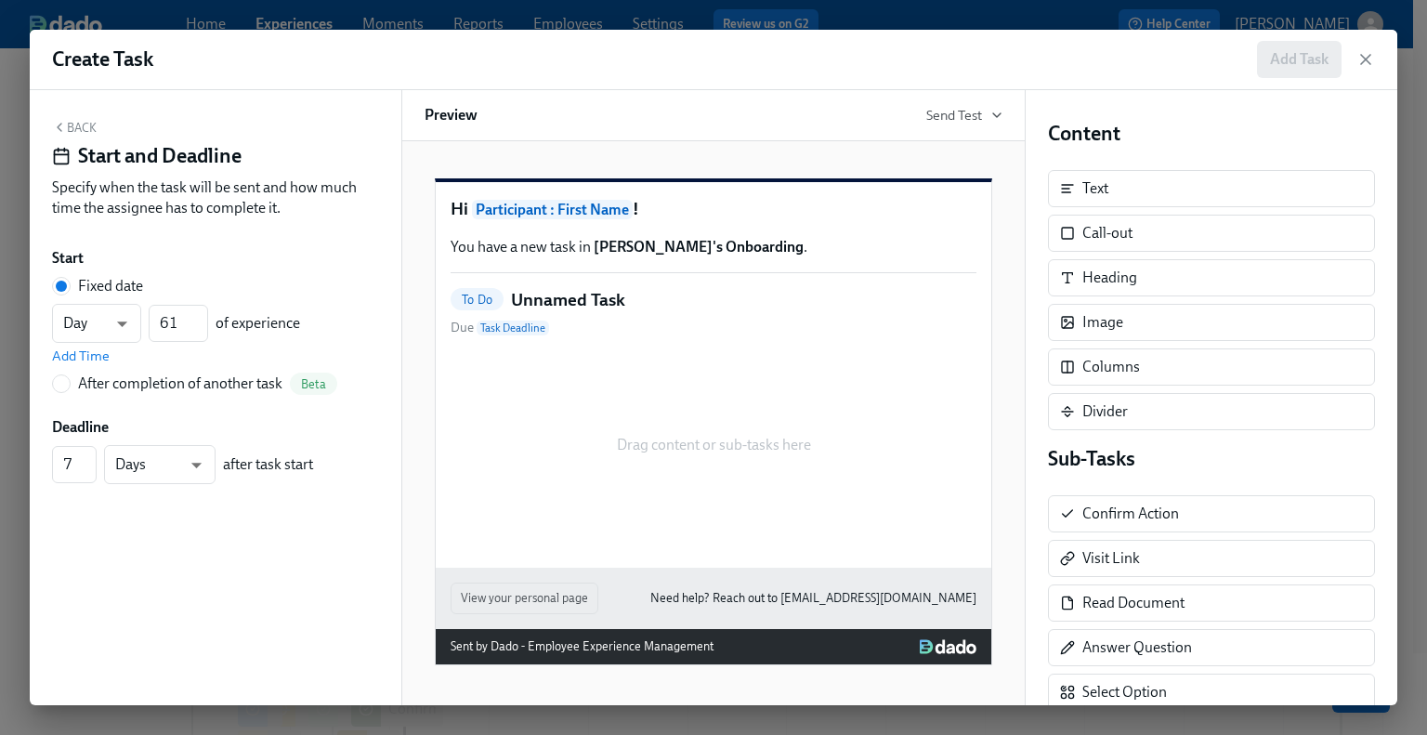
click at [92, 122] on button "Back" at bounding box center [74, 127] width 45 height 15
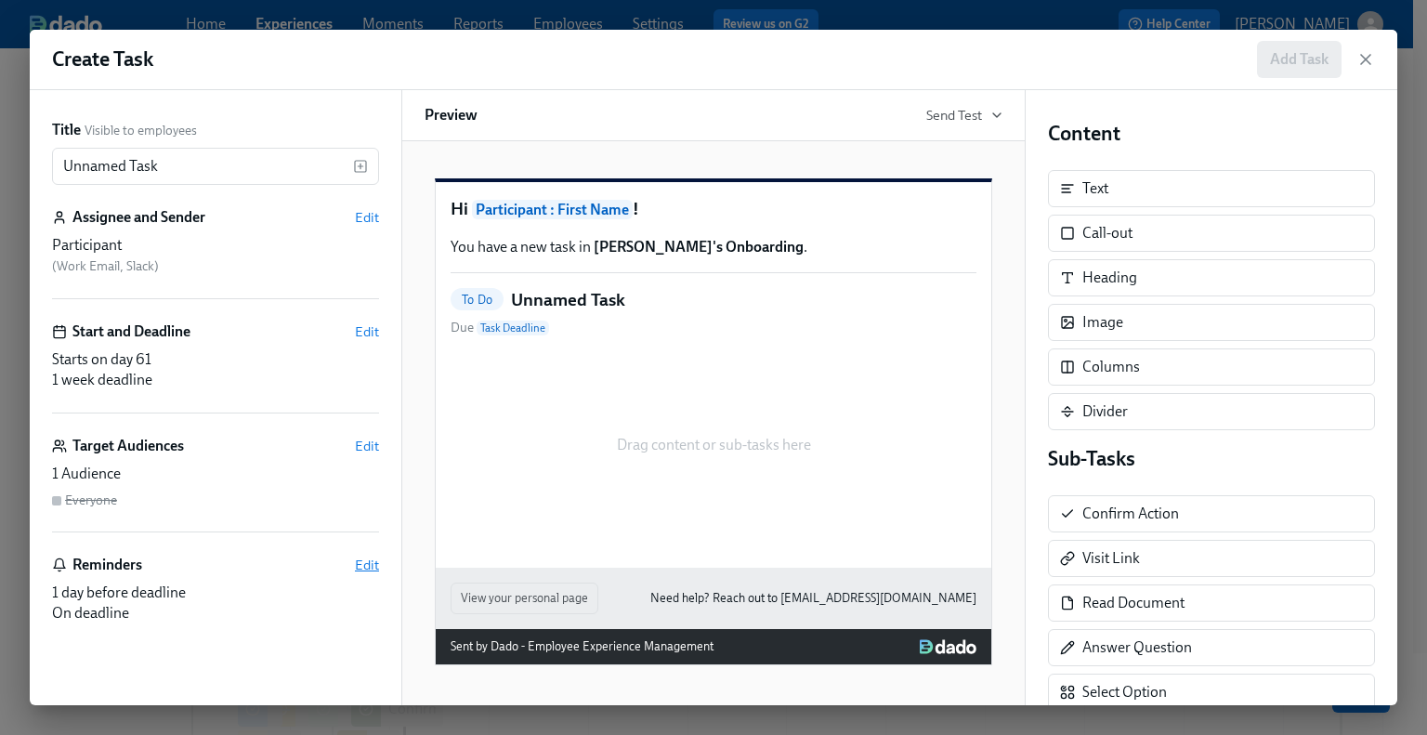
click at [372, 570] on span "Edit" at bounding box center [367, 564] width 24 height 19
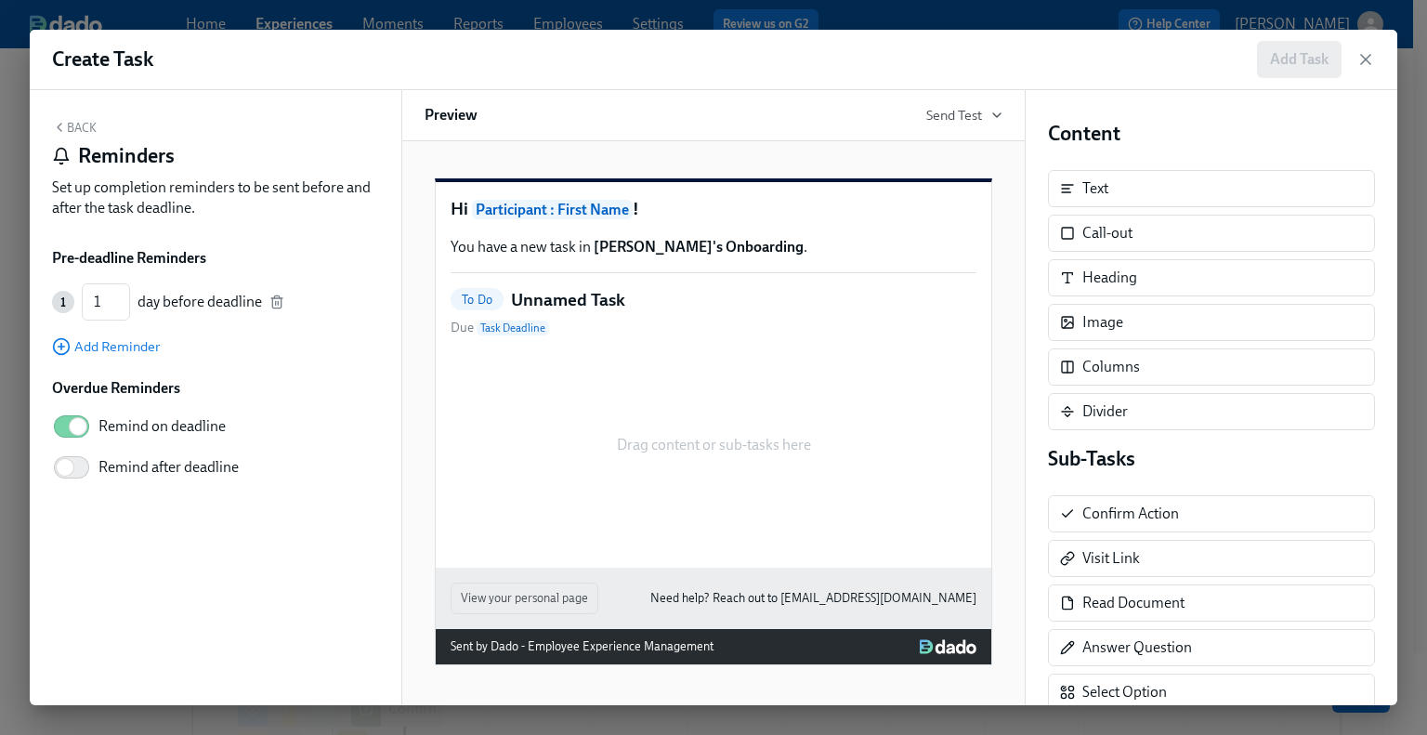
drag, startPoint x: 270, startPoint y: 295, endPoint x: 260, endPoint y: 276, distance: 22.0
click at [270, 294] on icon "button" at bounding box center [276, 301] width 15 height 15
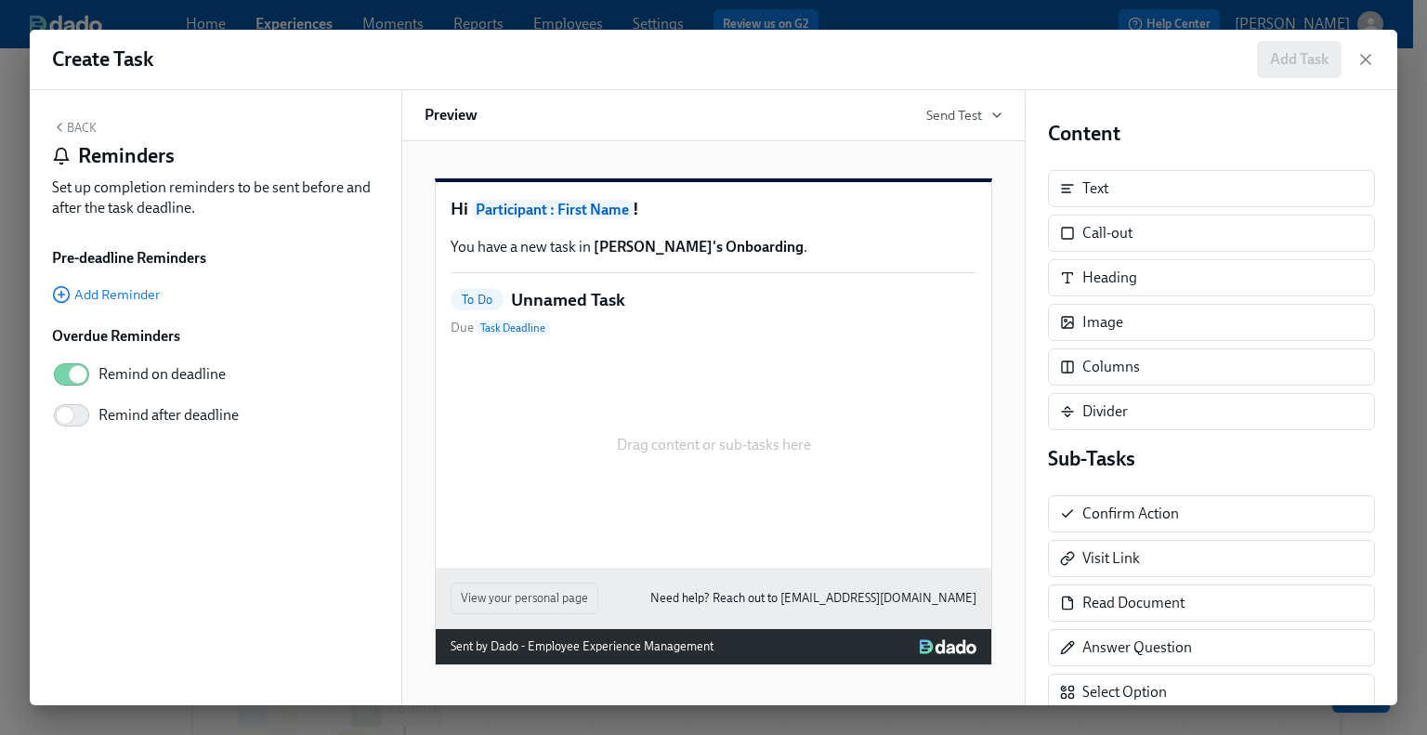
click at [86, 133] on button "Back" at bounding box center [74, 127] width 45 height 15
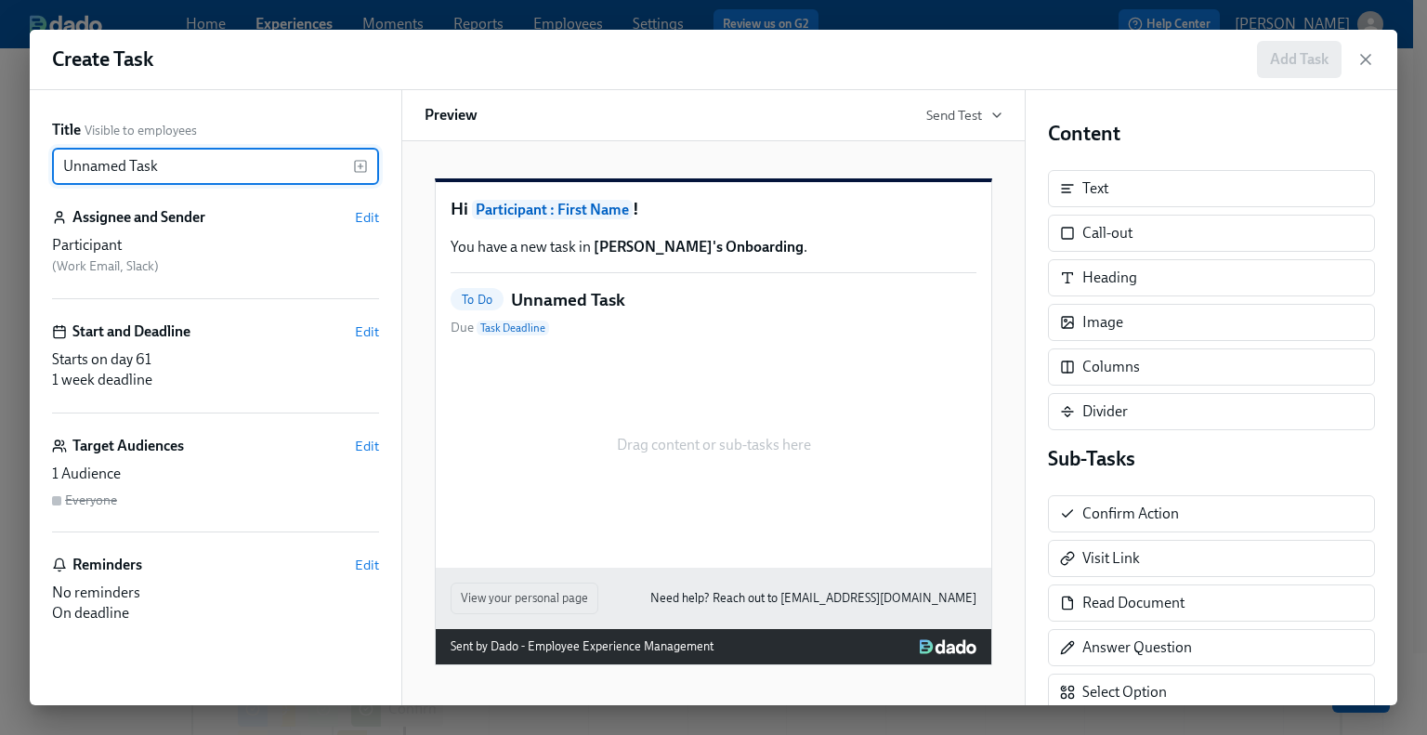
drag, startPoint x: 193, startPoint y: 163, endPoint x: 0, endPoint y: 163, distance: 193.2
click at [0, 163] on div "Create Task Add Task Title Visible to employees Unnamed Task ​ Assignee and Sen…" at bounding box center [713, 367] width 1427 height 735
paste input "Onboarding Experience Check-in"
type input "Onboarding Experience Check-in"
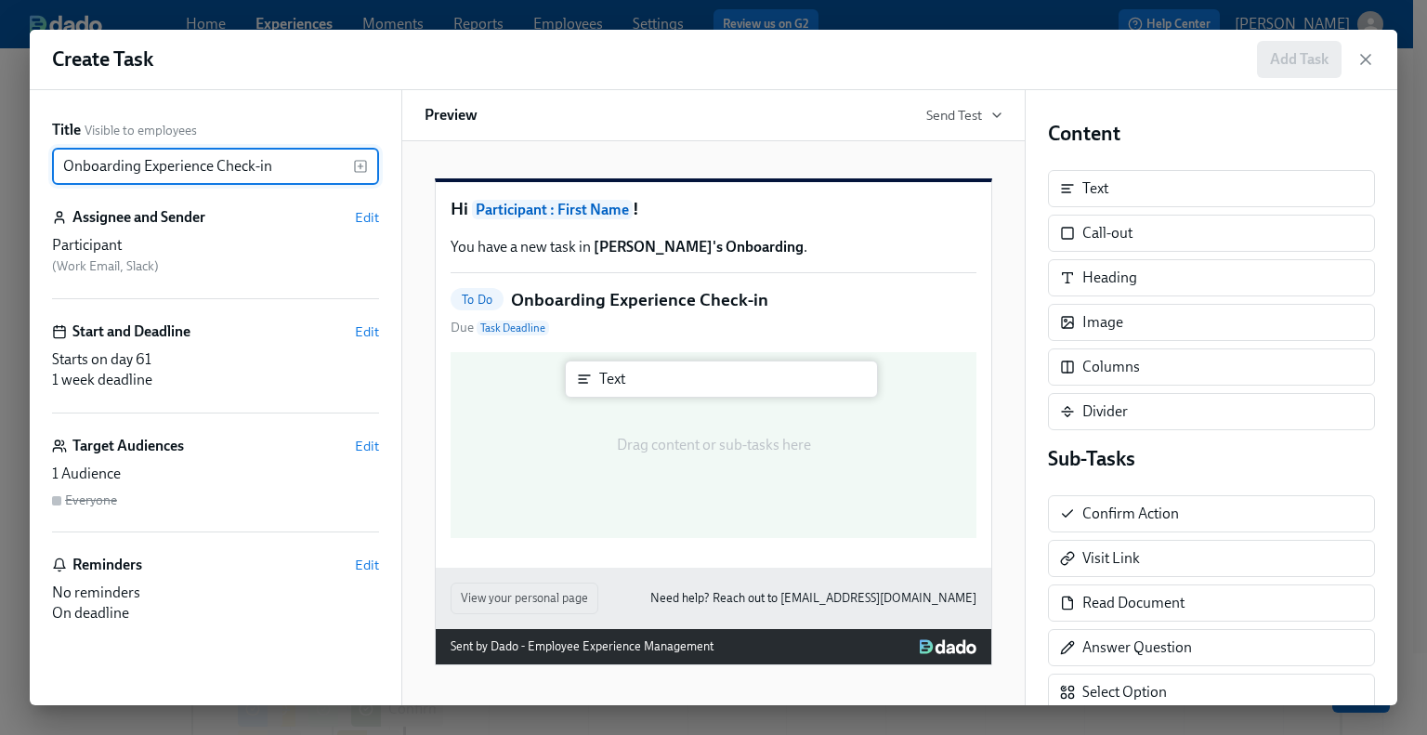
drag, startPoint x: 1115, startPoint y: 189, endPoint x: 624, endPoint y: 381, distance: 526.8
click at [624, 381] on div "Title Visible to employees Onboarding Experience Check-in ​ Assignee and Sender…" at bounding box center [713, 397] width 1367 height 615
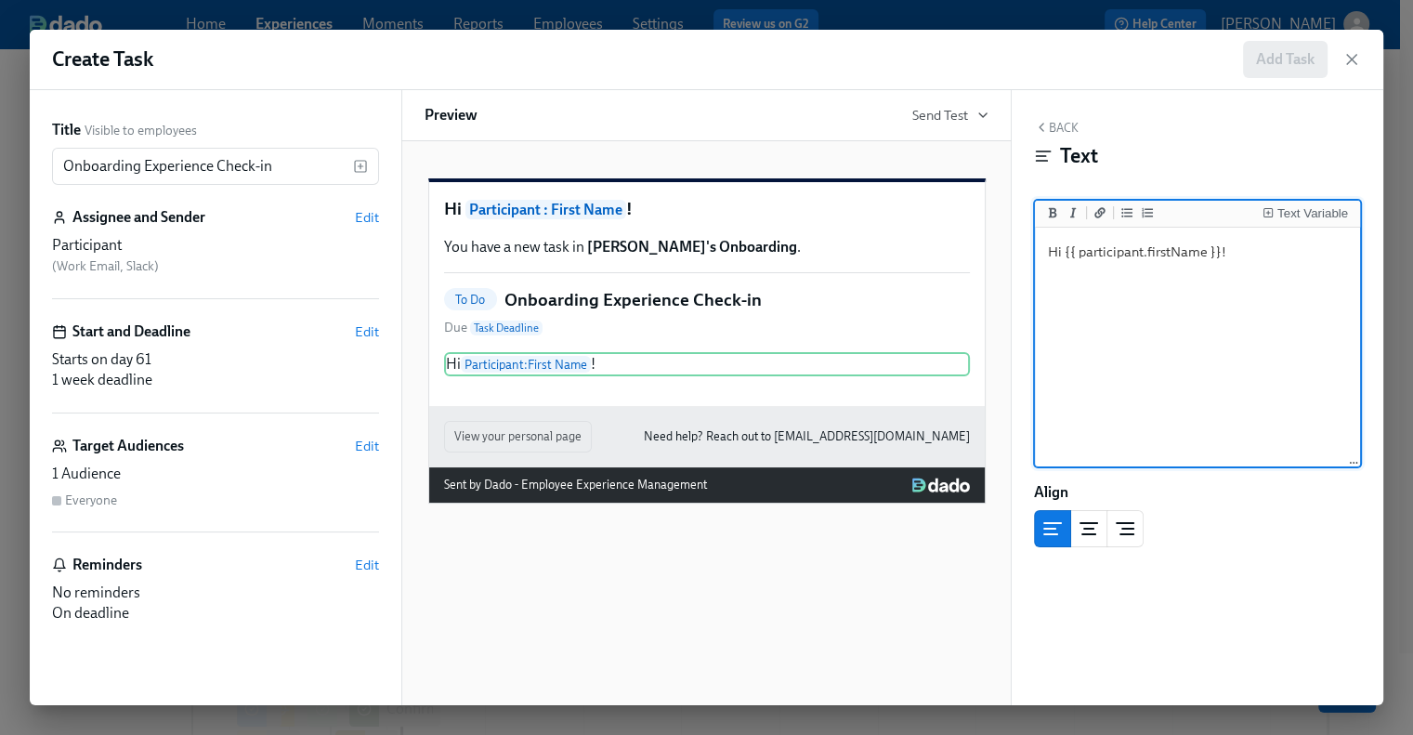
type textarea "Hi {{ participant.firstName }}!"
click at [1065, 122] on button "Back" at bounding box center [1056, 127] width 45 height 15
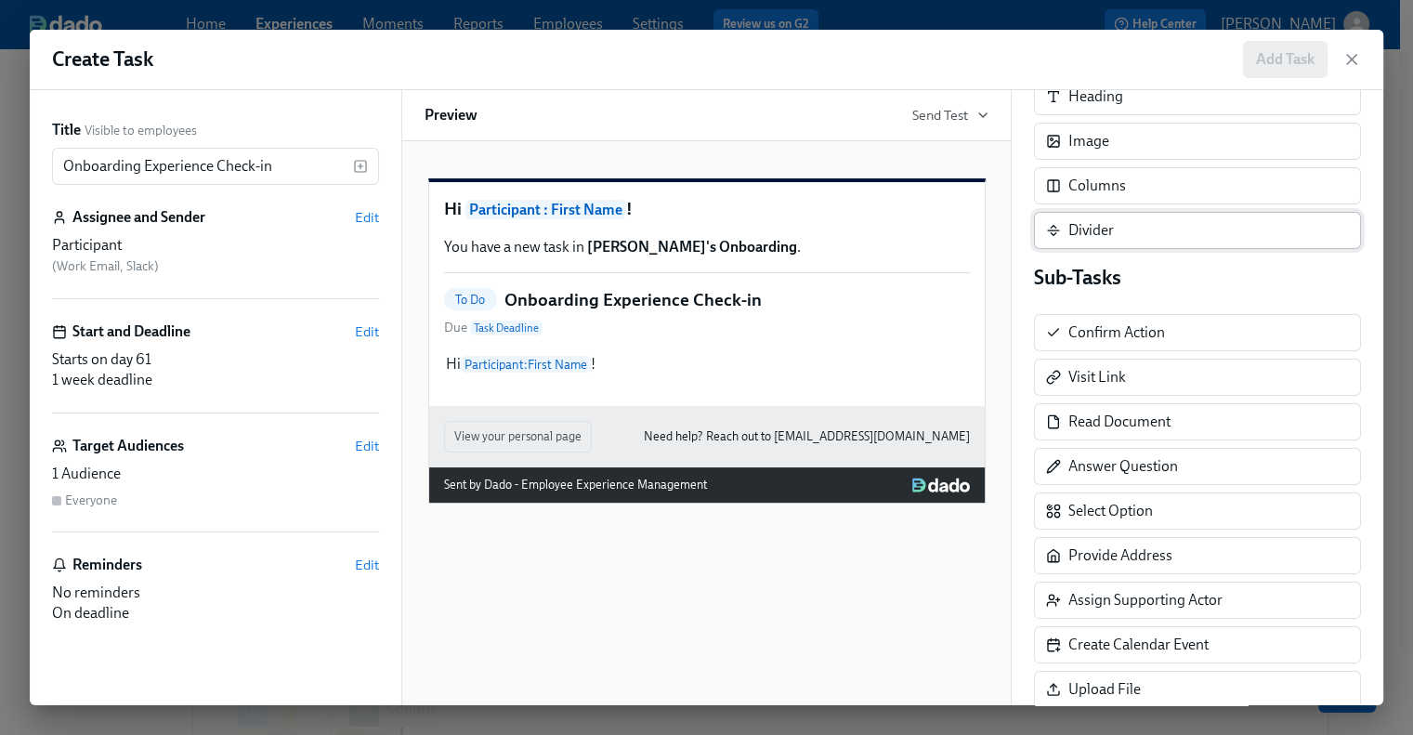
scroll to position [186, 0]
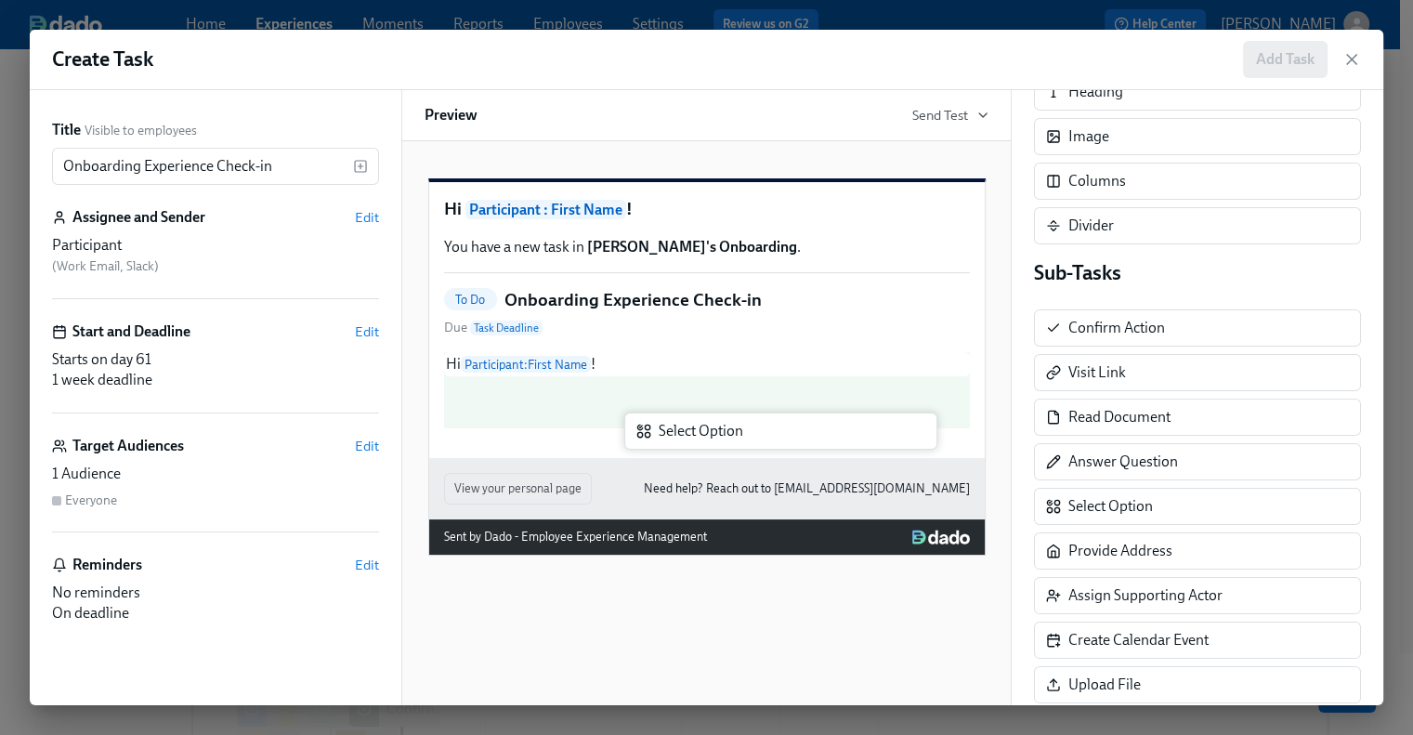
drag, startPoint x: 1133, startPoint y: 502, endPoint x: 716, endPoint y: 430, distance: 423.1
click at [716, 430] on div "Title Visible to employees Onboarding Experience Check-in ​ Assignee and Sender…" at bounding box center [706, 397] width 1353 height 615
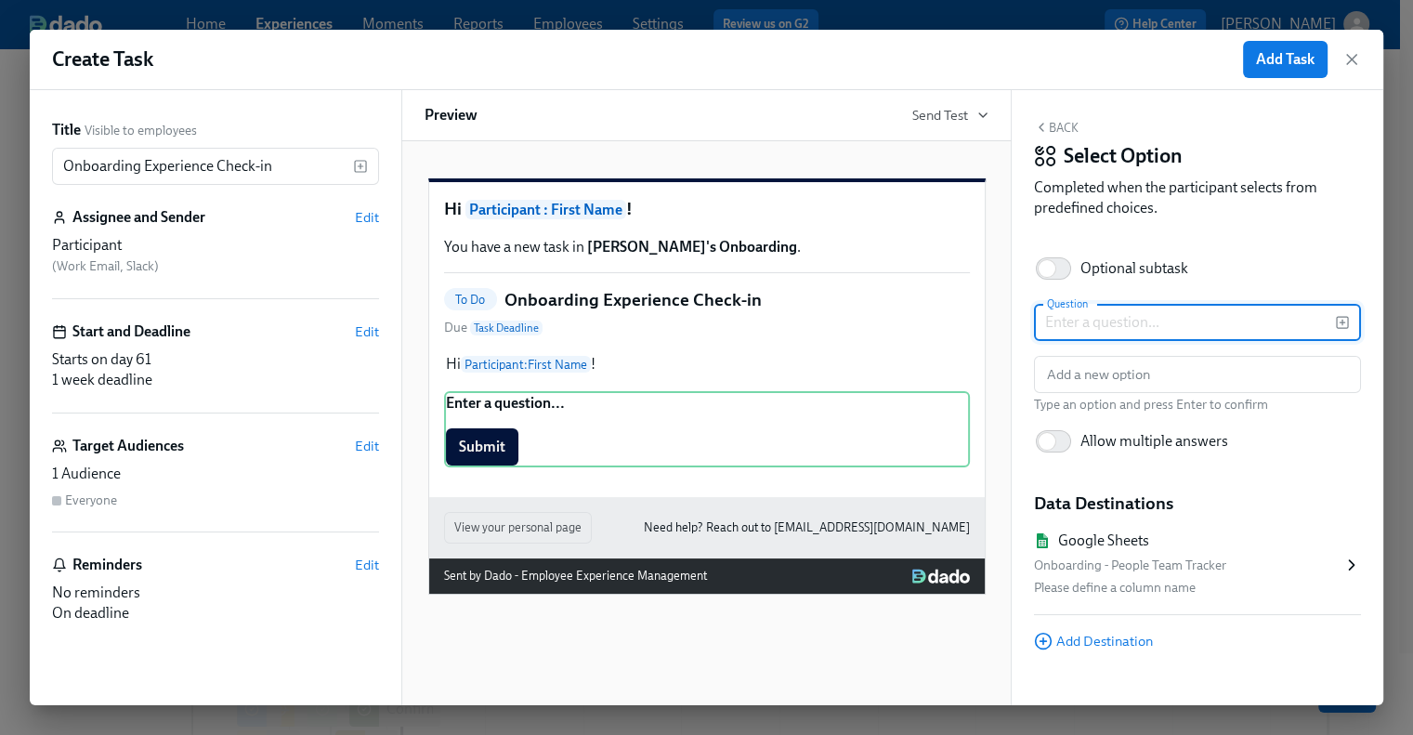
click at [1141, 319] on input "text" at bounding box center [1184, 322] width 301 height 37
paste input "Now that you've been with us for 45 days, would you consider Rothy's a great pl…"
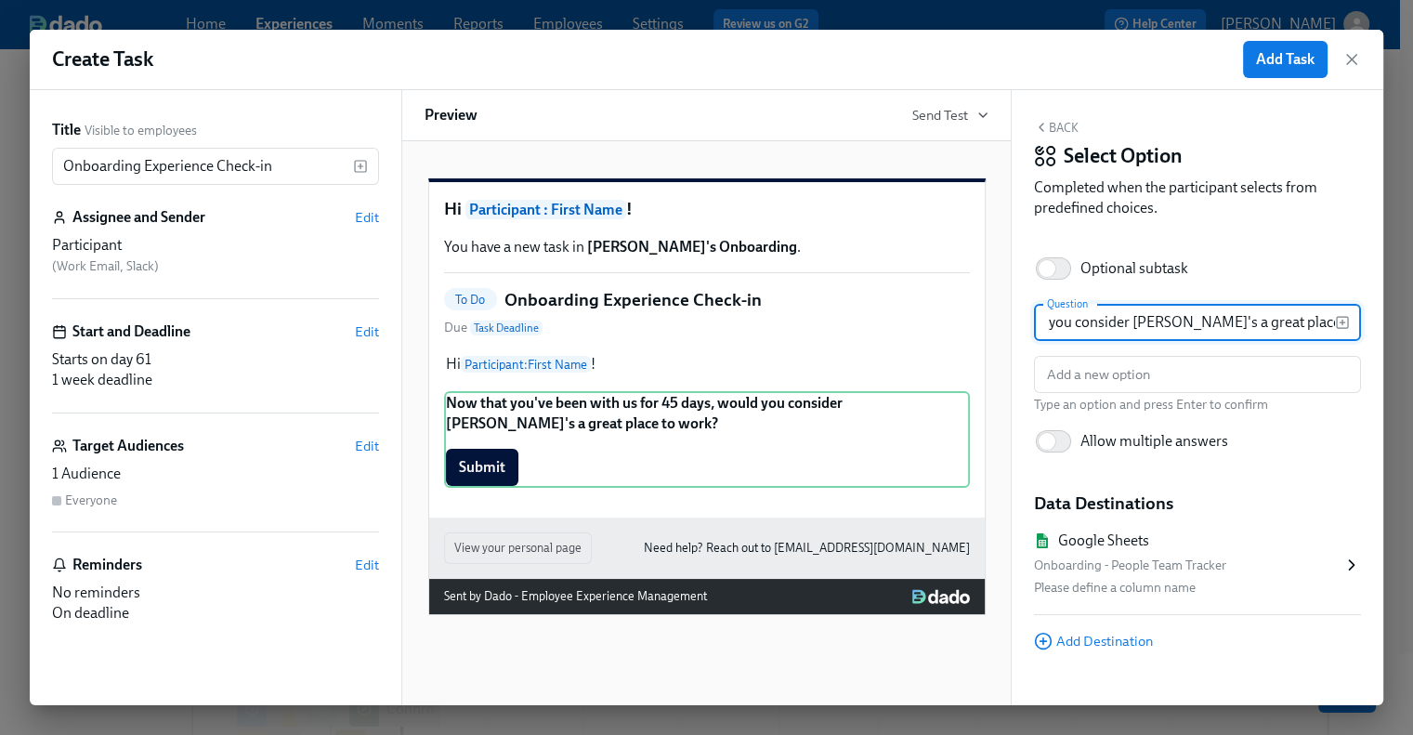
type input "Now that you've been with us for 45 days, would you consider Rothy's a great pl…"
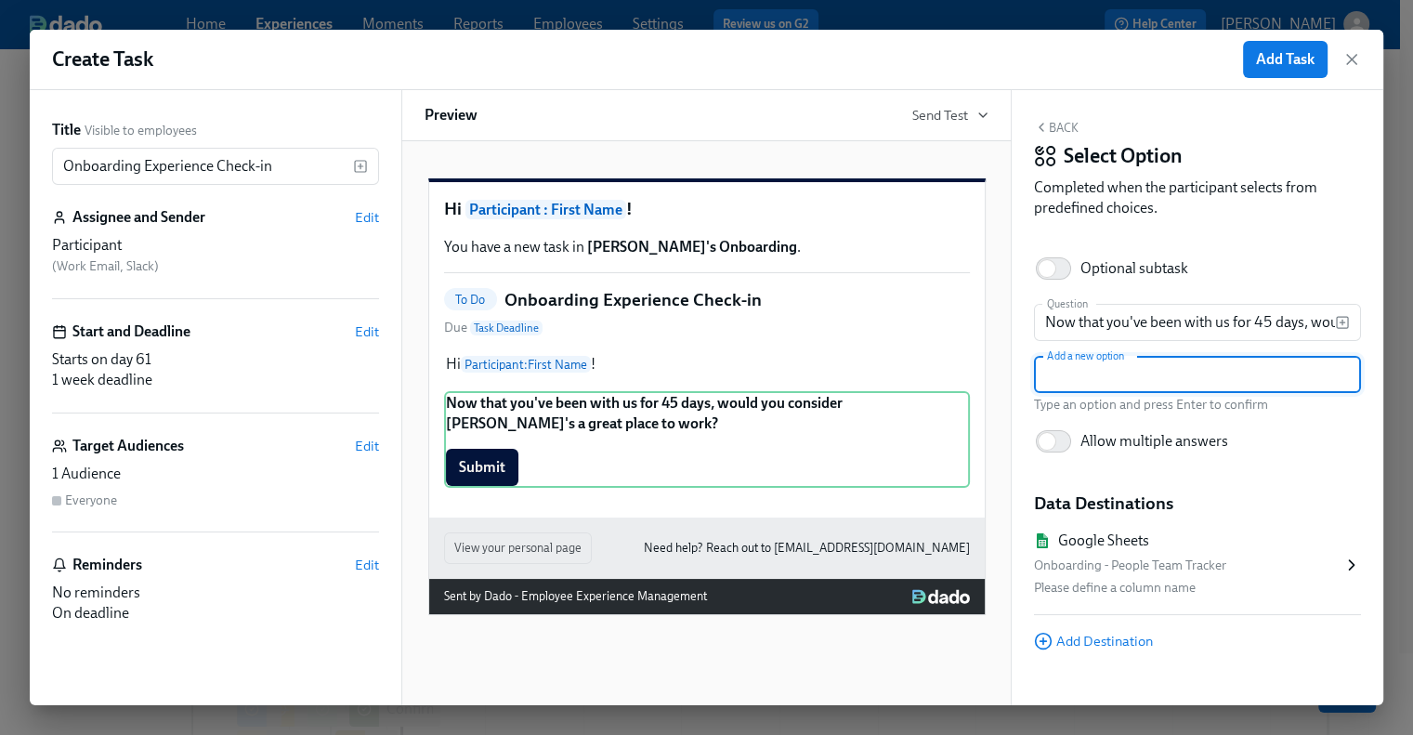
click at [1173, 388] on input "text" at bounding box center [1197, 374] width 327 height 37
paste input "1 - No way"
type input "1 - No way"
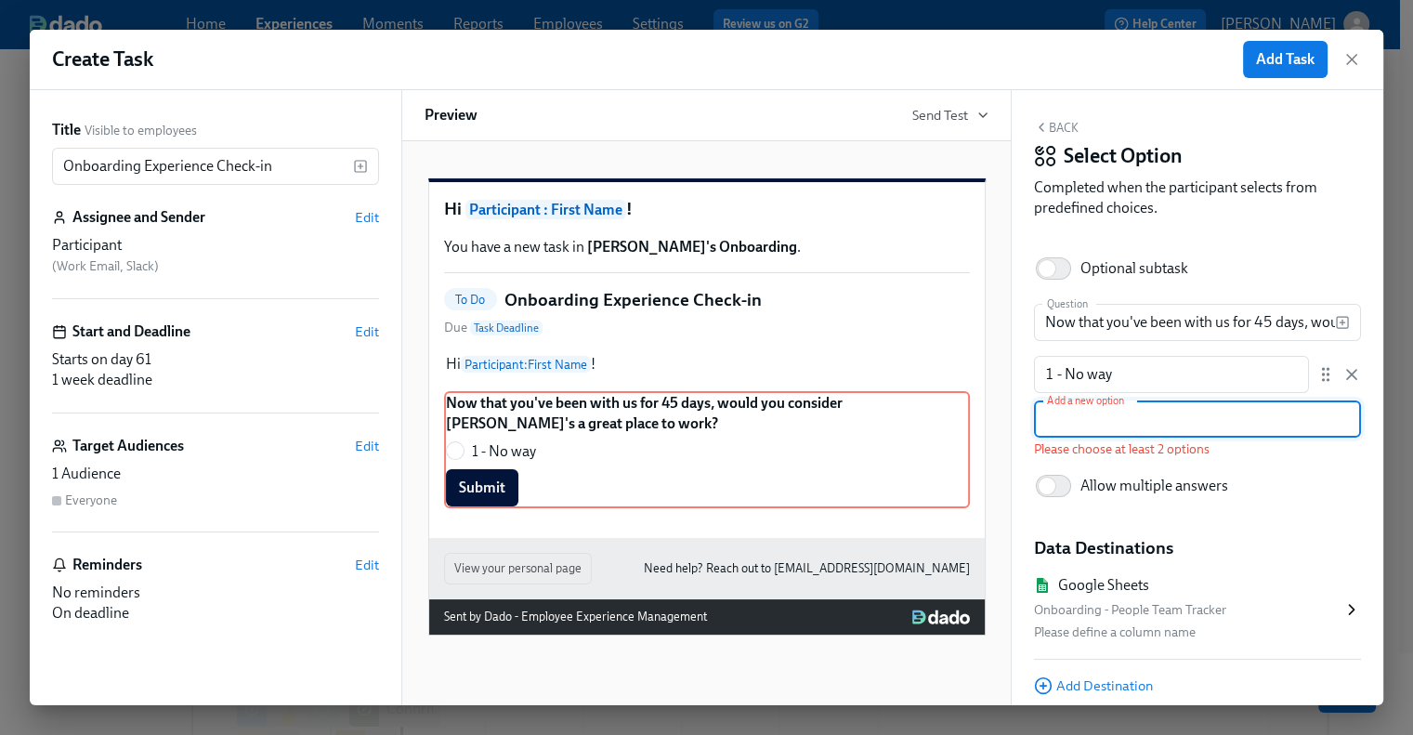
click at [1187, 411] on input "text" at bounding box center [1197, 418] width 327 height 37
paste input "2 - Unlikely"
type input "2 - Unlikely"
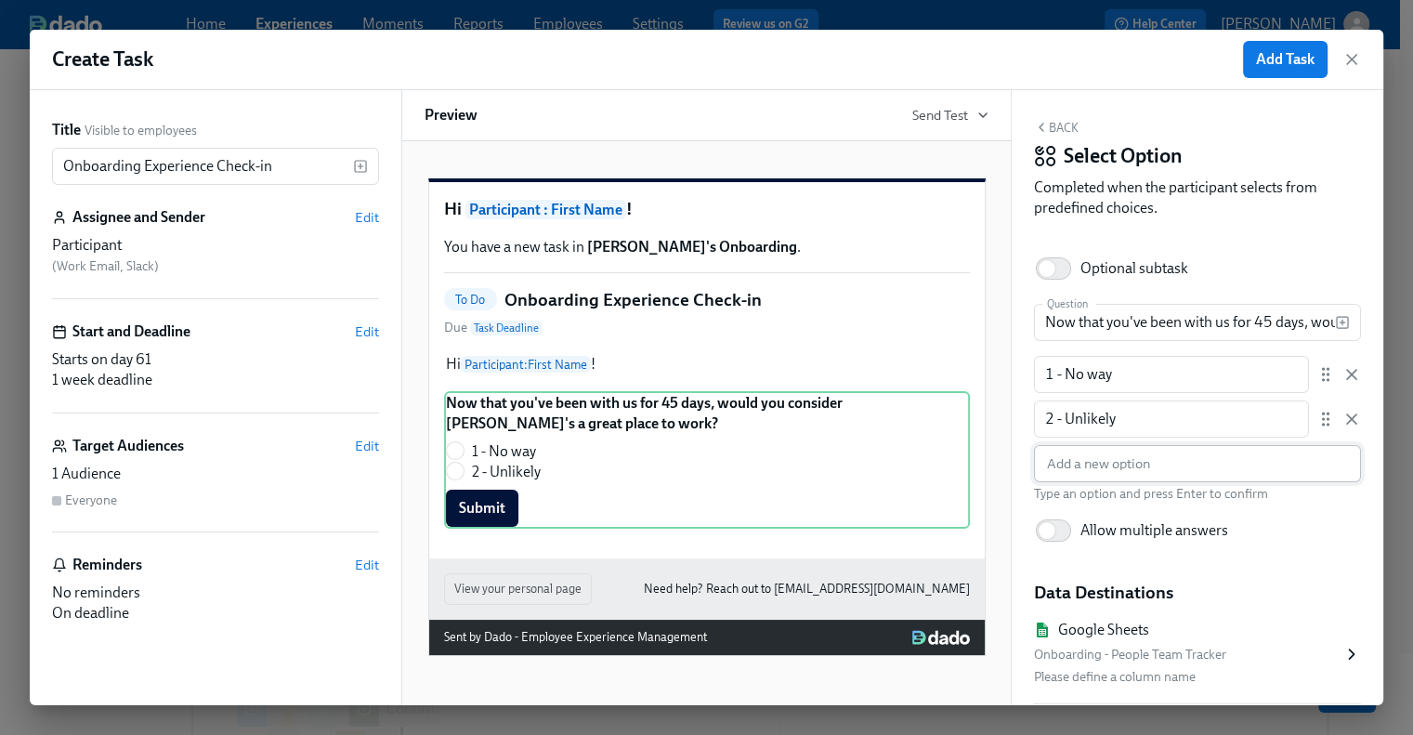
click at [1064, 471] on input "text" at bounding box center [1197, 463] width 327 height 37
paste input "3 - Uncertain"
type input "3 - Uncertain"
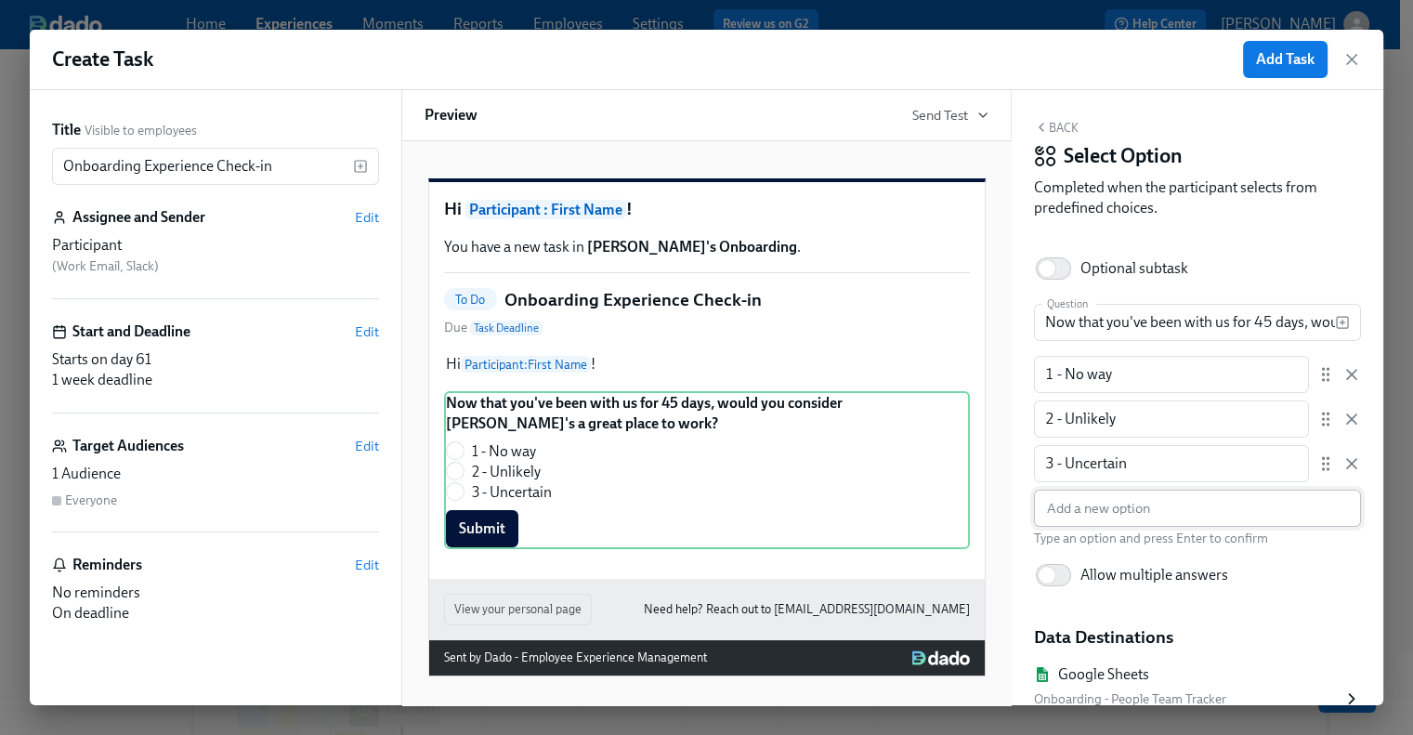
click at [1142, 516] on input "text" at bounding box center [1197, 508] width 327 height 37
paste input "4 - I believe so"
type input "4 - I believe so"
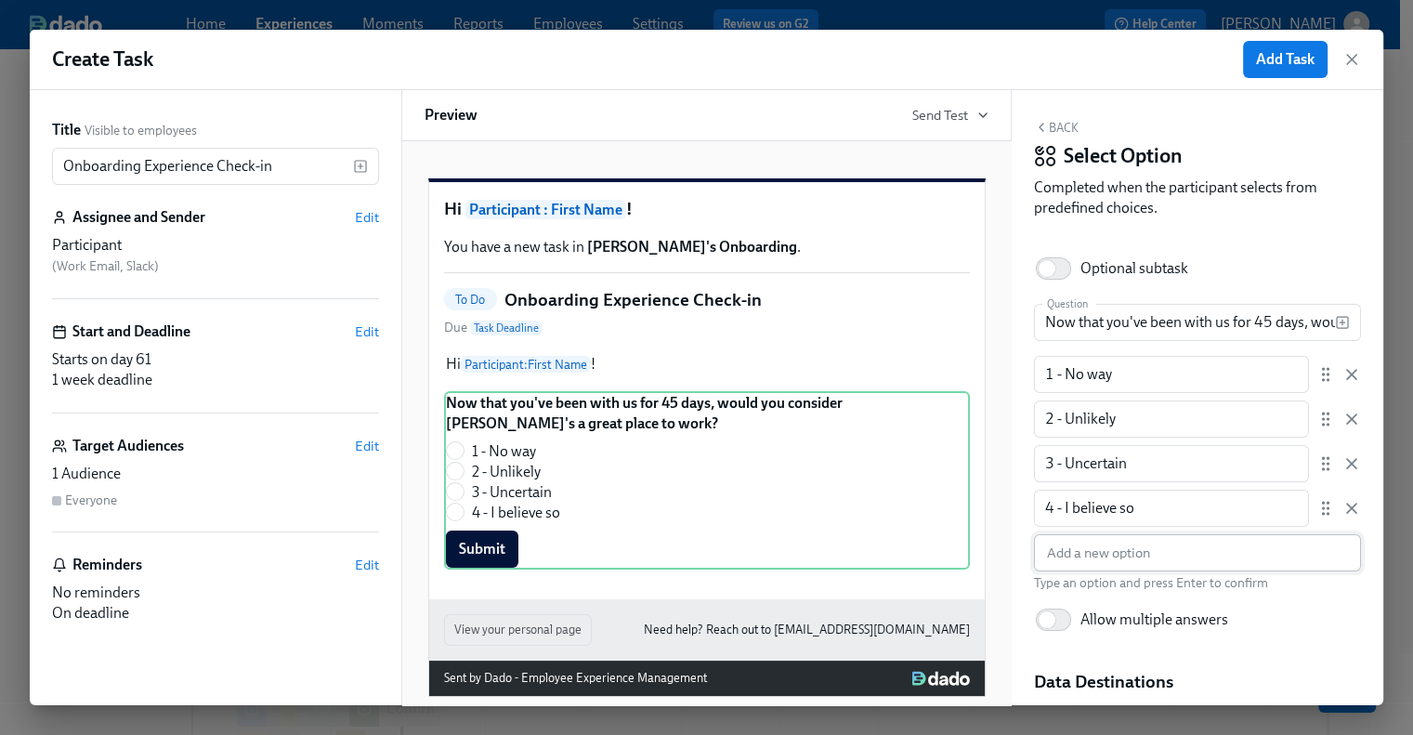
click at [1056, 549] on input "text" at bounding box center [1197, 552] width 327 height 37
paste input "5 - Yes, absolutely"
type input "5 - Yes, absolutely"
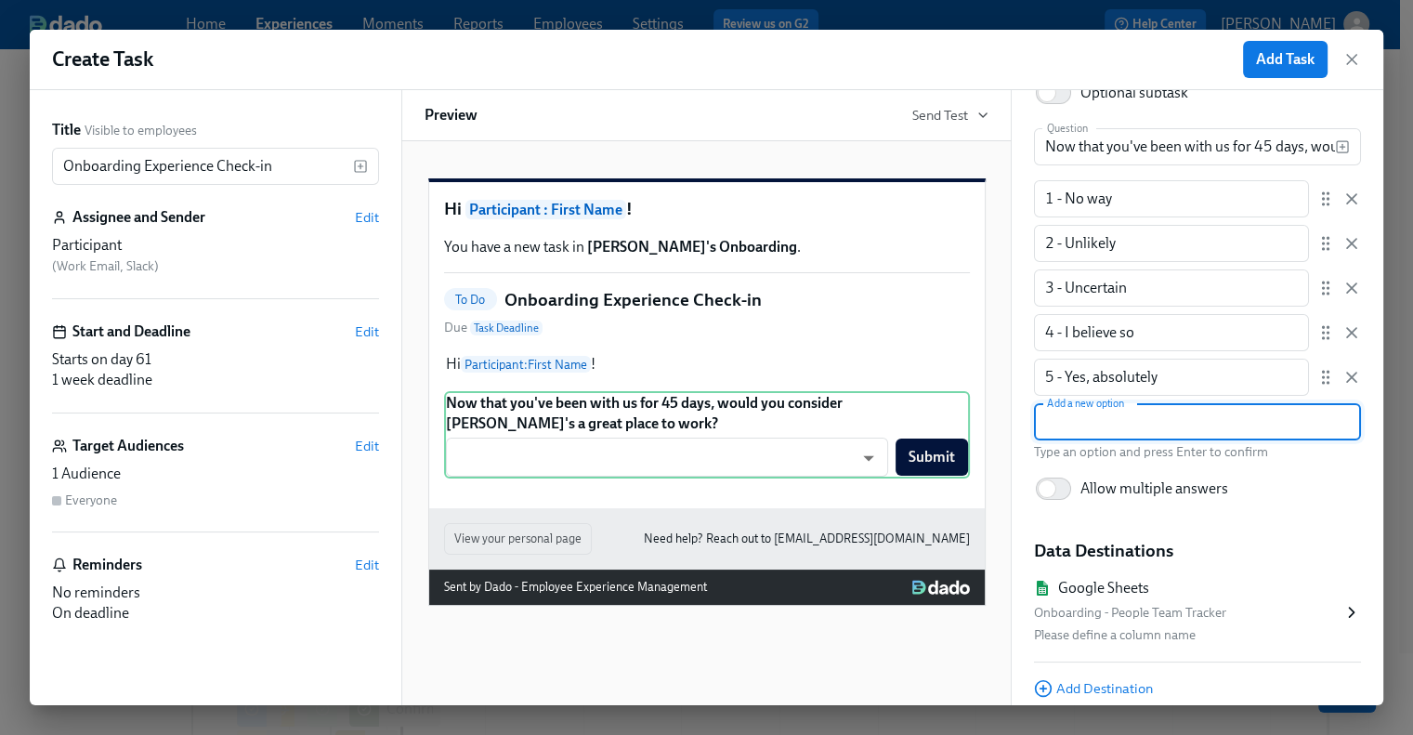
scroll to position [247, 0]
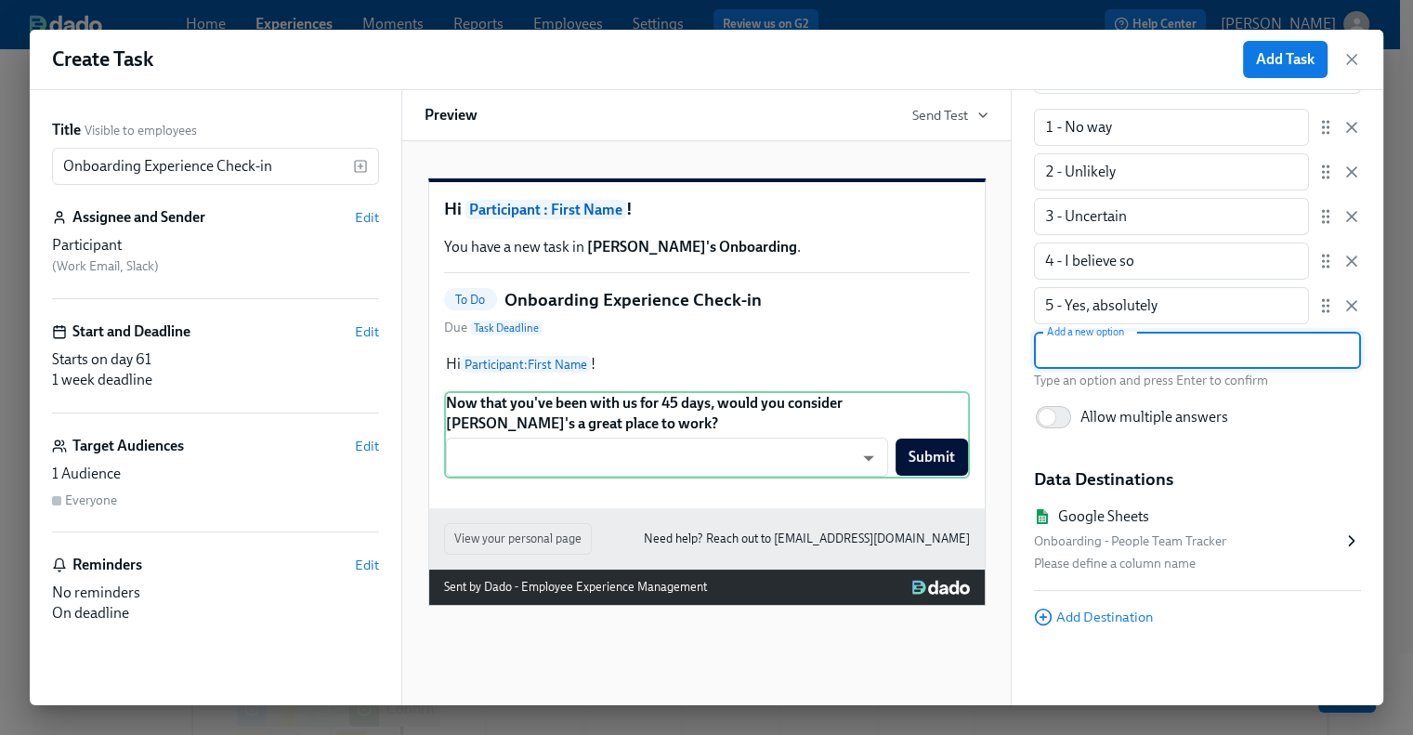
click at [1342, 535] on icon at bounding box center [1351, 540] width 19 height 19
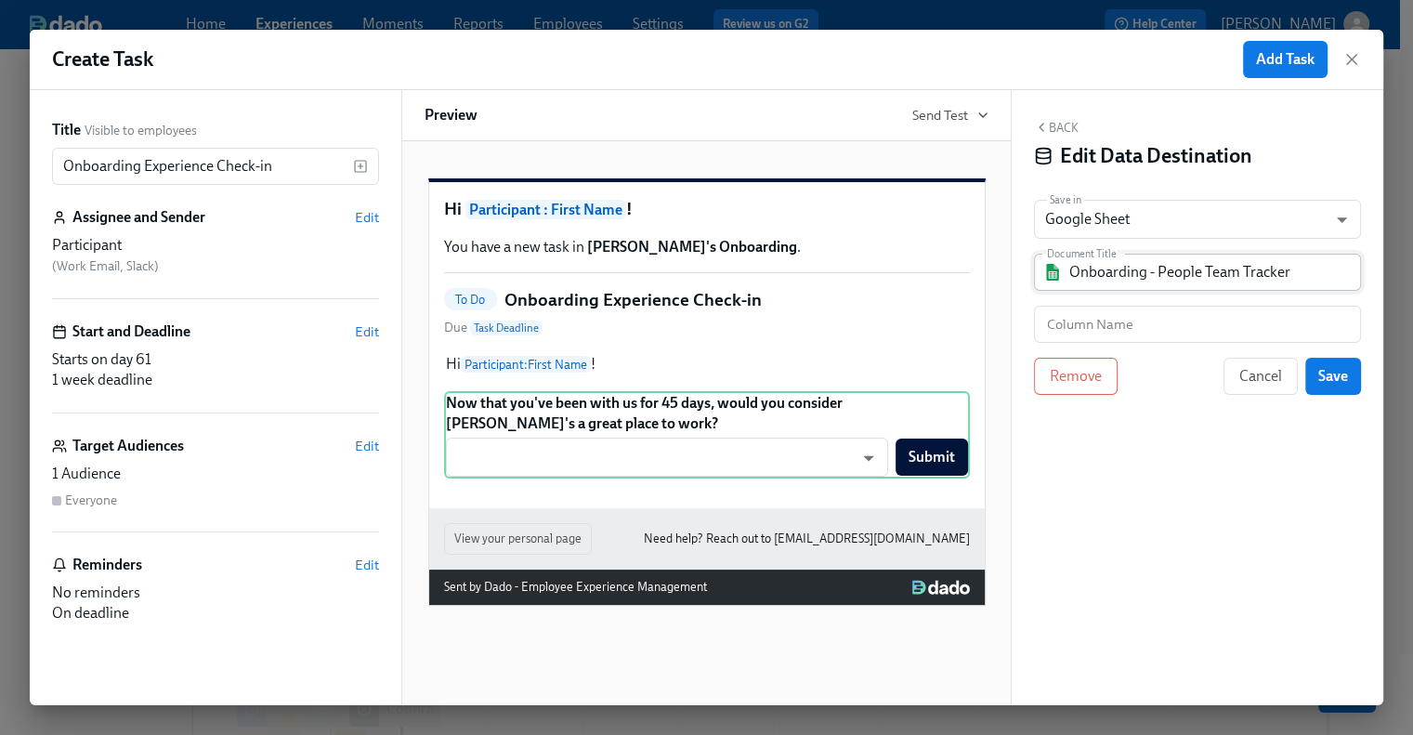
click at [1273, 268] on input "Onboarding - People Team Tracker" at bounding box center [1210, 272] width 282 height 37
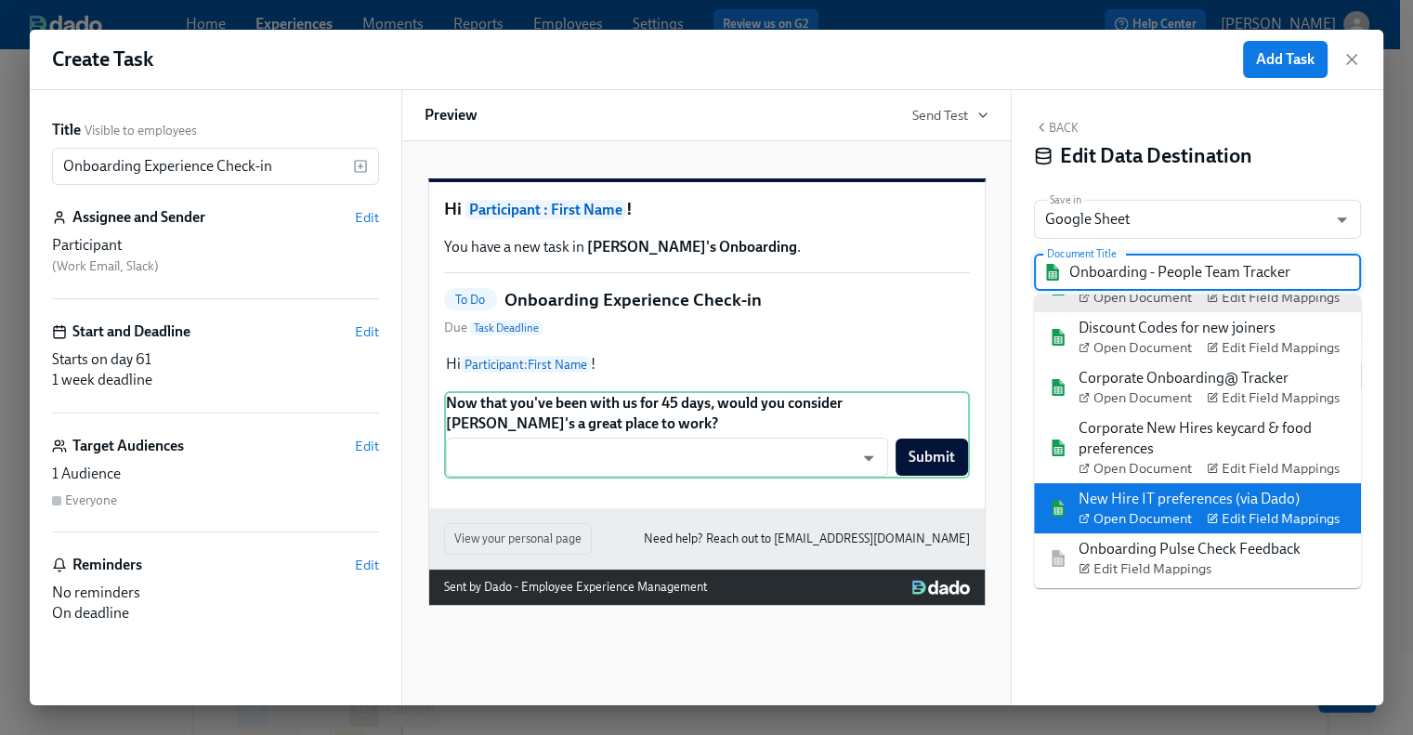
scroll to position [73, 0]
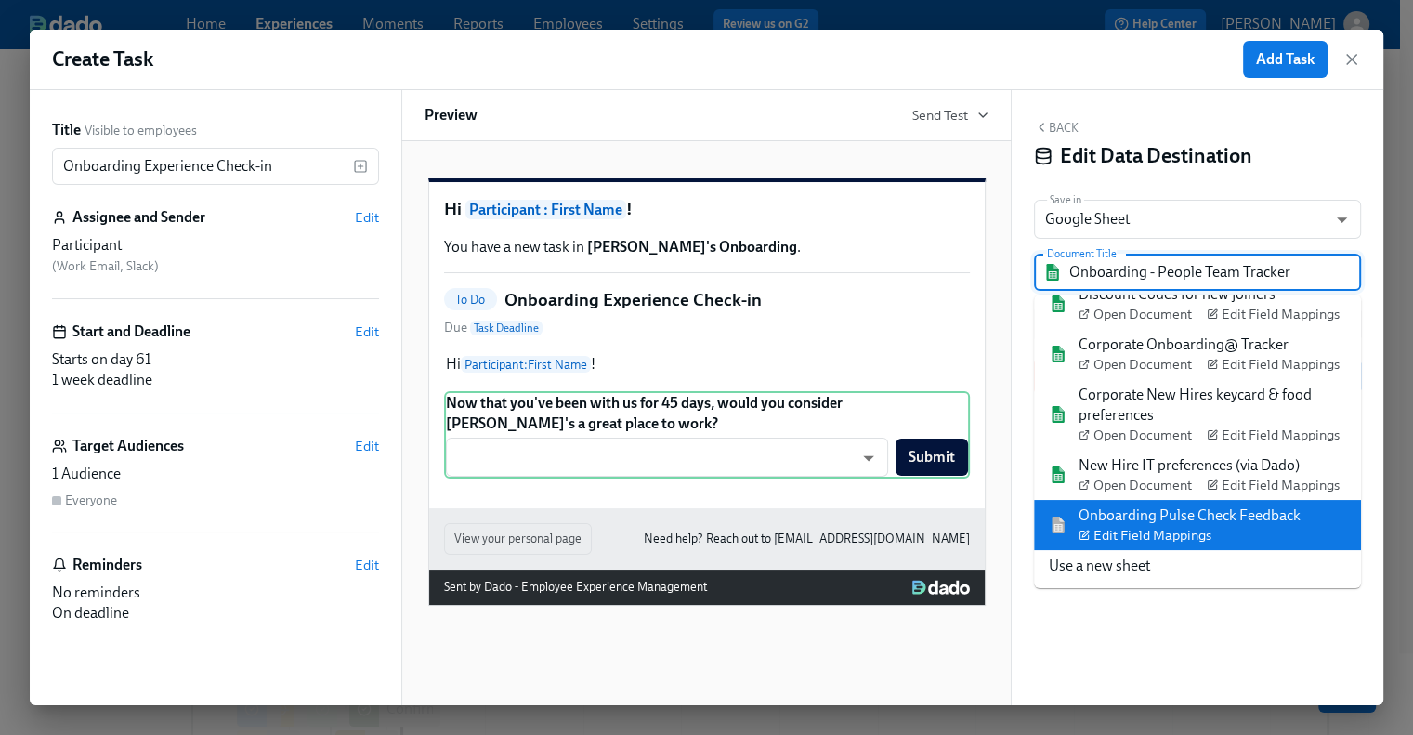
click at [1173, 516] on div "Onboarding Pulse Check Feedback Edit Field Mappings" at bounding box center [1189, 524] width 222 height 39
type input "Onboarding Pulse Check Feedback"
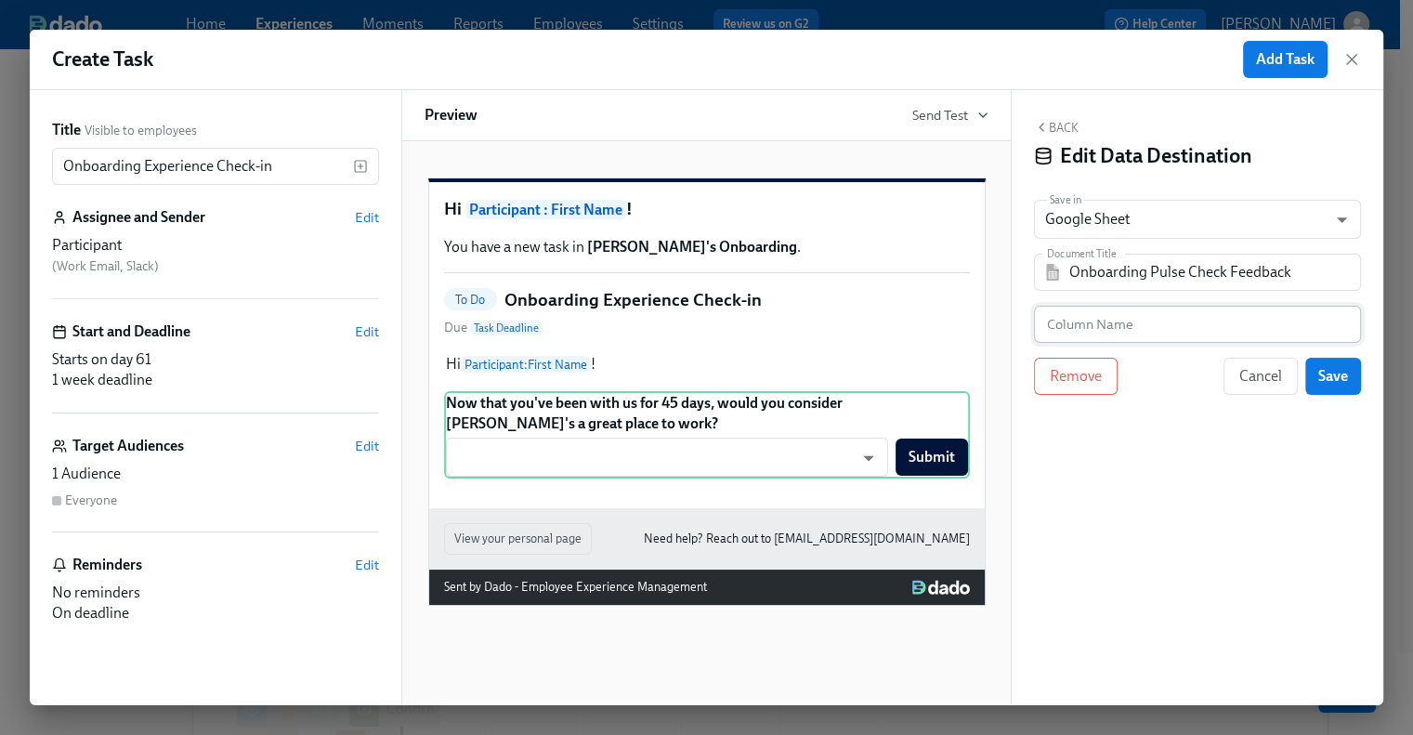
click at [1087, 330] on input "text" at bounding box center [1197, 324] width 327 height 37
paste input "Is Rothy's a Great Place to Work?"
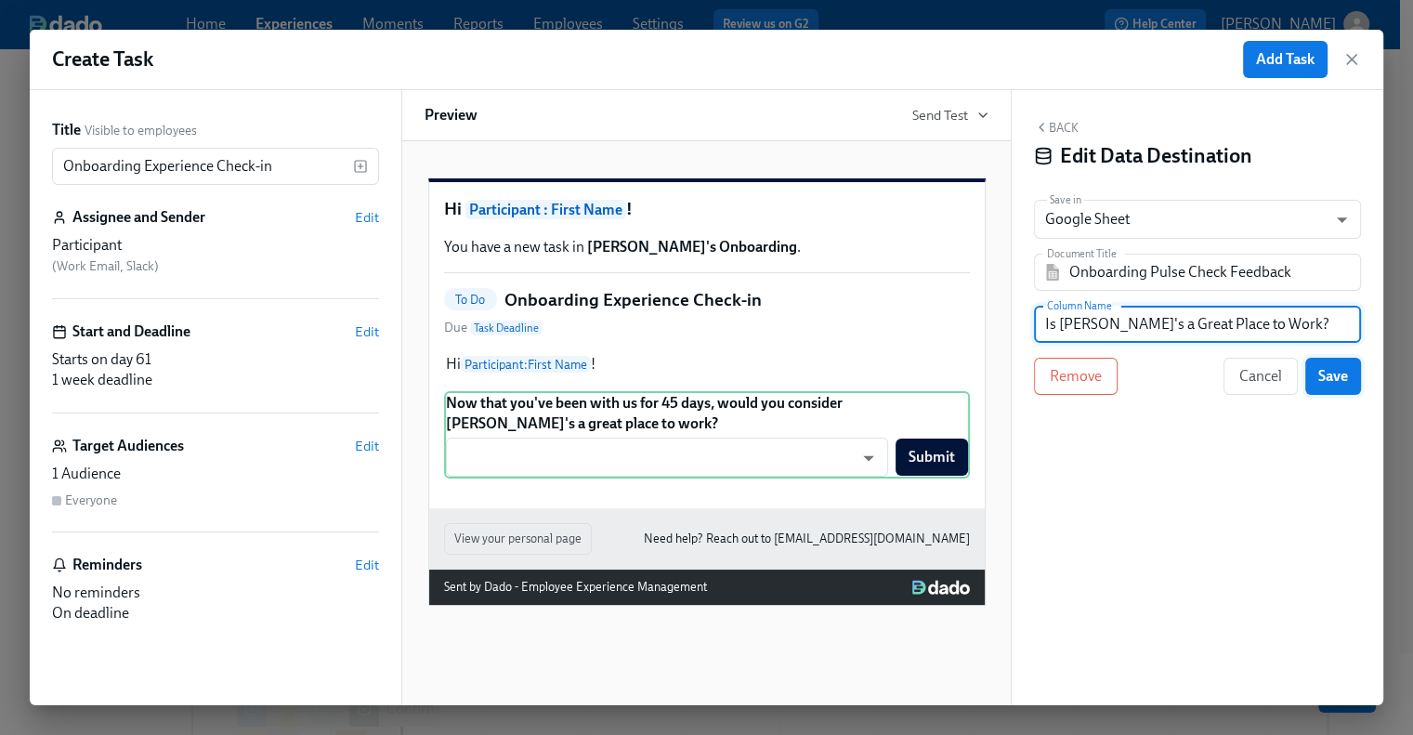
type input "Is Rothy's a Great Place to Work?"
click at [1350, 374] on button "Save" at bounding box center [1333, 376] width 56 height 37
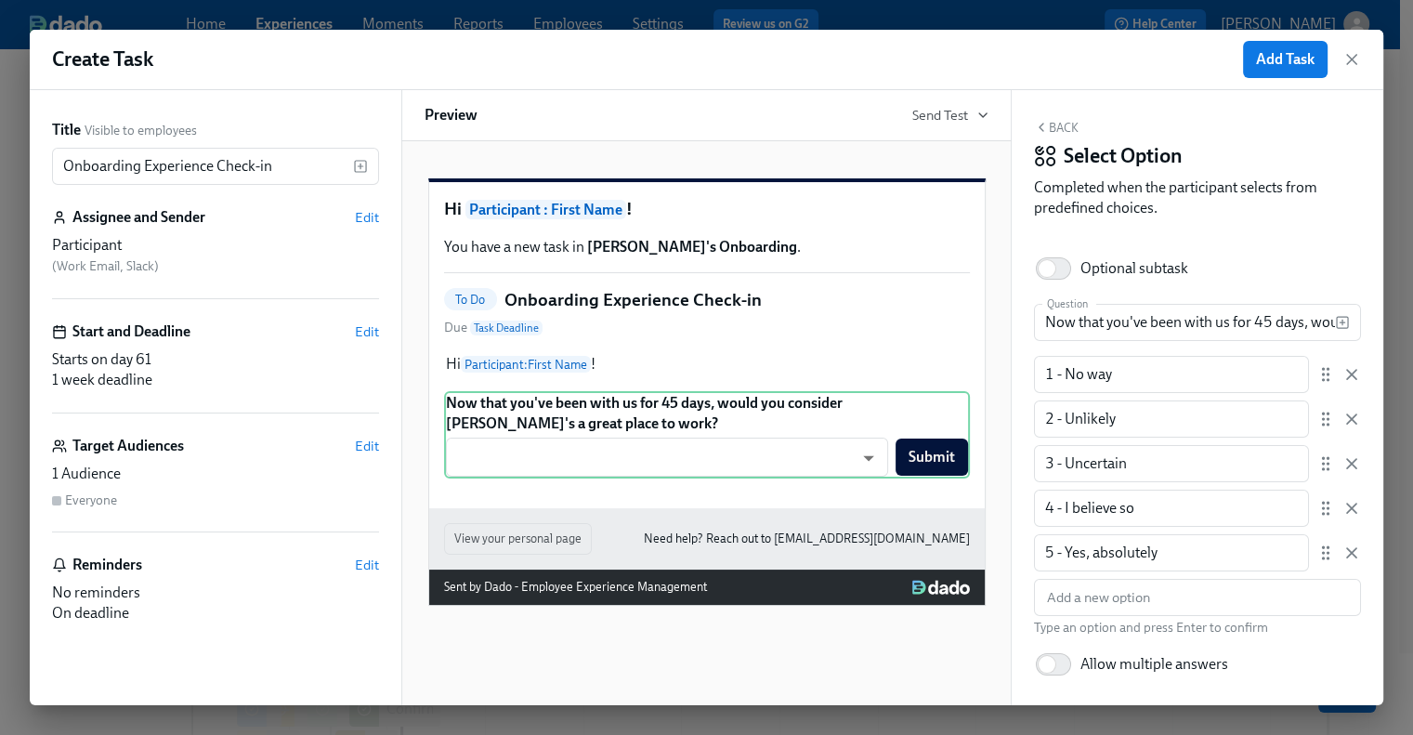
click at [1064, 122] on button "Back" at bounding box center [1056, 127] width 45 height 15
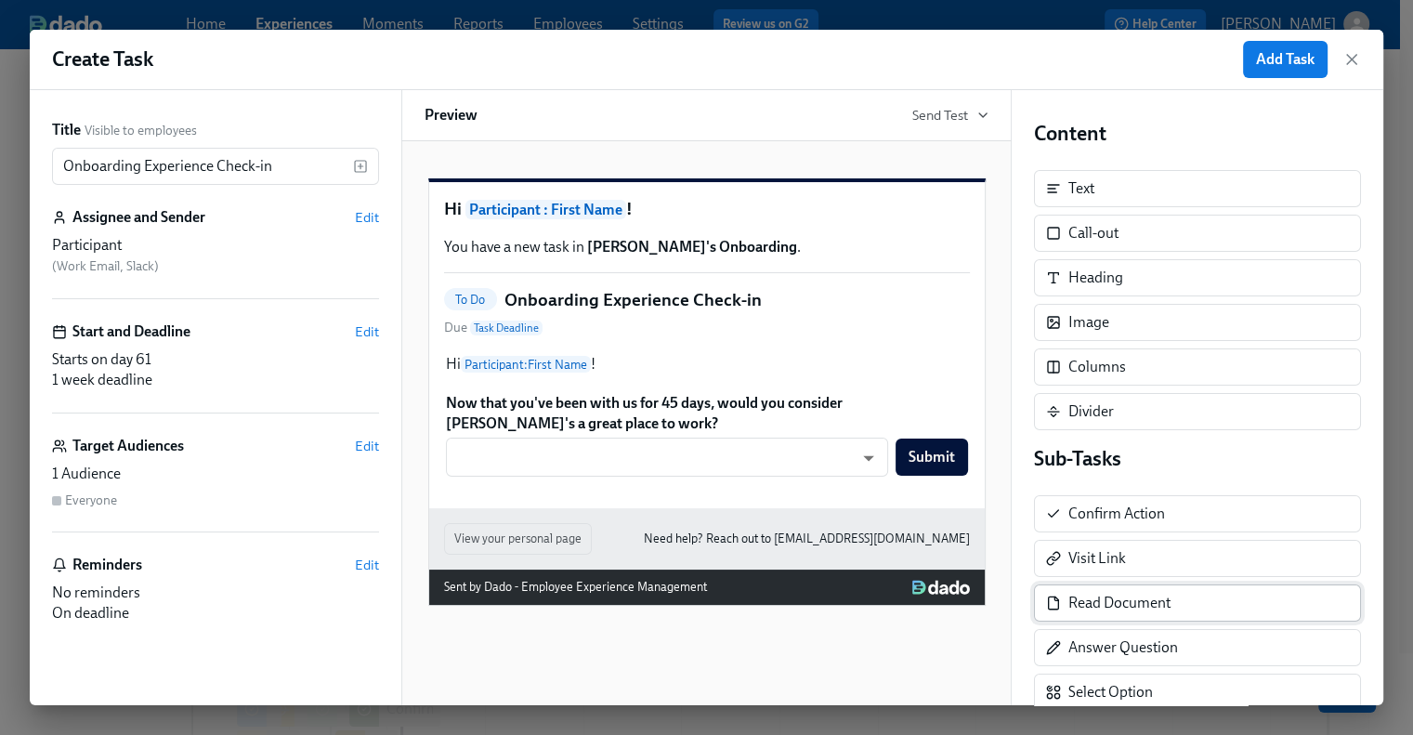
scroll to position [279, 0]
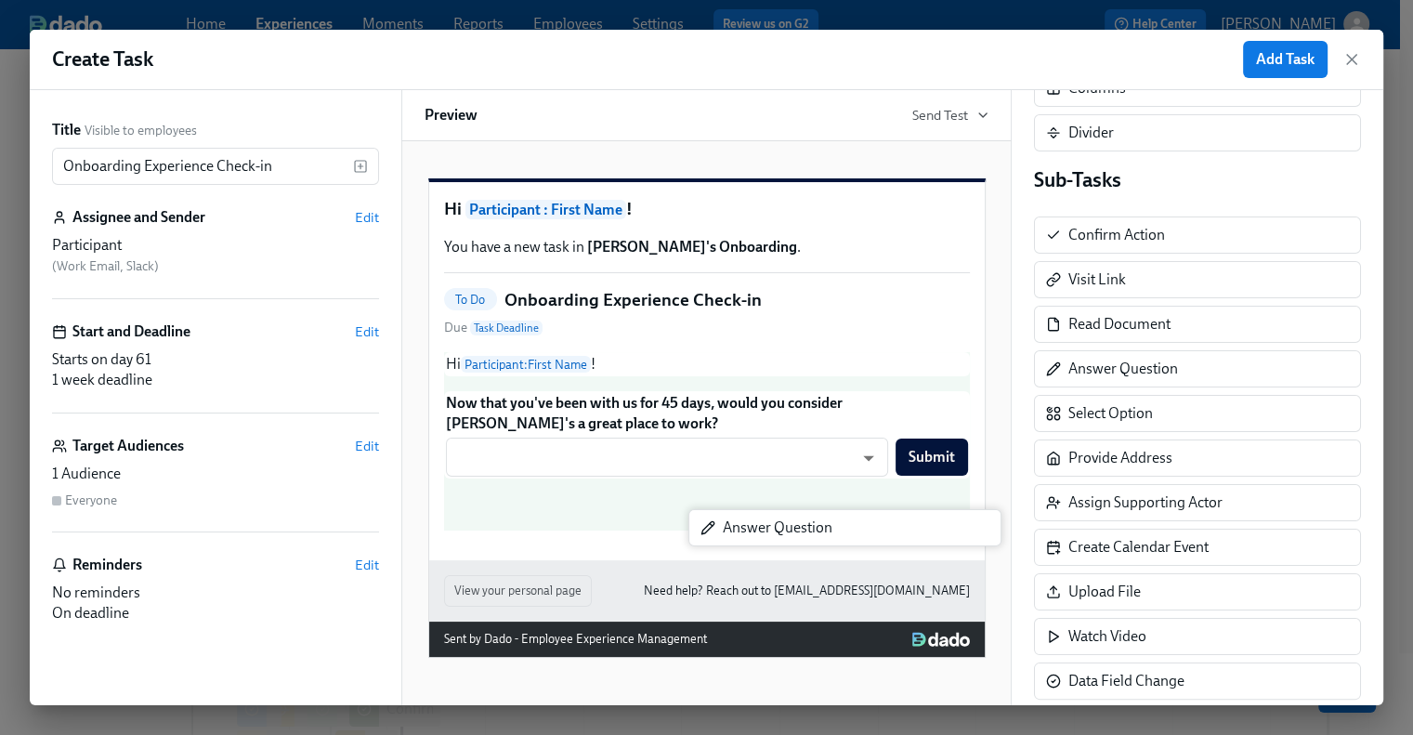
drag, startPoint x: 1095, startPoint y: 369, endPoint x: 735, endPoint y: 535, distance: 396.9
click at [735, 535] on div "Title Visible to employees Onboarding Experience Check-in ​ Assignee and Sender…" at bounding box center [706, 397] width 1353 height 615
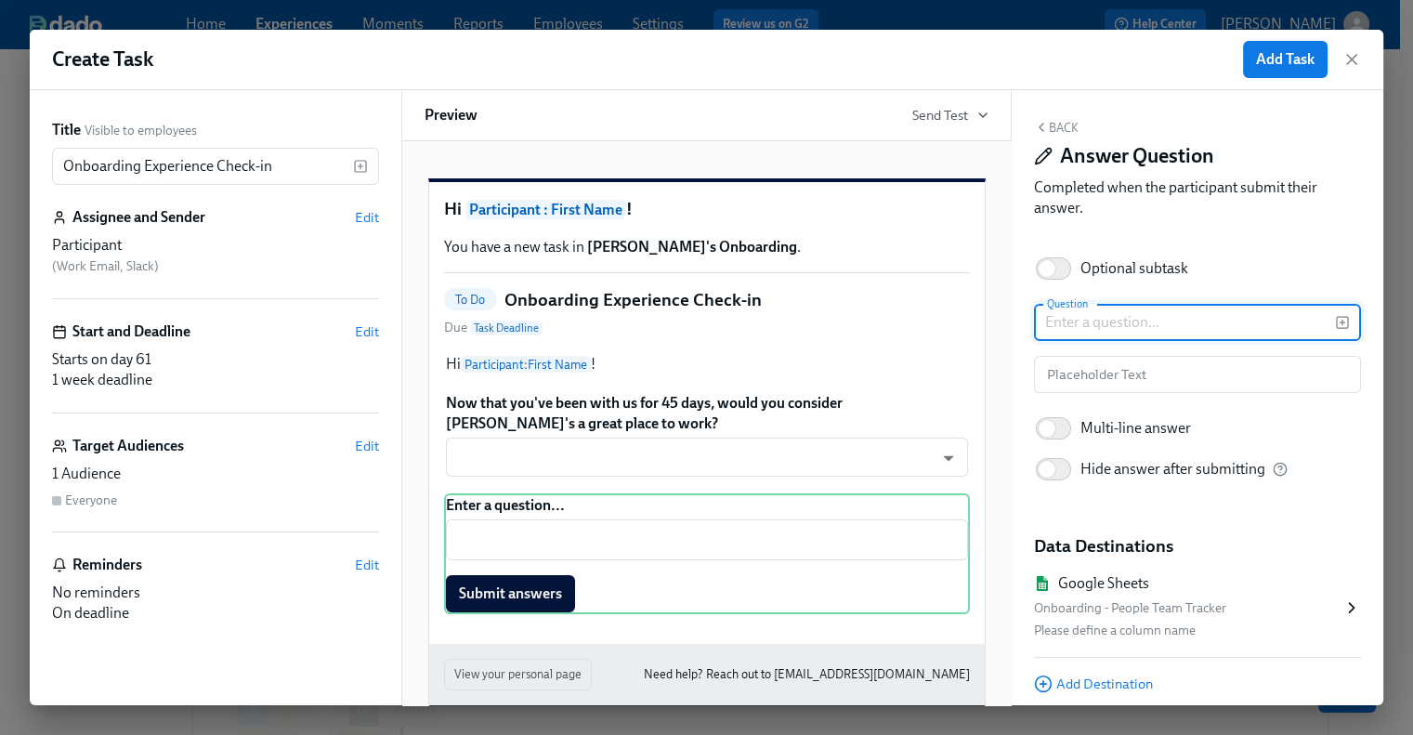
click at [1131, 311] on input "text" at bounding box center [1184, 322] width 301 height 37
paste input "We'd love to hear your honest thoughts. Please share any feedback on why you se…"
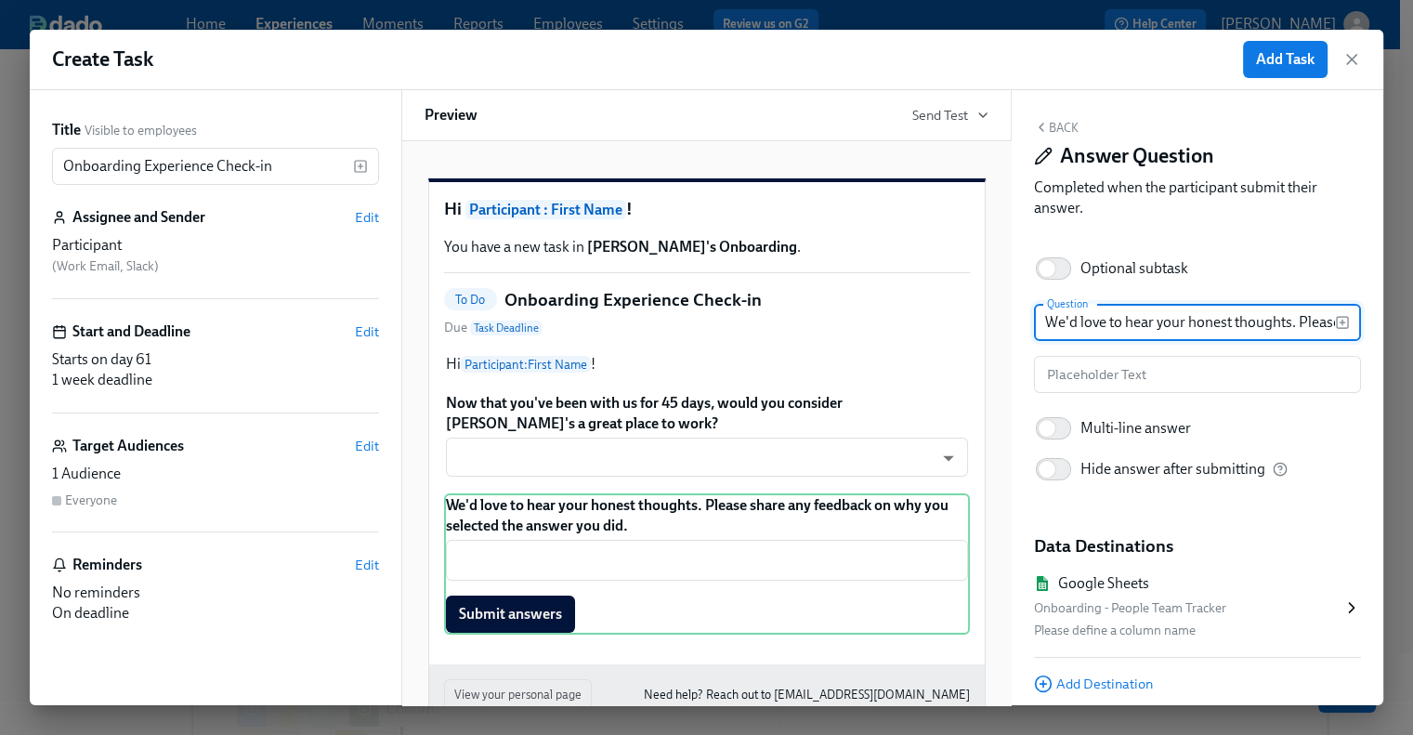
scroll to position [0, 401]
type input "We'd love to hear your honest thoughts. Please share any feedback on why you se…"
click at [1056, 273] on input "Optional subtask" at bounding box center [1047, 268] width 123 height 41
checkbox input "true"
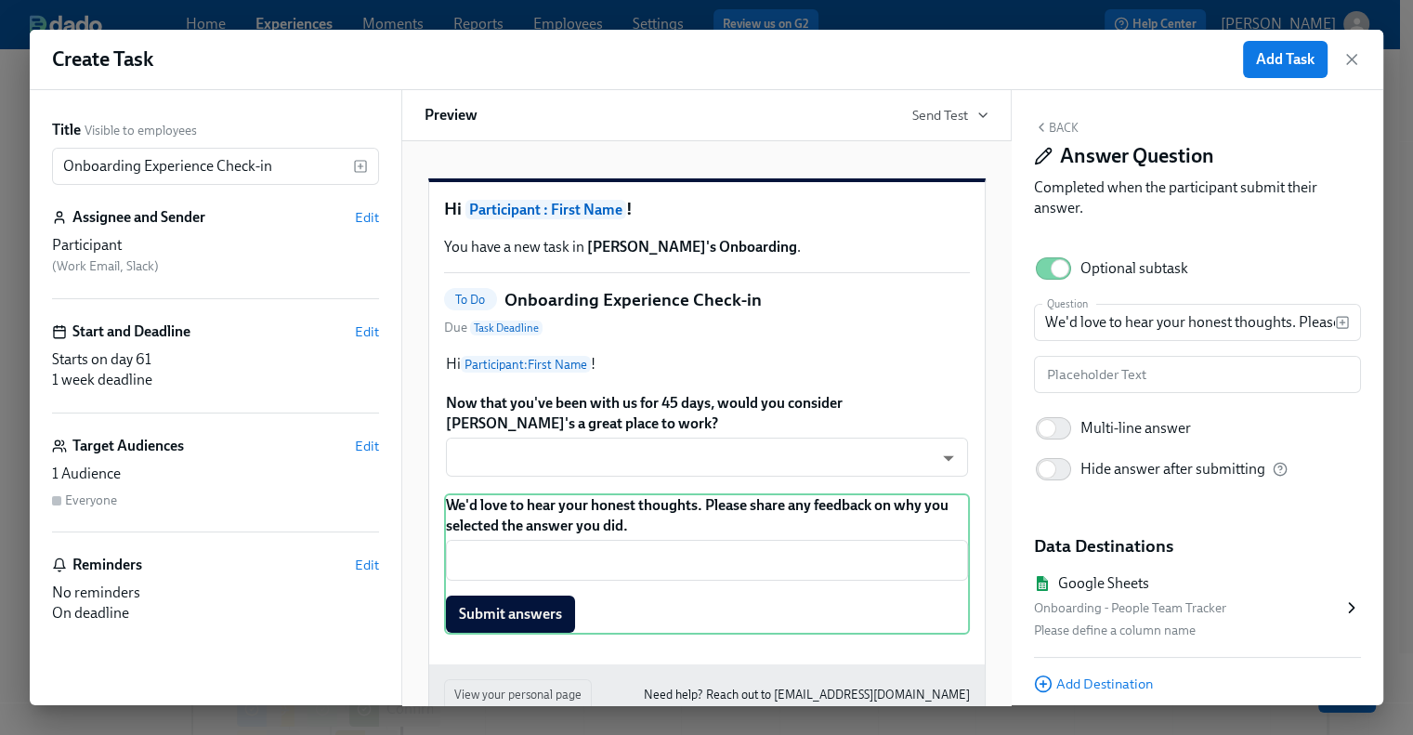
click at [1342, 608] on icon at bounding box center [1351, 607] width 19 height 19
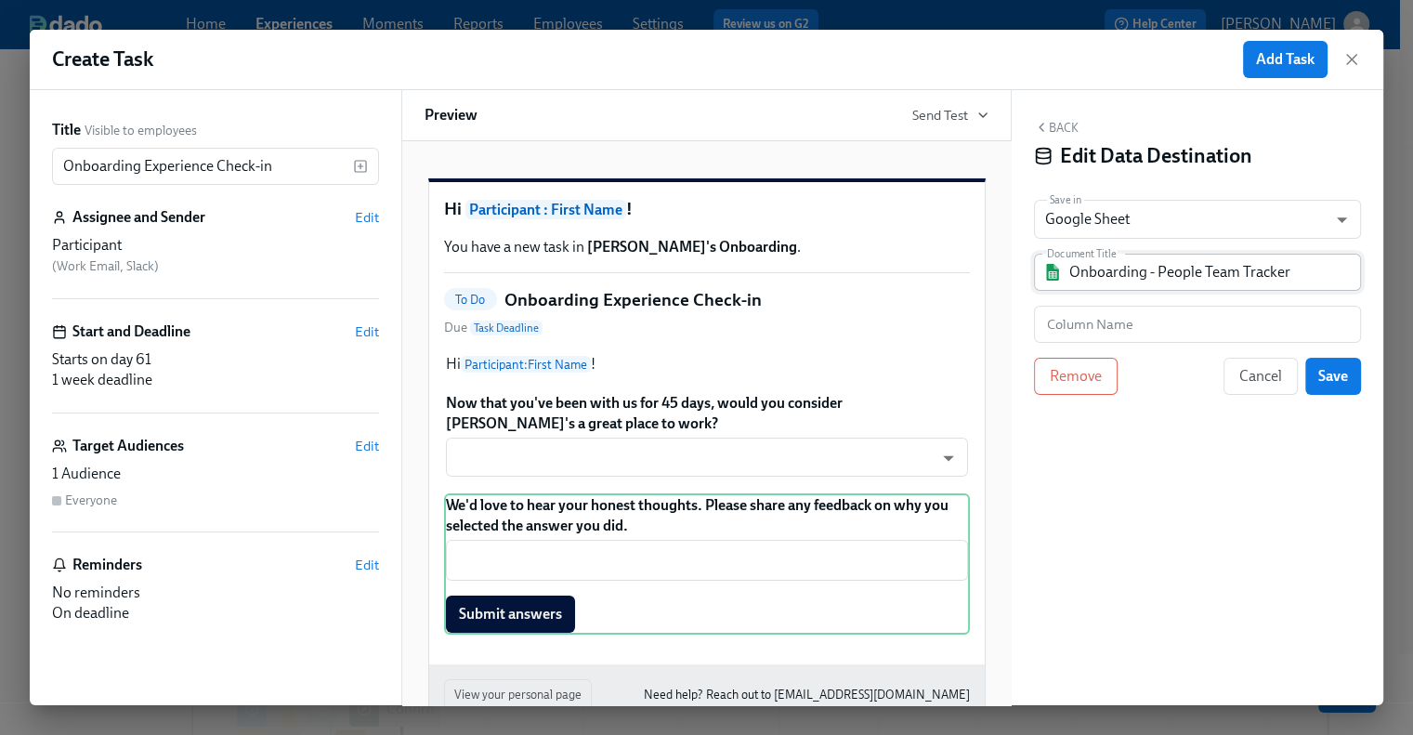
click at [1147, 262] on input "Onboarding - People Team Tracker" at bounding box center [1210, 272] width 282 height 37
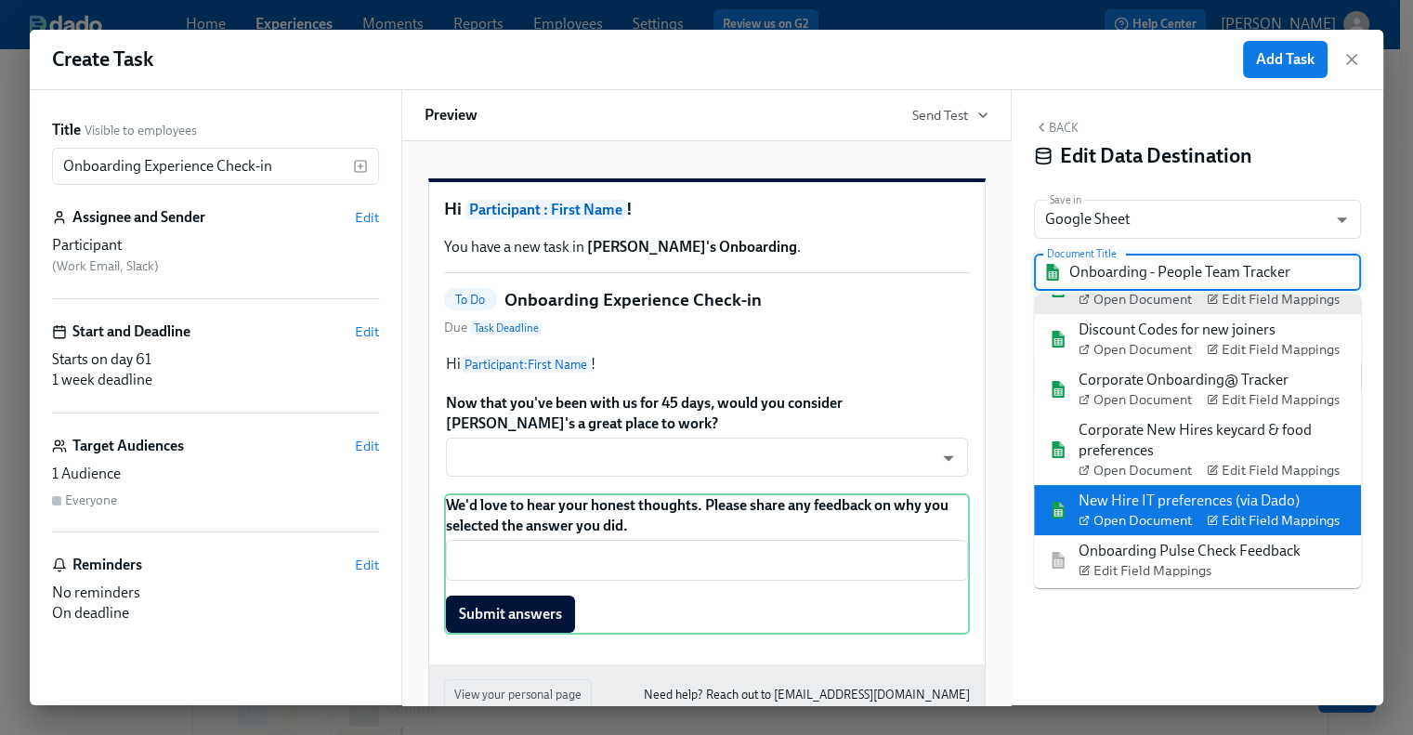
scroll to position [73, 0]
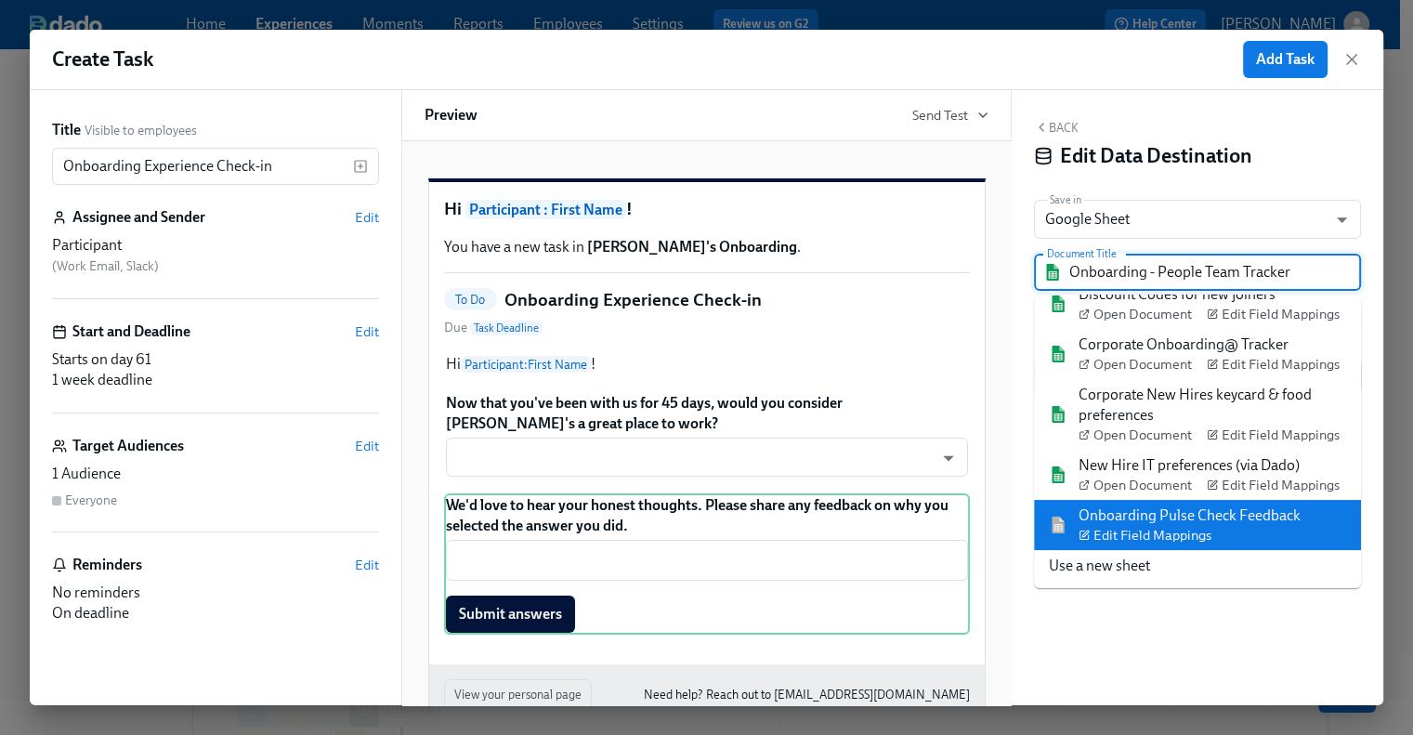
click at [1185, 512] on div "Onboarding Pulse Check Feedback Edit Field Mappings" at bounding box center [1189, 524] width 222 height 39
type input "Onboarding Pulse Check Feedback"
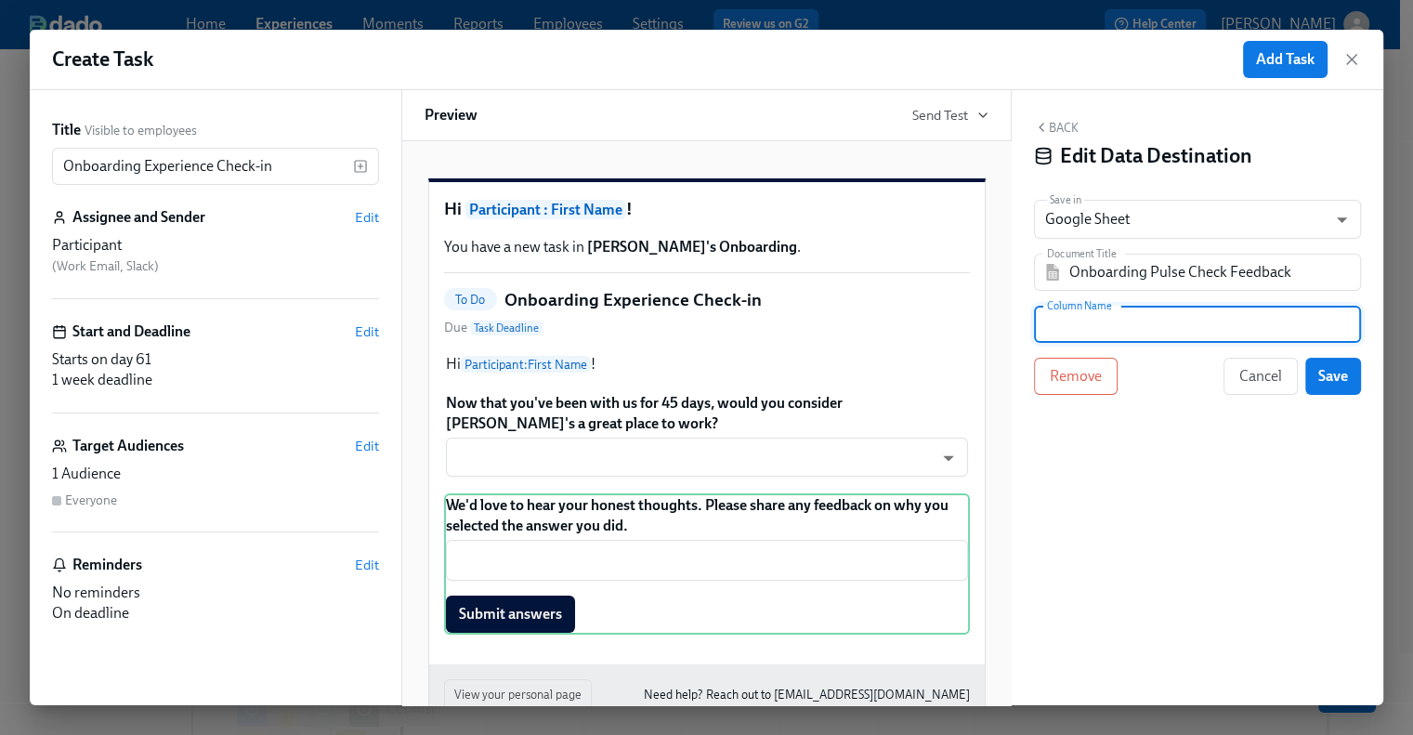
click at [1219, 339] on input "text" at bounding box center [1197, 324] width 327 height 37
paste input "Additional Employee Feedback"
type input "Additional Employee Feedback"
click at [1324, 379] on span "Save" at bounding box center [1333, 376] width 30 height 19
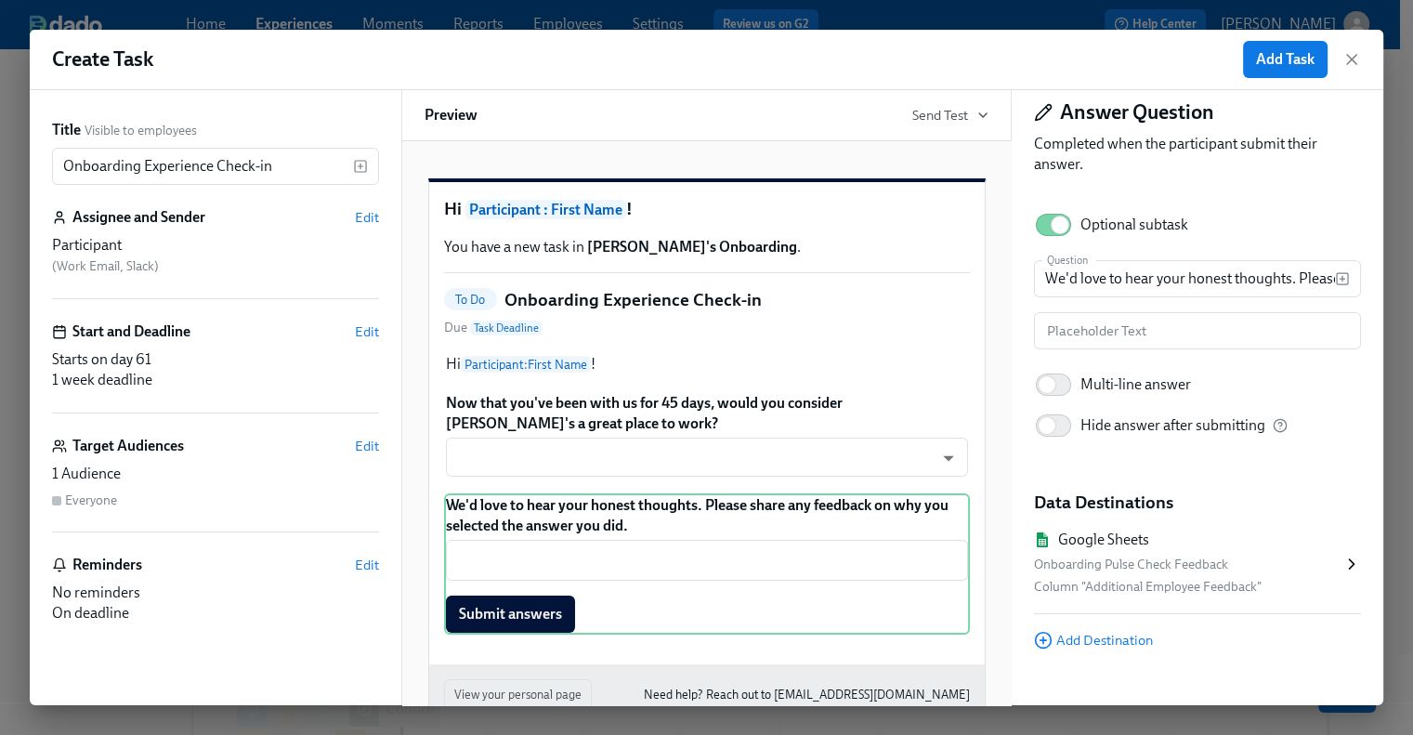
scroll to position [67, 0]
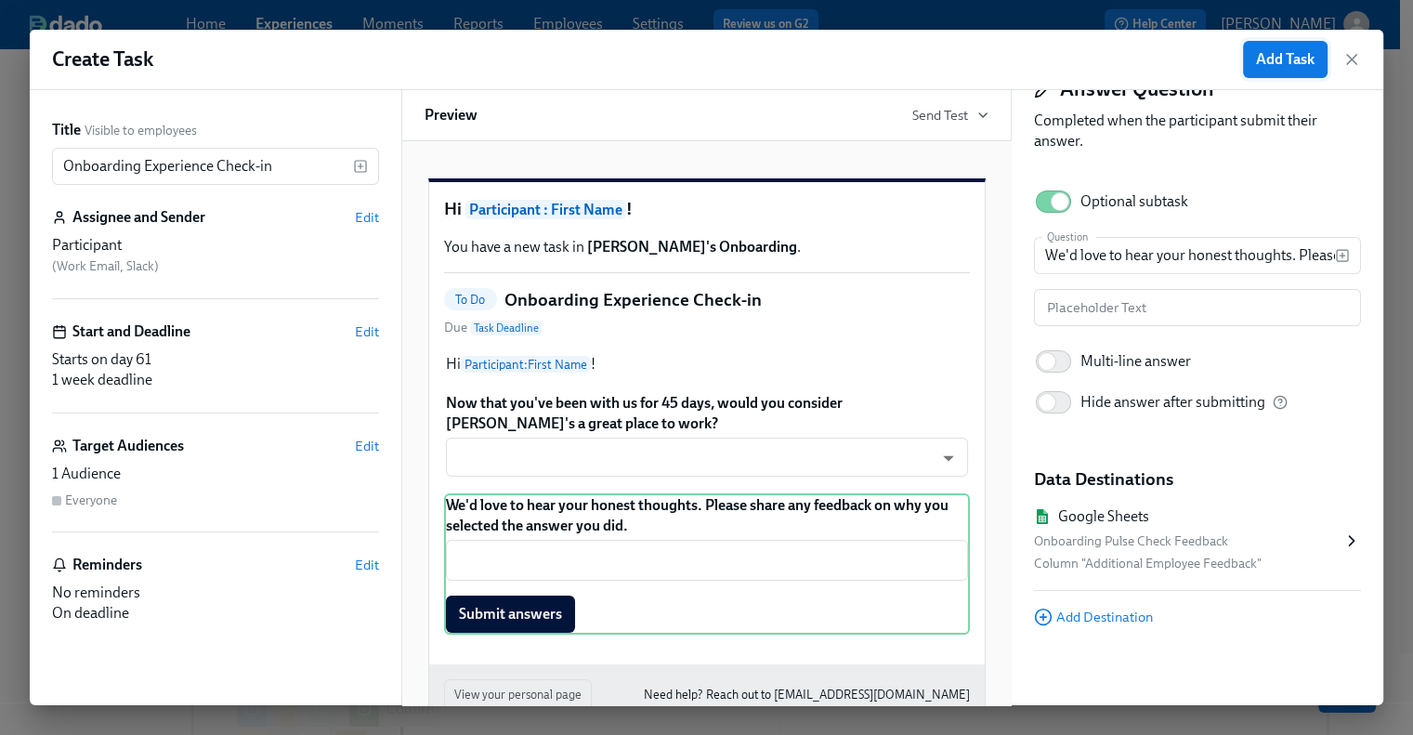
click at [1273, 62] on span "Add Task" at bounding box center [1285, 59] width 59 height 19
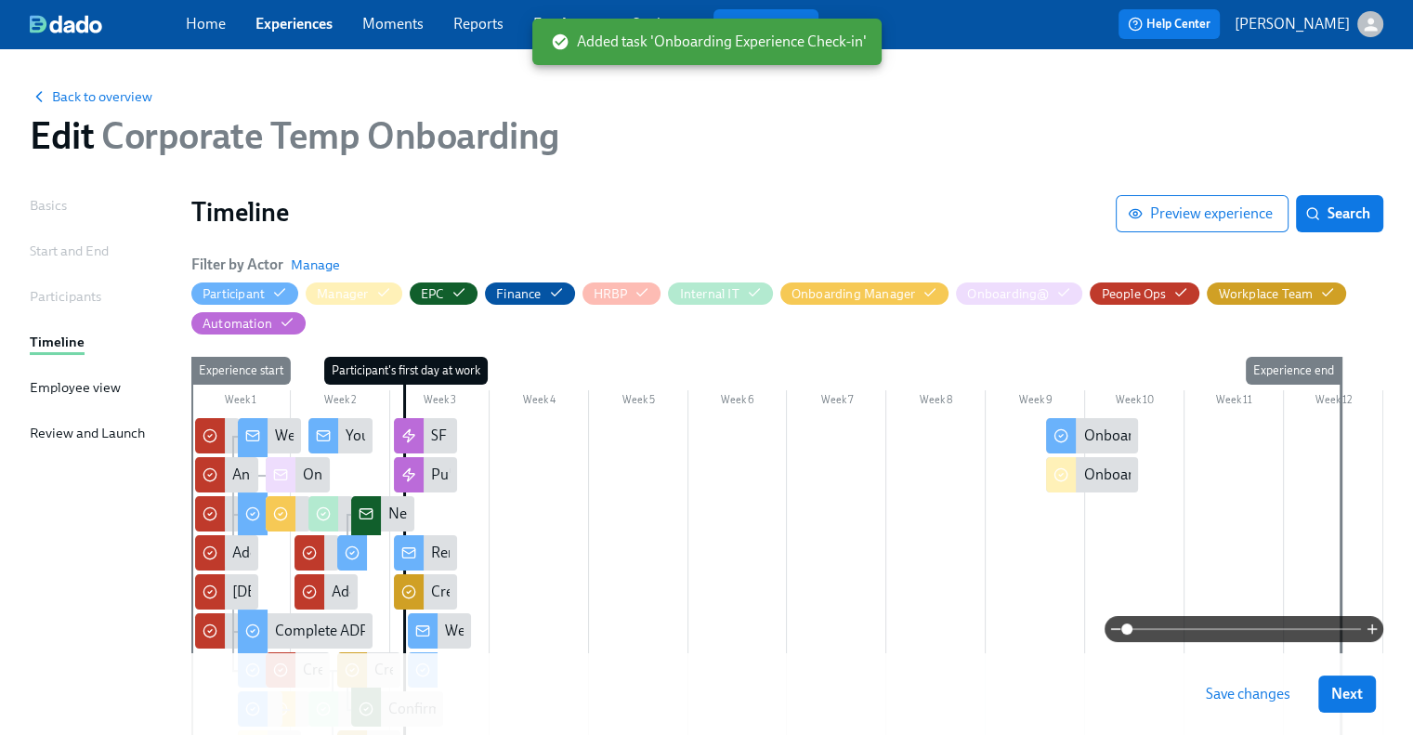
click at [1252, 690] on span "Save changes" at bounding box center [1248, 694] width 85 height 19
click at [1255, 696] on span "Save changes" at bounding box center [1248, 694] width 85 height 19
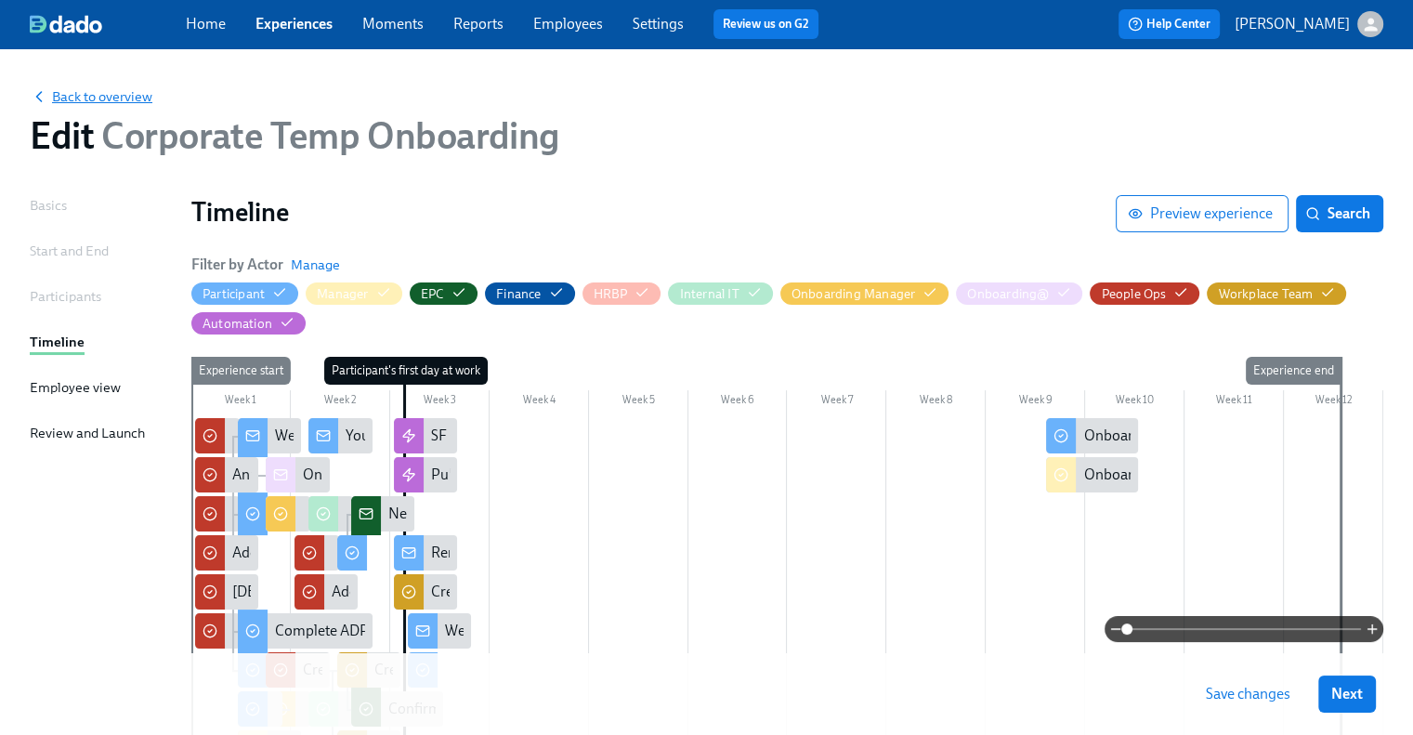
click at [100, 99] on span "Back to overview" at bounding box center [91, 96] width 123 height 19
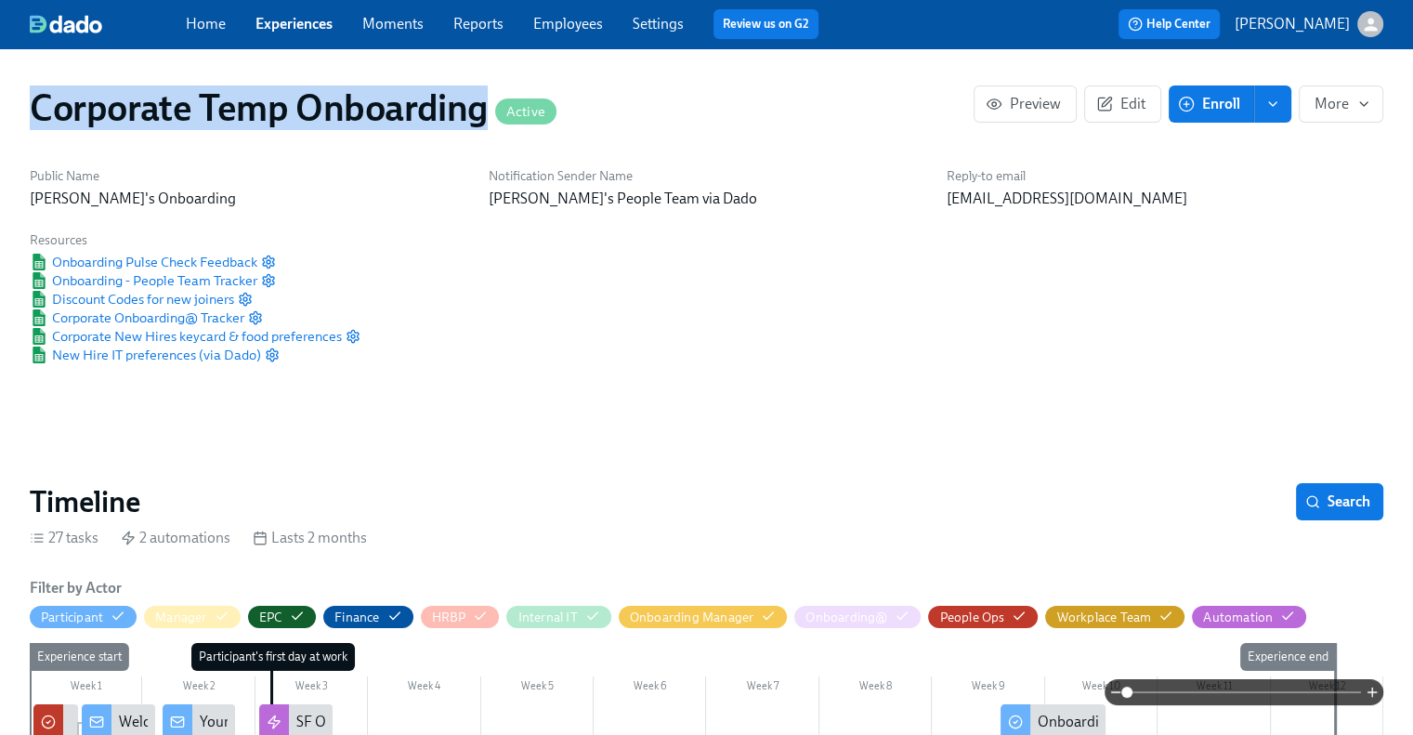
drag, startPoint x: 481, startPoint y: 112, endPoint x: 37, endPoint y: 114, distance: 444.0
click at [37, 114] on h1 "Corporate Temp Onboarding Active" at bounding box center [293, 107] width 527 height 45
copy h1 "Corporate Temp Onboarding"
click at [291, 22] on link "Experiences" at bounding box center [293, 24] width 77 height 18
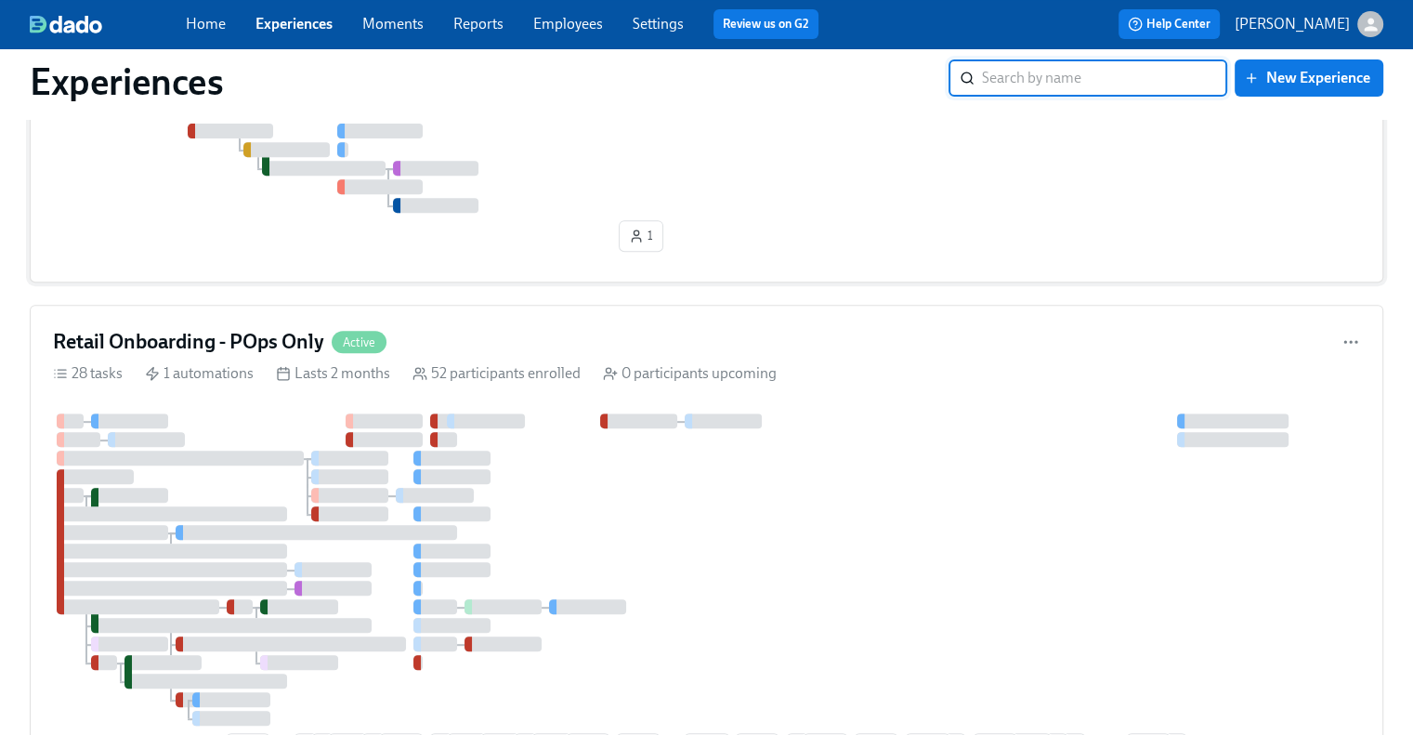
scroll to position [743, 0]
click at [208, 326] on h4 "Retail Onboarding - POps Only" at bounding box center [188, 340] width 271 height 28
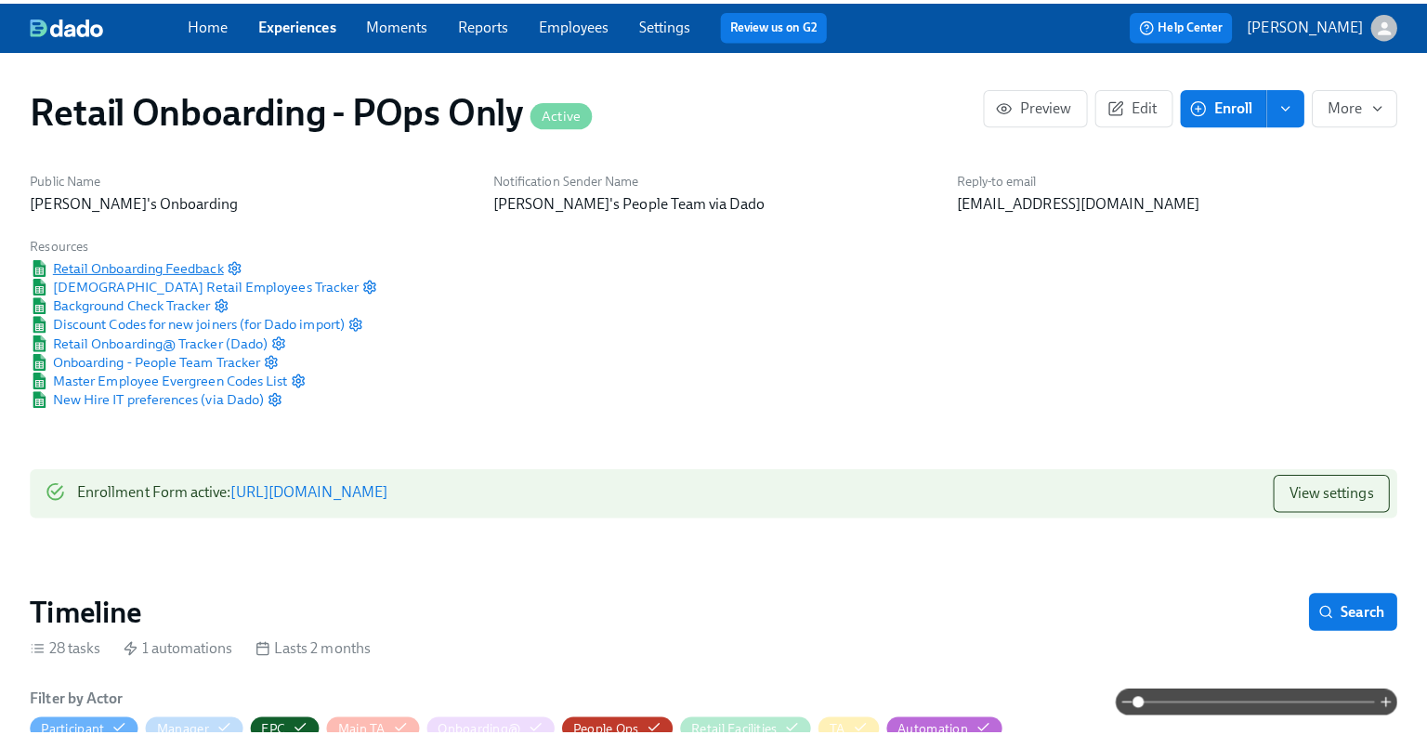
scroll to position [0, 17017]
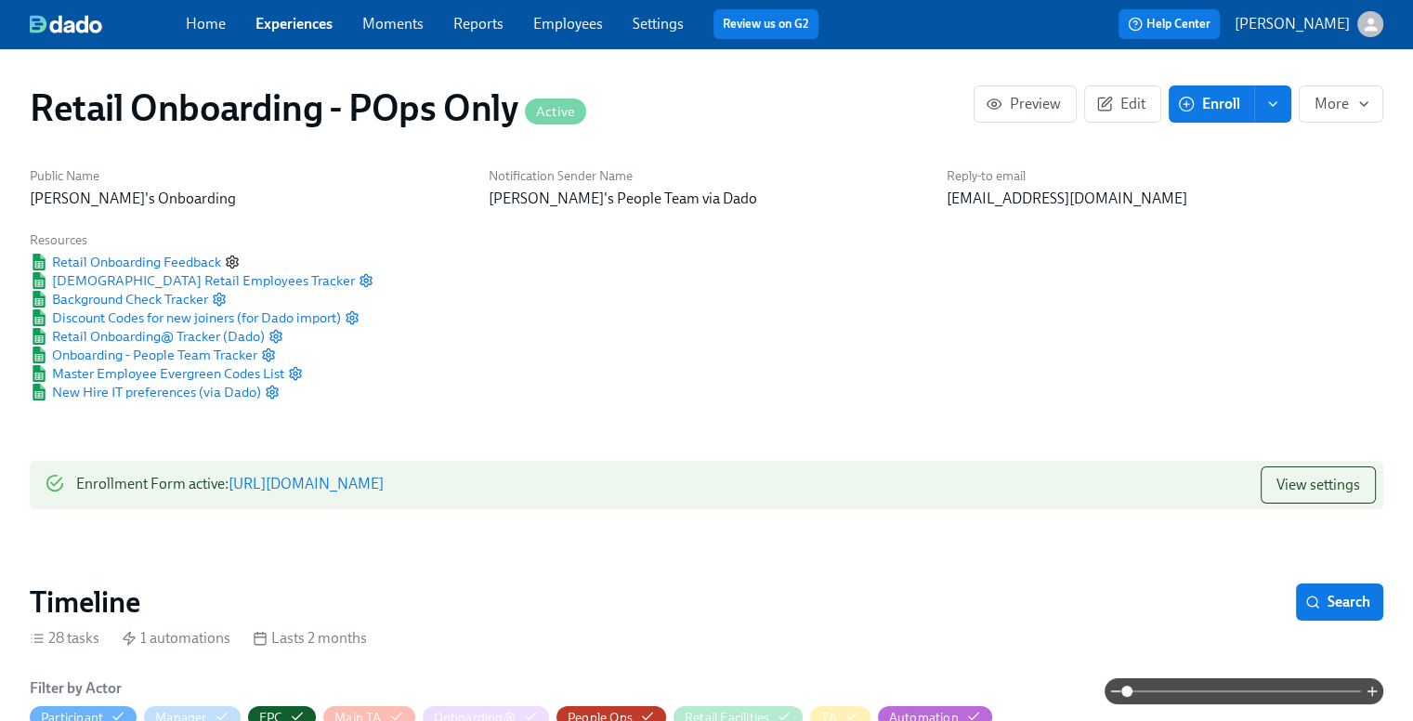
click at [229, 257] on icon "button" at bounding box center [232, 262] width 15 height 15
